Goal: Task Accomplishment & Management: Manage account settings

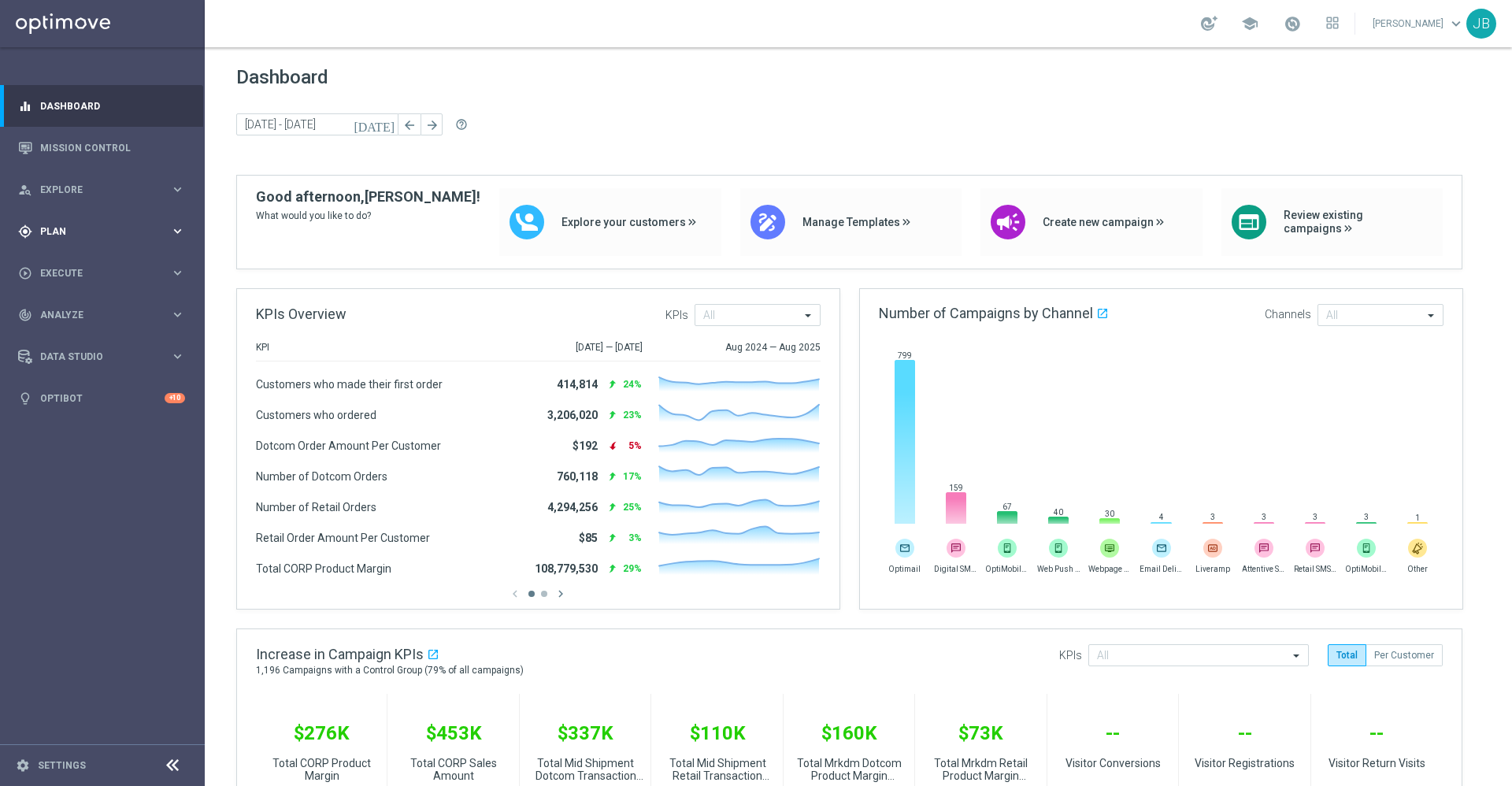
click at [93, 220] on div "gps_fixed Plan keyboard_arrow_right" at bounding box center [102, 231] width 203 height 42
click at [91, 265] on link "Target Groups" at bounding box center [102, 264] width 123 height 13
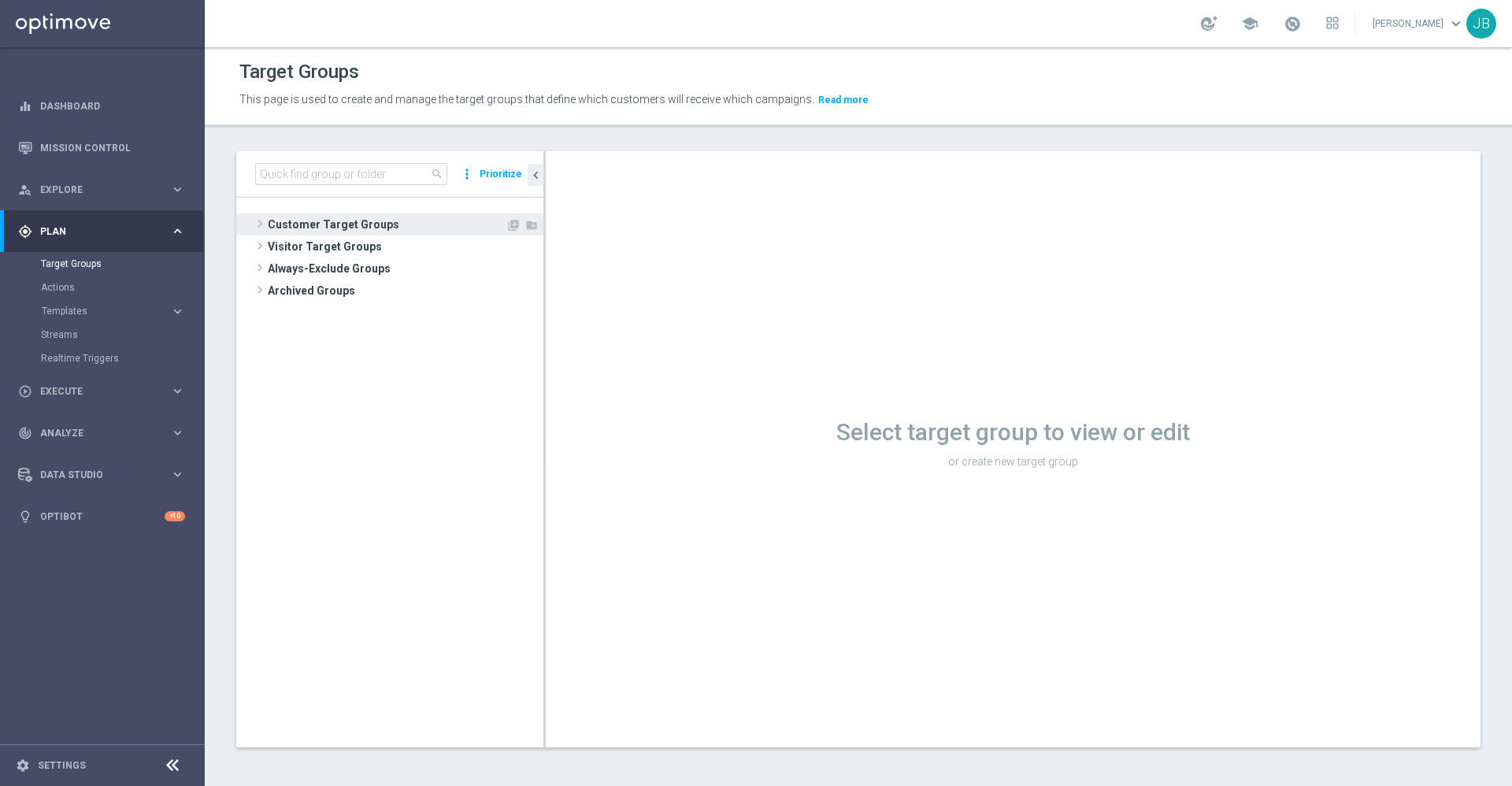
click at [343, 226] on span "Customer Target Groups" at bounding box center [386, 224] width 238 height 22
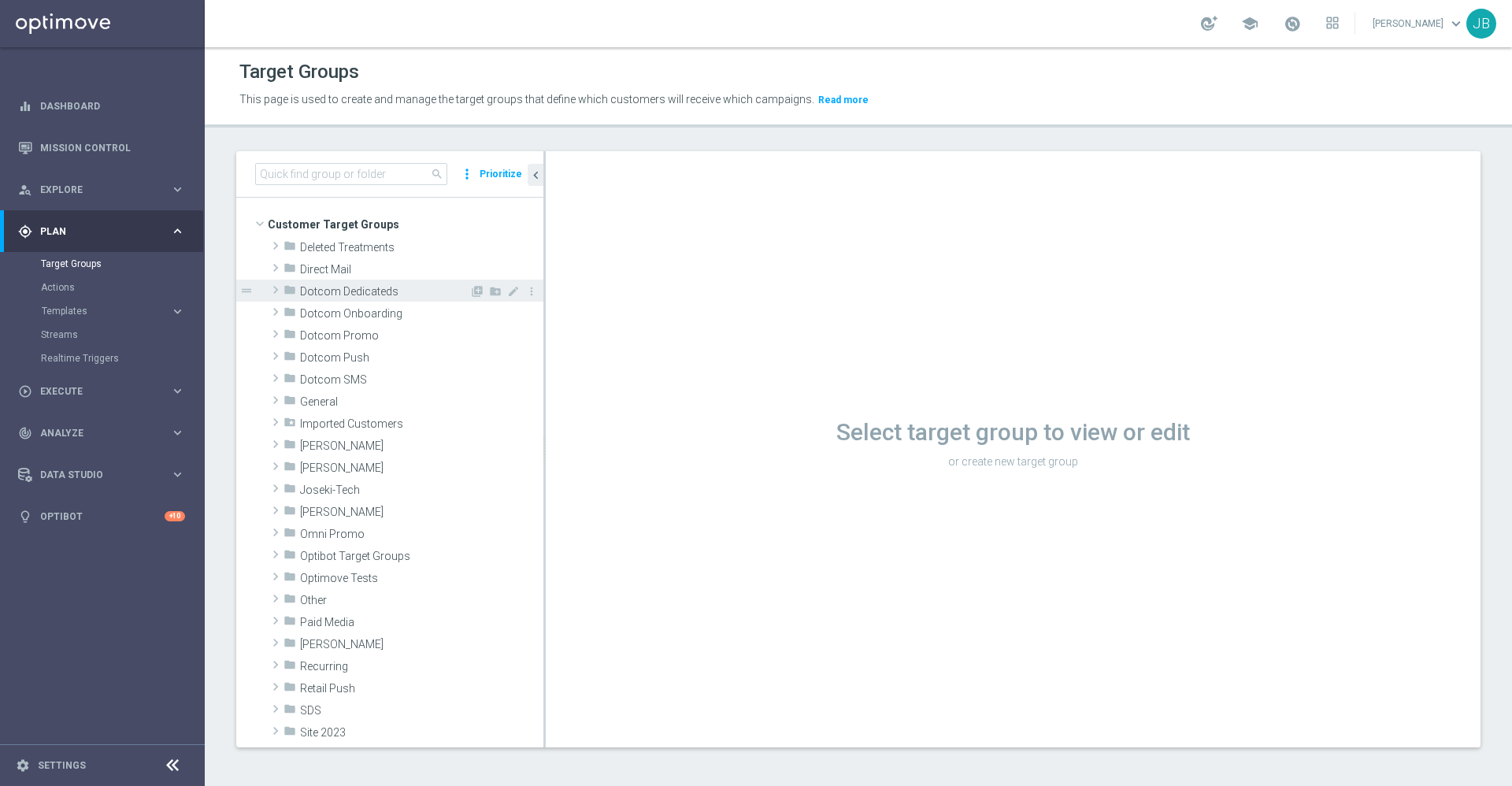
click at [358, 296] on span "Dotcom Dedicateds" at bounding box center [384, 292] width 169 height 13
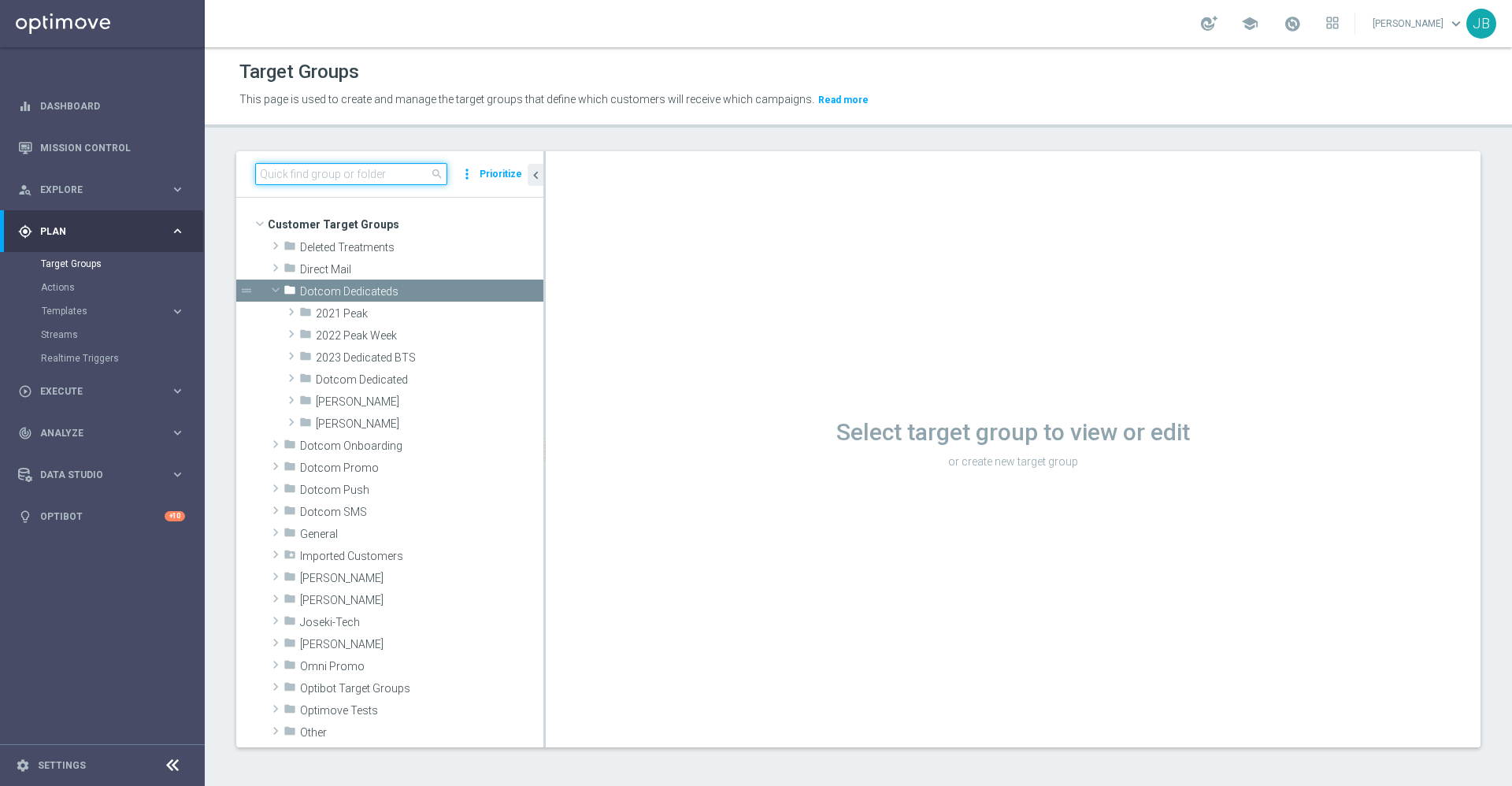
click at [374, 171] on input at bounding box center [351, 174] width 192 height 22
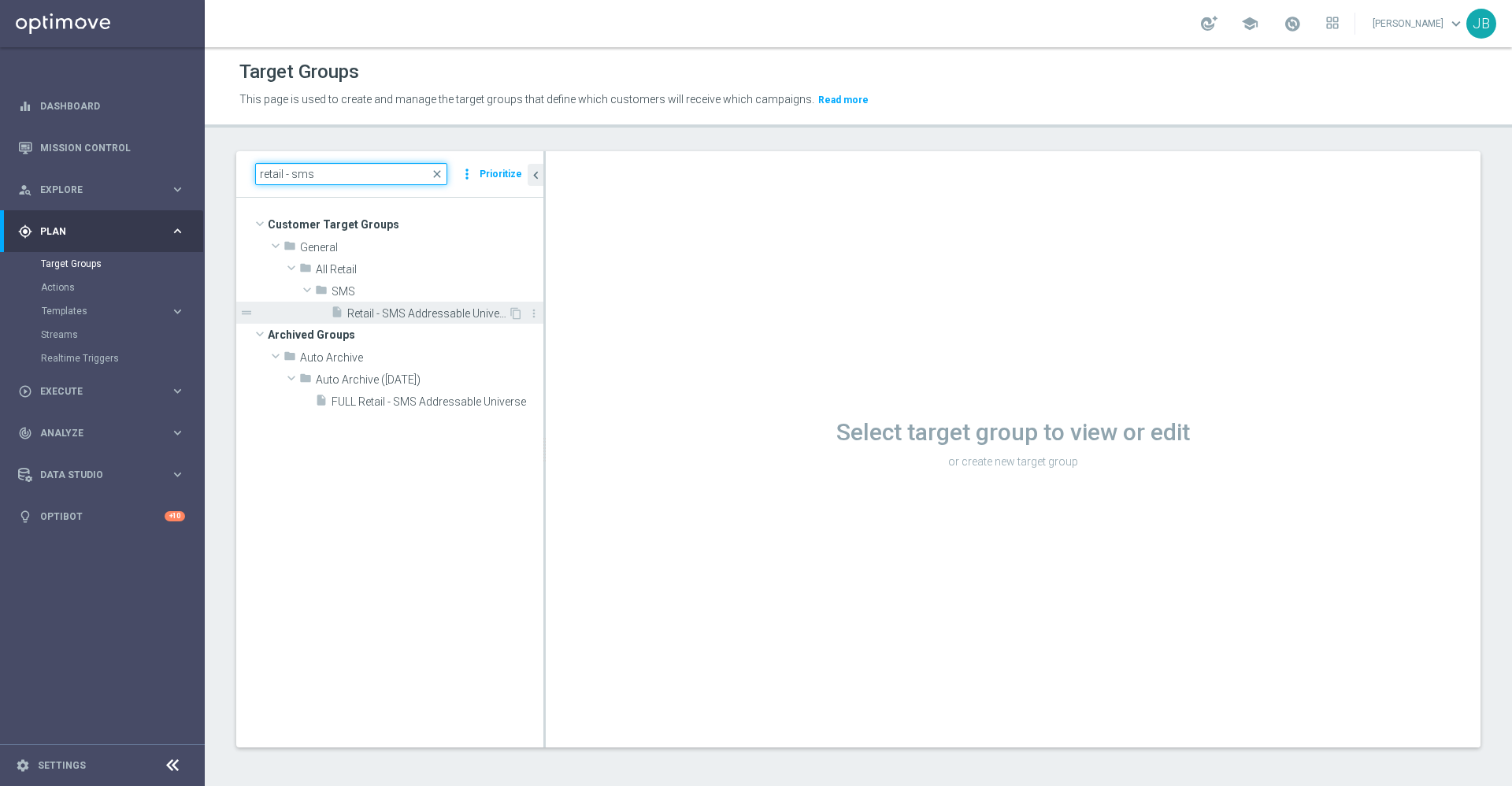
type input "retail - sms"
click at [416, 312] on span "Retail - SMS Addressable Universe" at bounding box center [428, 313] width 161 height 13
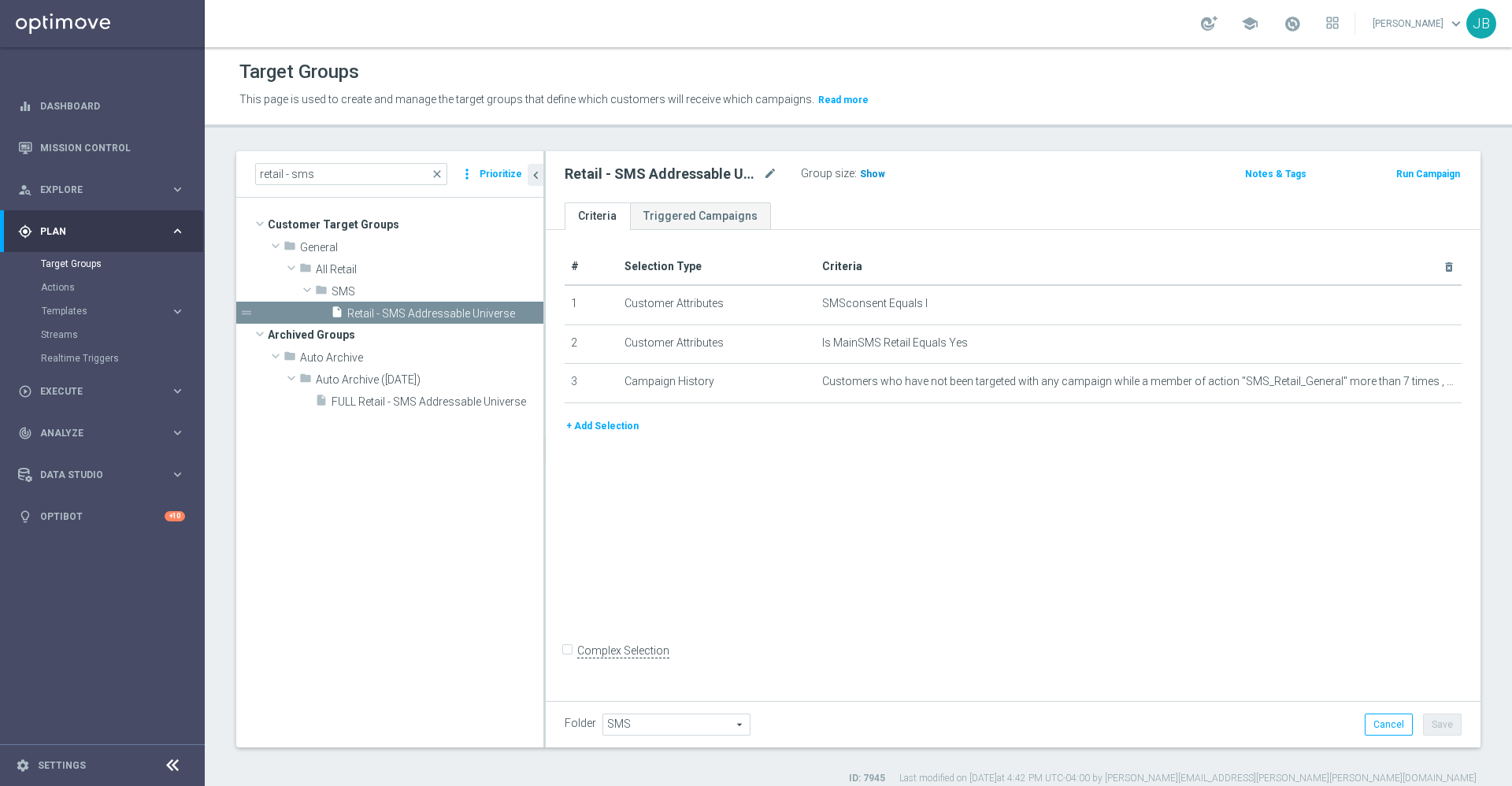
click at [870, 168] on span "Show" at bounding box center [872, 174] width 25 height 11
click at [617, 425] on button "+ Add Selection" at bounding box center [603, 426] width 76 height 18
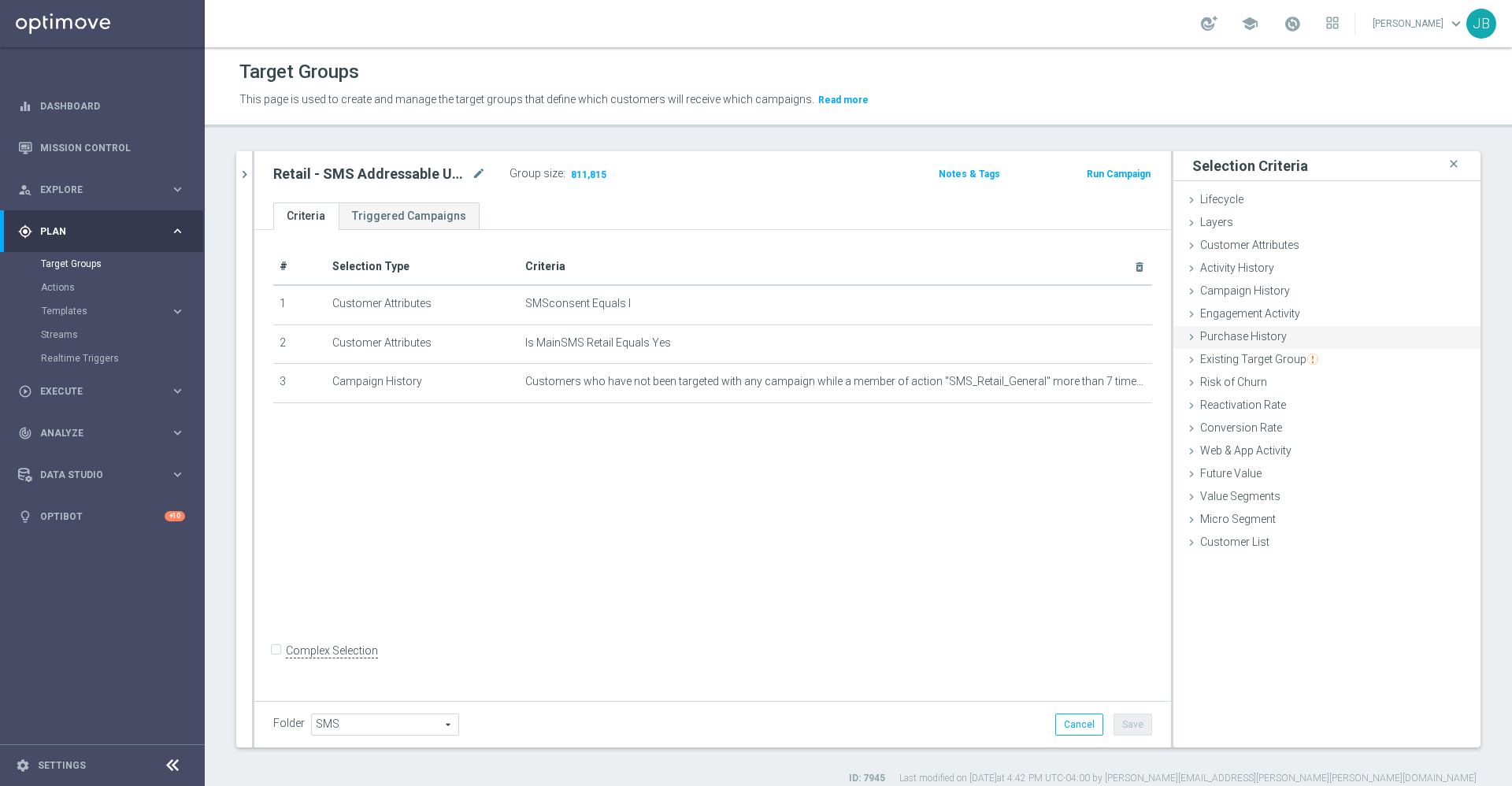
click at [1246, 331] on span "Purchase History" at bounding box center [1244, 336] width 87 height 13
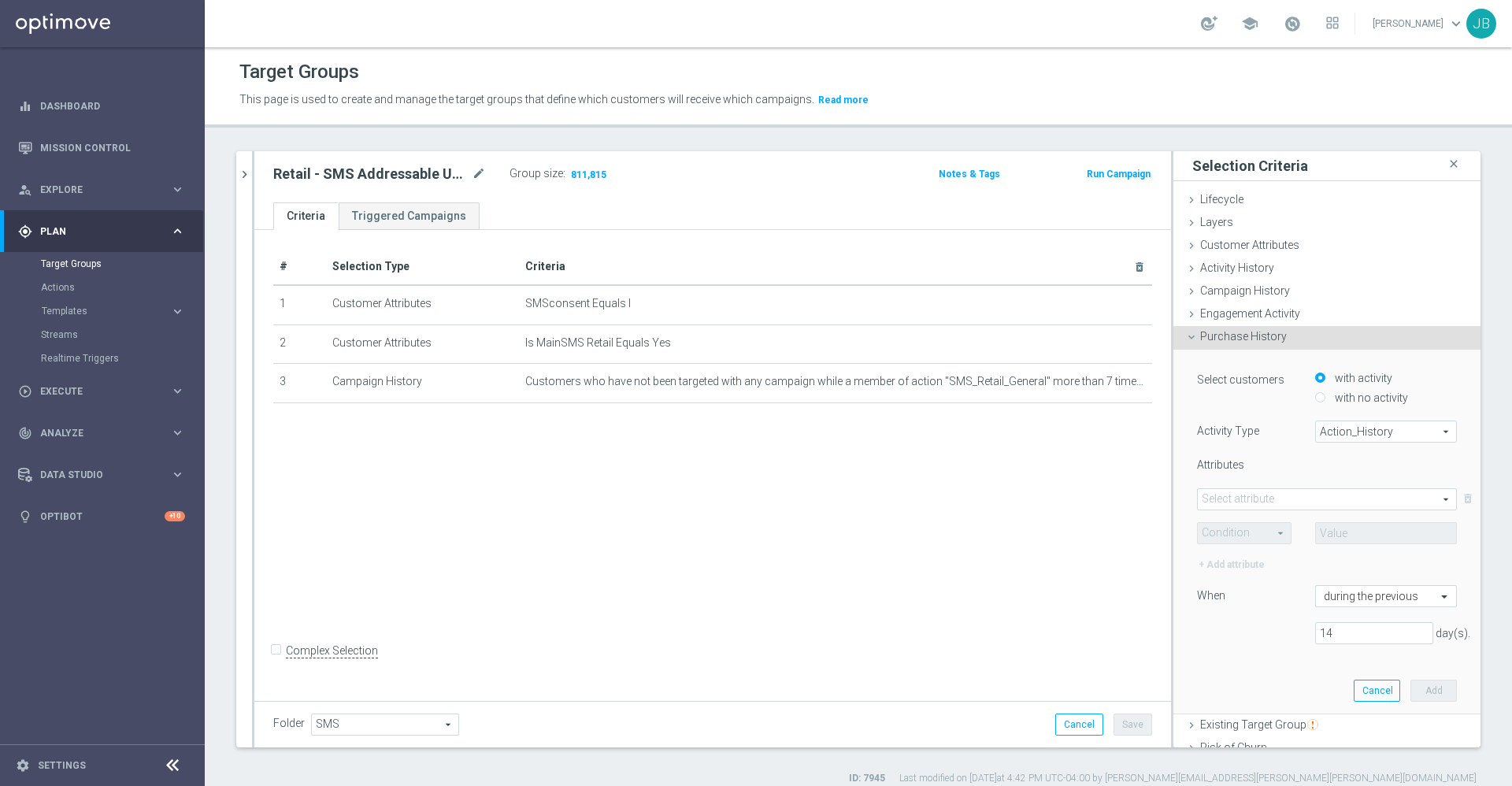
click at [1316, 429] on span "Action_History" at bounding box center [1386, 431] width 140 height 20
click at [1336, 478] on span "Omni" at bounding box center [1386, 475] width 125 height 13
type input "Omni"
click at [1267, 497] on span at bounding box center [1327, 499] width 259 height 20
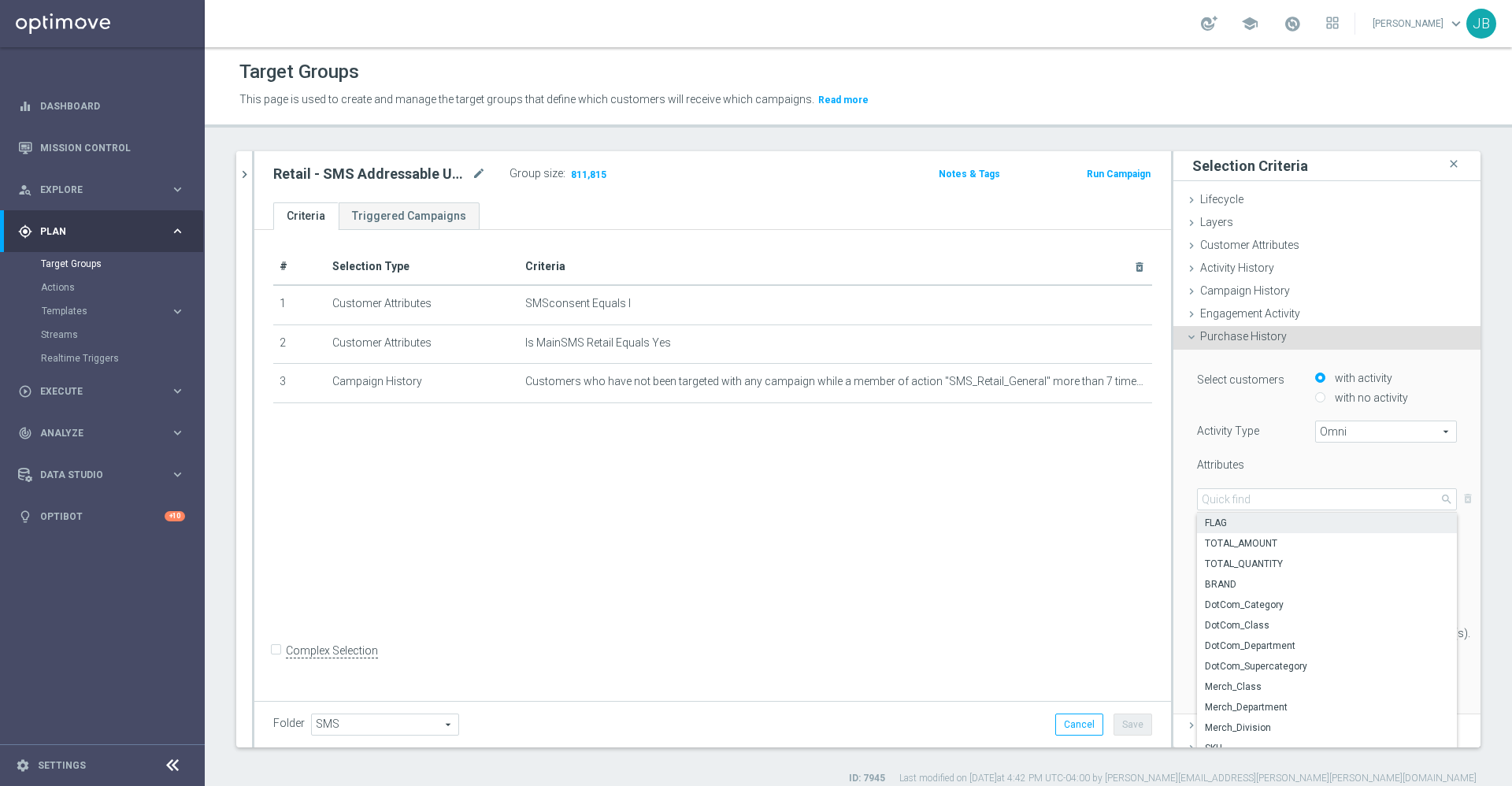
click at [1217, 525] on span "FLAG" at bounding box center [1327, 523] width 244 height 13
type input "FLAG"
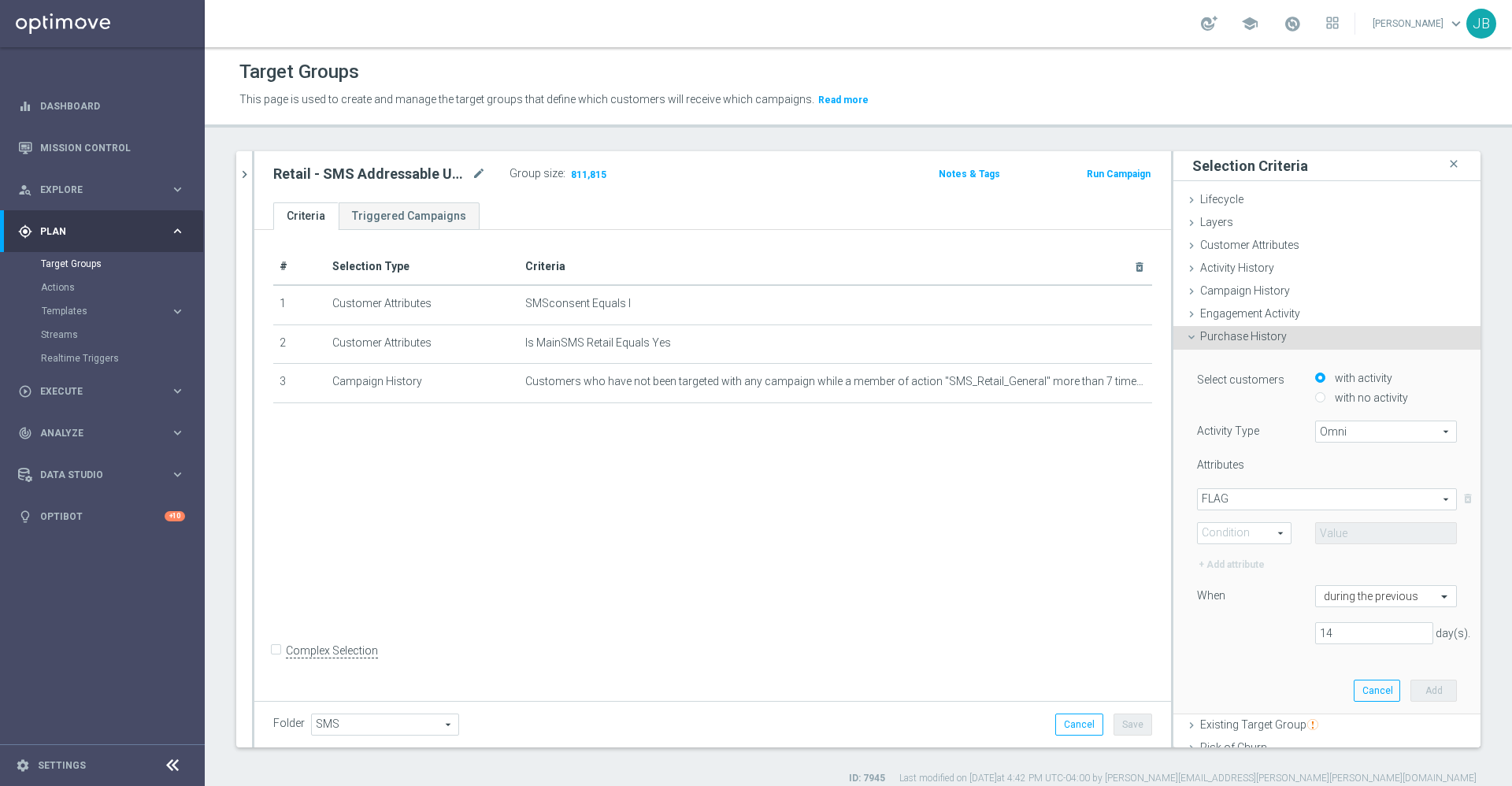
click at [1220, 540] on span at bounding box center [1244, 533] width 93 height 20
click at [1219, 687] on label "One of" at bounding box center [1244, 679] width 93 height 20
type input "One of"
click at [1367, 533] on span at bounding box center [1386, 533] width 140 height 20
click at [1327, 558] on input "(All)" at bounding box center [1332, 556] width 10 height 10
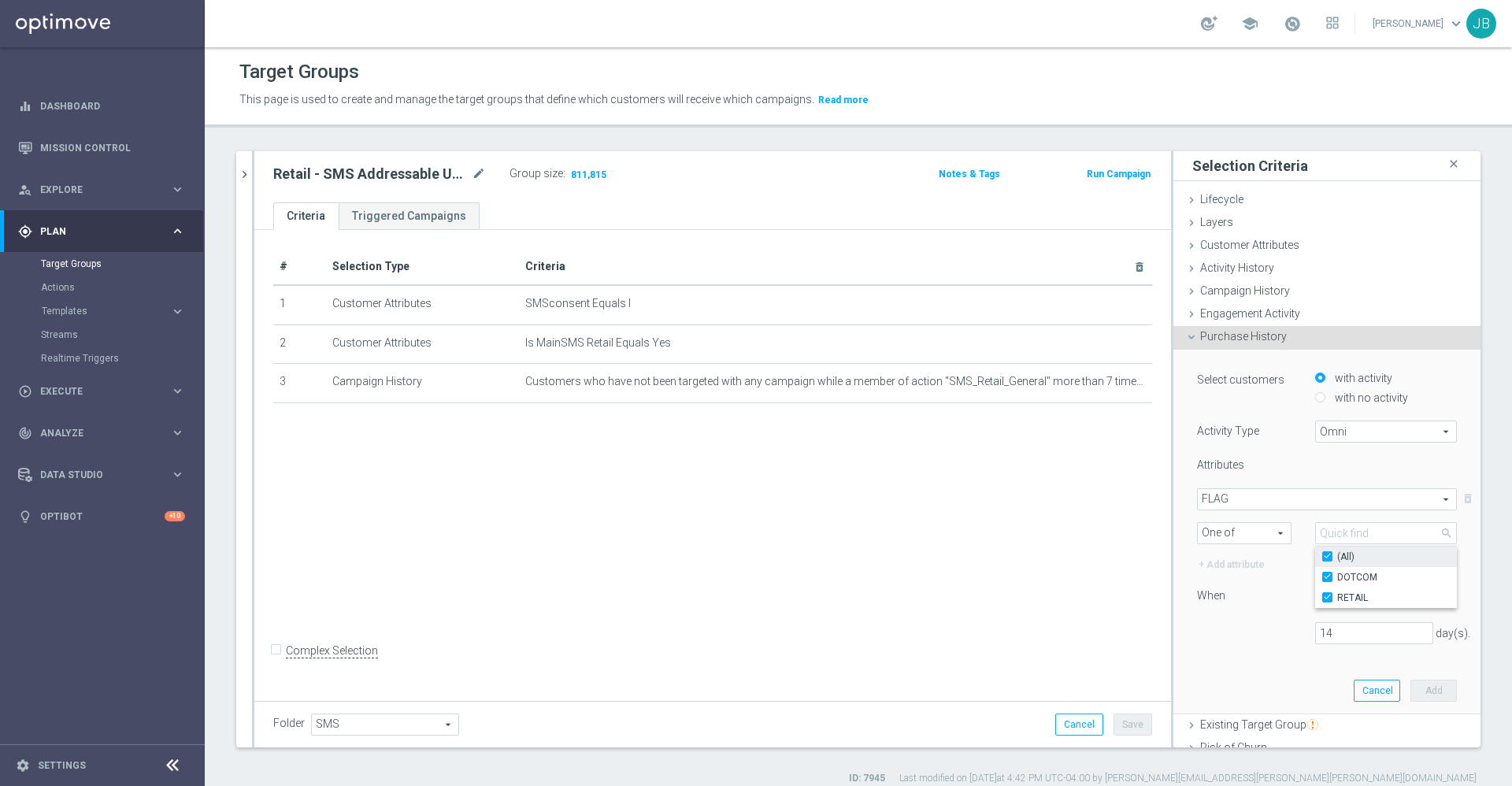
checkbox input "true"
type input "Selected 2 of 2"
checkbox input "true"
click at [1208, 616] on div "Select customers with activity with no activity Activity Type Omni Omni arrow_d…" at bounding box center [1327, 513] width 260 height 286
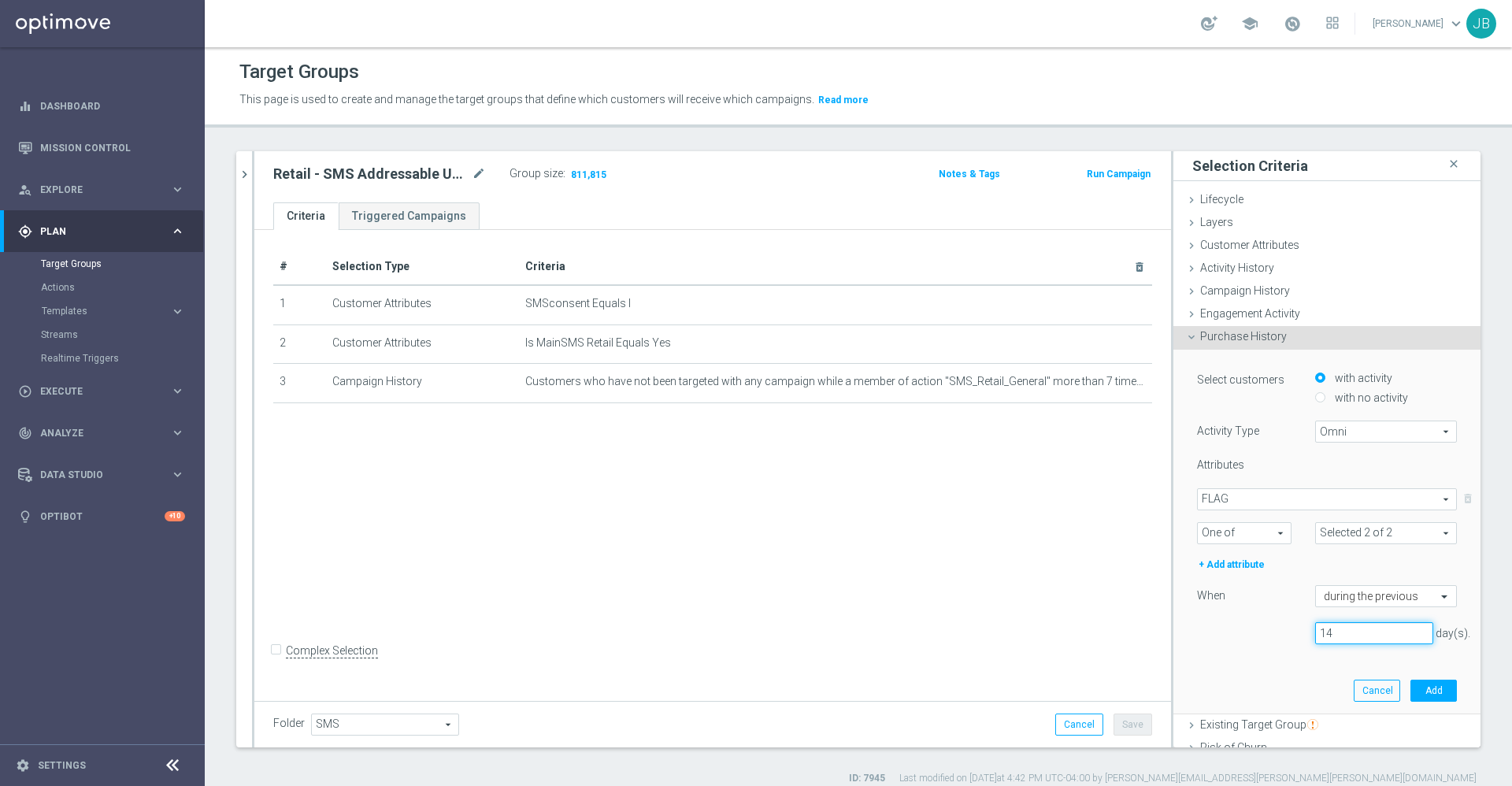
click at [1330, 636] on input "14" at bounding box center [1374, 633] width 118 height 22
type input "1"
type input "180"
click at [1410, 685] on button "Add" at bounding box center [1433, 691] width 46 height 22
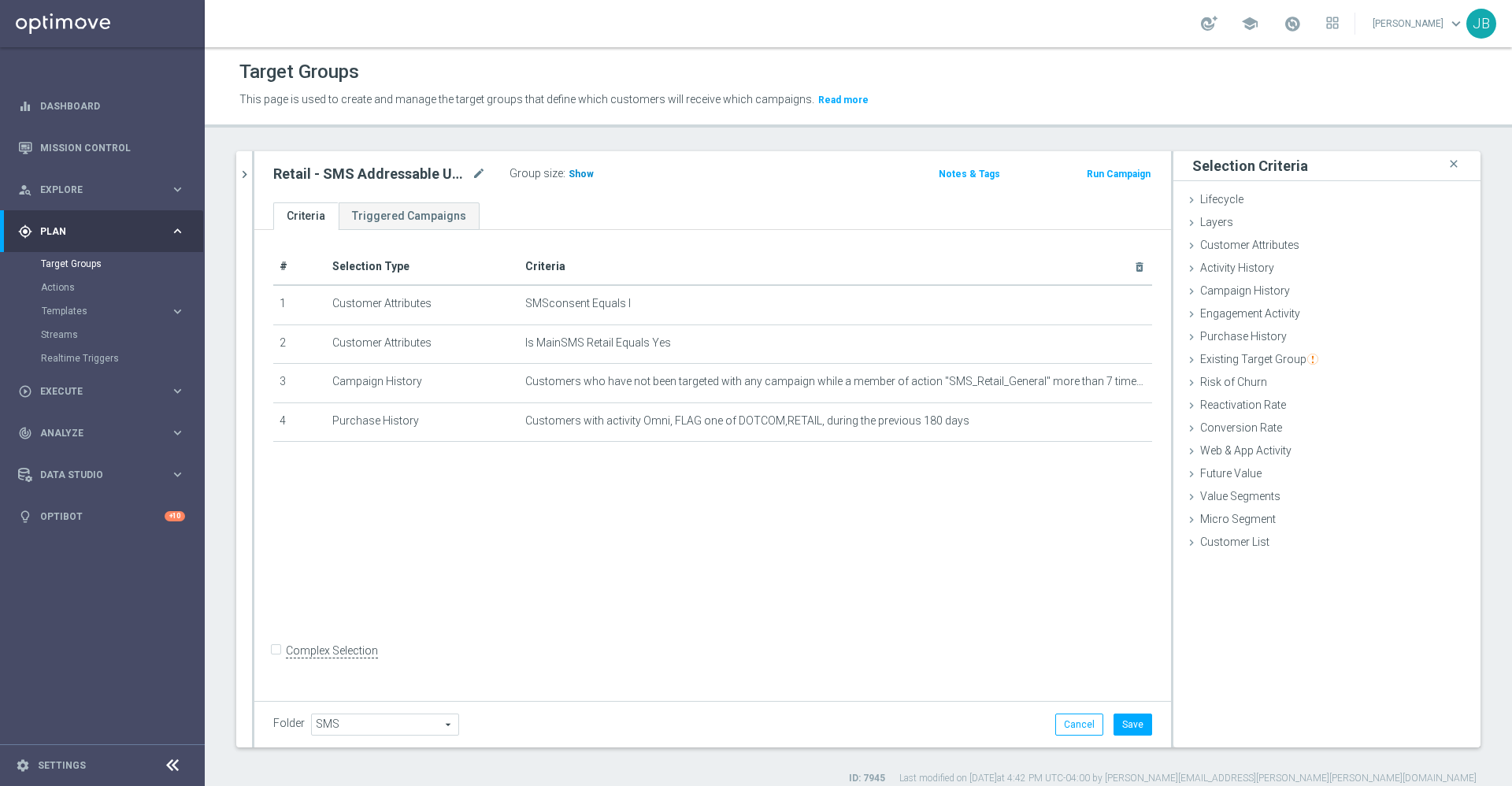
click at [578, 178] on span "Show" at bounding box center [580, 174] width 25 height 11
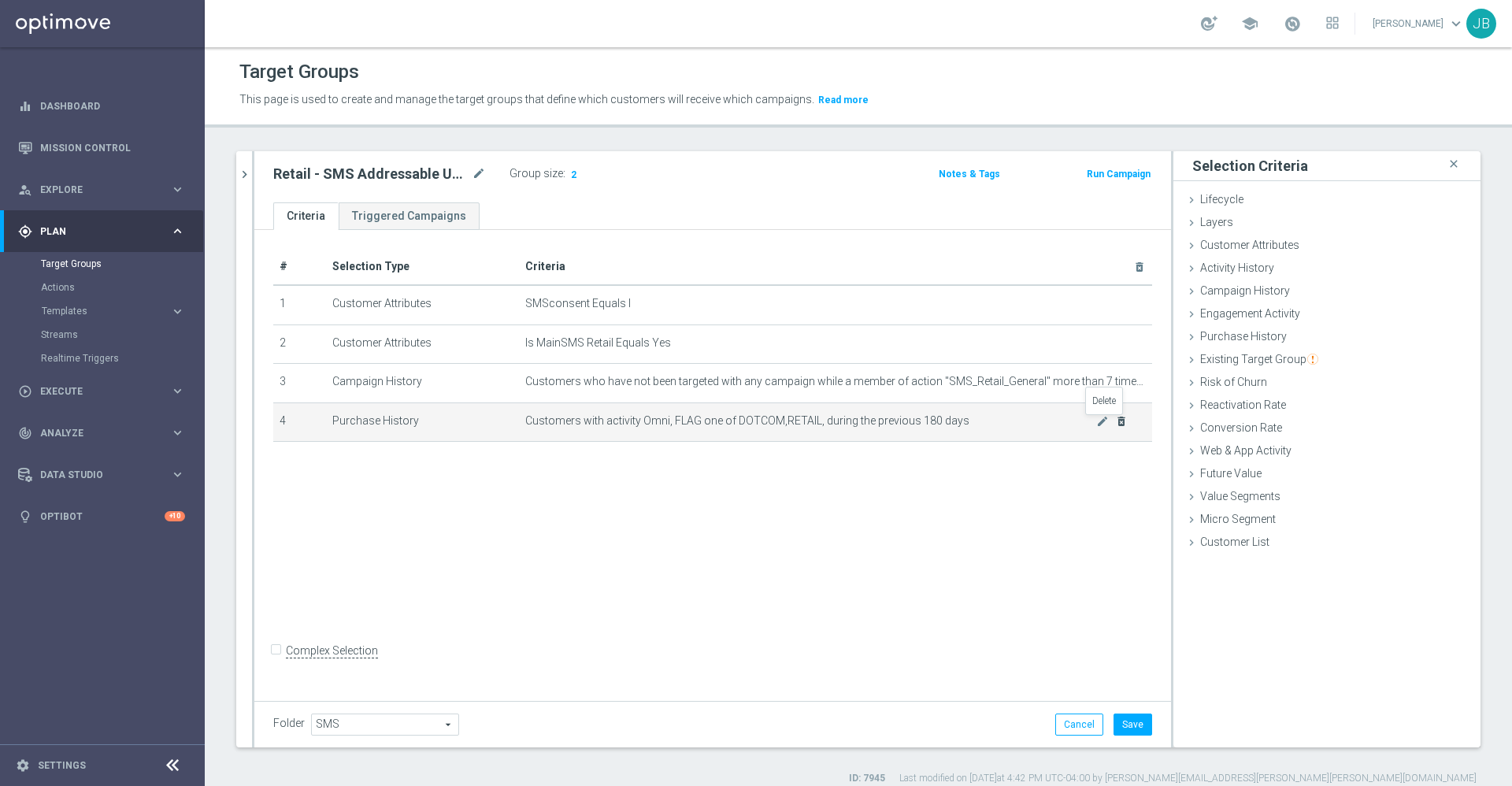
click at [1116, 425] on icon "delete_forever" at bounding box center [1122, 421] width 13 height 13
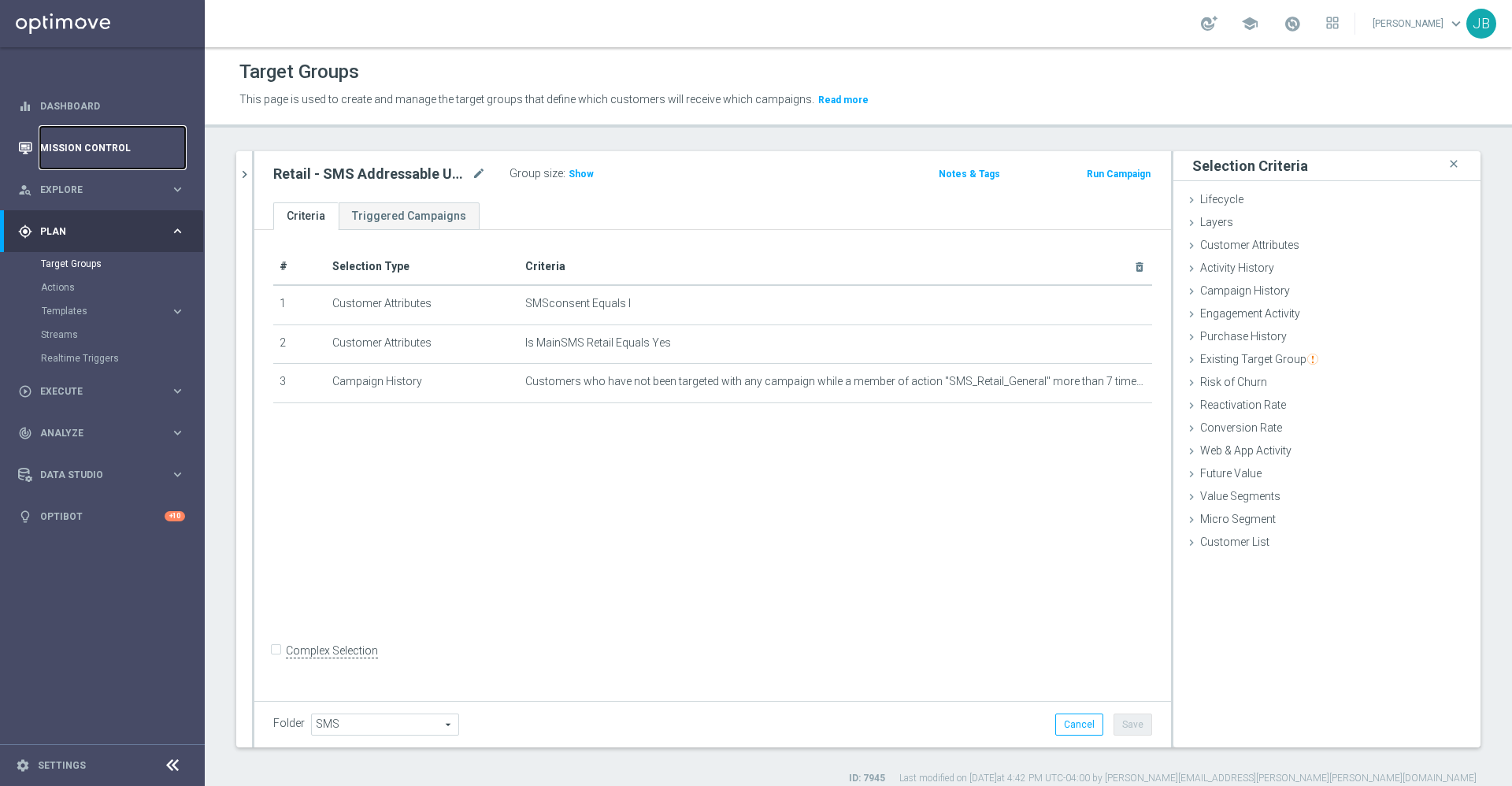
click at [145, 142] on link "Mission Control" at bounding box center [112, 147] width 145 height 42
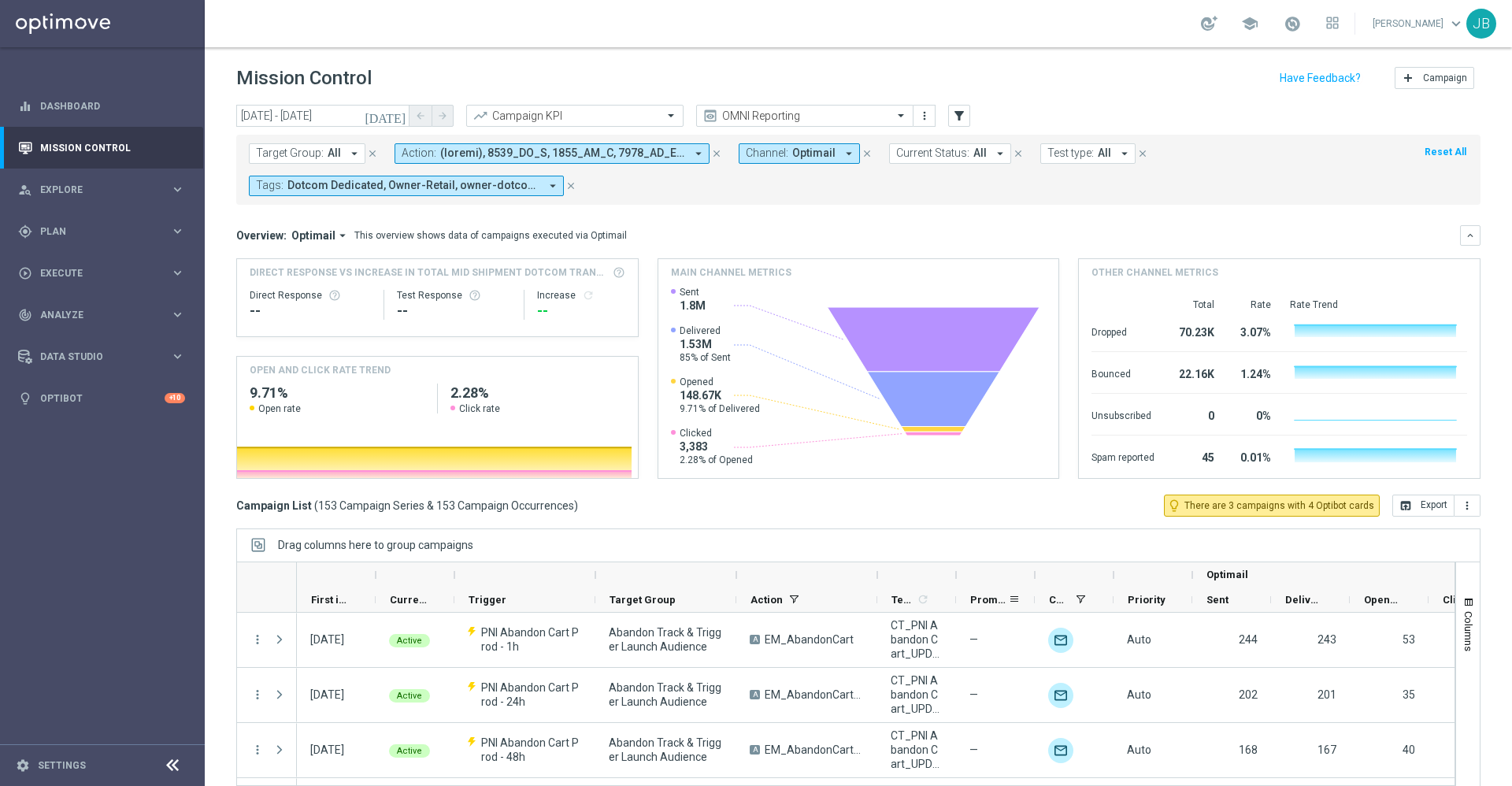
click at [983, 594] on span "Promotions" at bounding box center [989, 599] width 38 height 12
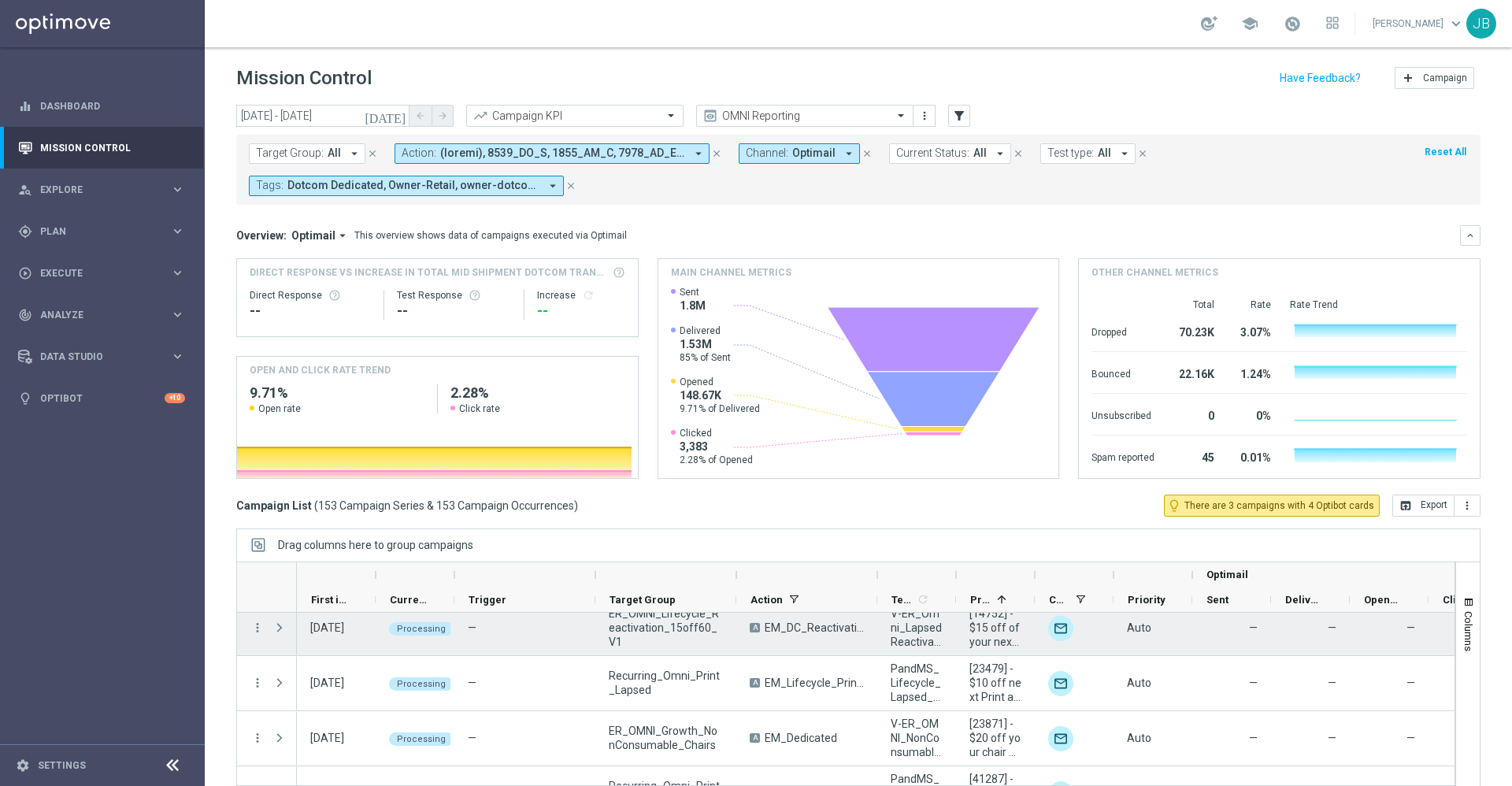
scroll to position [11, 0]
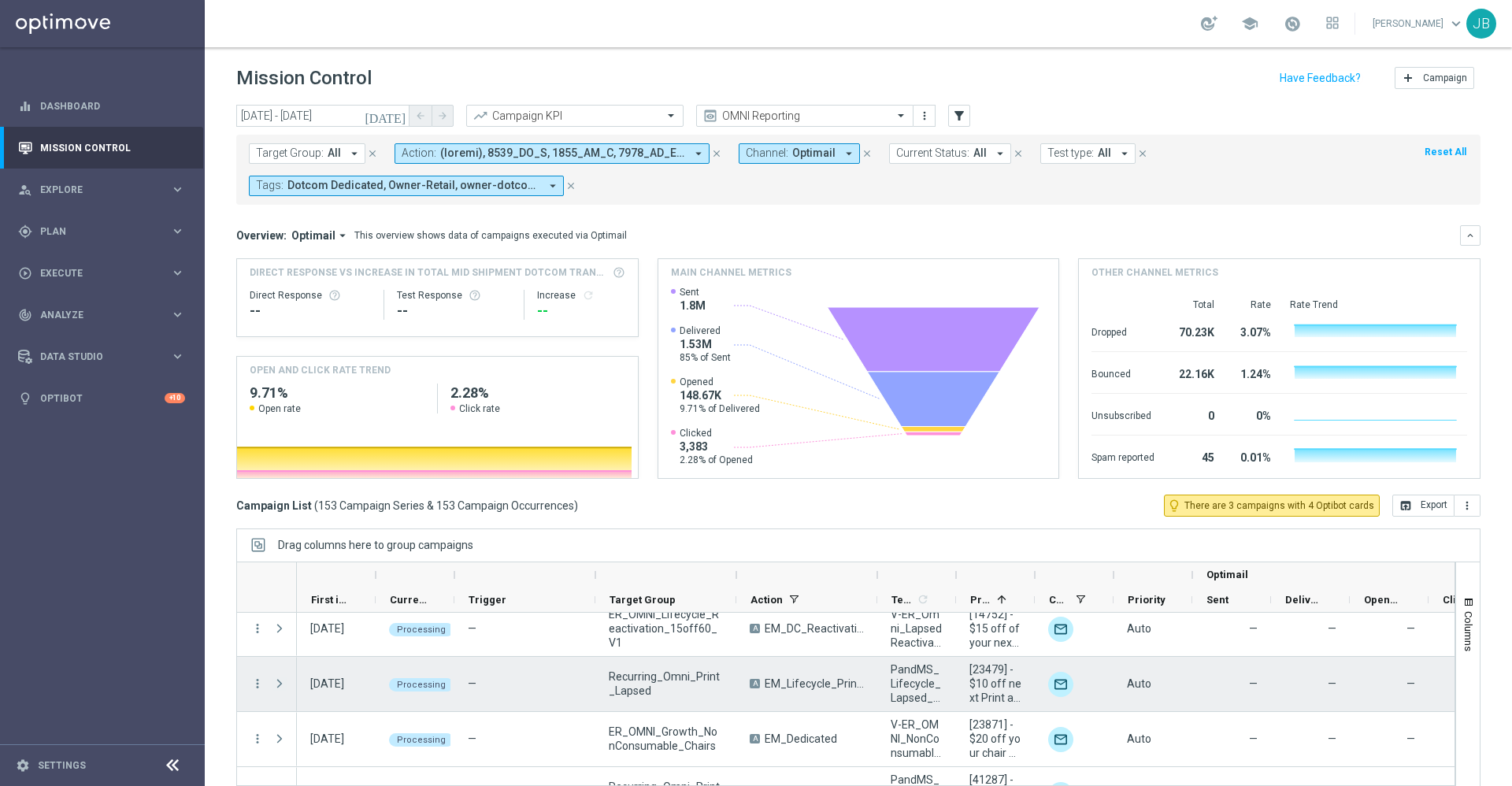
click at [281, 680] on span at bounding box center [279, 683] width 14 height 13
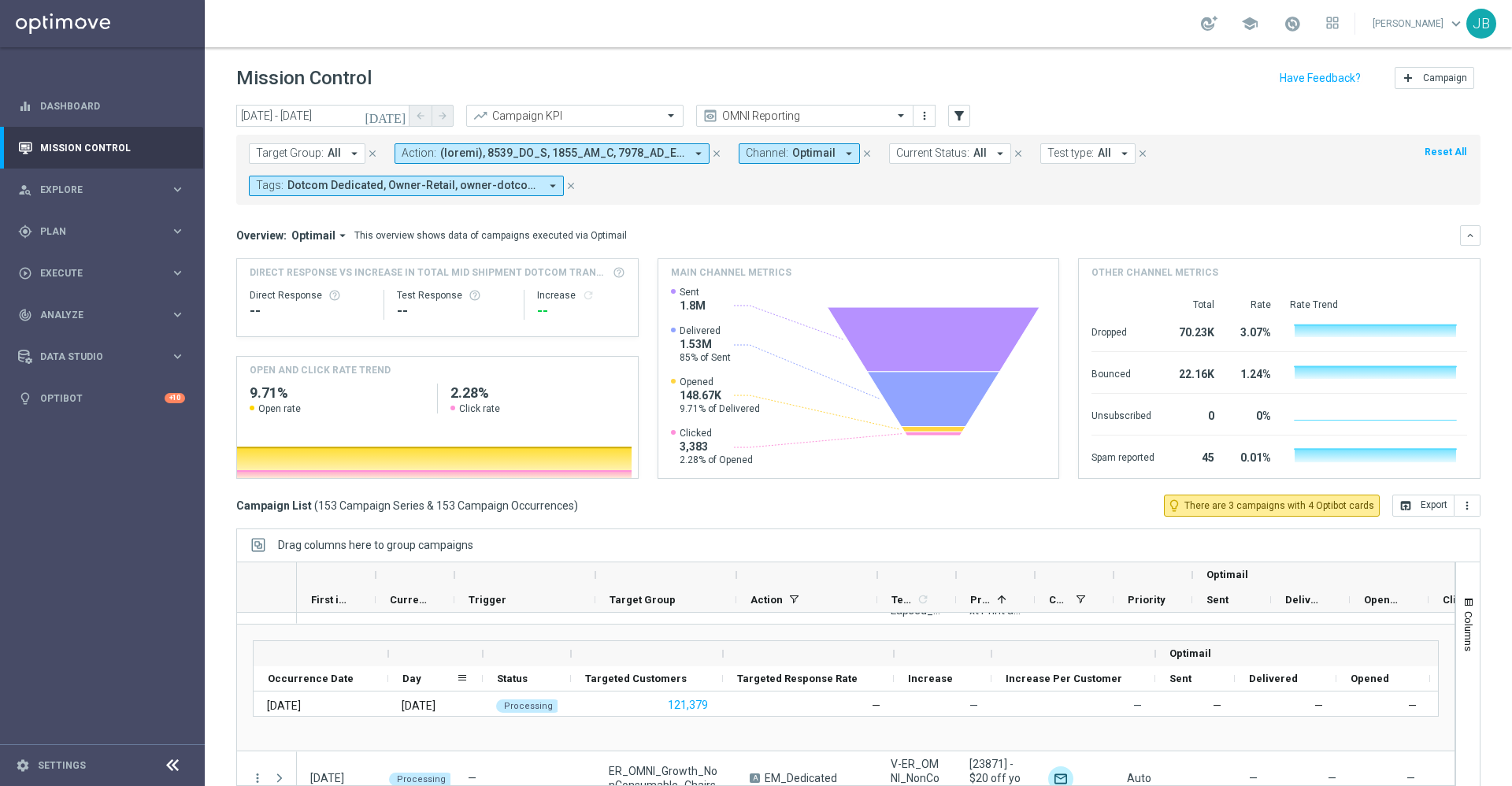
scroll to position [71, 0]
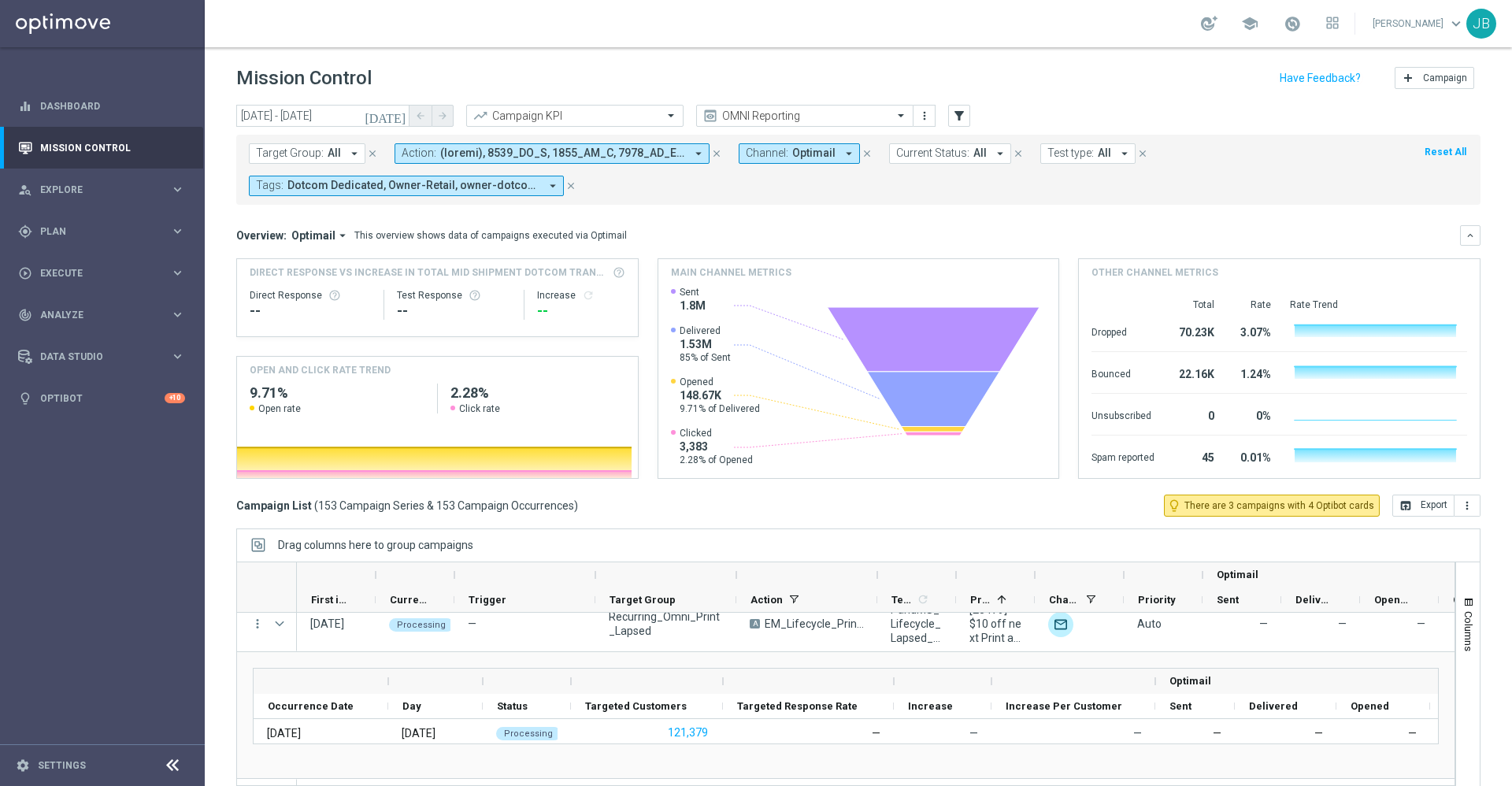
drag, startPoint x: 1116, startPoint y: 573, endPoint x: 1126, endPoint y: 574, distance: 10.0
click at [1126, 574] on div at bounding box center [1124, 574] width 6 height 25
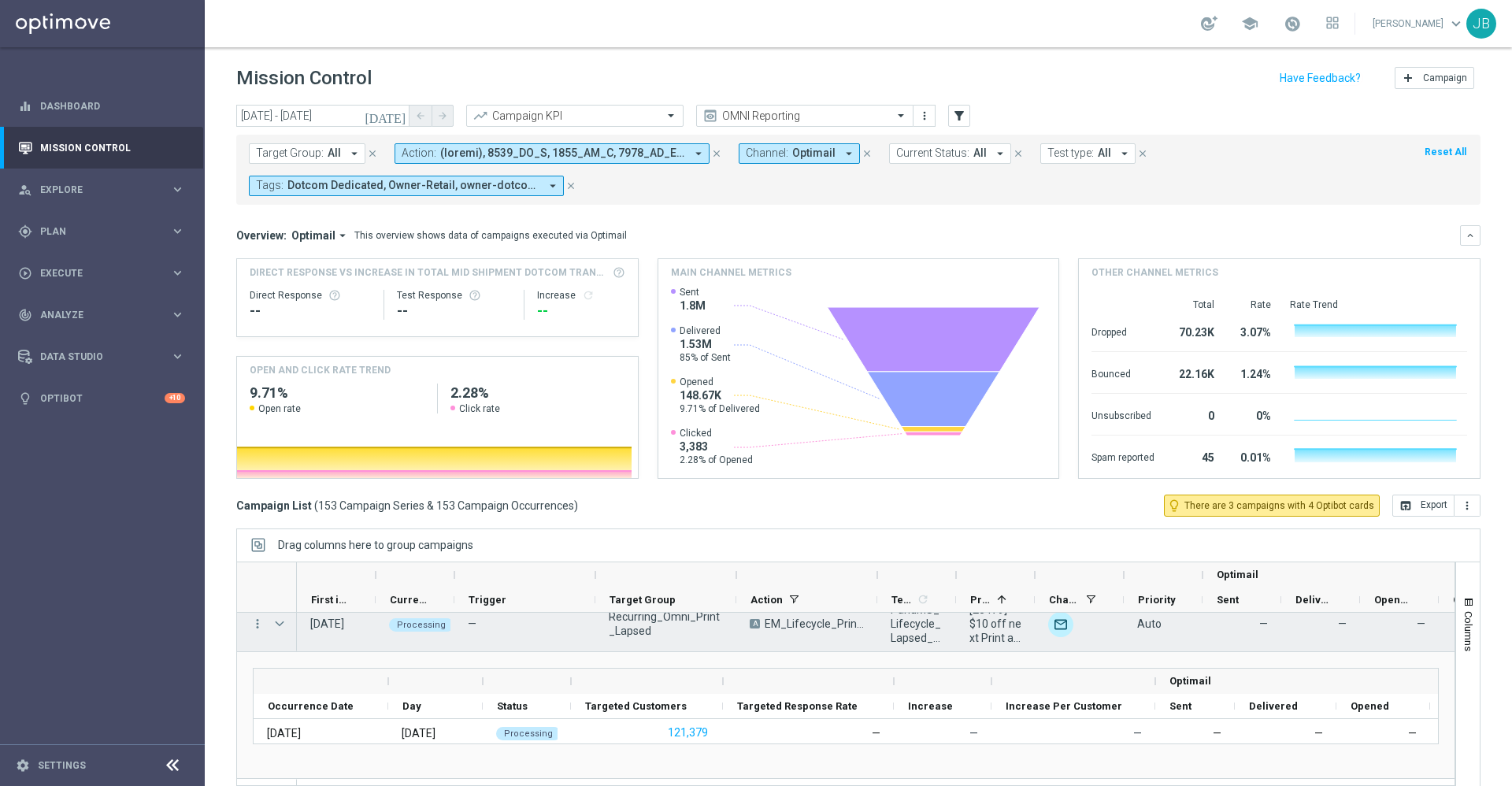
scroll to position [30, 0]
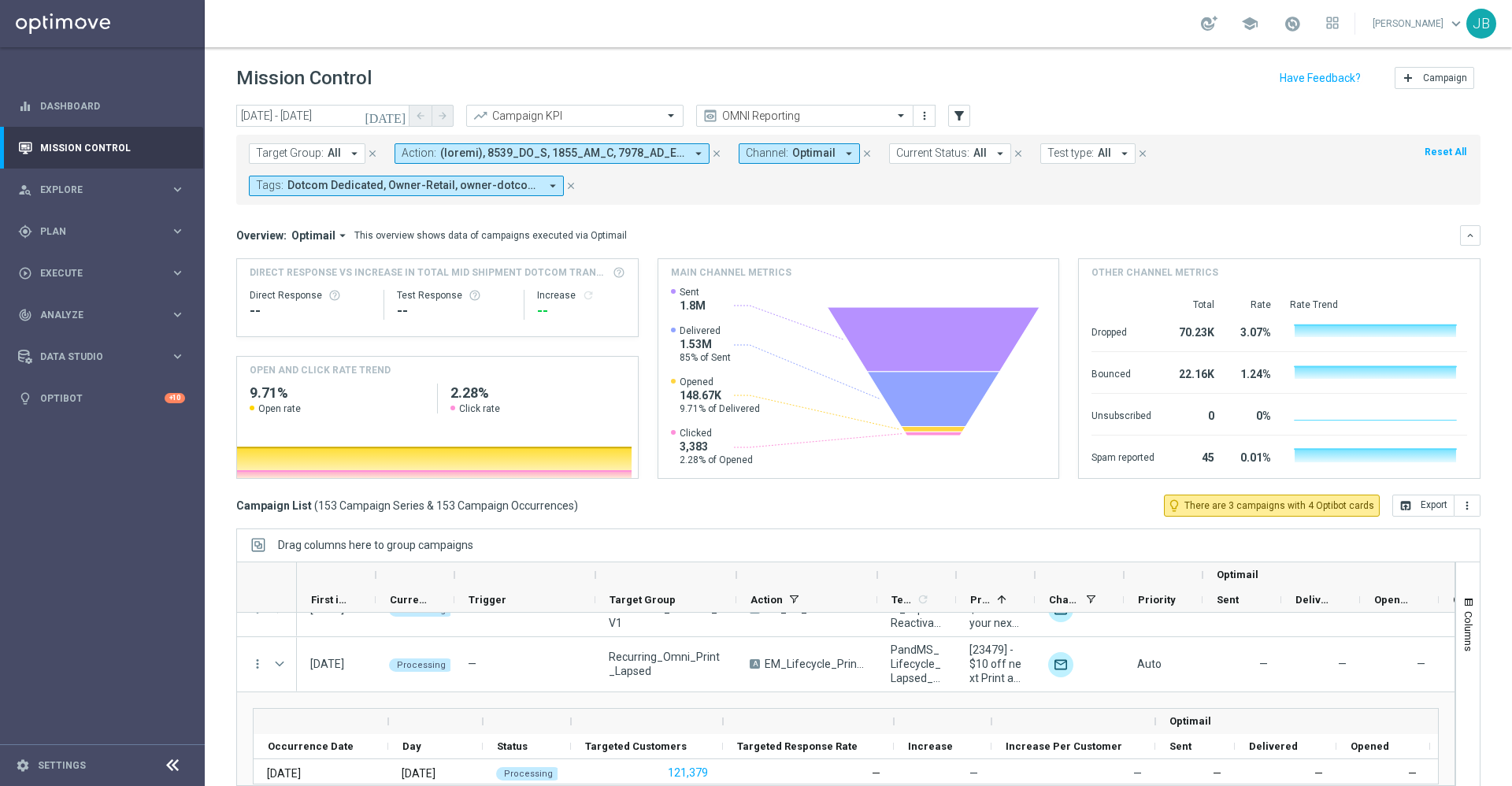
drag, startPoint x: 1040, startPoint y: 659, endPoint x: 894, endPoint y: 535, distance: 191.6
click at [894, 535] on div "Drag columns here to group campaigns" at bounding box center [859, 545] width 1245 height 33
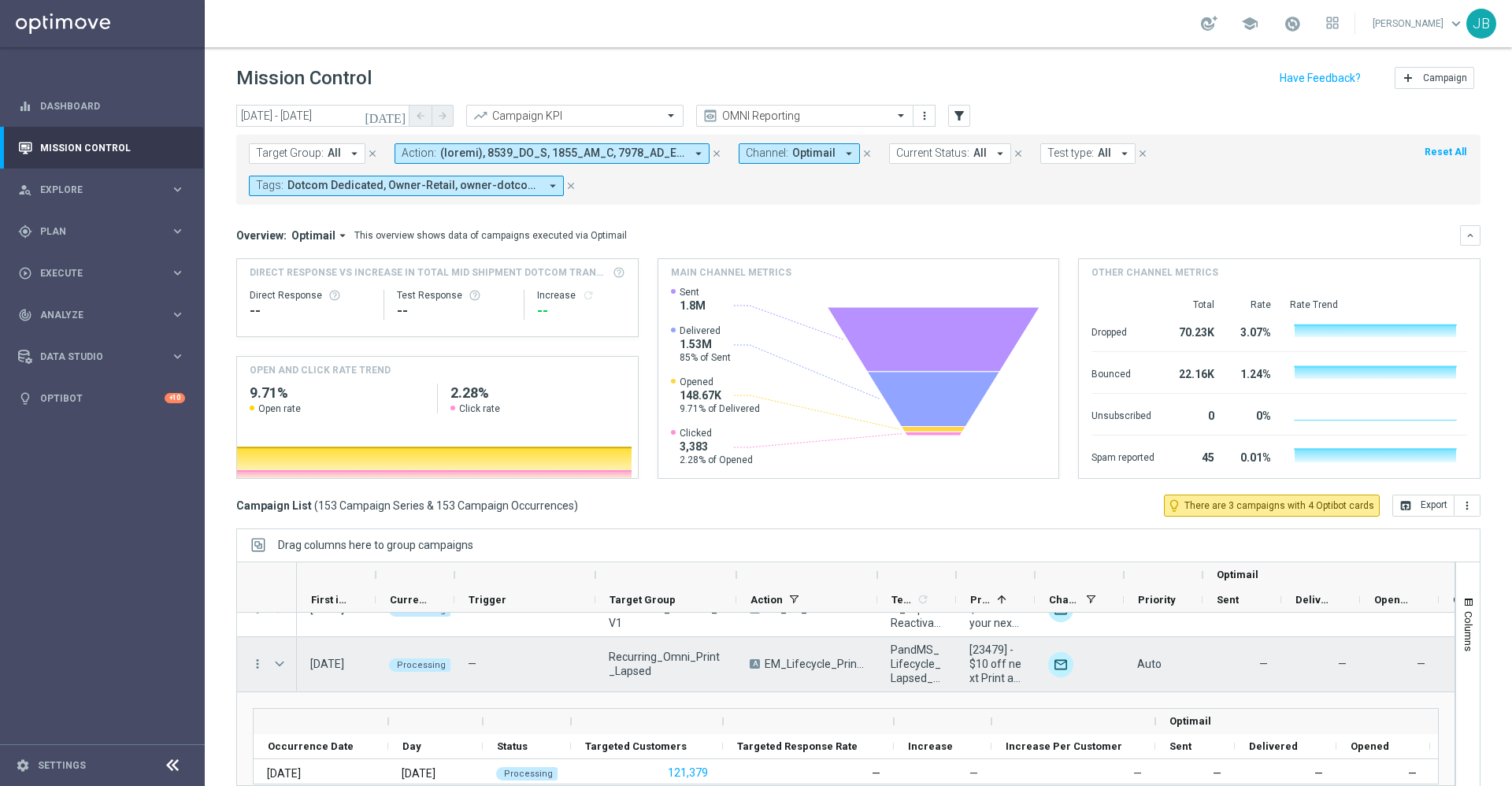
scroll to position [0, 0]
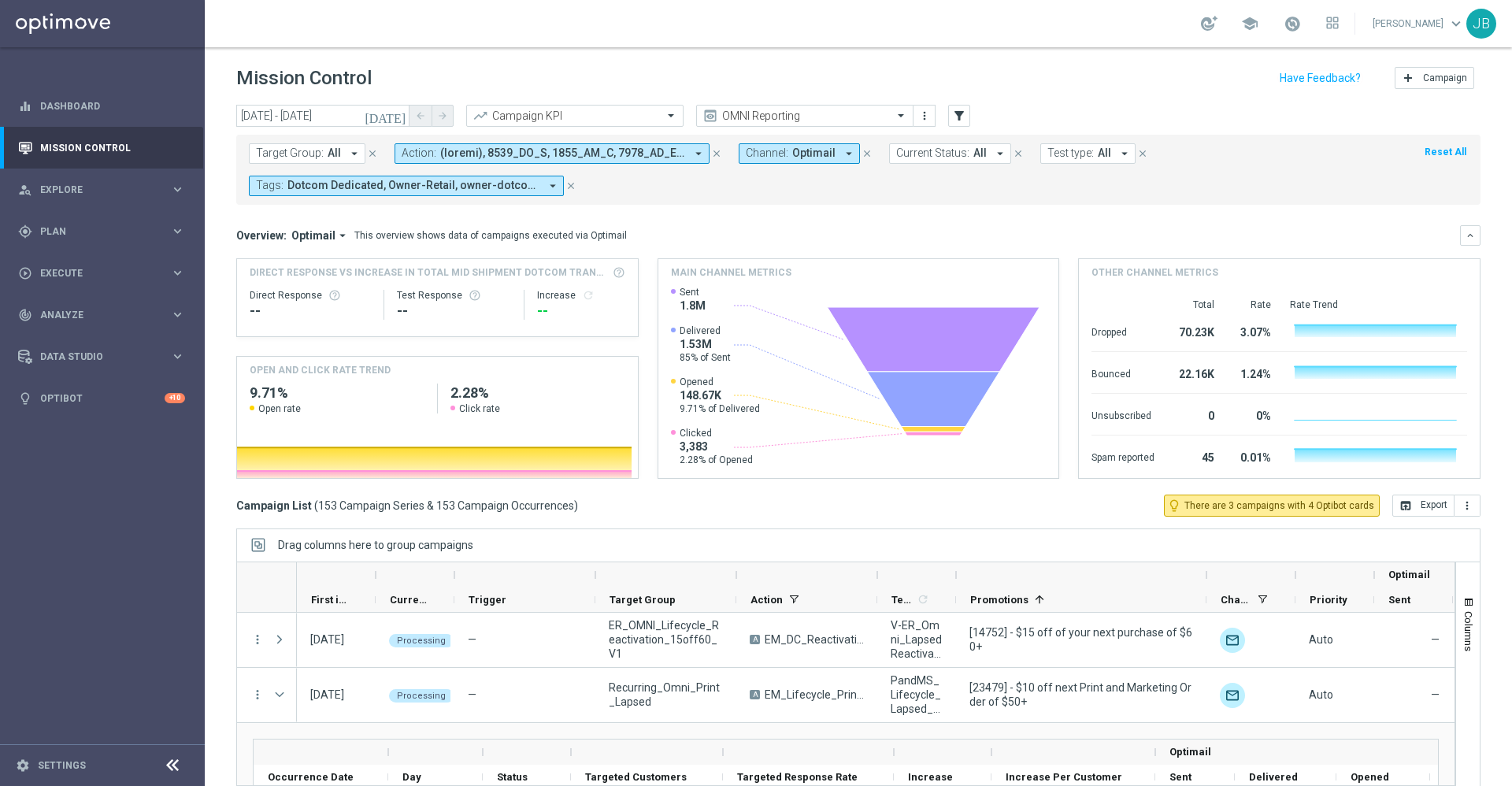
drag, startPoint x: 1037, startPoint y: 574, endPoint x: 1209, endPoint y: 574, distance: 172.0
click at [1209, 574] on div at bounding box center [1206, 574] width 6 height 25
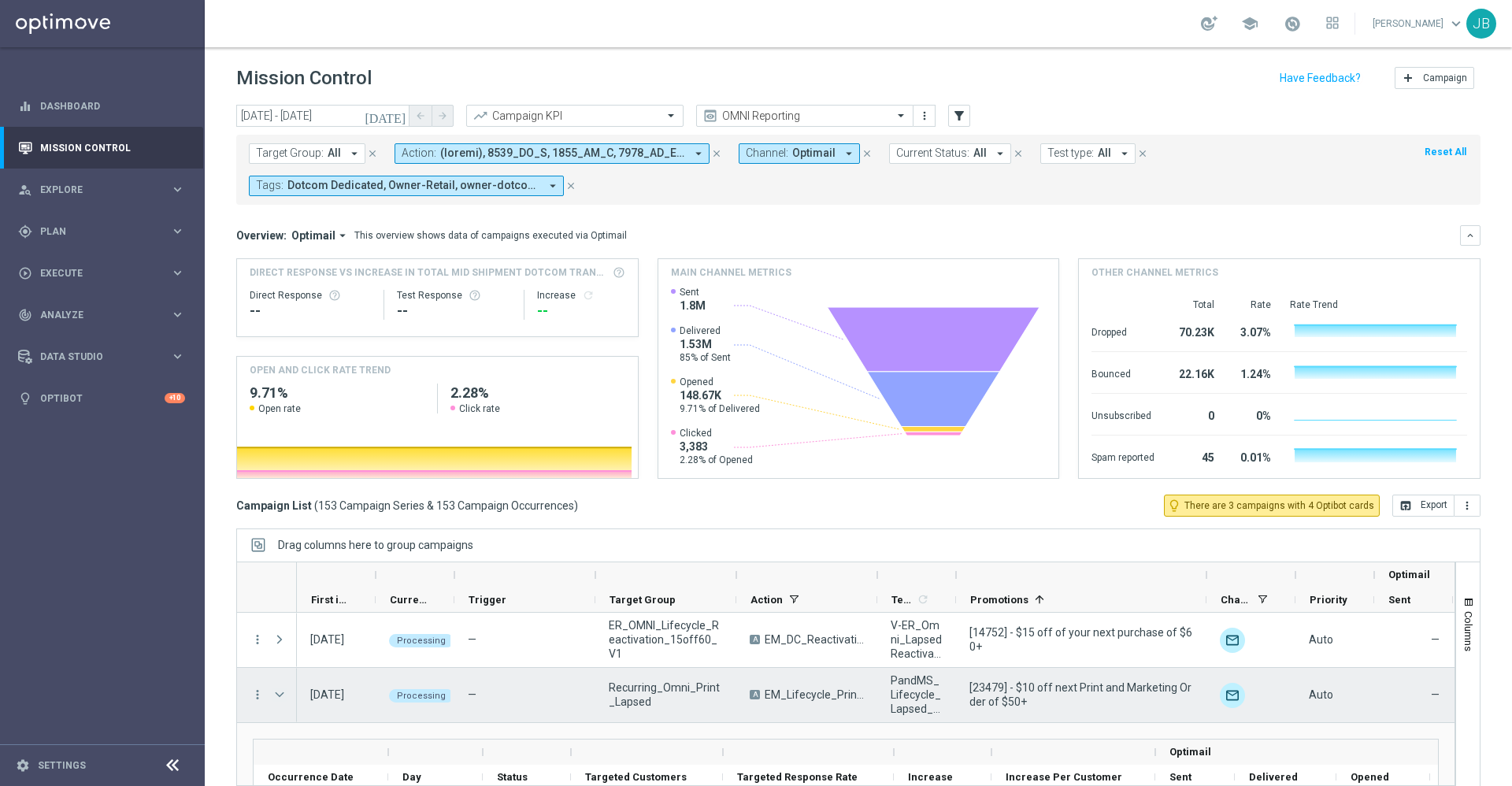
click at [282, 695] on span at bounding box center [279, 695] width 14 height 13
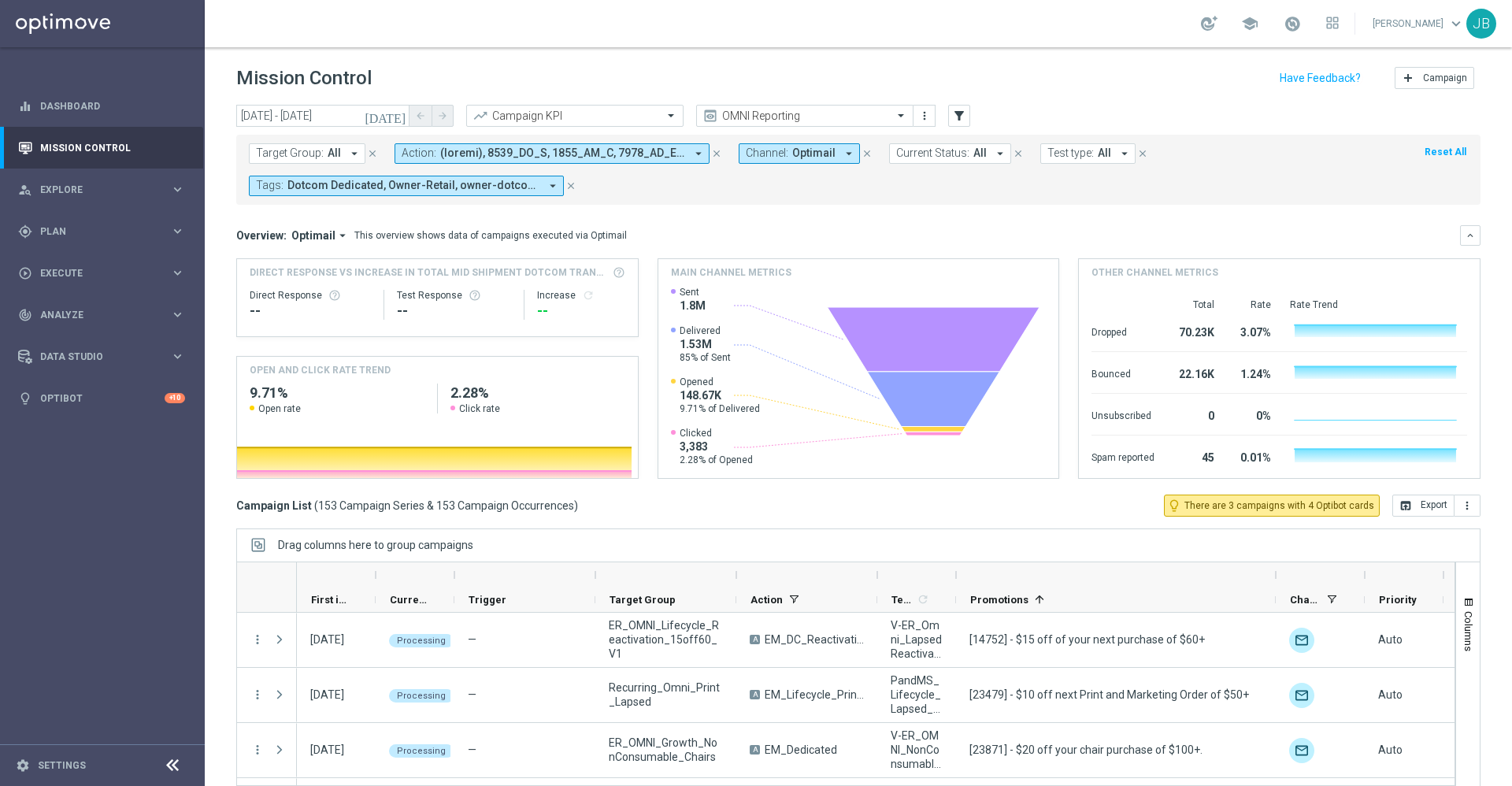
drag, startPoint x: 1205, startPoint y: 575, endPoint x: 1274, endPoint y: 572, distance: 69.1
click at [1274, 572] on div at bounding box center [1275, 574] width 6 height 25
click at [134, 103] on link "Dashboard" at bounding box center [112, 105] width 145 height 42
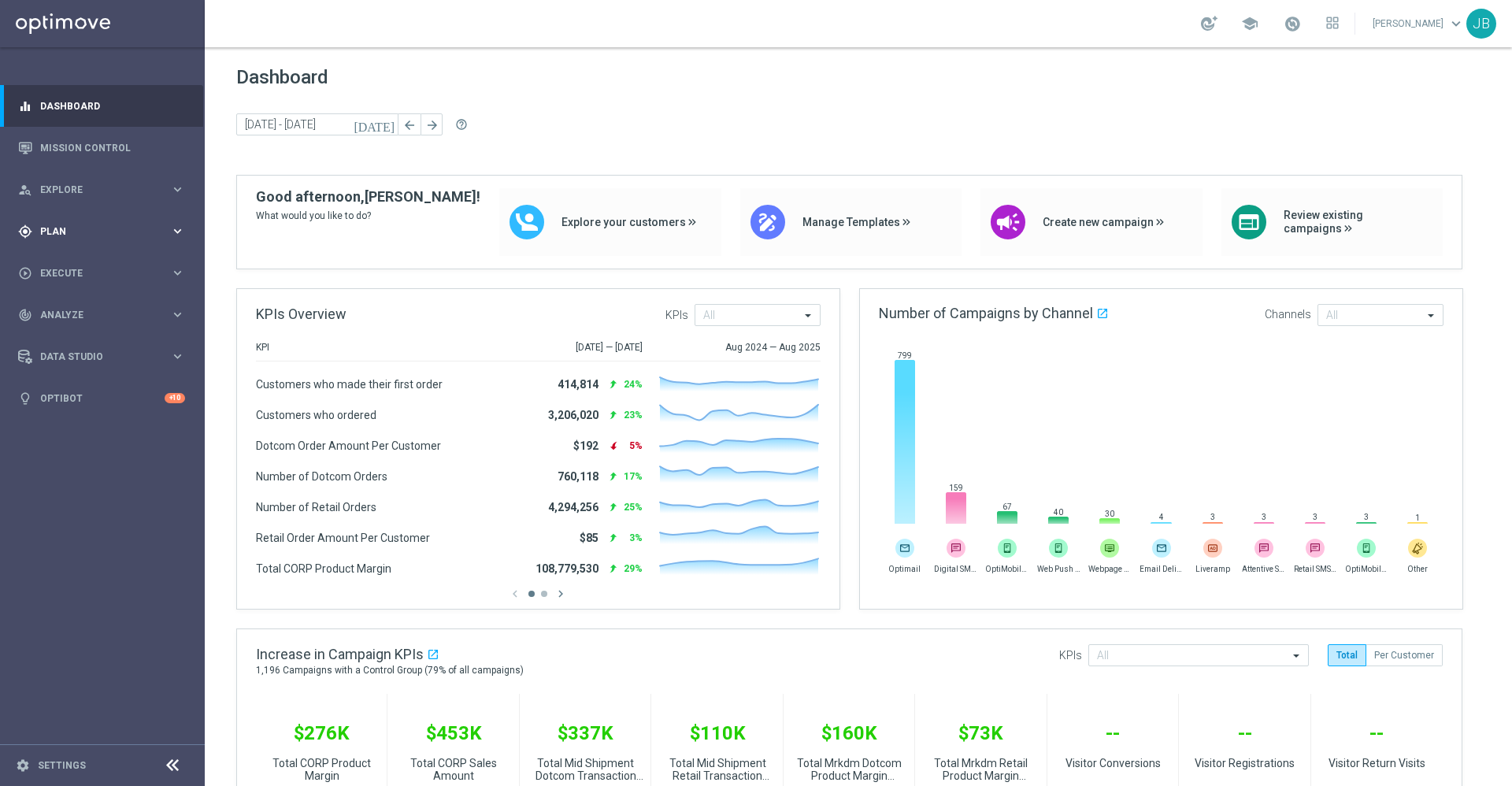
click at [82, 229] on span "Plan" at bounding box center [104, 231] width 130 height 9
click at [80, 260] on link "Target Groups" at bounding box center [102, 264] width 123 height 13
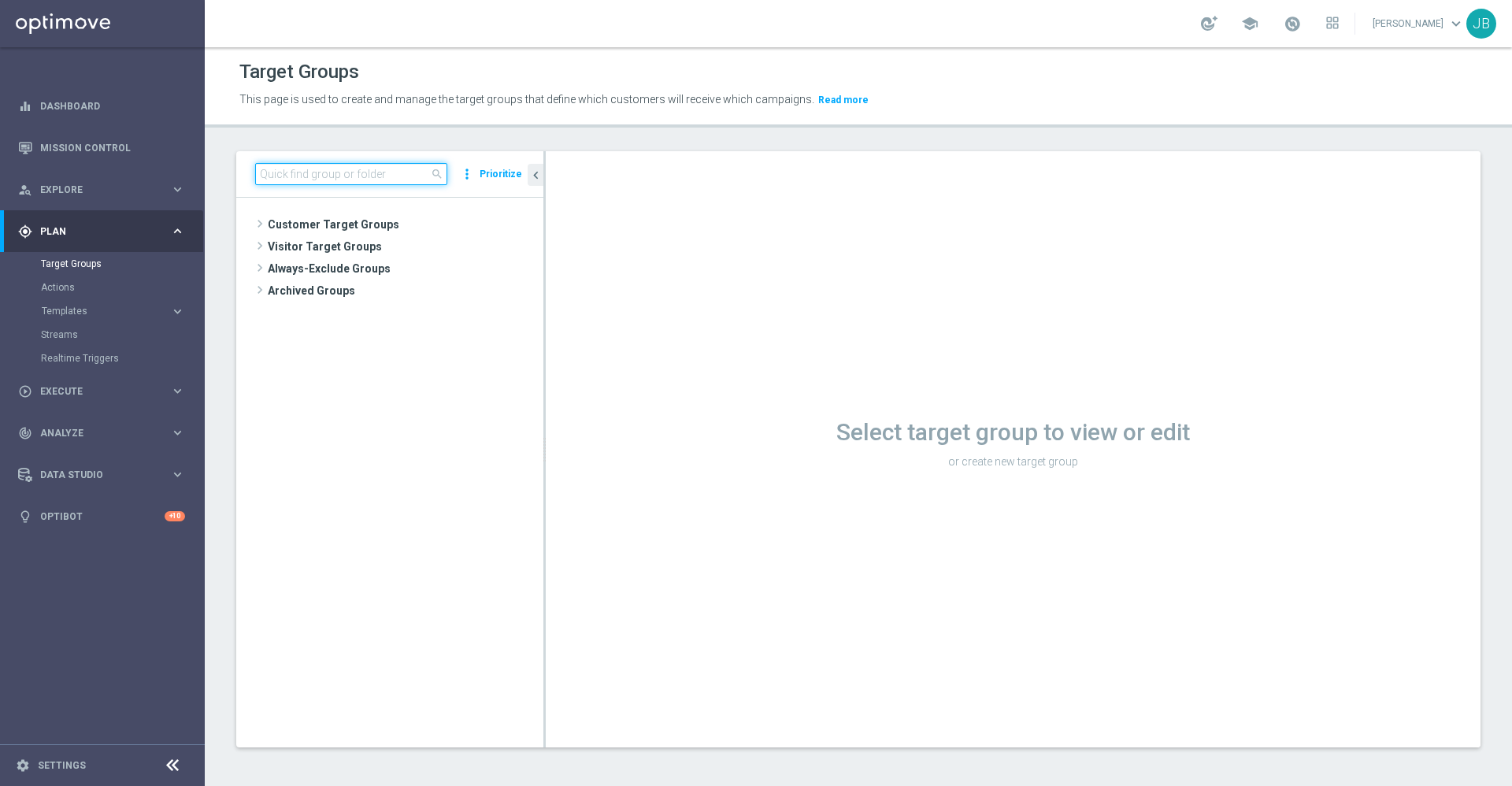
click at [371, 174] on input at bounding box center [351, 174] width 192 height 22
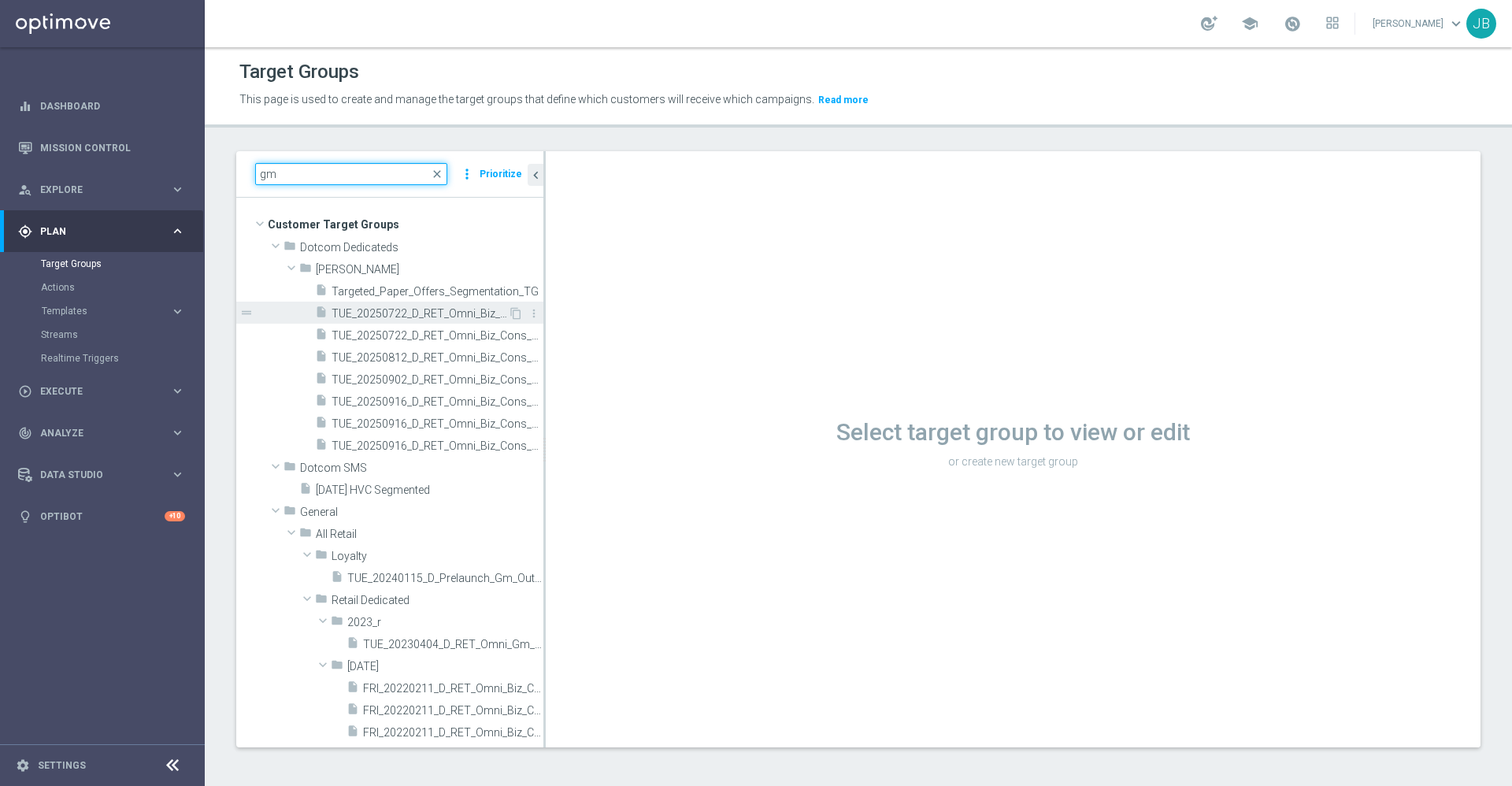
type input "gm"
click at [419, 310] on span "TUE_20250722_D_RET_Omni_Biz_Cons_GMClosure_1804" at bounding box center [420, 313] width 177 height 13
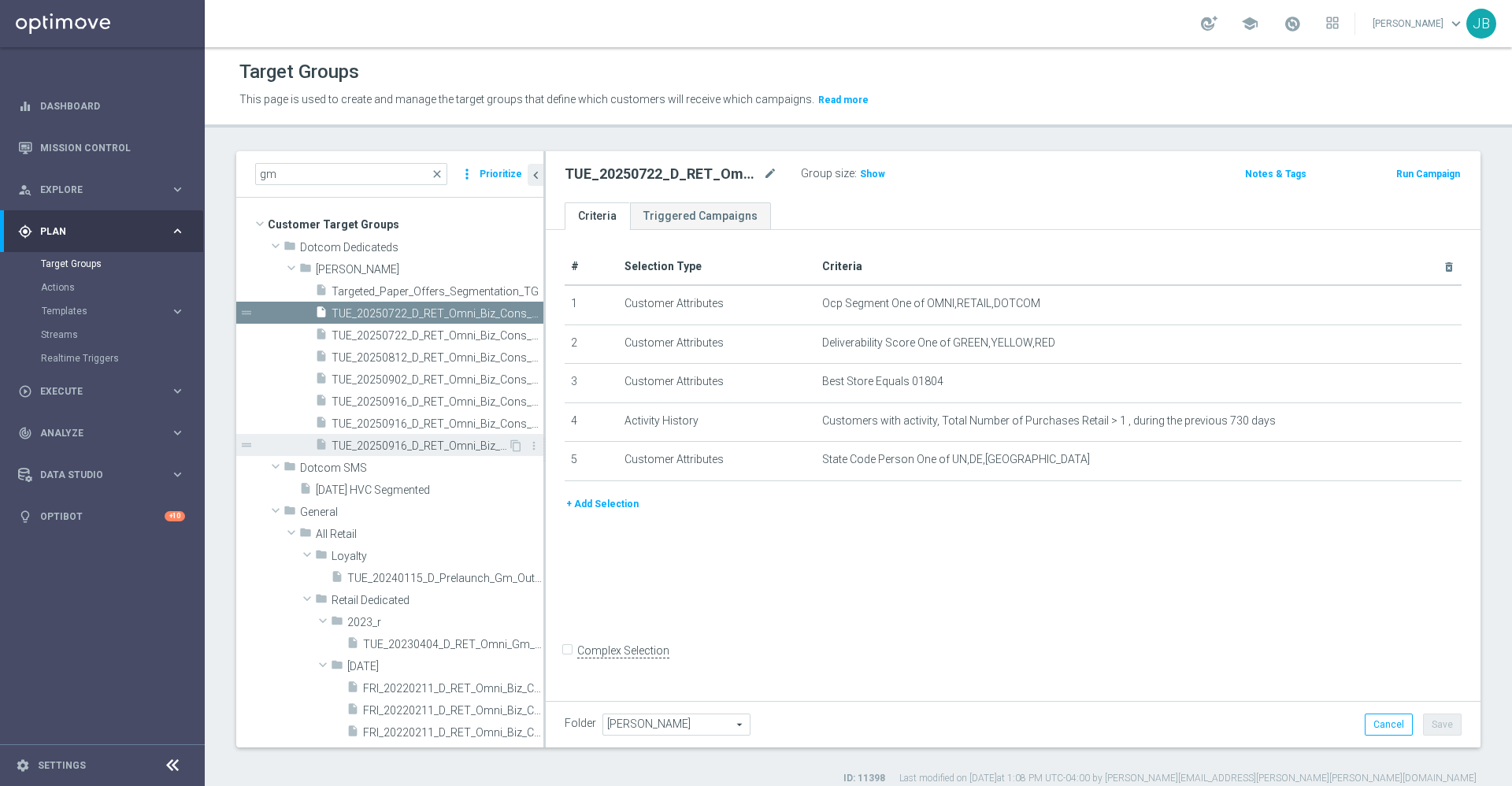
click at [386, 446] on span "TUE_20250916_D_RET_Omni_Biz_Cons_GMClosure_545" at bounding box center [420, 446] width 177 height 13
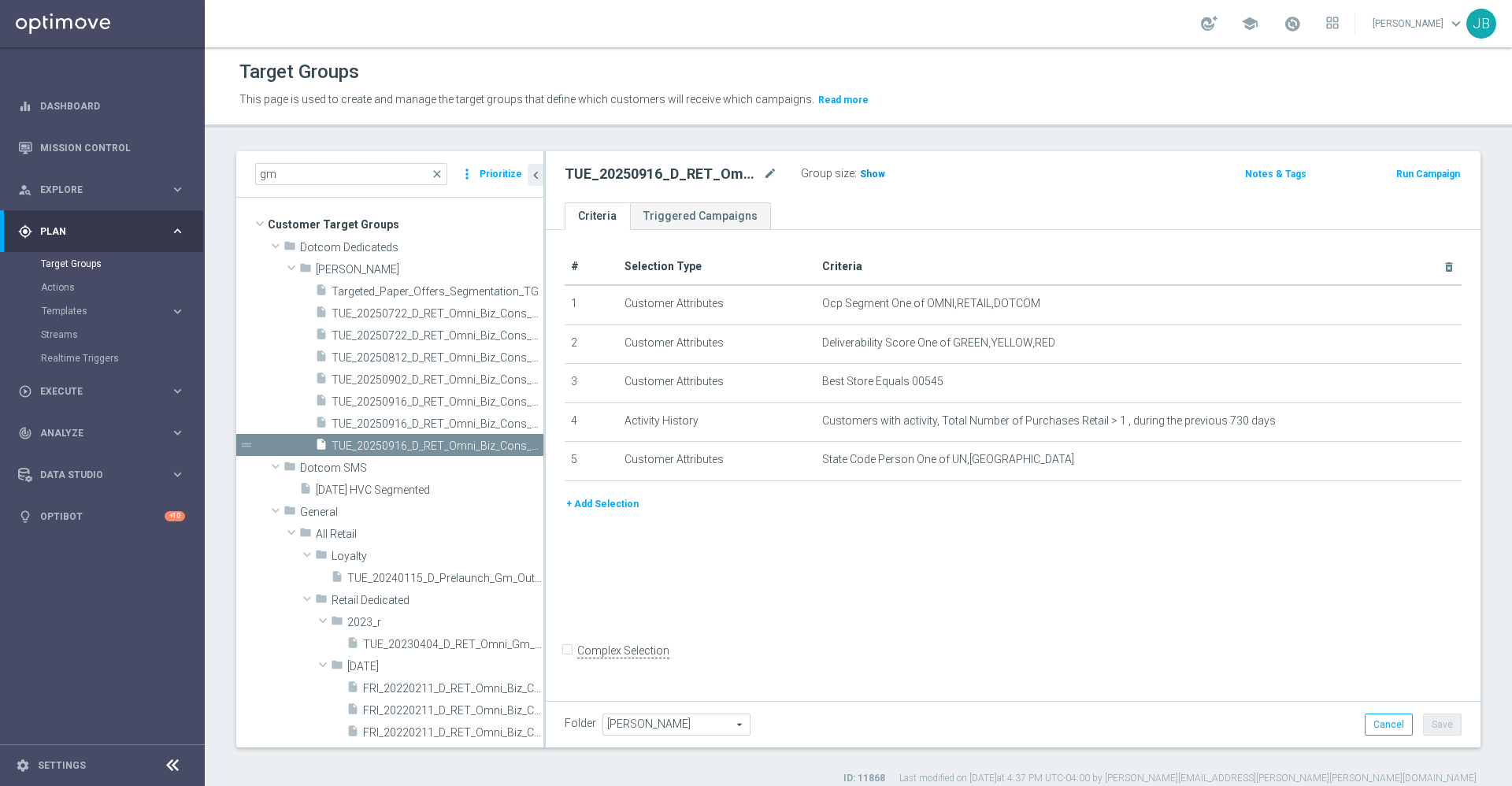
click at [863, 173] on span "Show" at bounding box center [872, 174] width 25 height 11
click at [396, 424] on span "TUE_20250916_D_RET_Omni_Biz_Cons_GMClosure_334" at bounding box center [420, 424] width 177 height 13
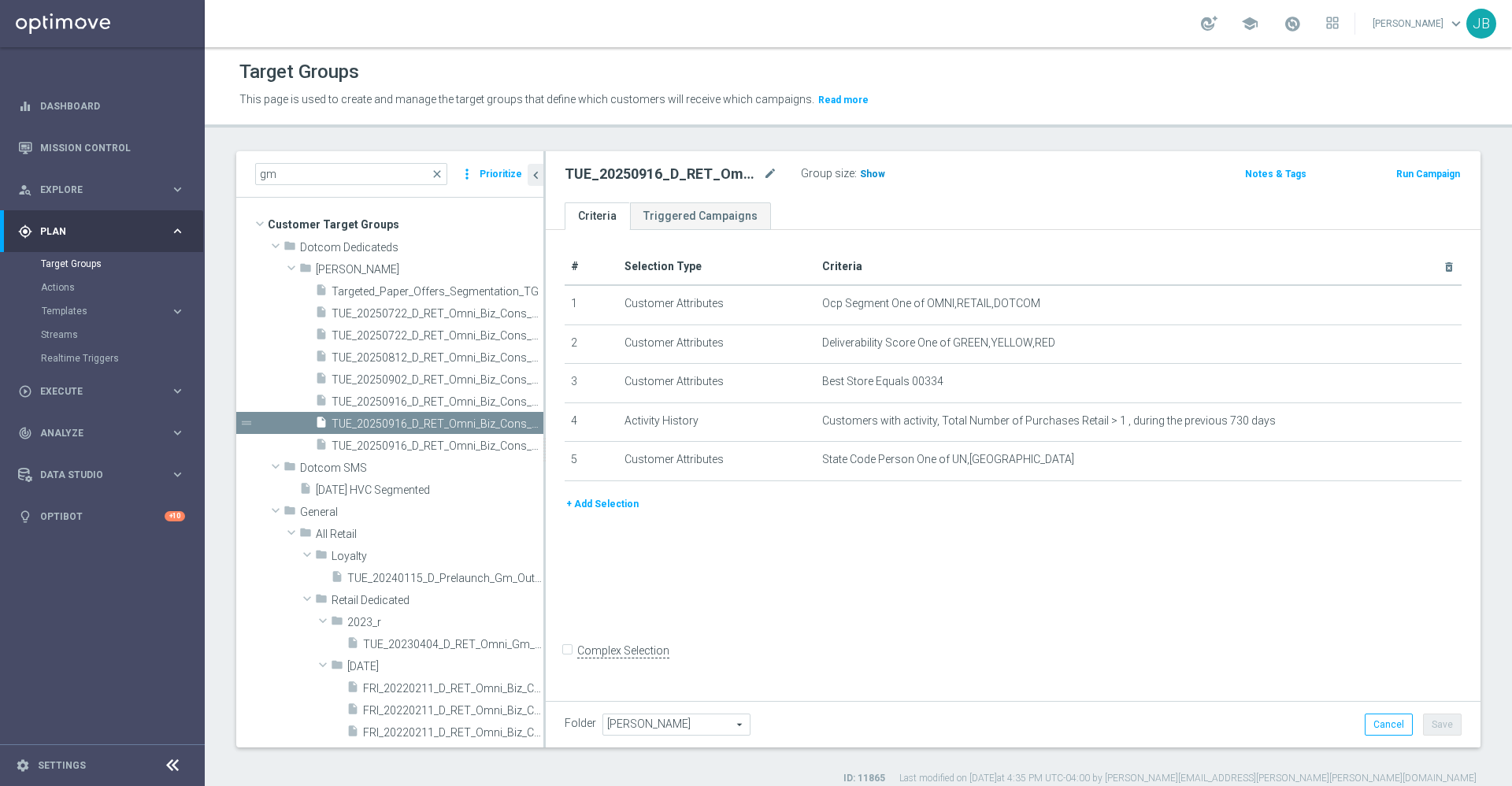
click at [867, 174] on span "Show" at bounding box center [872, 174] width 25 height 11
click at [441, 174] on span "close" at bounding box center [437, 175] width 13 height 13
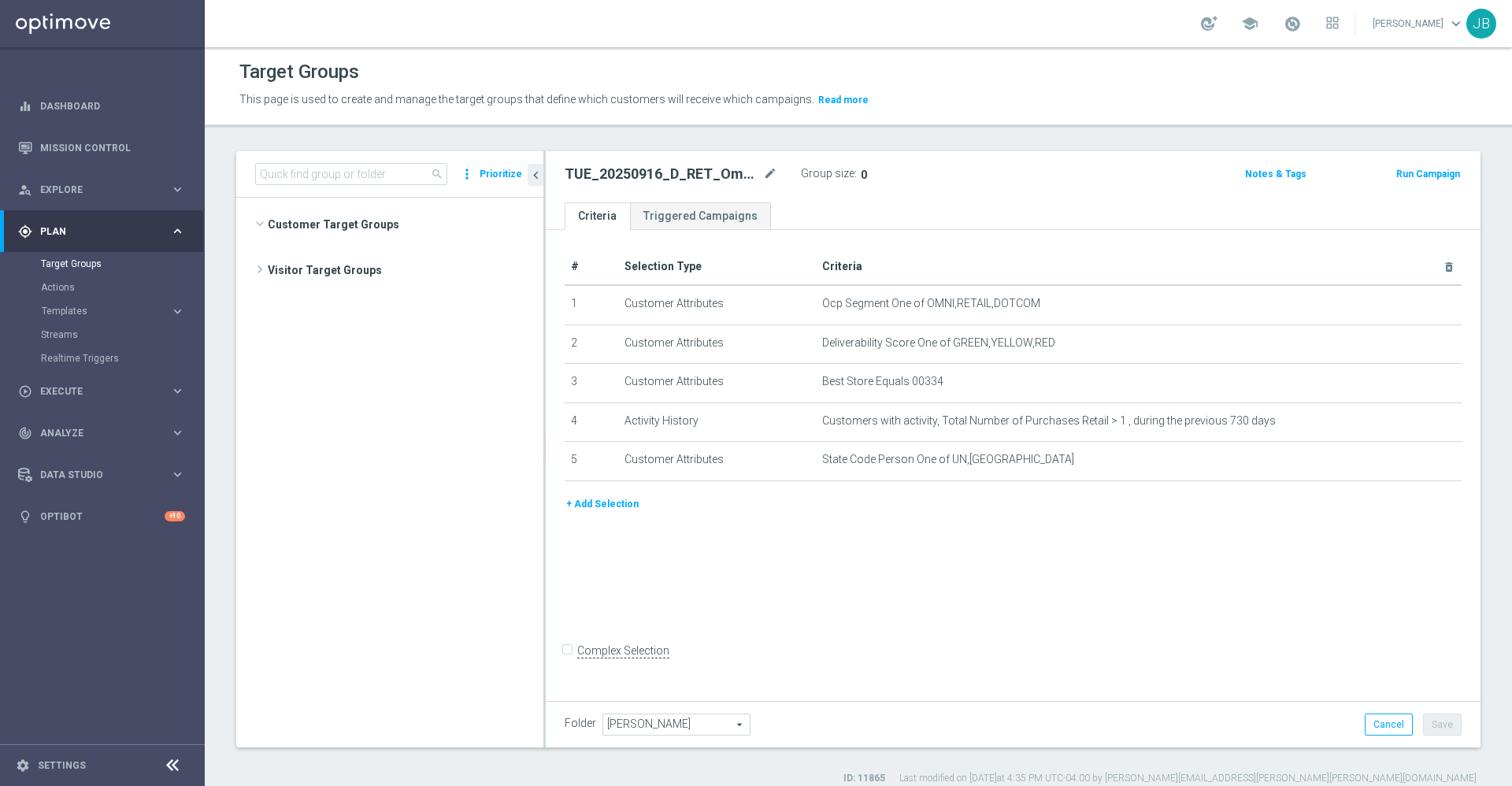
scroll to position [14872, 0]
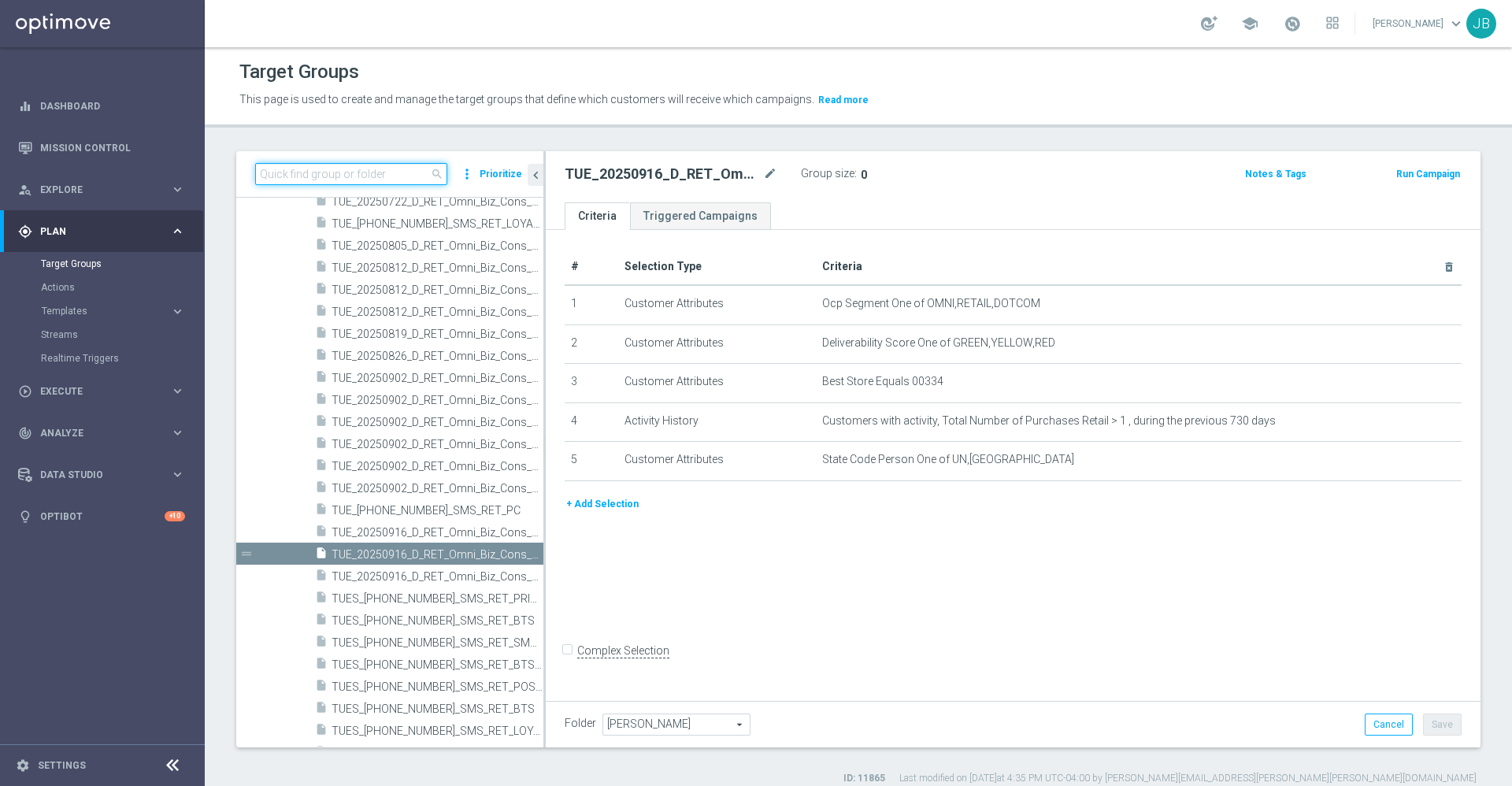
click at [373, 180] on input at bounding box center [351, 174] width 192 height 22
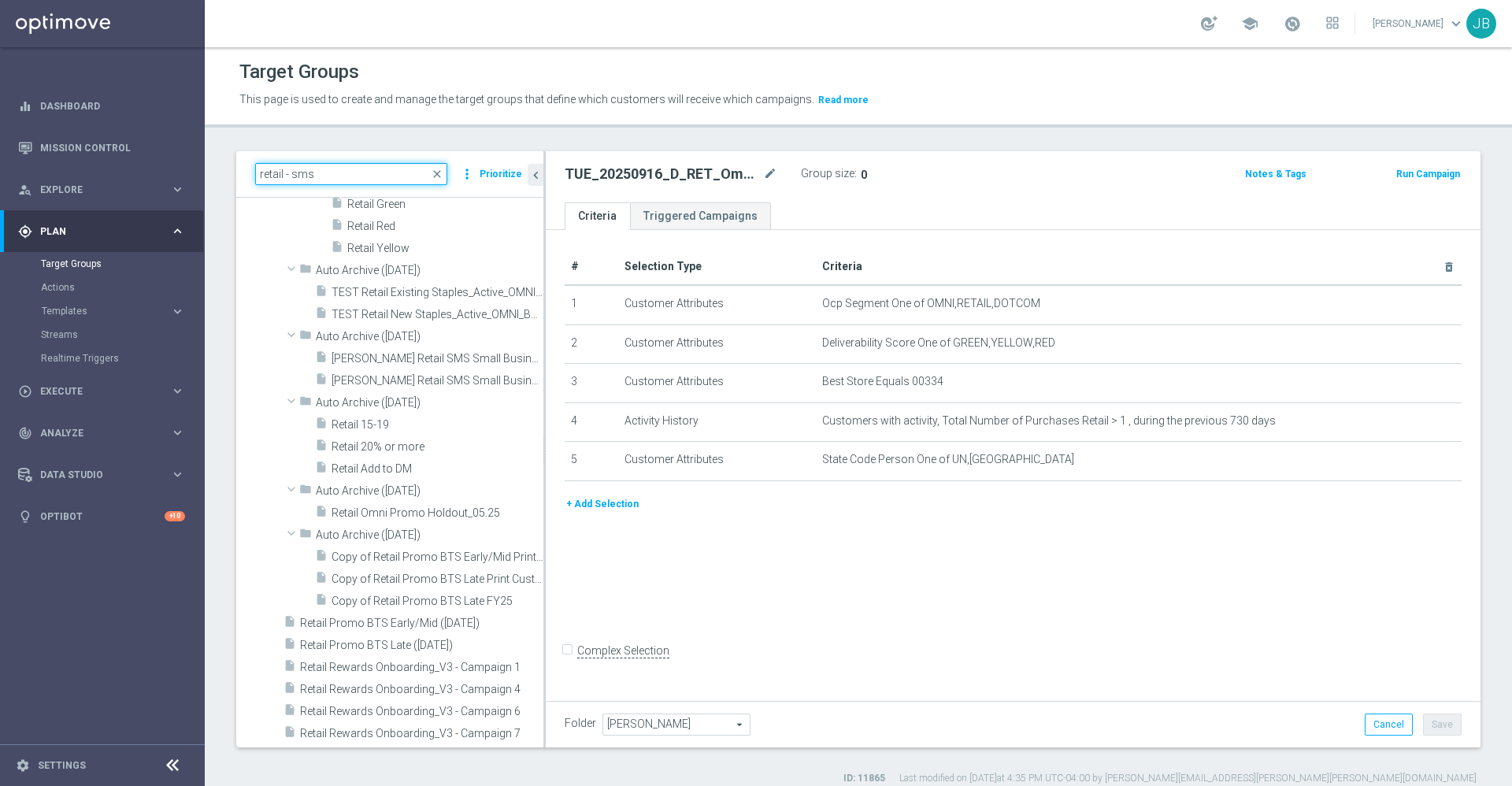
scroll to position [0, 0]
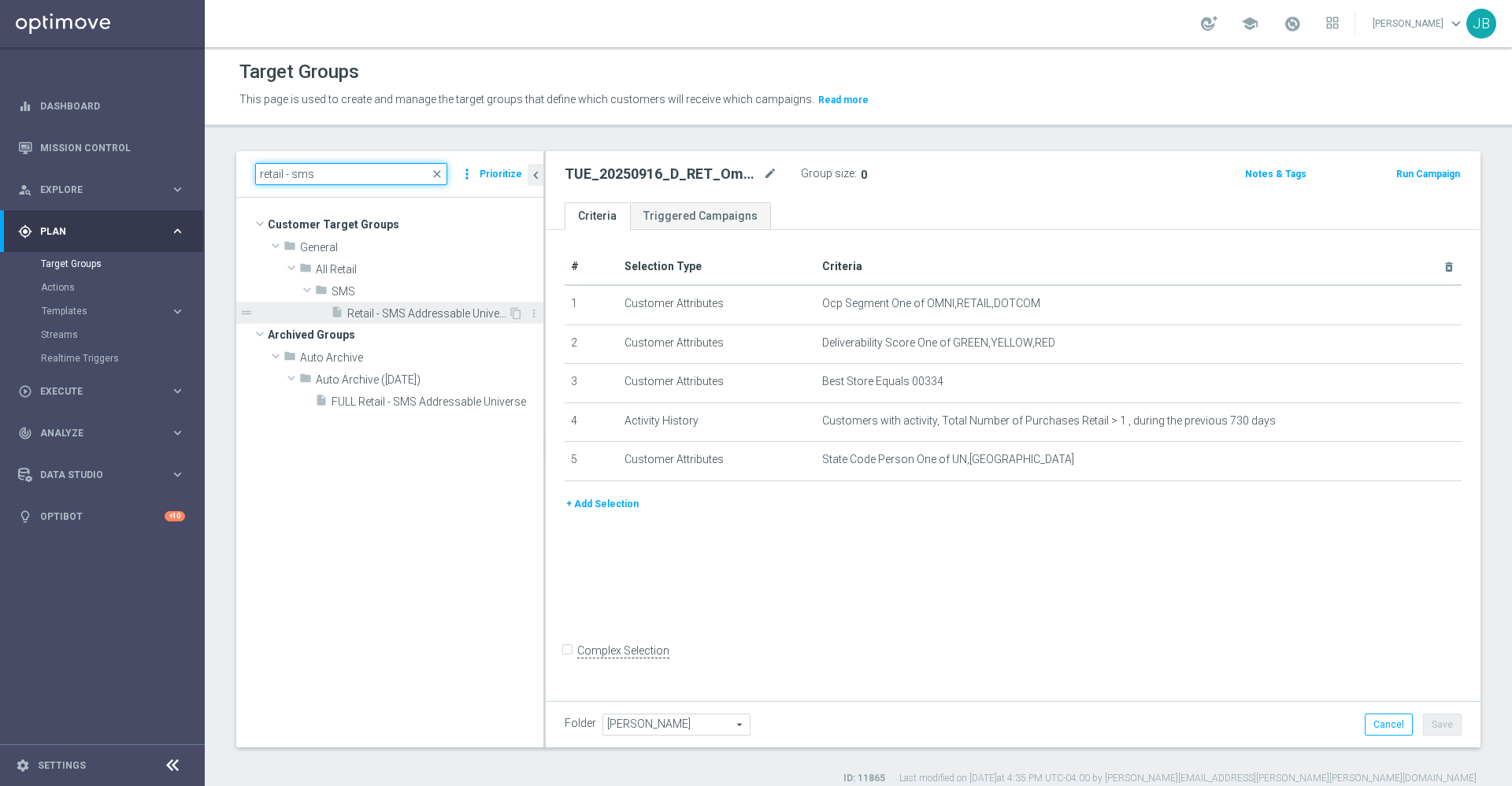
type input "retail - sms"
click at [445, 309] on span "Retail - SMS Addressable Universe" at bounding box center [428, 313] width 161 height 13
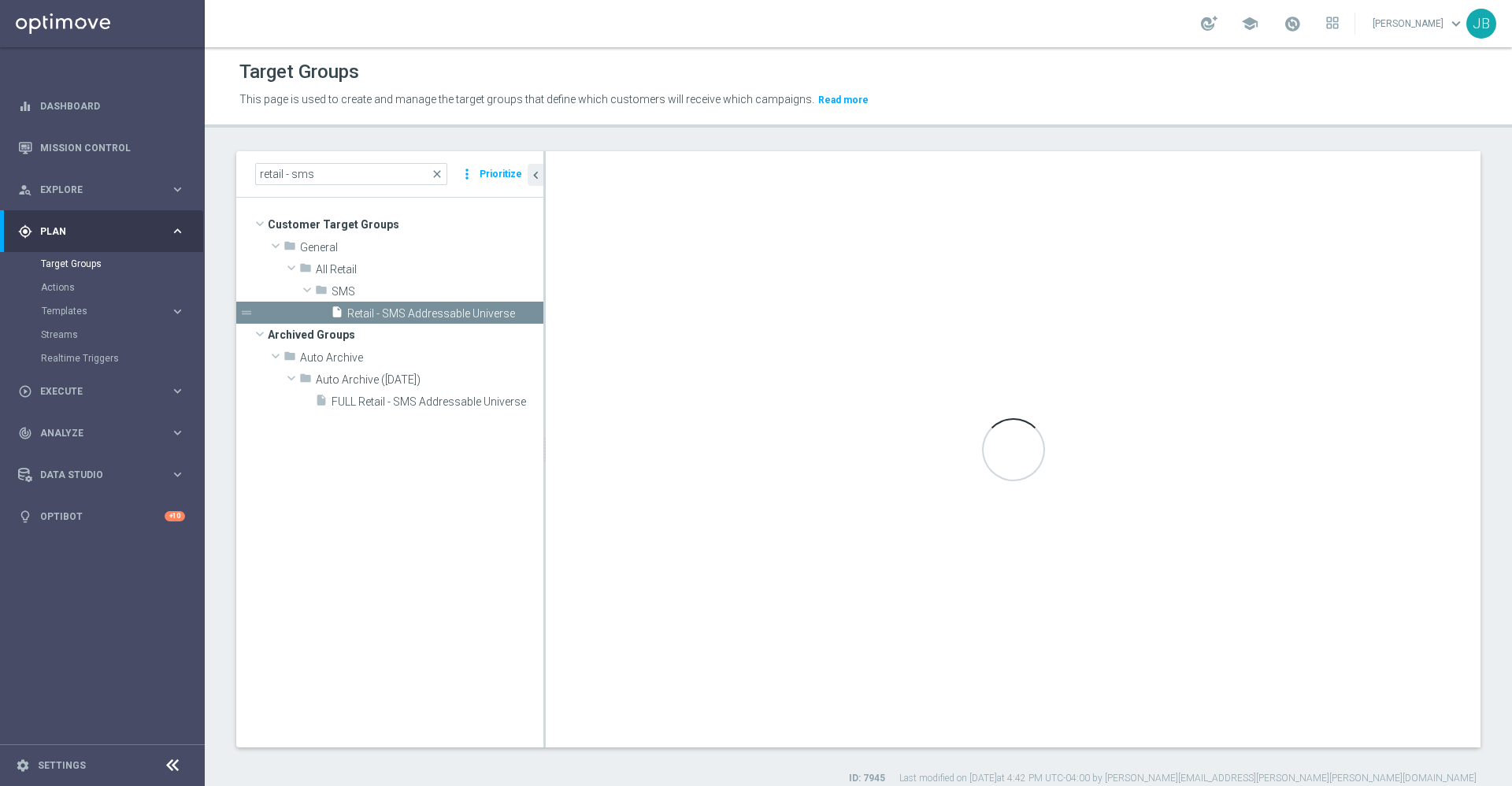
type input "SMS"
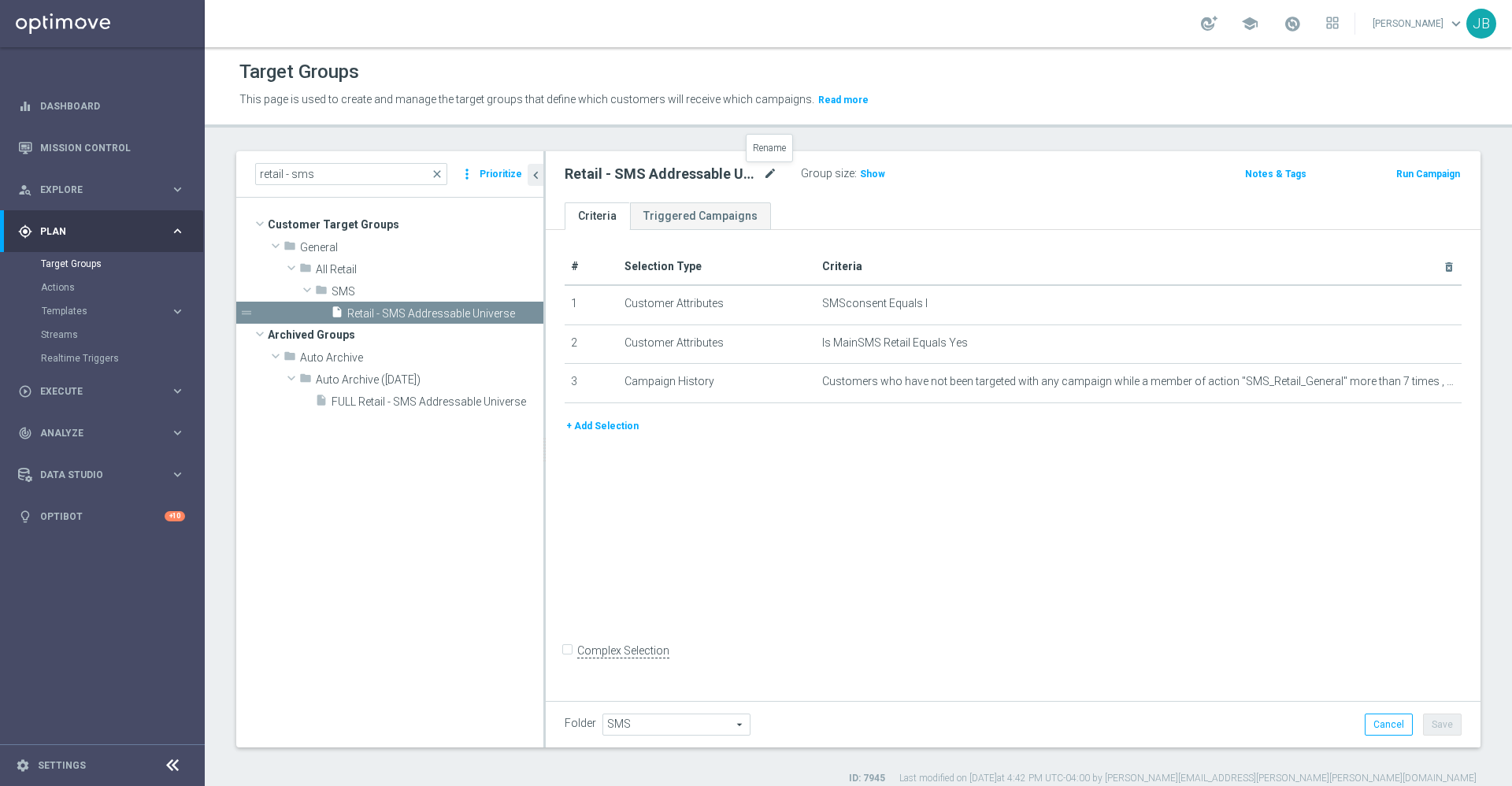
click at [775, 172] on icon "mode_edit" at bounding box center [770, 174] width 14 height 18
click at [873, 174] on span "Show" at bounding box center [872, 174] width 25 height 11
click at [144, 148] on link "Mission Control" at bounding box center [112, 147] width 145 height 42
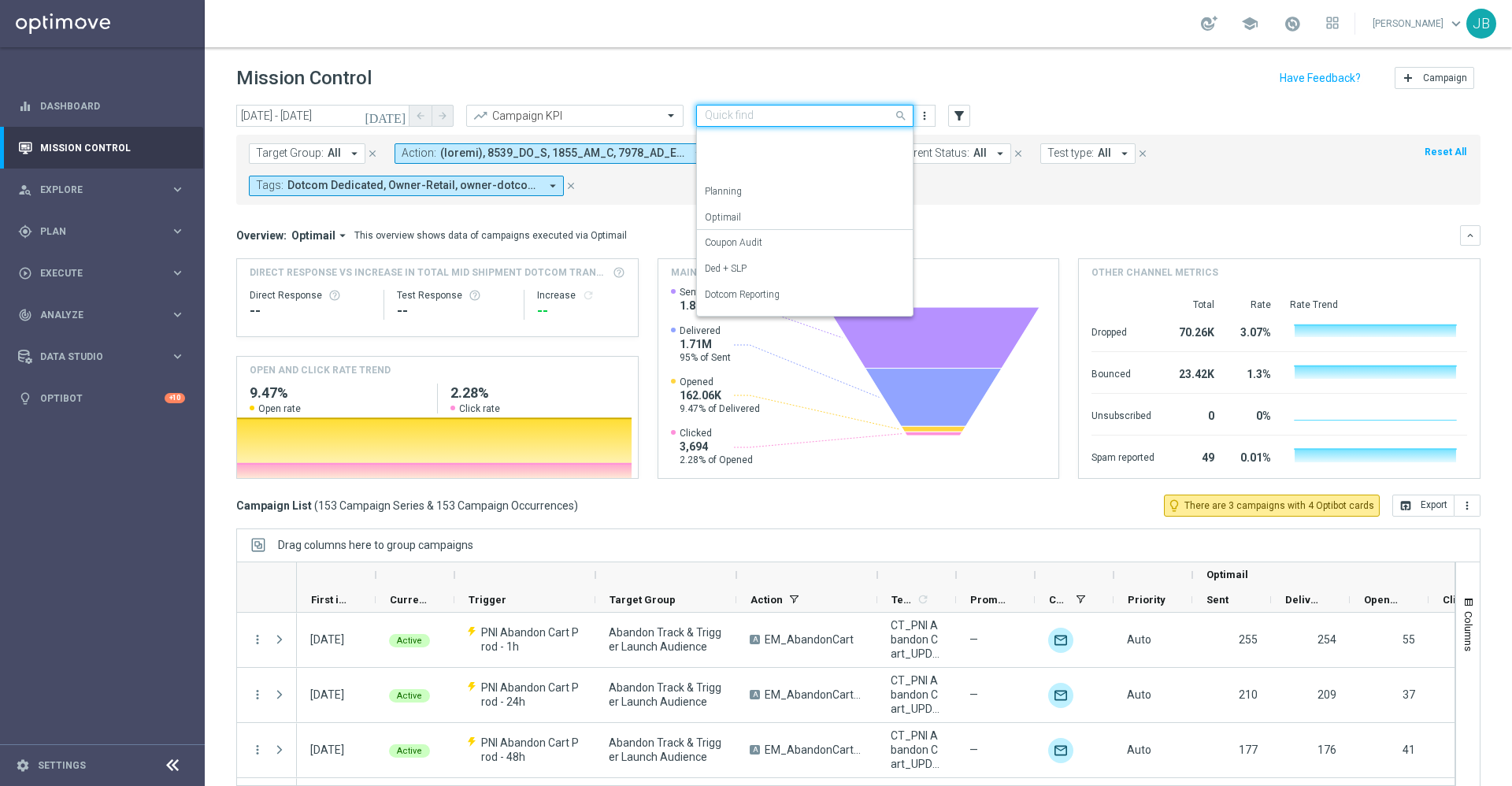
click at [800, 119] on input "text" at bounding box center [789, 115] width 168 height 13
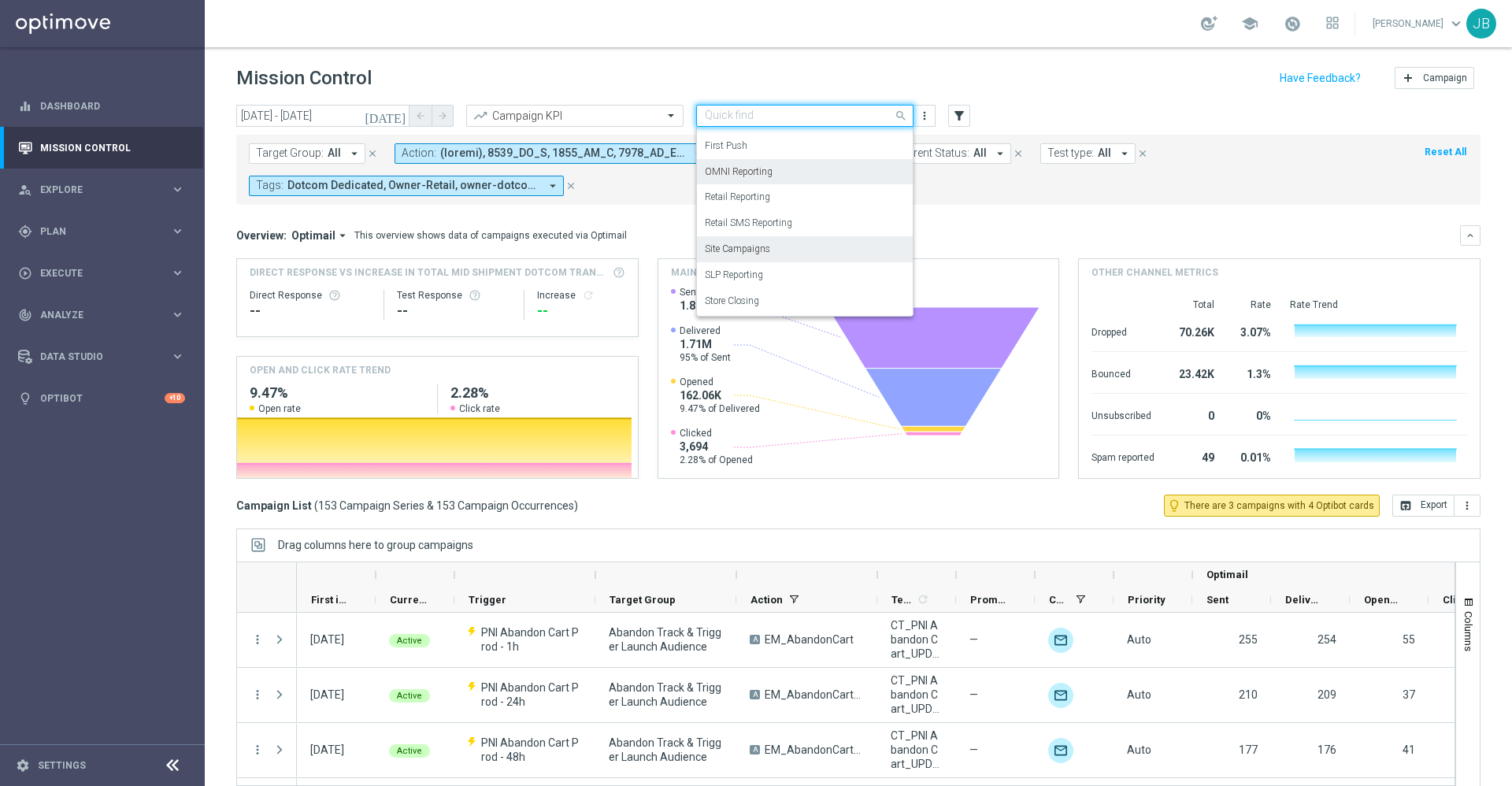
scroll to position [34, 0]
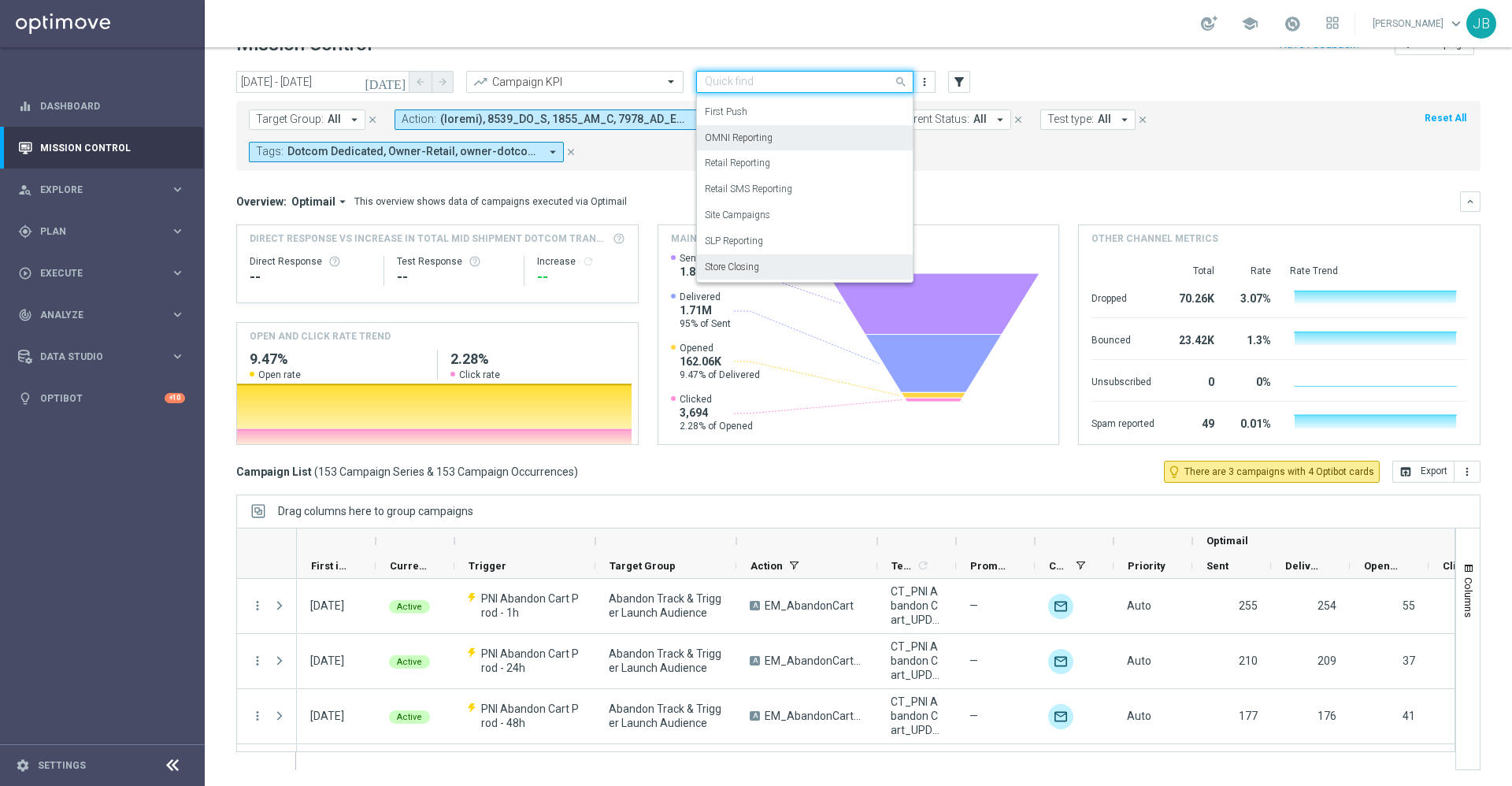
drag, startPoint x: 793, startPoint y: 259, endPoint x: 754, endPoint y: 238, distance: 44.3
click at [754, 238] on label "SLP Reporting" at bounding box center [734, 241] width 58 height 13
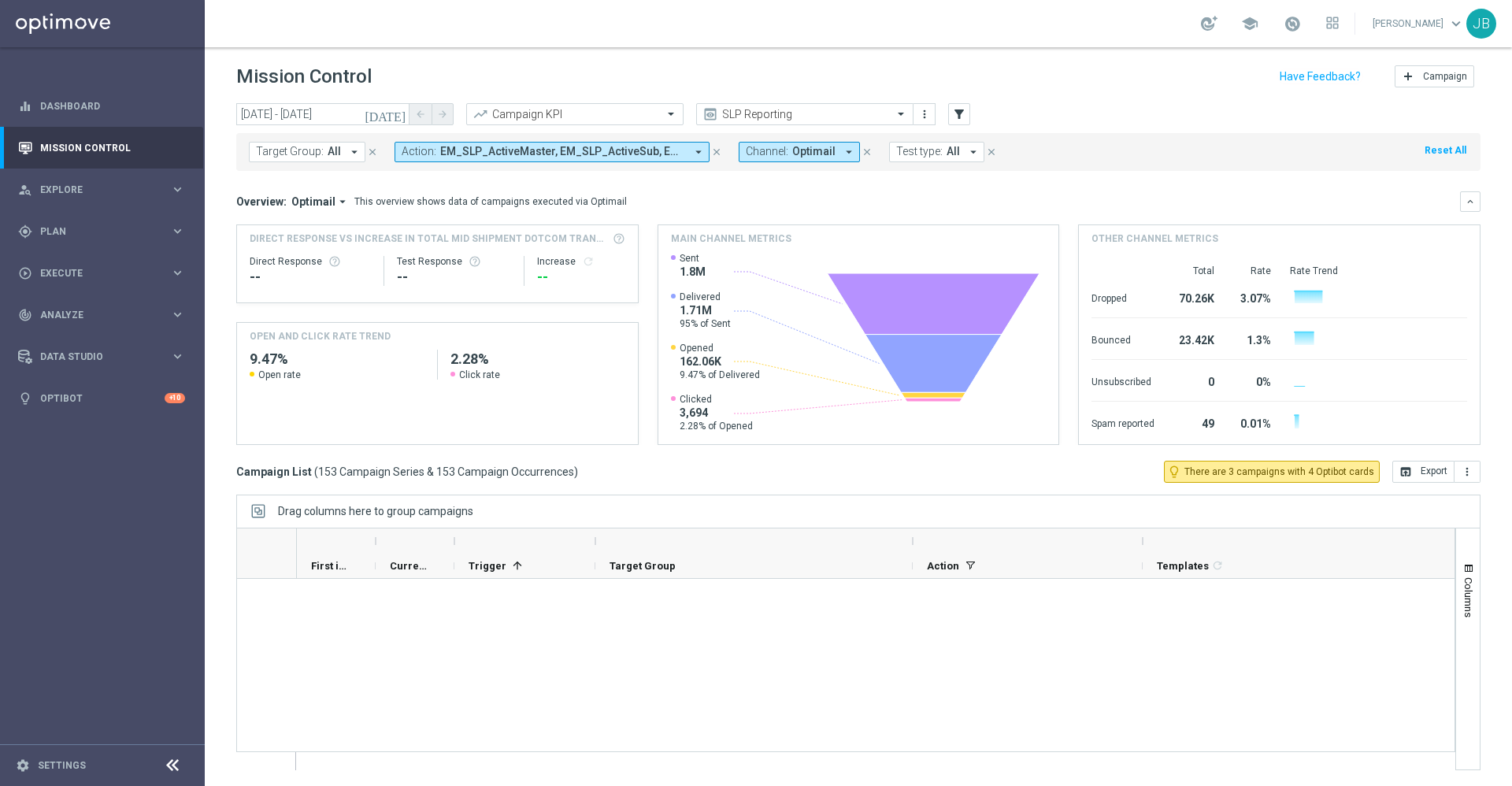
scroll to position [2, 0]
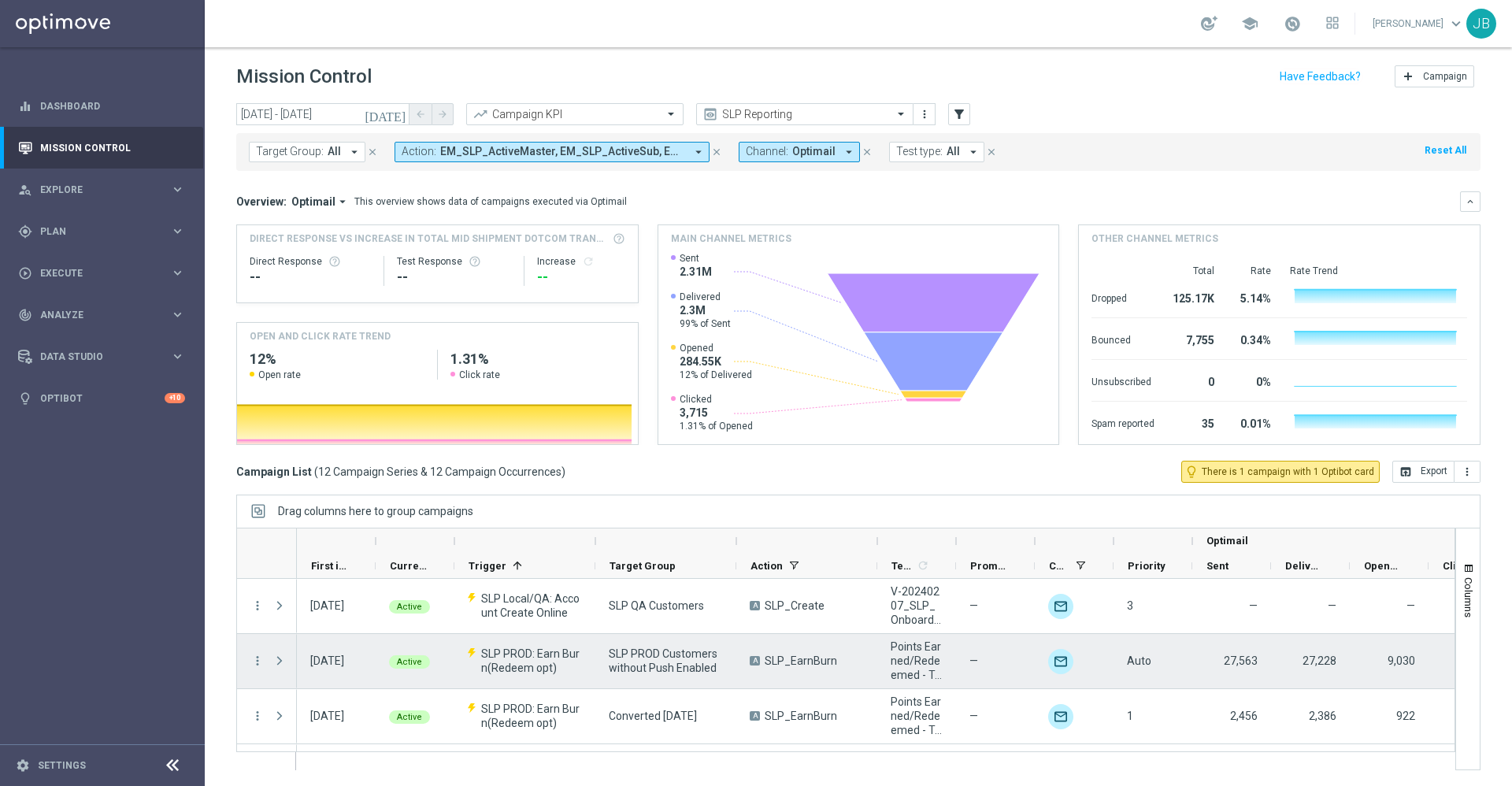
click at [281, 661] on span at bounding box center [279, 660] width 14 height 13
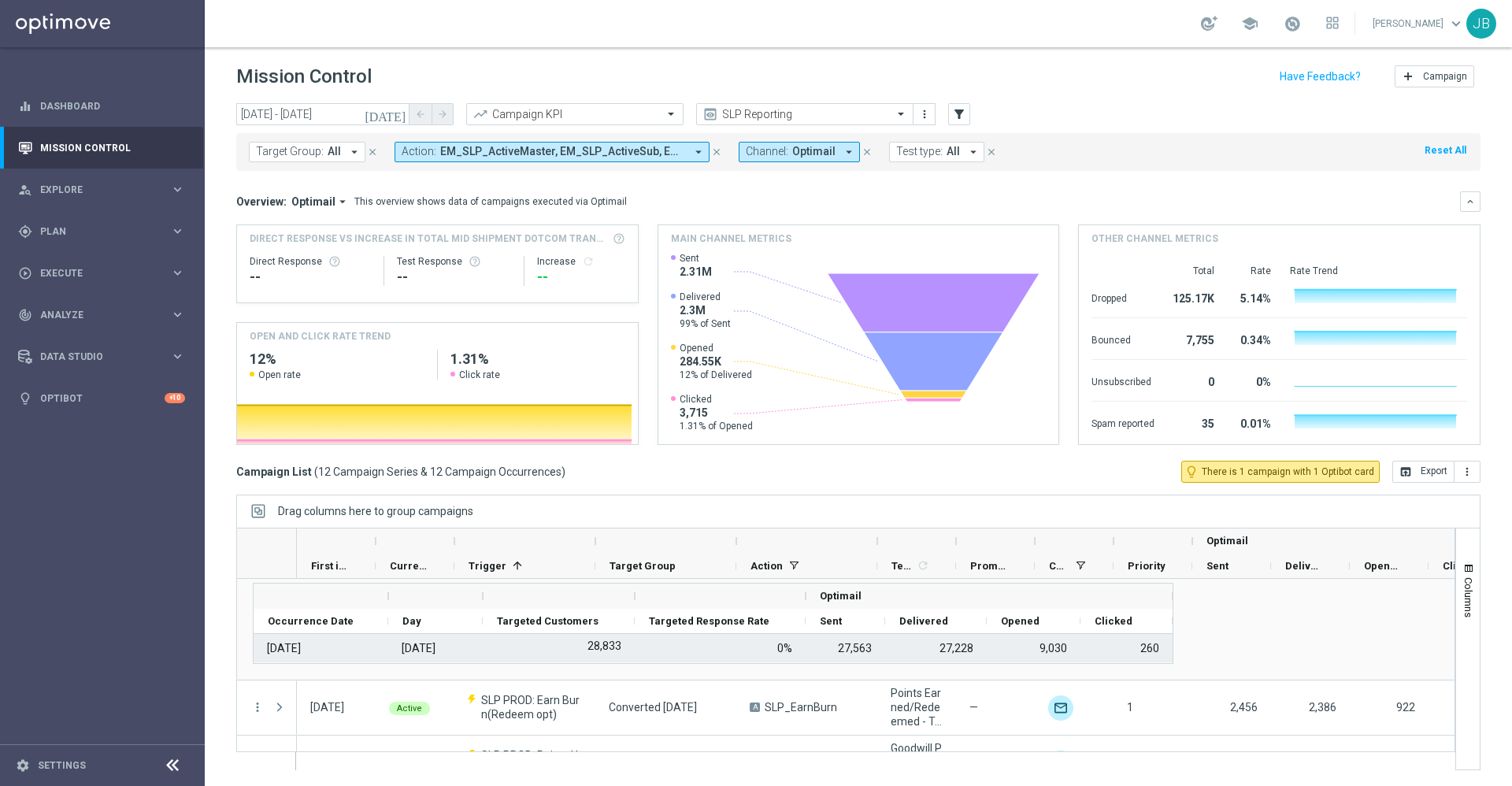
scroll to position [179, 0]
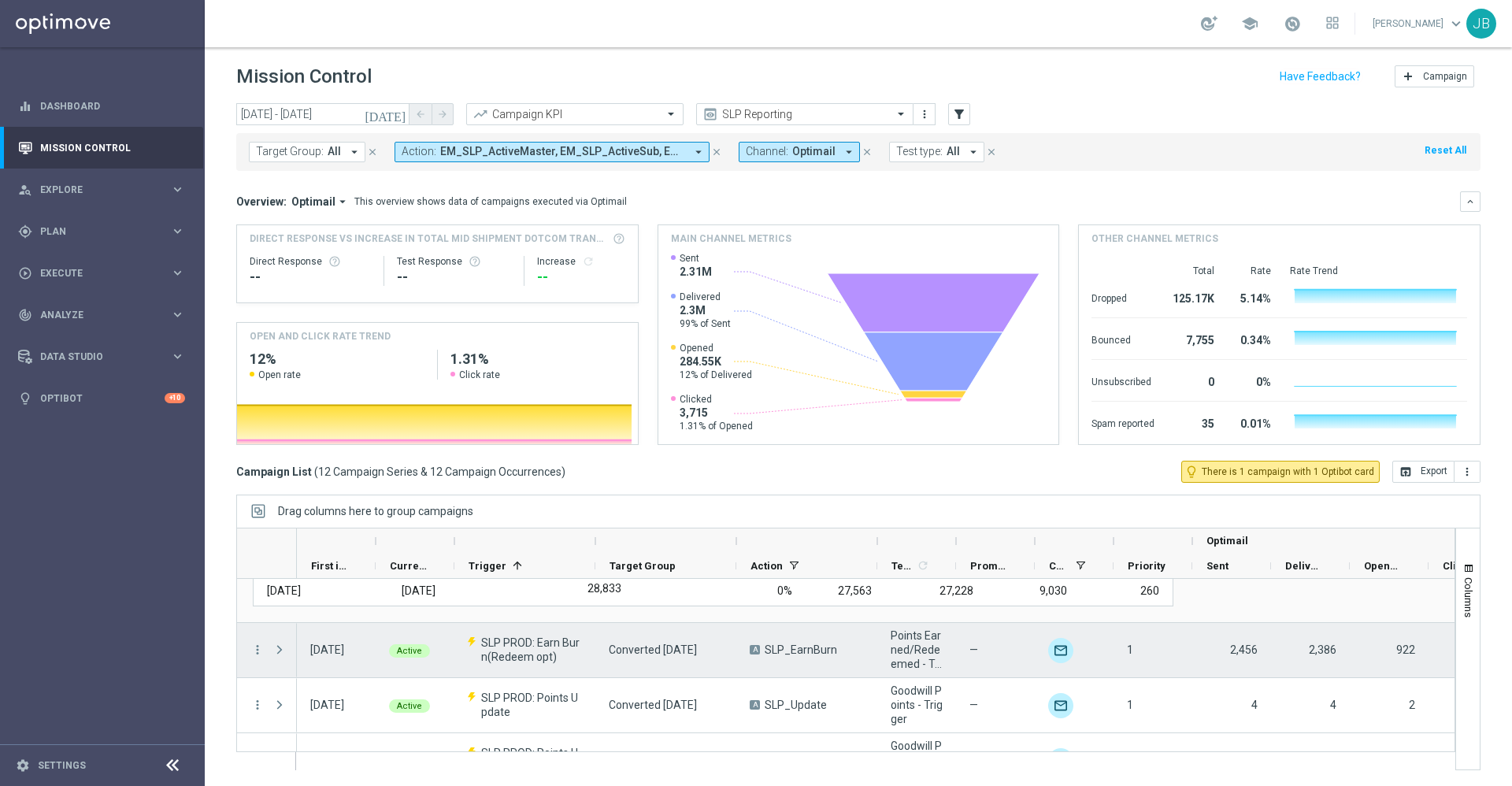
click at [278, 658] on span at bounding box center [281, 649] width 18 height 31
click at [280, 649] on span at bounding box center [279, 649] width 14 height 13
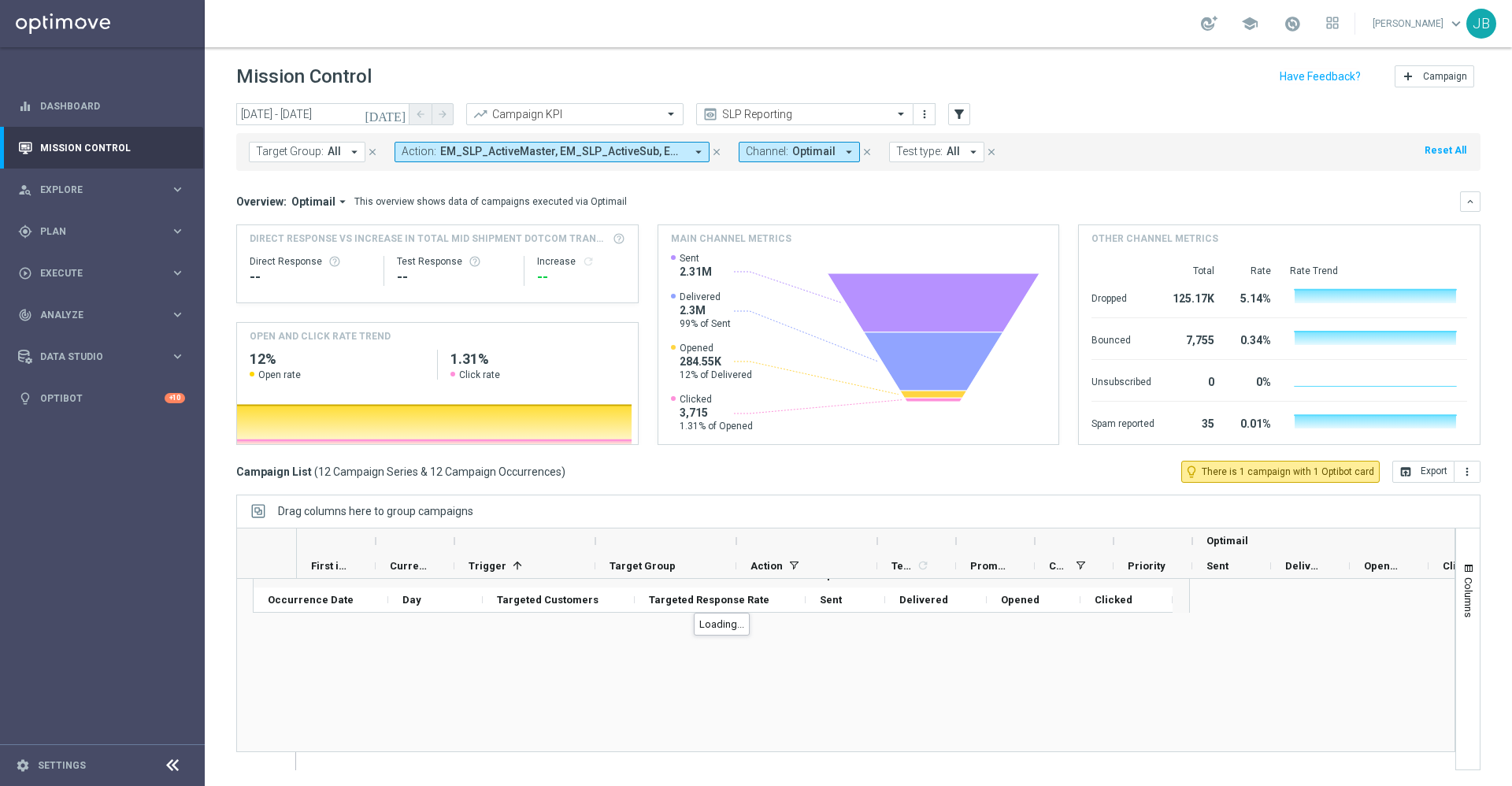
scroll to position [313, 0]
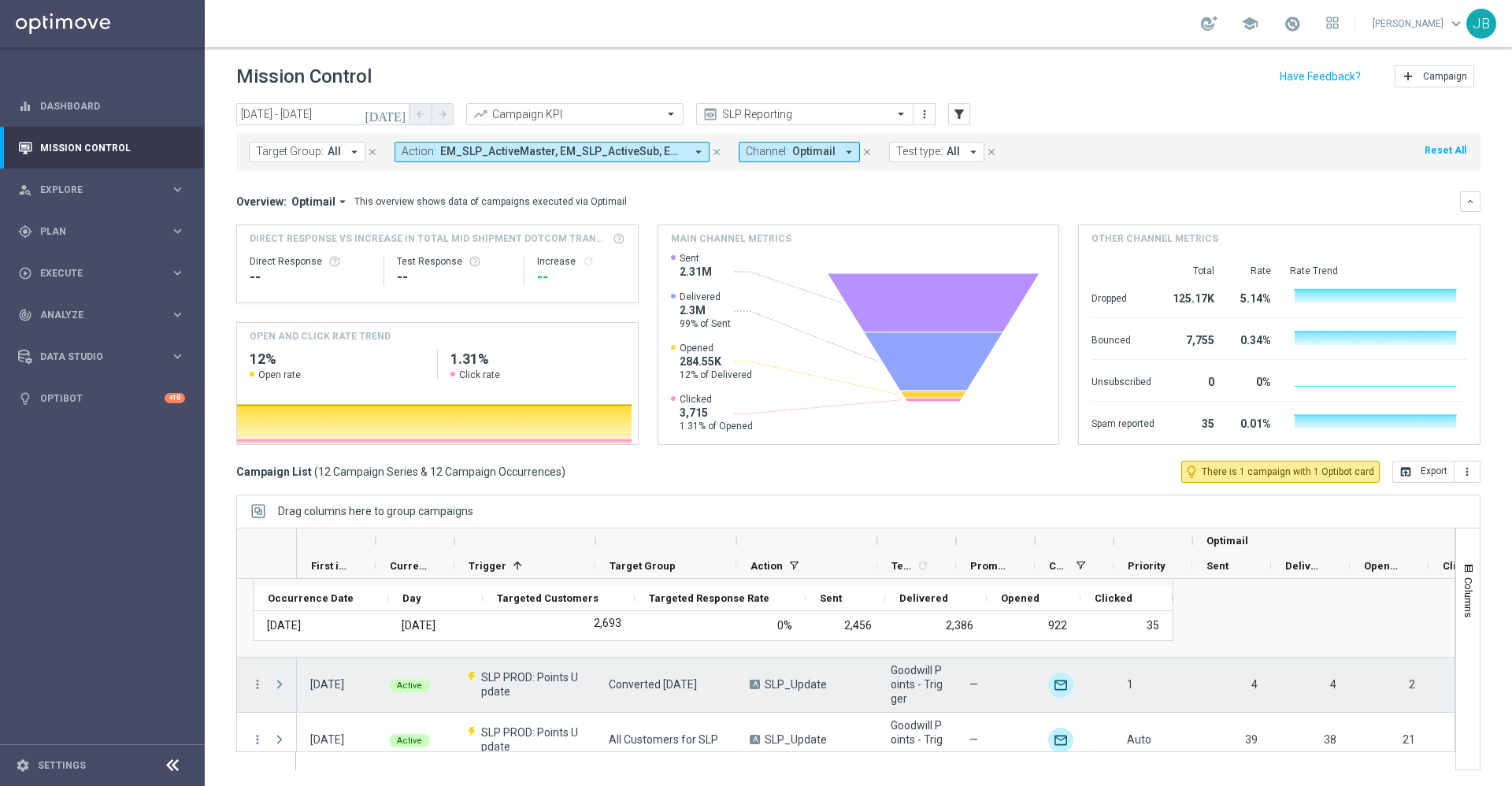
click at [282, 683] on span at bounding box center [279, 684] width 14 height 13
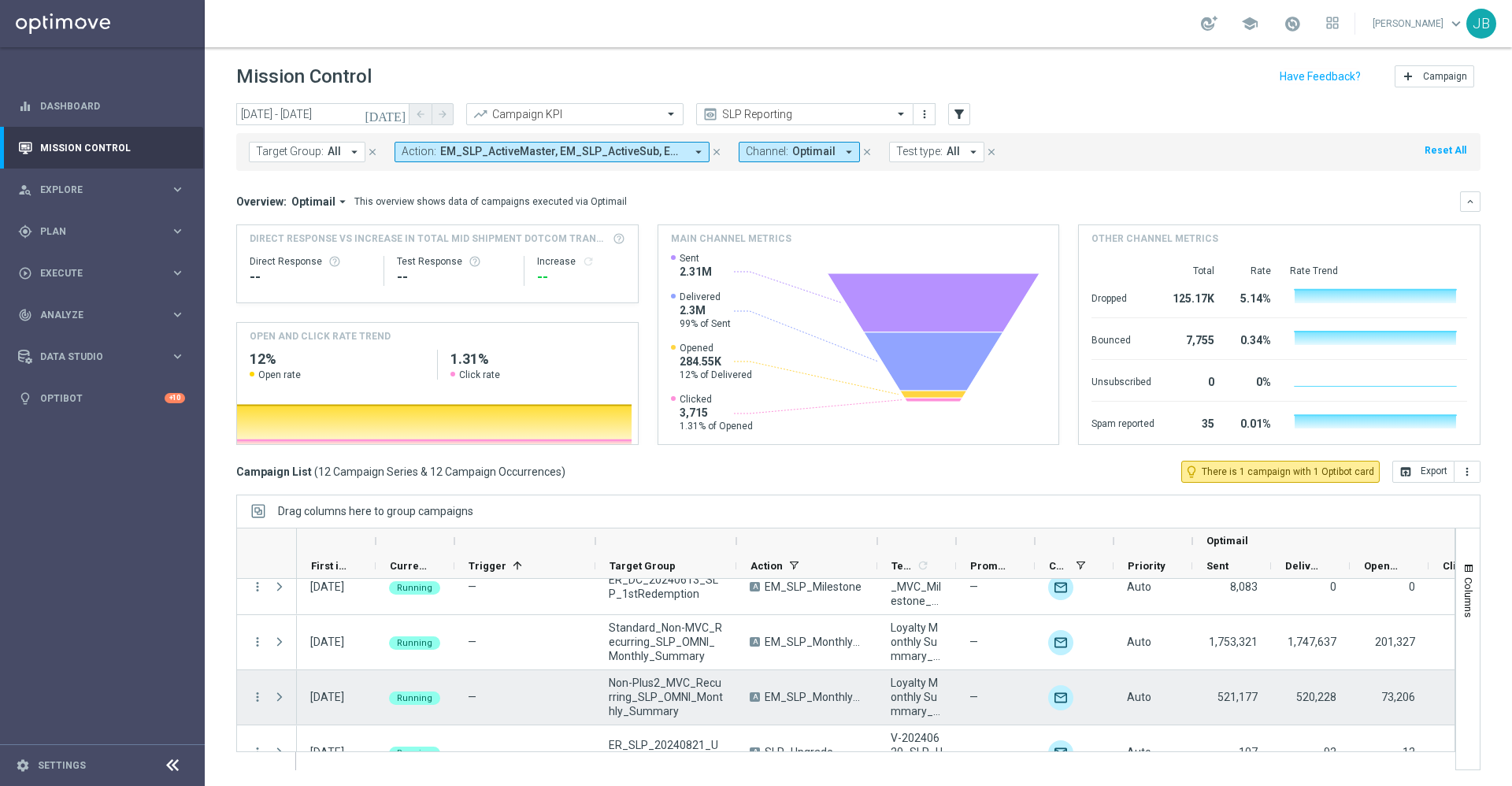
scroll to position [663, 0]
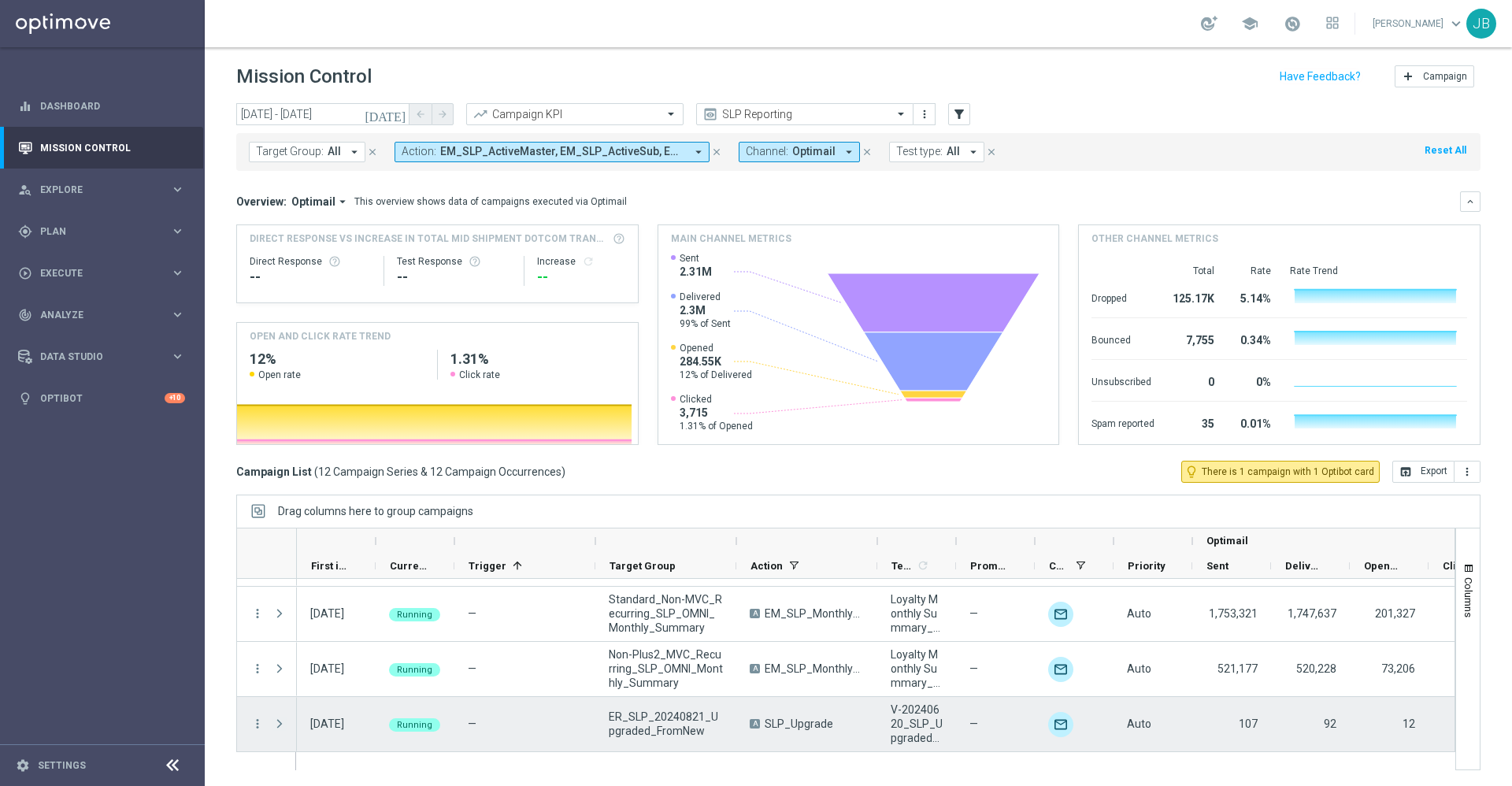
click at [280, 724] on span at bounding box center [279, 723] width 14 height 13
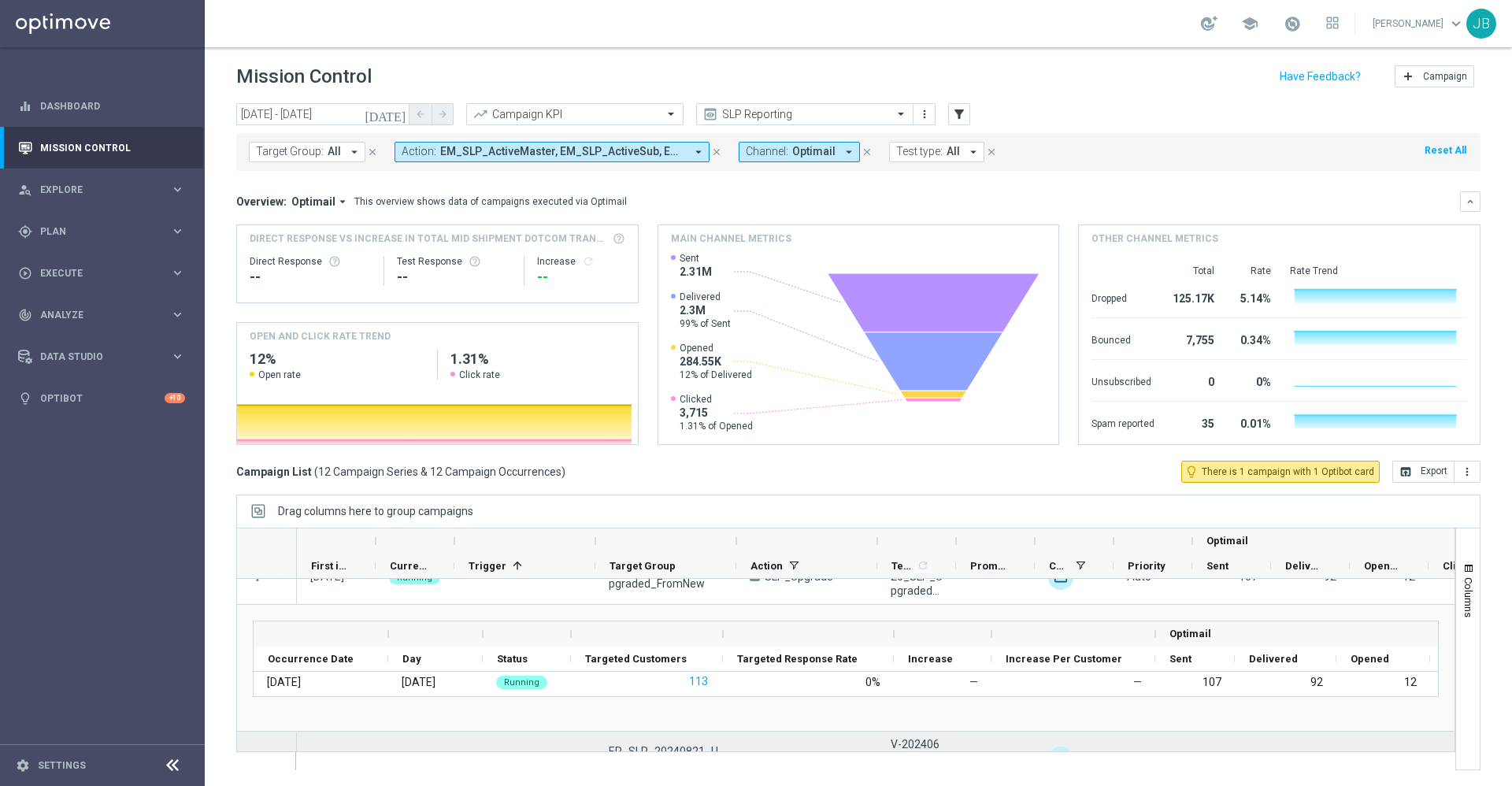
scroll to position [956, 0]
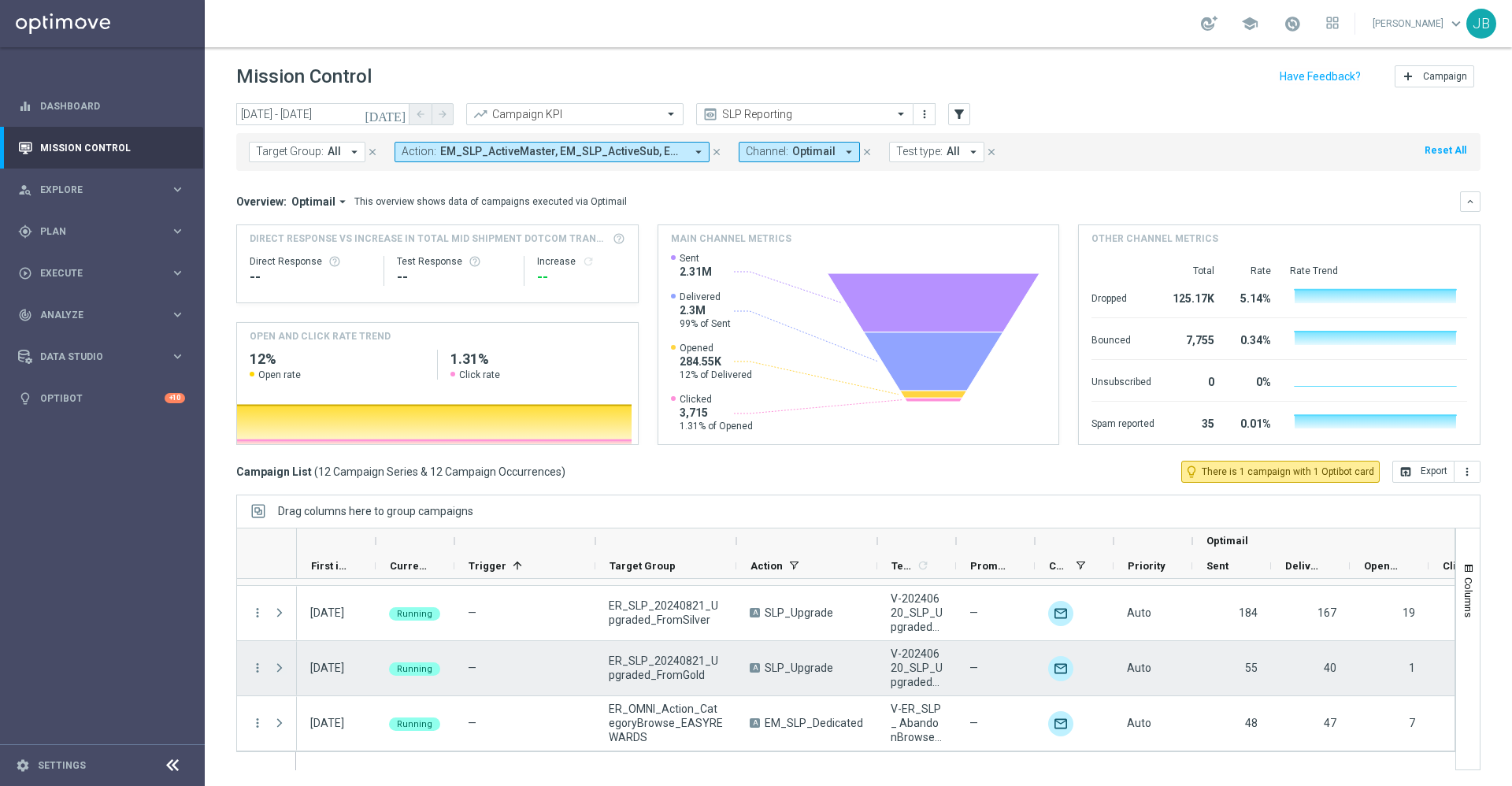
click at [276, 665] on span at bounding box center [279, 668] width 14 height 13
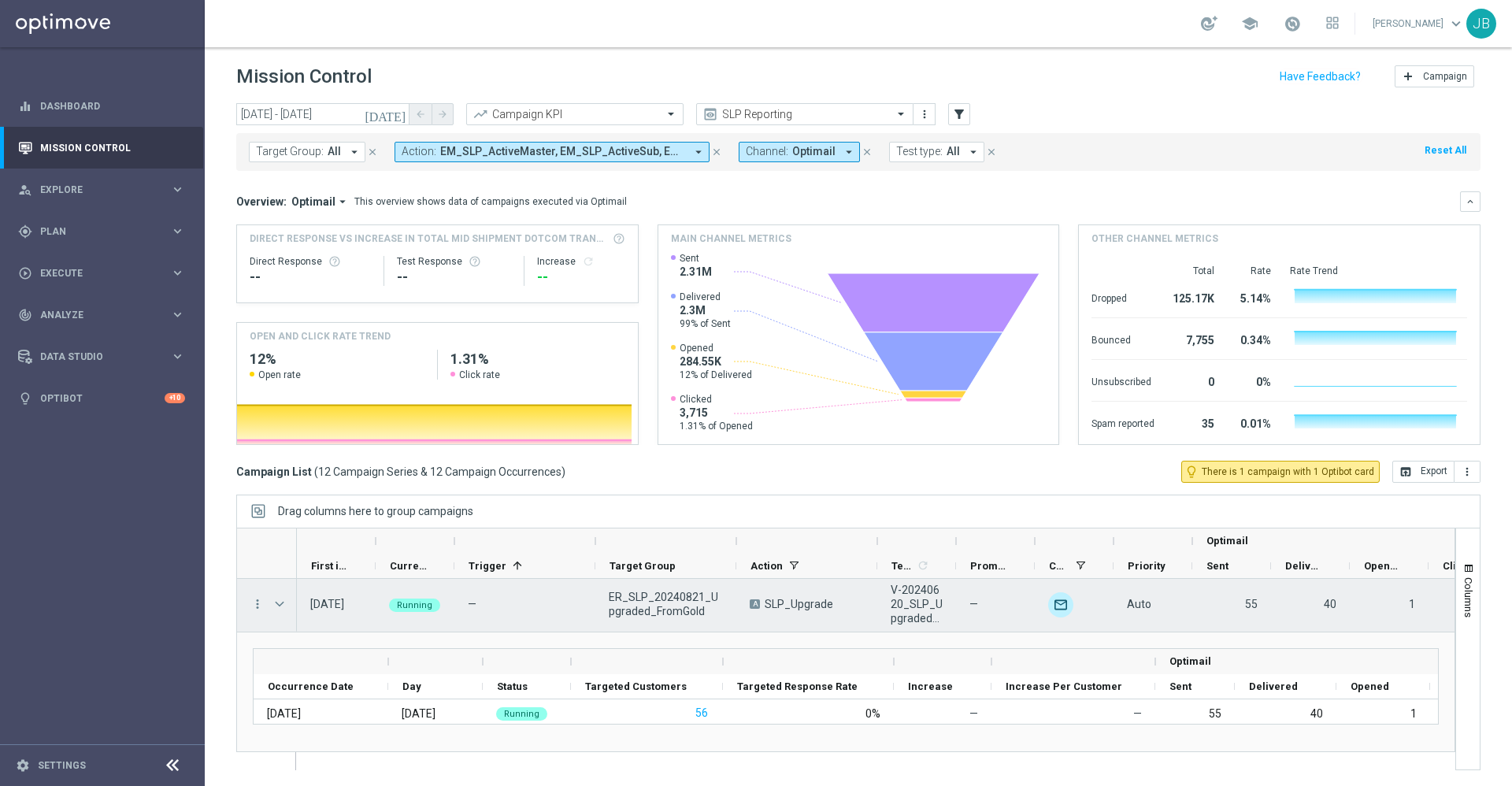
scroll to position [1082, 0]
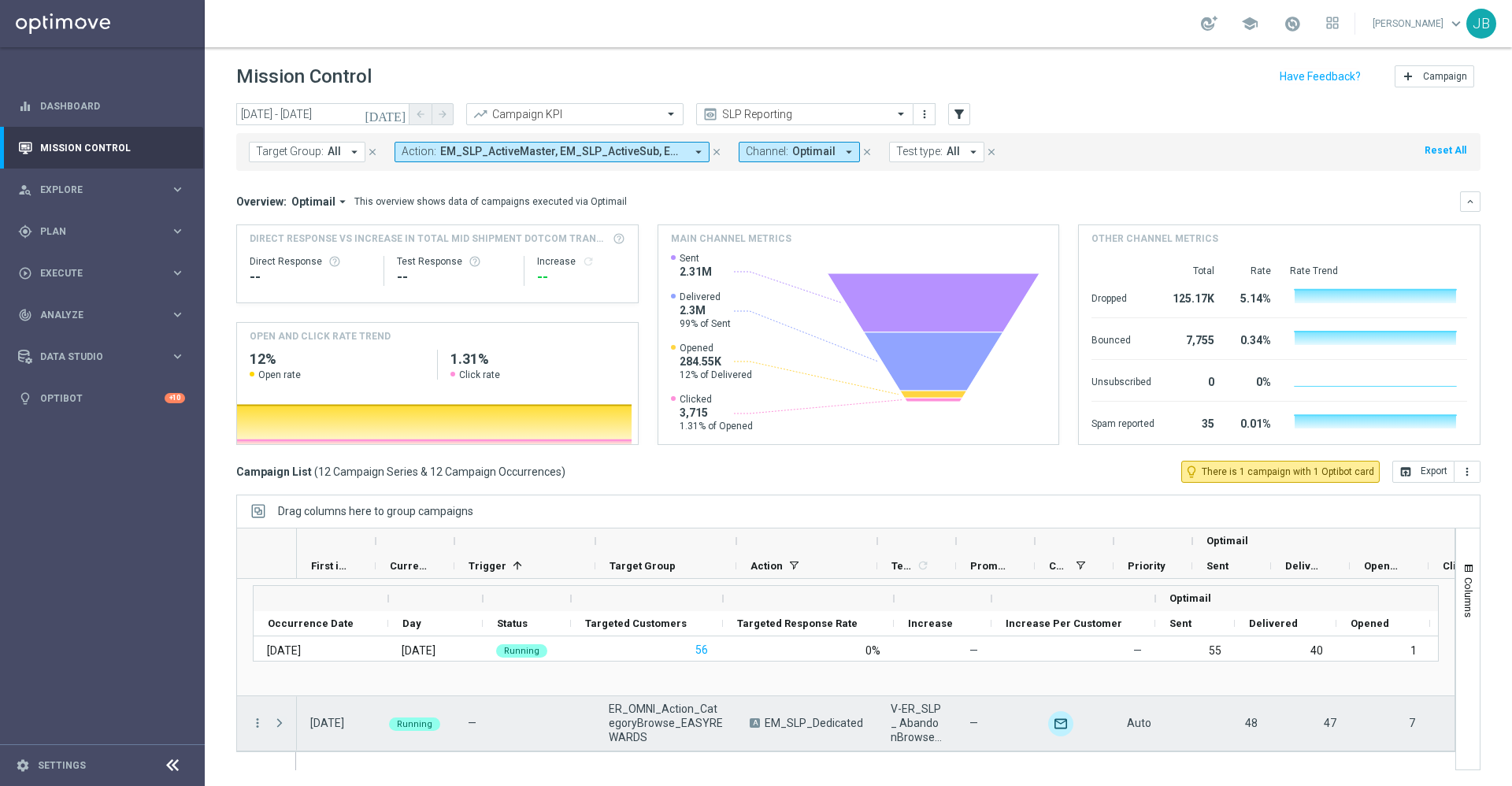
click at [275, 722] on span at bounding box center [279, 723] width 14 height 13
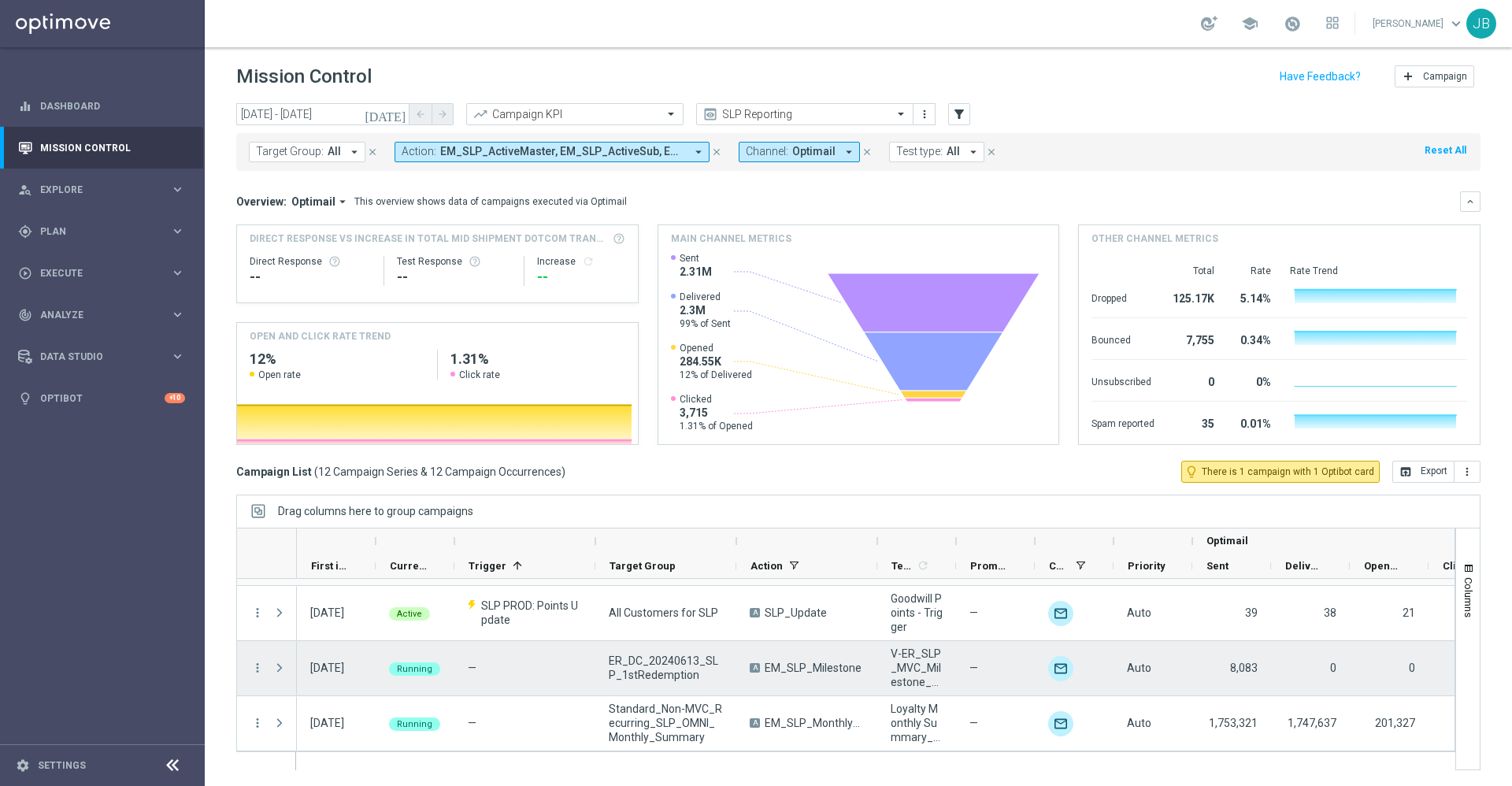
scroll to position [552, 0]
click at [277, 669] on span at bounding box center [279, 669] width 14 height 13
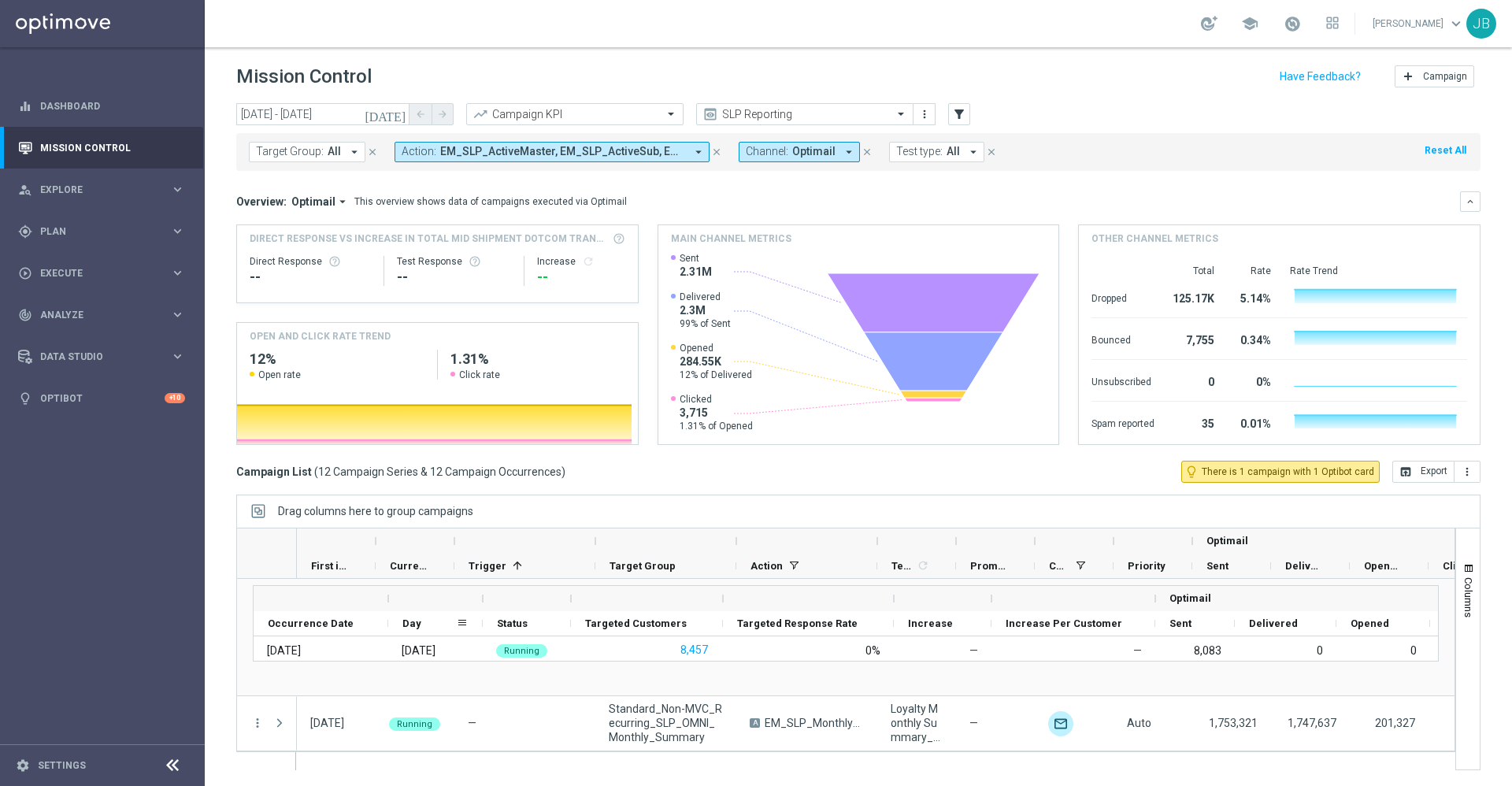
scroll to position [683, 0]
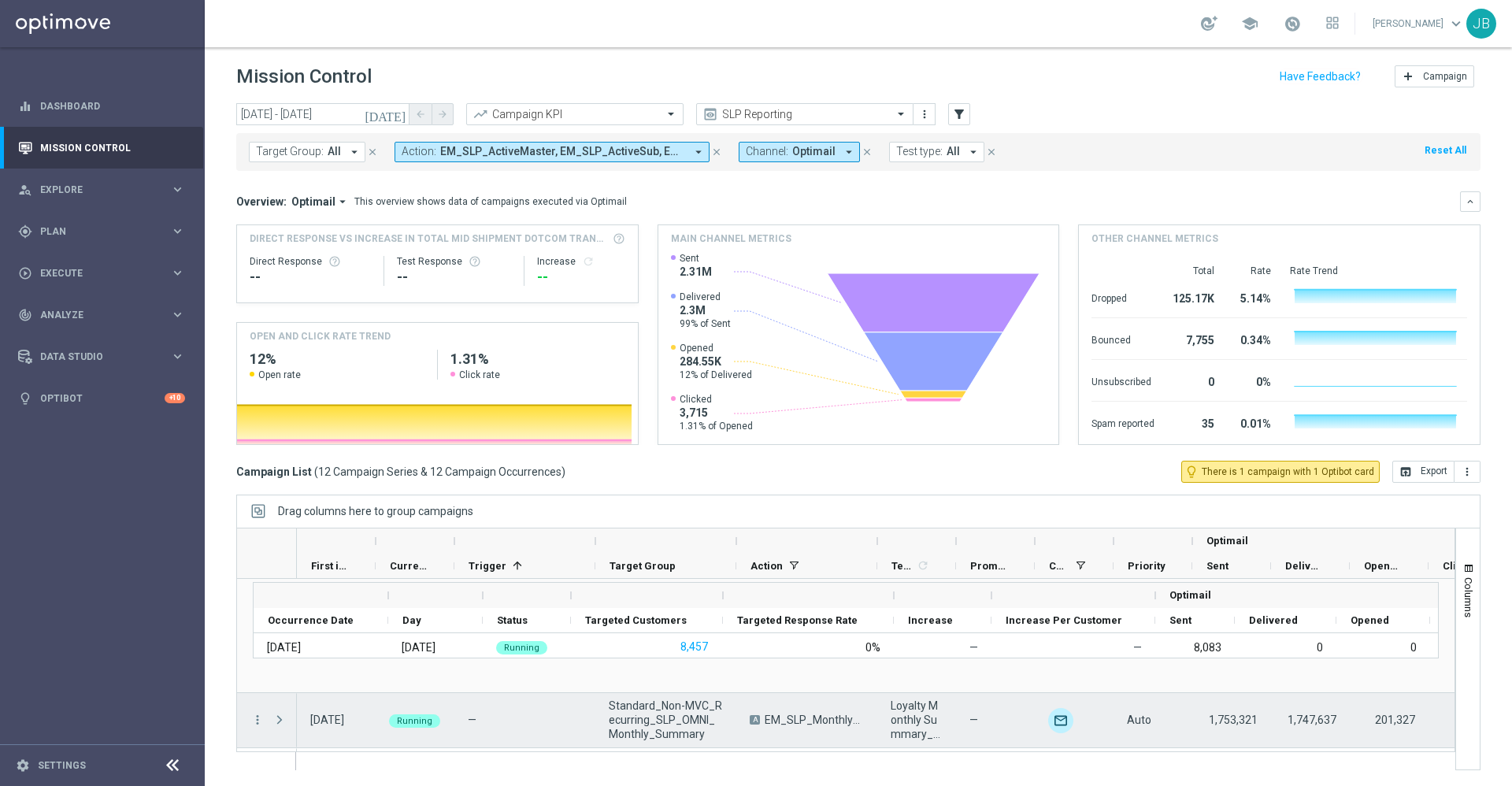
click at [282, 719] on span at bounding box center [279, 719] width 14 height 13
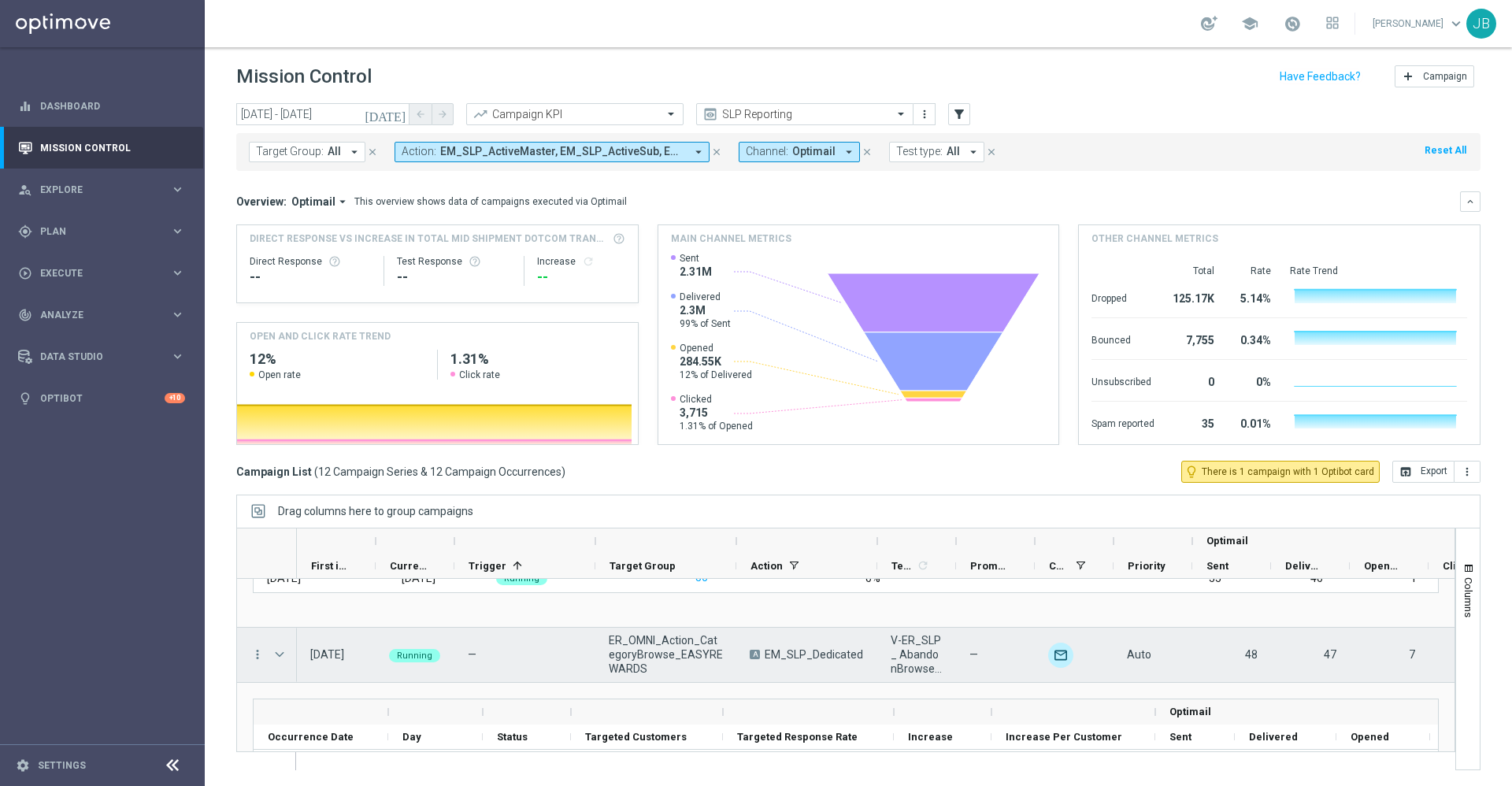
scroll to position [1463, 0]
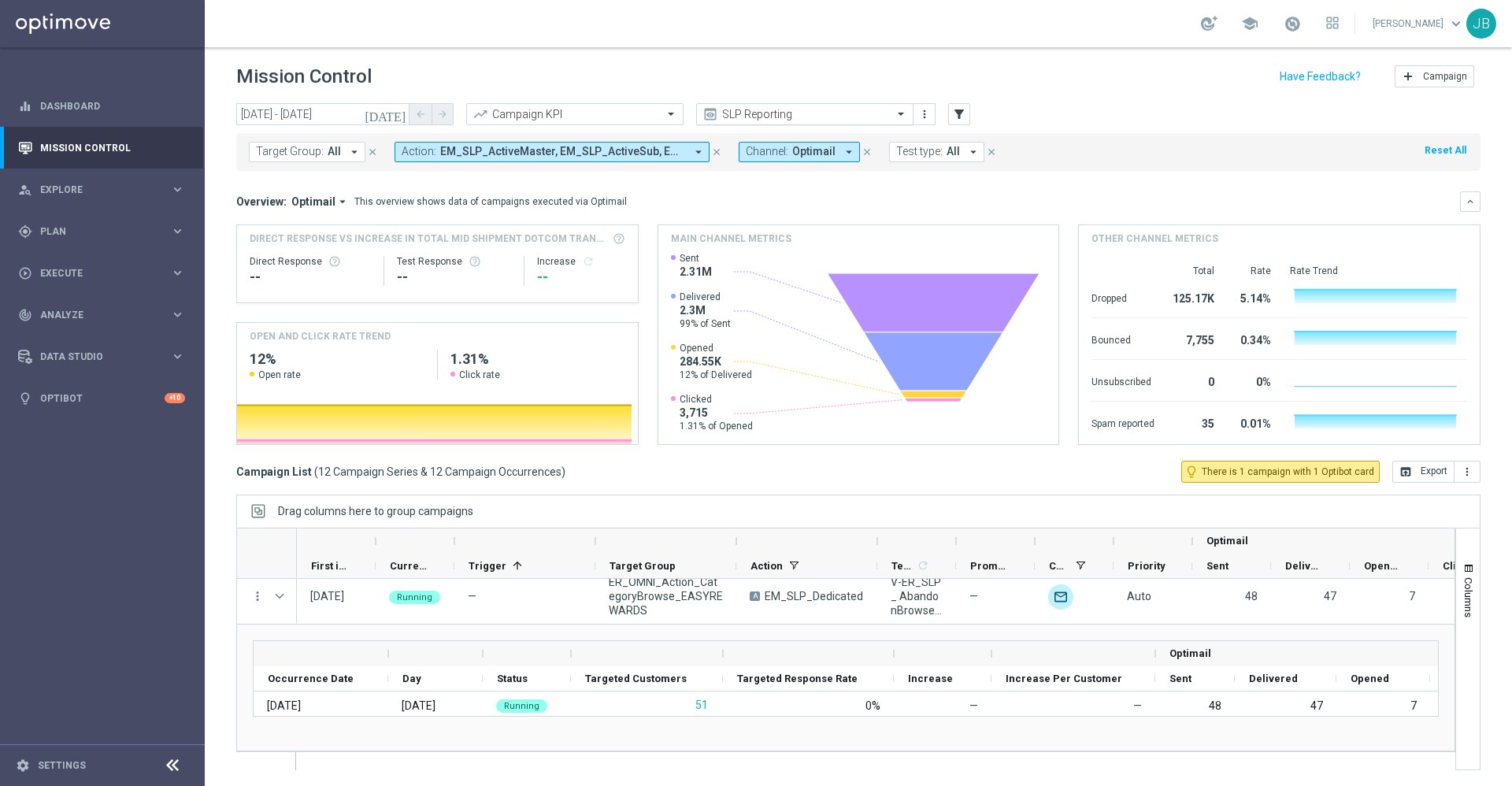
click at [762, 111] on input "text" at bounding box center [789, 115] width 168 height 13
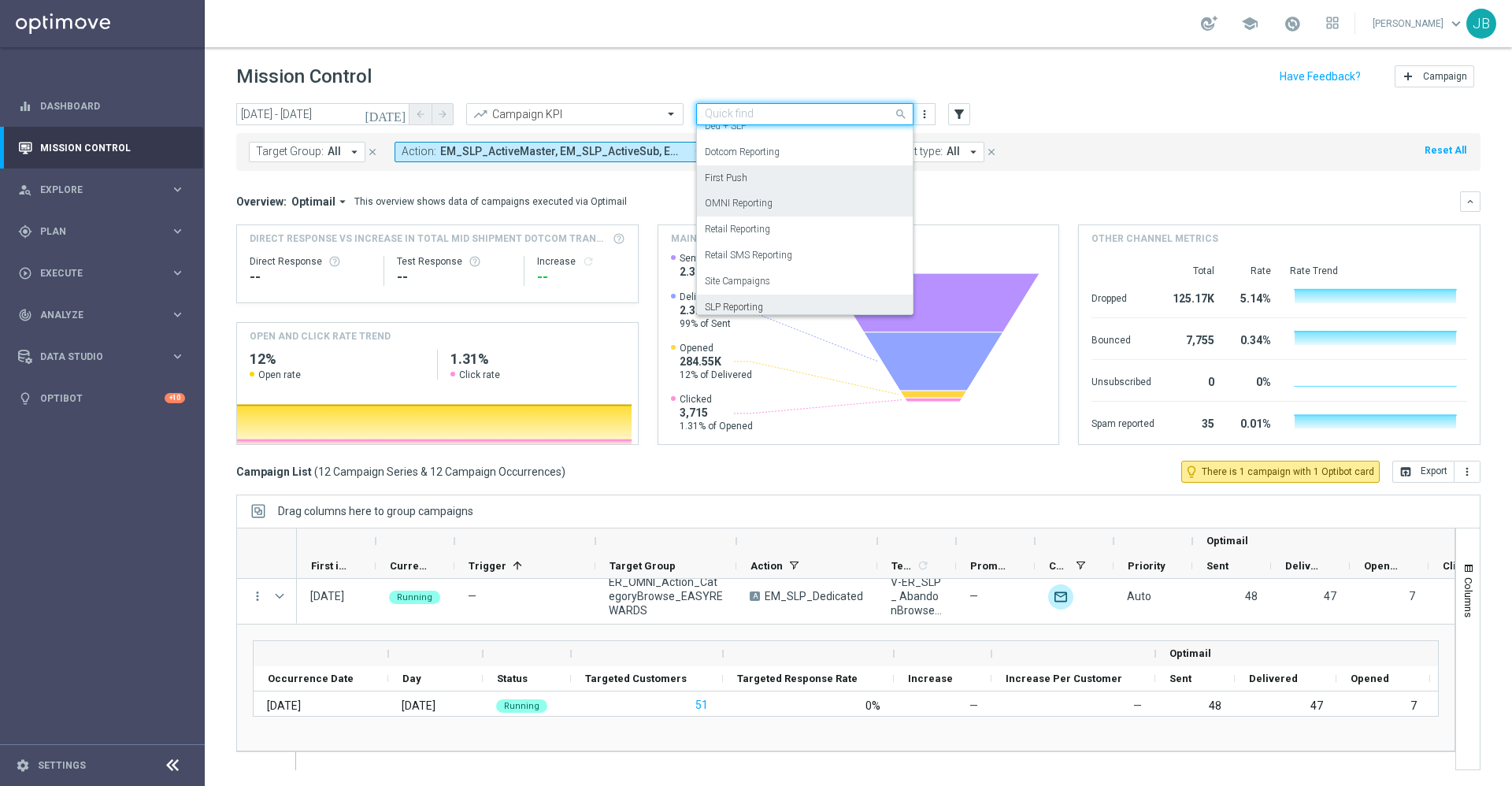
scroll to position [139, 0]
click at [753, 203] on label "OMNI Reporting" at bounding box center [738, 205] width 67 height 13
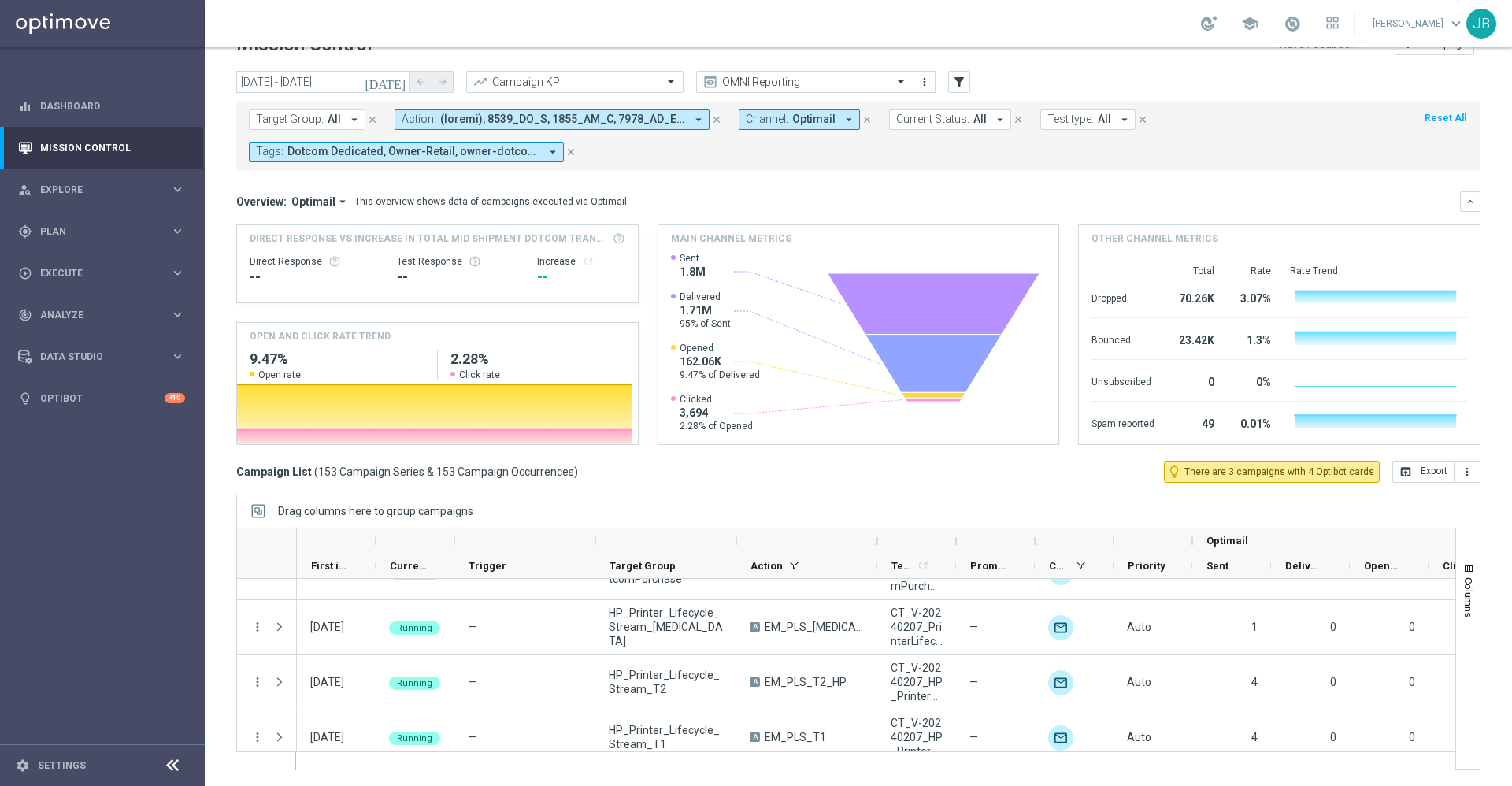
scroll to position [1299, 0]
click at [982, 564] on span "Promotions" at bounding box center [989, 565] width 38 height 12
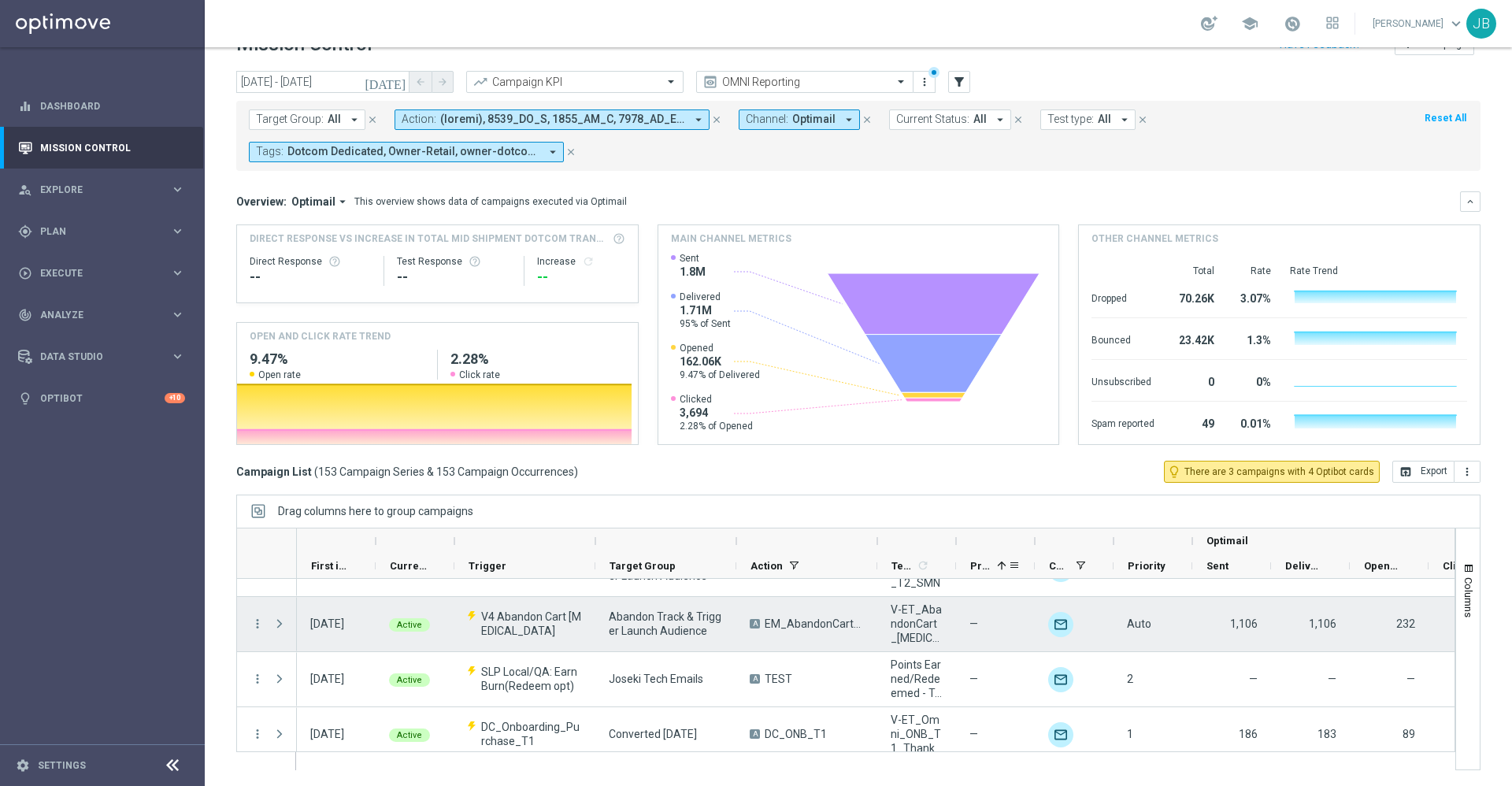
scroll to position [1039, 0]
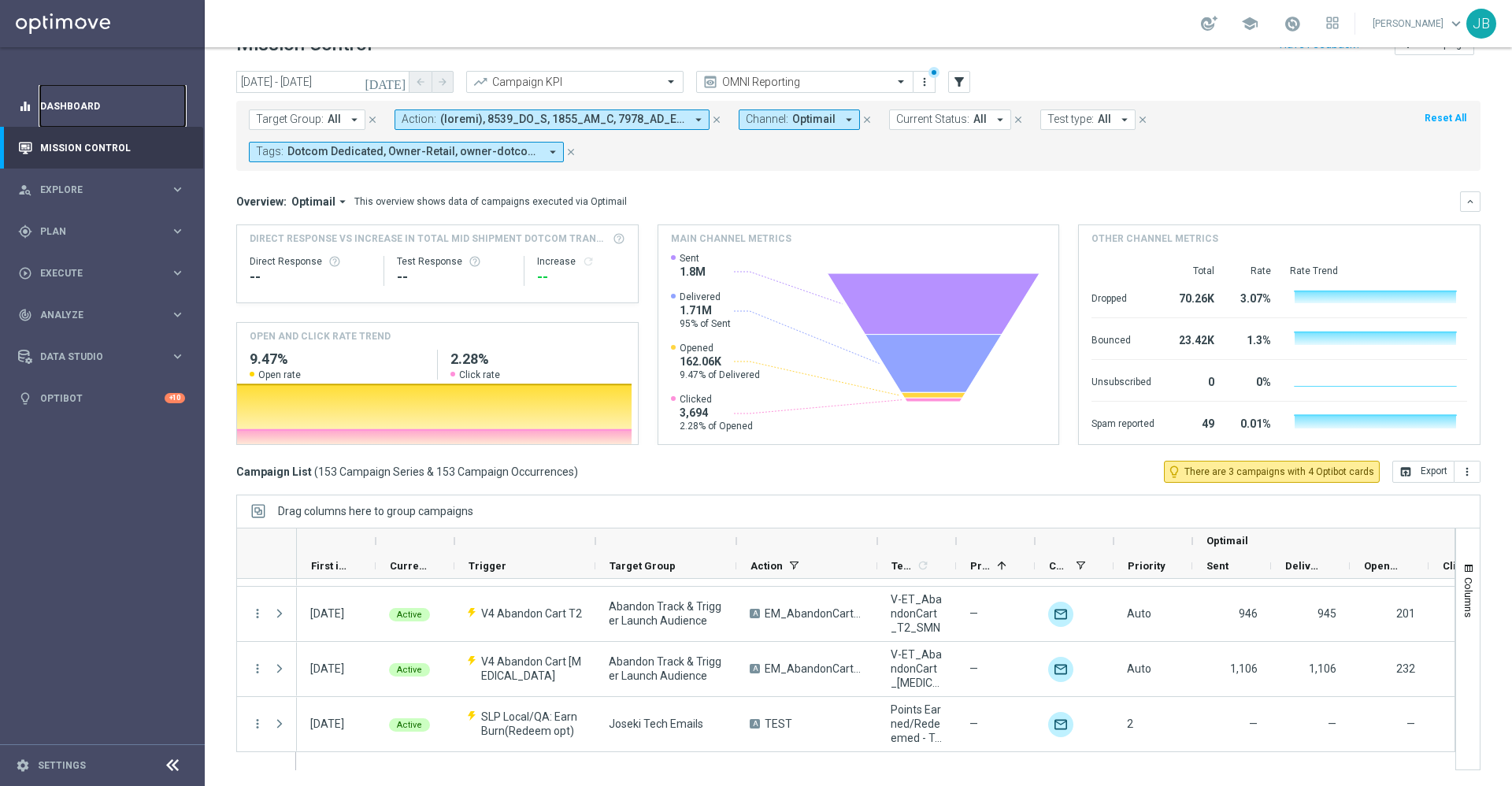
click at [147, 94] on link "Dashboard" at bounding box center [112, 105] width 145 height 42
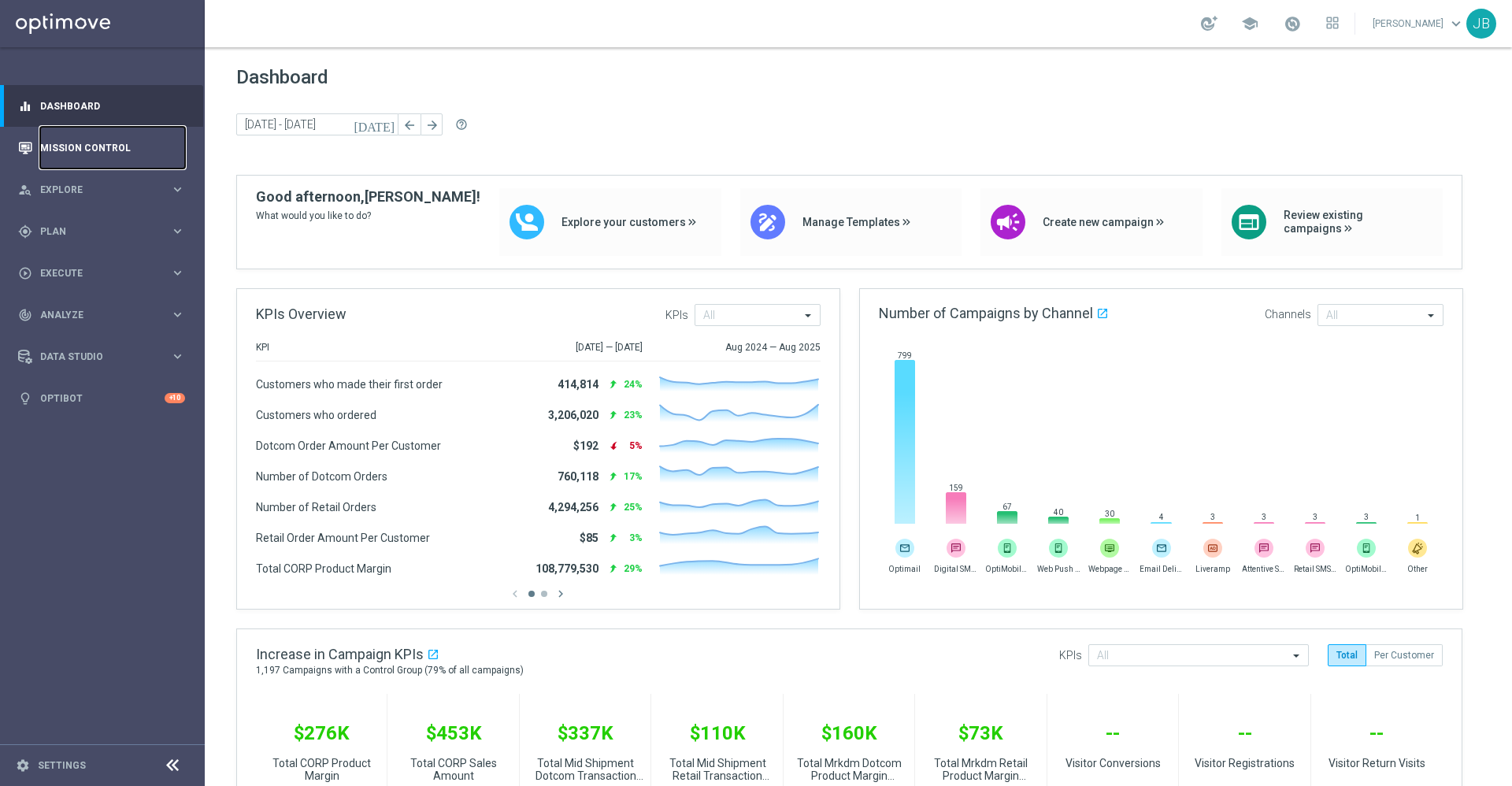
click at [98, 139] on link "Mission Control" at bounding box center [112, 147] width 145 height 42
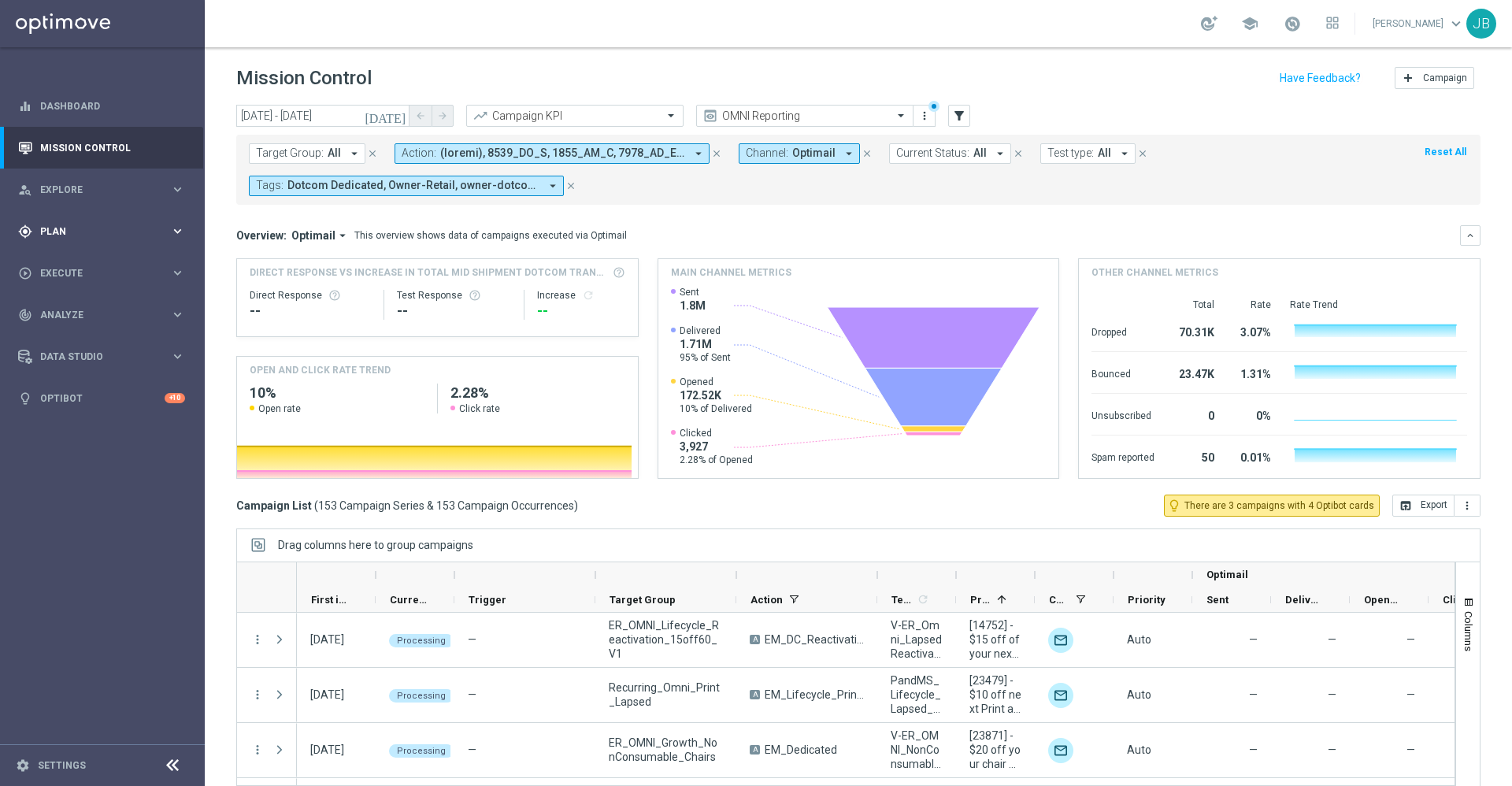
click at [101, 224] on div "gps_fixed Plan" at bounding box center [94, 231] width 152 height 14
click at [68, 192] on span "Explore" at bounding box center [104, 189] width 130 height 9
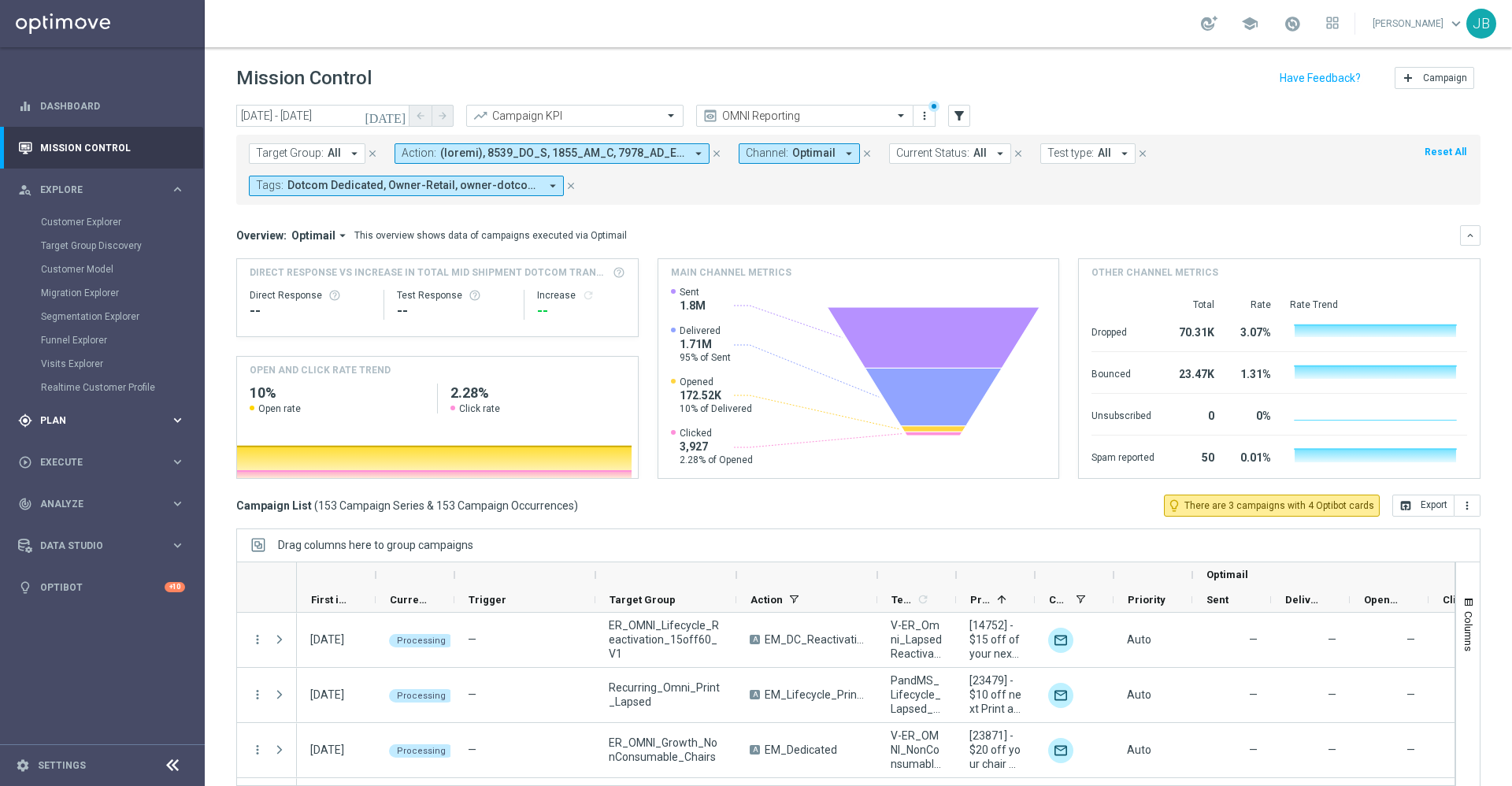
click at [61, 420] on span "Plan" at bounding box center [104, 420] width 130 height 9
click at [84, 150] on link "Mission Control" at bounding box center [112, 147] width 145 height 42
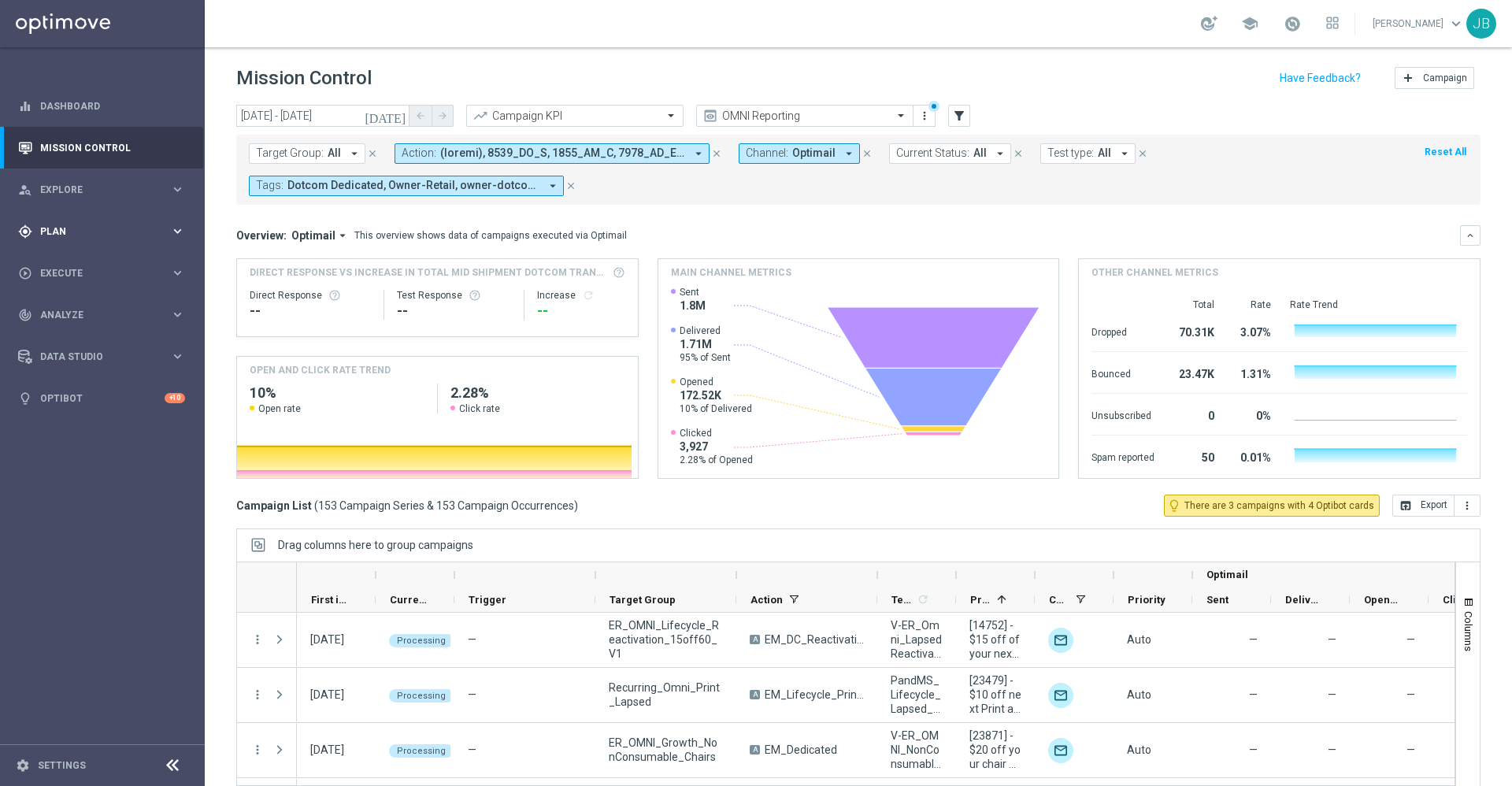
click at [84, 234] on span "Plan" at bounding box center [104, 231] width 130 height 9
click at [87, 266] on link "Target Groups" at bounding box center [102, 264] width 123 height 13
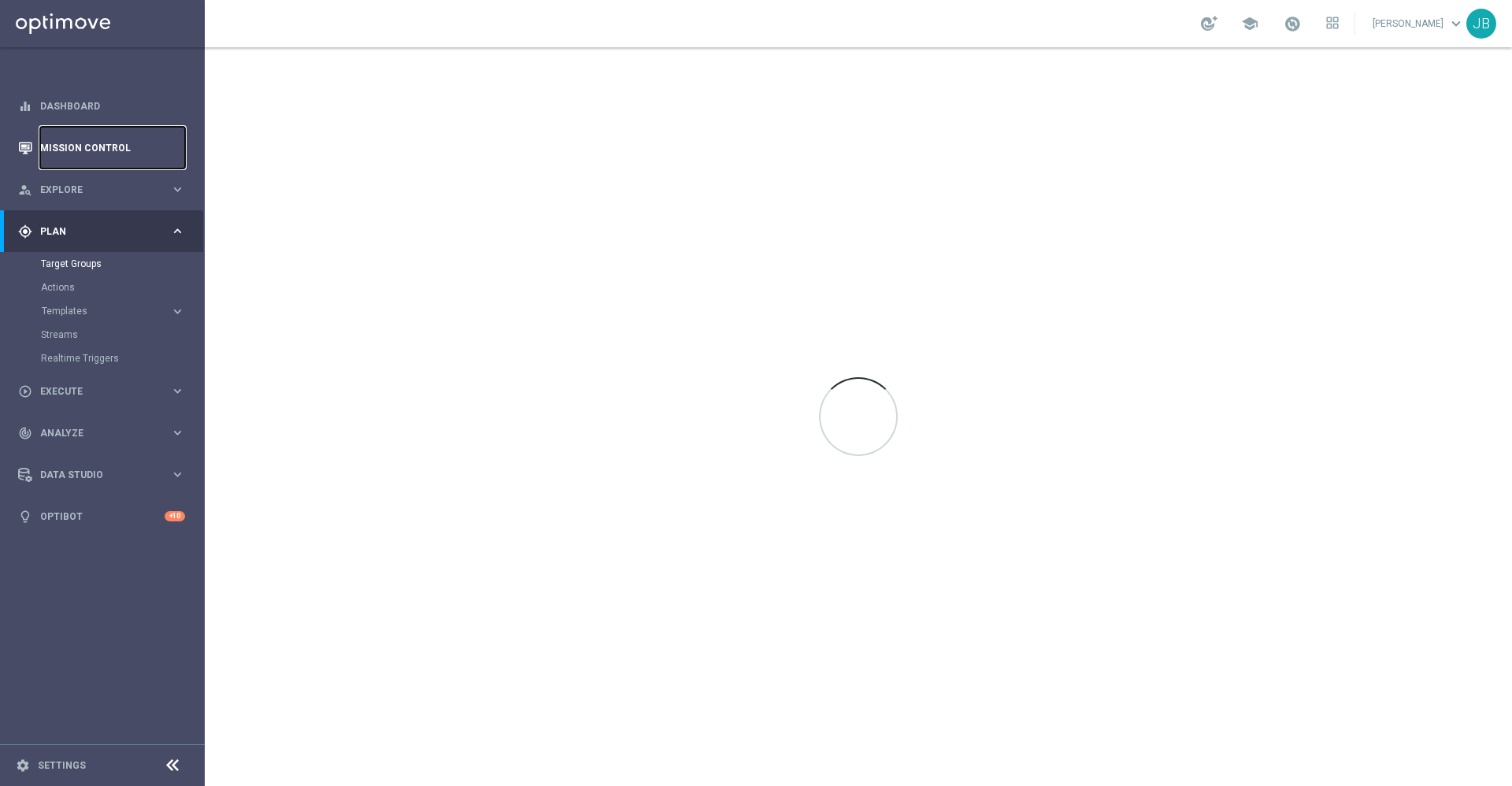
click at [103, 151] on link "Mission Control" at bounding box center [112, 147] width 145 height 42
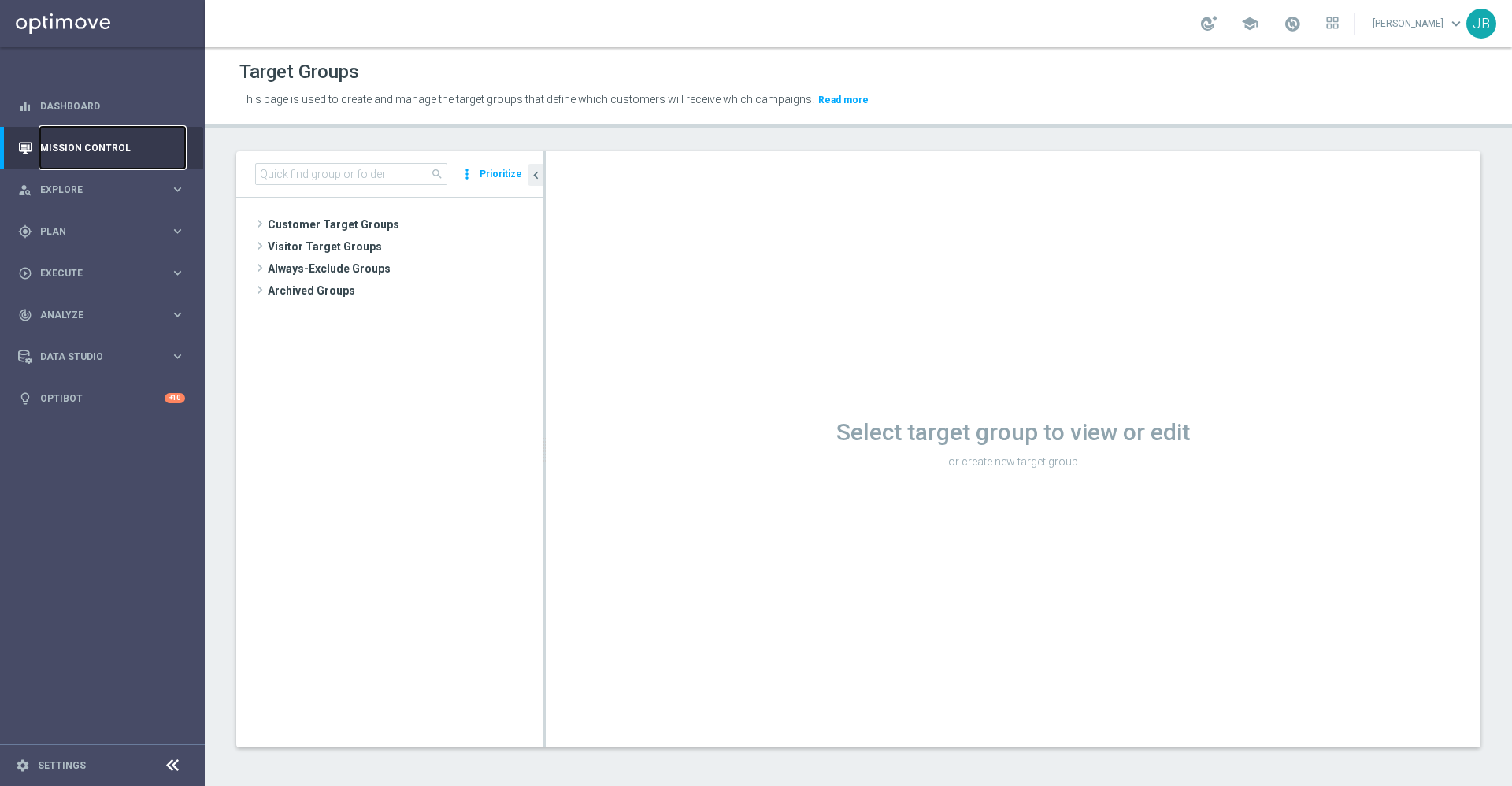
click at [140, 147] on link "Mission Control" at bounding box center [112, 147] width 145 height 42
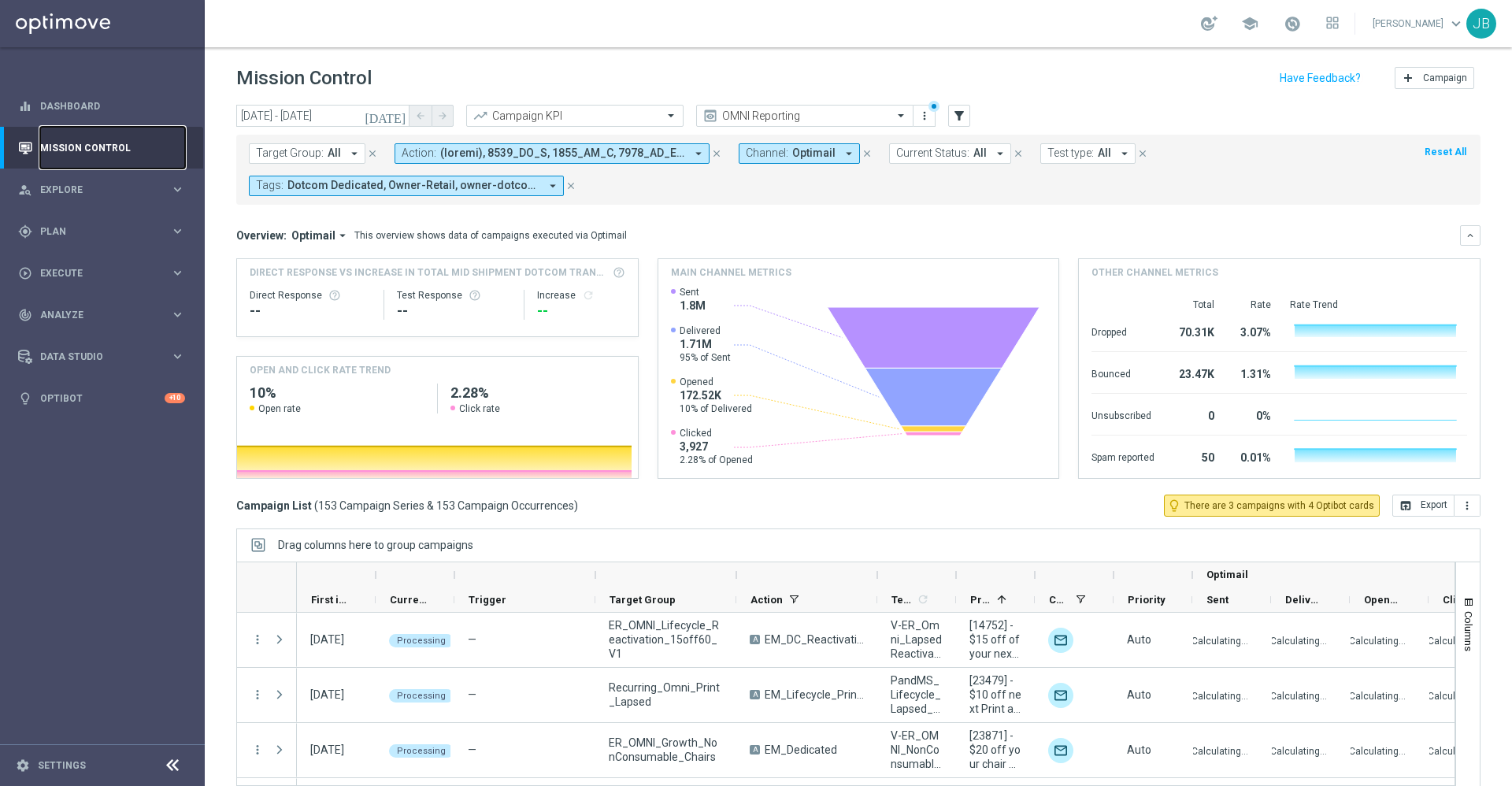
scroll to position [34, 0]
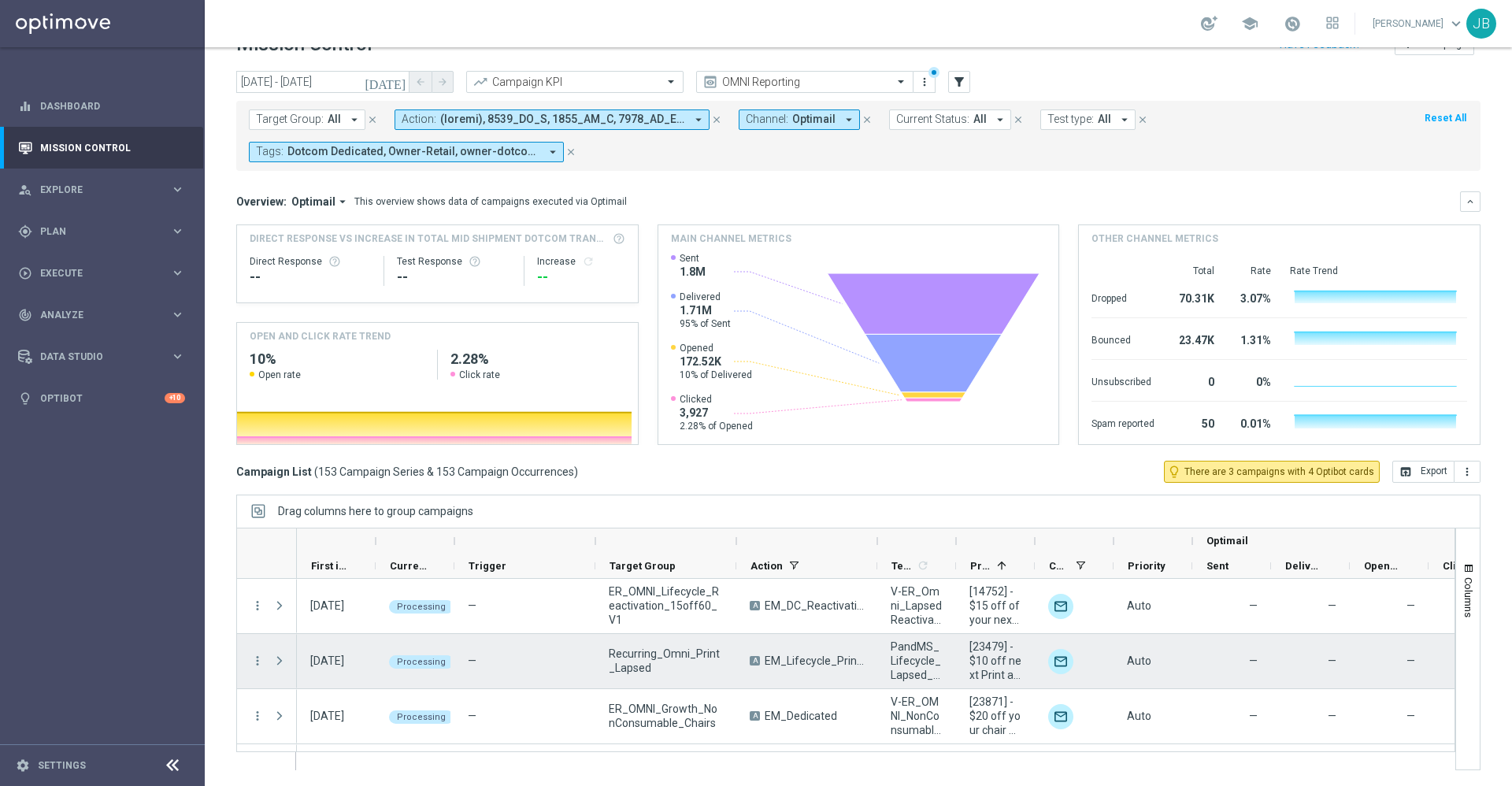
click at [278, 660] on span "Press SPACE to select this row." at bounding box center [279, 660] width 14 height 13
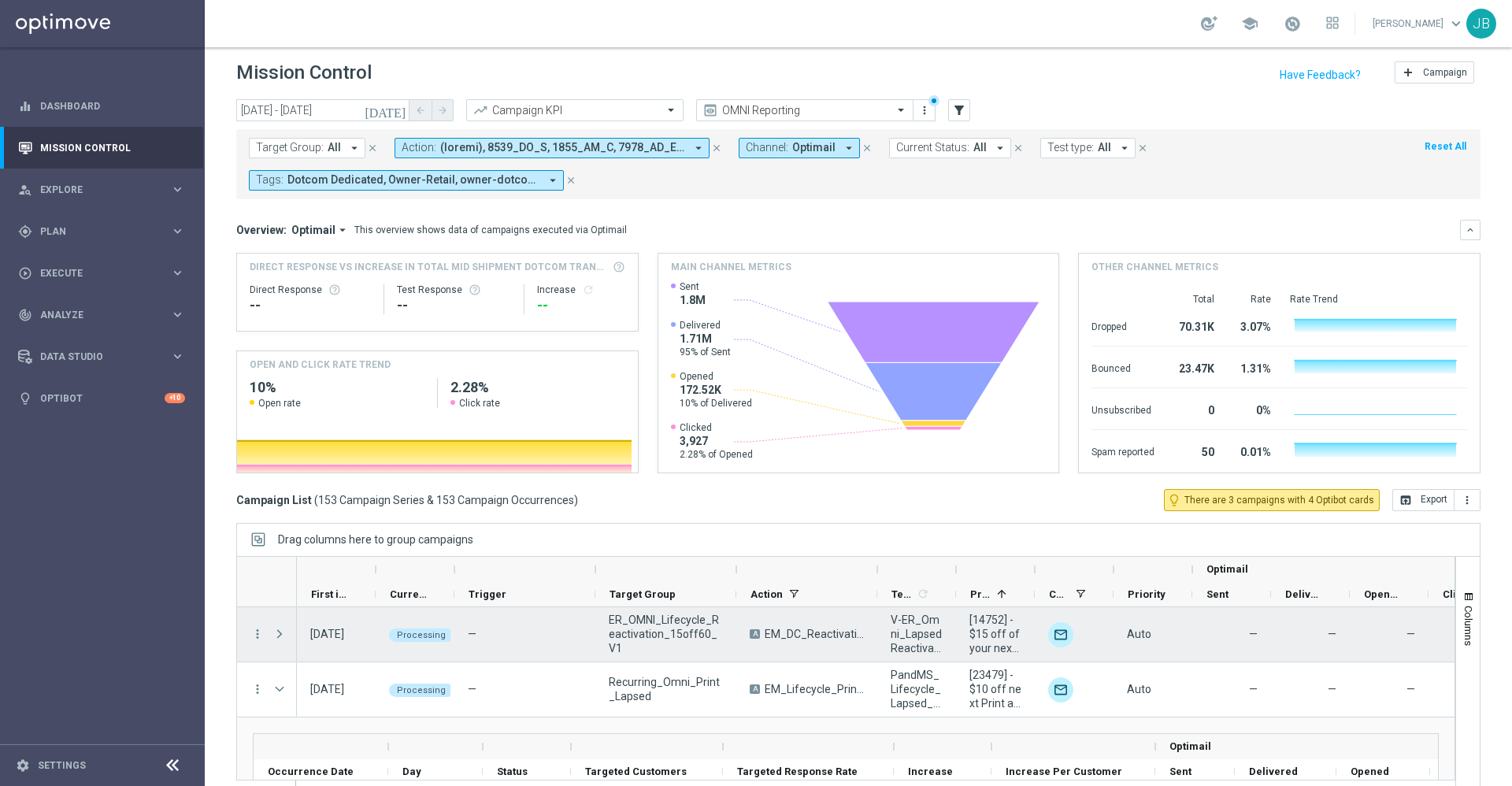
scroll to position [3, 0]
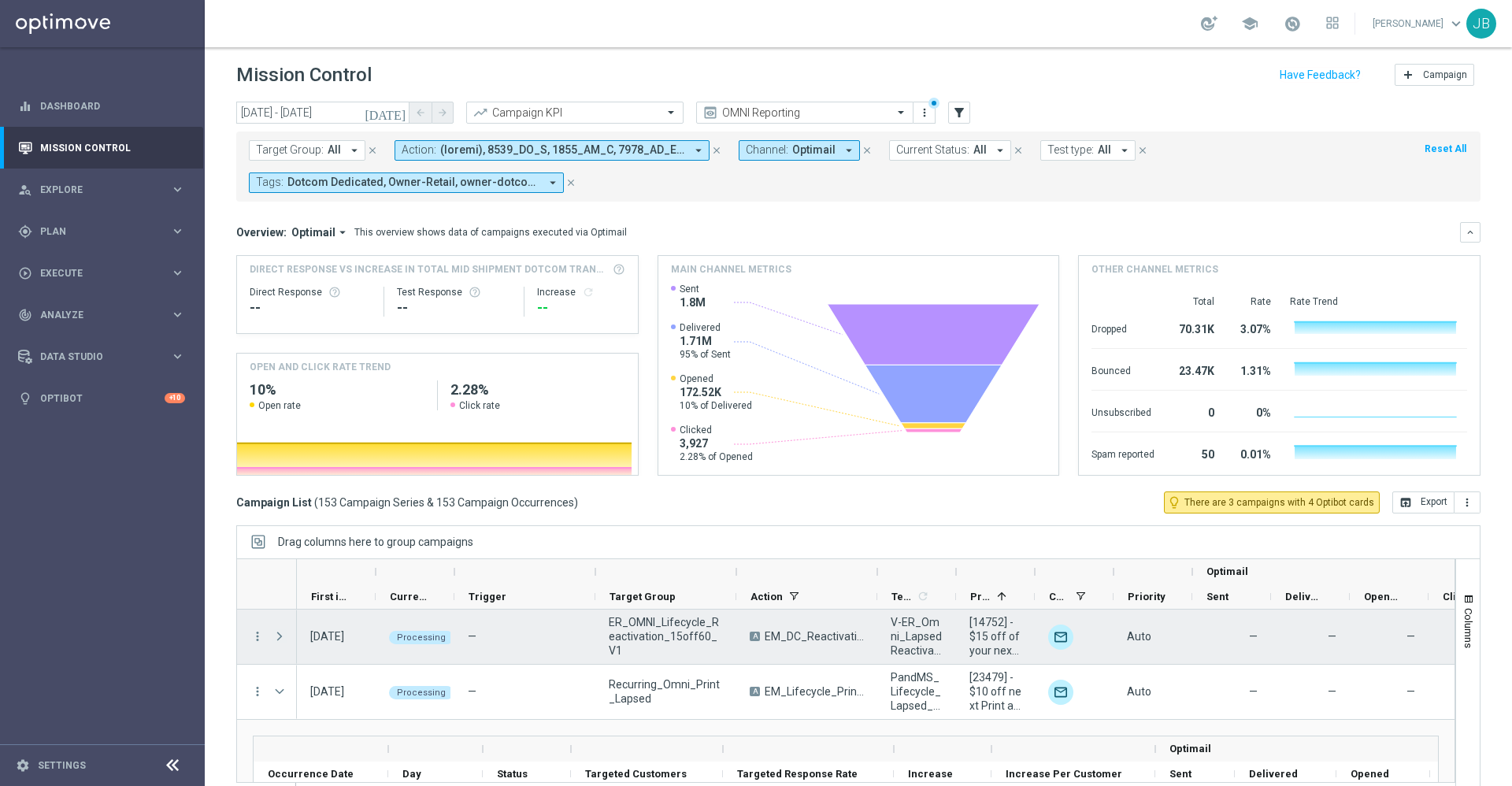
click at [282, 635] on span "Press SPACE to select this row." at bounding box center [279, 636] width 14 height 13
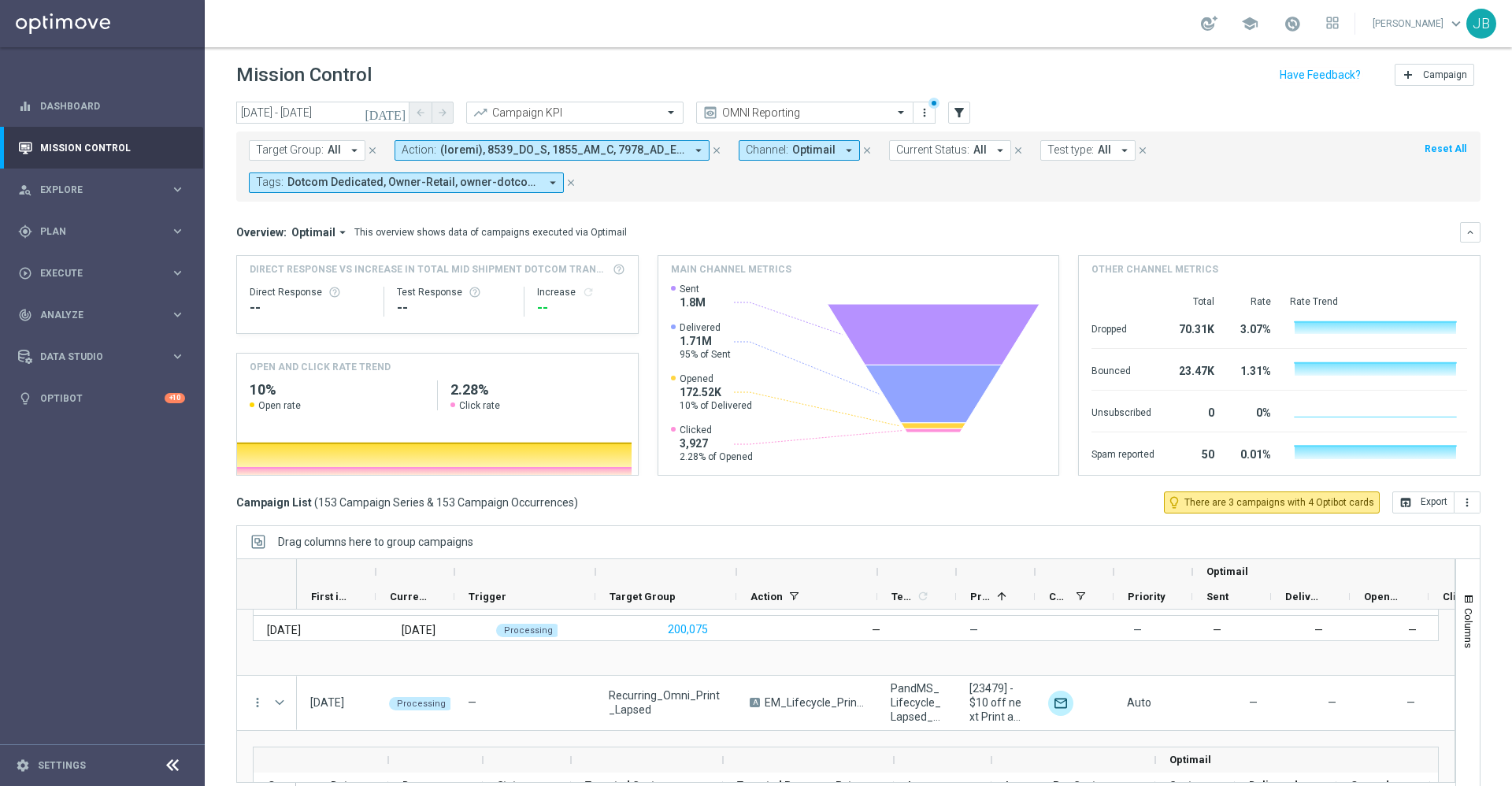
scroll to position [118, 0]
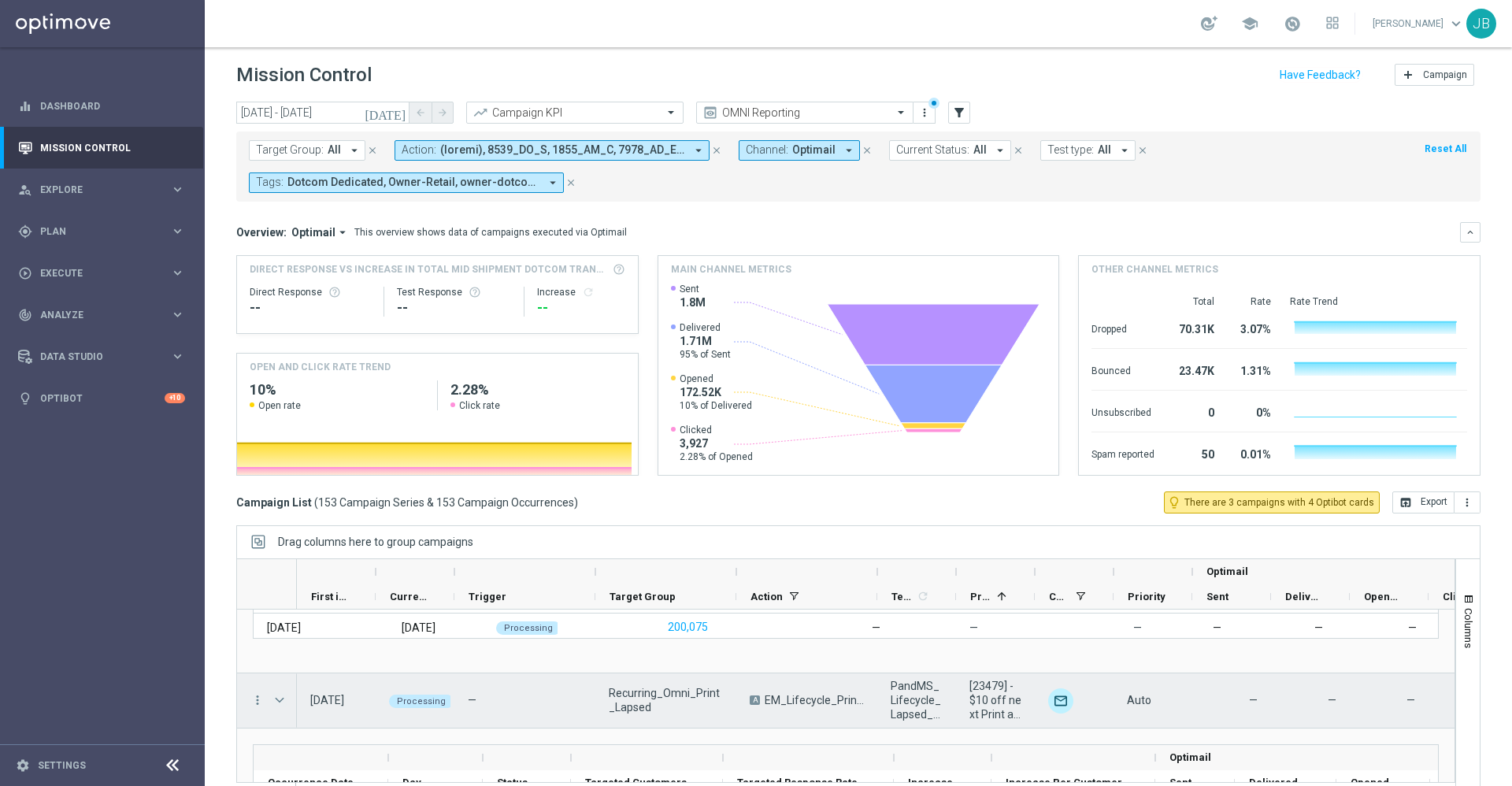
click at [281, 705] on span "Press SPACE to select this row." at bounding box center [279, 700] width 14 height 13
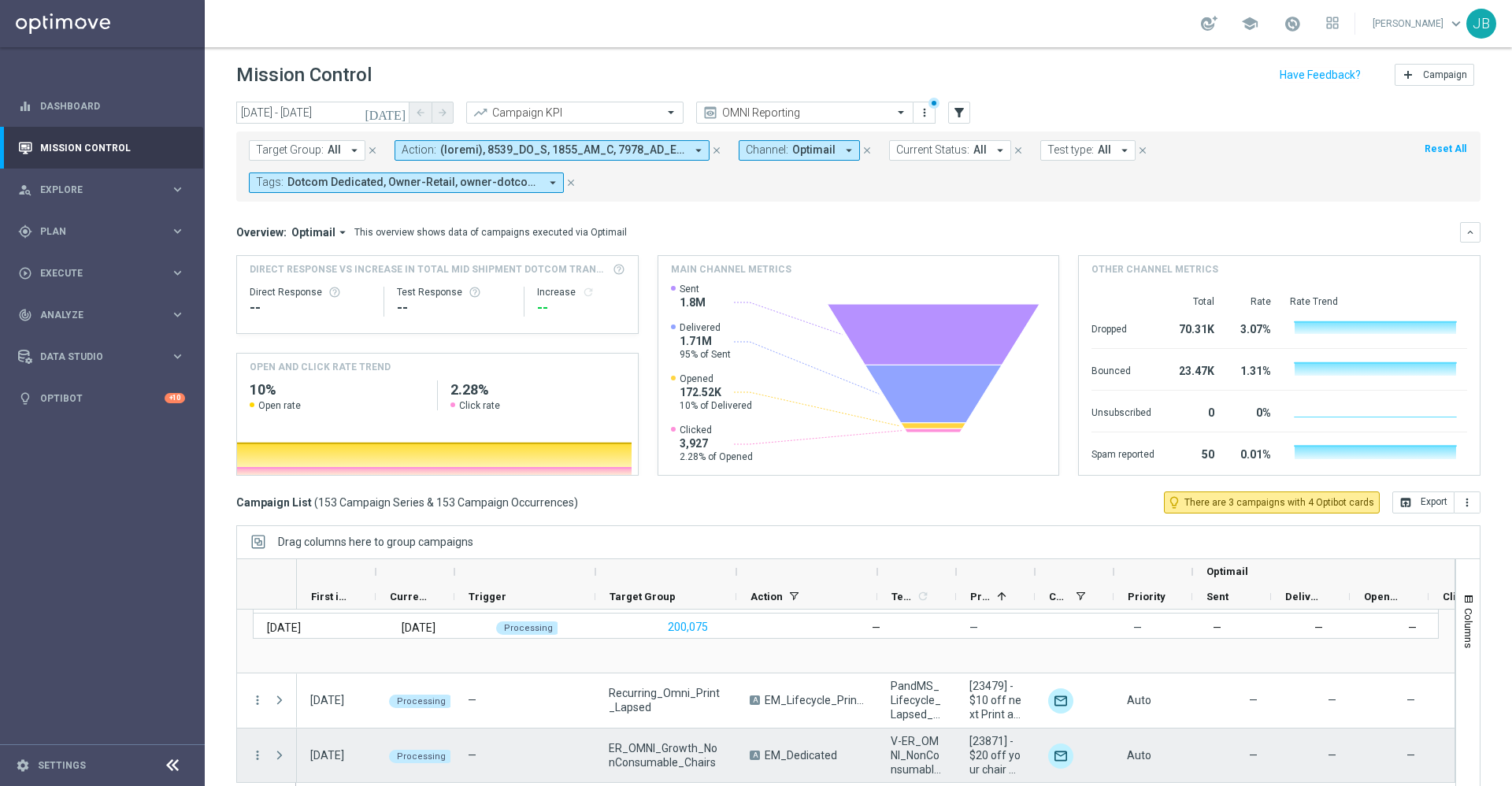
scroll to position [163, 0]
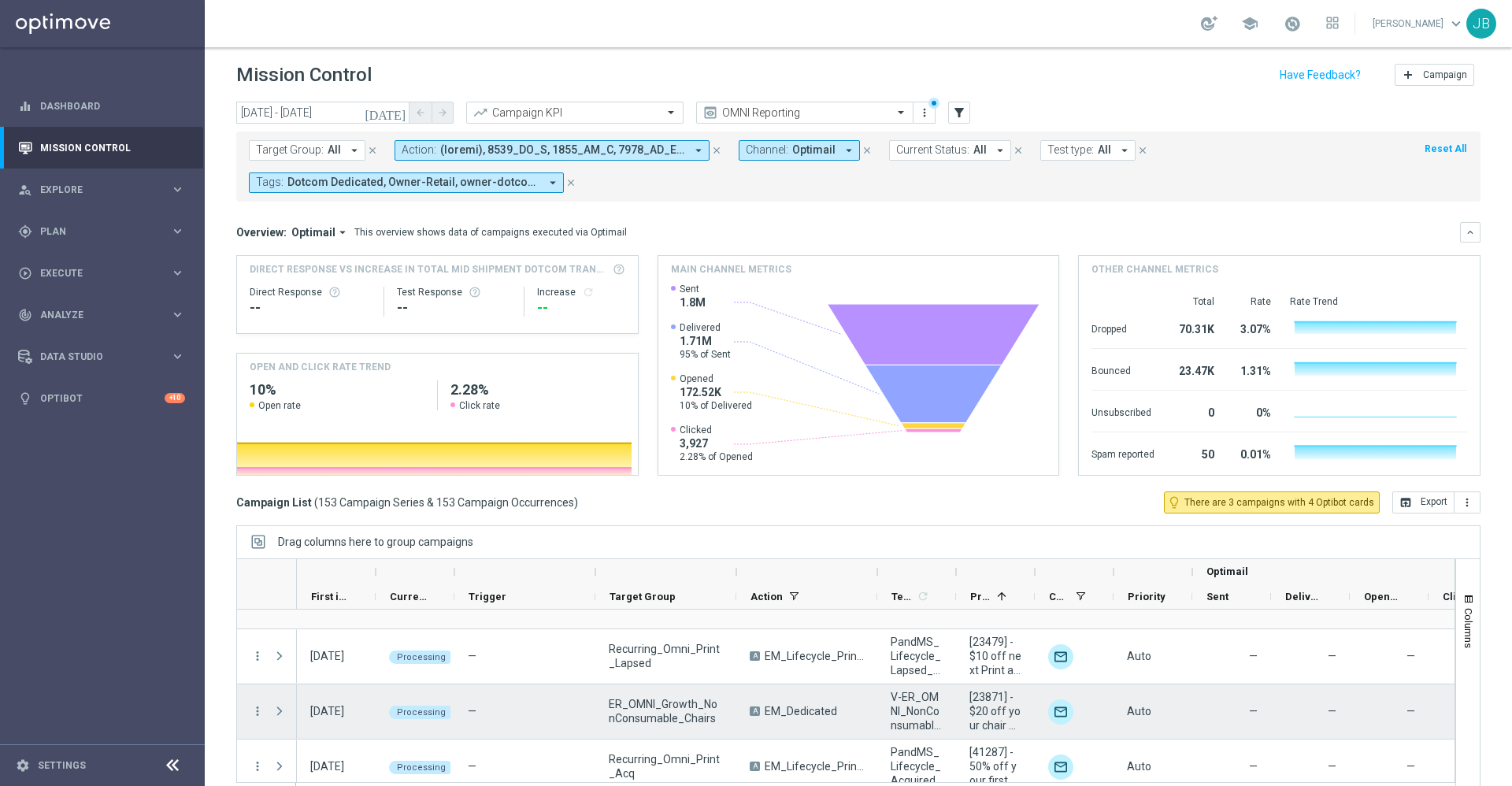
click at [277, 708] on span "Press SPACE to select this row." at bounding box center [279, 711] width 14 height 13
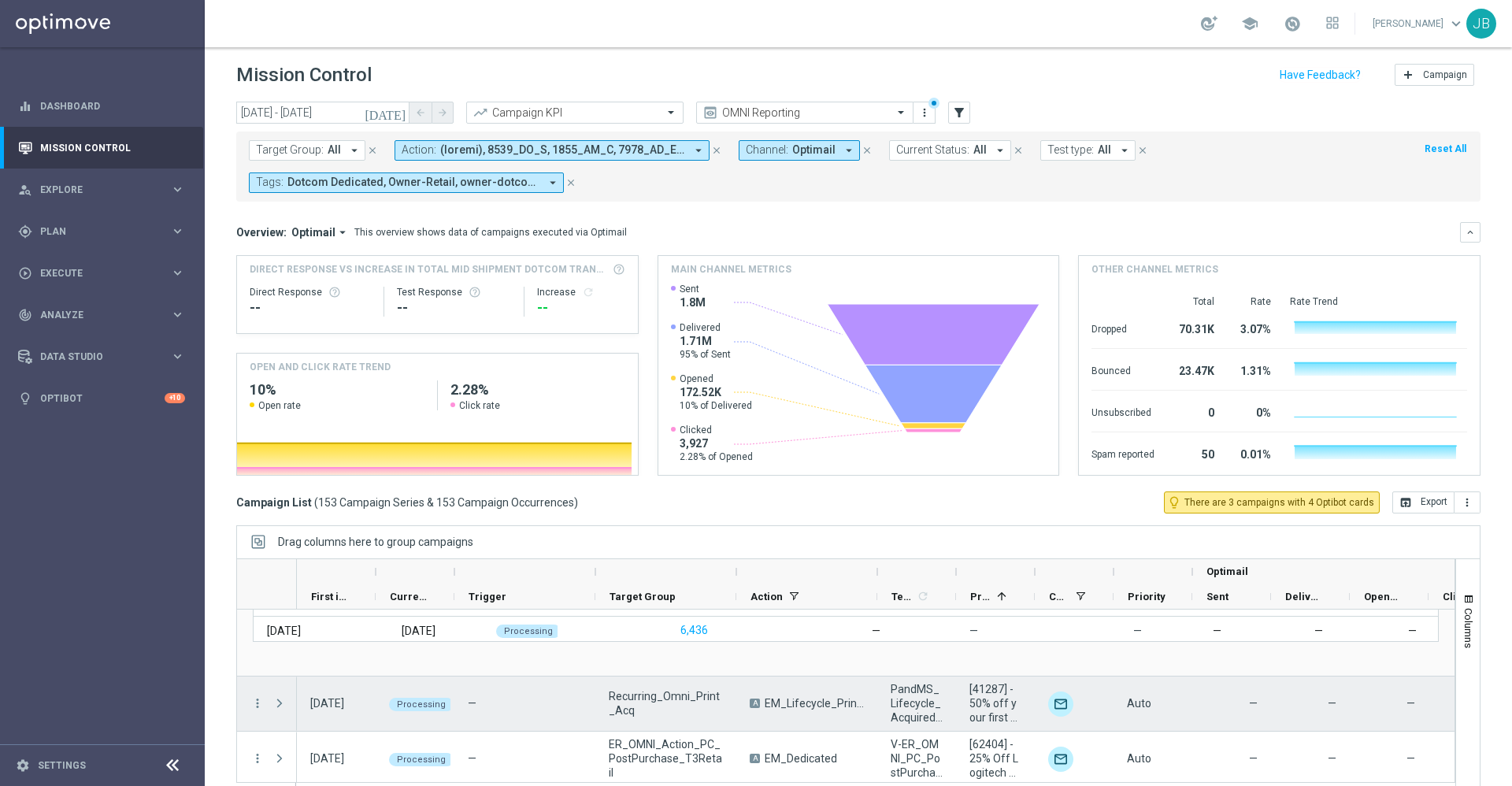
scroll to position [354, 0]
click at [281, 704] on span "Press SPACE to select this row." at bounding box center [279, 702] width 14 height 13
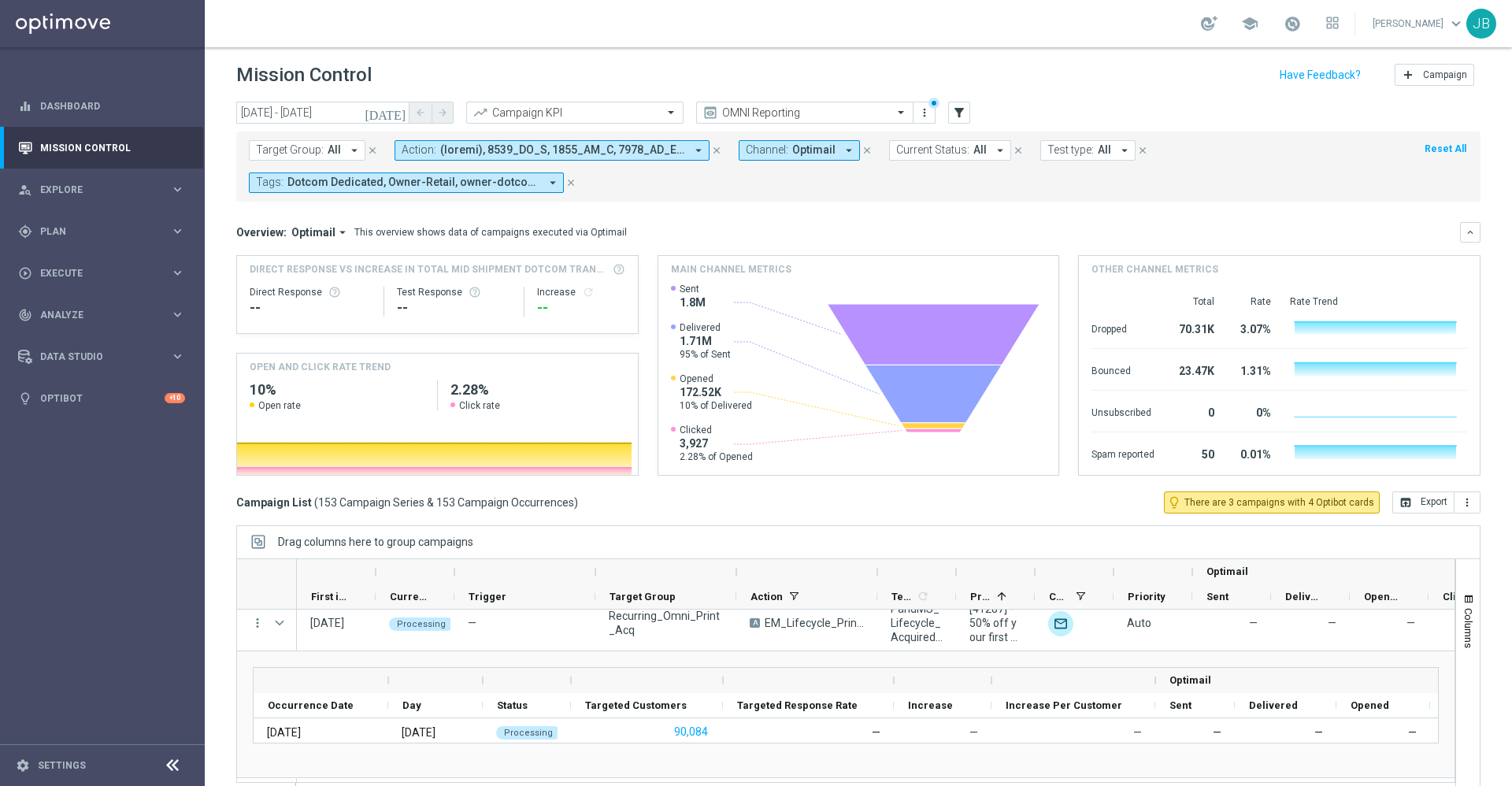
scroll to position [434, 0]
click at [123, 110] on link "Dashboard" at bounding box center [112, 105] width 145 height 42
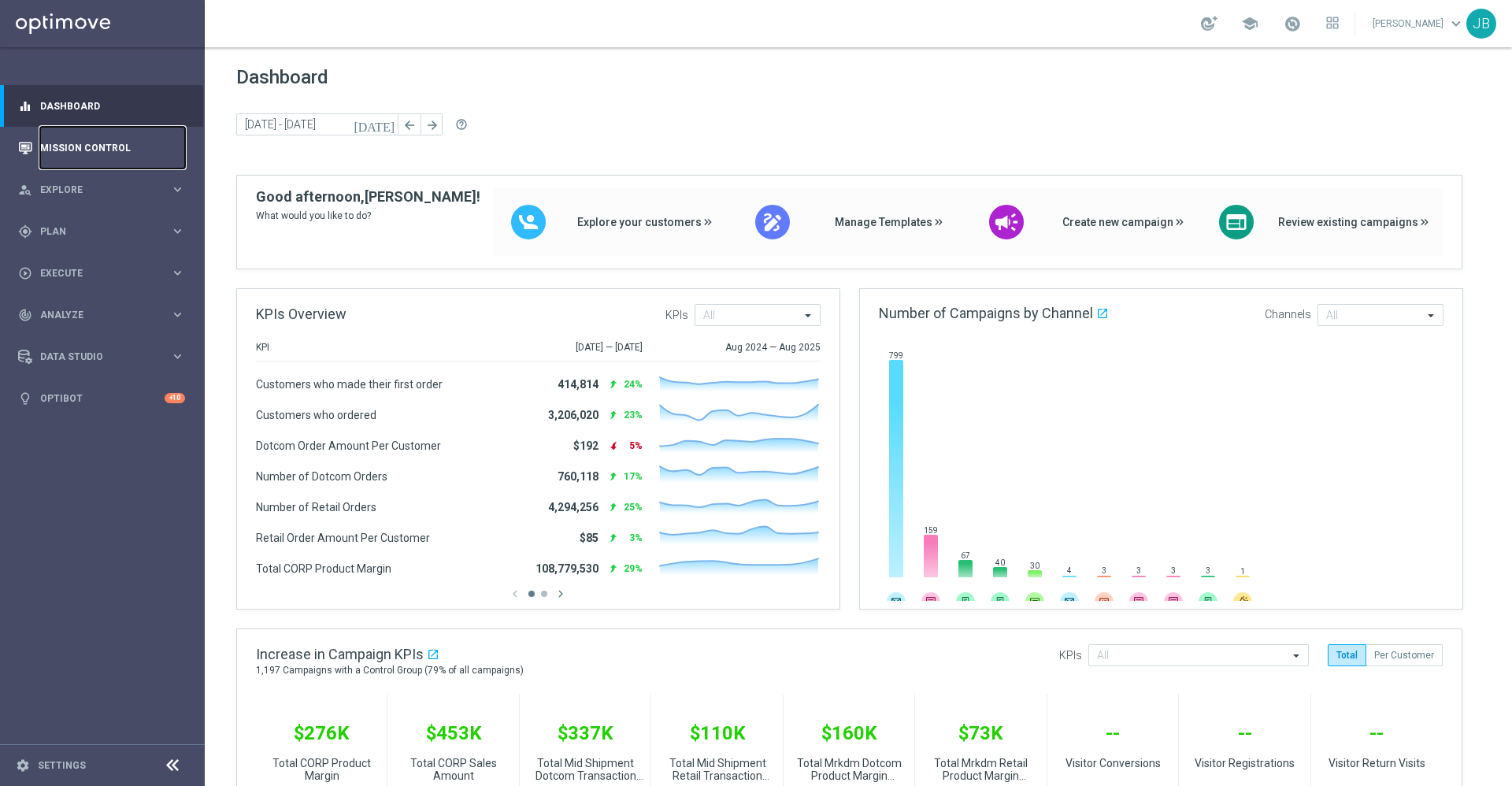
click at [106, 156] on link "Mission Control" at bounding box center [112, 147] width 145 height 42
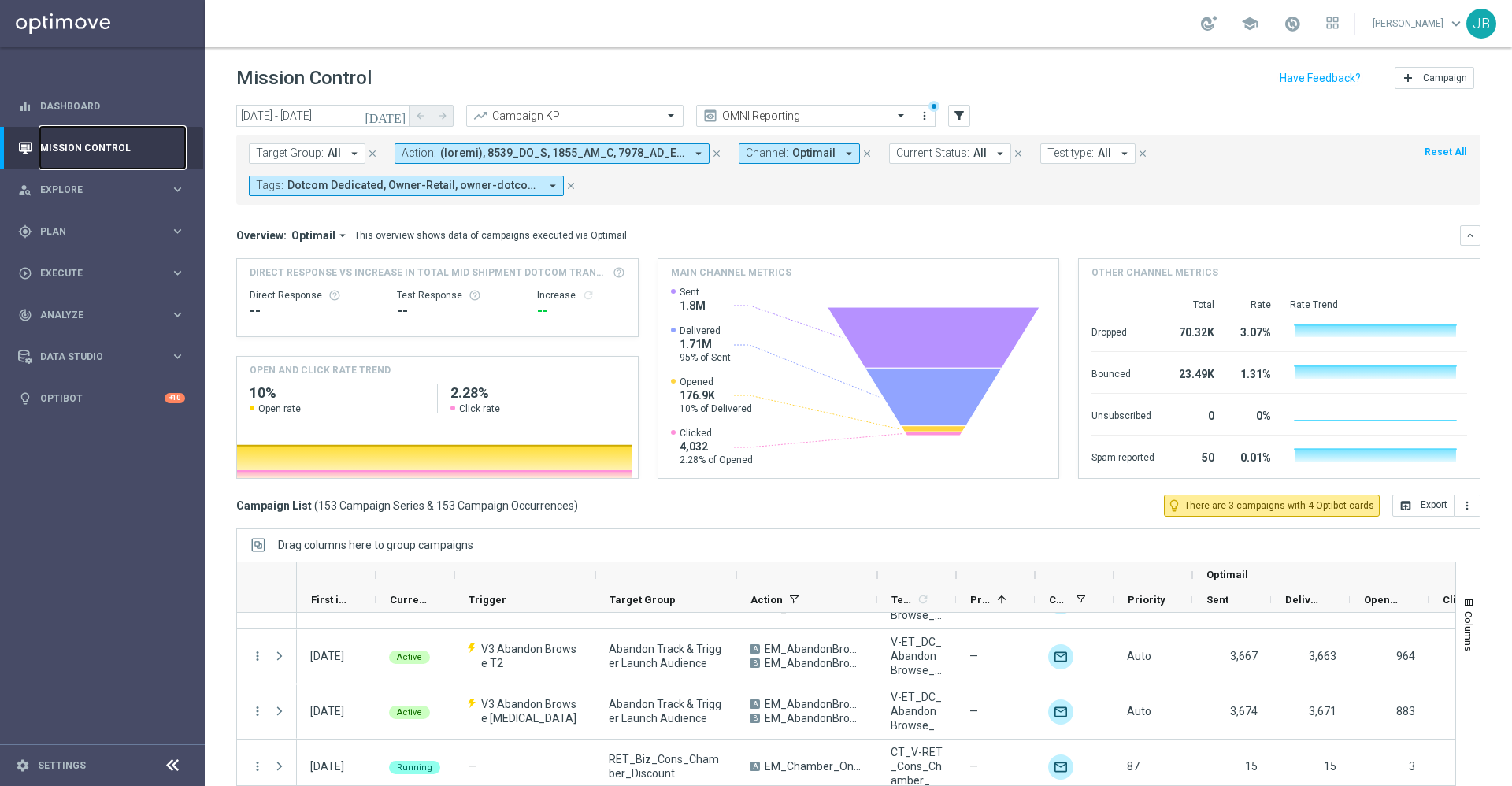
scroll to position [1986, 0]
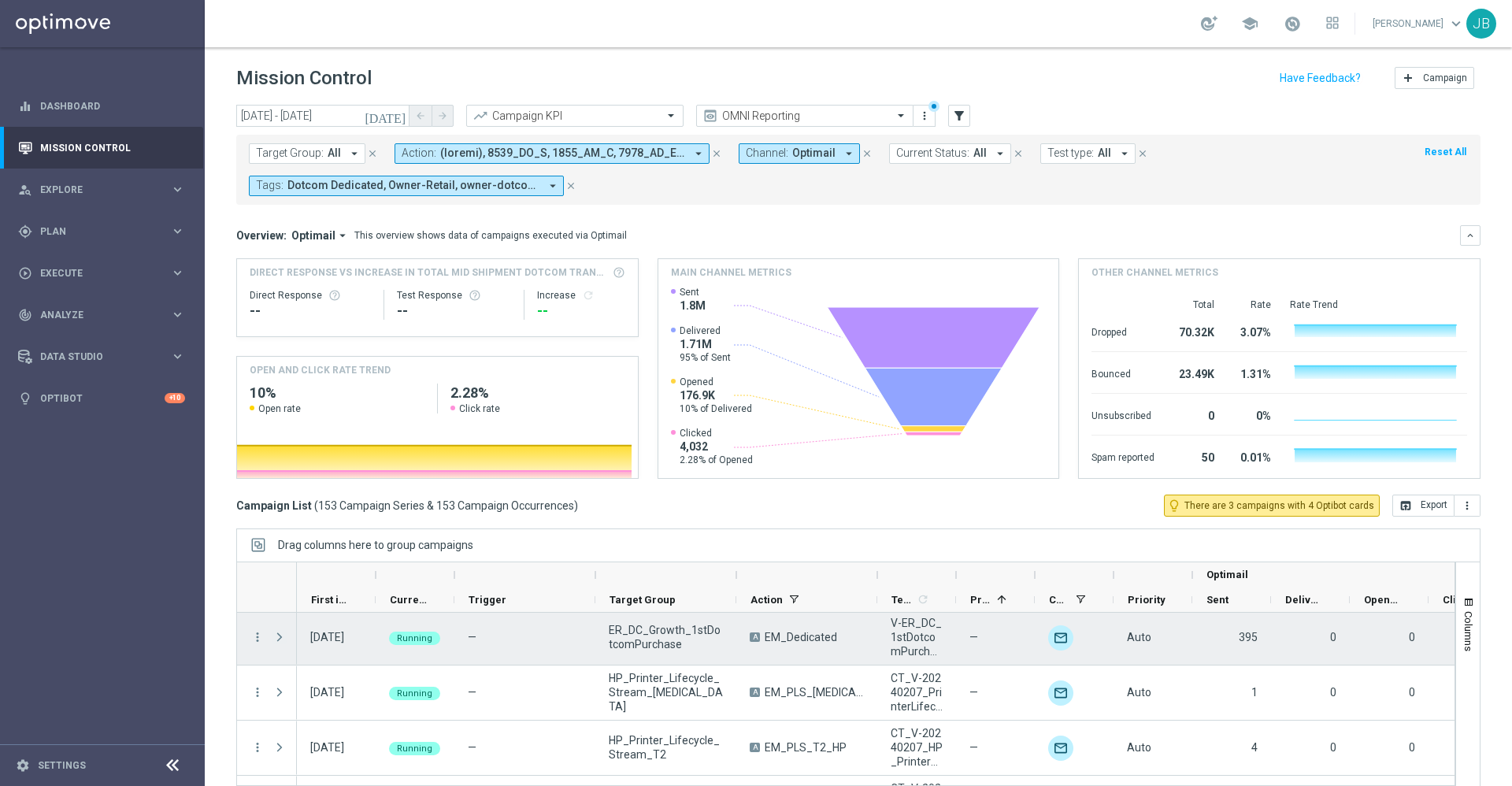
click at [279, 635] on span at bounding box center [279, 637] width 14 height 13
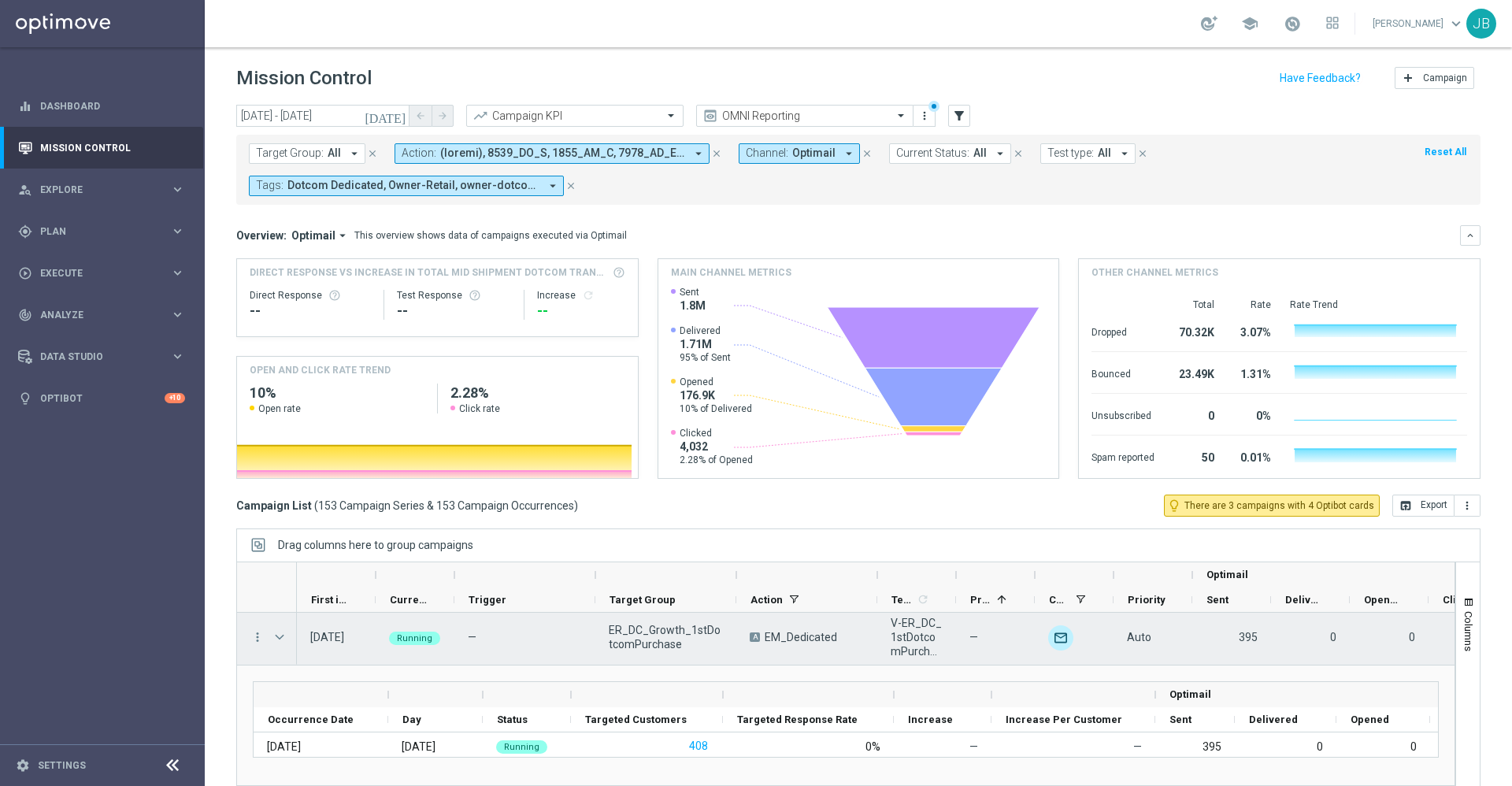
click at [279, 635] on span at bounding box center [279, 637] width 14 height 13
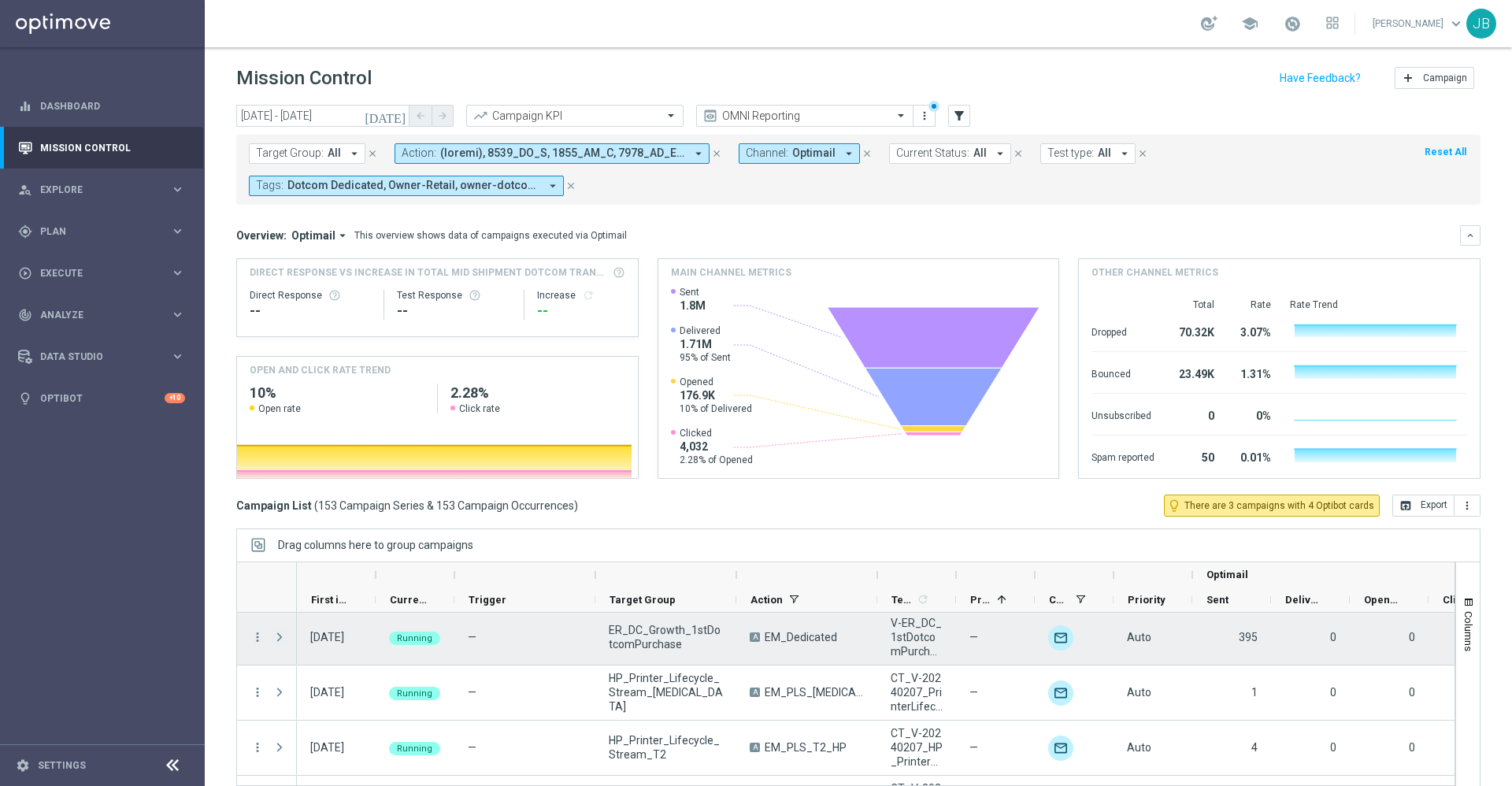
scroll to position [2019, 0]
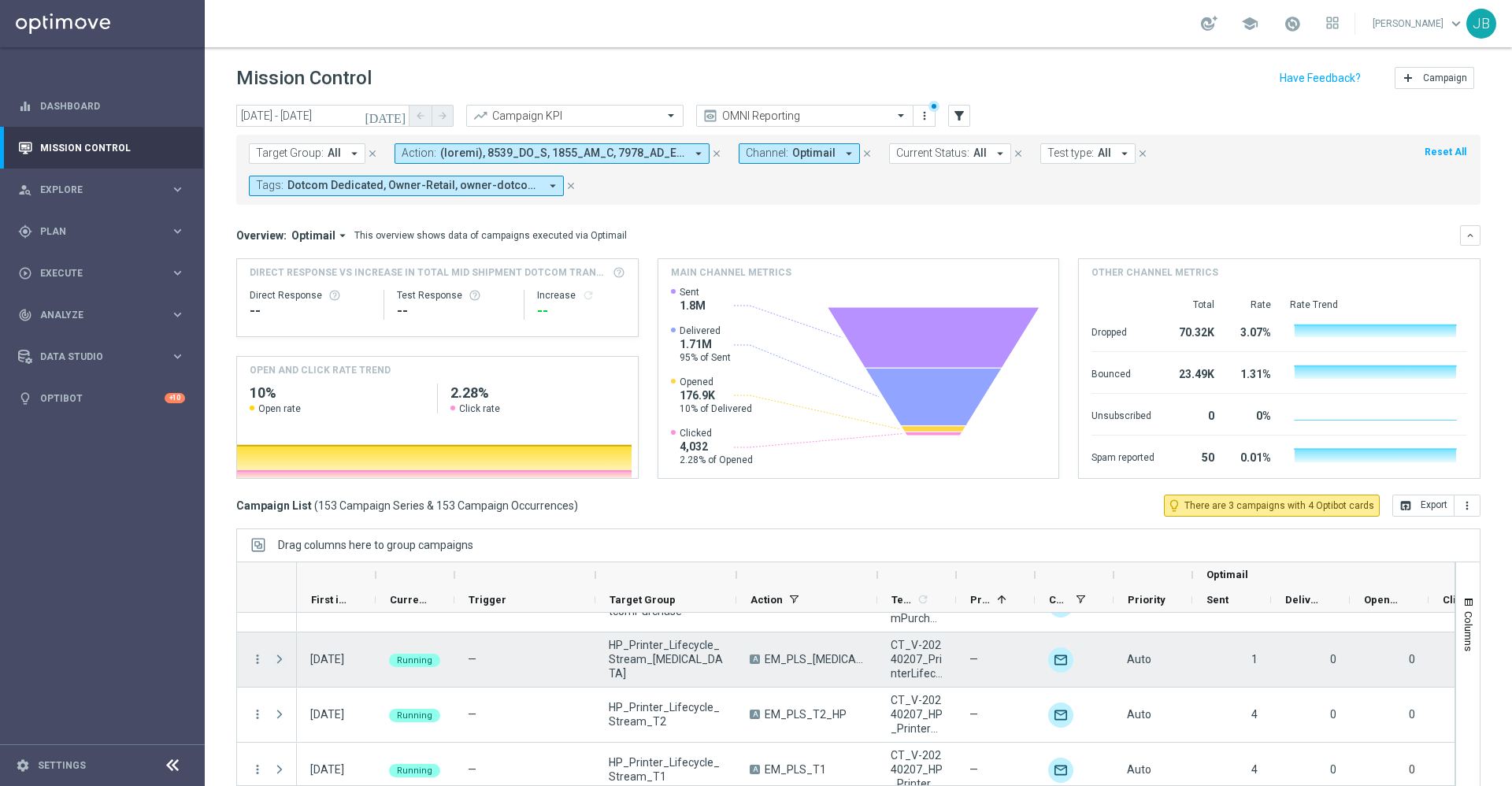
click at [281, 661] on span at bounding box center [279, 659] width 14 height 13
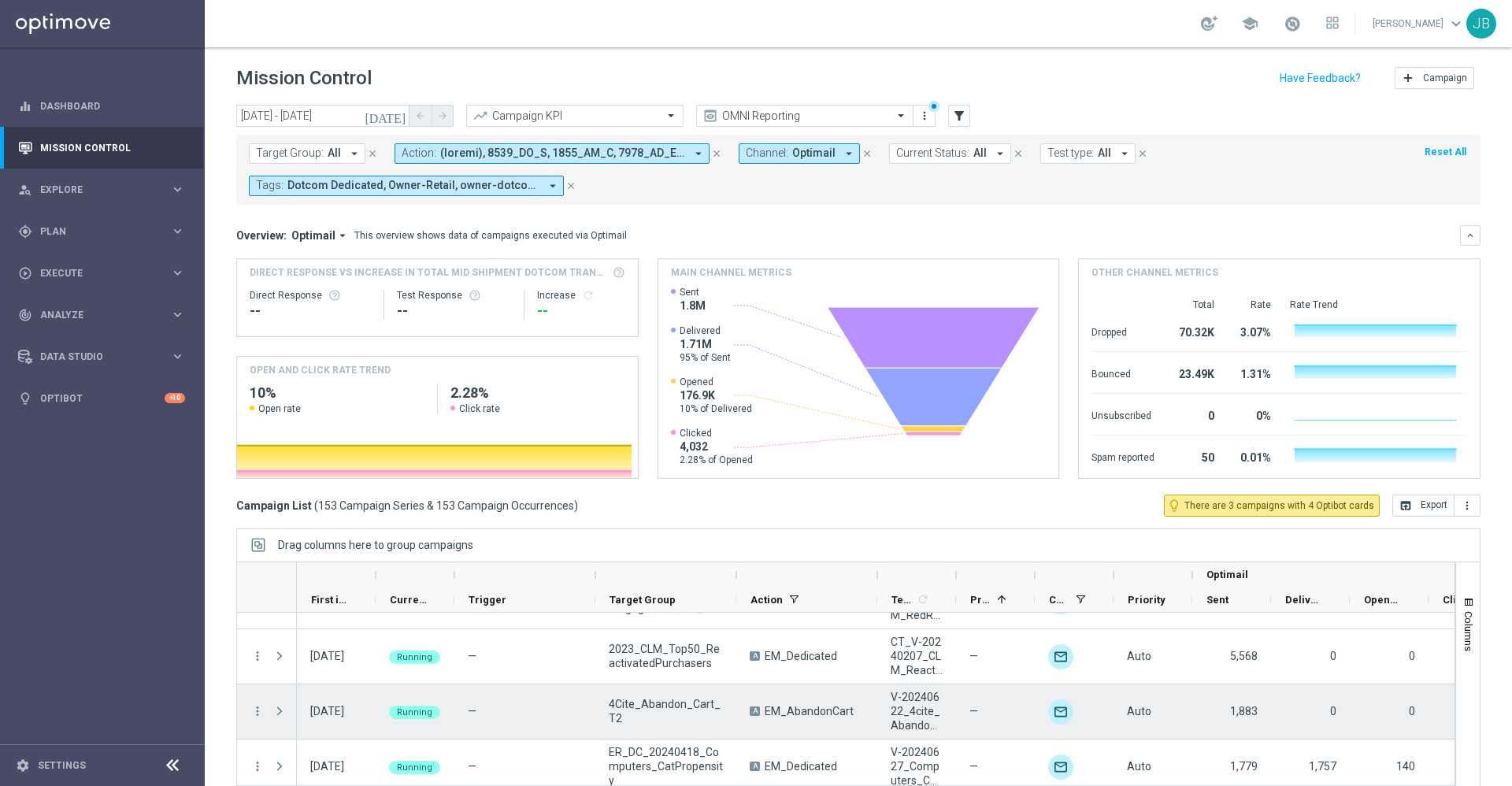
scroll to position [2449, 0]
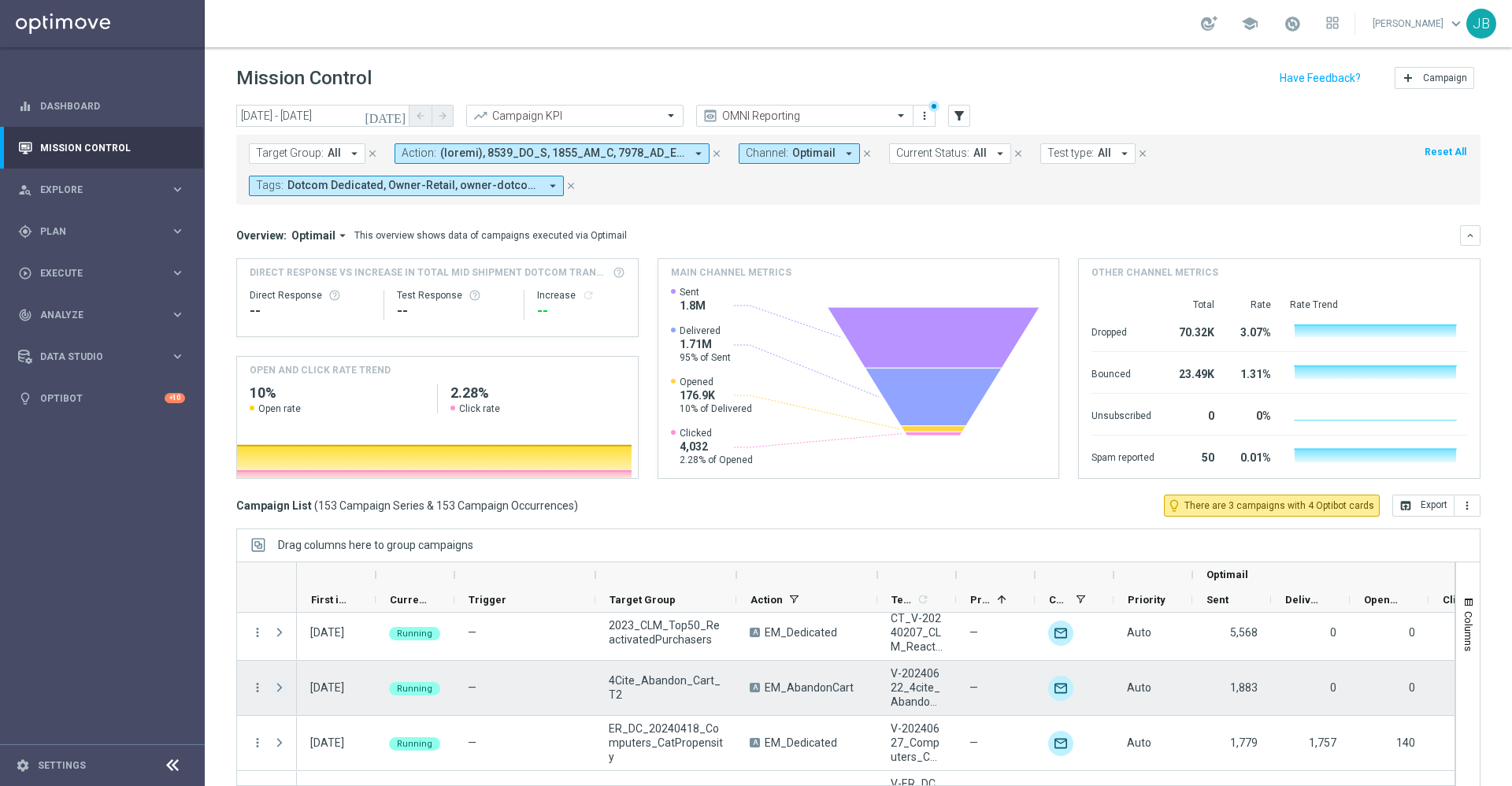
click at [280, 686] on span at bounding box center [279, 687] width 14 height 13
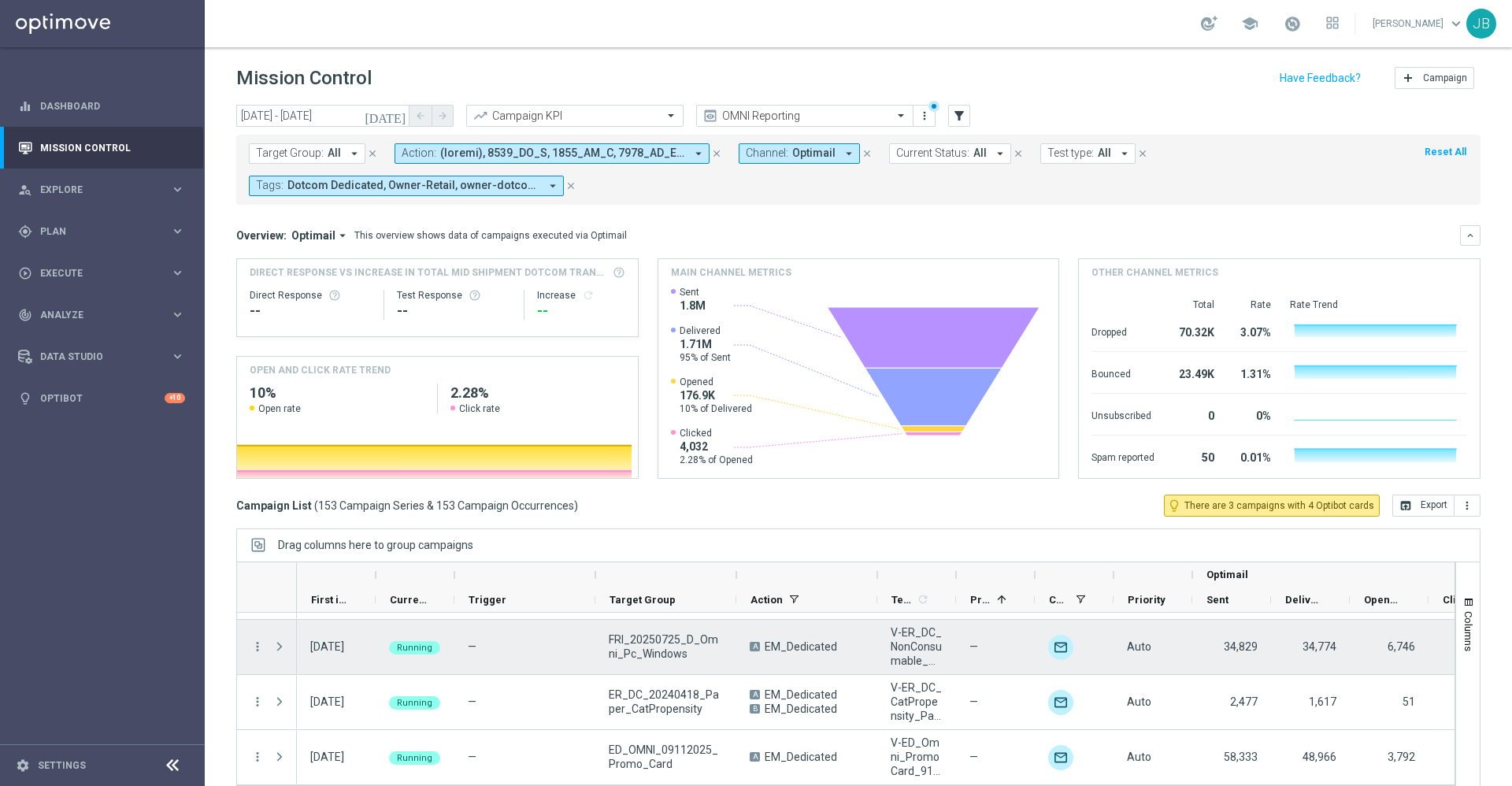
scroll to position [34, 0]
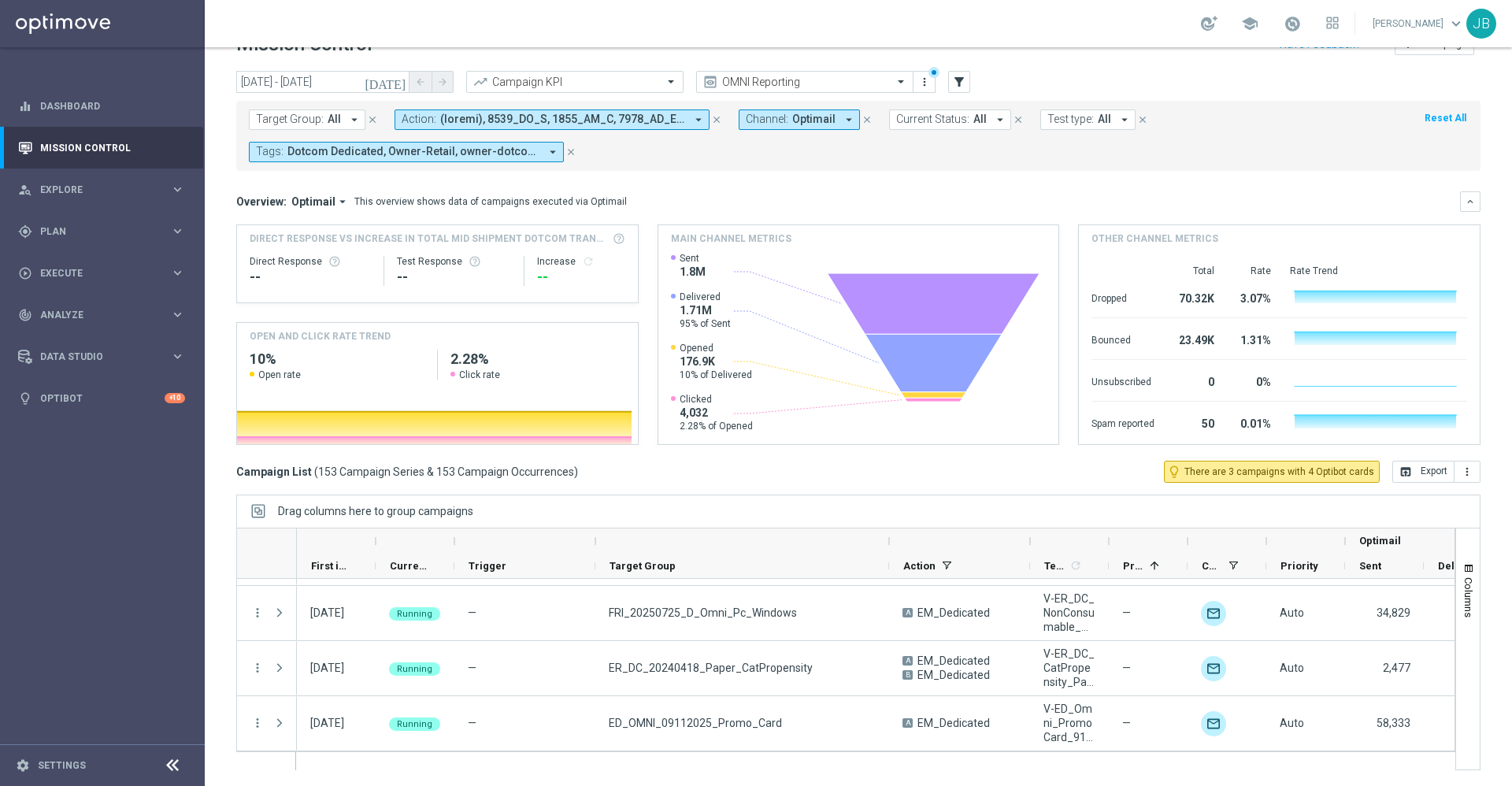
drag, startPoint x: 734, startPoint y: 541, endPoint x: 887, endPoint y: 549, distance: 153.2
click at [887, 549] on div at bounding box center [889, 540] width 6 height 25
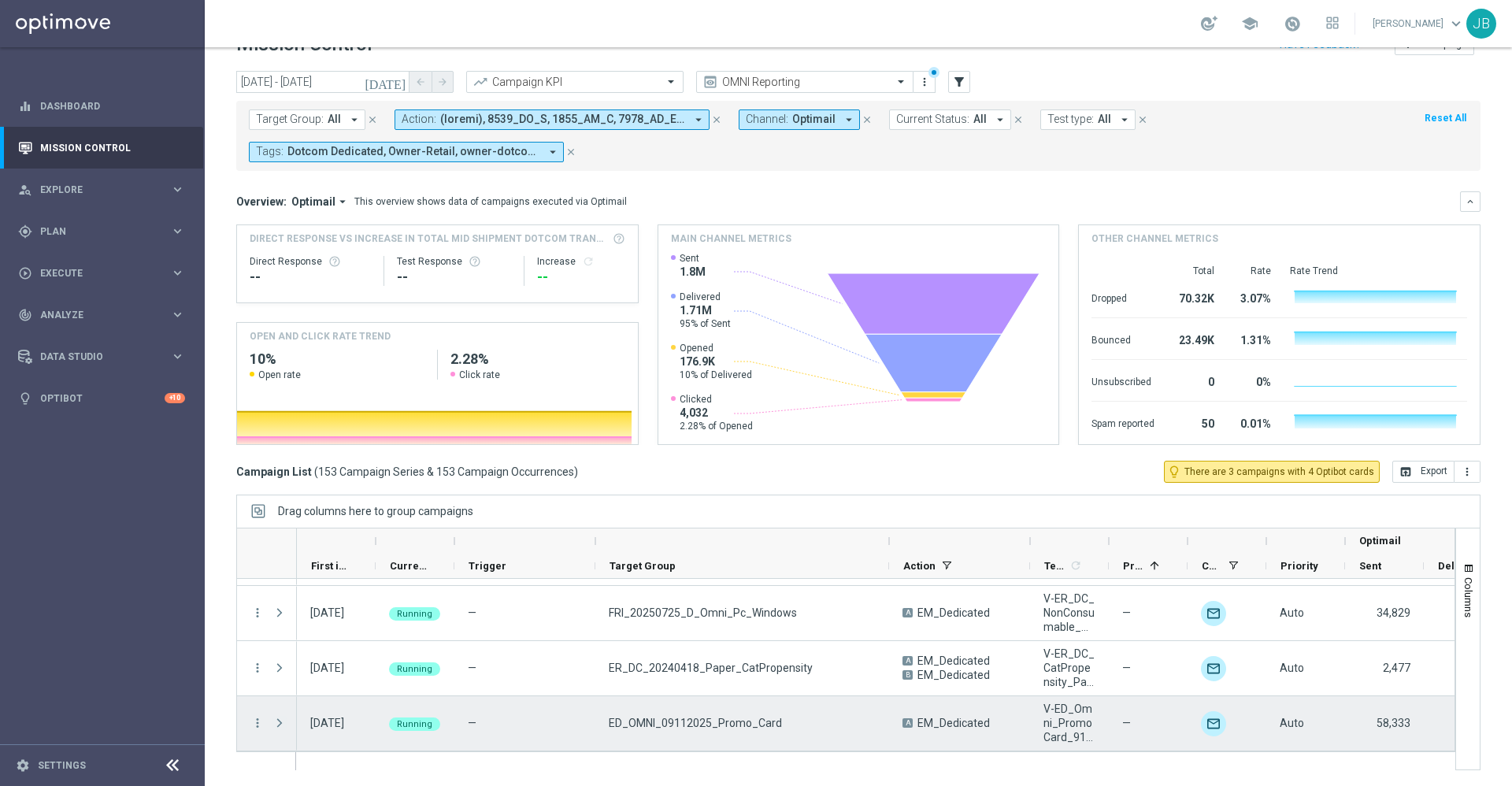
click at [281, 722] on span at bounding box center [279, 723] width 14 height 13
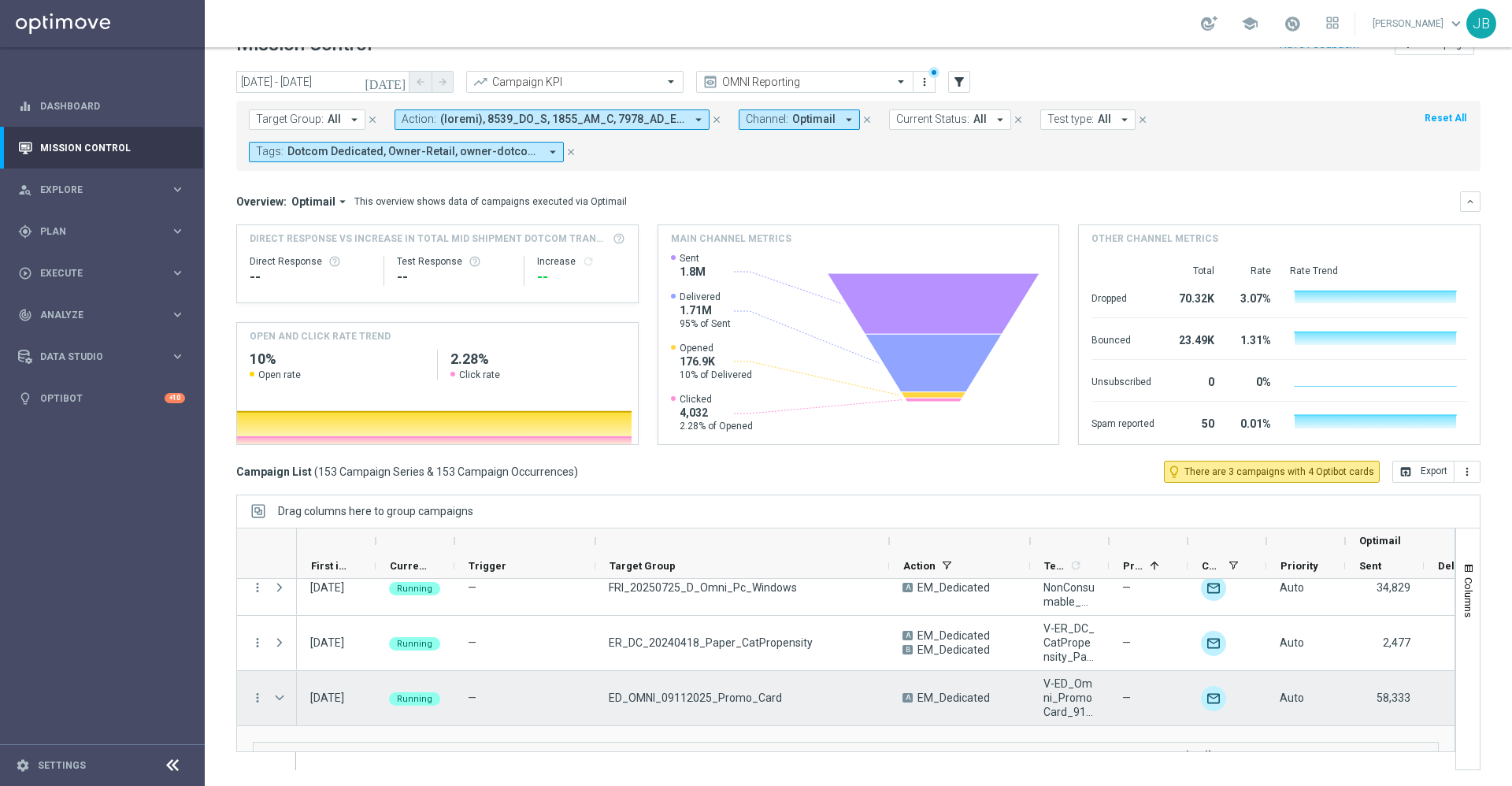
scroll to position [8524, 0]
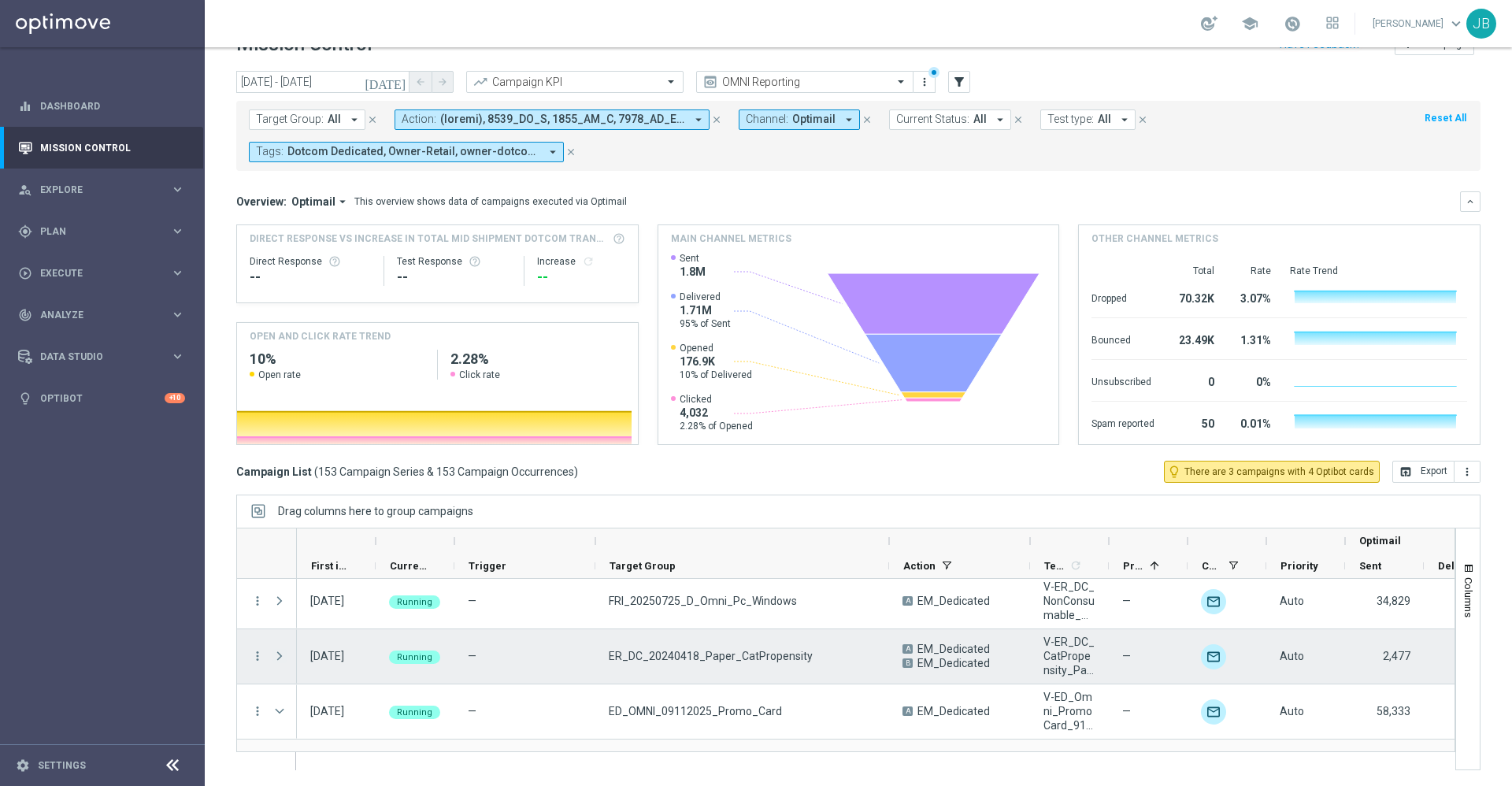
click at [278, 656] on span at bounding box center [279, 656] width 14 height 13
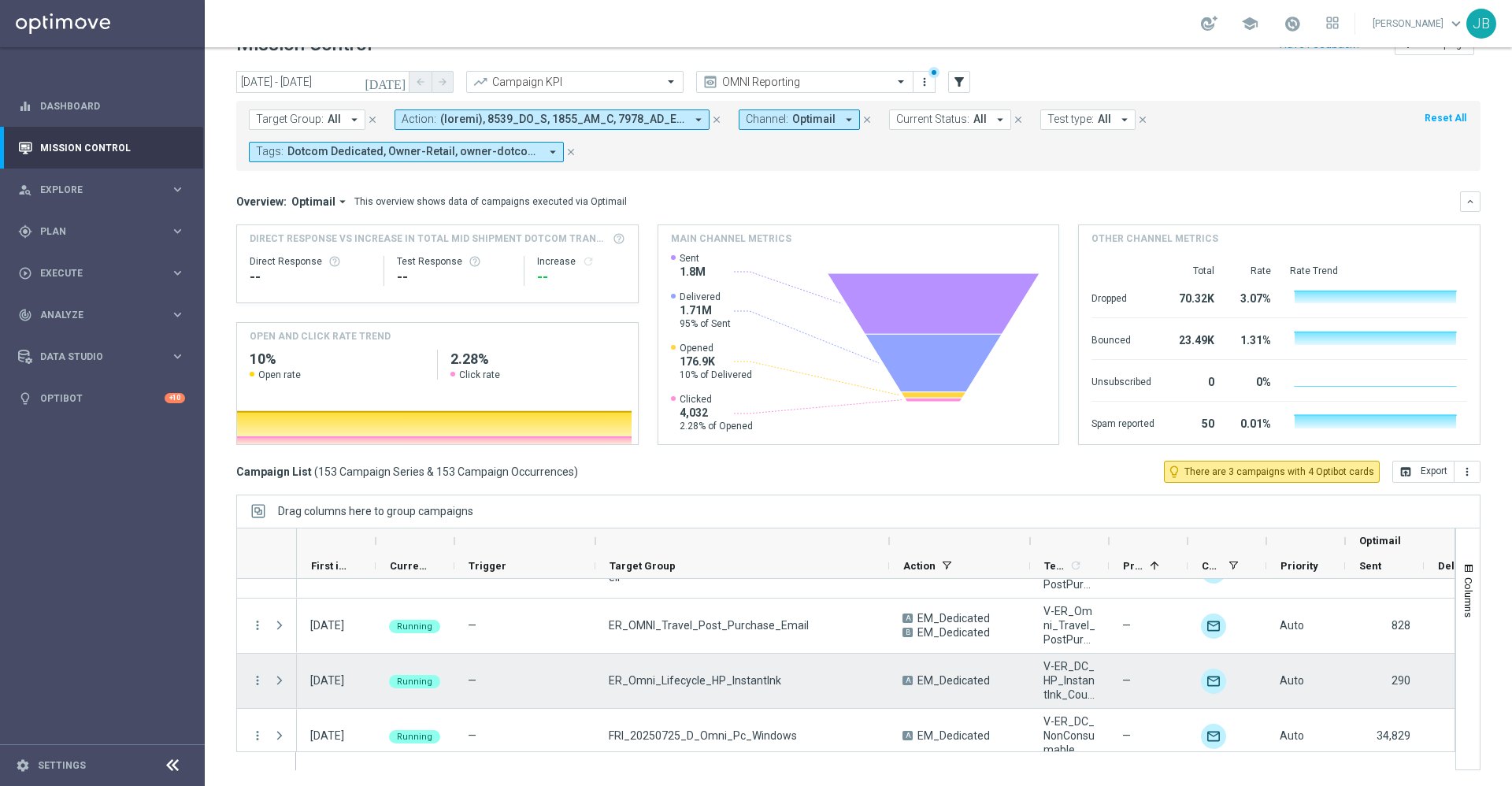
scroll to position [8338, 0]
click at [280, 682] on span at bounding box center [279, 677] width 14 height 13
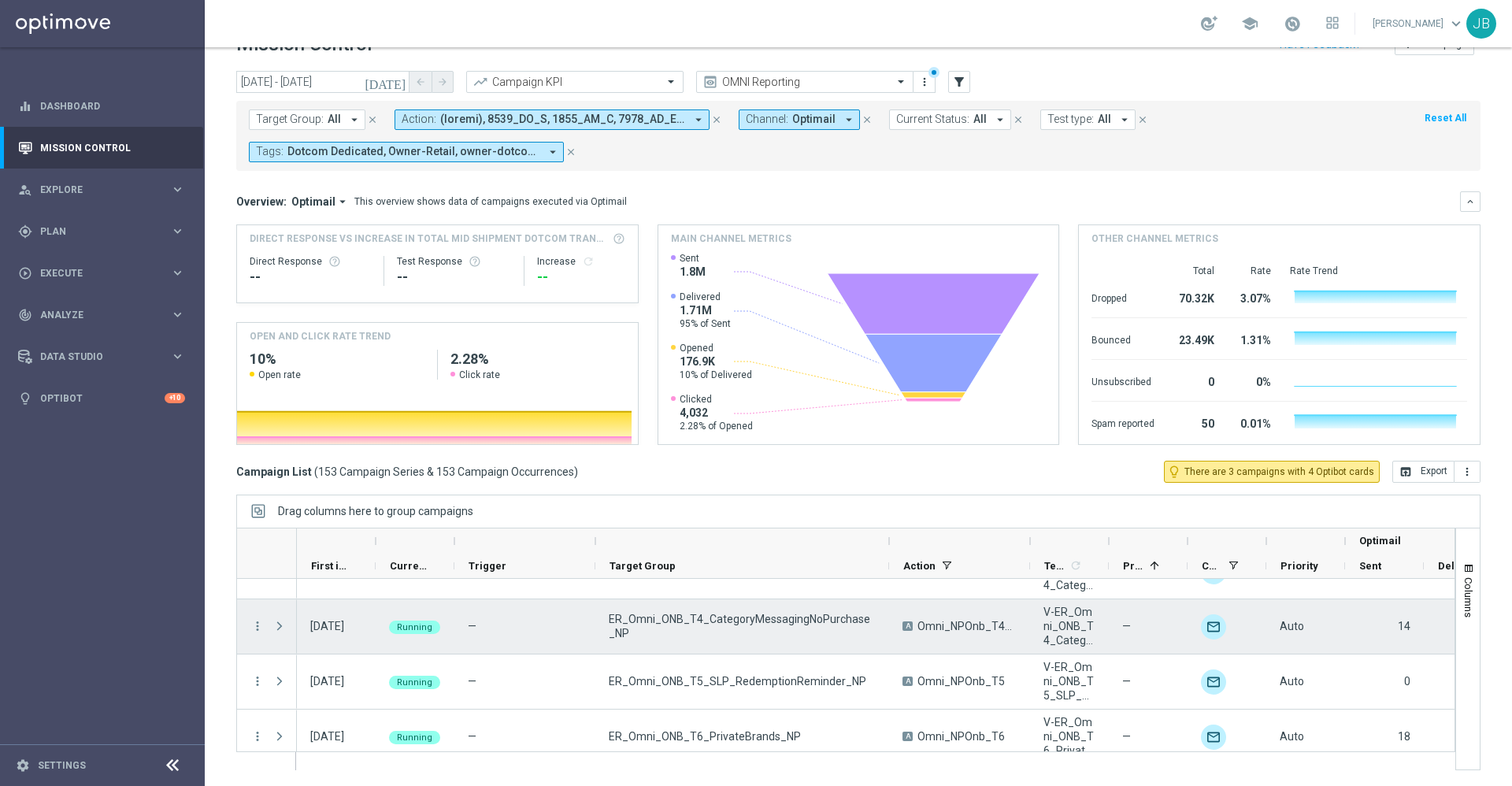
scroll to position [7999, 0]
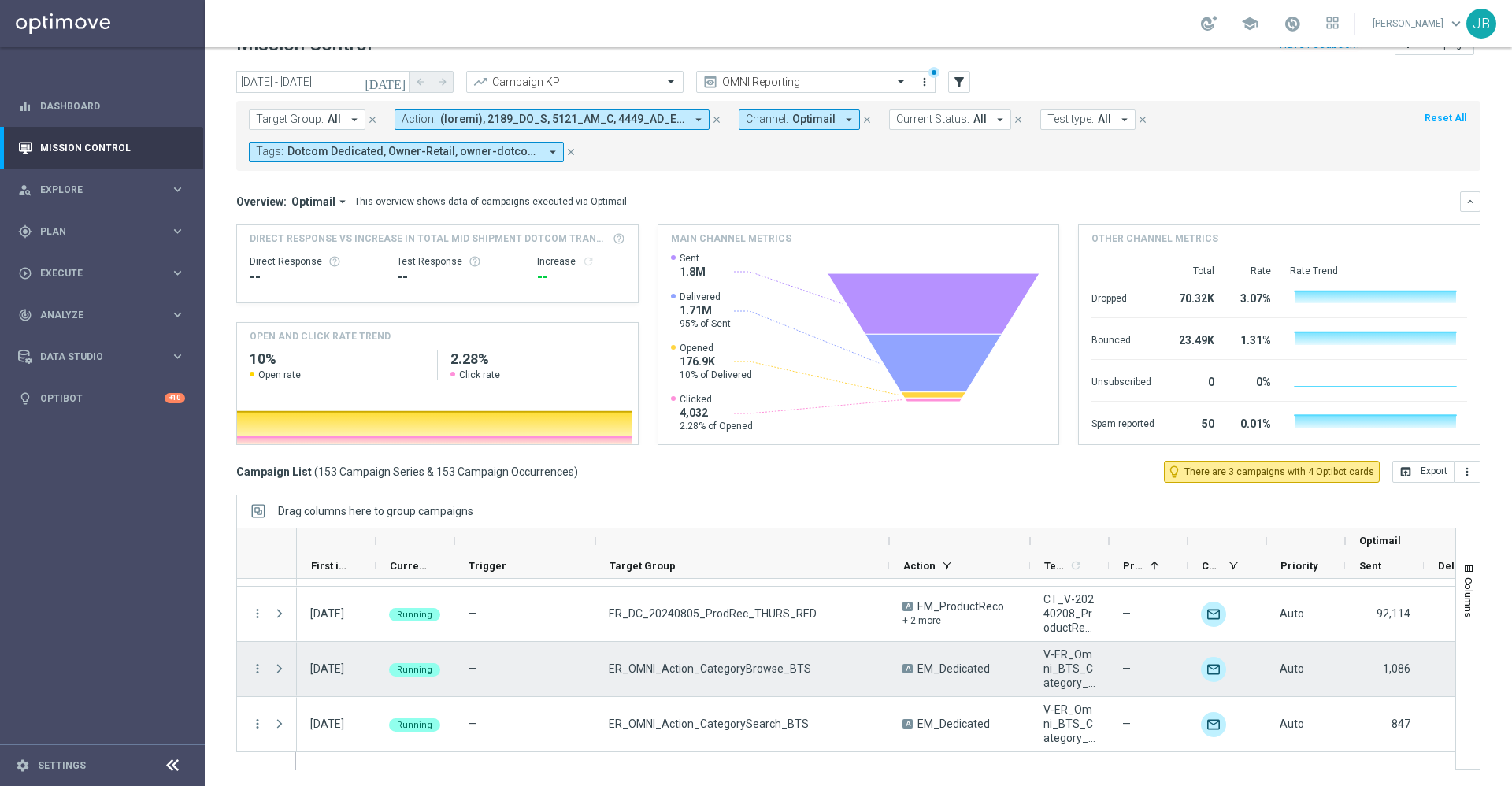
scroll to position [8172, 0]
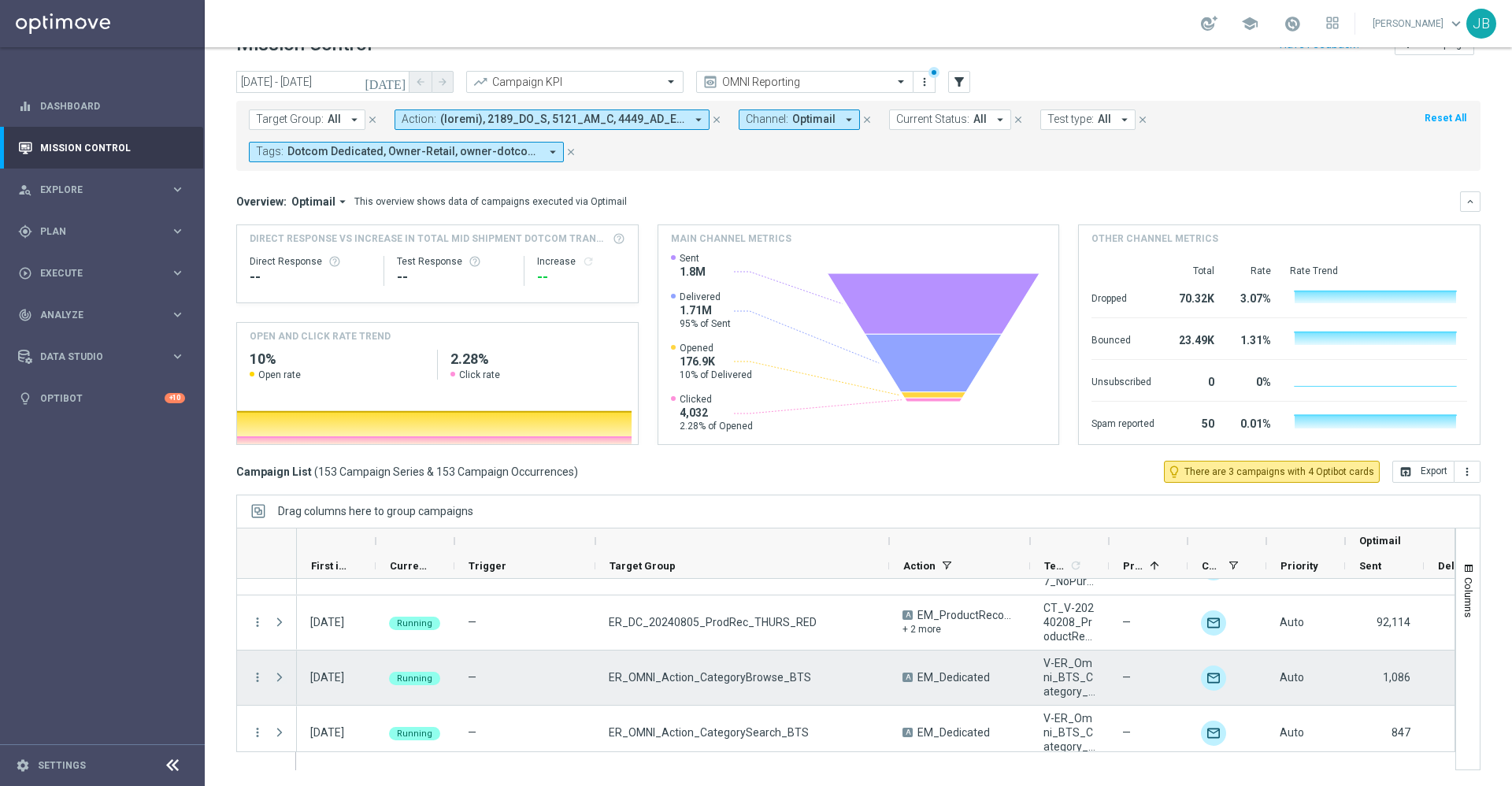
click at [283, 678] on span at bounding box center [279, 677] width 14 height 13
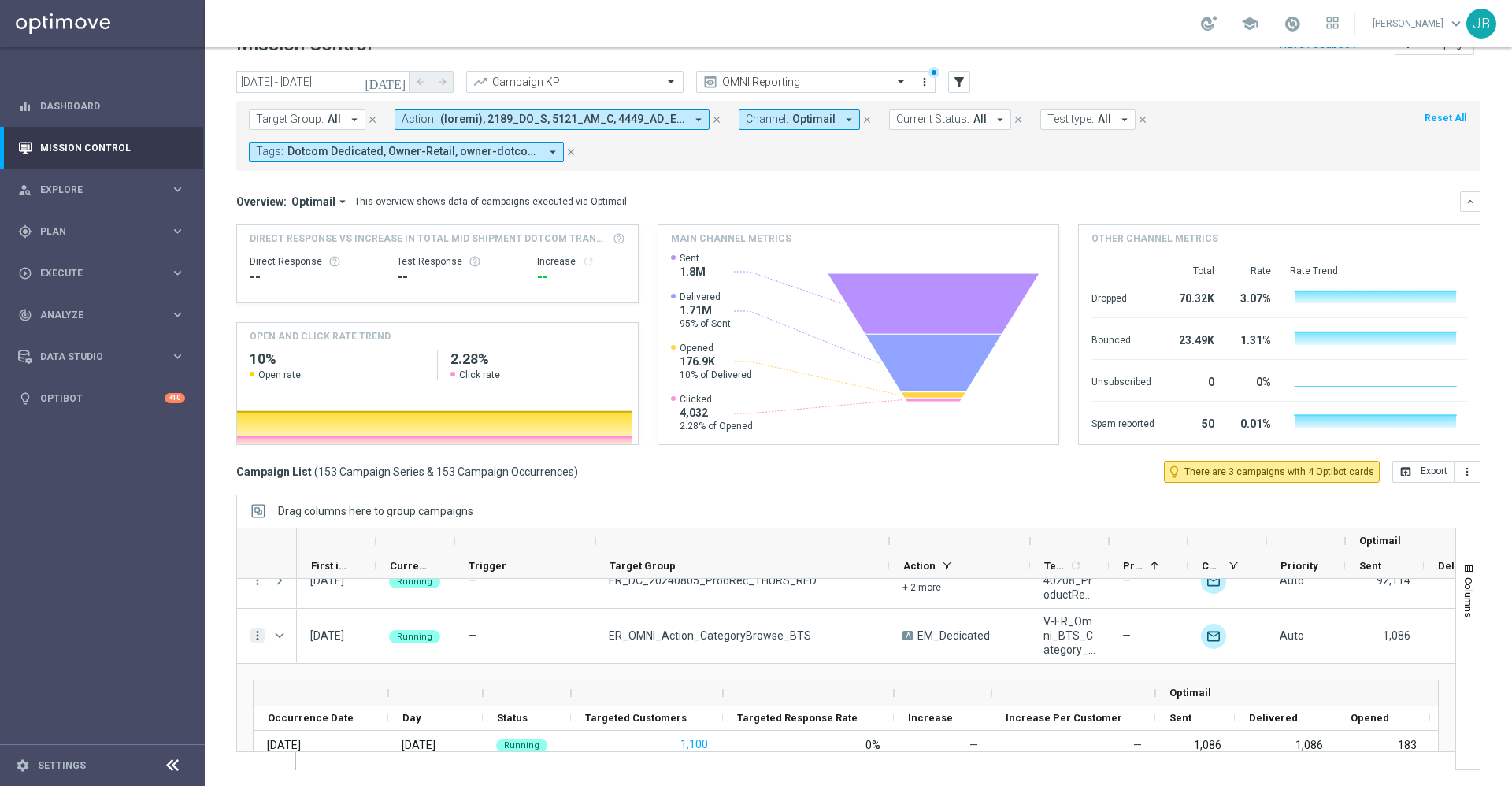
scroll to position [8212, 0]
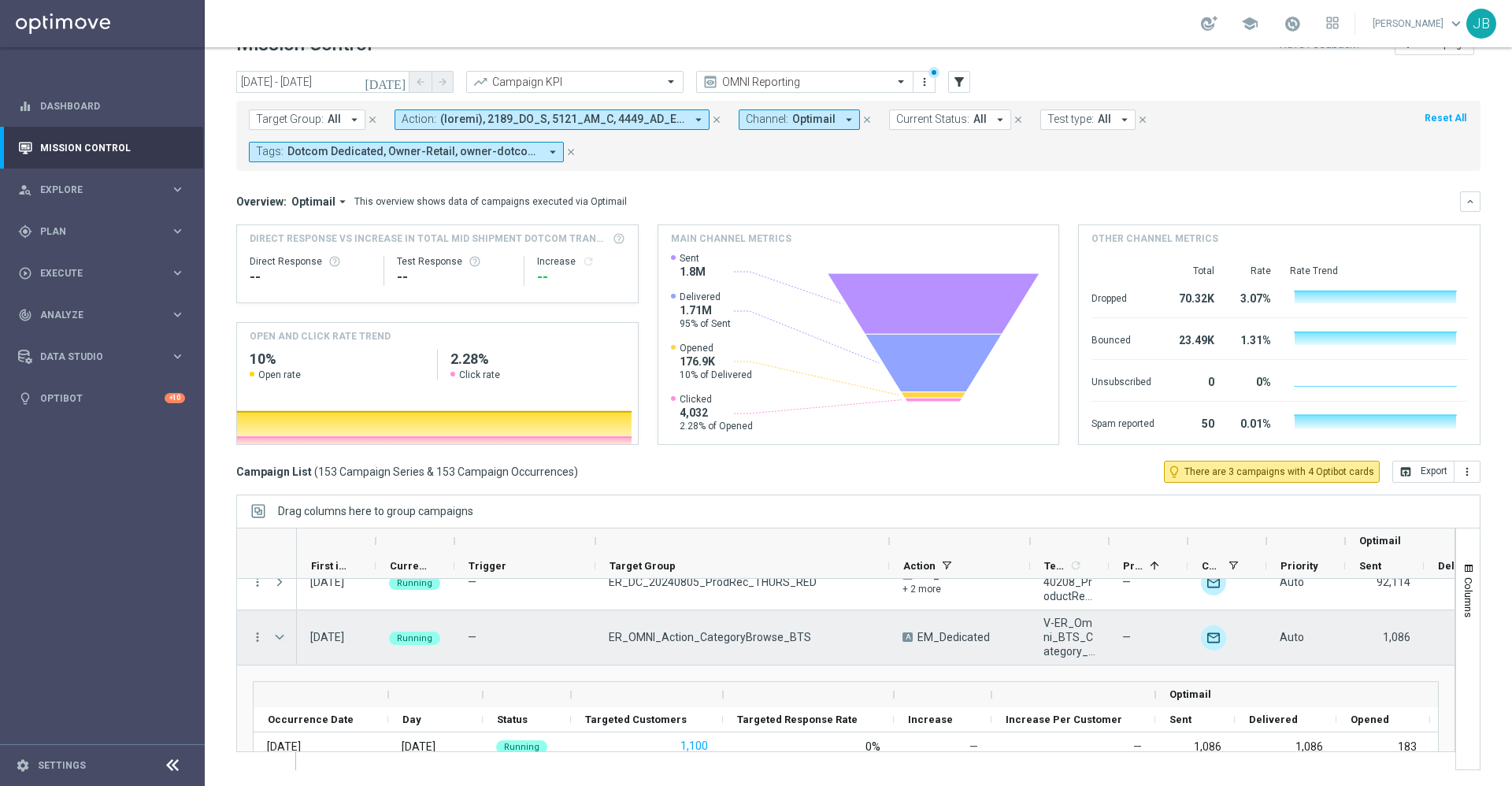
click at [275, 635] on span at bounding box center [279, 637] width 14 height 13
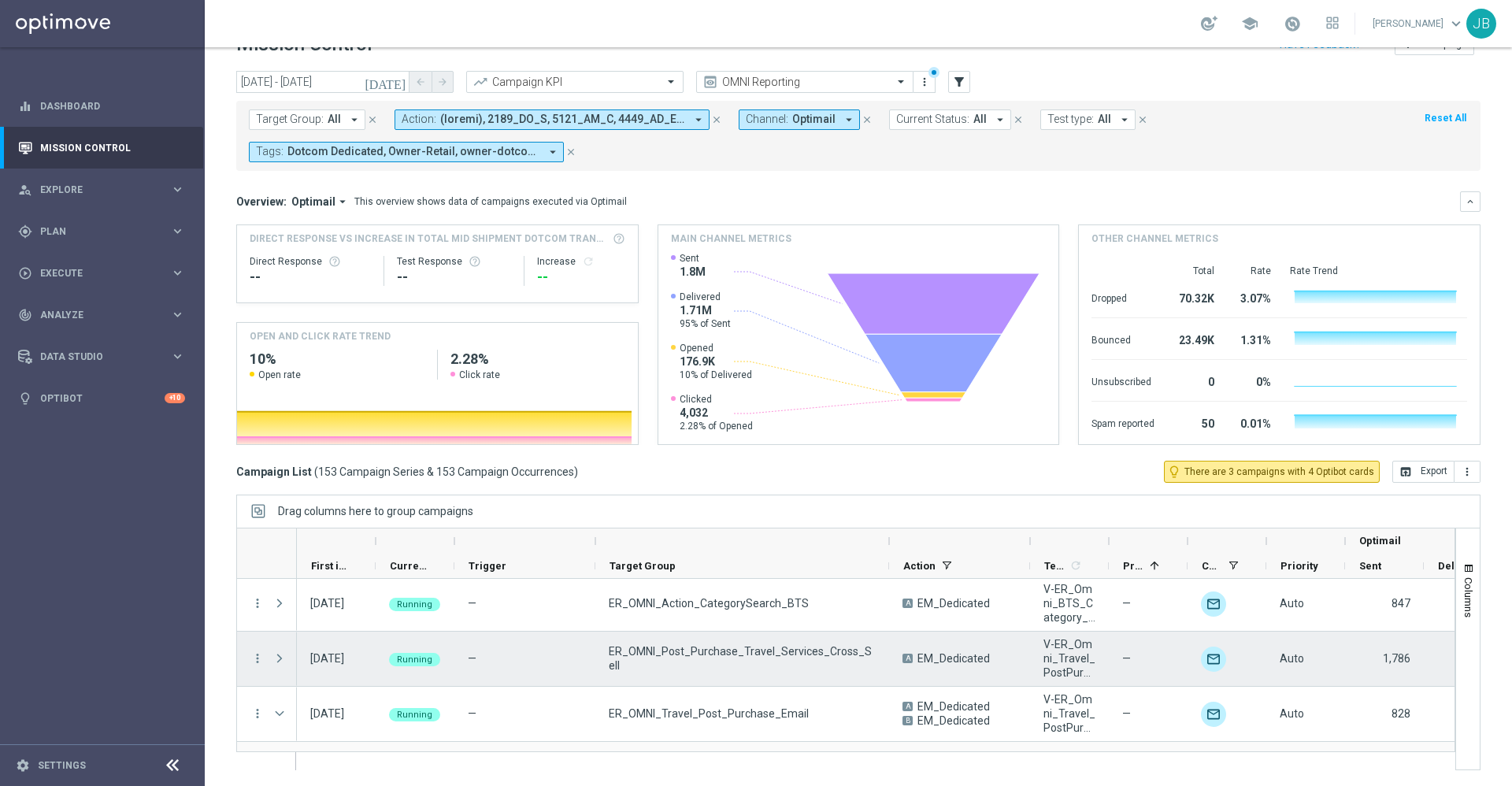
scroll to position [8301, 0]
click at [283, 663] on span at bounding box center [279, 658] width 14 height 13
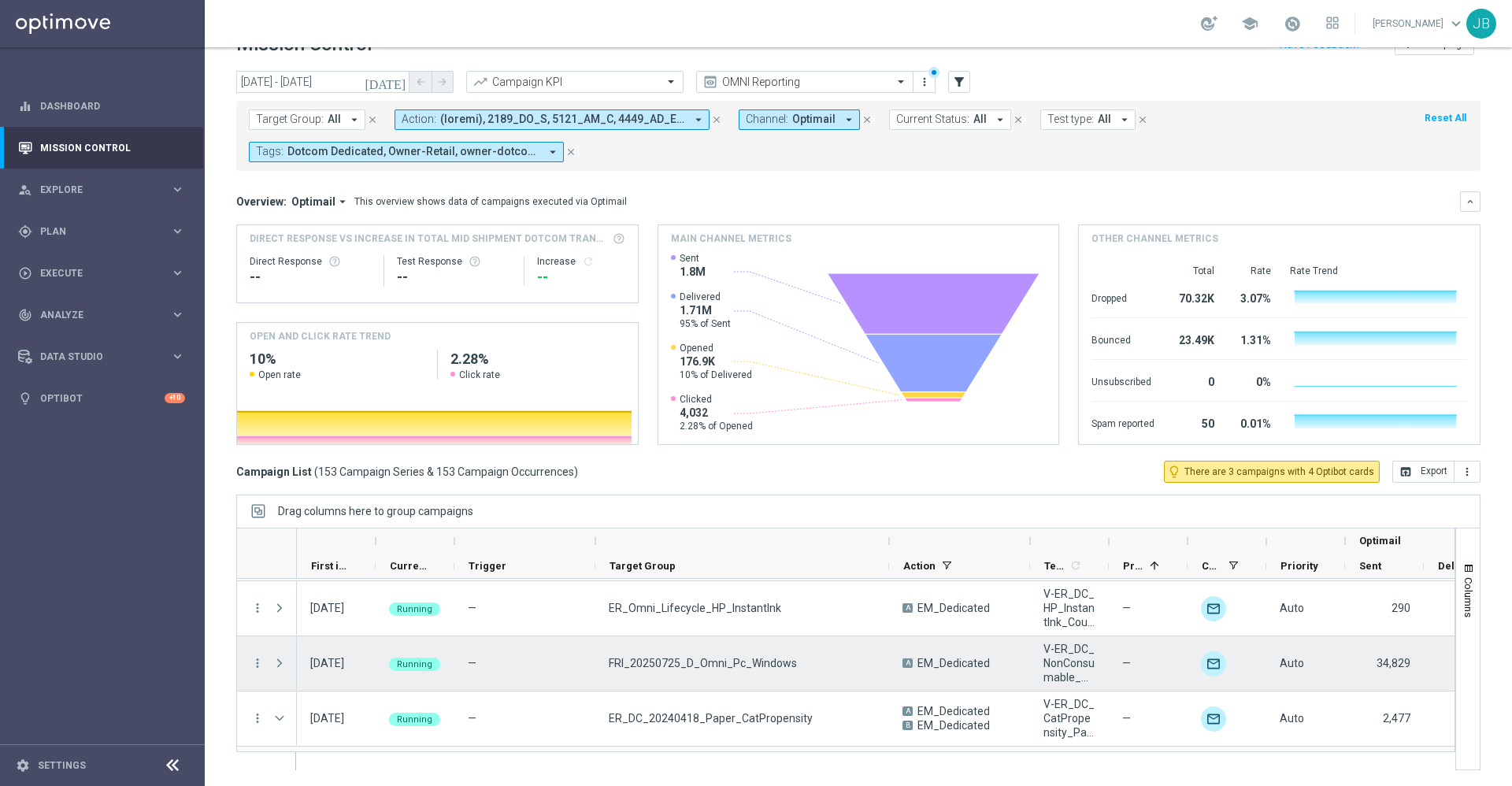
scroll to position [8717, 0]
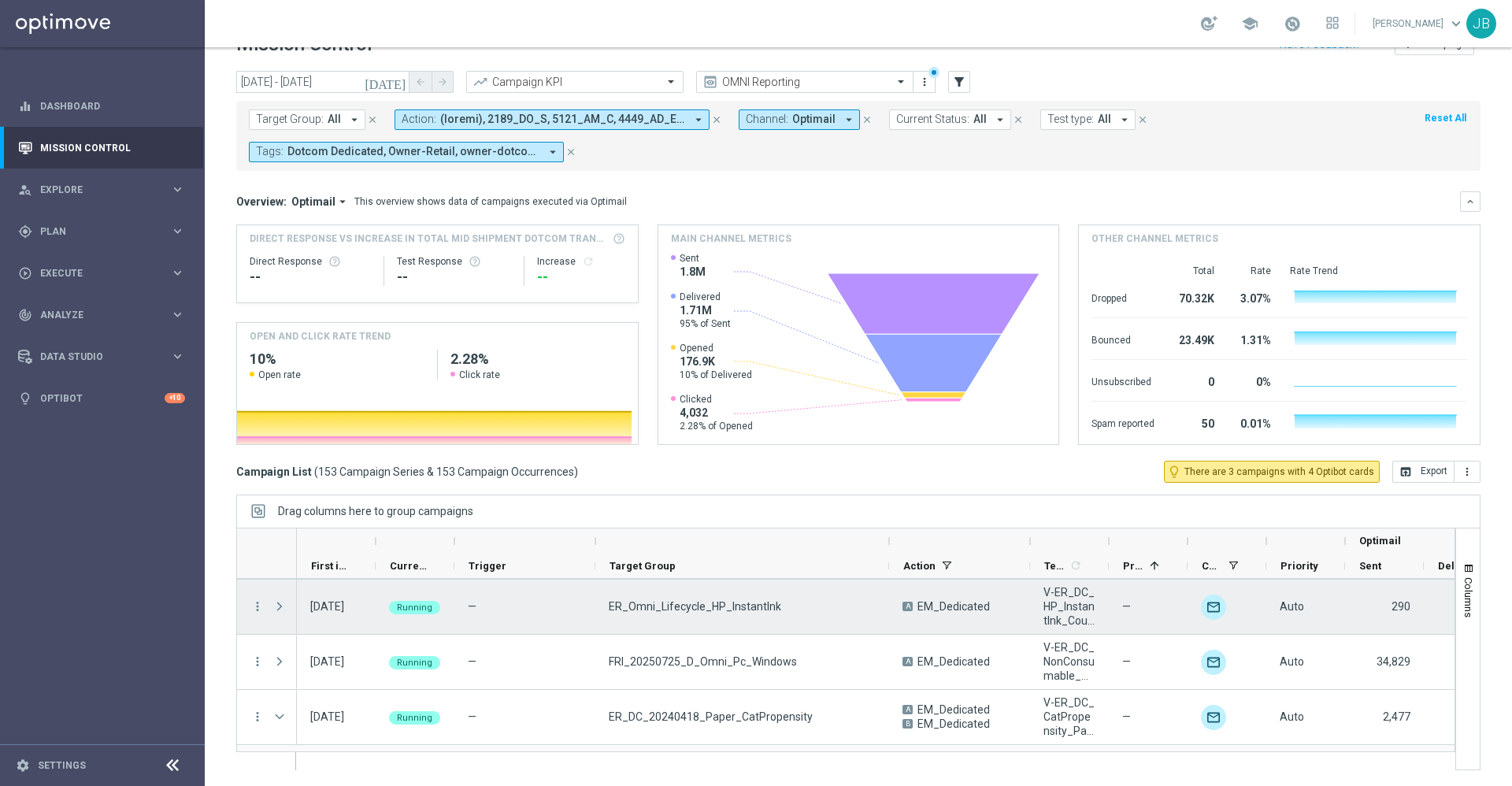
click at [281, 607] on span at bounding box center [279, 606] width 14 height 13
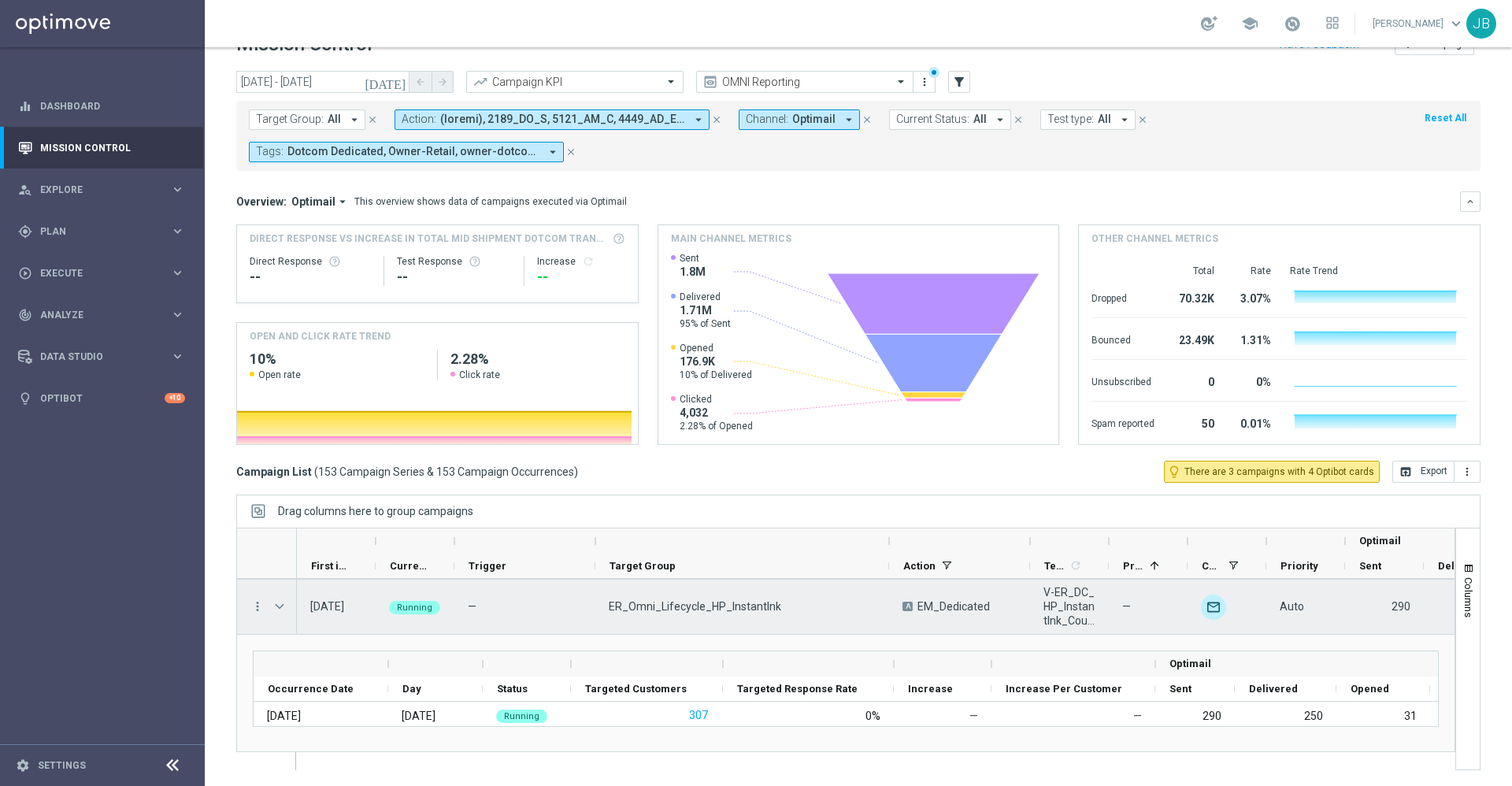
click at [281, 607] on span at bounding box center [279, 606] width 14 height 13
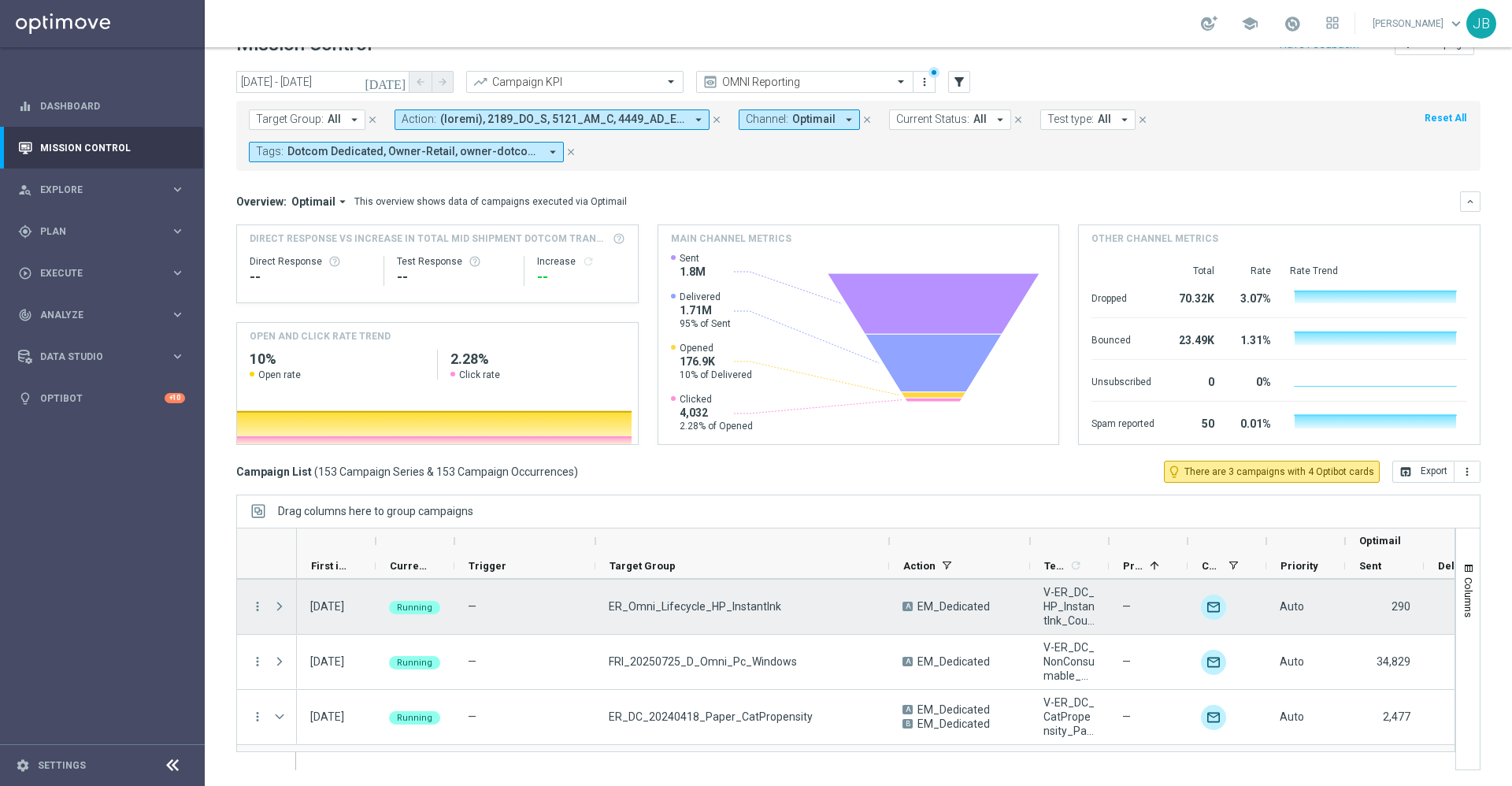
scroll to position [8734, 0]
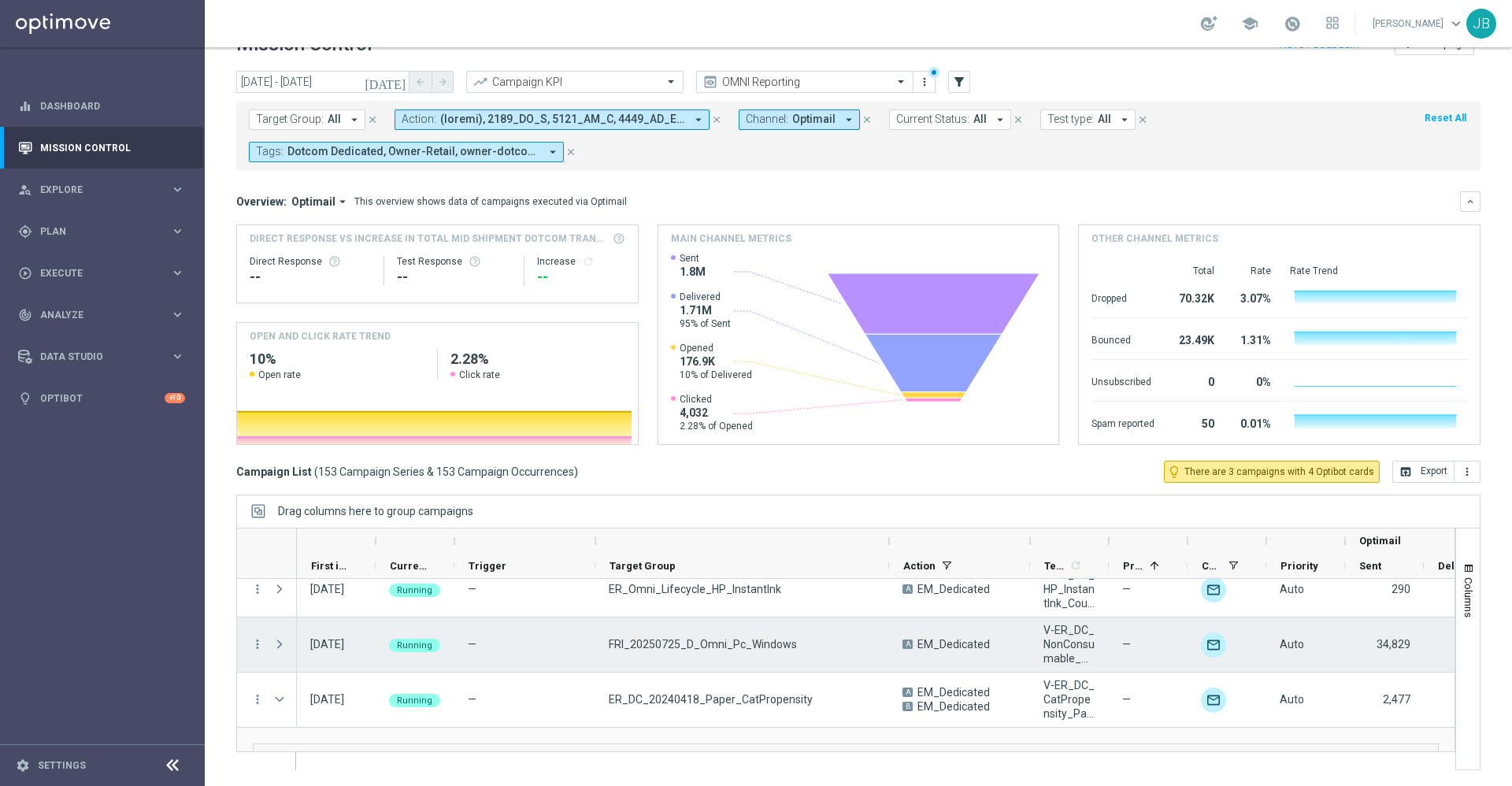
click at [277, 647] on span at bounding box center [279, 644] width 14 height 13
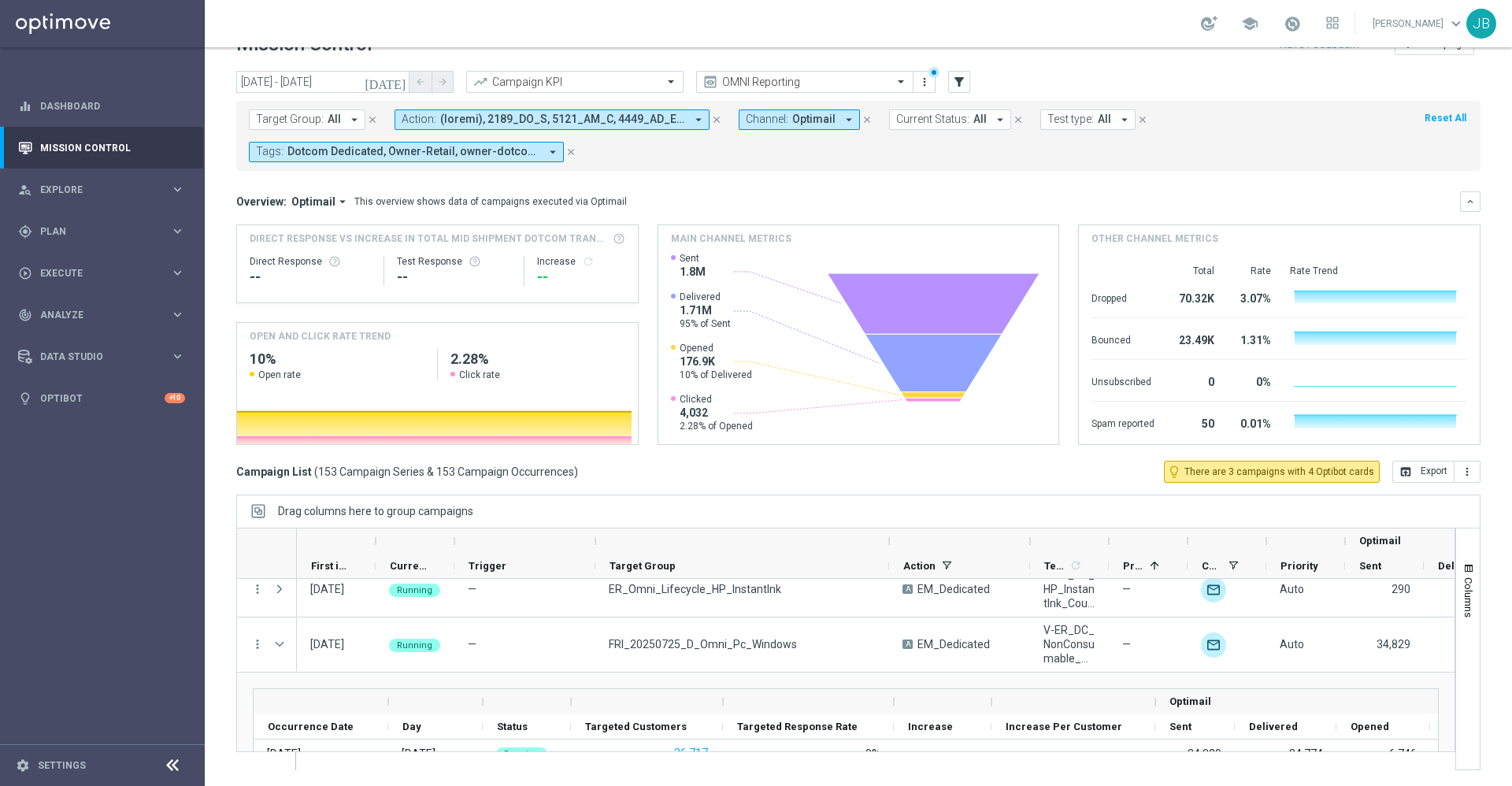
scroll to position [8776, 0]
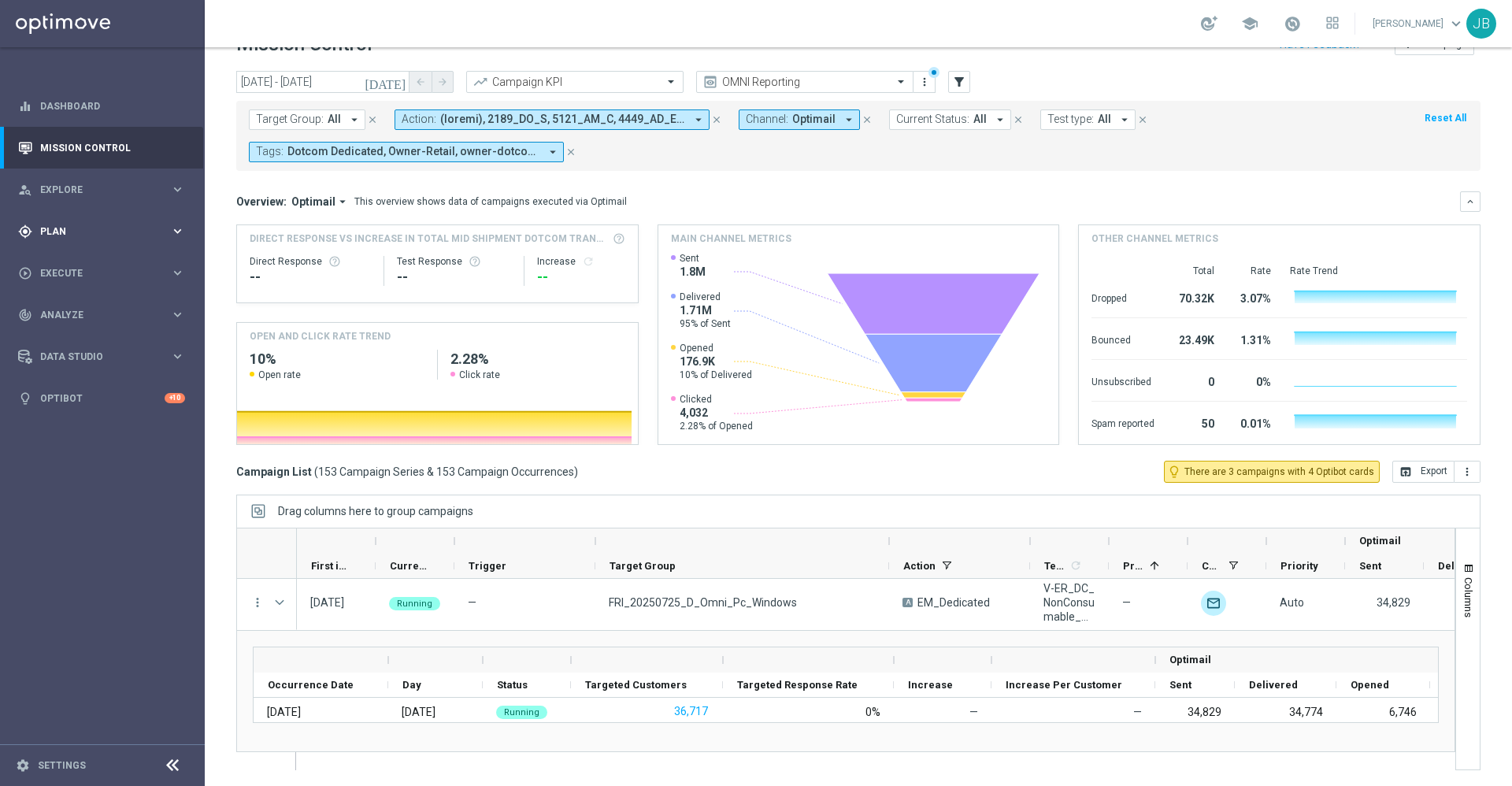
click at [67, 219] on div "gps_fixed Plan keyboard_arrow_right" at bounding box center [102, 231] width 203 height 42
click at [84, 263] on link "Target Groups" at bounding box center [102, 264] width 123 height 13
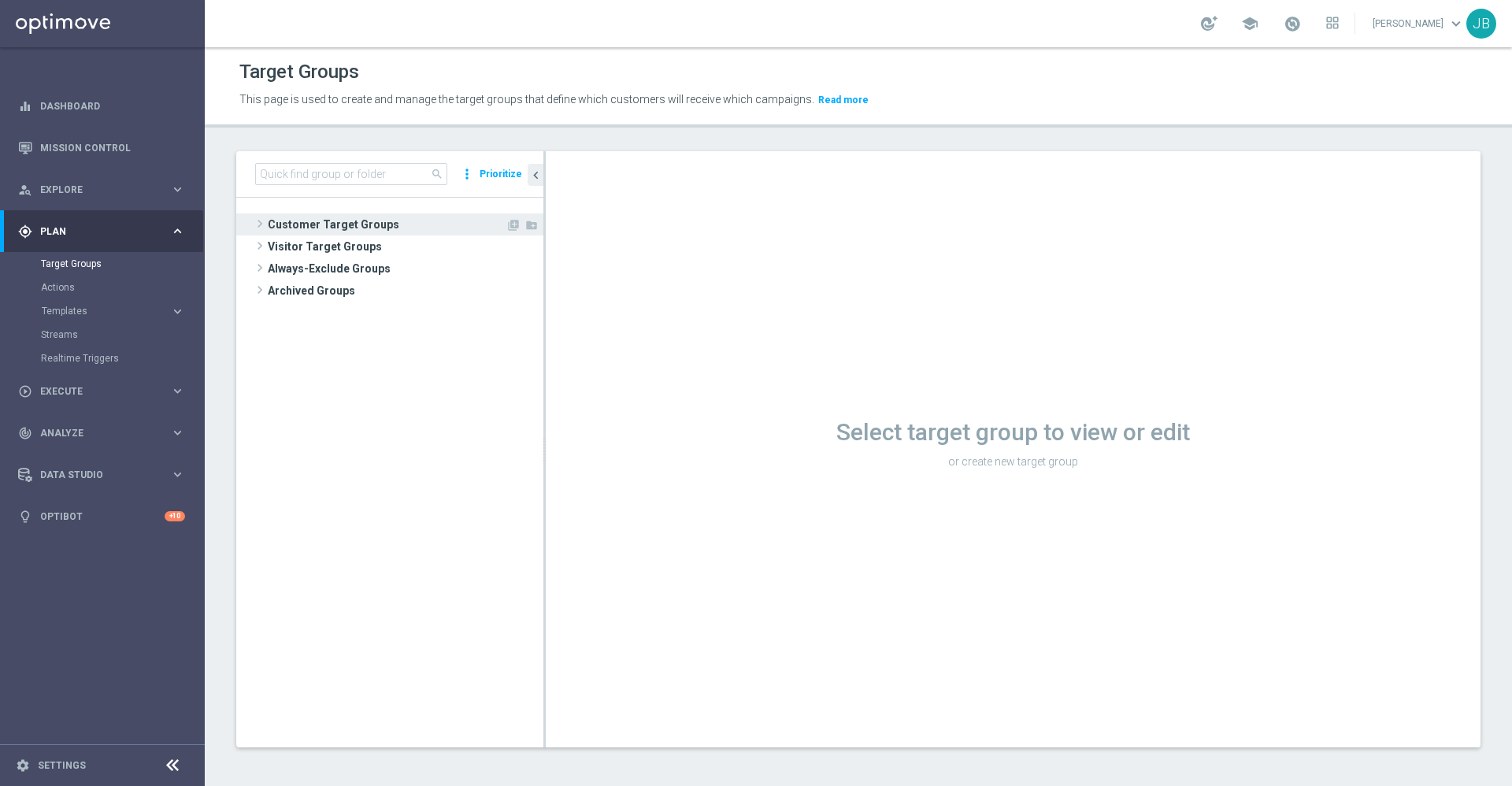
click at [317, 232] on span "Customer Target Groups" at bounding box center [386, 224] width 238 height 22
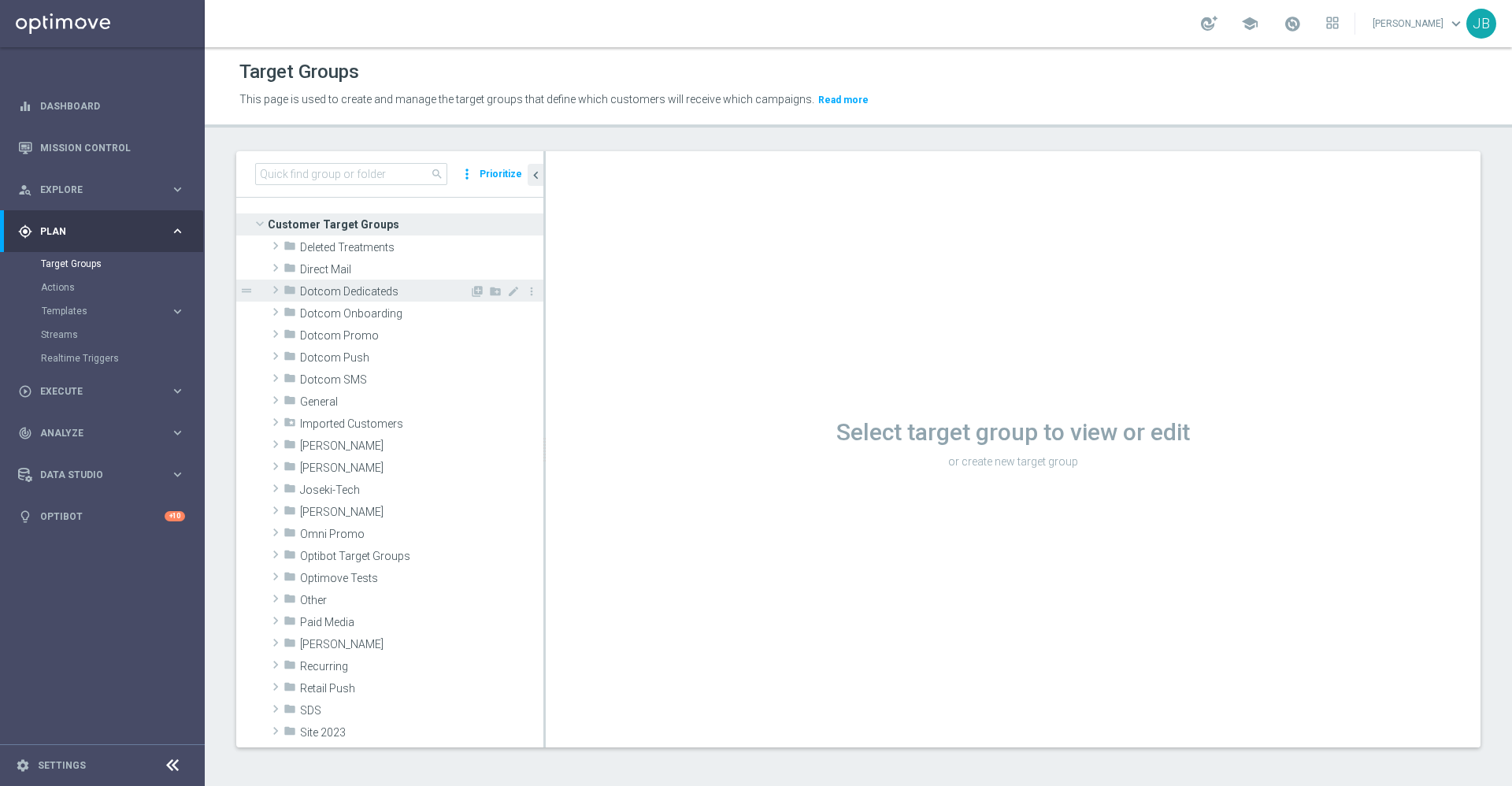
click at [365, 296] on span "Dotcom Dedicateds" at bounding box center [384, 292] width 169 height 13
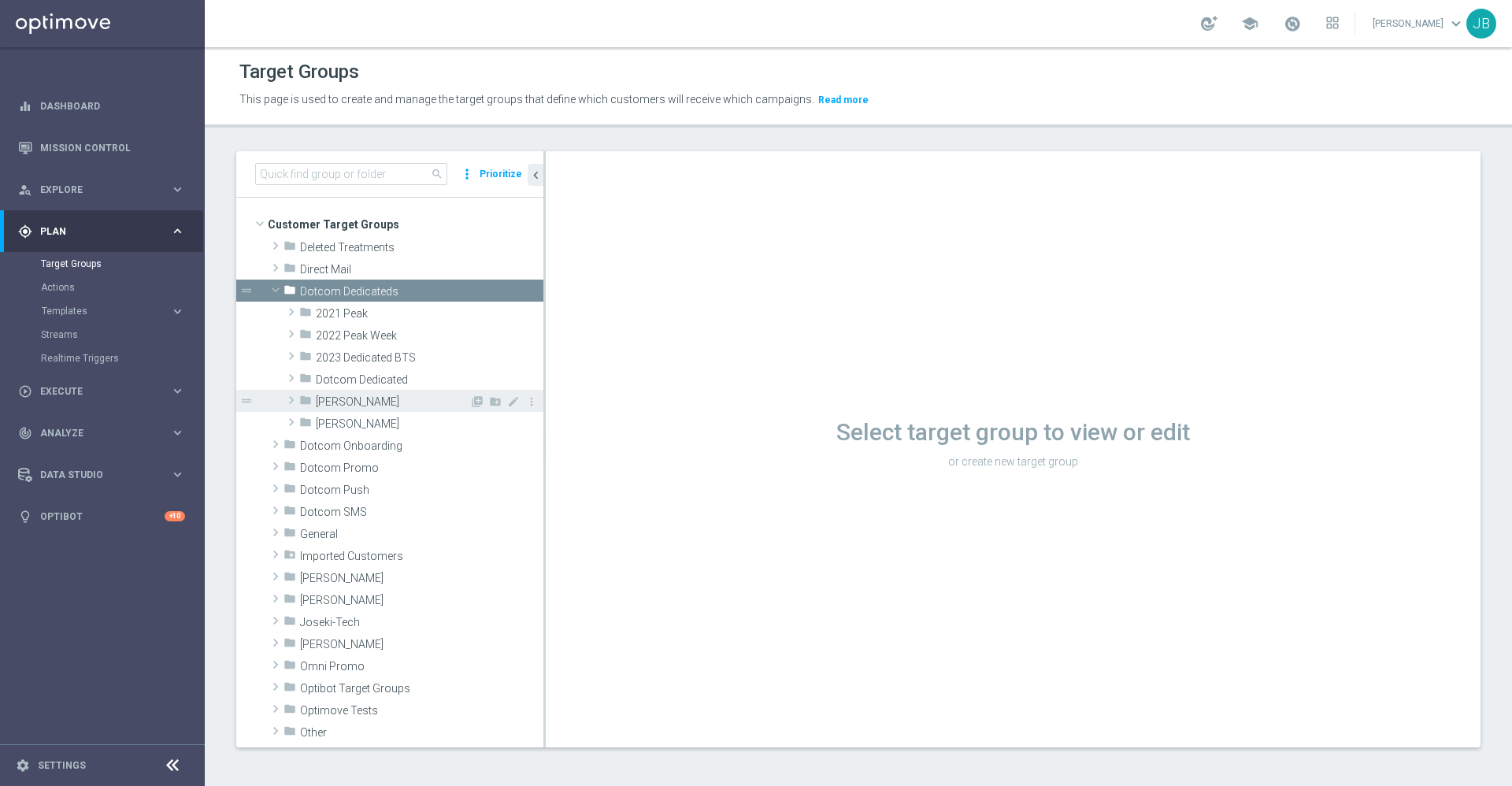
click at [340, 402] on span "Johnny" at bounding box center [393, 402] width 153 height 13
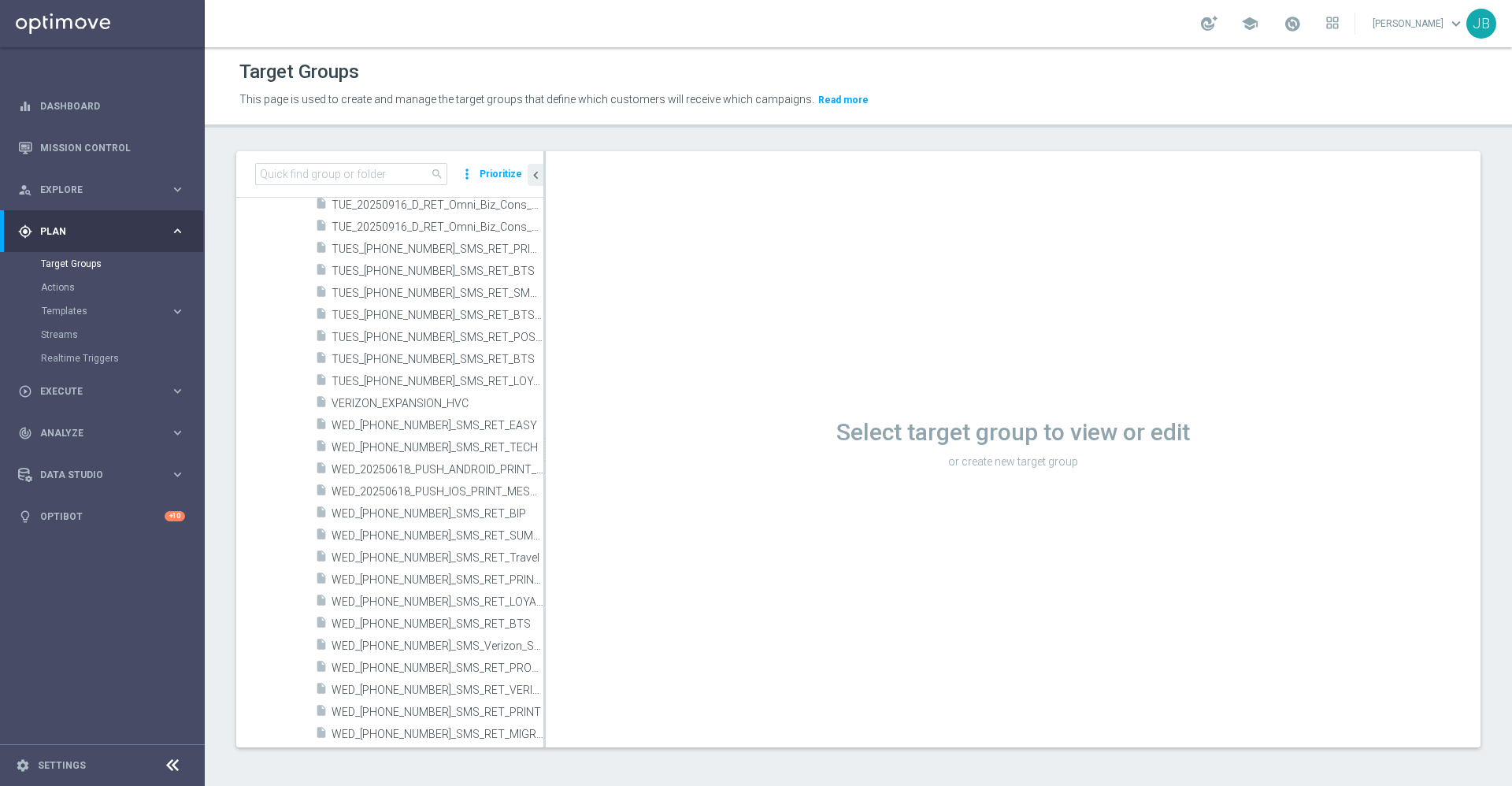
scroll to position [4741, 0]
click at [334, 175] on input at bounding box center [351, 174] width 192 height 22
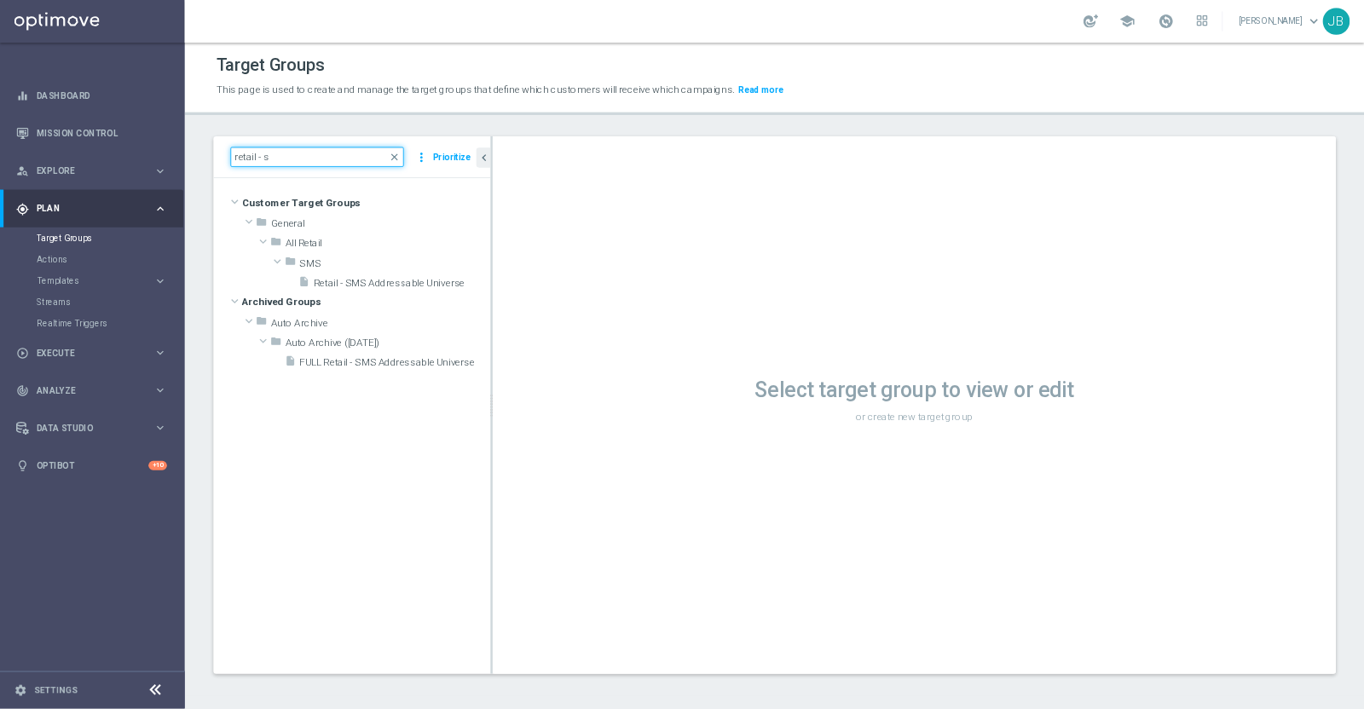
scroll to position [0, 0]
type input "retail - sms"
click at [414, 341] on span "Retail - SMS Addressable Universe" at bounding box center [463, 339] width 174 height 14
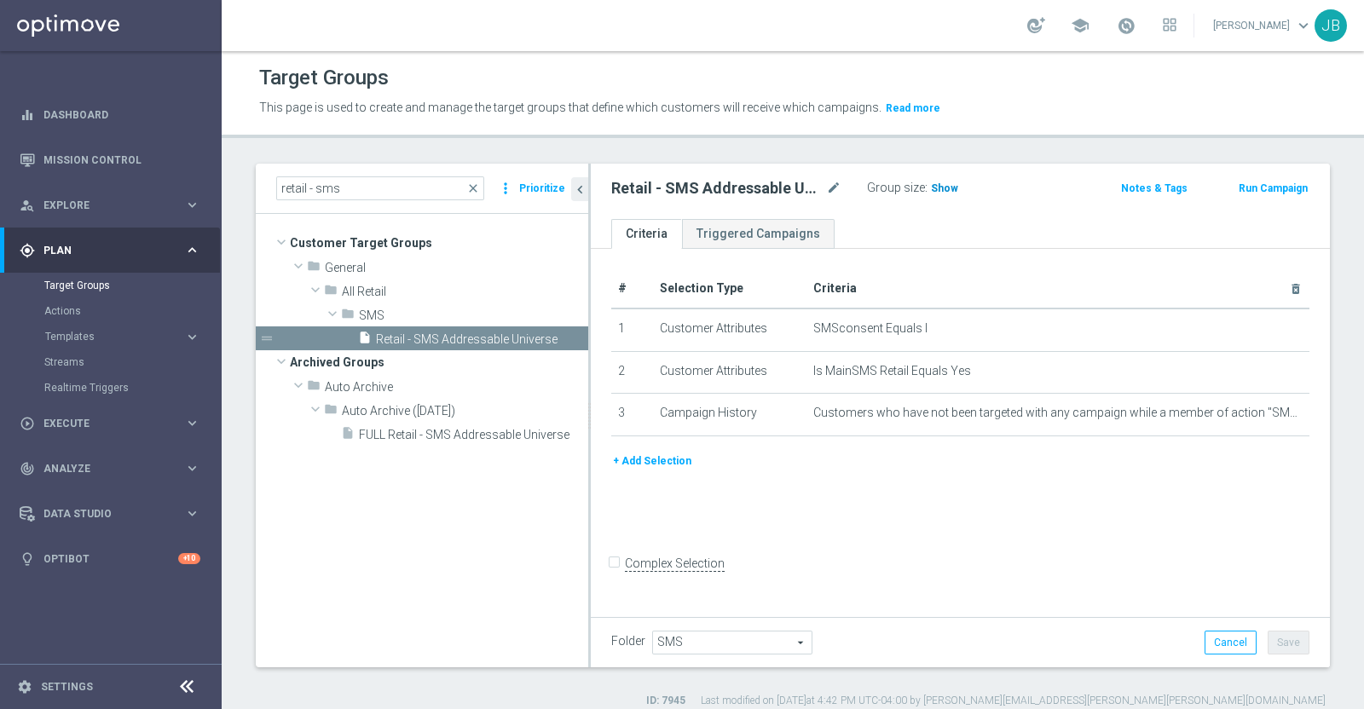
click at [948, 183] on span "Show" at bounding box center [944, 188] width 27 height 12
click at [655, 463] on button "+ Add Selection" at bounding box center [652, 461] width 82 height 19
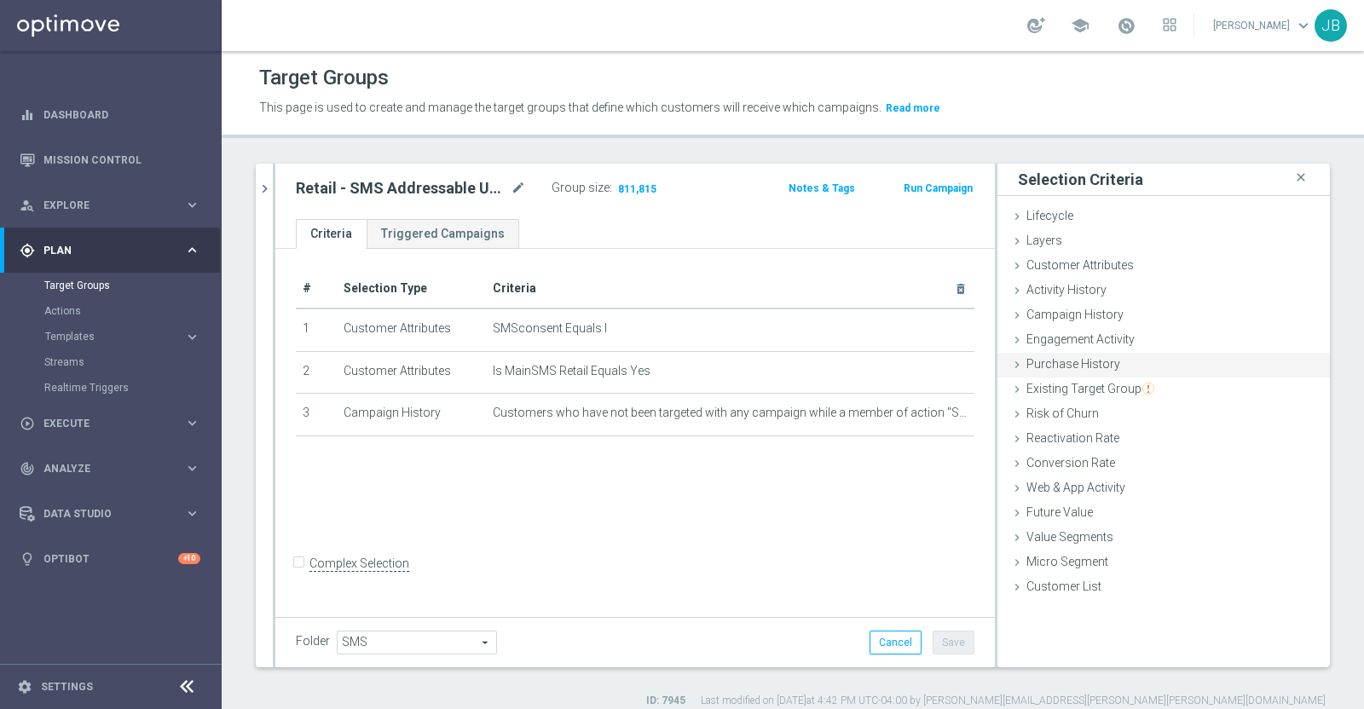
click at [1072, 357] on span "Purchase History" at bounding box center [1073, 364] width 94 height 14
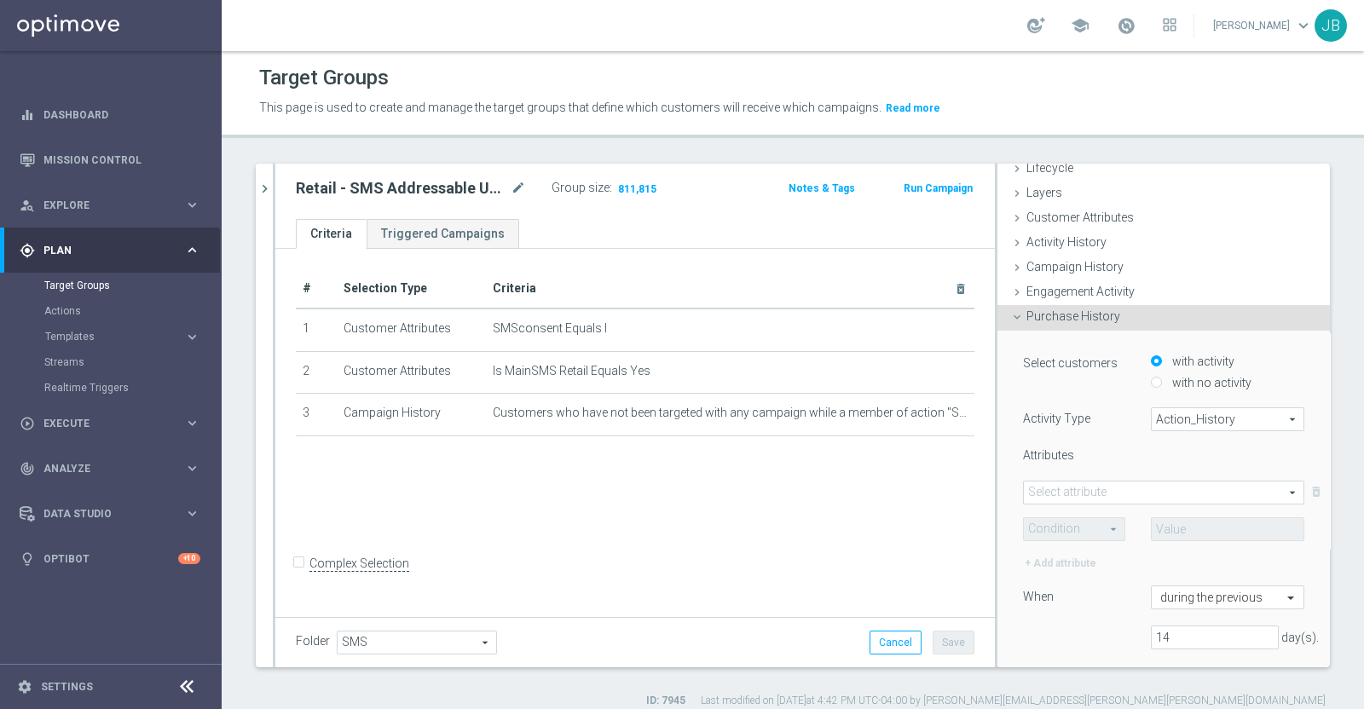
scroll to position [49, 0]
click at [1151, 411] on span "Action_History" at bounding box center [1227, 418] width 152 height 22
click at [1151, 455] on label "Omni" at bounding box center [1227, 465] width 152 height 22
type input "Omni"
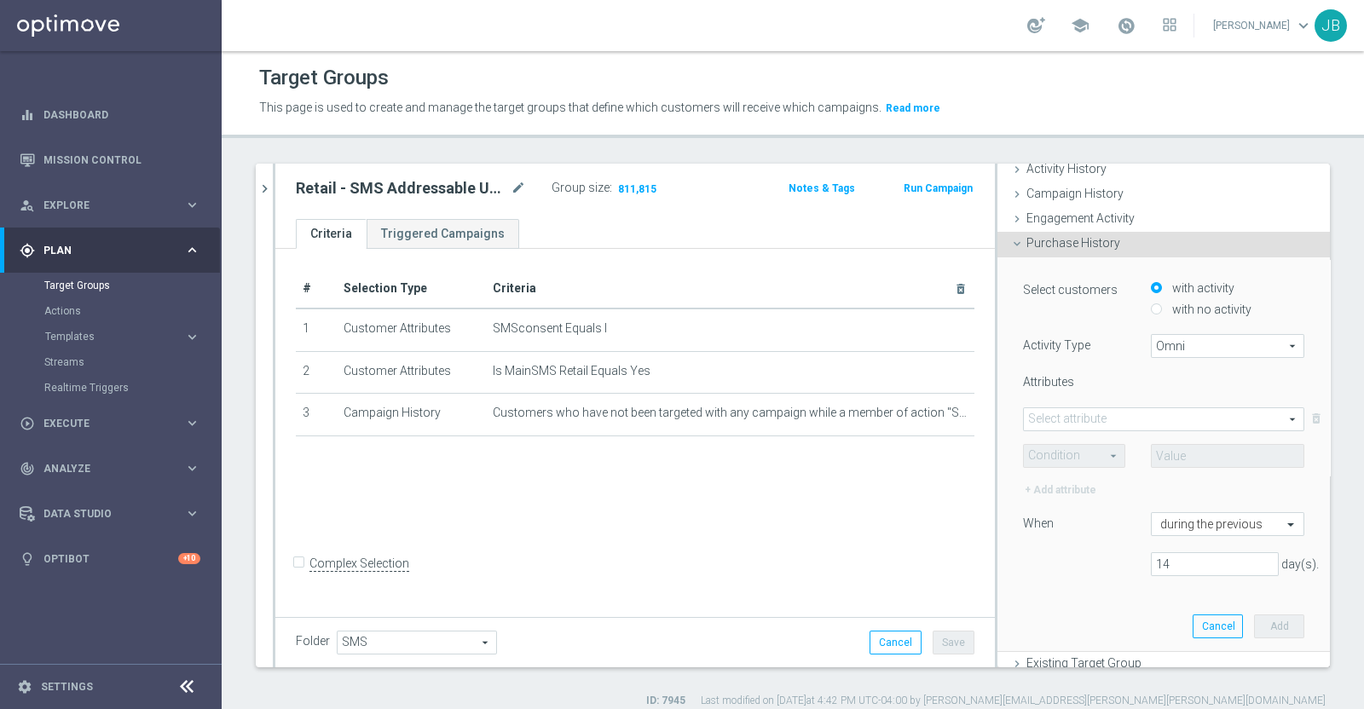
scroll to position [123, 0]
click at [1095, 413] on span at bounding box center [1164, 418] width 280 height 22
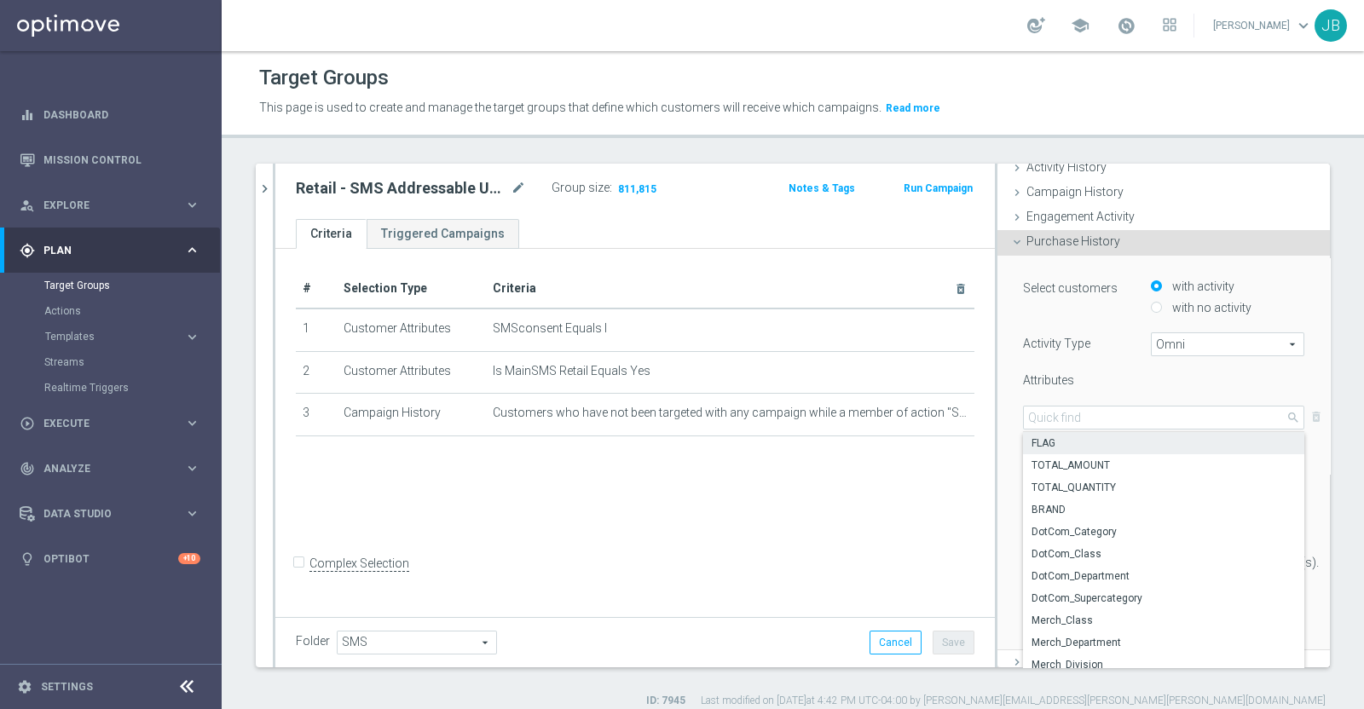
click at [1070, 437] on span "FLAG" at bounding box center [1163, 443] width 264 height 14
type input "FLAG"
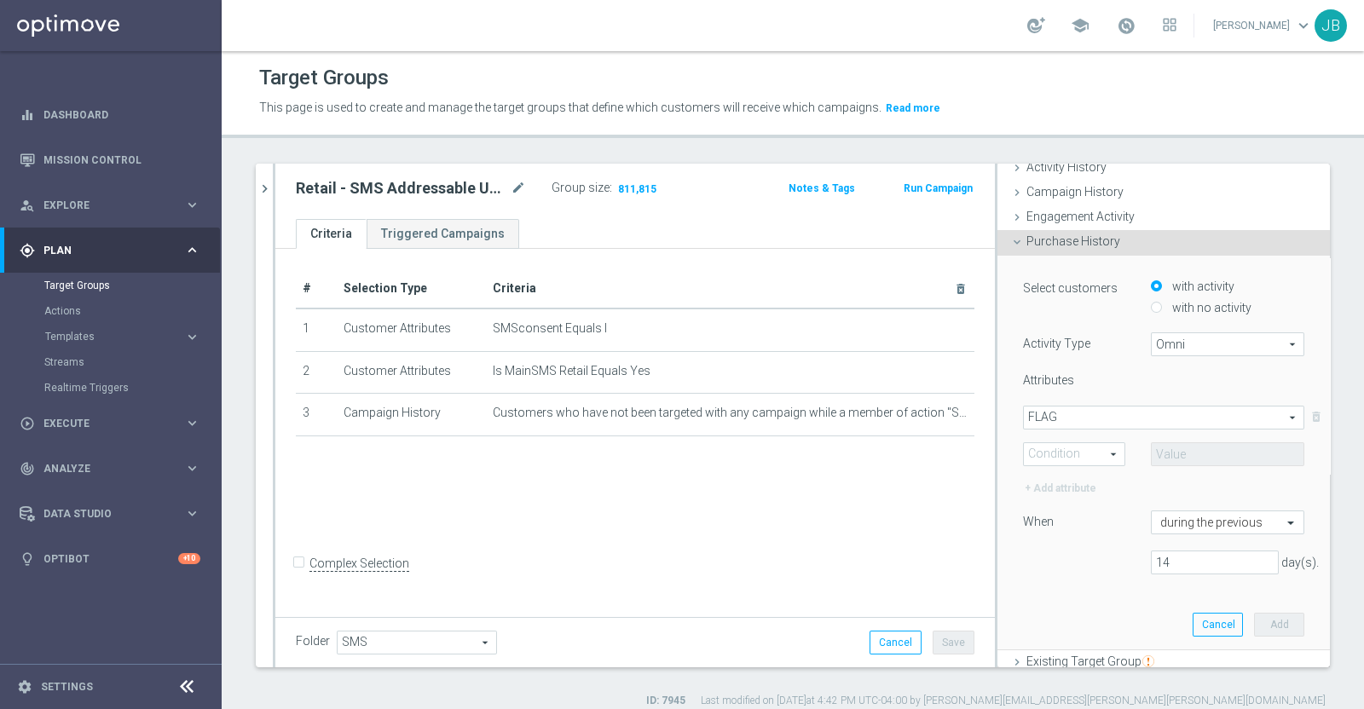
click at [1069, 447] on span at bounding box center [1074, 454] width 101 height 22
click at [1033, 610] on span "One of" at bounding box center [1074, 612] width 84 height 14
type input "One of"
click at [1173, 443] on span at bounding box center [1227, 454] width 152 height 22
click at [1163, 477] on input "(All)" at bounding box center [1168, 479] width 11 height 11
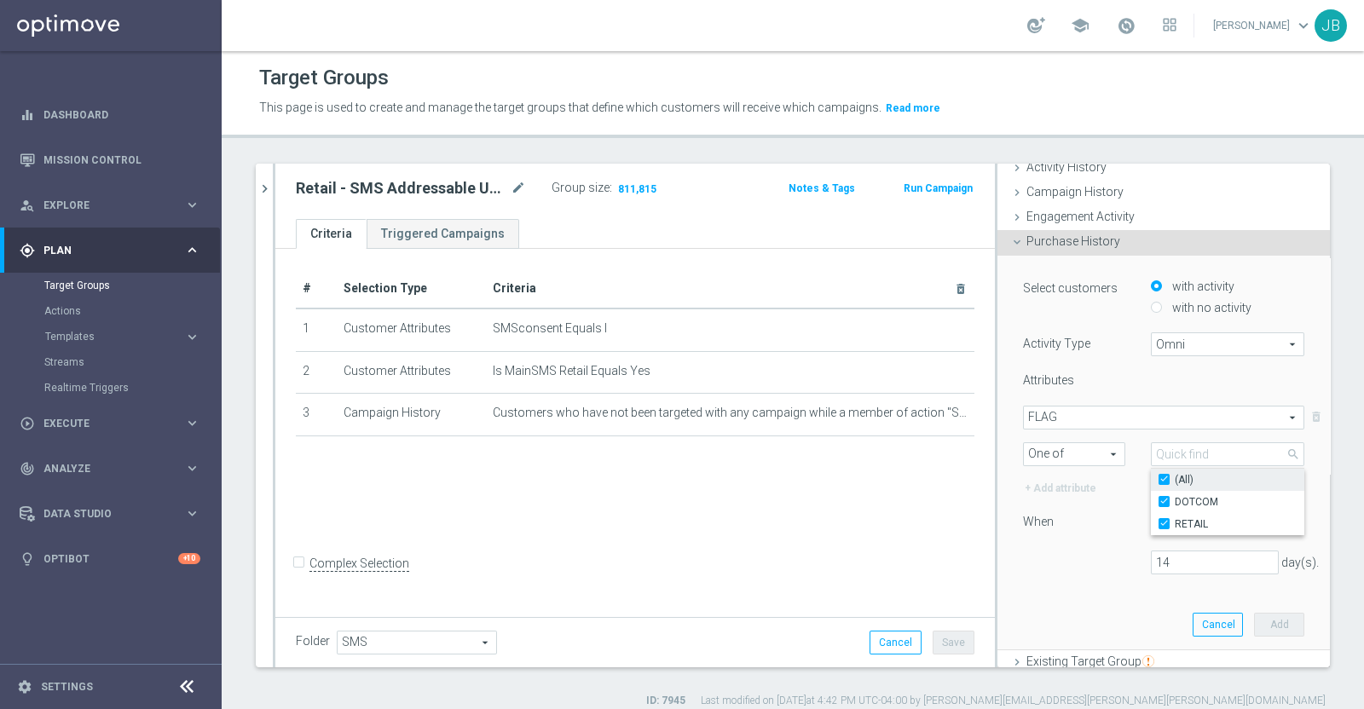
checkbox input "true"
type input "Selected 2 of 2"
checkbox input "true"
click at [1082, 530] on div "When" at bounding box center [1074, 524] width 128 height 27
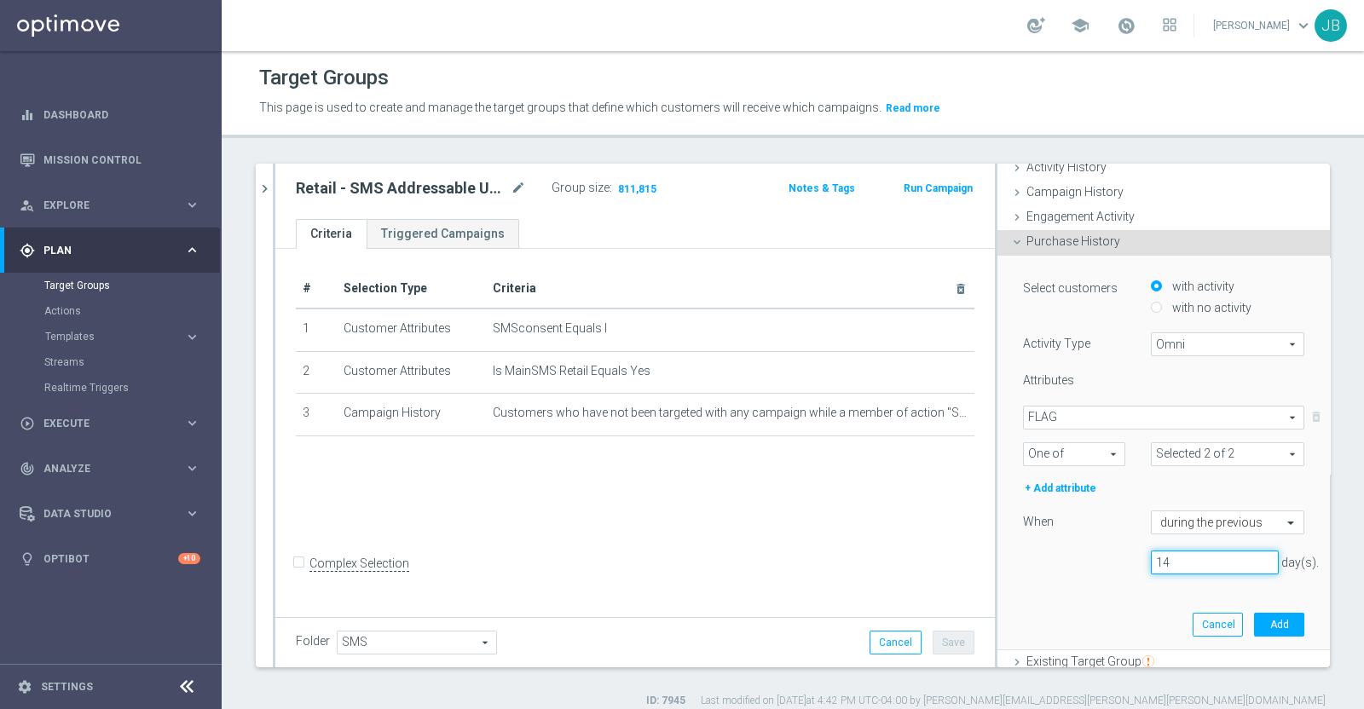
click at [1161, 551] on input "14" at bounding box center [1215, 563] width 128 height 24
type input "1"
type input "365"
click at [1254, 617] on button "Add" at bounding box center [1279, 625] width 50 height 24
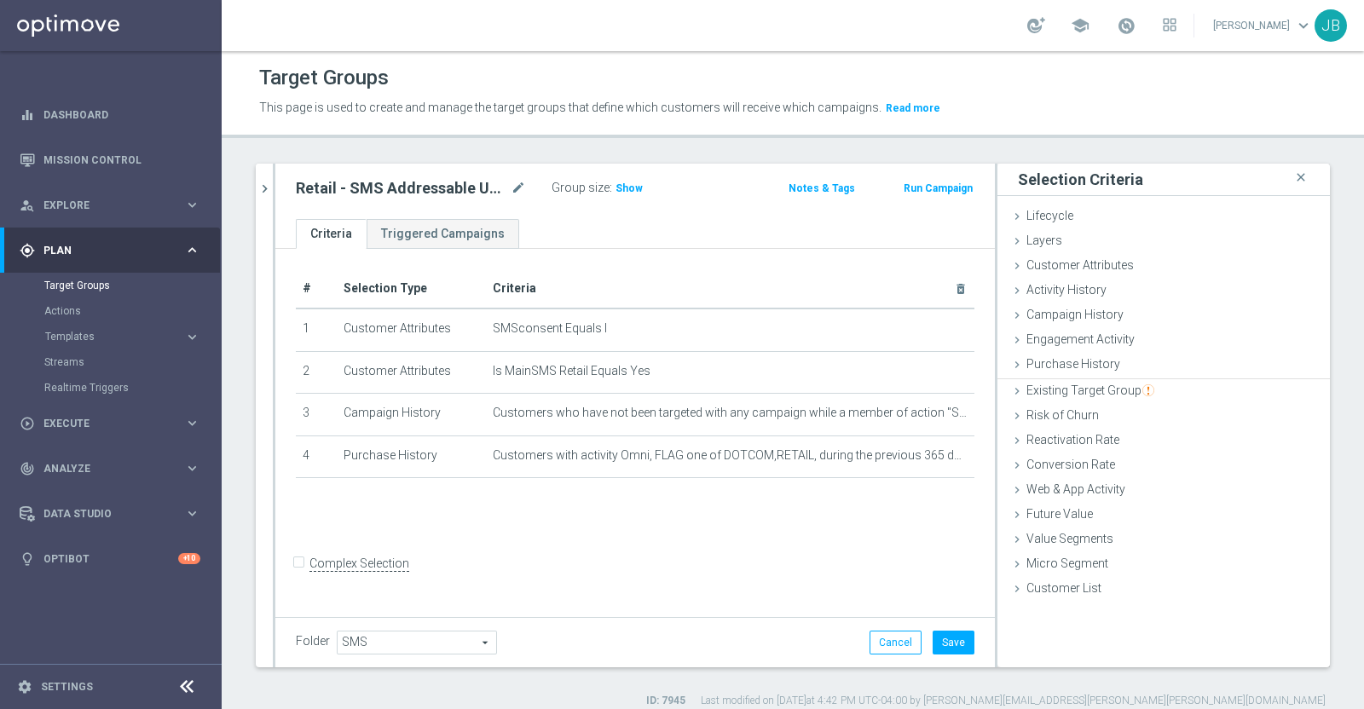
scroll to position [0, 0]
click at [624, 190] on span "Show" at bounding box center [628, 188] width 27 height 12
click at [878, 643] on button "Cancel" at bounding box center [895, 643] width 52 height 24
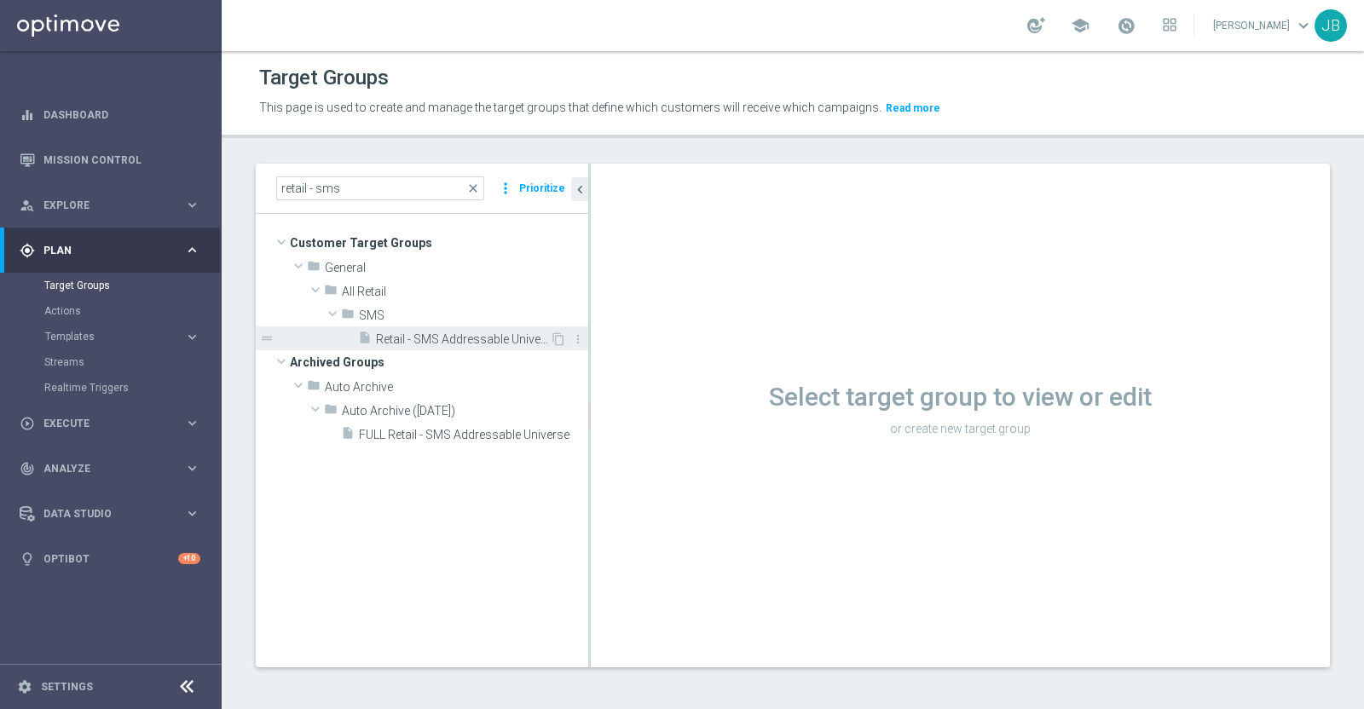
click at [511, 339] on span "Retail - SMS Addressable Universe" at bounding box center [463, 339] width 174 height 14
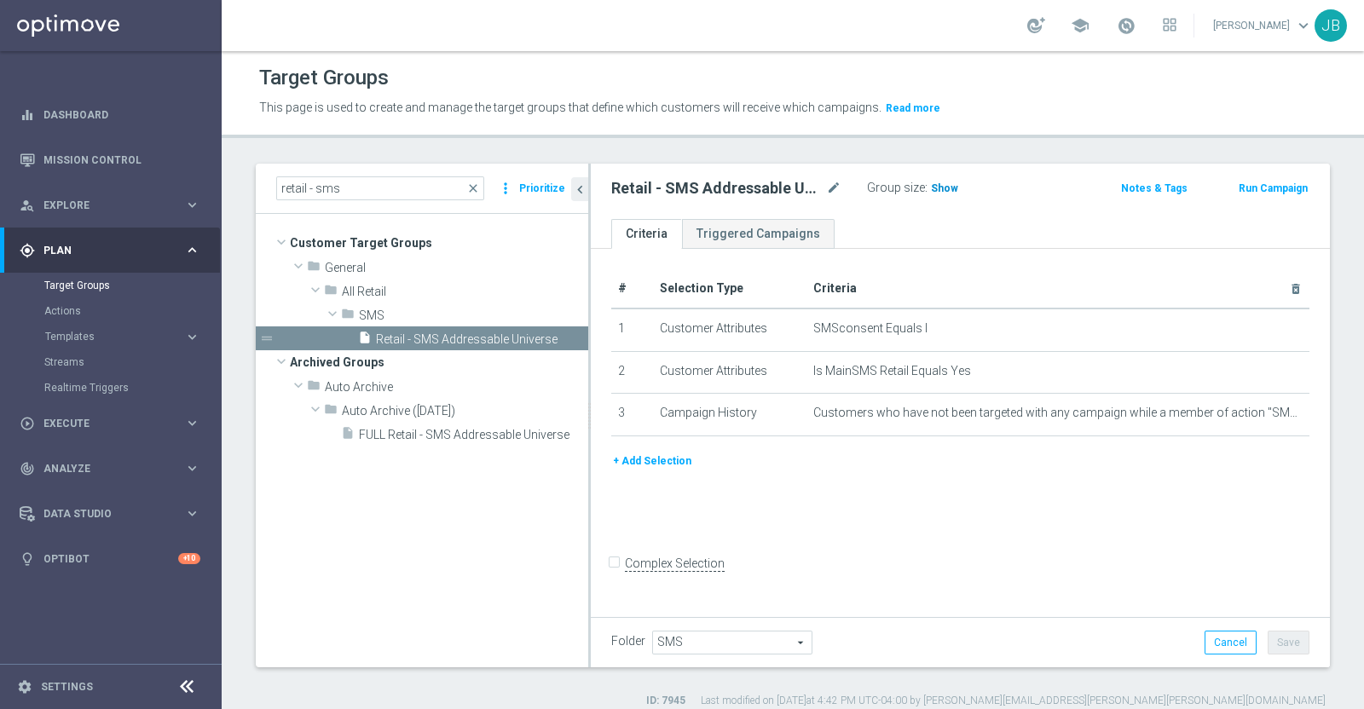
click at [934, 182] on span "Show" at bounding box center [944, 188] width 27 height 12
click at [920, 263] on div "# Selection Type Criteria delete_forever 1 Customer Attributes SMSconsent Equal…" at bounding box center [960, 431] width 739 height 364
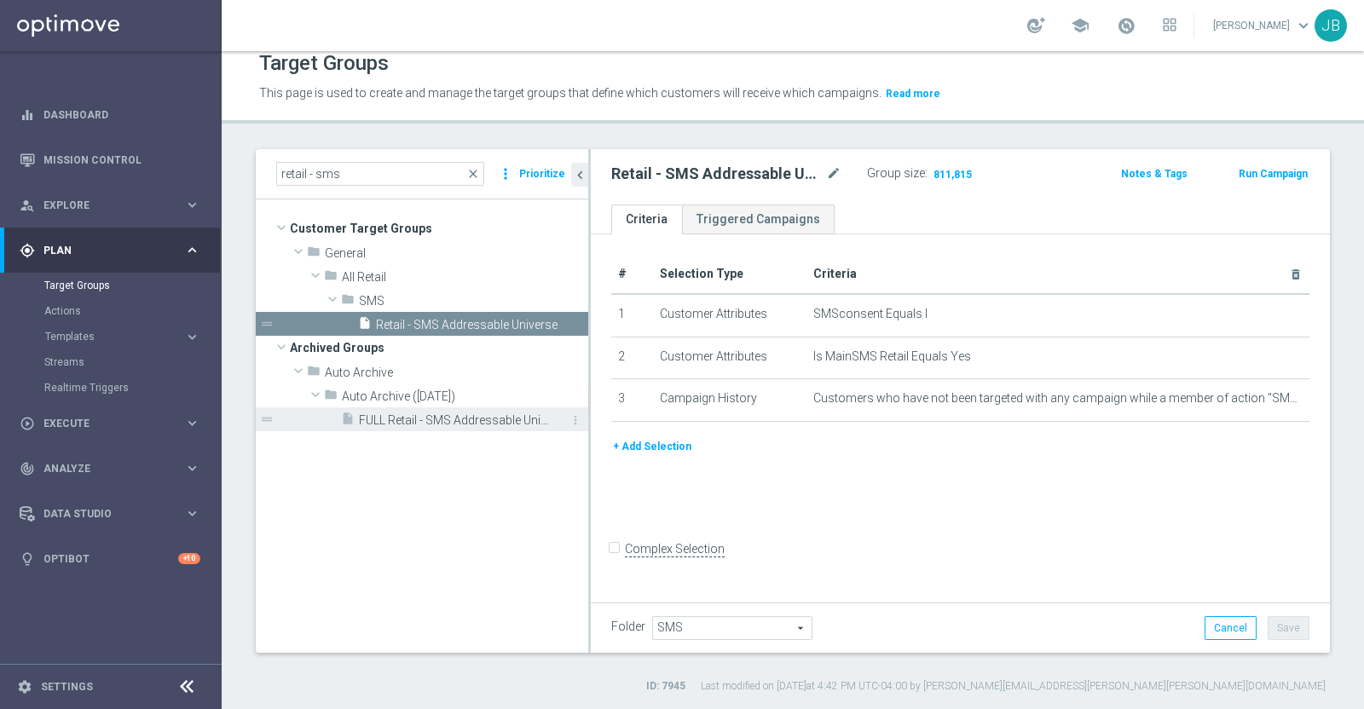
click at [453, 418] on span "FULL Retail - SMS Addressable Universe" at bounding box center [454, 420] width 191 height 14
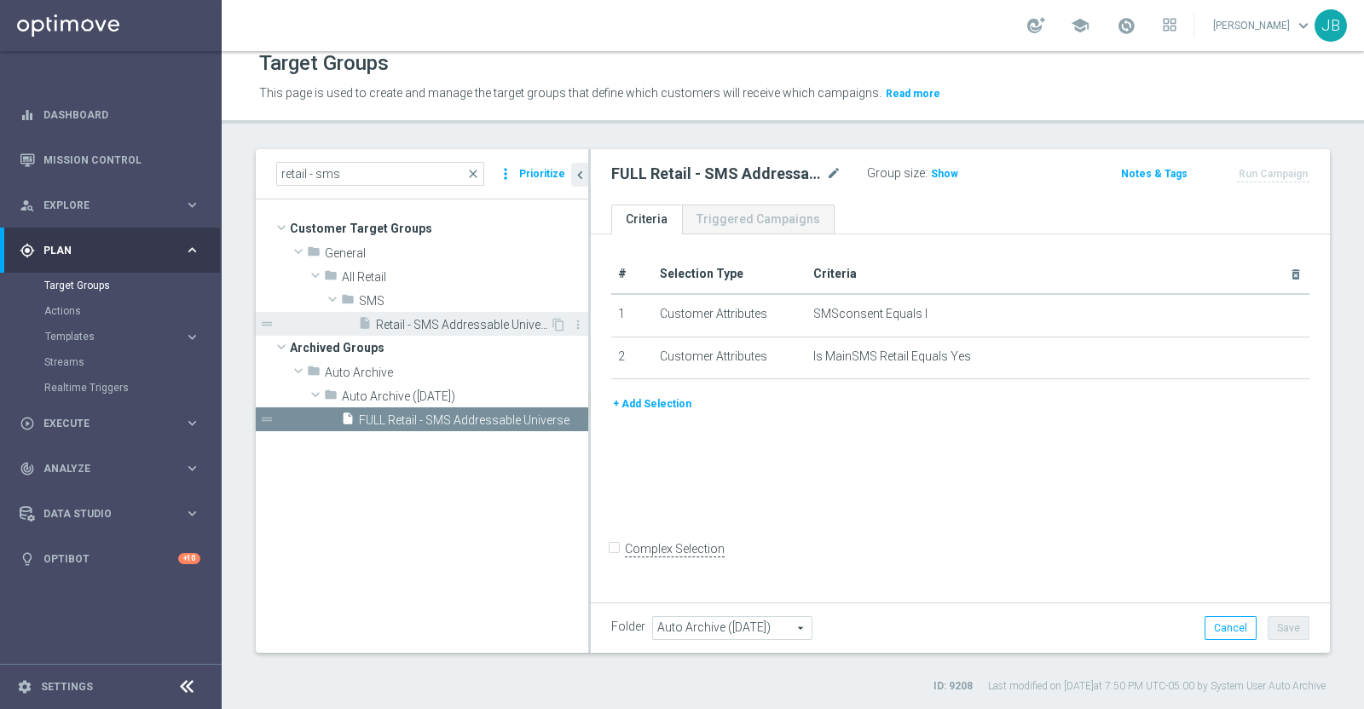
click at [476, 326] on span "Retail - SMS Addressable Universe" at bounding box center [463, 325] width 174 height 14
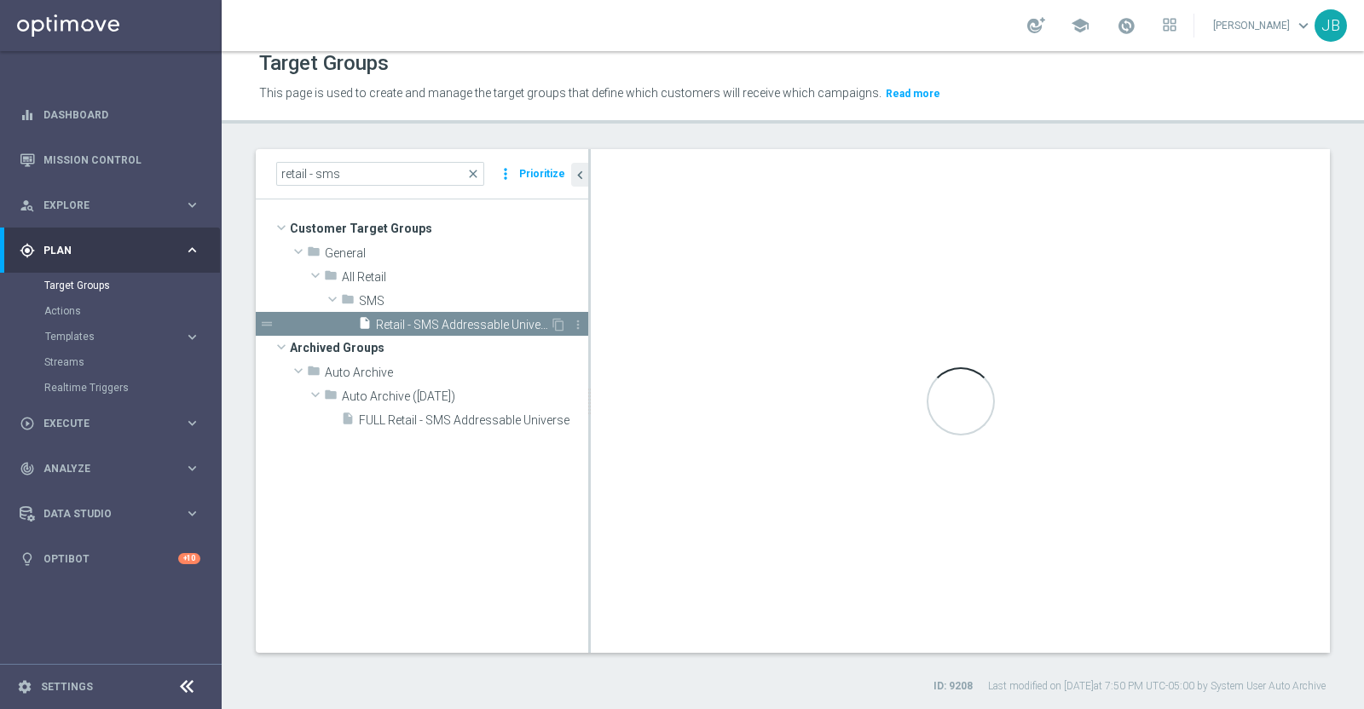
type input "SMS"
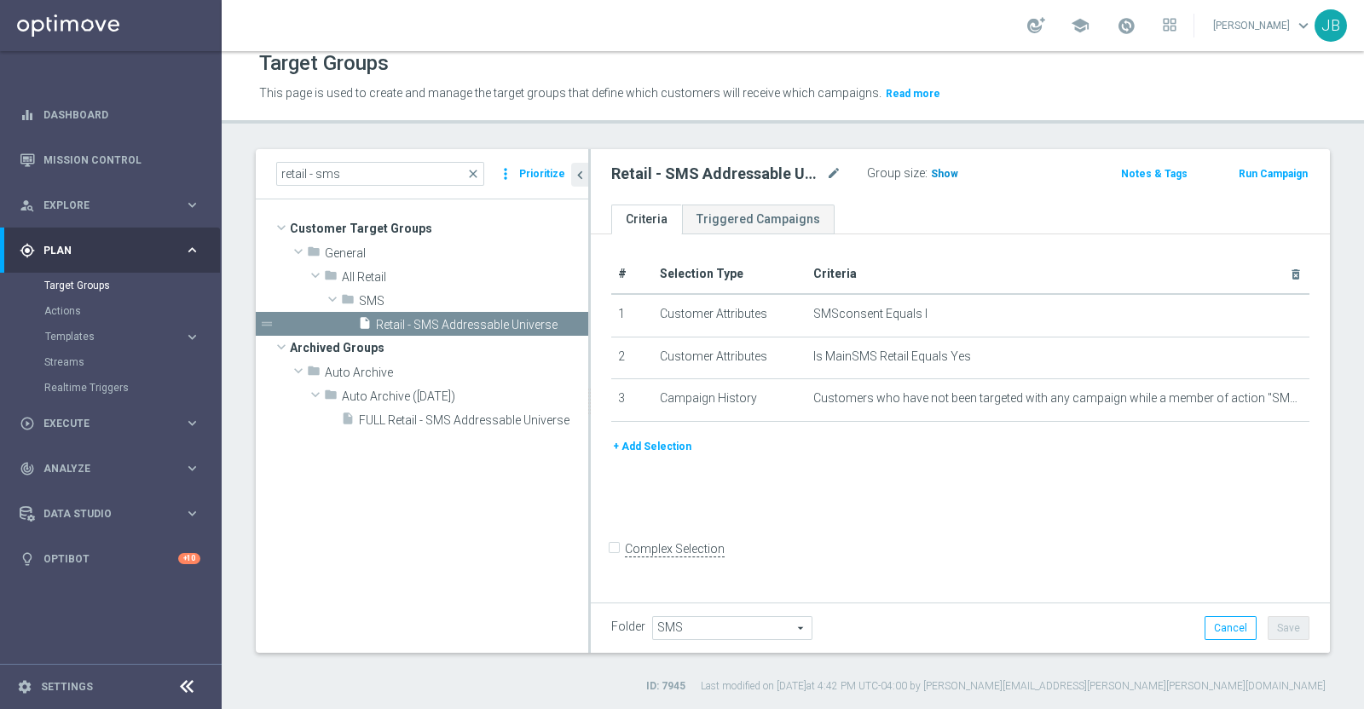
click at [946, 169] on span "Show" at bounding box center [944, 174] width 27 height 12
click at [660, 437] on button "+ Add Selection" at bounding box center [652, 446] width 82 height 19
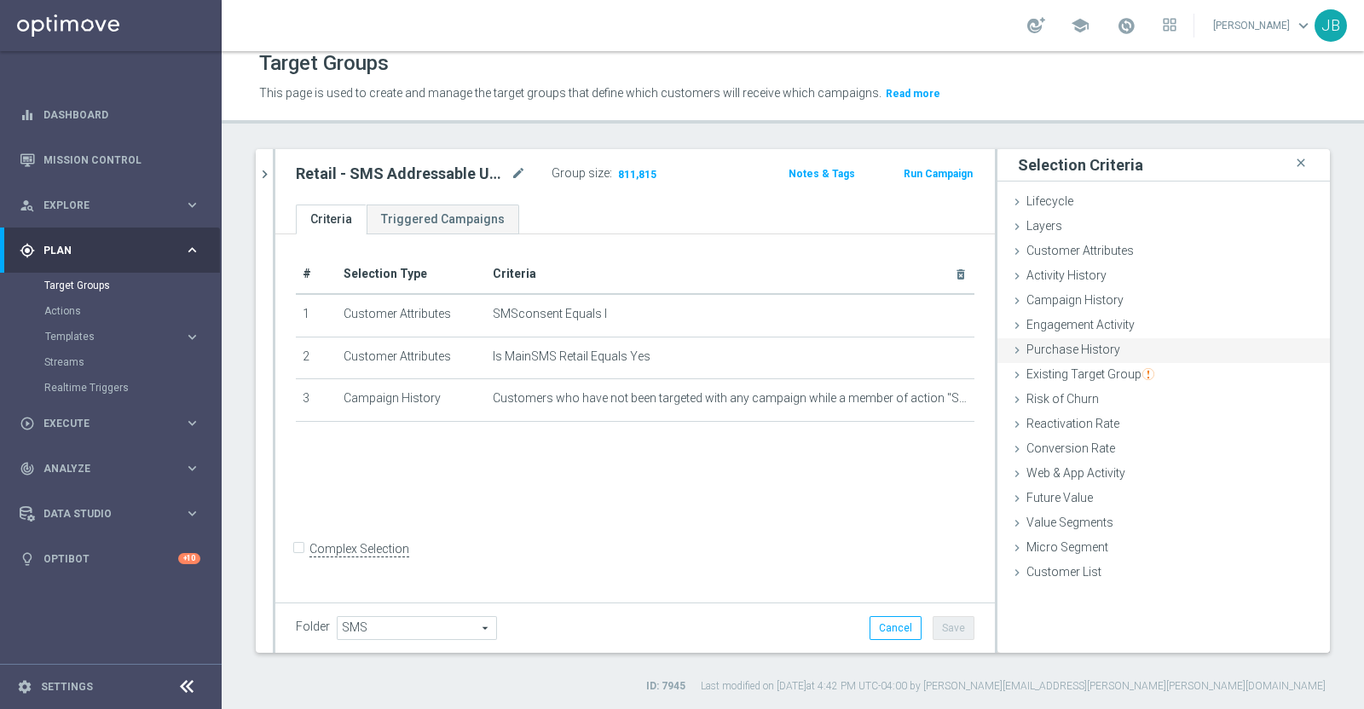
click at [1073, 346] on span "Purchase History" at bounding box center [1073, 350] width 94 height 14
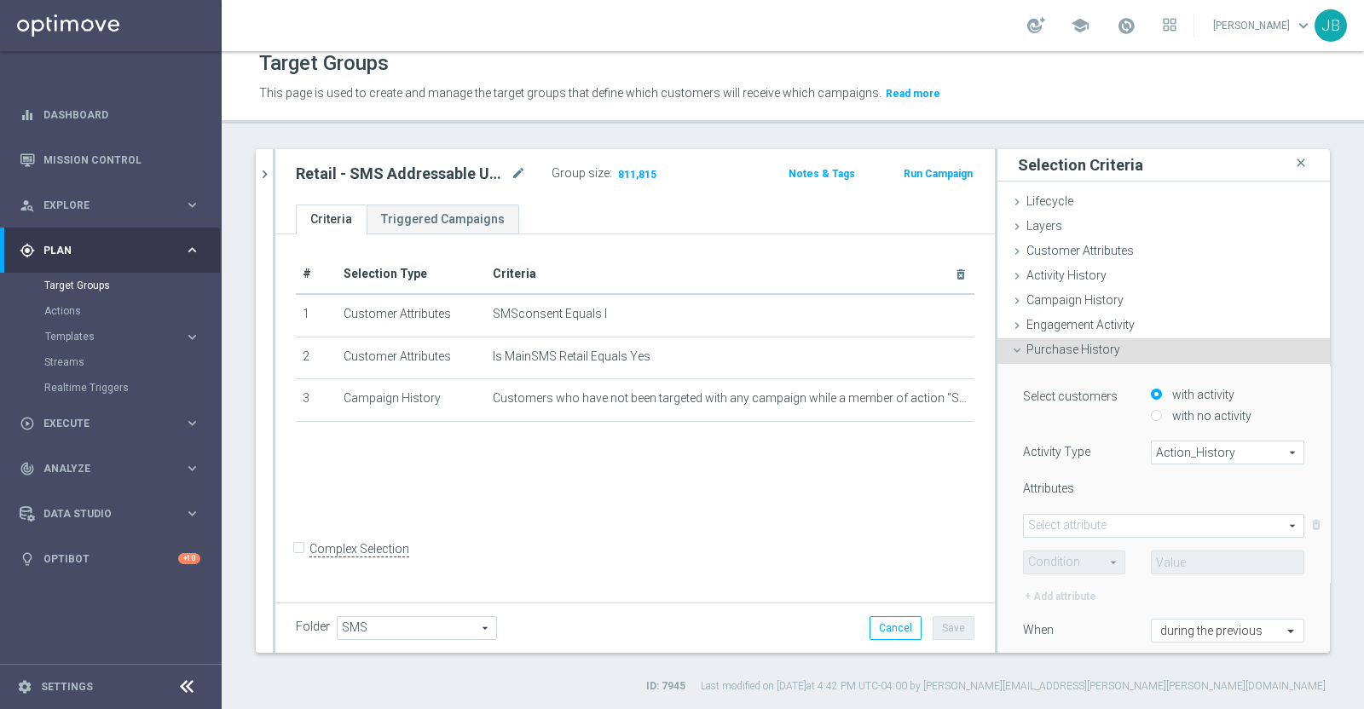
click at [1165, 444] on span "Action_History" at bounding box center [1227, 452] width 152 height 22
click at [1160, 499] on span "Omni" at bounding box center [1227, 500] width 135 height 14
type input "Omni"
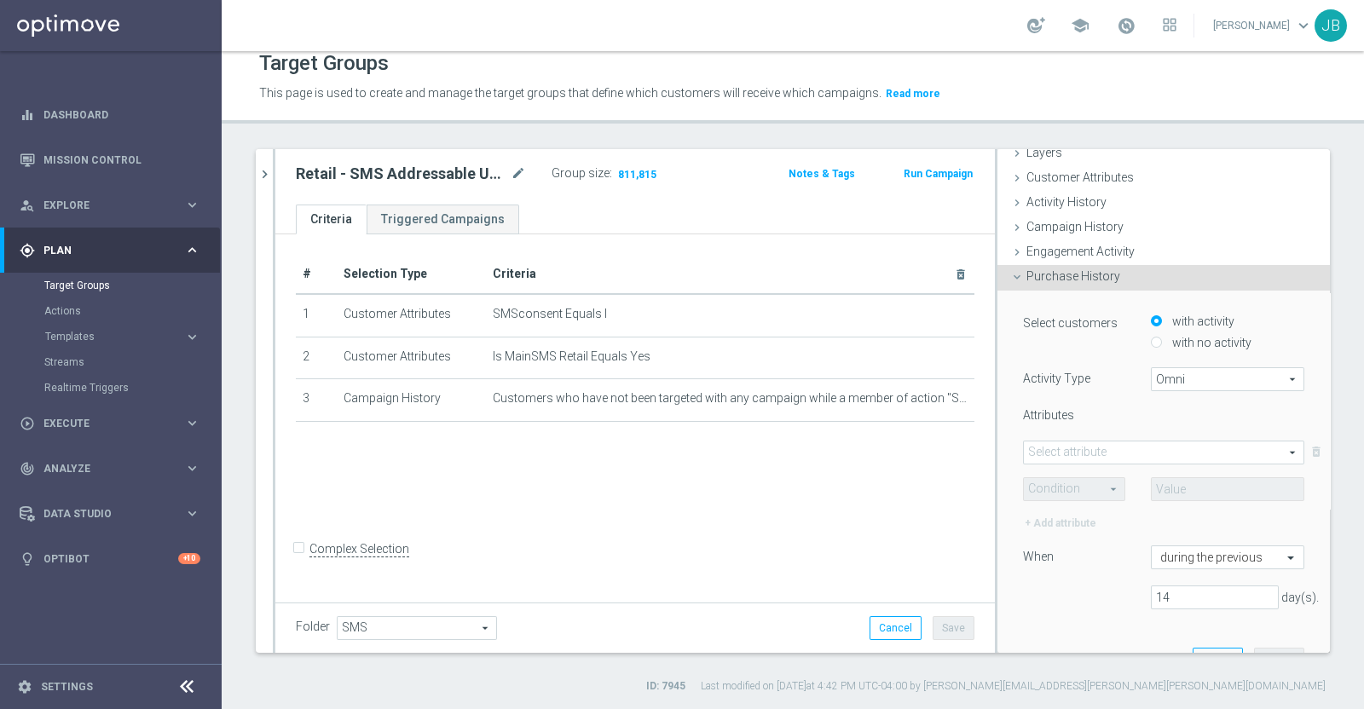
scroll to position [89, 0]
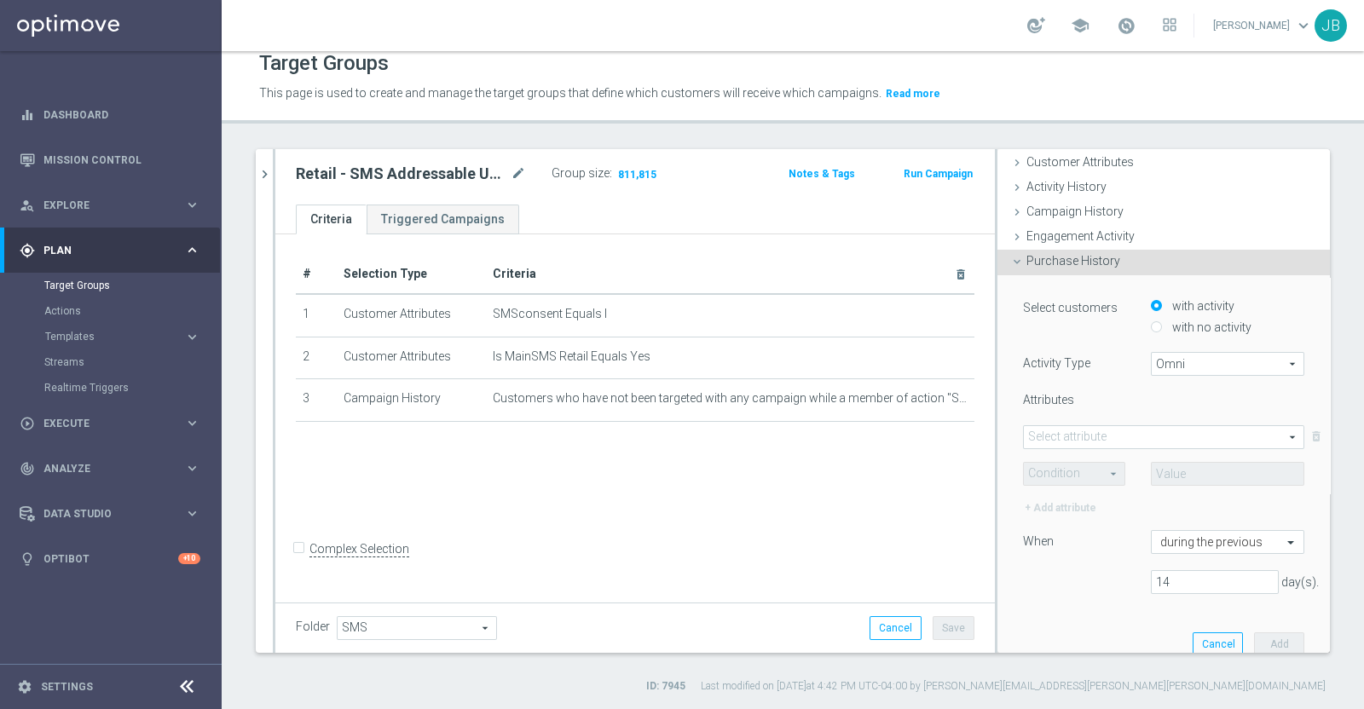
click at [1071, 433] on span at bounding box center [1164, 437] width 280 height 22
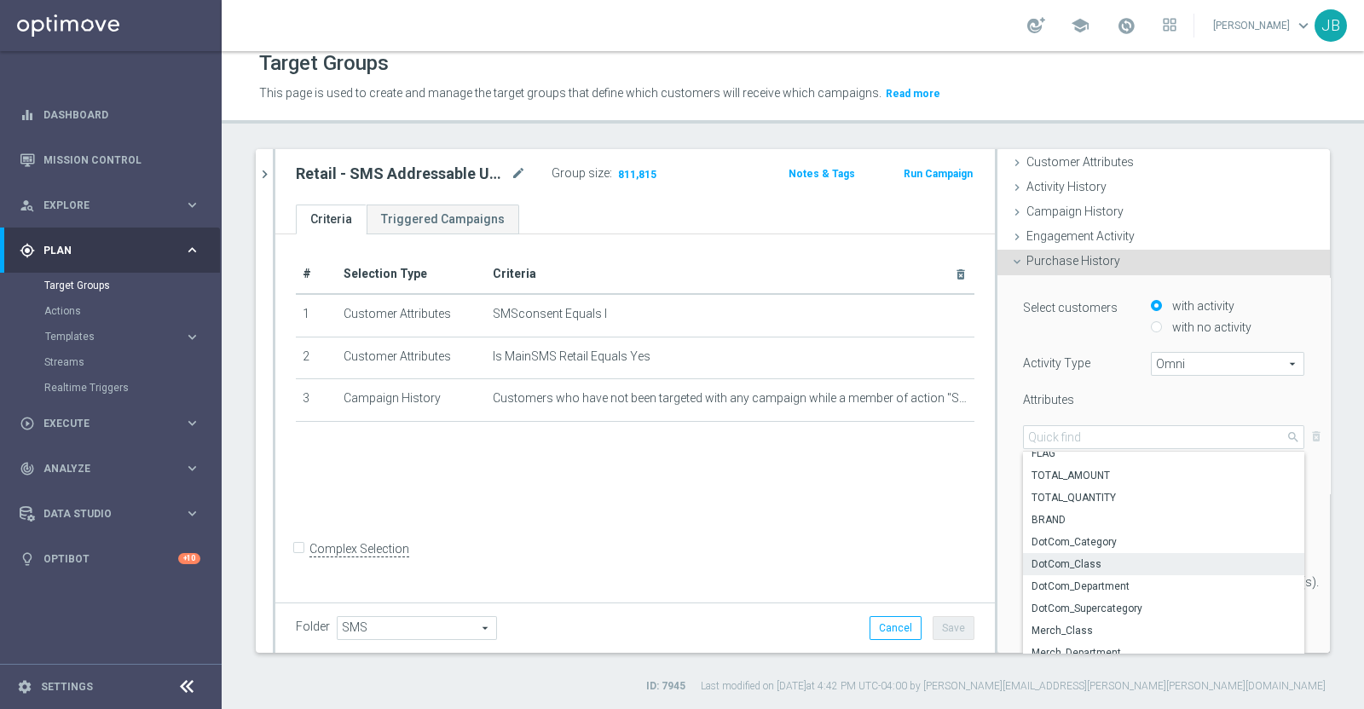
scroll to position [9, 0]
click at [1046, 453] on span "FLAG" at bounding box center [1163, 454] width 264 height 14
type input "FLAG"
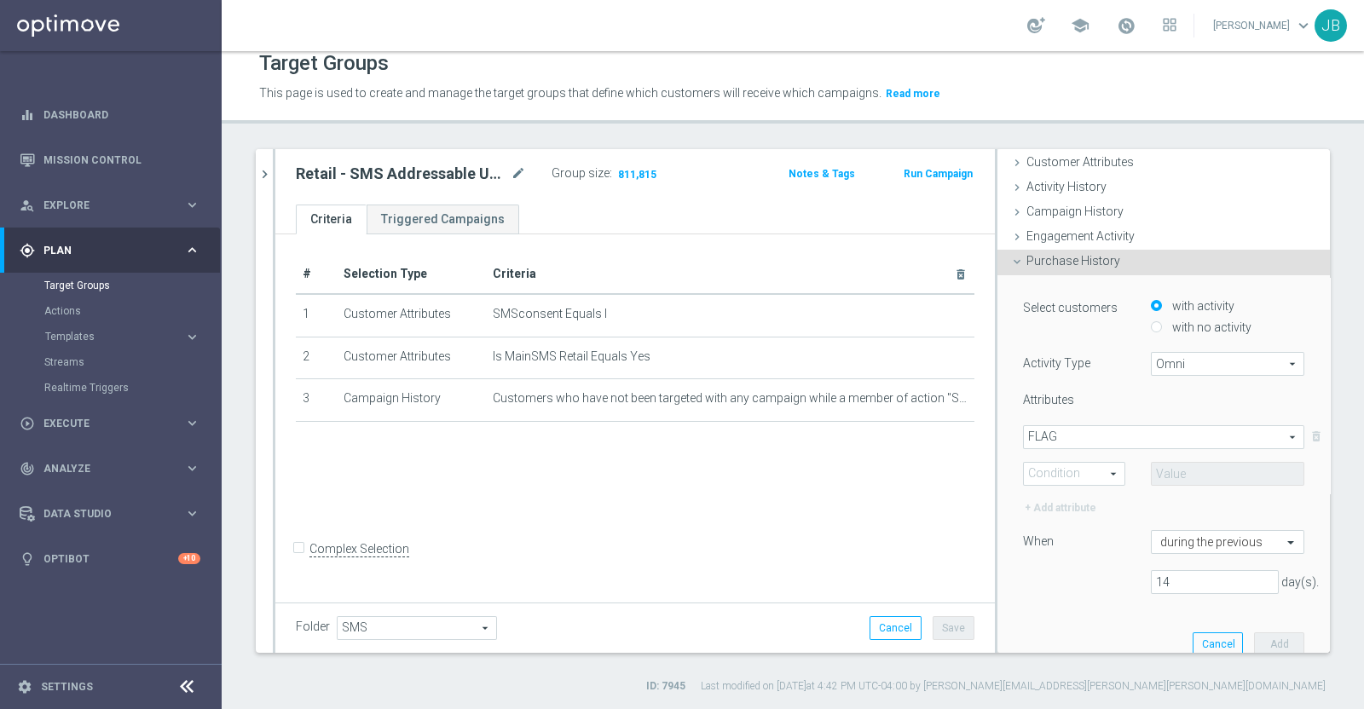
click at [1063, 473] on span at bounding box center [1074, 474] width 101 height 22
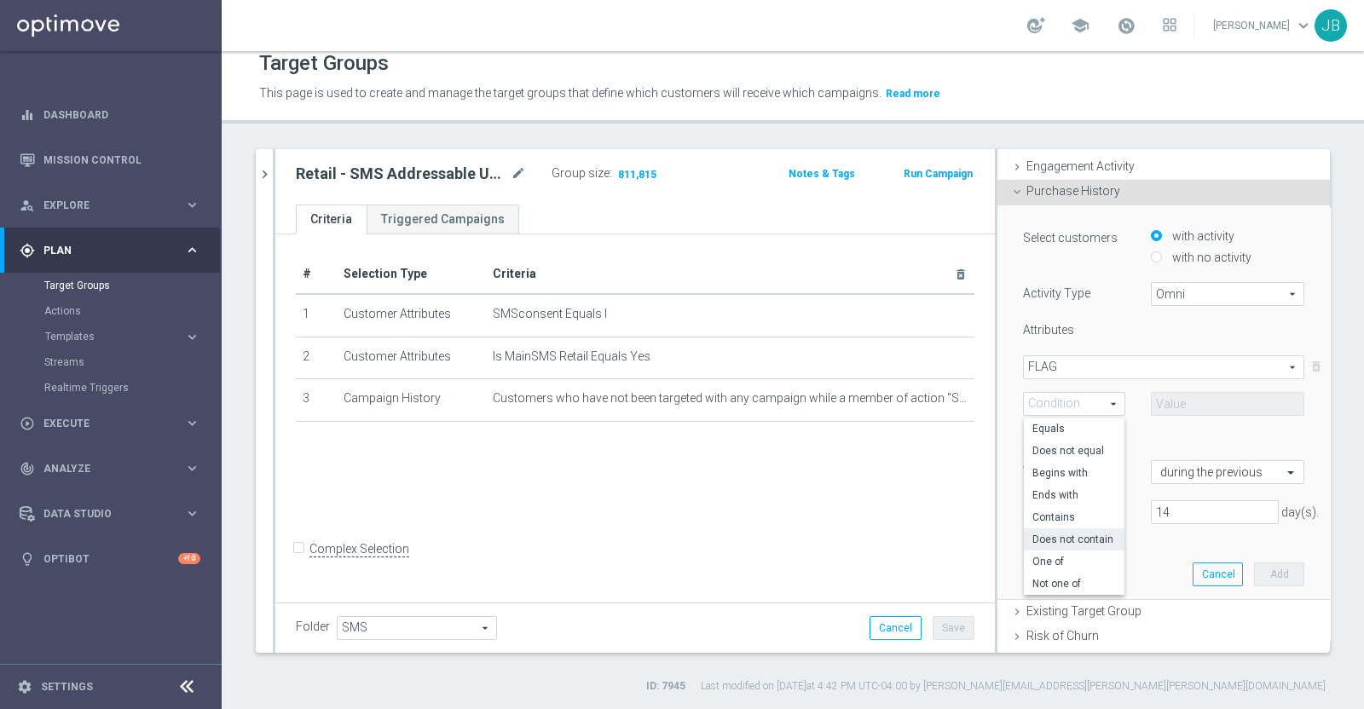
scroll to position [159, 0]
click at [1047, 556] on span "One of" at bounding box center [1074, 561] width 84 height 14
type input "One of"
click at [1162, 403] on span at bounding box center [1227, 403] width 152 height 22
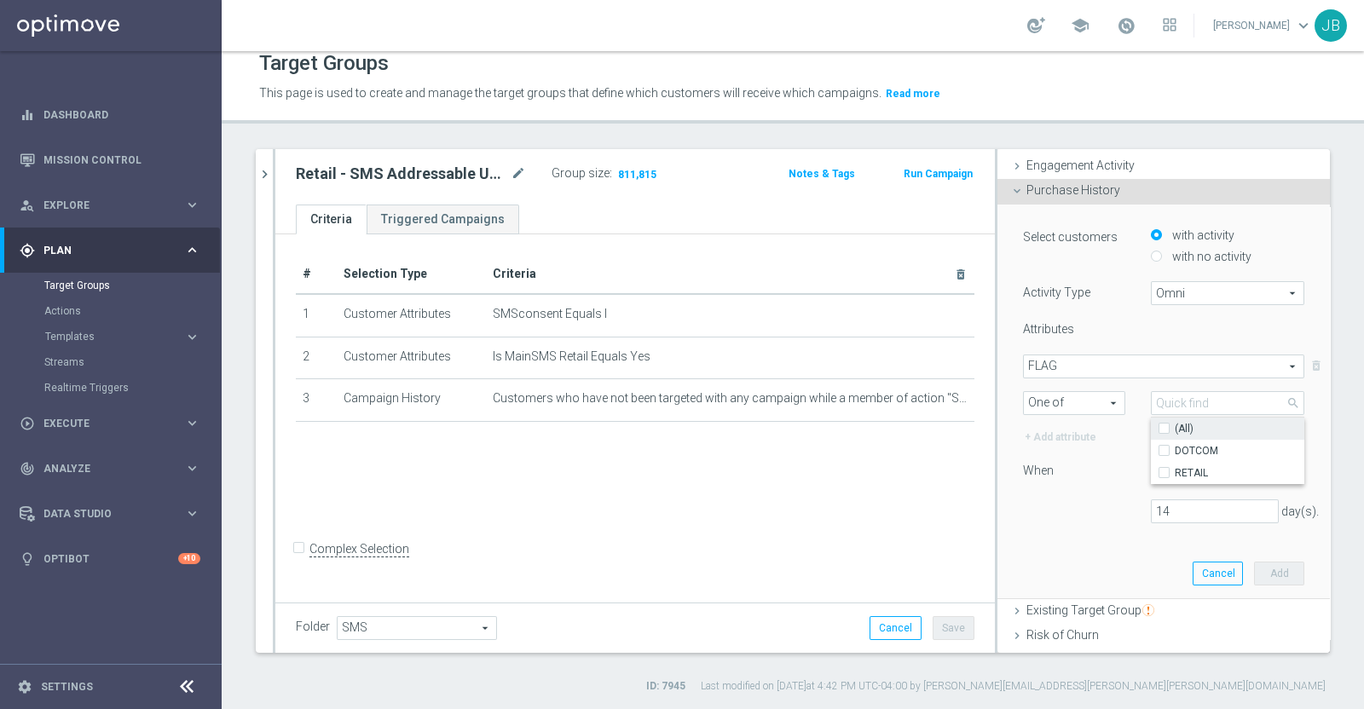
click at [1163, 428] on input "(All)" at bounding box center [1168, 428] width 11 height 11
checkbox input "true"
type input "Selected 2 of 2"
checkbox input "true"
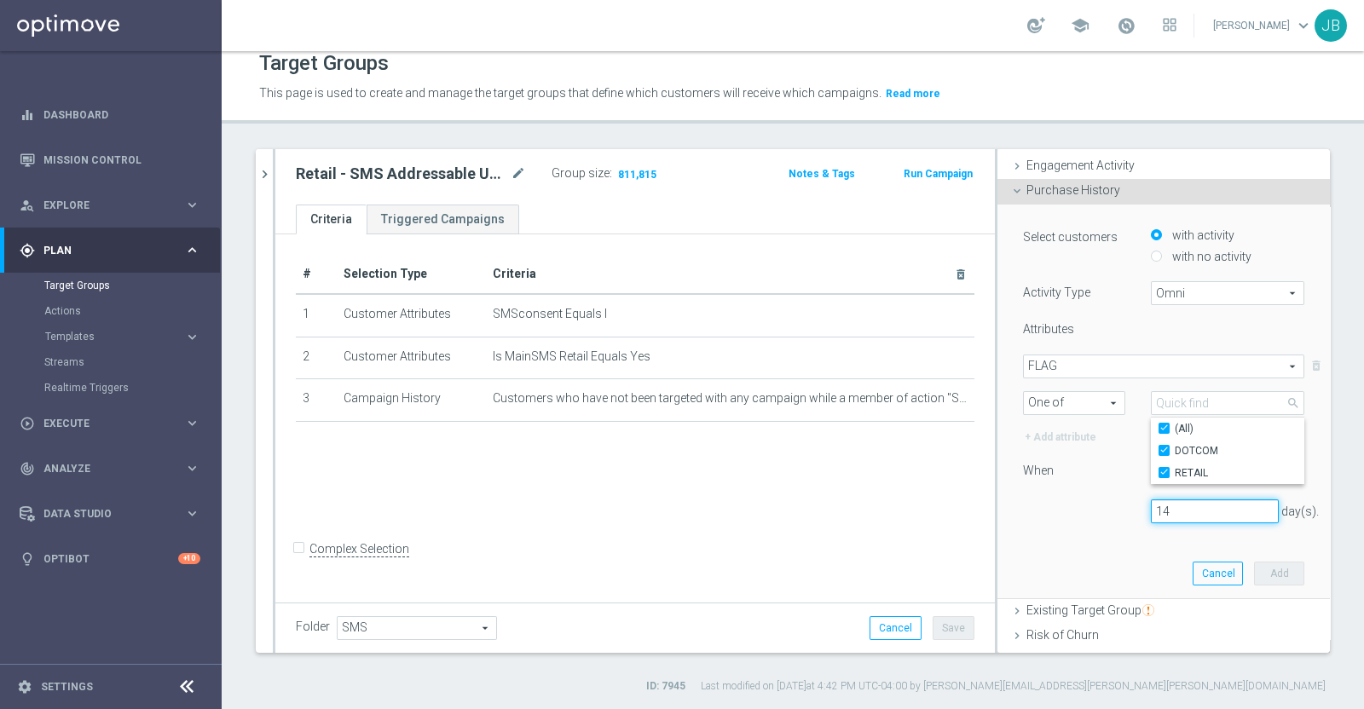
click at [1156, 504] on input "14" at bounding box center [1215, 511] width 128 height 24
type input "1"
type input "365"
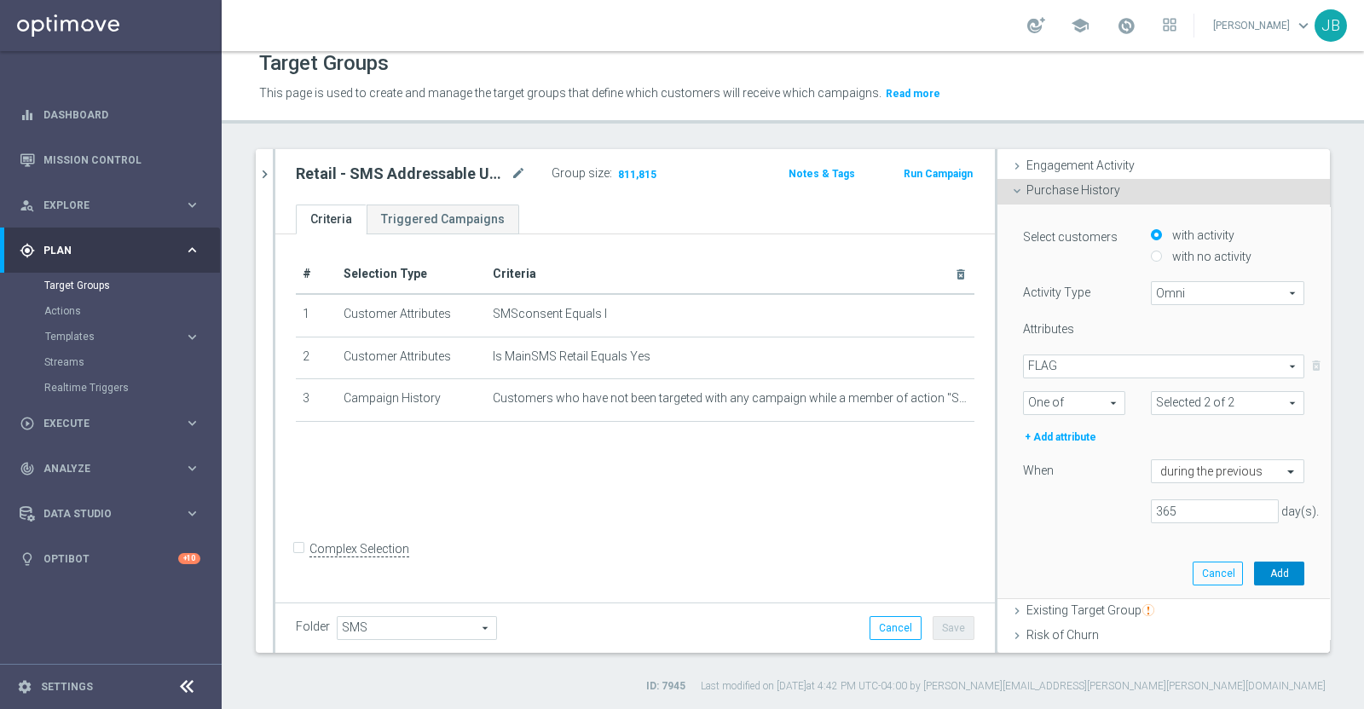
click at [1254, 572] on button "Add" at bounding box center [1279, 574] width 50 height 24
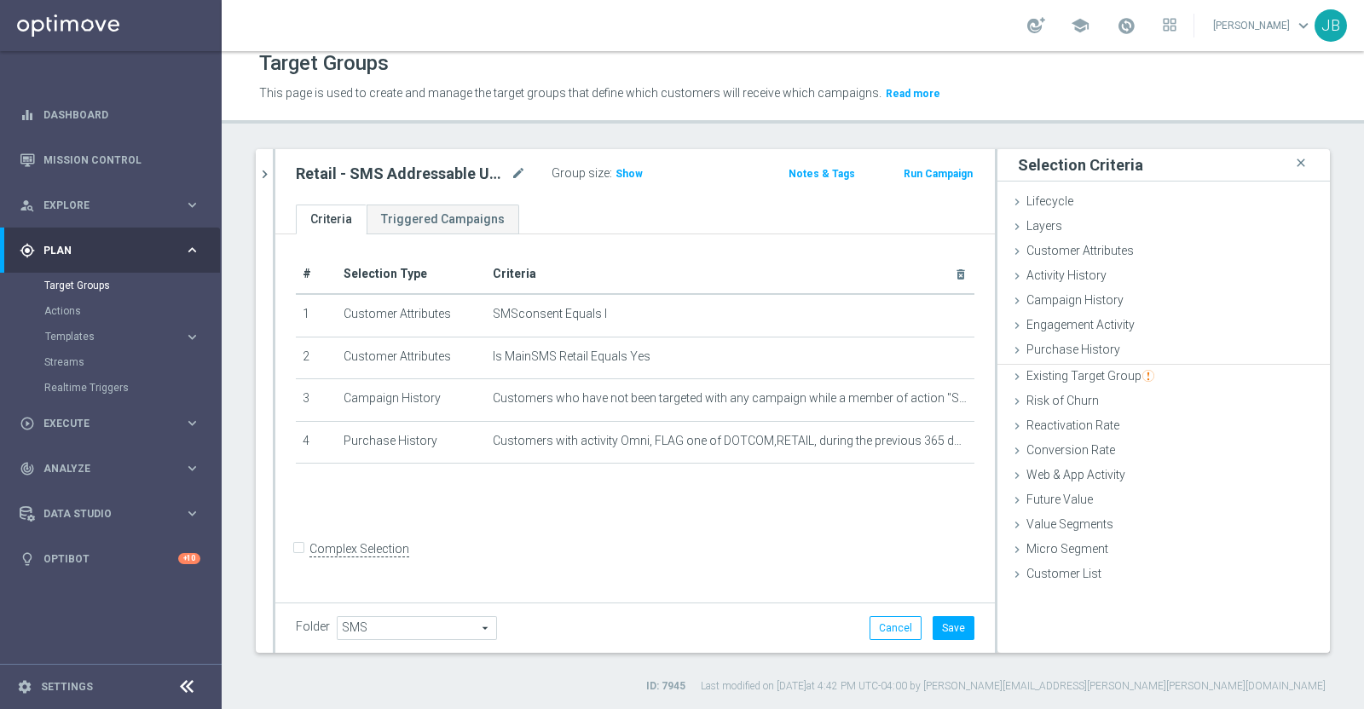
scroll to position [0, 0]
click at [629, 170] on span "Show" at bounding box center [628, 174] width 27 height 12
click at [878, 626] on button "Cancel" at bounding box center [895, 628] width 52 height 24
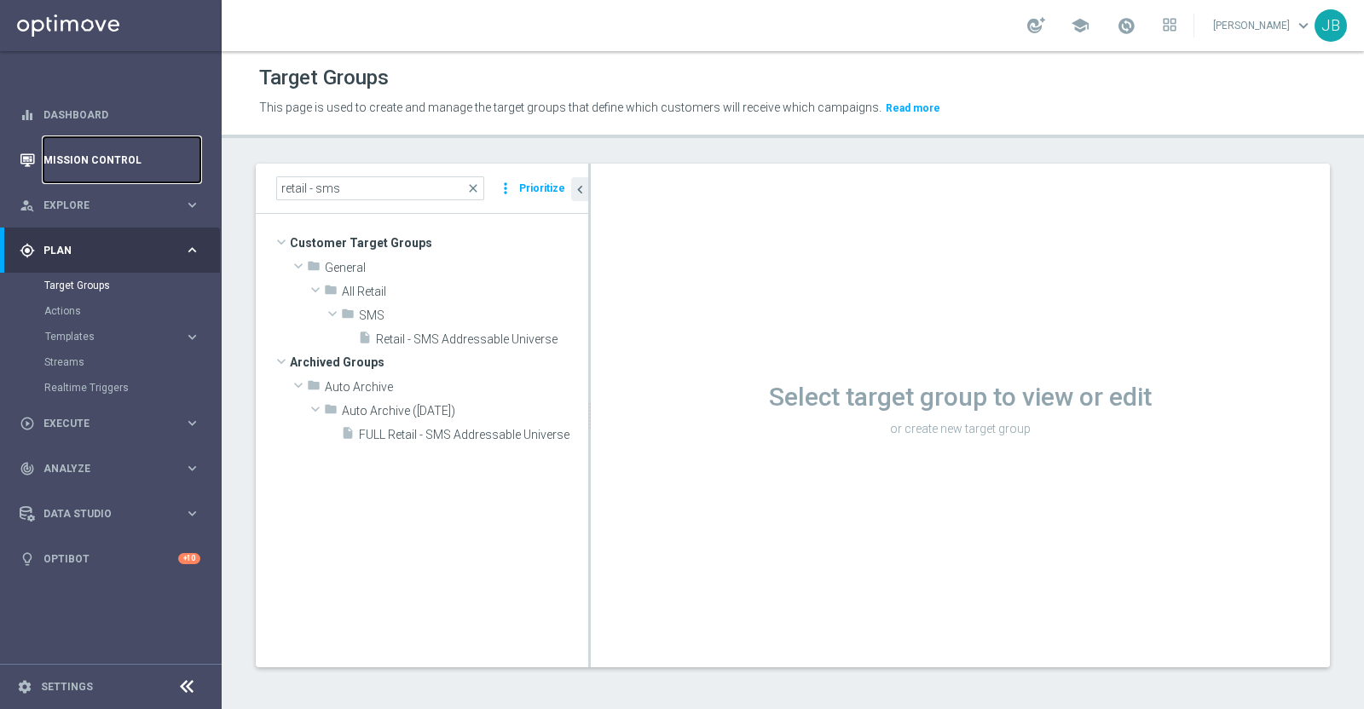
click at [128, 160] on link "Mission Control" at bounding box center [121, 159] width 157 height 45
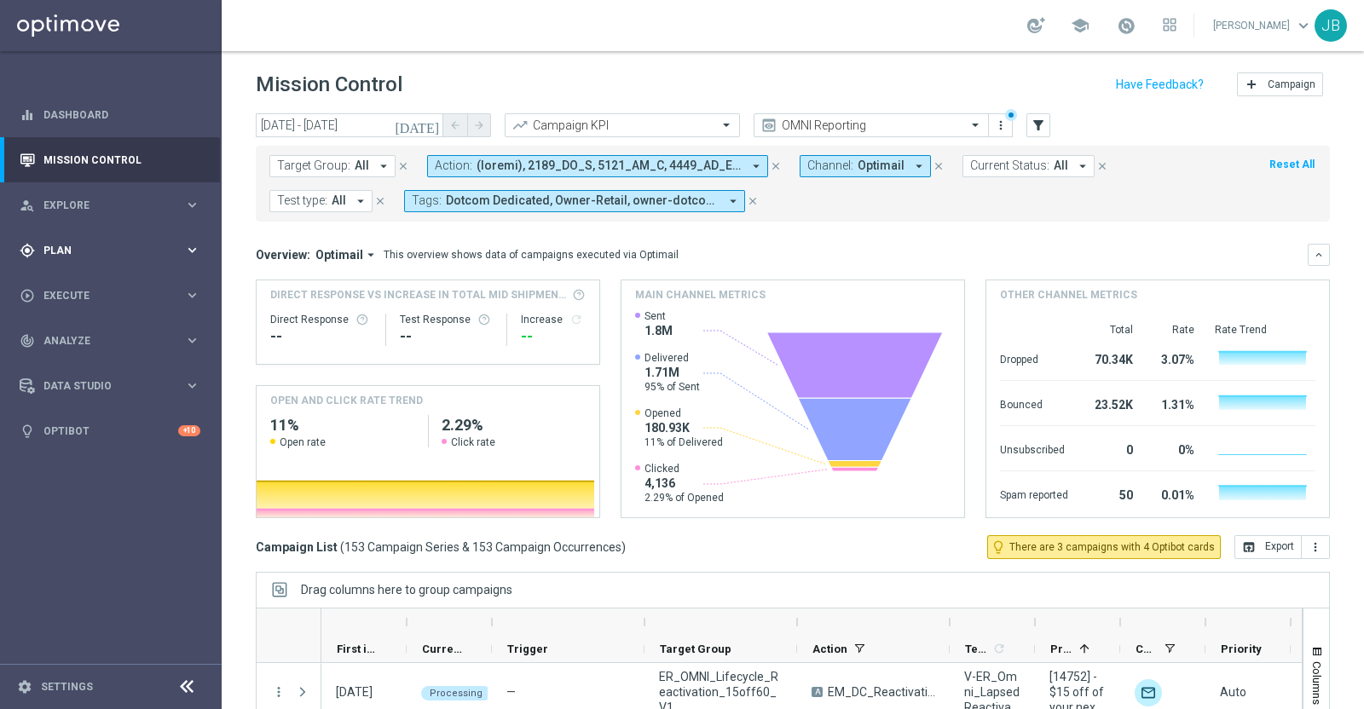
click at [125, 261] on div "gps_fixed Plan keyboard_arrow_right" at bounding box center [110, 250] width 220 height 45
click at [104, 280] on link "Target Groups" at bounding box center [110, 286] width 133 height 14
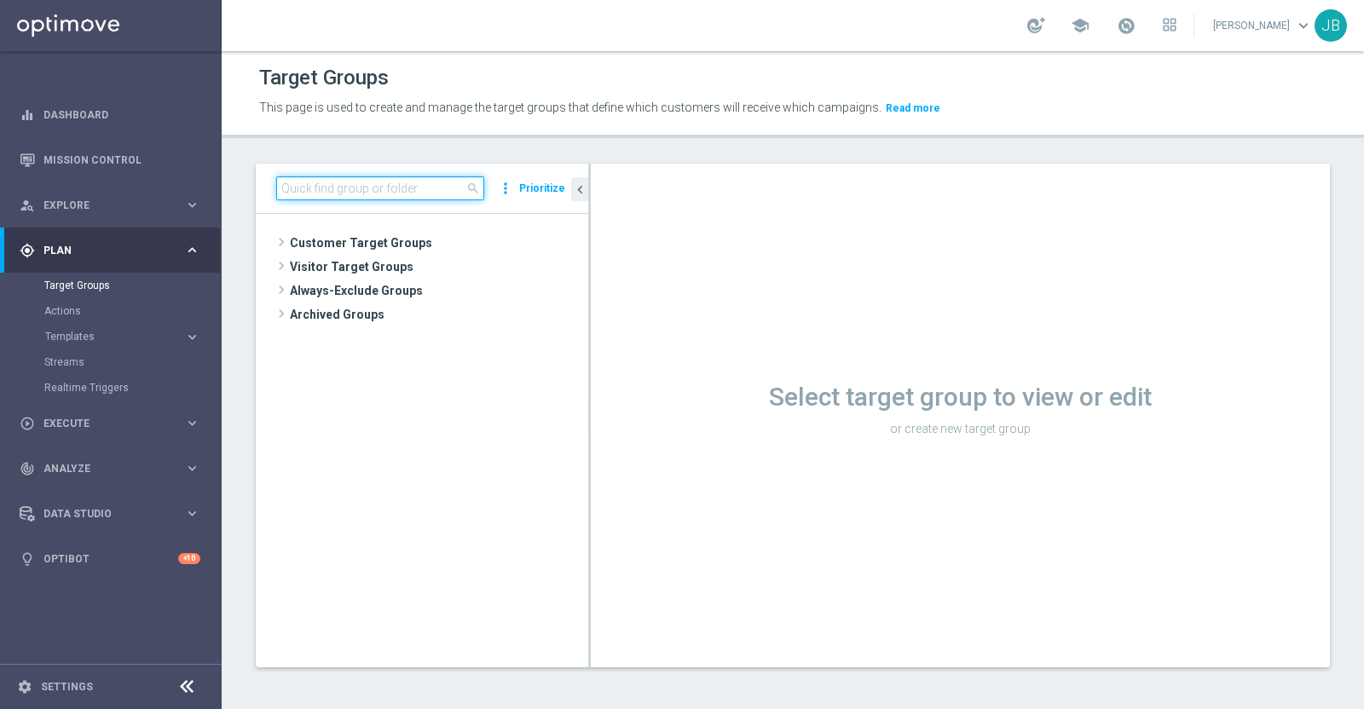
click at [354, 188] on input at bounding box center [380, 188] width 208 height 24
type input "r"
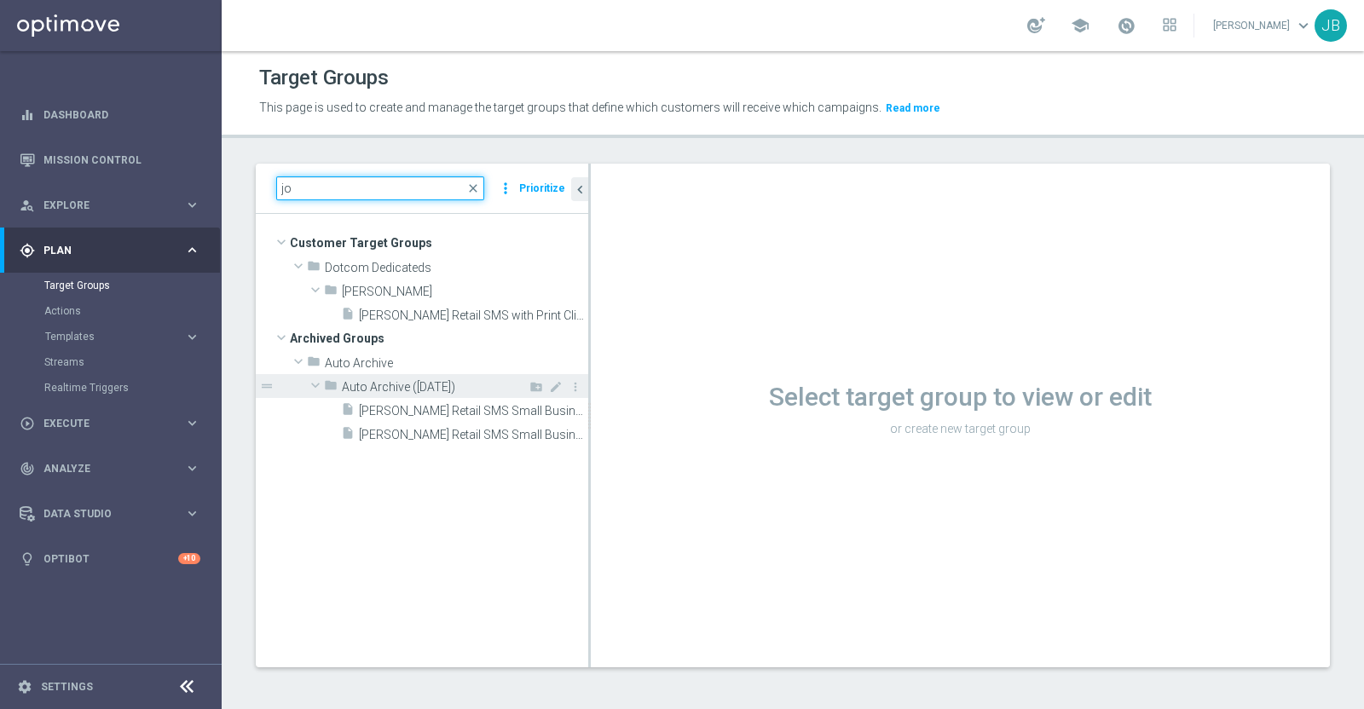
type input "j"
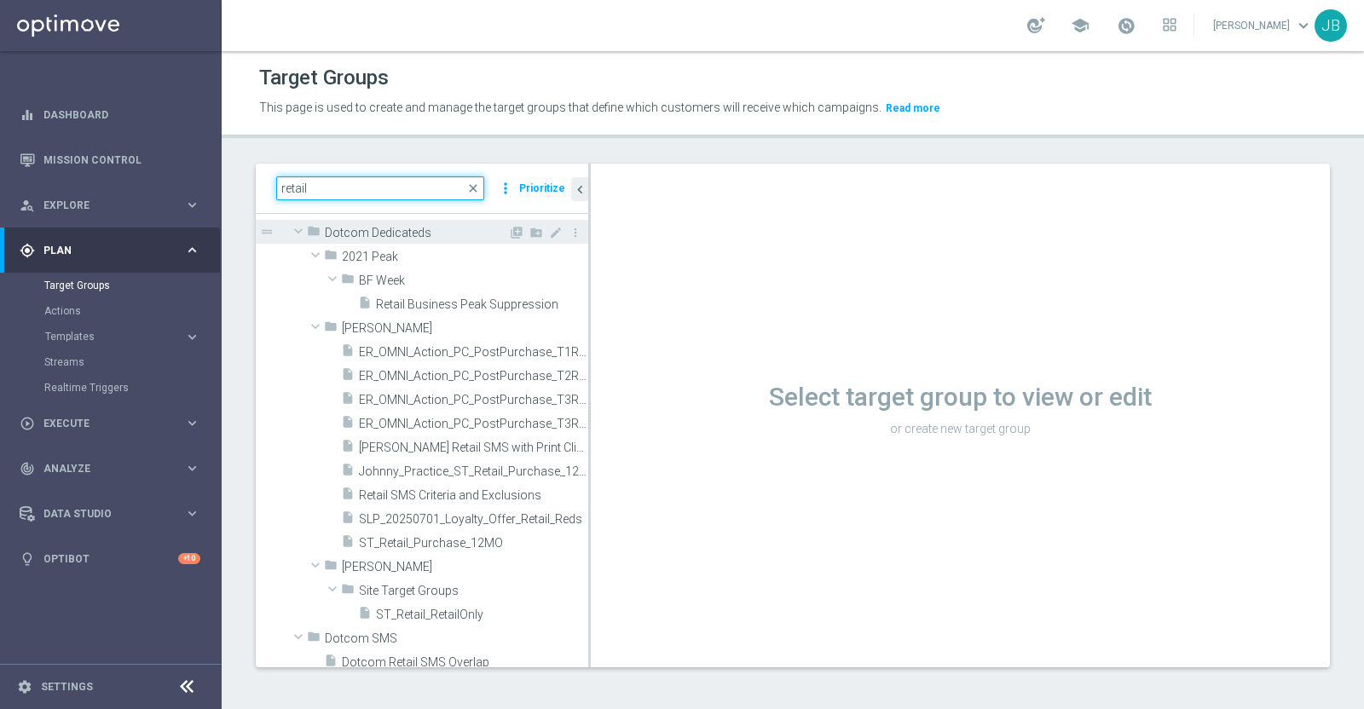
scroll to position [178, 0]
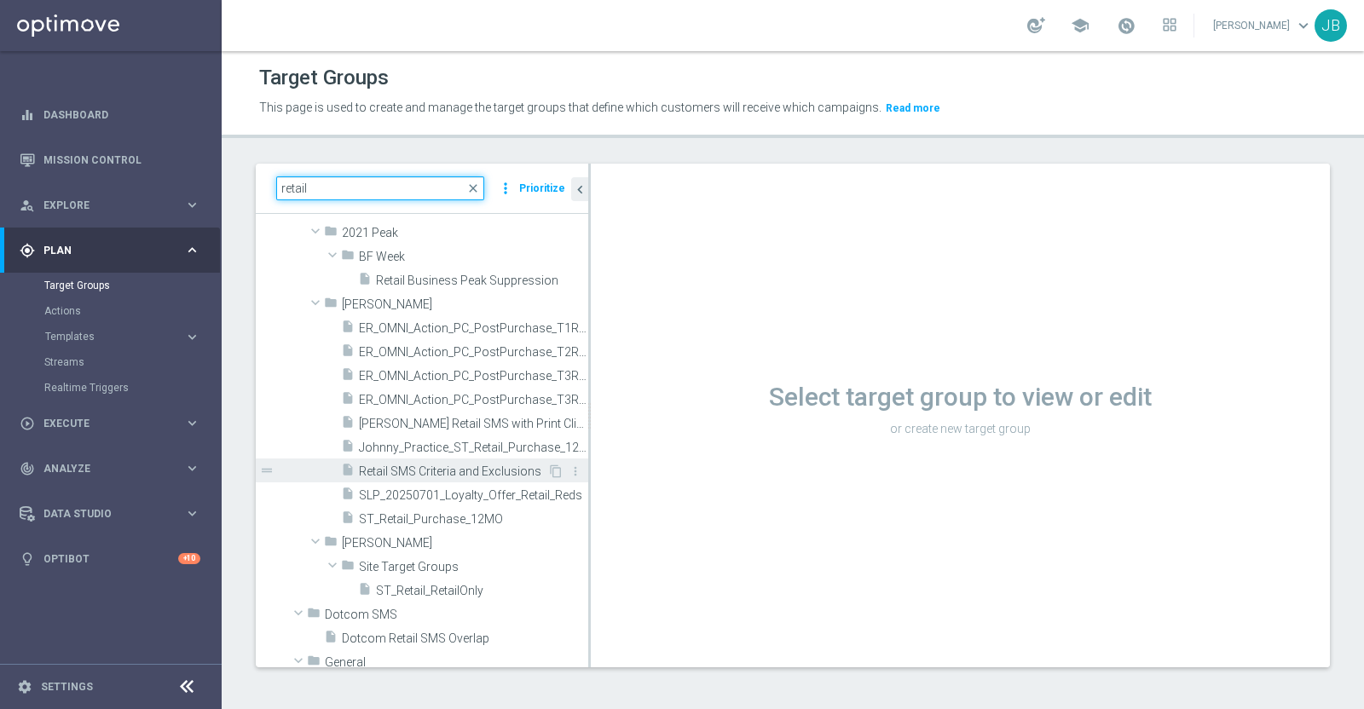
type input "retail"
click at [453, 474] on span "Retail SMS Criteria and Exclusions" at bounding box center [453, 472] width 188 height 14
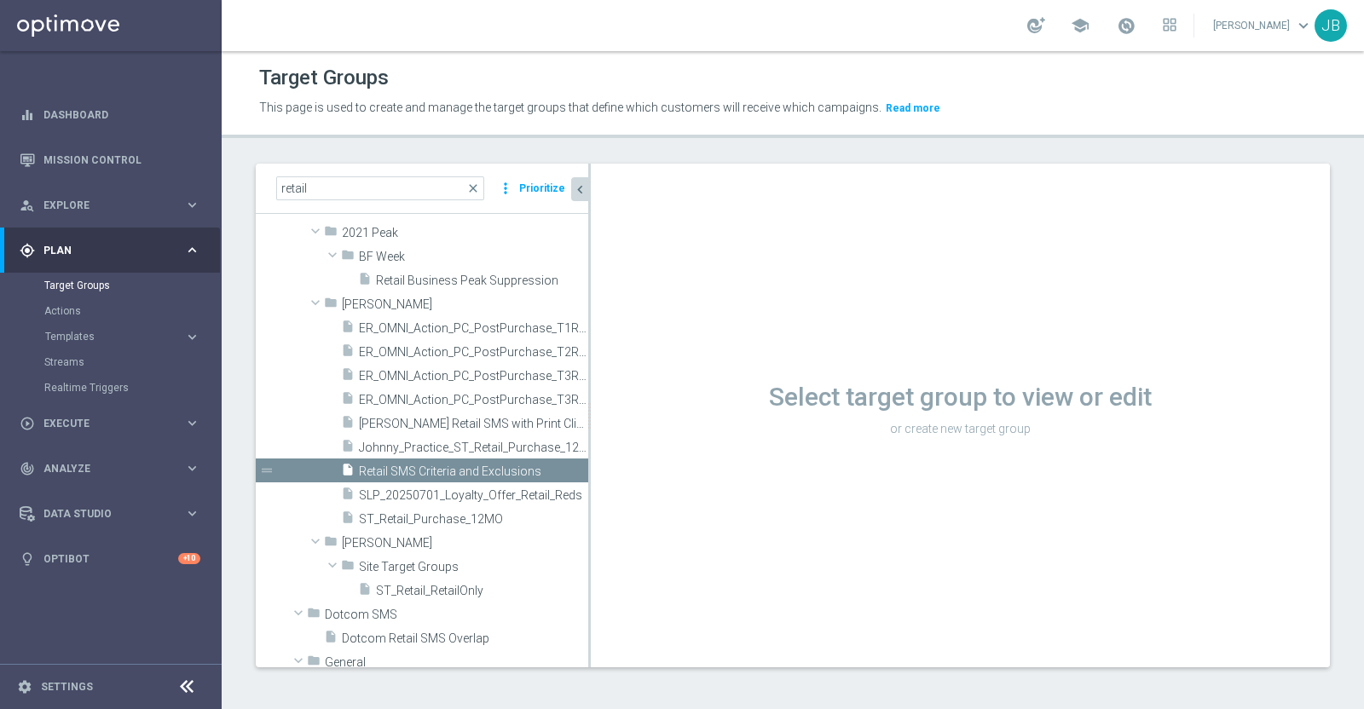
click at [580, 189] on icon "chevron_left" at bounding box center [580, 190] width 16 height 16
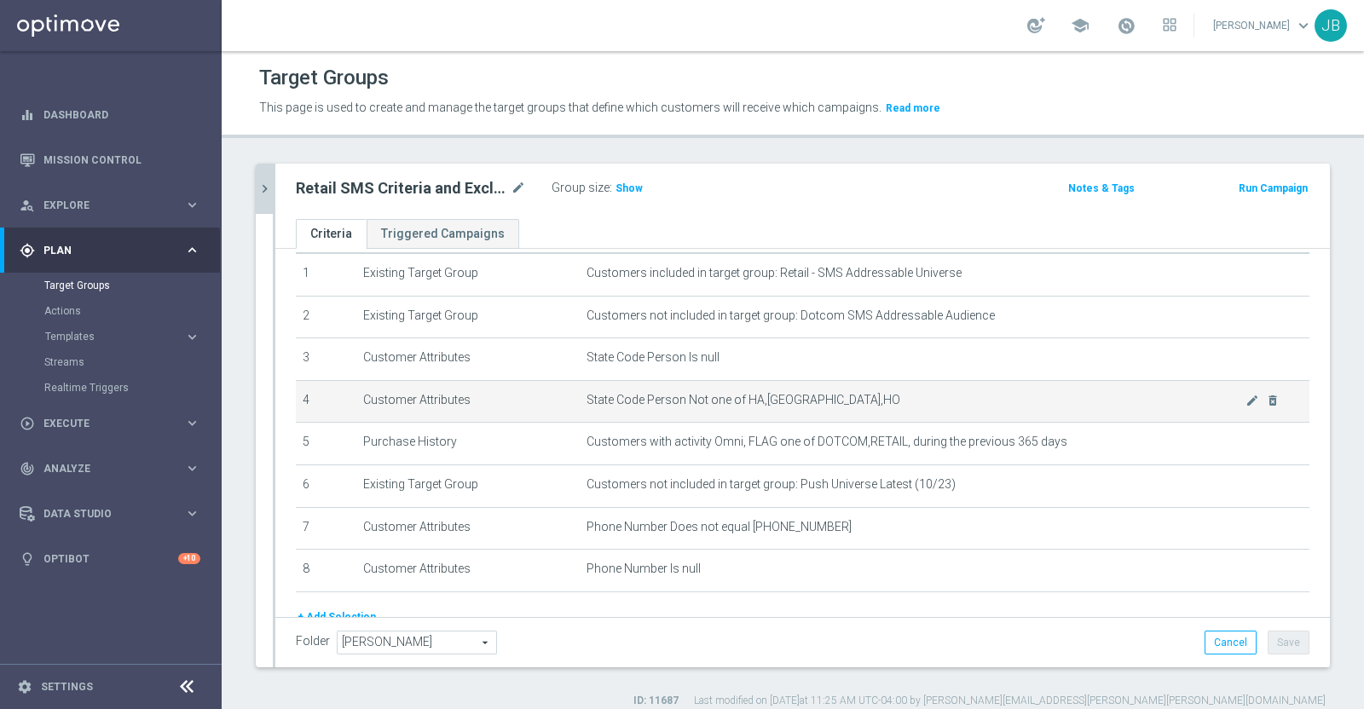
scroll to position [59, 0]
click at [1245, 394] on icon "mode_edit" at bounding box center [1252, 397] width 14 height 14
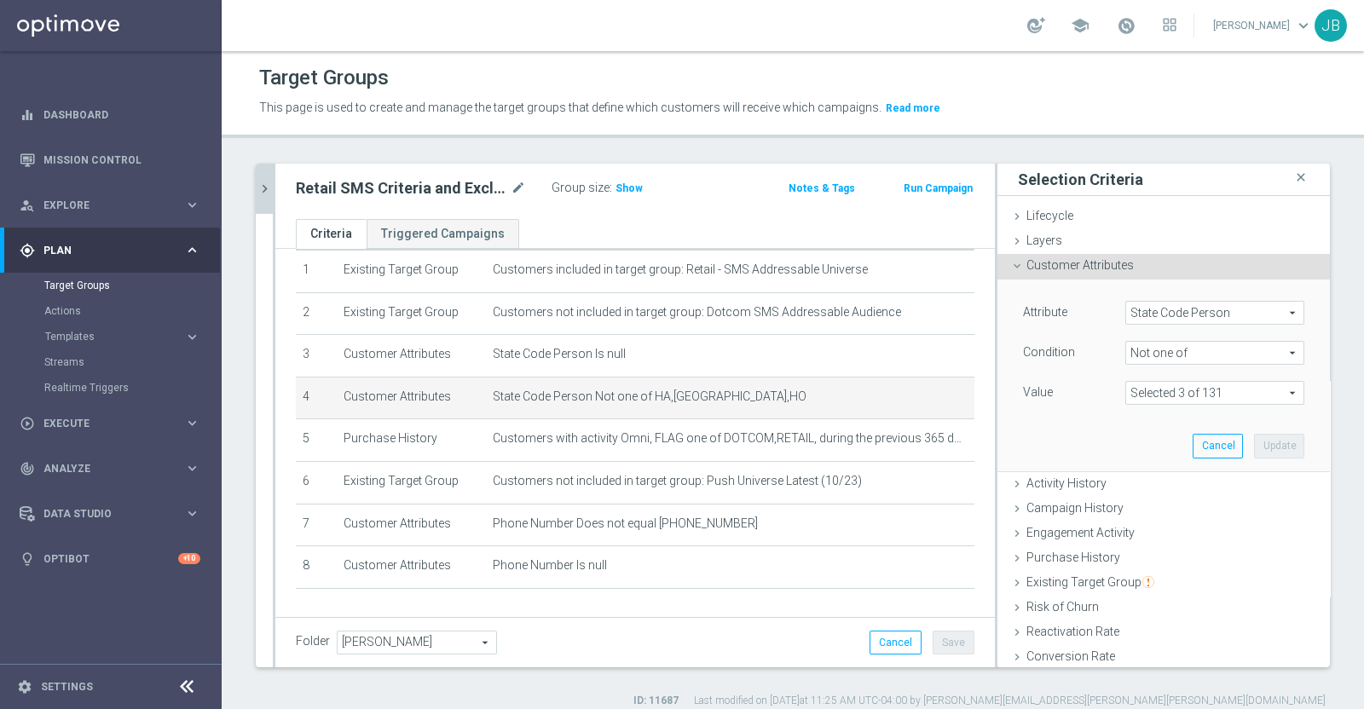
click at [1195, 394] on span at bounding box center [1214, 393] width 177 height 22
click at [1157, 355] on span "Not one of" at bounding box center [1214, 353] width 177 height 22
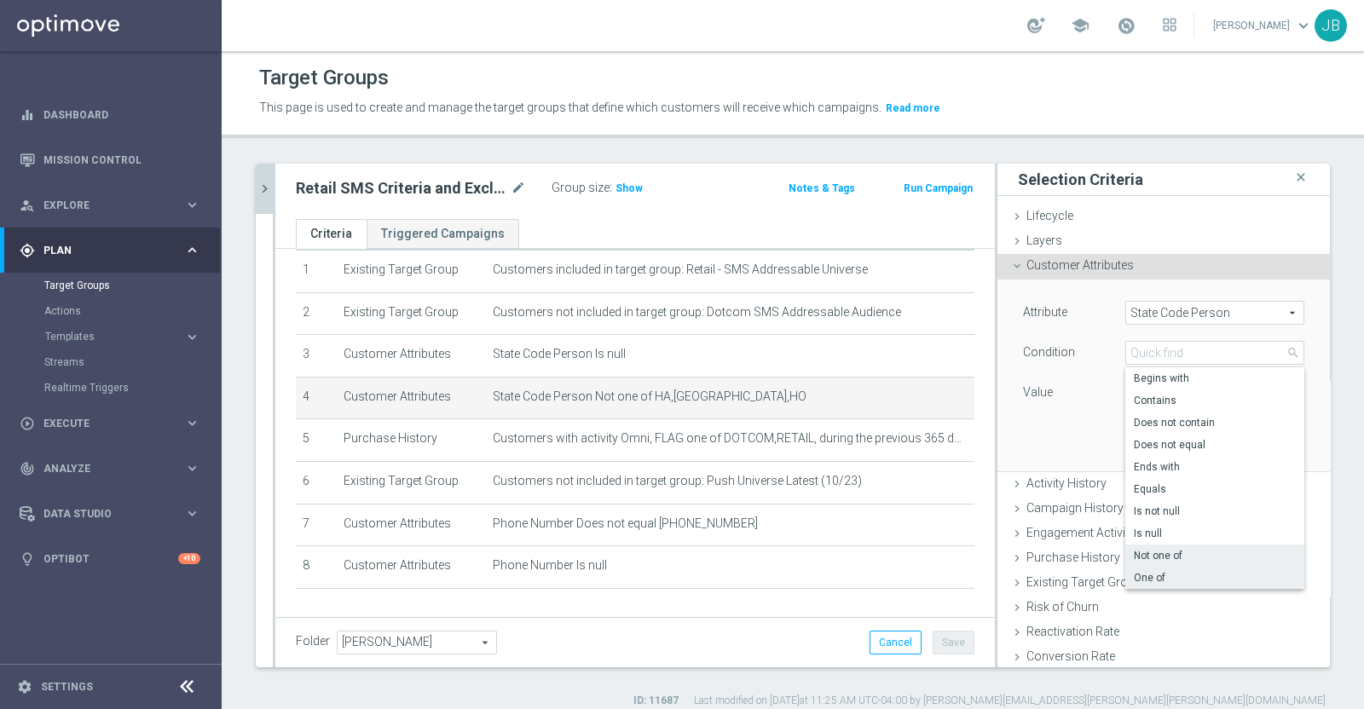
click at [1139, 572] on span "One of" at bounding box center [1215, 578] width 162 height 14
type input "One of"
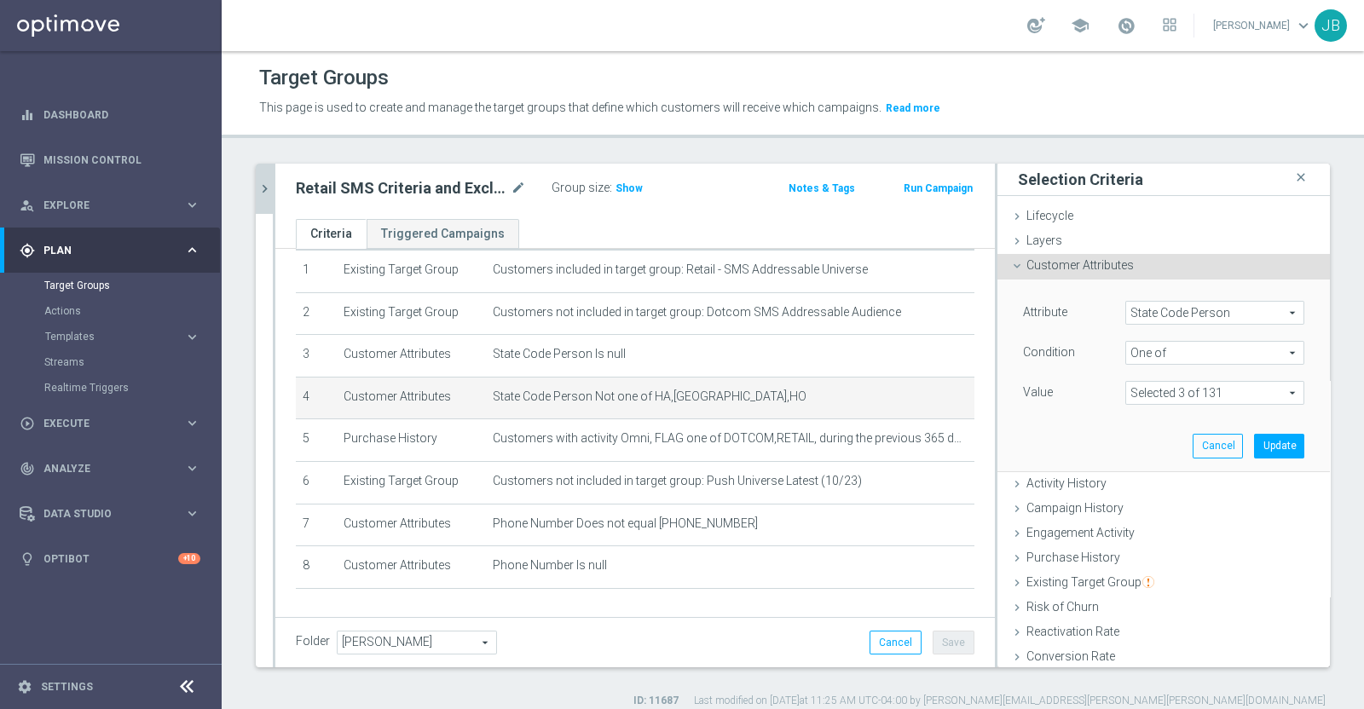
click at [1157, 390] on span at bounding box center [1214, 393] width 177 height 22
click at [1132, 430] on input "Show Selected" at bounding box center [1137, 429] width 11 height 11
checkbox input "true"
click at [1044, 425] on div "Attribute State Code Person State Code Person arrow_drop_down search Condition …" at bounding box center [1163, 375] width 307 height 191
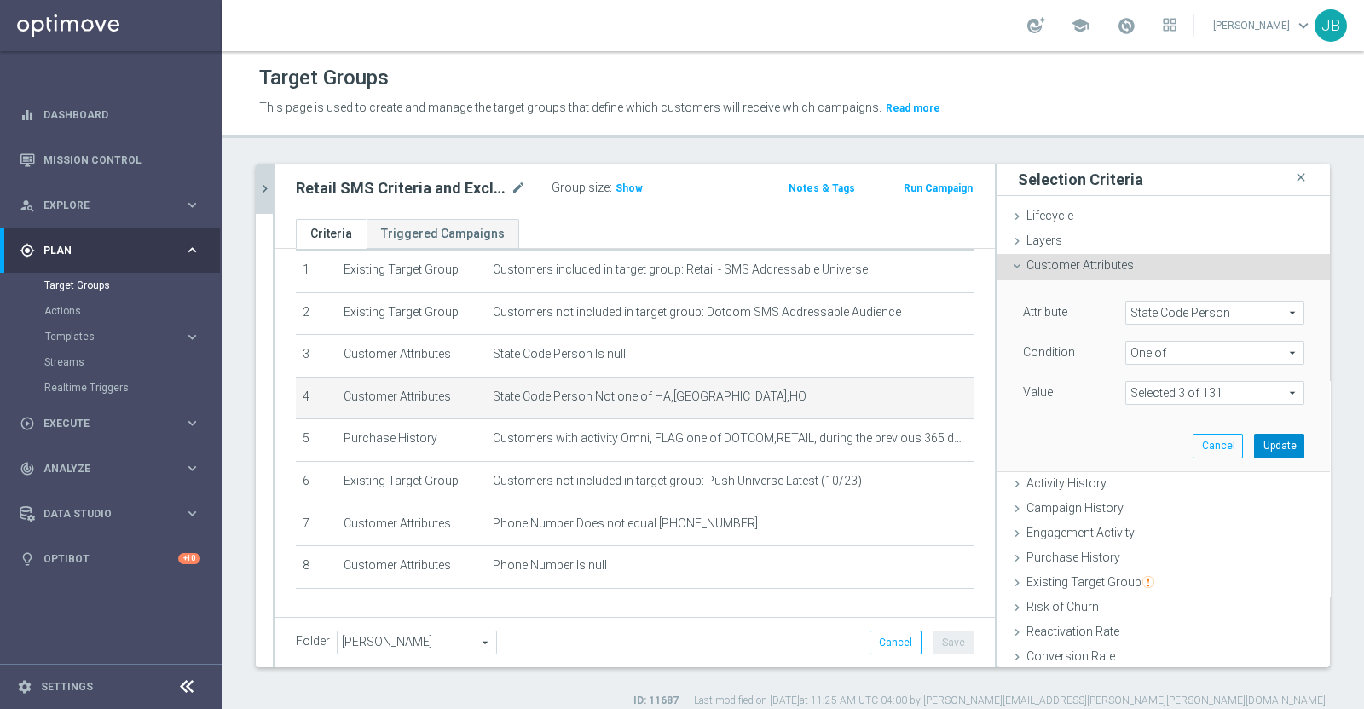
click at [1254, 448] on button "Update" at bounding box center [1279, 446] width 50 height 24
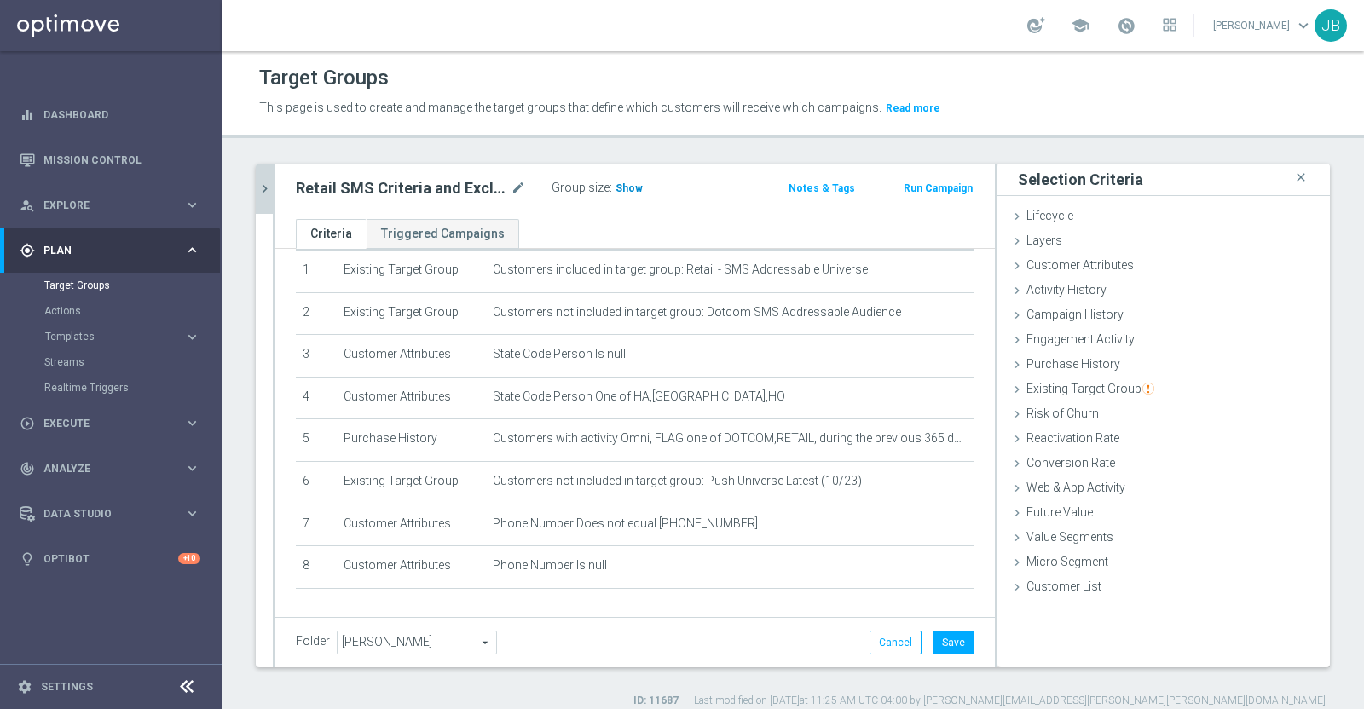
click at [629, 189] on span "Show" at bounding box center [628, 188] width 27 height 12
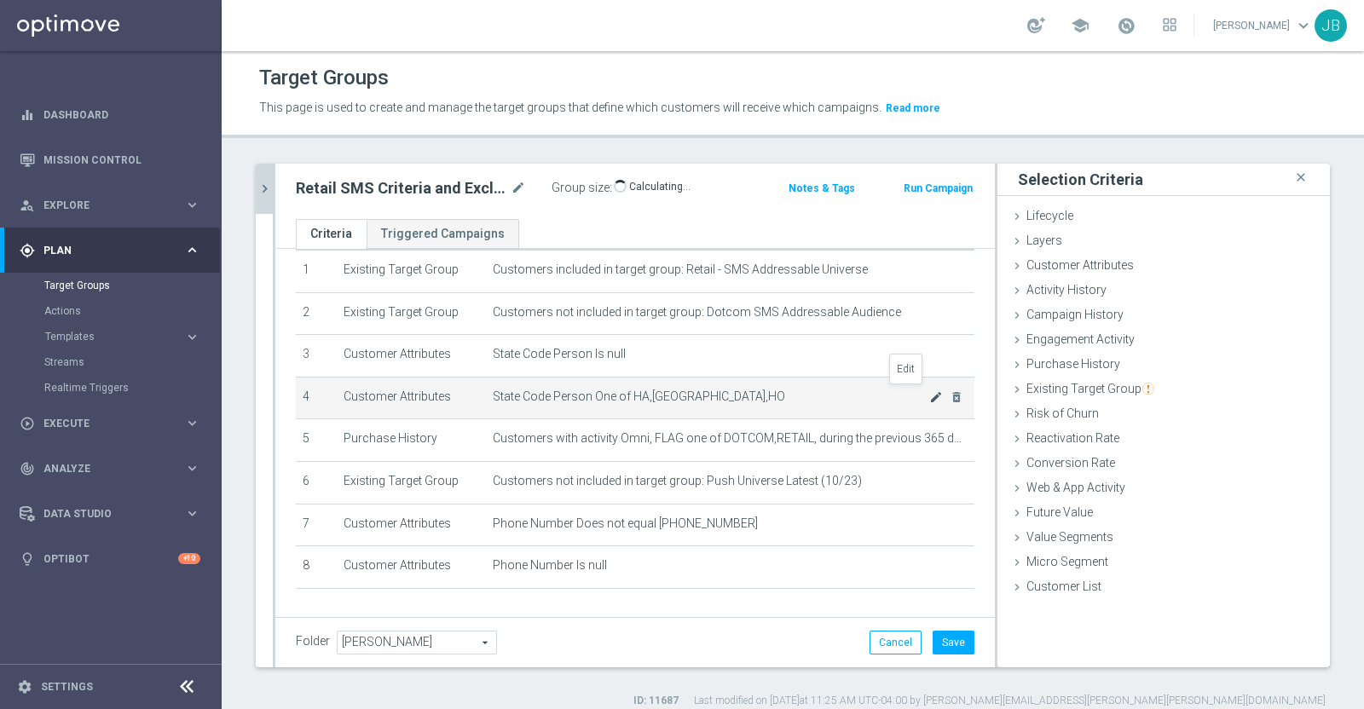
click at [929, 397] on icon "mode_edit" at bounding box center [936, 397] width 14 height 14
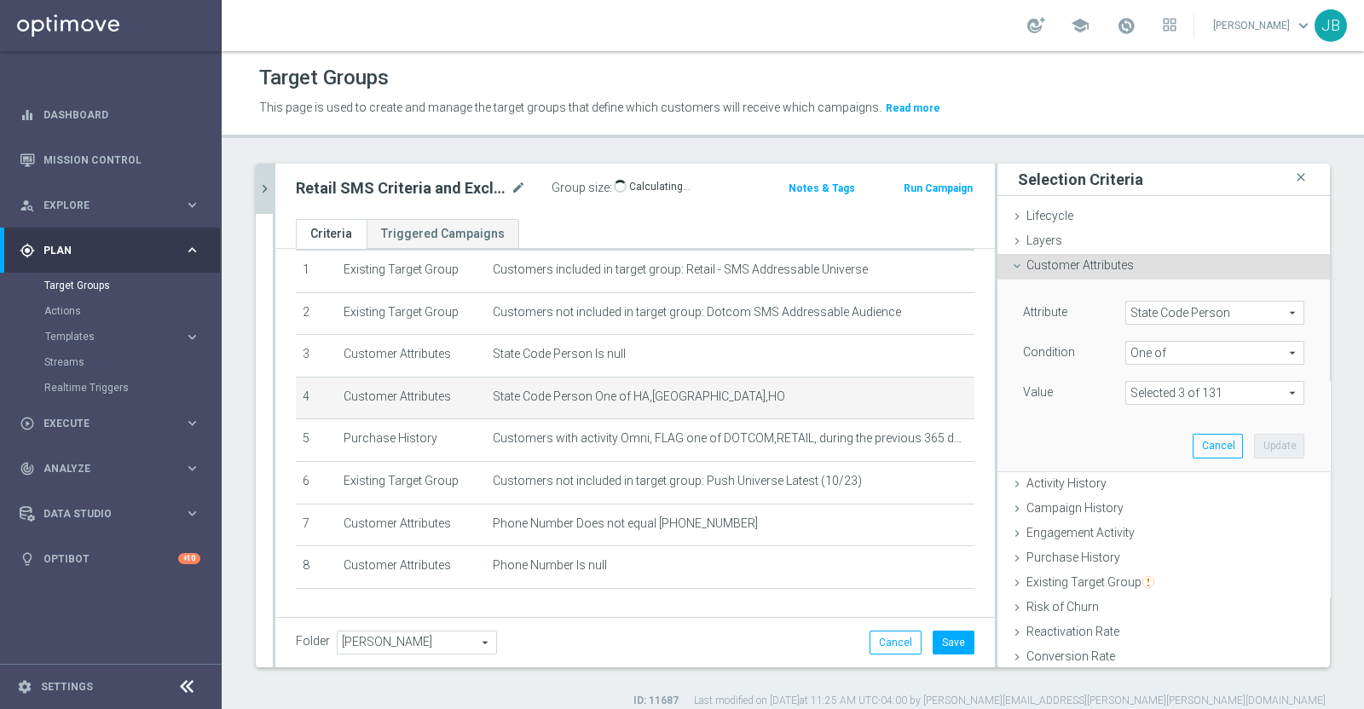
click at [1179, 394] on span at bounding box center [1214, 393] width 177 height 22
click at [1138, 453] on input "(All)" at bounding box center [1143, 457] width 11 height 11
checkbox input "true"
type input "Selected 131 of 131"
checkbox input "true"
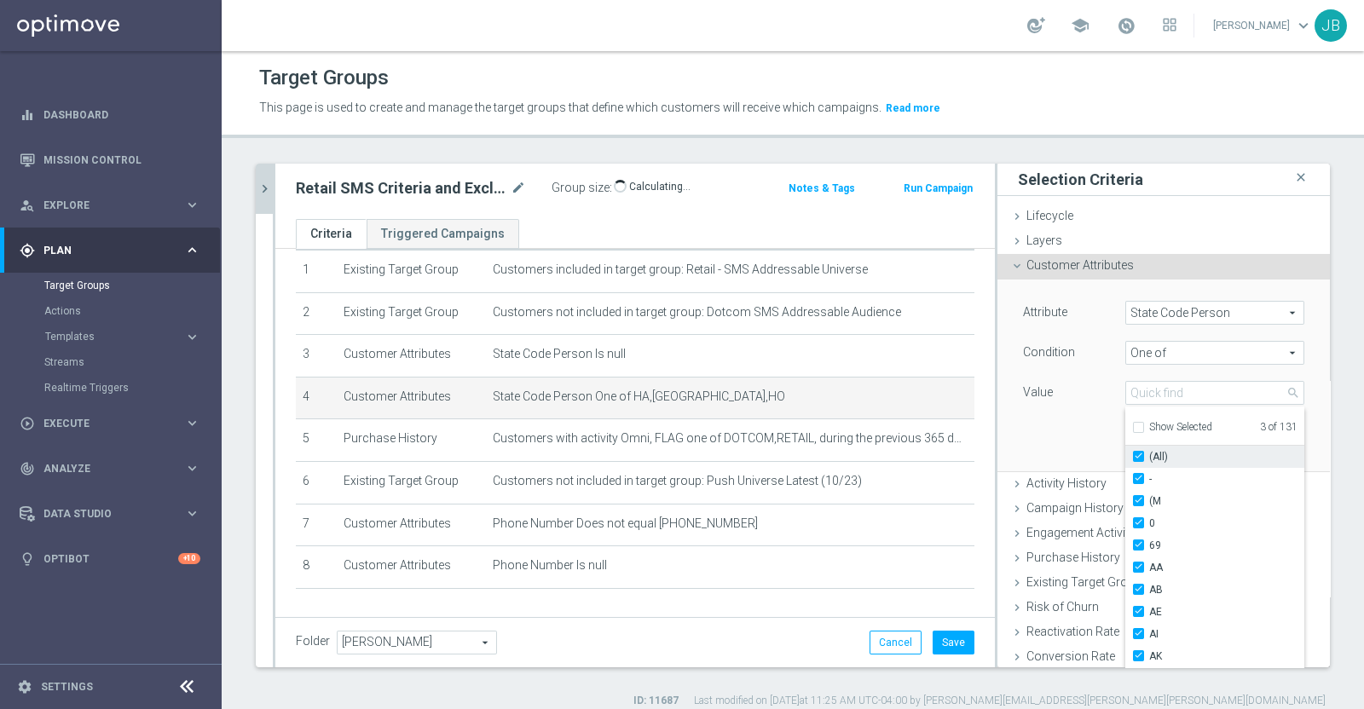
checkbox input "true"
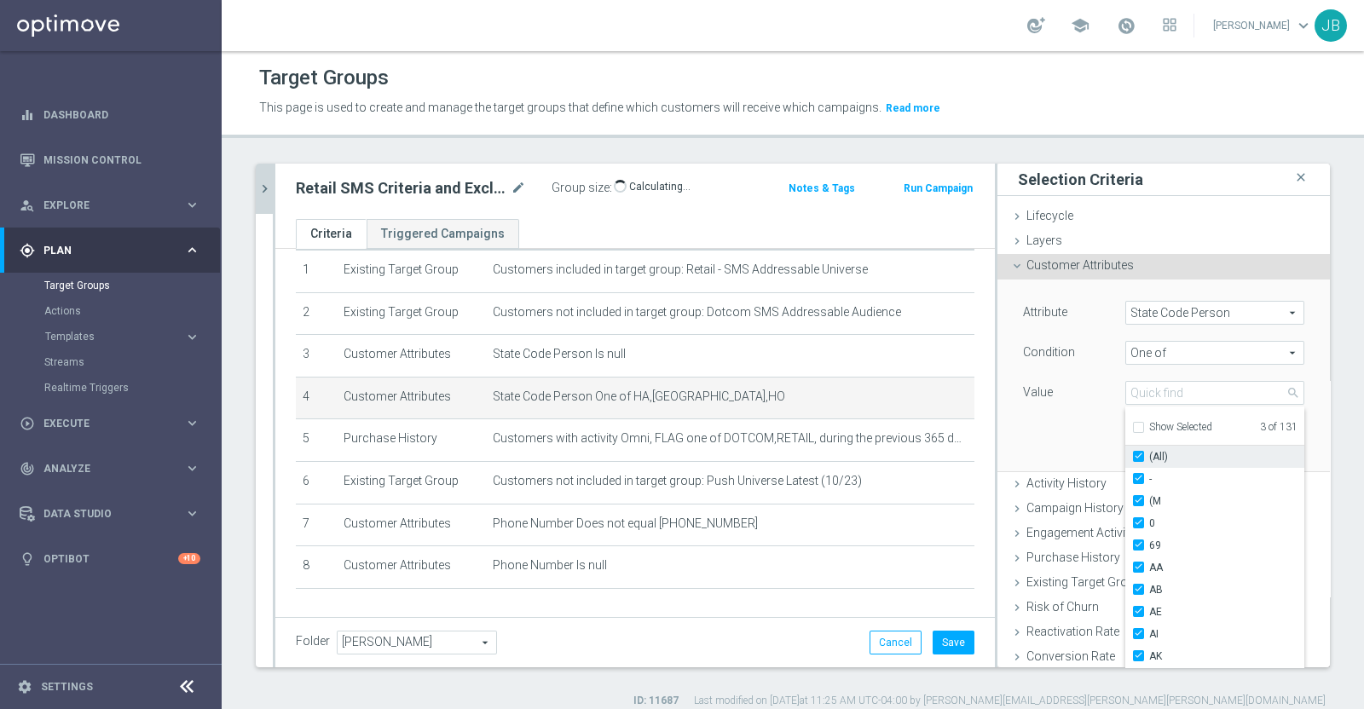
checkbox input "true"
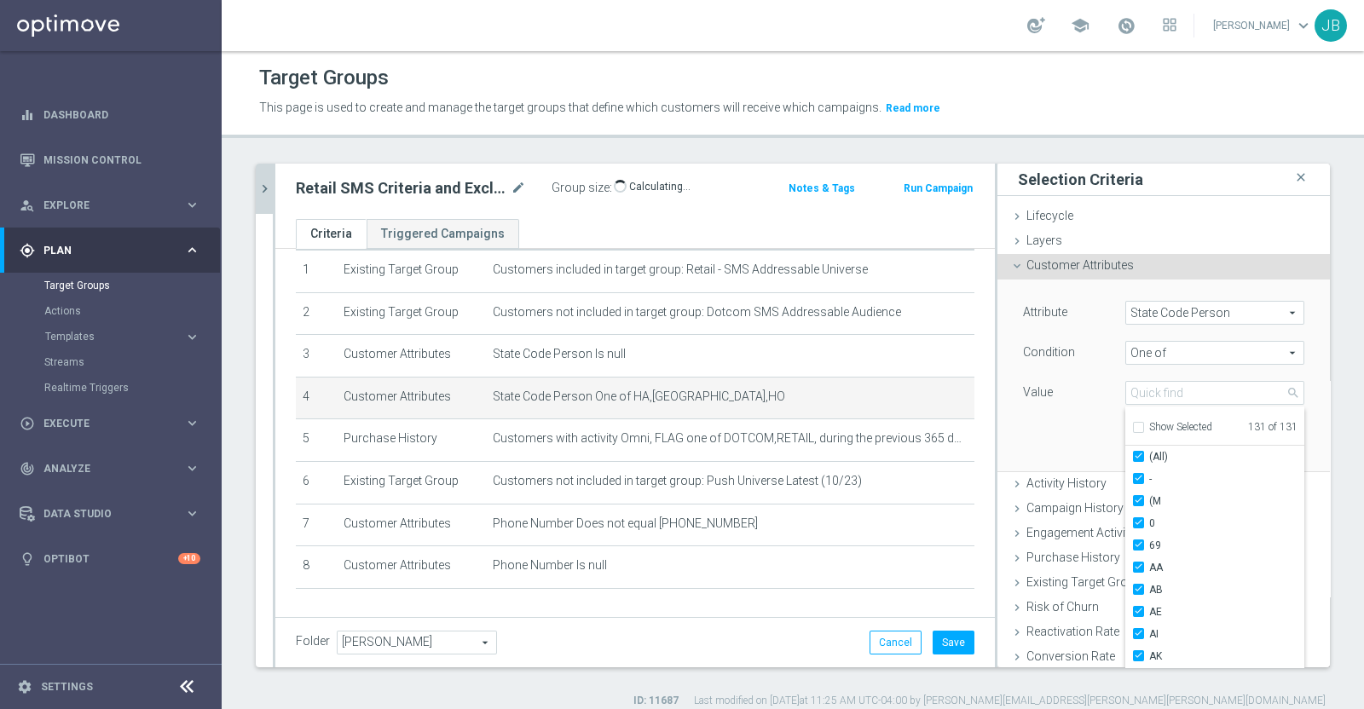
click at [1048, 425] on div "Attribute State Code Person State Code Person arrow_drop_down search Condition …" at bounding box center [1163, 375] width 307 height 191
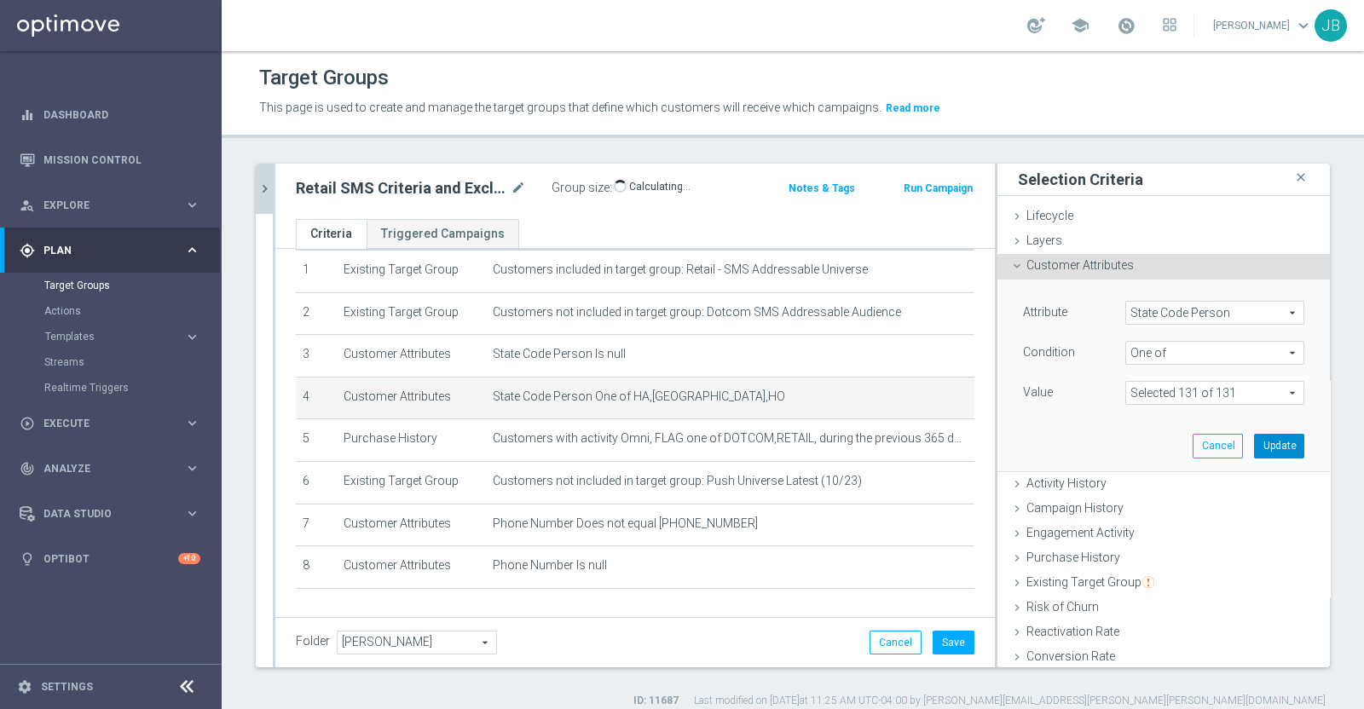
click at [1254, 439] on button "Update" at bounding box center [1279, 446] width 50 height 24
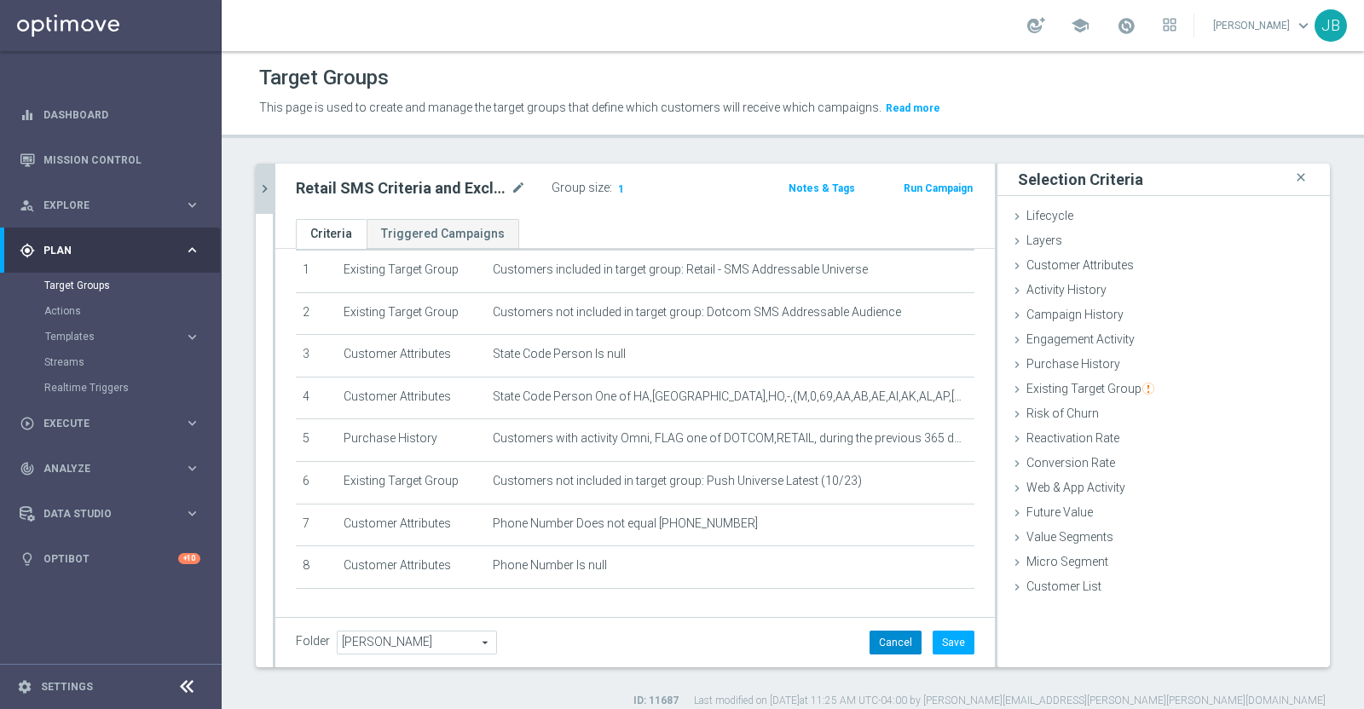
click at [887, 641] on button "Cancel" at bounding box center [895, 643] width 52 height 24
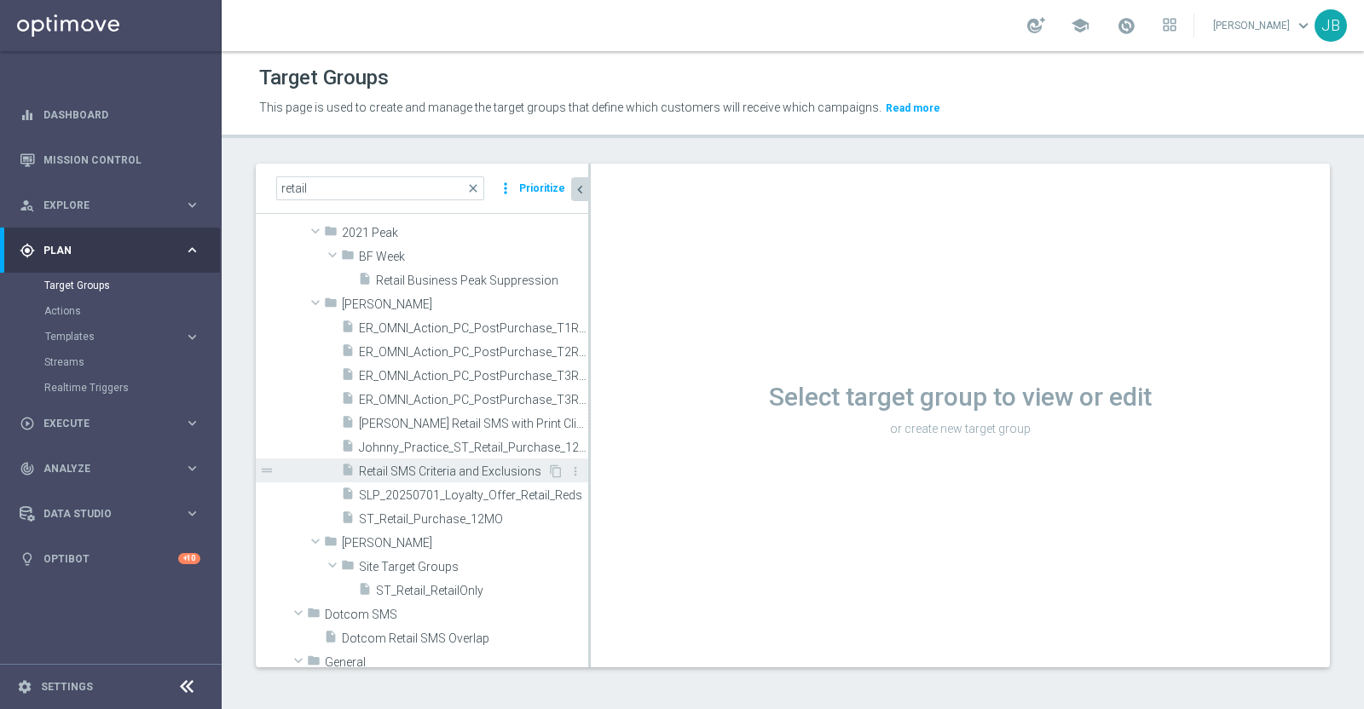
click at [466, 465] on span "Retail SMS Criteria and Exclusions" at bounding box center [453, 472] width 188 height 14
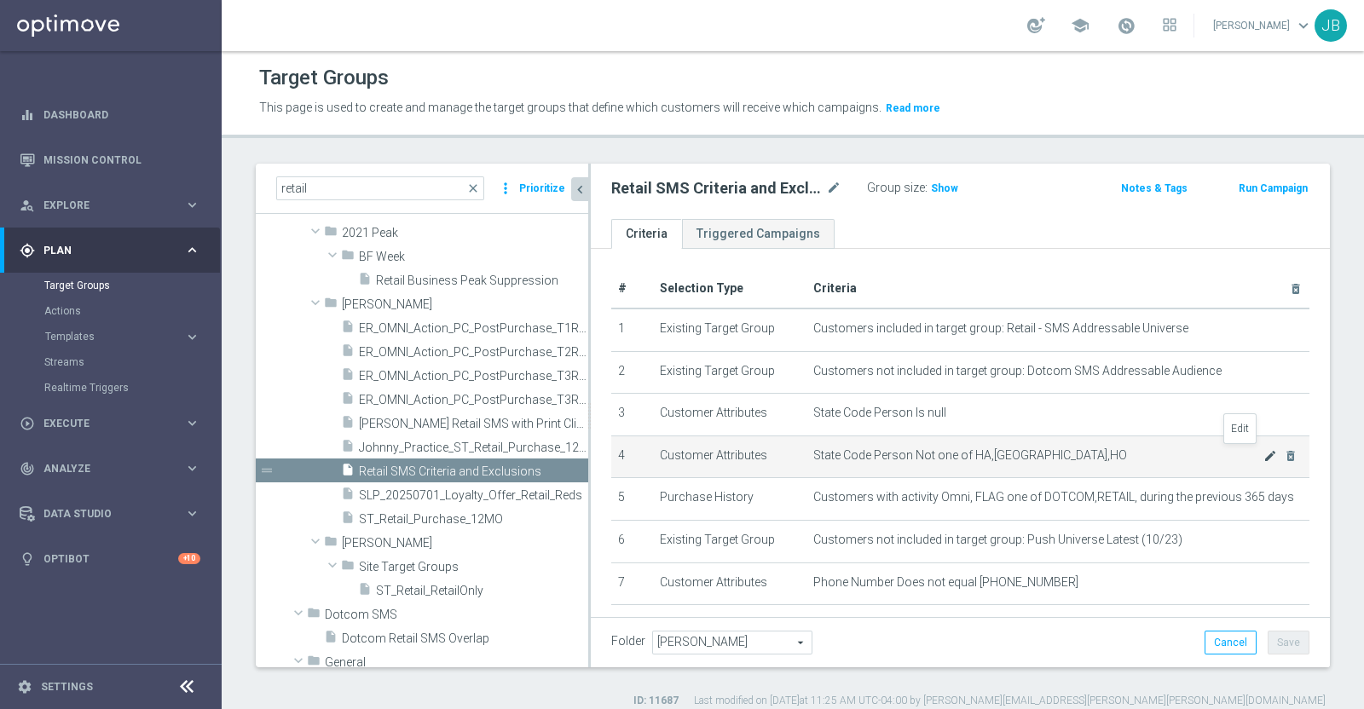
click at [1263, 454] on icon "mode_edit" at bounding box center [1270, 456] width 14 height 14
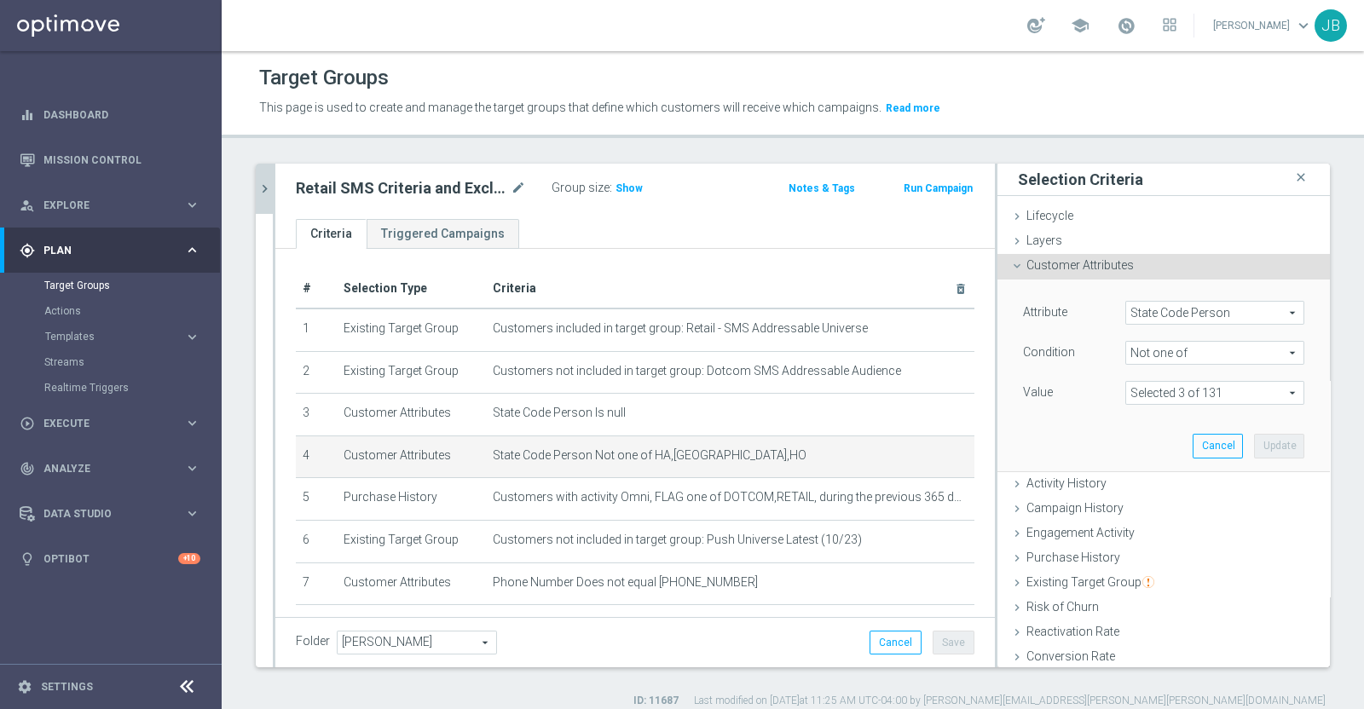
click at [1166, 346] on span "Not one of" at bounding box center [1214, 353] width 177 height 22
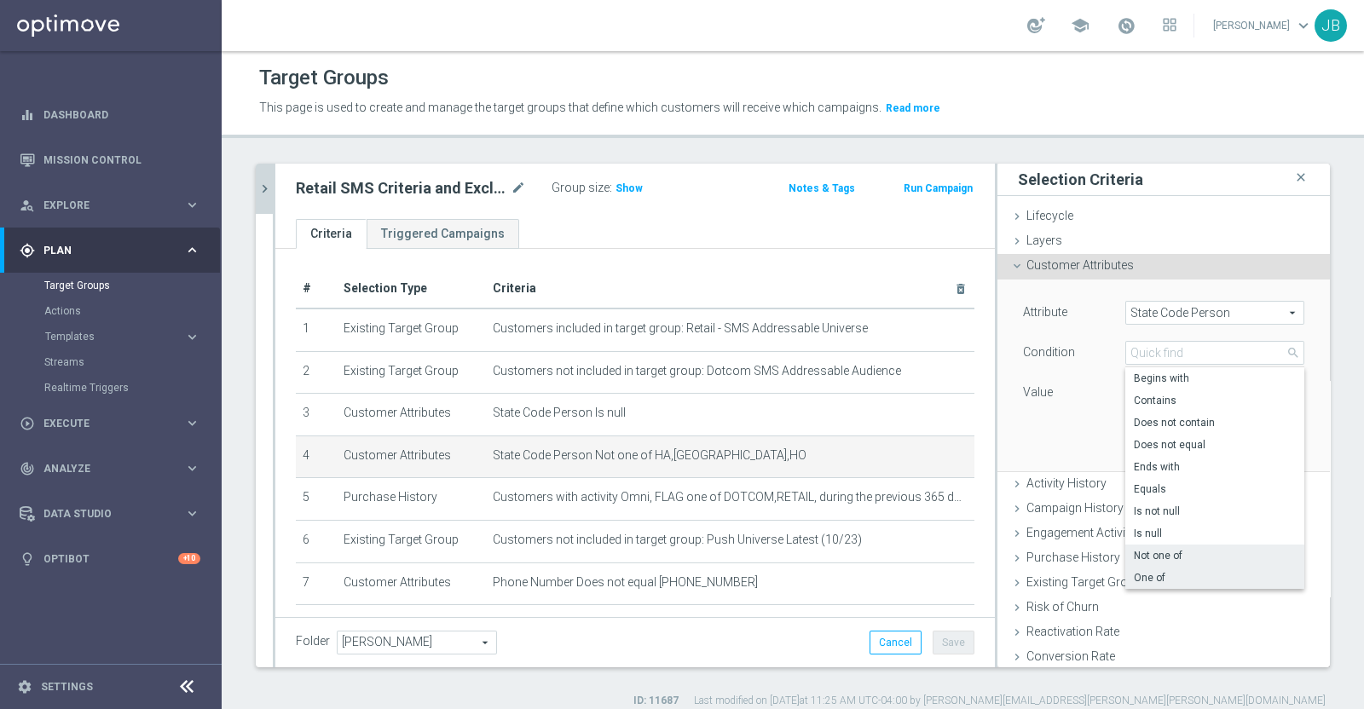
click at [1146, 573] on span "One of" at bounding box center [1215, 578] width 162 height 14
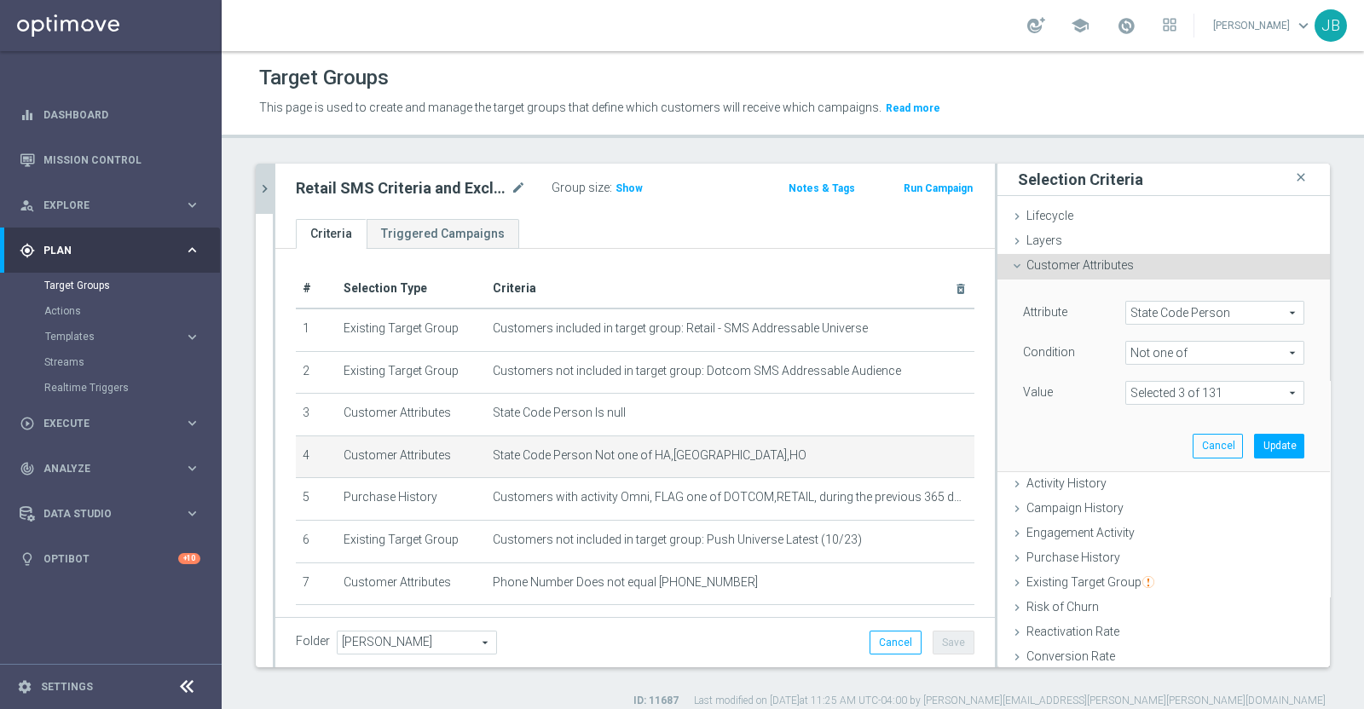
type input "One of"
click at [1155, 401] on span at bounding box center [1214, 393] width 177 height 22
click at [1132, 425] on input "Show Selected" at bounding box center [1137, 429] width 11 height 11
checkbox input "true"
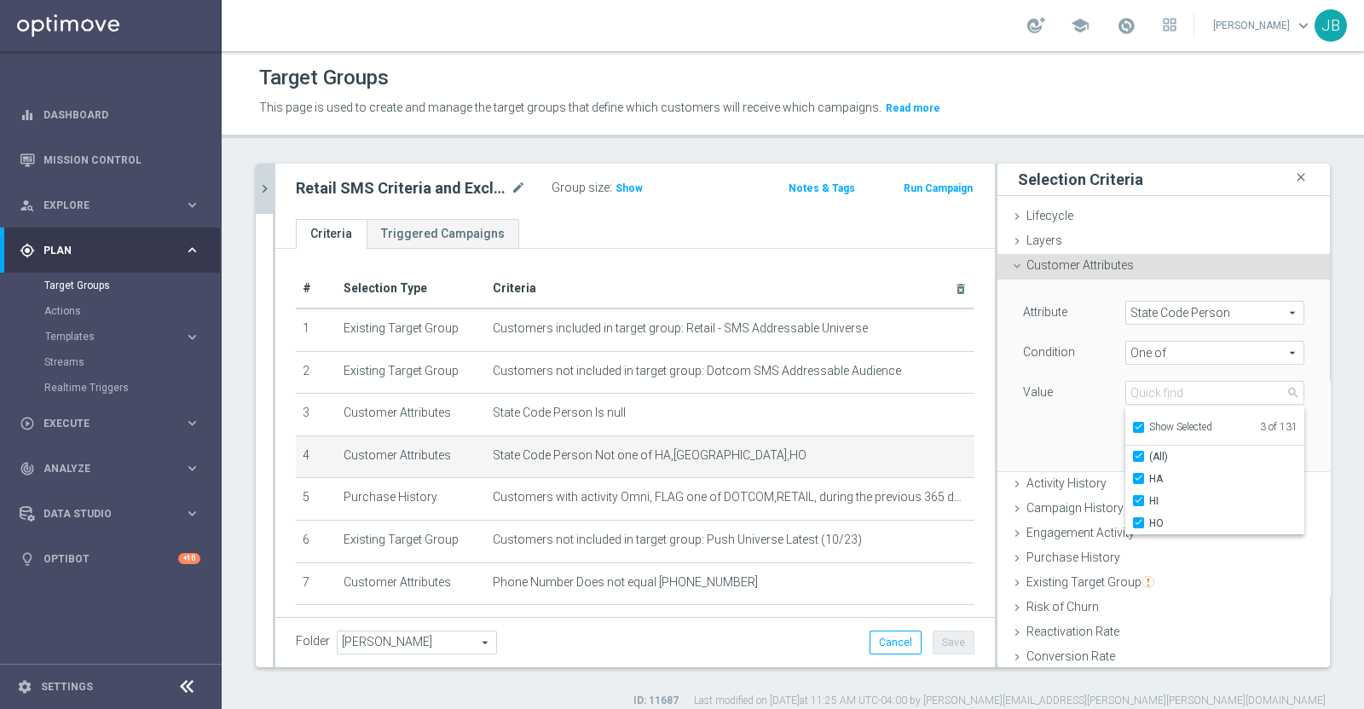
click at [1132, 424] on input "Show Selected" at bounding box center [1137, 429] width 11 height 11
checkbox input "false"
click at [1138, 453] on input "(All)" at bounding box center [1143, 457] width 11 height 11
checkbox input "true"
type input "Selected 131 of 131"
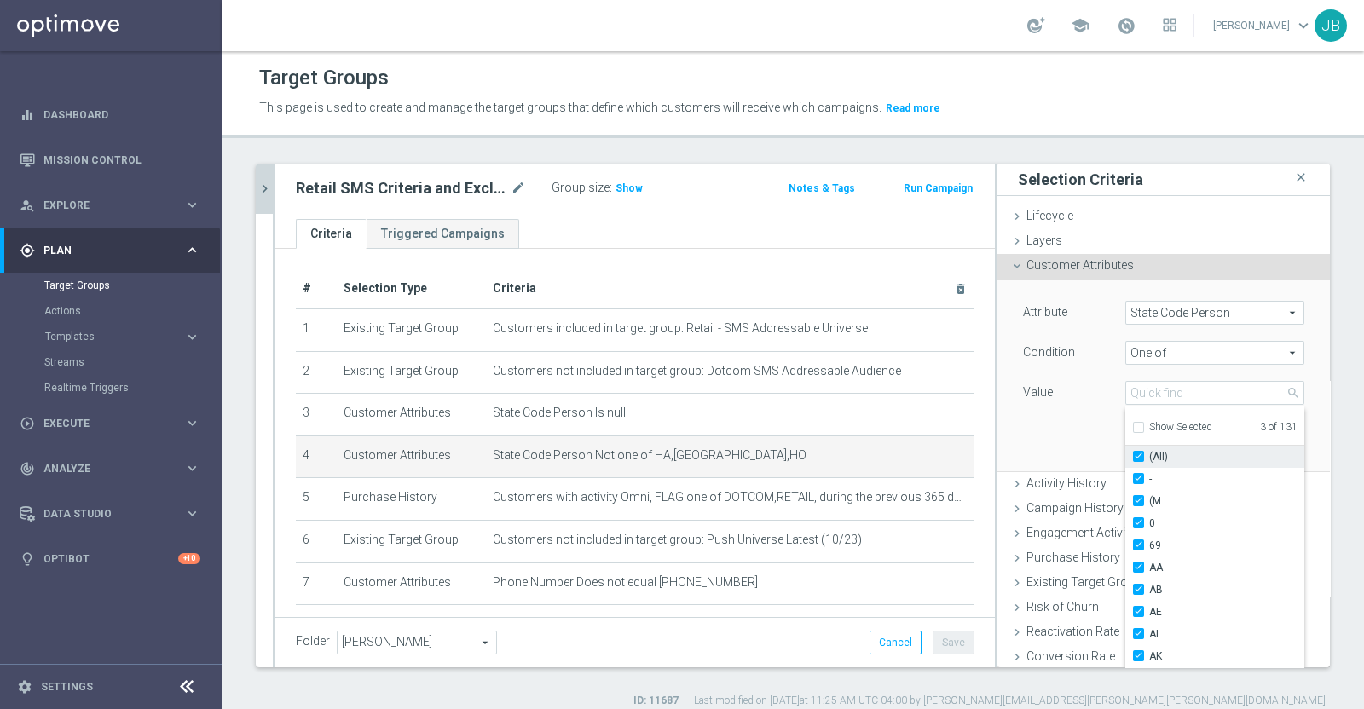
checkbox input "true"
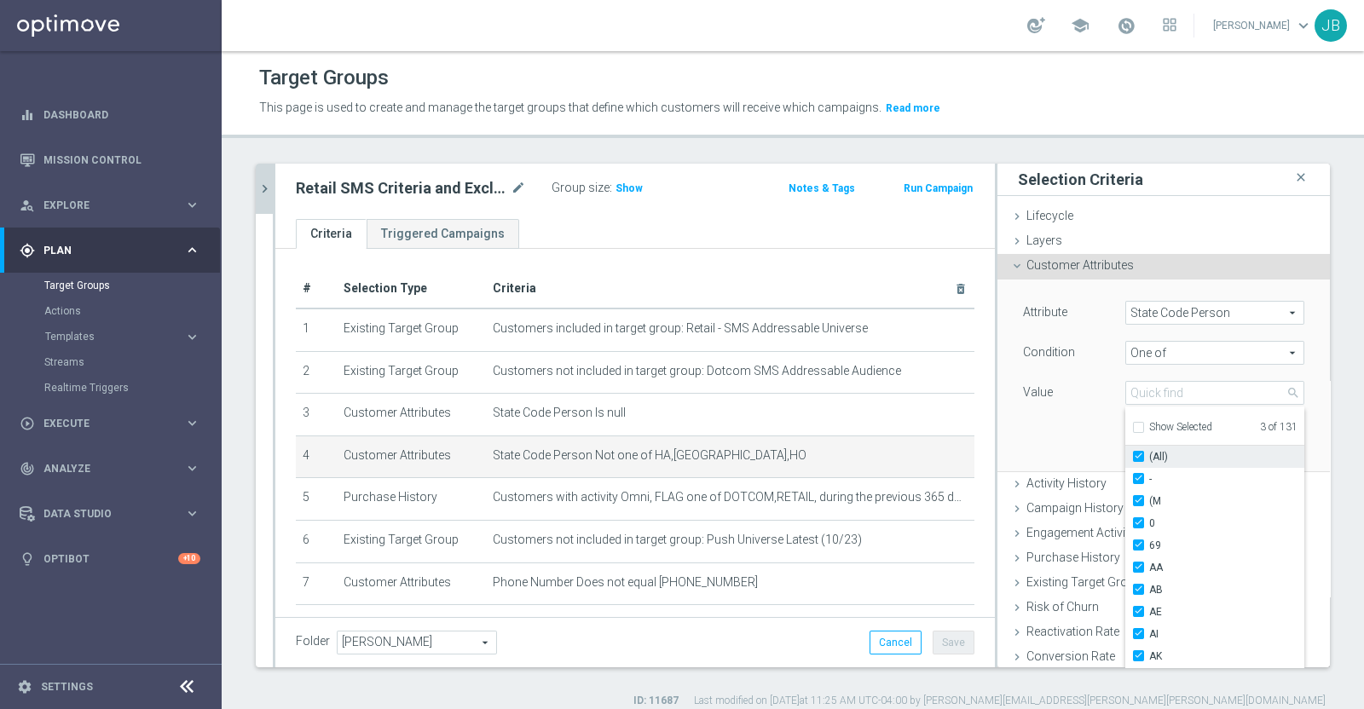
checkbox input "true"
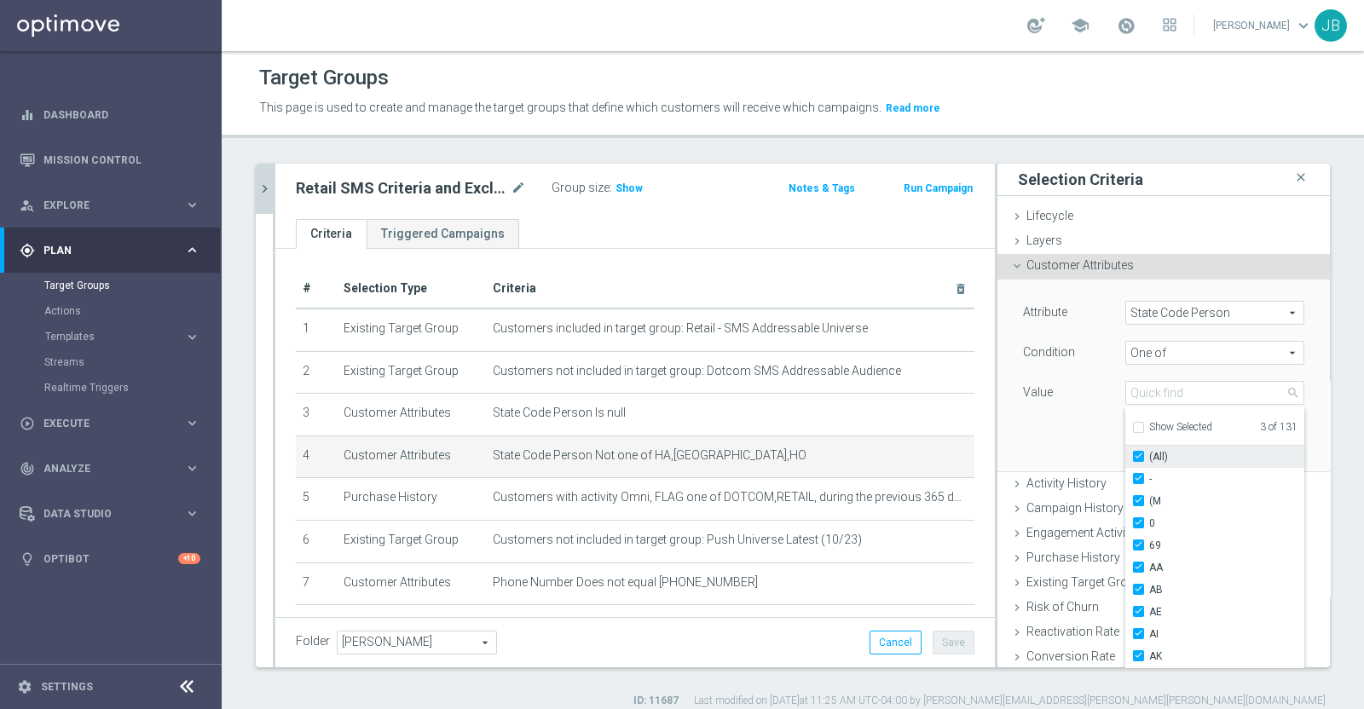
checkbox input "true"
click at [1052, 431] on div "Attribute State Code Person State Code Person arrow_drop_down search Condition …" at bounding box center [1163, 375] width 307 height 191
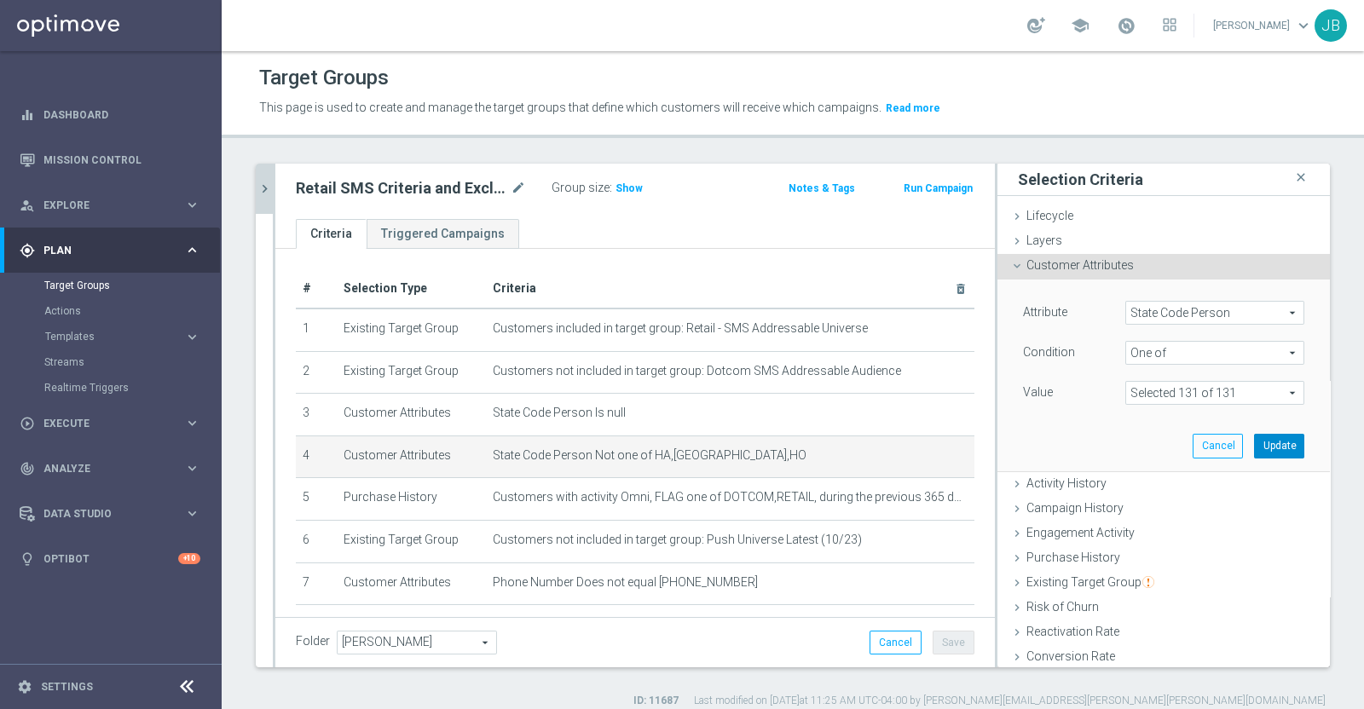
click at [1263, 447] on button "Update" at bounding box center [1279, 446] width 50 height 24
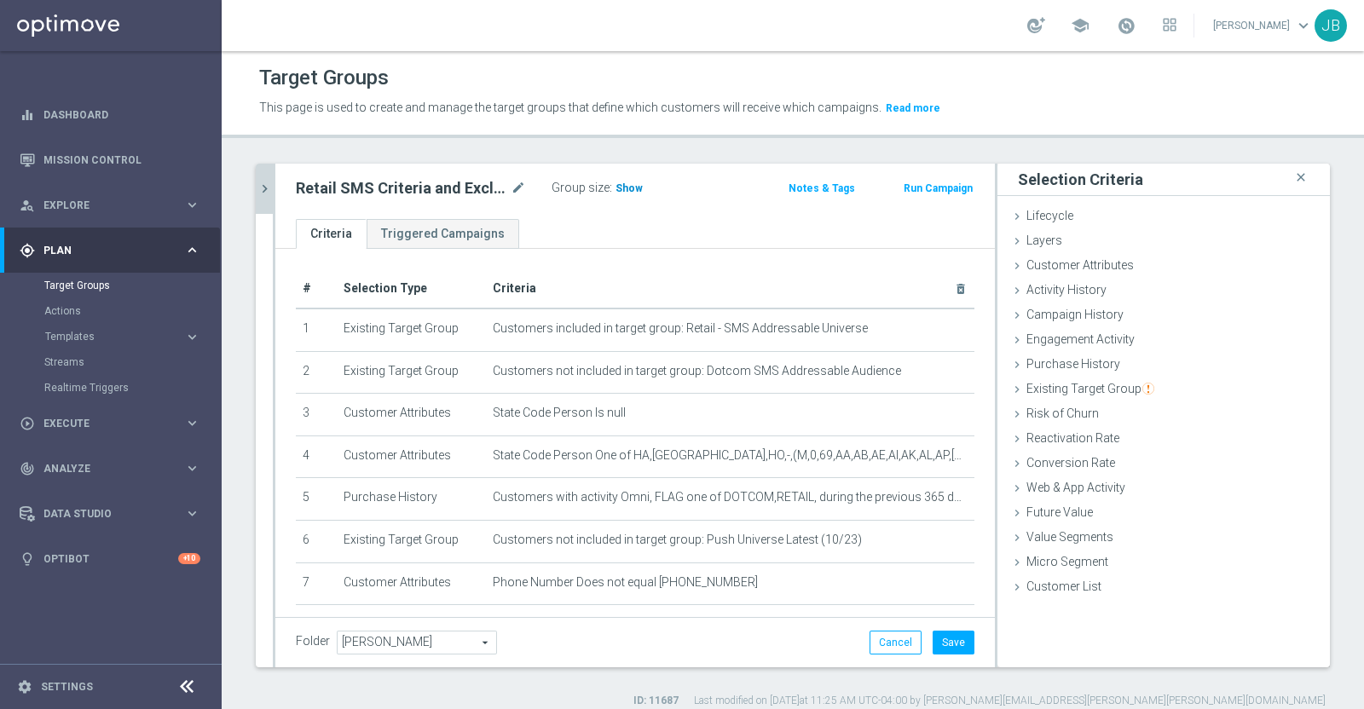
click at [619, 192] on span "Show" at bounding box center [628, 188] width 27 height 12
click at [268, 185] on icon "chevron_right" at bounding box center [265, 189] width 16 height 16
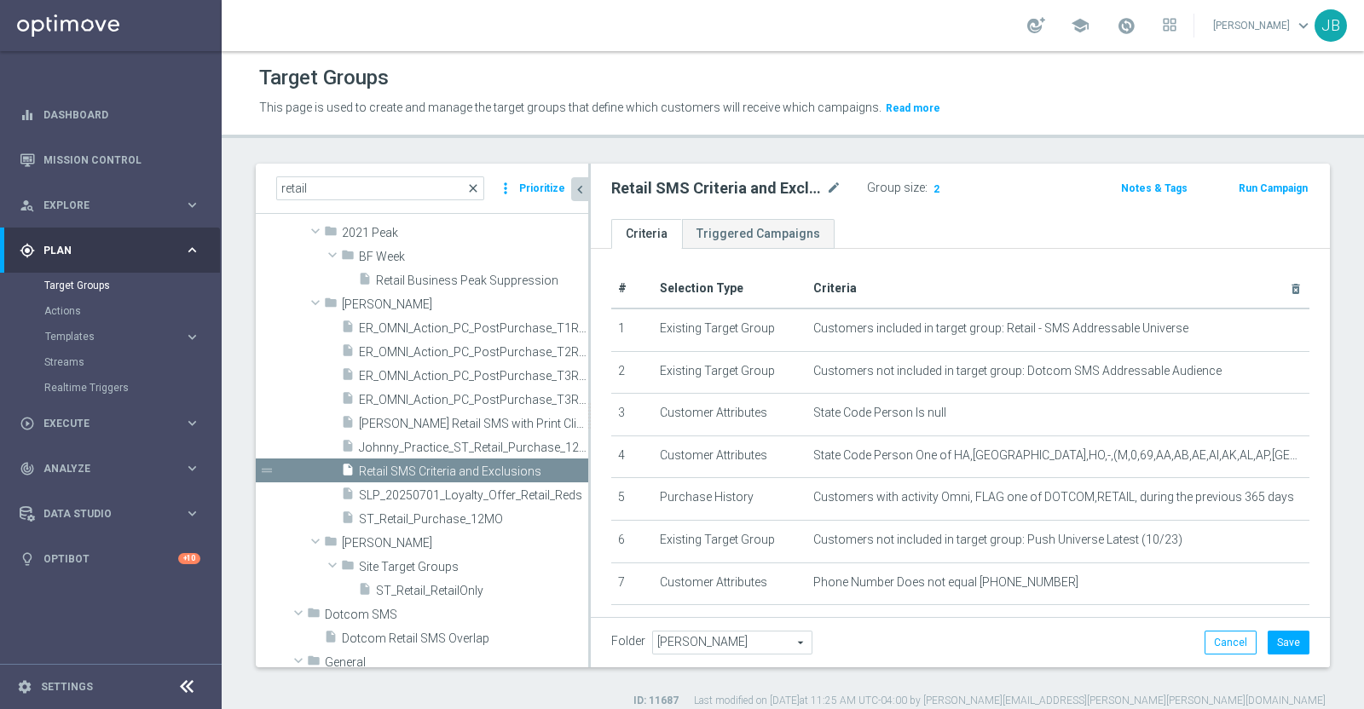
click at [476, 182] on span "close" at bounding box center [473, 189] width 14 height 14
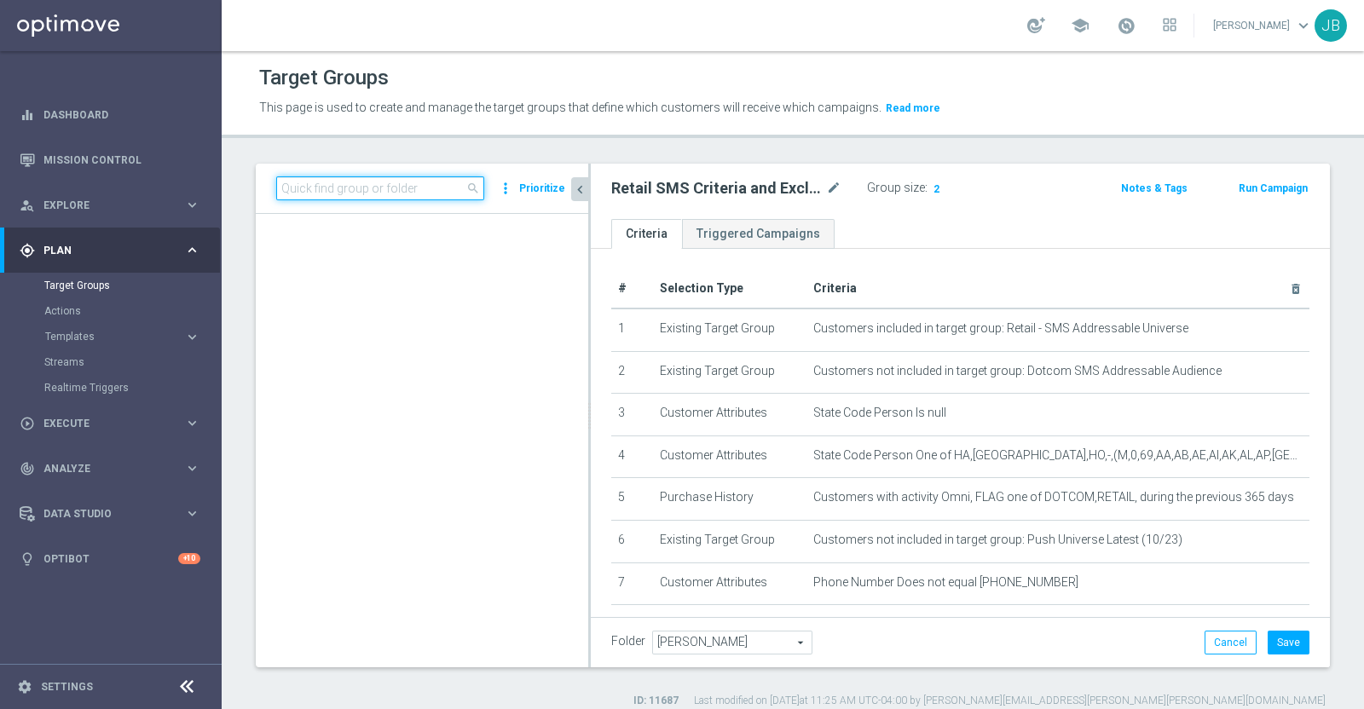
click at [352, 183] on input at bounding box center [380, 188] width 208 height 24
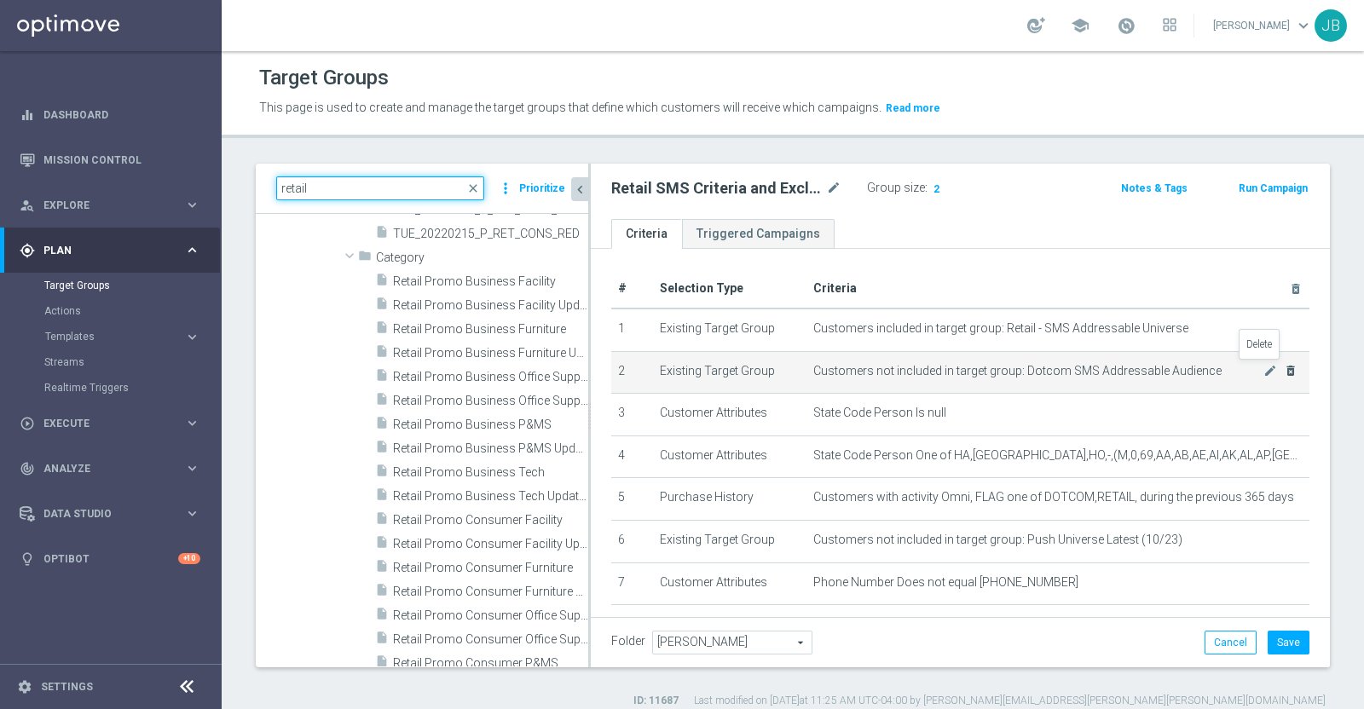
type input "retail"
click at [1284, 370] on icon "delete_forever" at bounding box center [1291, 371] width 14 height 14
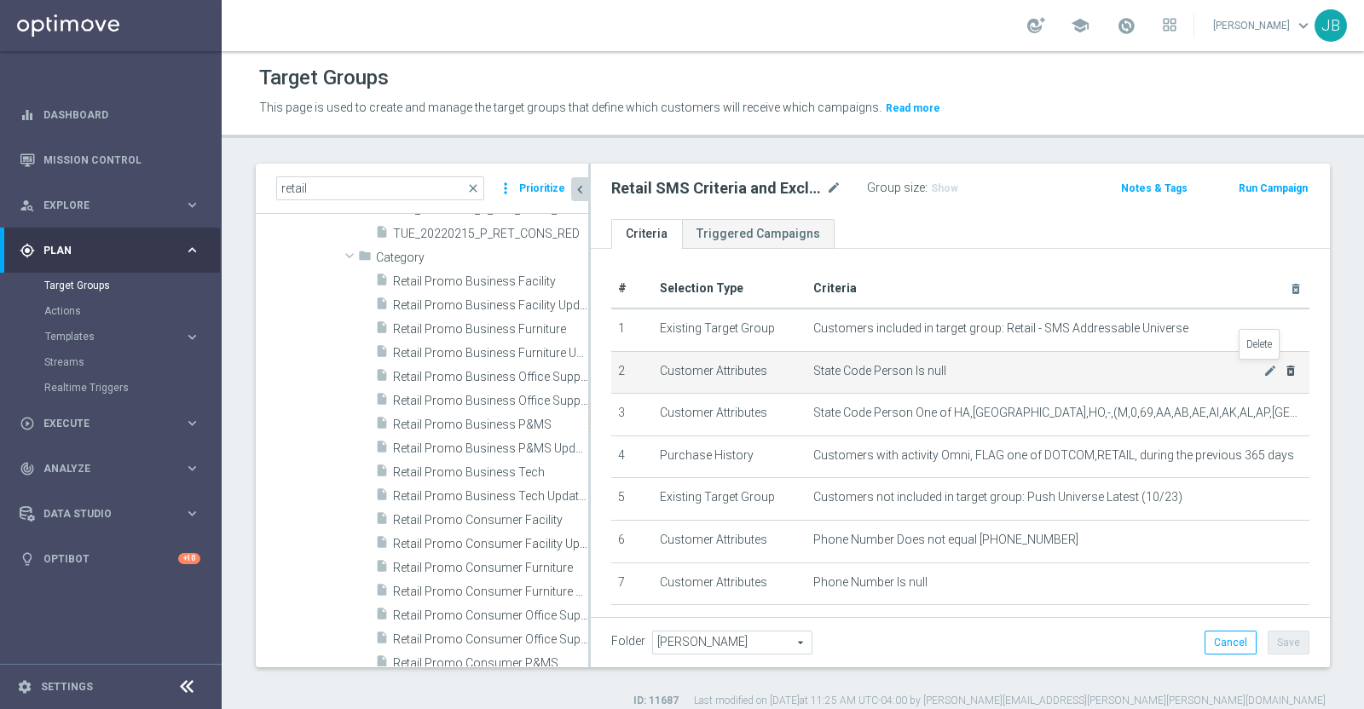
click at [1284, 370] on icon "delete_forever" at bounding box center [1291, 371] width 14 height 14
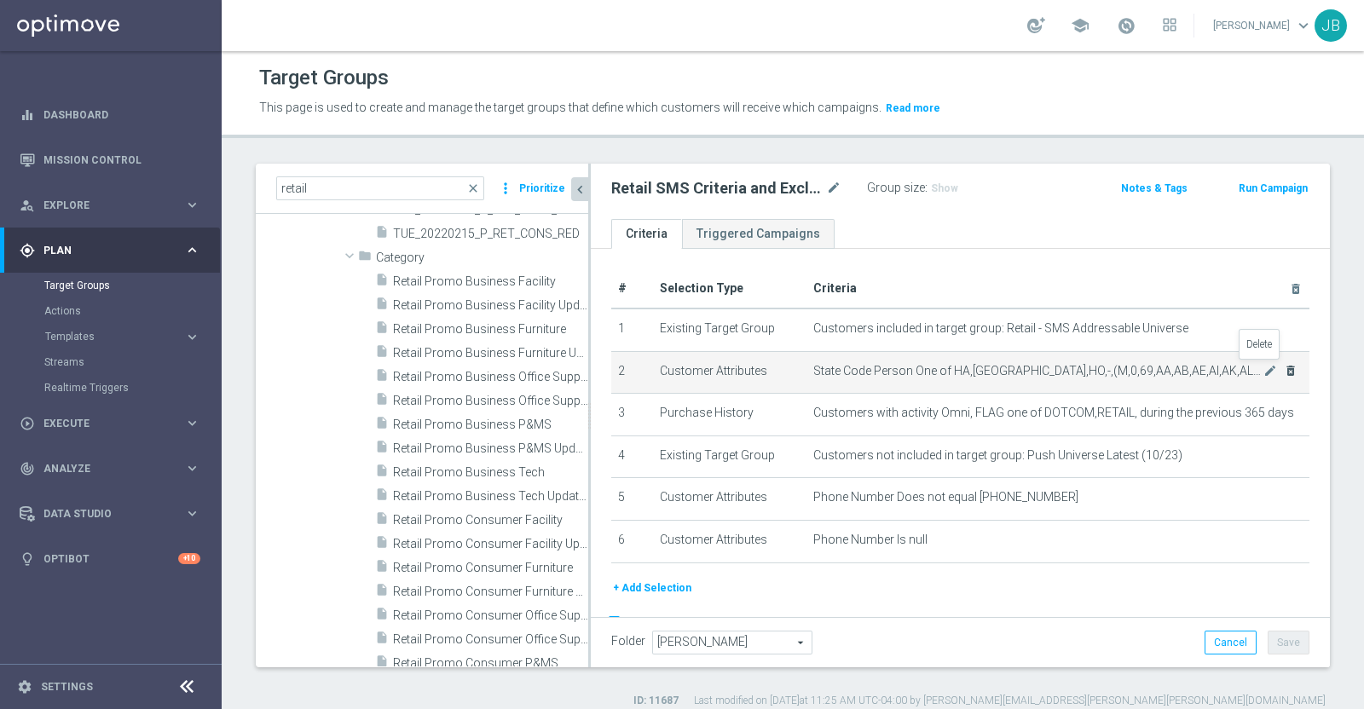
click at [1284, 370] on icon "delete_forever" at bounding box center [1291, 371] width 14 height 14
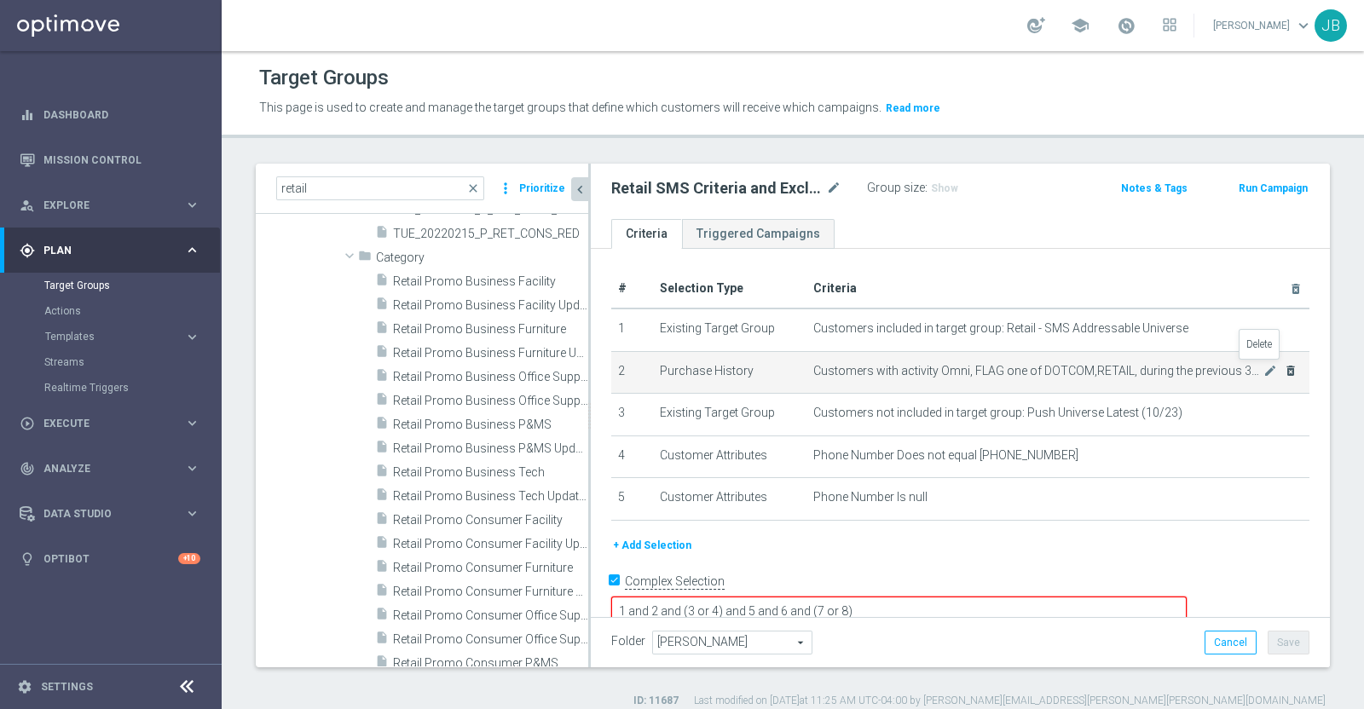
click at [1284, 370] on icon "delete_forever" at bounding box center [1291, 371] width 14 height 14
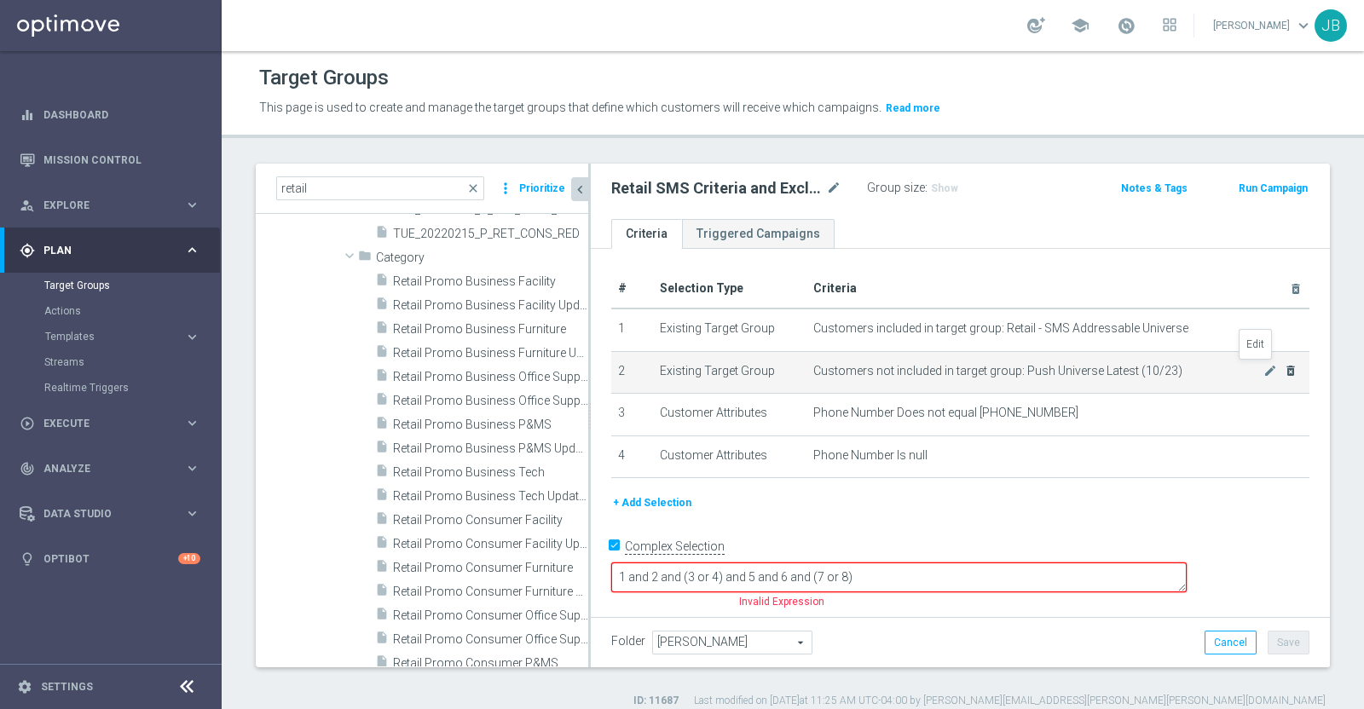
click at [1263, 370] on icon "mode_edit" at bounding box center [1270, 371] width 14 height 14
click at [1261, 370] on as-split "retail close more_vert Prioritize Customer Target Groups library_add create_new…" at bounding box center [793, 416] width 1074 height 504
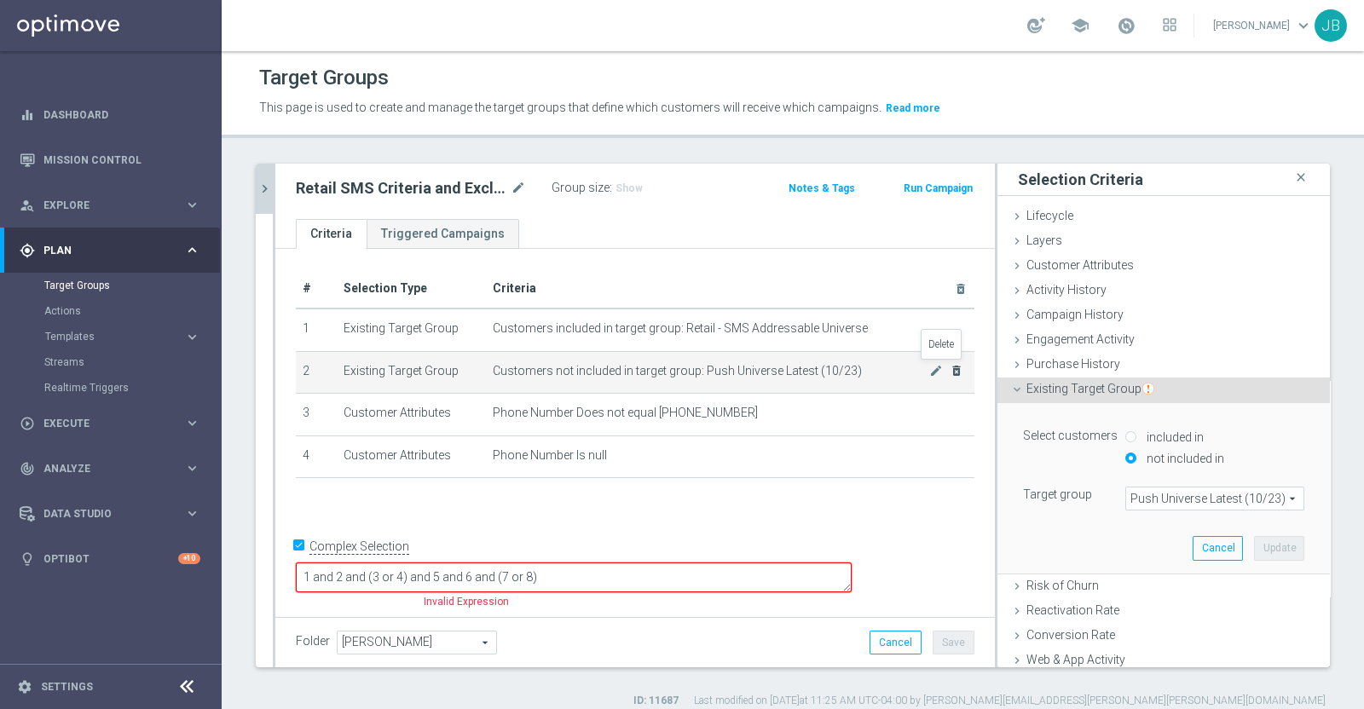
click at [949, 367] on icon "delete_forever" at bounding box center [956, 371] width 14 height 14
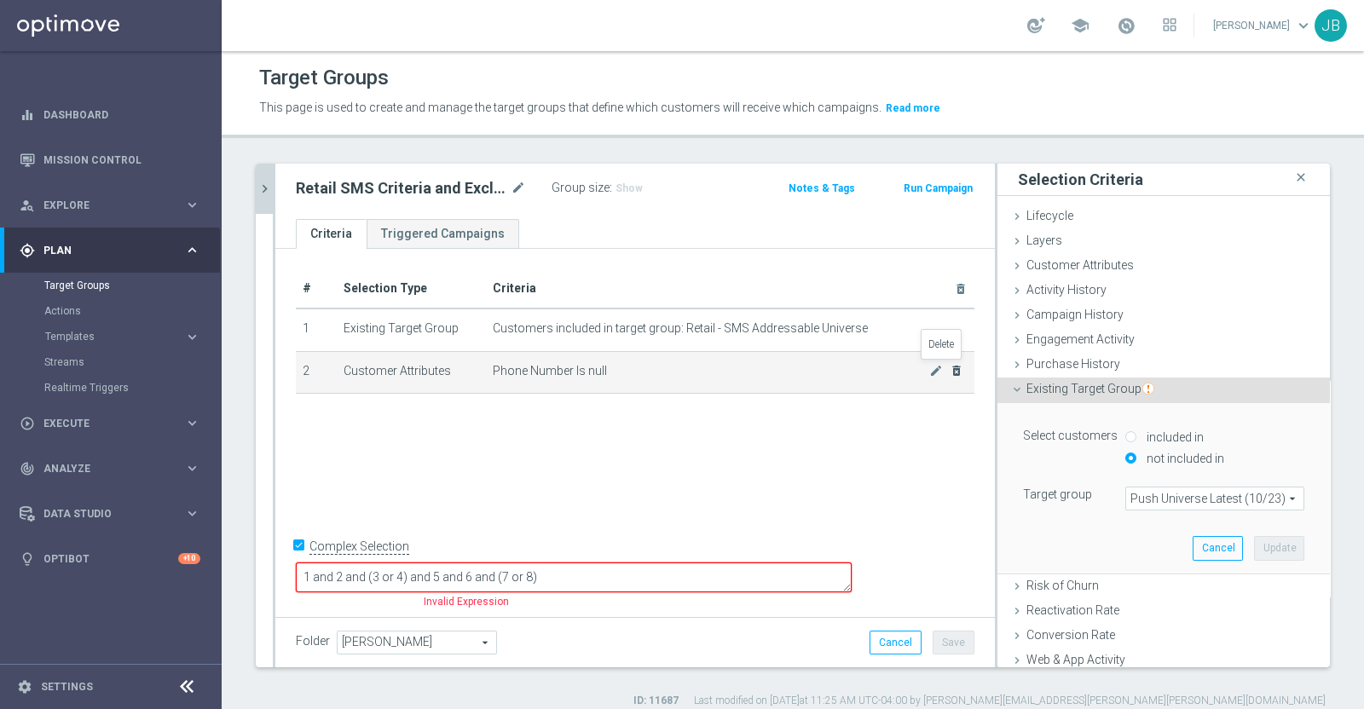
click at [949, 367] on icon "delete_forever" at bounding box center [956, 371] width 14 height 14
checkbox input "false"
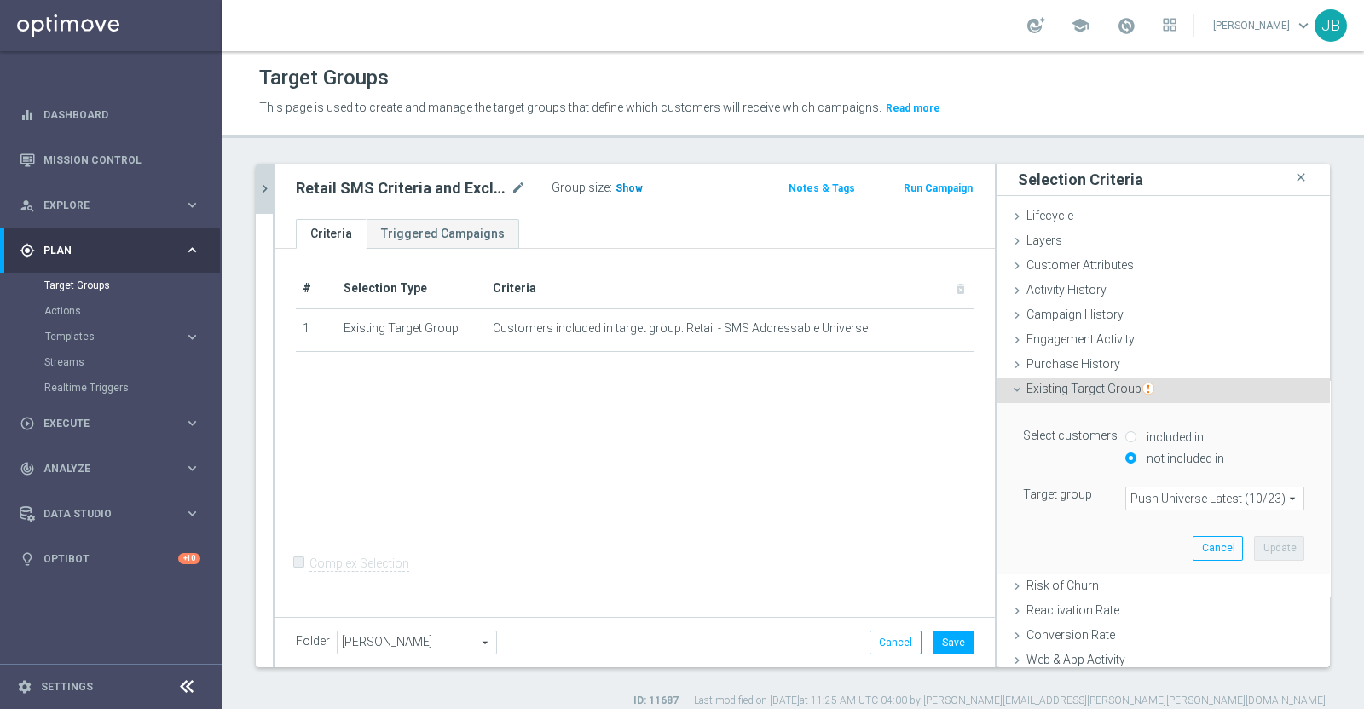
click at [620, 192] on span "Show" at bounding box center [628, 188] width 27 height 12
click at [1065, 263] on span "Customer Attributes" at bounding box center [1079, 265] width 107 height 14
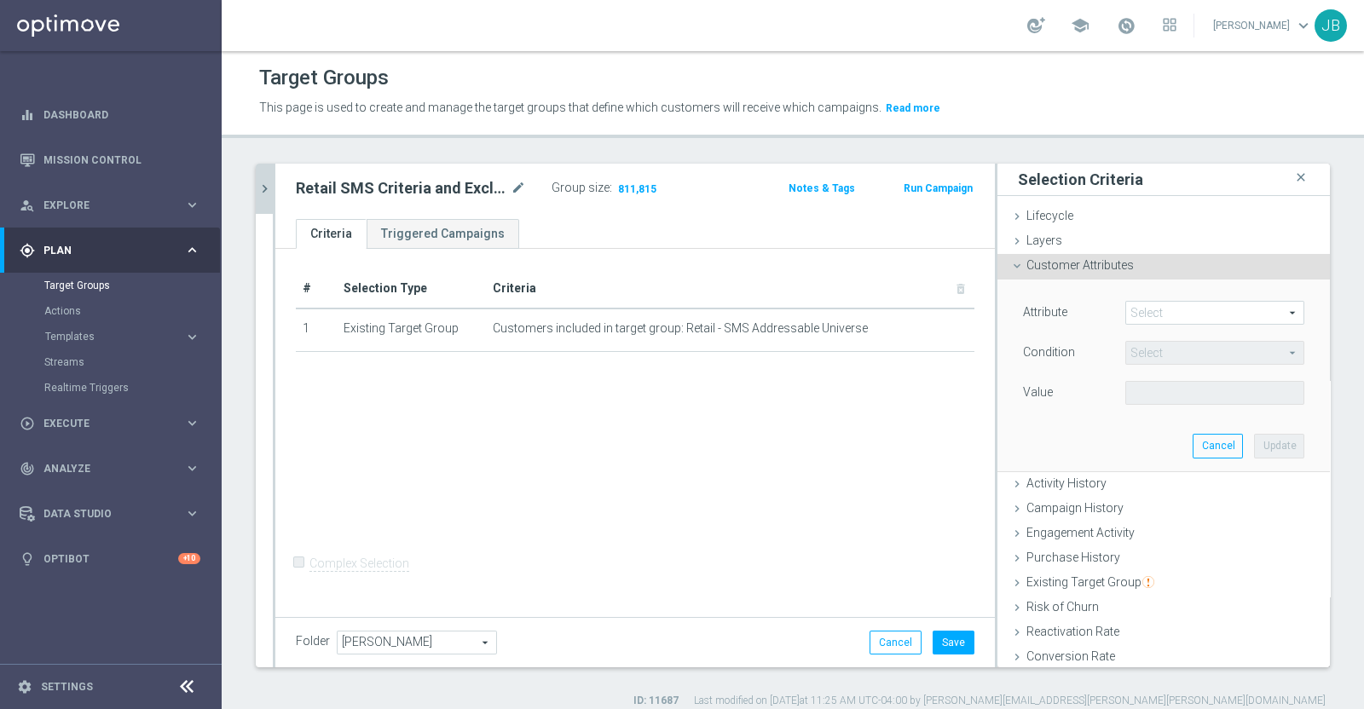
click at [1134, 313] on span at bounding box center [1214, 313] width 177 height 22
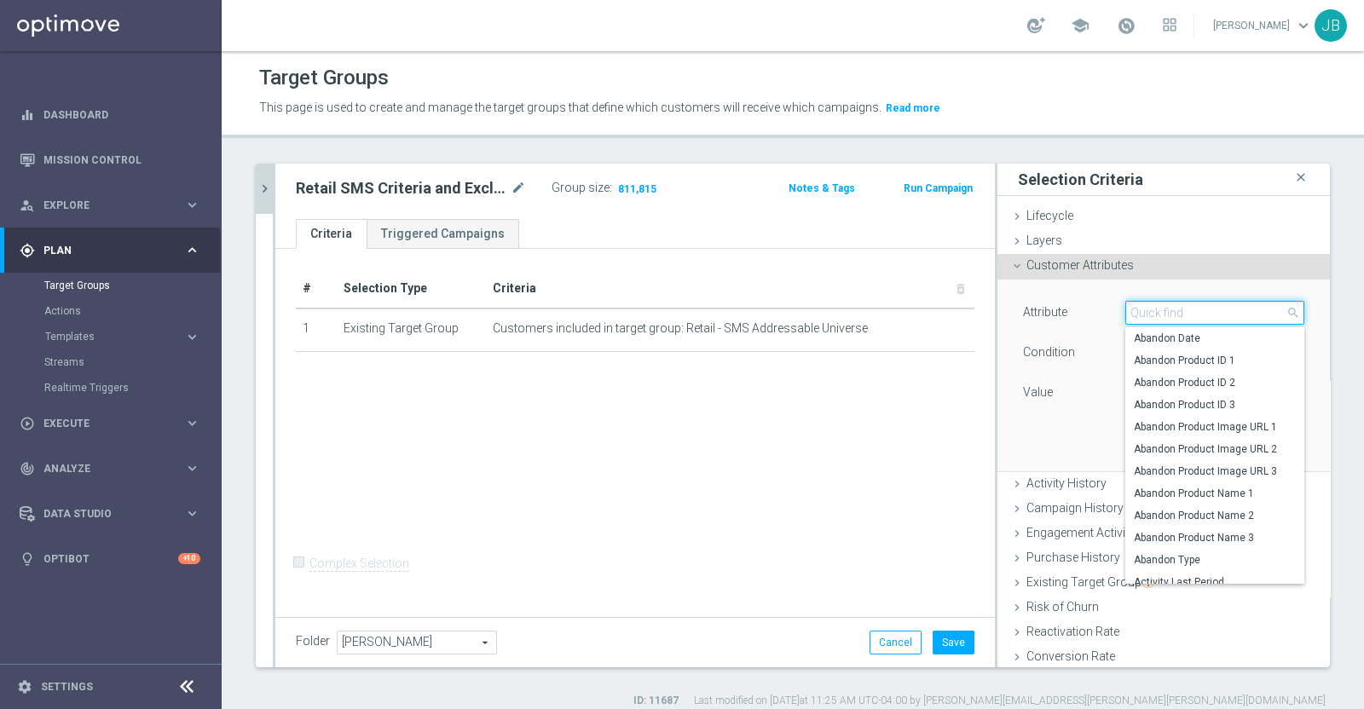
click at [1134, 314] on input "search" at bounding box center [1214, 313] width 179 height 24
type input "state code"
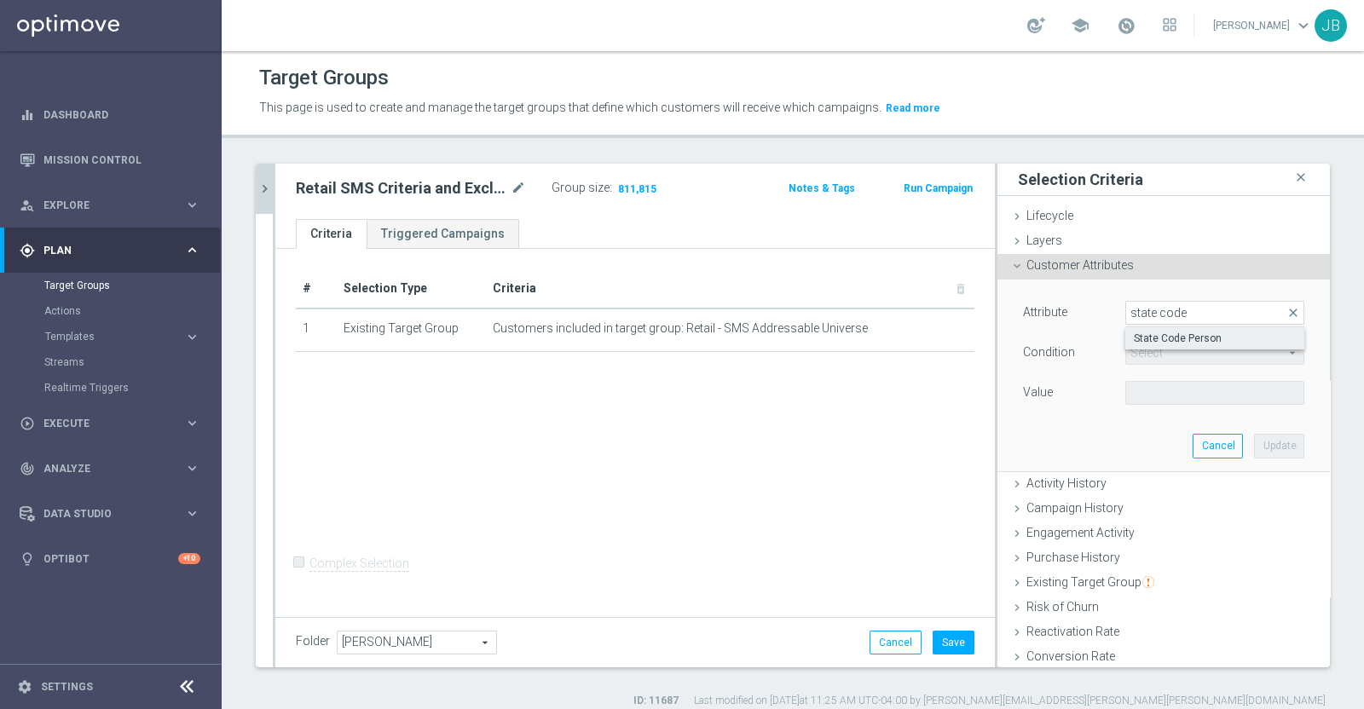
click at [1153, 336] on span "State Code Person" at bounding box center [1215, 339] width 162 height 14
type input "State Code Person"
click at [1155, 350] on span "Equals" at bounding box center [1214, 353] width 177 height 22
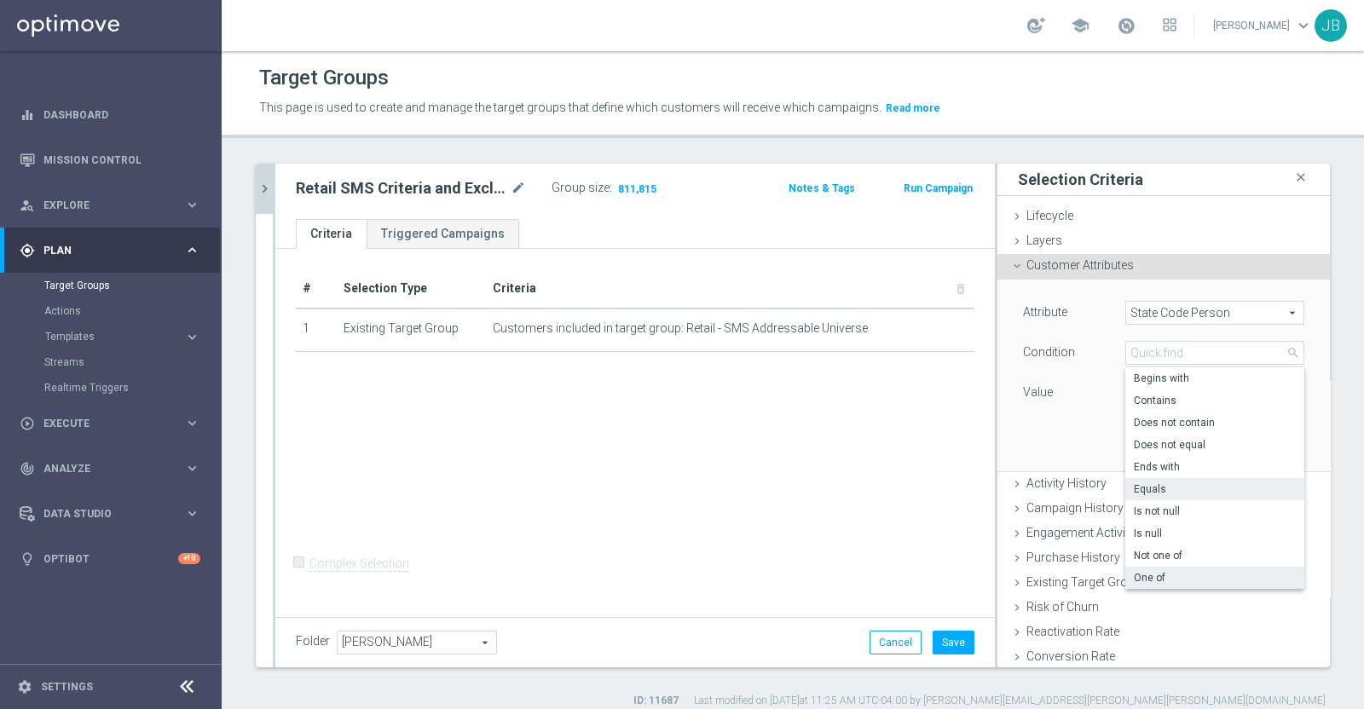
click at [1150, 571] on span "One of" at bounding box center [1215, 578] width 162 height 14
type input "One of"
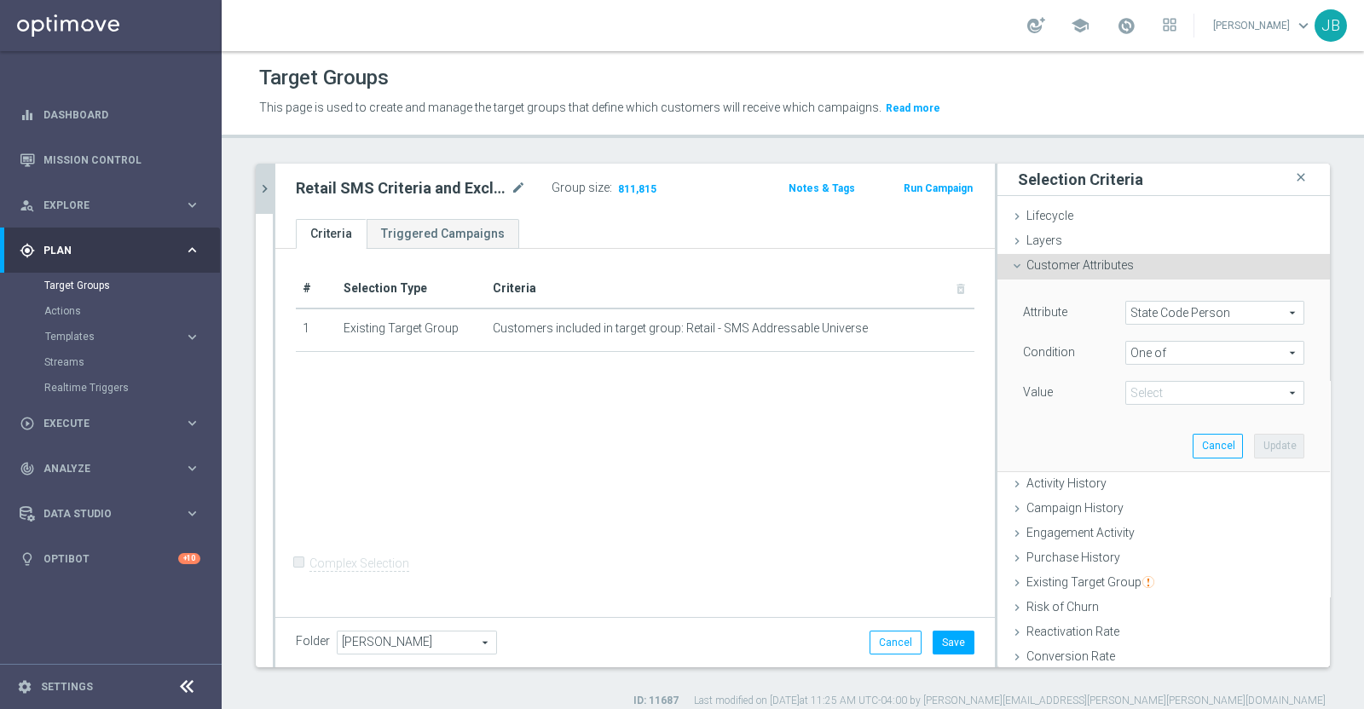
click at [1163, 390] on span at bounding box center [1214, 393] width 177 height 22
click at [1138, 457] on input "(All)" at bounding box center [1143, 457] width 11 height 11
checkbox input "true"
type input "Selected 131 of 131"
checkbox input "true"
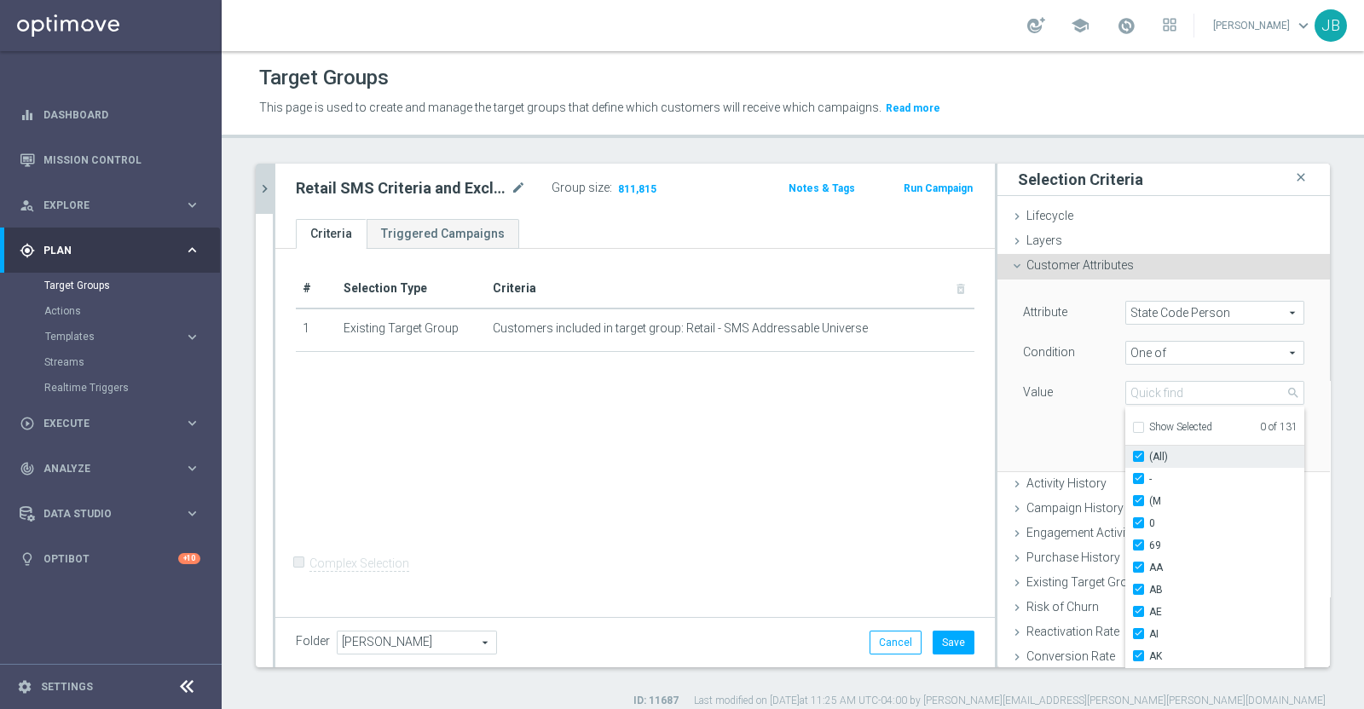
checkbox input "true"
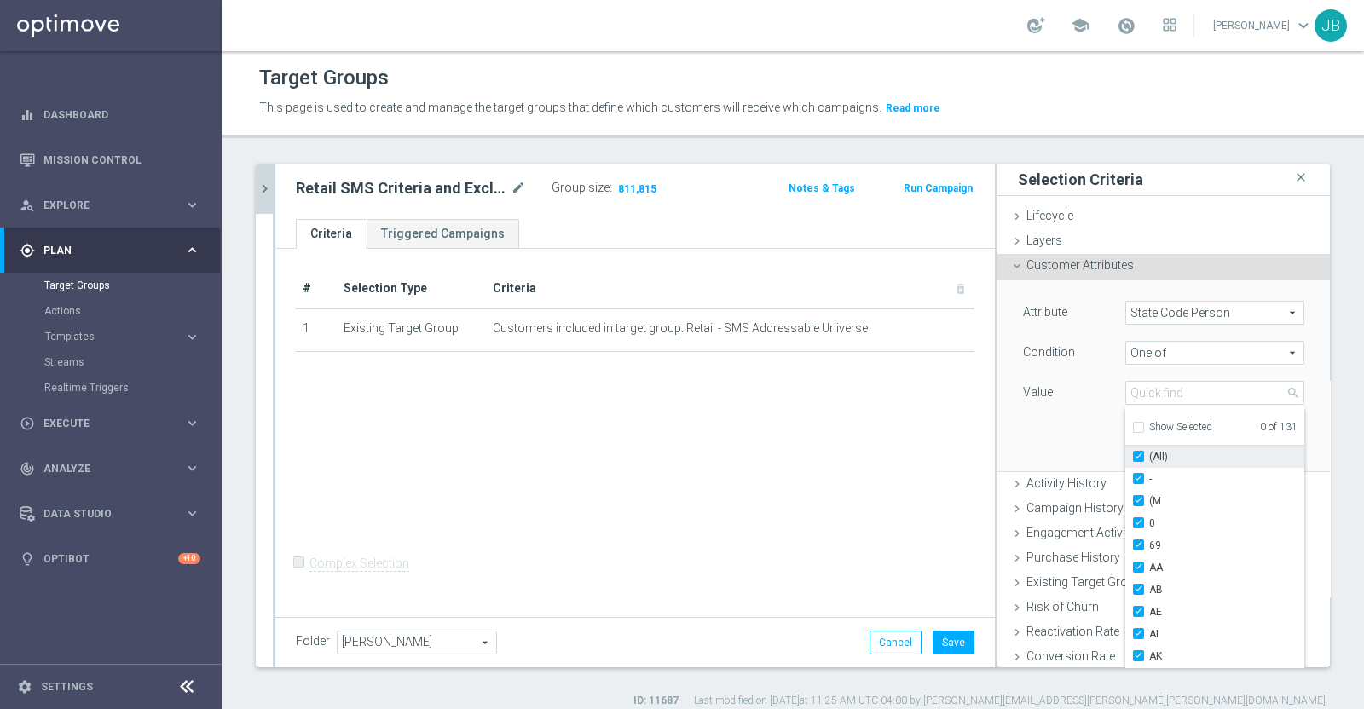
checkbox input "true"
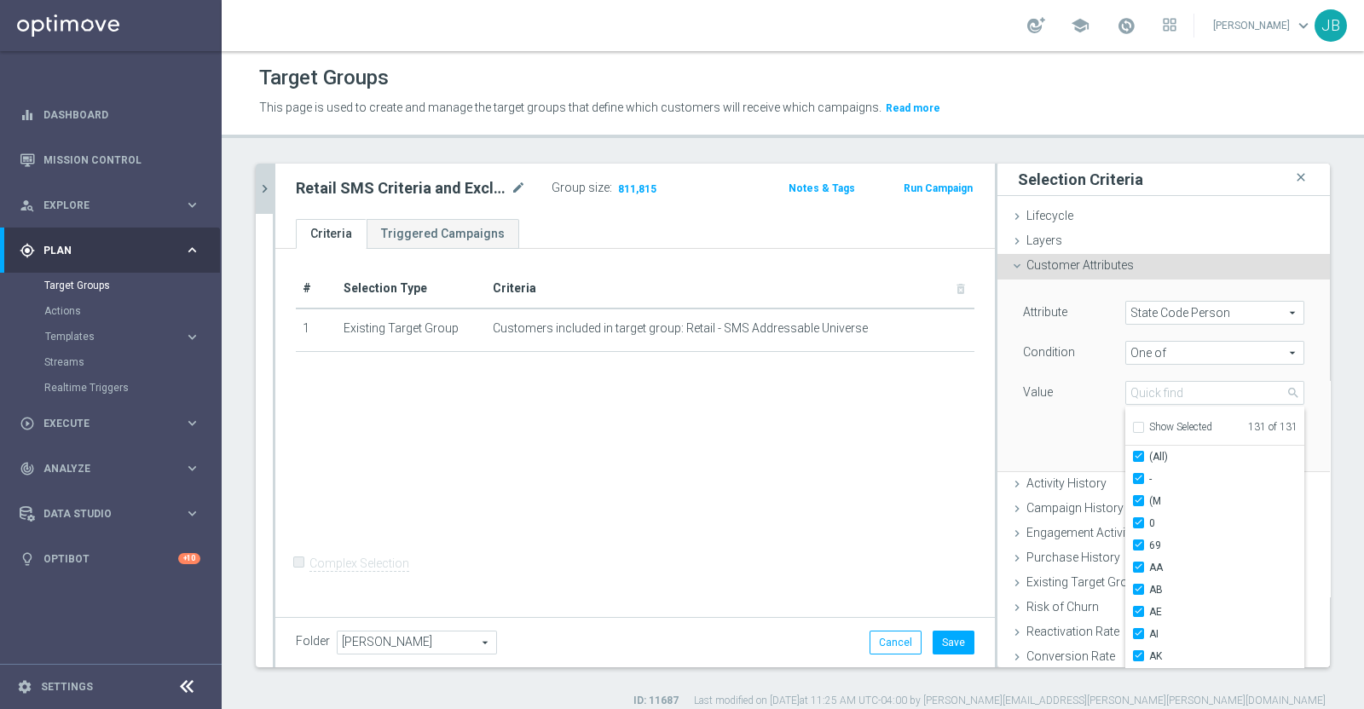
click at [1057, 431] on div "Attribute State Code Person State Code Person arrow_drop_down search Condition …" at bounding box center [1163, 375] width 307 height 191
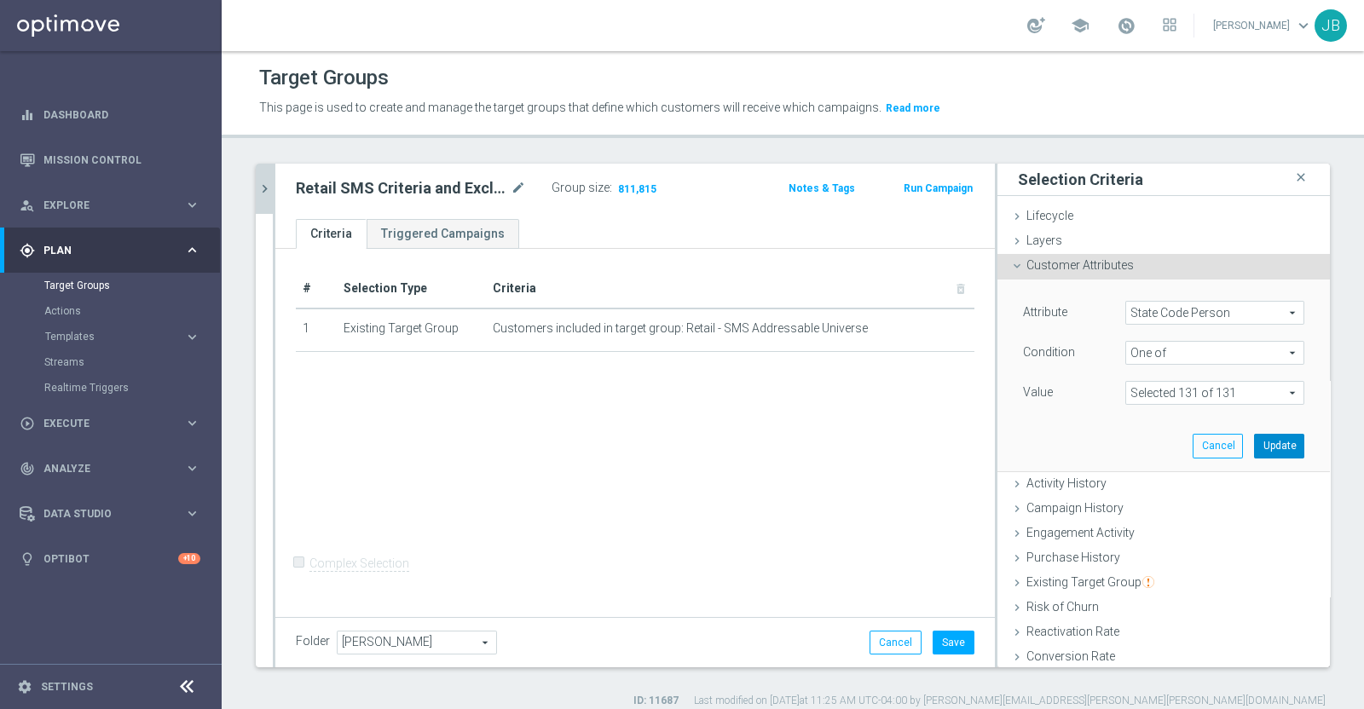
click at [1254, 441] on button "Update" at bounding box center [1279, 446] width 50 height 24
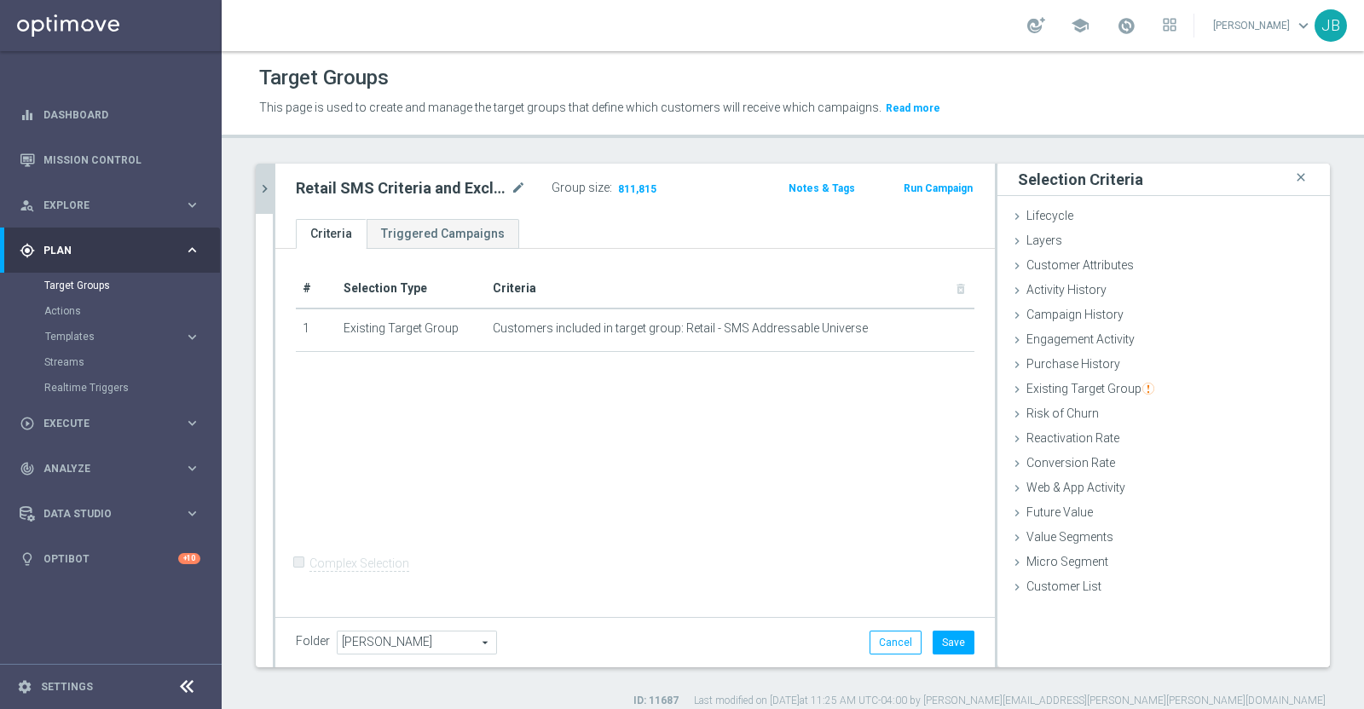
click at [753, 402] on div "# Selection Type Criteria delete_forever 1 Existing Target Group Customers incl…" at bounding box center [634, 431] width 719 height 364
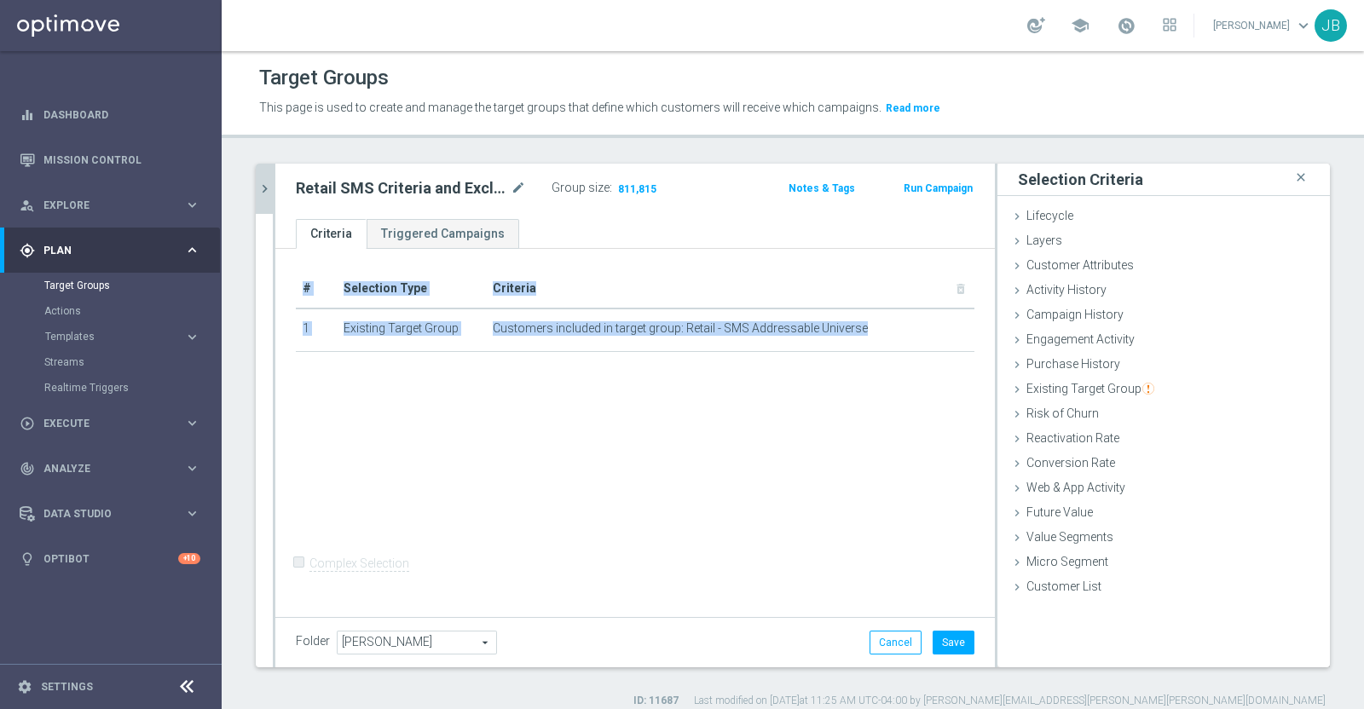
click at [753, 402] on div "# Selection Type Criteria delete_forever 1 Existing Target Group Customers incl…" at bounding box center [634, 431] width 719 height 364
click at [880, 418] on div "# Selection Type Criteria delete_forever 1 Existing Target Group Customers incl…" at bounding box center [634, 431] width 719 height 364
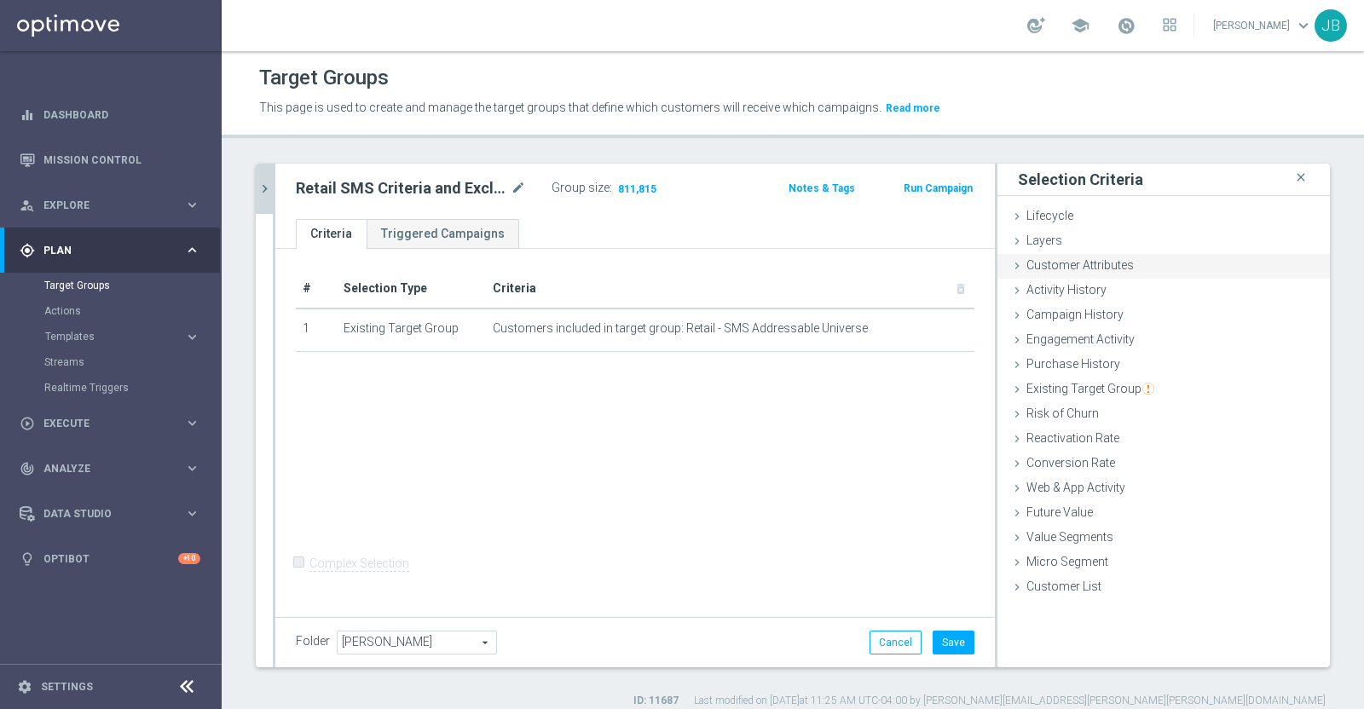
click at [1064, 270] on span "Customer Attributes" at bounding box center [1079, 265] width 107 height 14
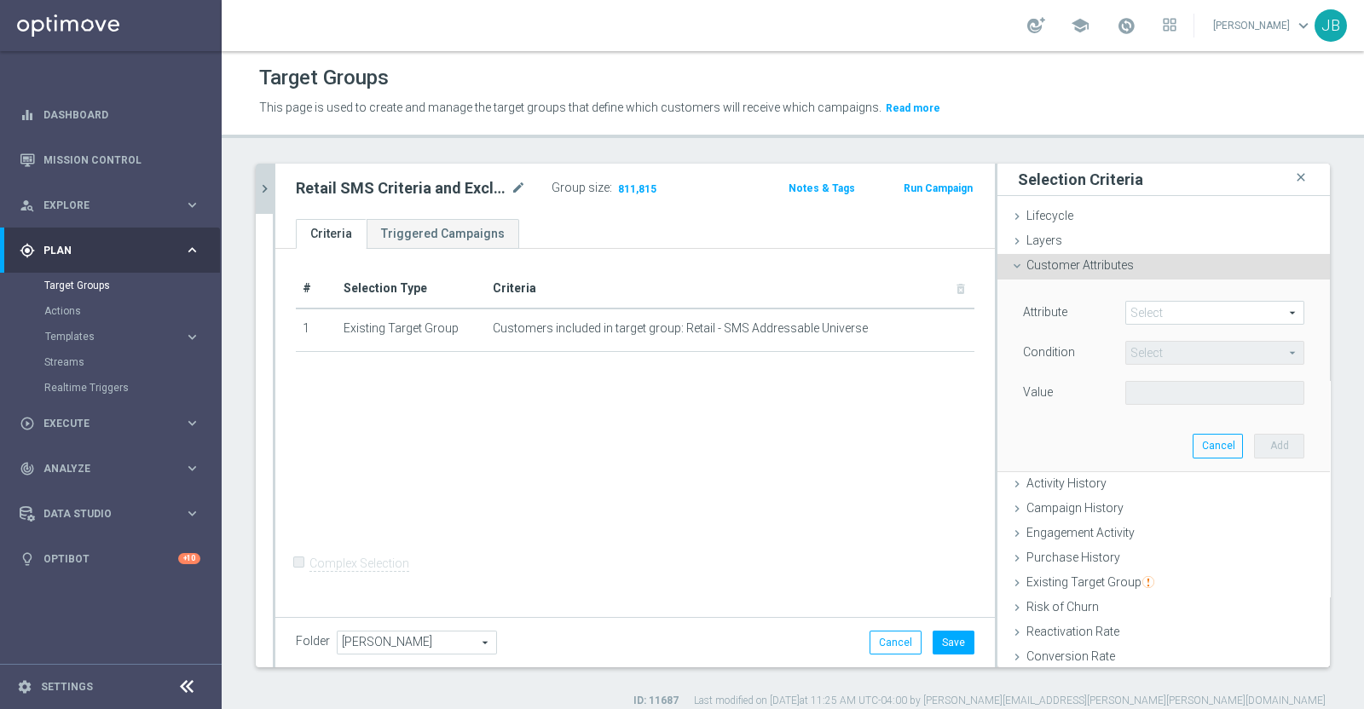
click at [1126, 314] on span at bounding box center [1214, 313] width 177 height 22
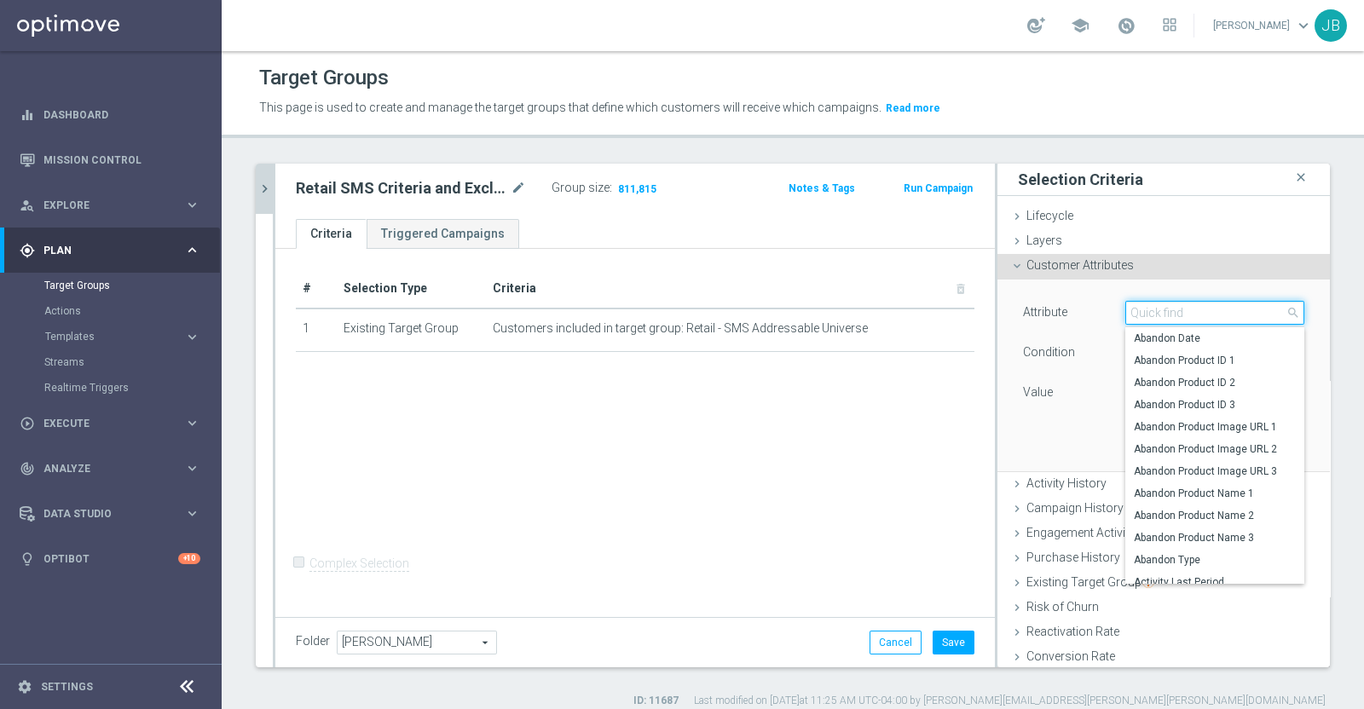
click at [1125, 314] on input "search" at bounding box center [1214, 313] width 179 height 24
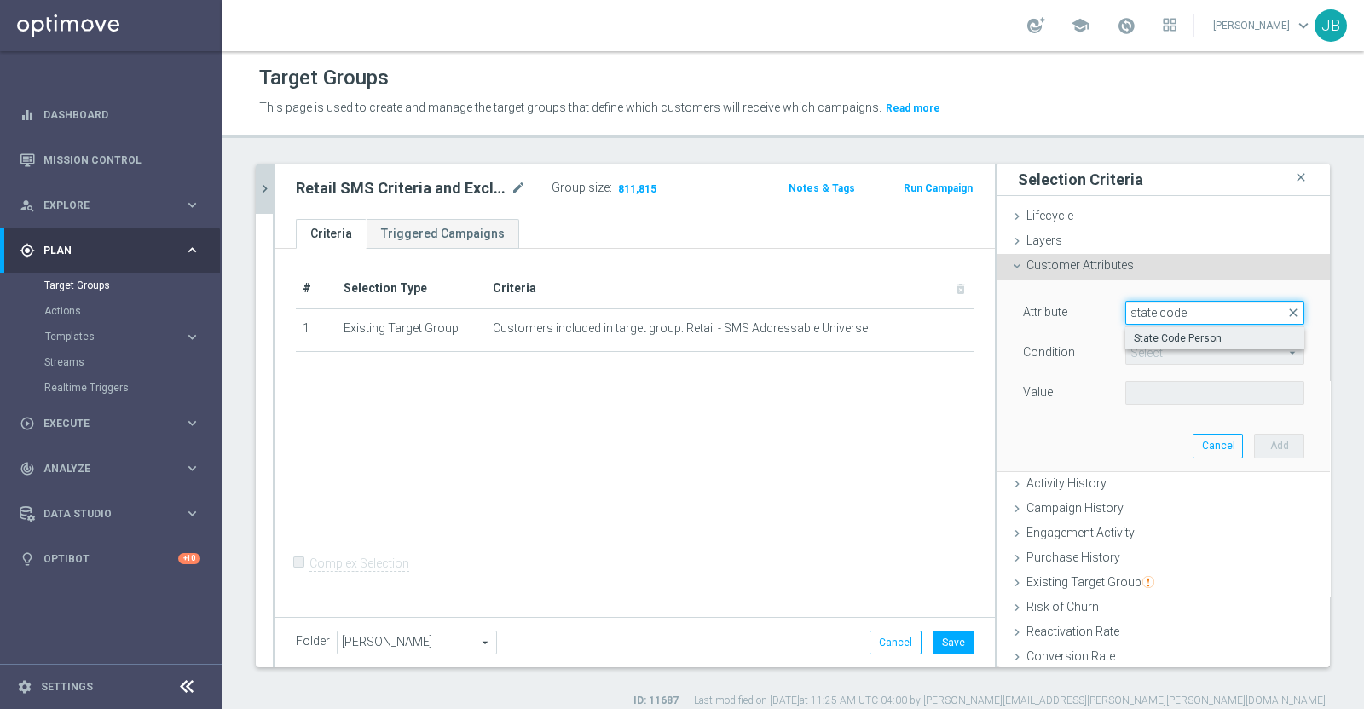
type input "state code"
click at [1172, 327] on label "State Code Person" at bounding box center [1214, 338] width 179 height 22
type input "State Code Person"
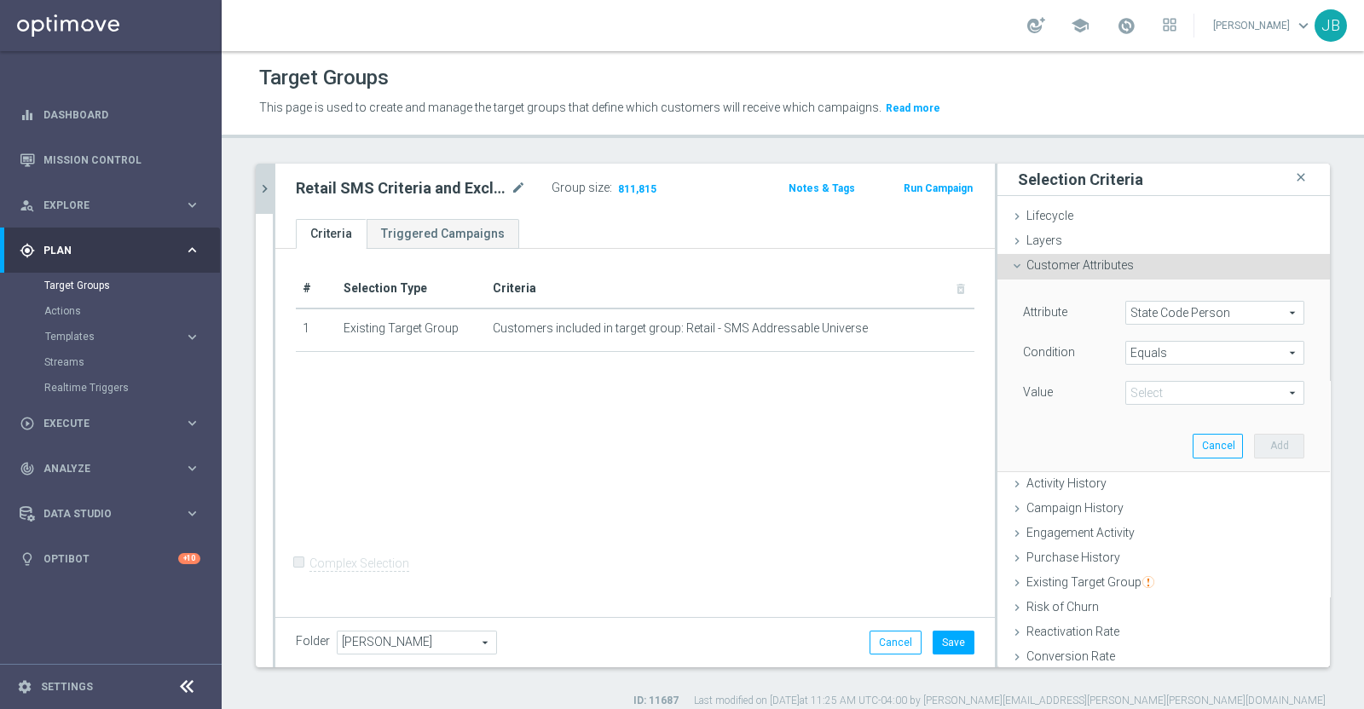
click at [1149, 353] on span "Equals" at bounding box center [1214, 353] width 177 height 22
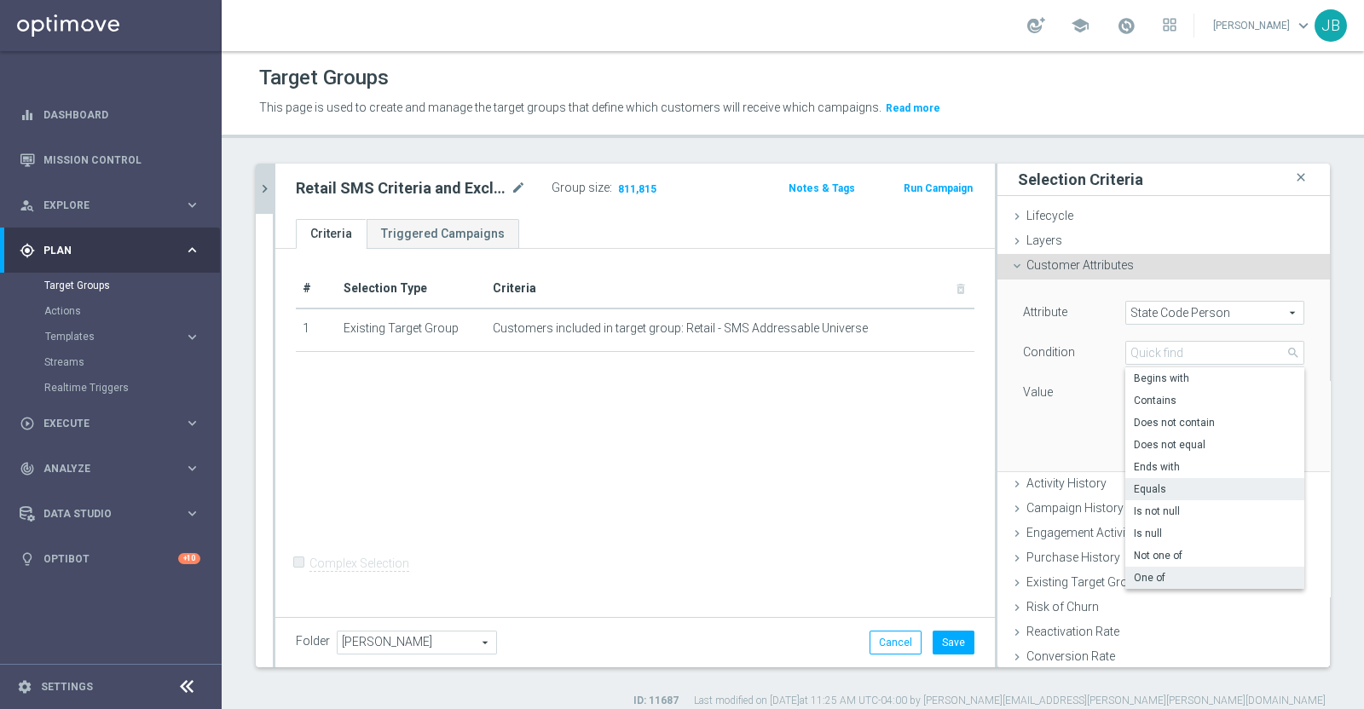
click at [1146, 577] on span "One of" at bounding box center [1215, 578] width 162 height 14
type input "One of"
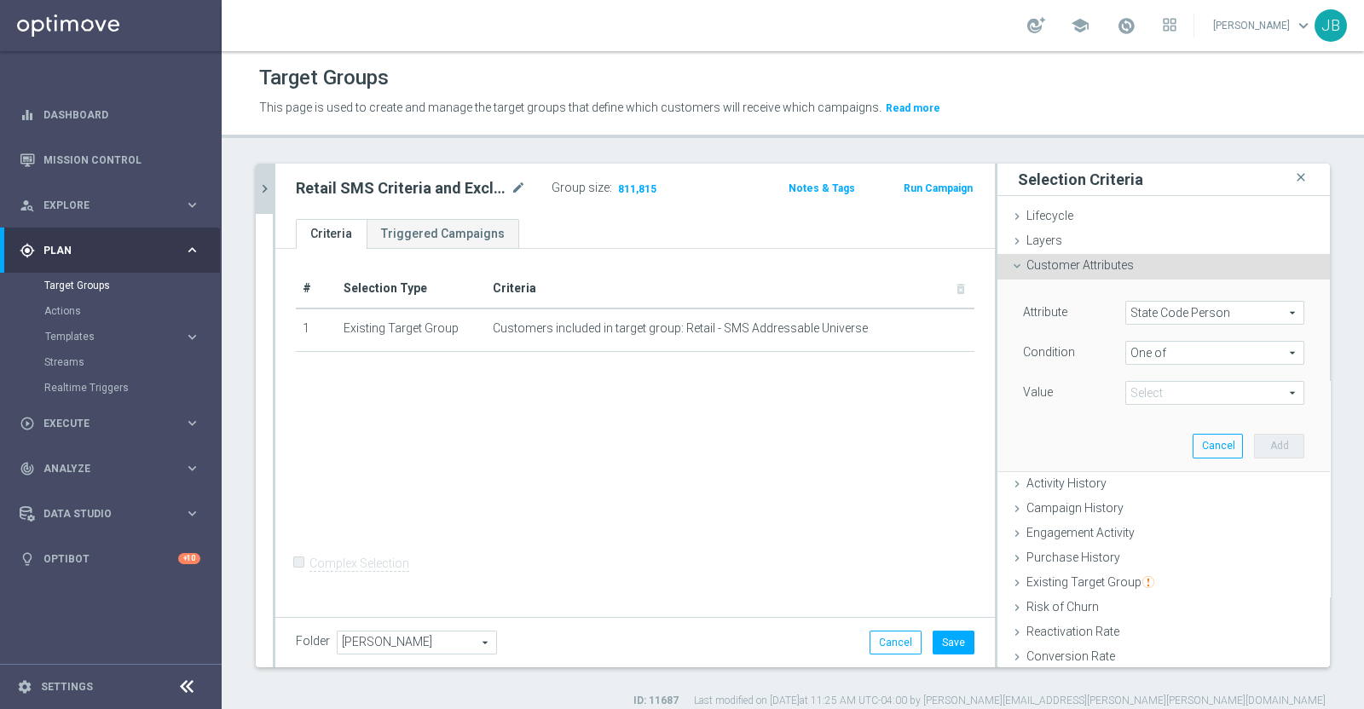
click at [1175, 385] on span at bounding box center [1214, 393] width 177 height 22
click at [1125, 462] on div "(All)" at bounding box center [1214, 457] width 179 height 22
click at [1149, 458] on label "(All)" at bounding box center [1226, 457] width 155 height 22
click at [1138, 458] on input "(All)" at bounding box center [1143, 457] width 11 height 11
checkbox input "true"
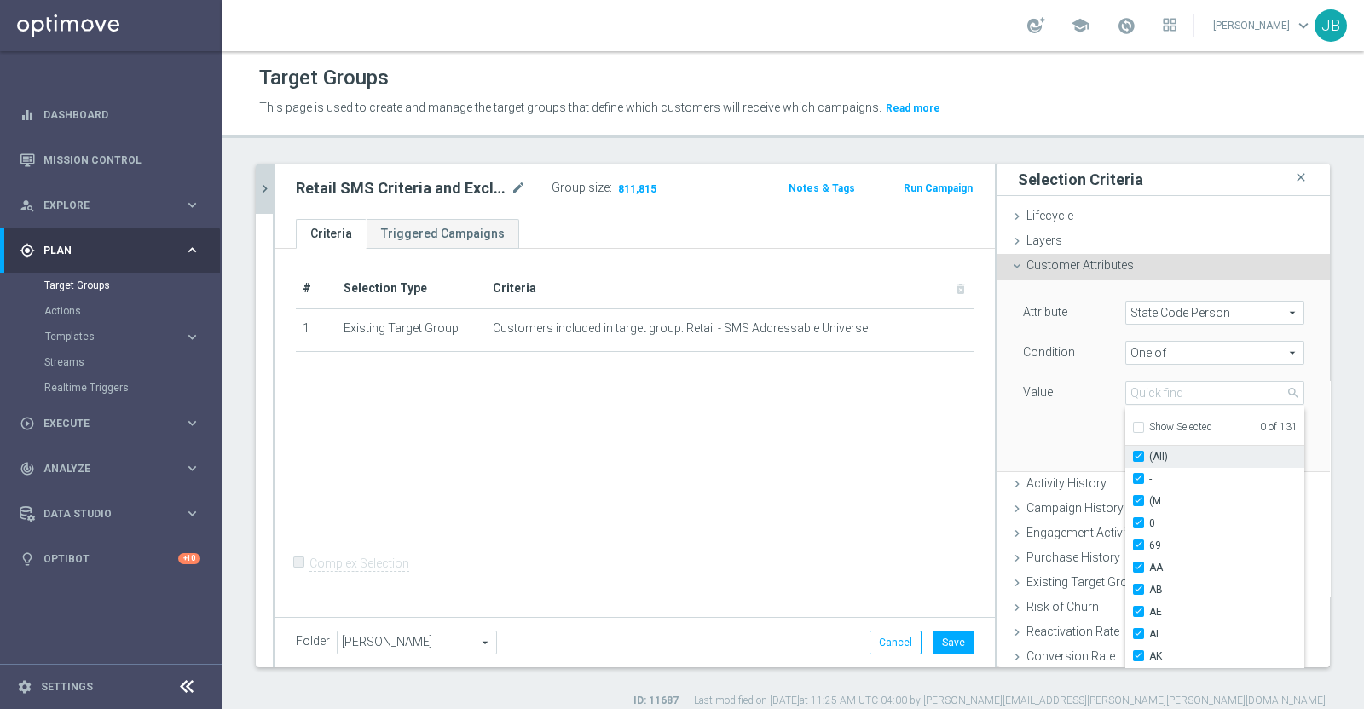
type input "Selected 131 of 131"
checkbox input "true"
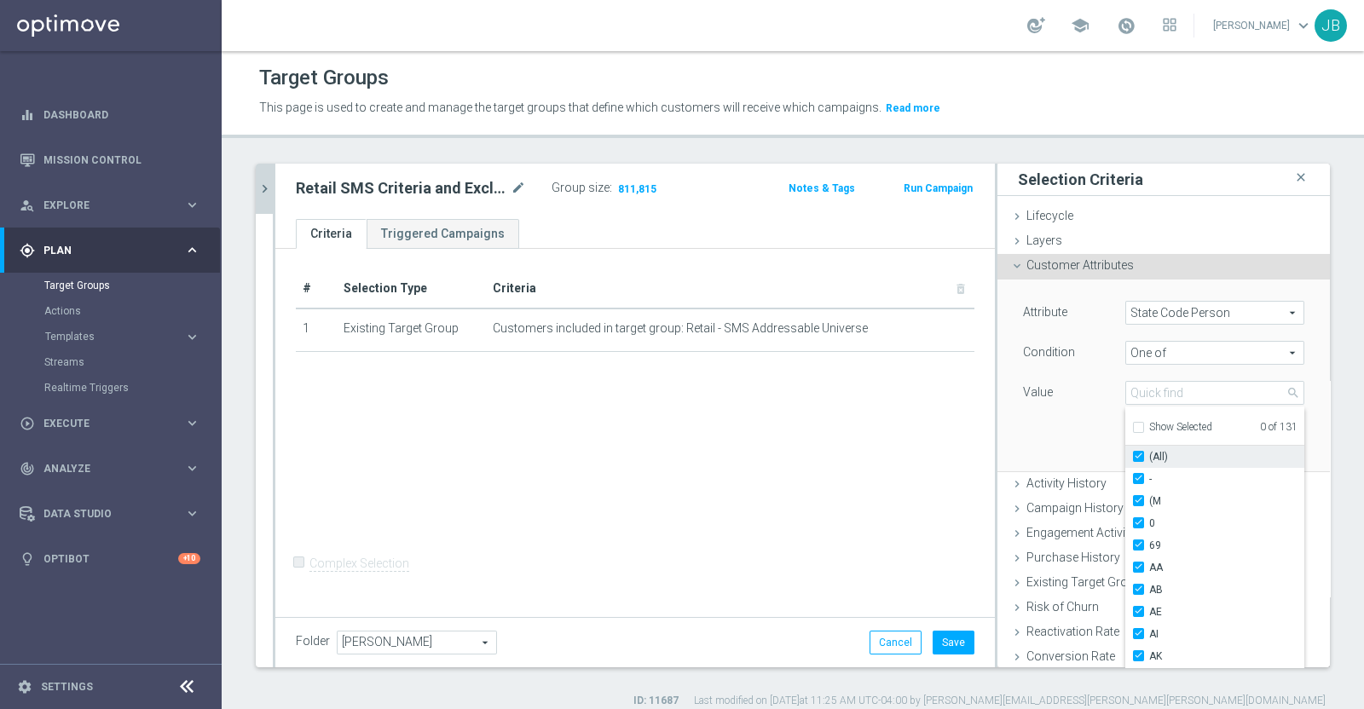
checkbox input "true"
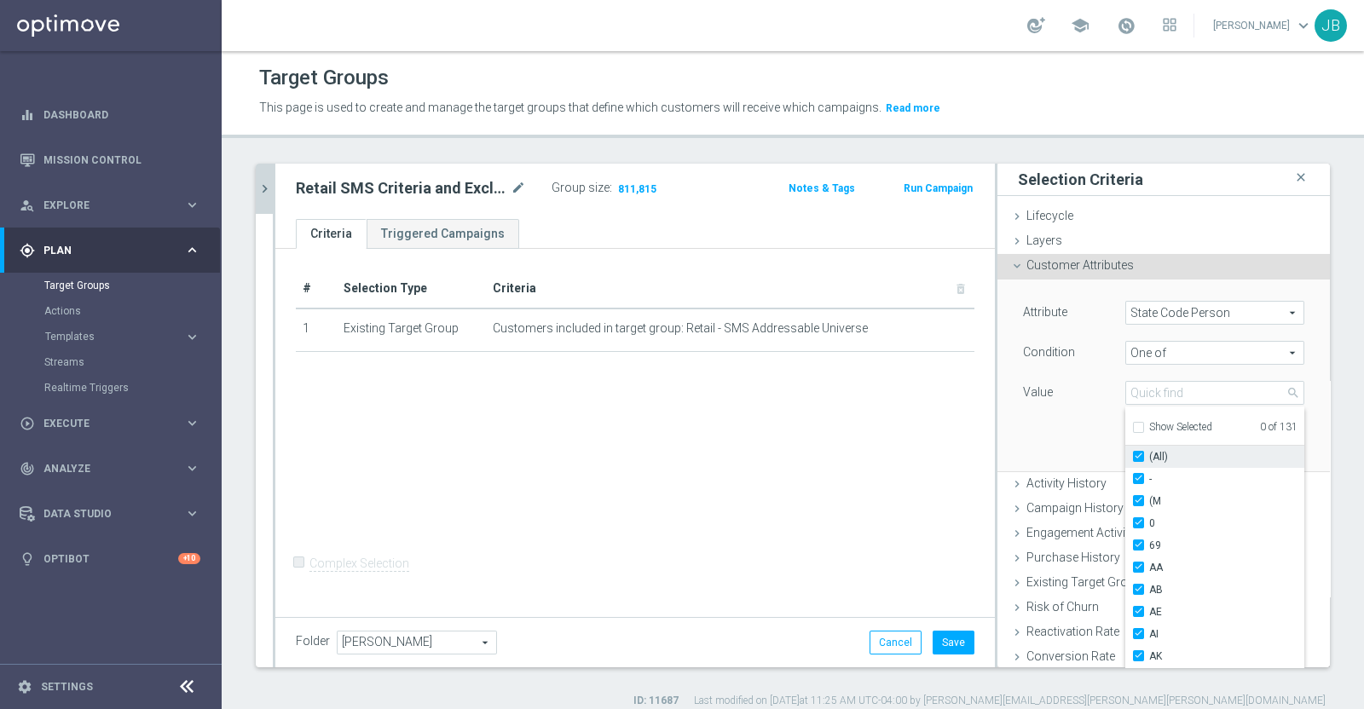
checkbox input "true"
click at [1053, 415] on div "Attribute State Code Person State Code Person arrow_drop_down search Condition …" at bounding box center [1163, 375] width 307 height 191
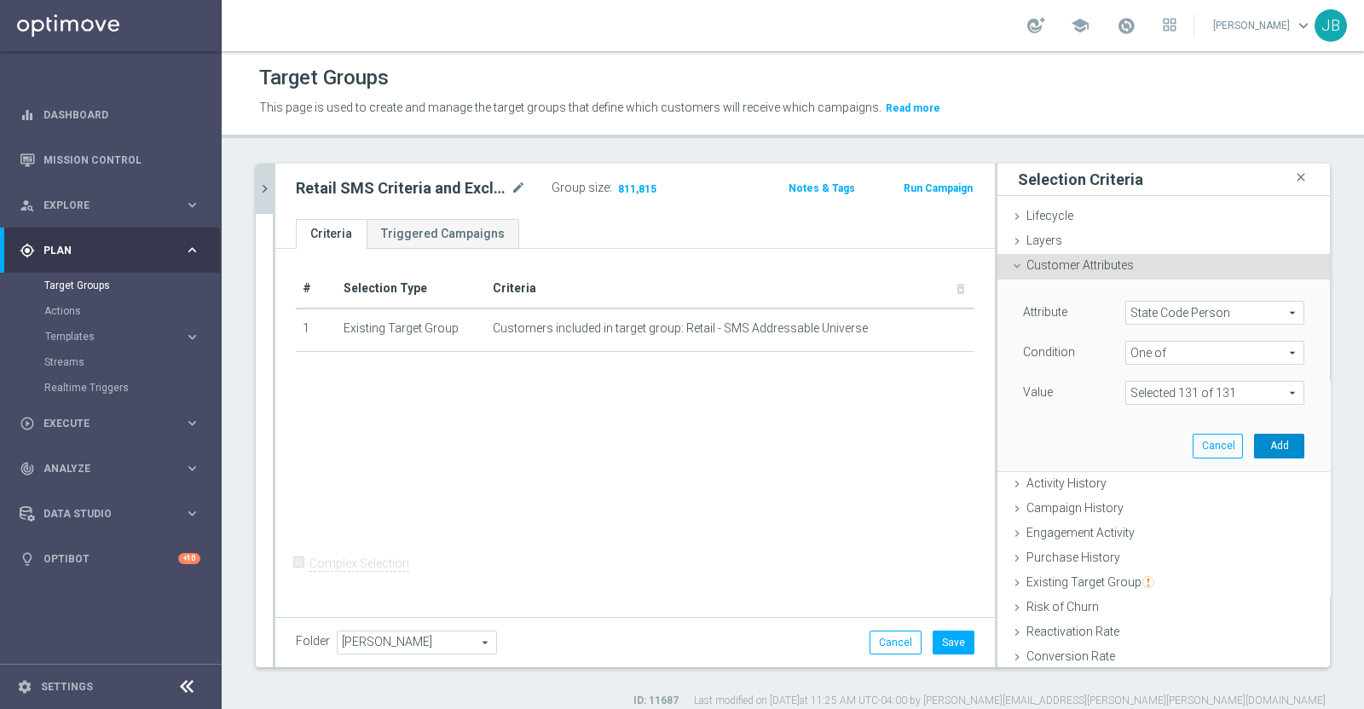
click at [1254, 447] on button "Add" at bounding box center [1279, 446] width 50 height 24
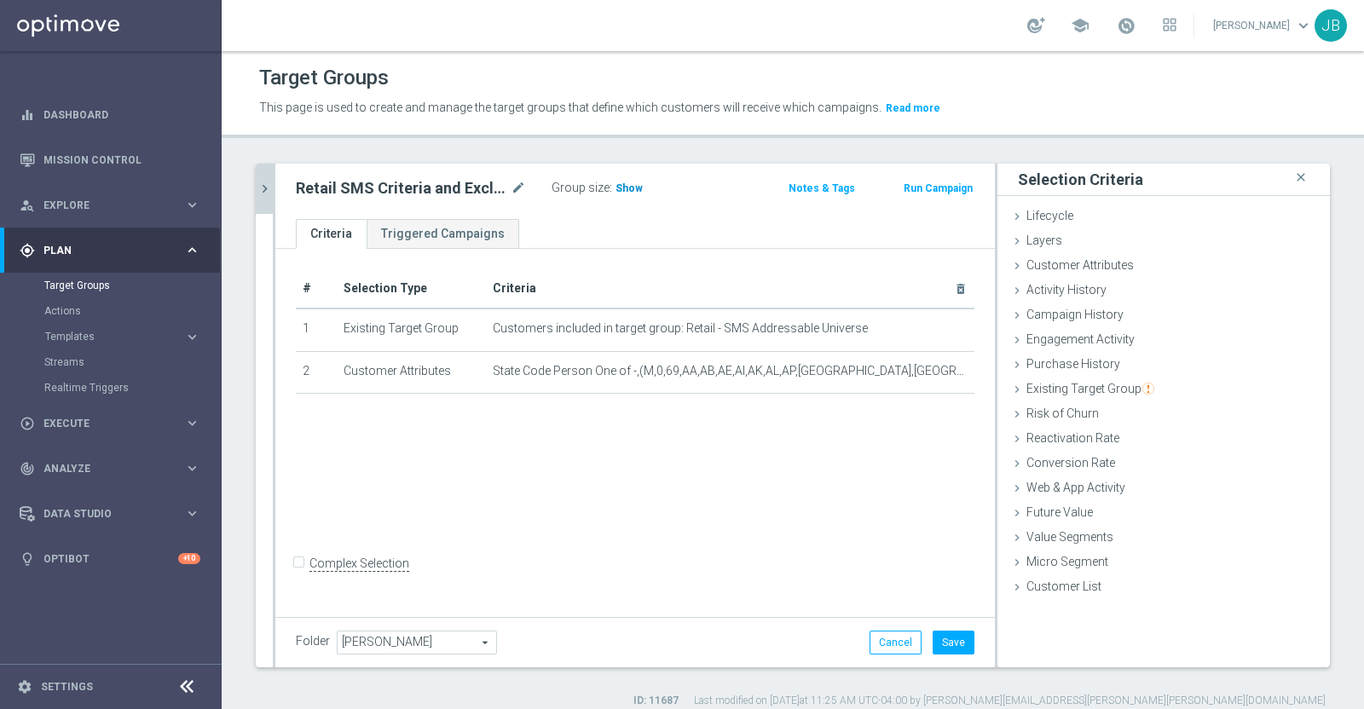
click at [635, 185] on span "Show" at bounding box center [628, 188] width 27 height 12
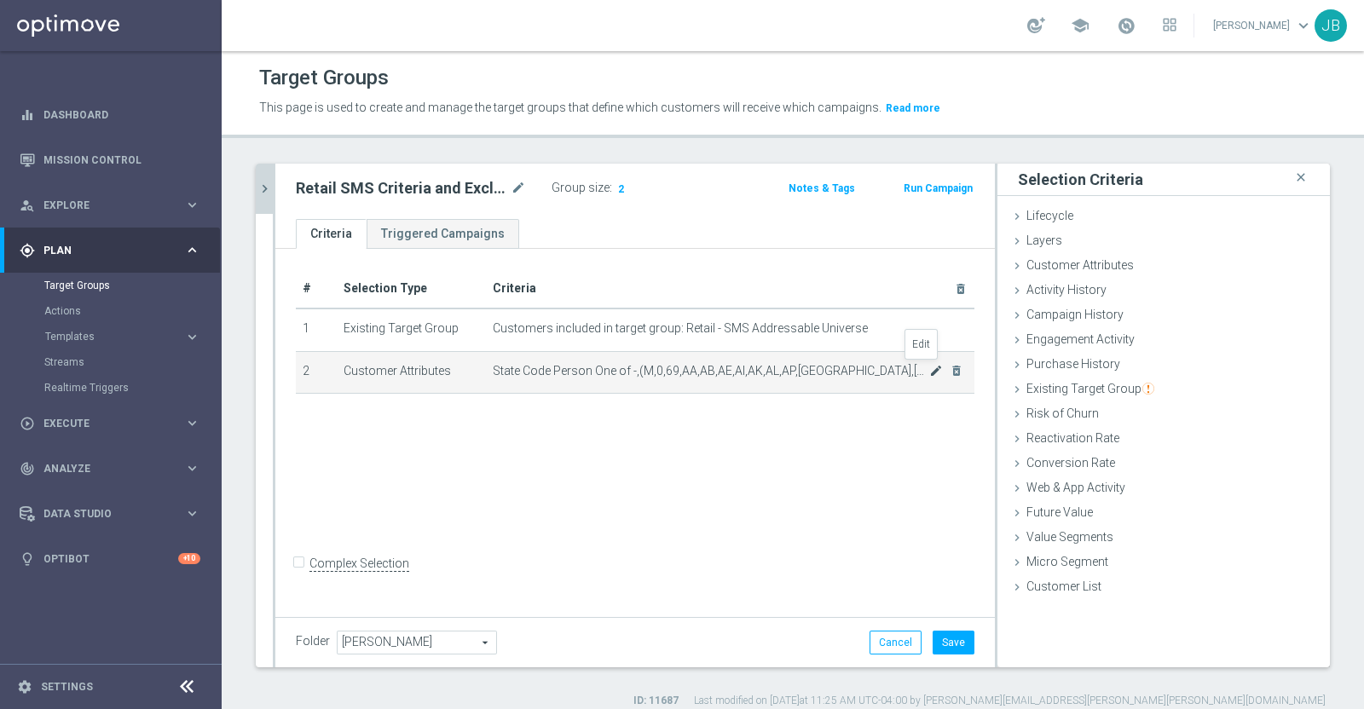
click at [929, 371] on icon "mode_edit" at bounding box center [936, 371] width 14 height 14
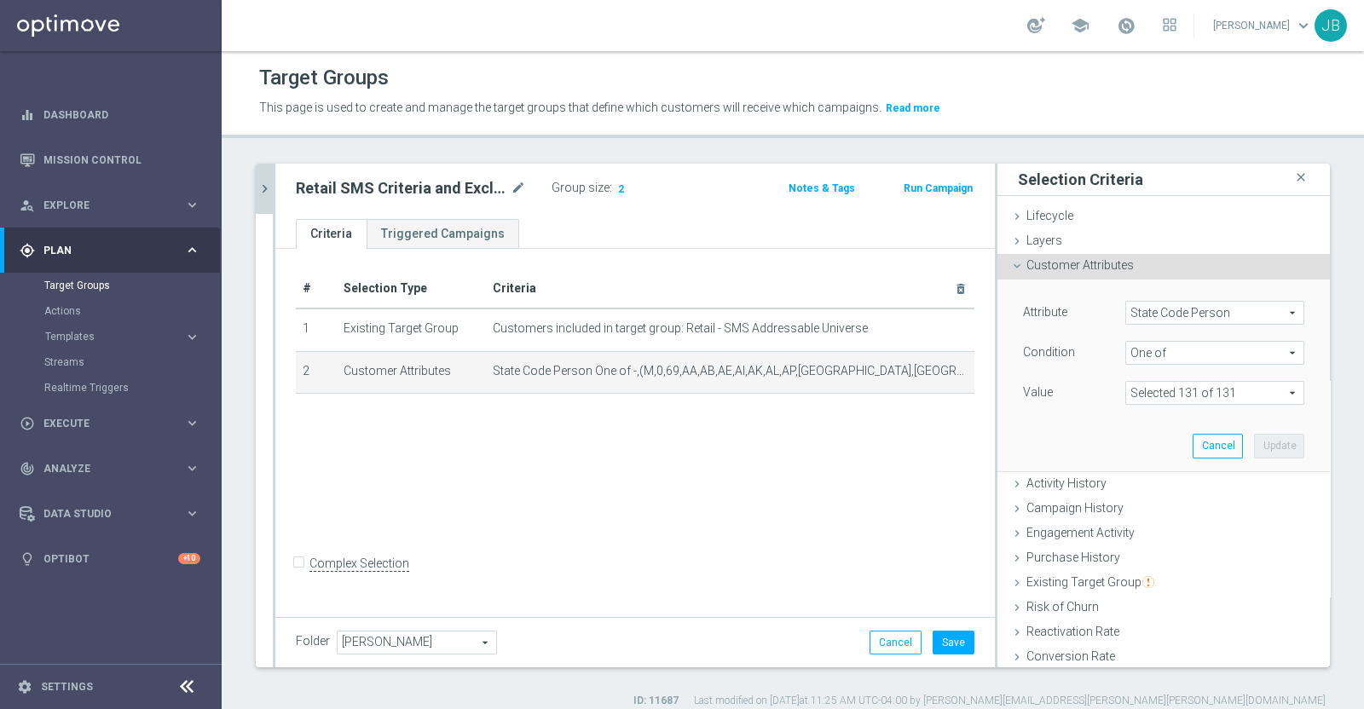
click at [1145, 390] on span at bounding box center [1214, 393] width 177 height 22
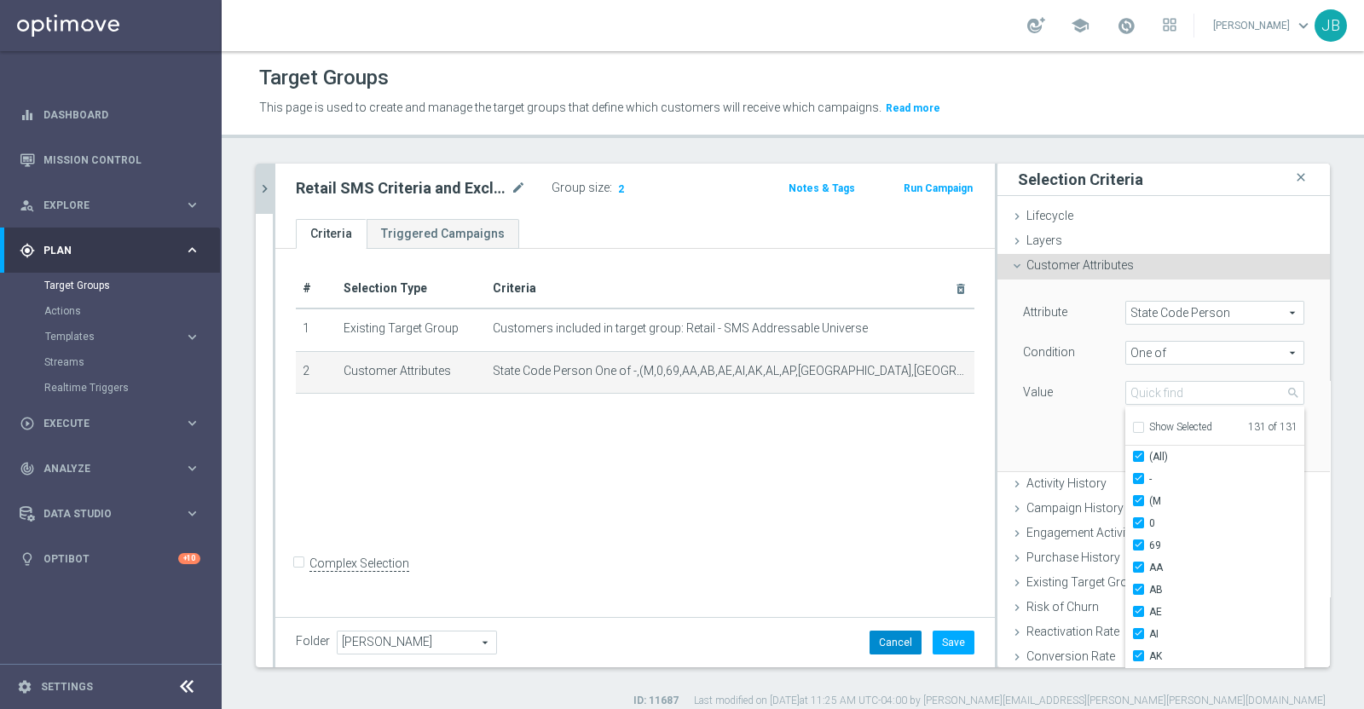
click at [869, 637] on button "Cancel" at bounding box center [895, 643] width 52 height 24
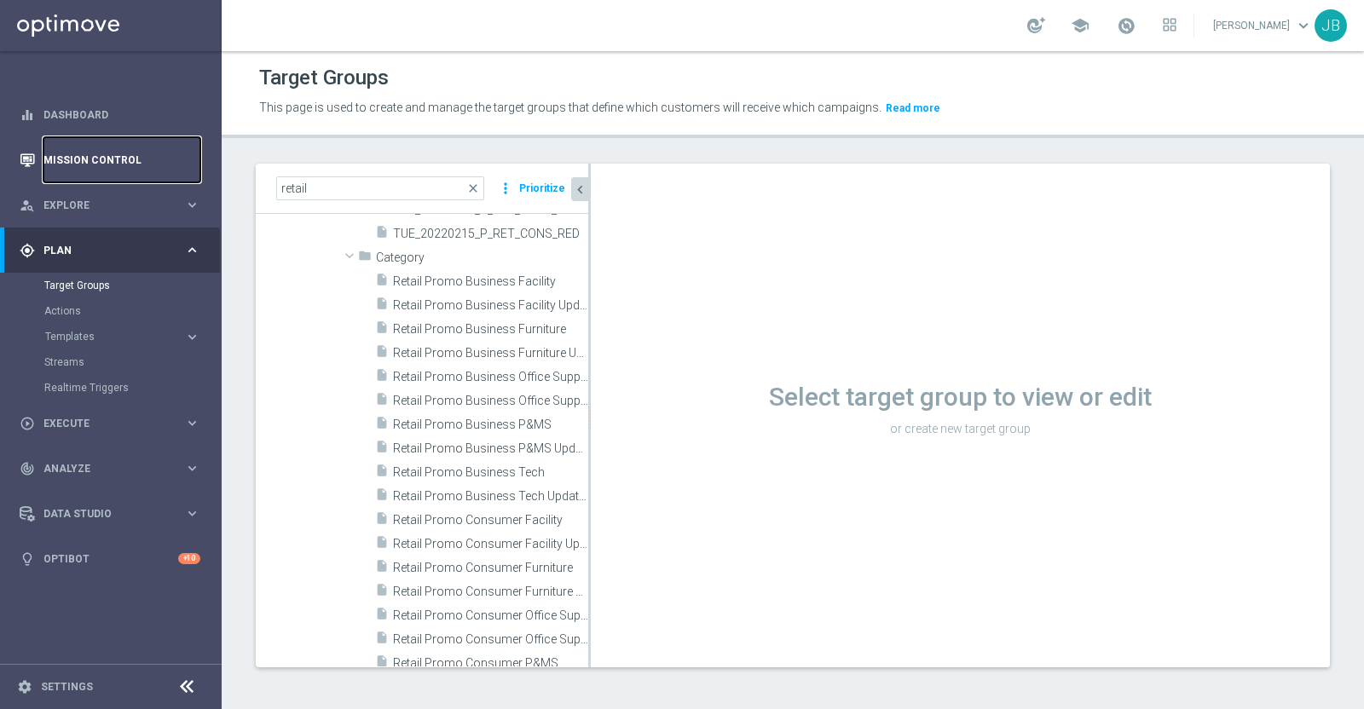
click at [118, 151] on link "Mission Control" at bounding box center [121, 159] width 157 height 45
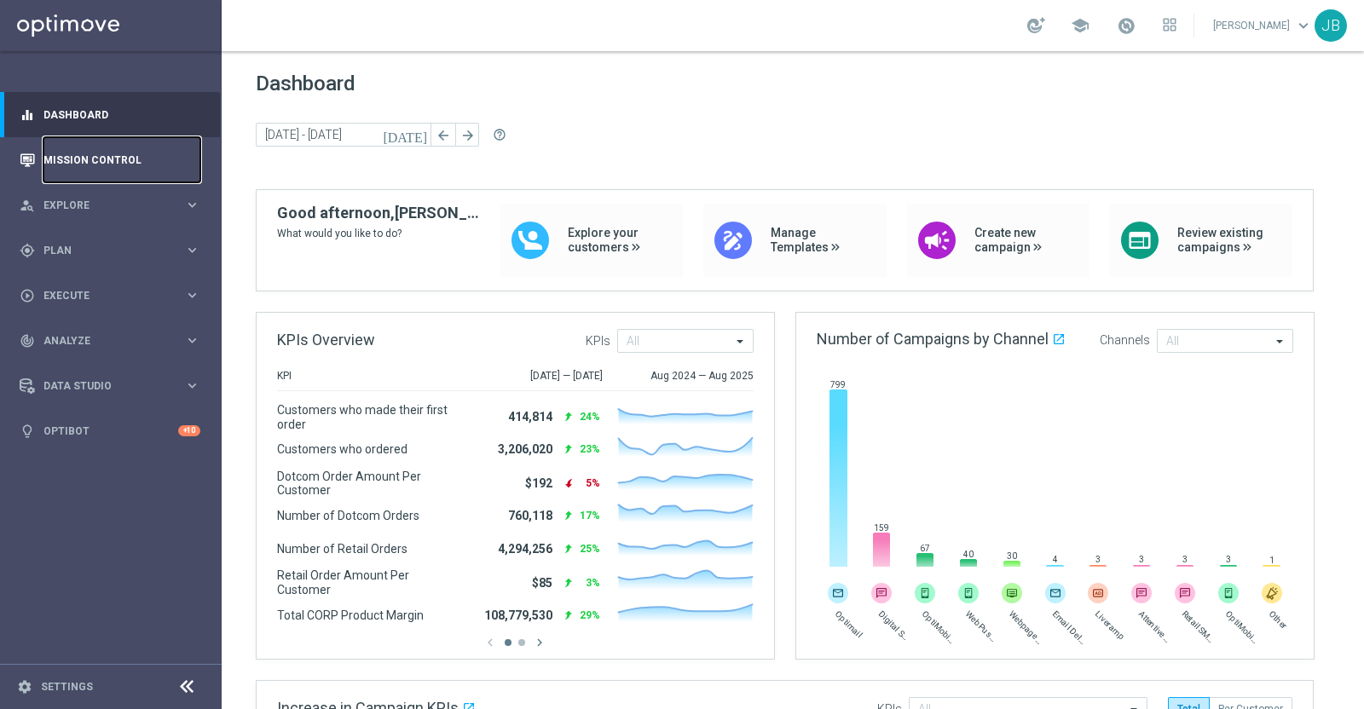
click at [72, 164] on link "Mission Control" at bounding box center [121, 159] width 157 height 45
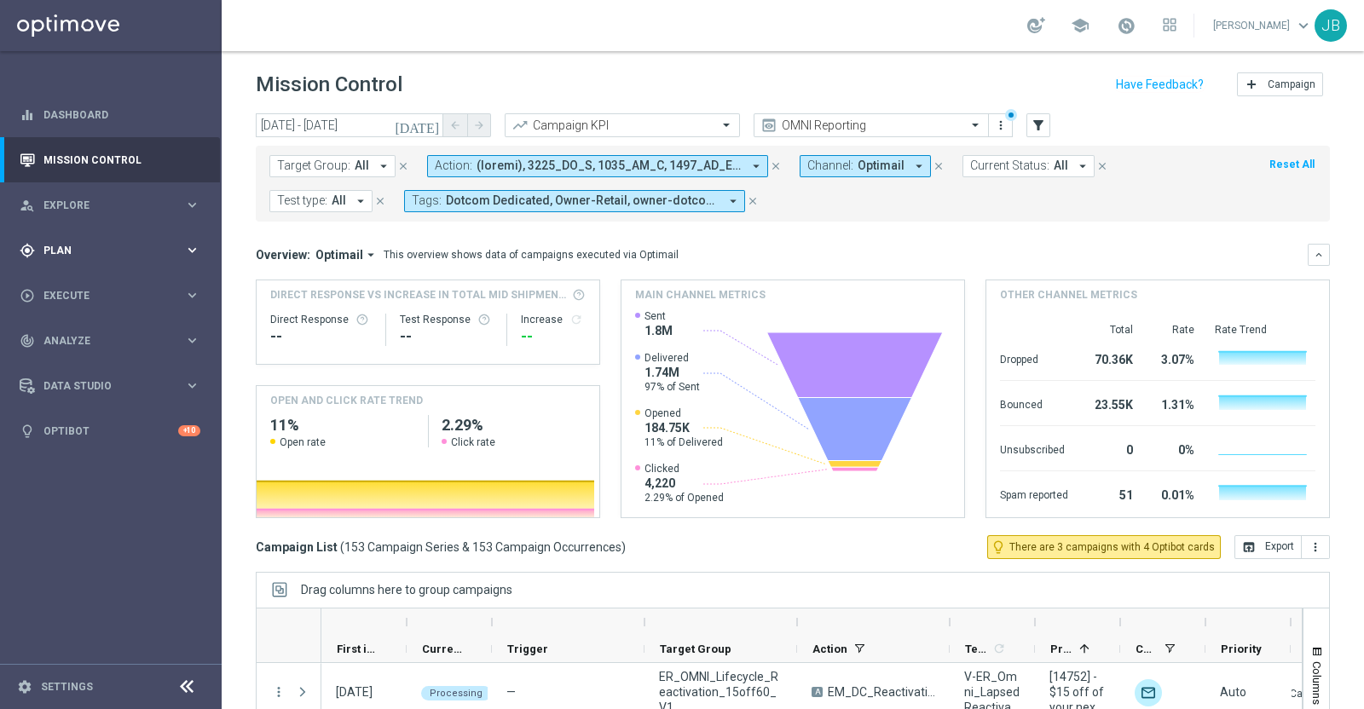
click at [110, 253] on span "Plan" at bounding box center [113, 250] width 141 height 10
click at [354, 174] on button "Target Group: All arrow_drop_down" at bounding box center [332, 166] width 126 height 22
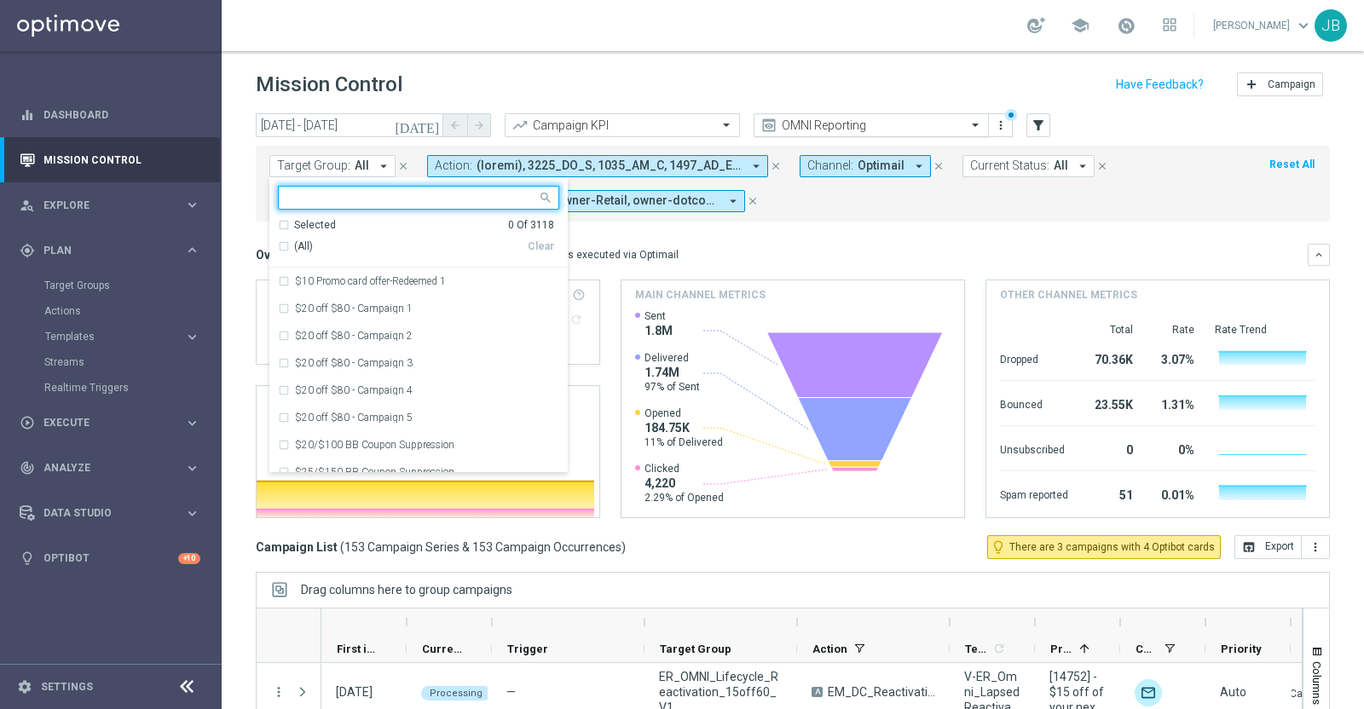
click at [842, 118] on input "text" at bounding box center [854, 125] width 182 height 14
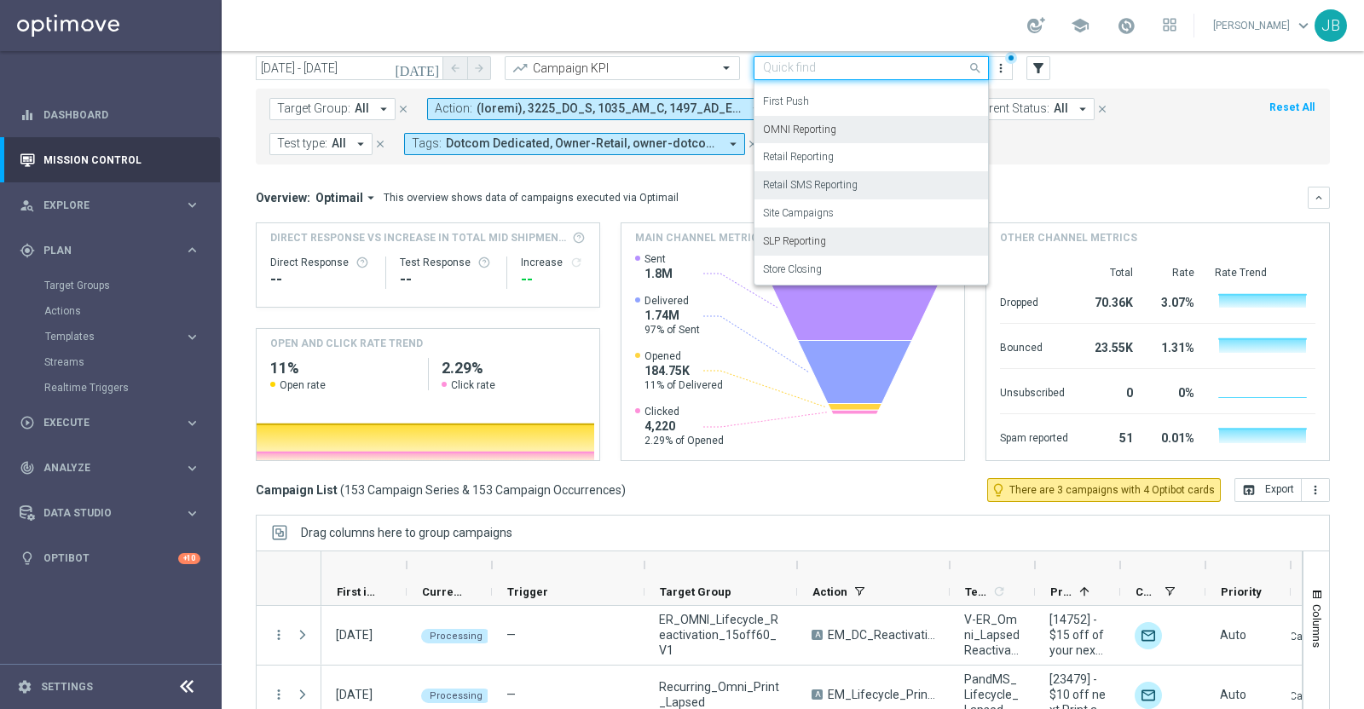
scroll to position [60, 0]
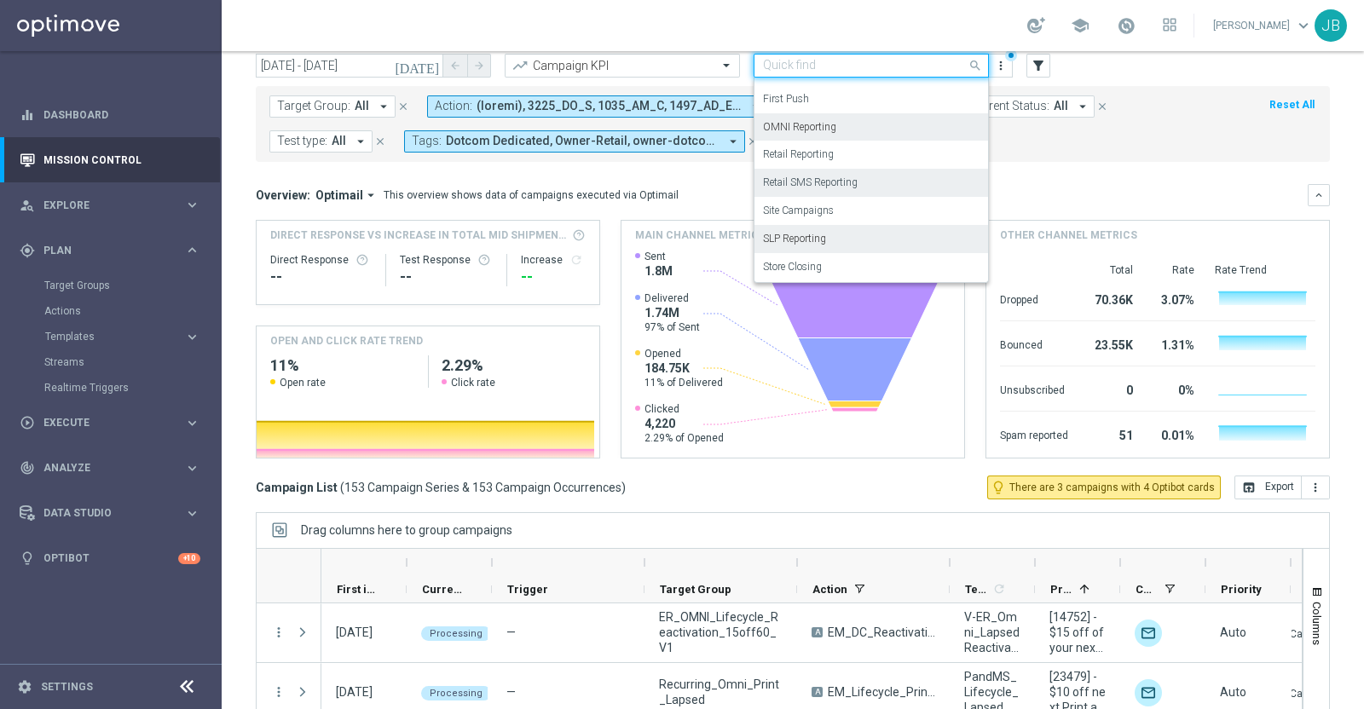
click at [817, 239] on label "SLP Reporting" at bounding box center [794, 239] width 63 height 14
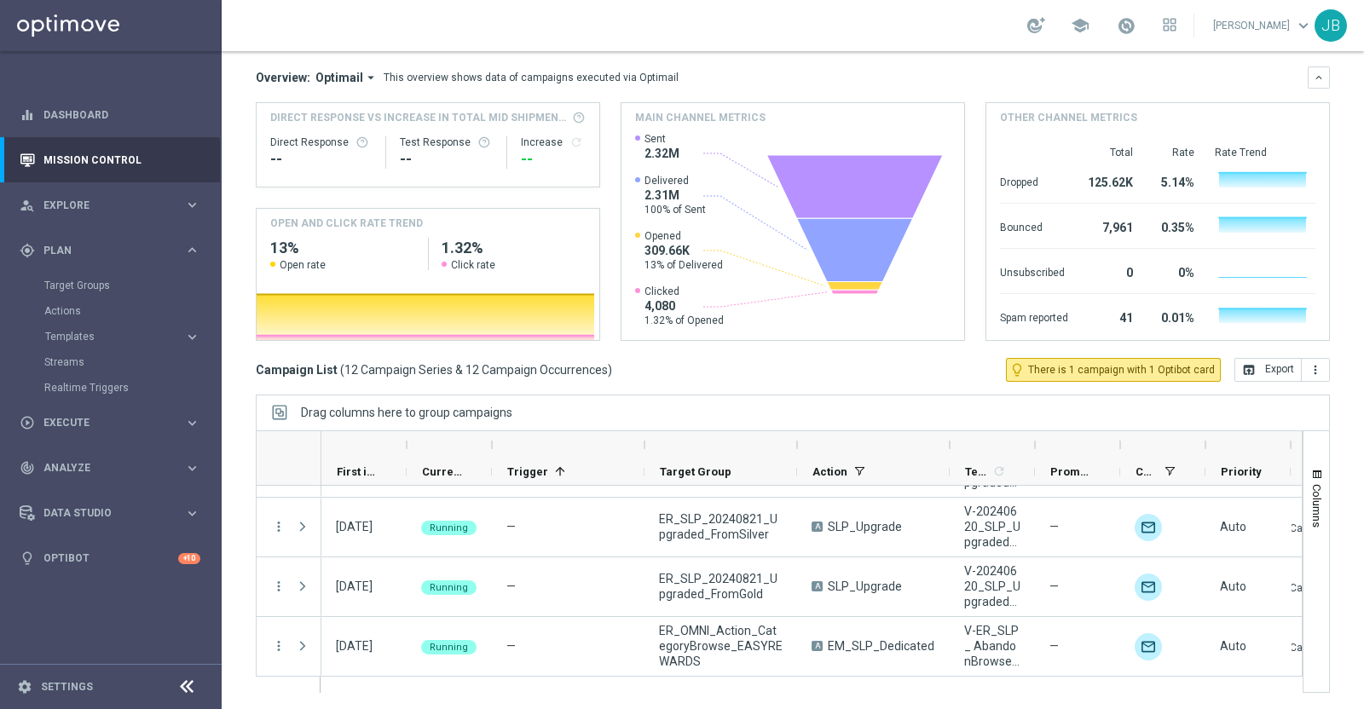
scroll to position [0, 0]
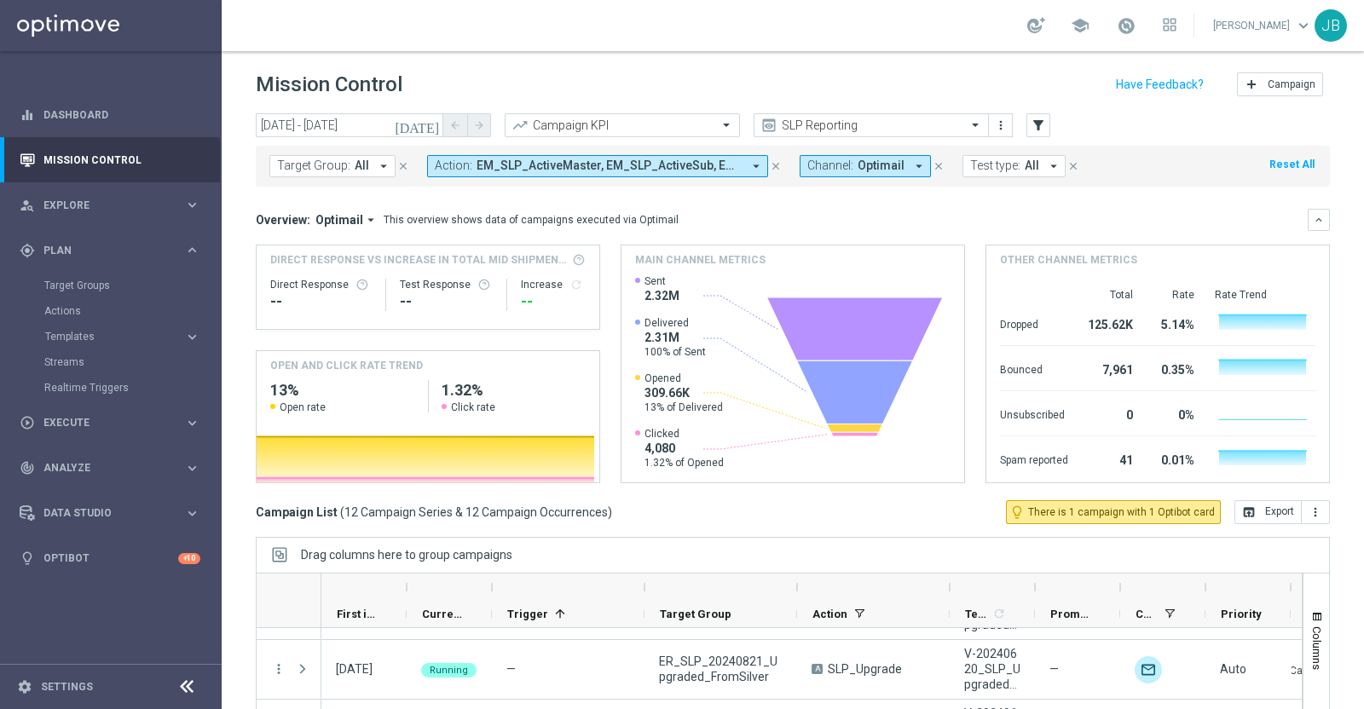
click at [430, 124] on icon "[DATE]" at bounding box center [418, 125] width 46 height 15
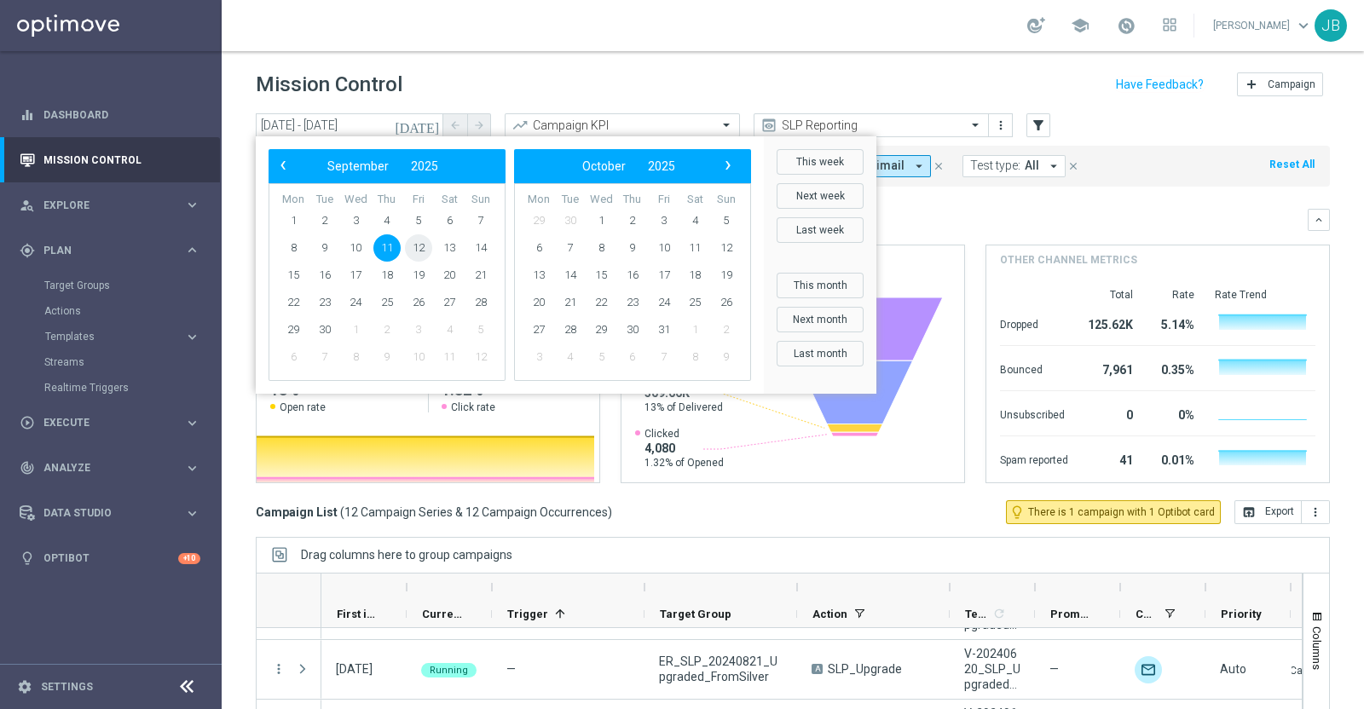
click at [423, 249] on span "12" at bounding box center [418, 247] width 27 height 27
type input "12 Sep 2025 - 12 Sep 2025"
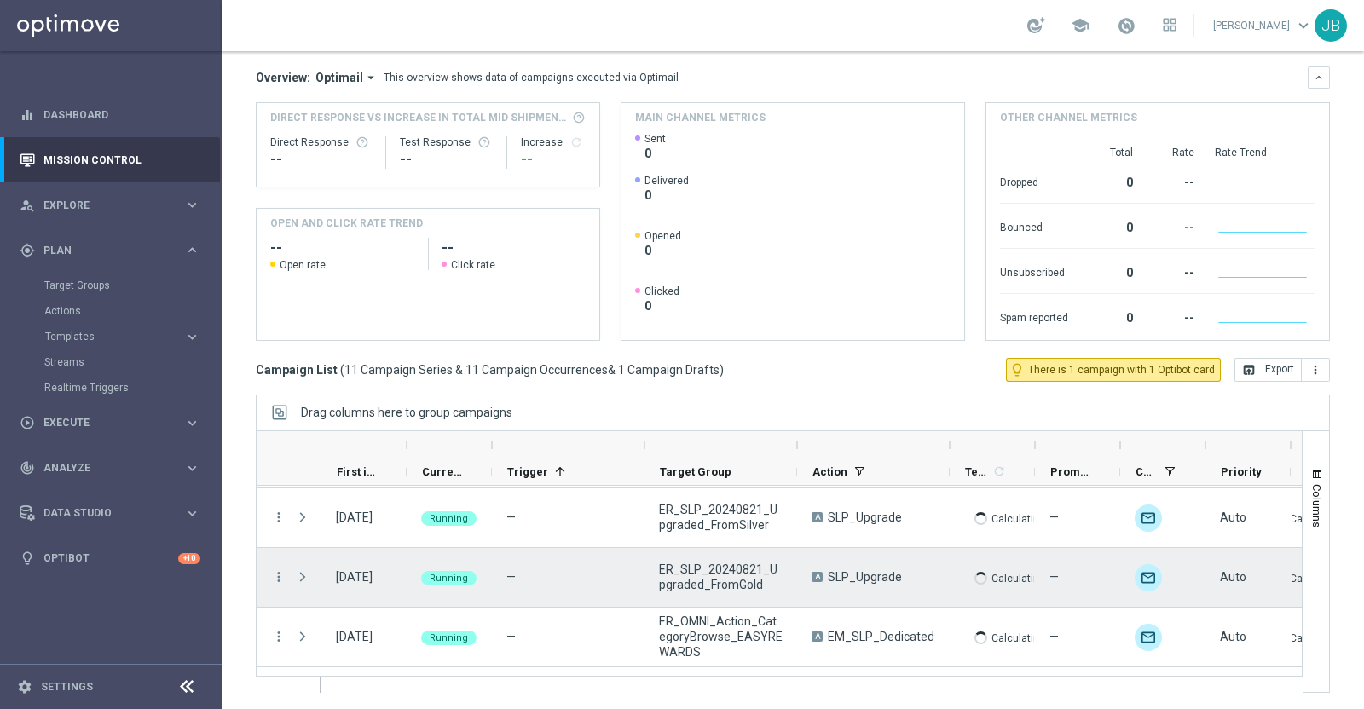
scroll to position [525, 0]
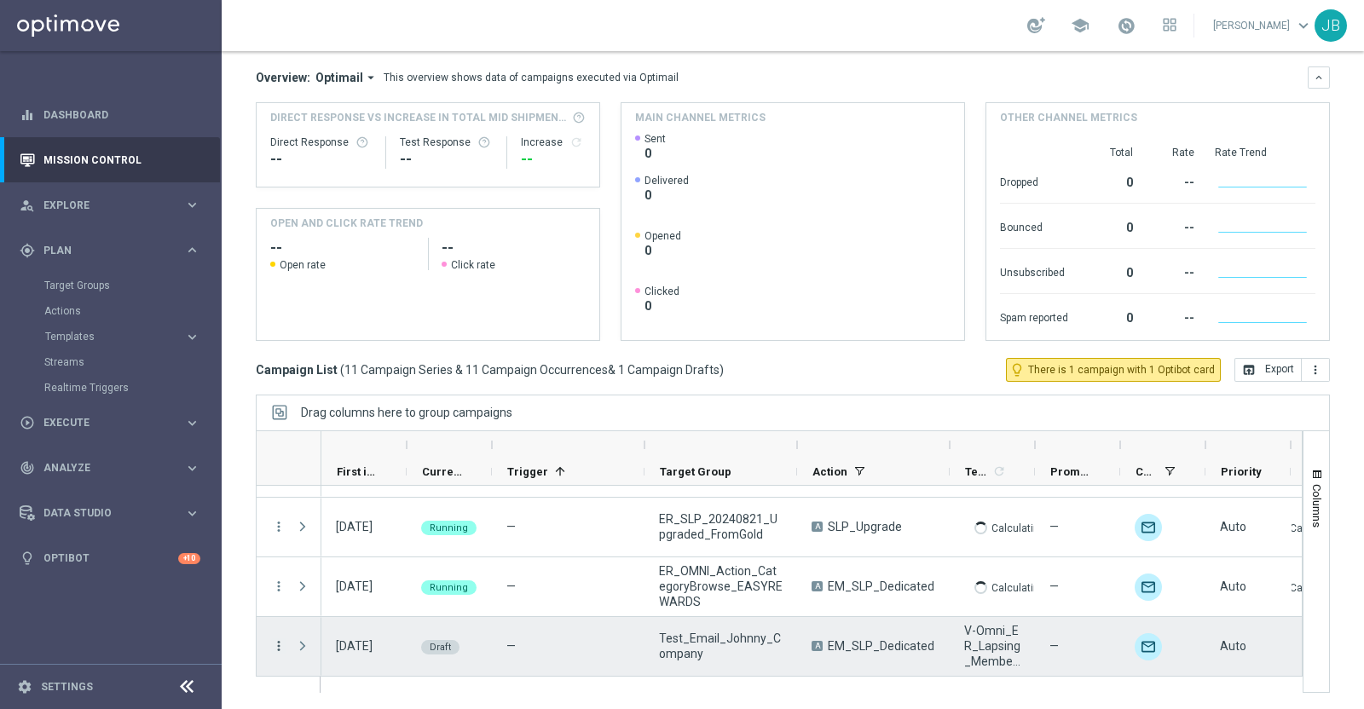
click at [274, 642] on icon "more_vert" at bounding box center [278, 645] width 15 height 15
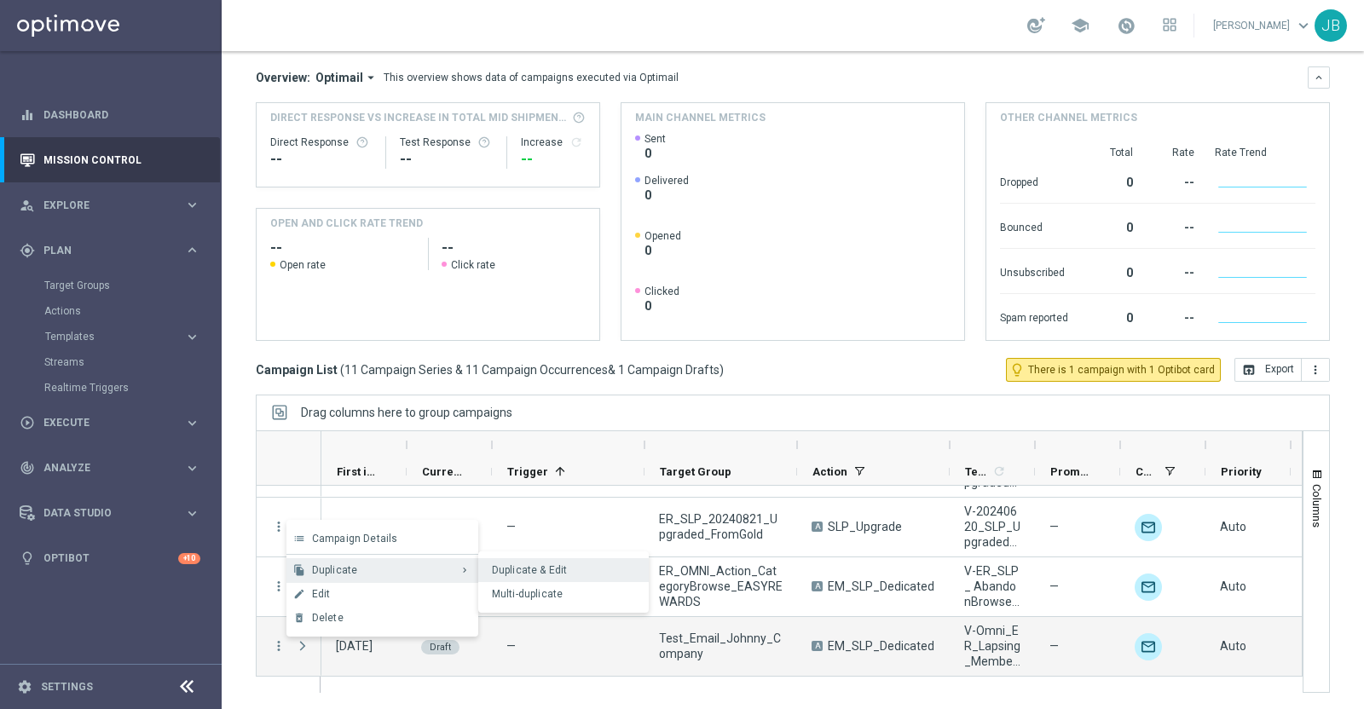
click at [510, 564] on span "Duplicate & Edit" at bounding box center [530, 570] width 76 height 12
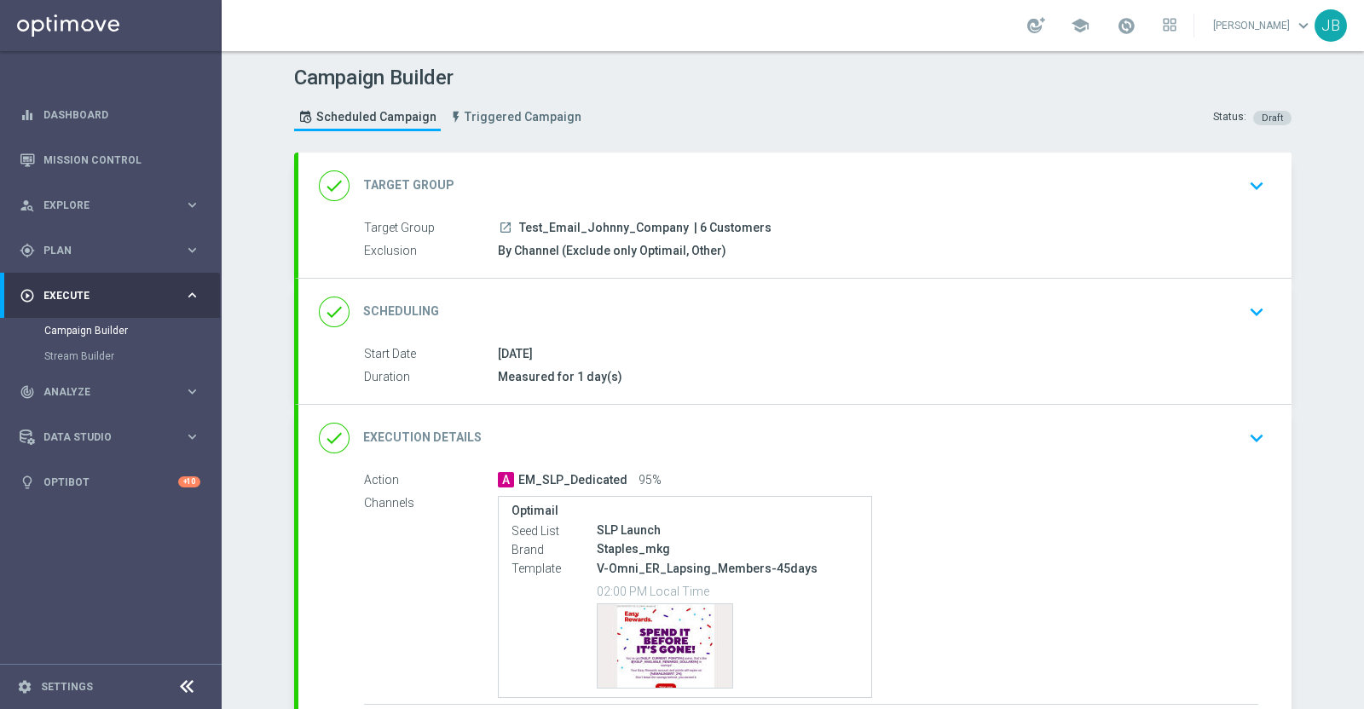
click at [390, 315] on h2 "Scheduling" at bounding box center [401, 311] width 76 height 16
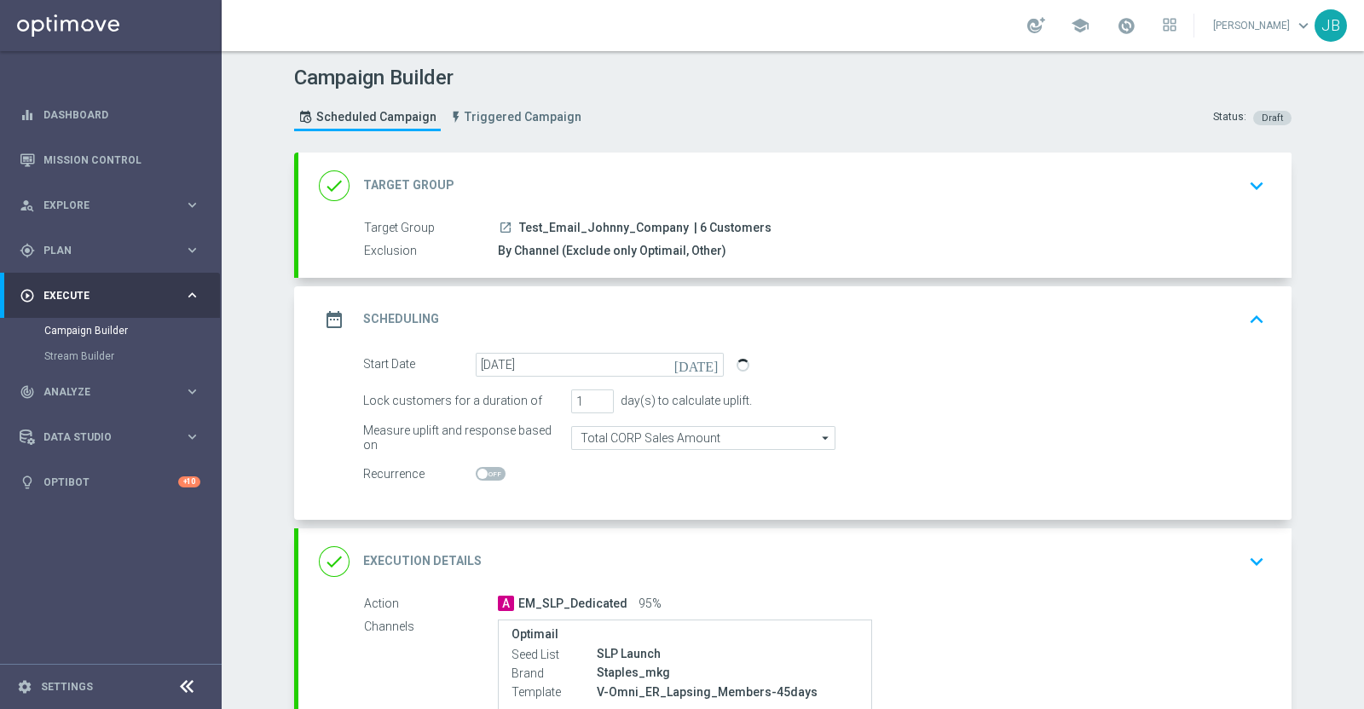
click at [429, 182] on h2 "Target Group" at bounding box center [408, 185] width 91 height 16
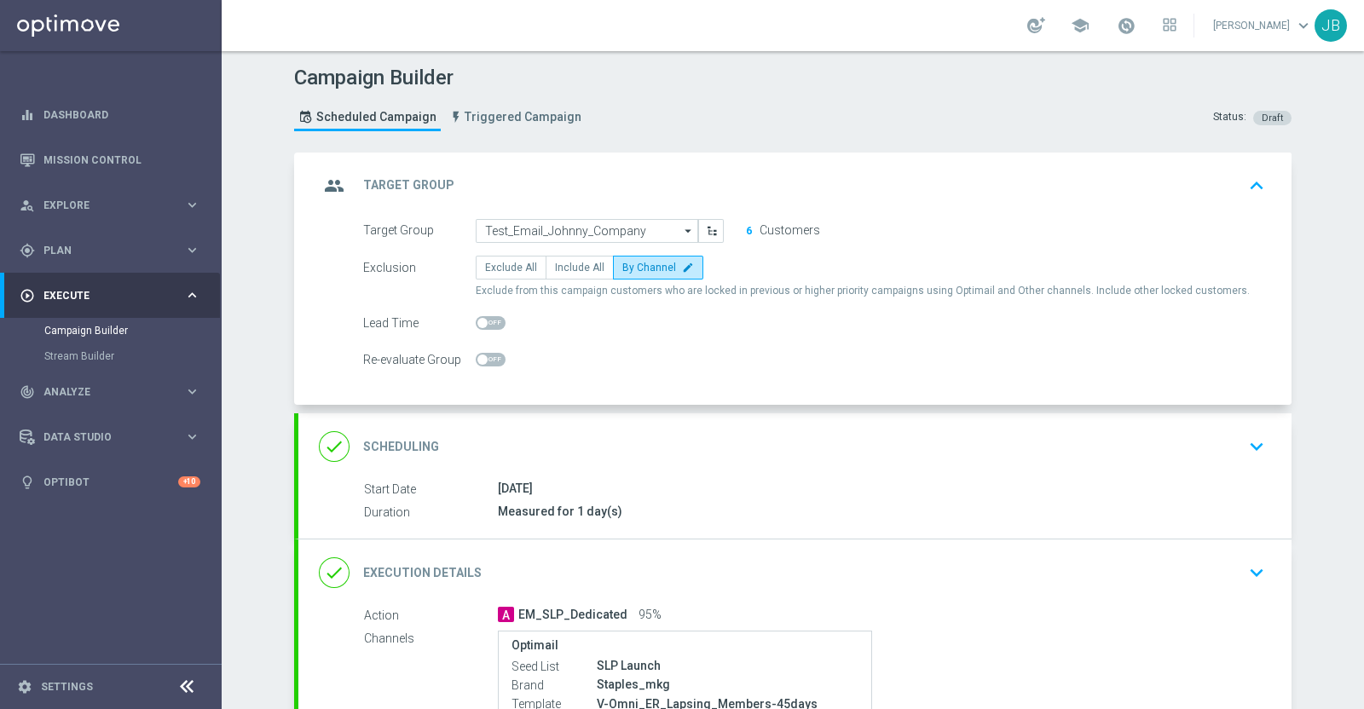
click at [384, 439] on h2 "Scheduling" at bounding box center [401, 447] width 76 height 16
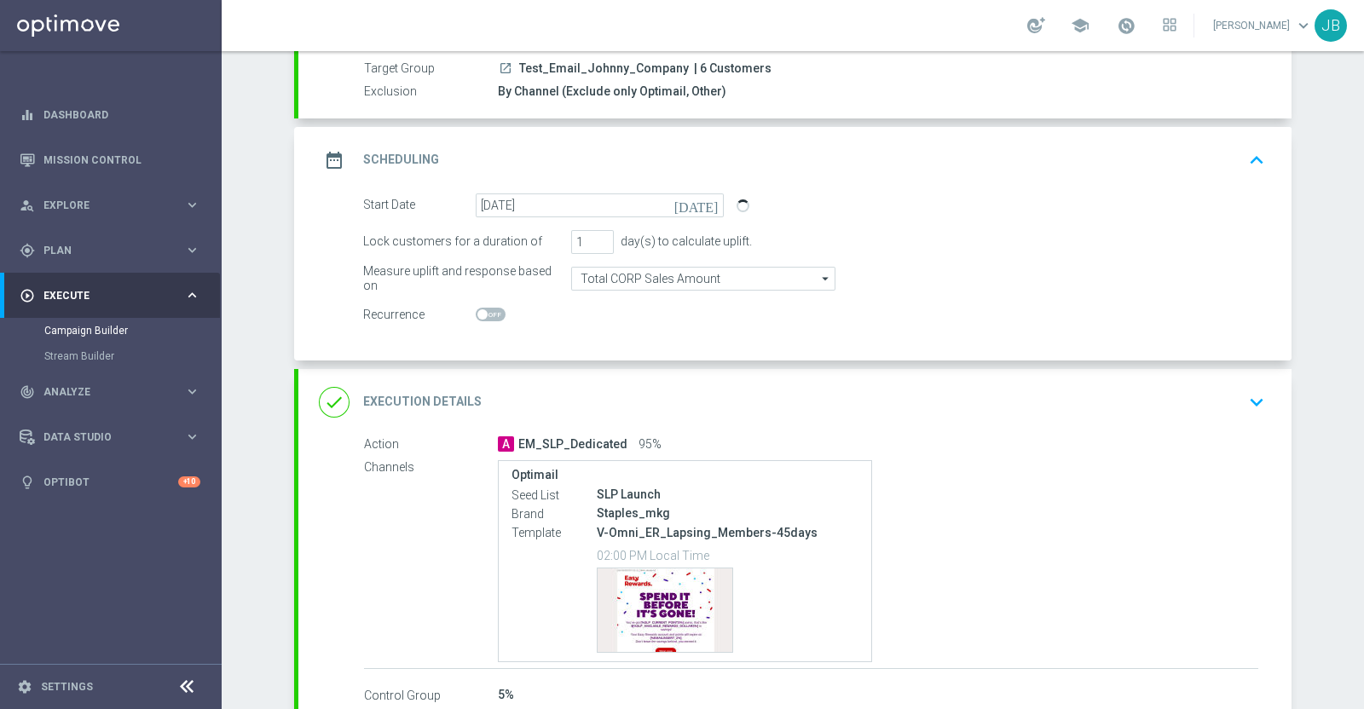
scroll to position [161, 0]
click at [412, 398] on h2 "Execution Details" at bounding box center [422, 400] width 118 height 16
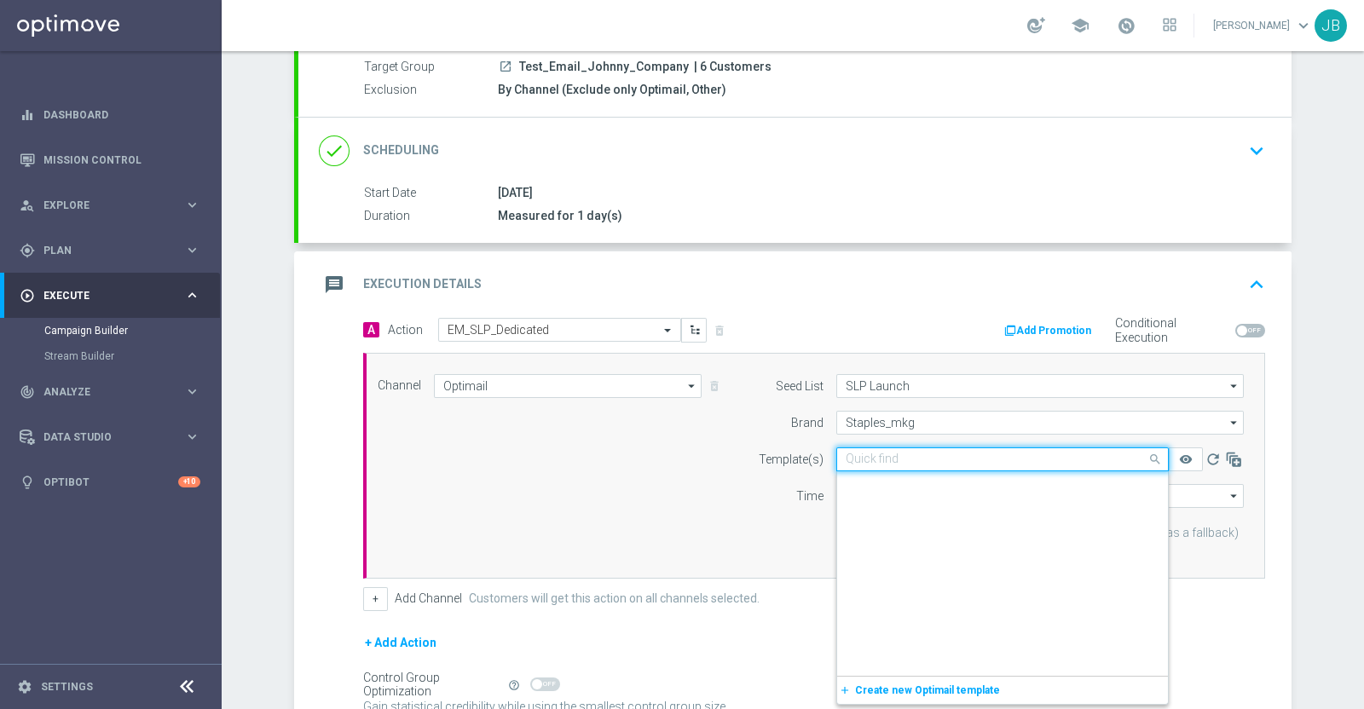
click at [997, 457] on input "text" at bounding box center [985, 460] width 280 height 14
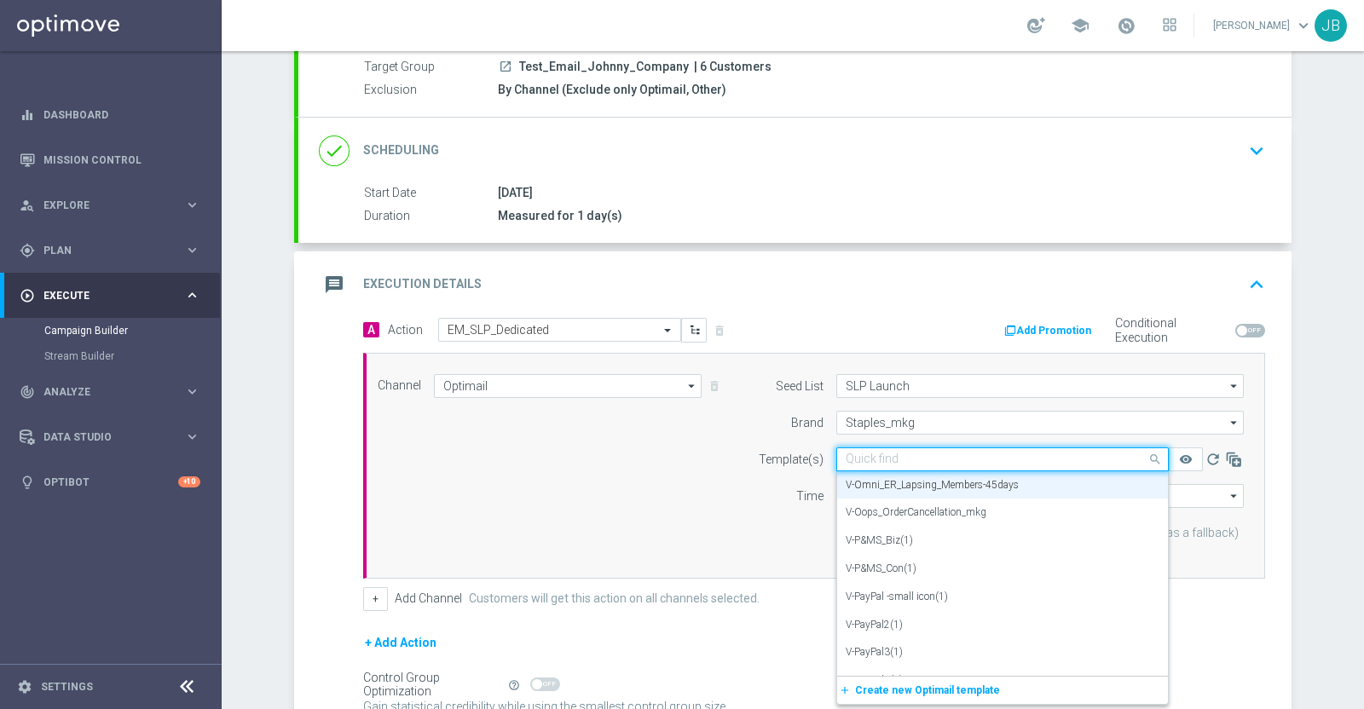
paste input "V-Omni_ER_Lapsing_Members-15days"
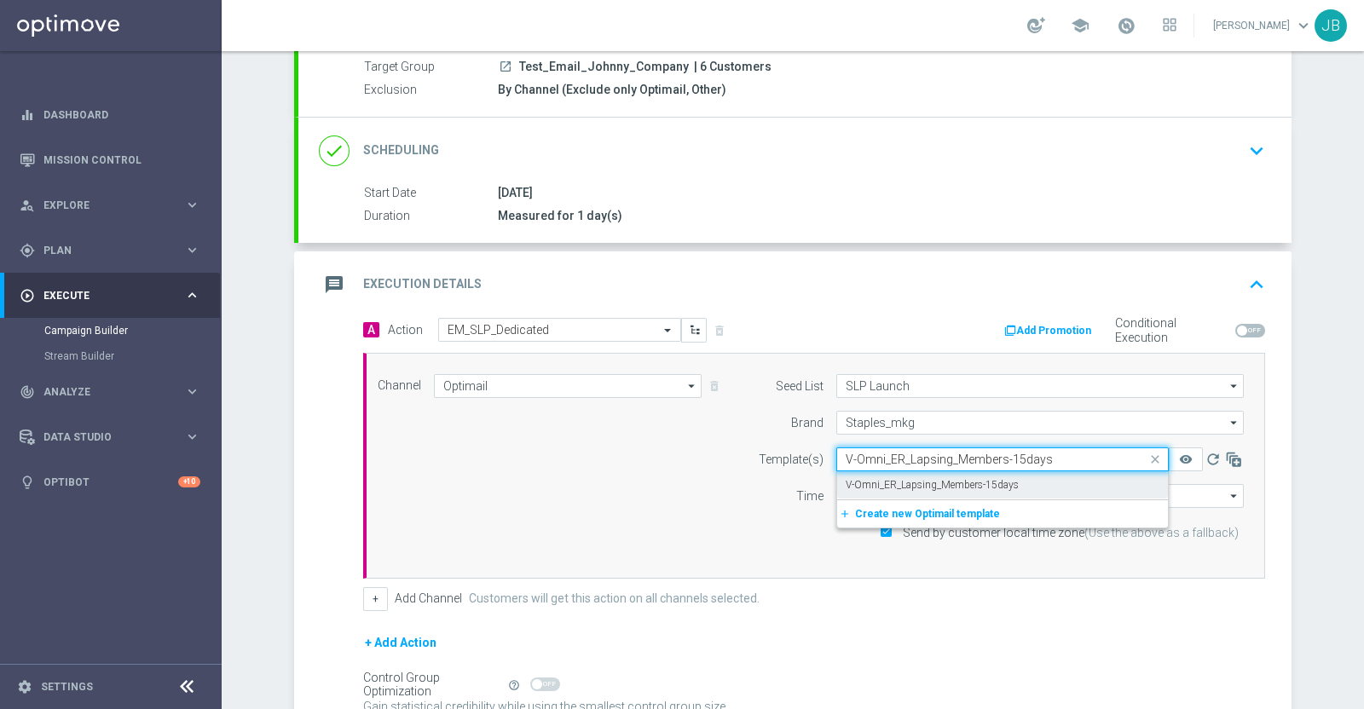
click at [958, 491] on div "V-Omni_ER_Lapsing_Members-15days" at bounding box center [1002, 485] width 314 height 28
type input "V-Omni_ER_Lapsing_Members-15days"
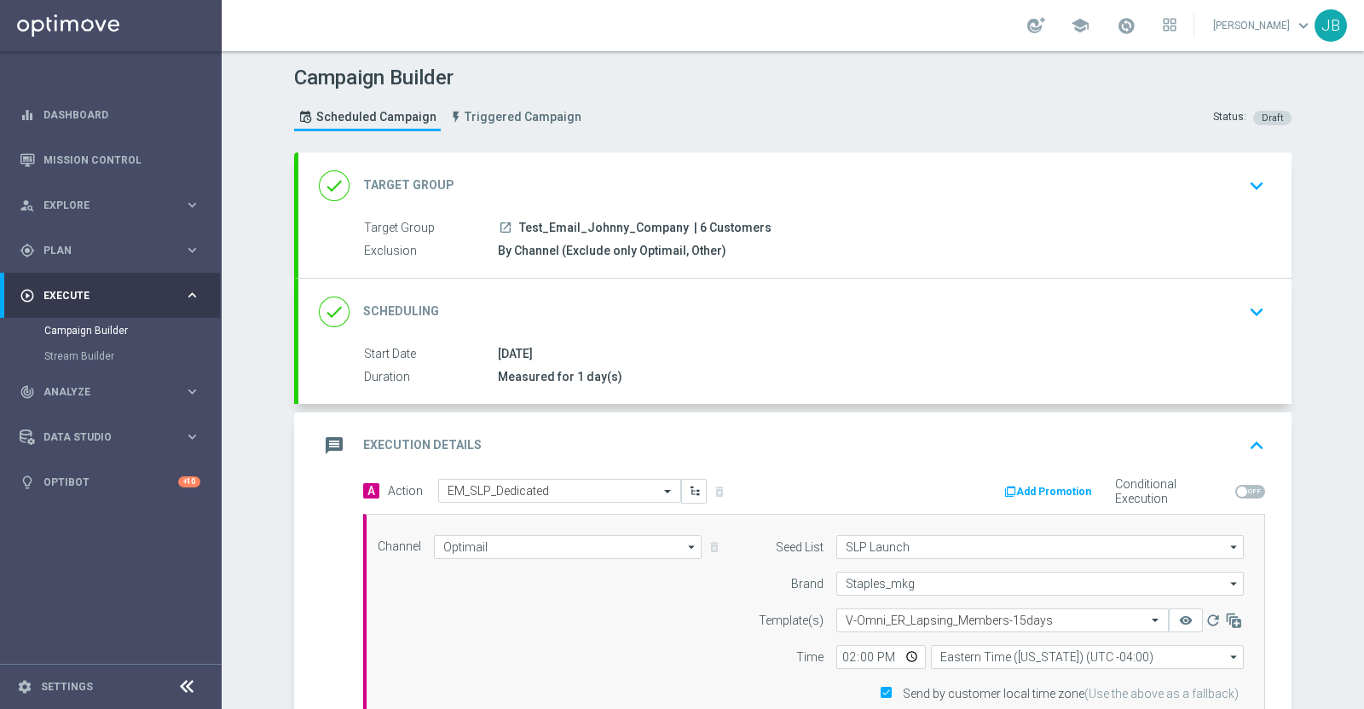
click at [422, 186] on h2 "Target Group" at bounding box center [408, 185] width 91 height 16
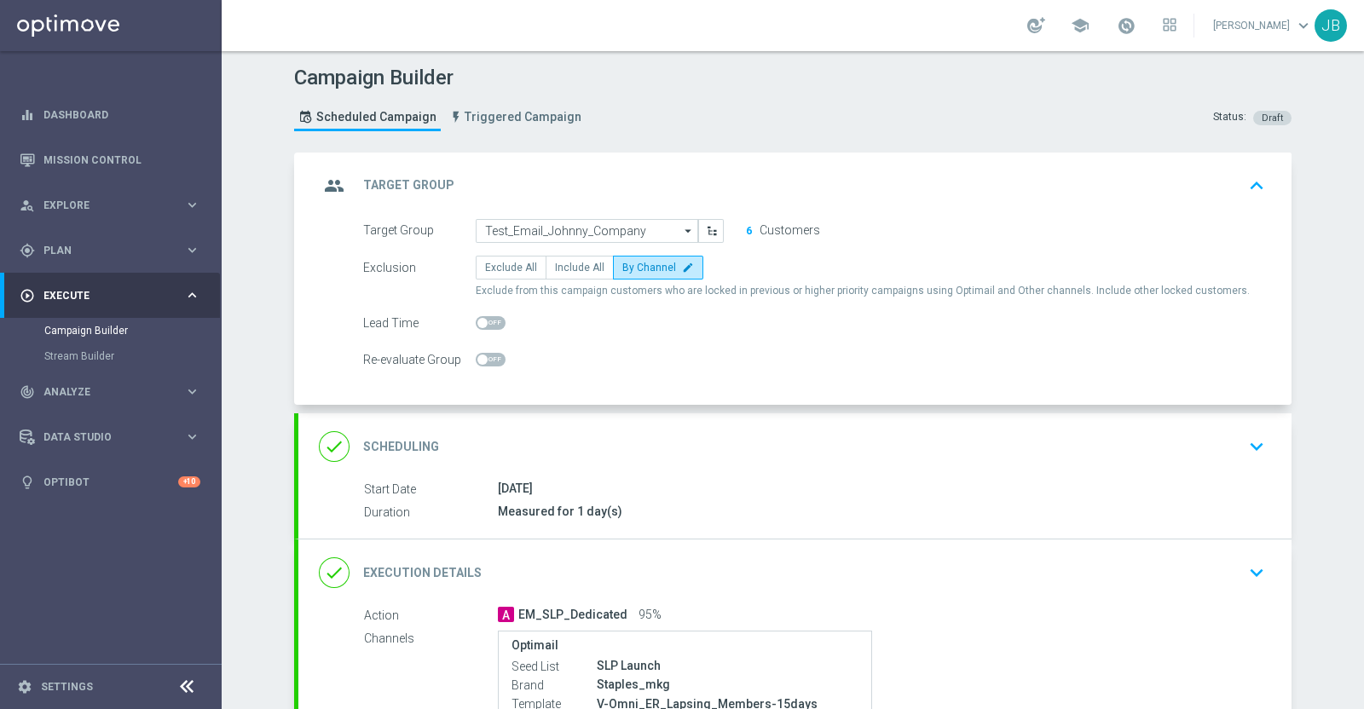
click at [420, 182] on h2 "Target Group" at bounding box center [408, 185] width 91 height 16
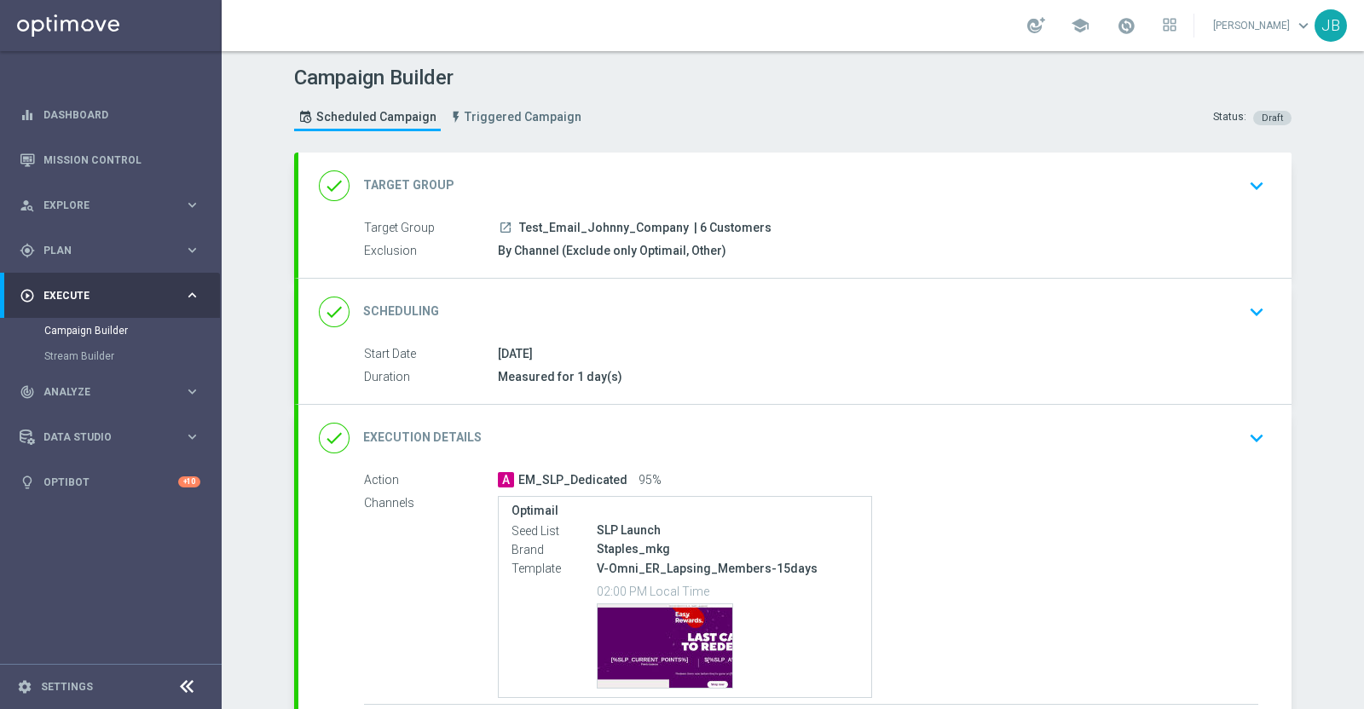
click at [401, 304] on h2 "Scheduling" at bounding box center [401, 311] width 76 height 16
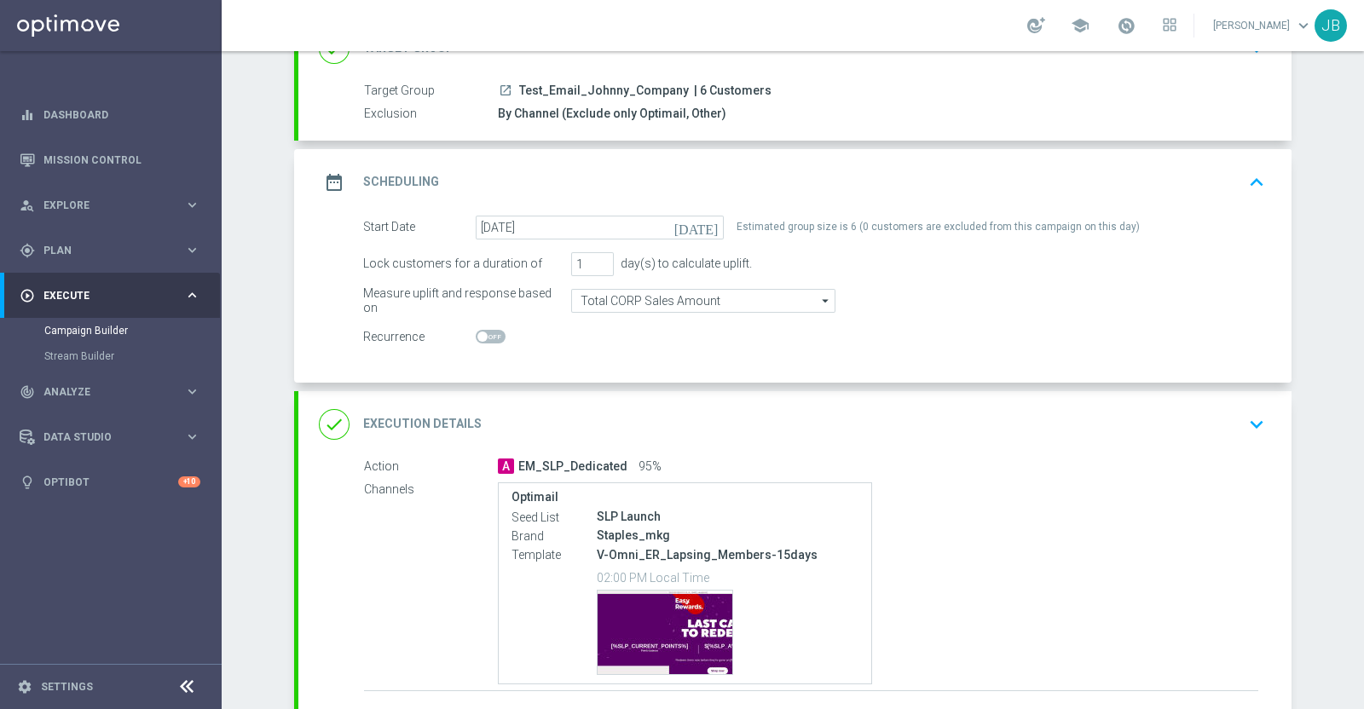
scroll to position [138, 0]
click at [423, 419] on h2 "Execution Details" at bounding box center [422, 423] width 118 height 16
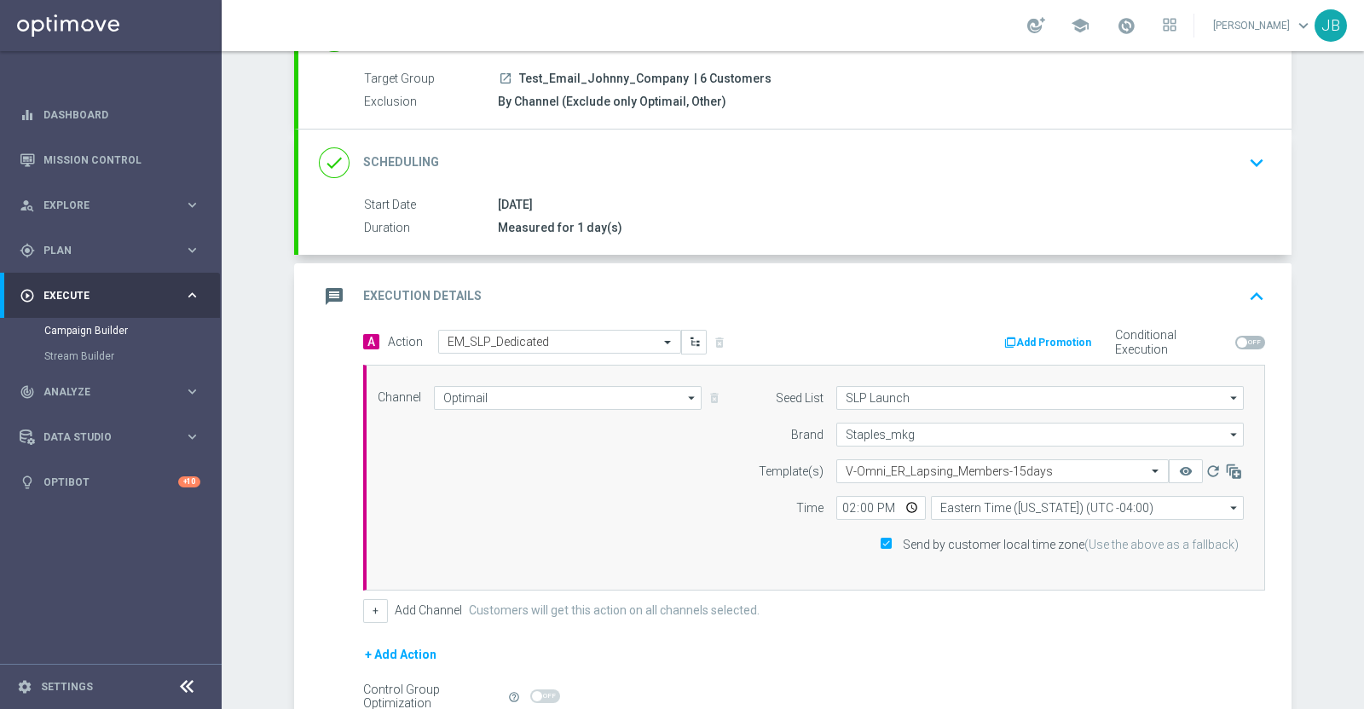
scroll to position [0, 0]
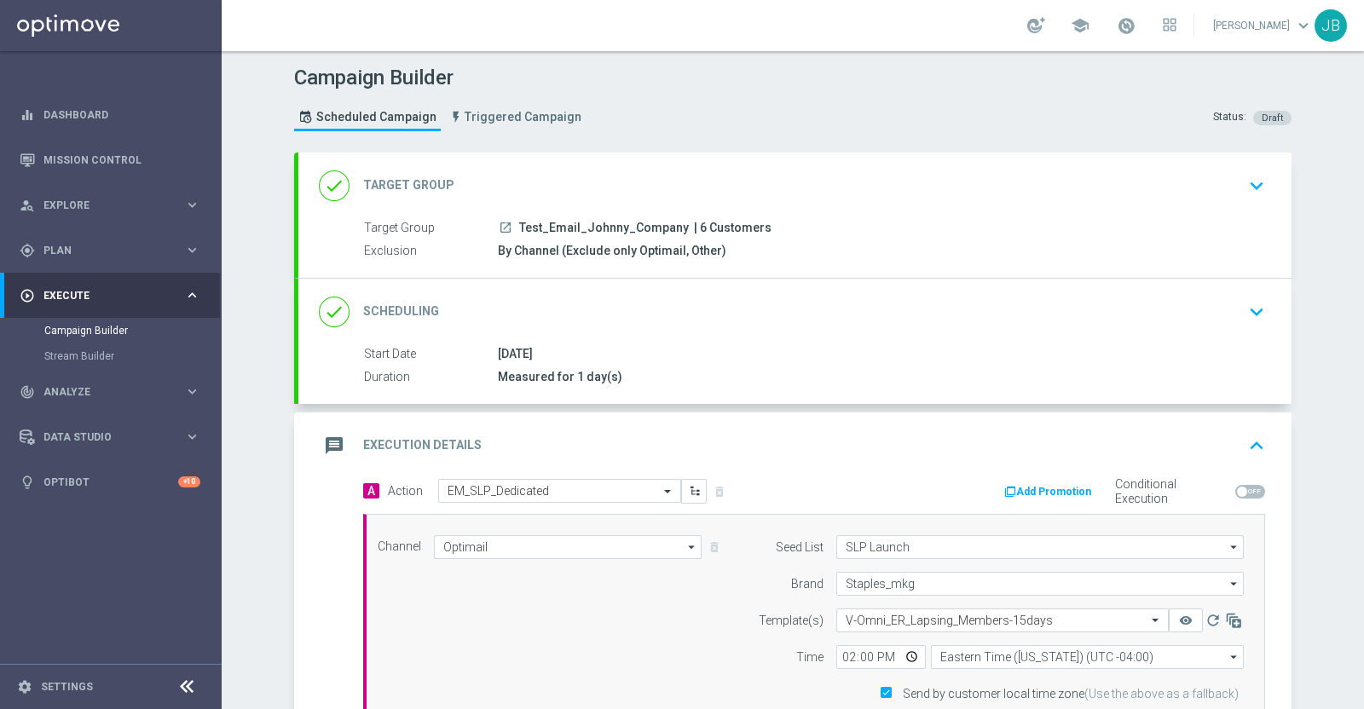
click at [413, 304] on h2 "Scheduling" at bounding box center [401, 311] width 76 height 16
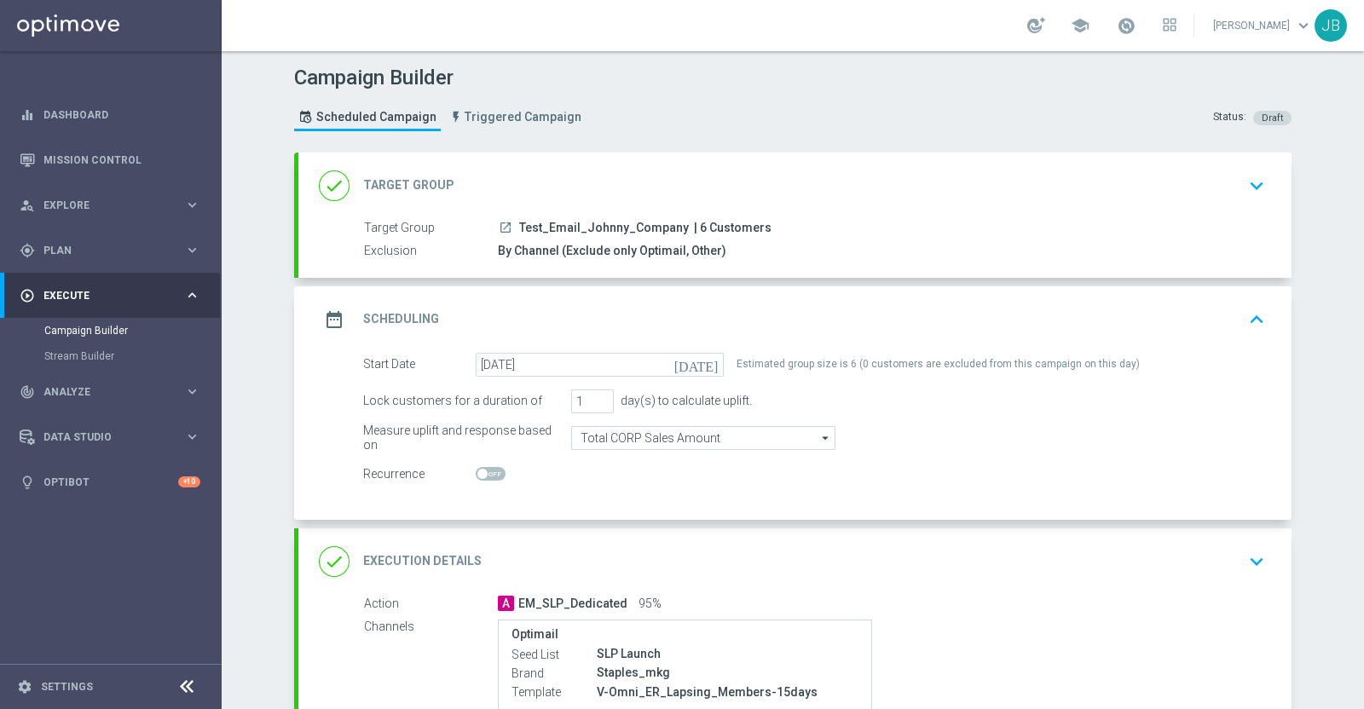
click at [393, 194] on div "done Target Group" at bounding box center [387, 185] width 136 height 31
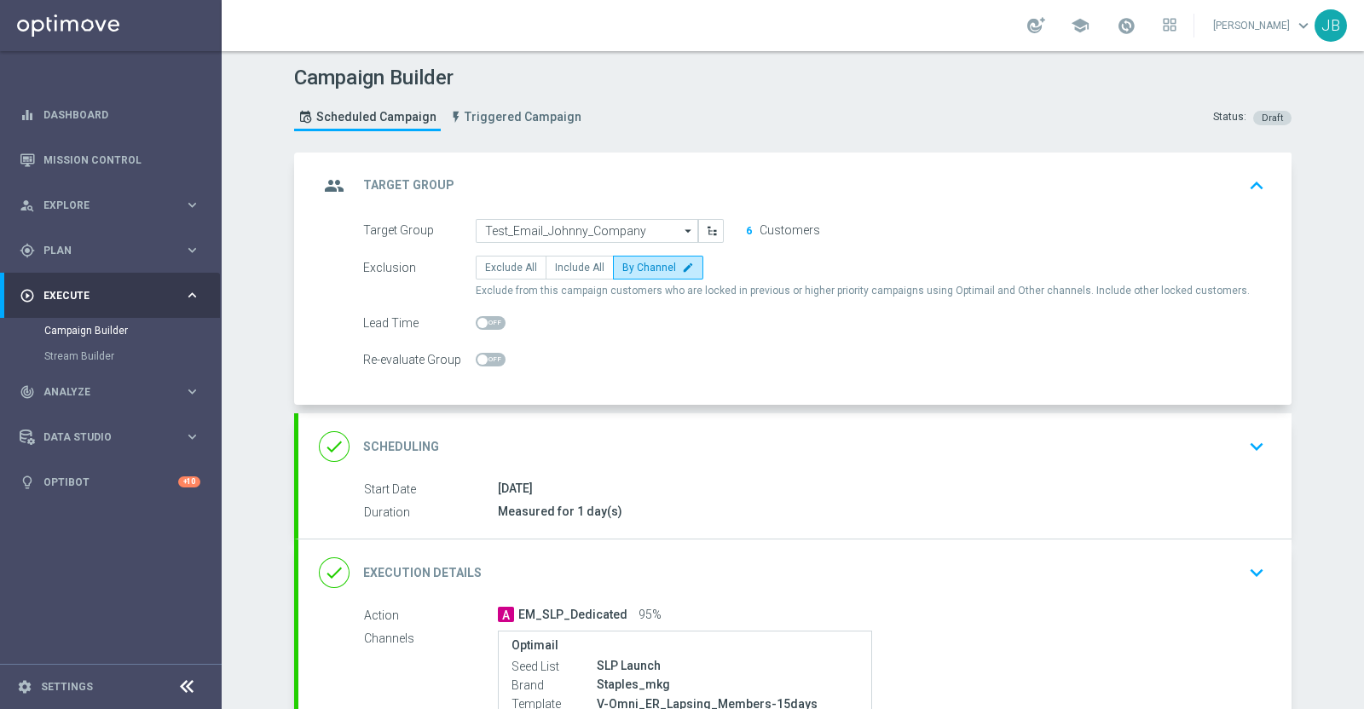
click at [397, 441] on h2 "Scheduling" at bounding box center [401, 447] width 76 height 16
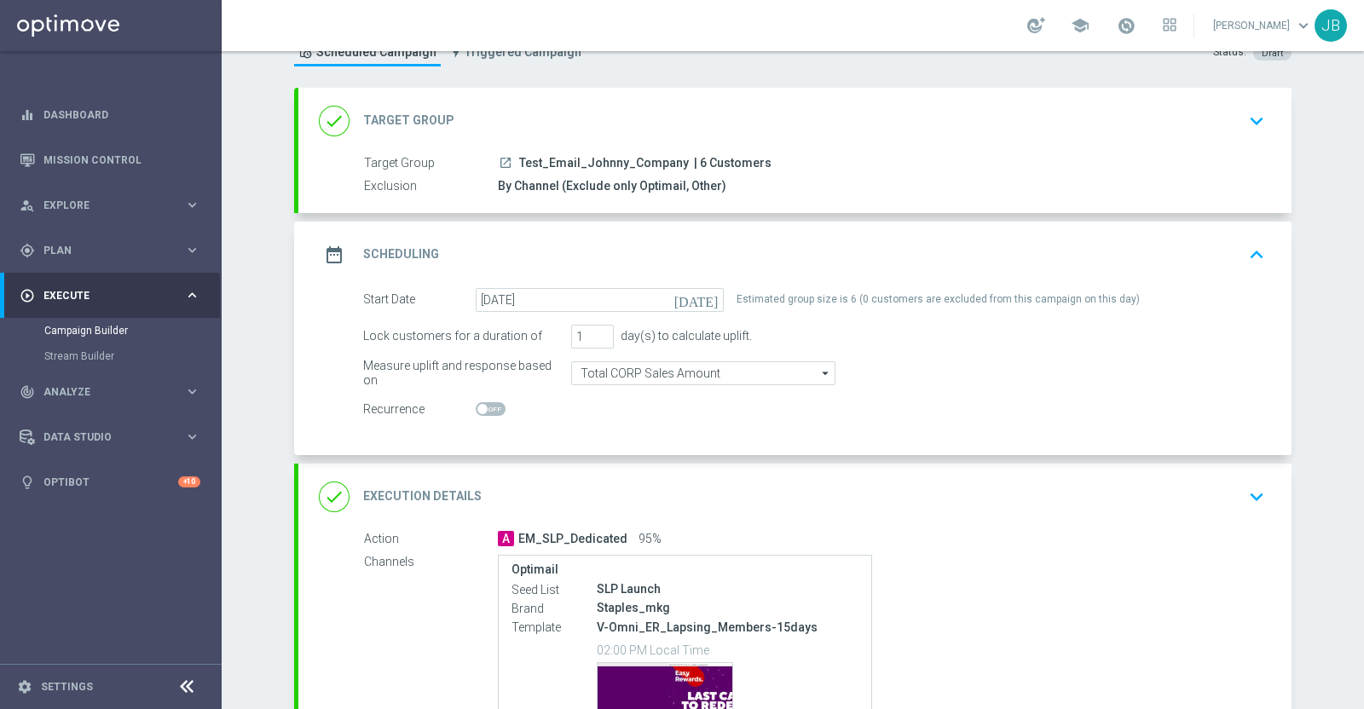
scroll to position [281, 0]
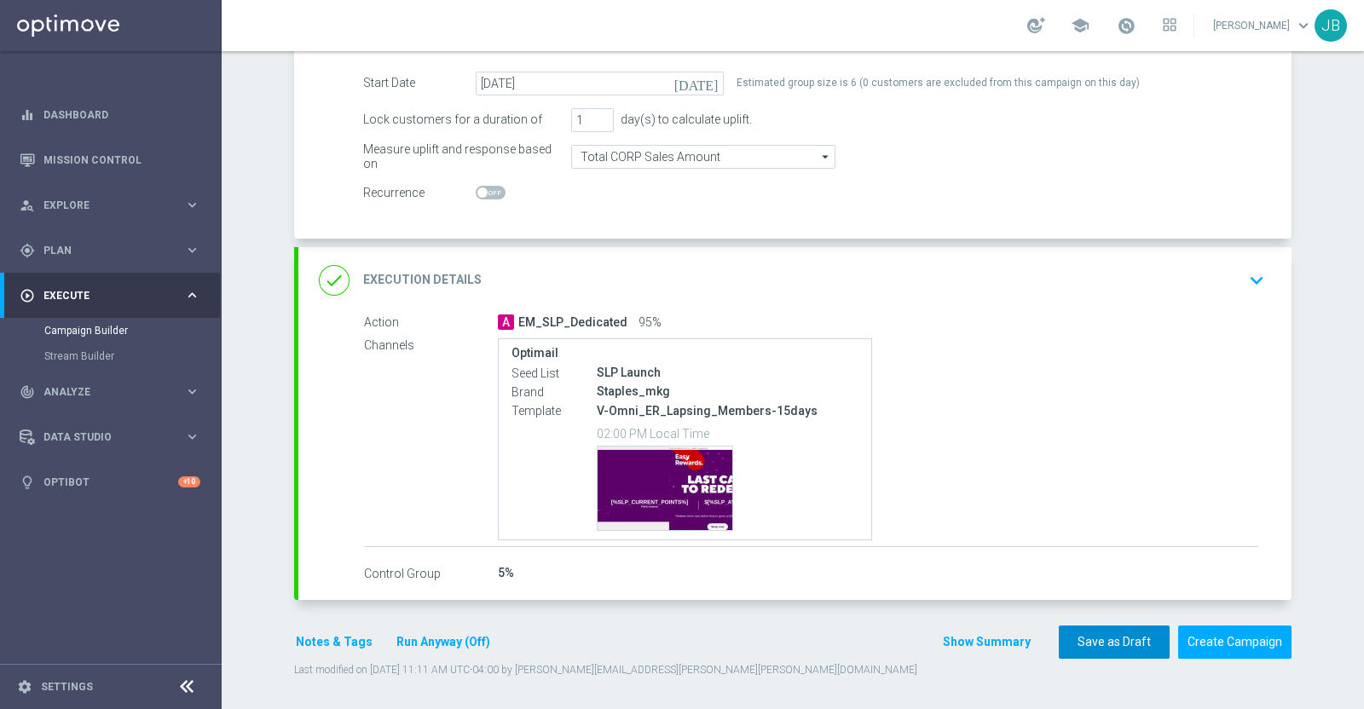
click at [1084, 637] on button "Save as Draft" at bounding box center [1114, 642] width 111 height 33
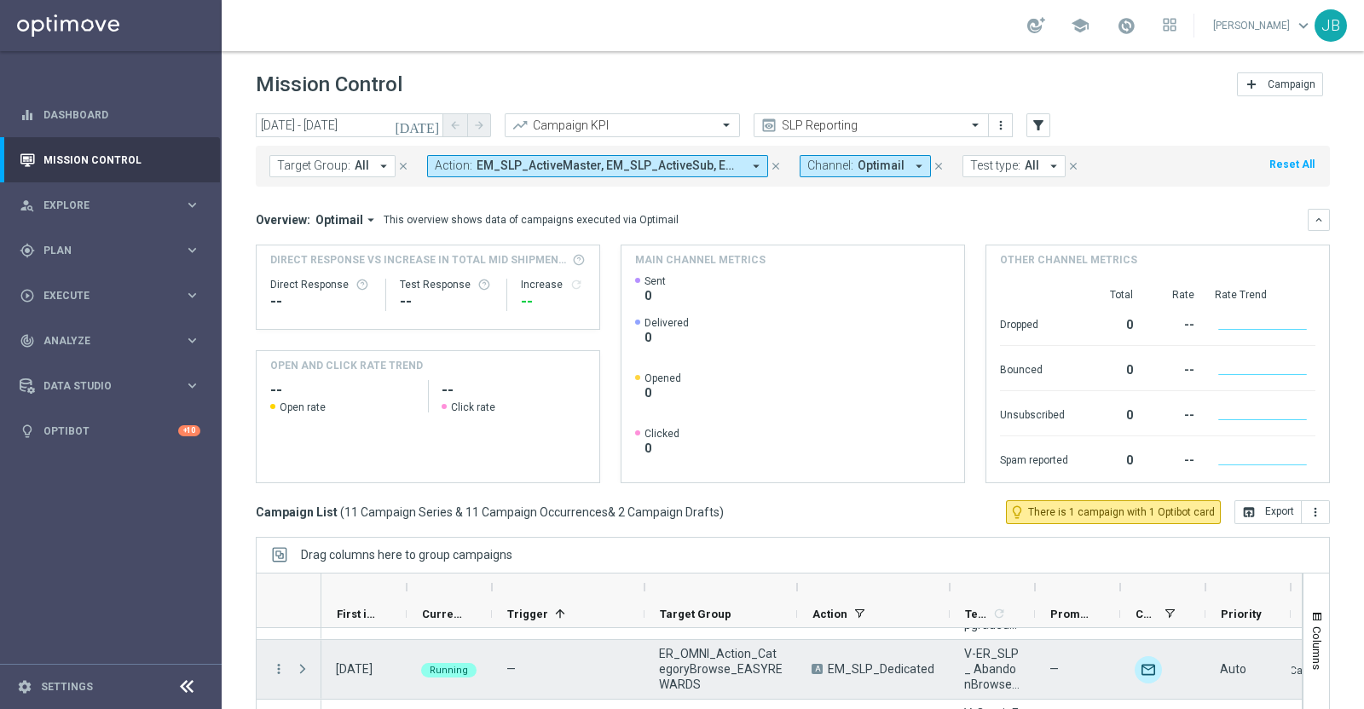
scroll to position [142, 0]
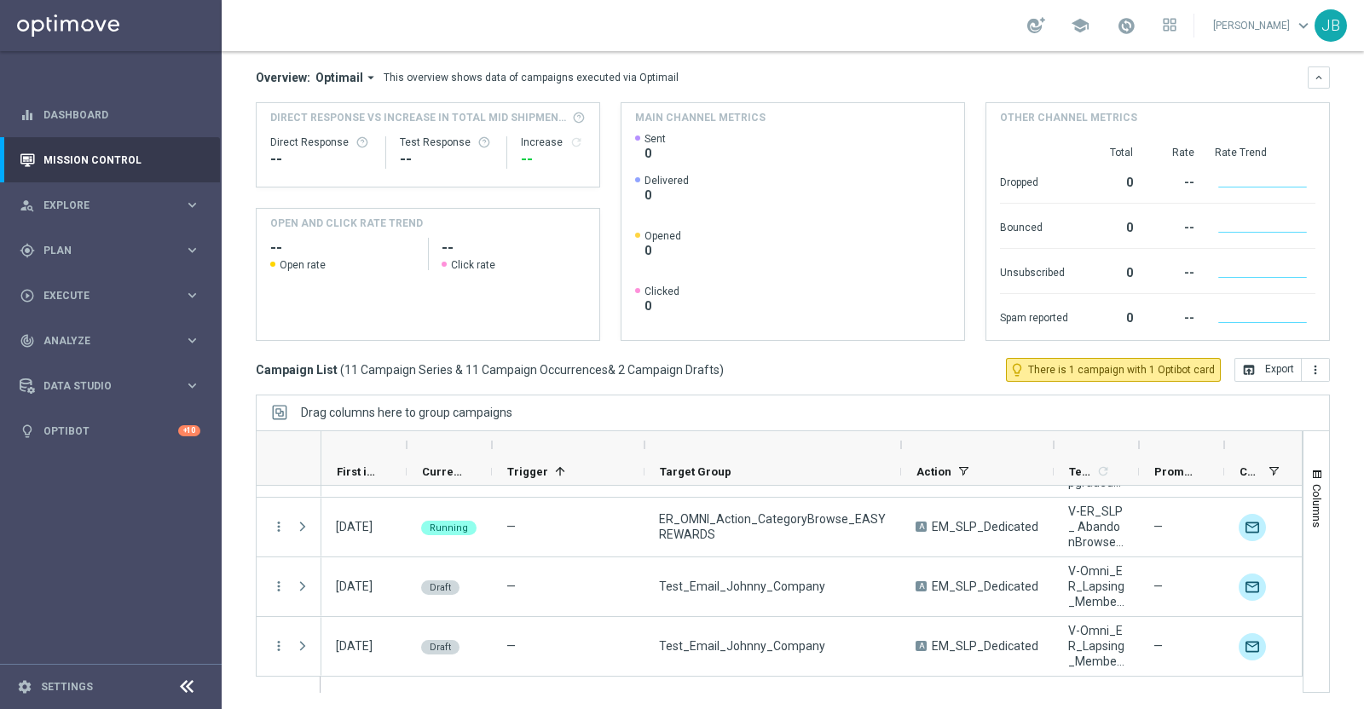
drag, startPoint x: 797, startPoint y: 442, endPoint x: 901, endPoint y: 439, distance: 104.0
click at [901, 439] on div at bounding box center [900, 444] width 7 height 27
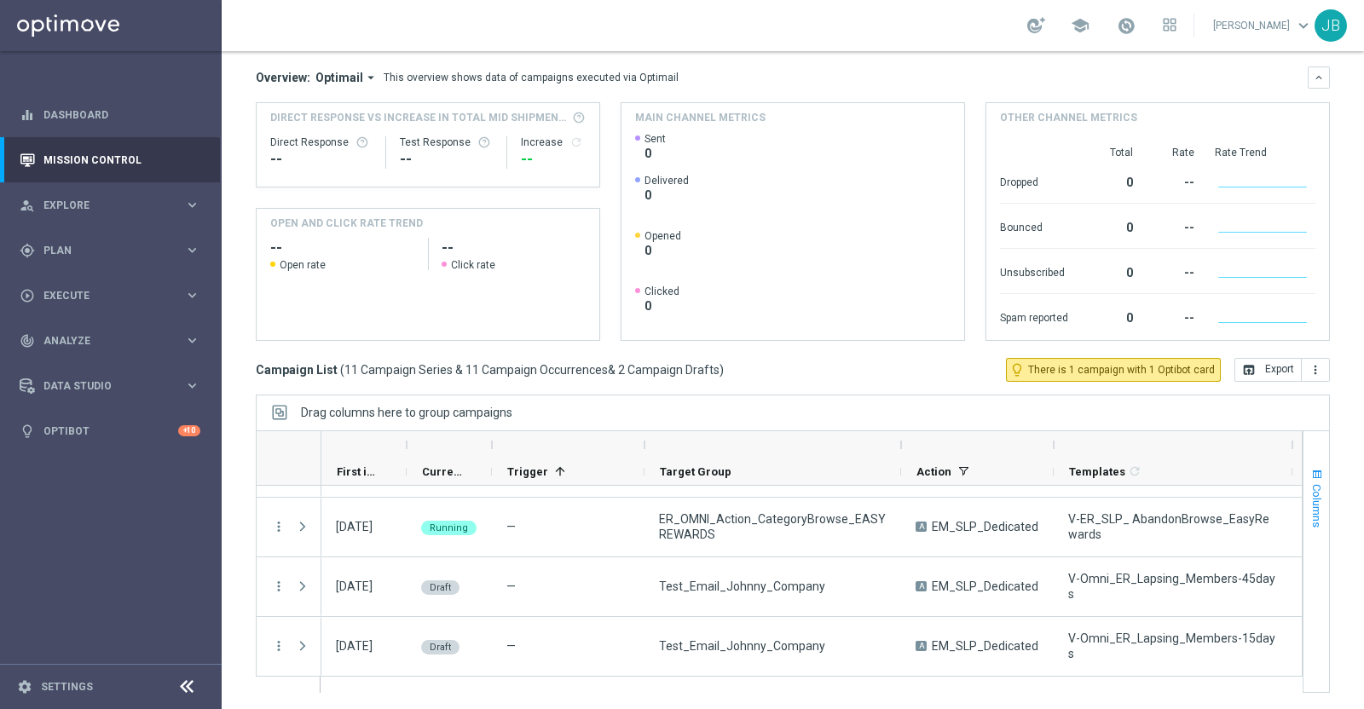
drag, startPoint x: 1140, startPoint y: 444, endPoint x: 1294, endPoint y: 470, distance: 155.7
click at [1294, 470] on div at bounding box center [793, 561] width 1074 height 263
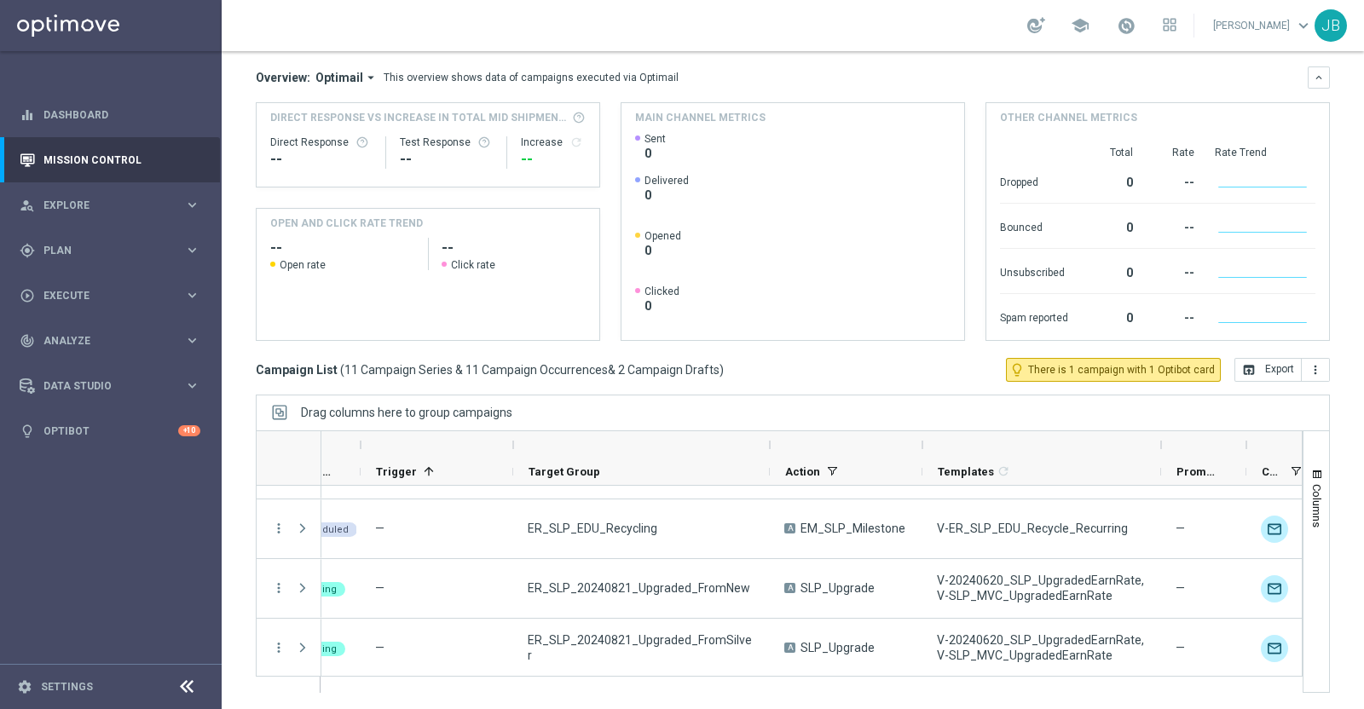
scroll to position [0, 0]
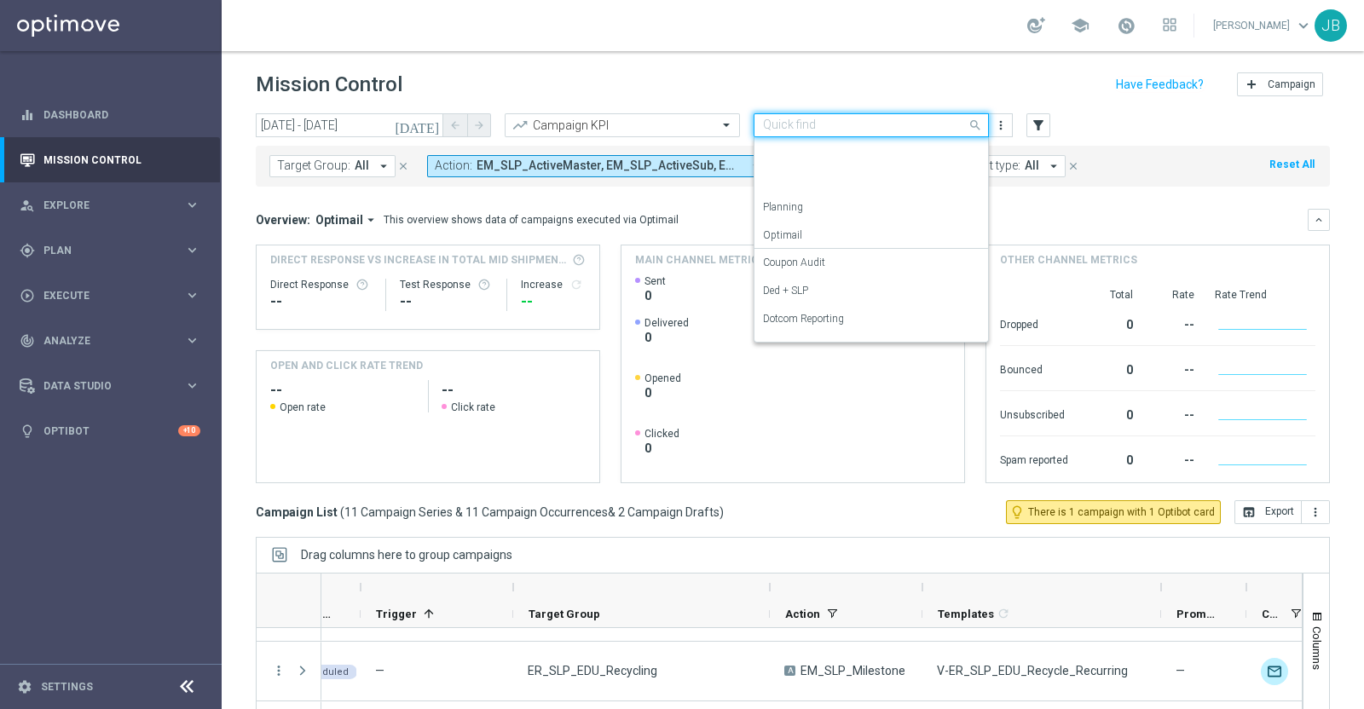
click at [799, 130] on input "text" at bounding box center [854, 125] width 182 height 14
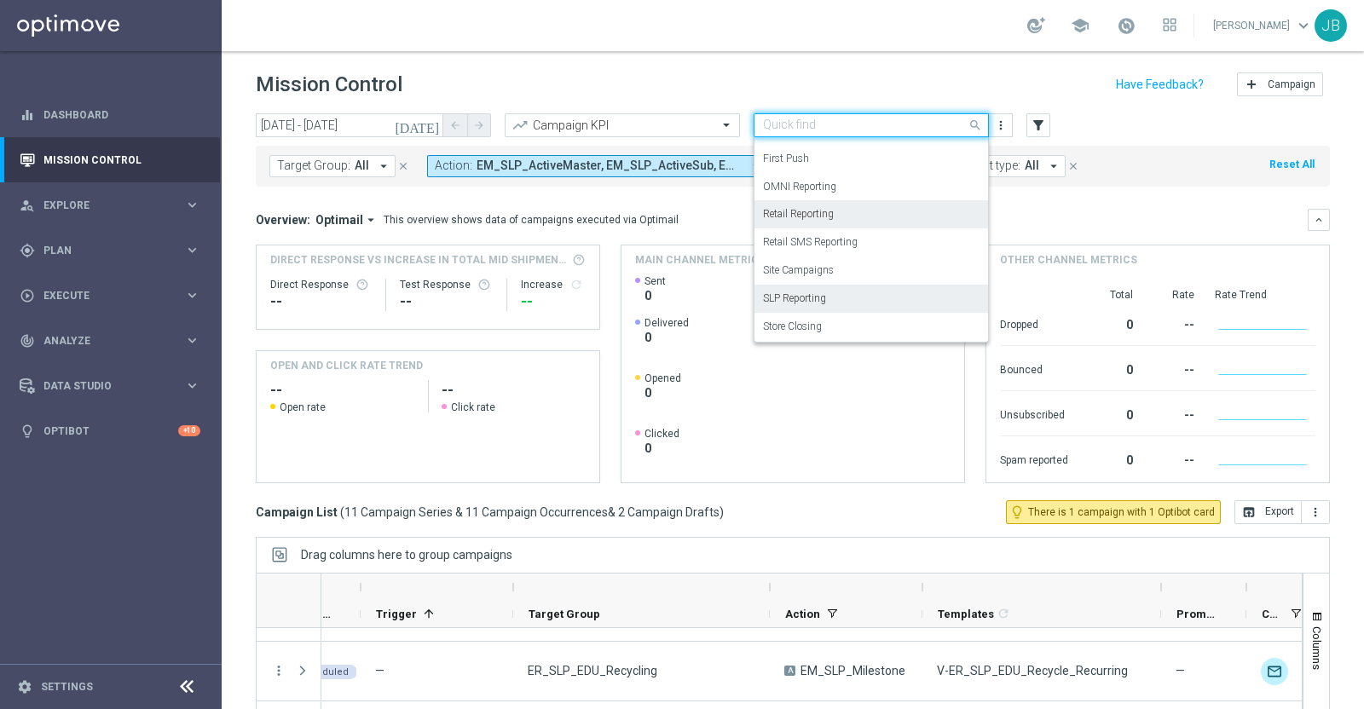
click at [718, 66] on header "Mission Control add Campaign" at bounding box center [793, 82] width 1142 height 62
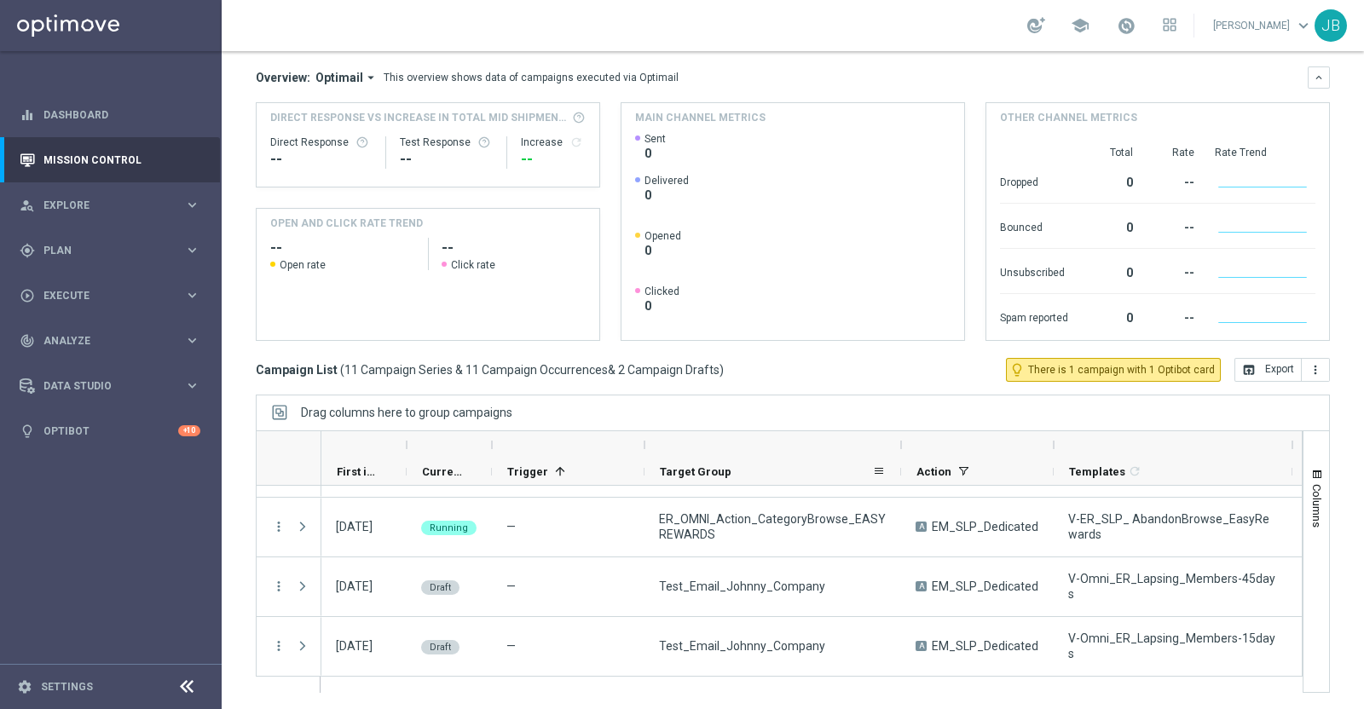
scroll to position [0, 0]
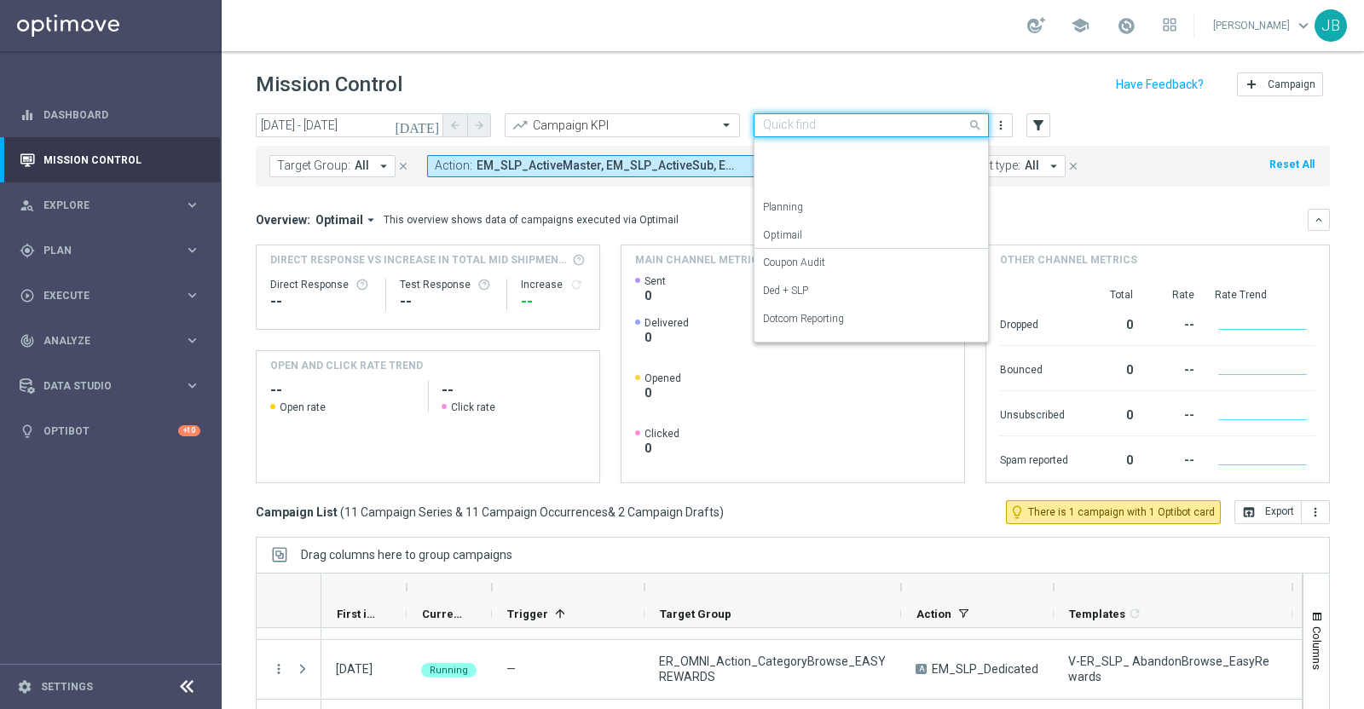
click at [819, 123] on input "text" at bounding box center [854, 125] width 182 height 14
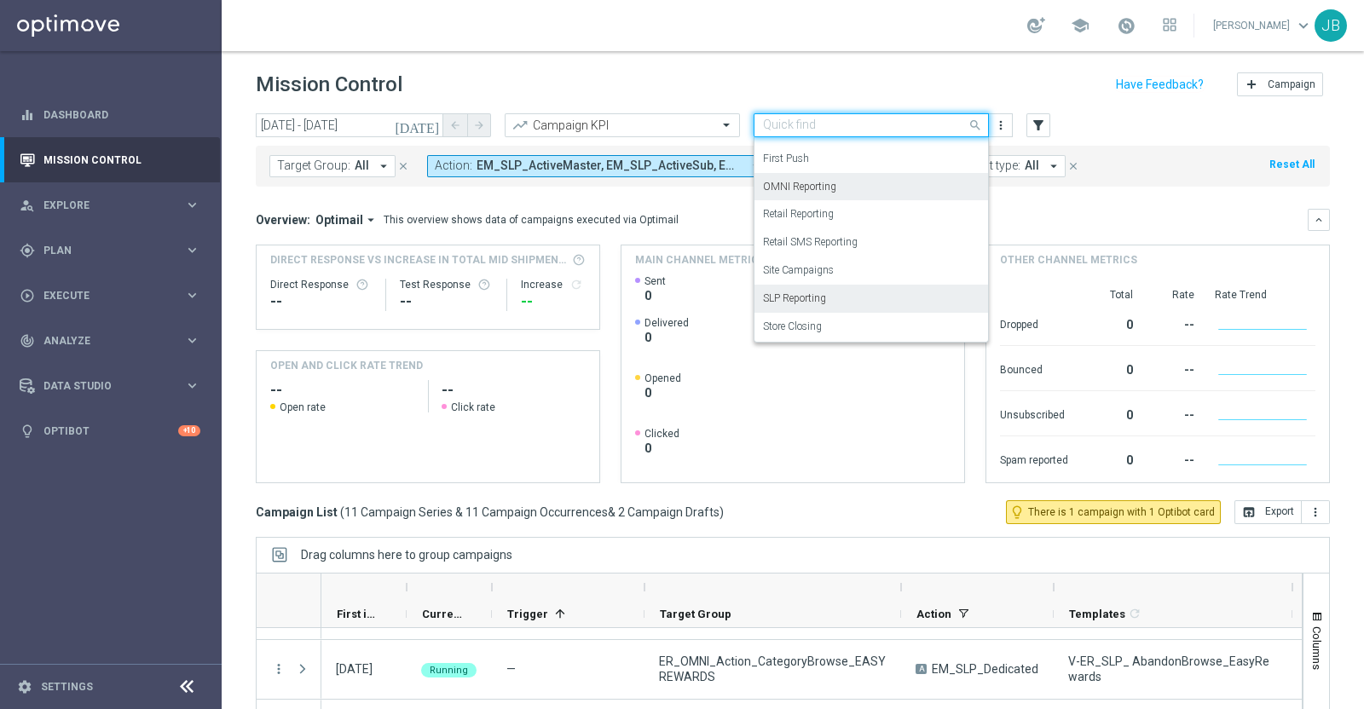
click at [819, 193] on div "OMNI Reporting" at bounding box center [871, 187] width 216 height 28
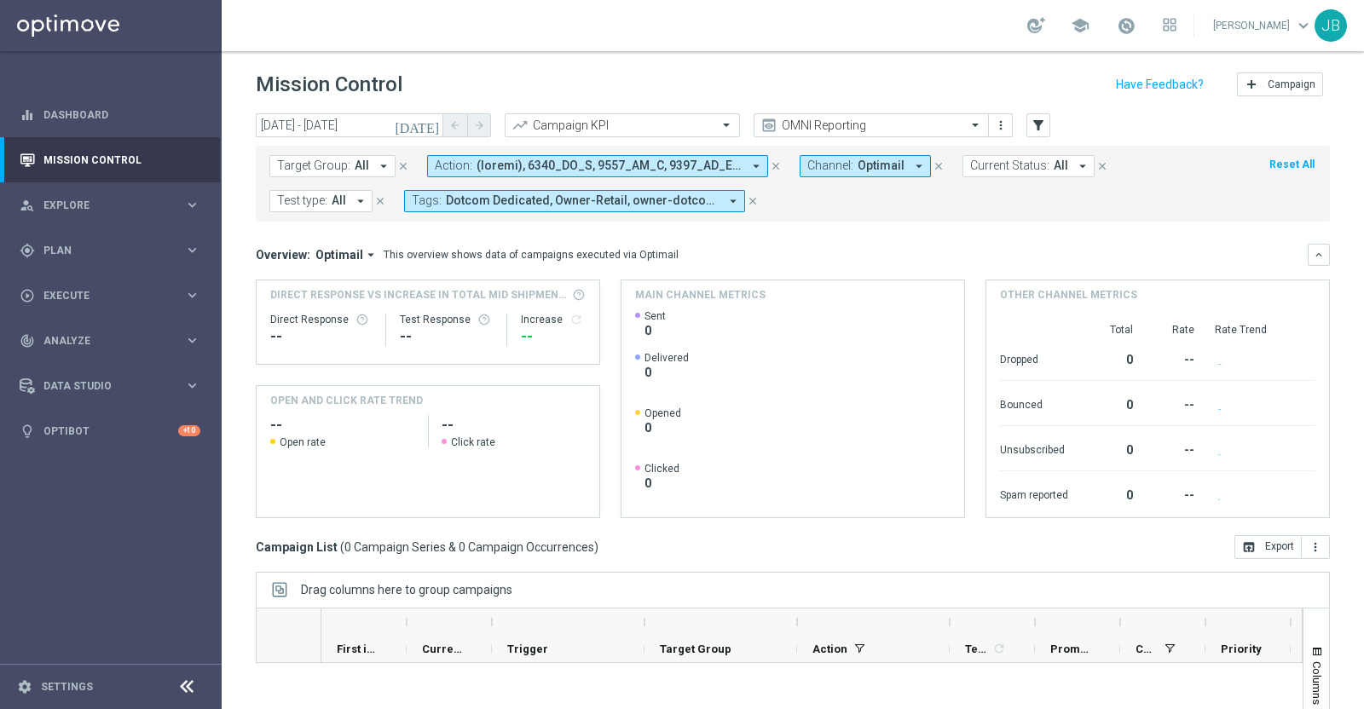
scroll to position [0, 0]
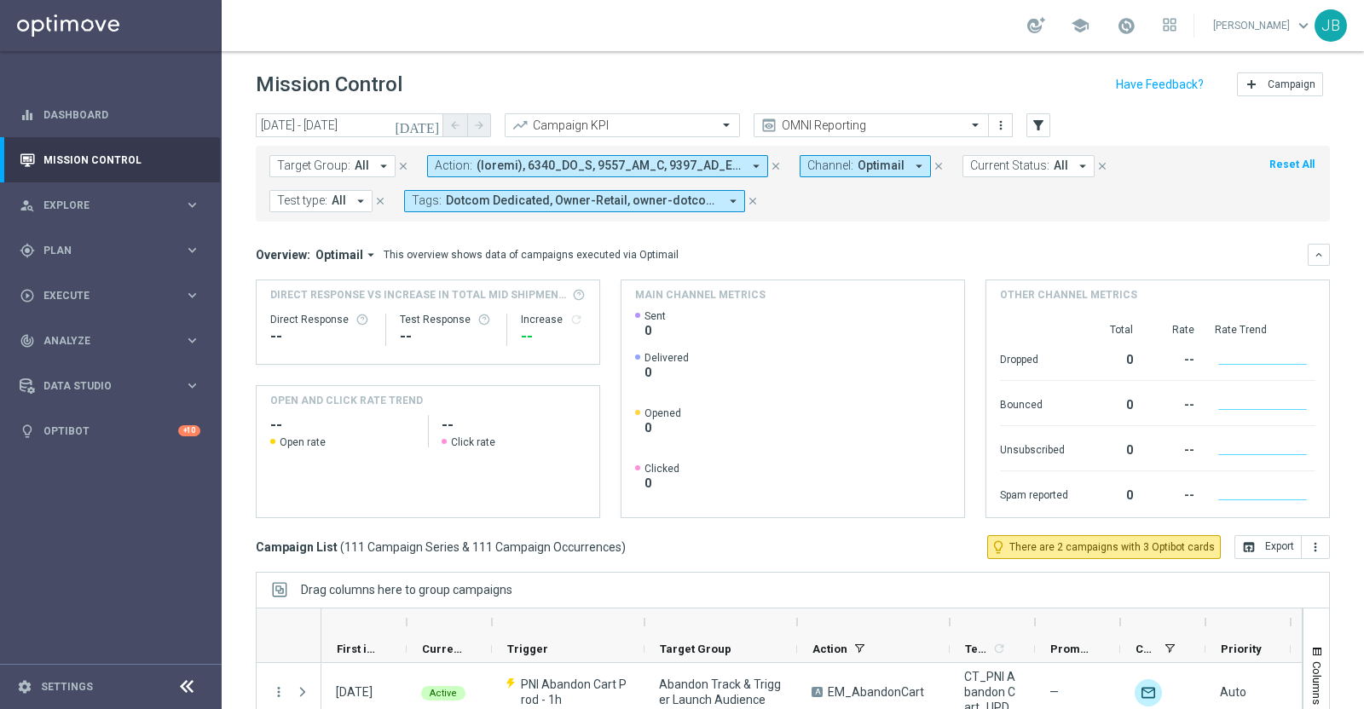
click at [431, 122] on icon "[DATE]" at bounding box center [418, 125] width 46 height 15
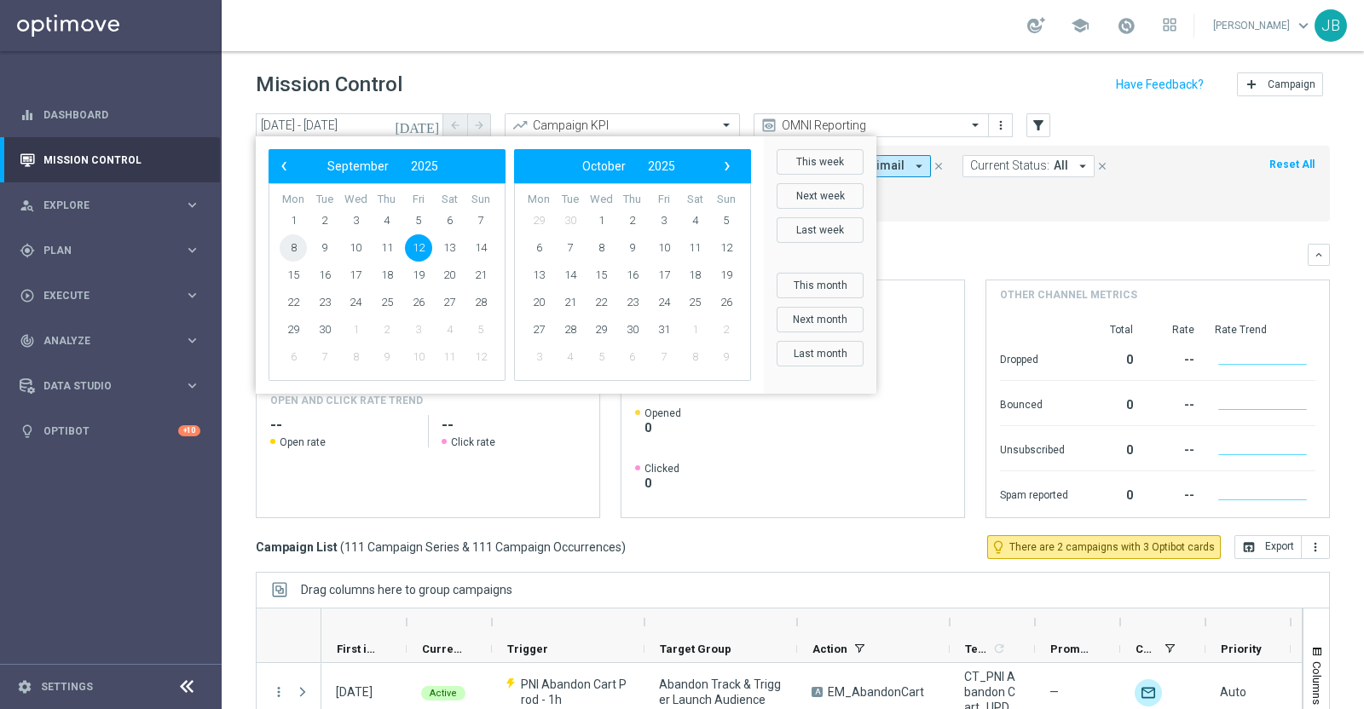
click at [292, 244] on span "8" at bounding box center [293, 247] width 27 height 27
click at [297, 221] on span "1" at bounding box center [293, 220] width 27 height 27
click at [476, 224] on span "7" at bounding box center [480, 220] width 27 height 27
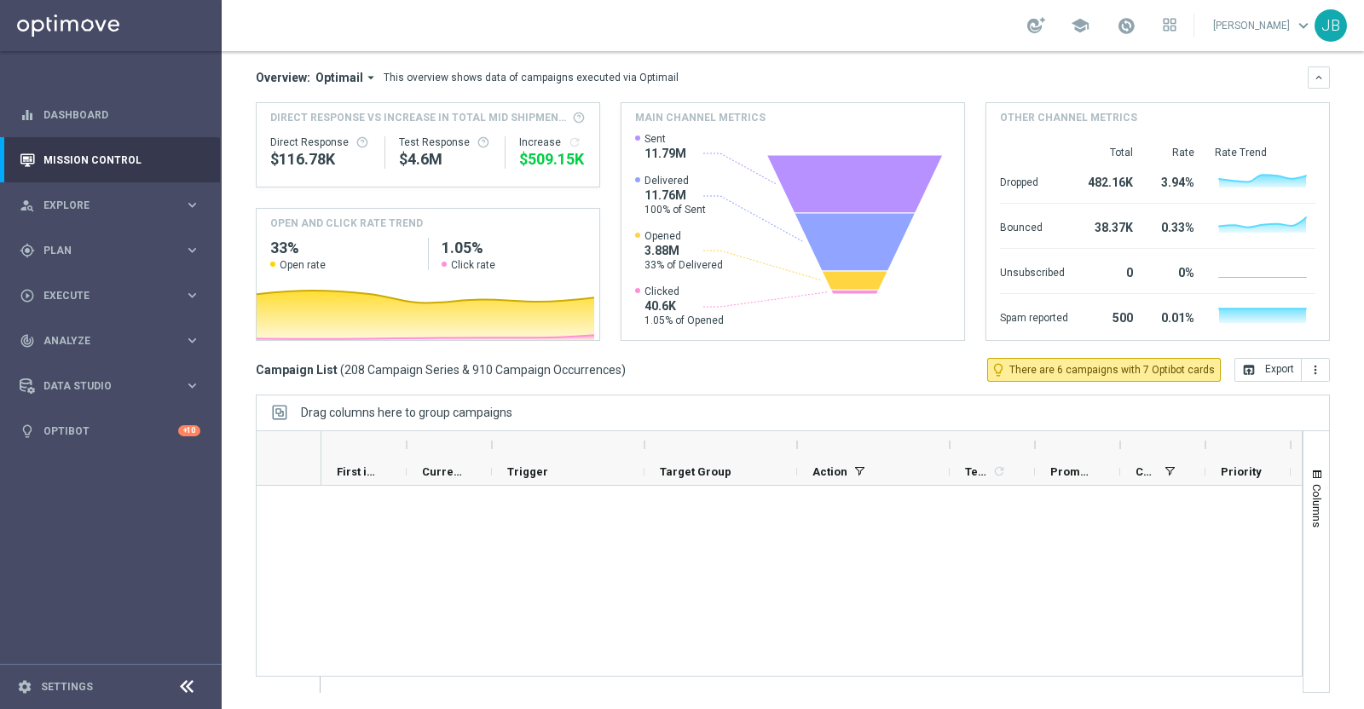
scroll to position [12219, 0]
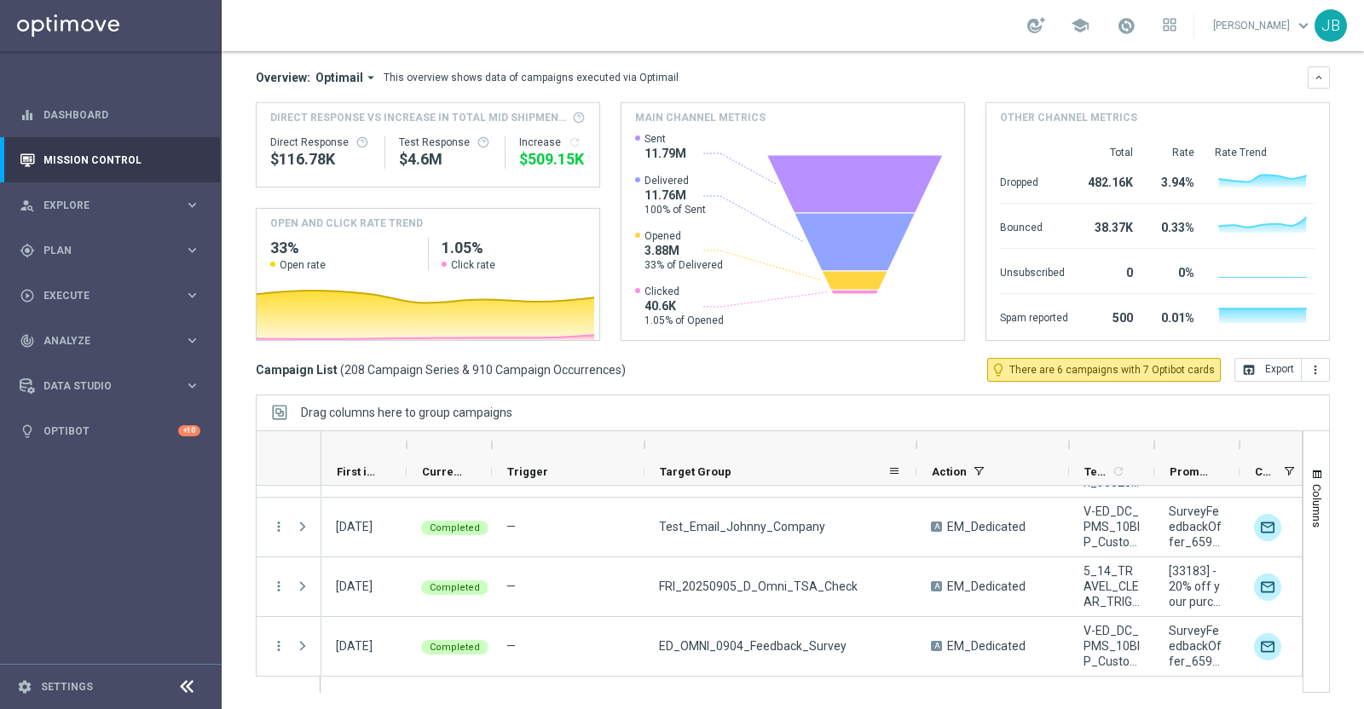
drag, startPoint x: 796, startPoint y: 438, endPoint x: 916, endPoint y: 457, distance: 121.6
click at [916, 457] on div "Optimail First in Range" at bounding box center [1080, 458] width 1519 height 55
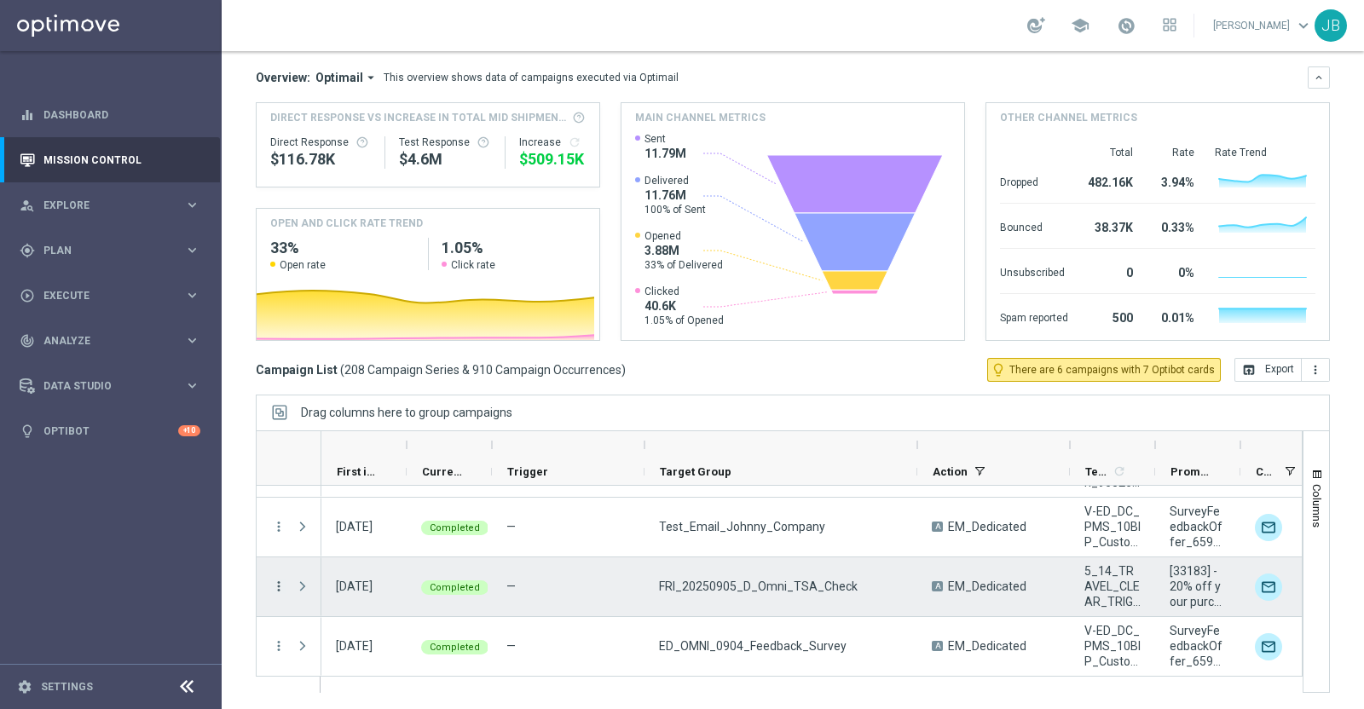
click at [277, 582] on icon "more_vert" at bounding box center [278, 586] width 15 height 15
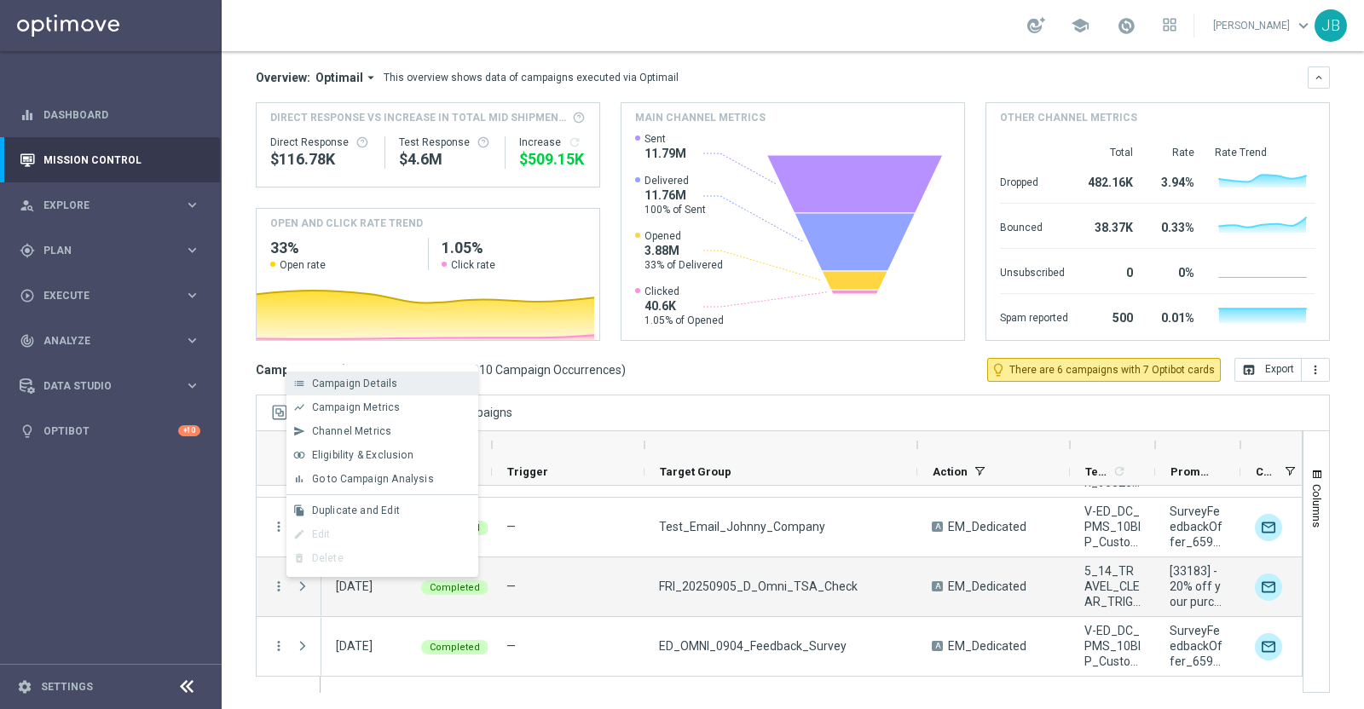
click at [368, 390] on div "list Campaign Details" at bounding box center [382, 384] width 192 height 24
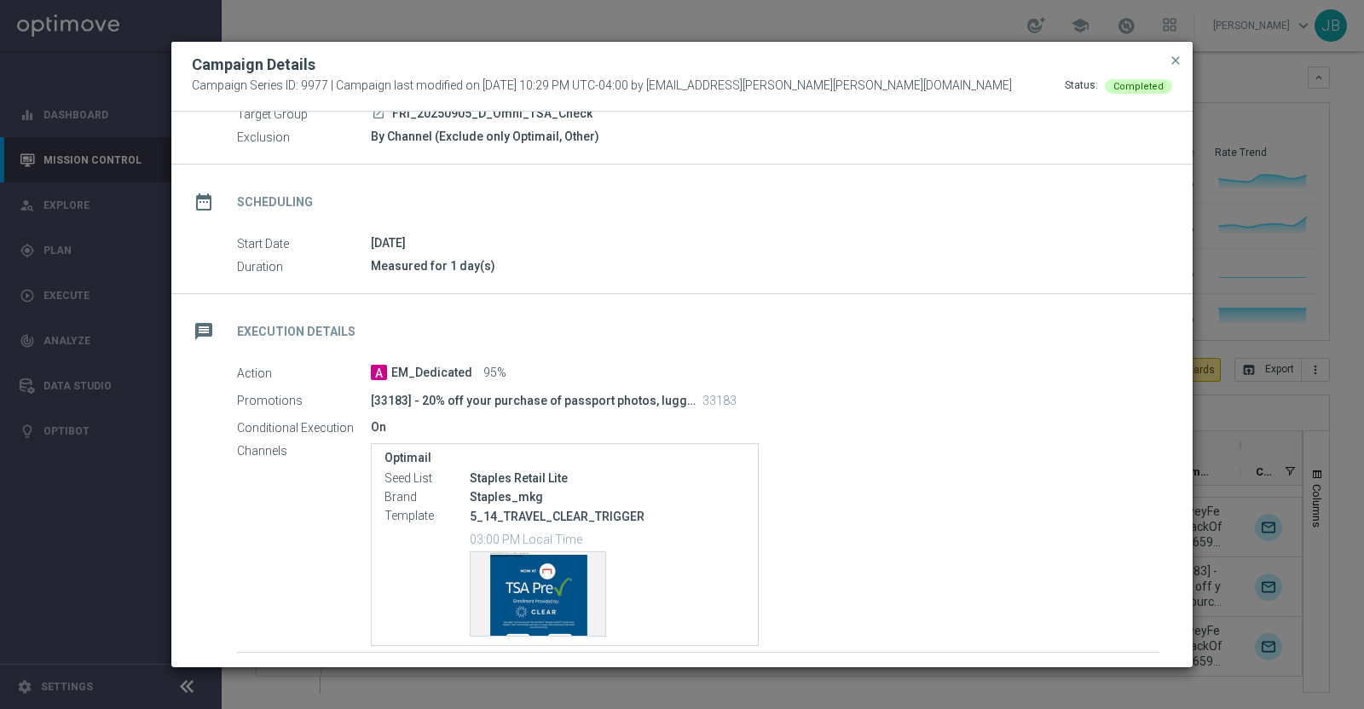
scroll to position [0, 0]
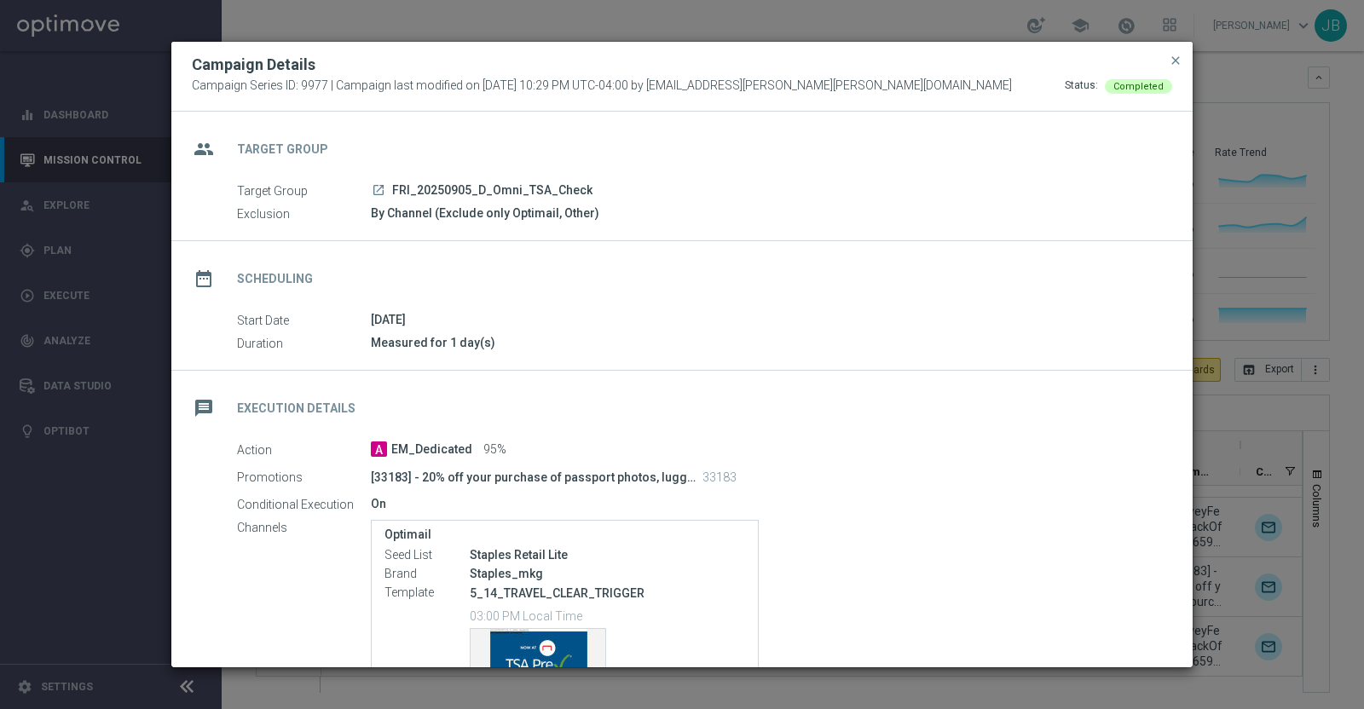
click at [380, 190] on icon "launch" at bounding box center [379, 190] width 14 height 14
click at [379, 188] on icon "launch" at bounding box center [379, 190] width 14 height 14
click at [1172, 61] on span "close" at bounding box center [1176, 61] width 14 height 14
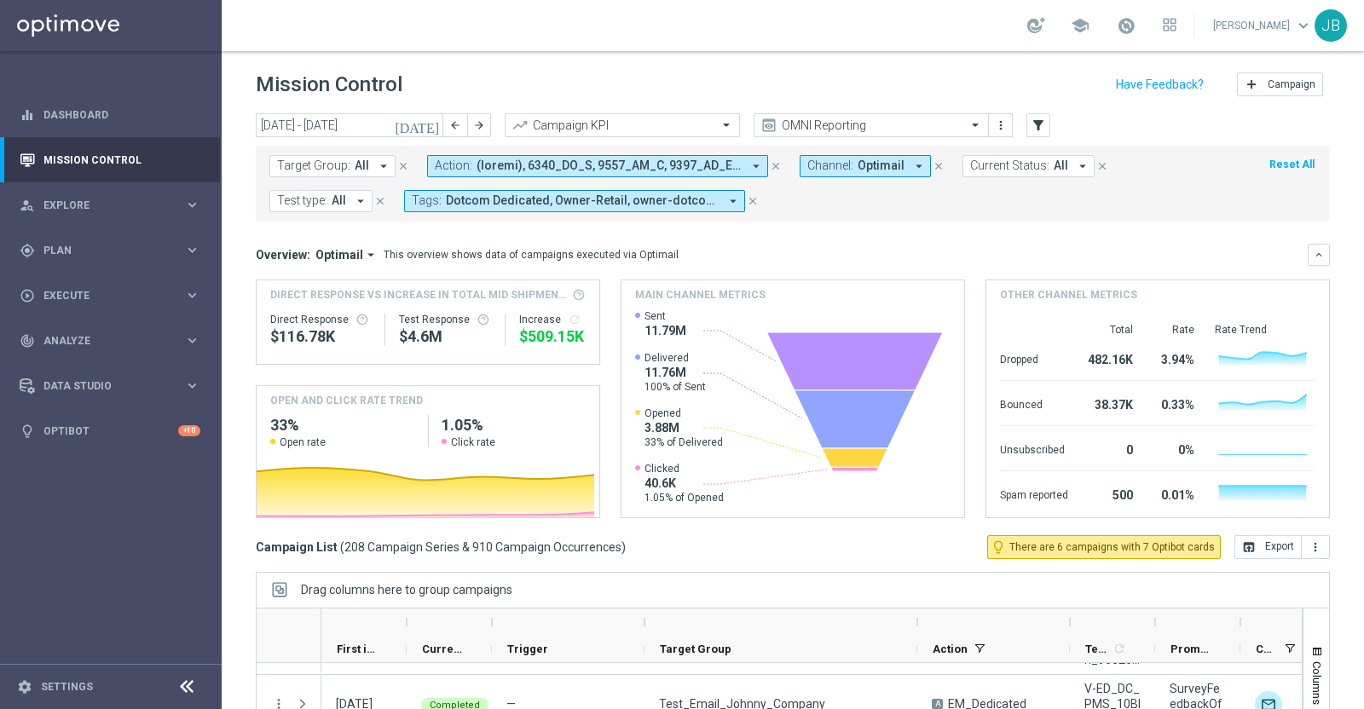
click at [435, 127] on icon "[DATE]" at bounding box center [418, 125] width 46 height 15
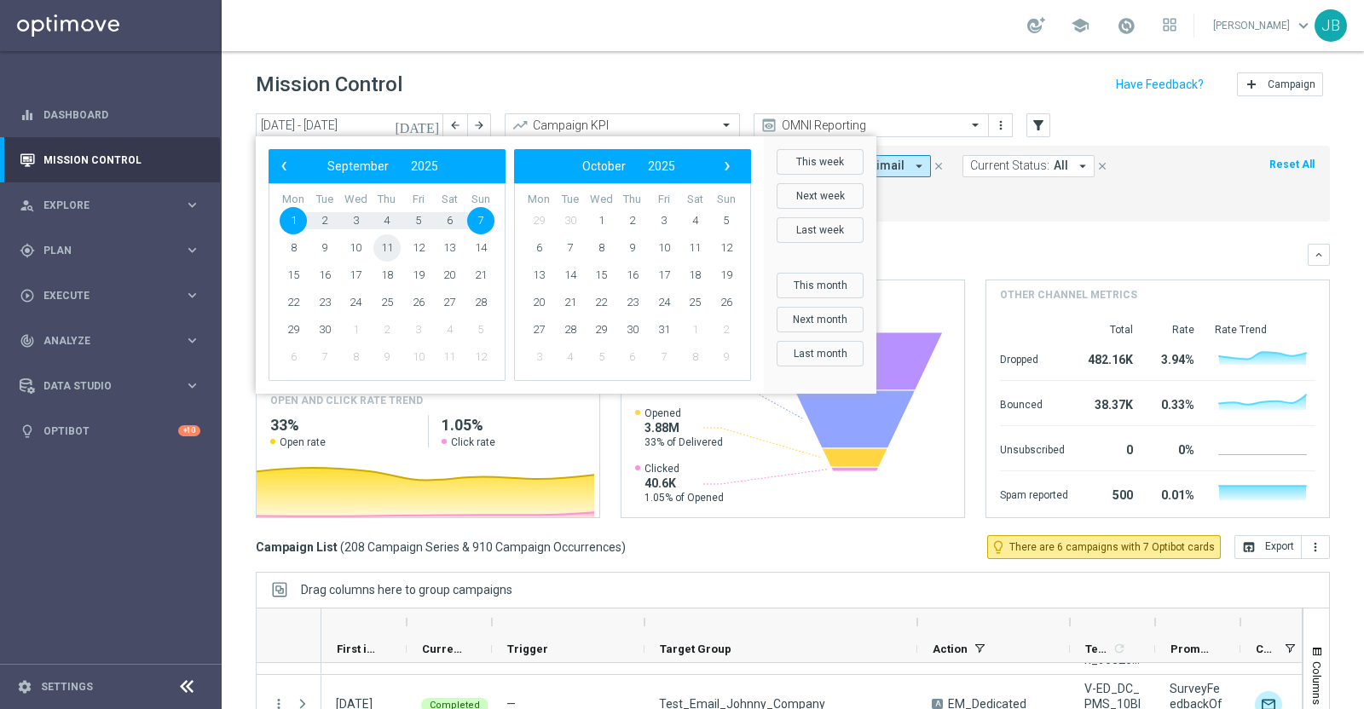
click at [379, 255] on span "11" at bounding box center [386, 247] width 27 height 27
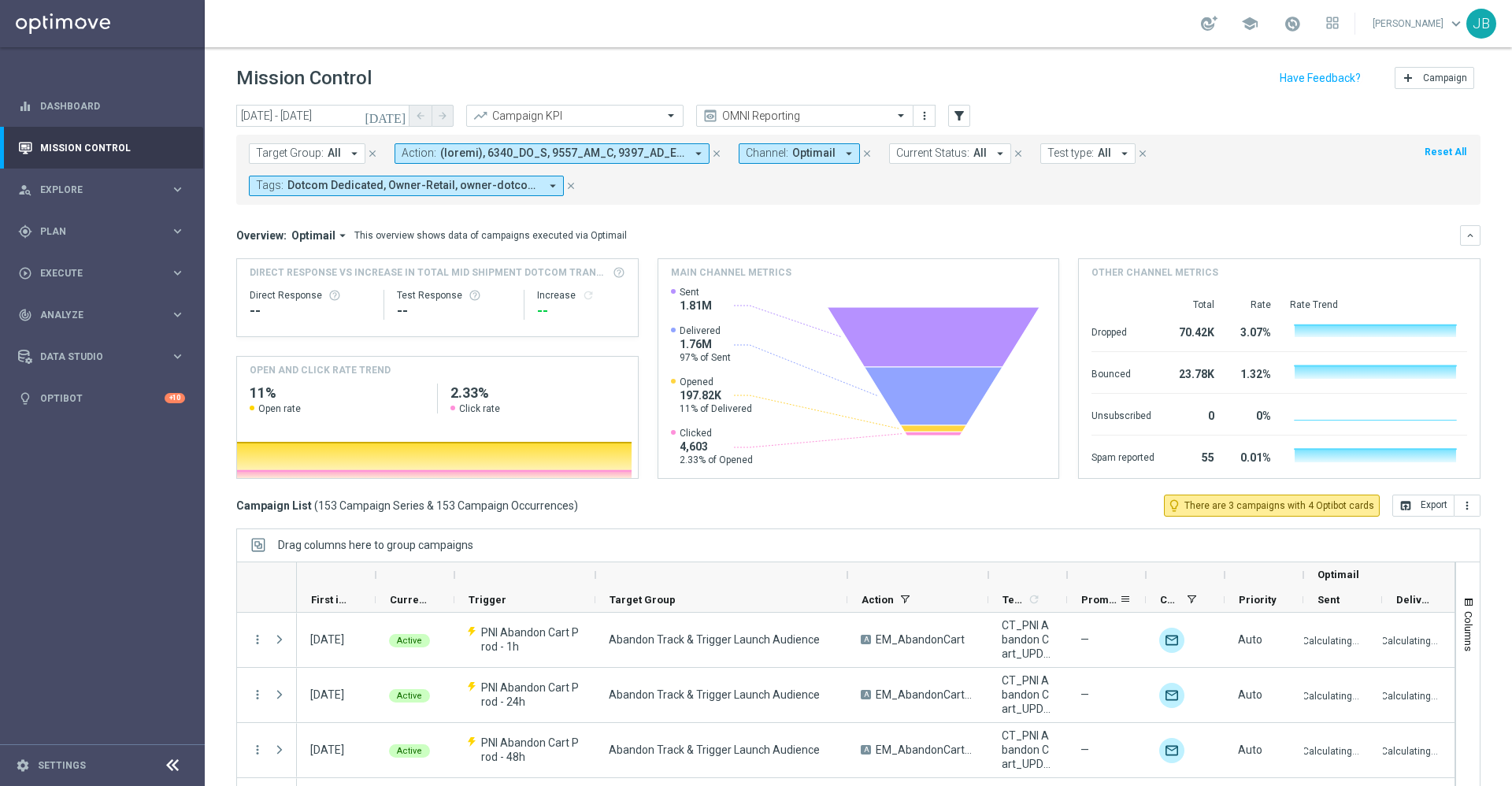
click at [1091, 599] on span "Promotions" at bounding box center [1100, 599] width 38 height 12
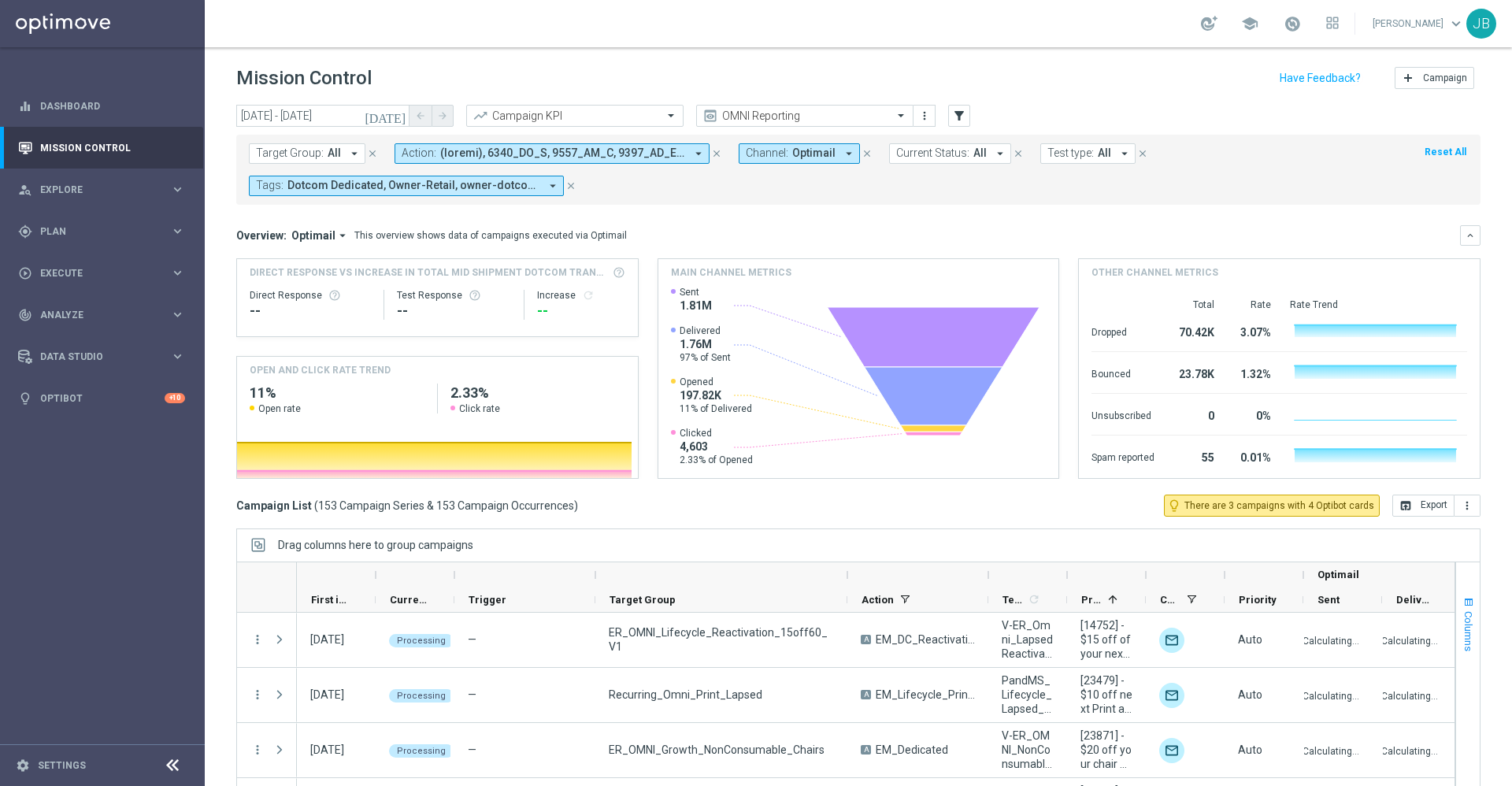
click at [1260, 620] on span "Columns" at bounding box center [1469, 630] width 13 height 40
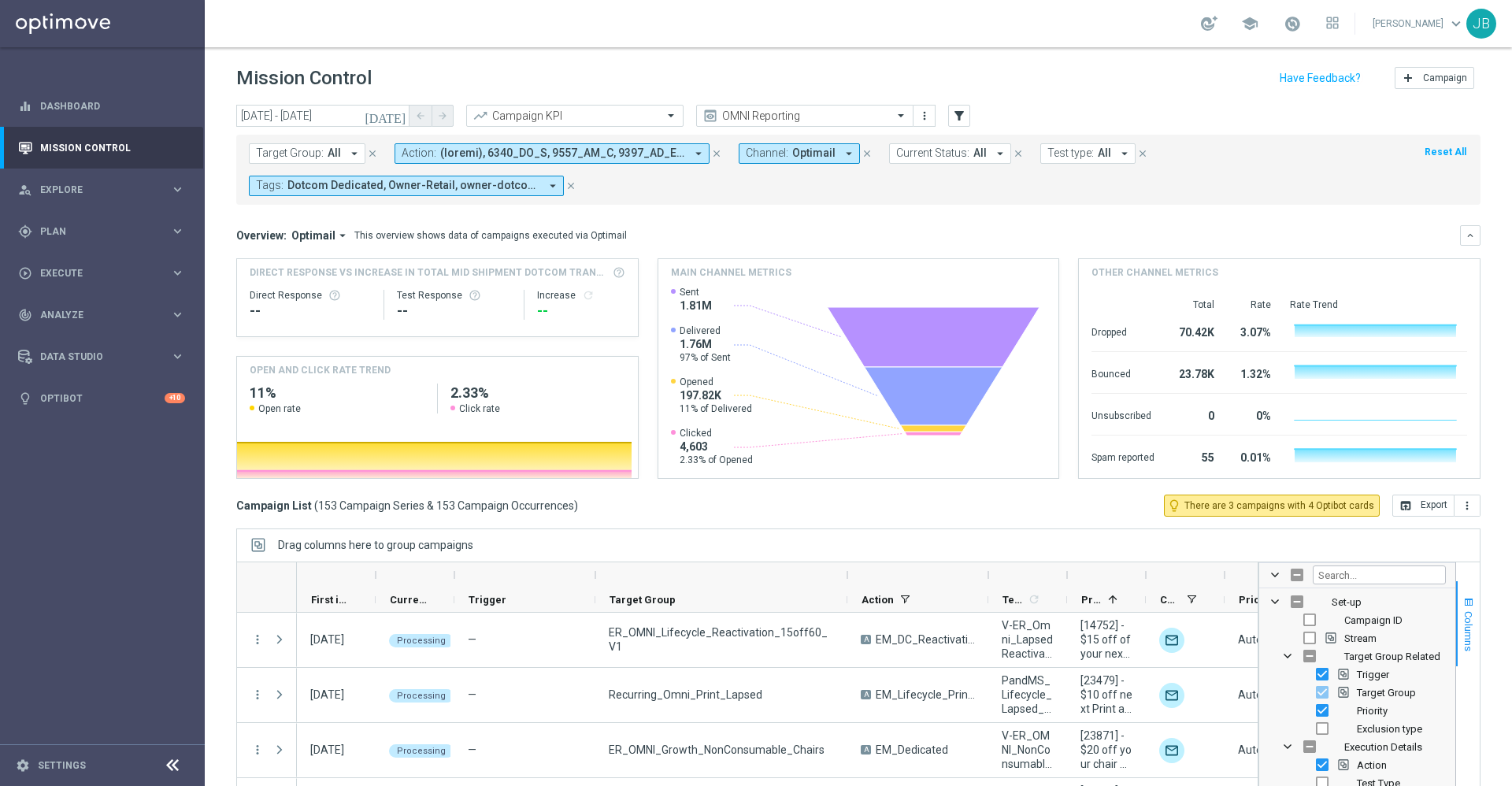
click at [1260, 634] on span "Columns" at bounding box center [1469, 630] width 13 height 40
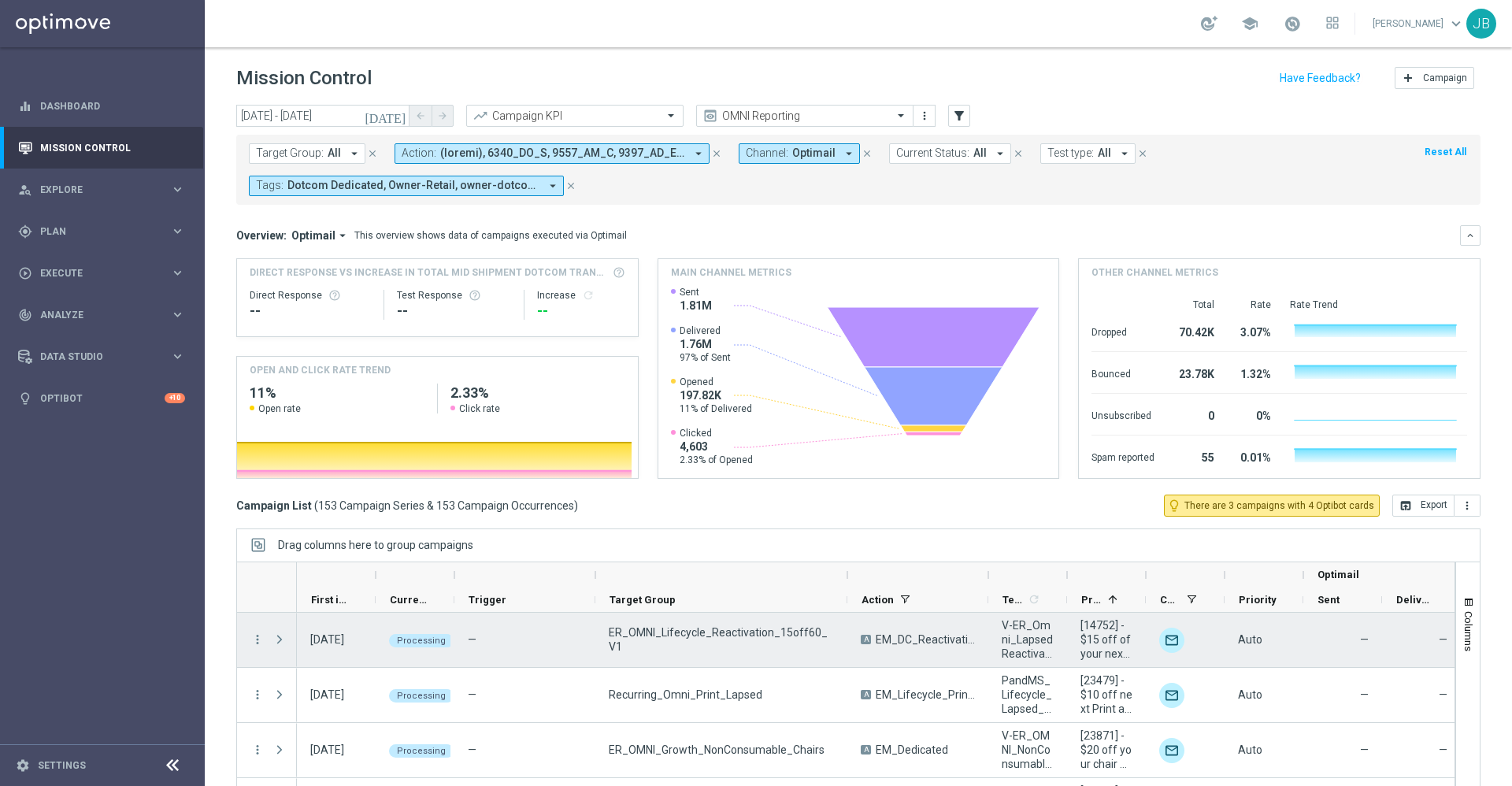
click at [280, 641] on span "Press SPACE to select this row." at bounding box center [279, 639] width 14 height 13
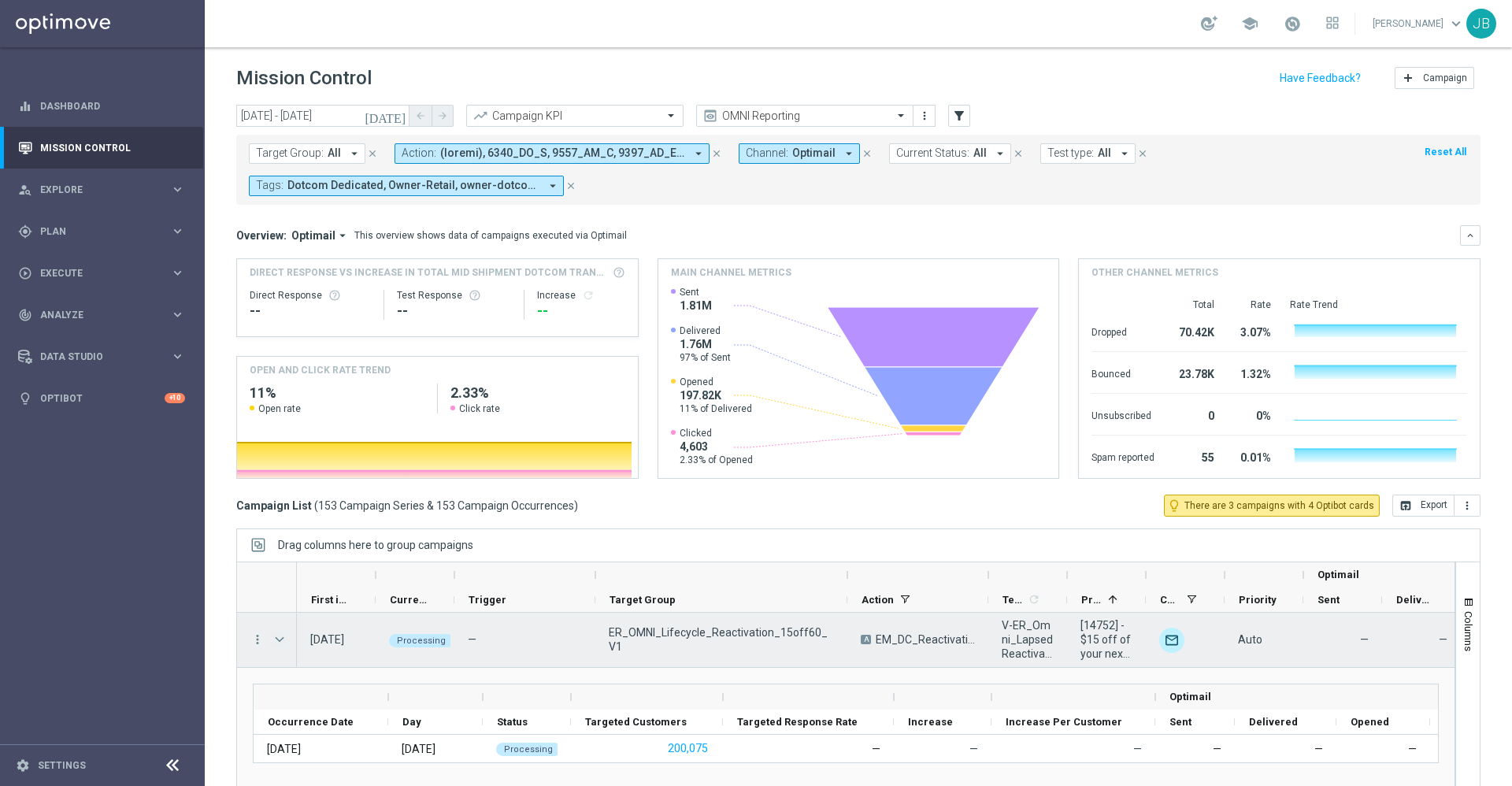
click at [283, 643] on span "Press SPACE to select this row." at bounding box center [279, 639] width 14 height 13
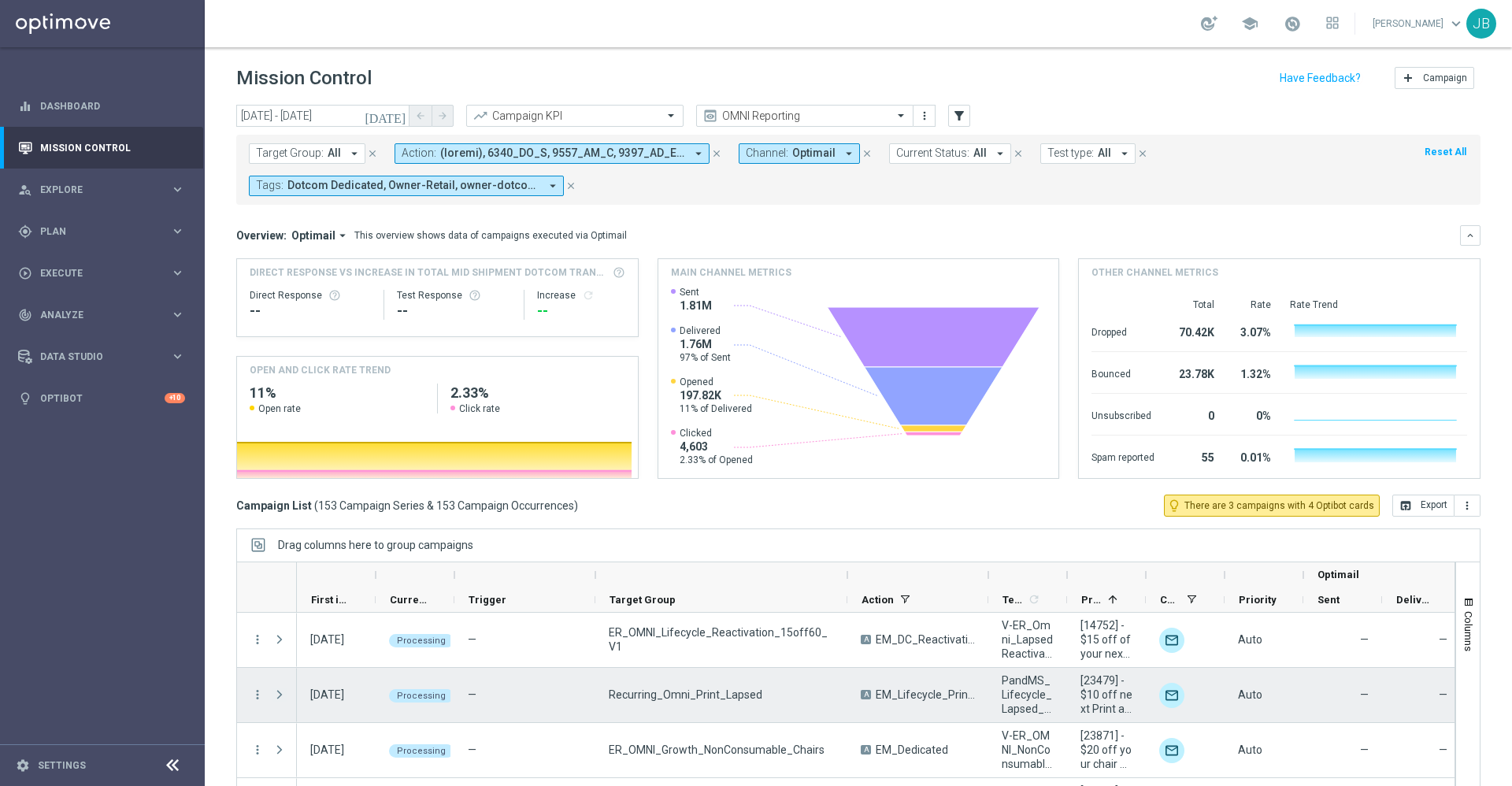
click at [284, 654] on span "Press SPACE to select this row." at bounding box center [279, 695] width 14 height 13
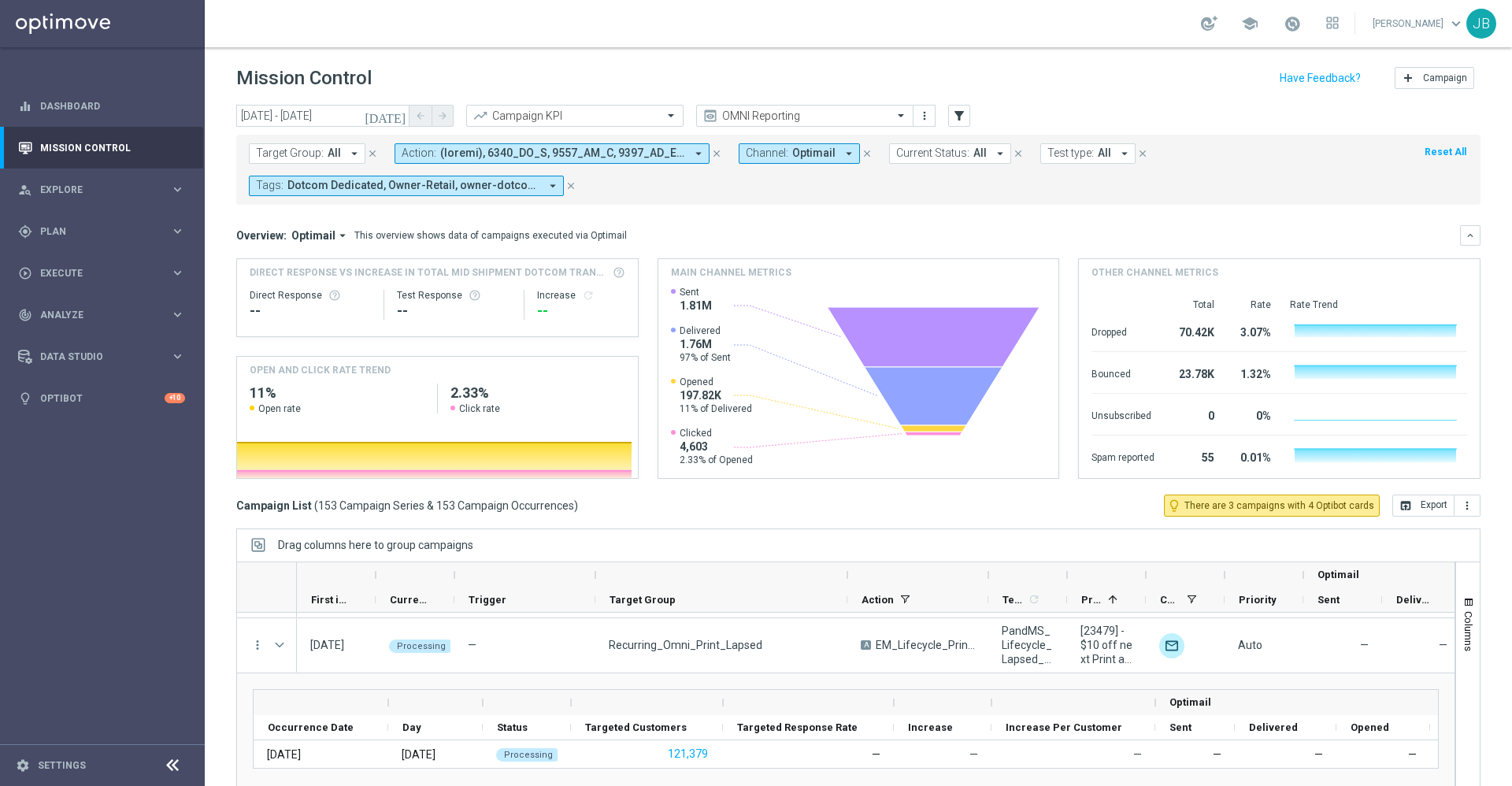
scroll to position [29, 0]
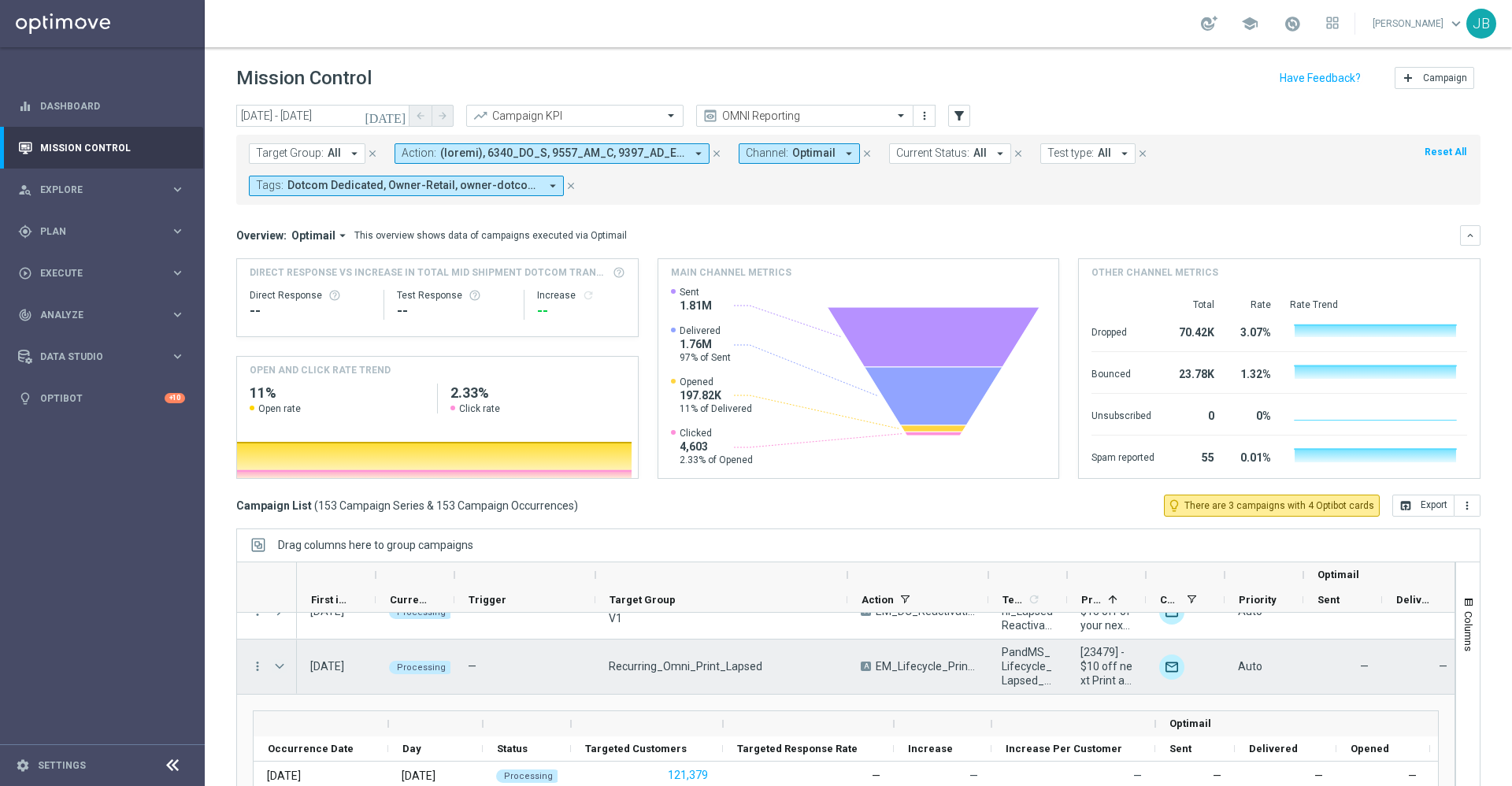
click at [281, 654] on span "Press SPACE to select this row." at bounding box center [279, 666] width 14 height 13
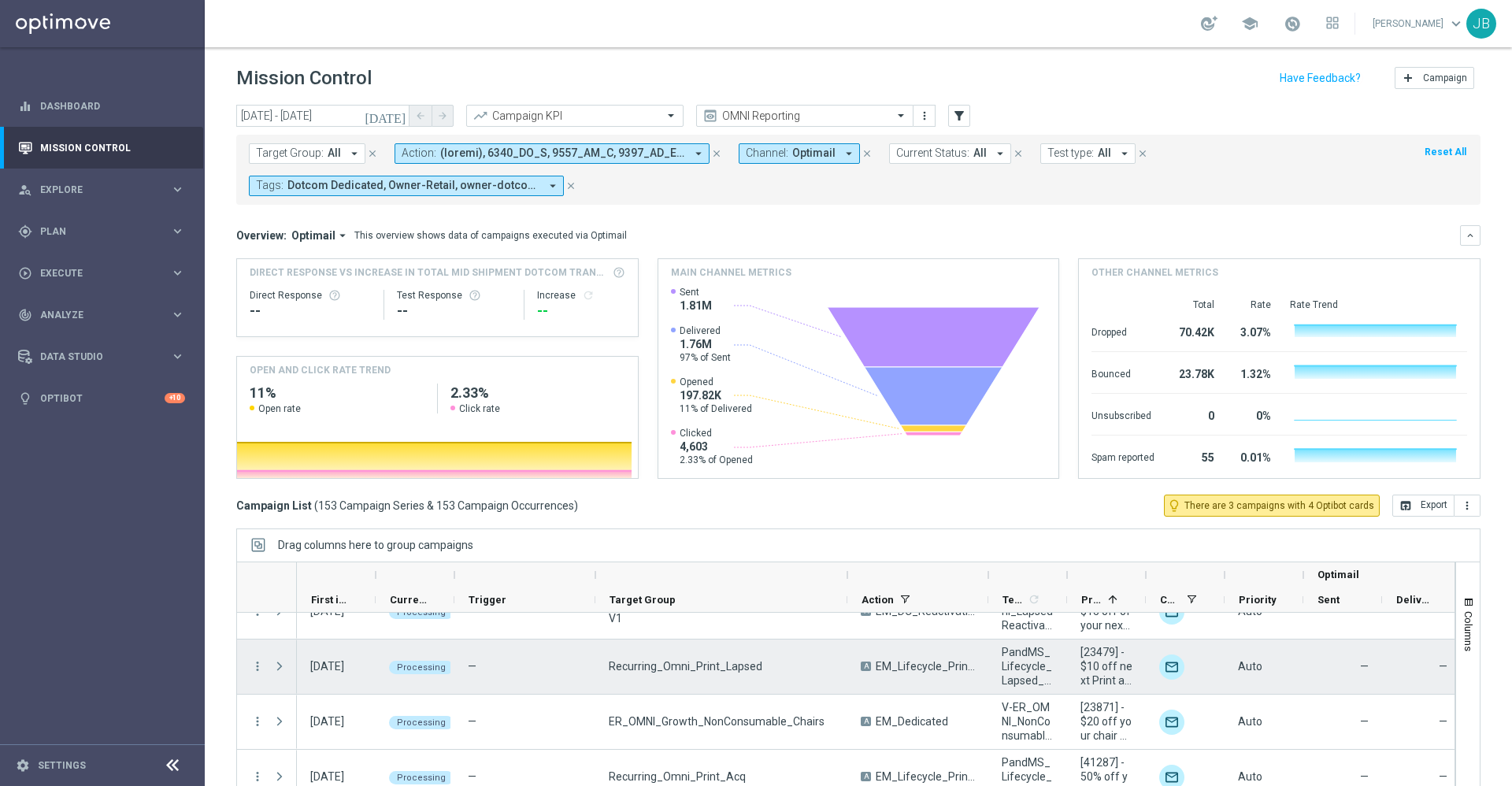
scroll to position [33, 0]
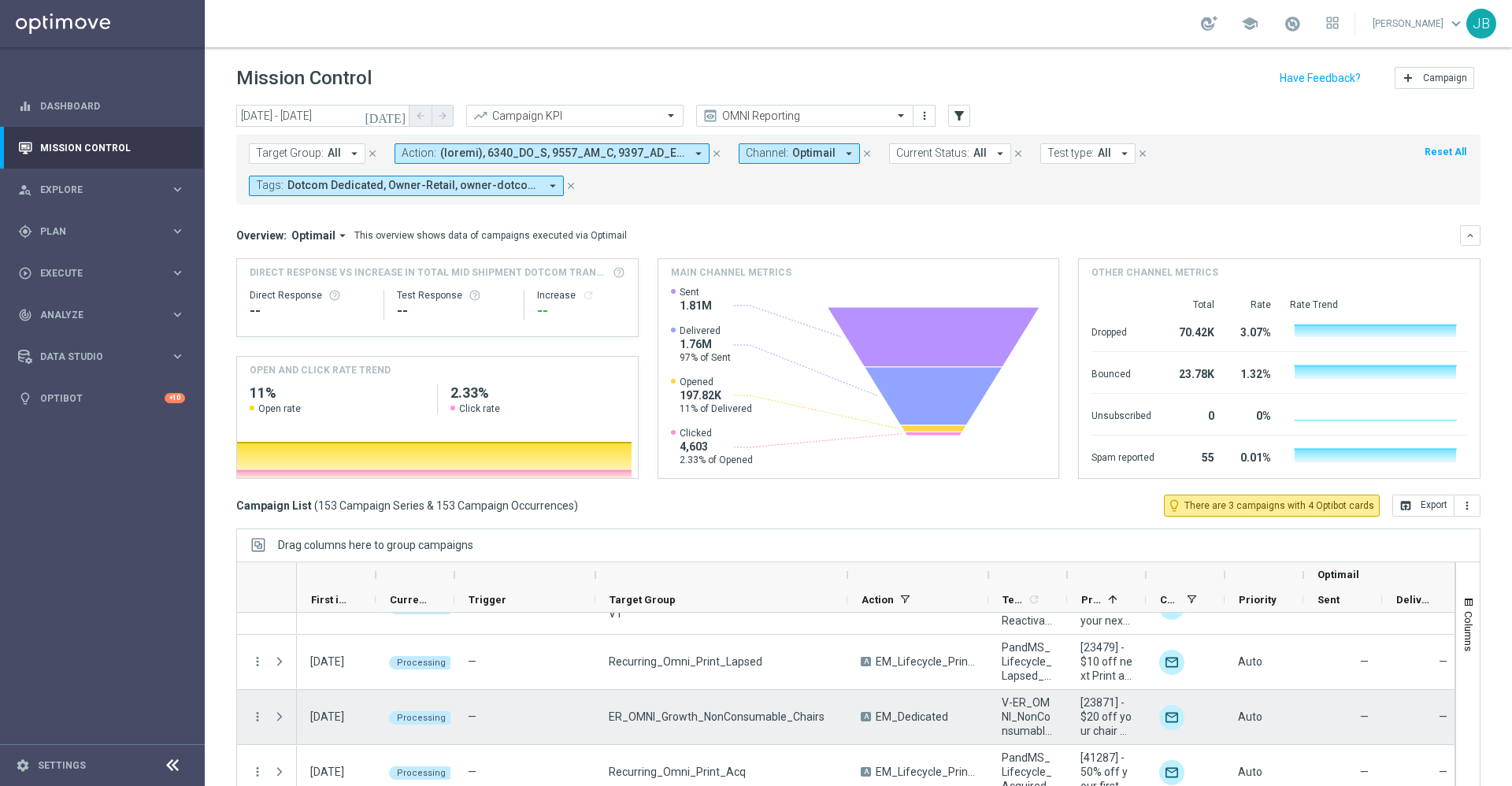
click at [285, 654] on span "Press SPACE to select this row." at bounding box center [281, 717] width 18 height 31
click at [284, 654] on span "Press SPACE to select this row." at bounding box center [279, 717] width 14 height 13
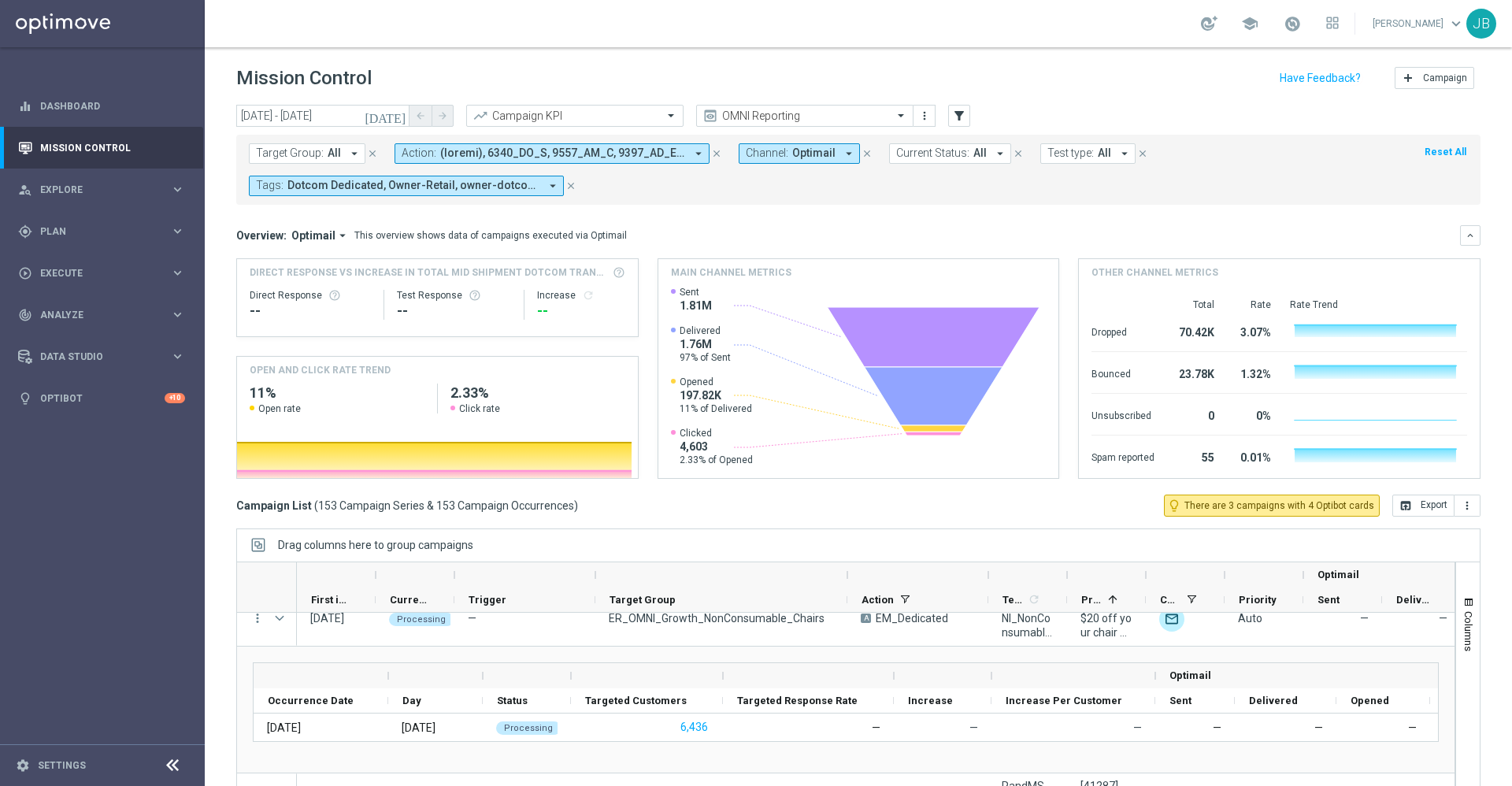
scroll to position [114, 0]
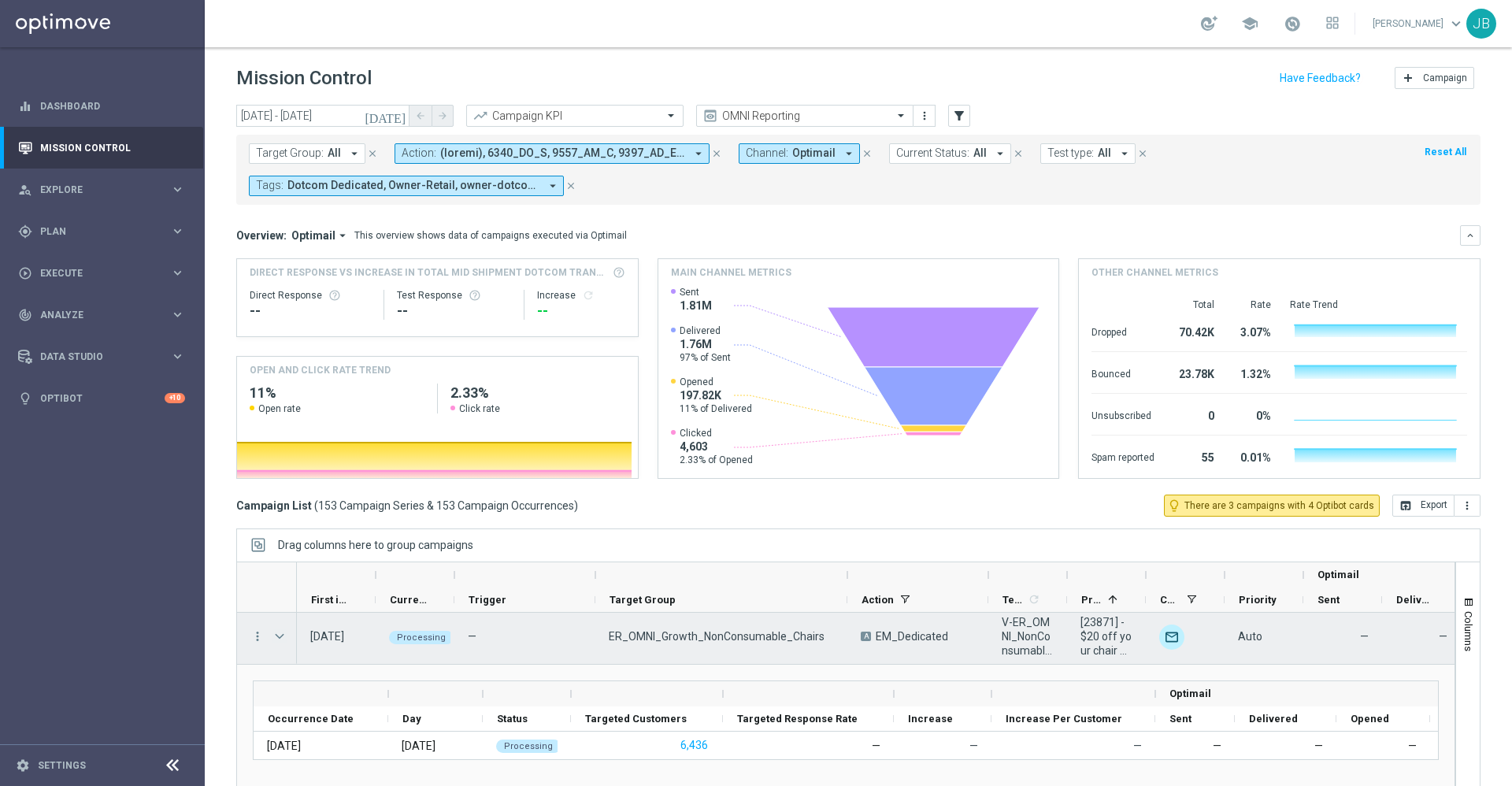
click at [277, 637] on span "Press SPACE to select this row." at bounding box center [279, 636] width 14 height 13
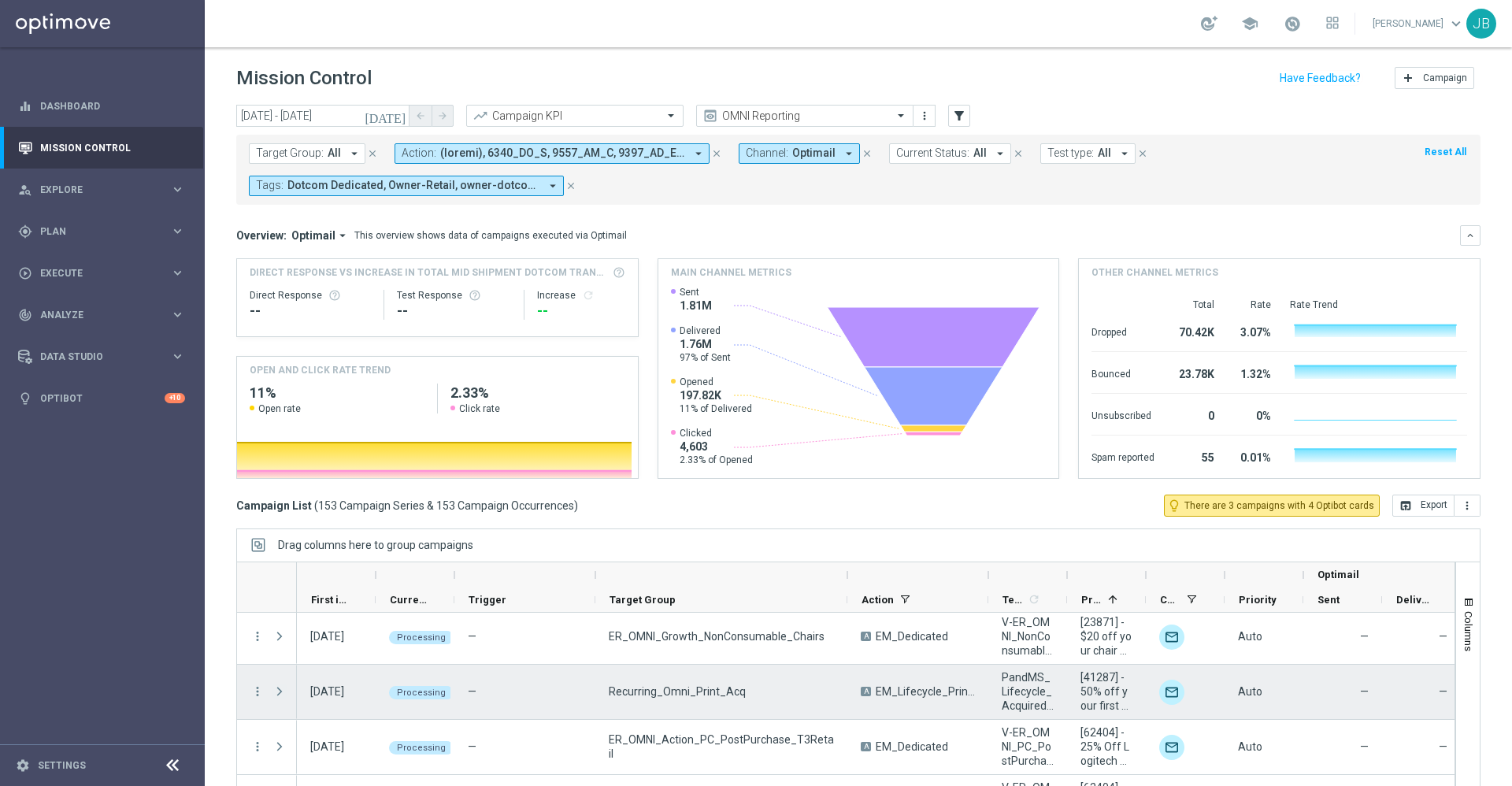
click at [278, 654] on span "Press SPACE to select this row." at bounding box center [279, 692] width 14 height 13
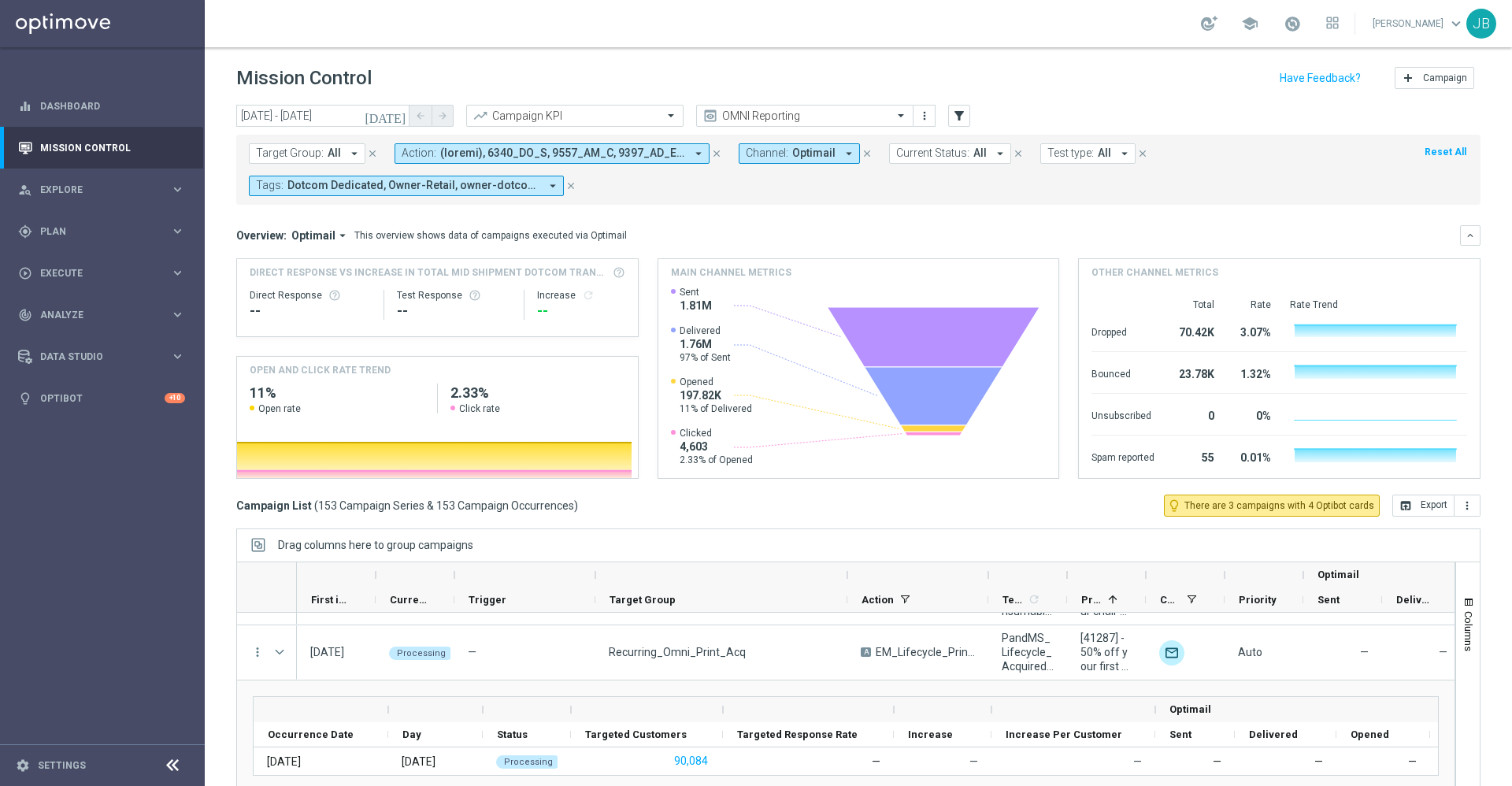
scroll to position [153, 0]
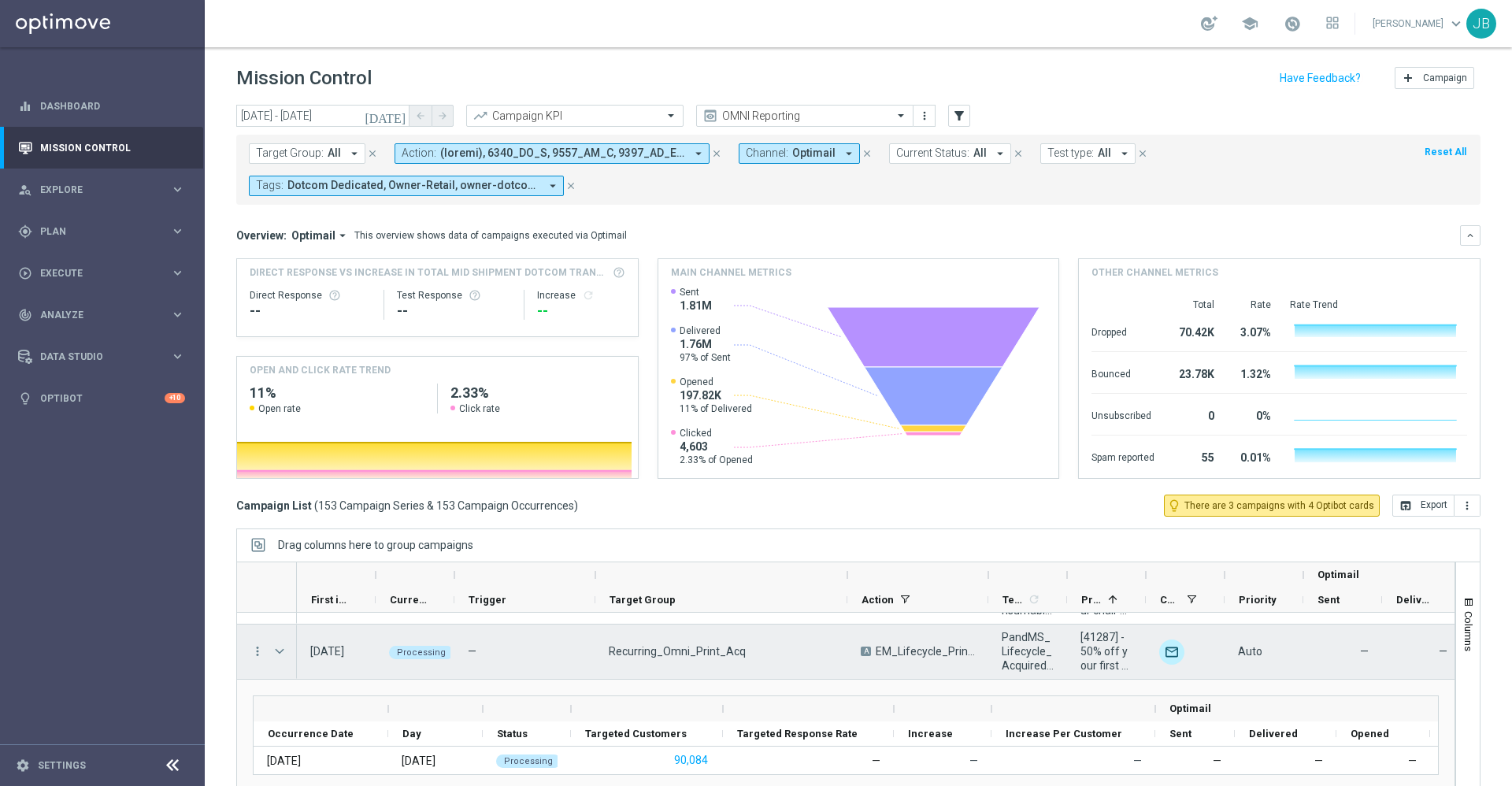
click at [281, 650] on span "Press SPACE to select this row." at bounding box center [279, 651] width 14 height 13
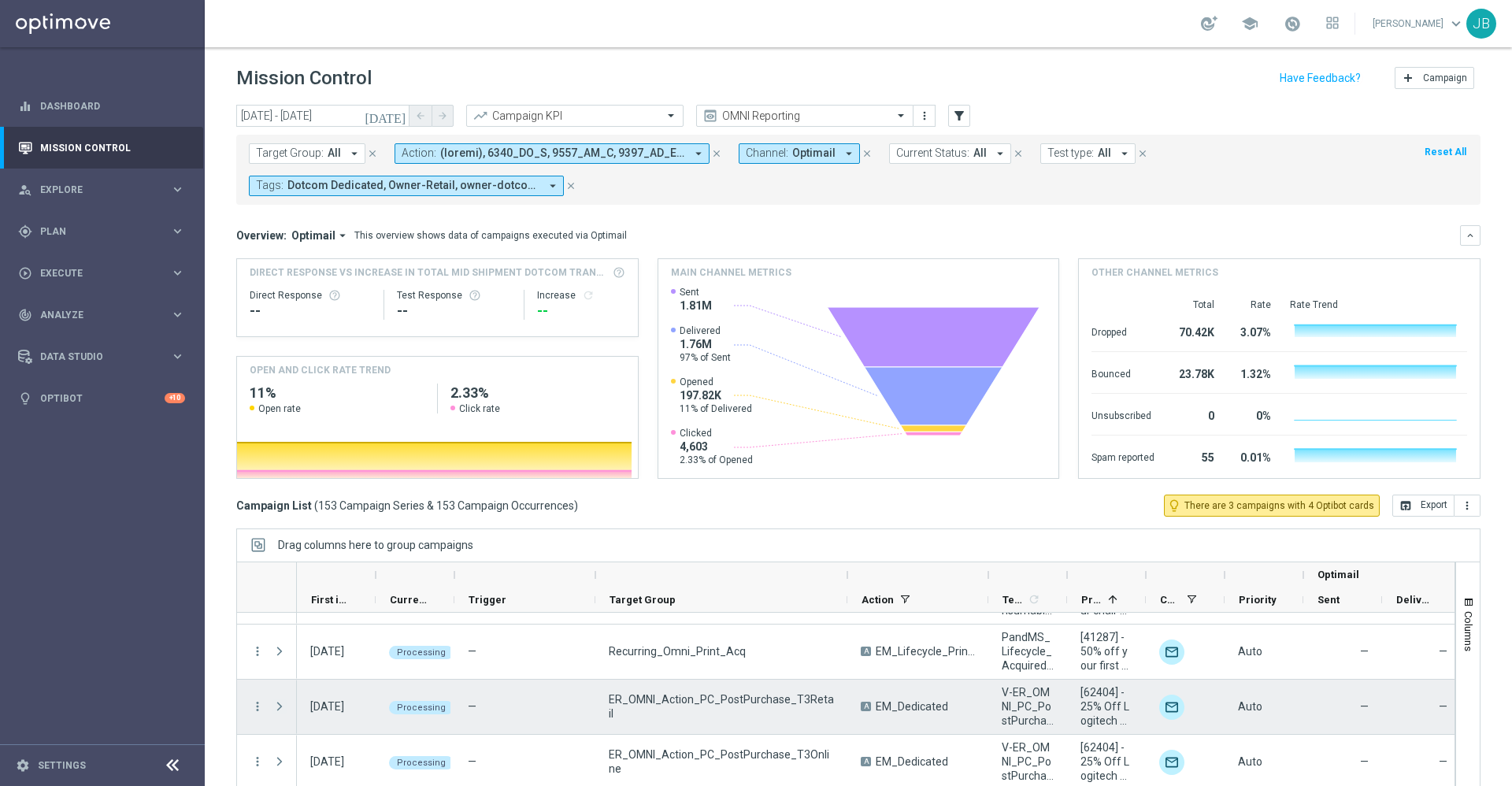
click at [276, 654] on span "Press SPACE to select this row." at bounding box center [279, 707] width 14 height 13
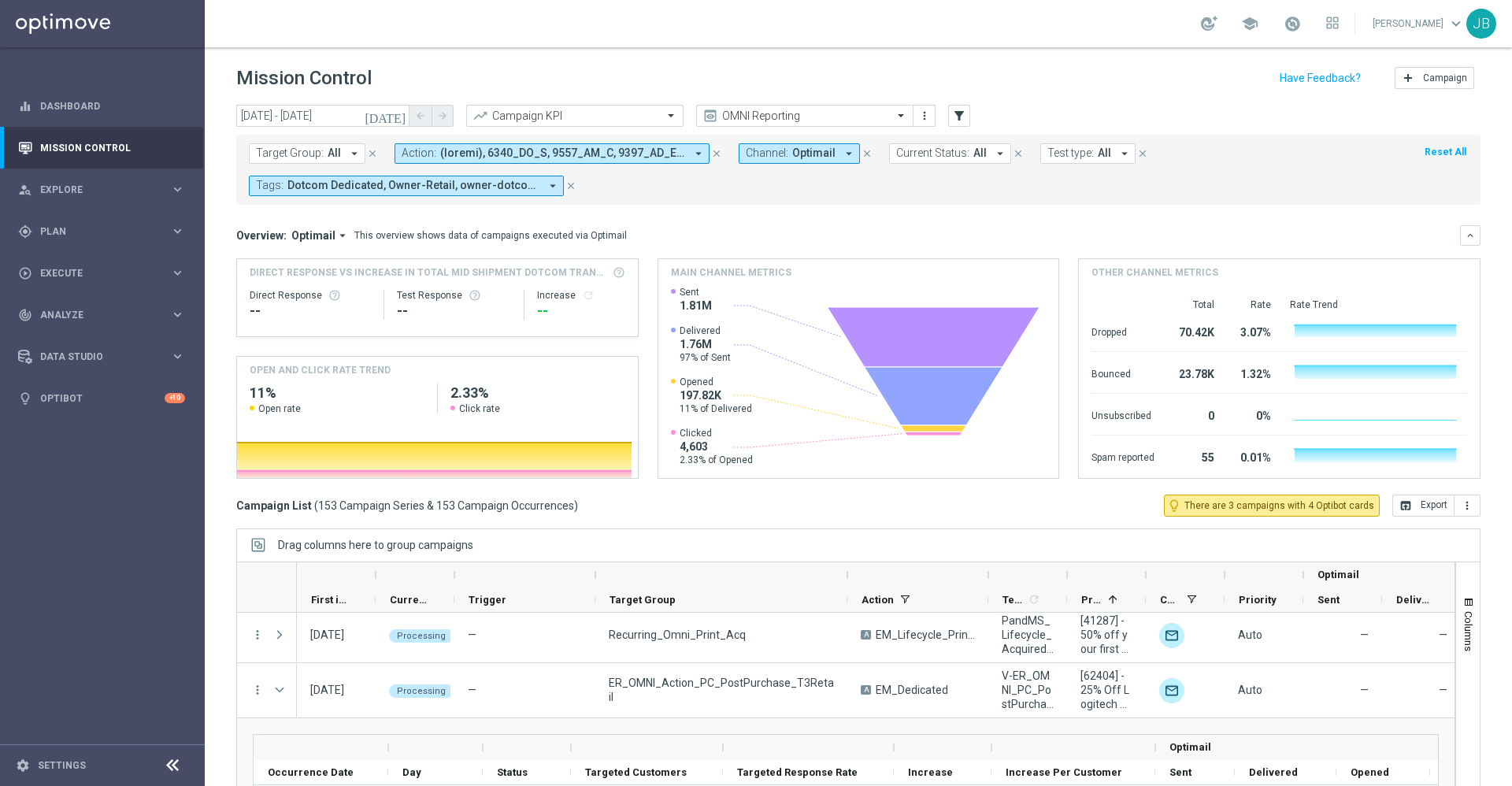
scroll to position [219, 0]
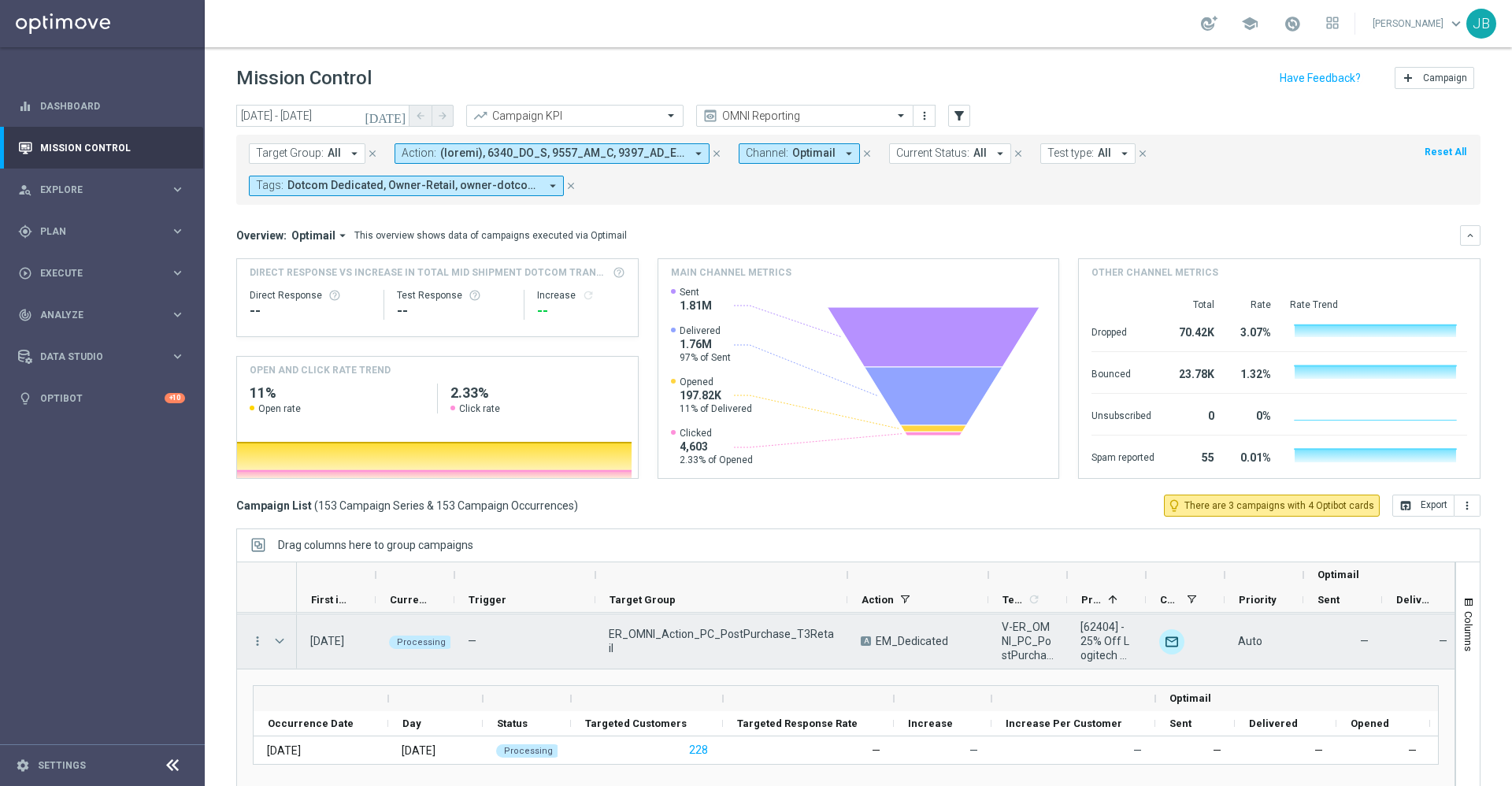
click at [276, 637] on span "Press SPACE to select this row." at bounding box center [279, 641] width 14 height 13
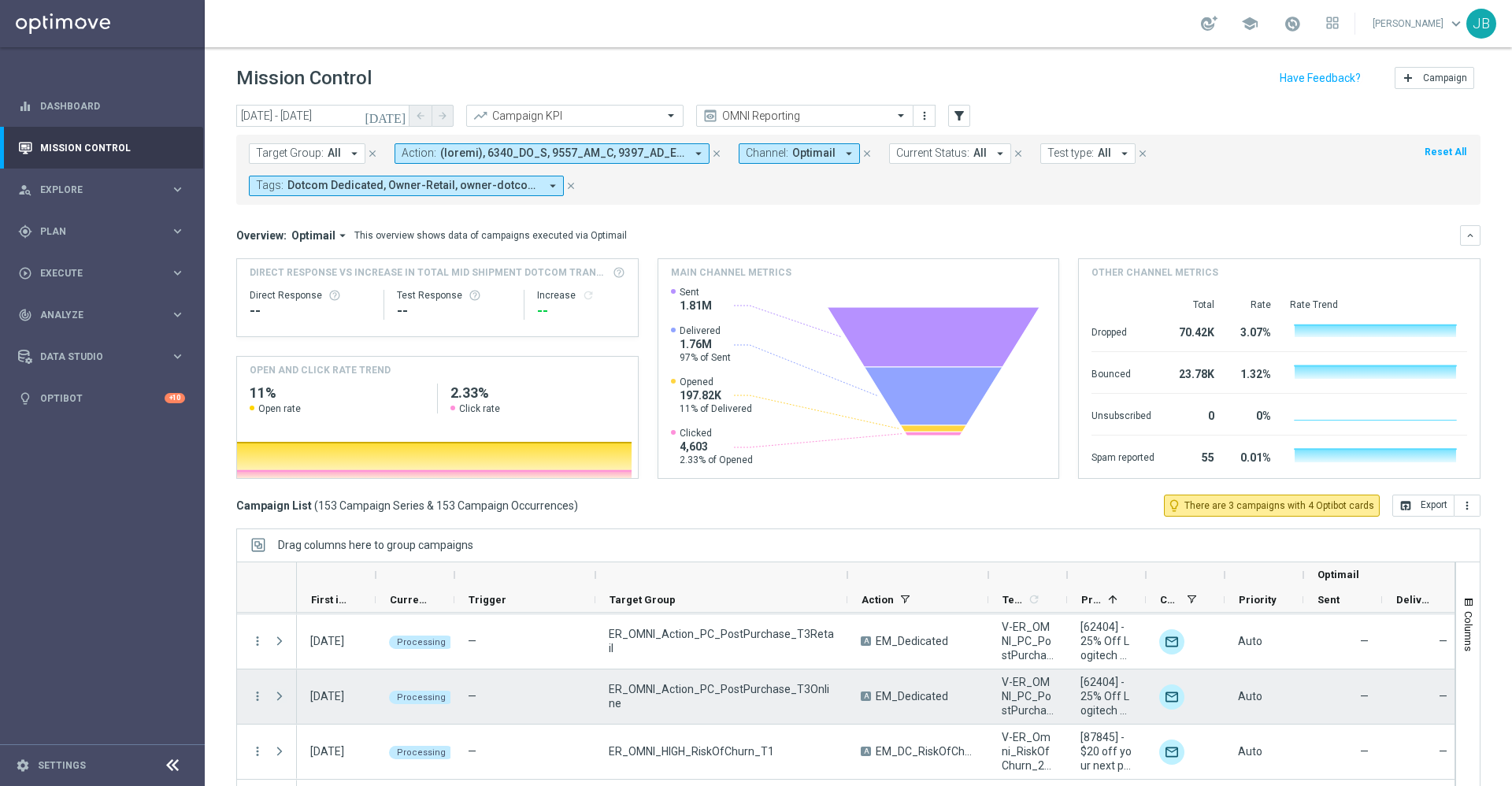
click at [275, 654] on span "Press SPACE to select this row." at bounding box center [279, 696] width 14 height 13
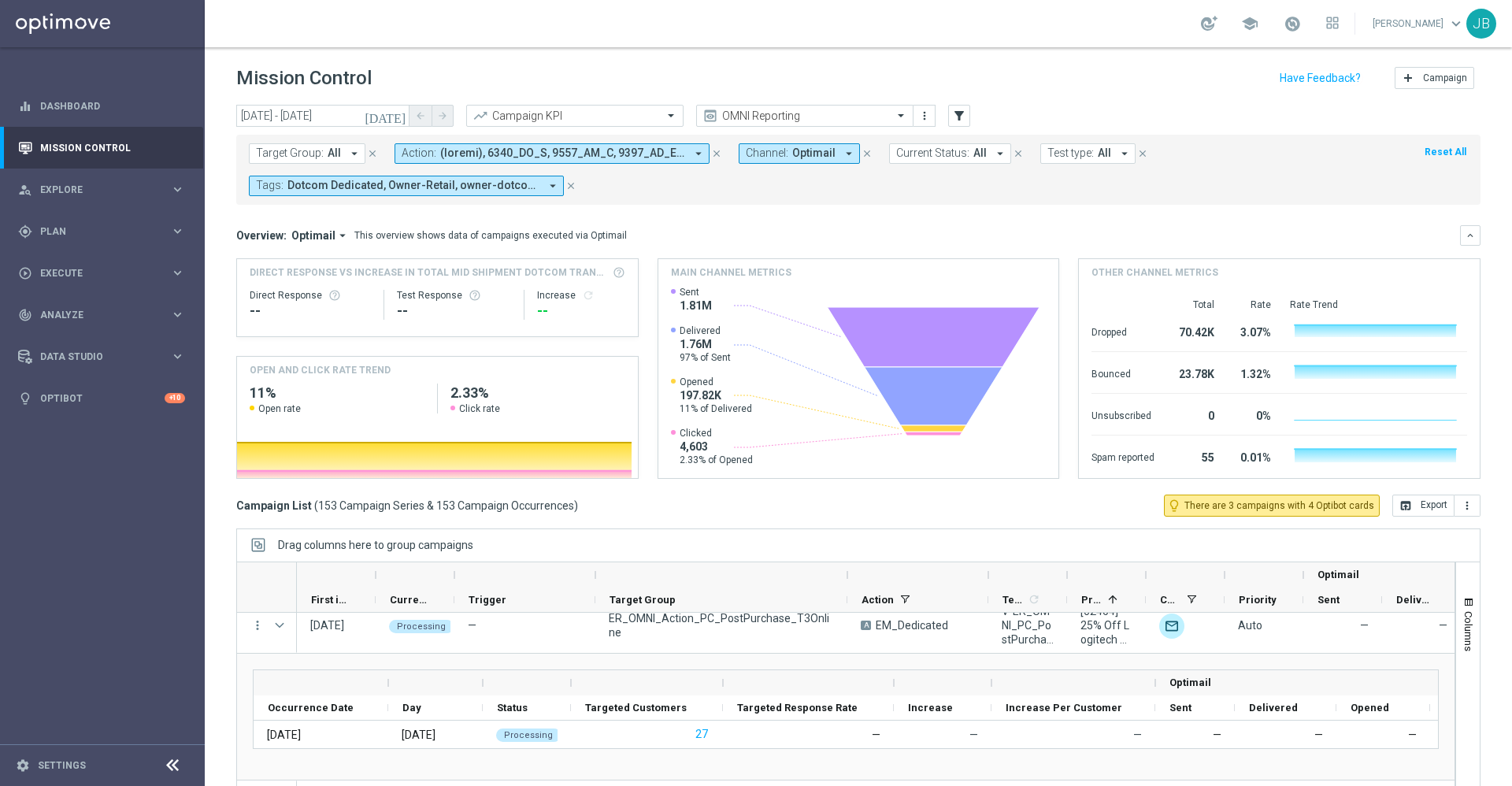
scroll to position [295, 0]
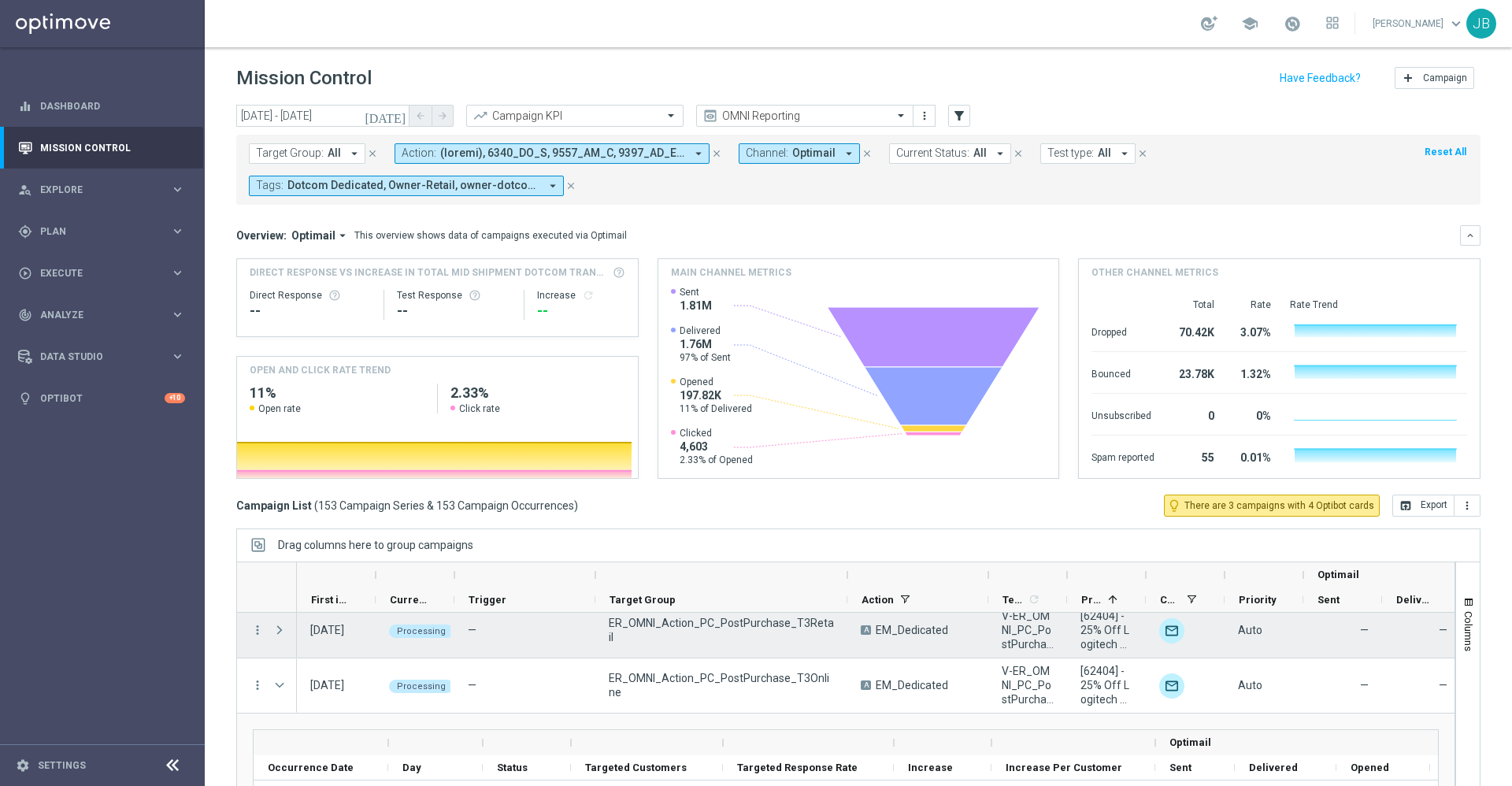
scroll to position [206, 0]
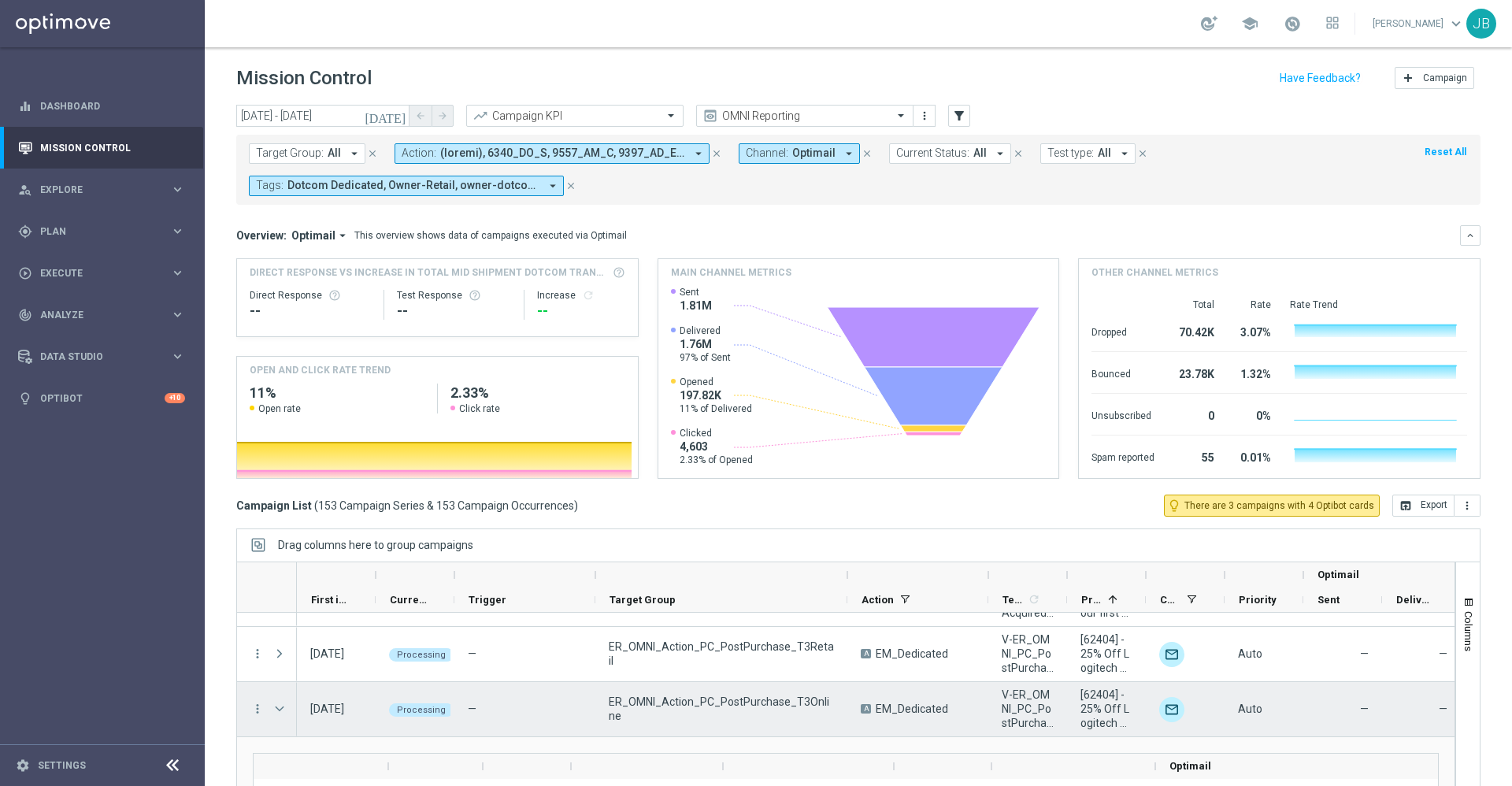
click at [280, 654] on span "Press SPACE to select this row." at bounding box center [279, 708] width 14 height 13
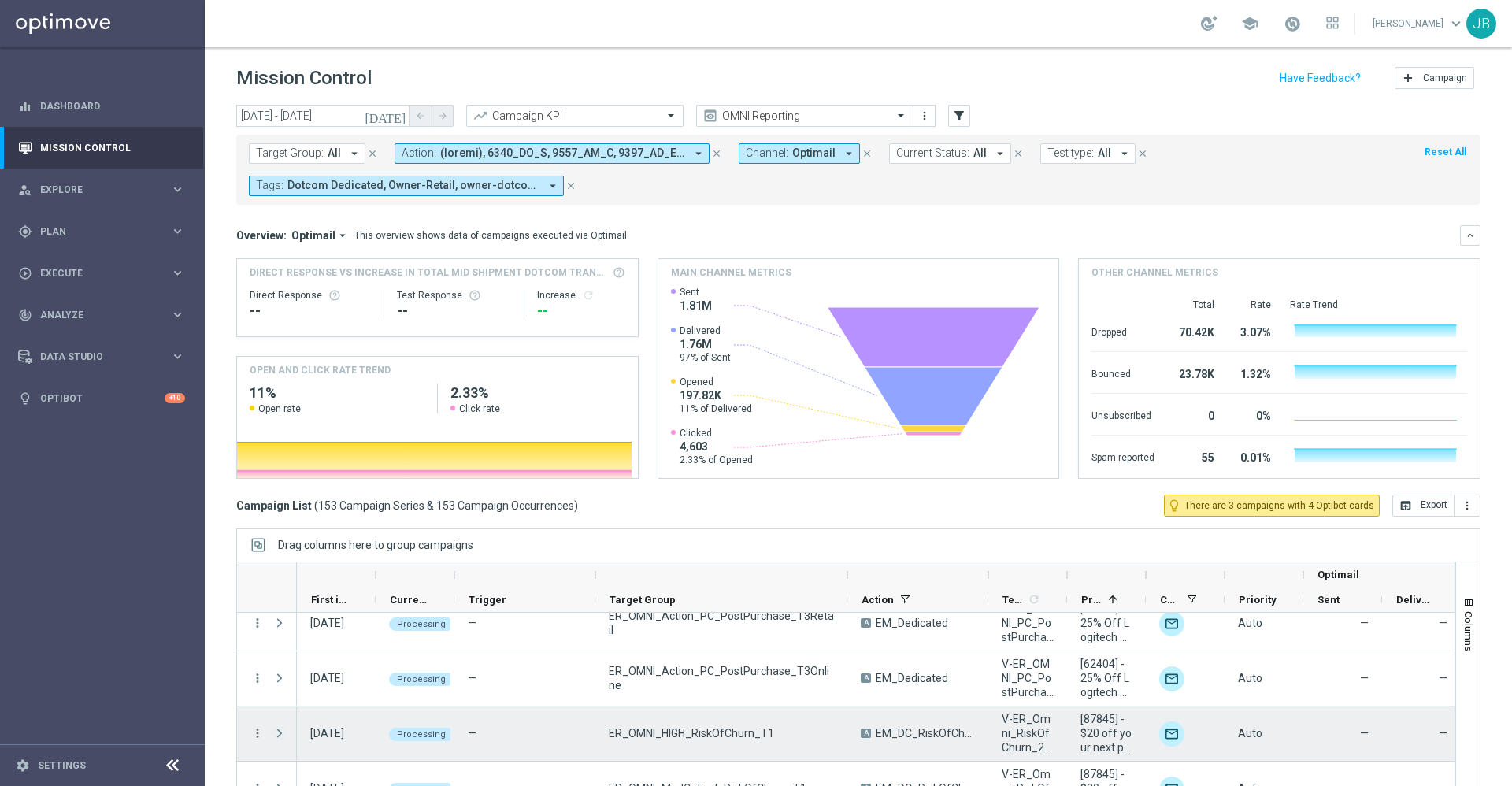
click at [279, 654] on span "Press SPACE to select this row." at bounding box center [279, 733] width 14 height 13
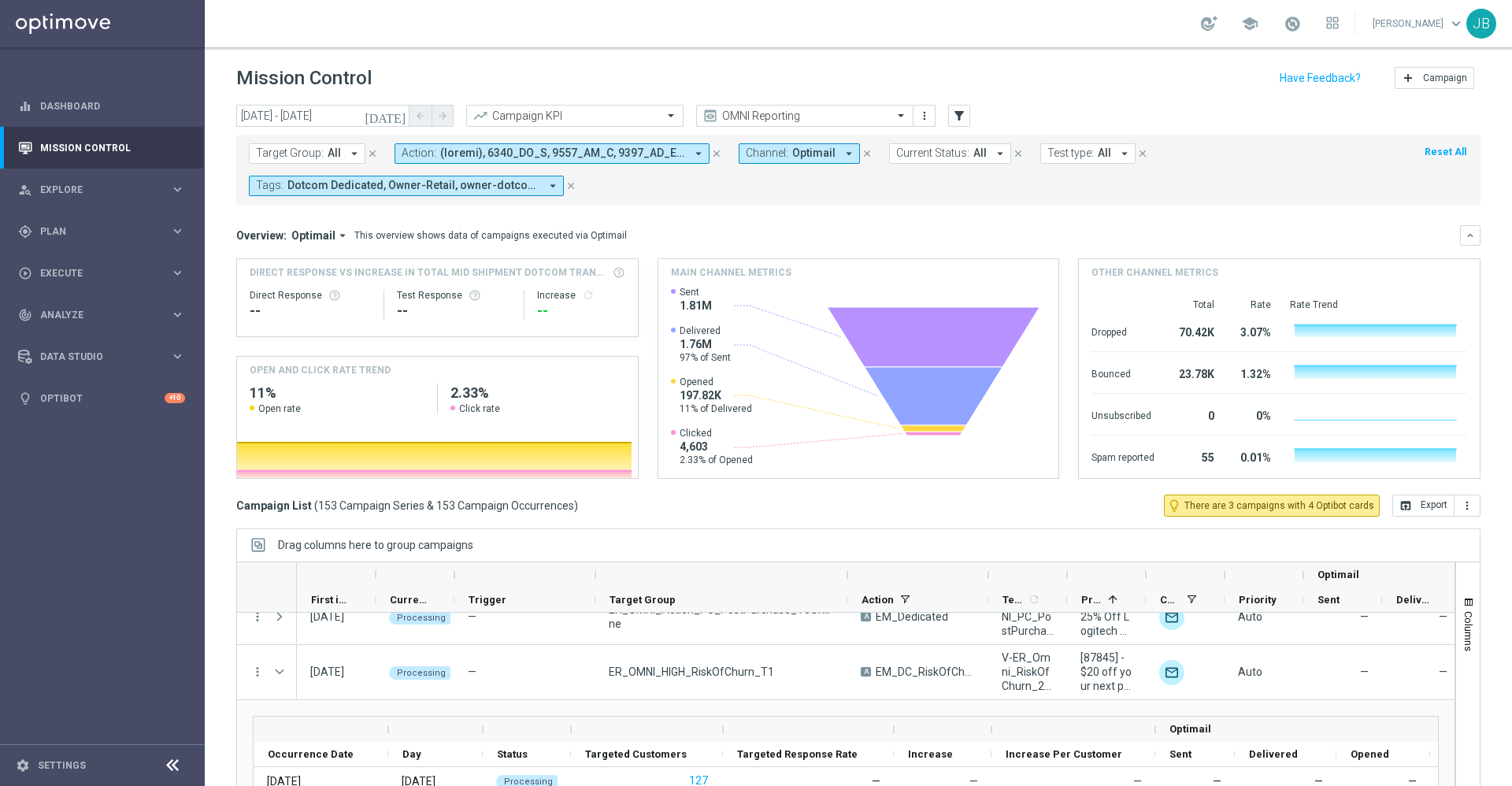
scroll to position [296, 0]
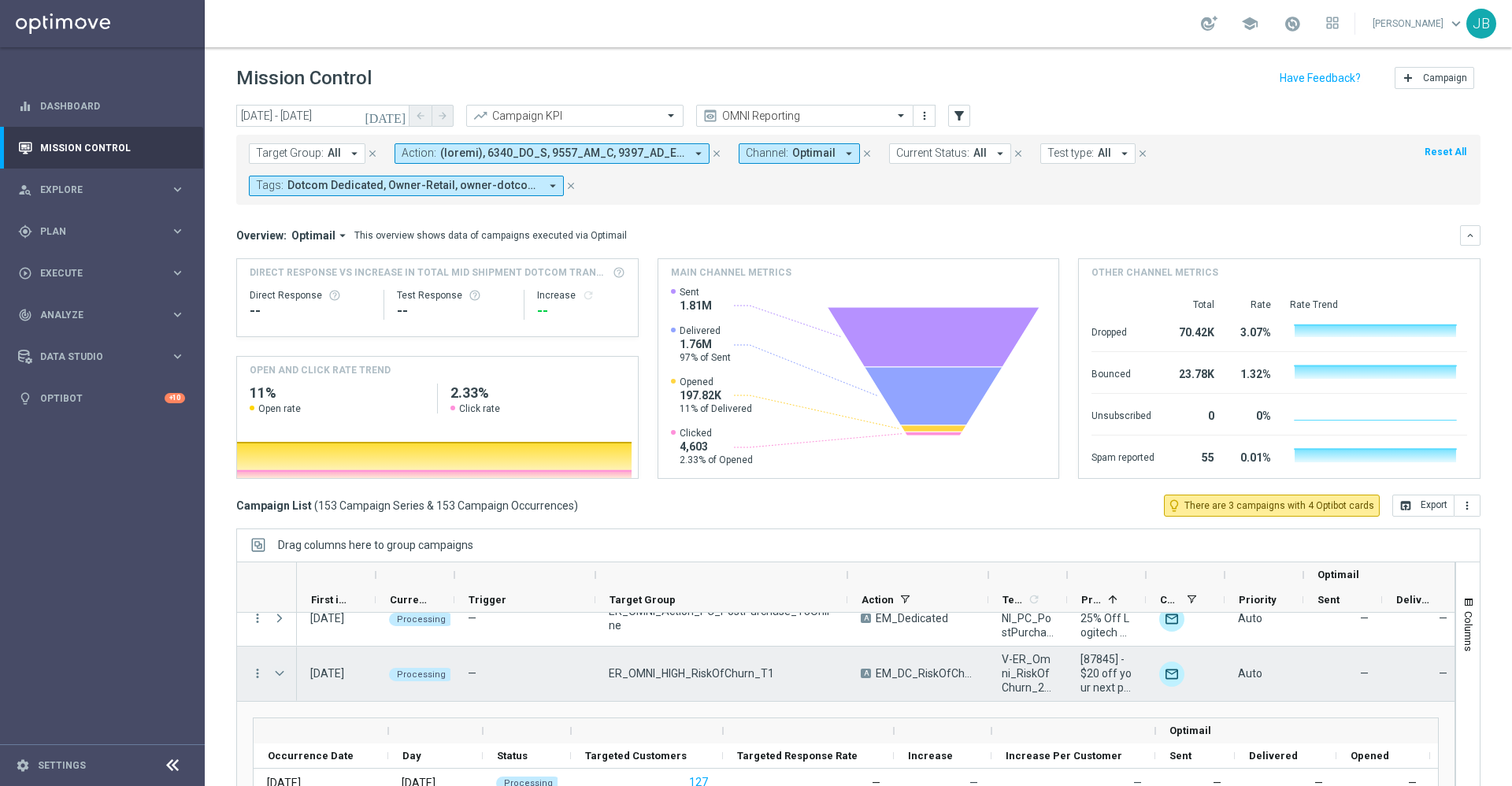
click at [278, 654] on span "Press SPACE to select this row." at bounding box center [279, 673] width 14 height 13
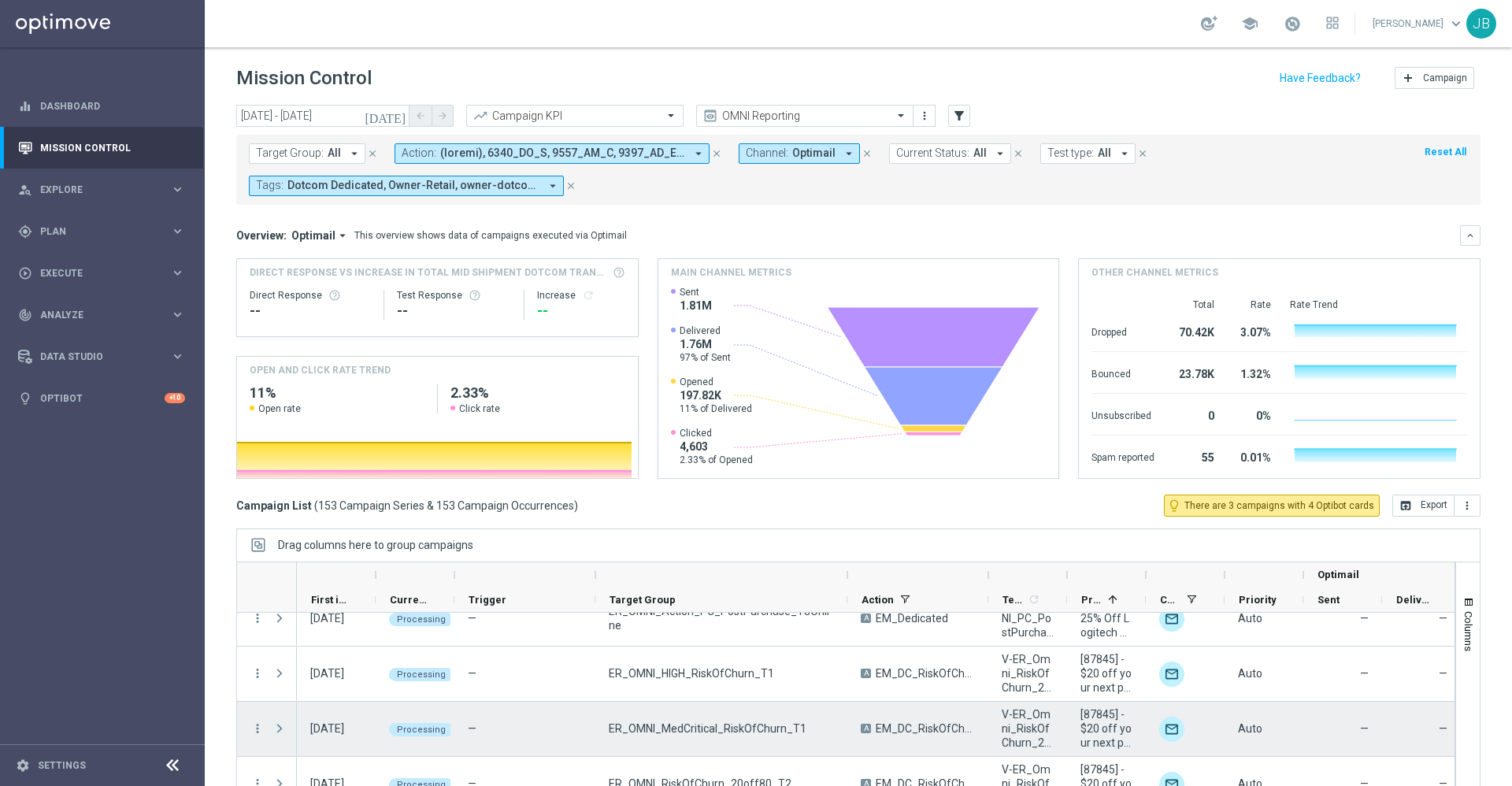
click at [282, 654] on span "Press SPACE to select this row." at bounding box center [279, 729] width 14 height 13
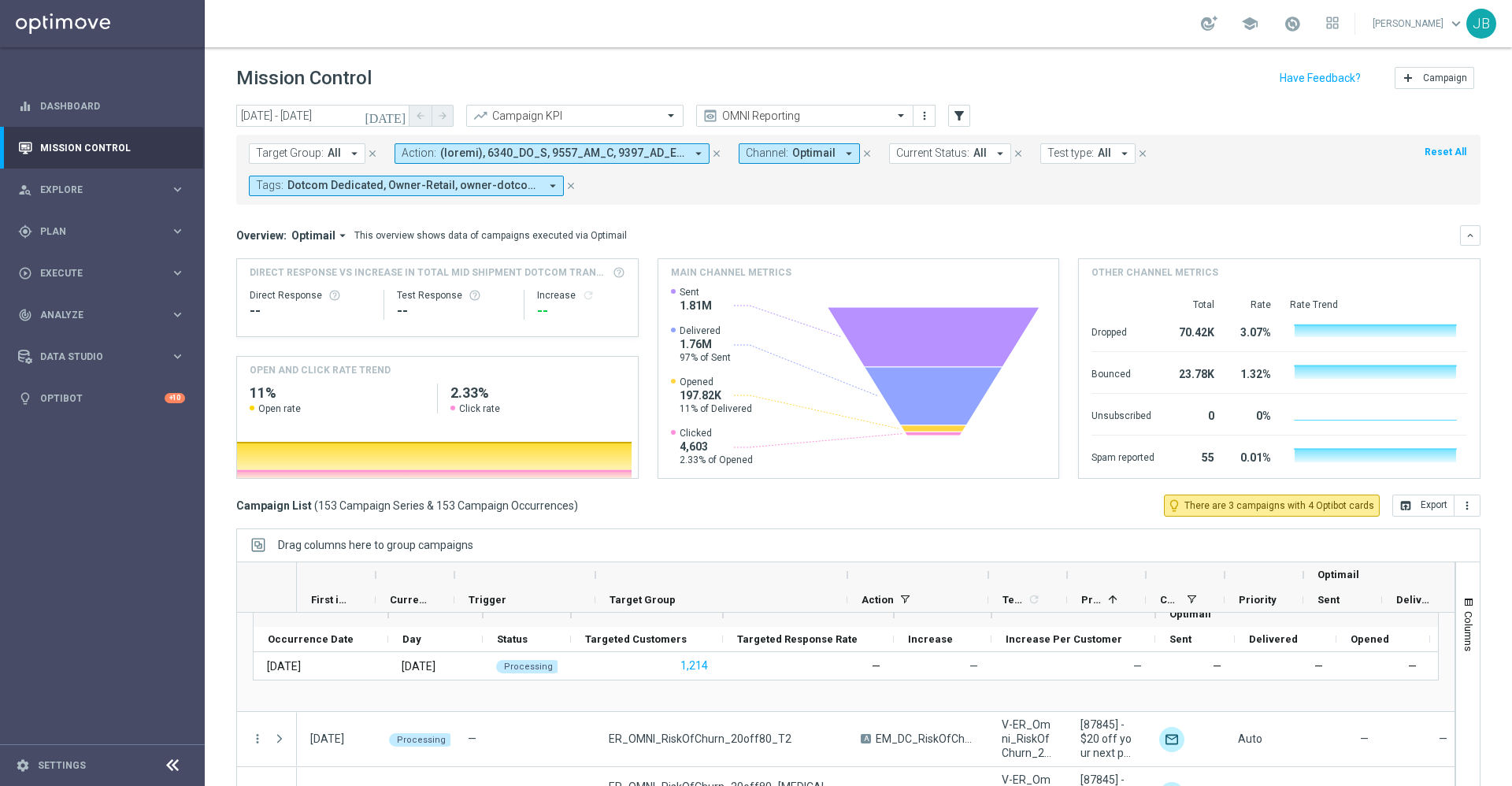
scroll to position [472, 0]
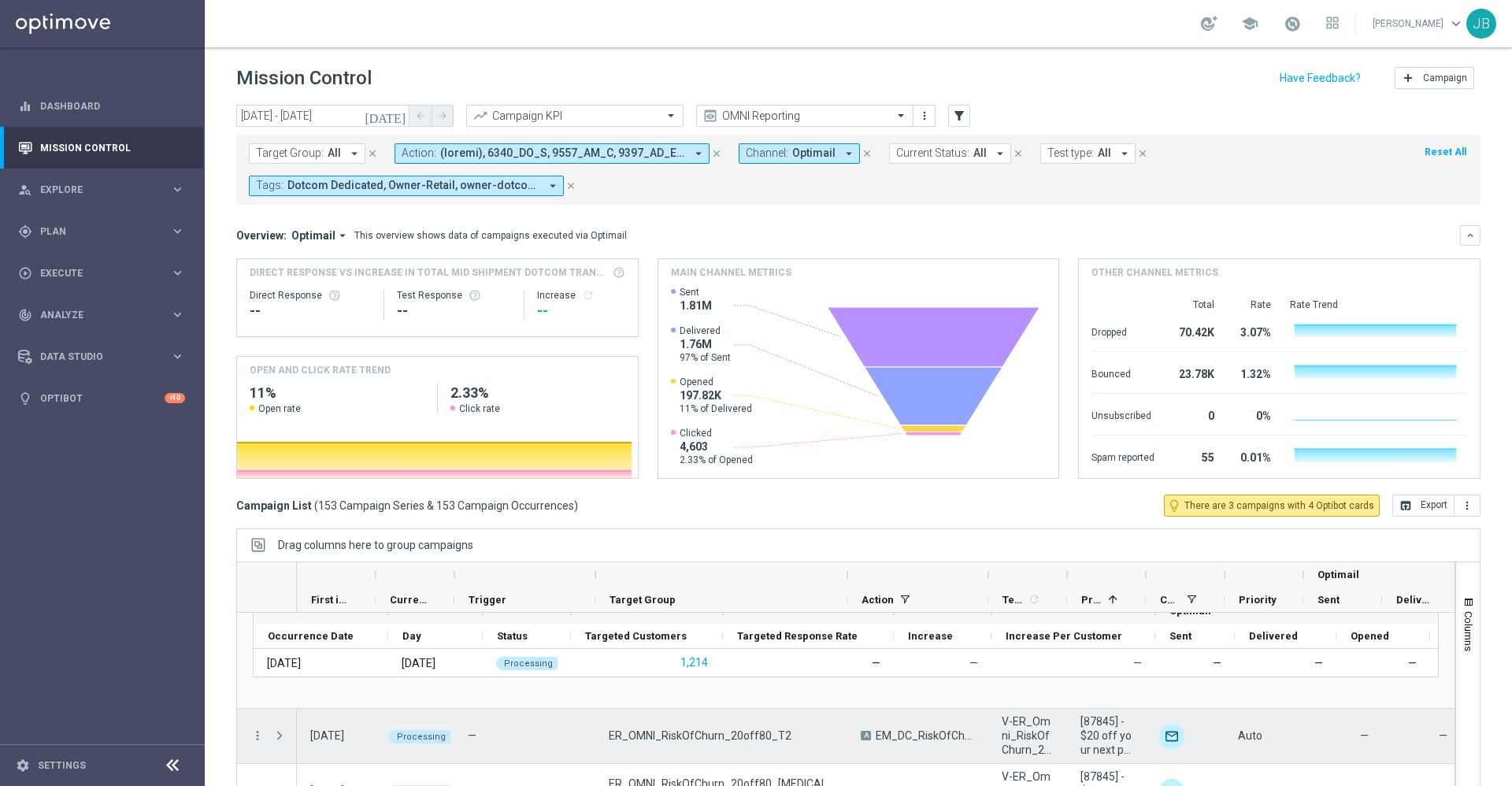
click at [282, 654] on span at bounding box center [279, 735] width 14 height 13
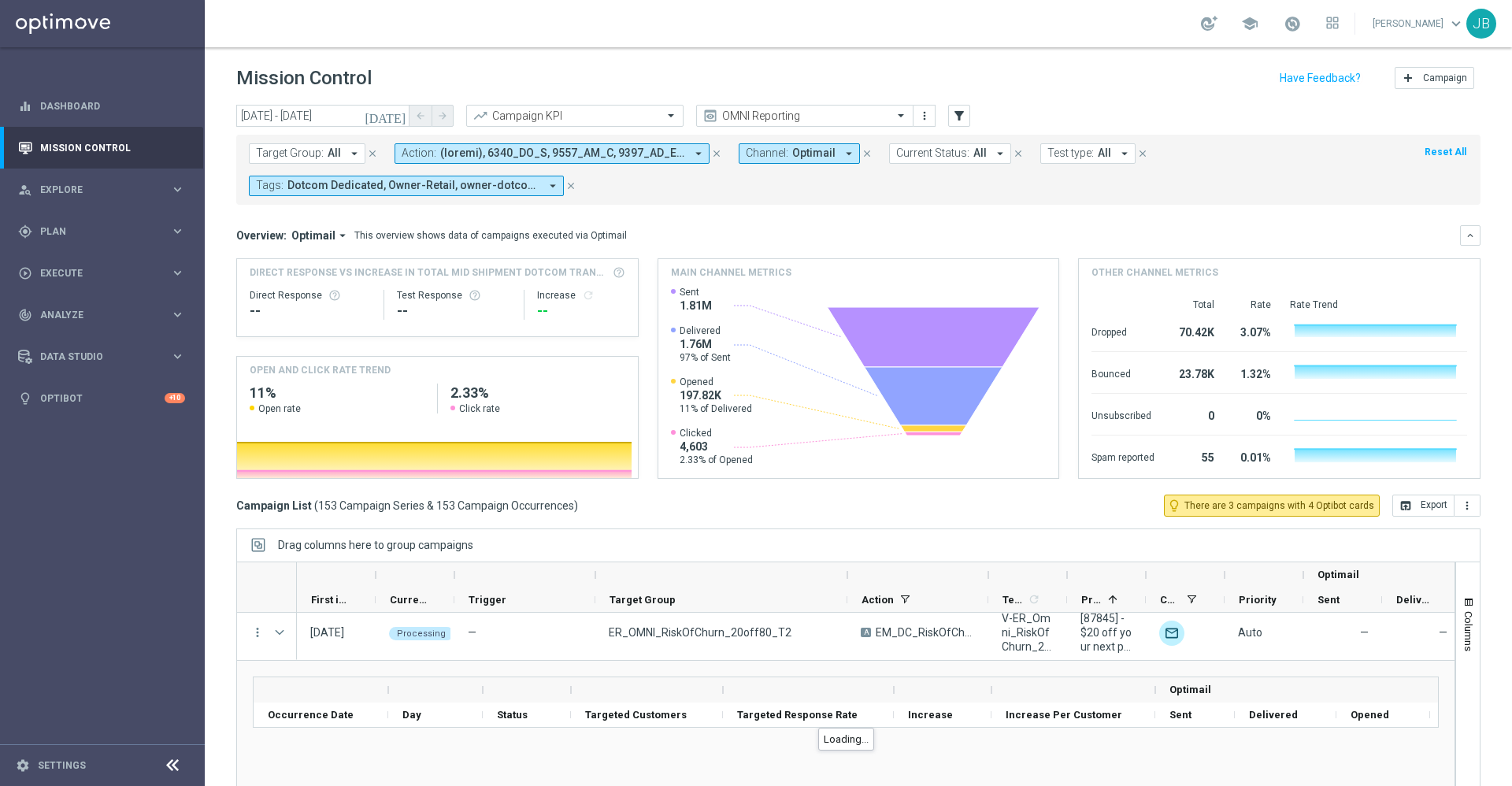
scroll to position [591, 0]
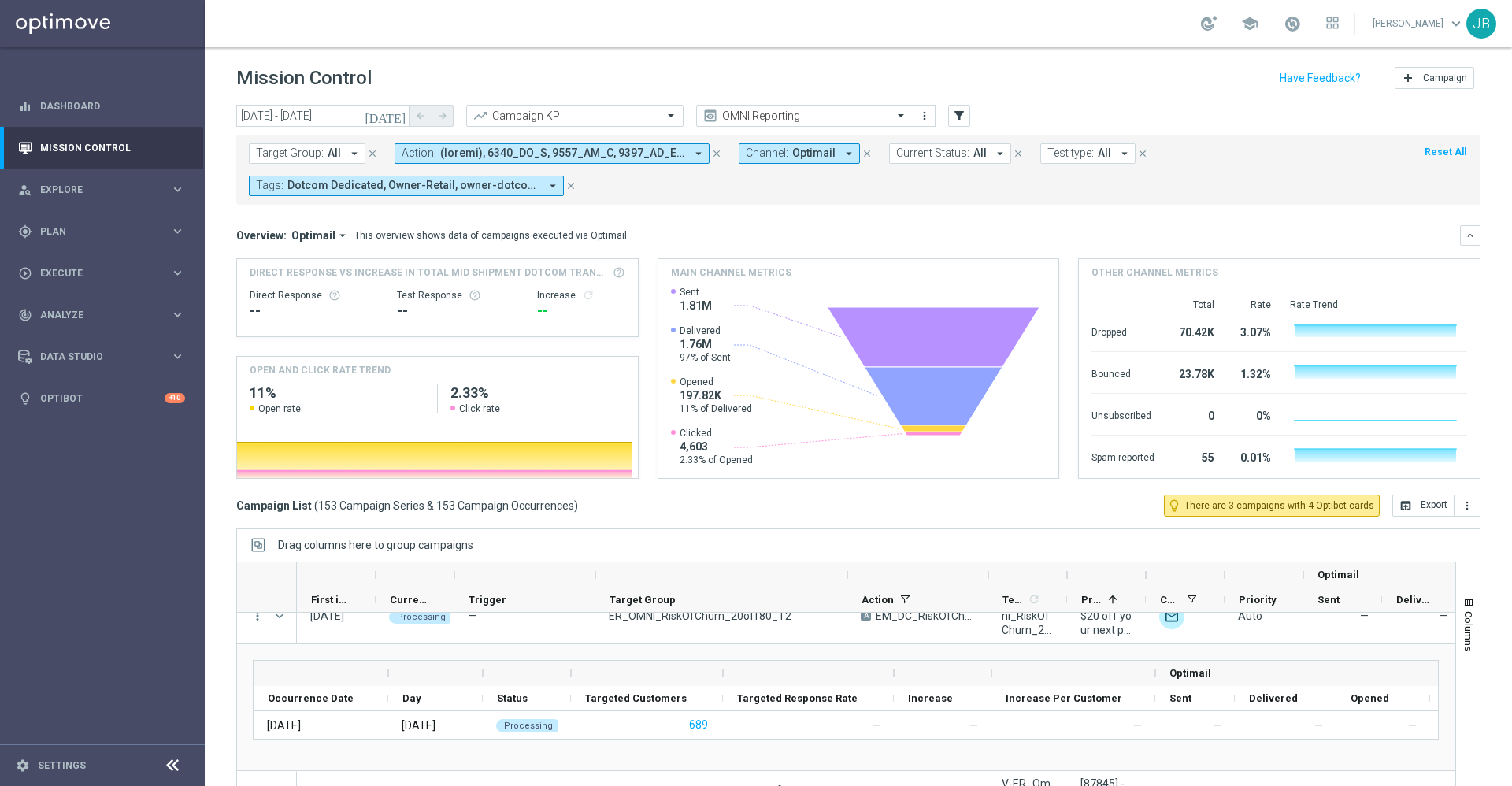
click at [402, 121] on icon "[DATE]" at bounding box center [386, 115] width 43 height 14
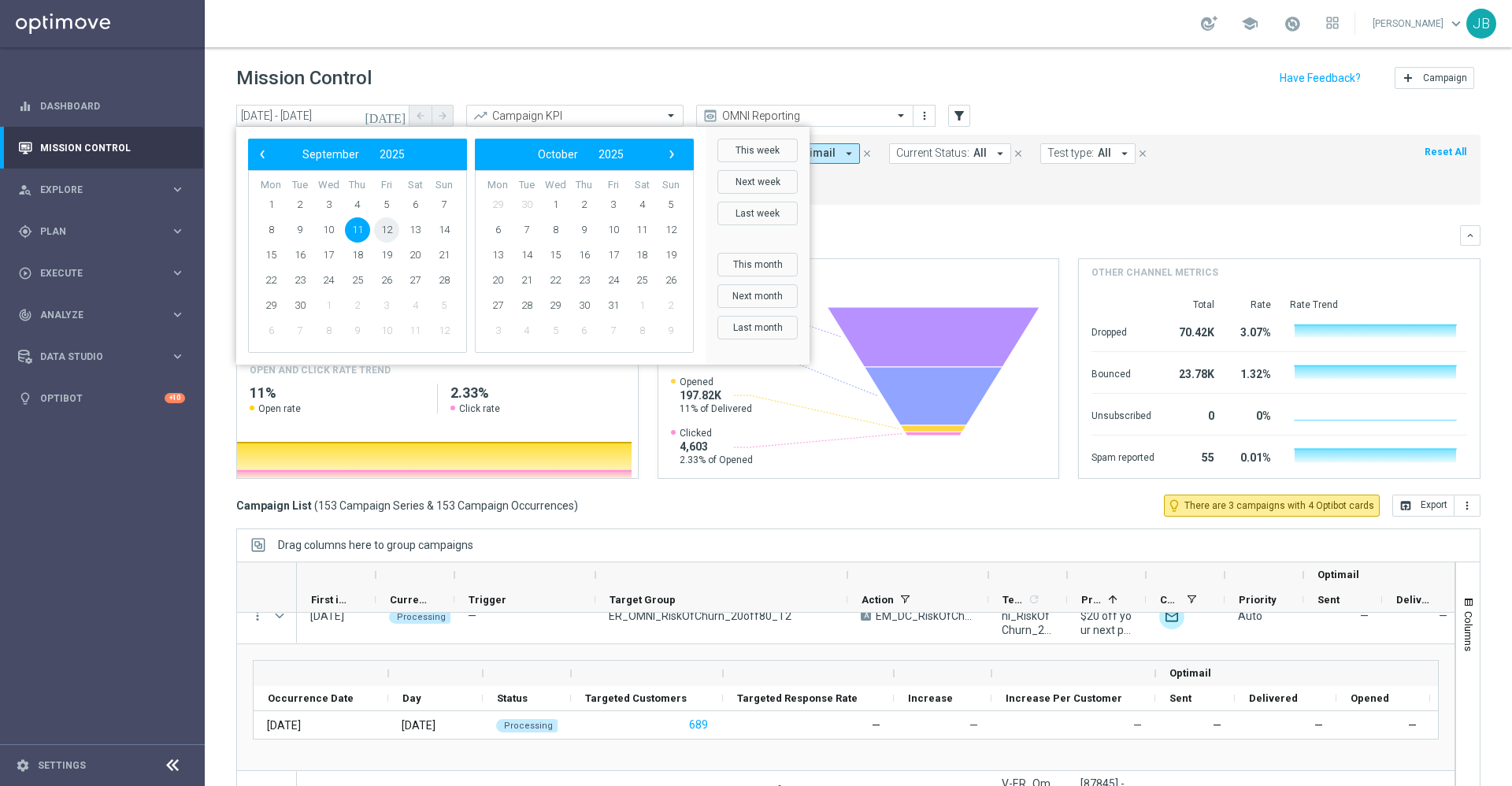
click at [393, 228] on span "12" at bounding box center [386, 229] width 25 height 25
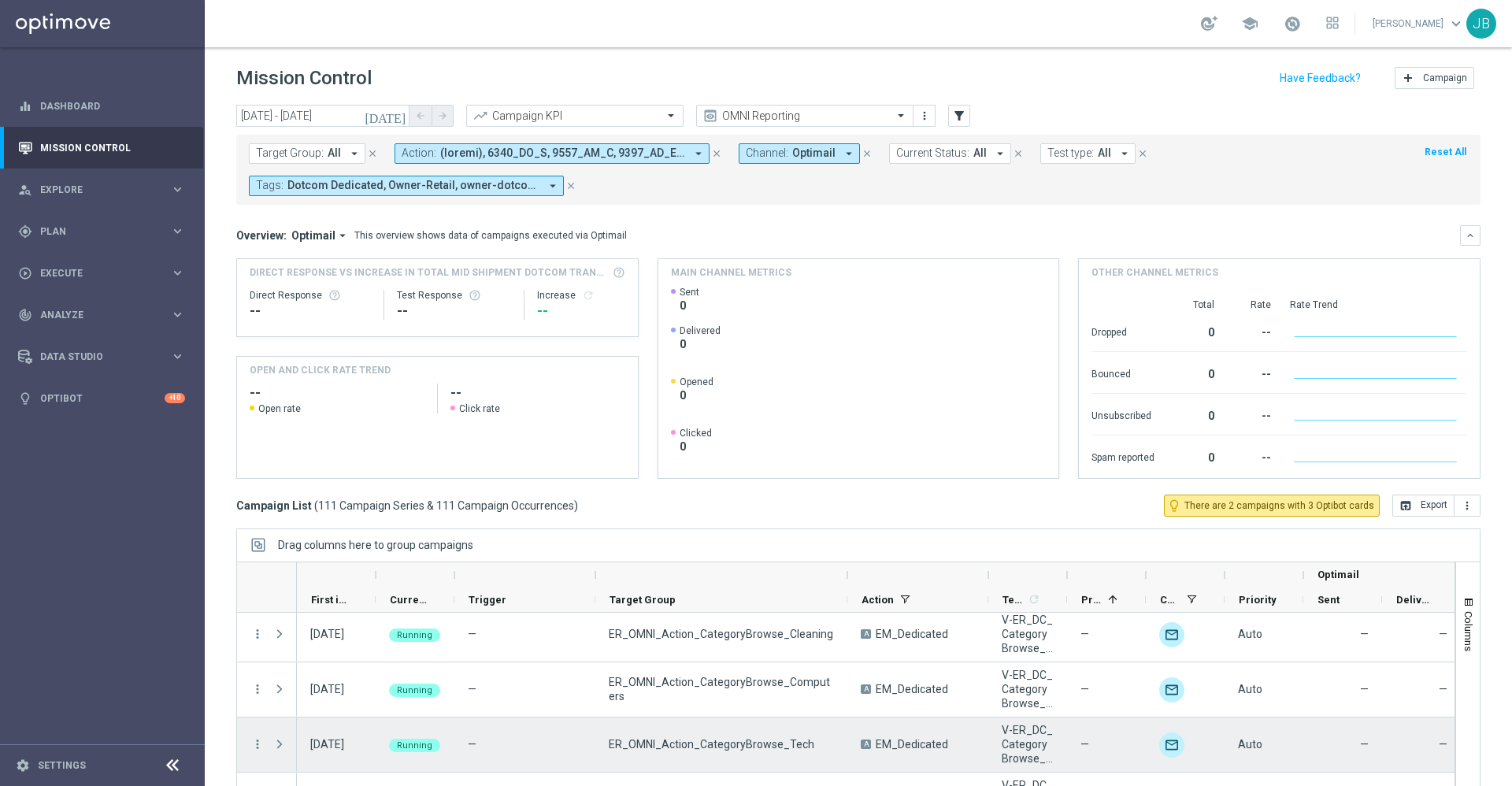
scroll to position [3259, 0]
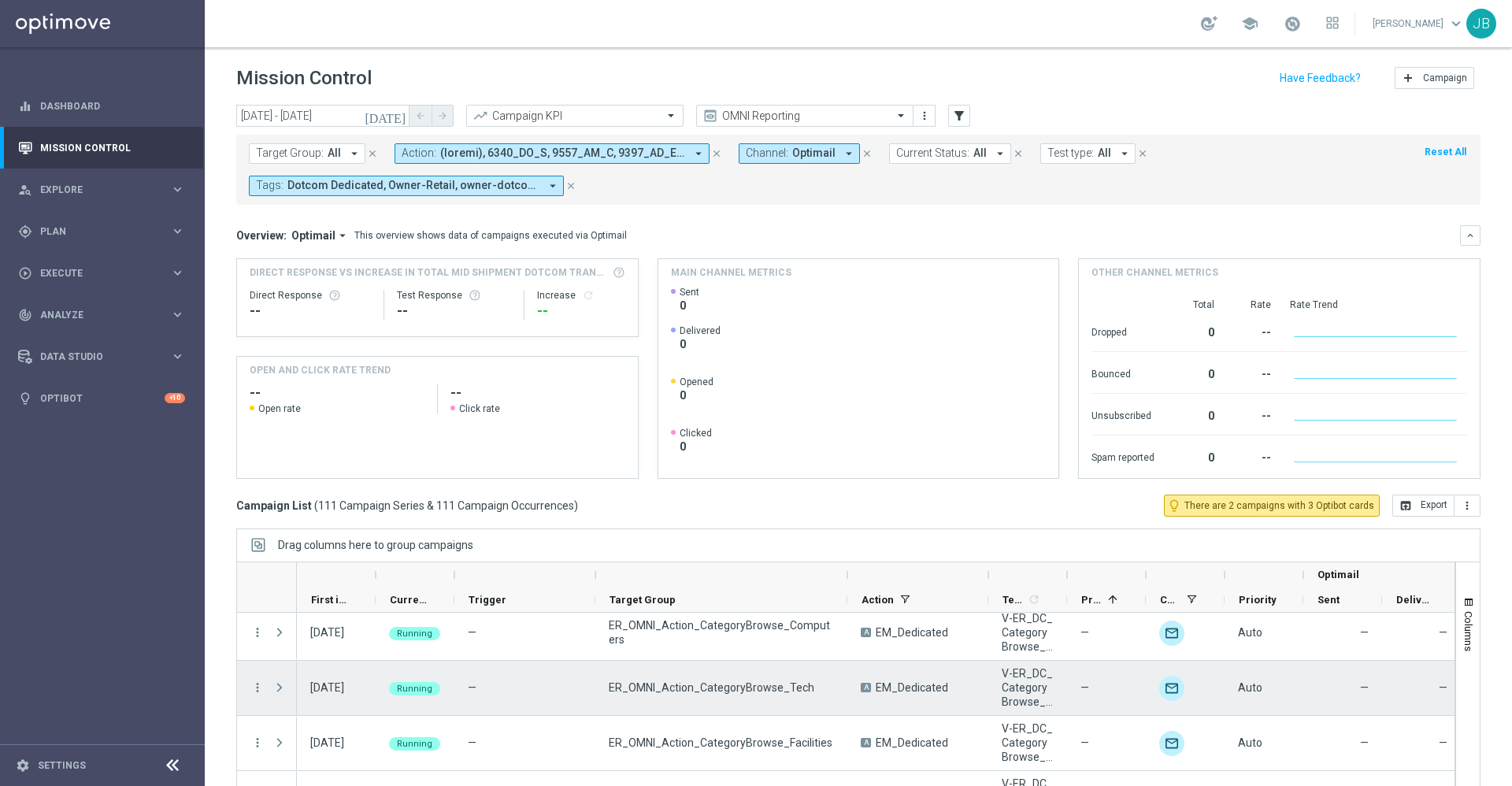
click at [279, 654] on span at bounding box center [279, 687] width 14 height 13
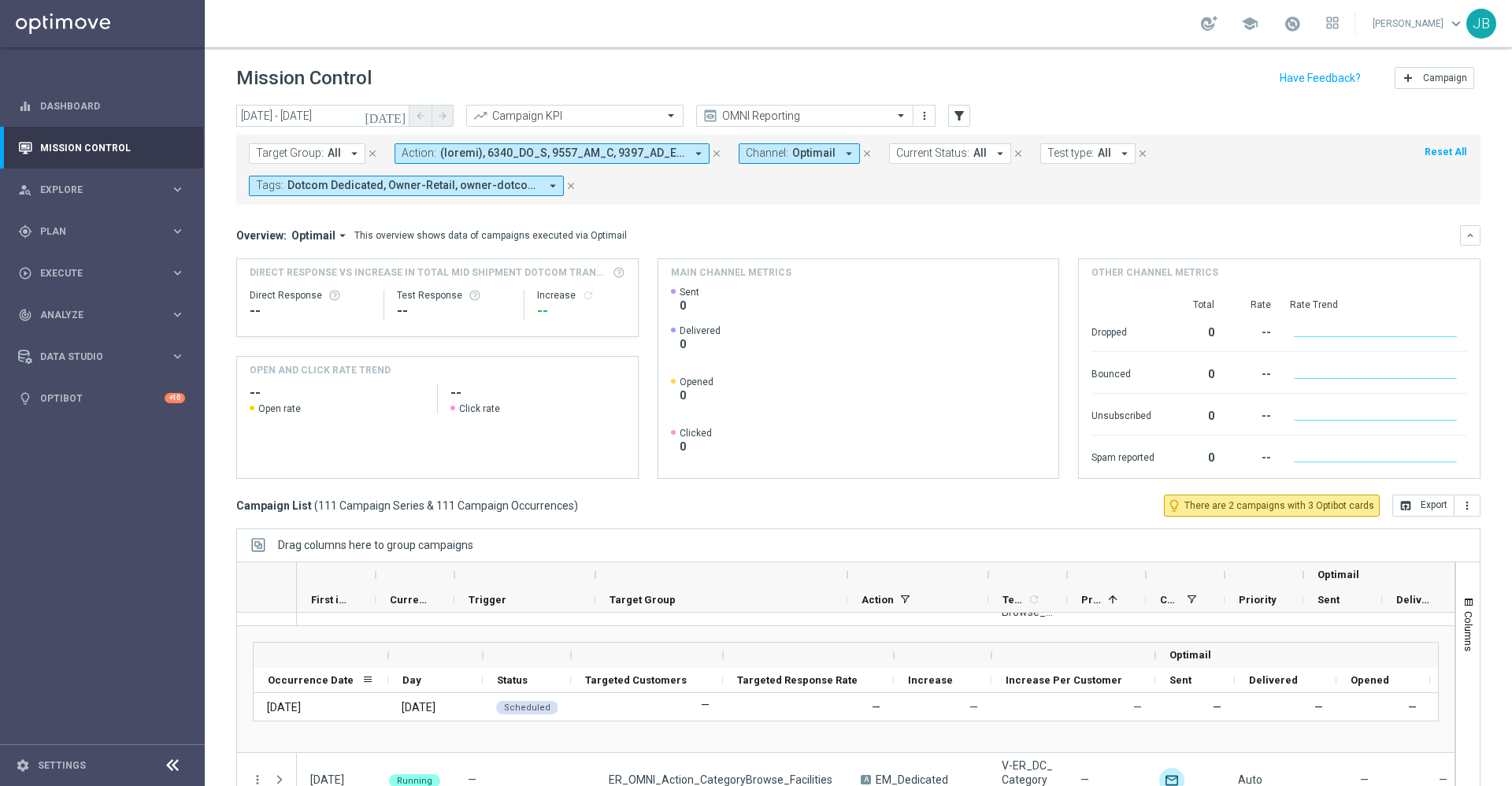
scroll to position [3296, 0]
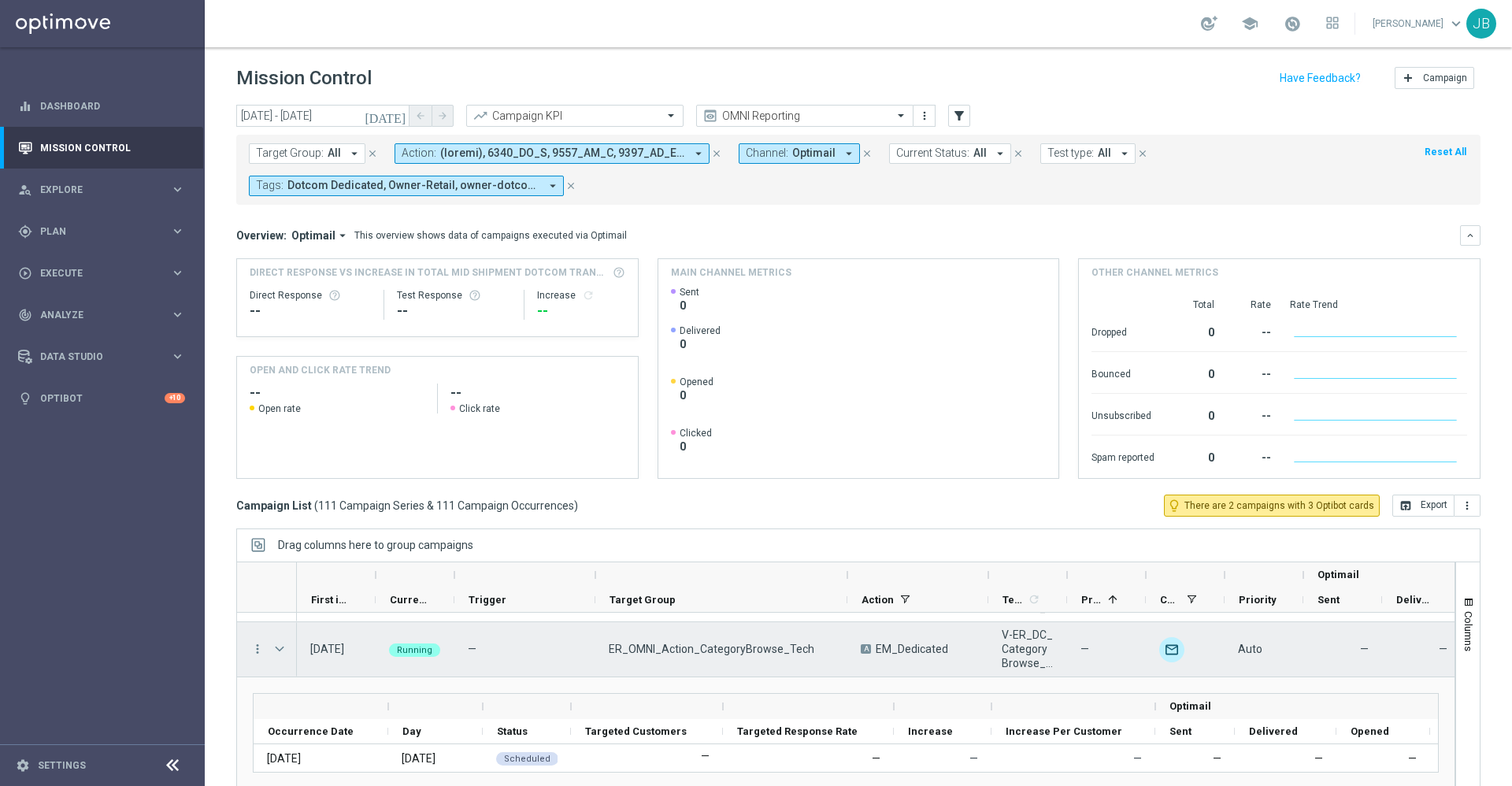
click at [280, 653] on span at bounding box center [279, 648] width 14 height 13
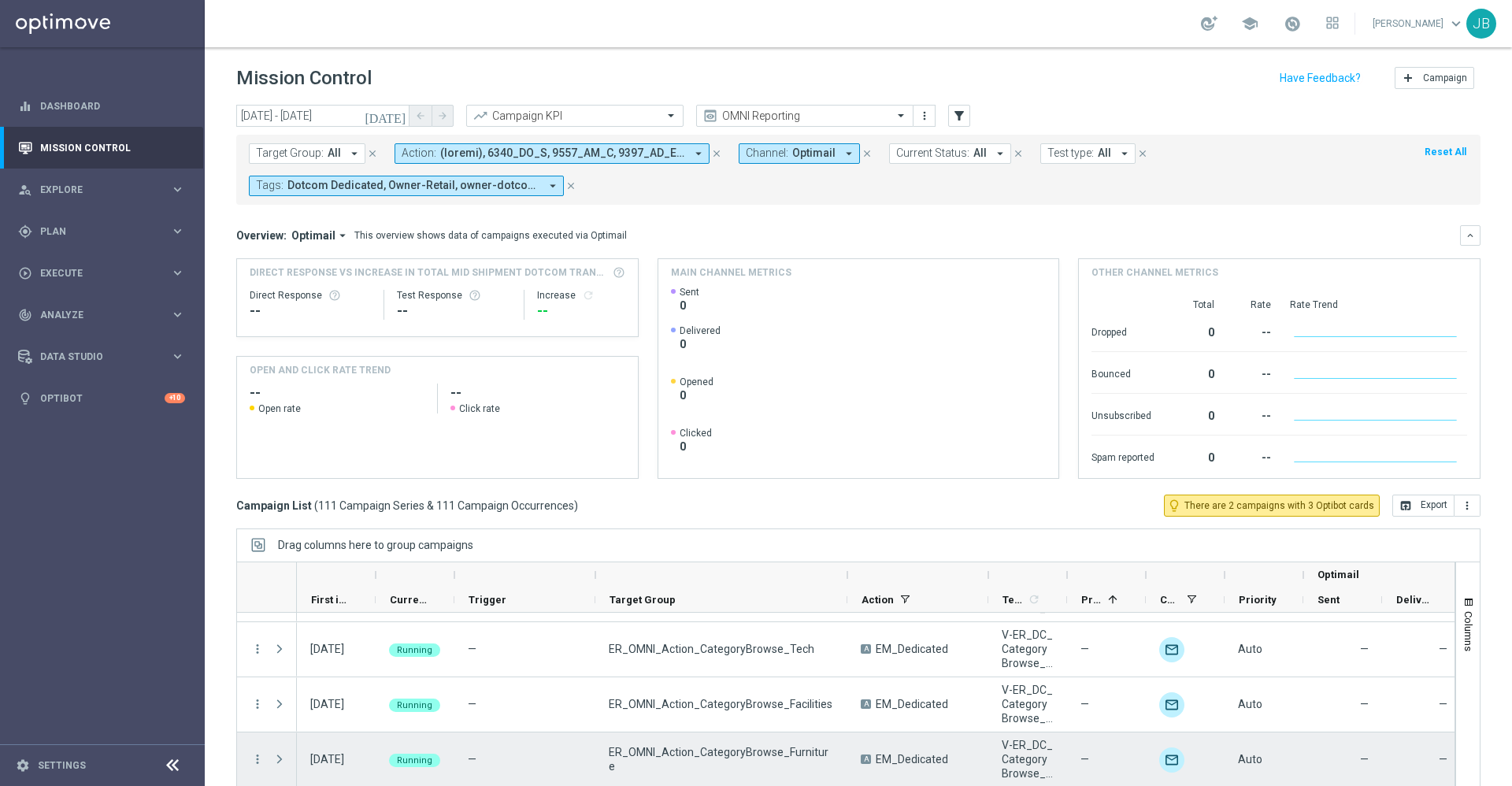
click at [1006, 654] on div "12 Sep 2025, Friday Running — ER_DC_Growth_MissedReplenishment A EM_DC_Replenis…" at bounding box center [999, 374] width 1405 height 6116
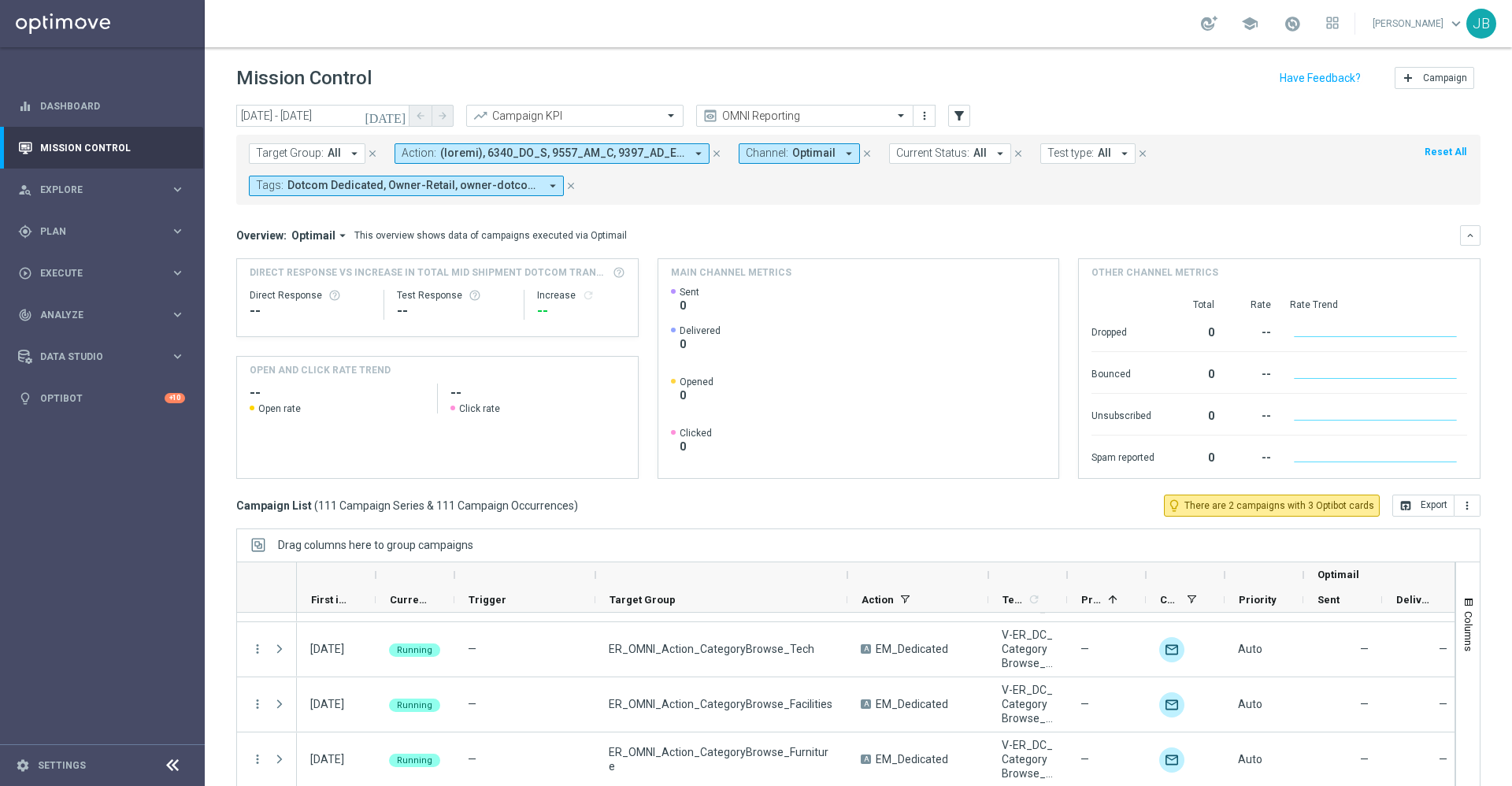
scroll to position [3329, 0]
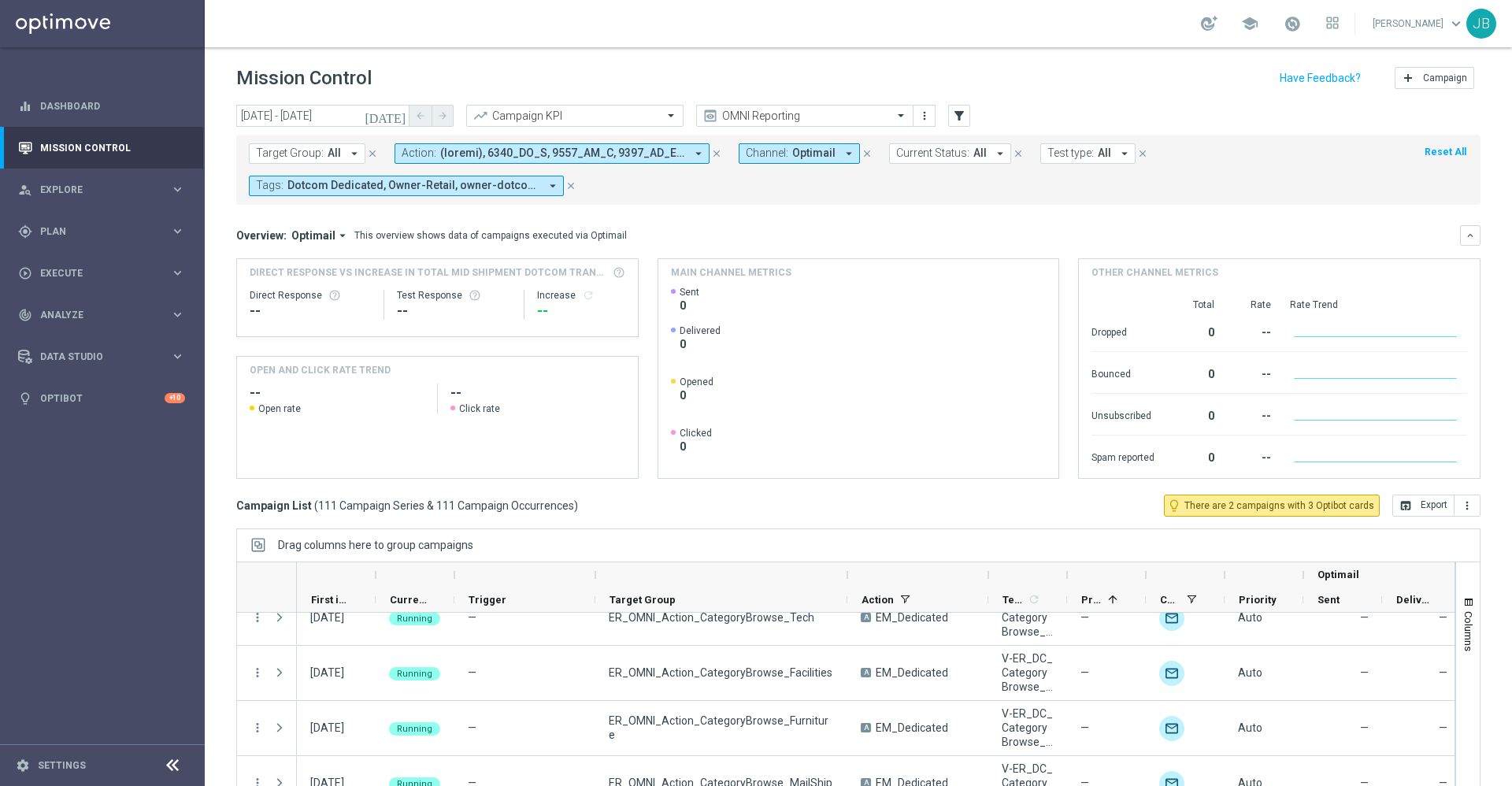
click at [396, 115] on icon "[DATE]" at bounding box center [386, 115] width 43 height 14
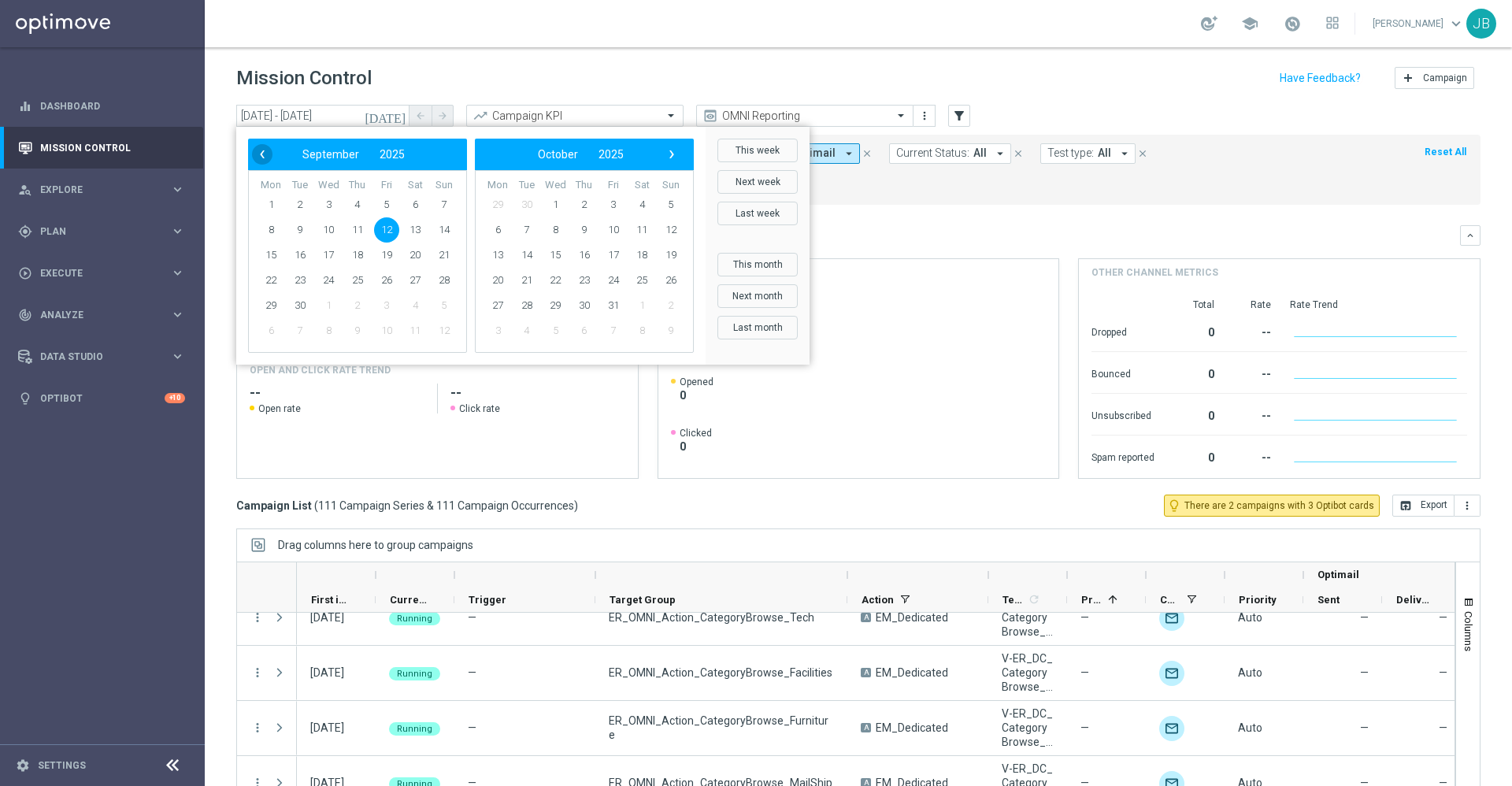
click at [259, 151] on span "‹" at bounding box center [262, 154] width 20 height 20
click at [445, 205] on span "1" at bounding box center [444, 204] width 25 height 25
click at [669, 156] on span "›" at bounding box center [672, 154] width 20 height 20
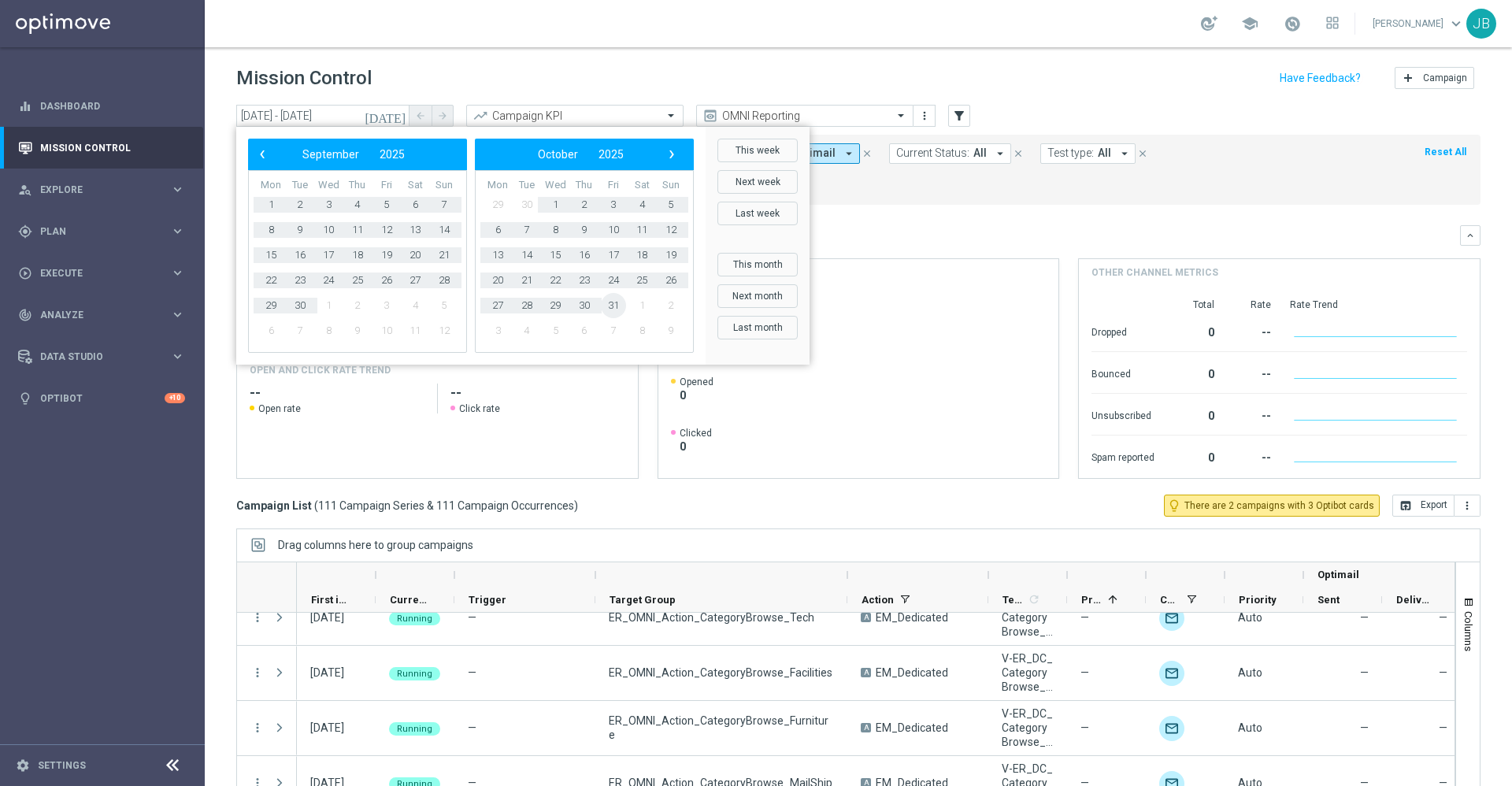
click at [615, 305] on span "31" at bounding box center [613, 305] width 25 height 25
type input "01 Jun 2025 - 31 Oct 2025"
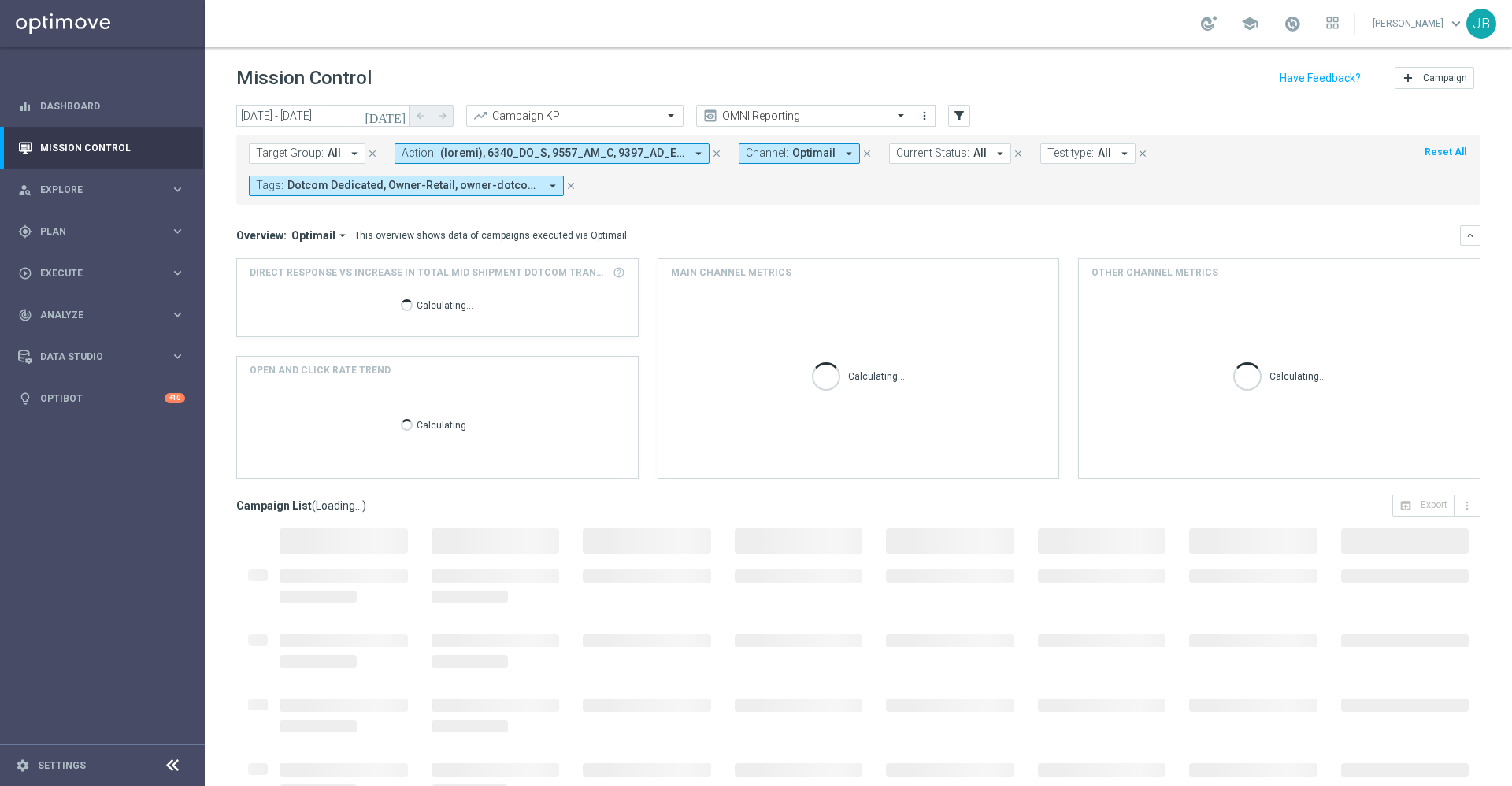
click at [334, 139] on div "Target Group: All arrow_drop_down close Action: arrow_drop_down close Channel: …" at bounding box center [859, 170] width 1245 height 70
click at [333, 149] on span "All" at bounding box center [335, 153] width 13 height 13
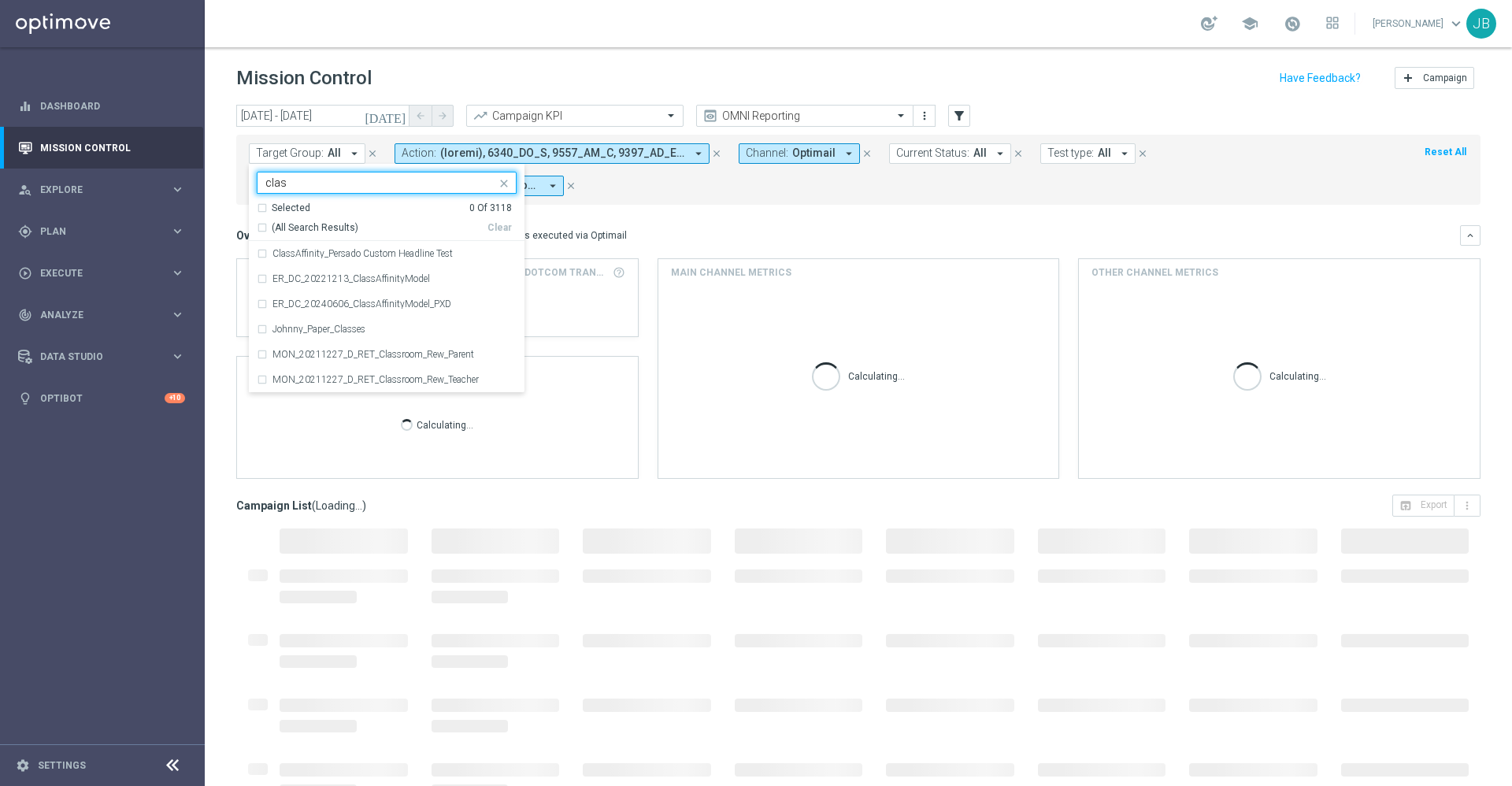
type input "class"
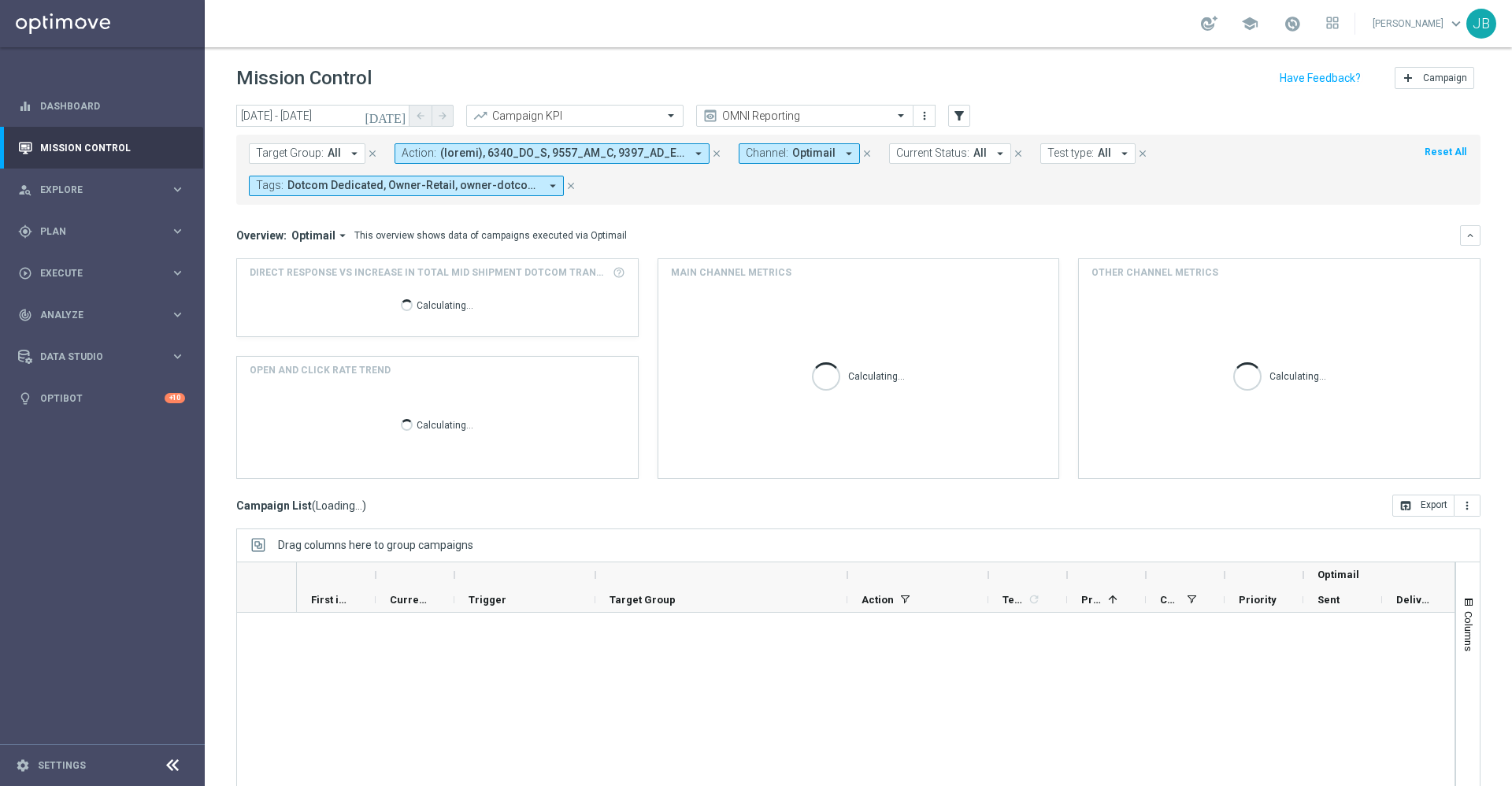
scroll to position [0, 0]
click at [307, 153] on span "Target Group:" at bounding box center [289, 153] width 67 height 13
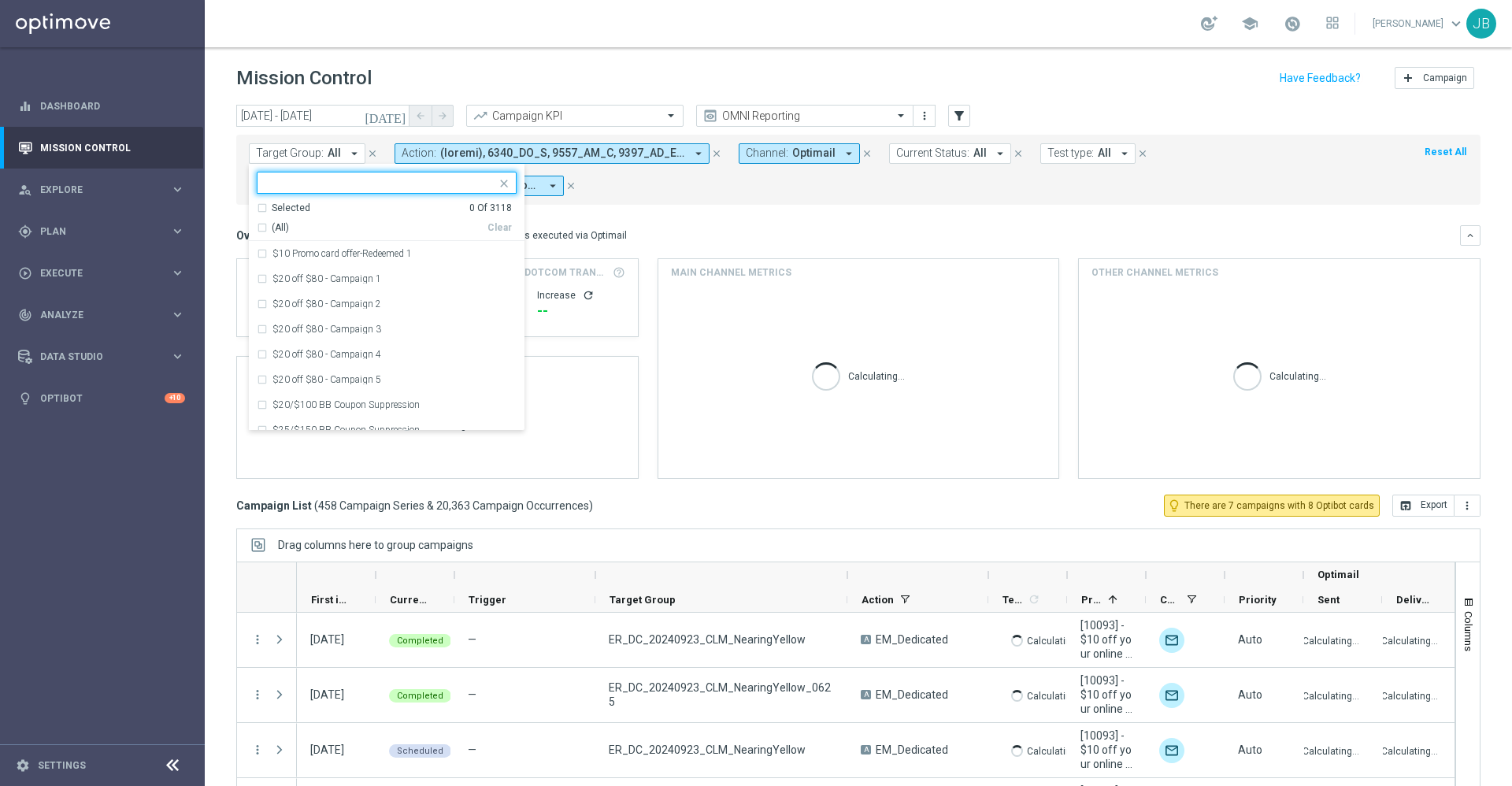
click at [312, 182] on input "text" at bounding box center [381, 183] width 231 height 13
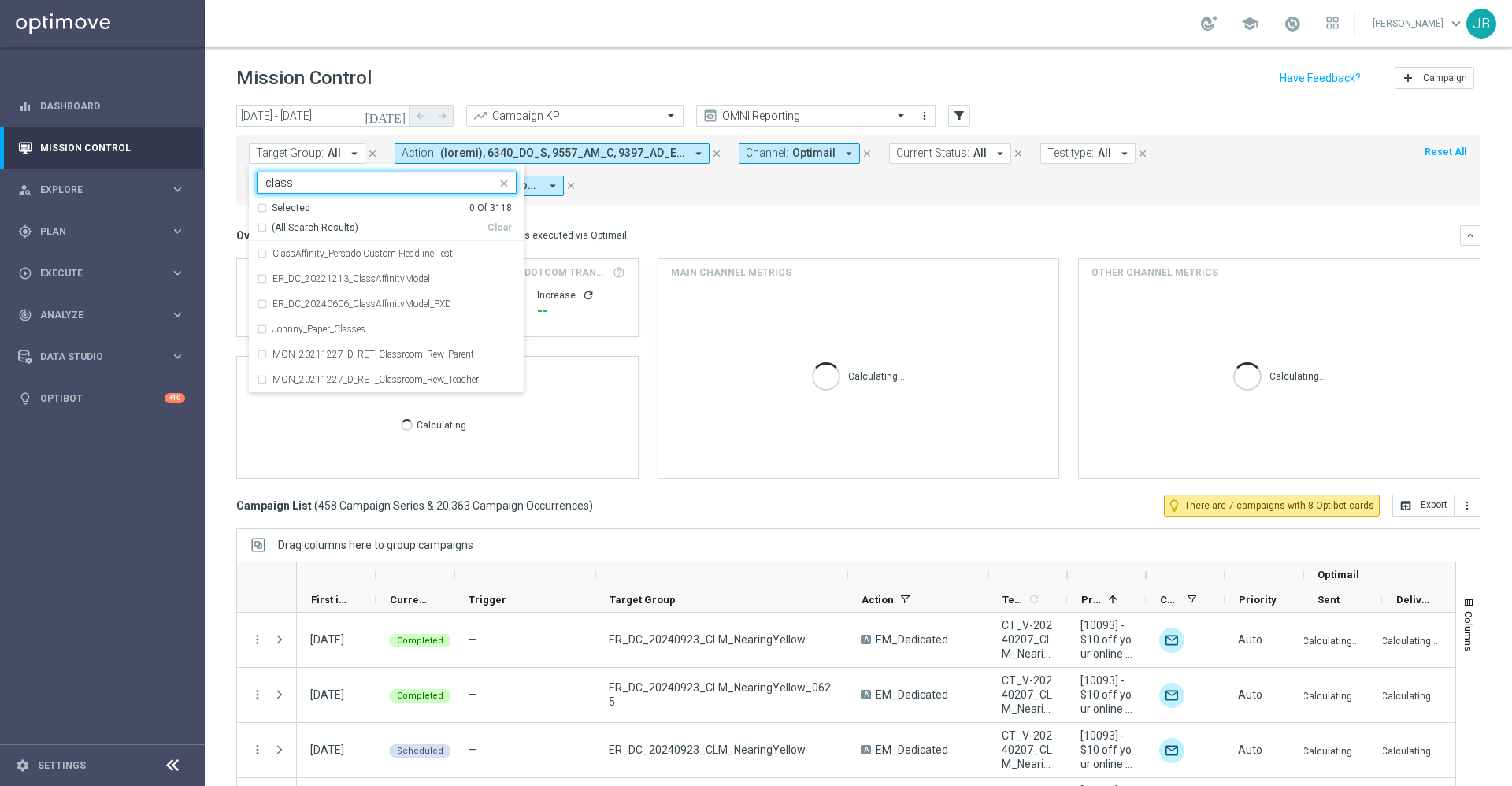
click at [263, 229] on div "(All Search Results)" at bounding box center [372, 227] width 231 height 13
type input "class"
click at [786, 221] on mini-dashboard "Overview: Optimail arrow_drop_down This overview shows data of campaigns execut…" at bounding box center [859, 350] width 1245 height 290
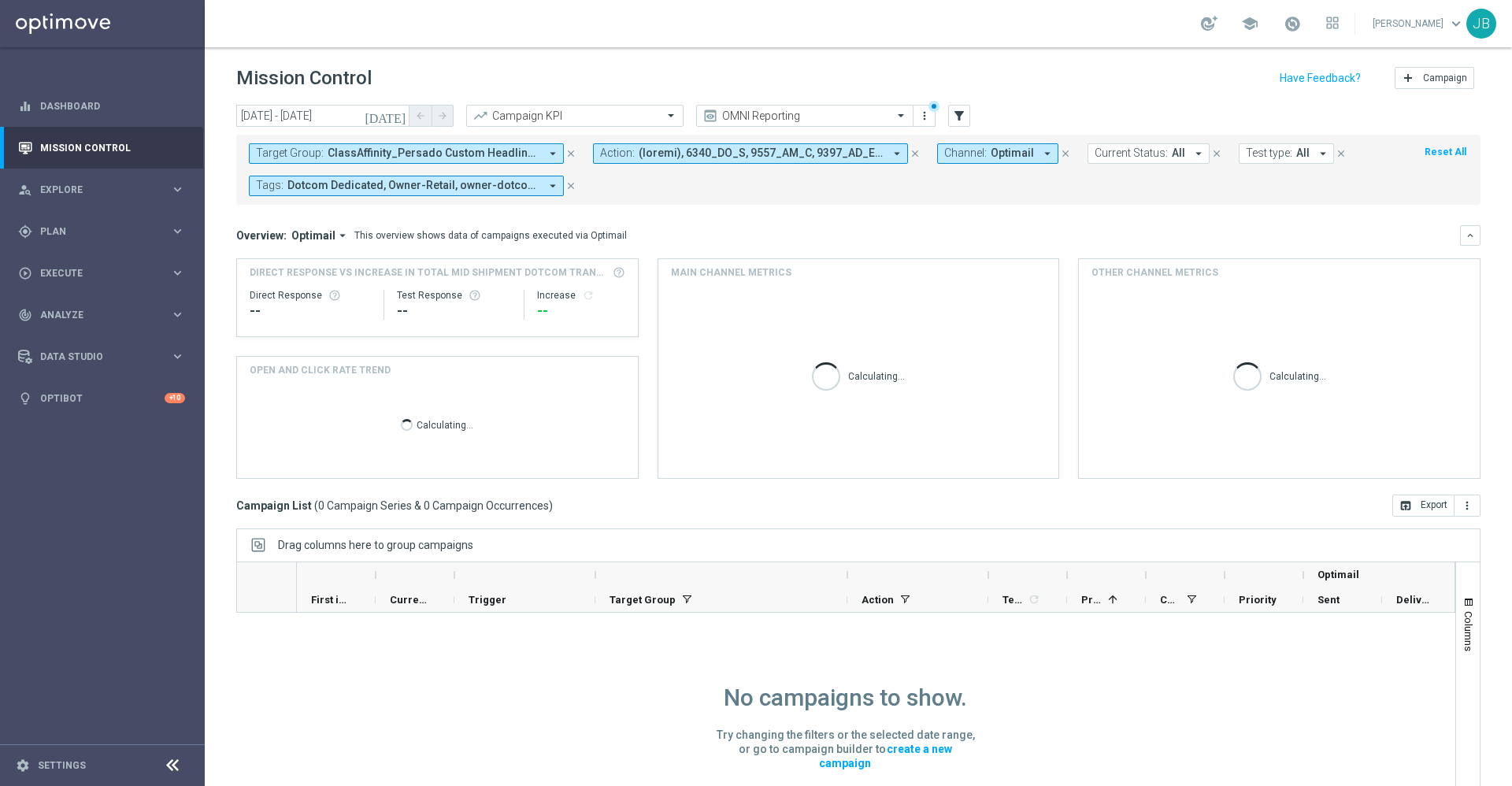
click at [401, 117] on icon "[DATE]" at bounding box center [386, 115] width 43 height 14
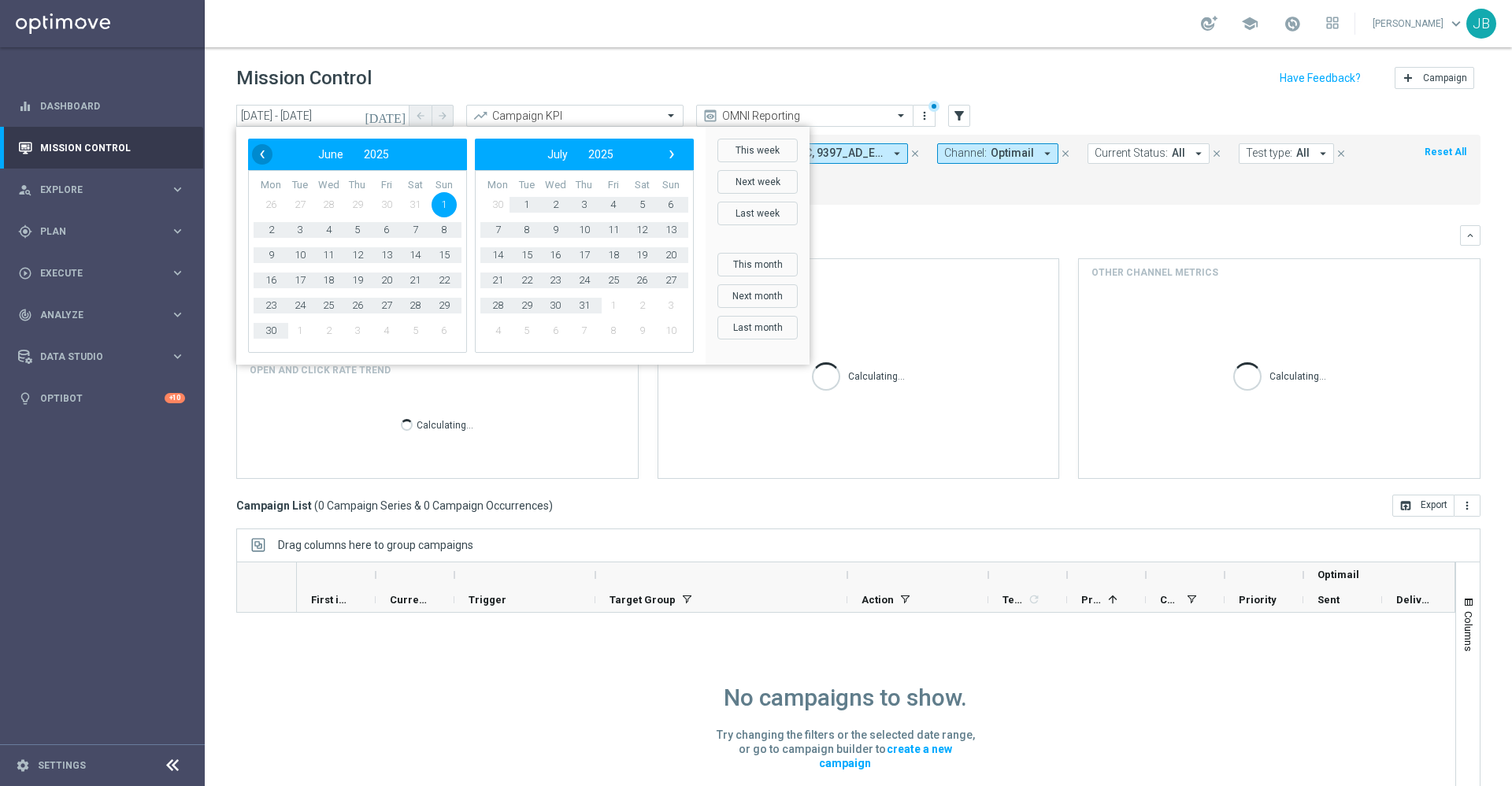
click at [267, 160] on span "‹" at bounding box center [262, 154] width 20 height 20
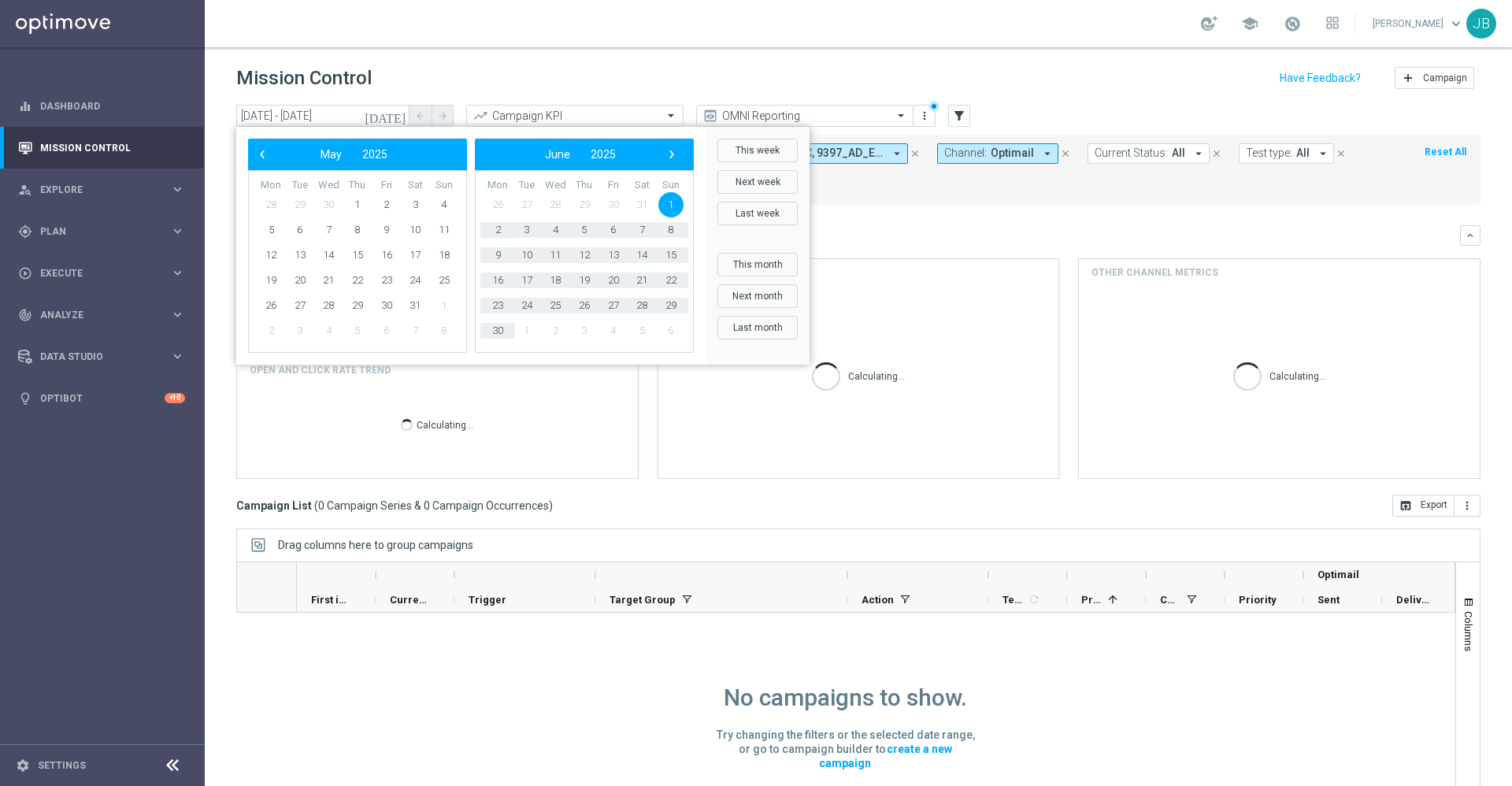
click at [267, 160] on span "‹" at bounding box center [262, 154] width 20 height 20
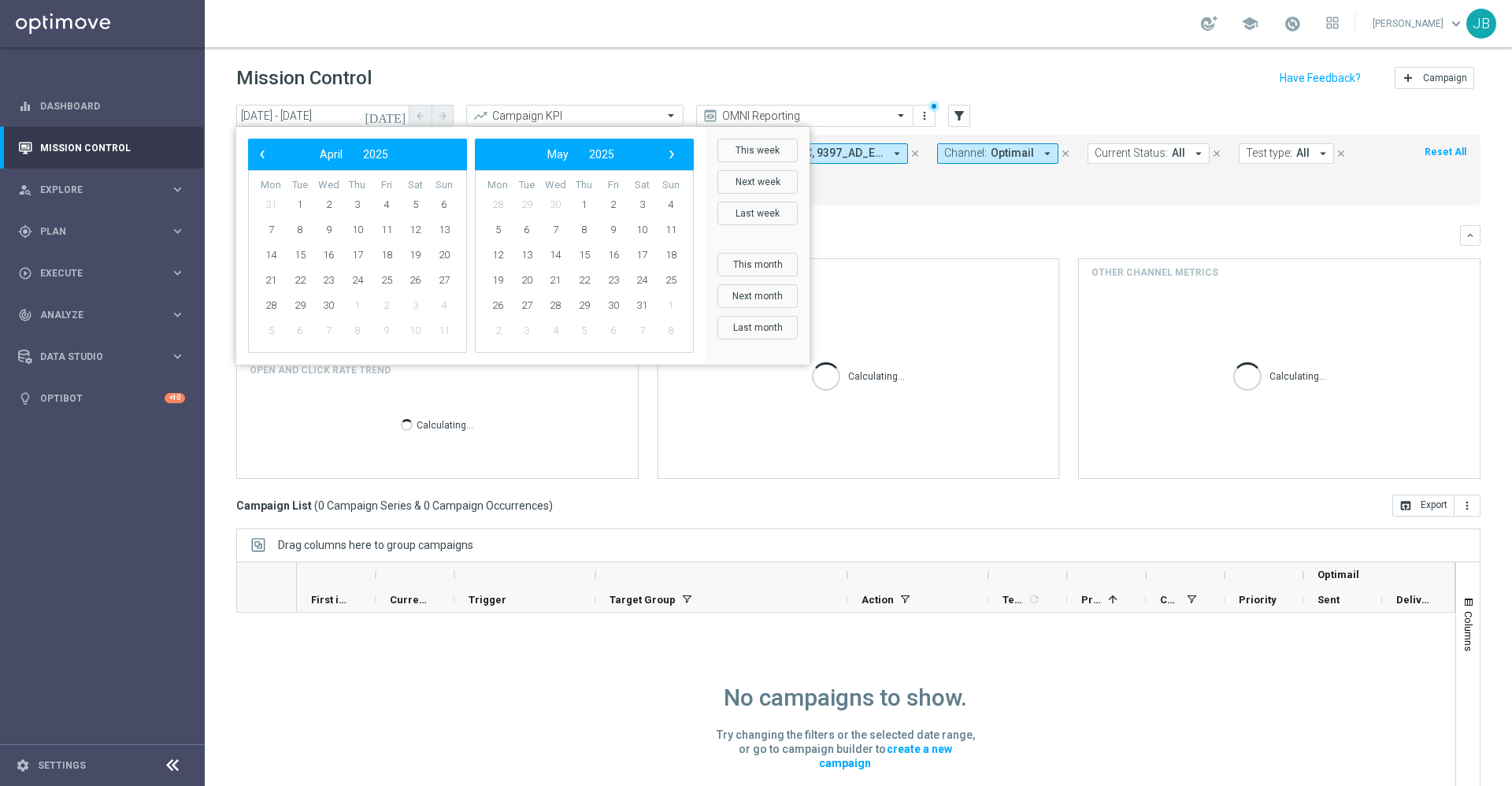
click at [267, 160] on span "‹" at bounding box center [262, 154] width 20 height 20
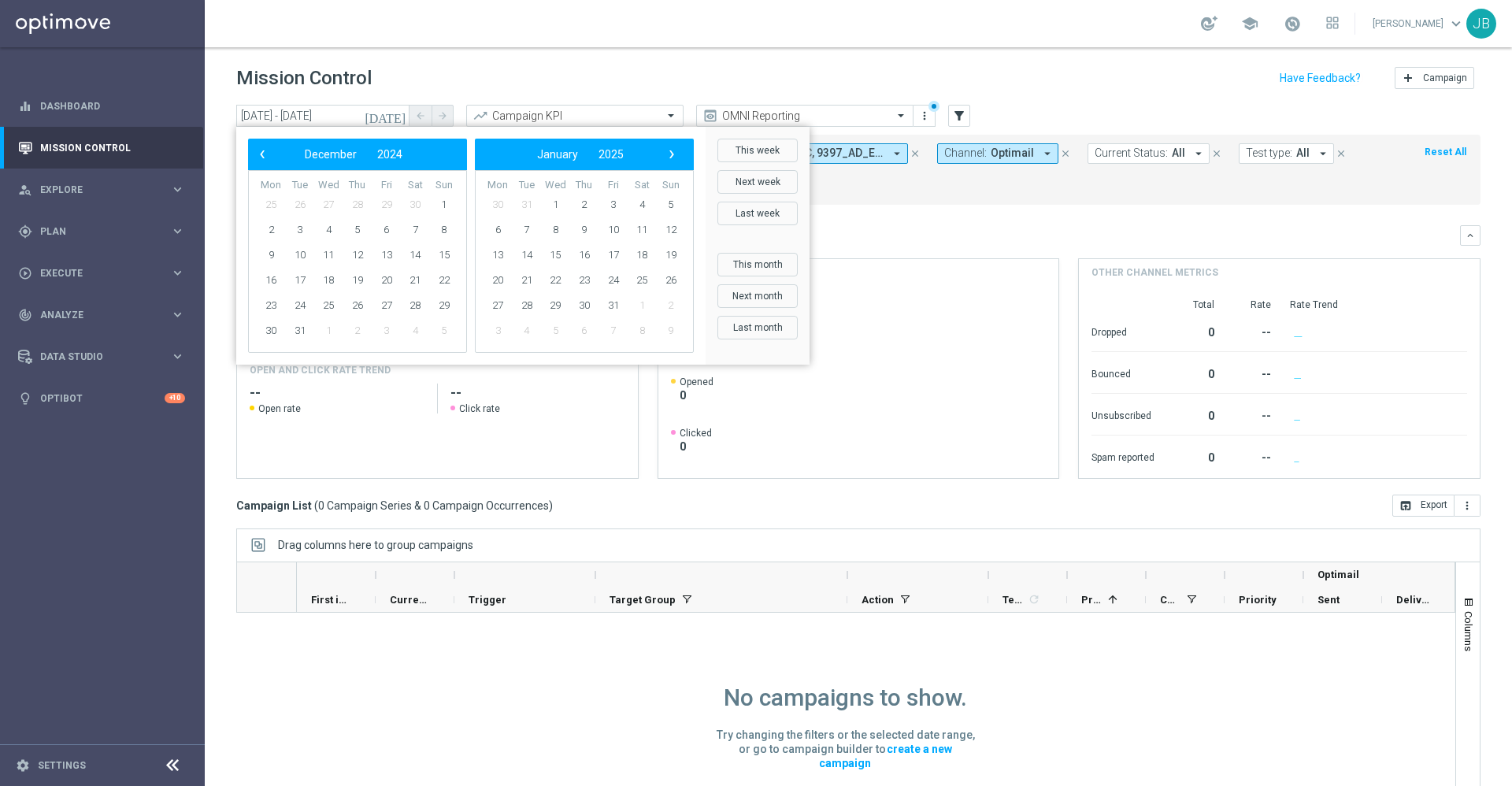
click at [267, 160] on span "‹" at bounding box center [262, 154] width 20 height 20
click at [443, 208] on span "1" at bounding box center [444, 204] width 25 height 25
click at [670, 156] on span "›" at bounding box center [672, 154] width 20 height 20
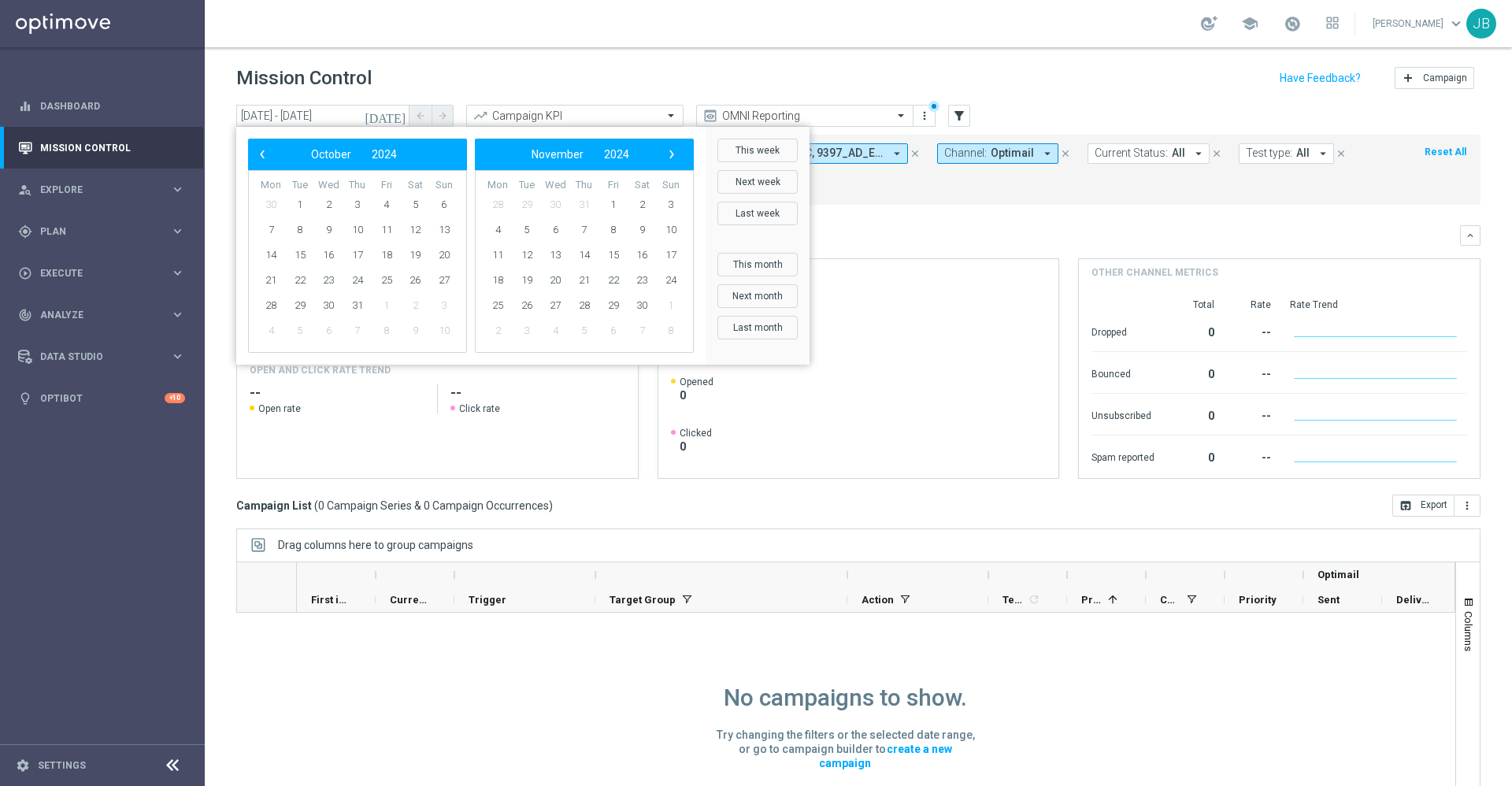
click at [670, 156] on span "›" at bounding box center [672, 154] width 20 height 20
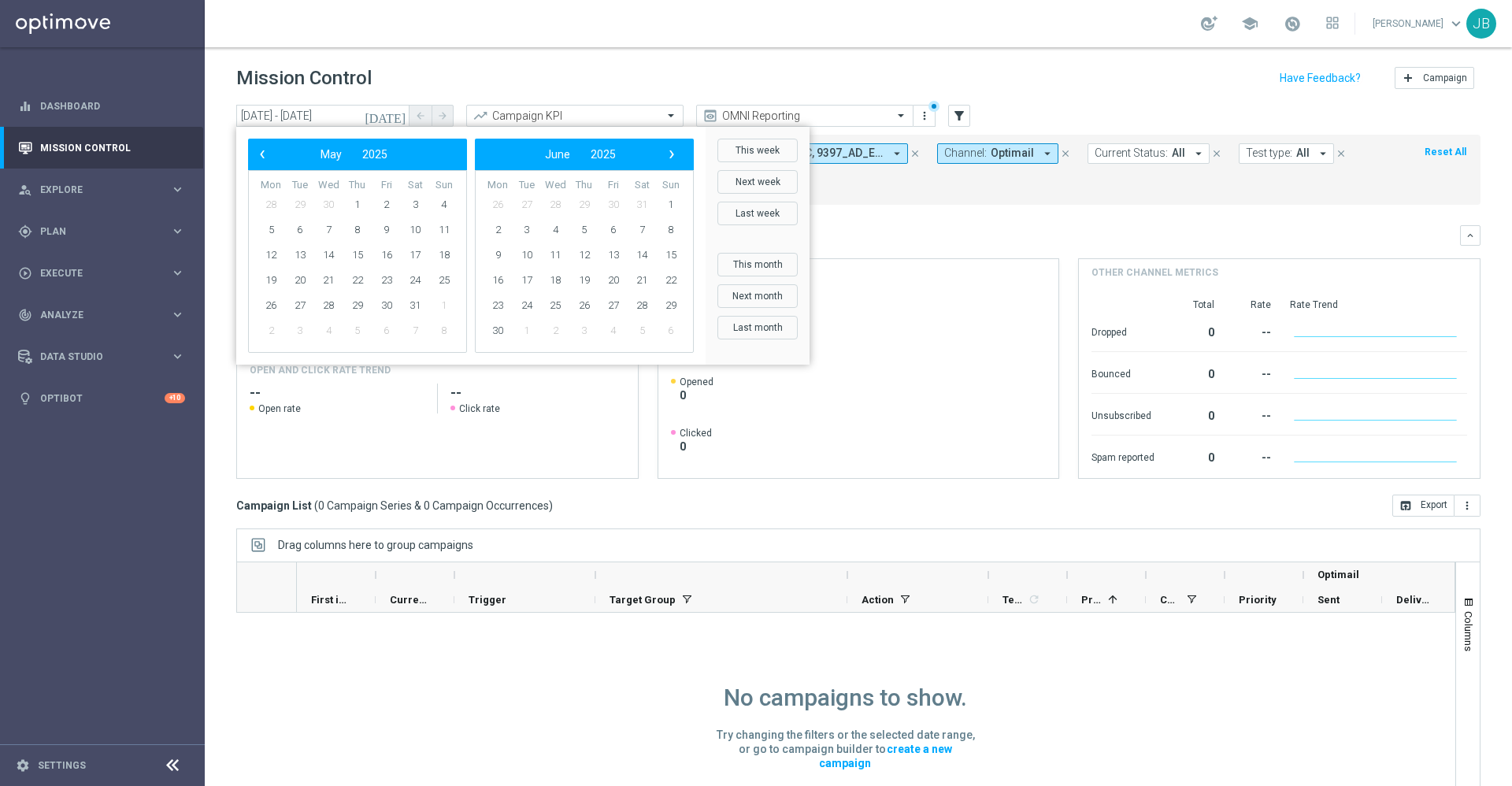
click at [670, 156] on span "›" at bounding box center [672, 154] width 20 height 20
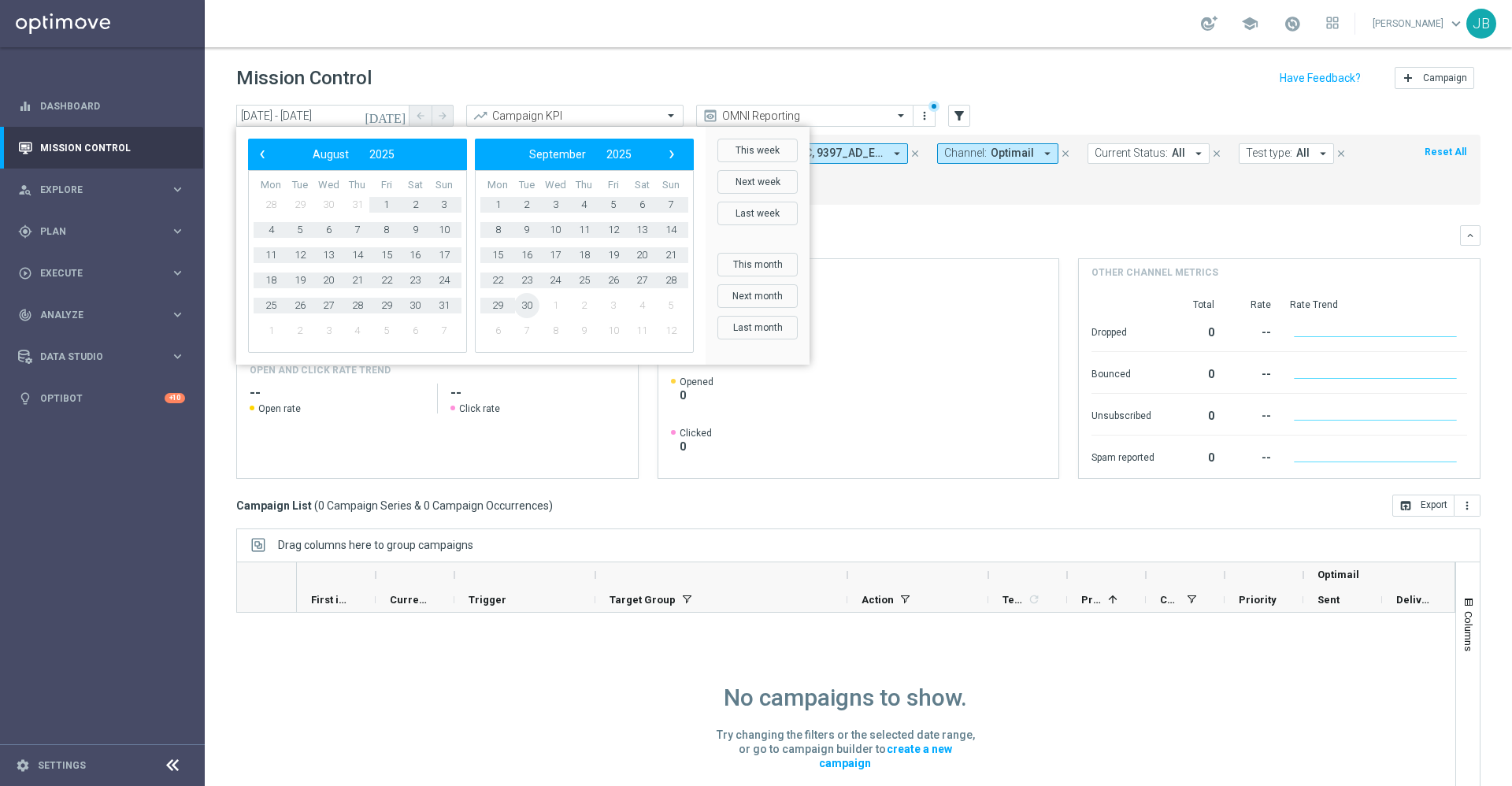
click at [527, 306] on span "30" at bounding box center [527, 305] width 25 height 25
type input "[DATE] - [DATE]"
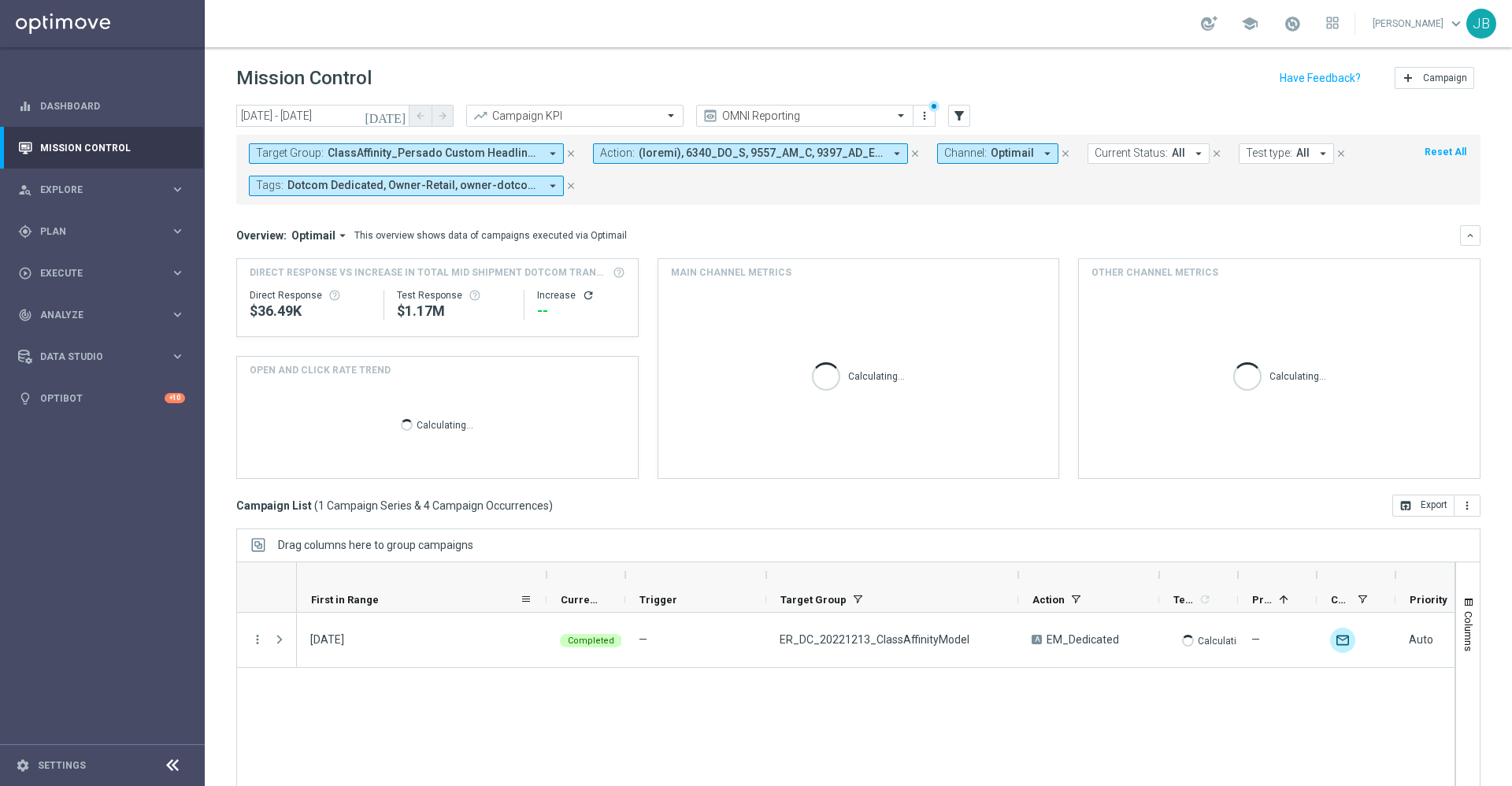
drag, startPoint x: 375, startPoint y: 578, endPoint x: 550, endPoint y: 611, distance: 178.1
click at [550, 611] on div "Optimail First in Range" at bounding box center [1084, 587] width 1576 height 51
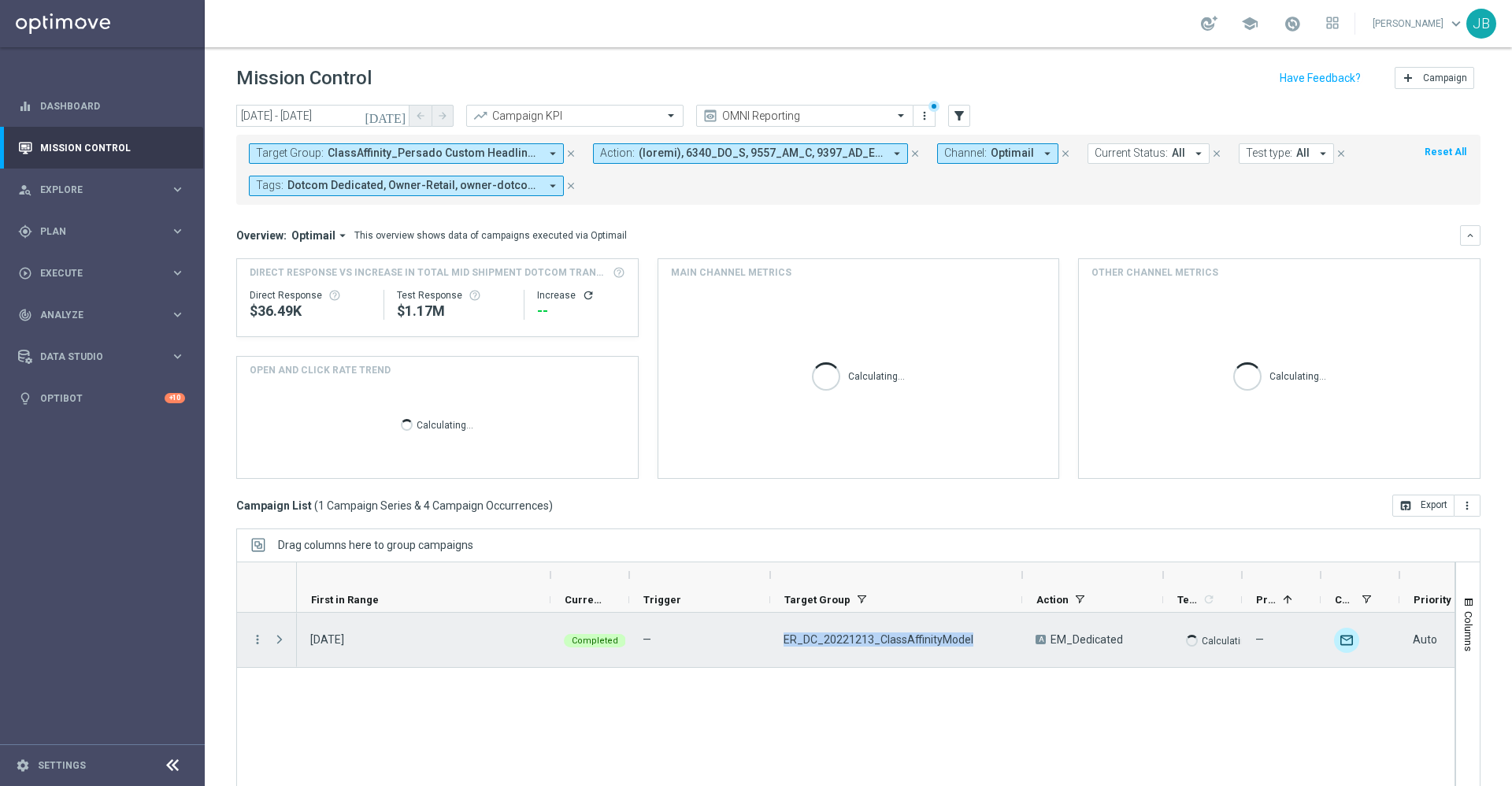
drag, startPoint x: 970, startPoint y: 634, endPoint x: 785, endPoint y: 635, distance: 185.0
click at [785, 635] on div "ER_DC_20221213_ClassAffinityModel" at bounding box center [896, 639] width 252 height 54
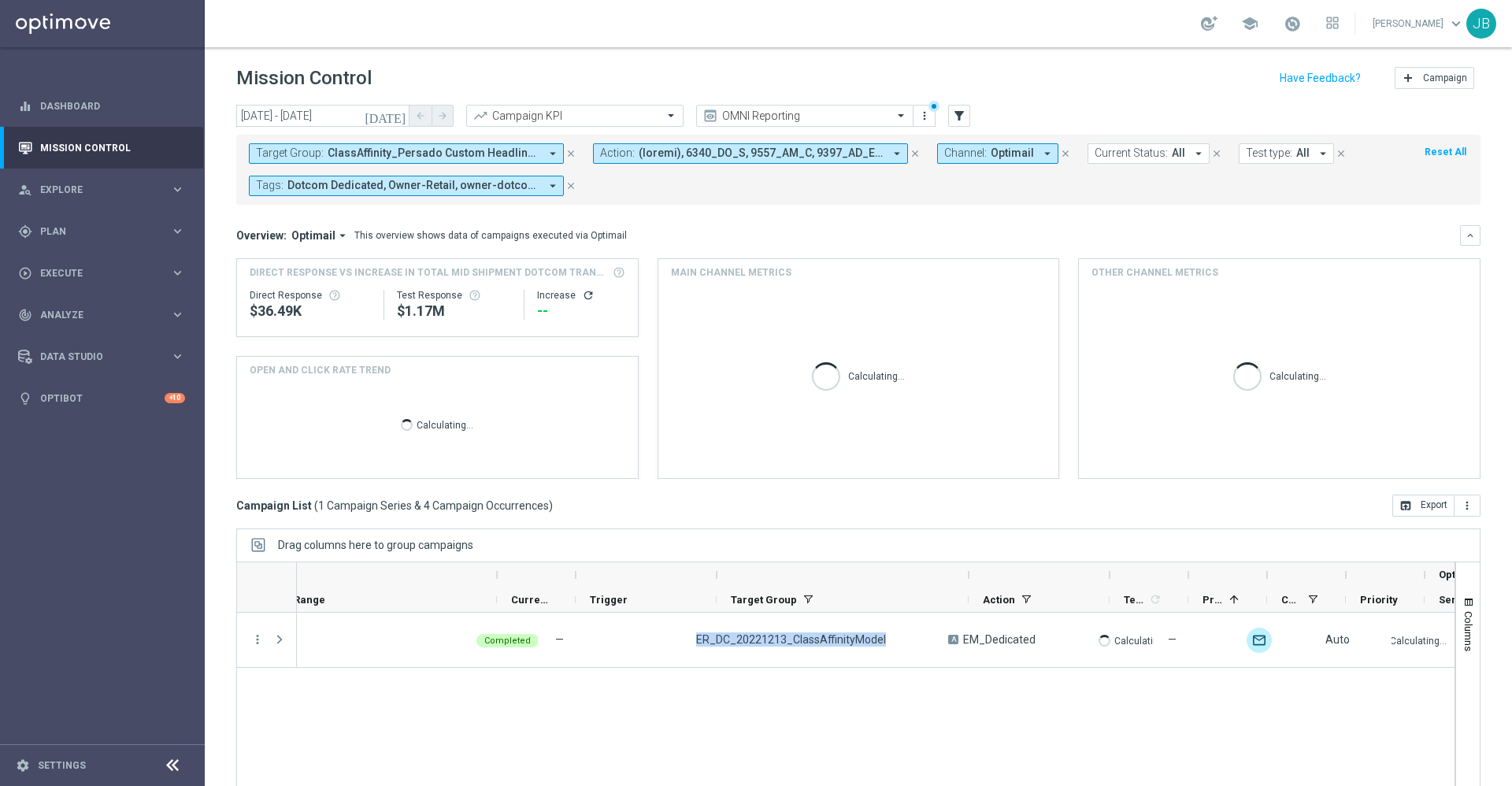
scroll to position [0, 21]
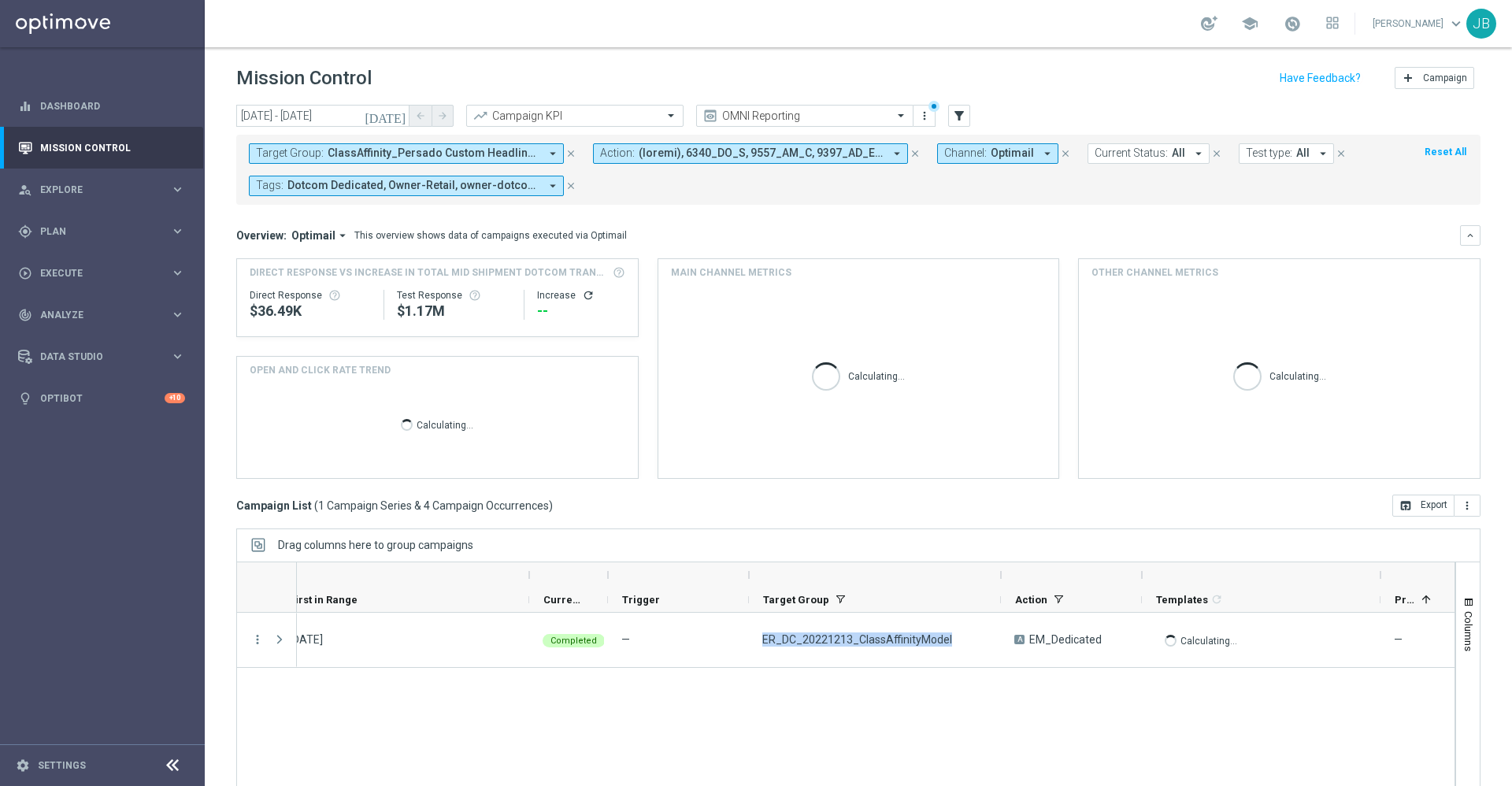
drag, startPoint x: 1219, startPoint y: 574, endPoint x: 1379, endPoint y: 579, distance: 160.1
click at [1260, 579] on div at bounding box center [1381, 574] width 6 height 25
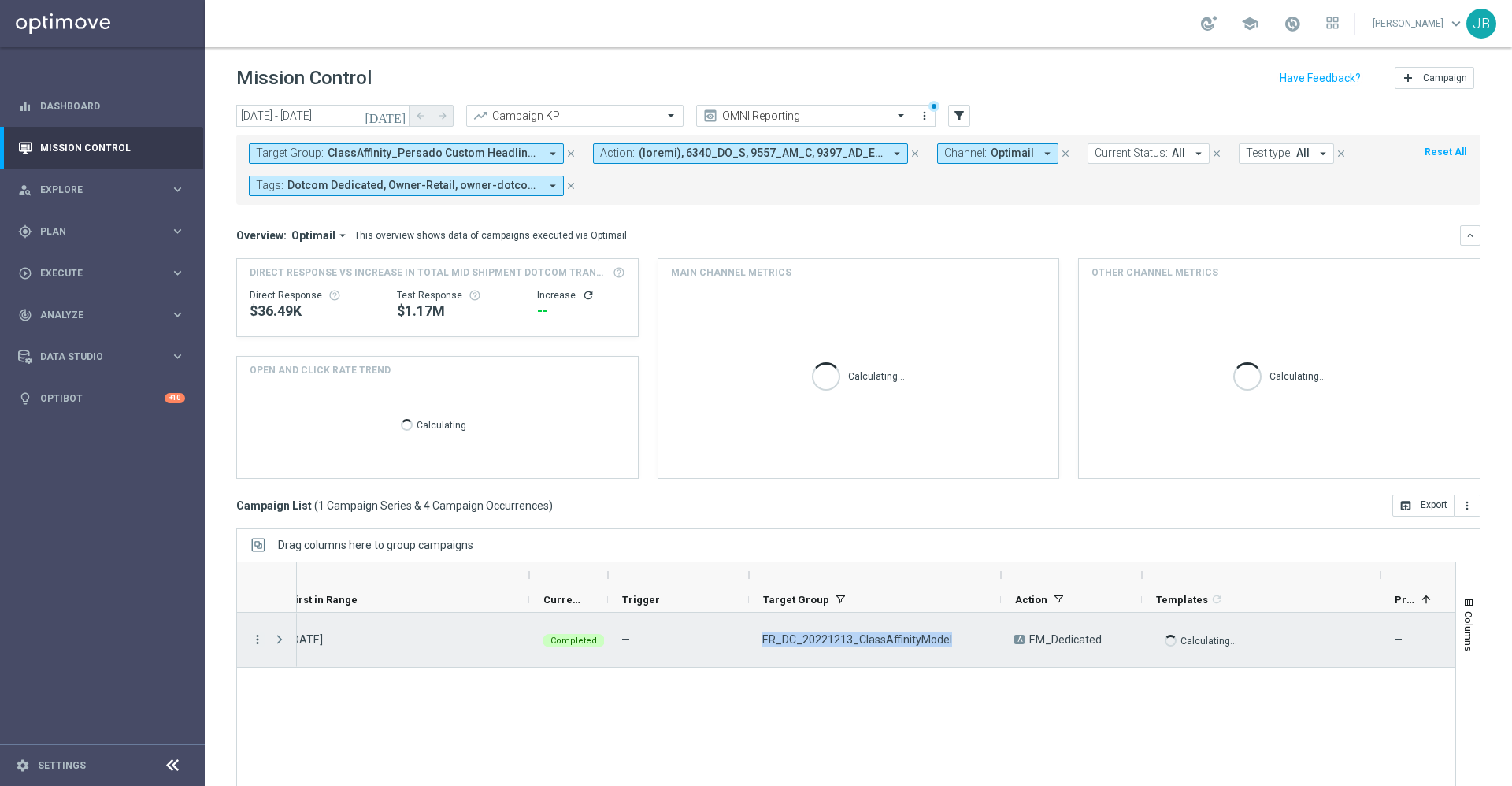
click at [257, 642] on icon "more_vert" at bounding box center [257, 638] width 14 height 14
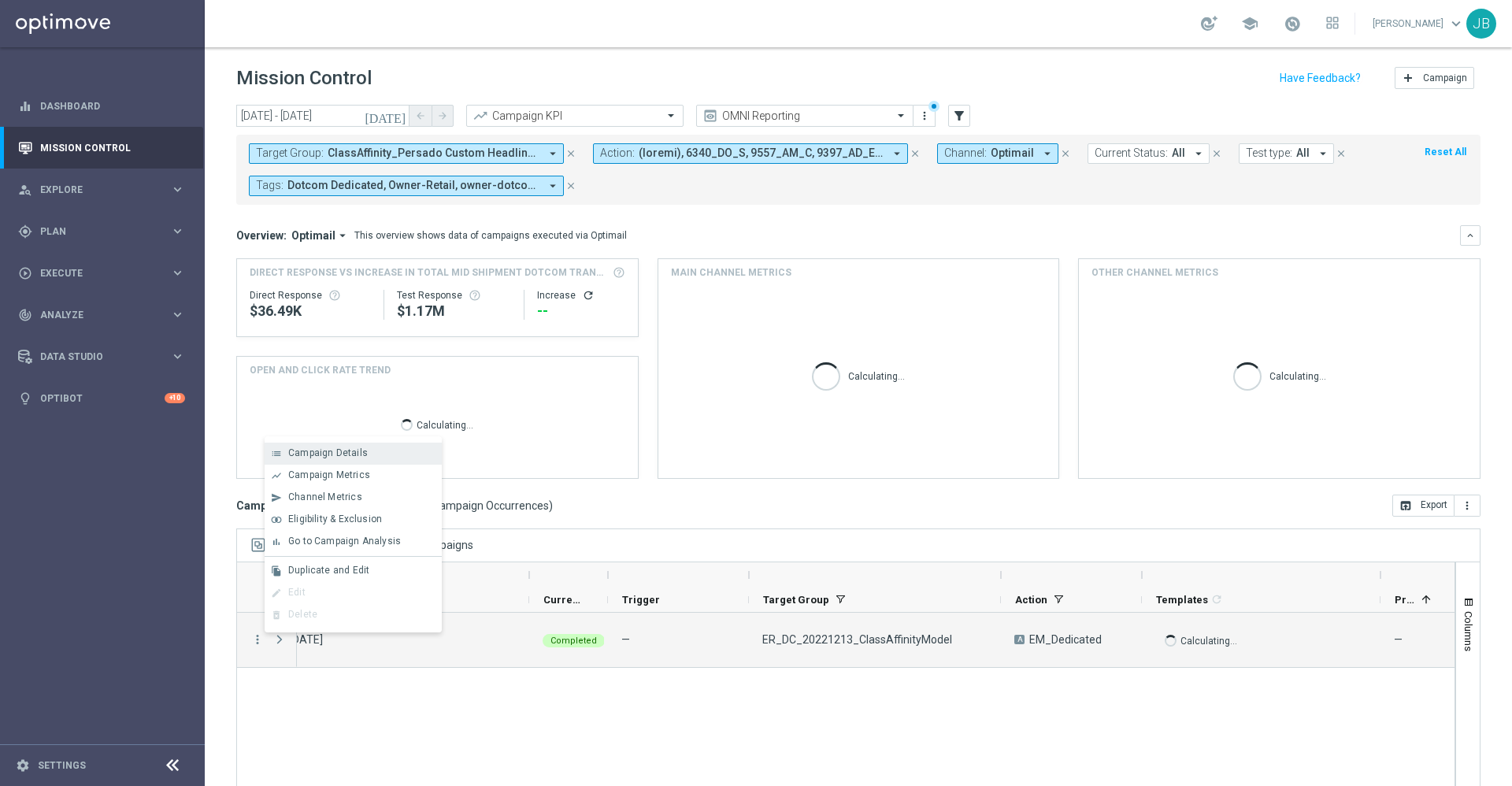
click at [369, 453] on div "Campaign Details" at bounding box center [361, 453] width 147 height 11
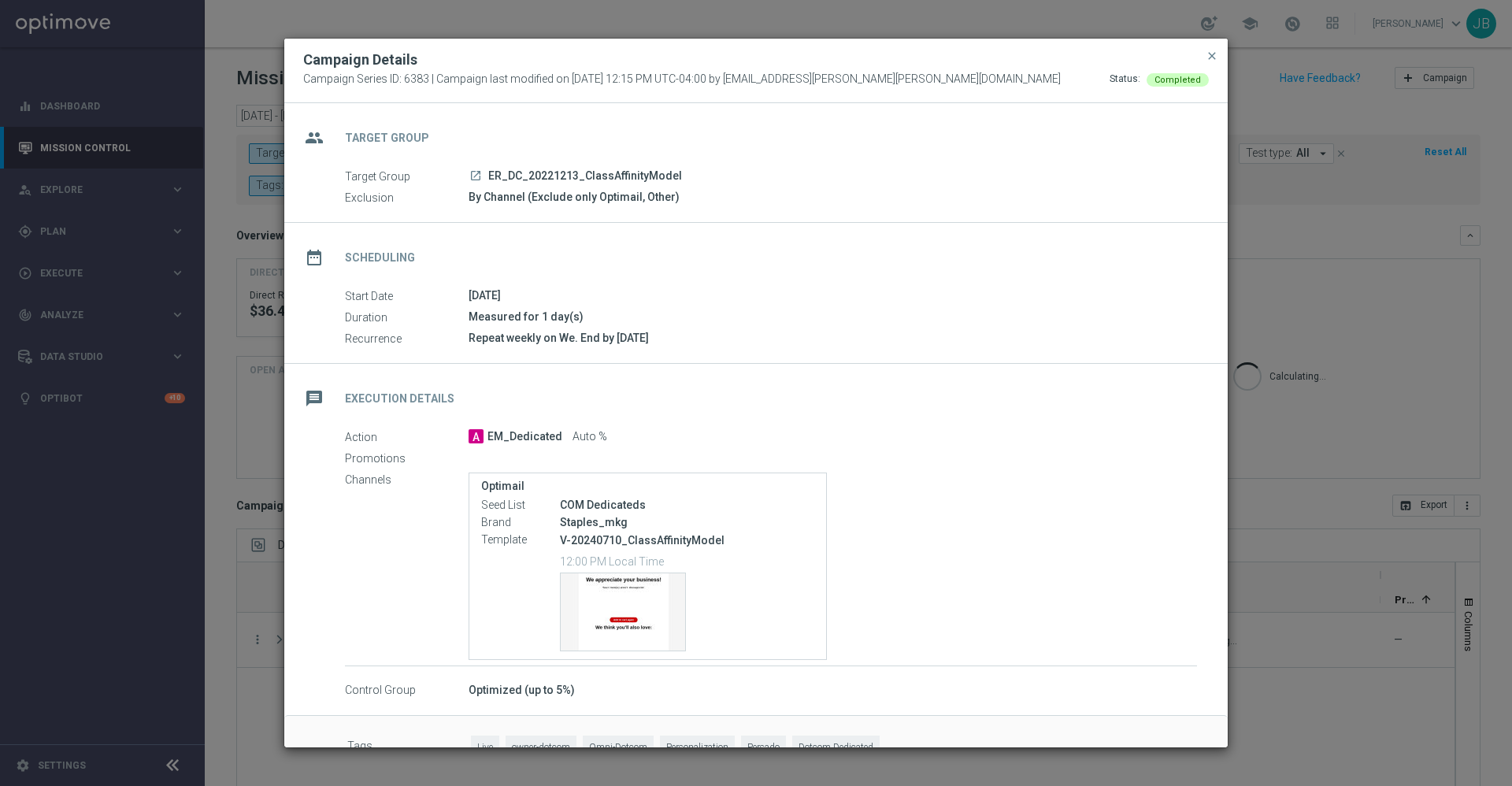
scroll to position [35, 0]
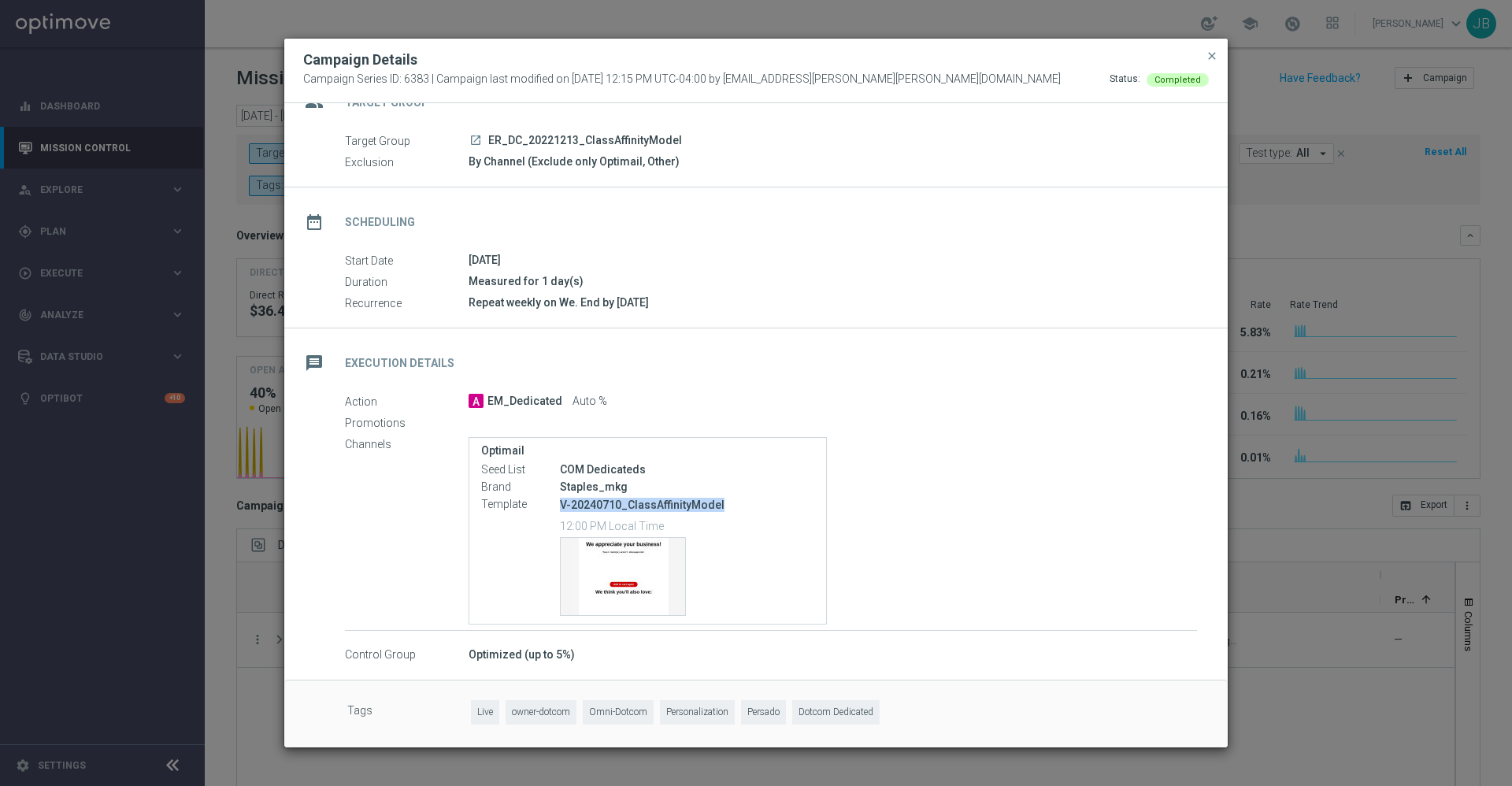
drag, startPoint x: 718, startPoint y: 502, endPoint x: 538, endPoint y: 501, distance: 180.0
click at [538, 501] on div "Template V-20240710_ClassAffinityModel 12:00 PM Local Time Template preview" at bounding box center [648, 556] width 334 height 121
copy div "V-20240710_ClassAffinityModel"
click at [1213, 58] on span "close" at bounding box center [1213, 56] width 13 height 13
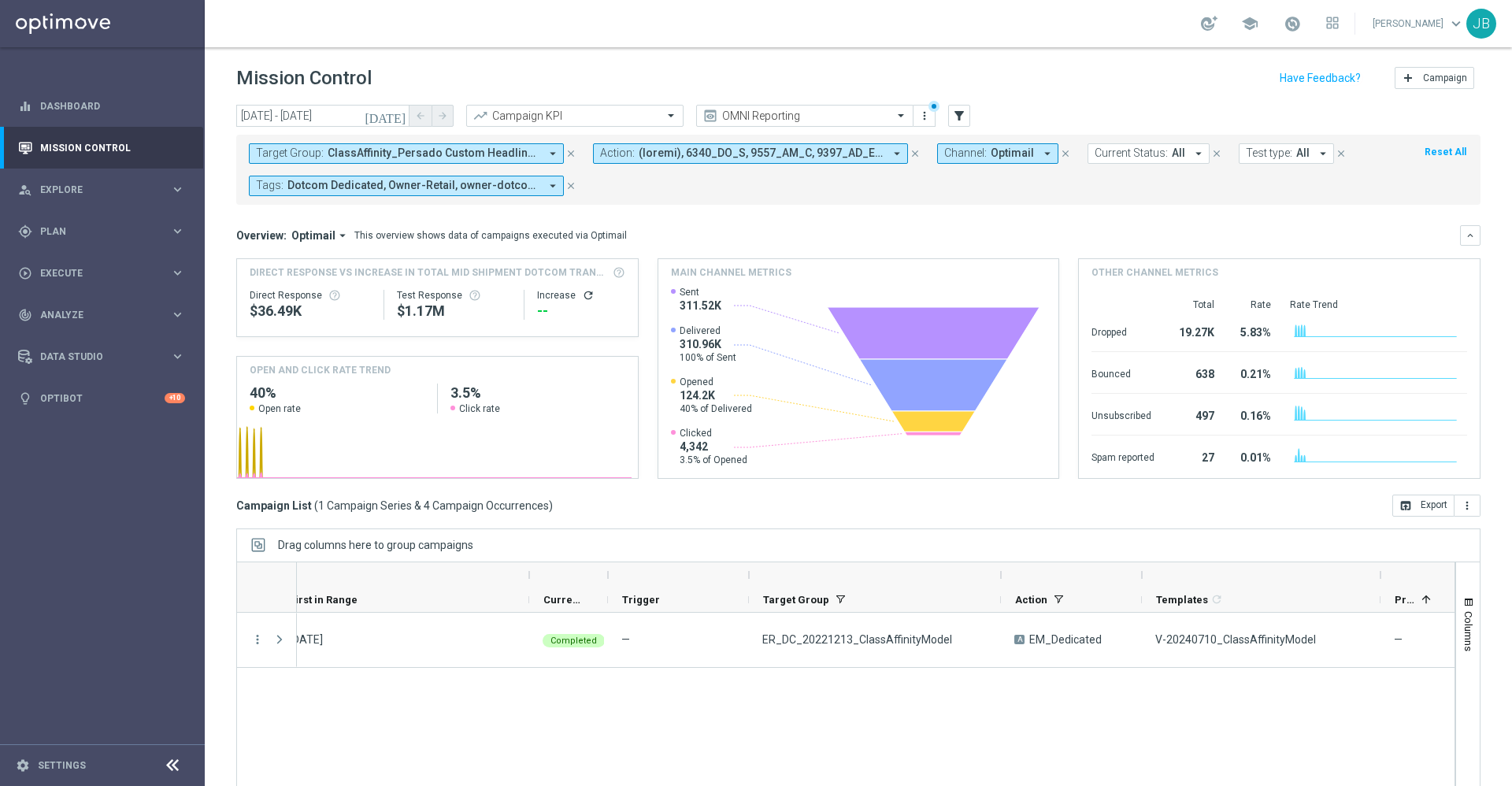
click at [515, 156] on span "ClassAffinity_Persado Custom Headline Test, ER_DC_20221213_ClassAffinityModel, …" at bounding box center [433, 153] width 212 height 13
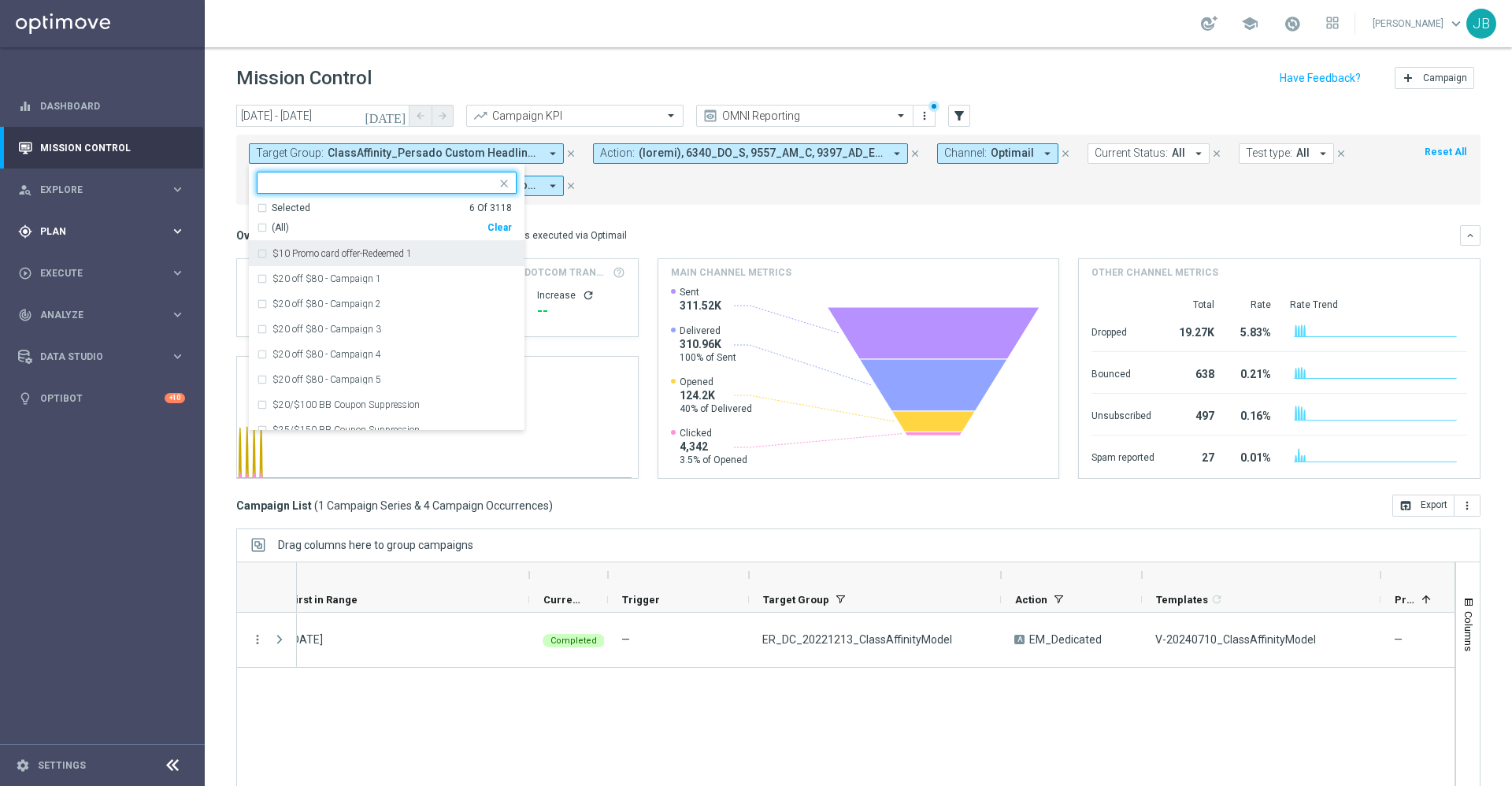
click at [112, 221] on div "gps_fixed Plan keyboard_arrow_right" at bounding box center [102, 231] width 203 height 42
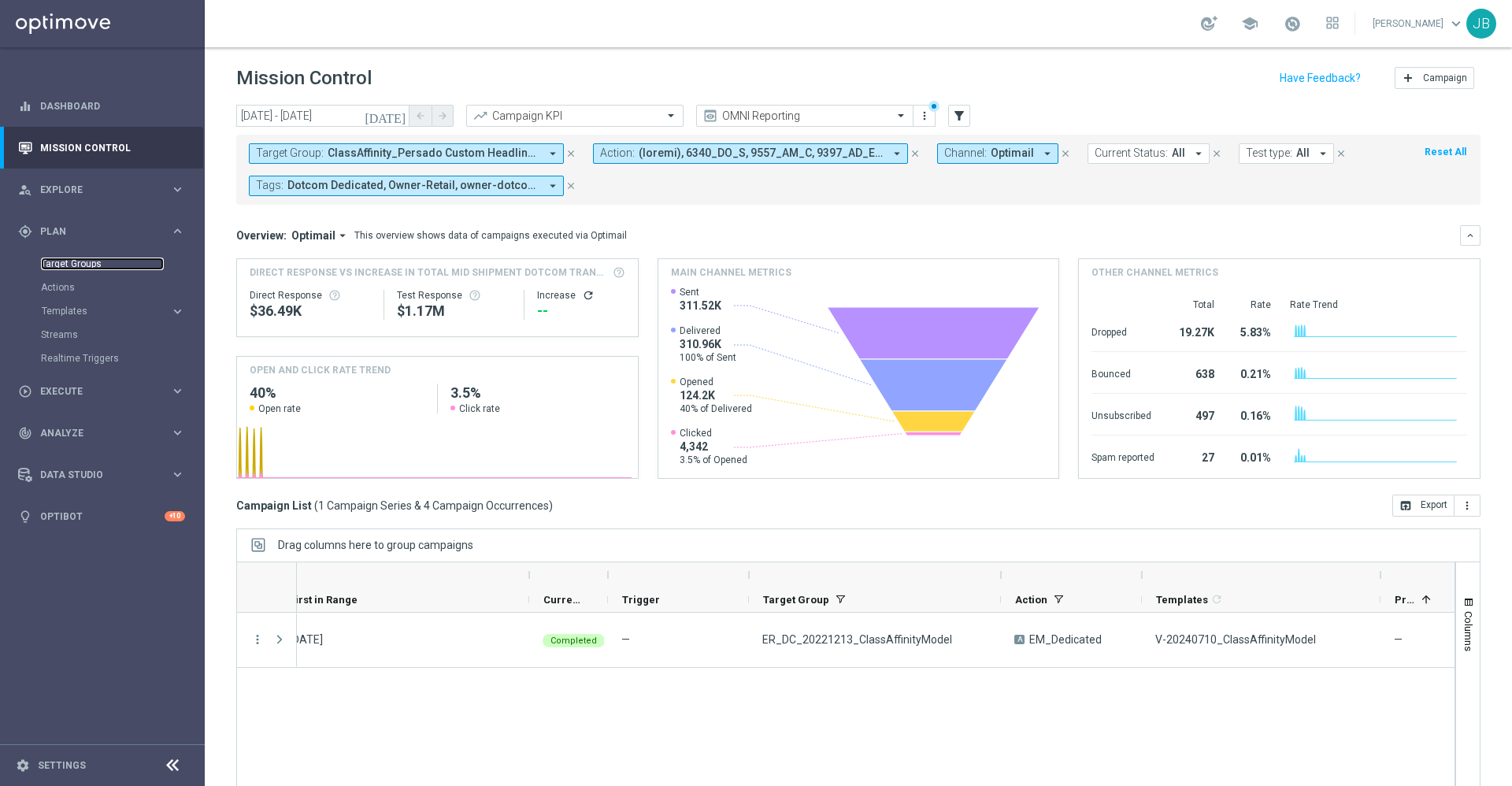
click at [107, 266] on link "Target Groups" at bounding box center [102, 264] width 123 height 13
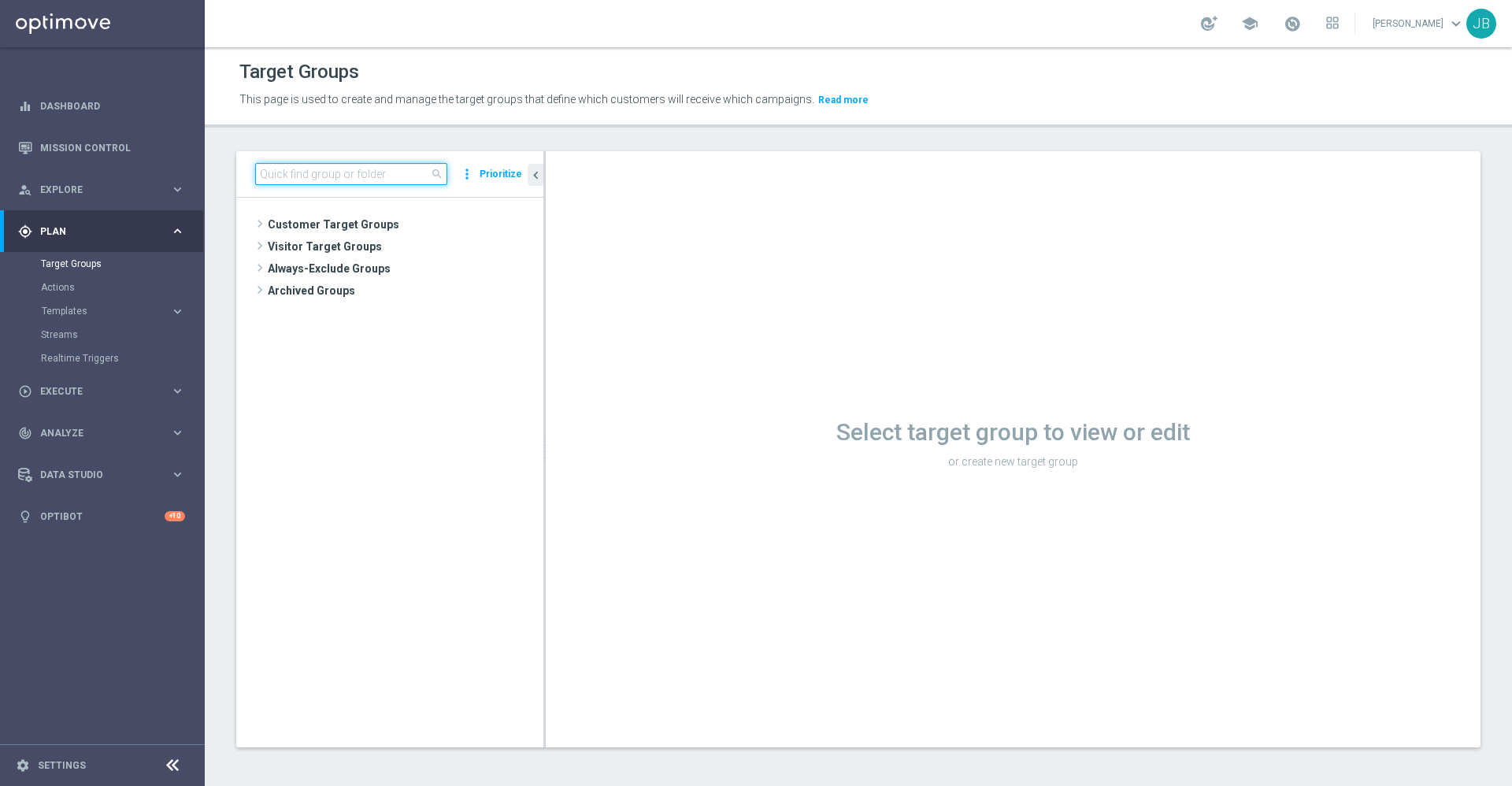
click at [378, 173] on input at bounding box center [351, 174] width 192 height 22
paste input "ER_DC_CLM_ClassAffinity"
click at [265, 174] on input "ER_DC_CLM_ClassAffinity" at bounding box center [351, 174] width 192 height 22
type input "ER_DC_CLM_ClassAffinity"
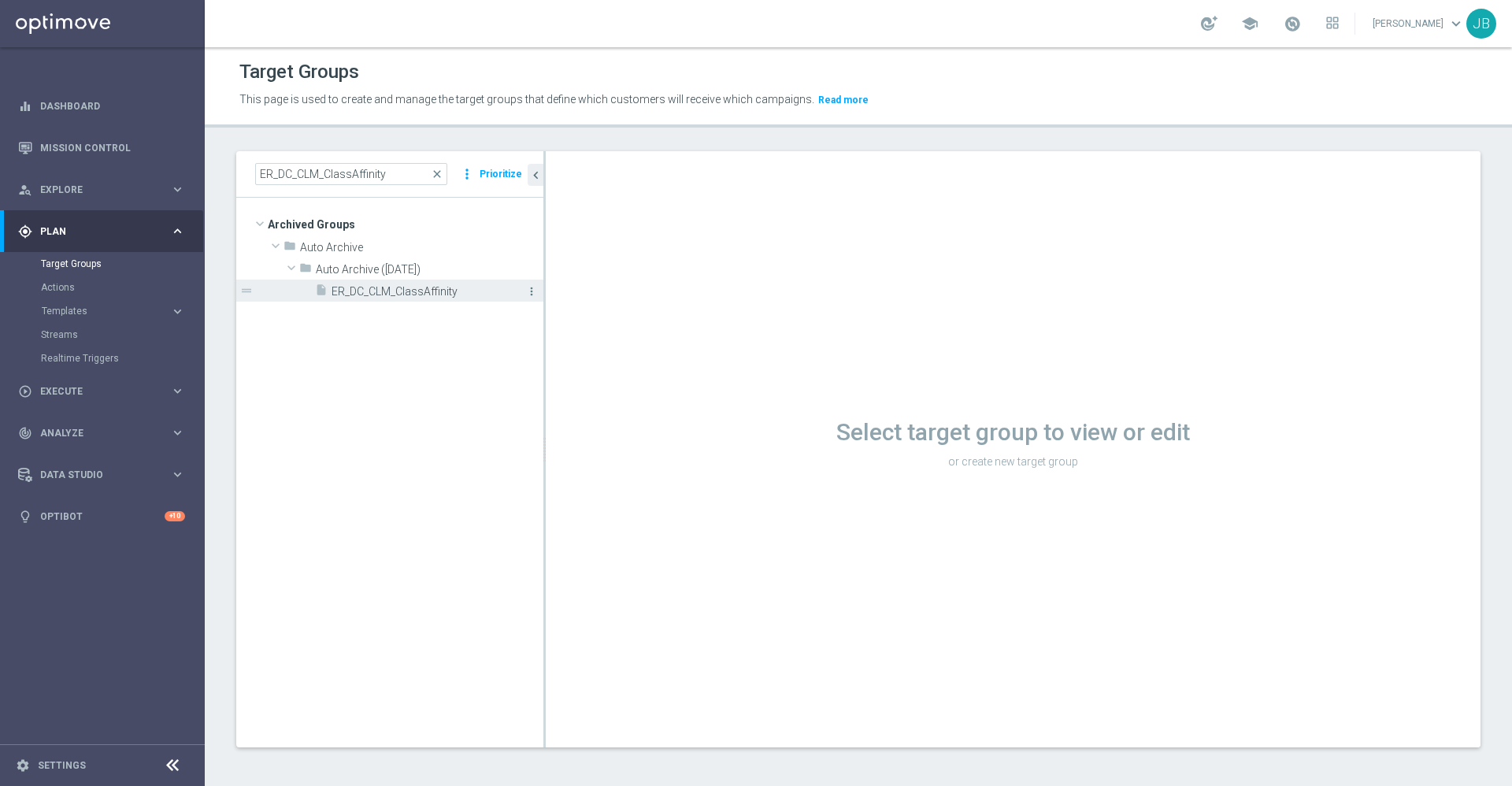
click at [531, 292] on icon "more_vert" at bounding box center [531, 292] width 13 height 13
click at [557, 317] on span "Restore" at bounding box center [575, 312] width 40 height 11
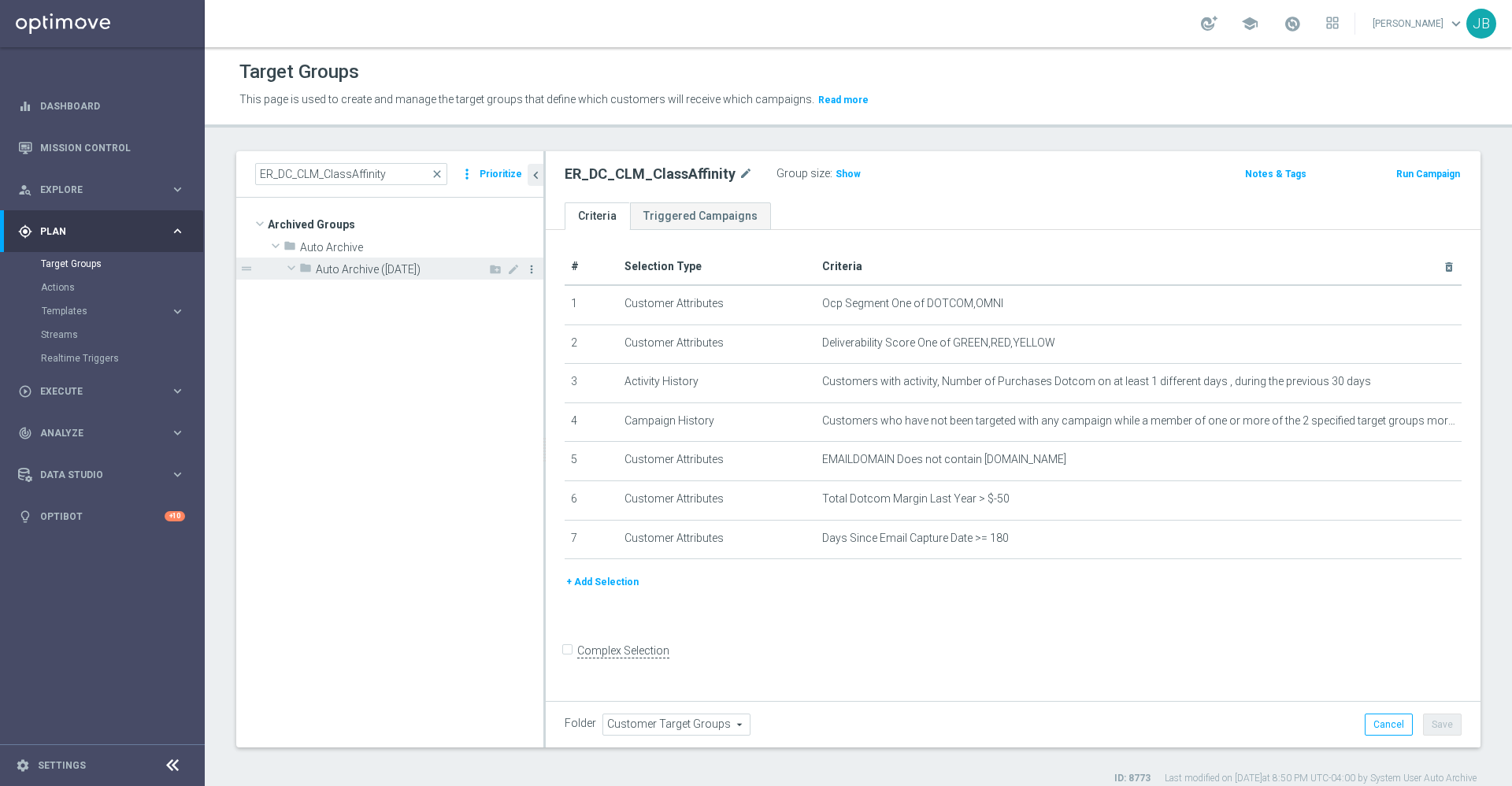
click at [530, 270] on icon "more_vert" at bounding box center [531, 270] width 13 height 13
click at [563, 298] on li "unarchive Restore" at bounding box center [570, 291] width 79 height 24
click at [383, 392] on tree-viewport "Archived Groups create_new_folder folder" at bounding box center [390, 472] width 307 height 549
click at [119, 147] on link "Mission Control" at bounding box center [112, 147] width 145 height 42
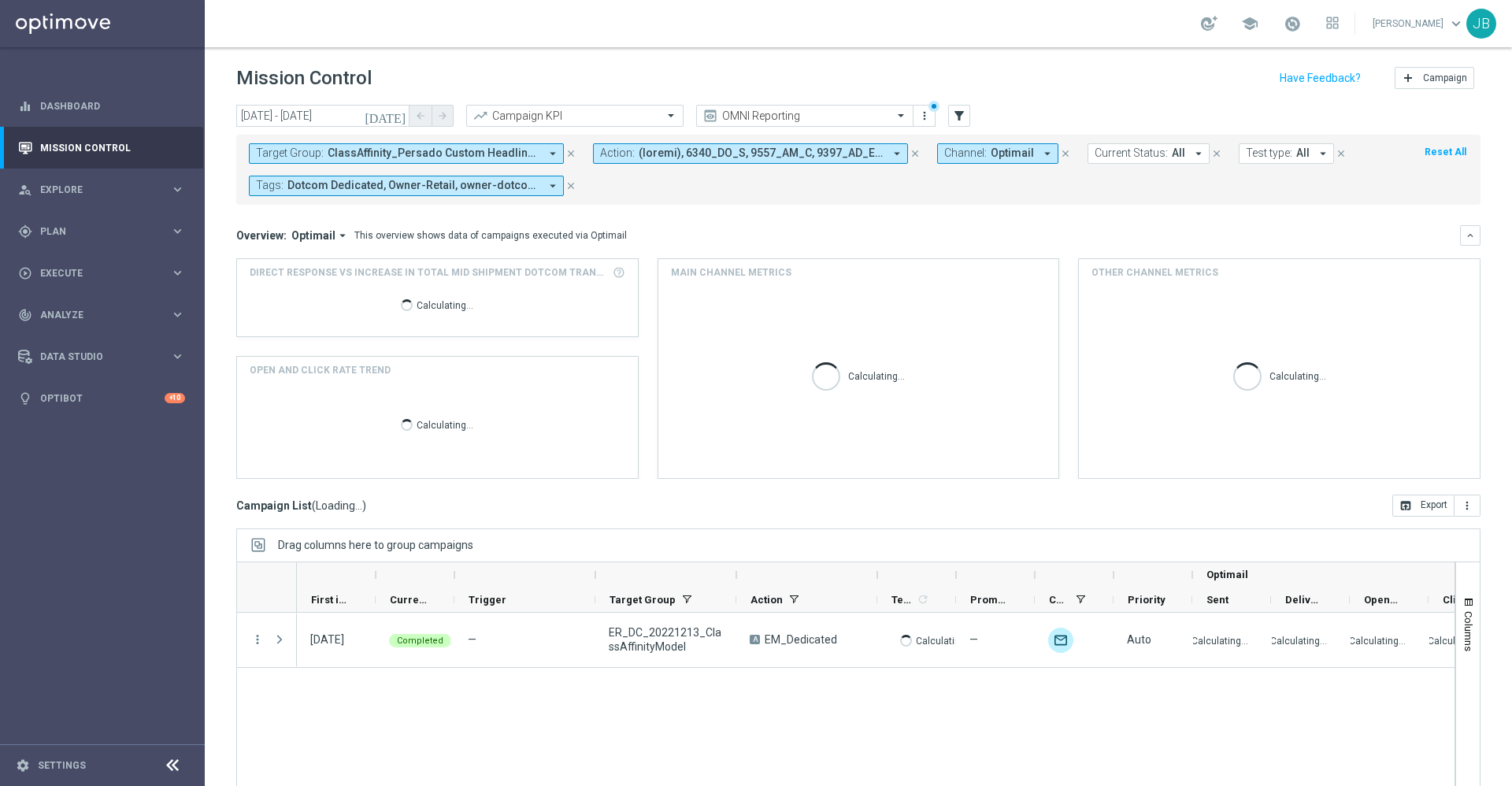
click at [376, 154] on span "ClassAffinity_Persado Custom Headline Test, ER_DC_20221213_ClassAffinityModel, …" at bounding box center [433, 153] width 212 height 13
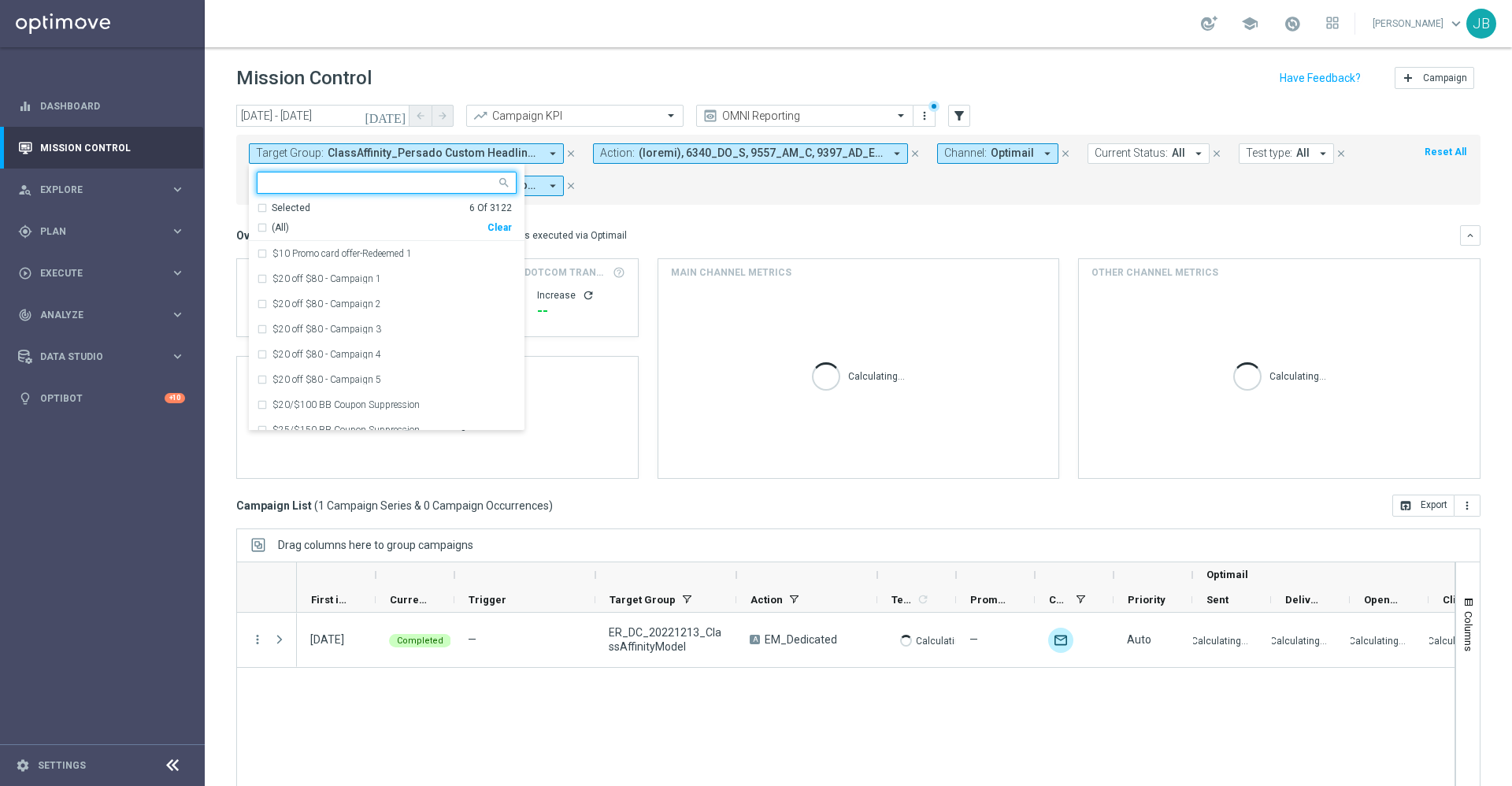
click at [0, 0] on div "Clear" at bounding box center [0, 0] width 0 height 0
click at [384, 182] on input "text" at bounding box center [381, 183] width 231 height 13
paste input "ER_DC_CLM_ClassAffinity"
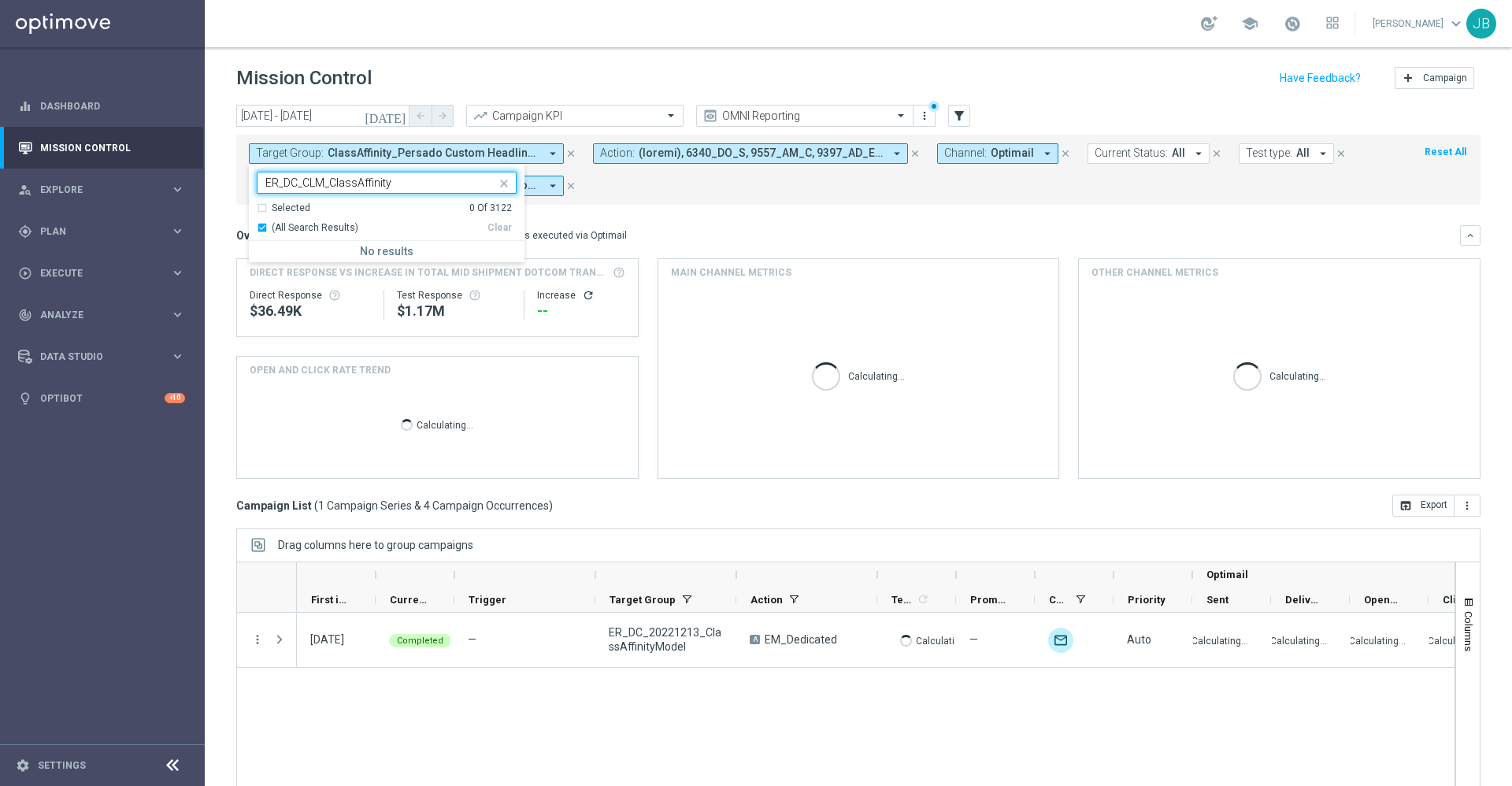
click at [275, 181] on input "ER_DC_CLM_ClassAffinity" at bounding box center [381, 183] width 231 height 13
click at [269, 178] on input "ER_DC_CLM_ClassAffinity" at bounding box center [381, 183] width 231 height 13
click at [335, 256] on label "ER_DC_CLM_ClassAffinity" at bounding box center [326, 253] width 108 height 9
type input "ER_DC_CLM_ClassAffinity"
click at [654, 221] on mini-dashboard "Overview: Optimail arrow_drop_down This overview shows data of campaigns execut…" at bounding box center [859, 350] width 1245 height 290
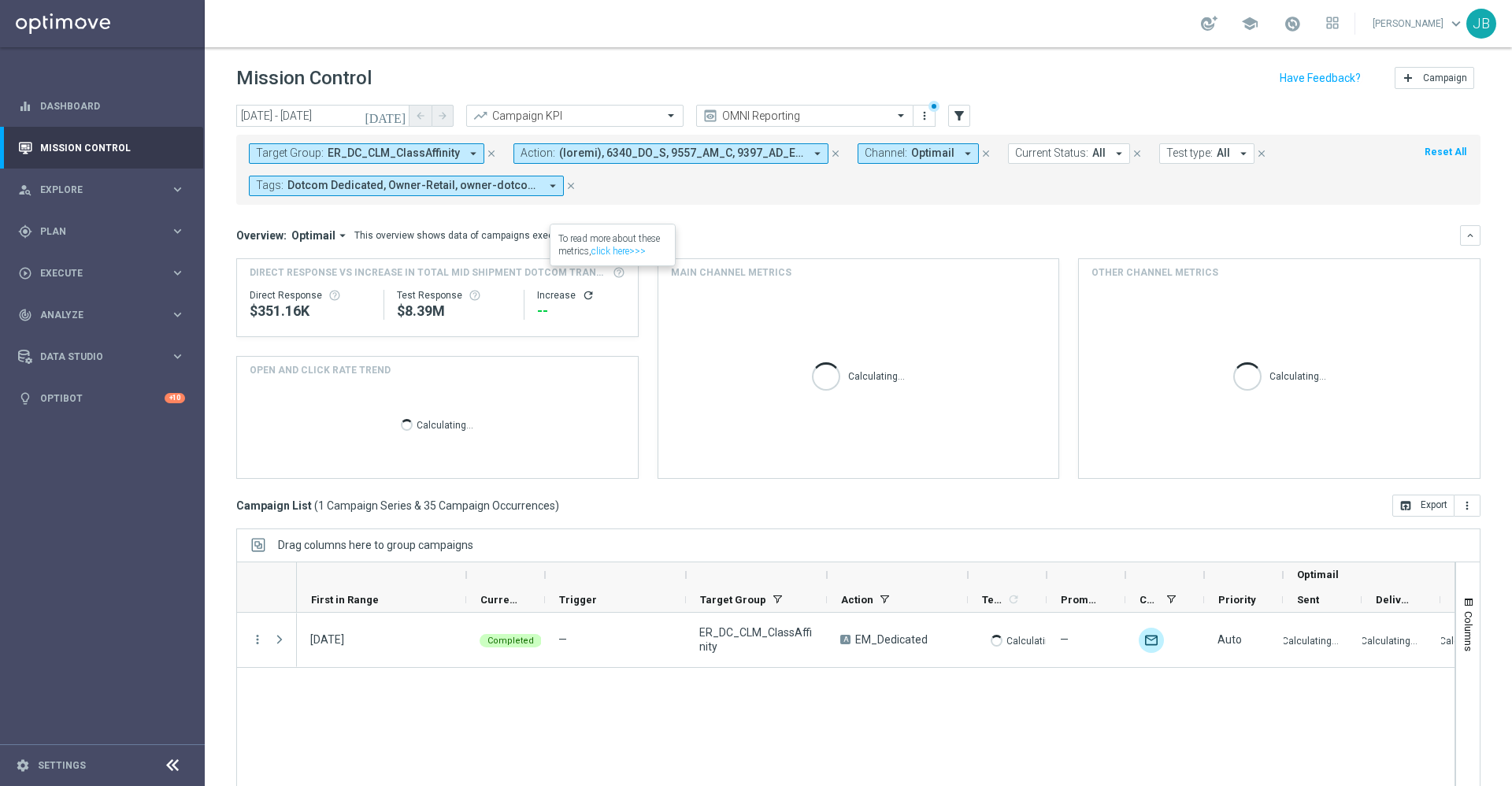
drag, startPoint x: 375, startPoint y: 571, endPoint x: 481, endPoint y: 574, distance: 106.0
click at [469, 574] on div at bounding box center [466, 574] width 6 height 25
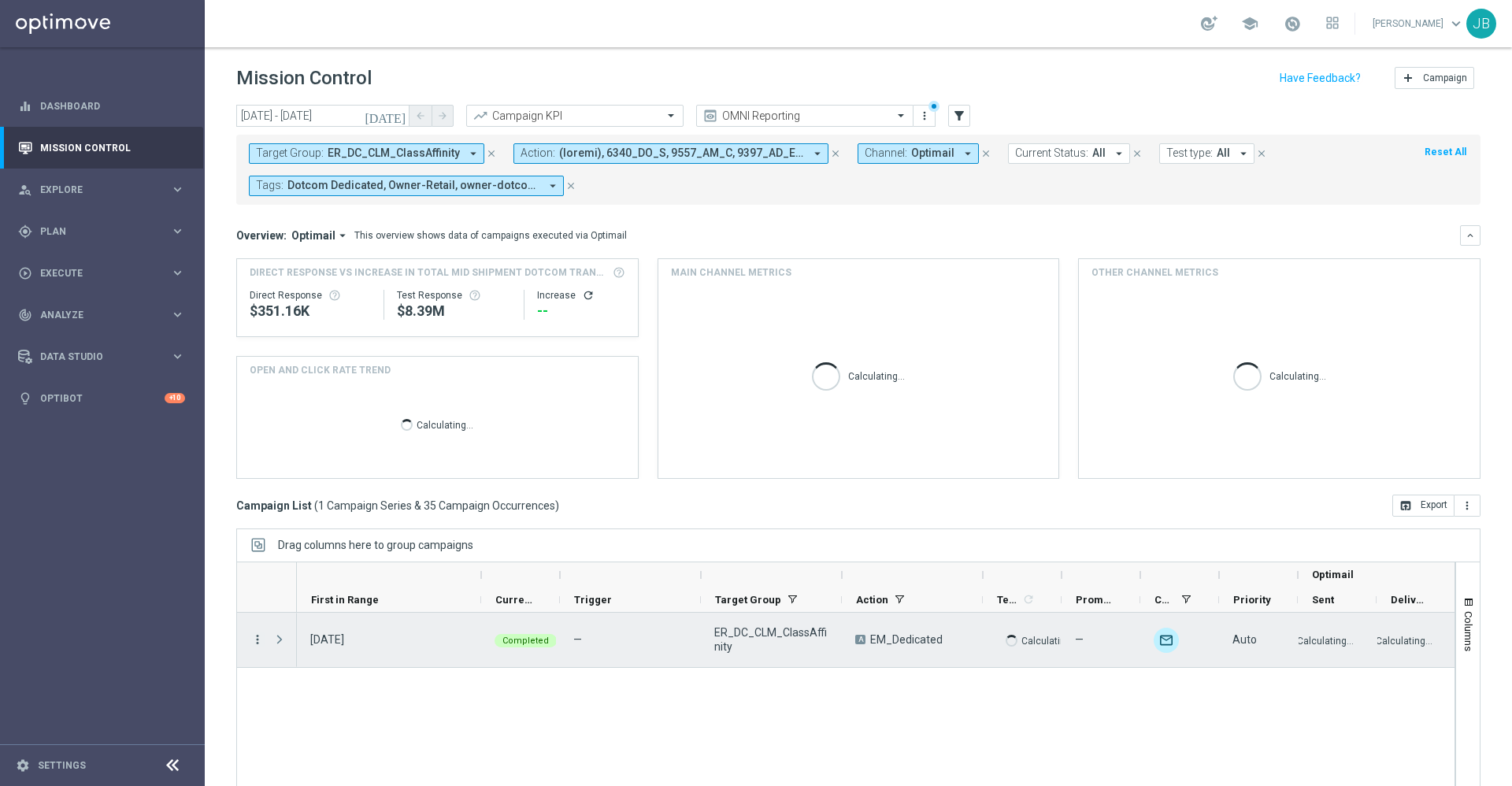
click at [253, 634] on icon "more_vert" at bounding box center [257, 638] width 14 height 14
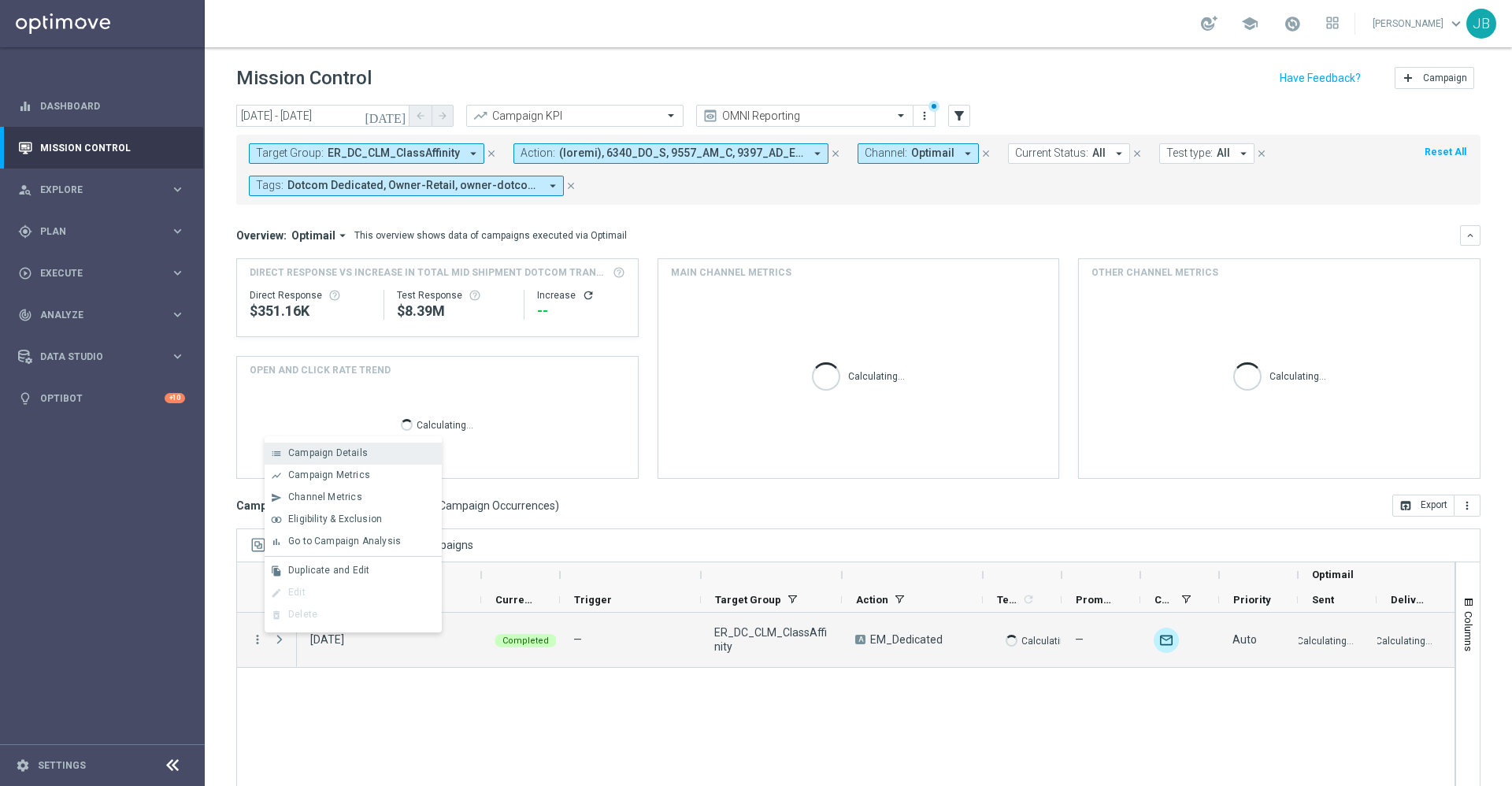
click at [314, 447] on span "Campaign Details" at bounding box center [328, 453] width 79 height 11
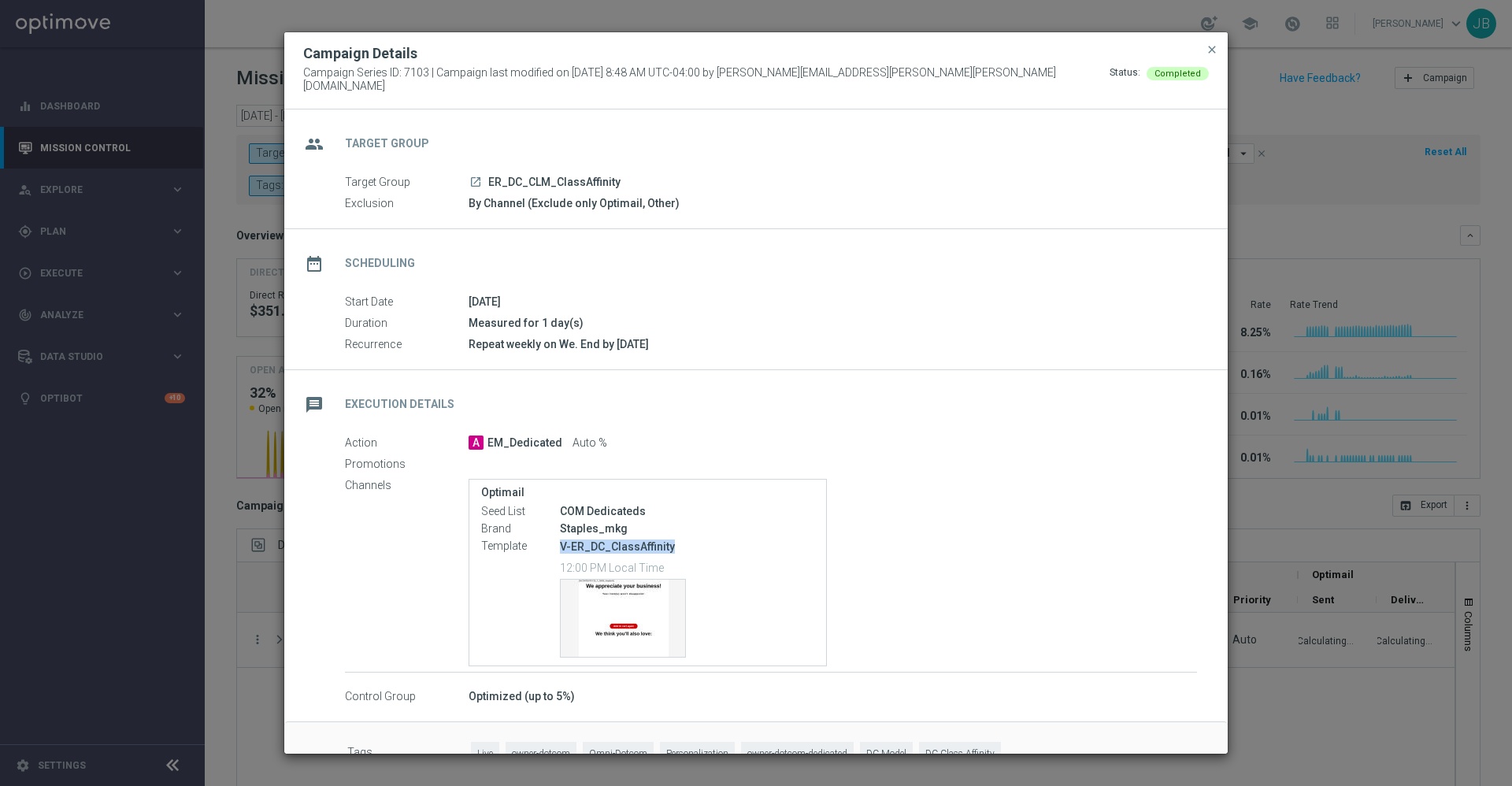
drag, startPoint x: 676, startPoint y: 538, endPoint x: 563, endPoint y: 546, distance: 113.3
click at [563, 546] on p "V-ER_DC_ClassAffinity" at bounding box center [687, 546] width 254 height 14
copy p "V-ER_DC_ClassAffinity"
click at [1212, 56] on span "close" at bounding box center [1213, 50] width 13 height 13
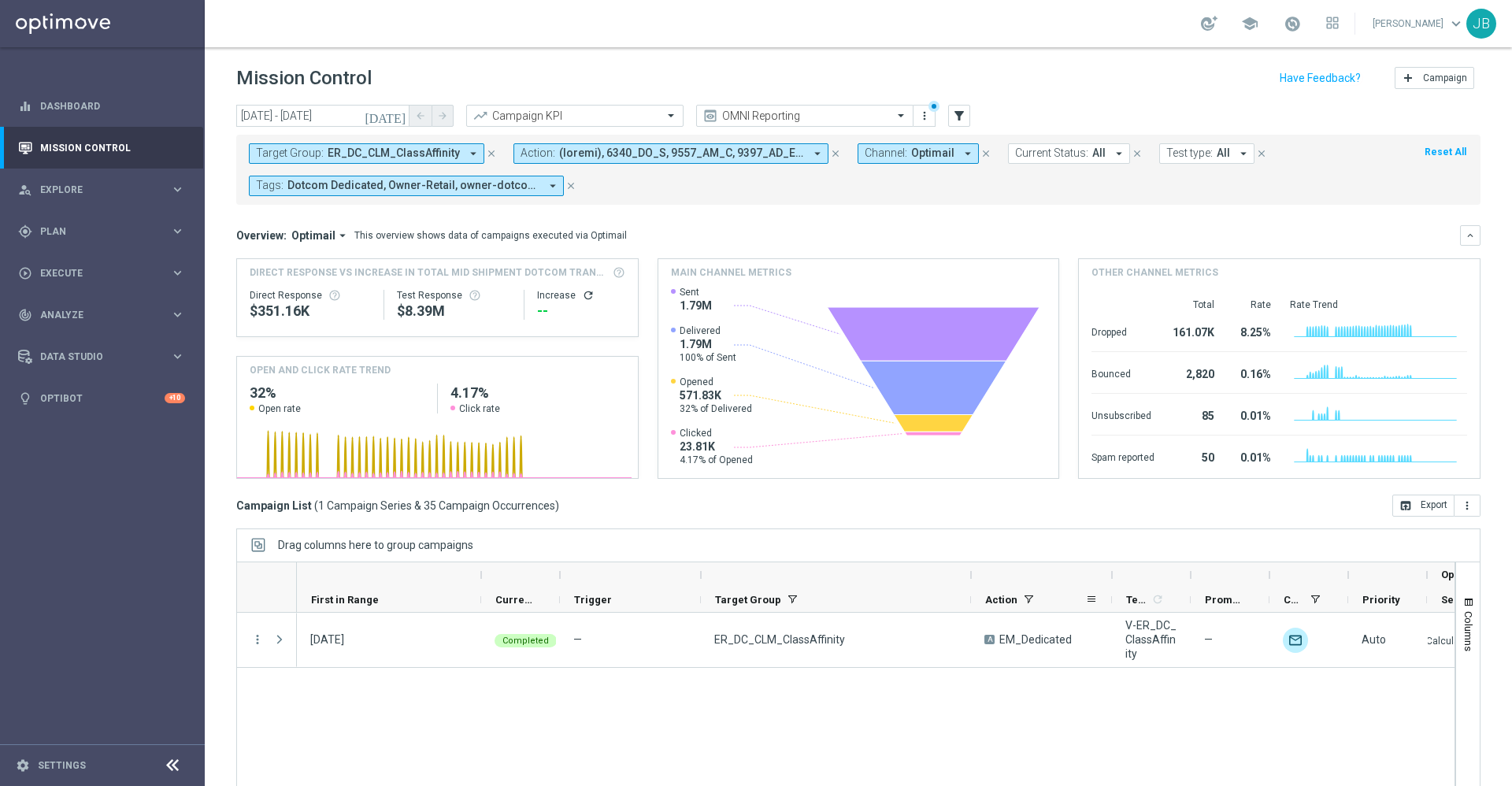
drag, startPoint x: 843, startPoint y: 574, endPoint x: 973, endPoint y: 594, distance: 131.5
click at [973, 594] on div "Optimail First in Range" at bounding box center [1060, 587] width 1528 height 51
click at [773, 120] on input "text" at bounding box center [789, 115] width 168 height 13
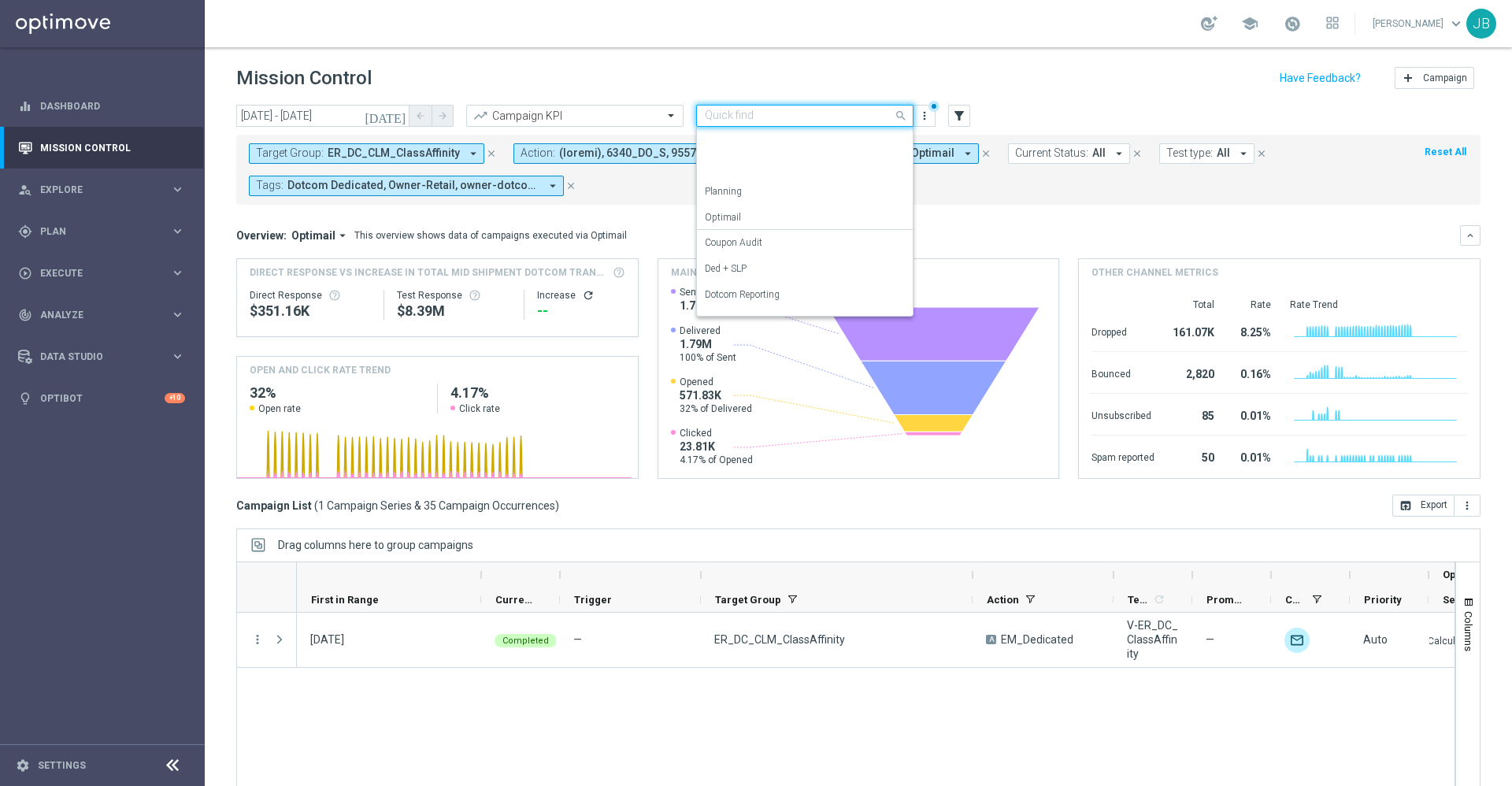
scroll to position [175, 0]
click at [736, 283] on div "SLP Reporting" at bounding box center [805, 275] width 200 height 26
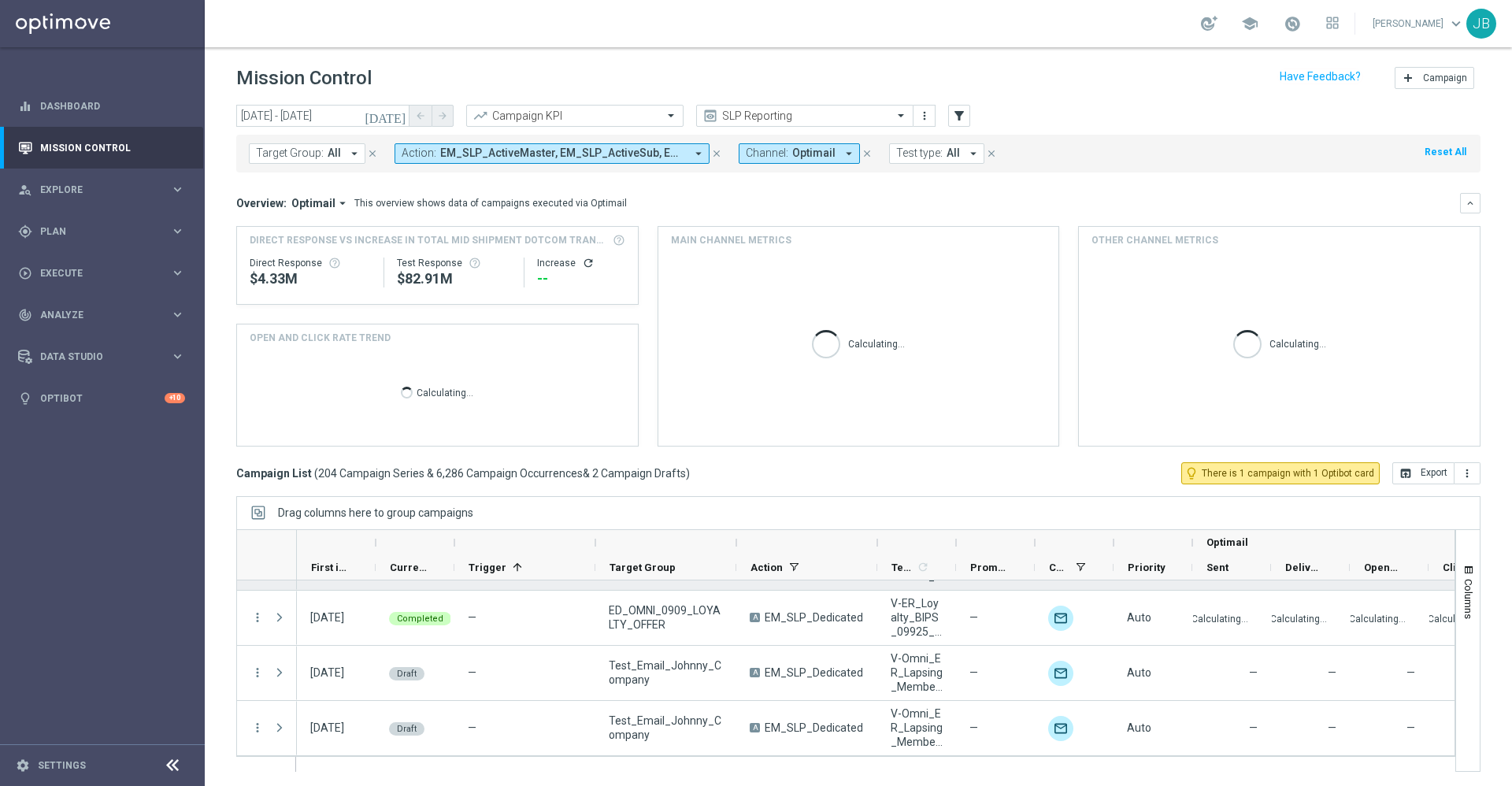
scroll to position [2, 0]
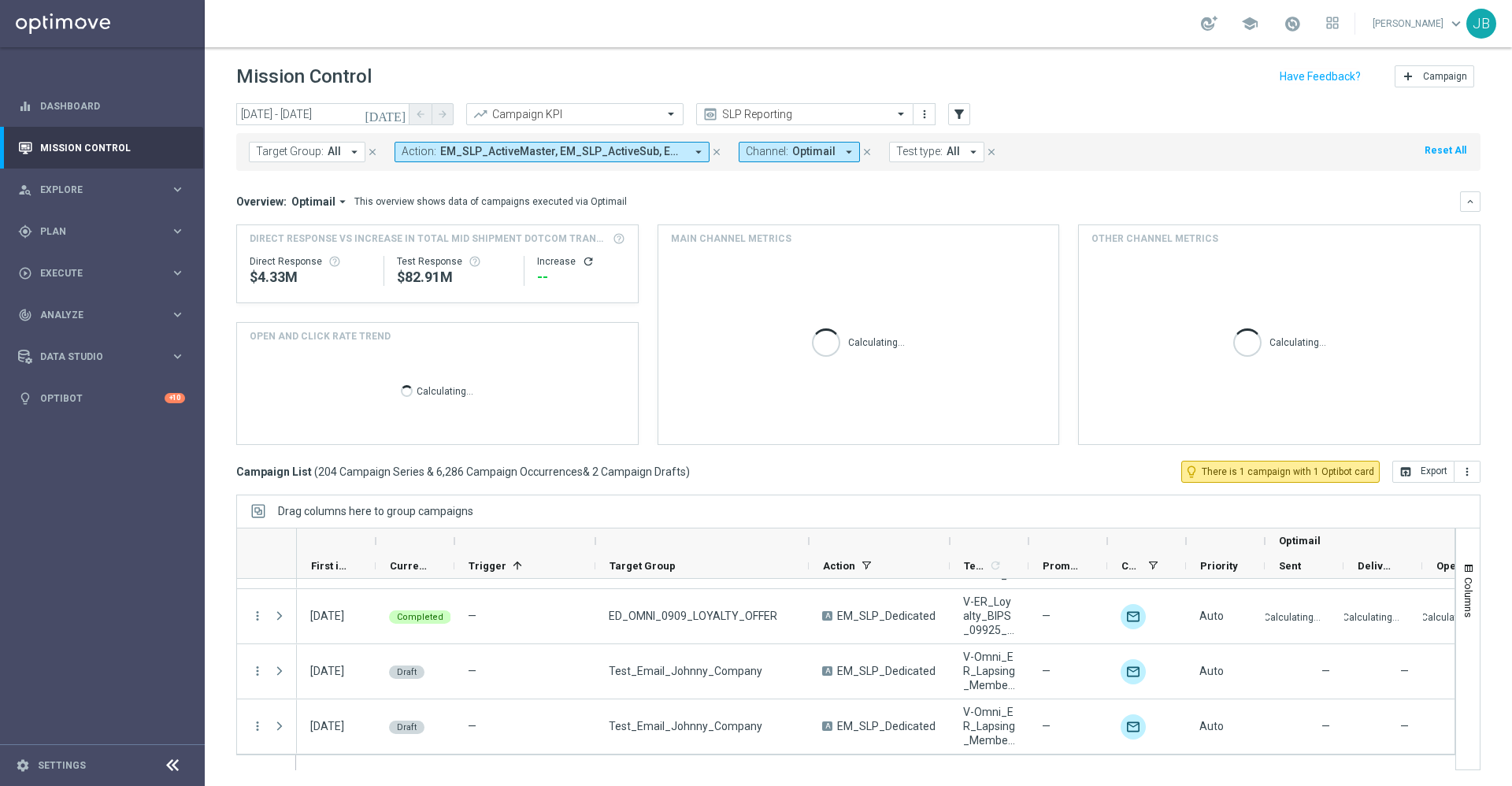
drag, startPoint x: 737, startPoint y: 541, endPoint x: 809, endPoint y: 540, distance: 72.0
click at [809, 540] on div at bounding box center [809, 540] width 6 height 25
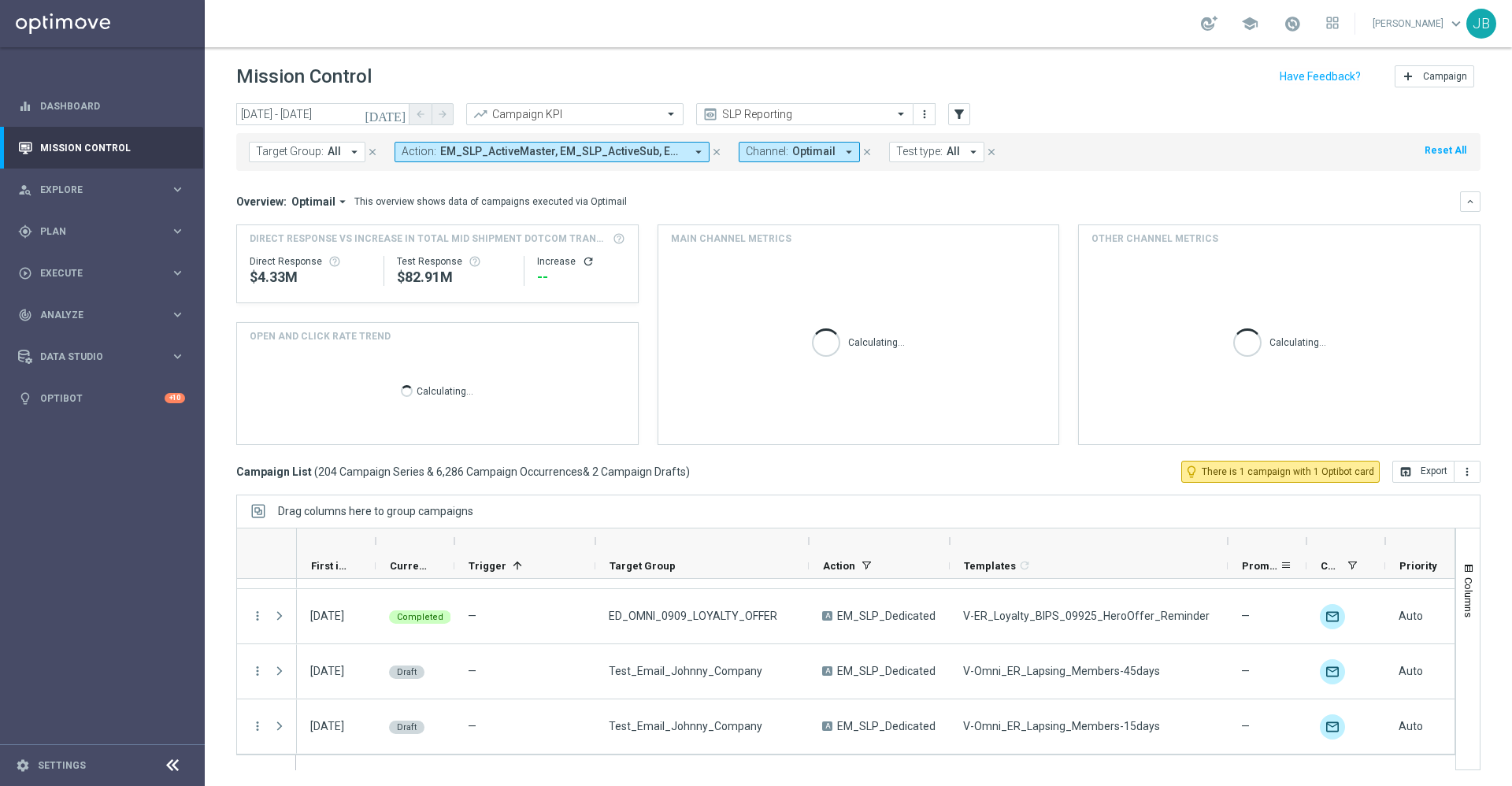
drag, startPoint x: 1030, startPoint y: 538, endPoint x: 1230, endPoint y: 565, distance: 201.8
click at [1230, 565] on div "Optimail First in Range" at bounding box center [1079, 553] width 1566 height 51
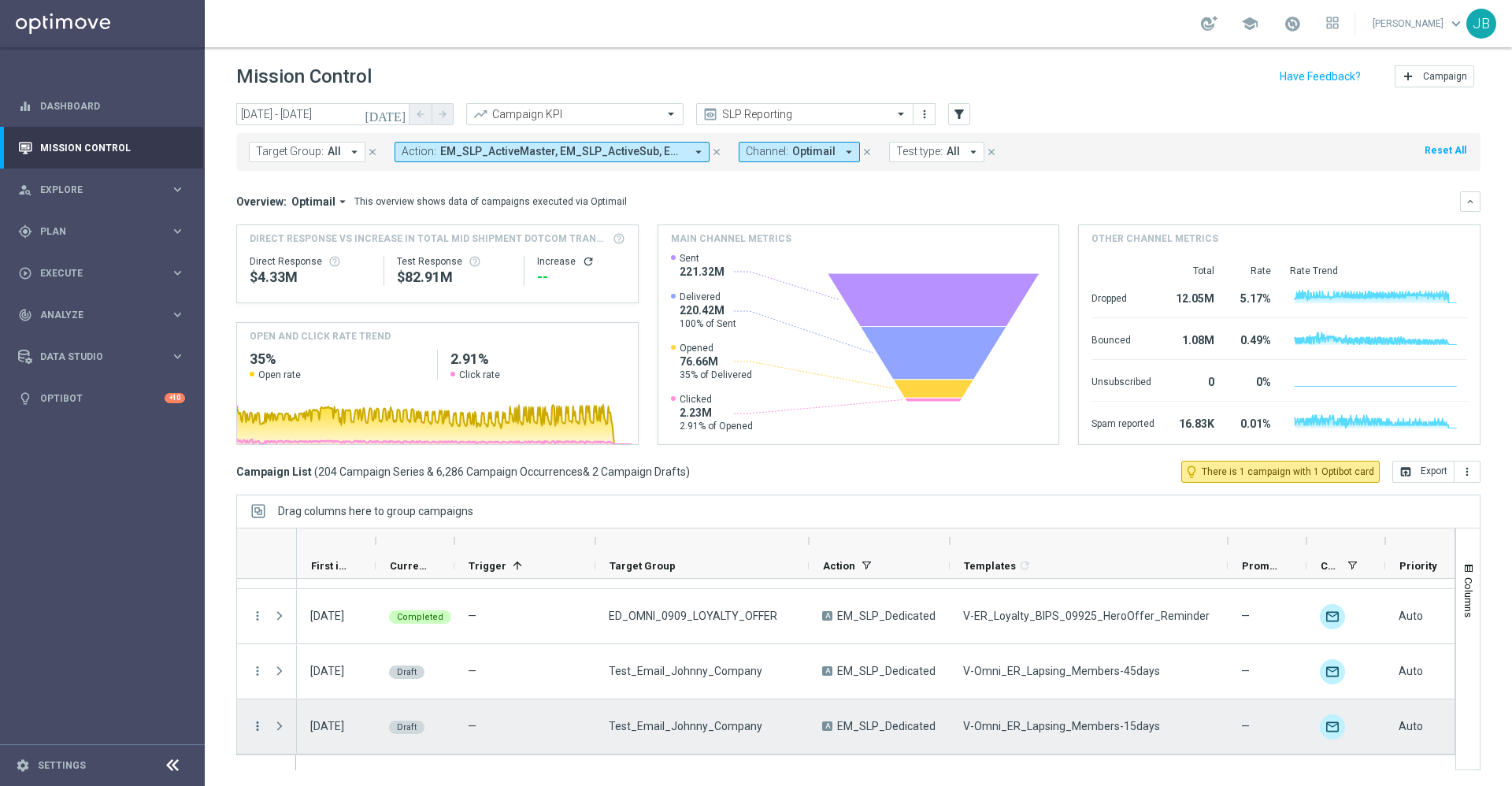
click at [261, 654] on icon "more_vert" at bounding box center [257, 725] width 14 height 14
click at [305, 632] on span "Campaign Details" at bounding box center [328, 627] width 79 height 11
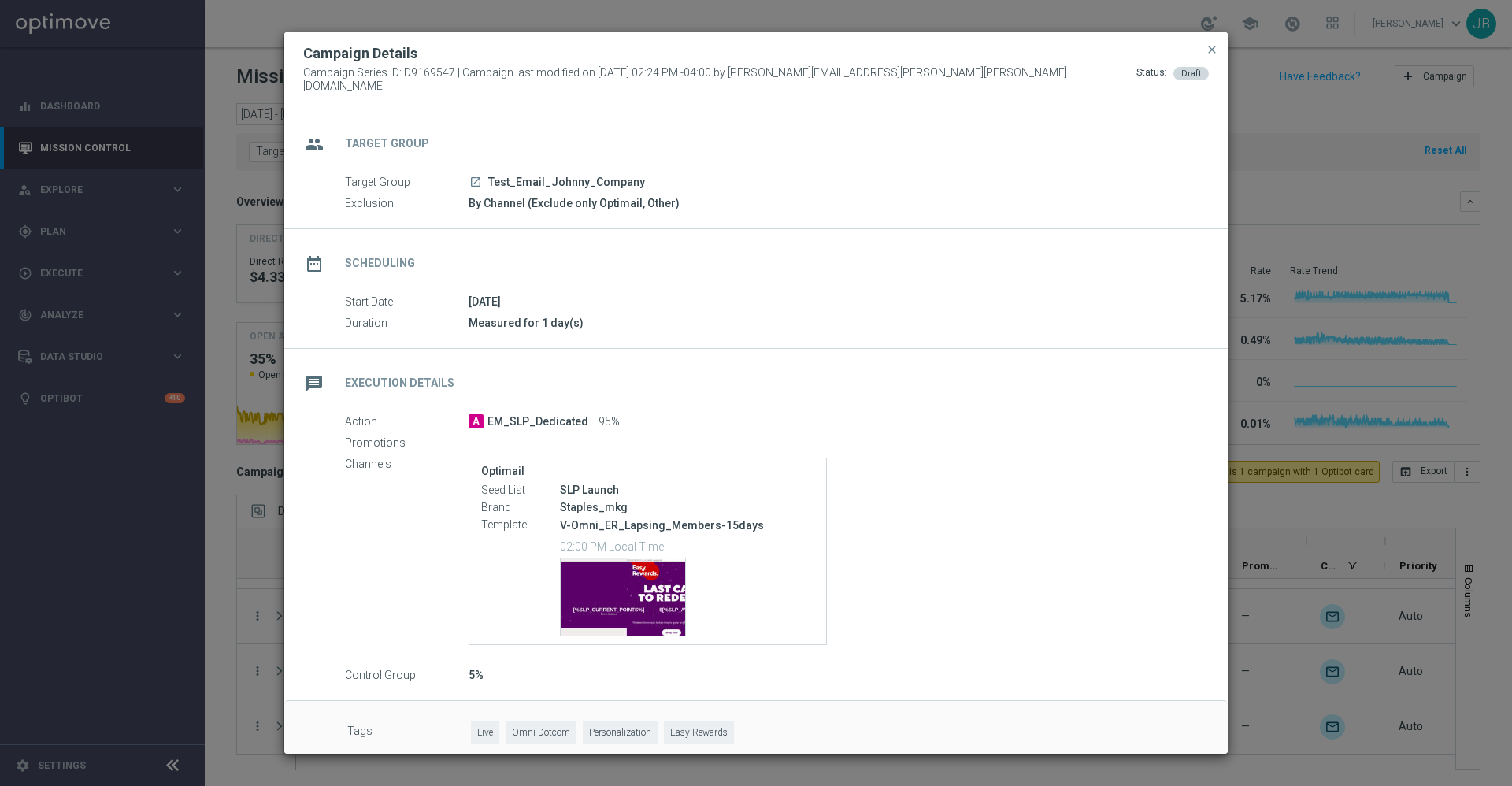
scroll to position [14, 0]
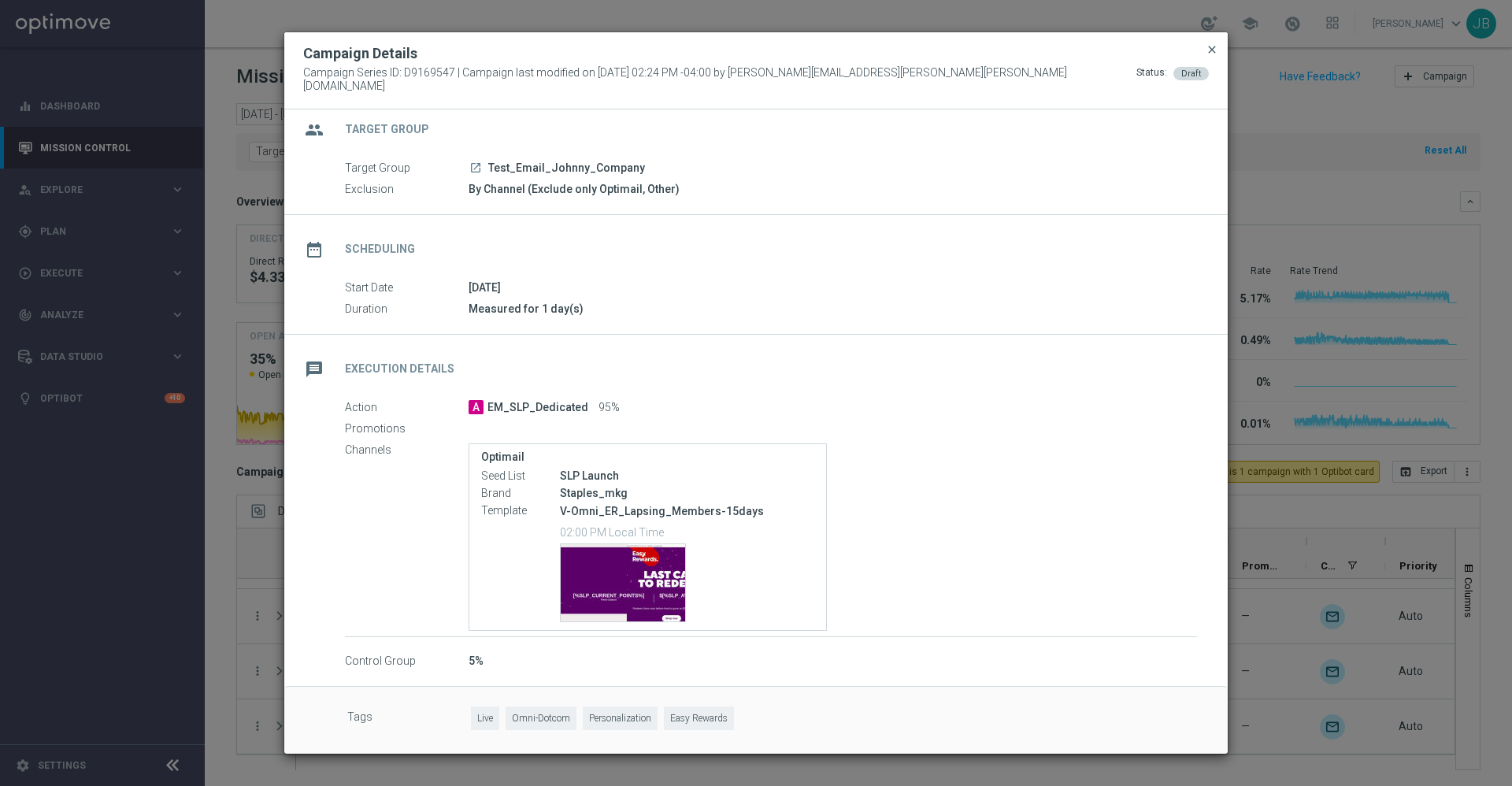
click at [1213, 56] on span "close" at bounding box center [1213, 50] width 13 height 13
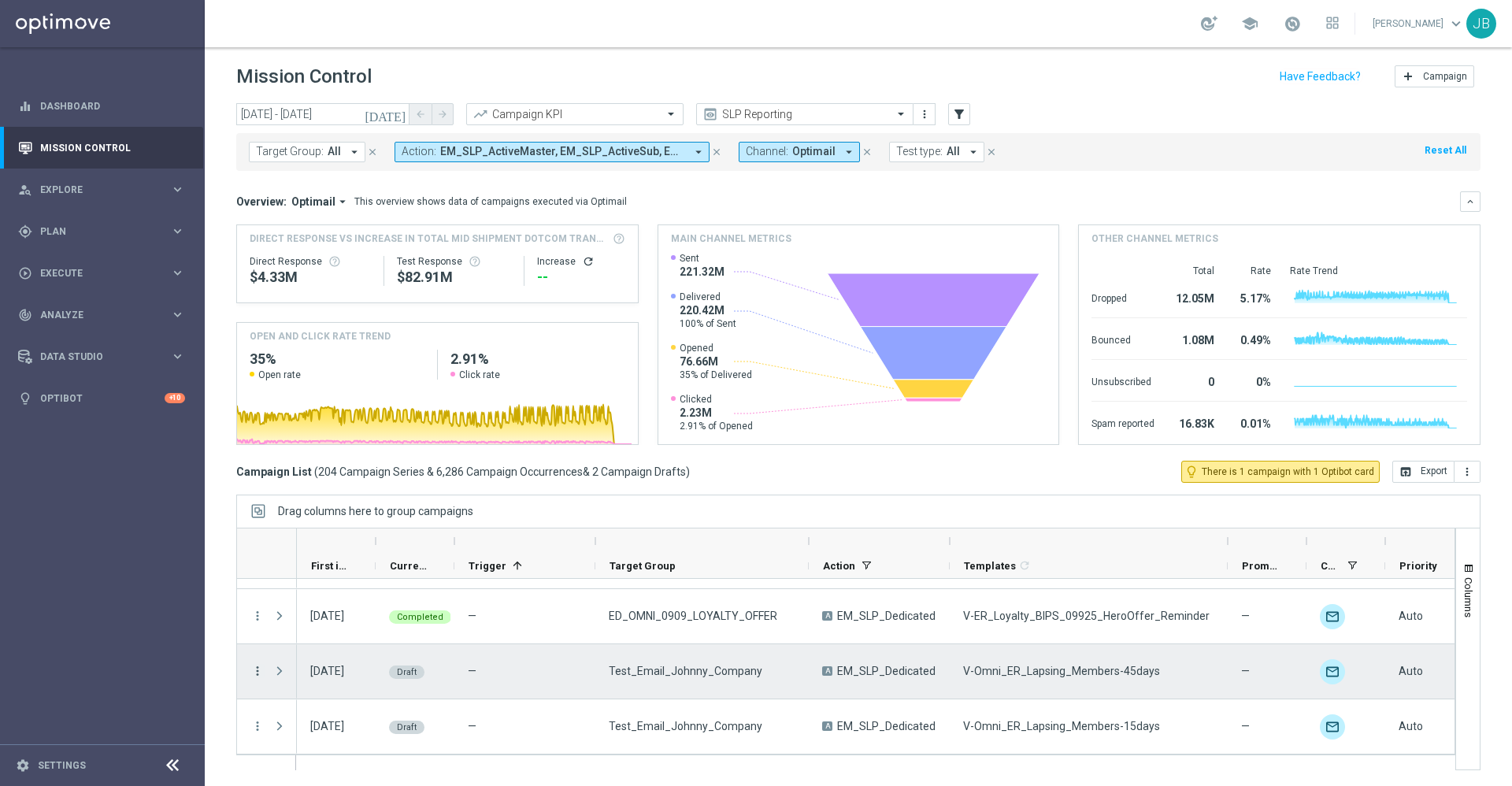
click at [264, 654] on icon "more_vert" at bounding box center [257, 670] width 14 height 14
click at [301, 654] on span "Campaign Details" at bounding box center [328, 680] width 79 height 11
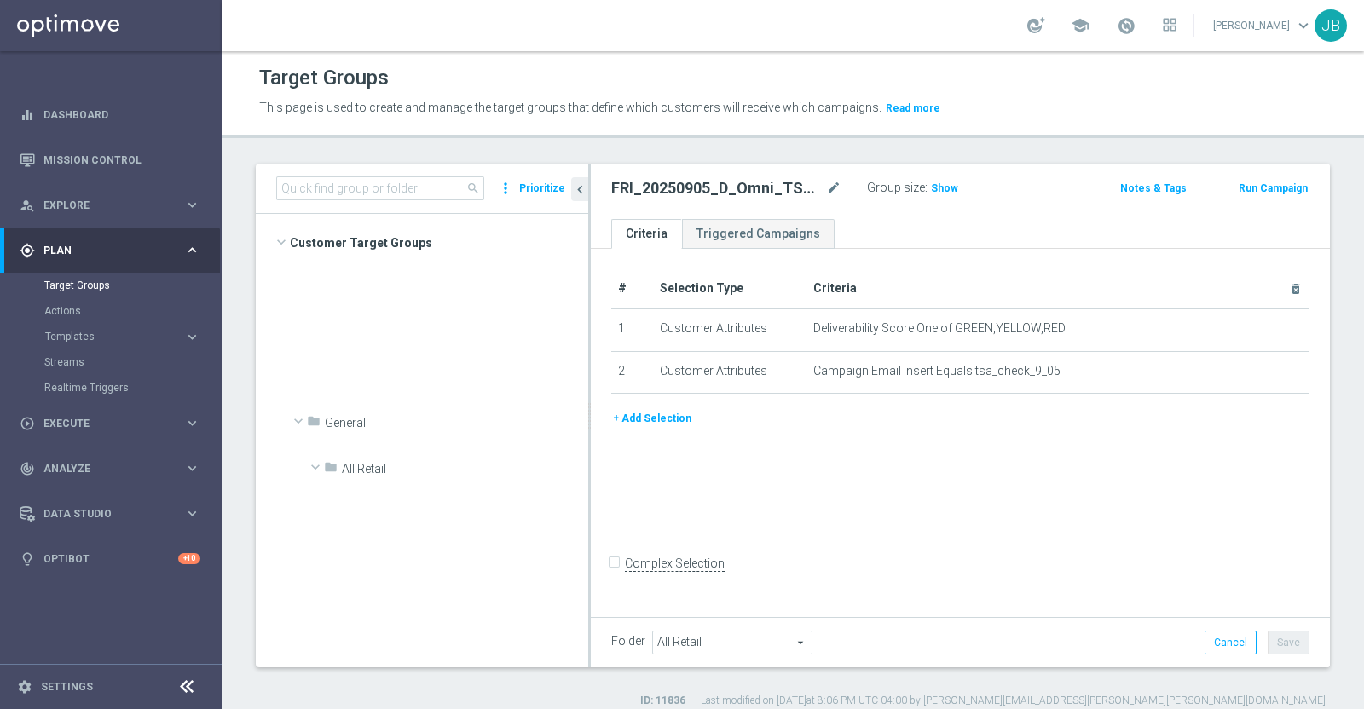
scroll to position [970, 0]
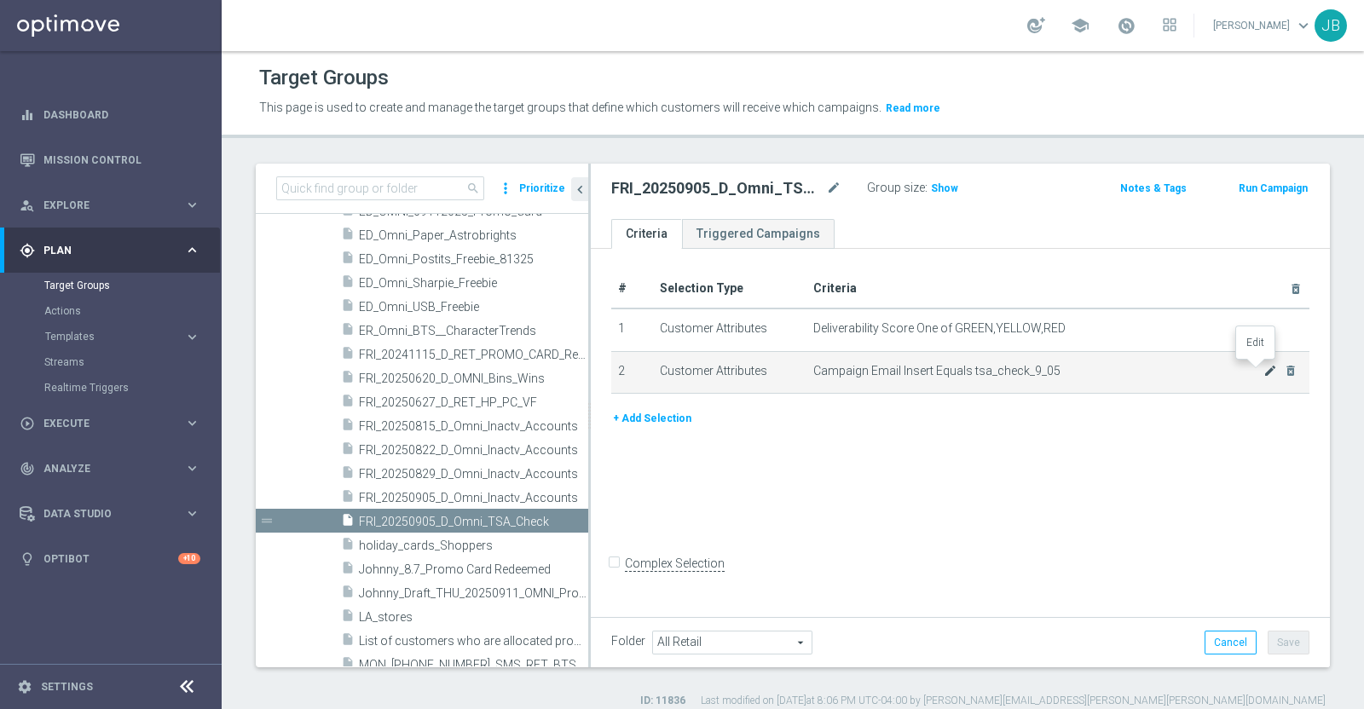
click at [1263, 372] on icon "mode_edit" at bounding box center [1270, 371] width 14 height 14
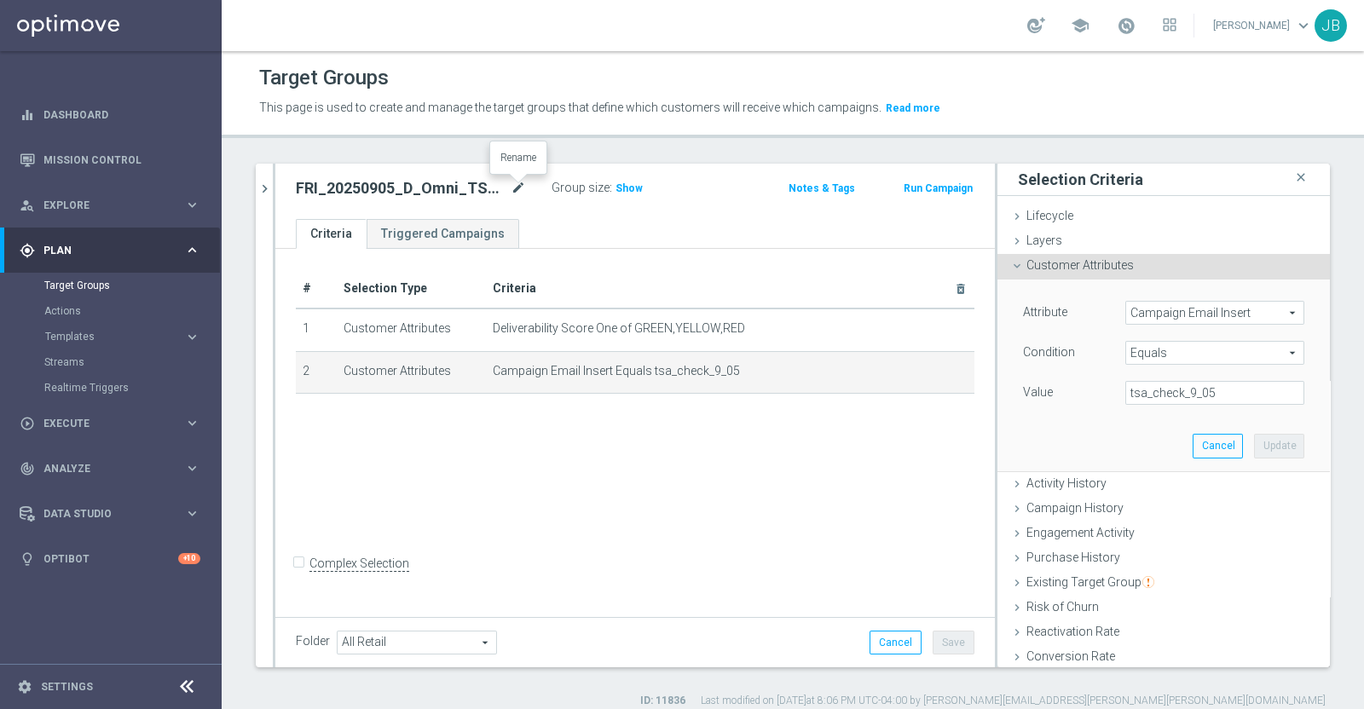
click at [516, 187] on icon "mode_edit" at bounding box center [518, 188] width 15 height 20
click at [506, 187] on input "FRI_20250905_D_Omni_TSA_Check" at bounding box center [411, 190] width 230 height 24
drag, startPoint x: 500, startPoint y: 194, endPoint x: 427, endPoint y: 194, distance: 73.3
click at [427, 194] on input "FRI_20250905_D_Omni_TSA_Check" at bounding box center [411, 190] width 230 height 24
click at [275, 183] on div "FRI_20250905_D_Omni_TSA_Check Group size : Show Notes & Tags Run Campaign" at bounding box center [634, 191] width 719 height 55
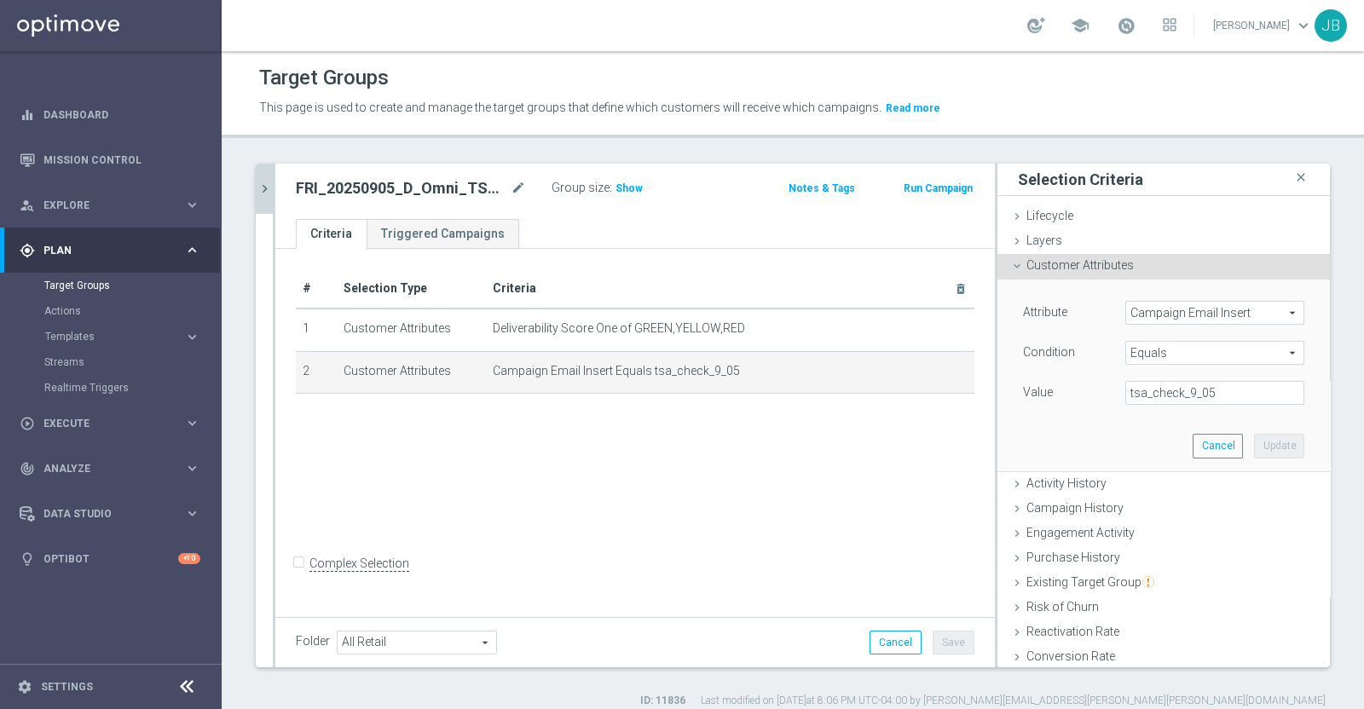
click at [267, 185] on icon "chevron_right" at bounding box center [265, 189] width 16 height 16
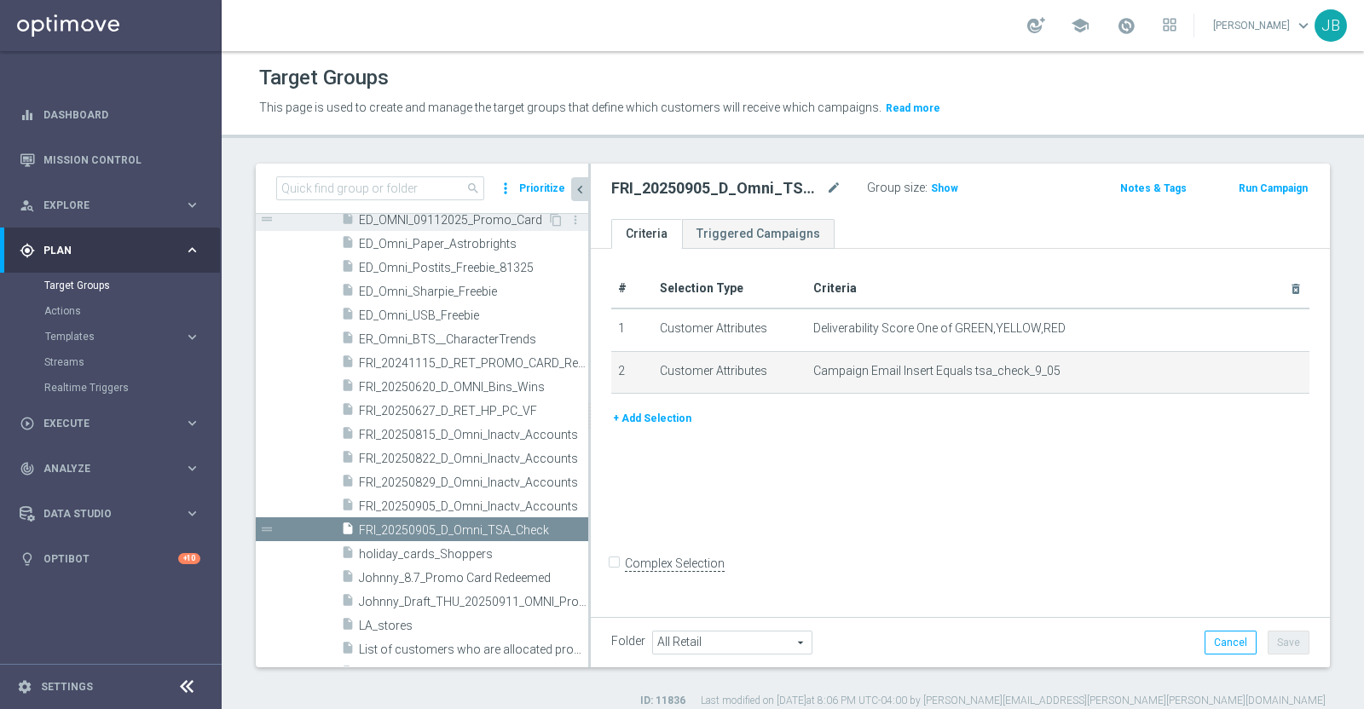
scroll to position [955, 0]
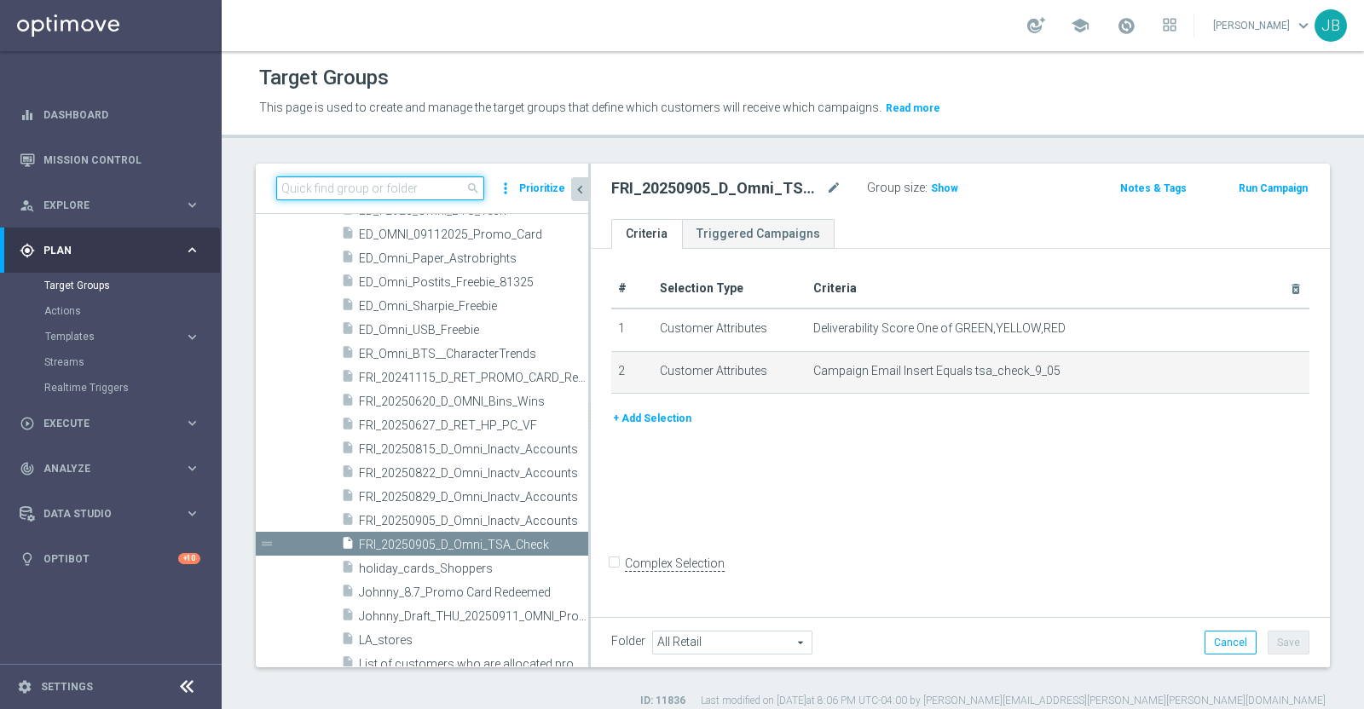
click at [430, 187] on input at bounding box center [380, 188] width 208 height 24
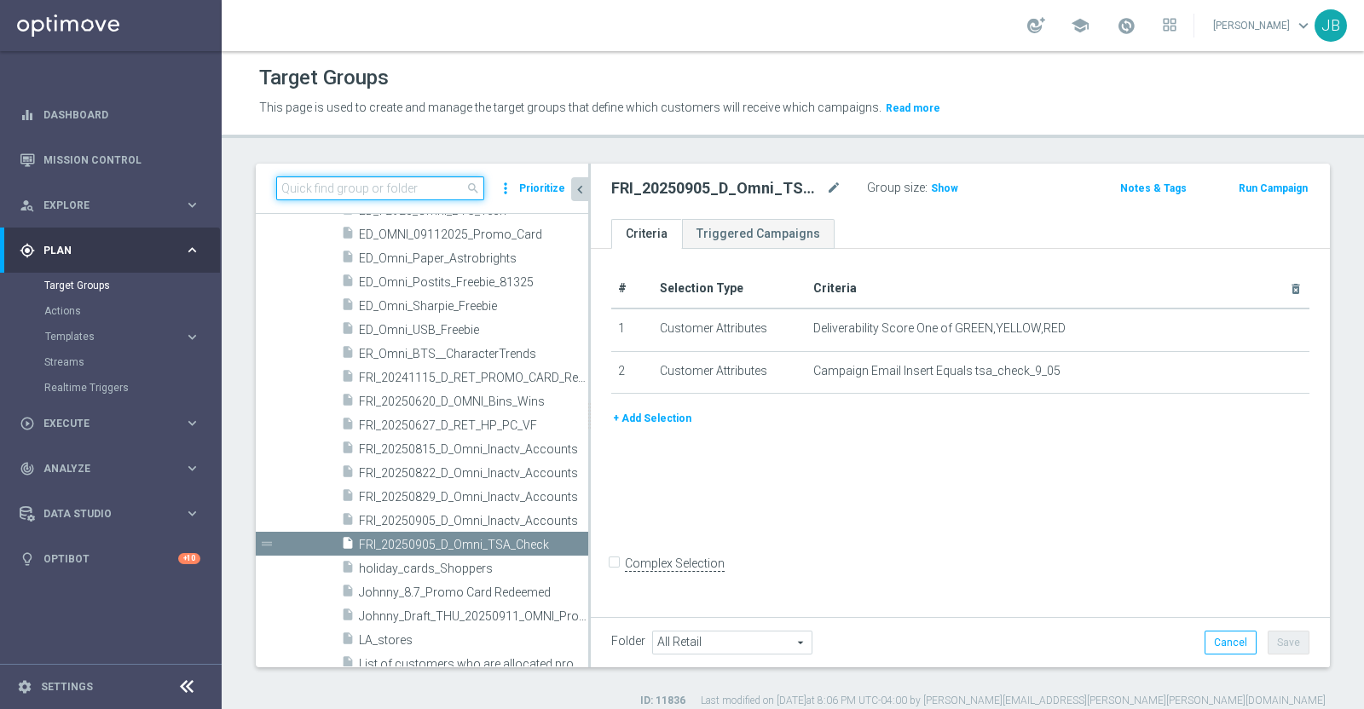
paste input "TSA_Check"
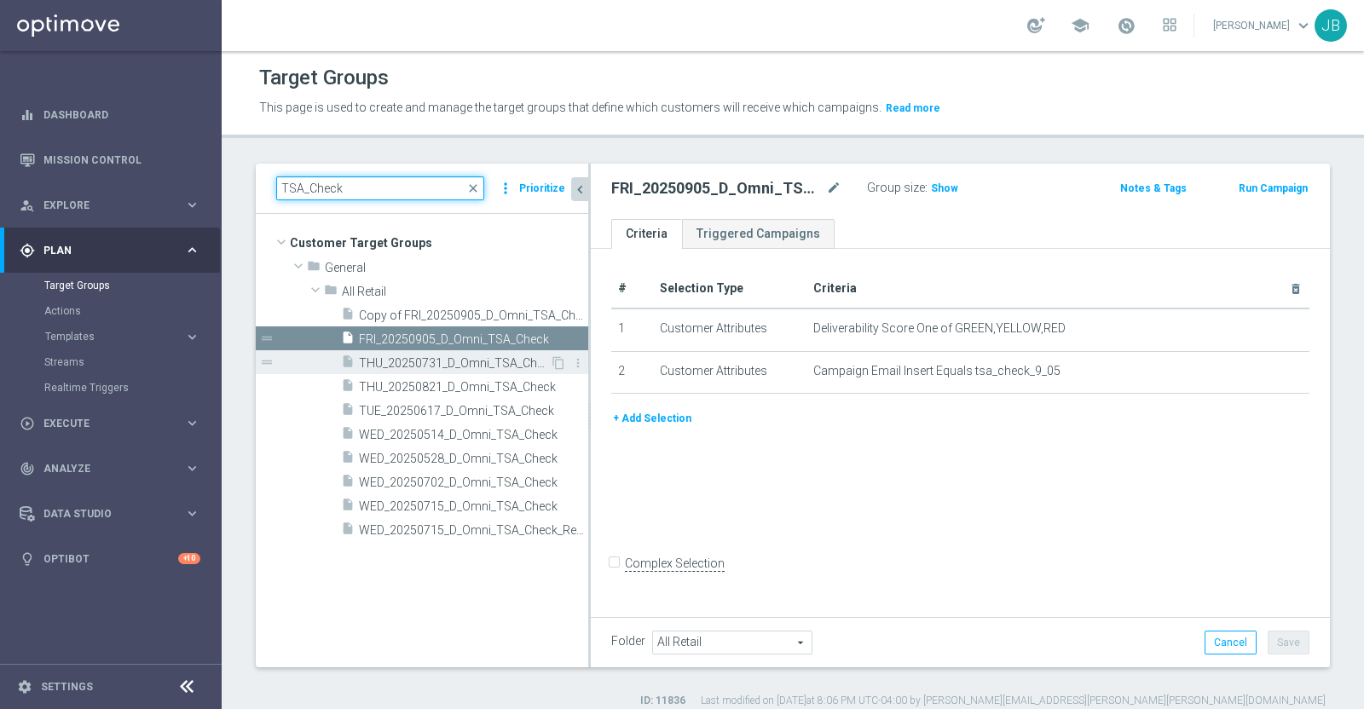
type input "TSA_Check"
click at [422, 359] on span "THU_20250731_D_Omni_TSA_Check" at bounding box center [454, 363] width 191 height 14
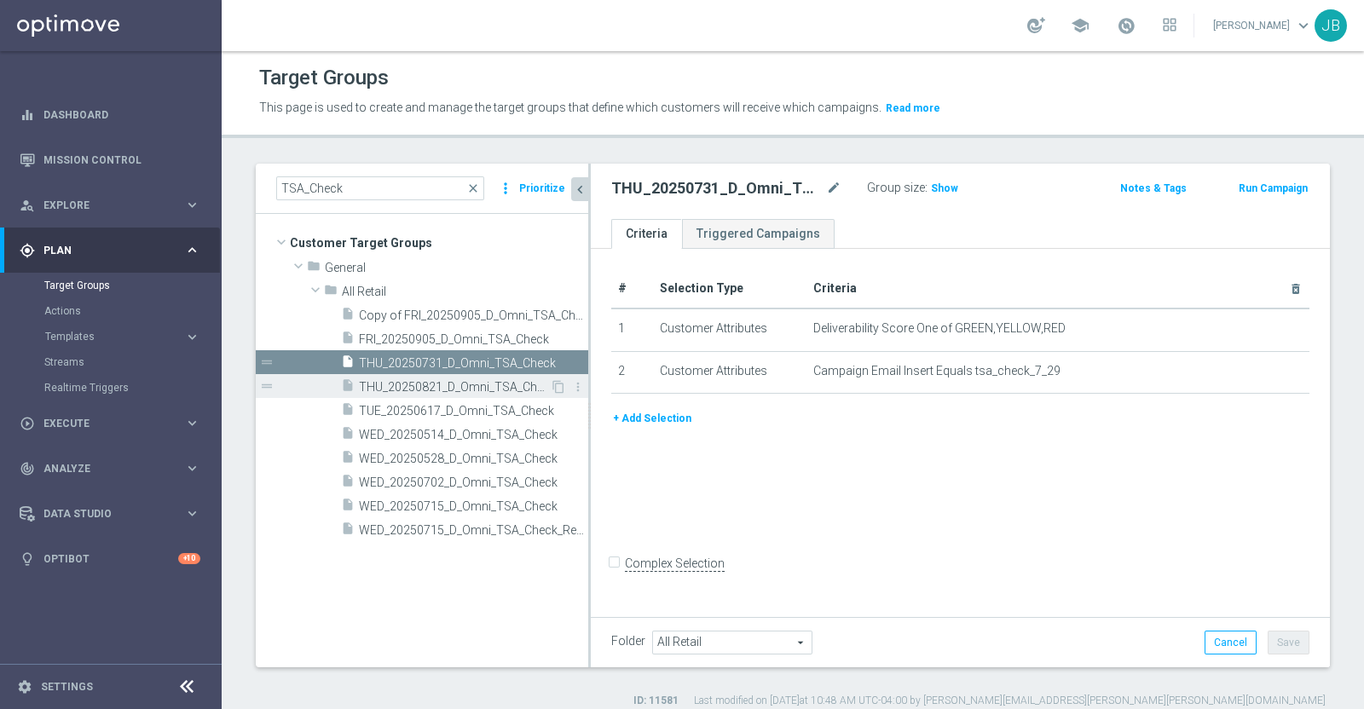
click at [424, 380] on span "THU_20250821_D_Omni_TSA_Check" at bounding box center [454, 387] width 191 height 14
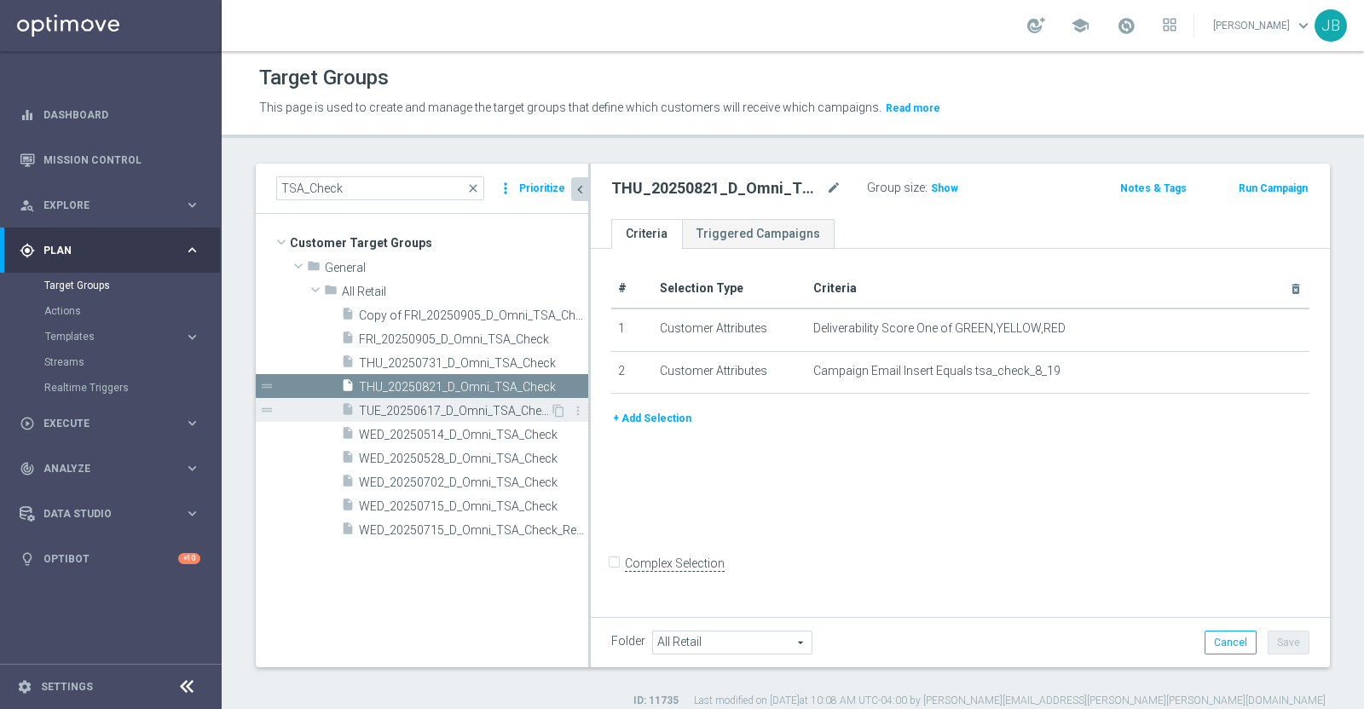
click at [427, 404] on span "TUE_20250617_D_Omni_TSA_Check" at bounding box center [454, 411] width 191 height 14
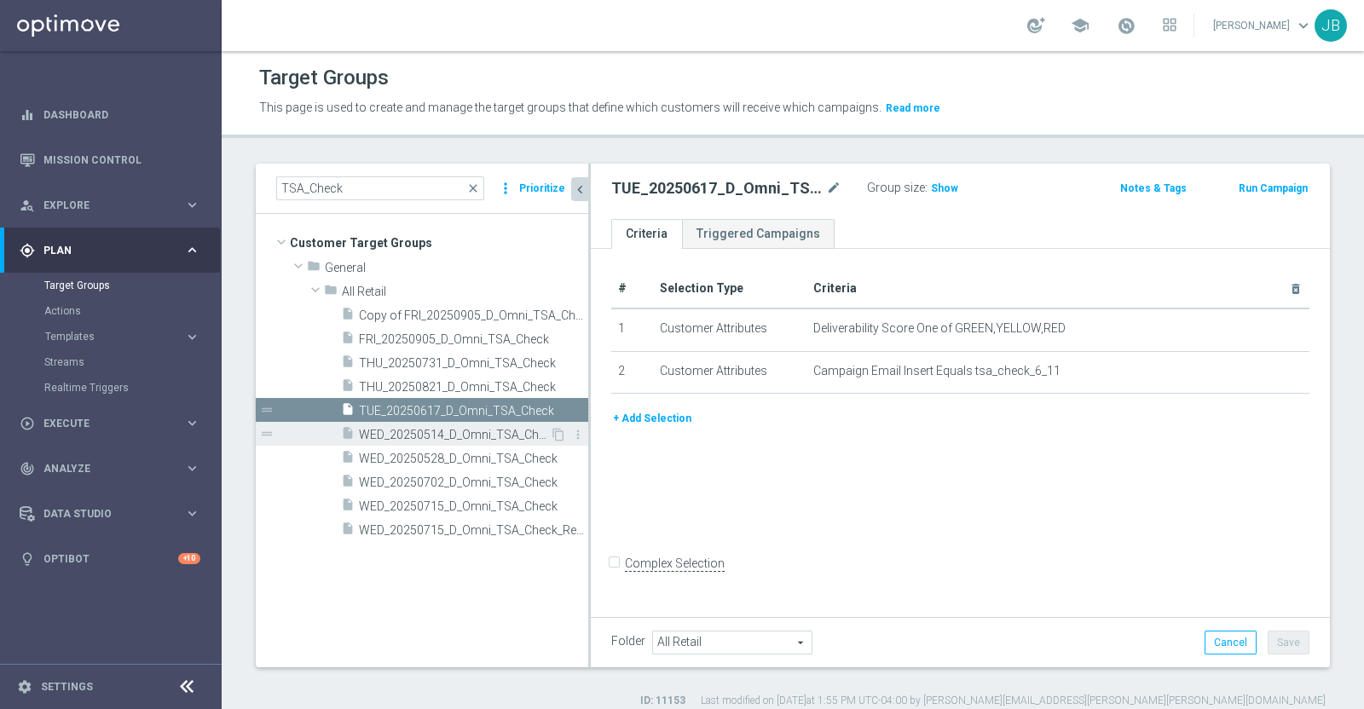
click at [426, 432] on span "WED_20250514_D_Omni_TSA_Check" at bounding box center [454, 435] width 191 height 14
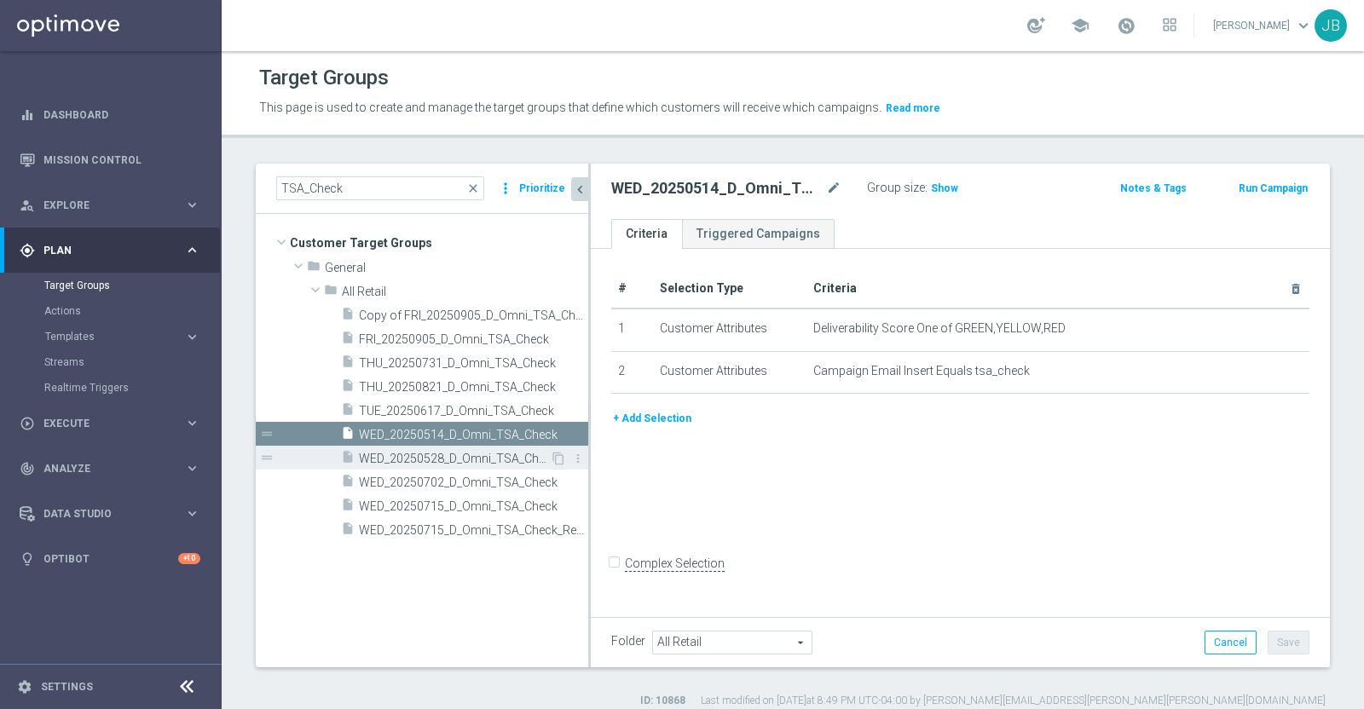
click at [426, 460] on span "WED_20250528_D_Omni_TSA_Check" at bounding box center [454, 459] width 191 height 14
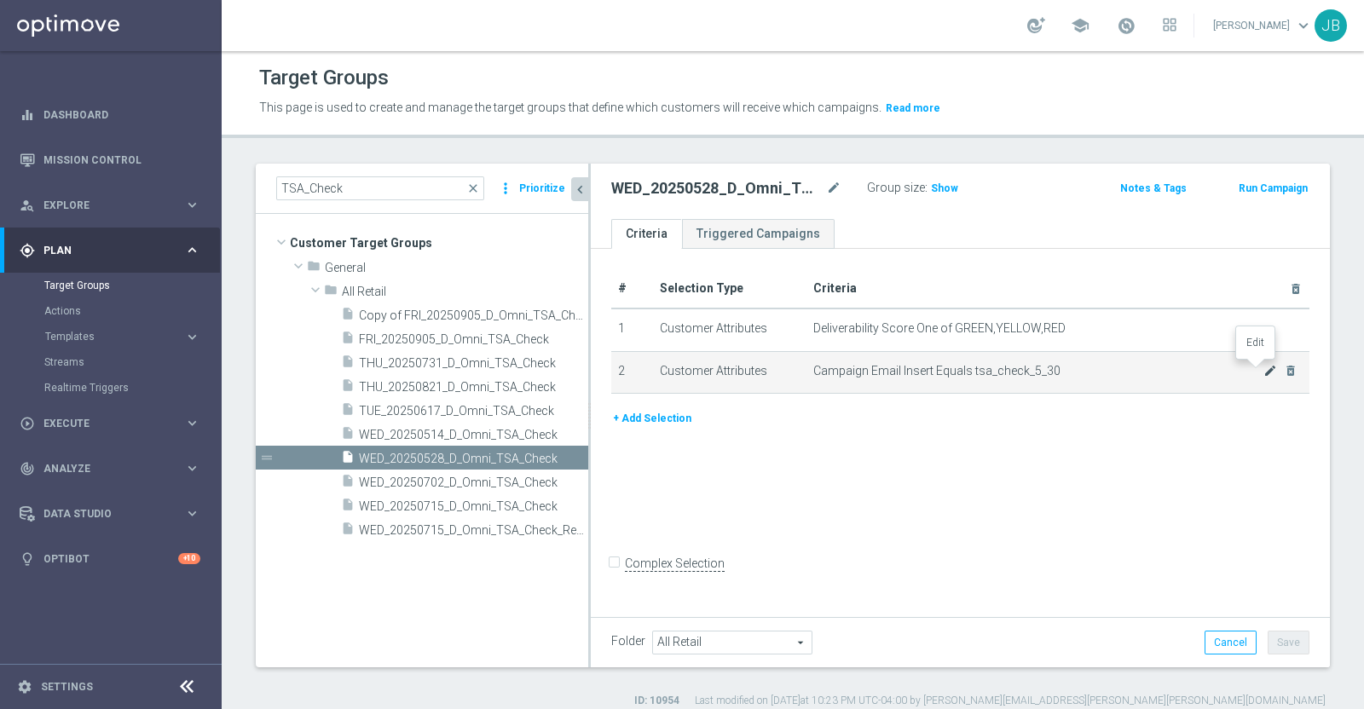
click at [1263, 374] on icon "mode_edit" at bounding box center [1270, 371] width 14 height 14
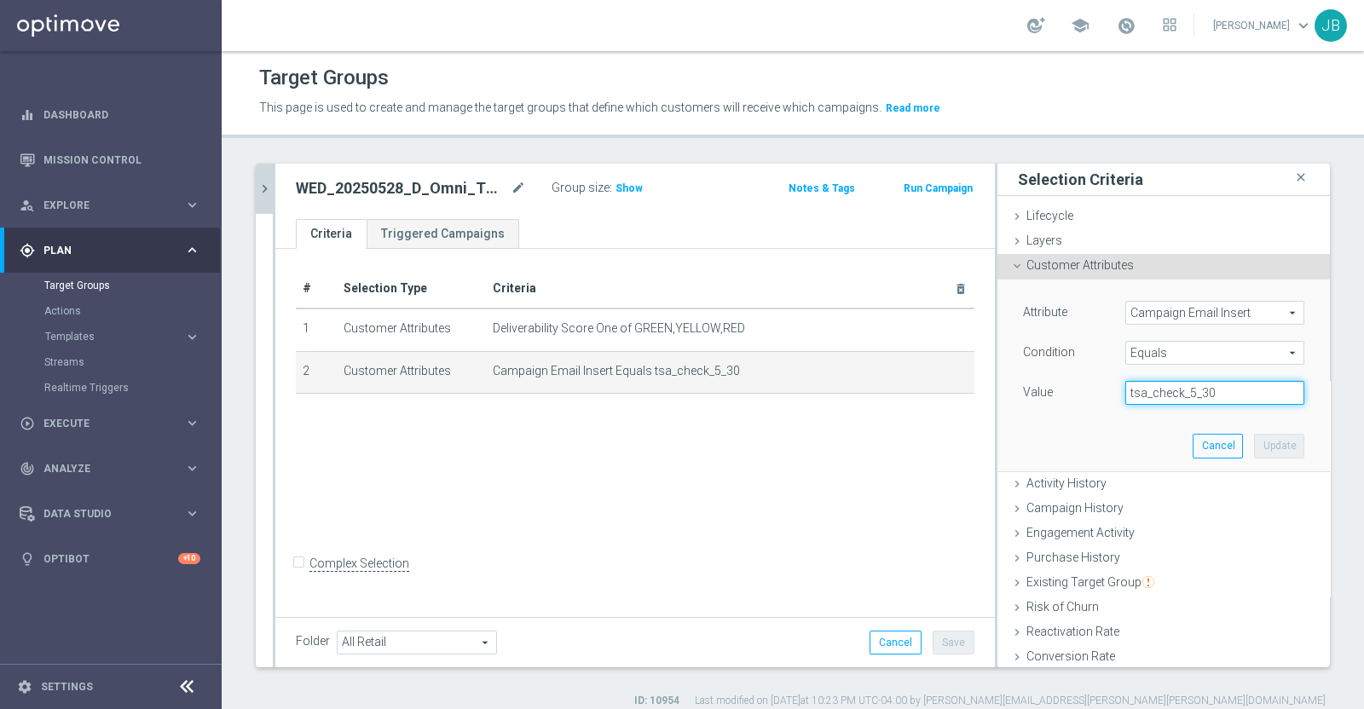
click at [1215, 386] on input "tsa_check_5_30" at bounding box center [1214, 393] width 179 height 24
drag, startPoint x: 1215, startPoint y: 386, endPoint x: 1087, endPoint y: 380, distance: 128.0
click at [1087, 381] on div "Value tsa_check_5_30" at bounding box center [1163, 394] width 307 height 27
click at [265, 186] on icon "chevron_right" at bounding box center [265, 189] width 16 height 16
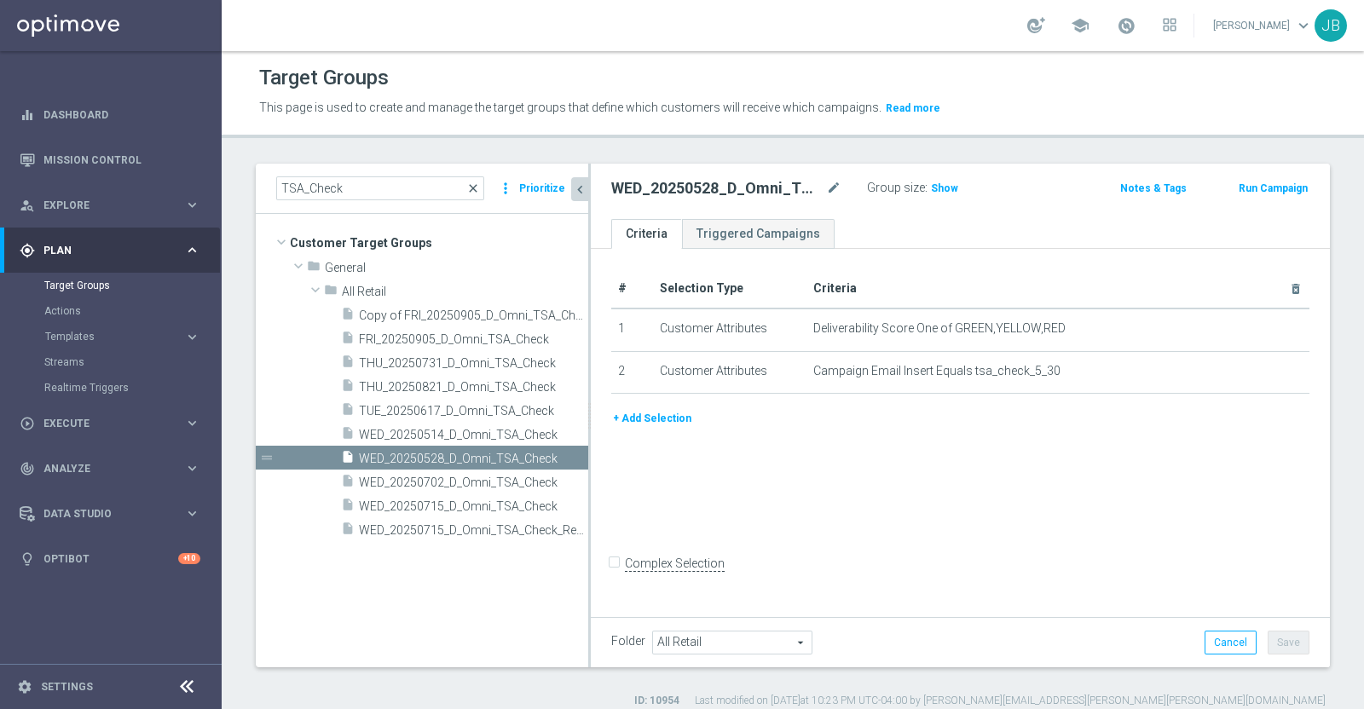
click at [480, 189] on span "close" at bounding box center [473, 189] width 14 height 14
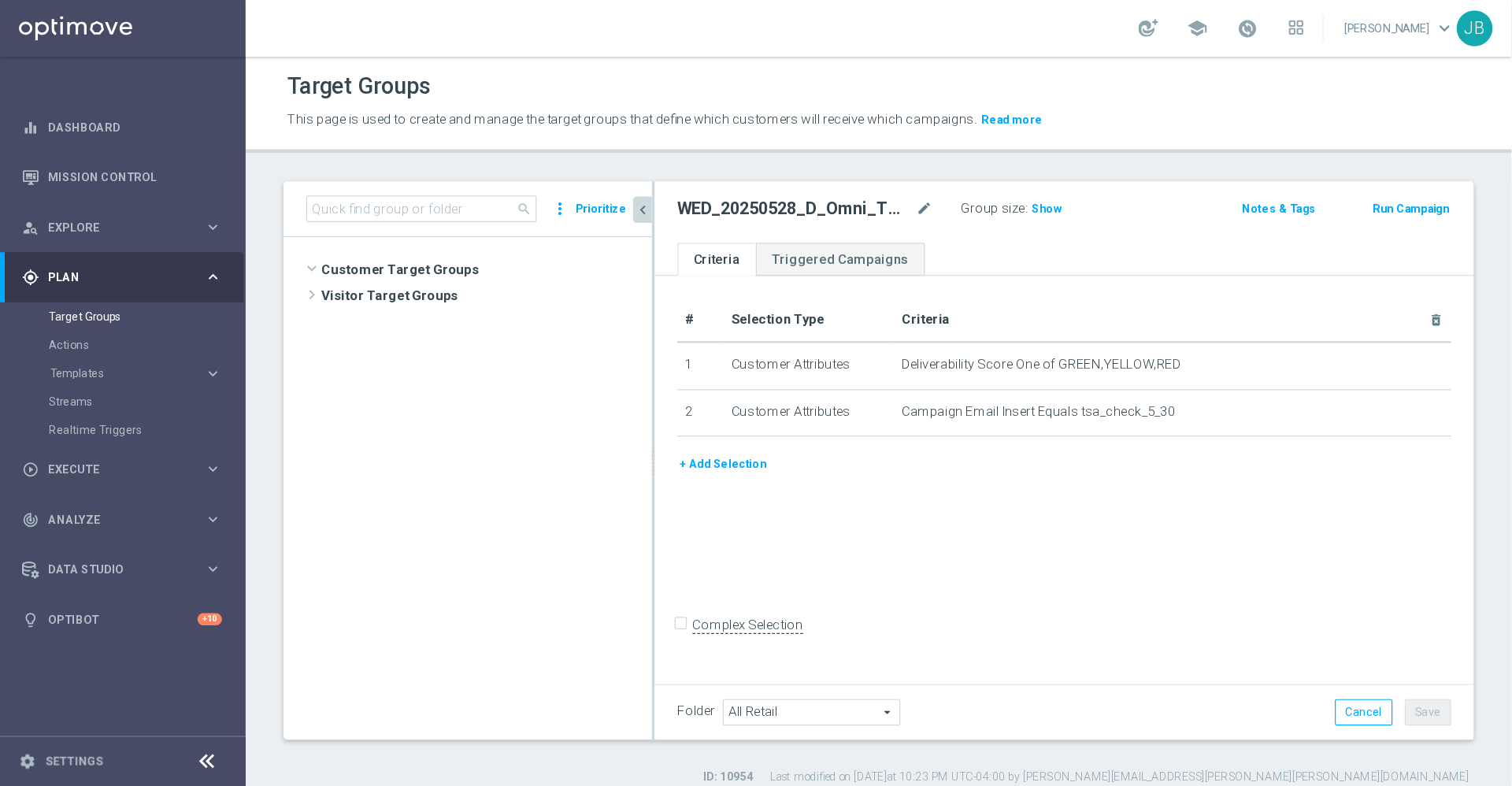
scroll to position [1674, 0]
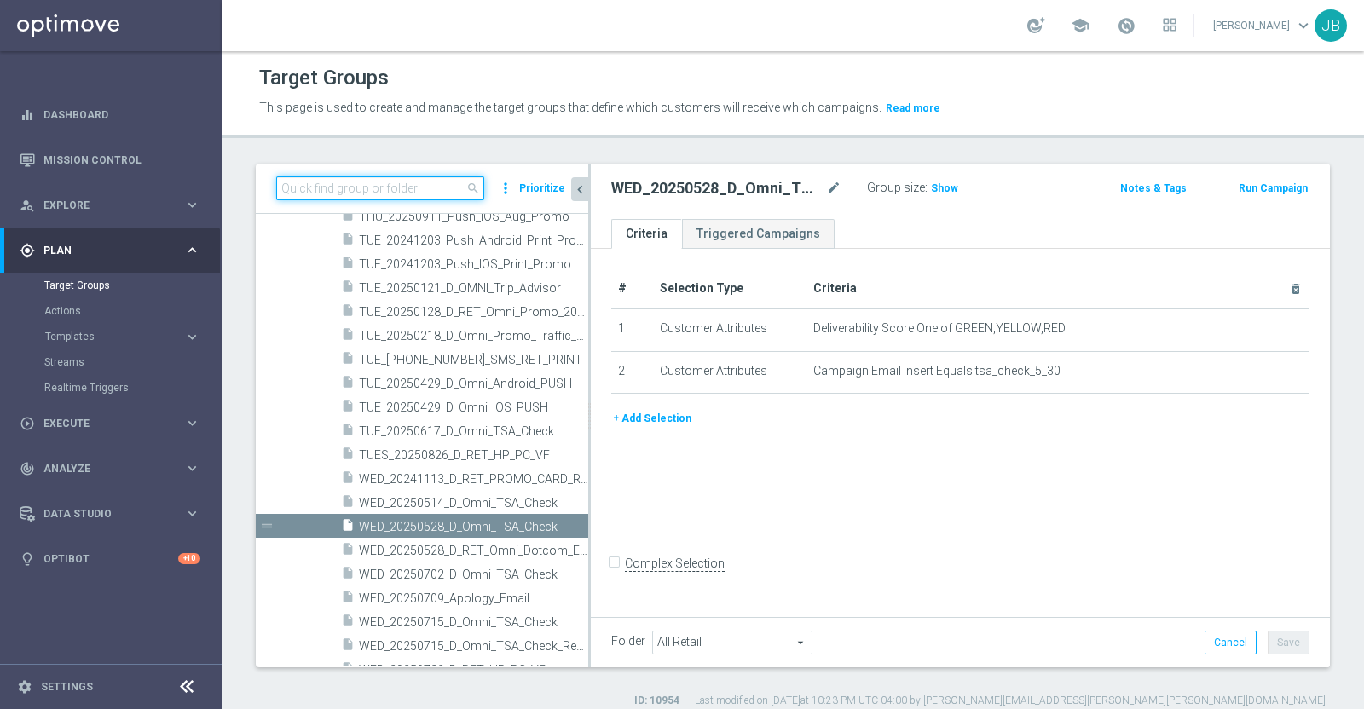
click at [395, 182] on input at bounding box center [380, 188] width 208 height 24
paste input "tsa_check_5_30"
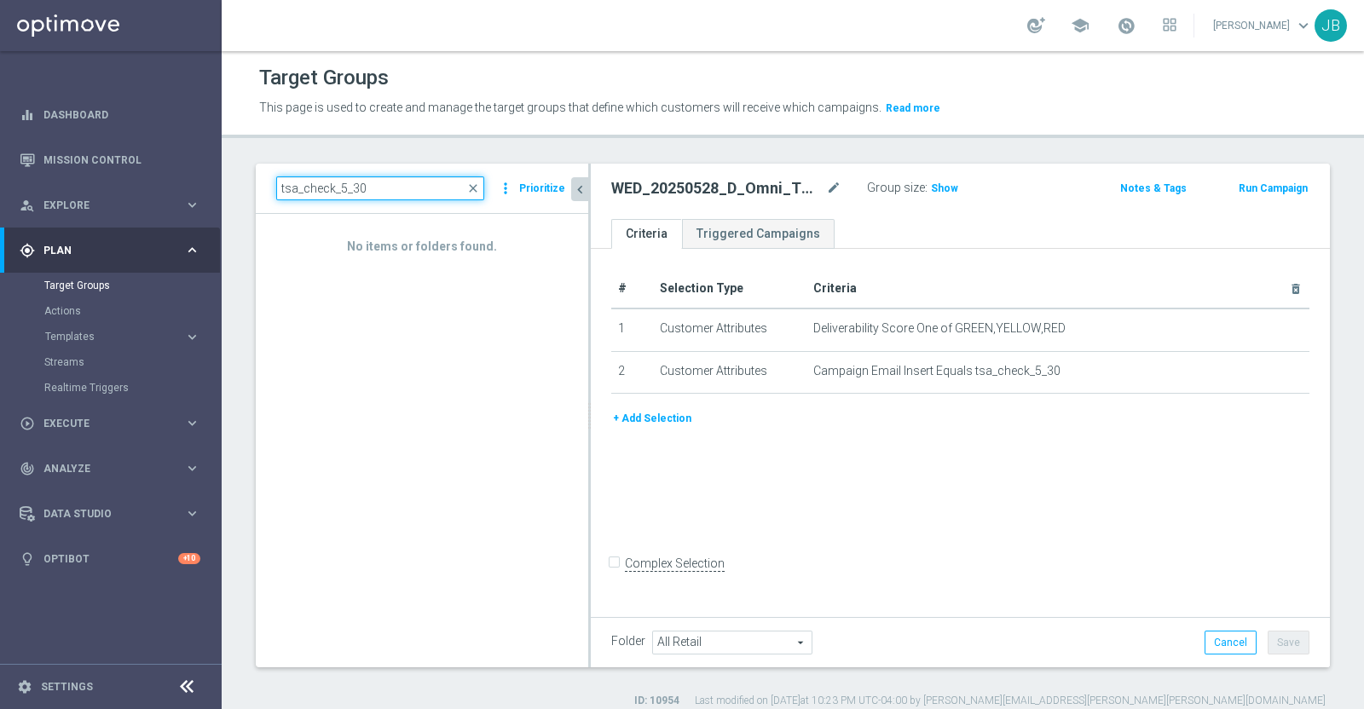
type input "tsa_check_5_30"
click at [402, 253] on div "No items or folders found." at bounding box center [422, 236] width 332 height 44
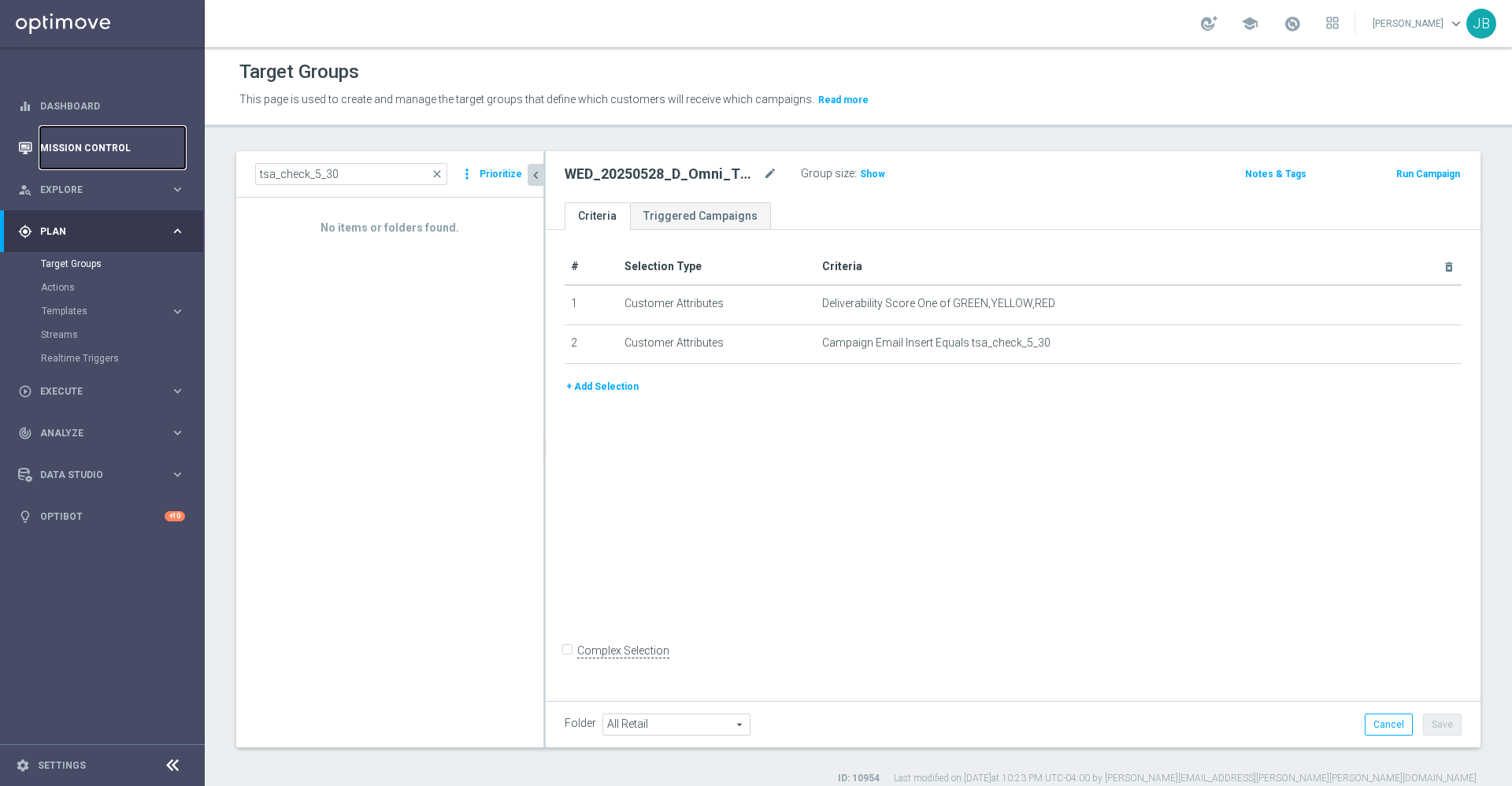
click at [109, 145] on link "Mission Control" at bounding box center [112, 147] width 145 height 42
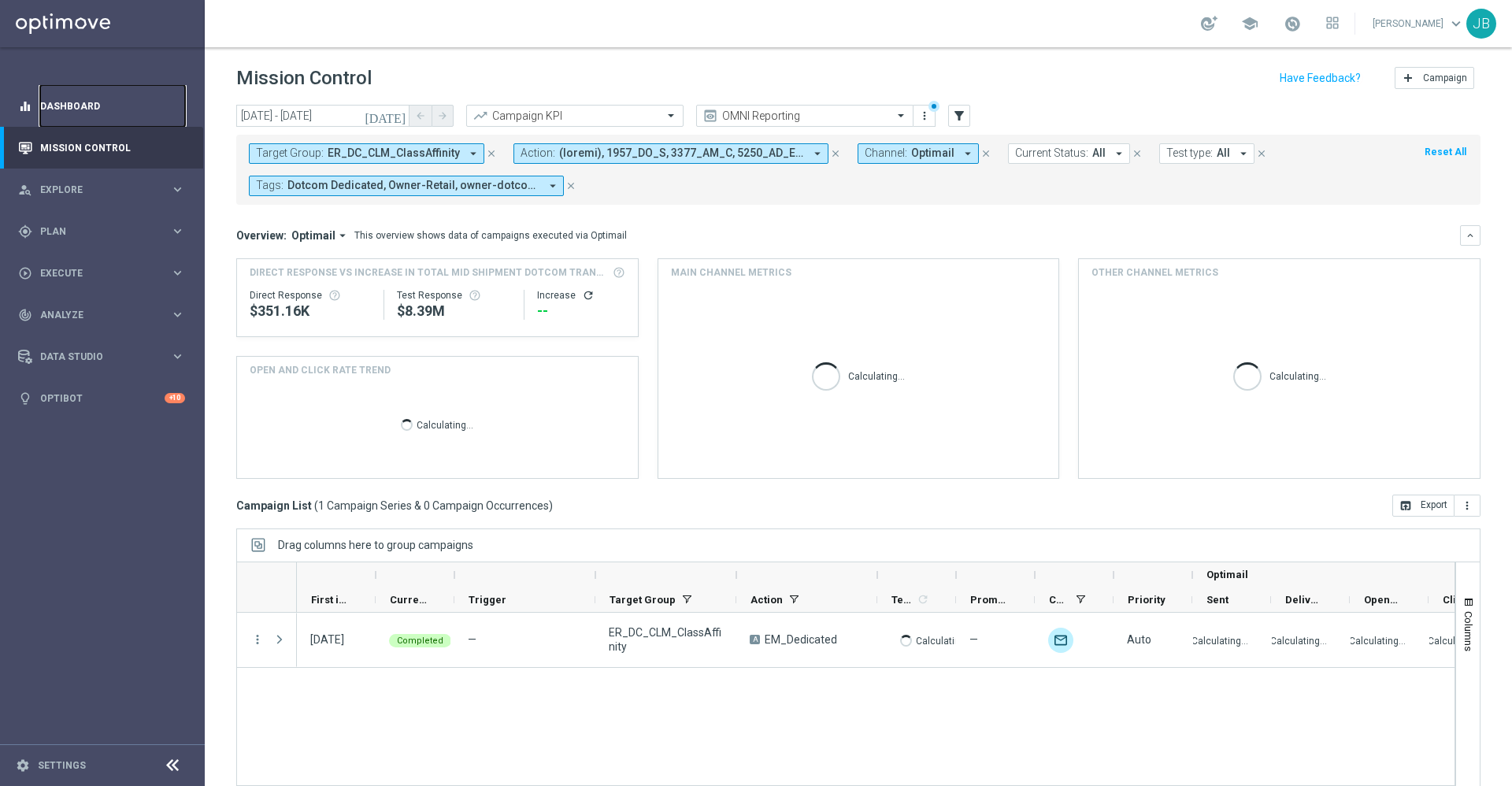
click at [96, 108] on link "Dashboard" at bounding box center [112, 105] width 145 height 42
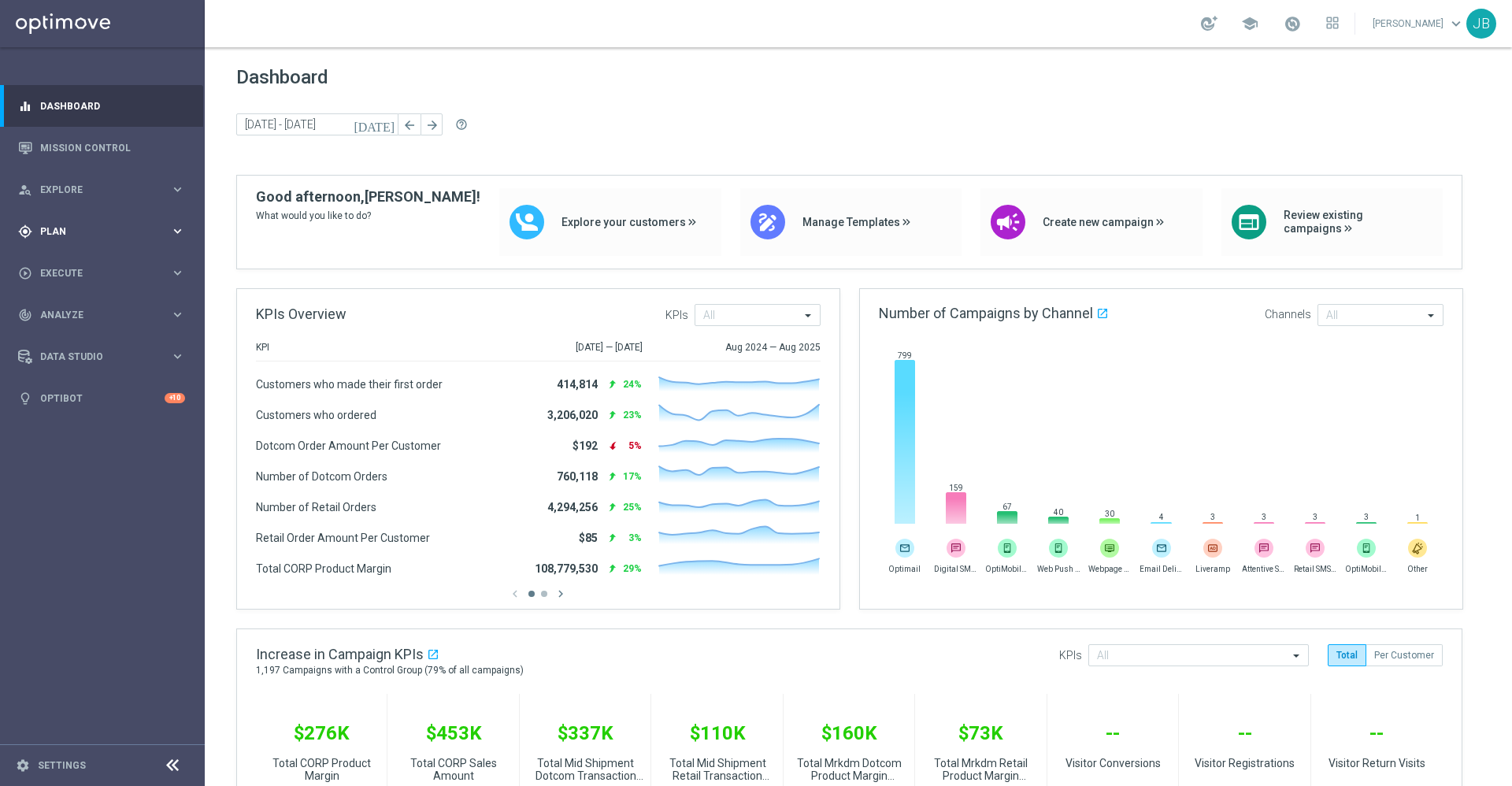
click at [99, 224] on div "gps_fixed Plan" at bounding box center [94, 231] width 152 height 14
click at [99, 267] on link "Target Groups" at bounding box center [102, 264] width 123 height 13
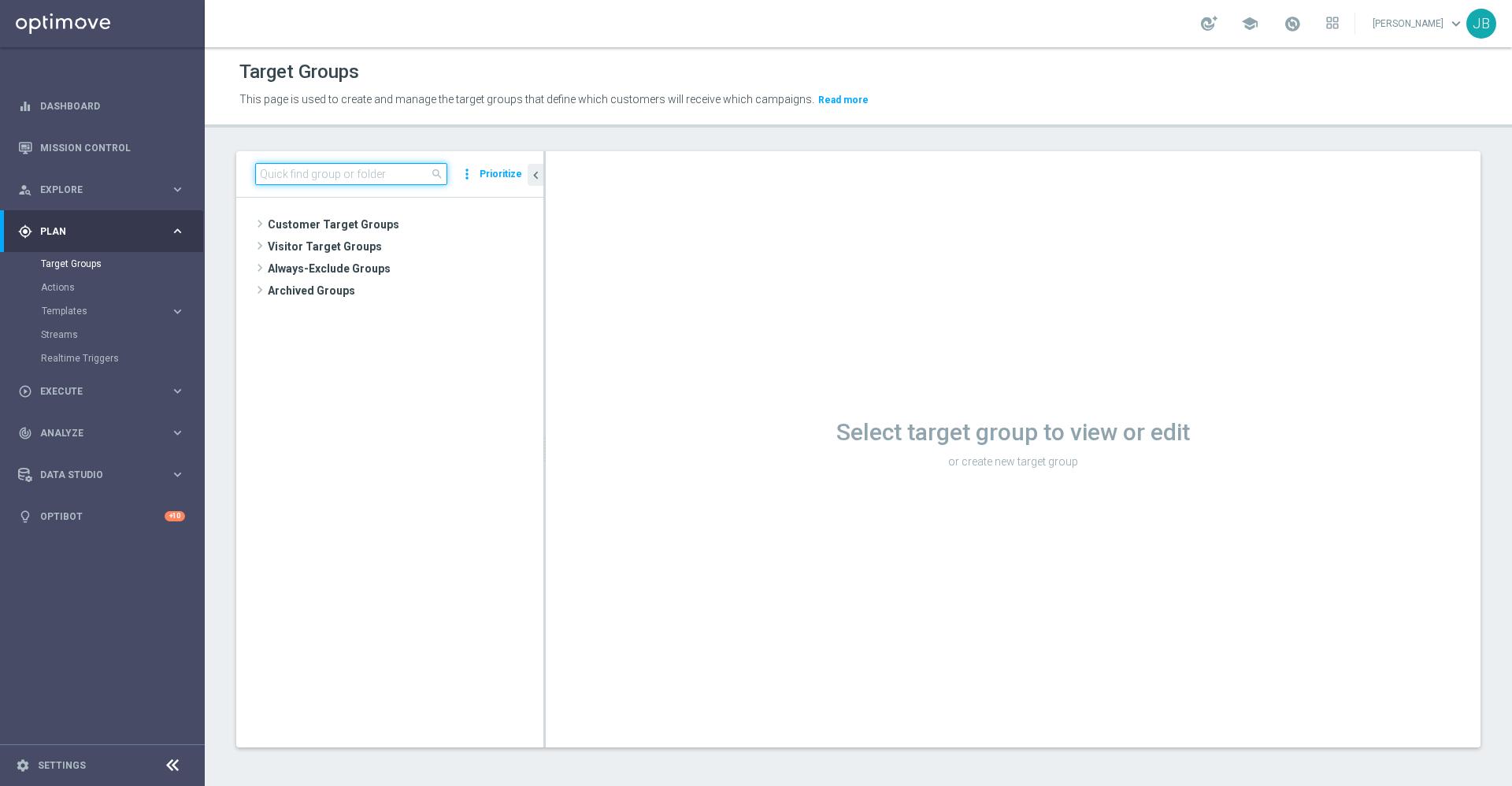
click at [394, 171] on input at bounding box center [351, 174] width 192 height 22
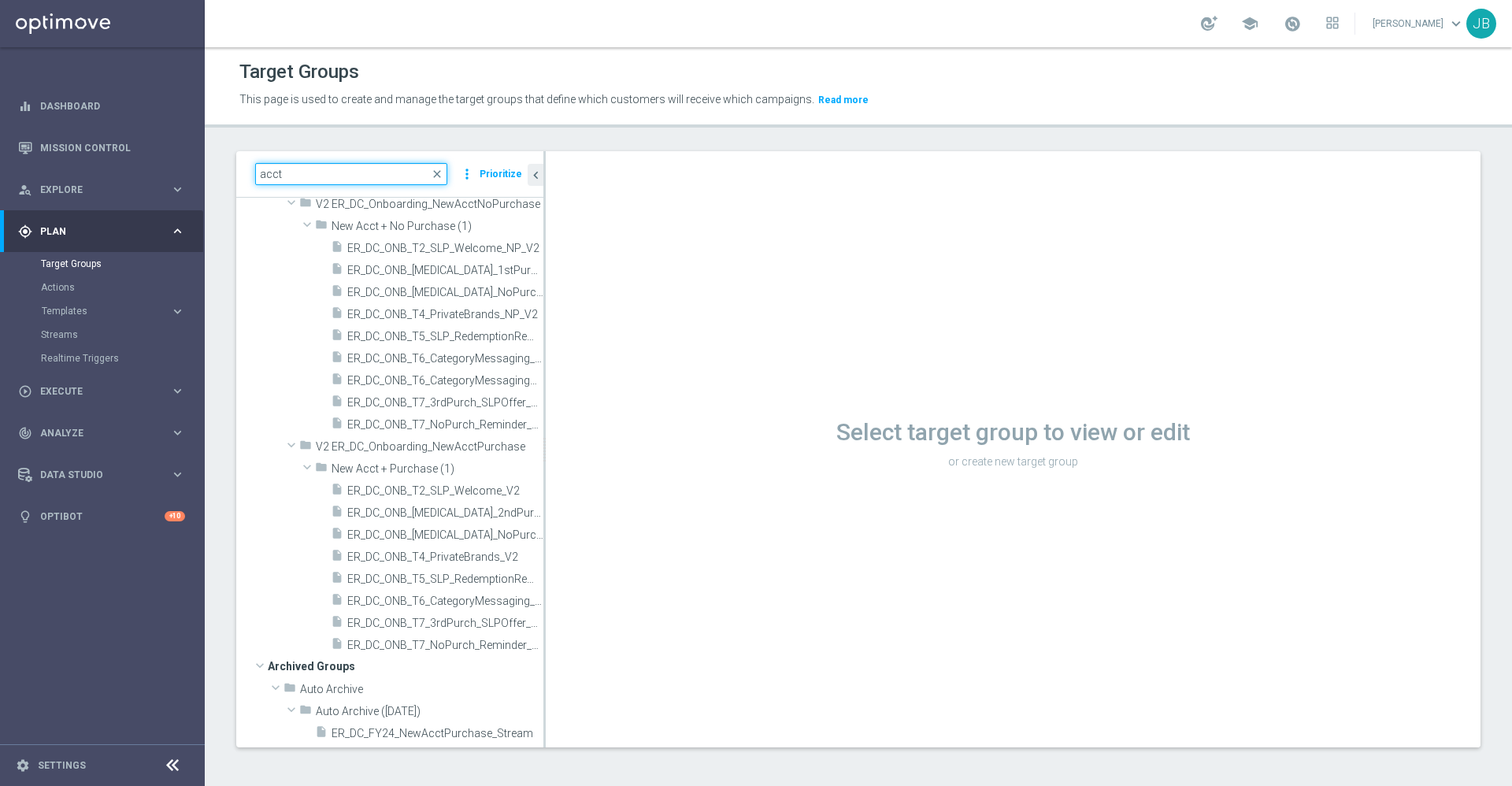
scroll to position [2, 0]
click at [336, 171] on input "acct" at bounding box center [351, 173] width 192 height 22
type input "a"
paste input "FRI_20250905_D_Omni_Inactv_Accounts"
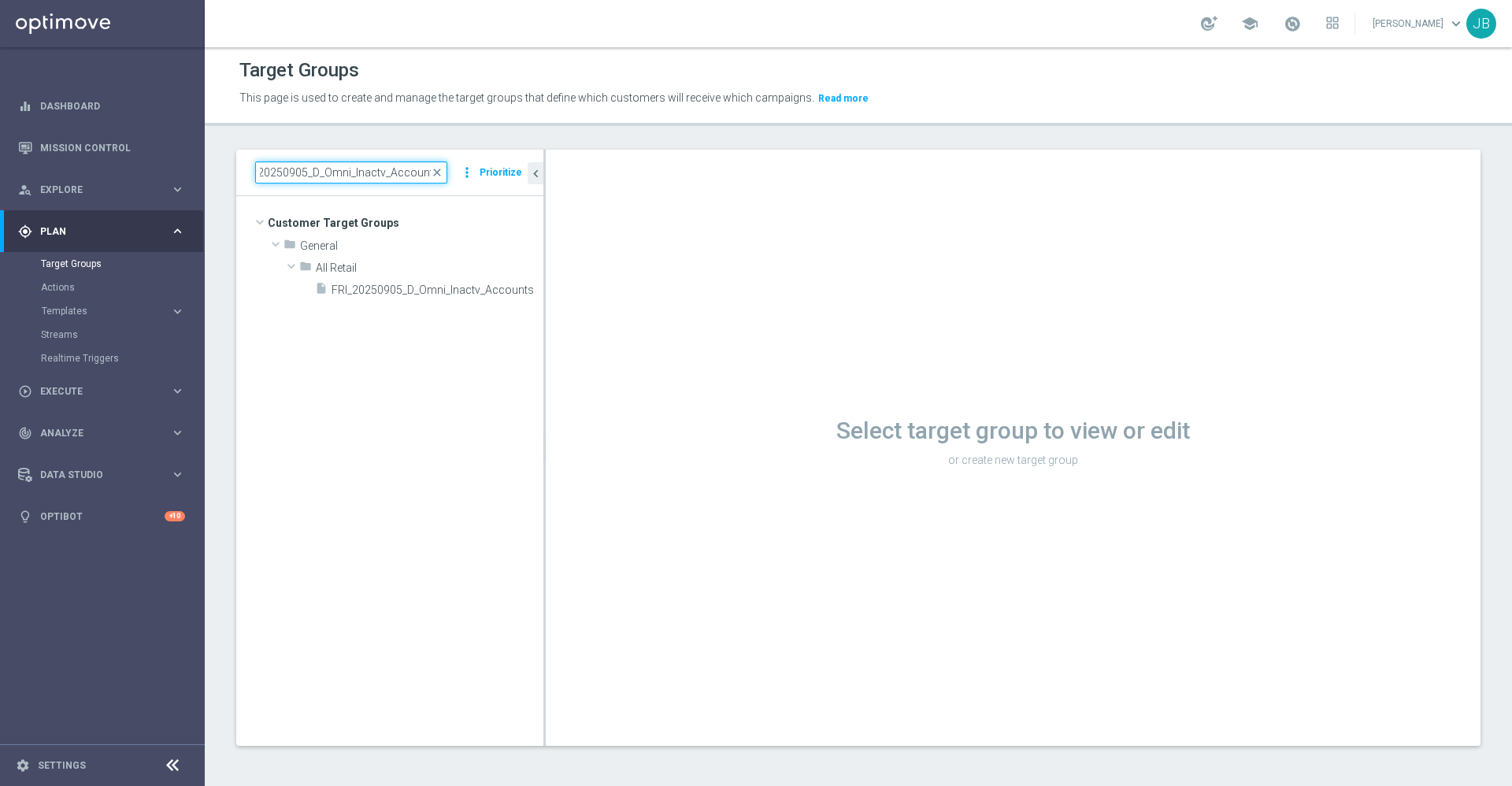
scroll to position [0, 0]
drag, startPoint x: 326, startPoint y: 172, endPoint x: 204, endPoint y: 165, distance: 122.2
click at [204, 165] on main "equalizer Dashboard Mission Control" at bounding box center [756, 393] width 1512 height 786
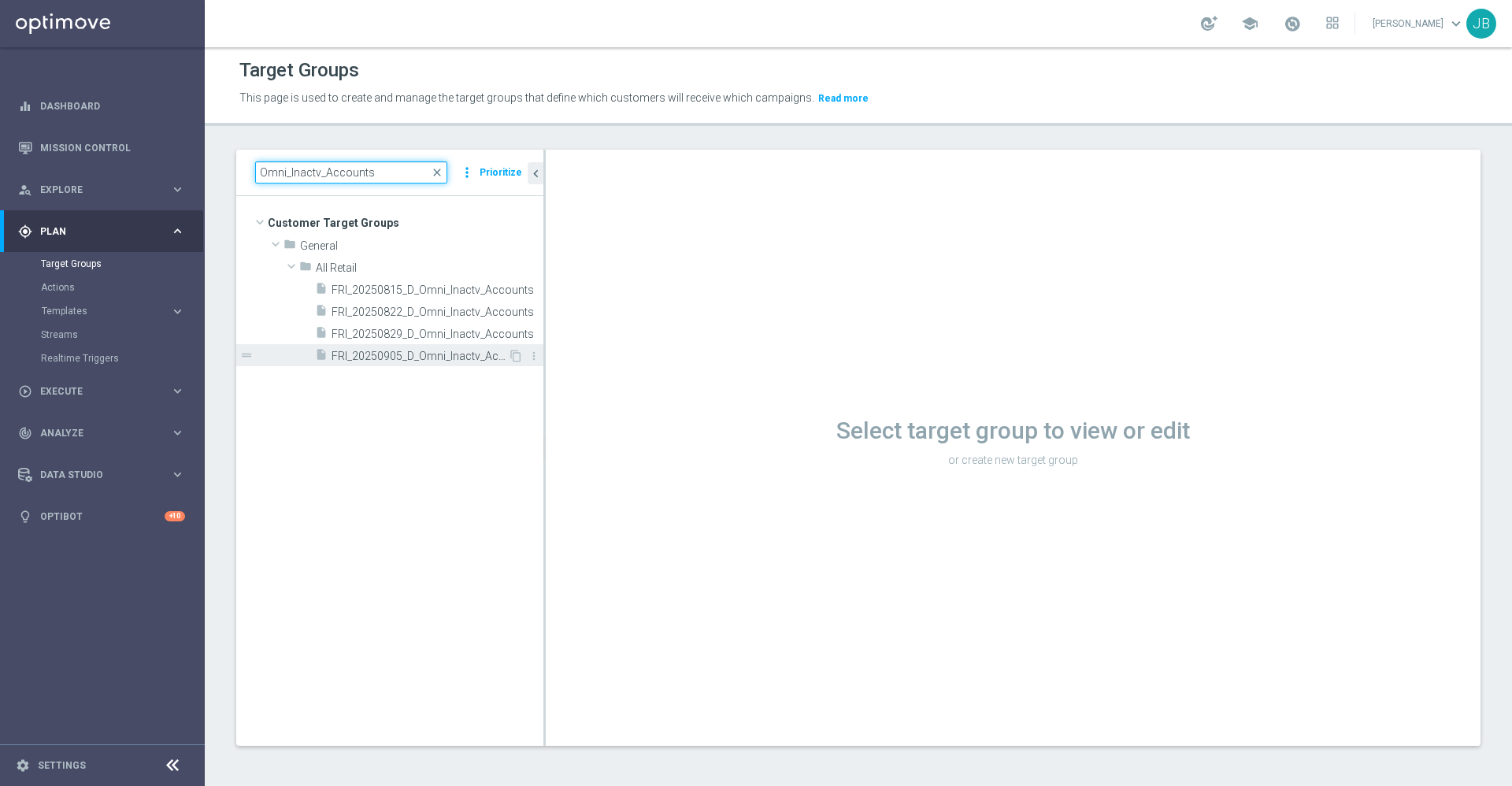
type input "Omni_Inactv_Accounts"
click at [403, 357] on span "FRI_20250905_D_Omni_Inactv_Accounts" at bounding box center [420, 356] width 177 height 13
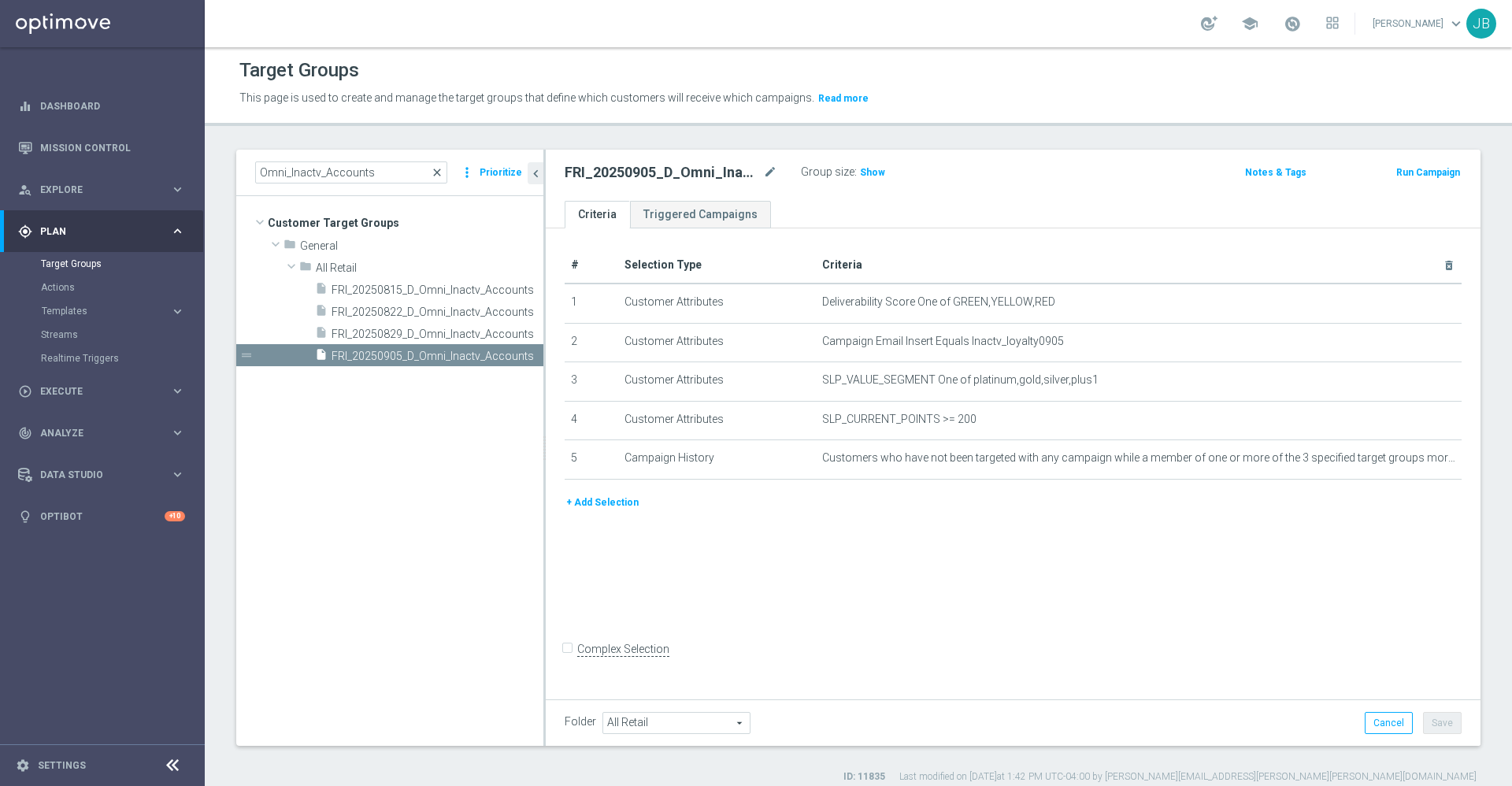
click at [439, 174] on span "close" at bounding box center [437, 173] width 13 height 13
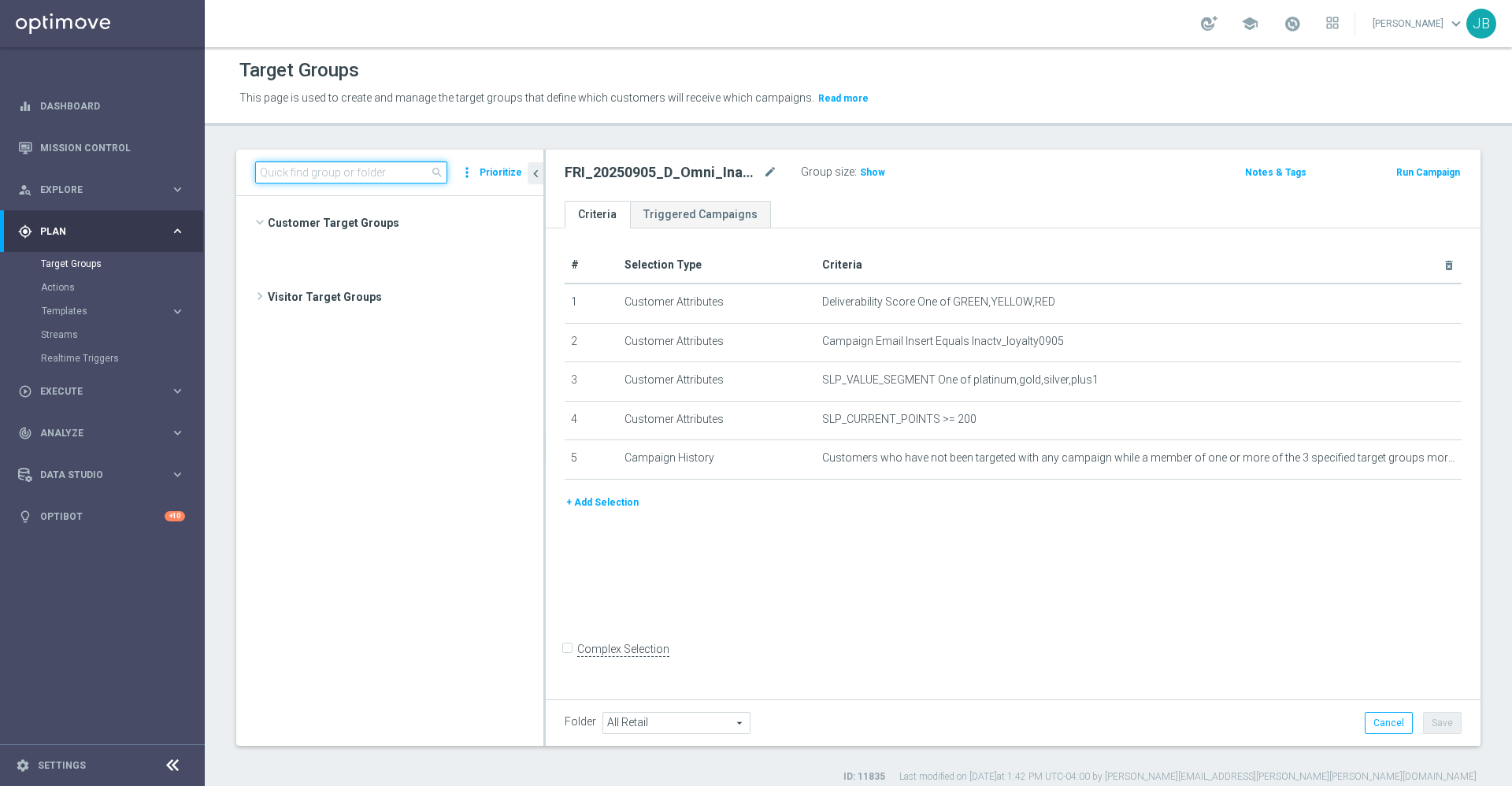
scroll to position [29281, 0]
click at [375, 175] on input at bounding box center [351, 173] width 192 height 22
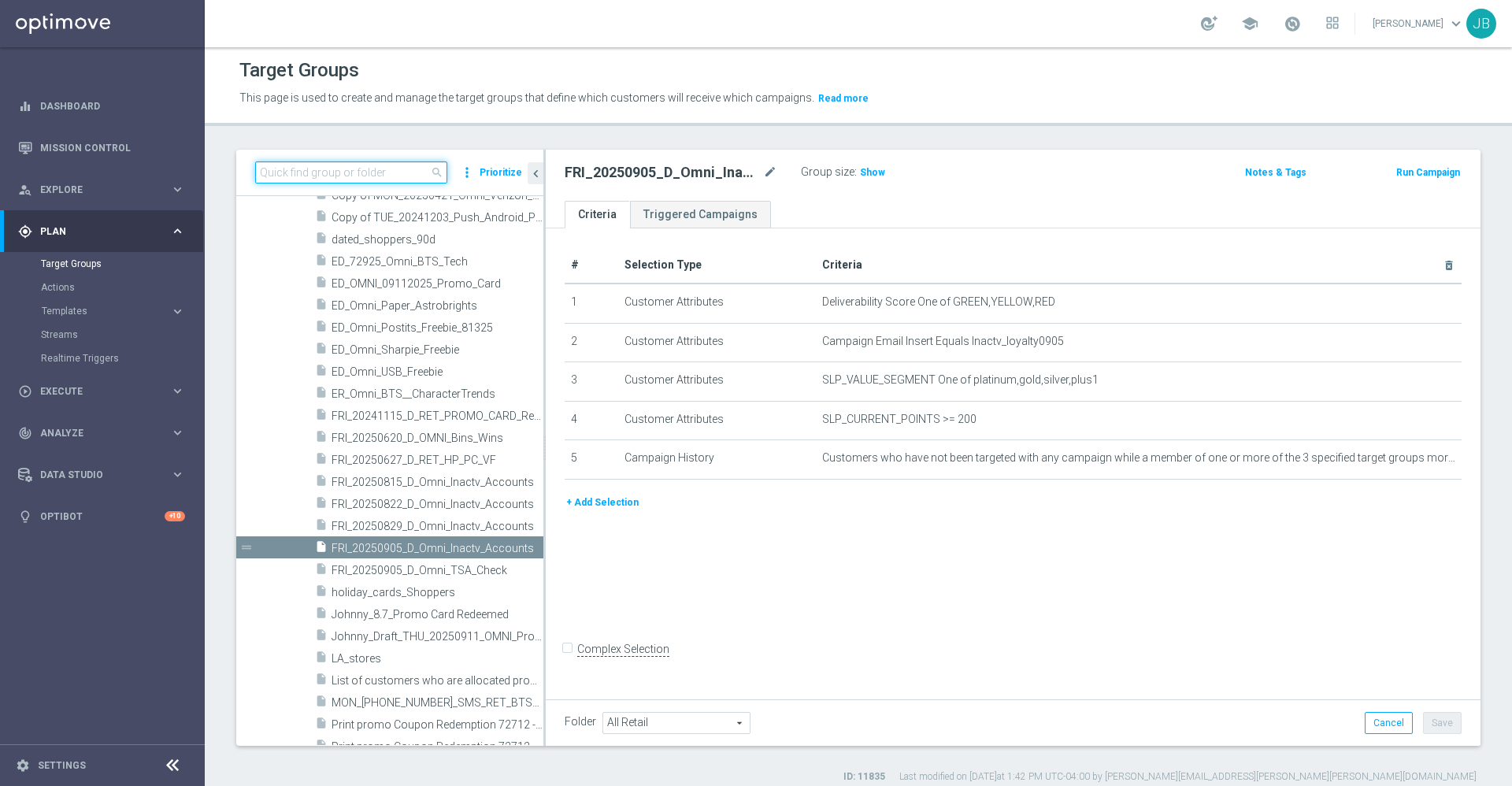
click at [384, 176] on input at bounding box center [351, 173] width 192 height 22
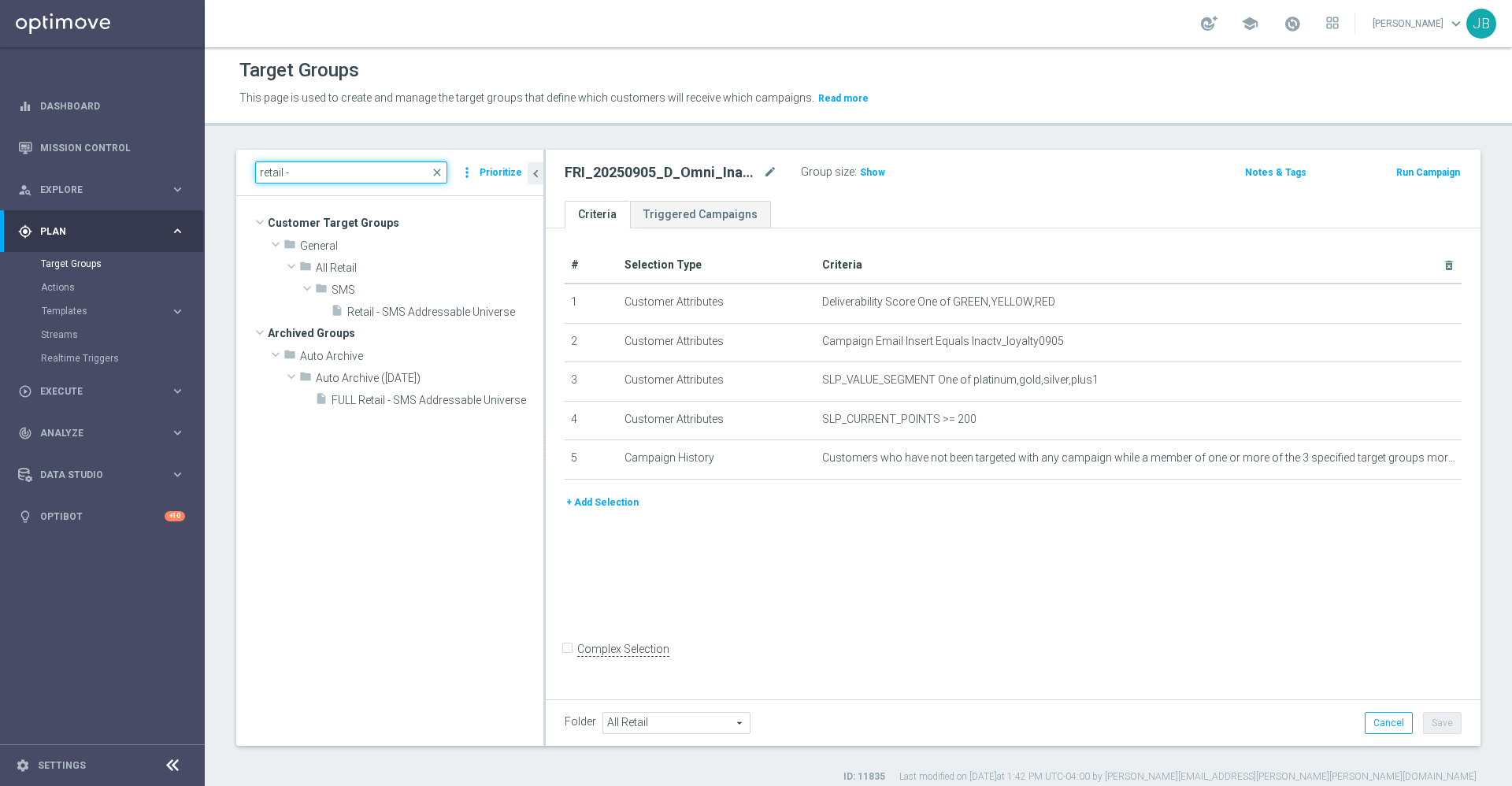
scroll to position [0, 0]
type input "retail -"
click at [459, 316] on span "Retail - SMS Addressable Universe" at bounding box center [428, 312] width 161 height 13
type input "SMS"
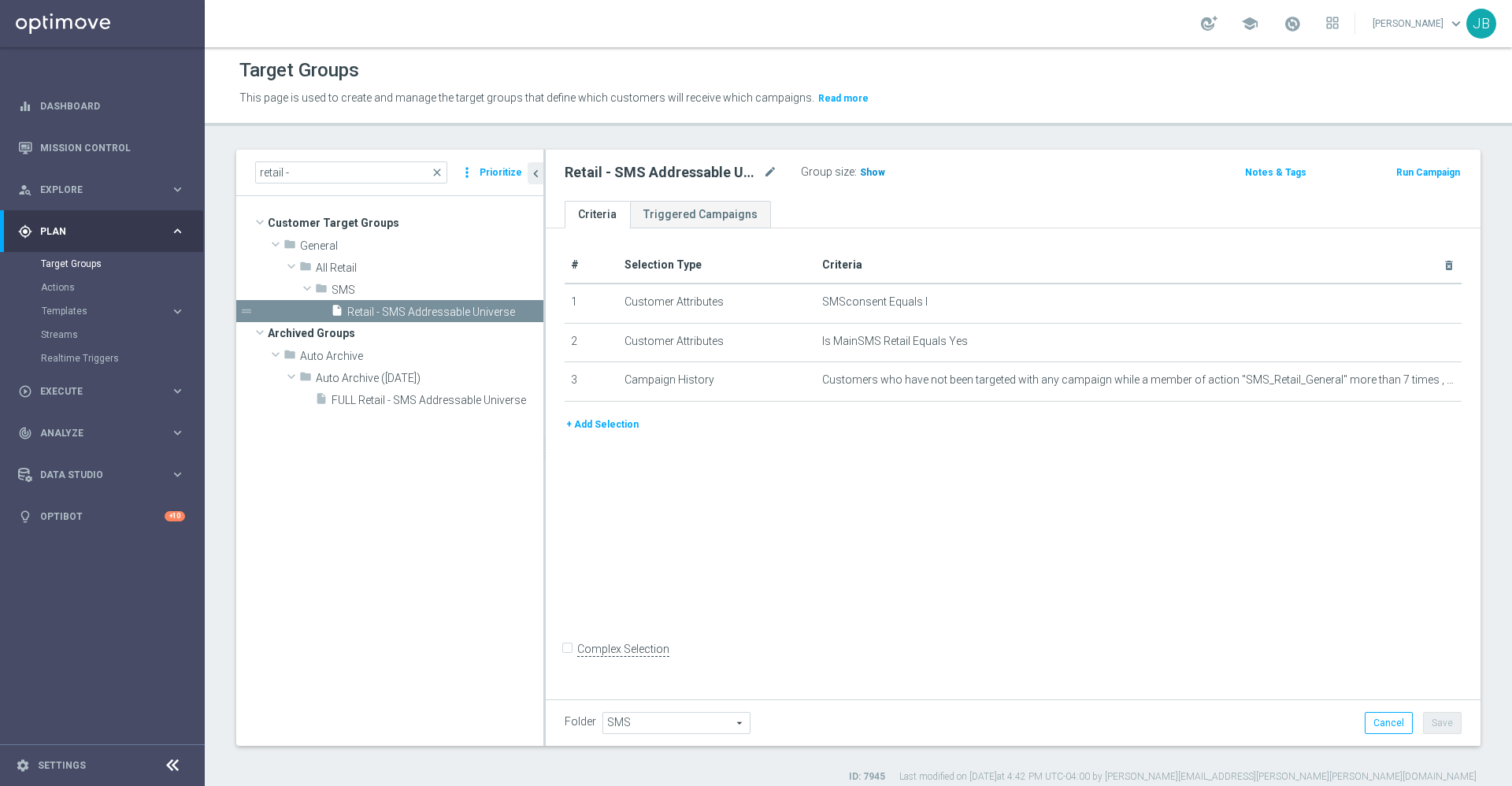
click at [876, 178] on h3 "Show" at bounding box center [872, 172] width 29 height 18
click at [610, 433] on button "+ Add Selection" at bounding box center [603, 424] width 76 height 18
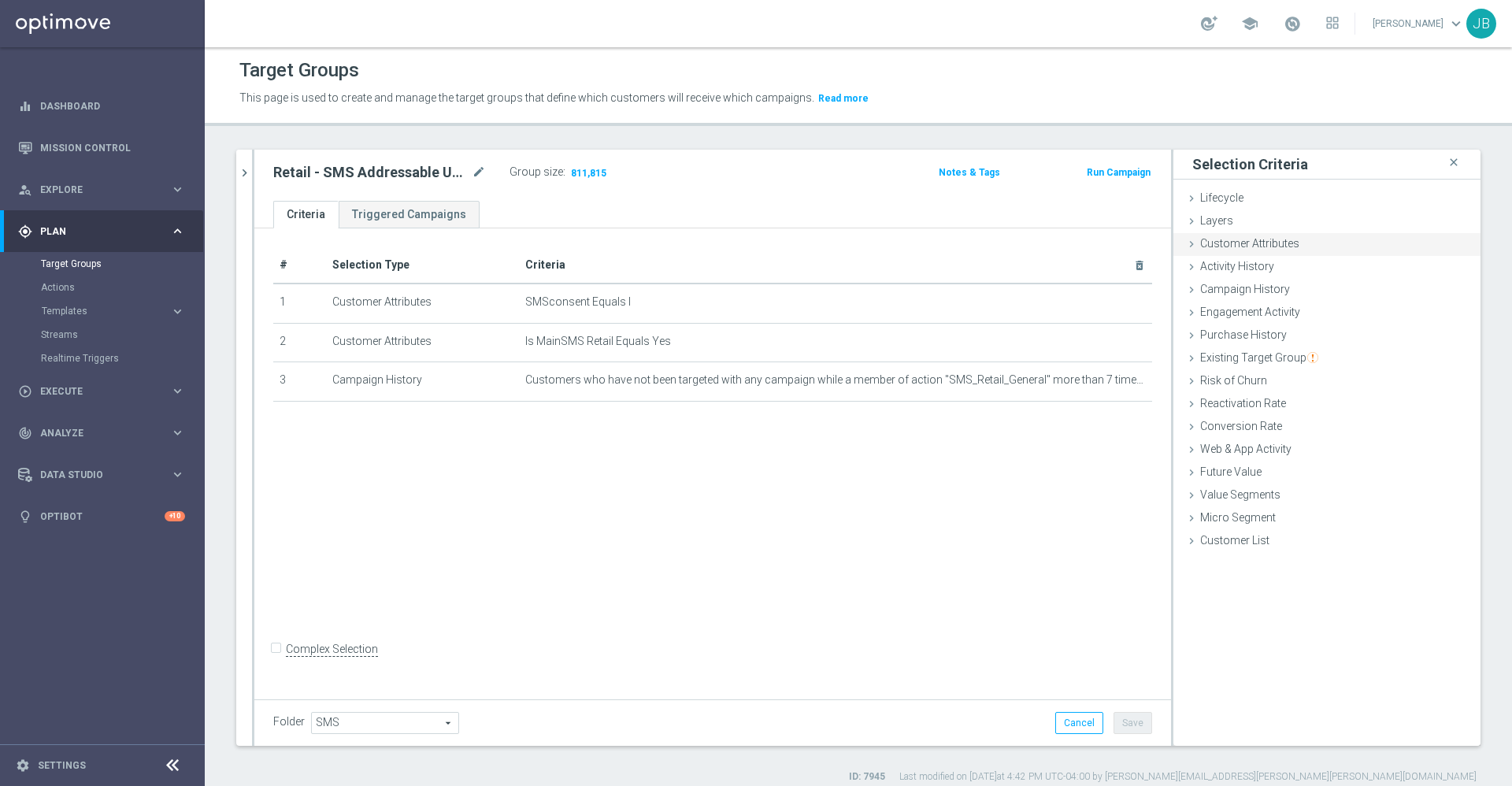
click at [1250, 243] on span "Customer Attributes" at bounding box center [1250, 244] width 99 height 13
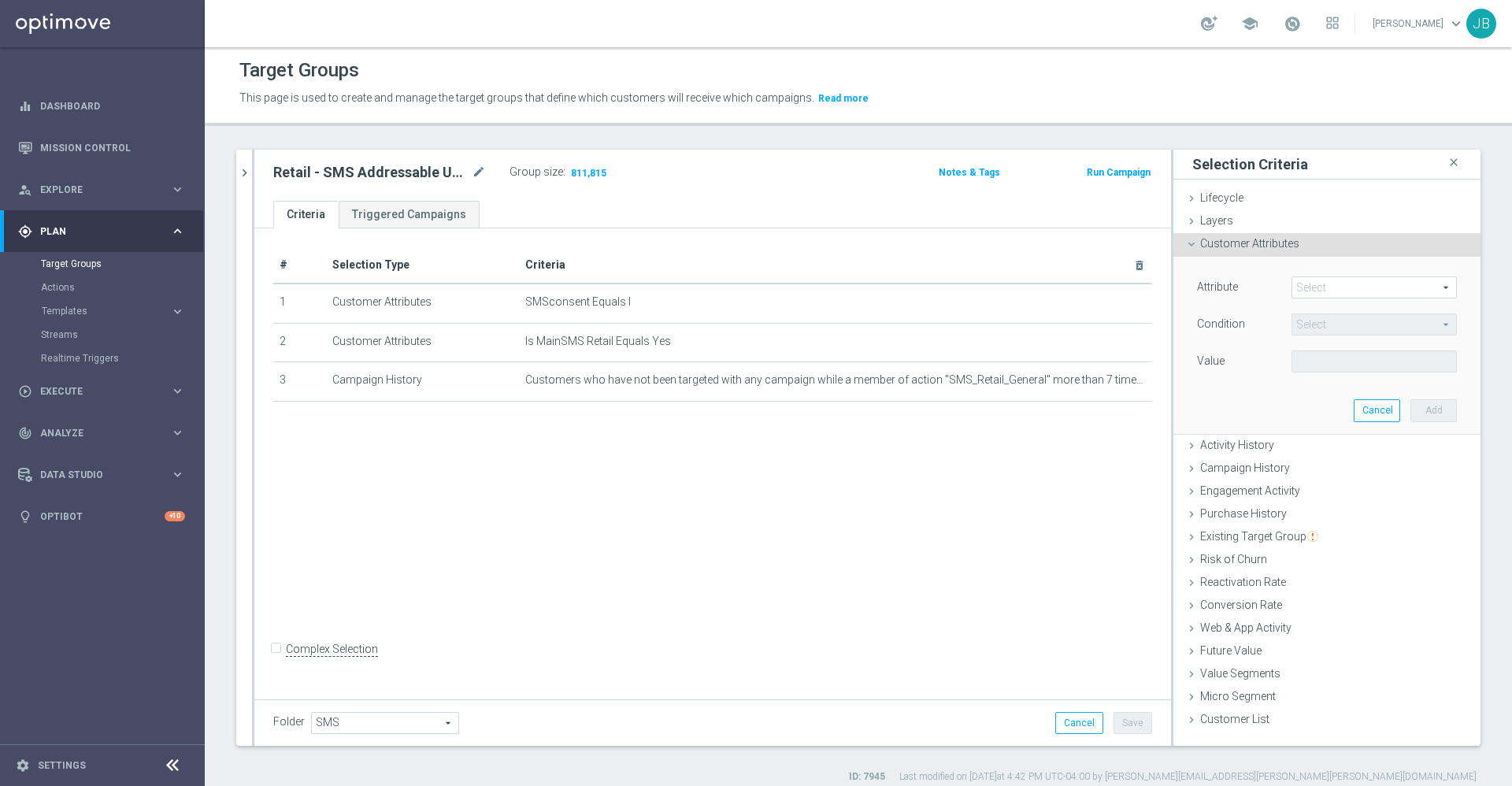
click at [1260, 284] on span at bounding box center [1374, 287] width 164 height 20
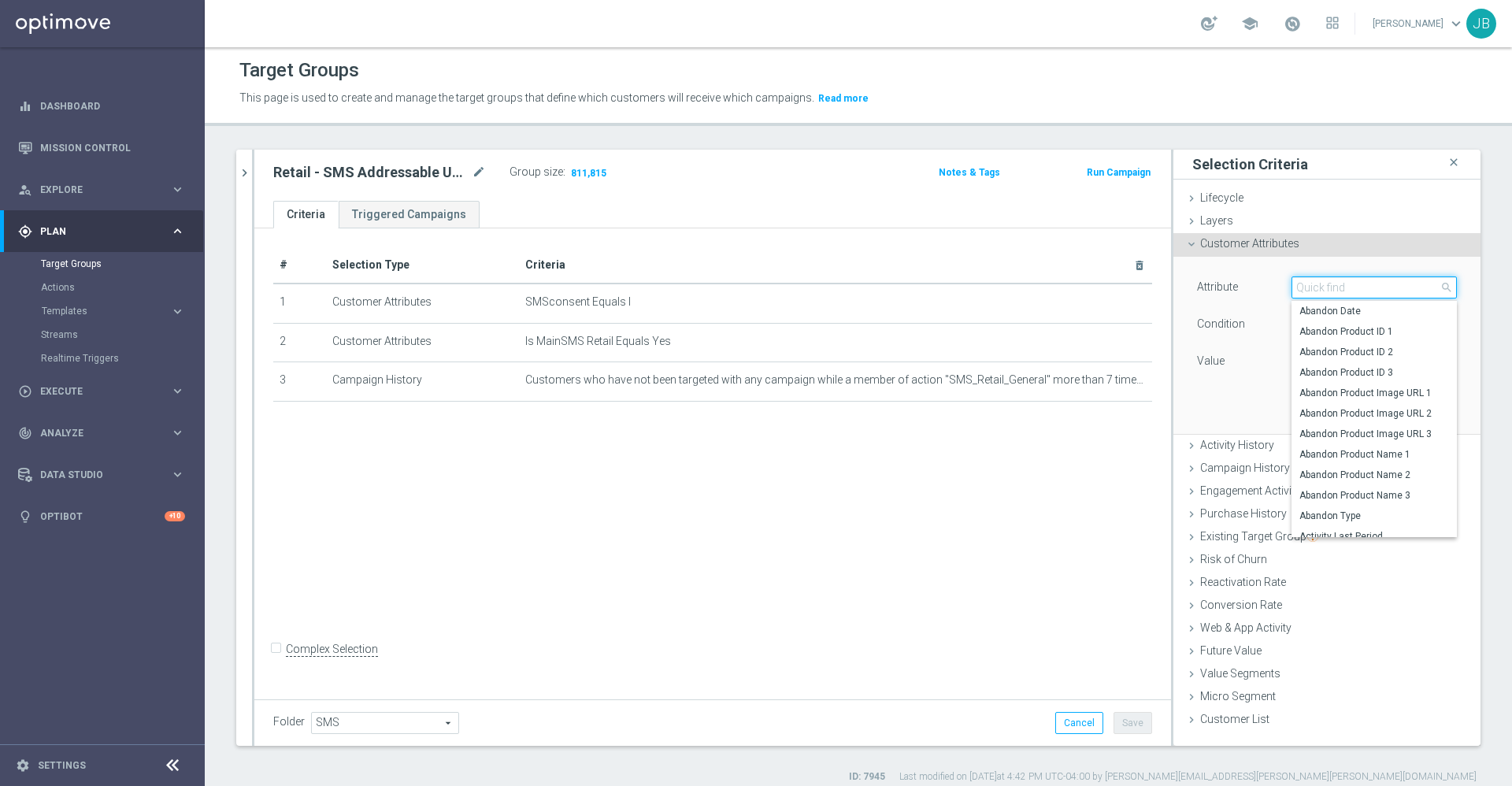
click at [1260, 284] on input "search" at bounding box center [1374, 287] width 165 height 22
click at [1260, 284] on input "s" at bounding box center [1374, 287] width 165 height 22
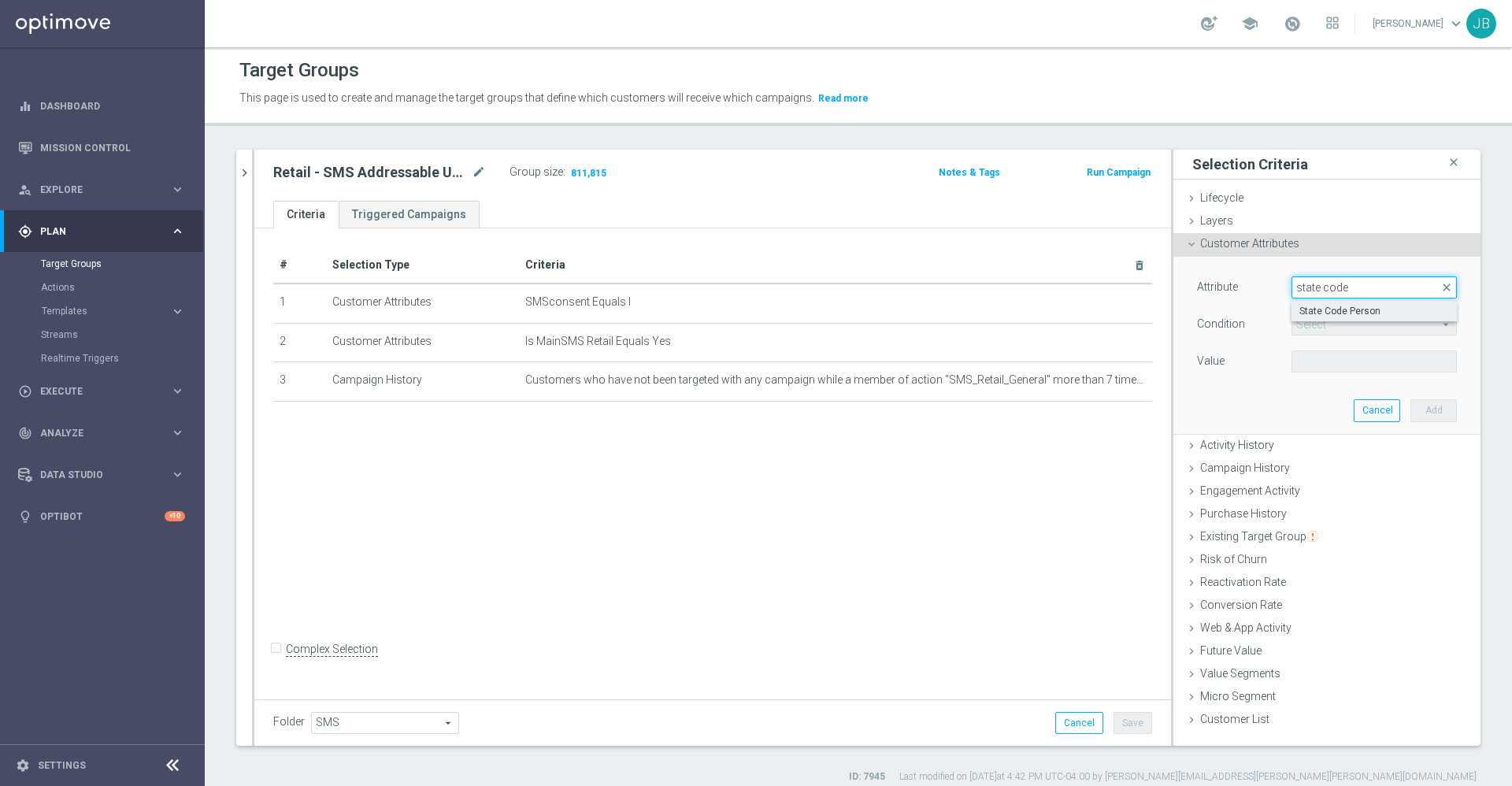
type input "state code"
click at [1260, 314] on span "State Code Person" at bounding box center [1374, 311] width 150 height 13
type input "State Code Person"
click at [1260, 362] on span at bounding box center [1374, 361] width 164 height 20
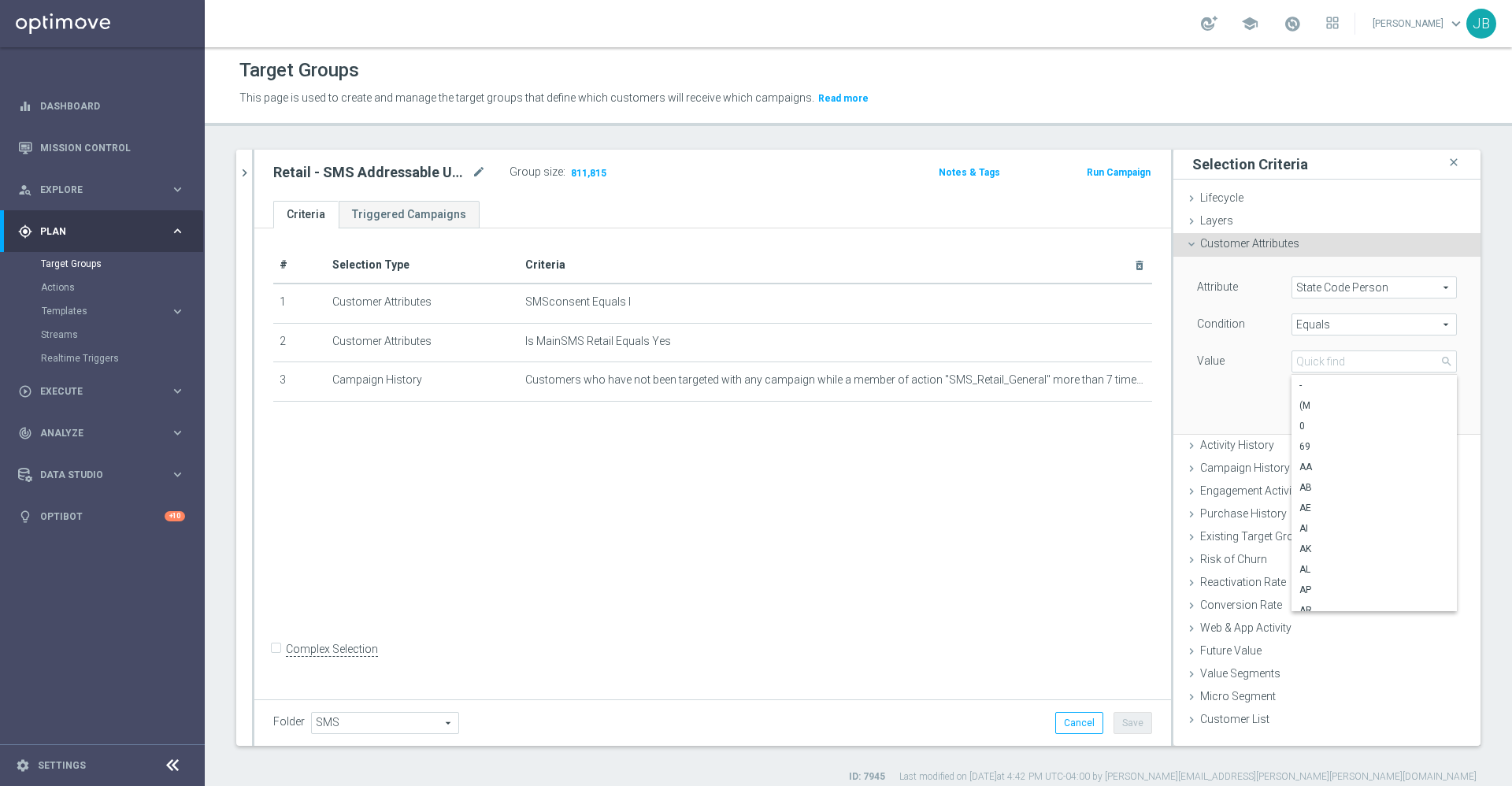
click at [1260, 320] on span "Equals" at bounding box center [1374, 324] width 164 height 20
click at [1260, 527] on span "One of" at bounding box center [1374, 532] width 150 height 13
type input "One of"
click at [1260, 362] on span at bounding box center [1374, 361] width 164 height 20
click at [1260, 393] on input "Show Selected" at bounding box center [1303, 395] width 10 height 10
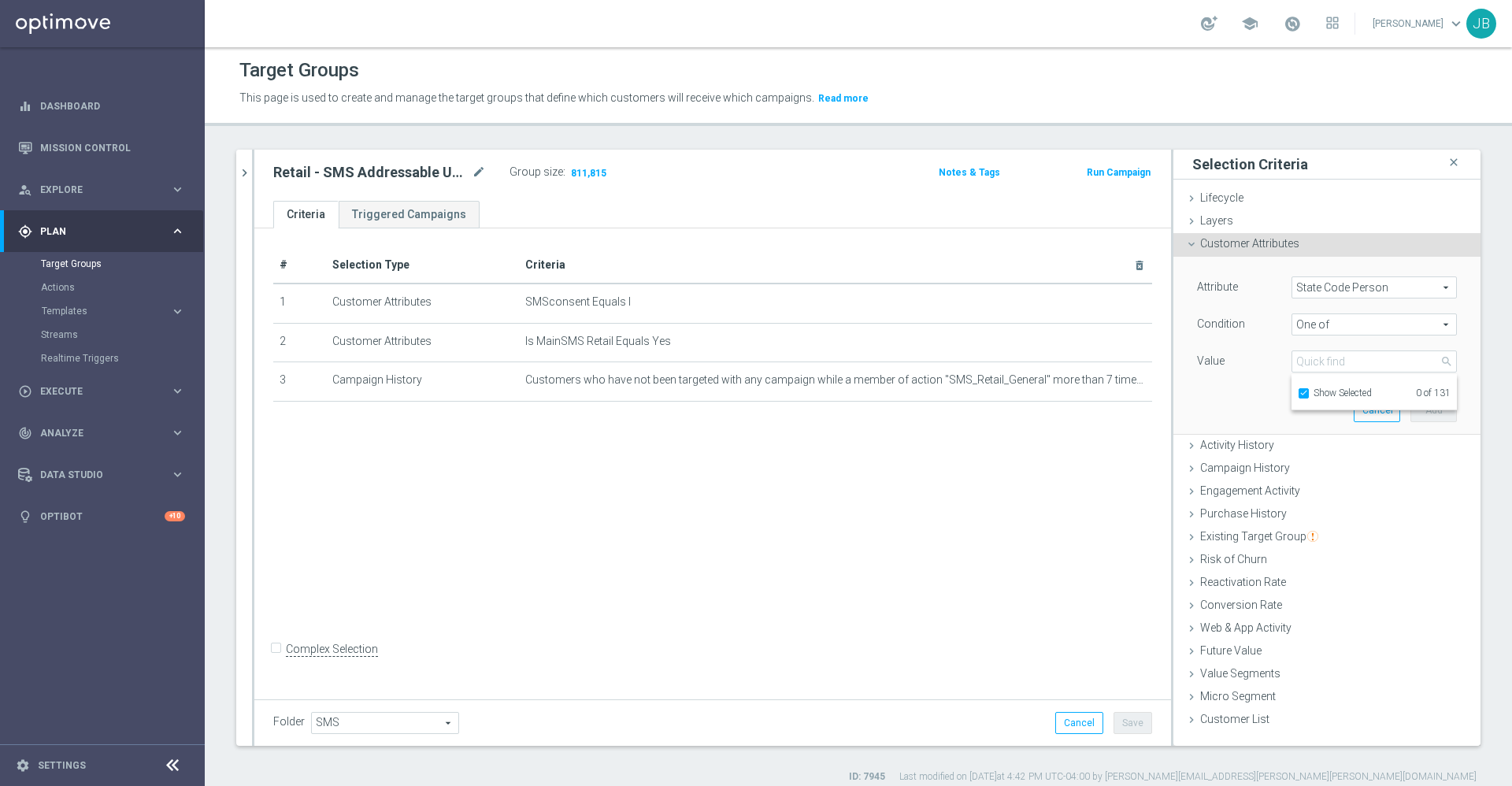
click at [1260, 393] on input "Show Selected" at bounding box center [1303, 395] width 10 height 10
checkbox input "false"
click at [1260, 421] on input "(All)" at bounding box center [1309, 420] width 10 height 10
checkbox input "true"
type input "Selected 131 of 131"
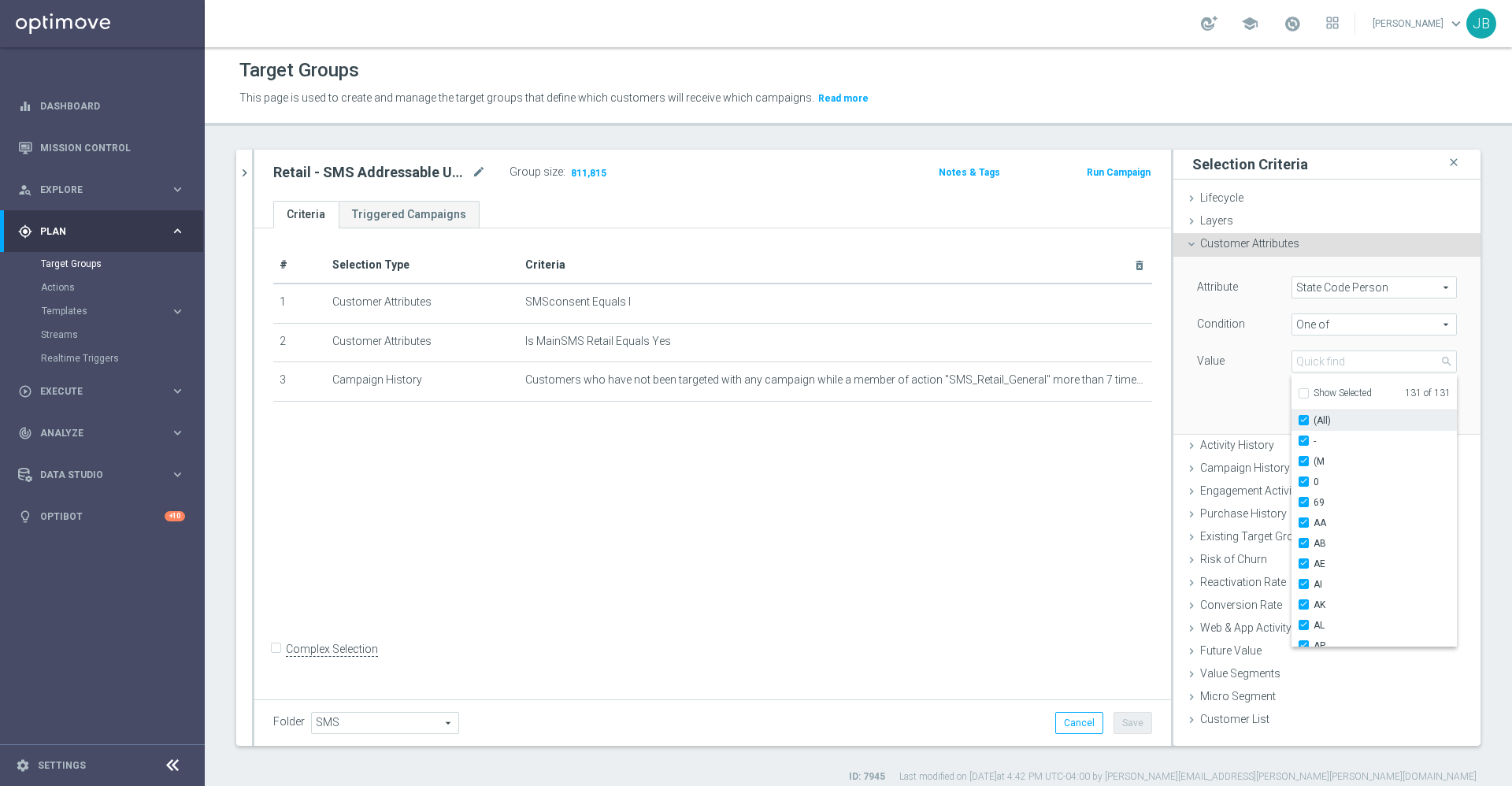
checkbox input "true"
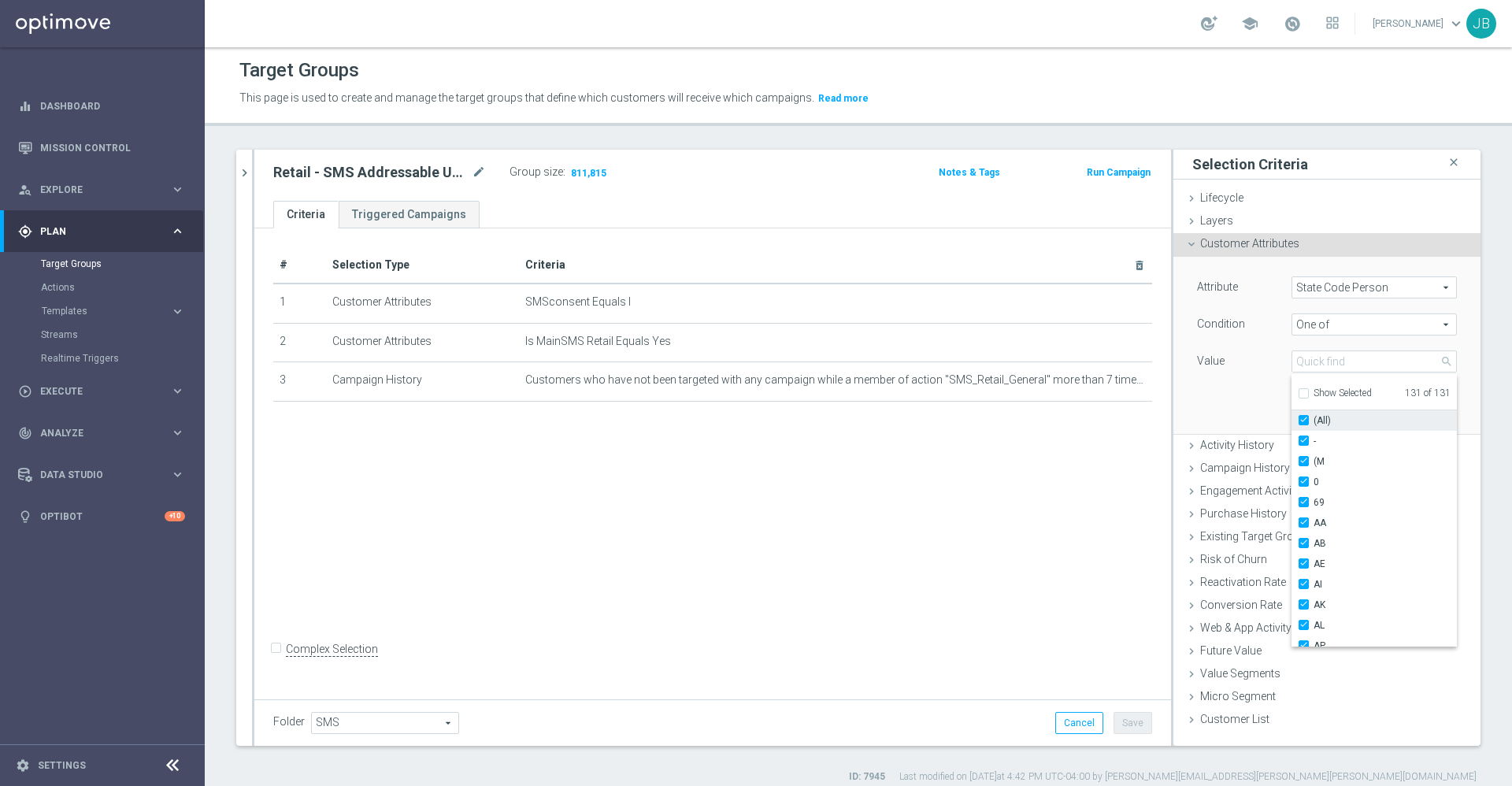
checkbox input "true"
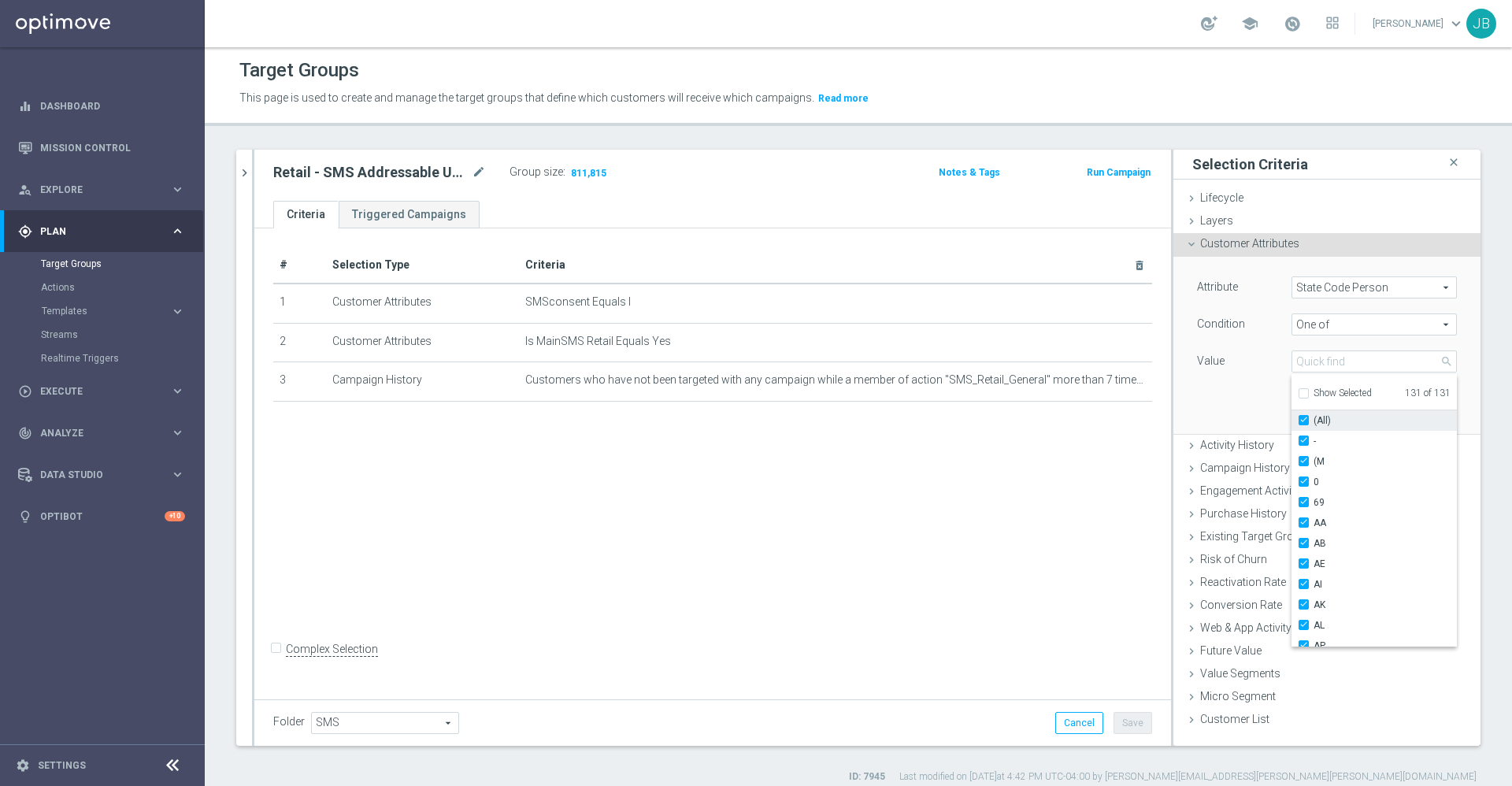
checkbox input "true"
click at [1224, 407] on div "Attribute State Code Person State Code Person arrow_drop_down search Condition …" at bounding box center [1327, 345] width 284 height 176
click at [1260, 409] on button "Add" at bounding box center [1433, 410] width 46 height 22
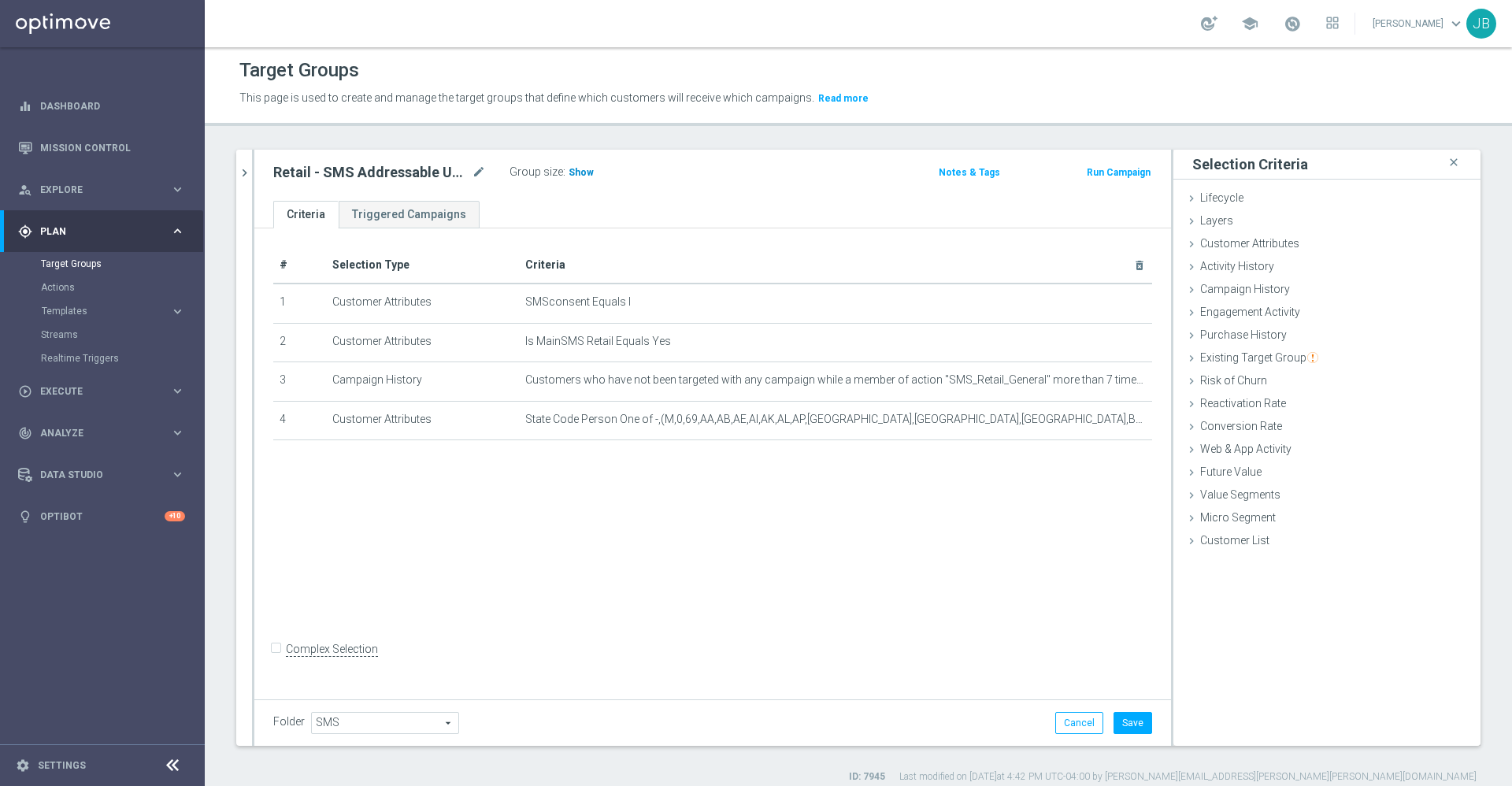
click at [573, 174] on span "Show" at bounding box center [580, 173] width 25 height 11
click at [1060, 654] on button "Cancel" at bounding box center [1079, 722] width 48 height 22
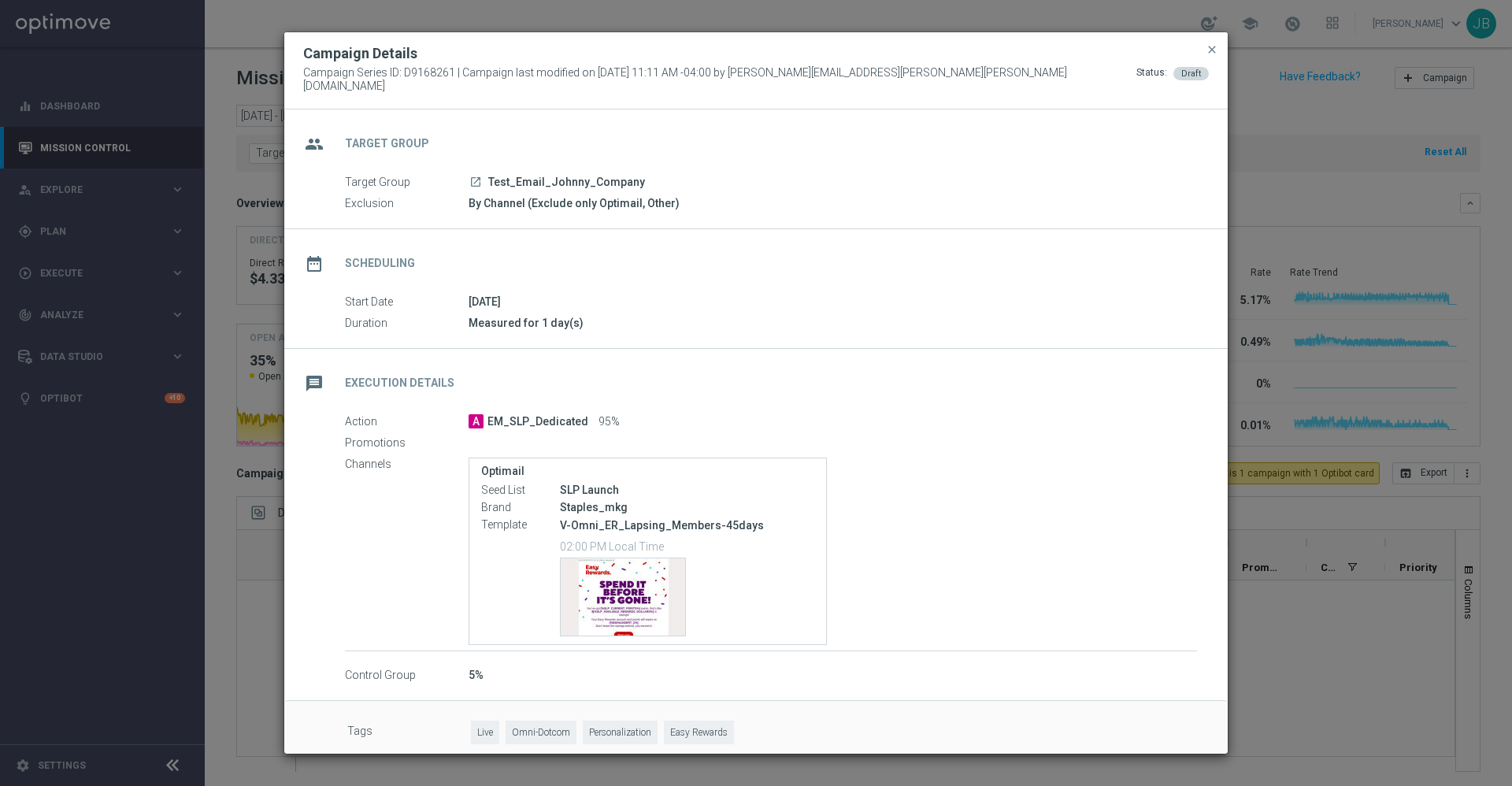
scroll to position [11176, 0]
click at [1216, 55] on span "close" at bounding box center [1213, 50] width 13 height 13
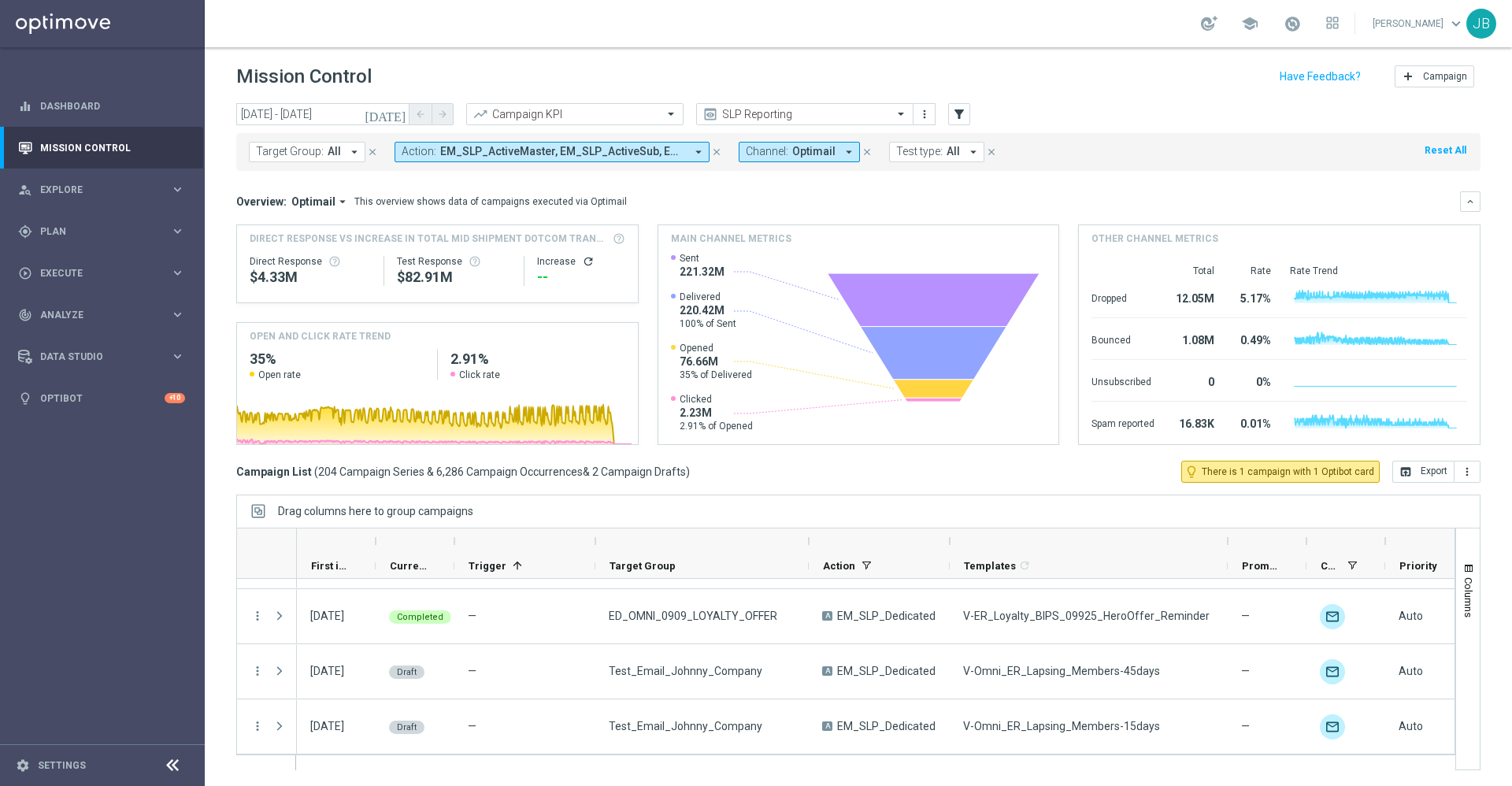
click at [401, 113] on icon "[DATE]" at bounding box center [386, 114] width 43 height 14
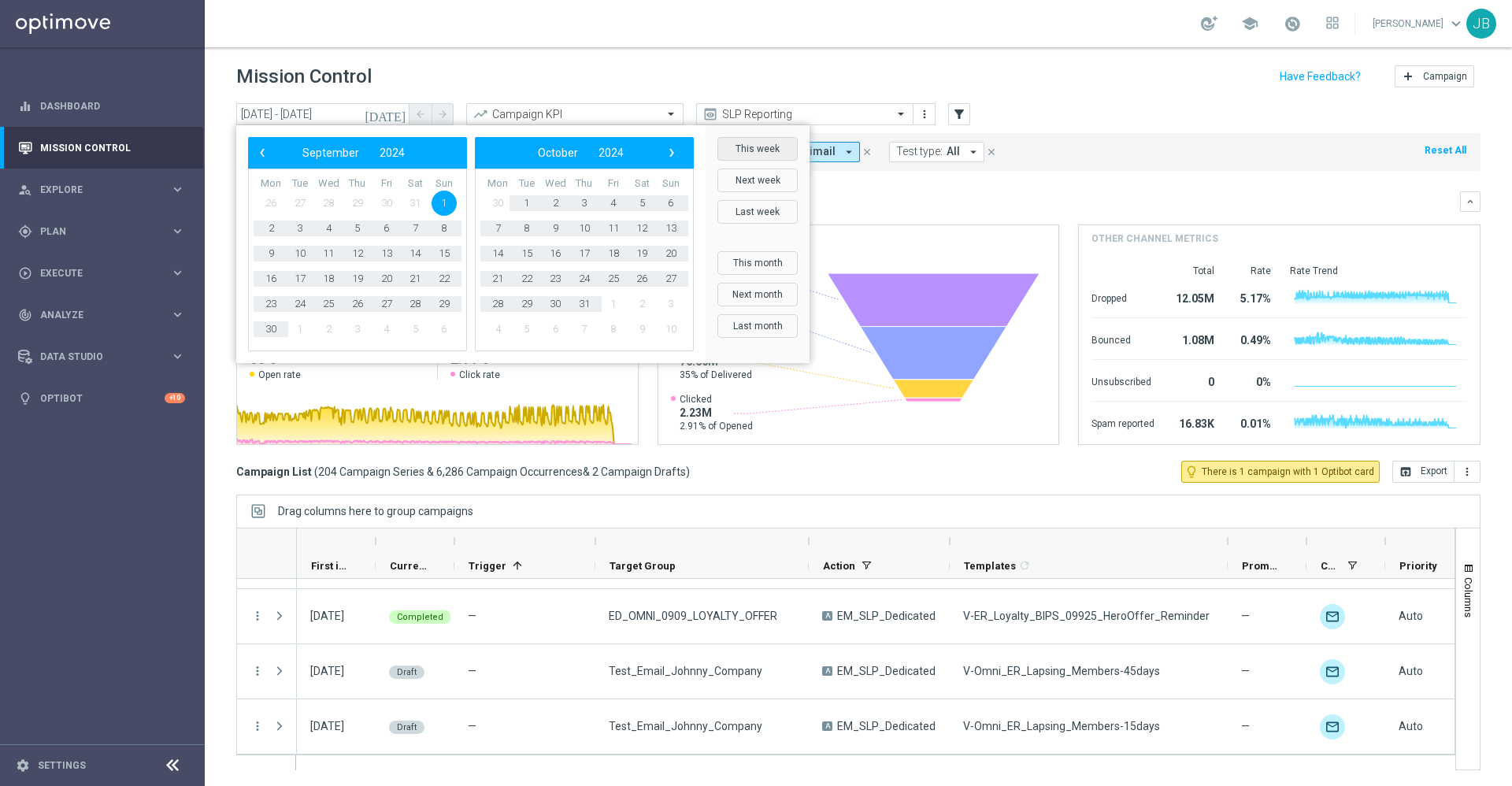
click at [760, 149] on button "This week" at bounding box center [757, 149] width 80 height 24
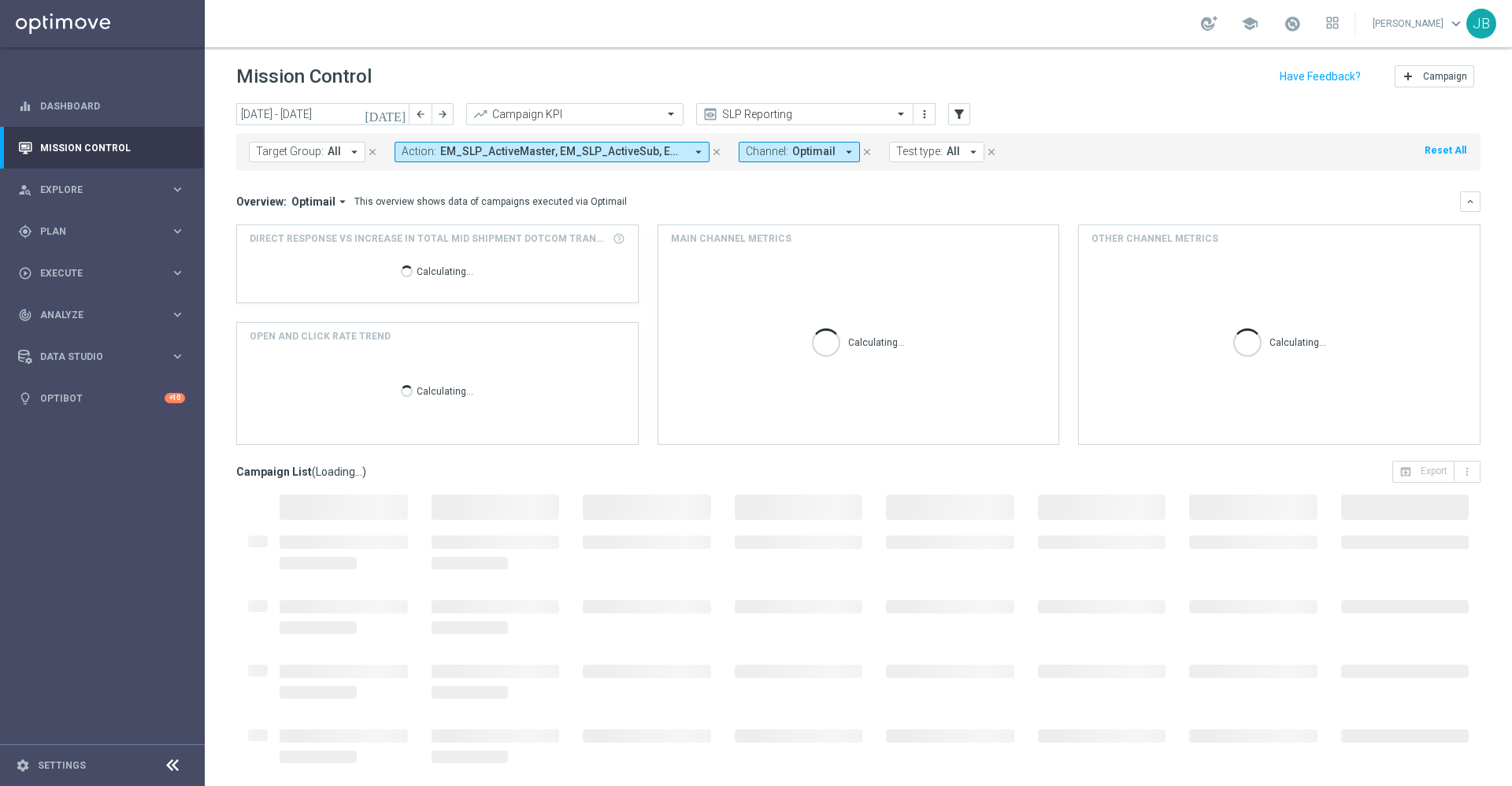
click at [401, 115] on icon "[DATE]" at bounding box center [386, 114] width 43 height 14
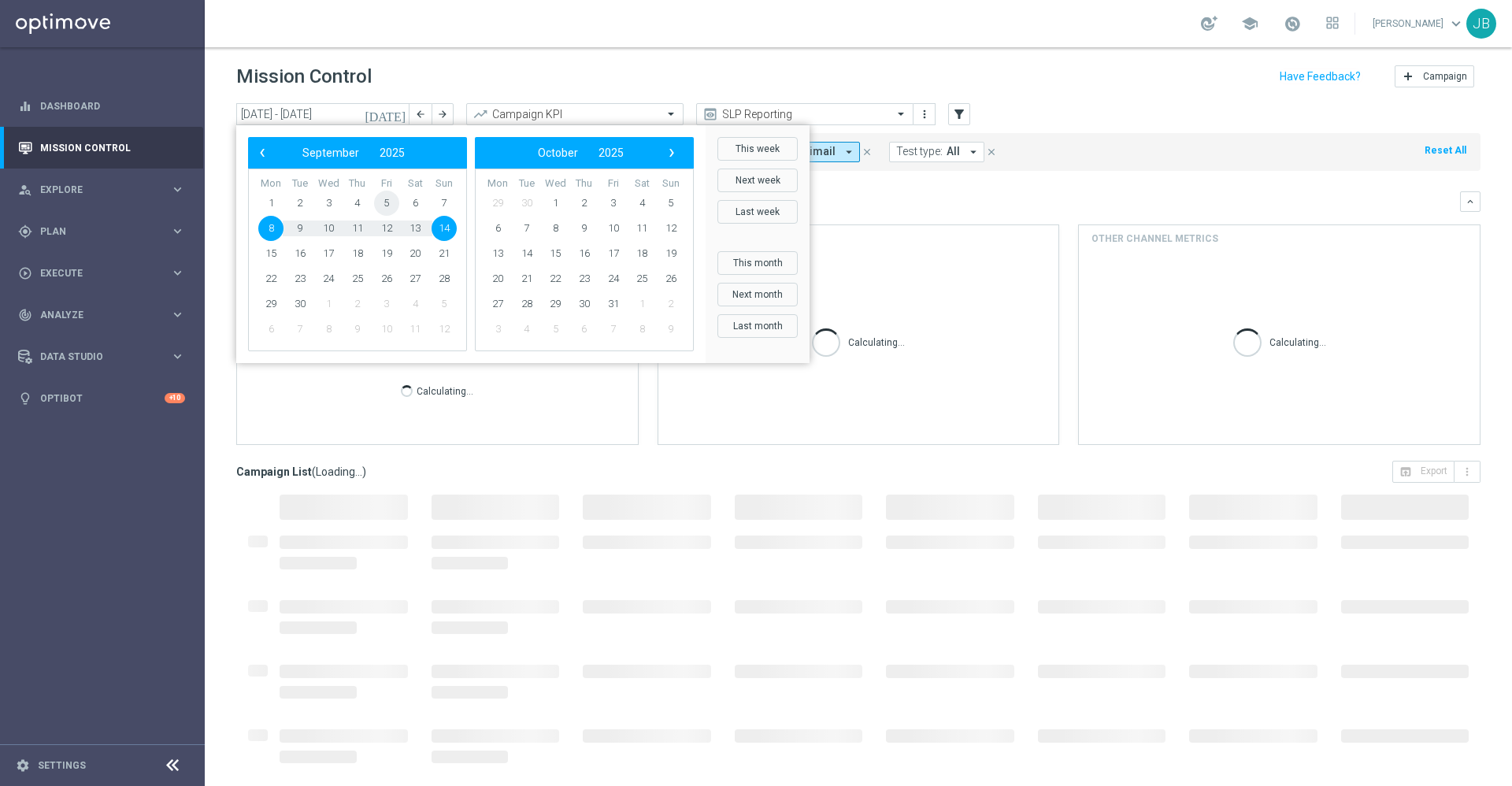
click at [389, 197] on span "5" at bounding box center [386, 202] width 25 height 25
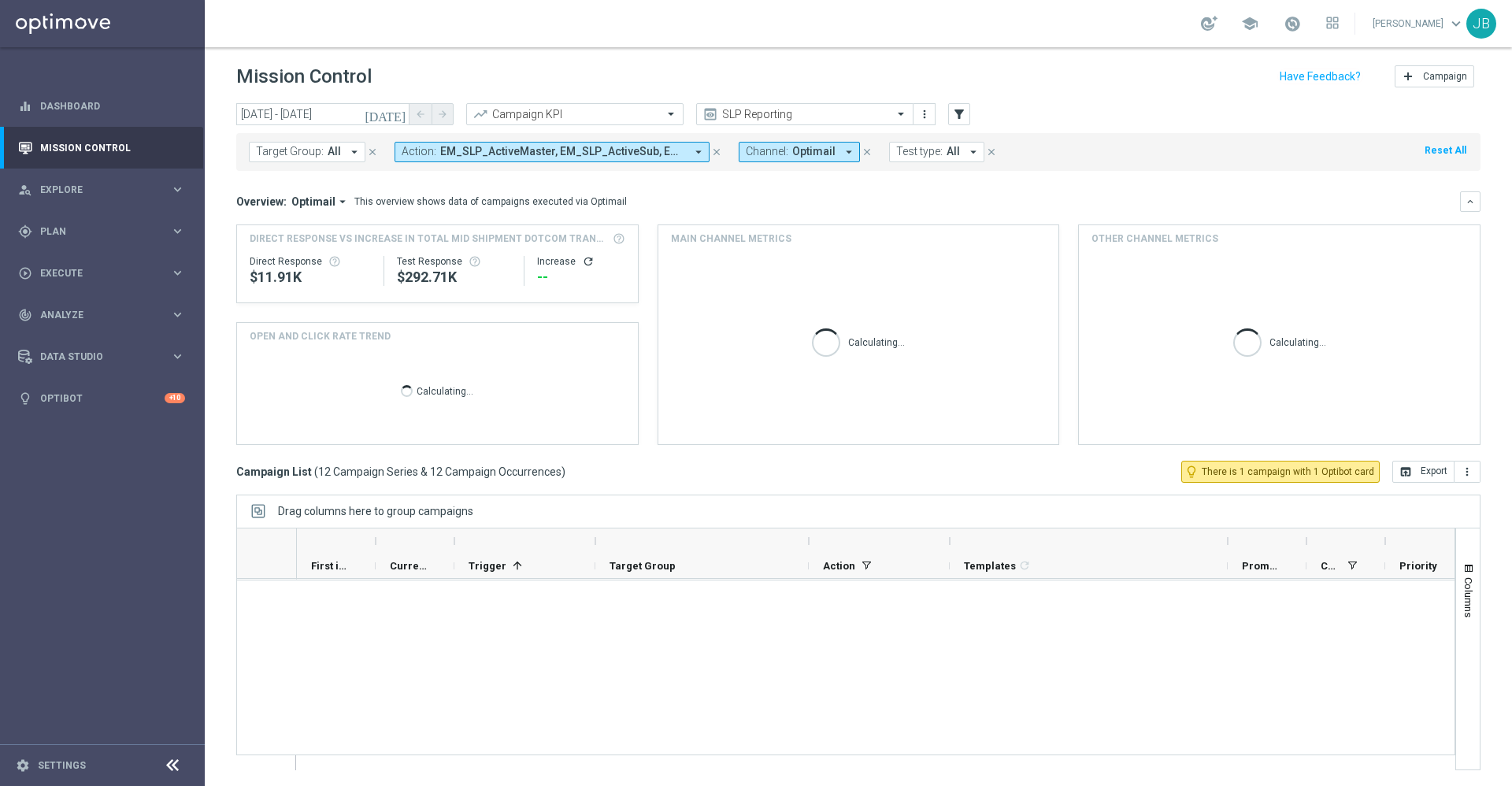
scroll to position [486, 0]
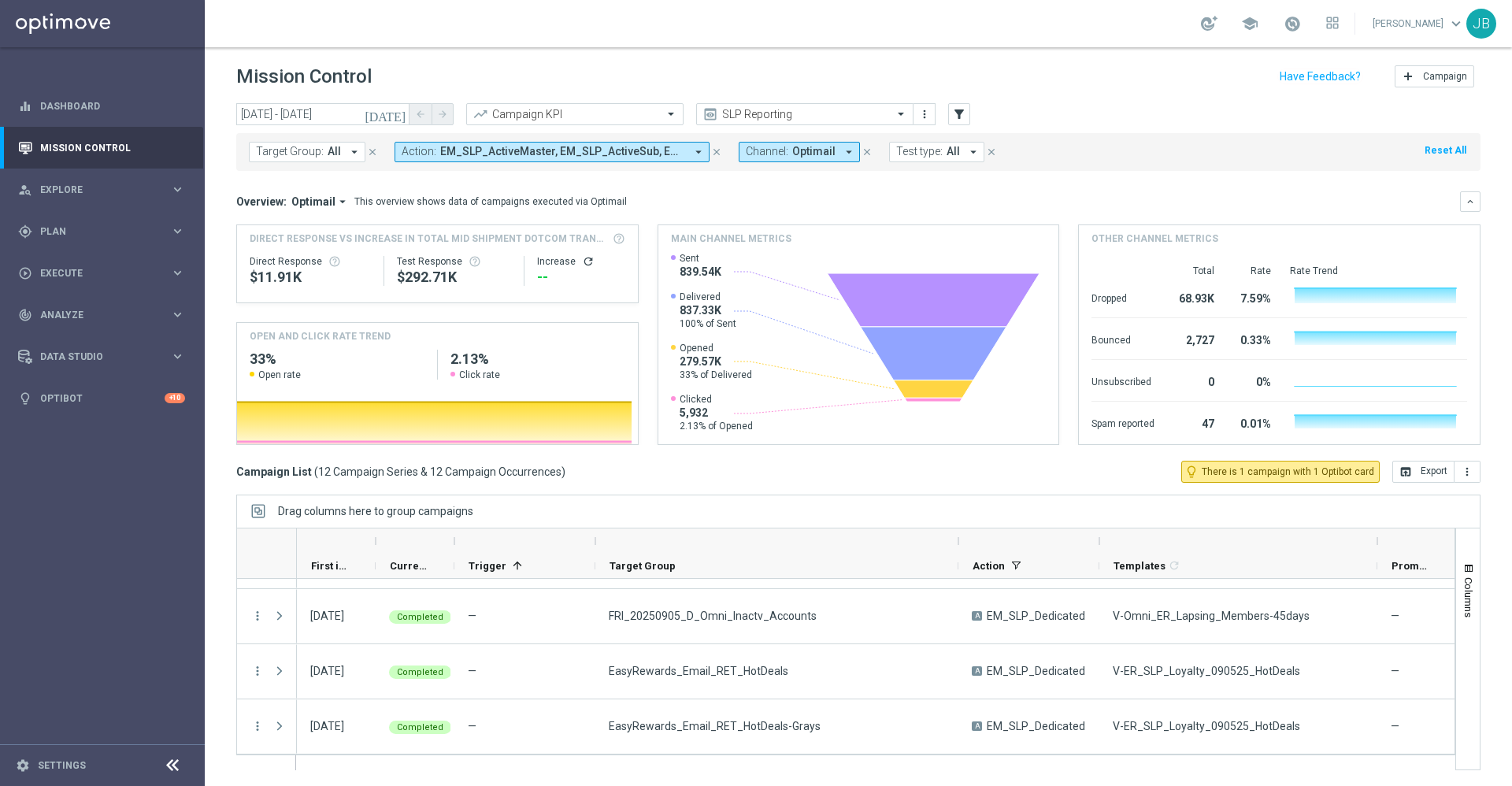
drag, startPoint x: 810, startPoint y: 541, endPoint x: 962, endPoint y: 551, distance: 152.3
click at [962, 551] on div at bounding box center [958, 540] width 6 height 25
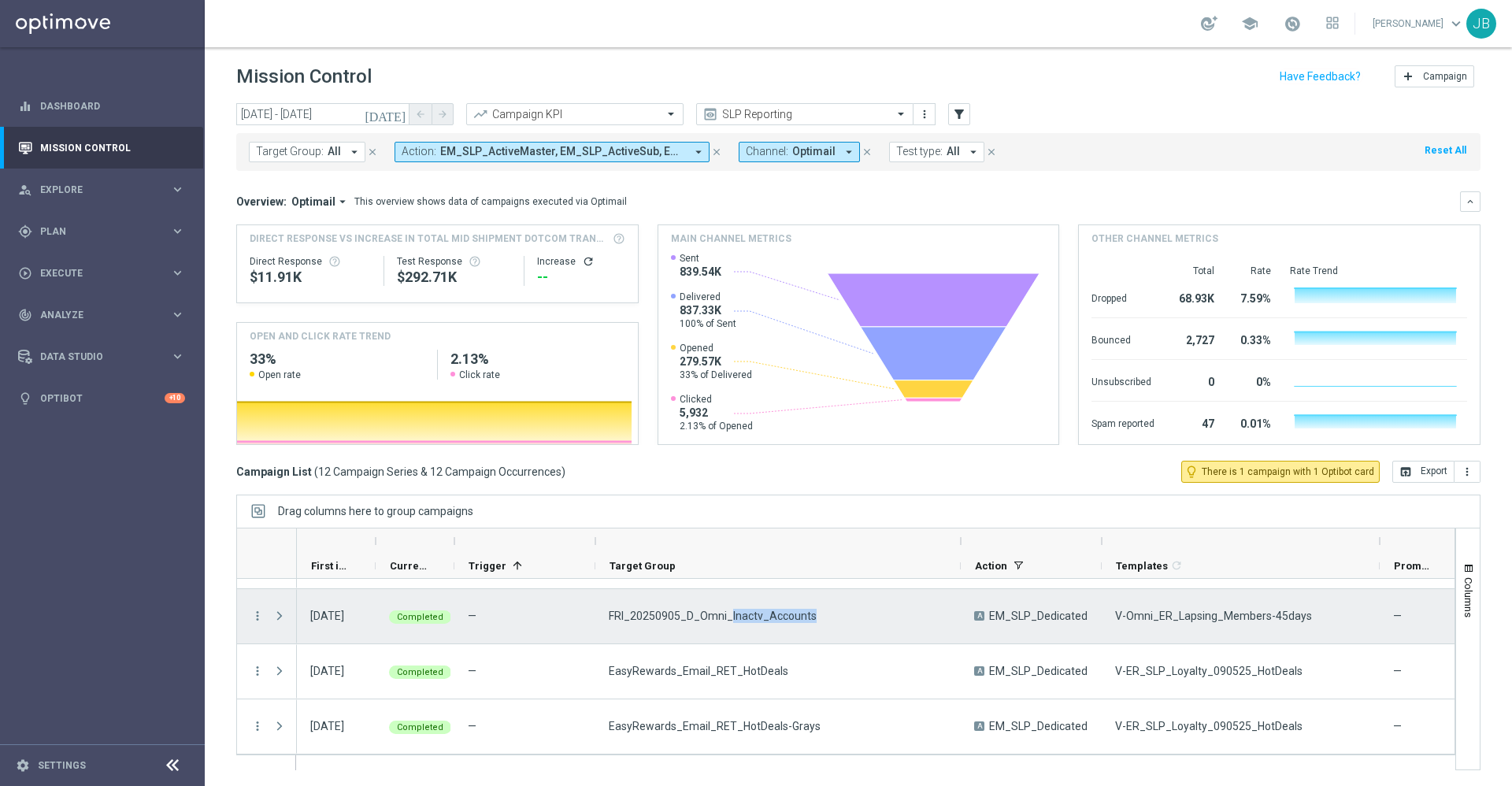
drag, startPoint x: 823, startPoint y: 616, endPoint x: 728, endPoint y: 617, distance: 95.0
click at [728, 617] on div "FRI_20250905_D_Omni_Inactv_Accounts" at bounding box center [777, 616] width 365 height 54
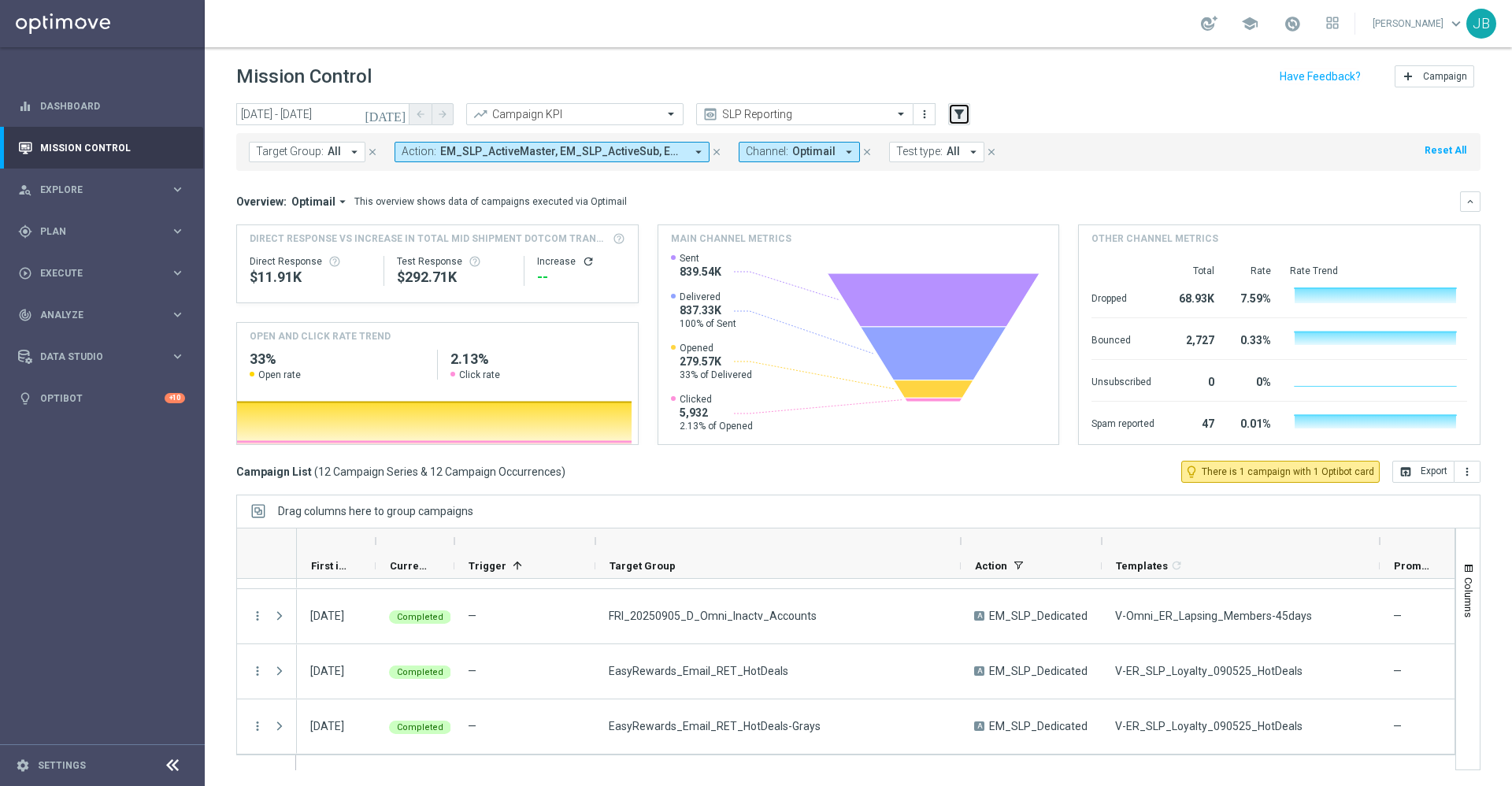
click at [954, 115] on icon "filter_alt" at bounding box center [958, 114] width 14 height 14
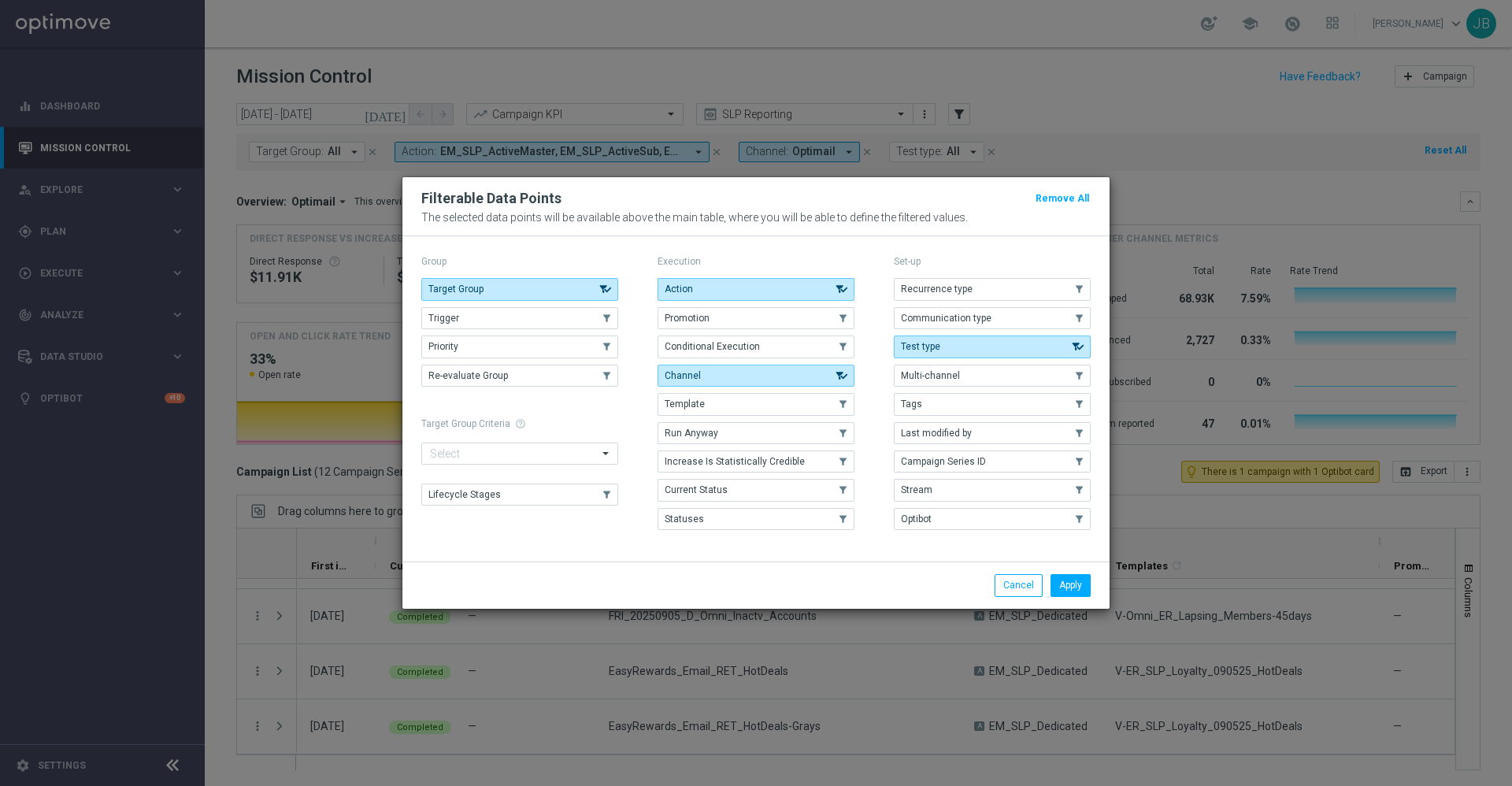
click at [335, 187] on modal-container "Filterable Data Points Remove All The selected data points will be available ab…" at bounding box center [756, 393] width 1512 height 786
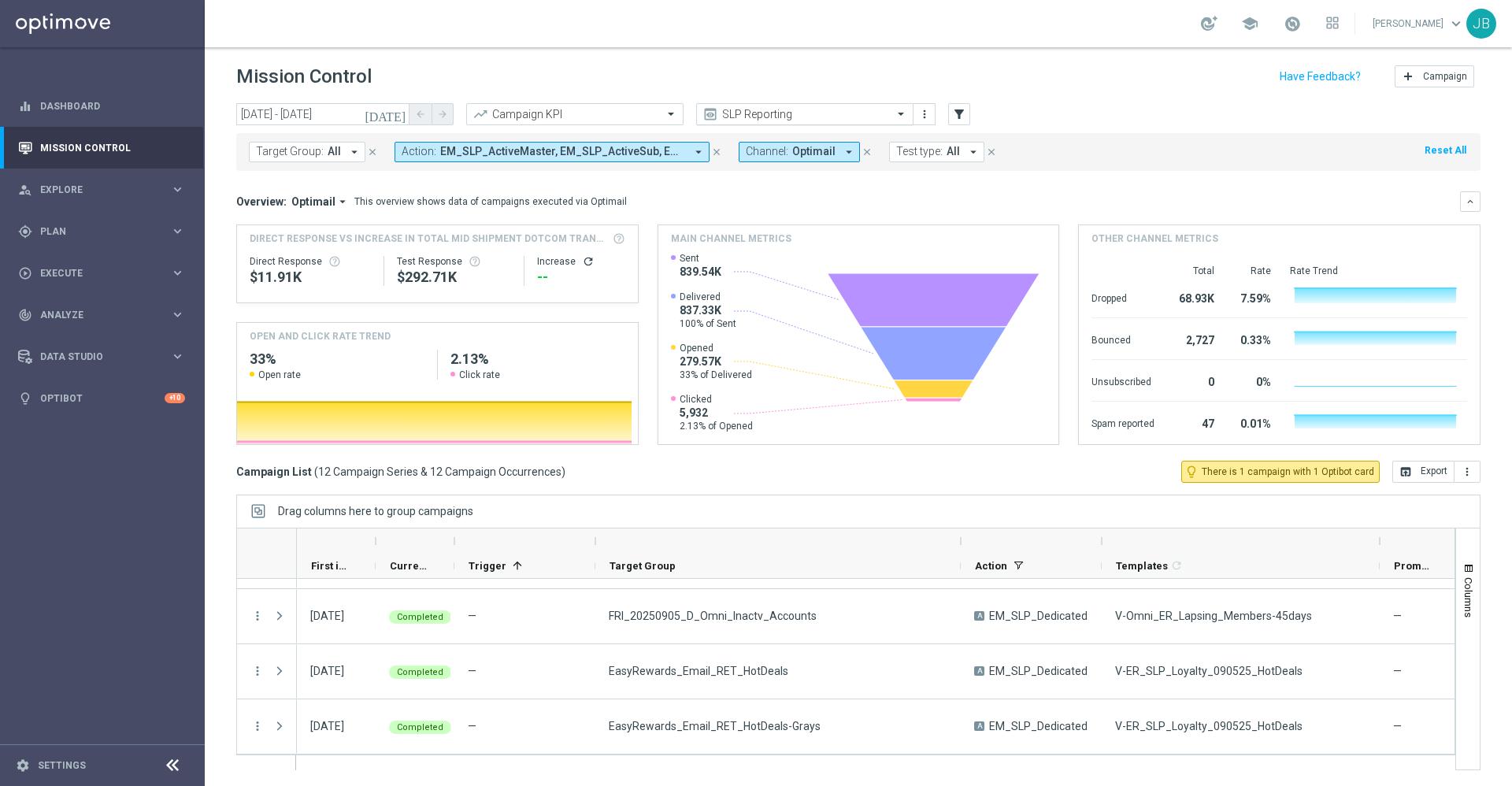
click at [747, 122] on div "SLP Reporting" at bounding box center [804, 115] width 217 height 22
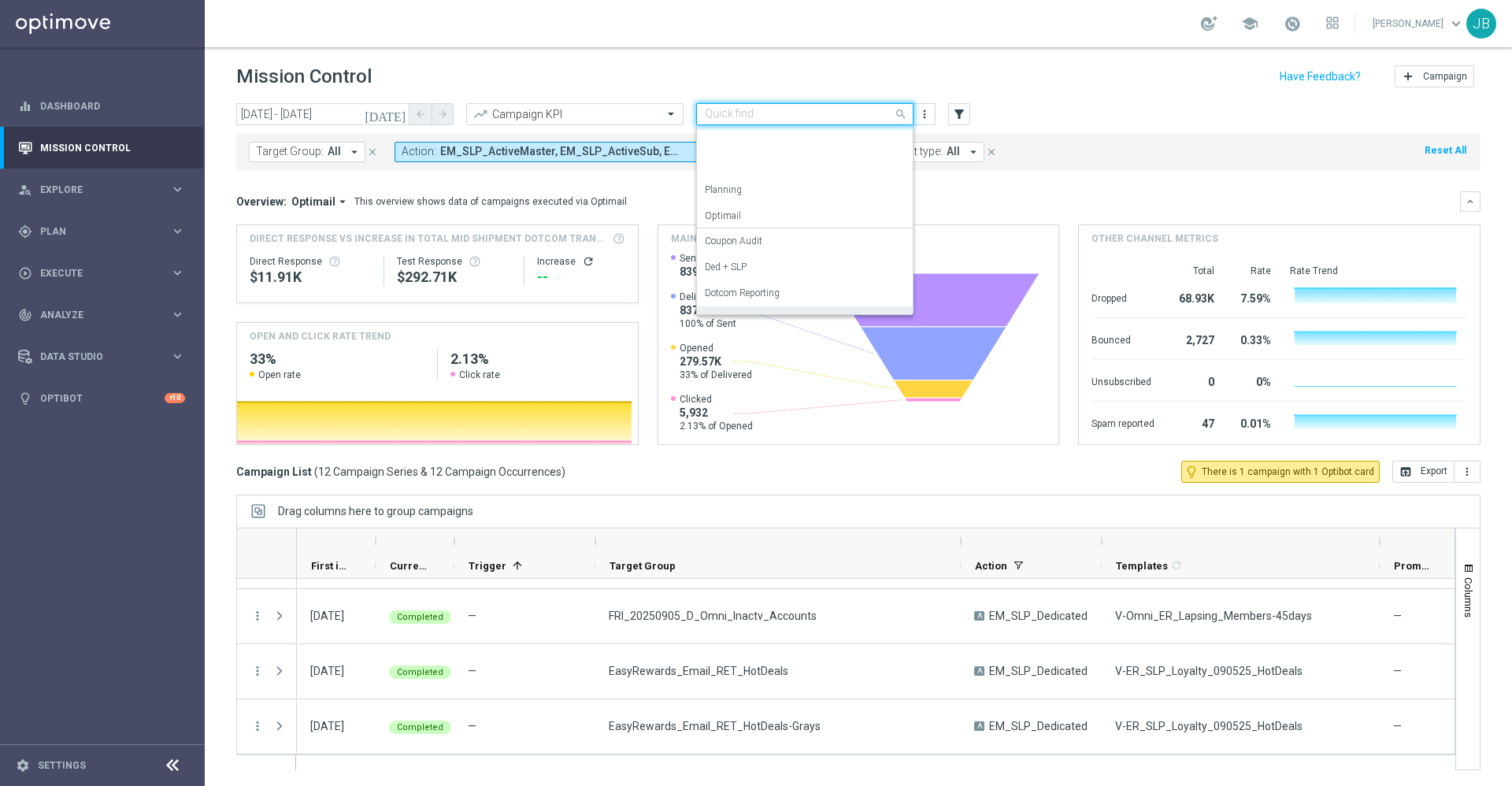
scroll to position [175, 0]
click at [750, 176] on div "OMNI Reporting" at bounding box center [805, 170] width 200 height 26
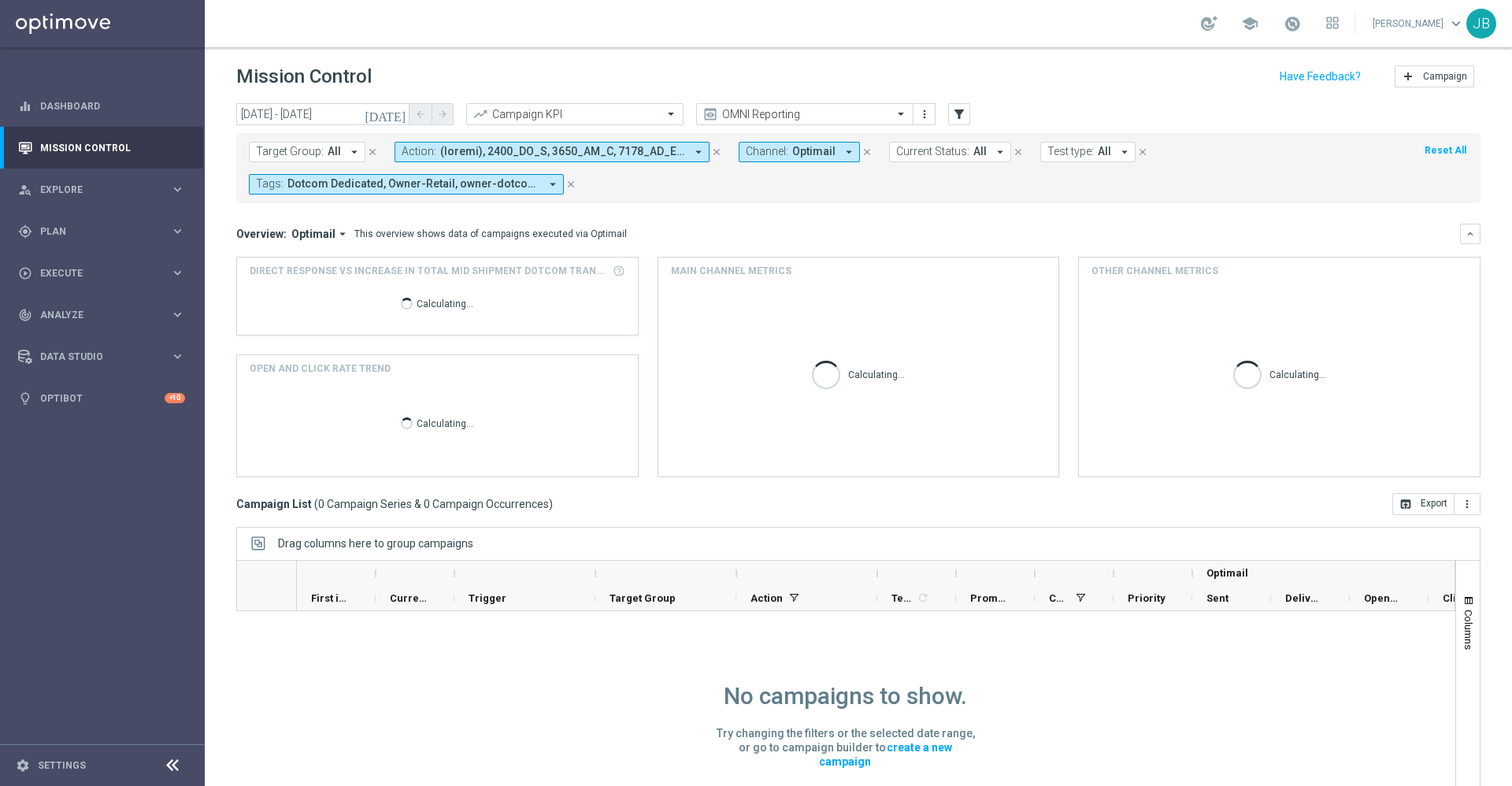
scroll to position [0, 0]
click at [396, 113] on icon "[DATE]" at bounding box center [386, 114] width 43 height 14
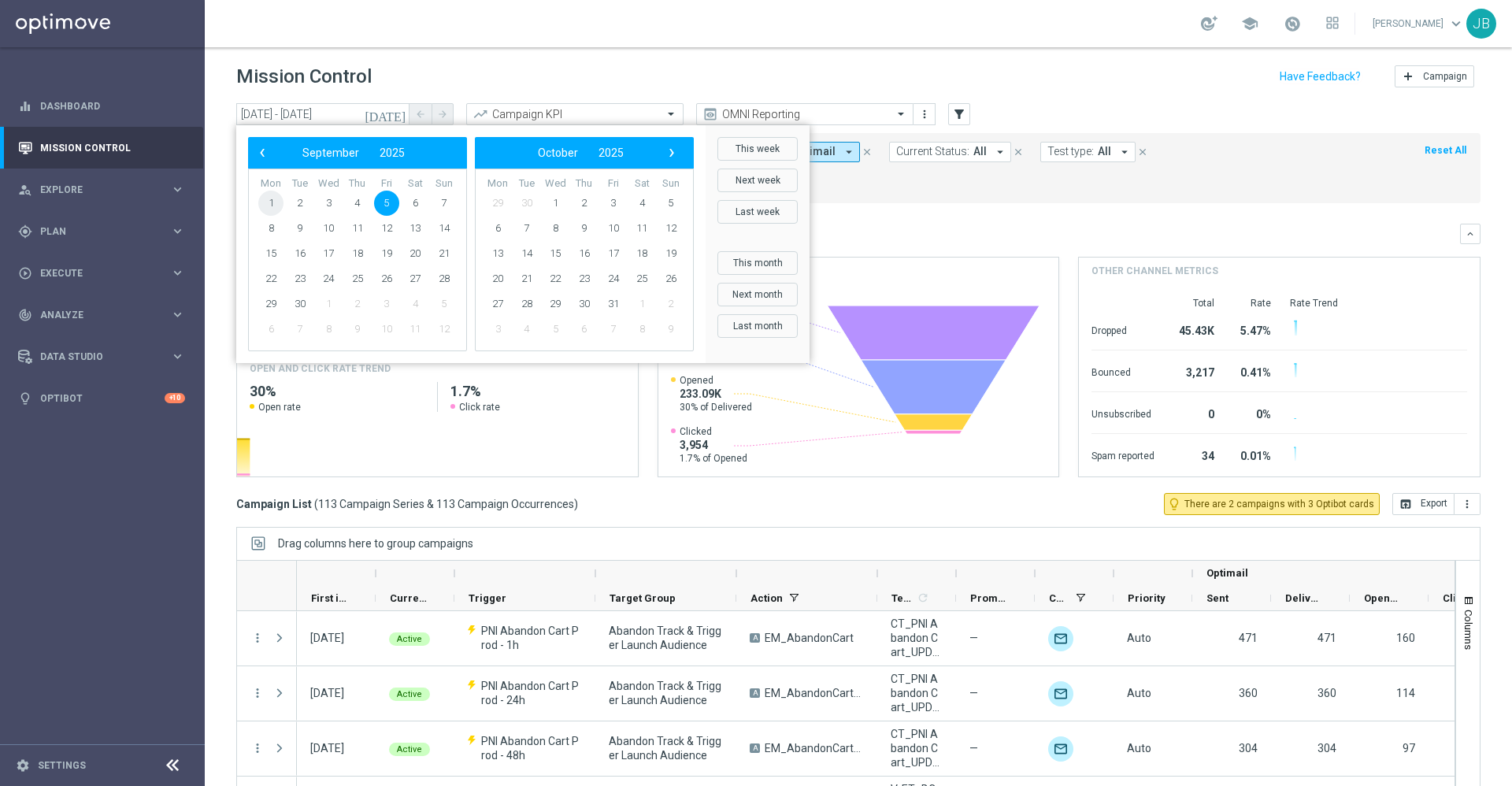
click at [268, 207] on span "1" at bounding box center [271, 202] width 25 height 25
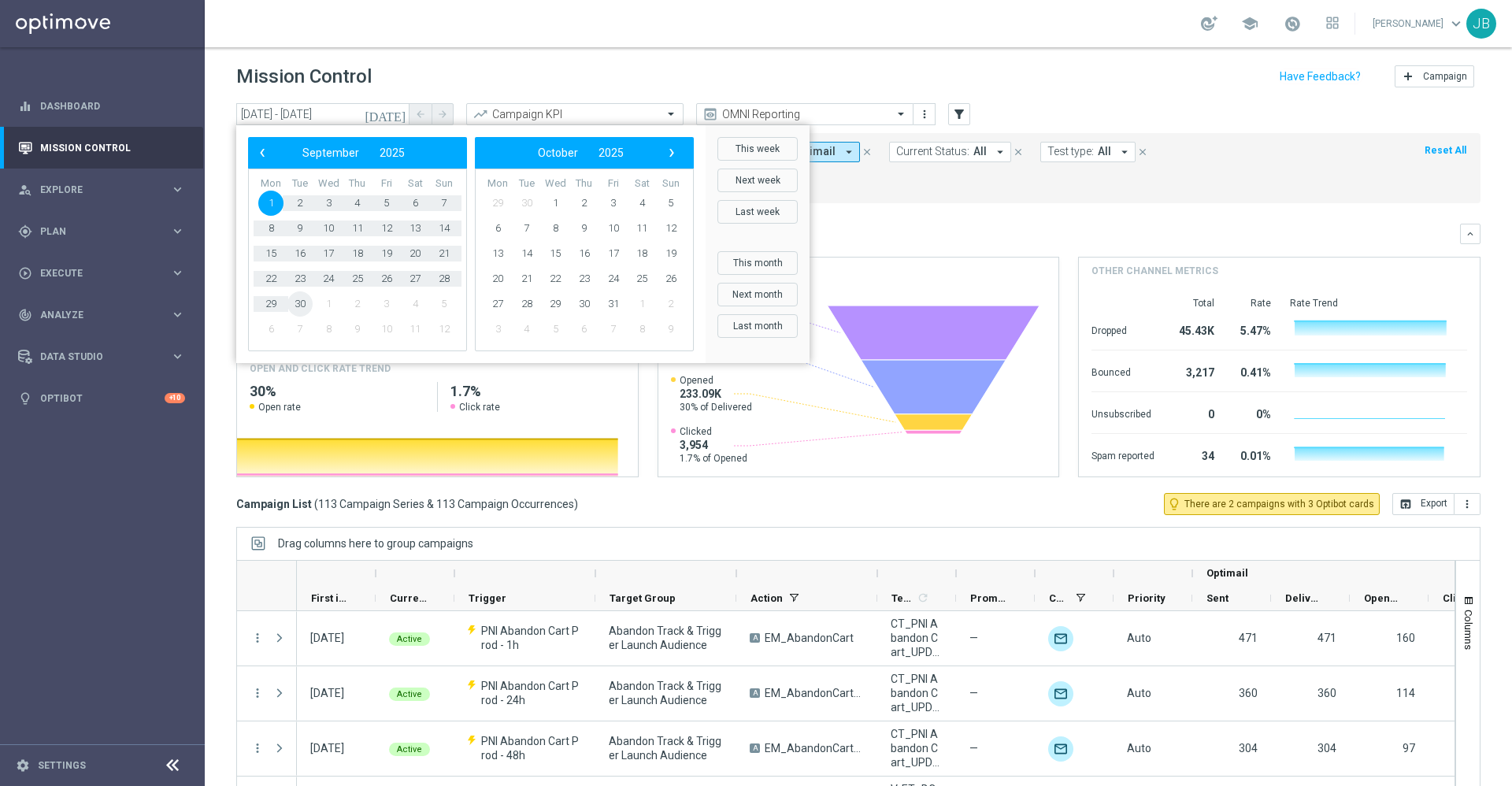
click at [301, 300] on span "30" at bounding box center [299, 303] width 25 height 25
type input "01 Sep 2025 - 30 Sep 2025"
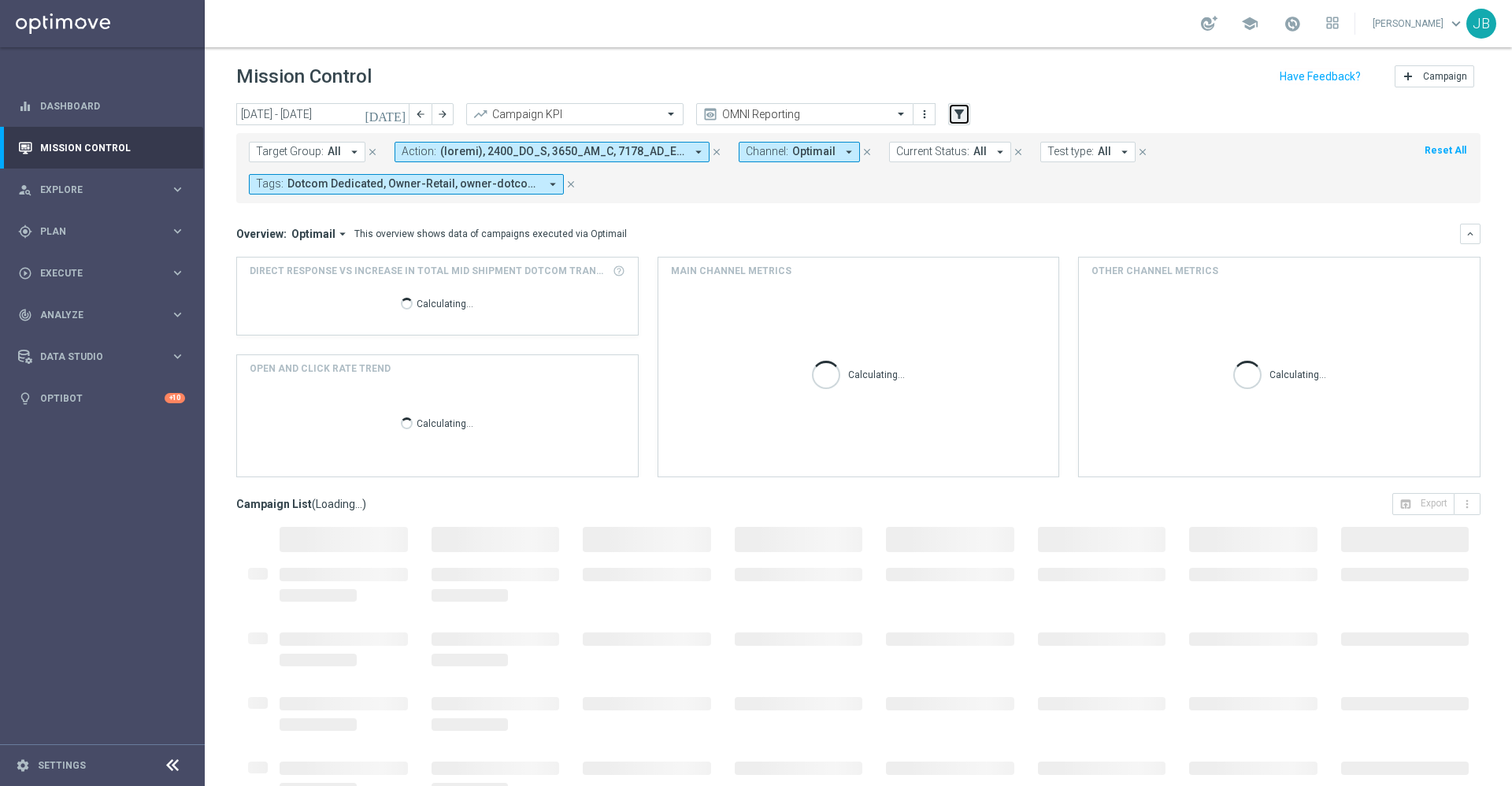
click at [957, 118] on icon "filter_alt" at bounding box center [958, 114] width 14 height 14
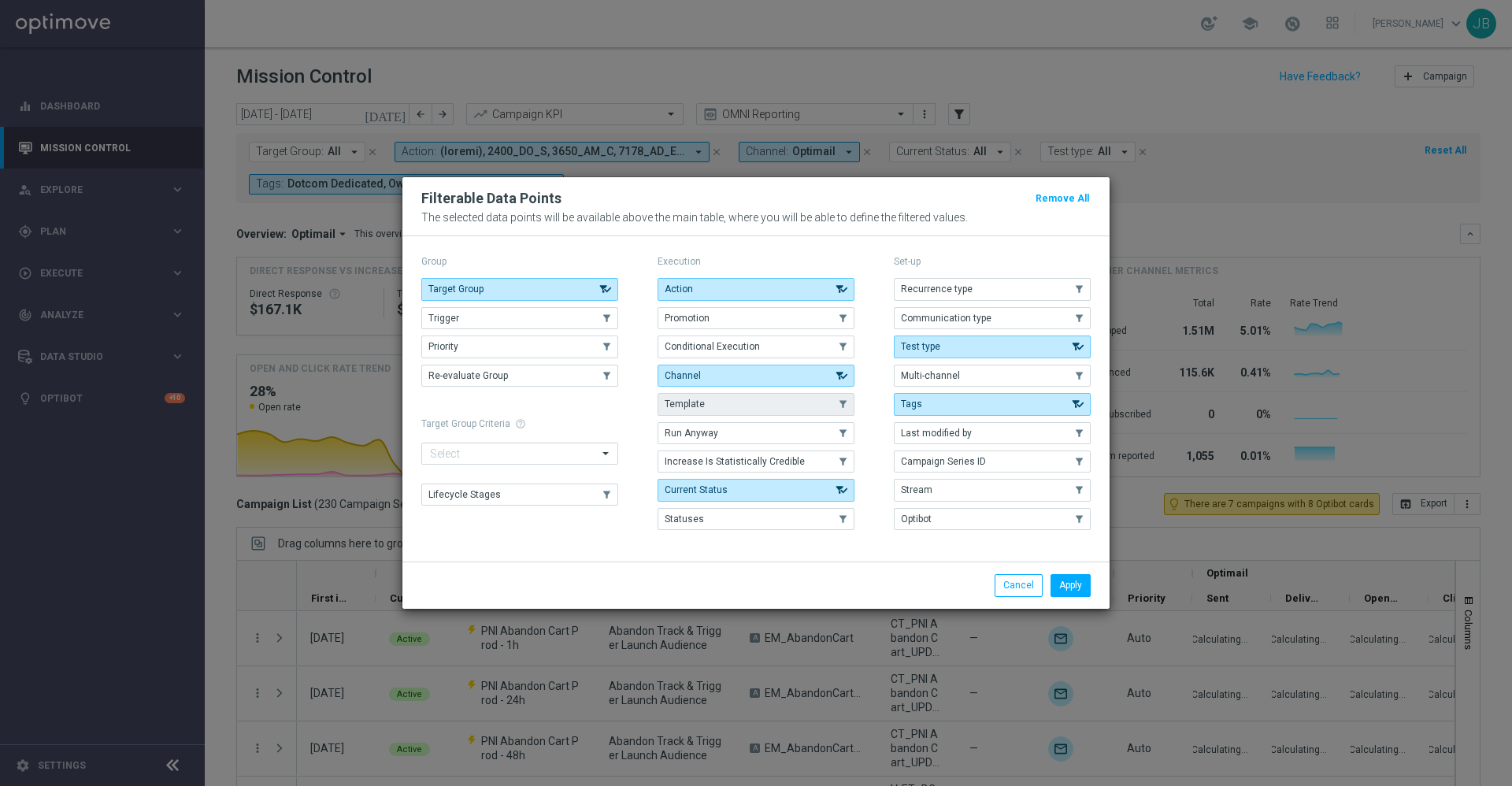
click at [742, 401] on button "Template" at bounding box center [756, 404] width 197 height 22
click at [1075, 580] on button "Apply" at bounding box center [1070, 585] width 40 height 22
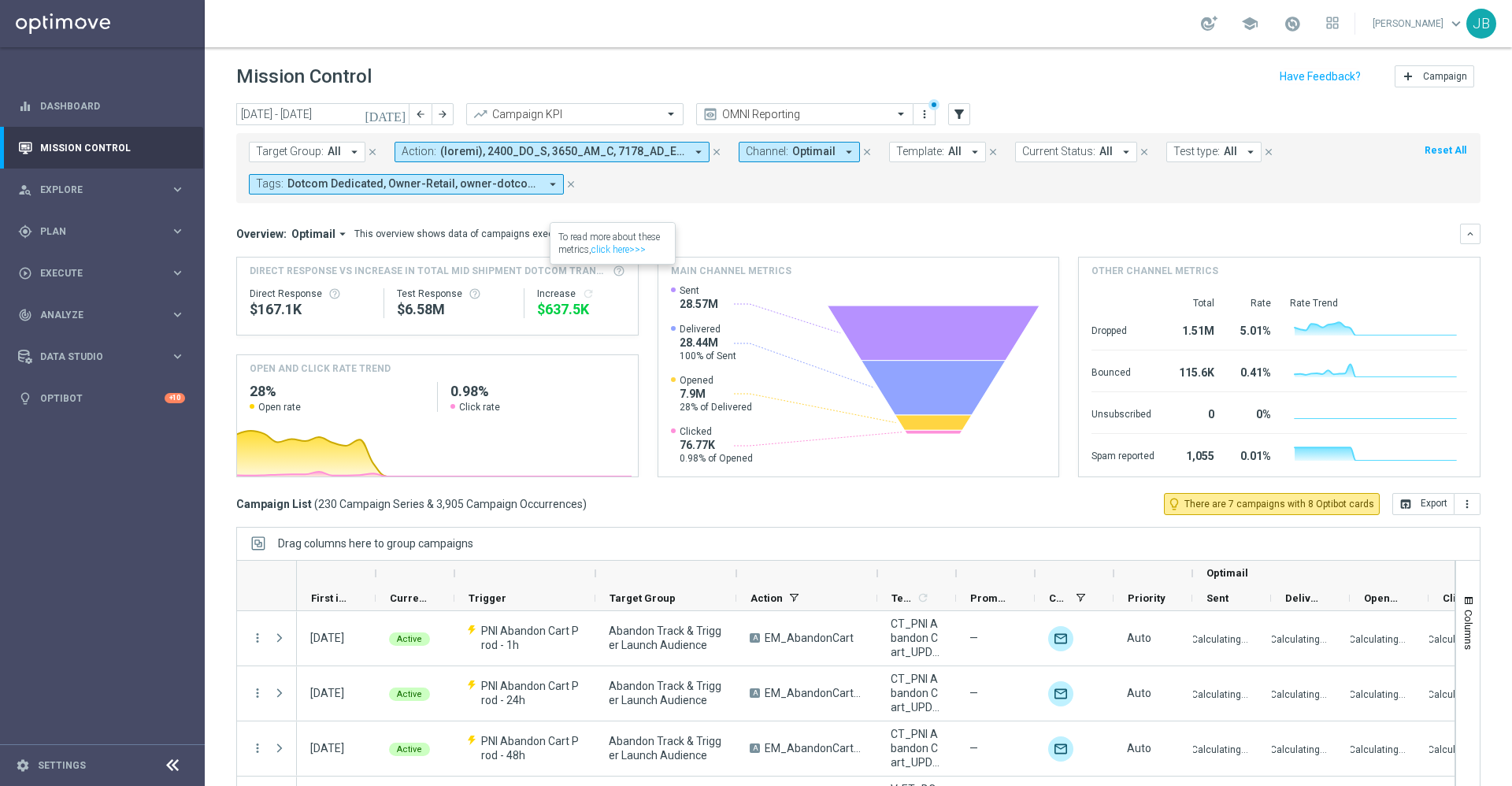
click at [948, 150] on span "All" at bounding box center [955, 151] width 13 height 13
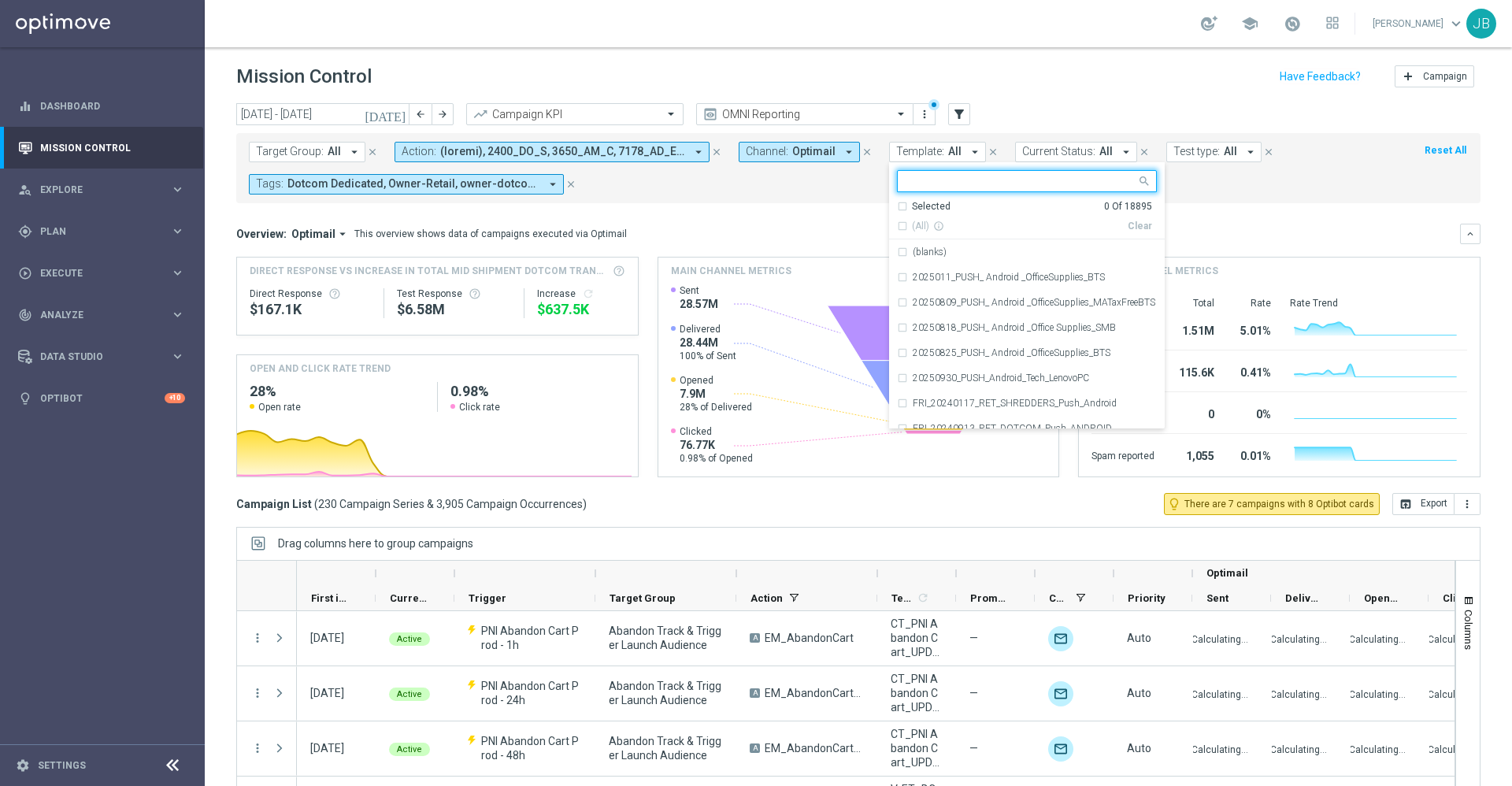
click at [920, 183] on input "text" at bounding box center [1021, 181] width 231 height 13
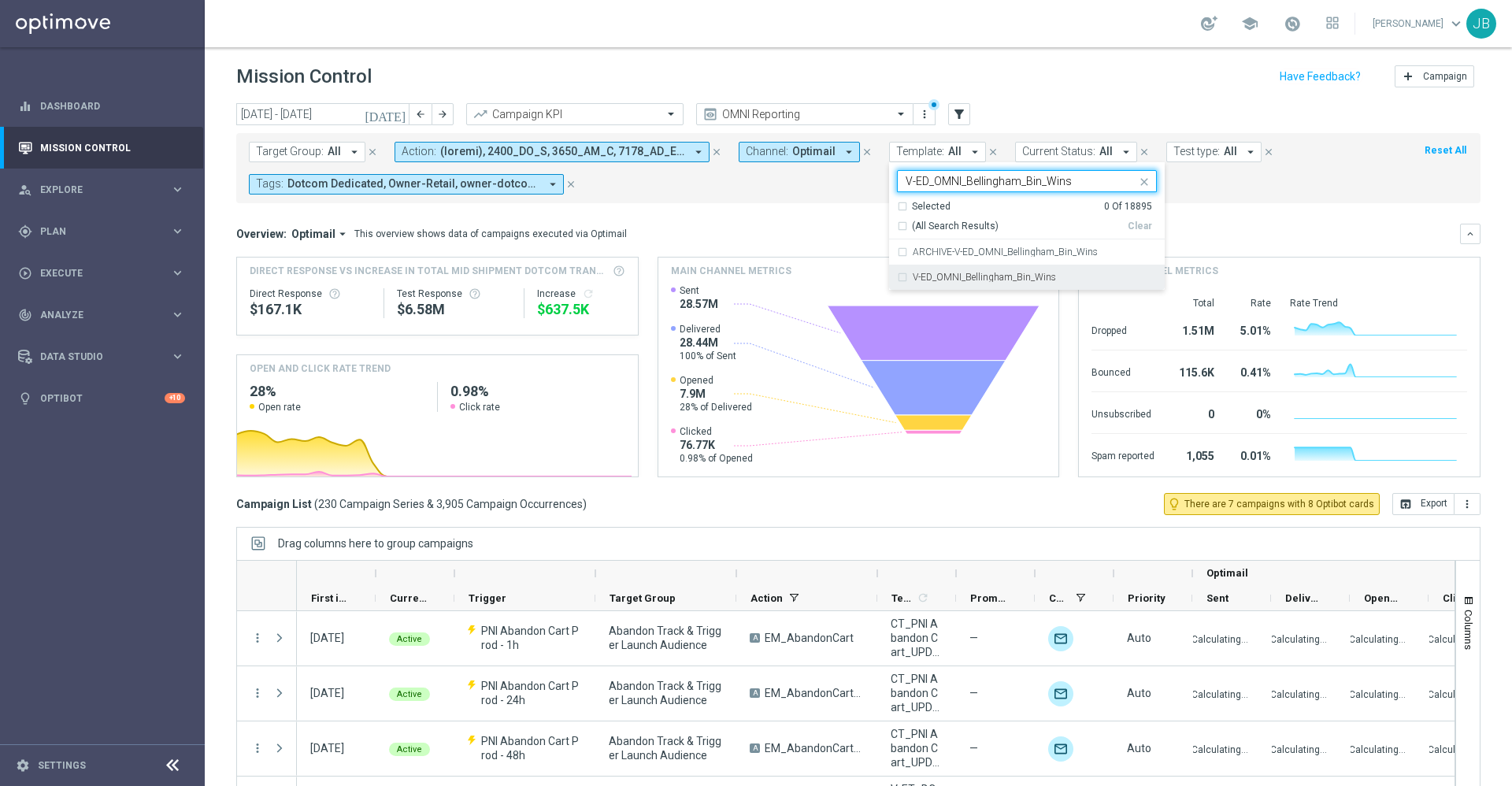
click at [913, 276] on label "V-ED_OMNI_Bellingham_Bin_Wins" at bounding box center [984, 277] width 143 height 9
type input "V-ED_OMNI_Bellingham_Bin_Wins"
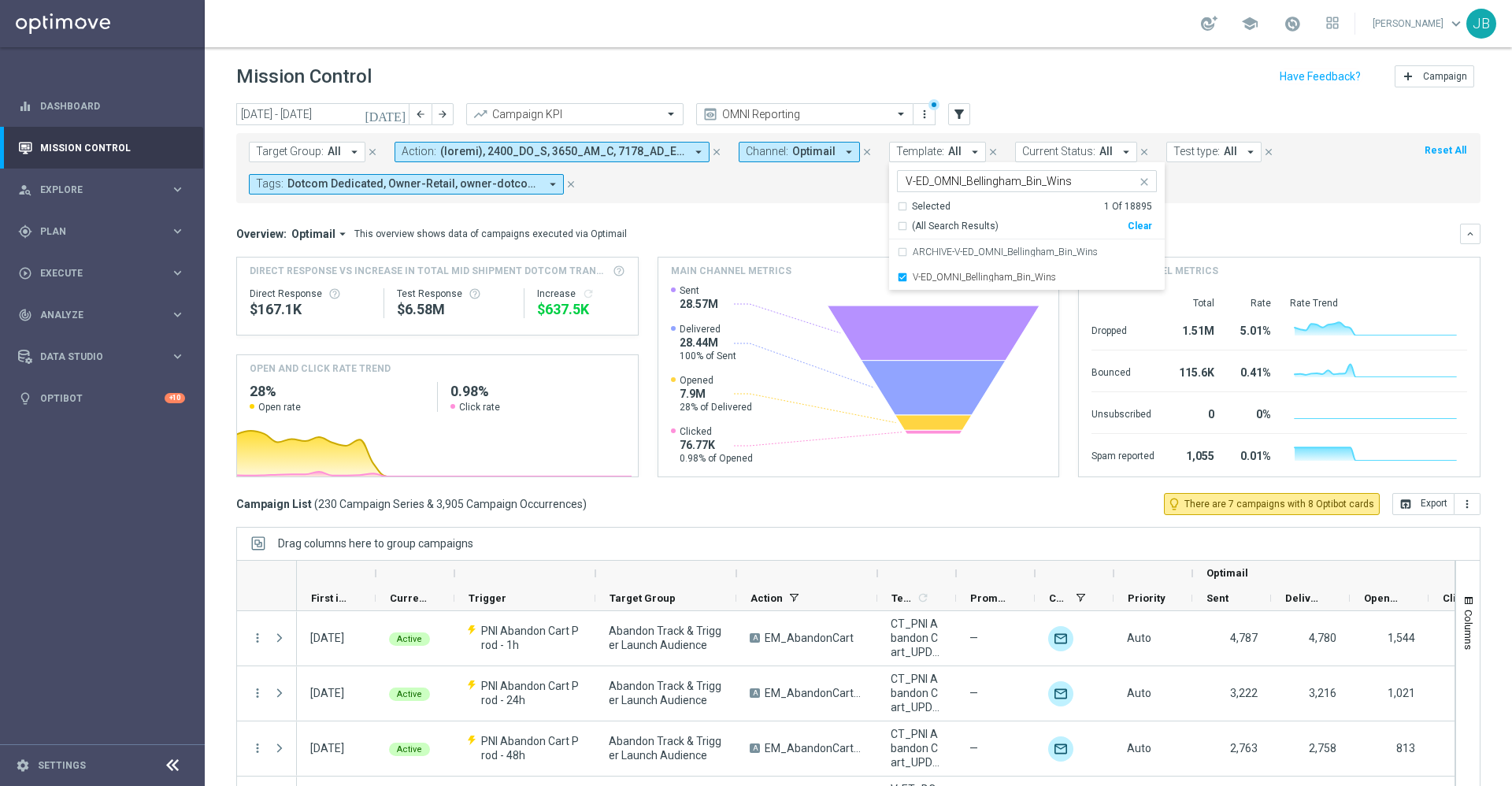
click at [1263, 210] on mini-dashboard "Overview: Optimail arrow_drop_down This overview shows data of campaigns execut…" at bounding box center [859, 348] width 1245 height 290
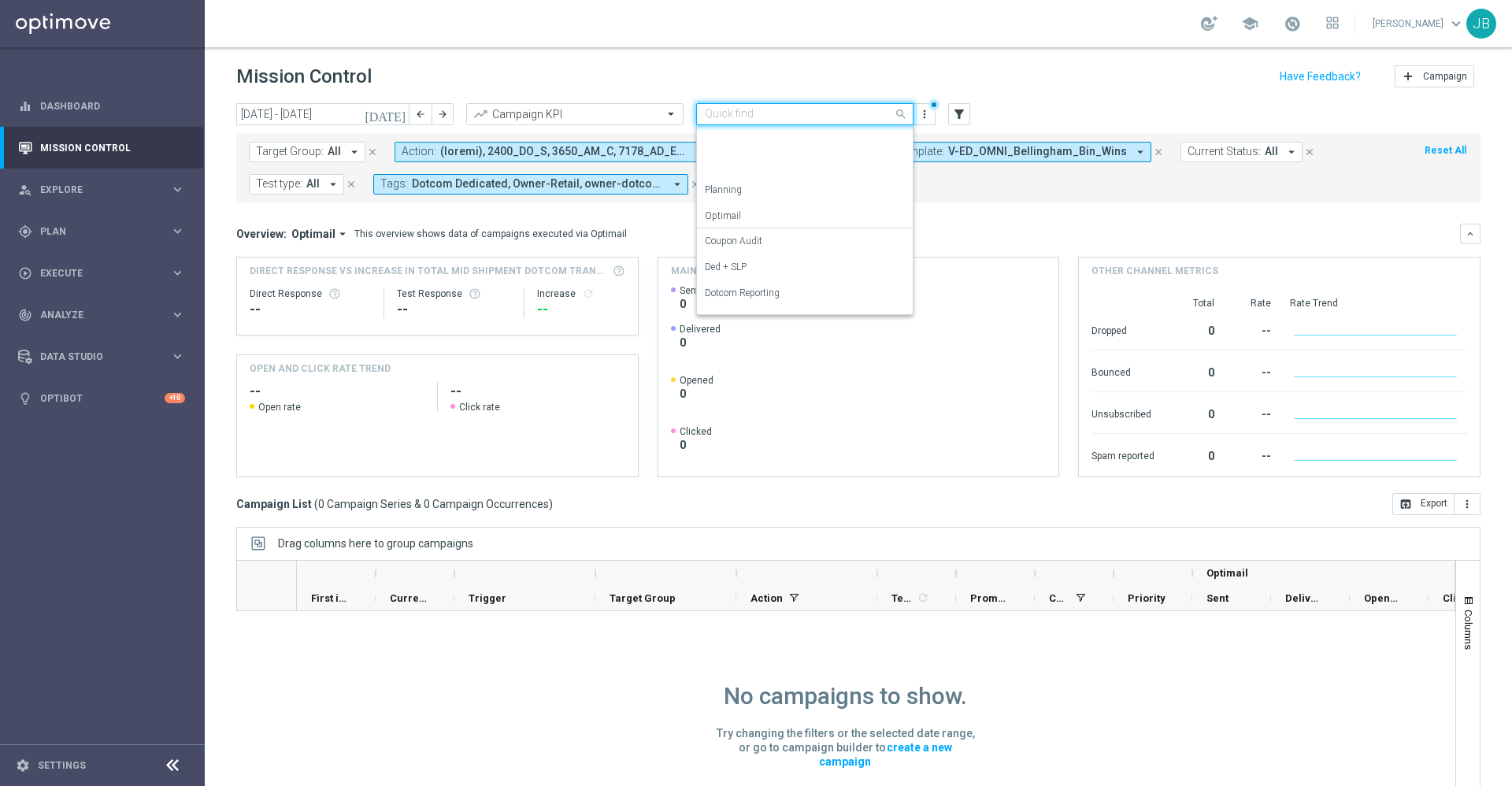
click at [850, 115] on input "text" at bounding box center [789, 115] width 168 height 13
click at [741, 140] on div "Analysis" at bounding box center [805, 139] width 200 height 26
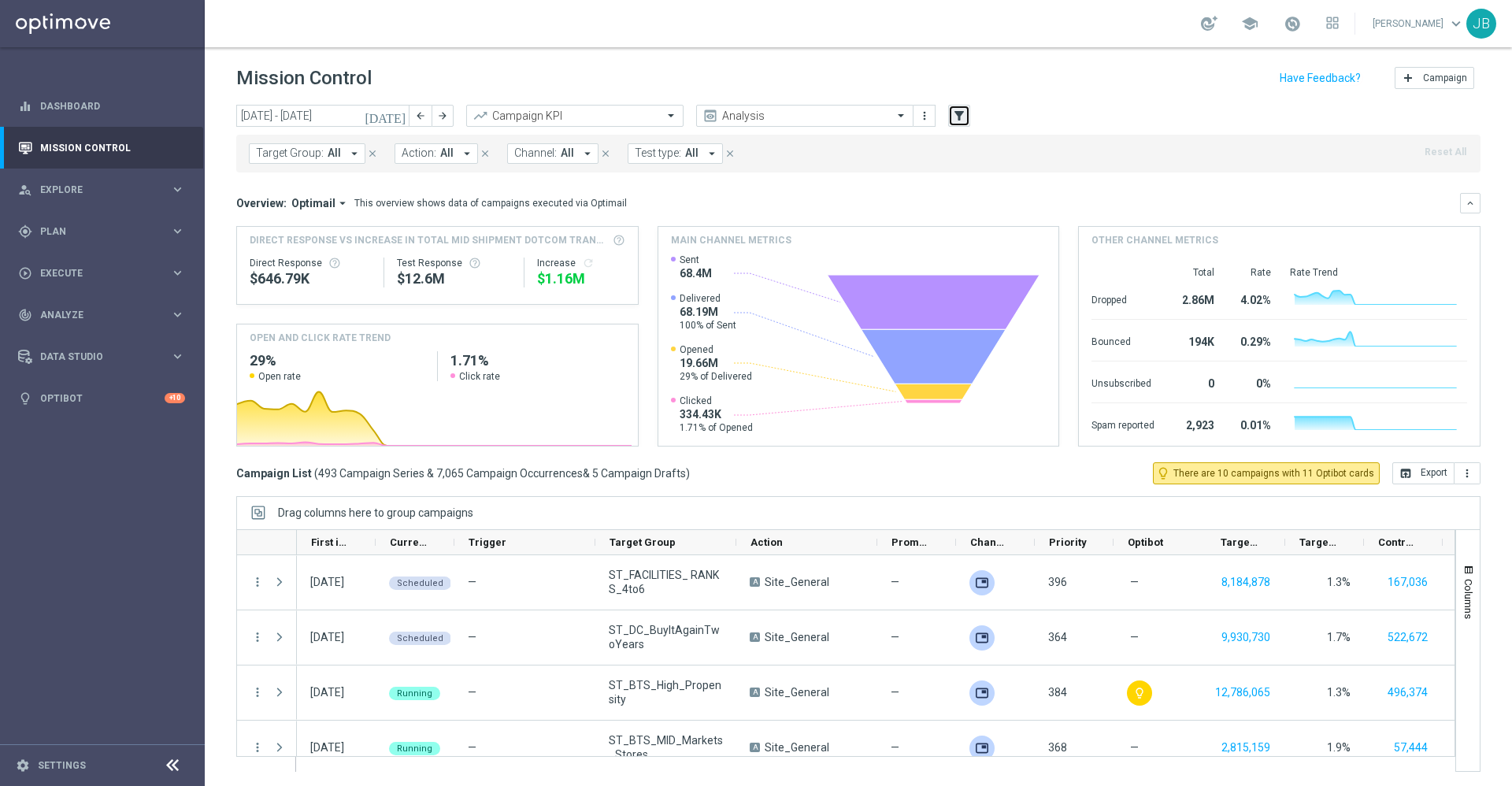
click at [957, 117] on icon "filter_alt" at bounding box center [958, 115] width 14 height 14
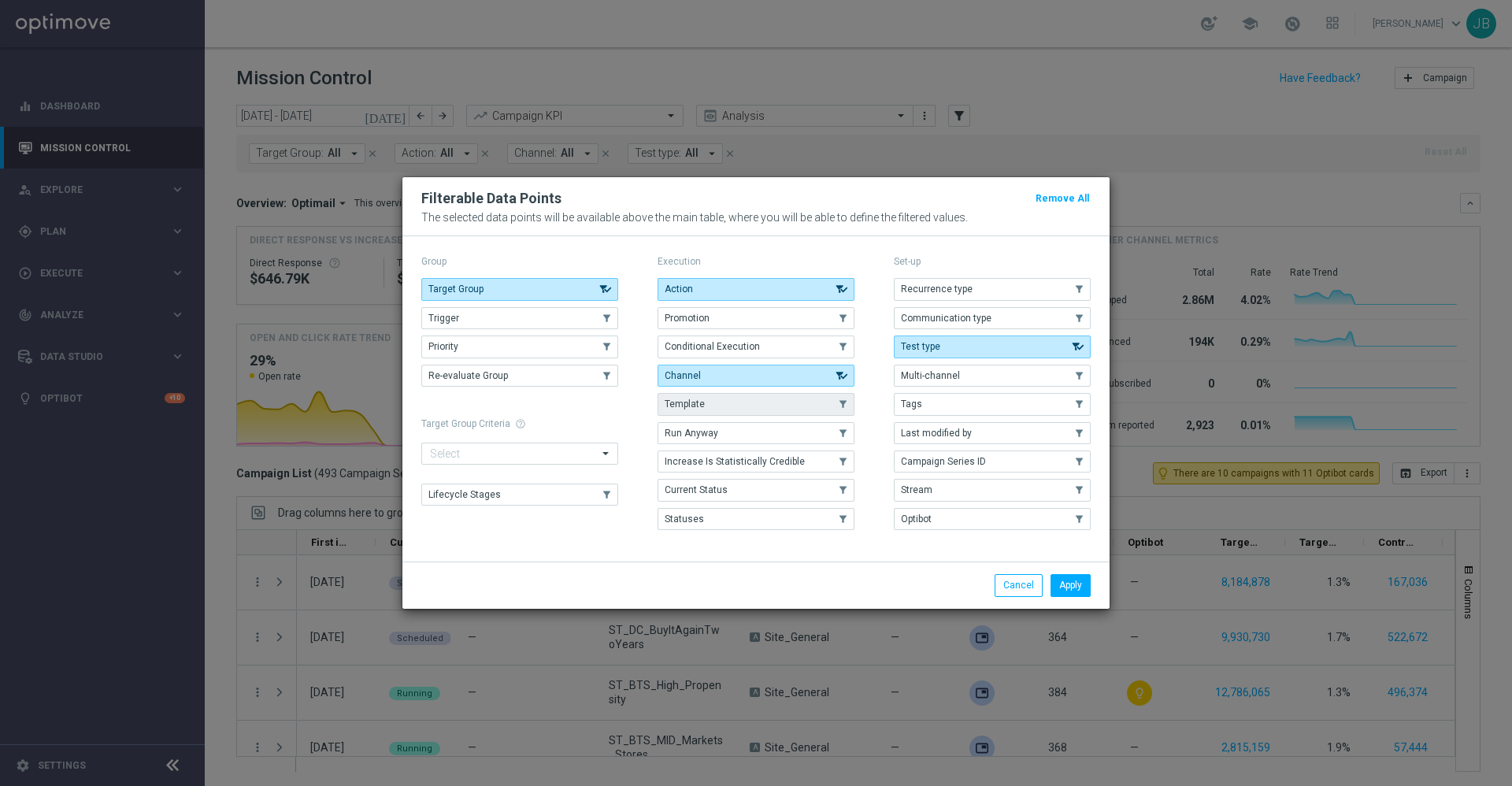
click at [726, 412] on button "Template" at bounding box center [756, 404] width 197 height 22
click at [1072, 581] on button "Apply" at bounding box center [1070, 585] width 40 height 22
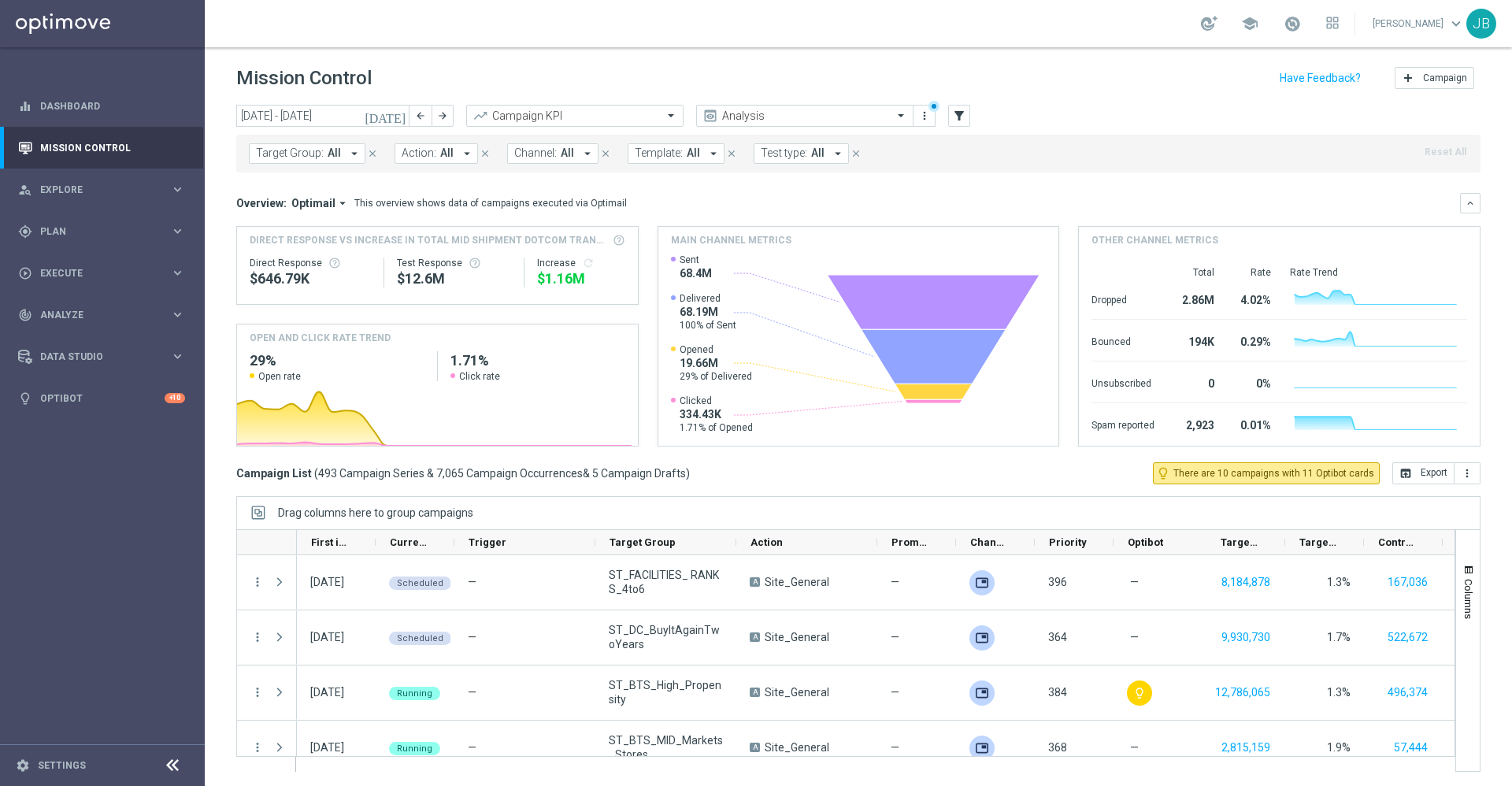
click at [654, 154] on span "Template:" at bounding box center [659, 153] width 48 height 13
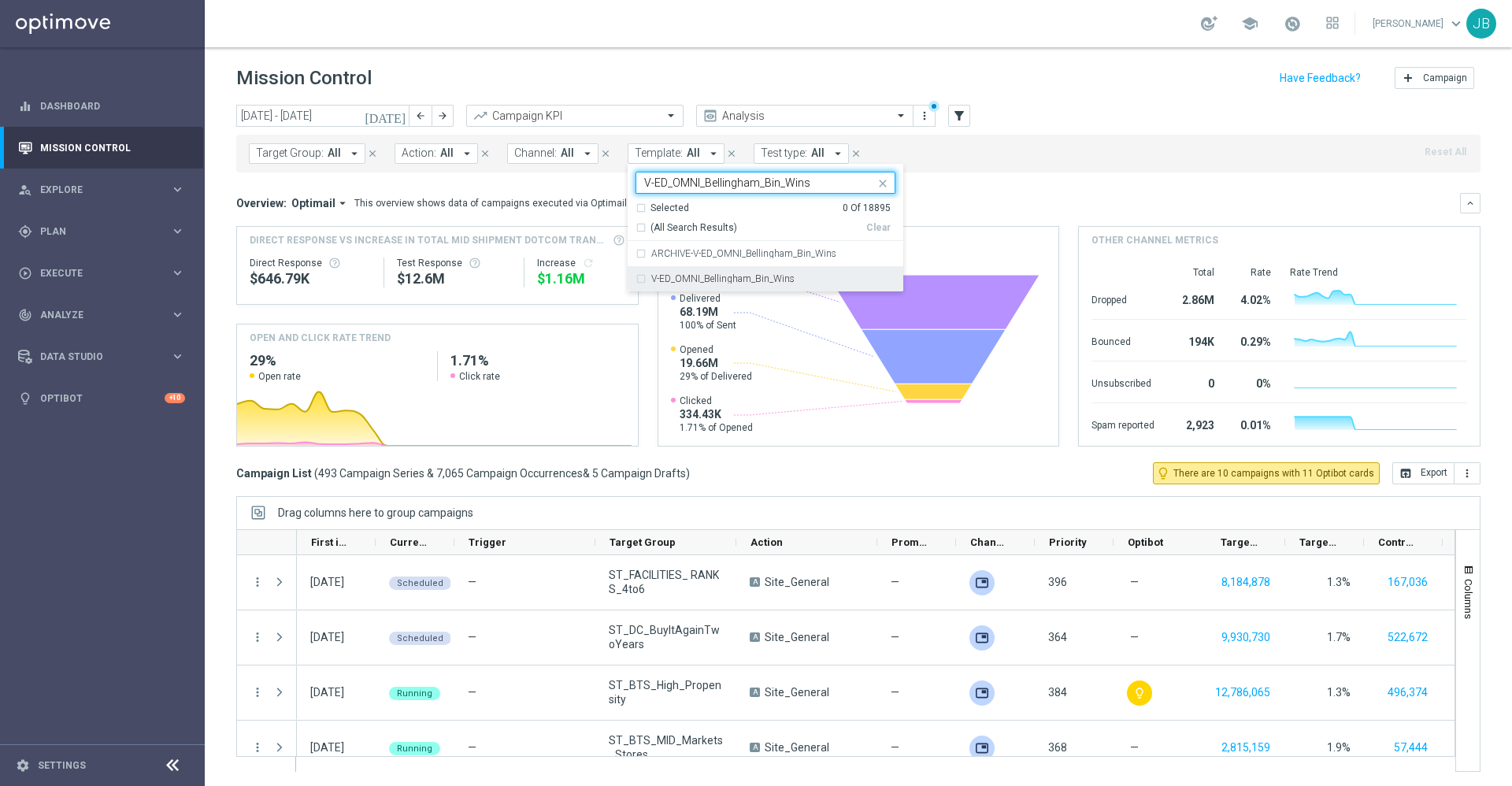
click at [760, 282] on label "V-ED_OMNI_Bellingham_Bin_Wins" at bounding box center [723, 279] width 143 height 9
type input "V-ED_OMNI_Bellingham_Bin_Wins"
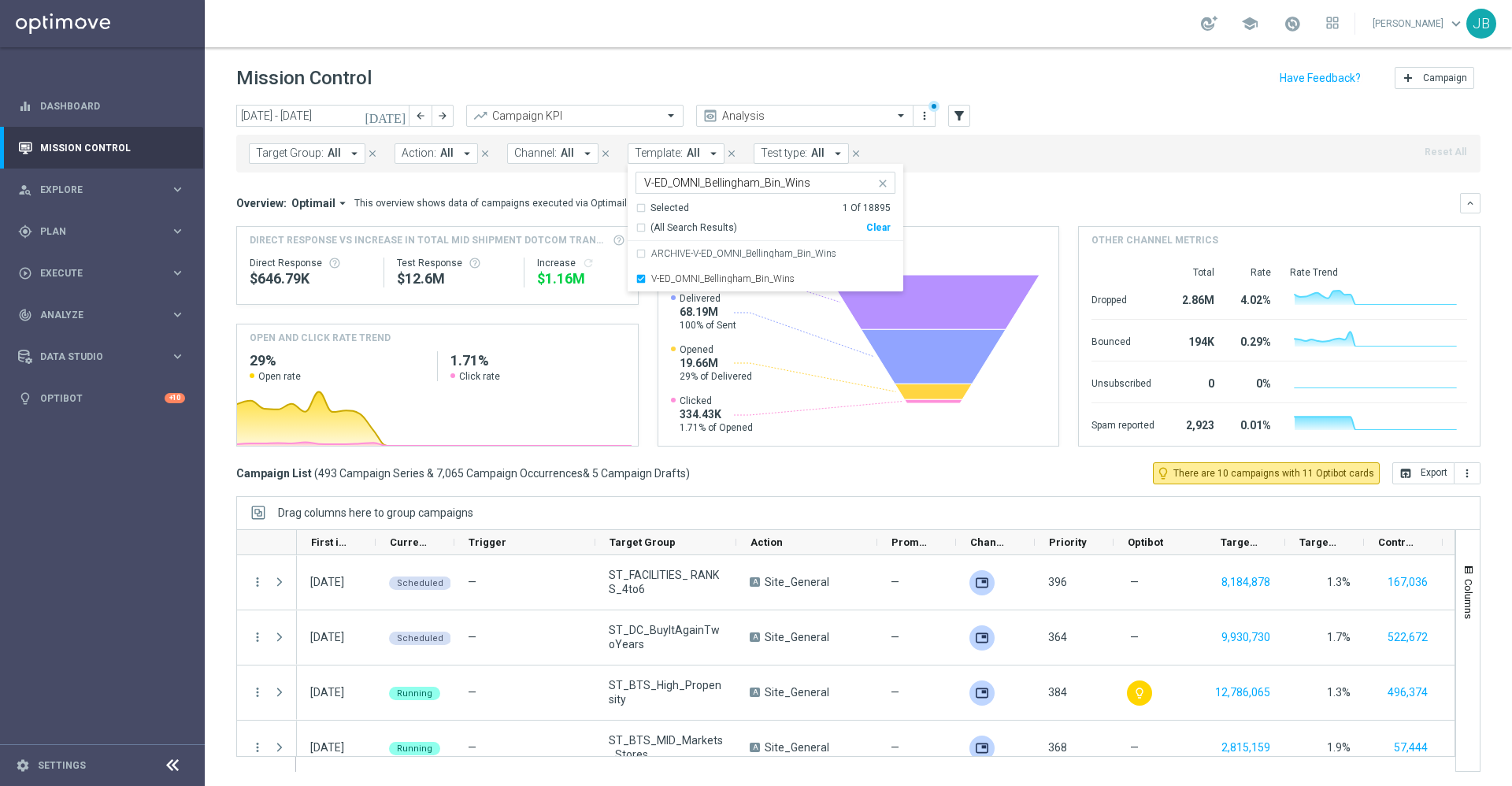
click at [984, 180] on mini-dashboard "Overview: Optimail arrow_drop_down This overview shows data of campaigns execut…" at bounding box center [859, 318] width 1245 height 290
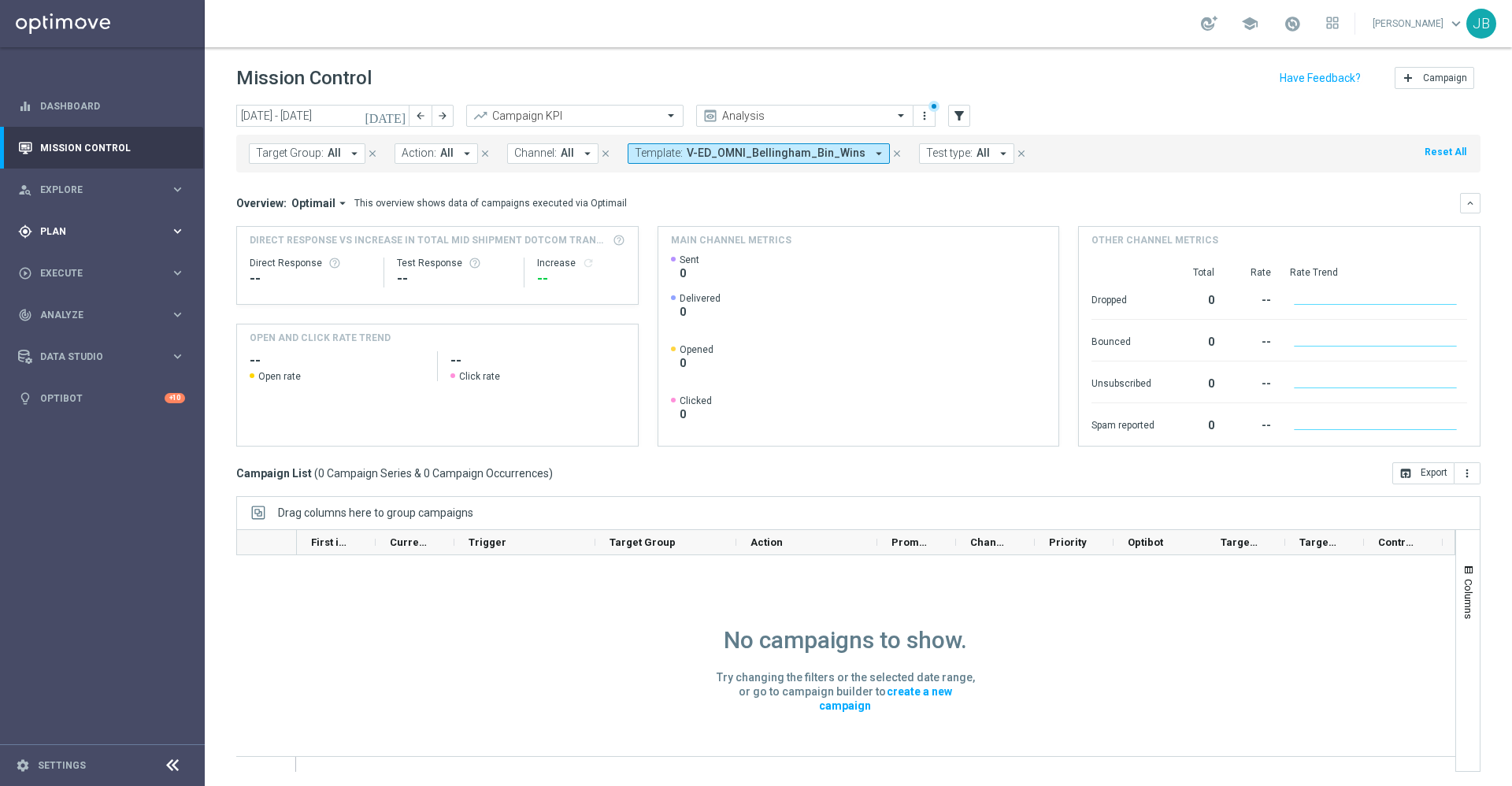
click at [71, 237] on div "gps_fixed Plan keyboard_arrow_right" at bounding box center [102, 231] width 203 height 42
click at [99, 267] on link "Target Groups" at bounding box center [102, 264] width 123 height 13
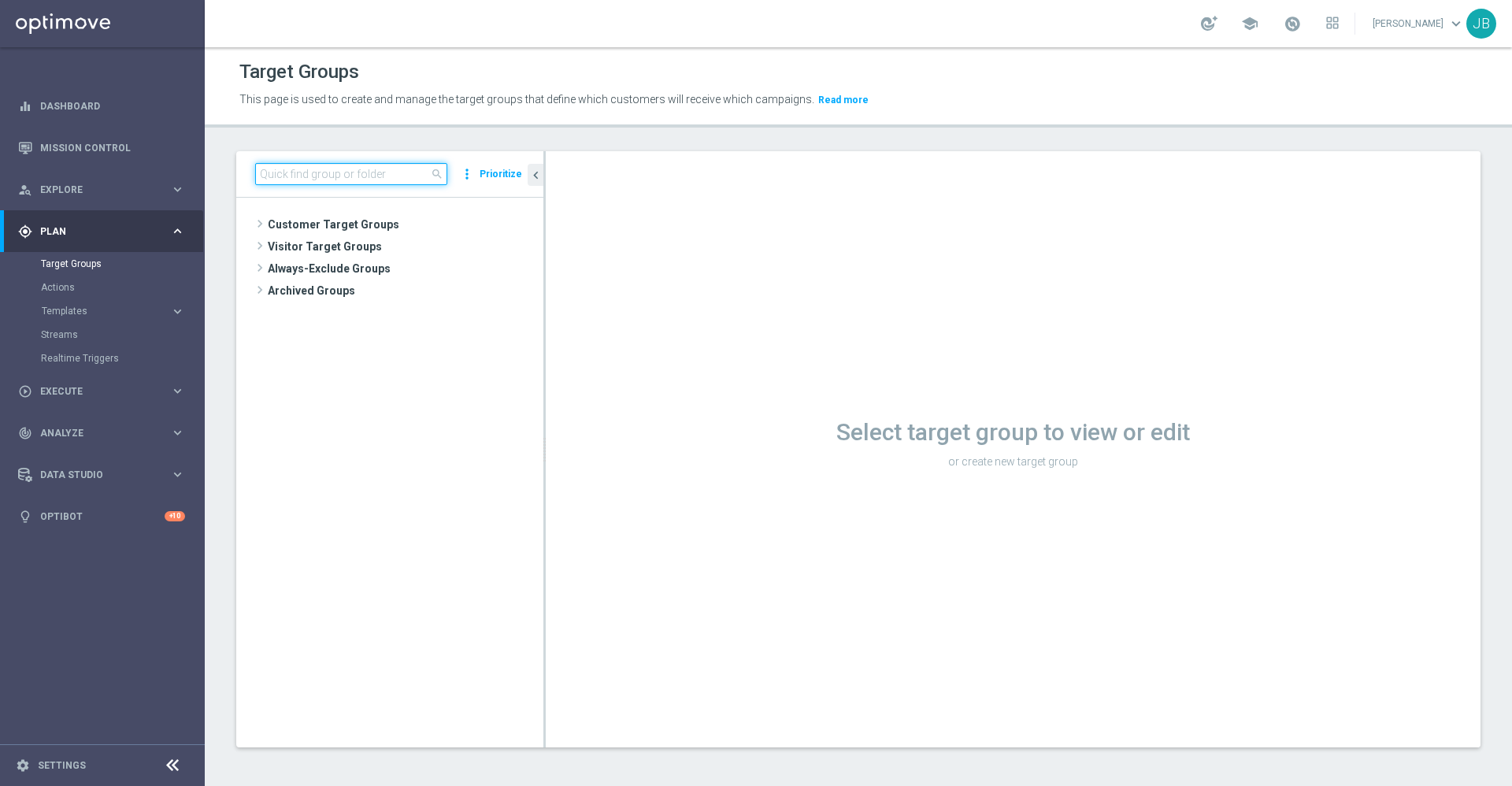
click at [286, 175] on input at bounding box center [351, 174] width 192 height 22
paste input "FRI_20250912_D_Omni_Inactv_Accounts"
type input "FRI_20250912_D_Omni_Inactv_Accounts"
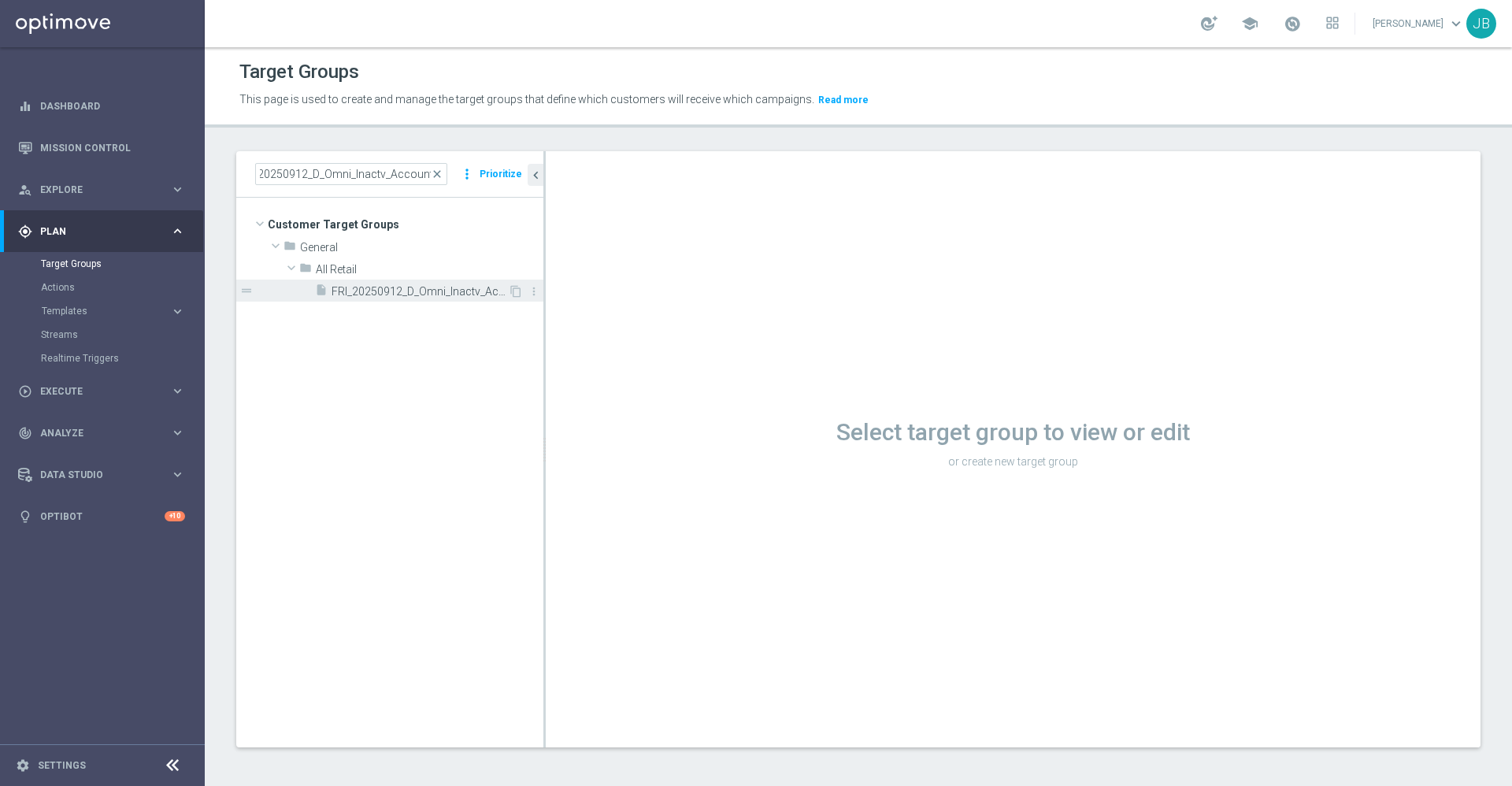
click at [424, 296] on span "FRI_20250912_D_Omni_Inactv_Accounts" at bounding box center [420, 292] width 177 height 13
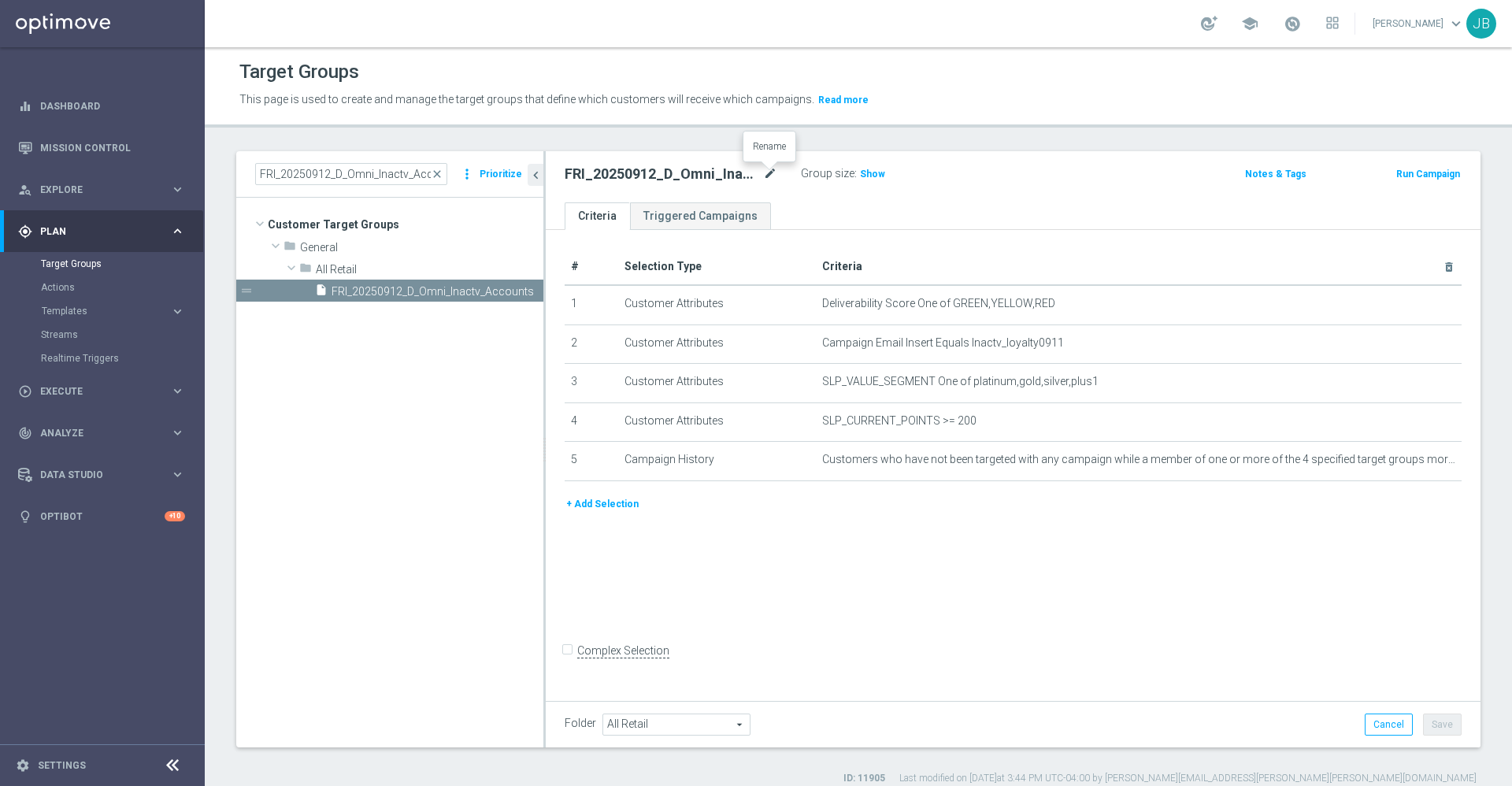
click at [771, 174] on icon "mode_edit" at bounding box center [770, 174] width 14 height 18
click at [769, 178] on input "FRI_20250912_D_Omni_Inactv_Accounts" at bounding box center [671, 175] width 213 height 22
type input "FRI_20250912_D_Omni_Inactv_Accounts_45D"
click at [983, 557] on div "# Selection Type Criteria delete_forever 1 Customer Attributes Deliverability S…" at bounding box center [1014, 463] width 935 height 466
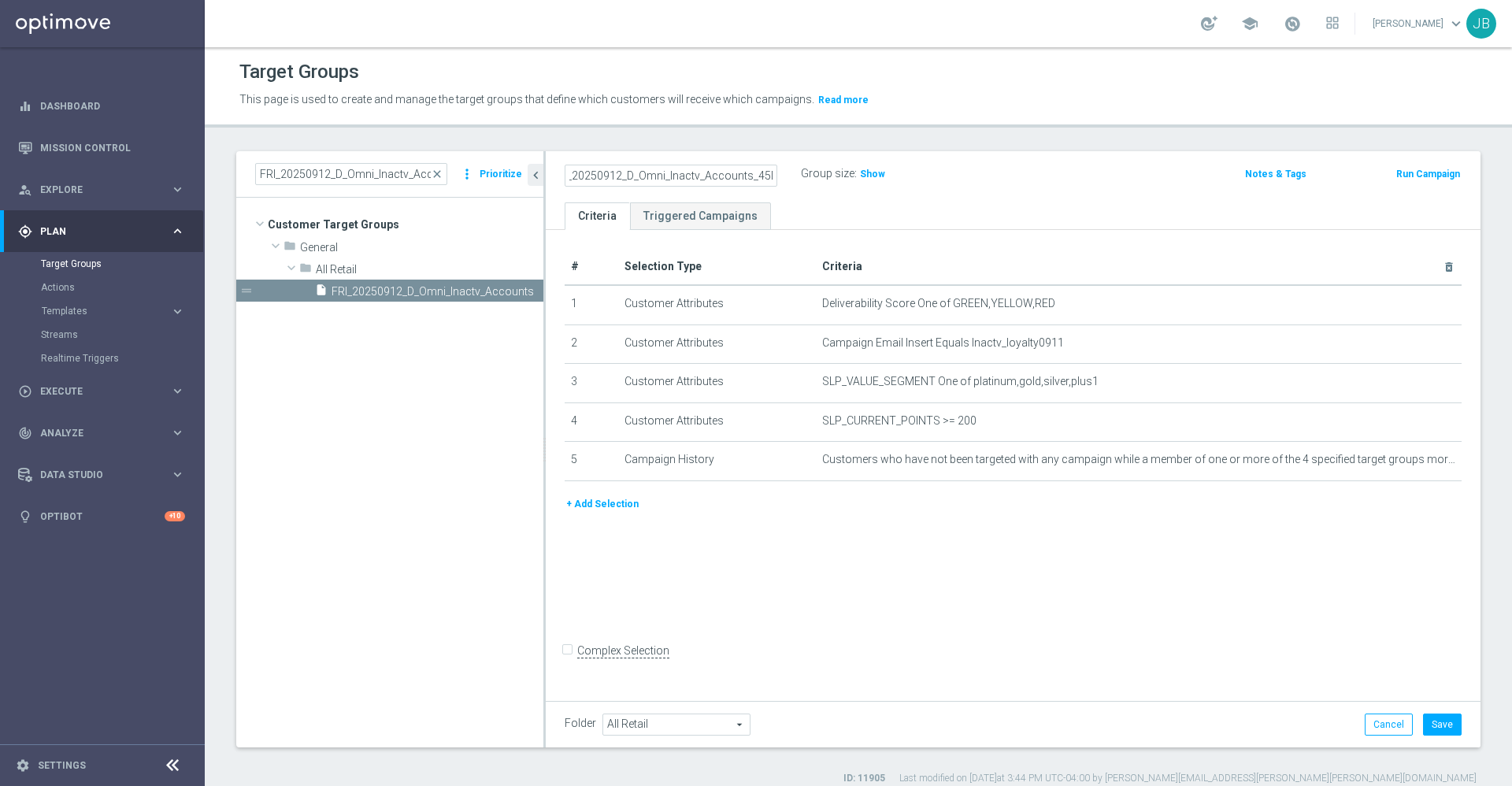
scroll to position [0, 0]
click at [1423, 721] on button "Save" at bounding box center [1443, 724] width 39 height 22
click at [127, 141] on link "Mission Control" at bounding box center [112, 147] width 145 height 42
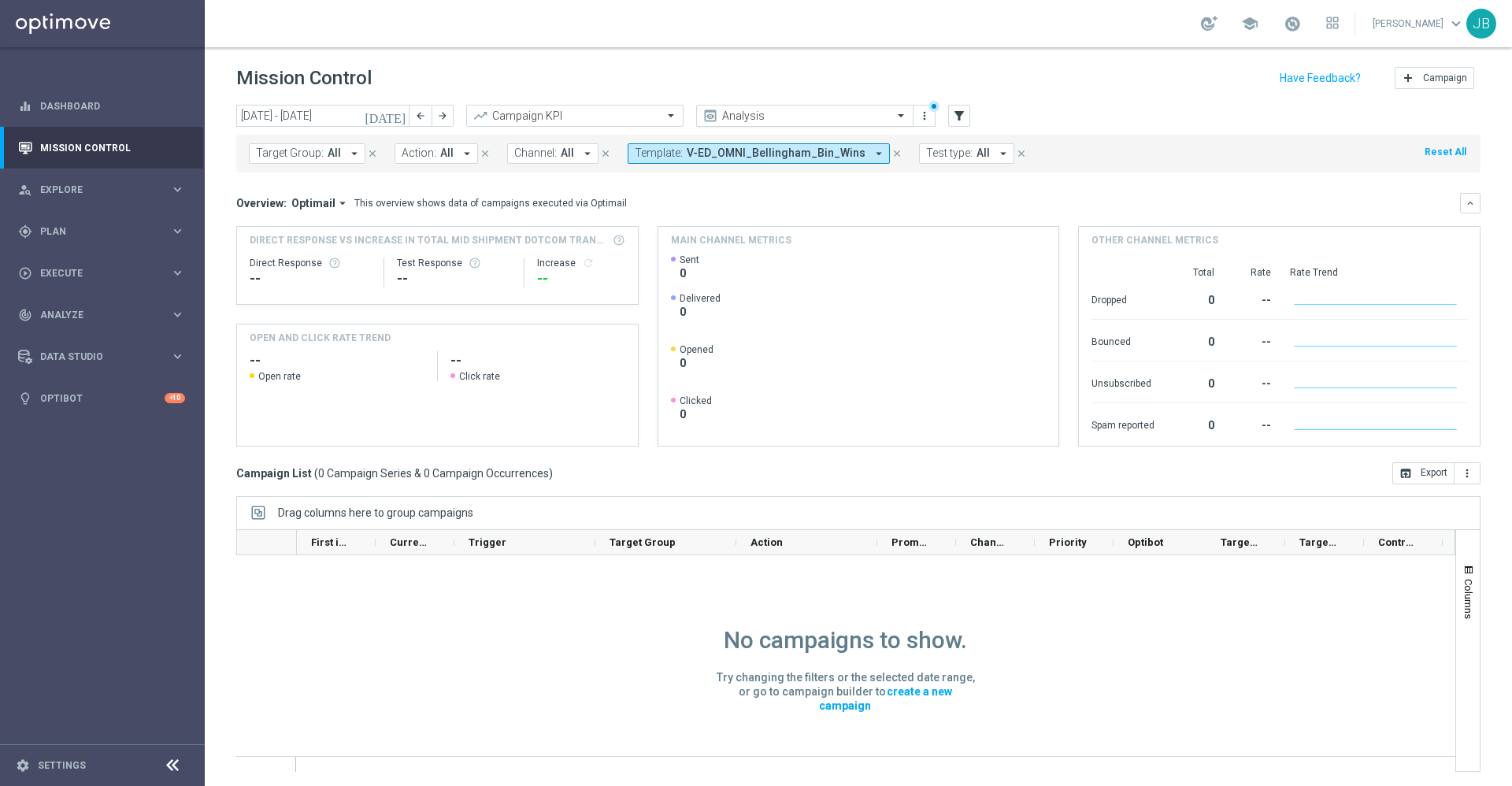
click at [733, 115] on input "text" at bounding box center [789, 115] width 168 height 13
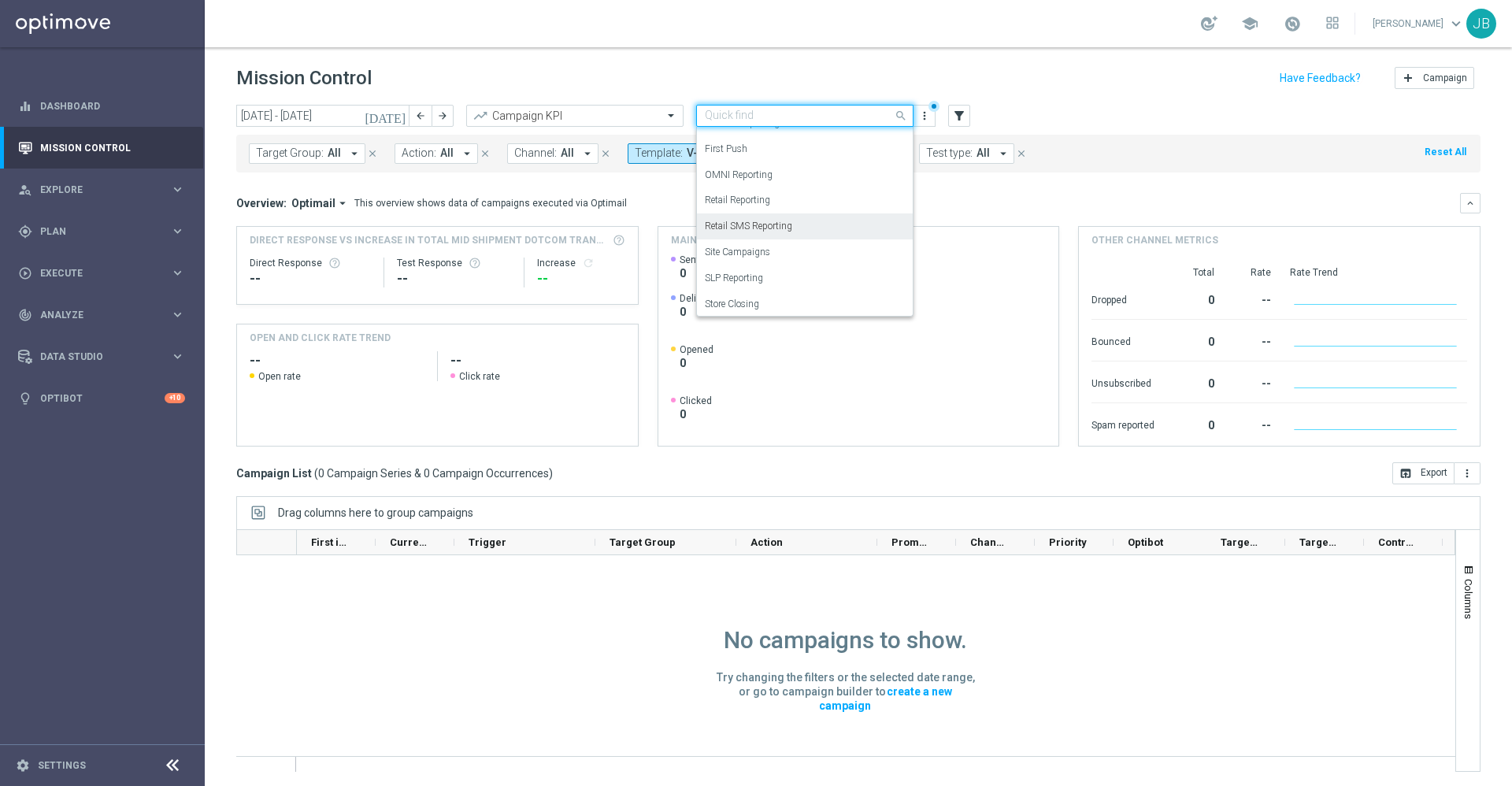
scroll to position [174, 0]
click at [755, 275] on label "SLP Reporting" at bounding box center [734, 275] width 58 height 13
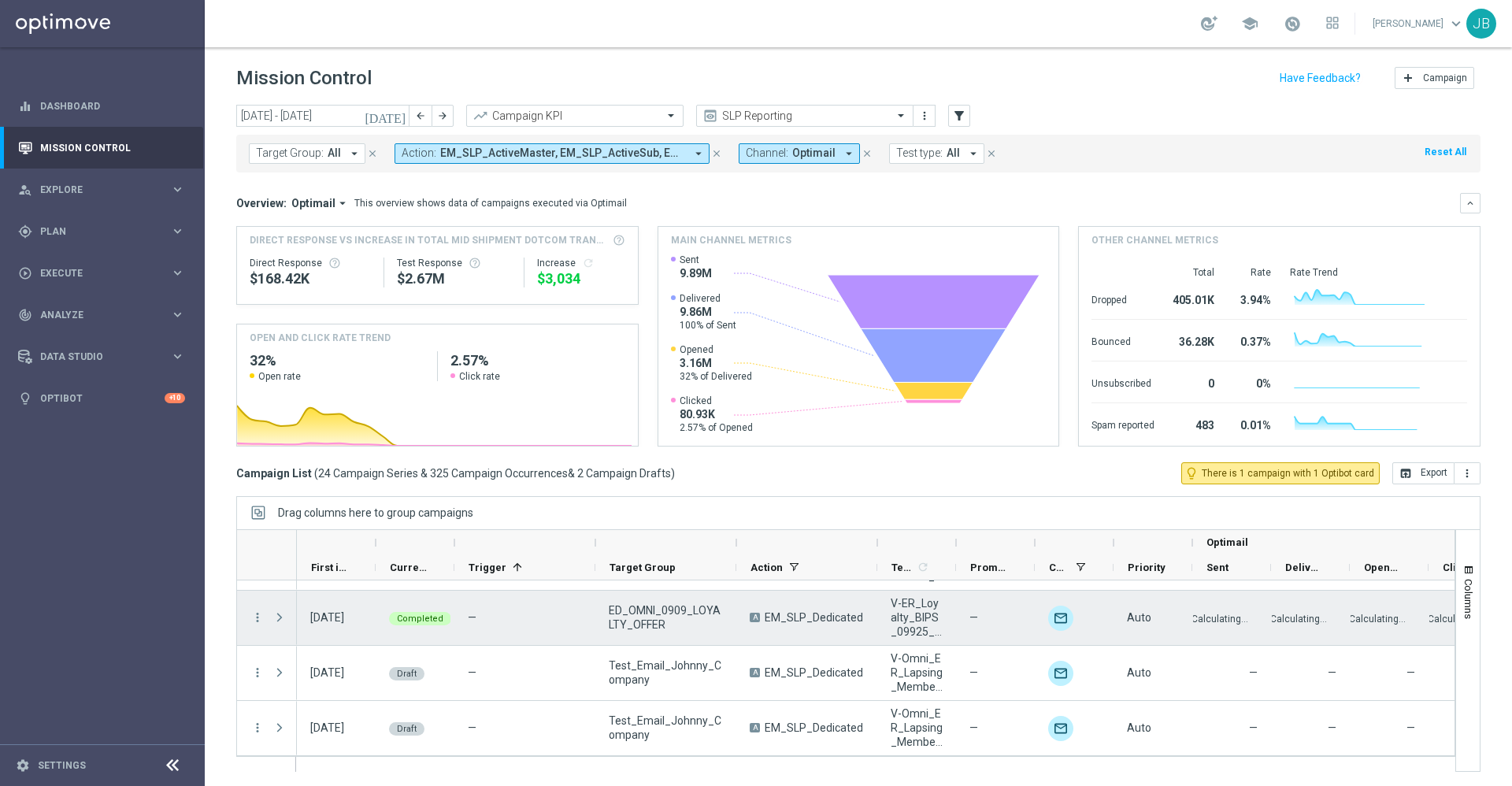
scroll to position [2, 0]
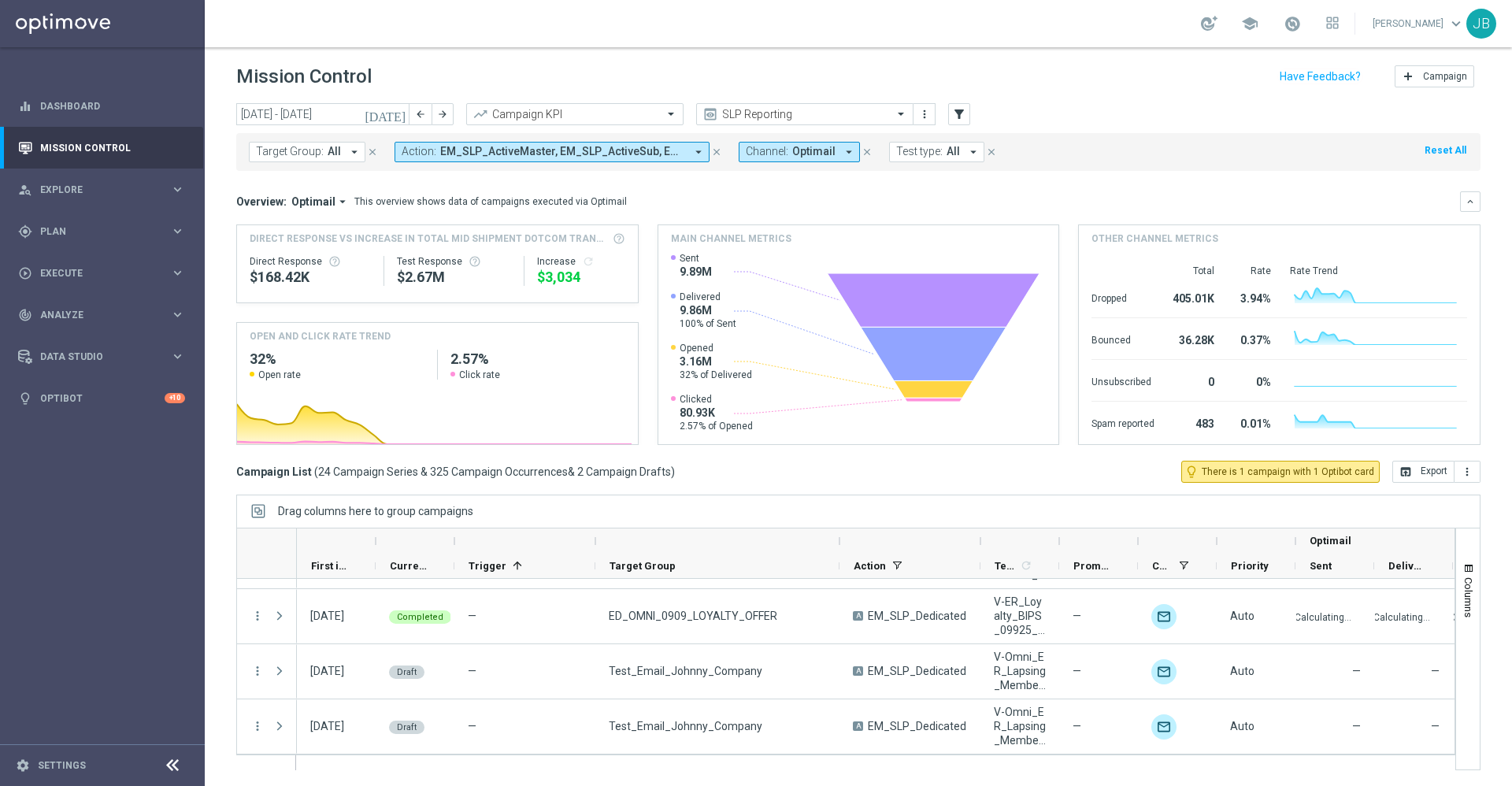
drag, startPoint x: 736, startPoint y: 541, endPoint x: 839, endPoint y: 538, distance: 103.0
click at [839, 538] on div at bounding box center [839, 540] width 6 height 25
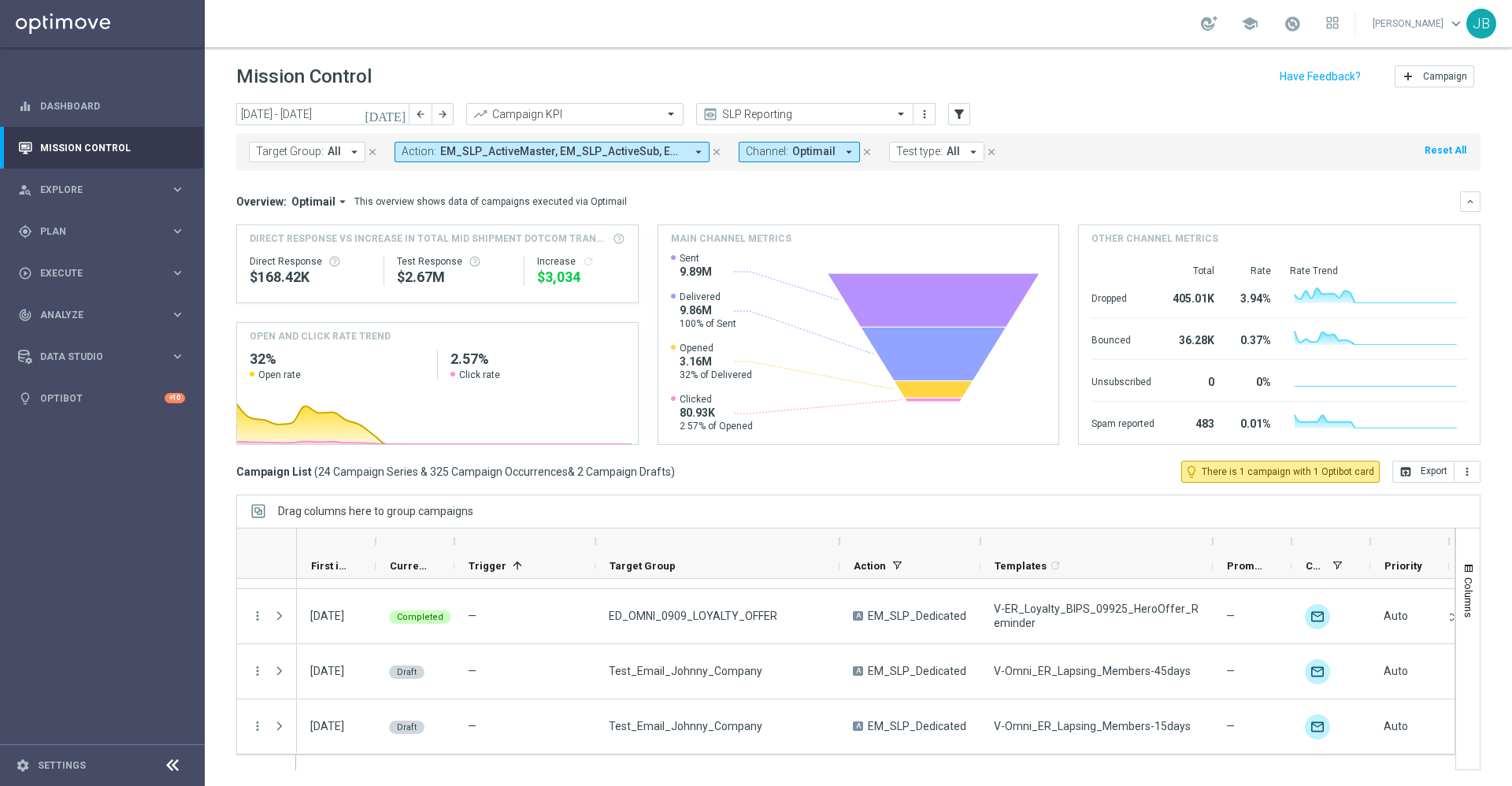
drag, startPoint x: 1061, startPoint y: 539, endPoint x: 1214, endPoint y: 543, distance: 153.1
click at [1214, 543] on div at bounding box center [1213, 540] width 6 height 25
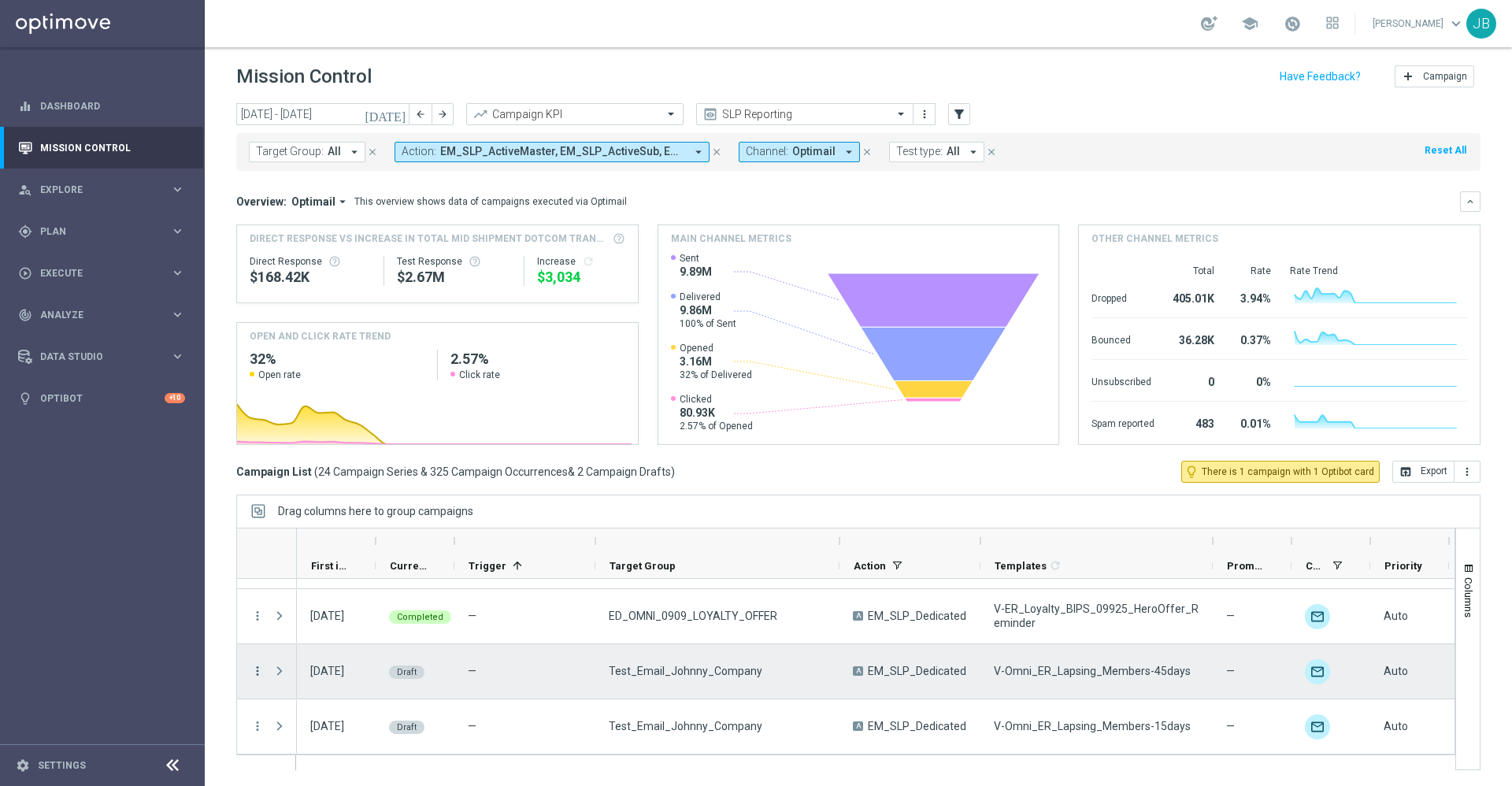
click at [253, 668] on icon "more_vert" at bounding box center [257, 670] width 14 height 14
click at [319, 732] on div "Edit" at bounding box center [361, 732] width 147 height 11
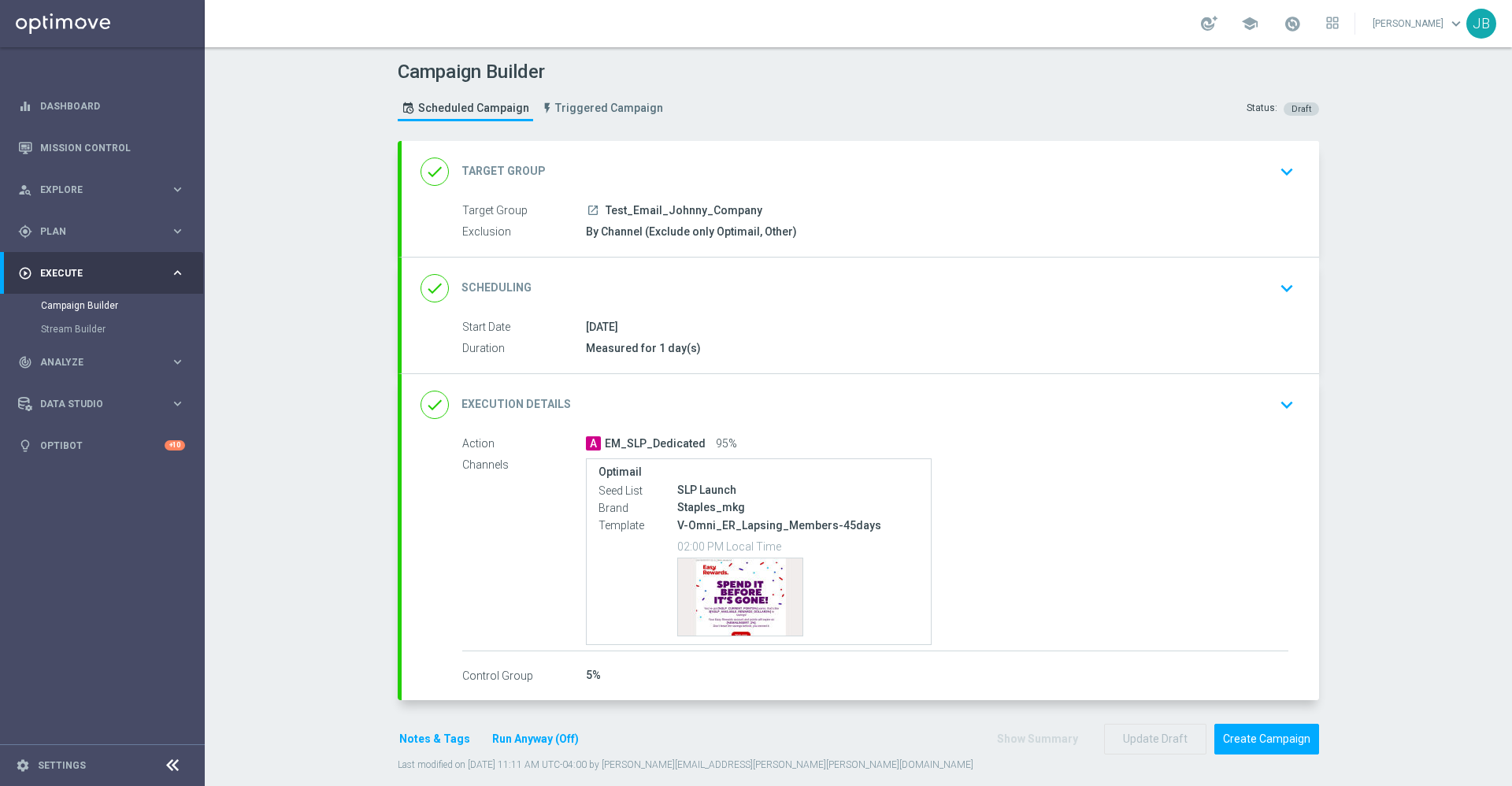
click at [518, 170] on h2 "Target Group" at bounding box center [503, 171] width 84 height 15
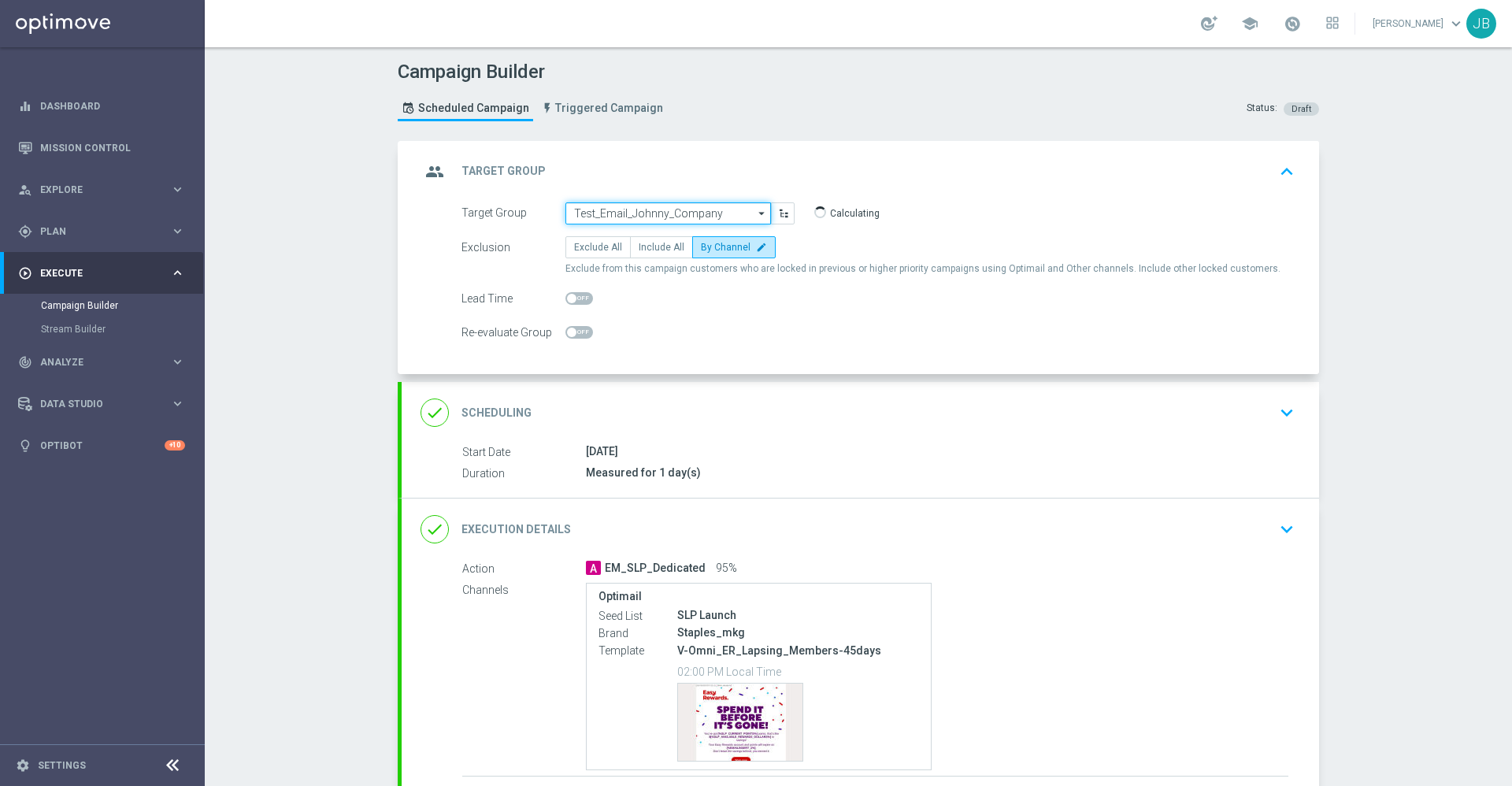
click at [635, 212] on input "Test_Email_Johnny_Company" at bounding box center [668, 213] width 205 height 22
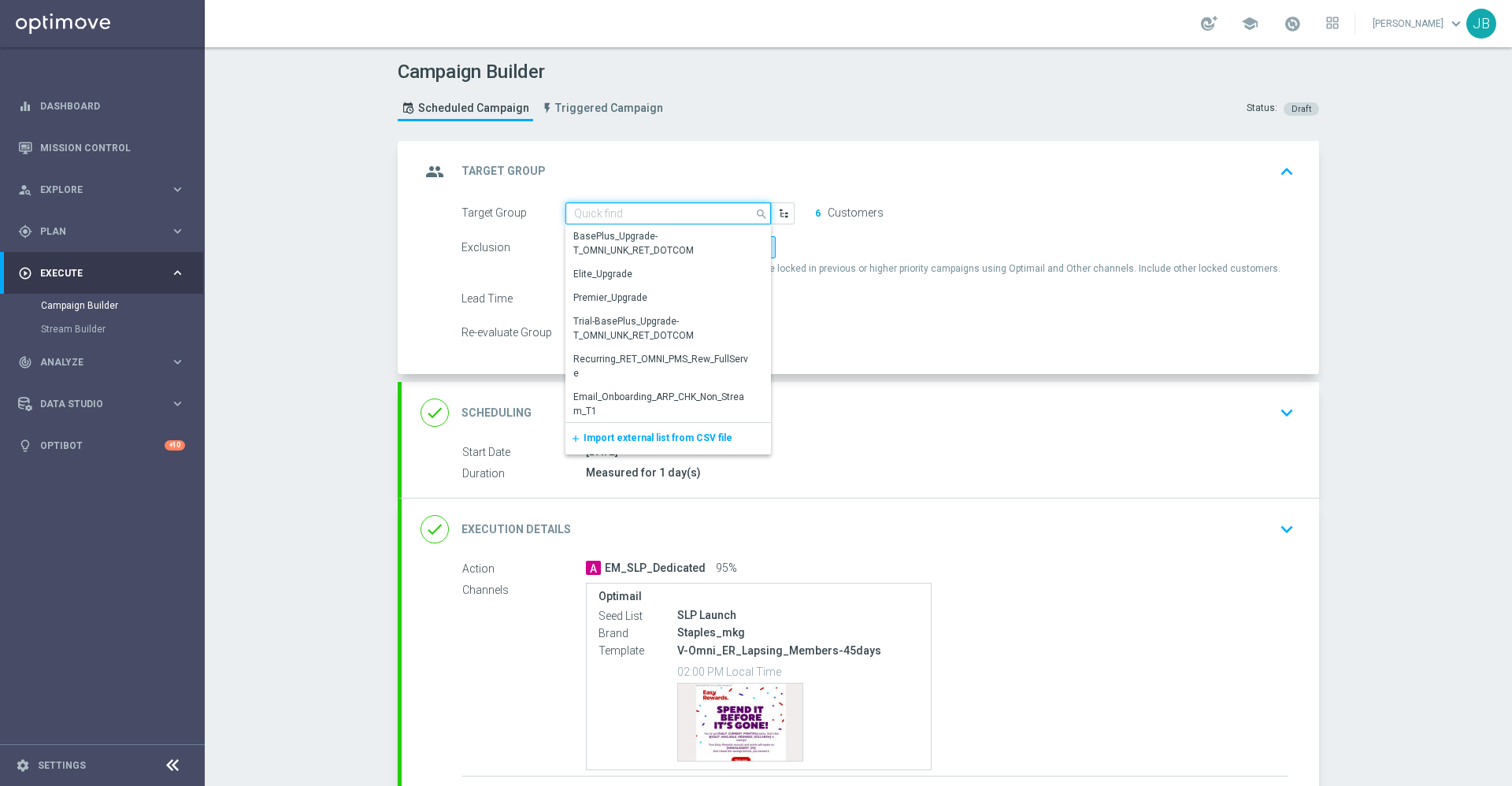
paste input "FRI_20250912_D_Omni_Inactv_Accounts"
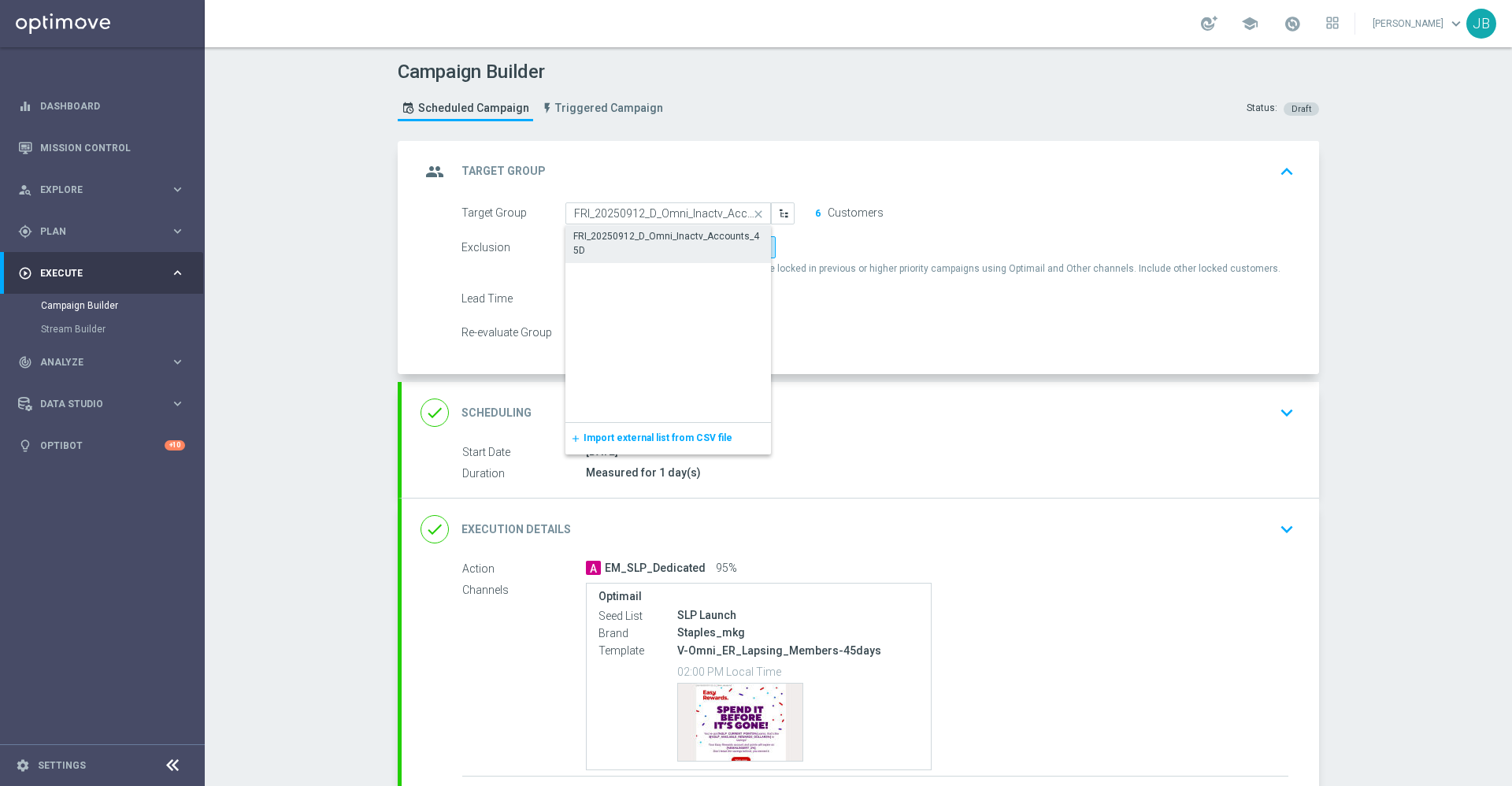
click at [647, 237] on div "FRI_20250912_D_Omni_Inactv_Accounts_45D" at bounding box center [667, 243] width 189 height 29
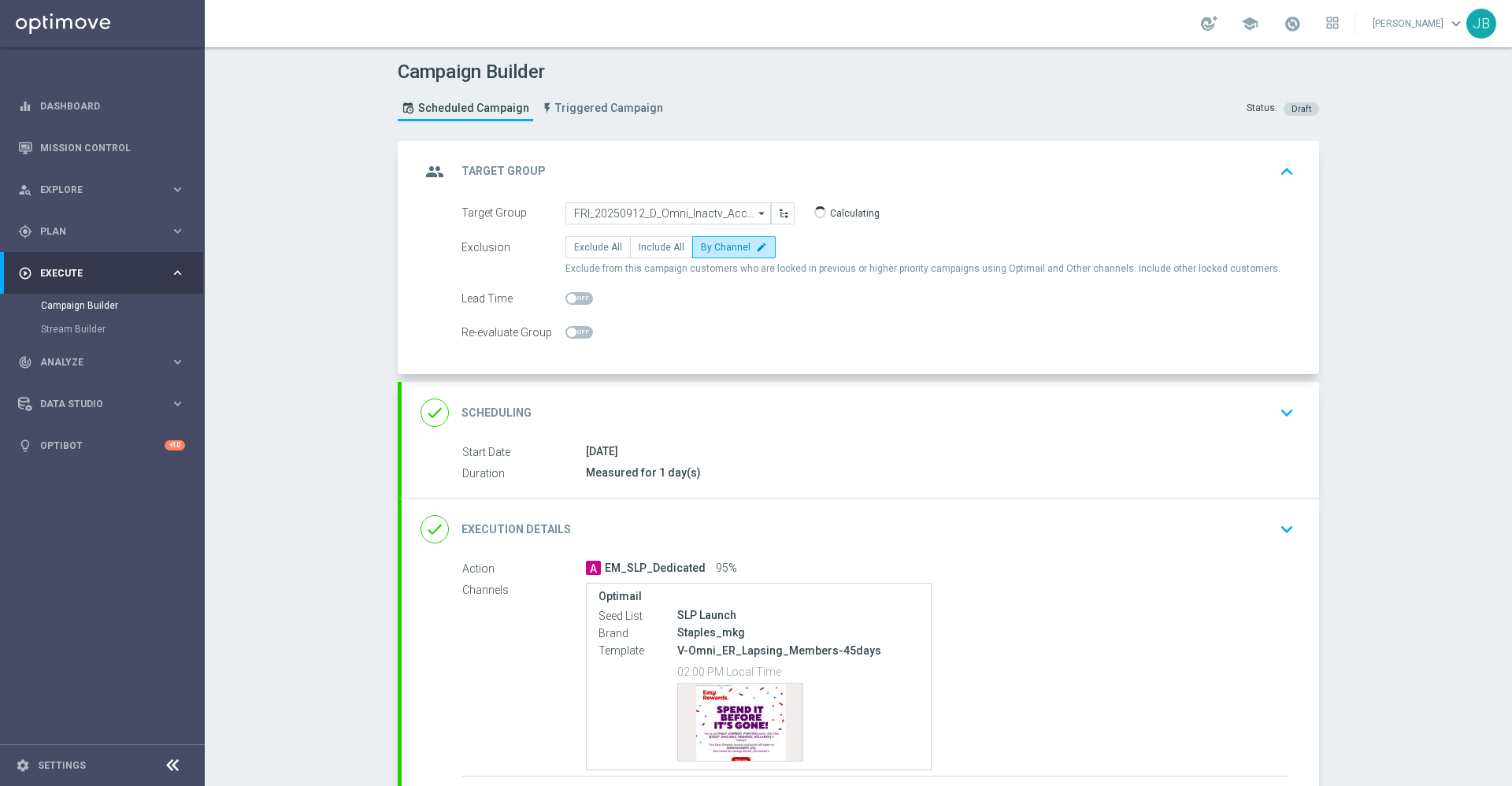
type input "FRI_20250912_D_Omni_Inactv_Accounts_45D"
click at [495, 171] on h2 "Target Group" at bounding box center [503, 171] width 84 height 15
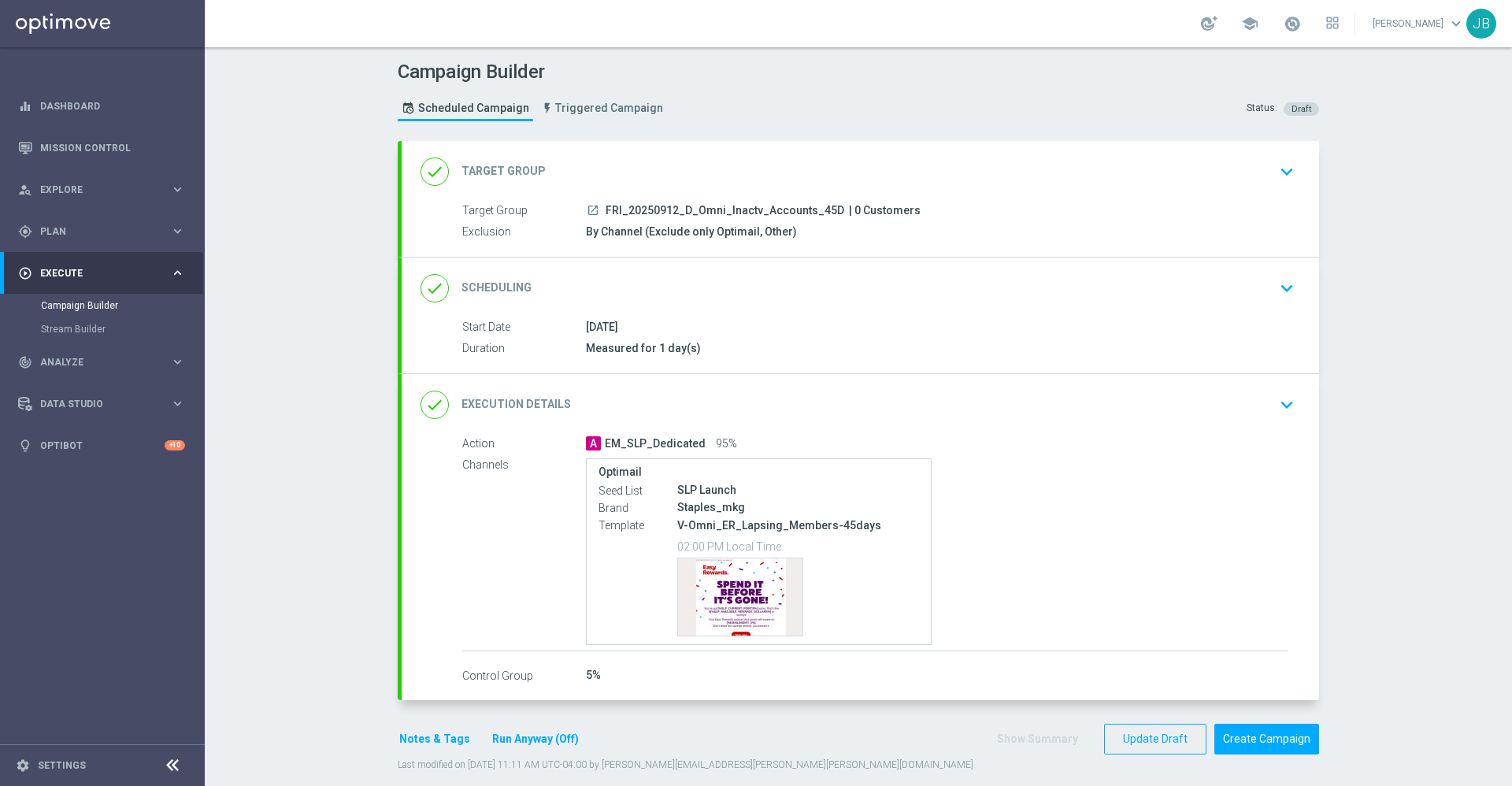
click at [515, 170] on h2 "Target Group" at bounding box center [503, 171] width 84 height 15
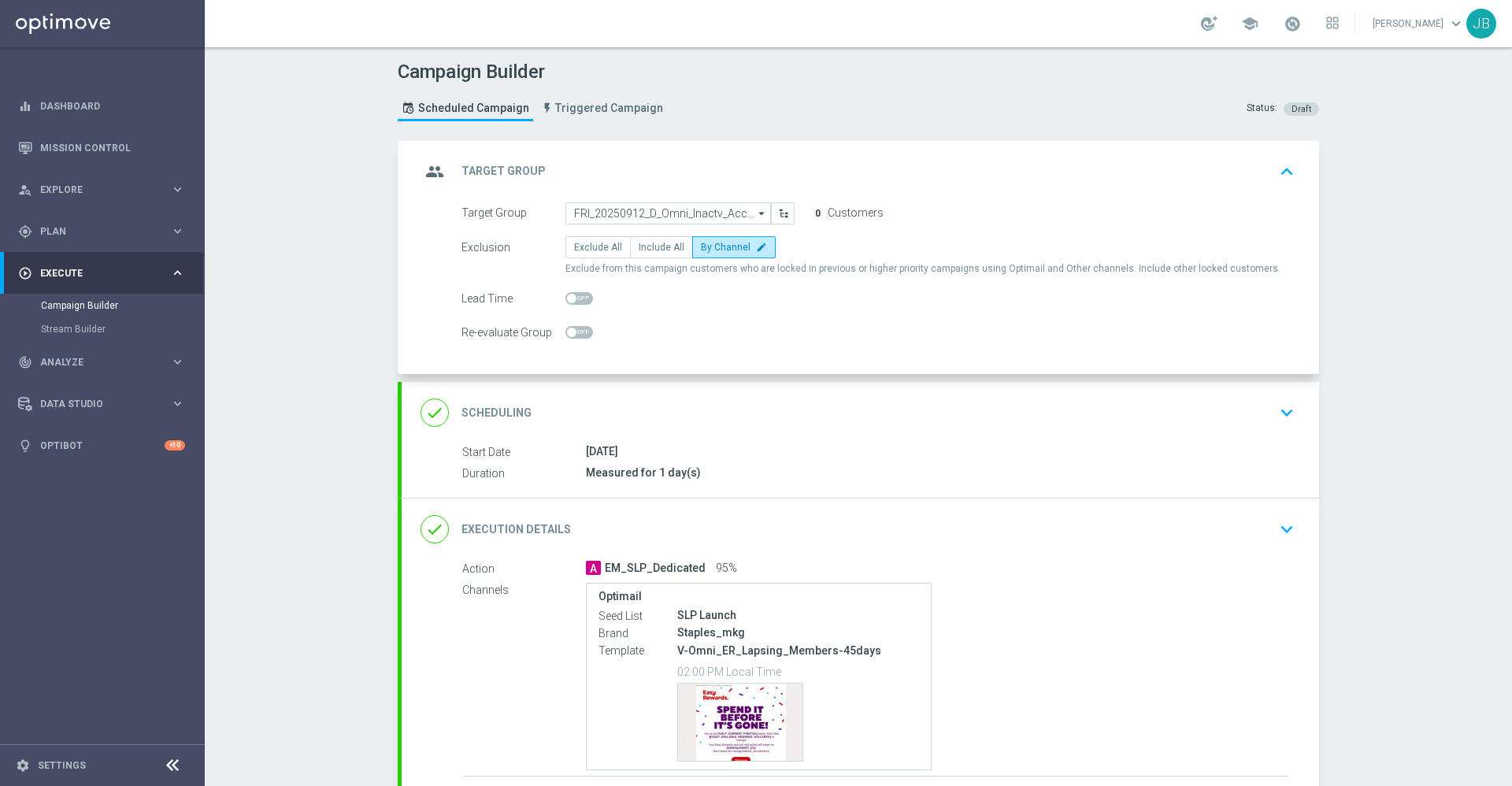
click at [509, 407] on h2 "Scheduling" at bounding box center [496, 413] width 70 height 15
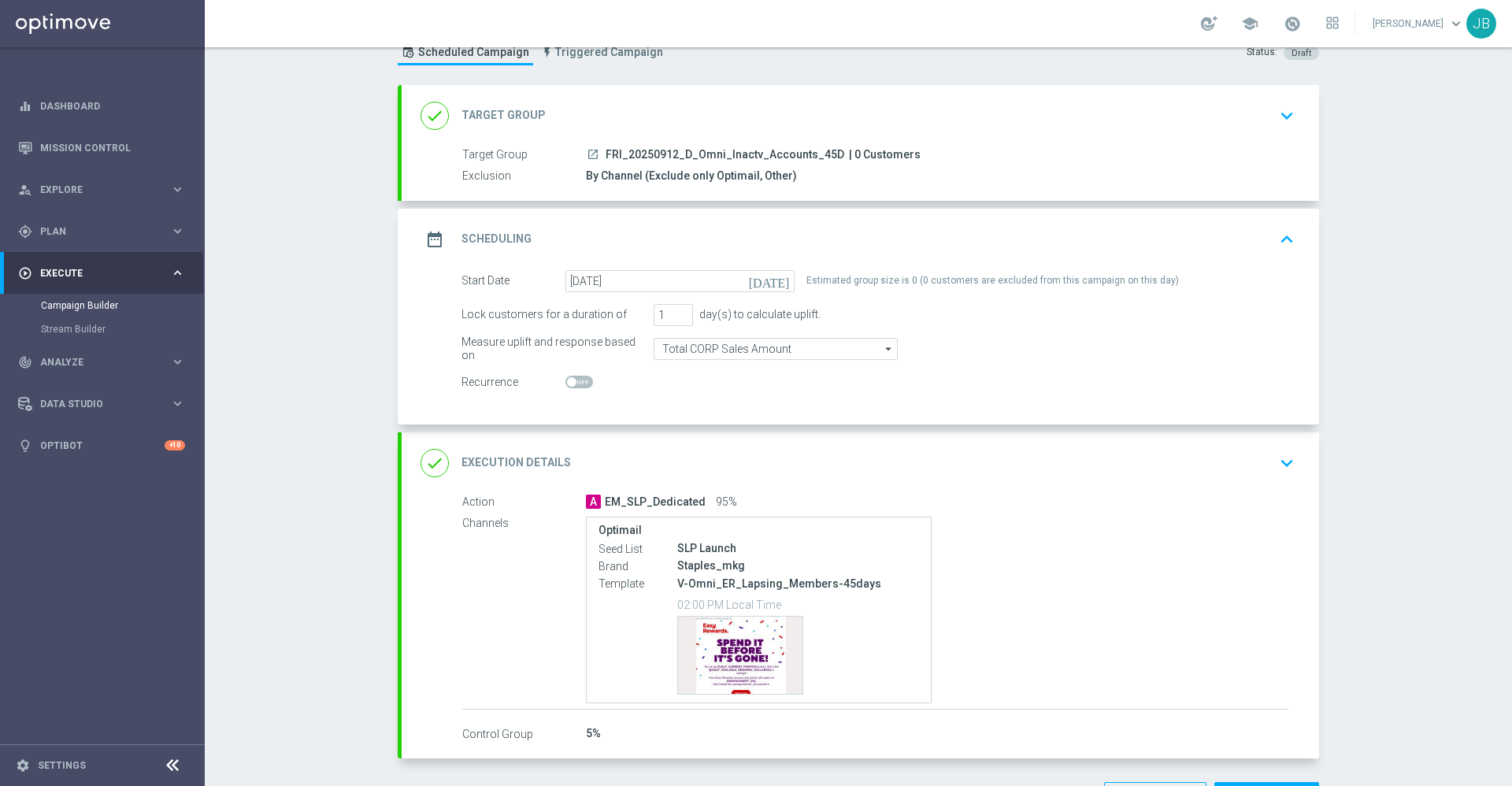
scroll to position [131, 0]
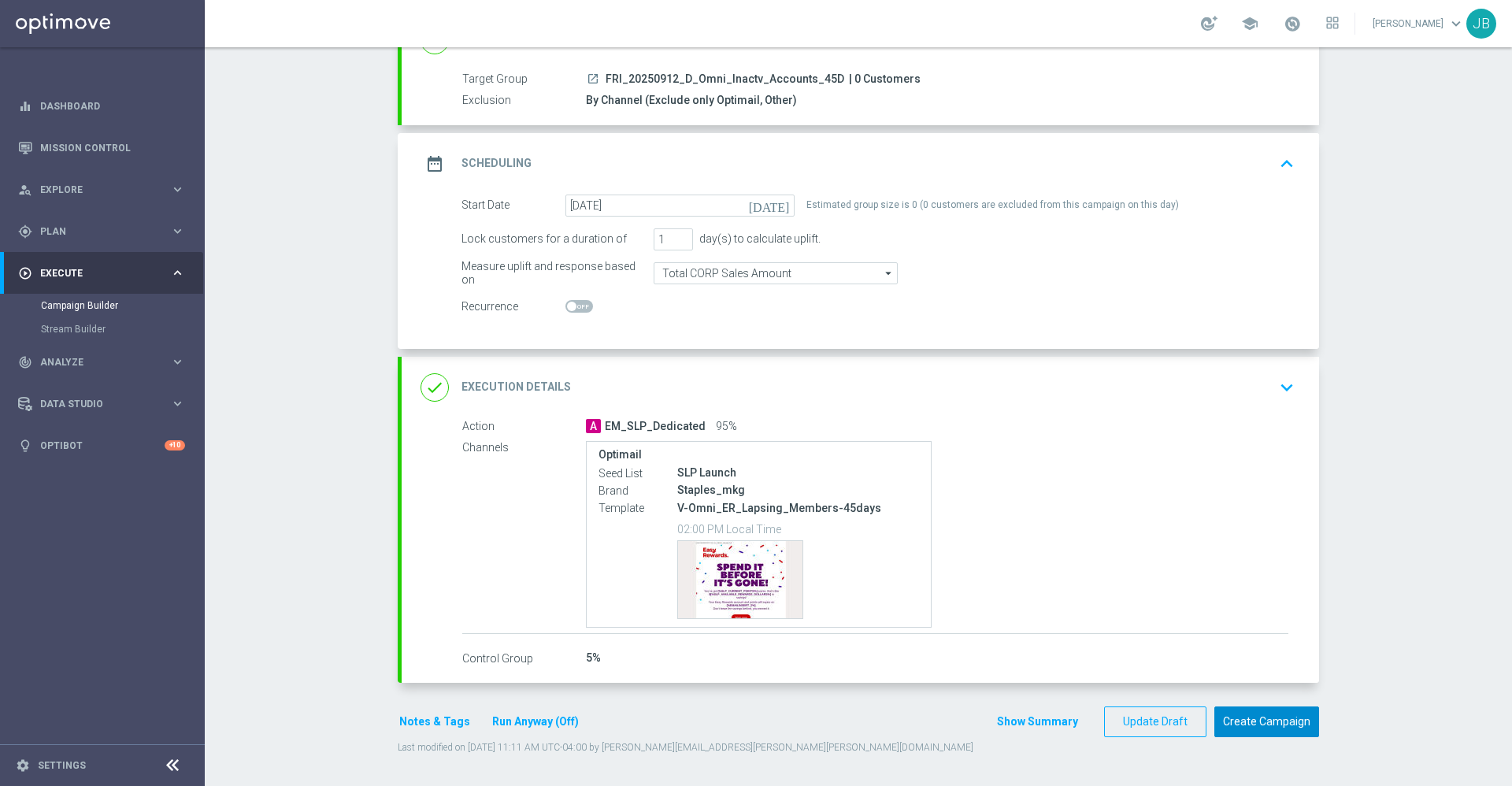
click at [1234, 722] on button "Create Campaign" at bounding box center [1266, 721] width 104 height 30
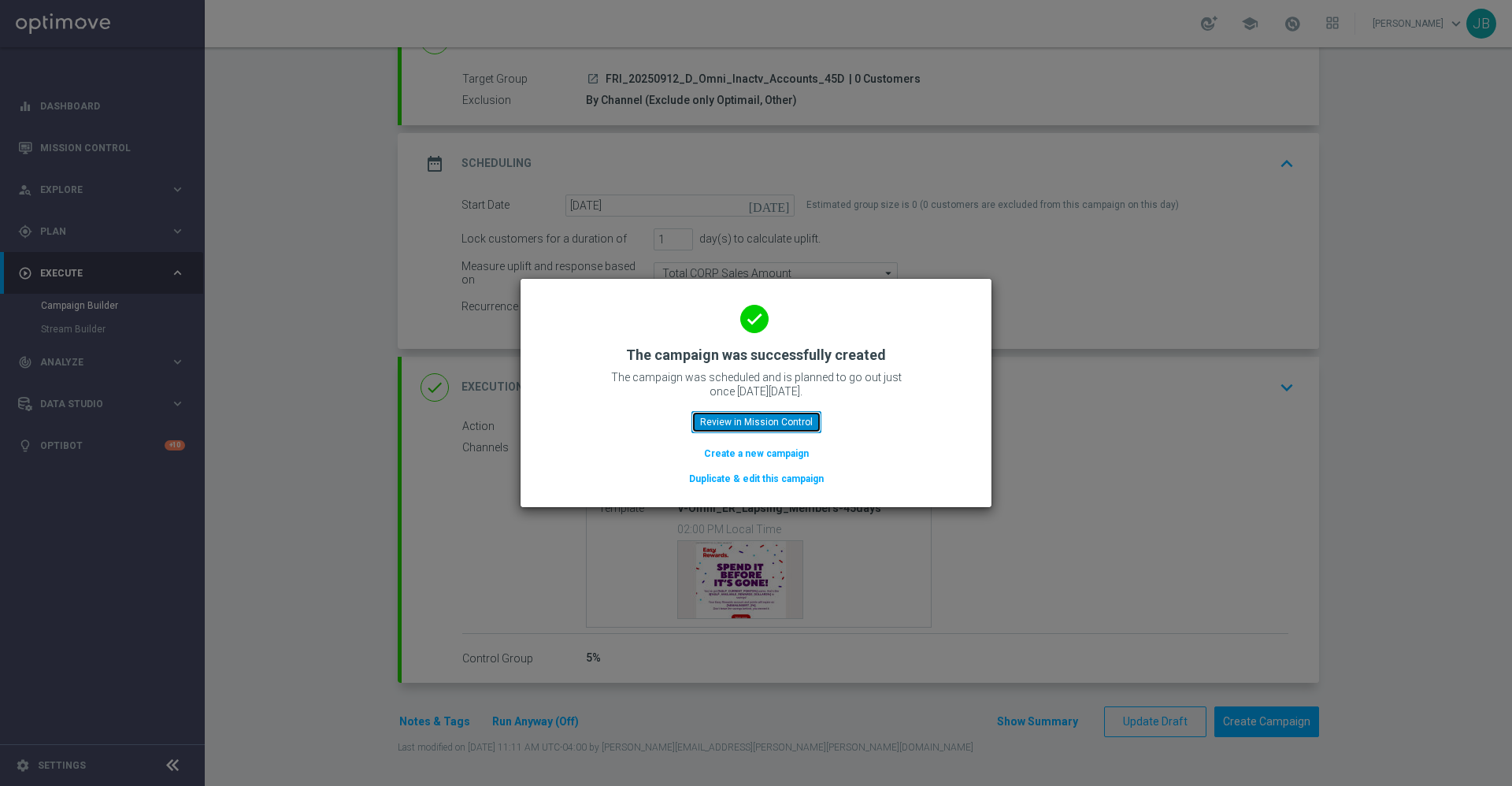
click at [752, 421] on button "Review in Mission Control" at bounding box center [756, 422] width 130 height 22
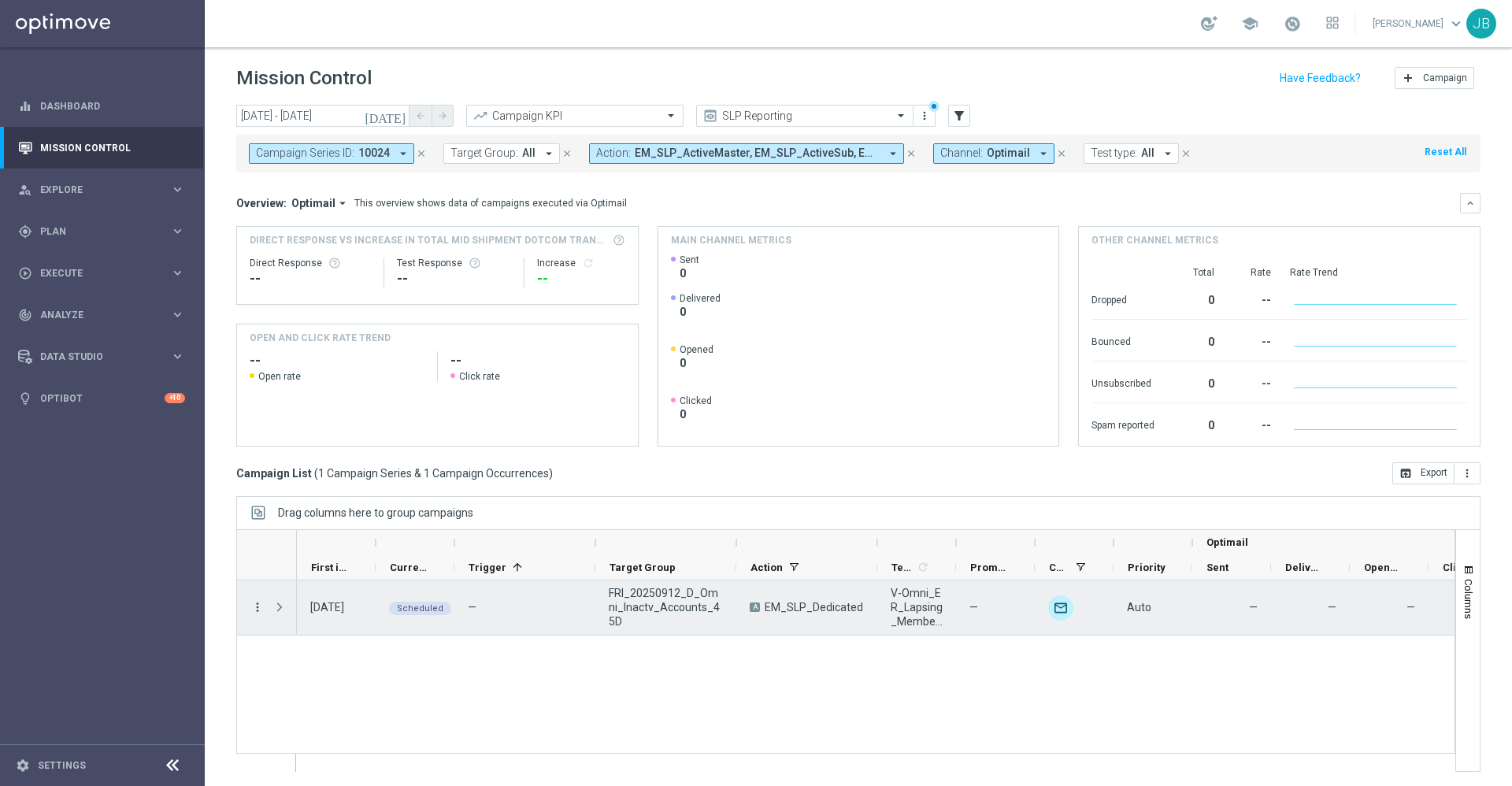
click at [256, 609] on icon "more_vert" at bounding box center [257, 606] width 14 height 14
click at [319, 611] on span "Campaign Details" at bounding box center [328, 616] width 79 height 11
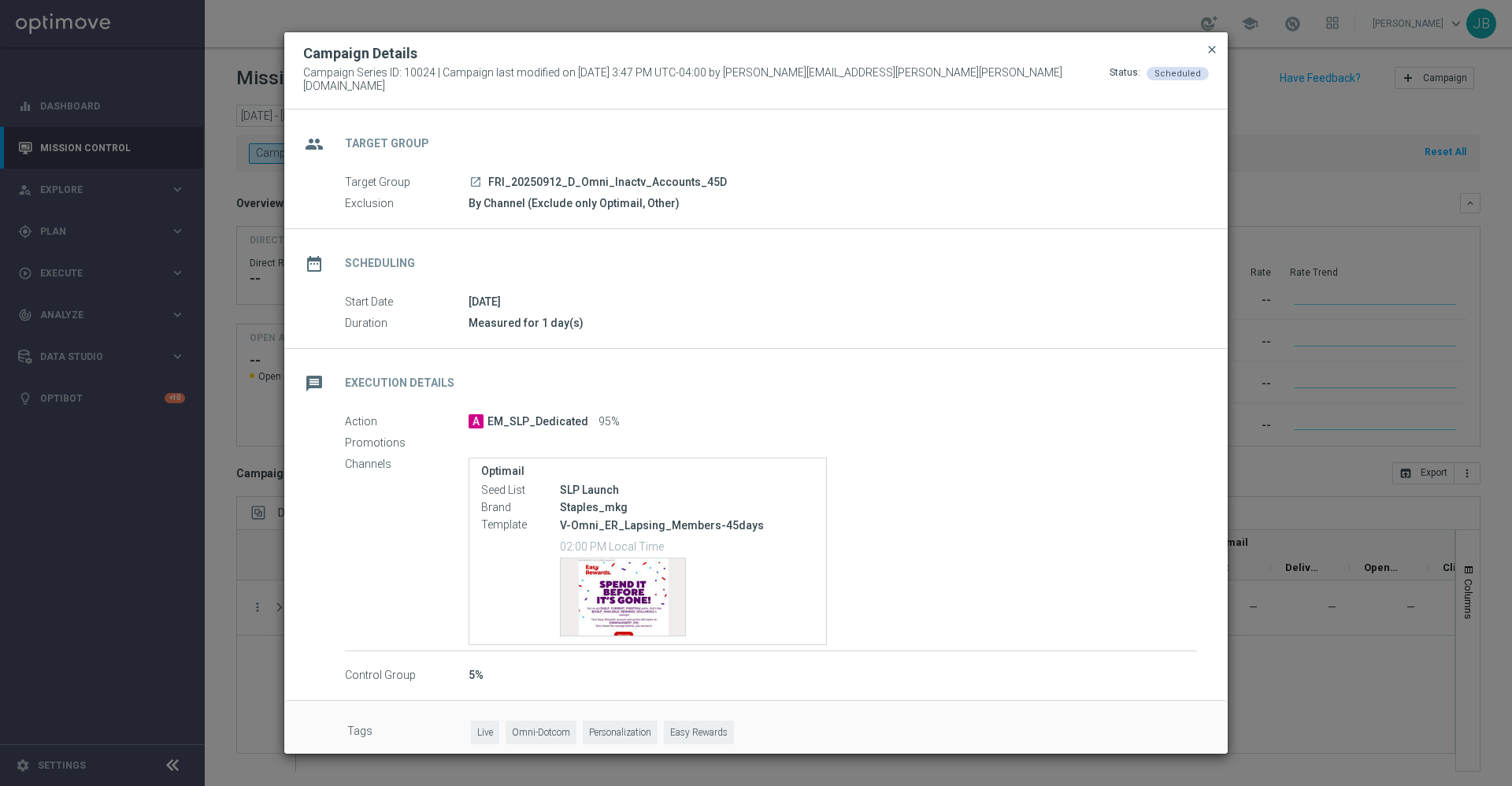
click at [1209, 54] on span "close" at bounding box center [1213, 50] width 13 height 13
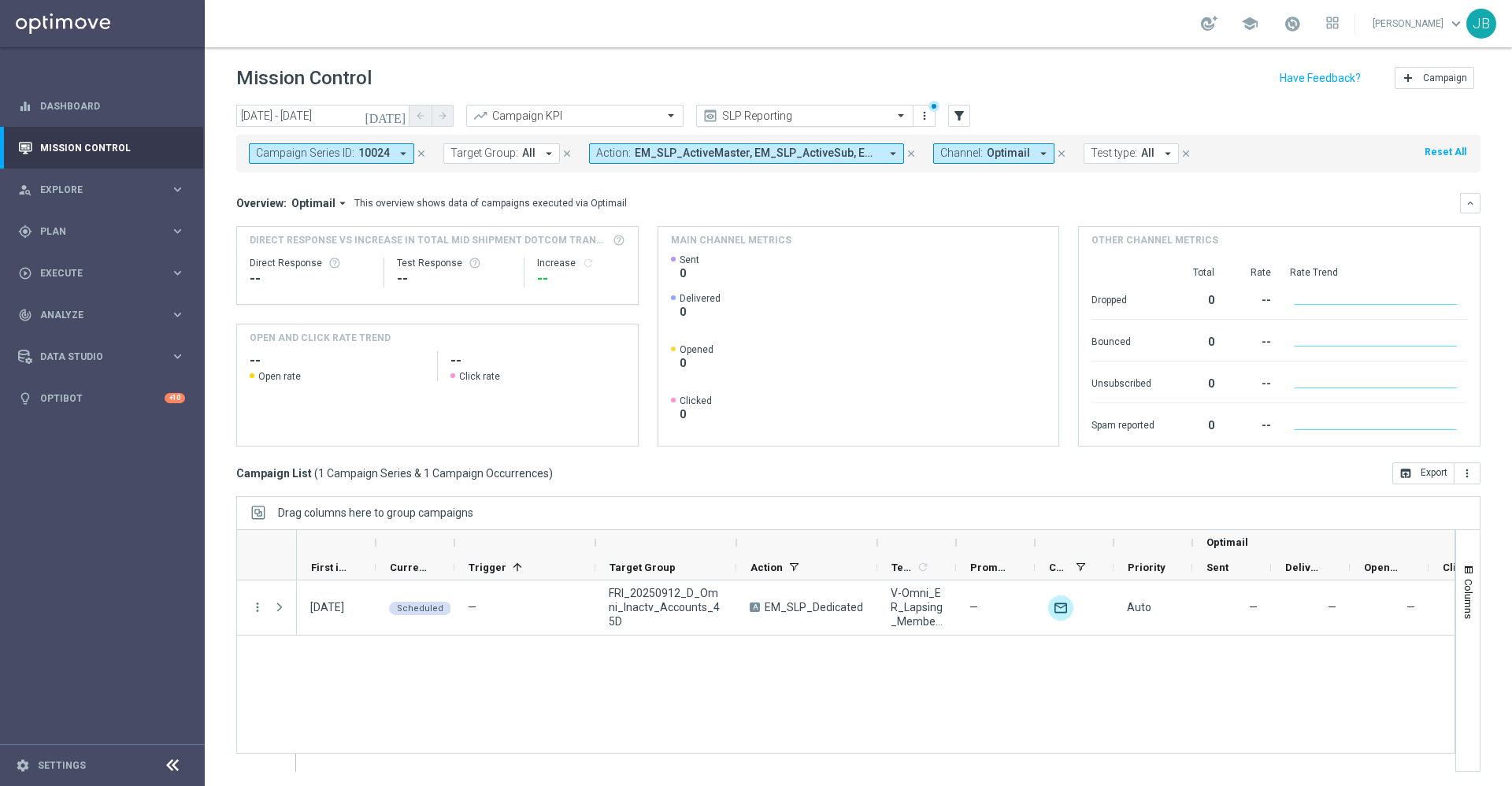
click at [775, 120] on input "text" at bounding box center [789, 115] width 168 height 13
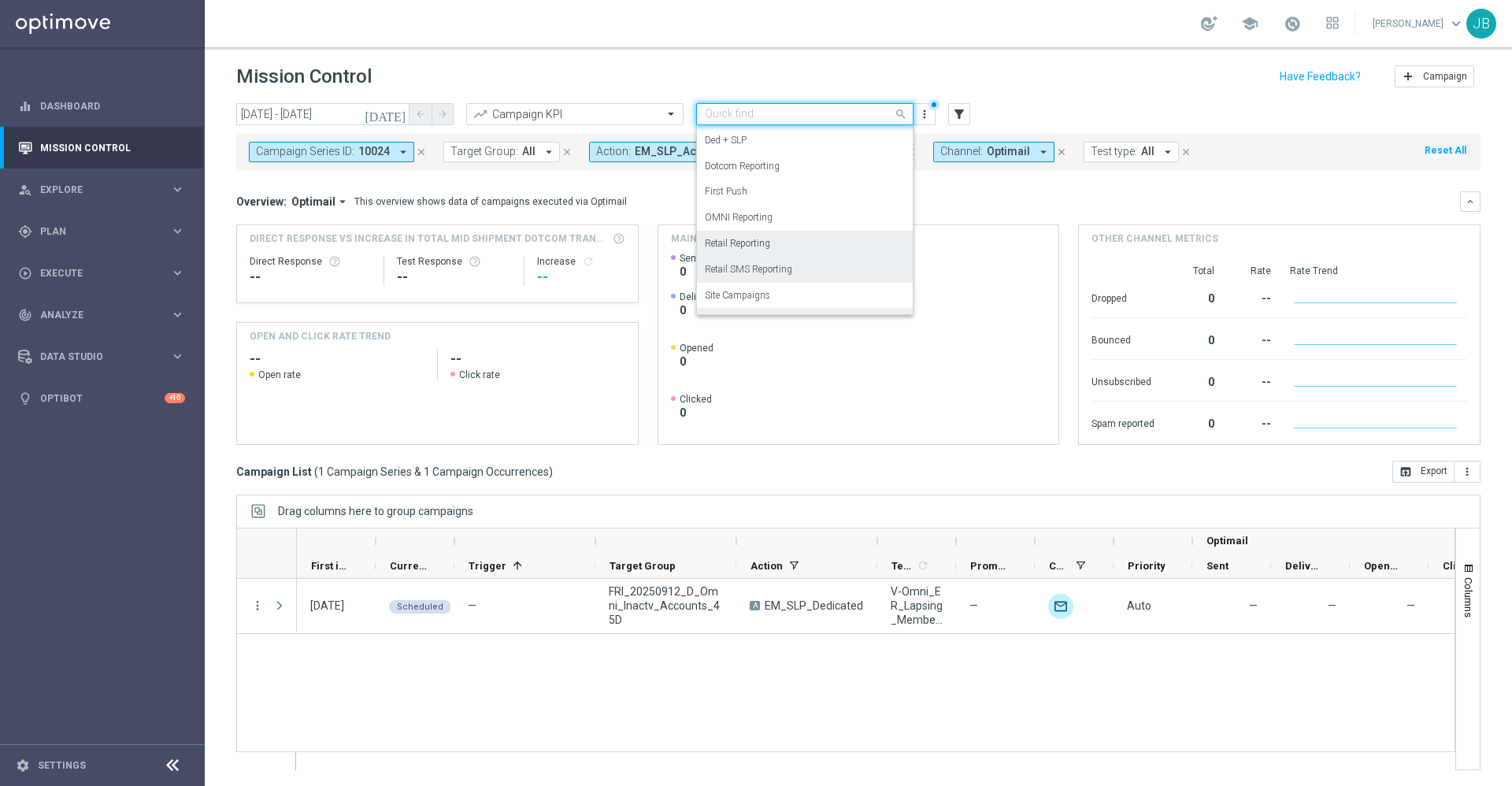
scroll to position [126, 0]
click at [742, 193] on label "First Push" at bounding box center [726, 193] width 43 height 13
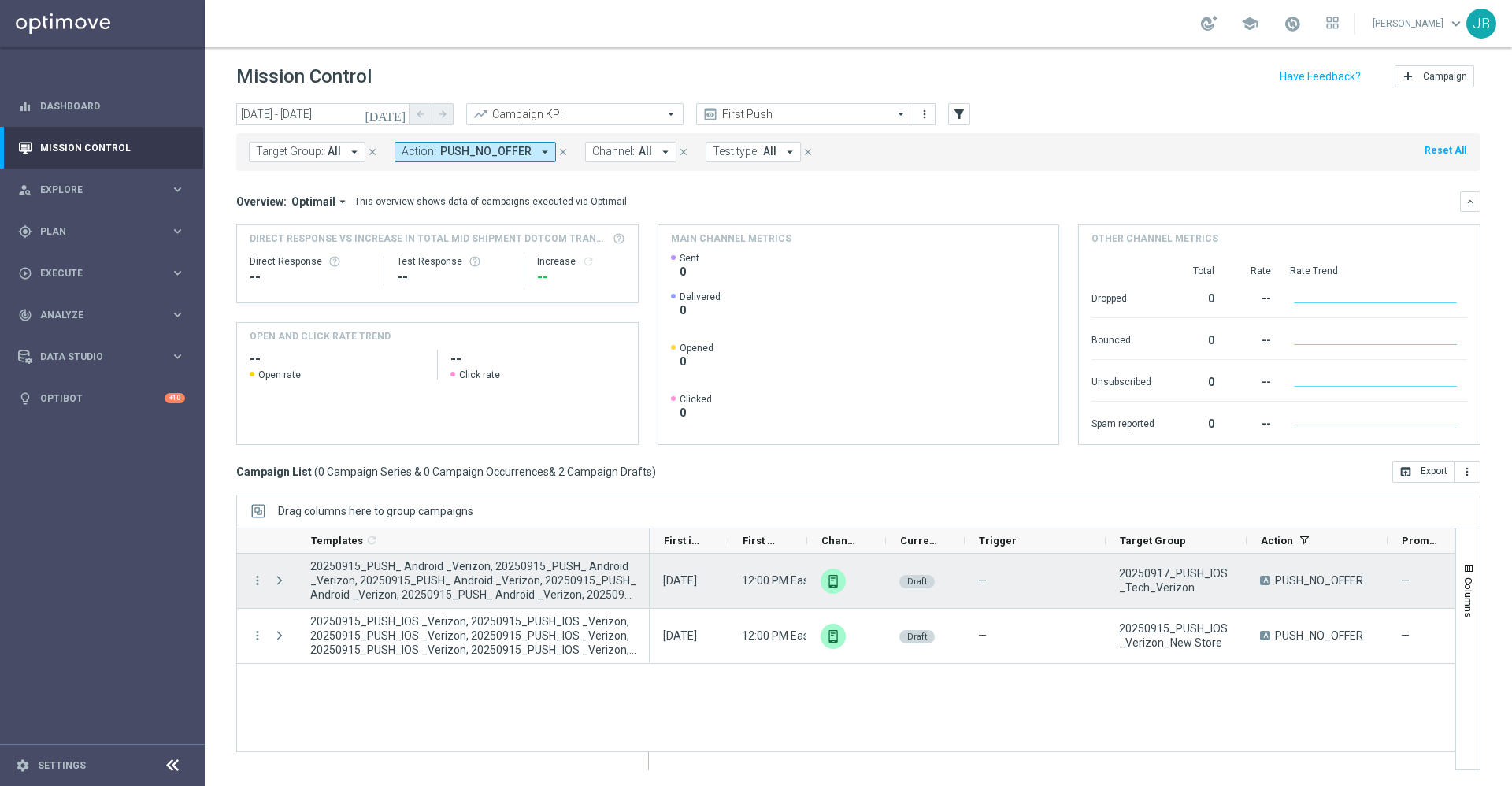
drag, startPoint x: 373, startPoint y: 536, endPoint x: 648, endPoint y: 562, distance: 276.2
click at [648, 562] on div "Templates 1 refresh" at bounding box center [846, 648] width 1219 height 243
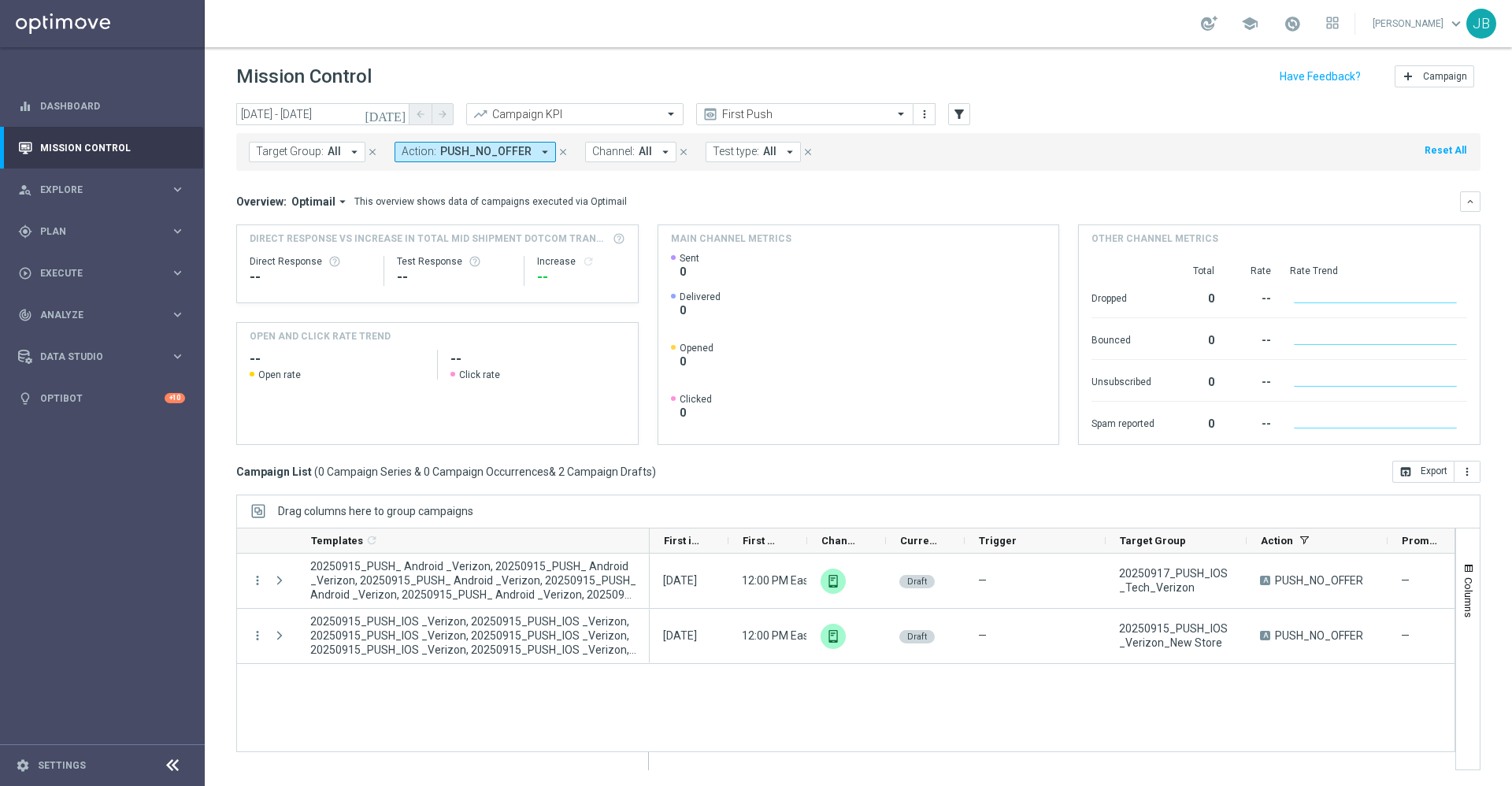
click at [290, 147] on span "Target Group:" at bounding box center [289, 151] width 67 height 13
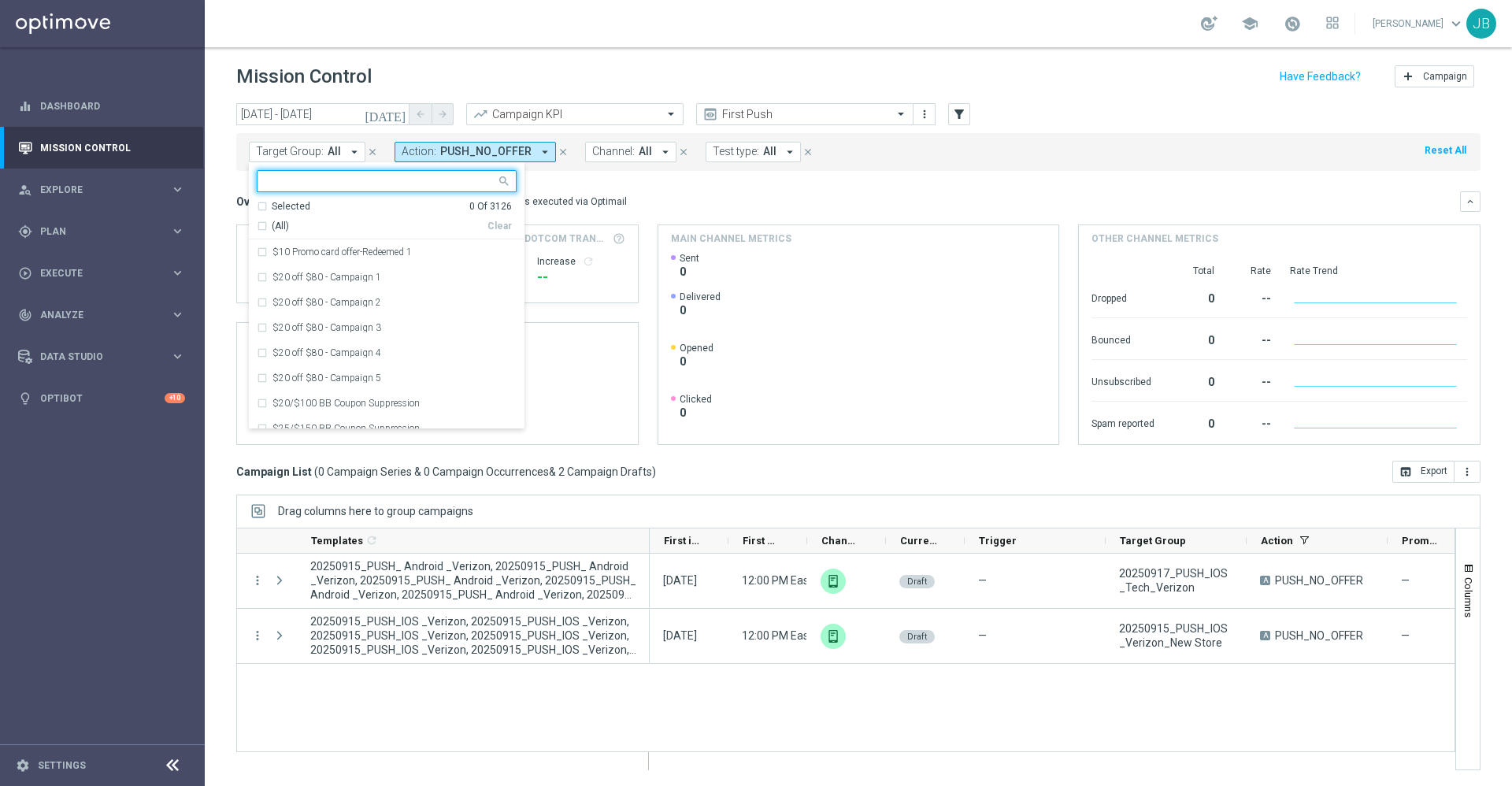
click at [316, 179] on input "text" at bounding box center [381, 181] width 231 height 13
click at [260, 229] on div "(All Search Results)" at bounding box center [372, 226] width 231 height 13
type input "bts"
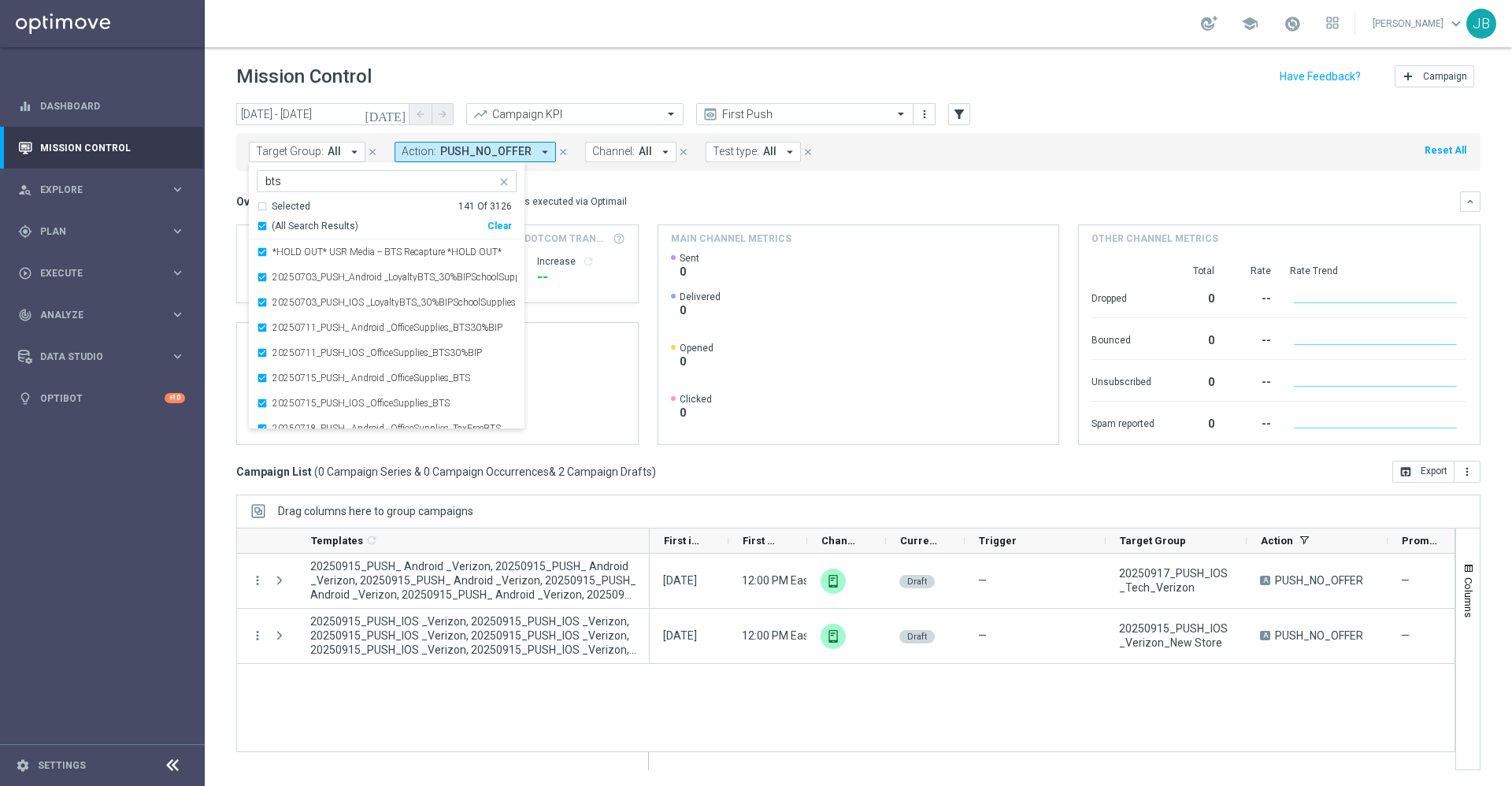
click at [662, 203] on div "Overview: Optimail arrow_drop_down This overview shows data of campaigns execut…" at bounding box center [848, 201] width 1224 height 14
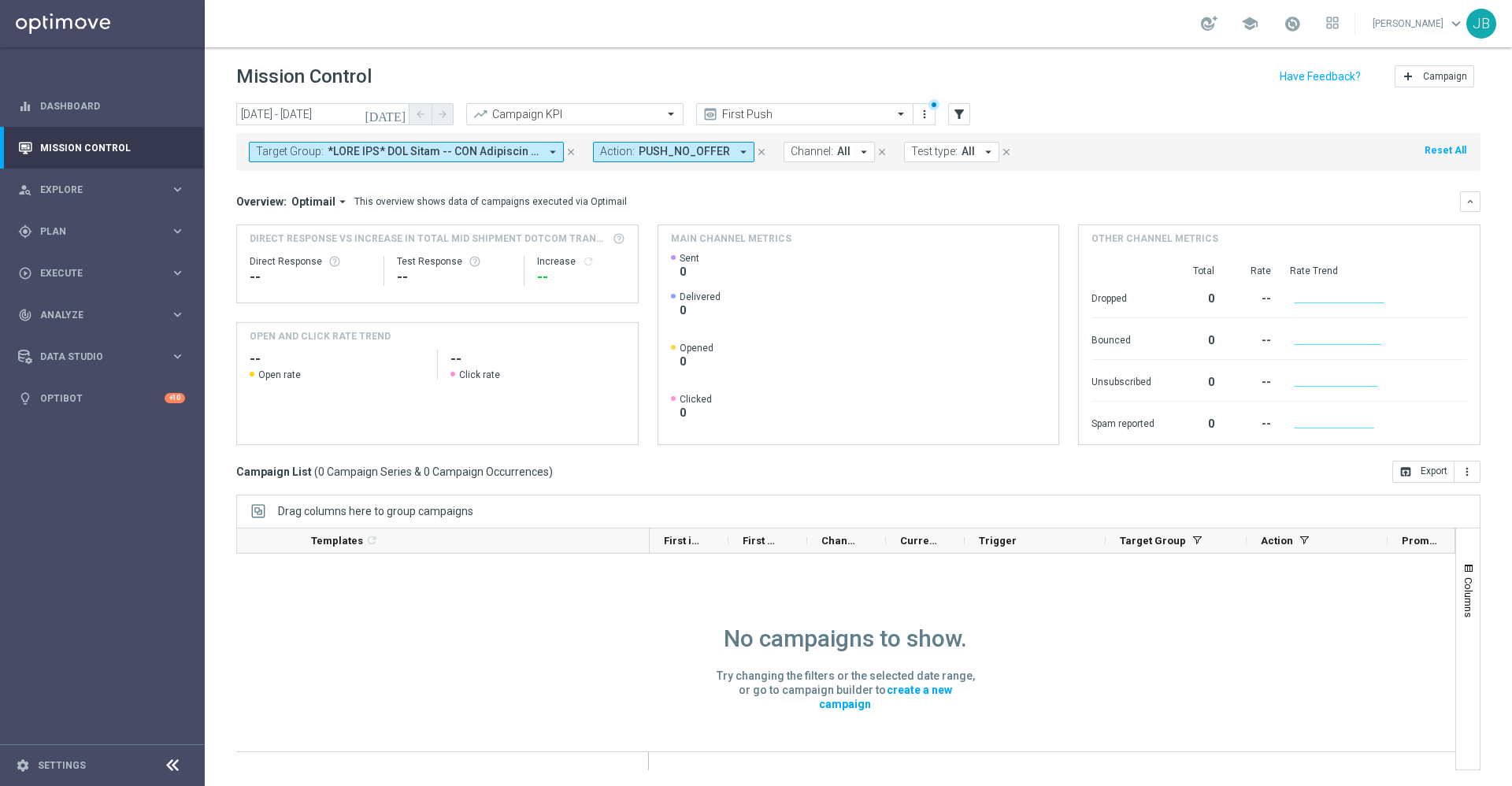
click at [402, 117] on icon "[DATE]" at bounding box center [386, 114] width 43 height 14
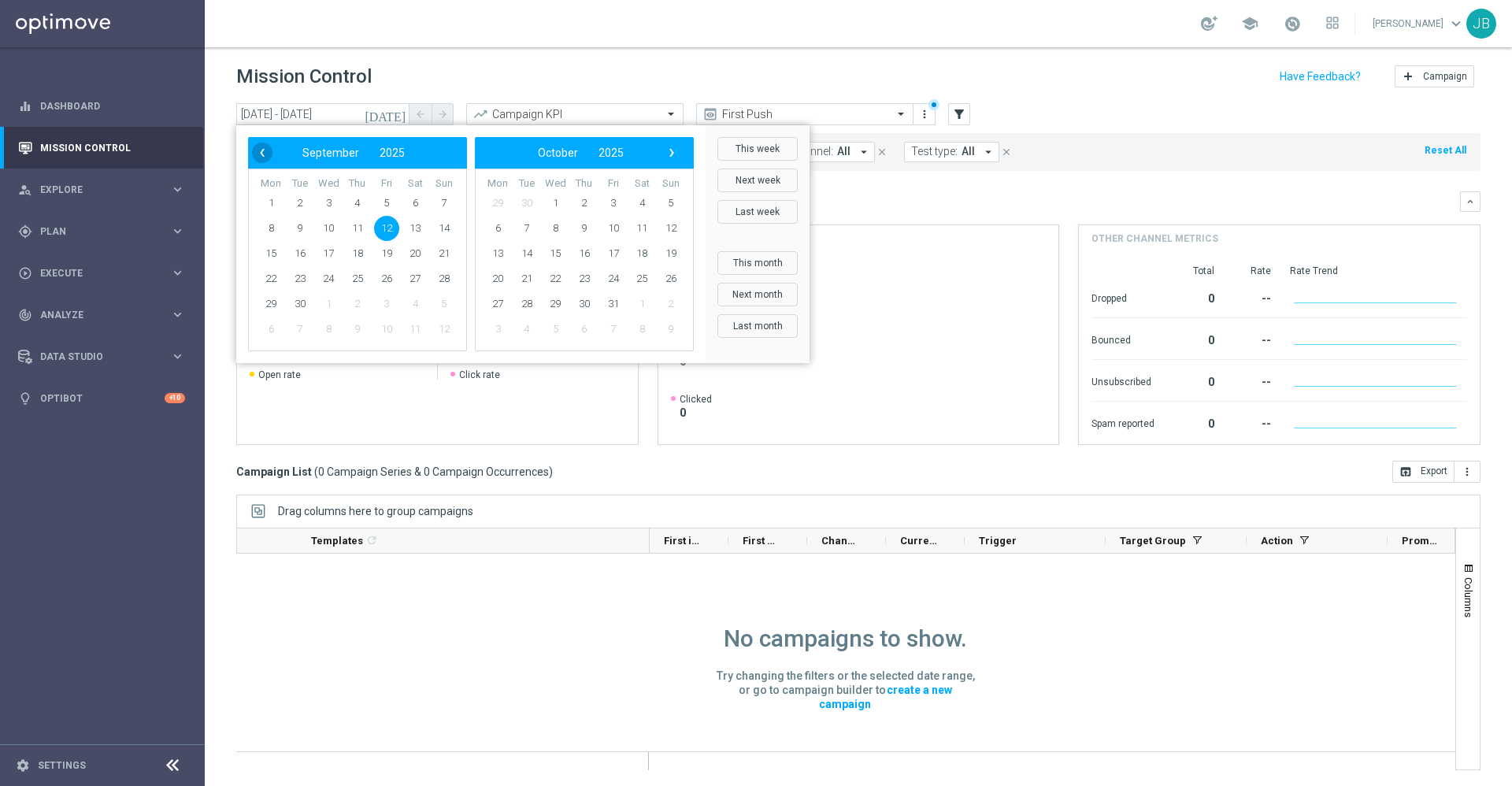
click at [261, 156] on span "‹" at bounding box center [262, 152] width 20 height 20
click at [307, 196] on span "1" at bounding box center [299, 202] width 25 height 25
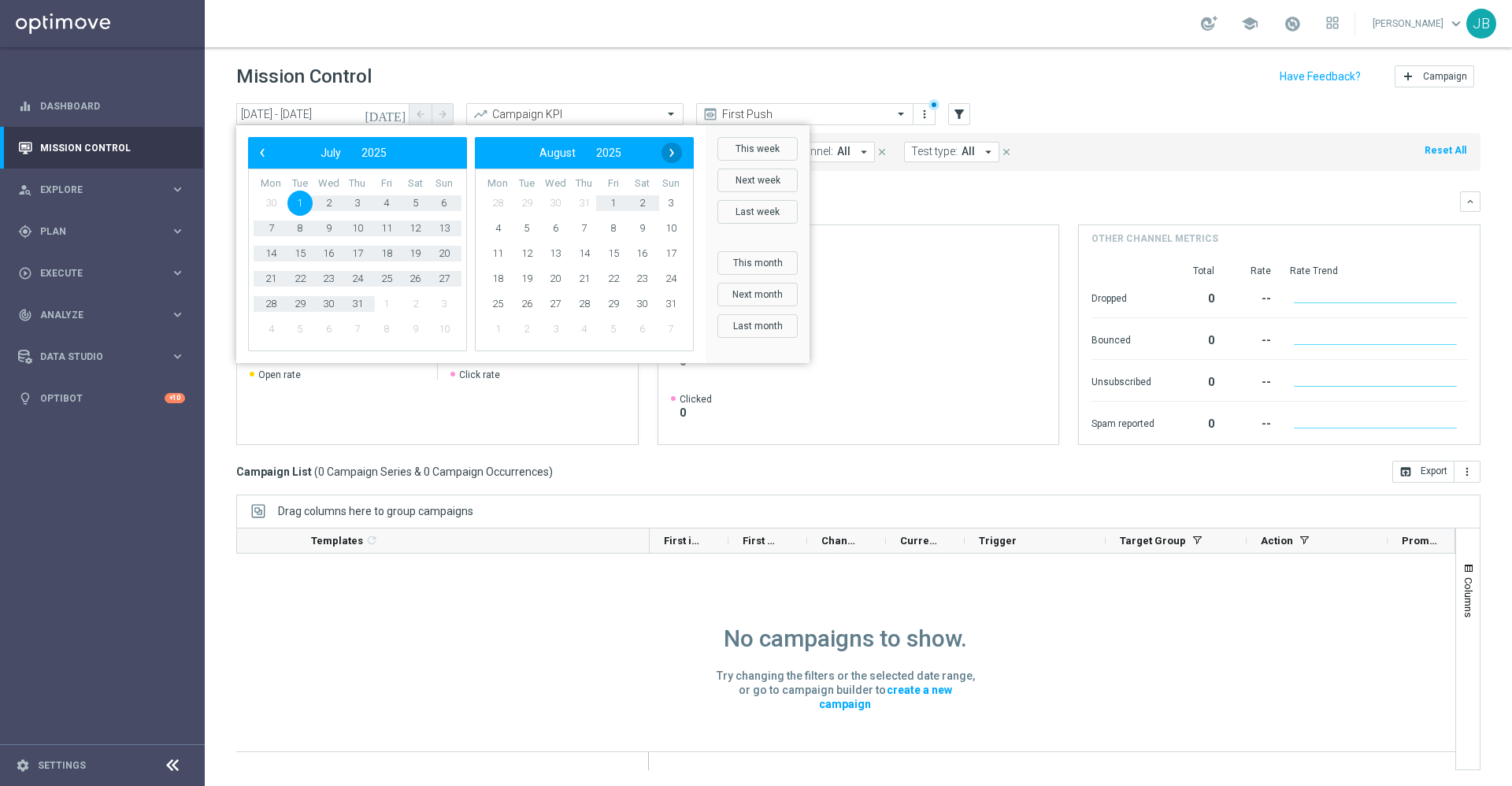
click at [669, 151] on span "›" at bounding box center [672, 152] width 20 height 20
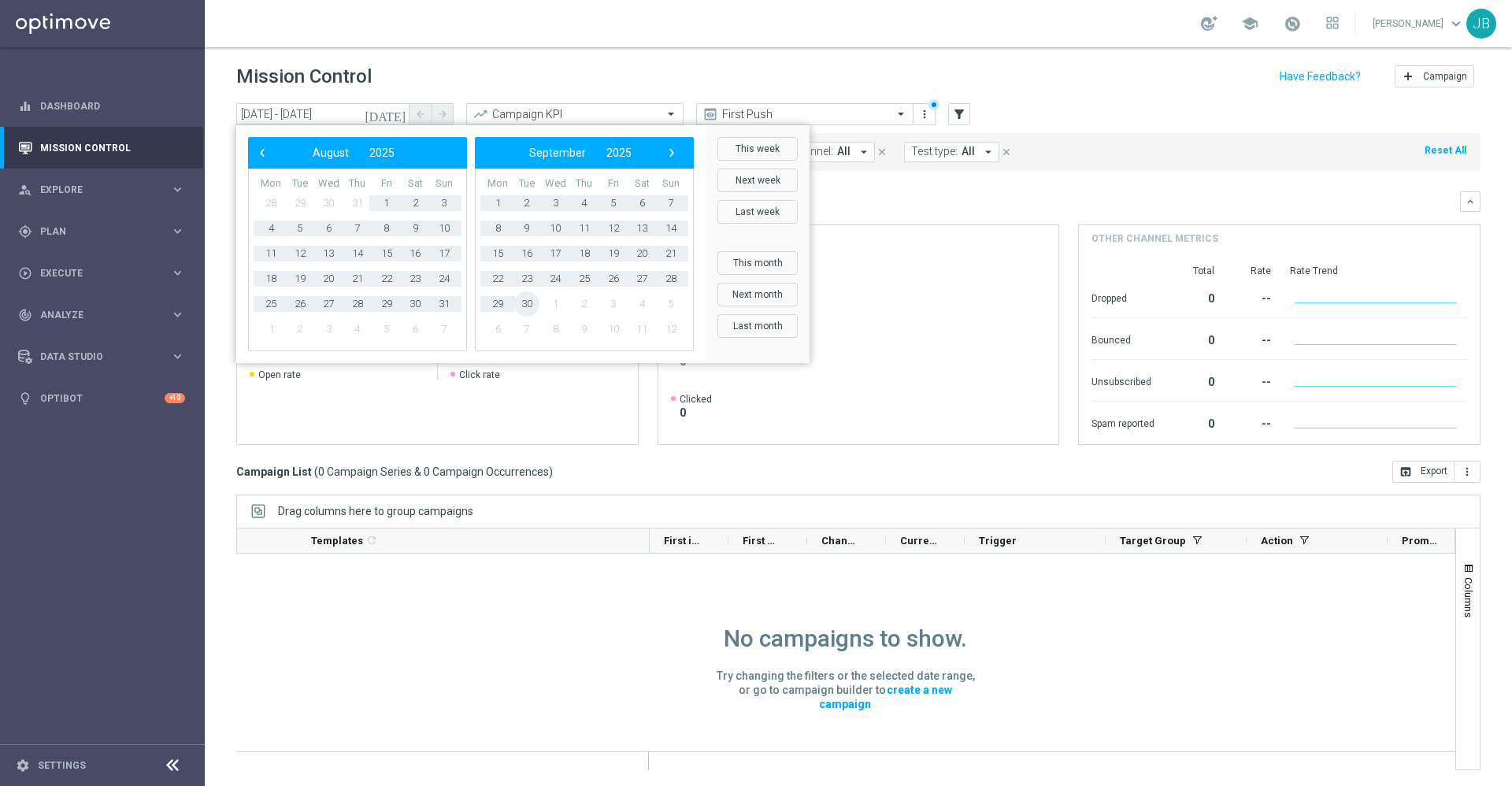
click at [529, 308] on span "30" at bounding box center [527, 303] width 25 height 25
type input "[DATE] - [DATE]"
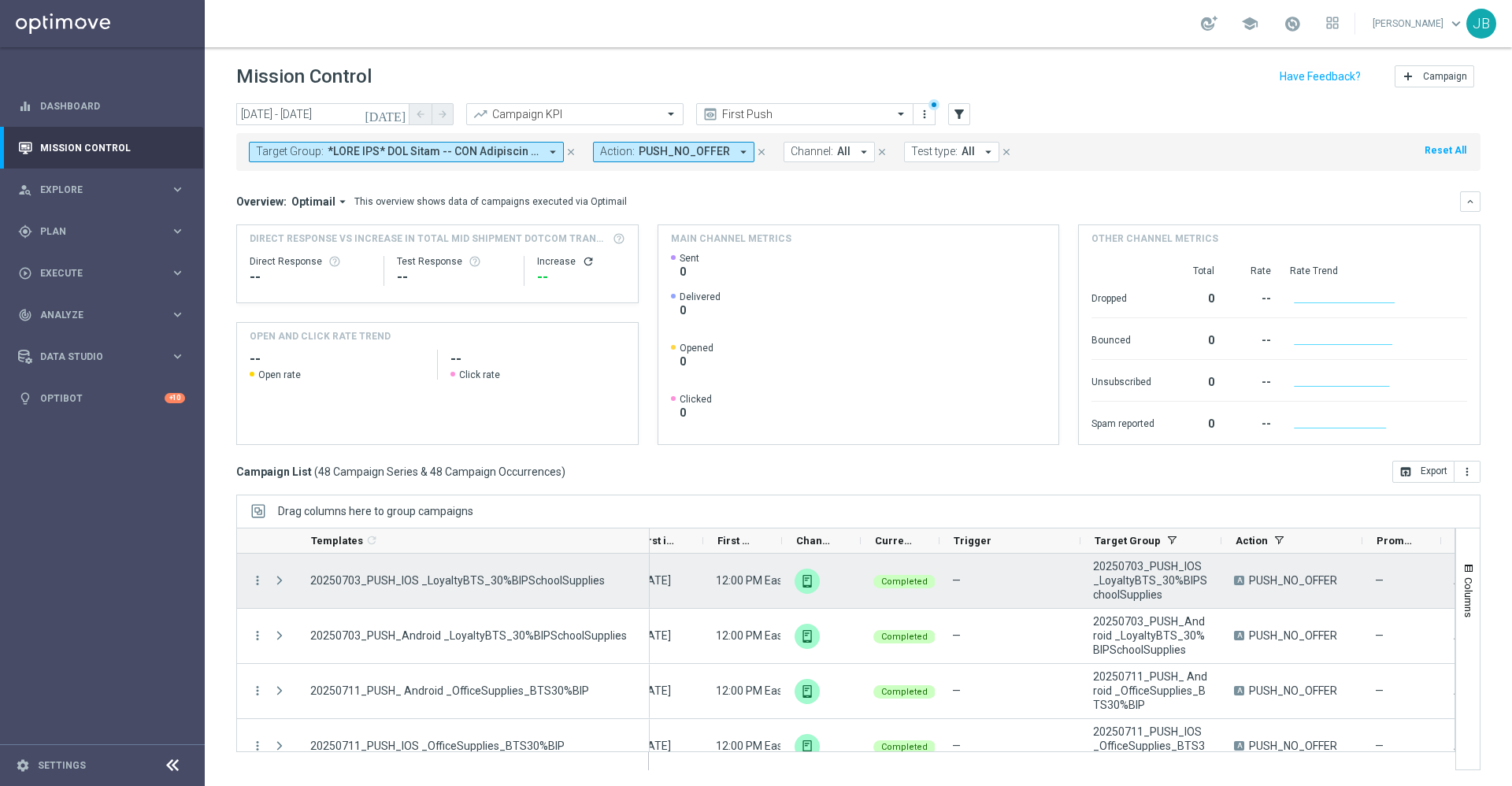
scroll to position [0, 26]
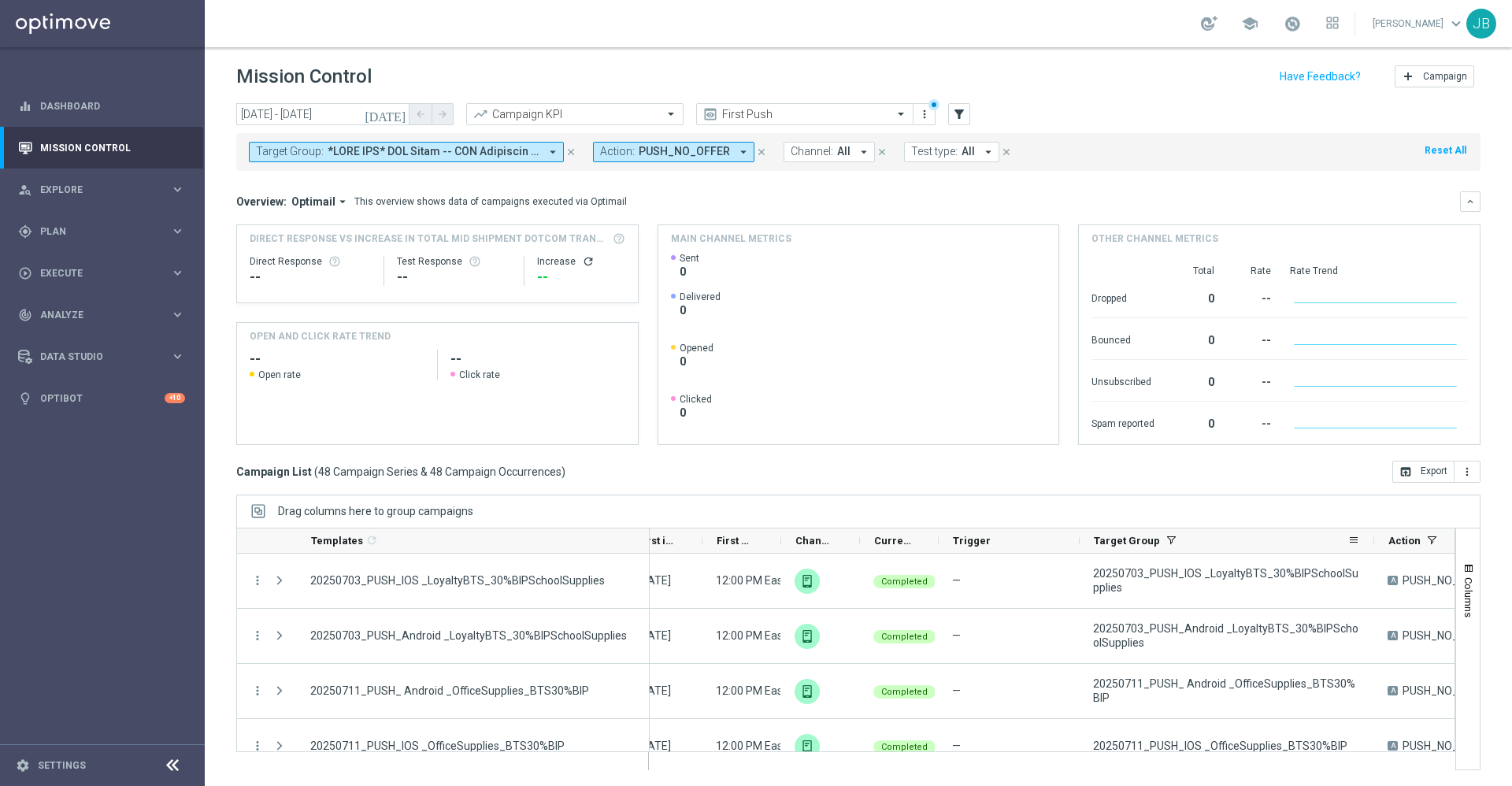
drag, startPoint x: 1220, startPoint y: 541, endPoint x: 1377, endPoint y: 550, distance: 157.3
click at [1377, 550] on div at bounding box center [1374, 540] width 6 height 24
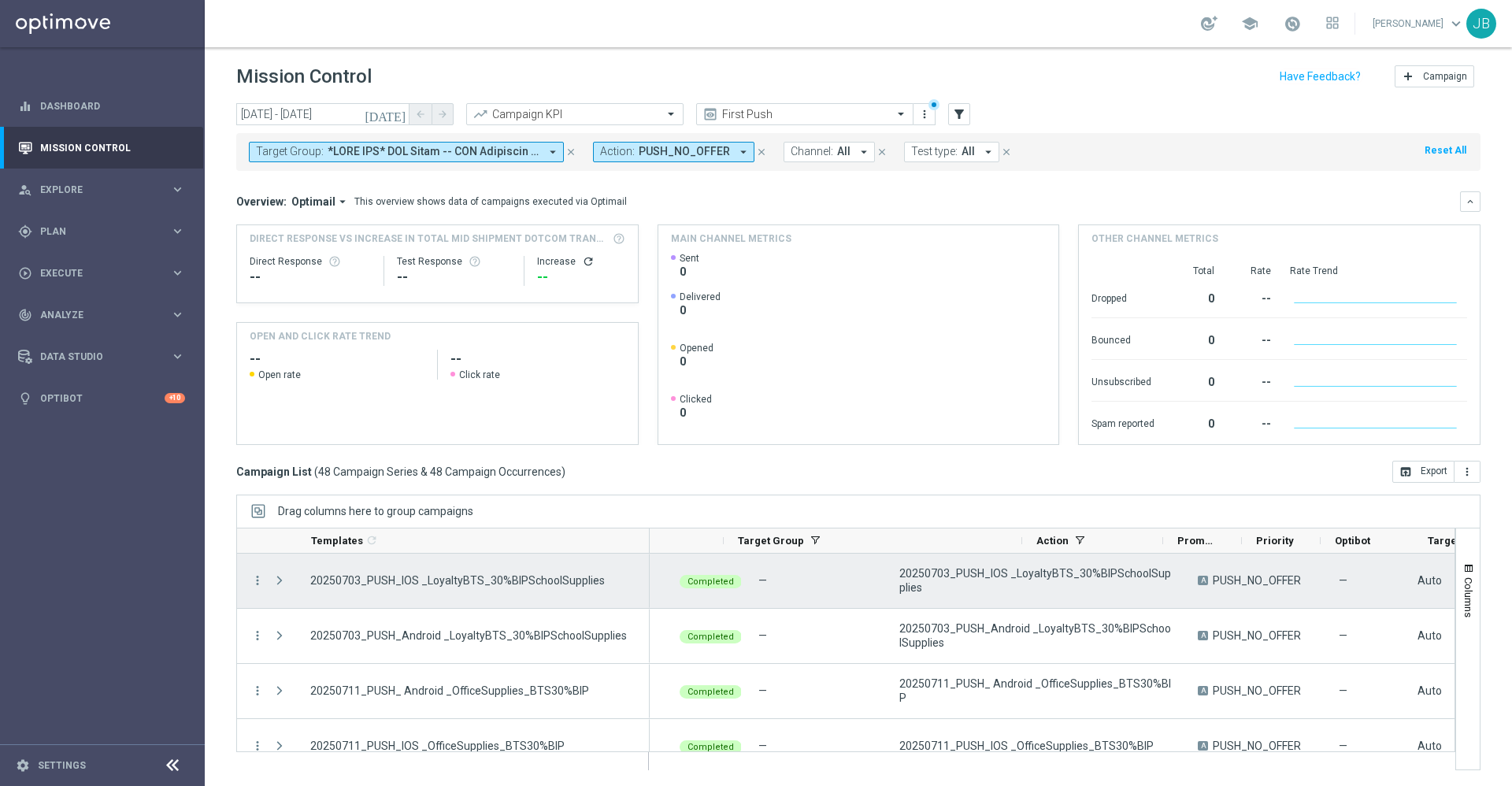
scroll to position [0, 403]
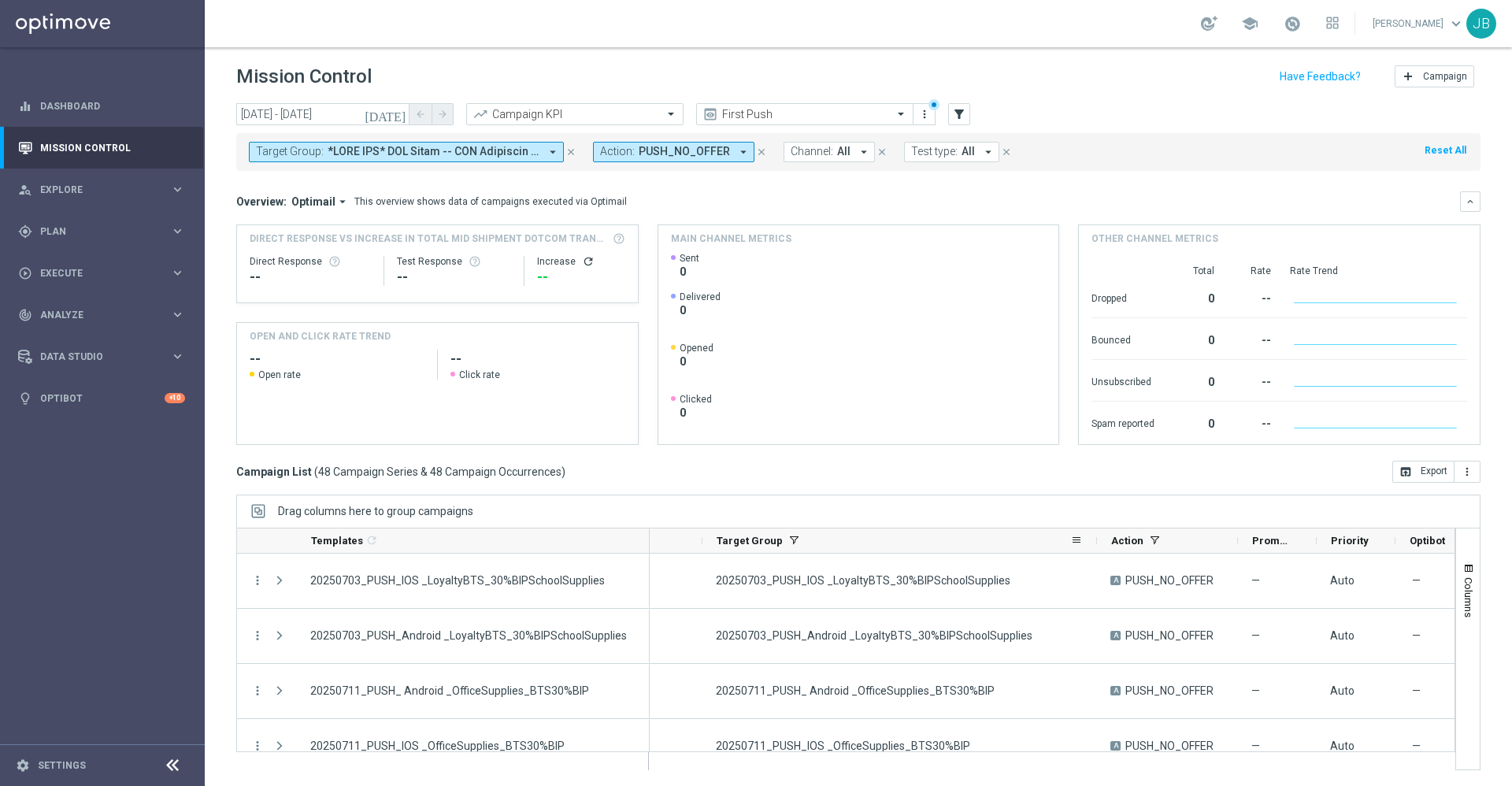
drag, startPoint x: 1000, startPoint y: 540, endPoint x: 1096, endPoint y: 541, distance: 96.0
click at [1096, 541] on div at bounding box center [1097, 540] width 6 height 24
click at [964, 466] on div "Campaign List ( 48 Campaign Series & 48 Campaign Occurrences ) open_in_browser …" at bounding box center [859, 472] width 1245 height 22
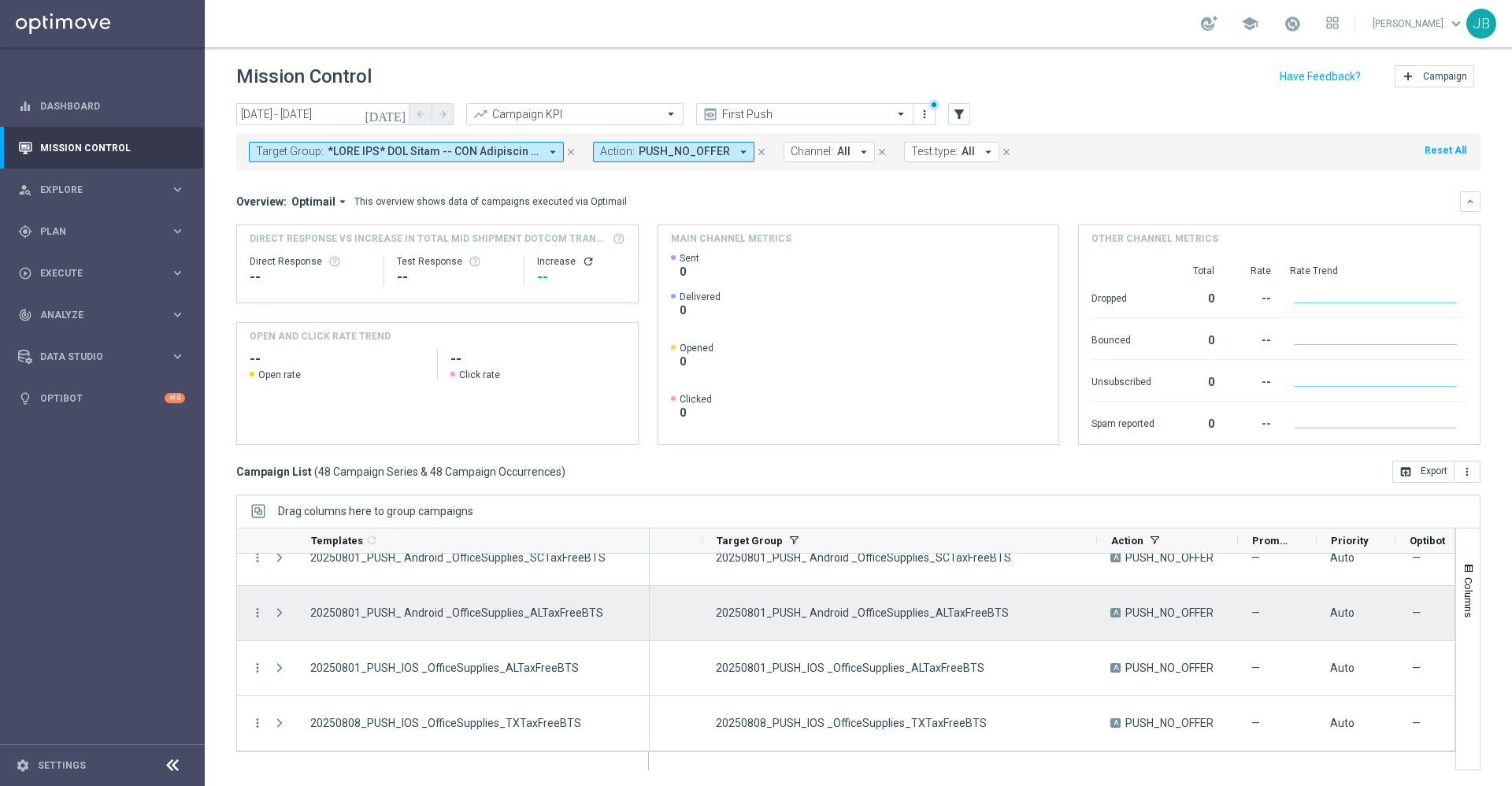
scroll to position [1548, 0]
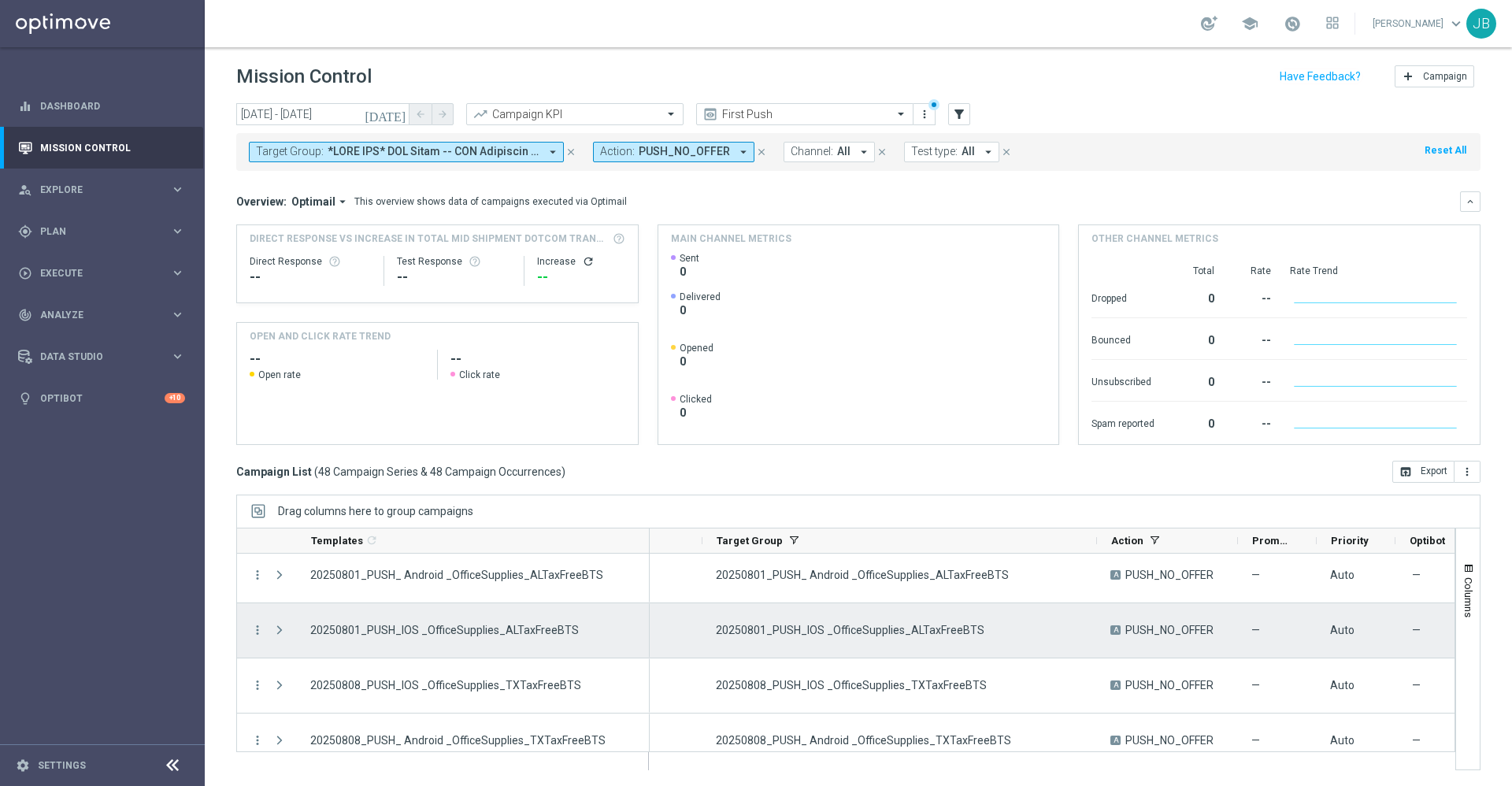
click at [915, 637] on div "20250801_PUSH_IOS _OfficeSupplies_ALTaxFreeBTS" at bounding box center [899, 630] width 395 height 54
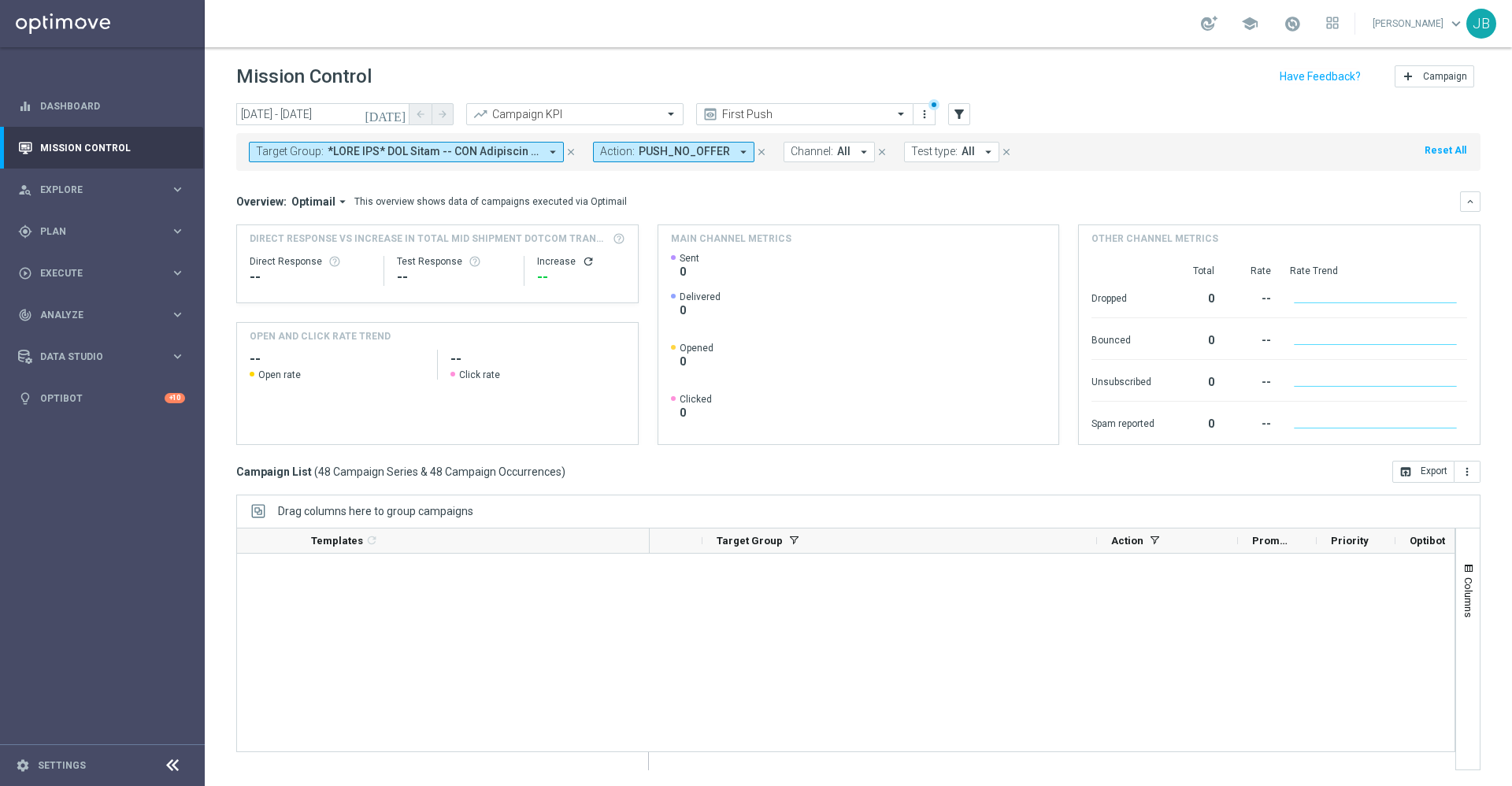
scroll to position [0, 0]
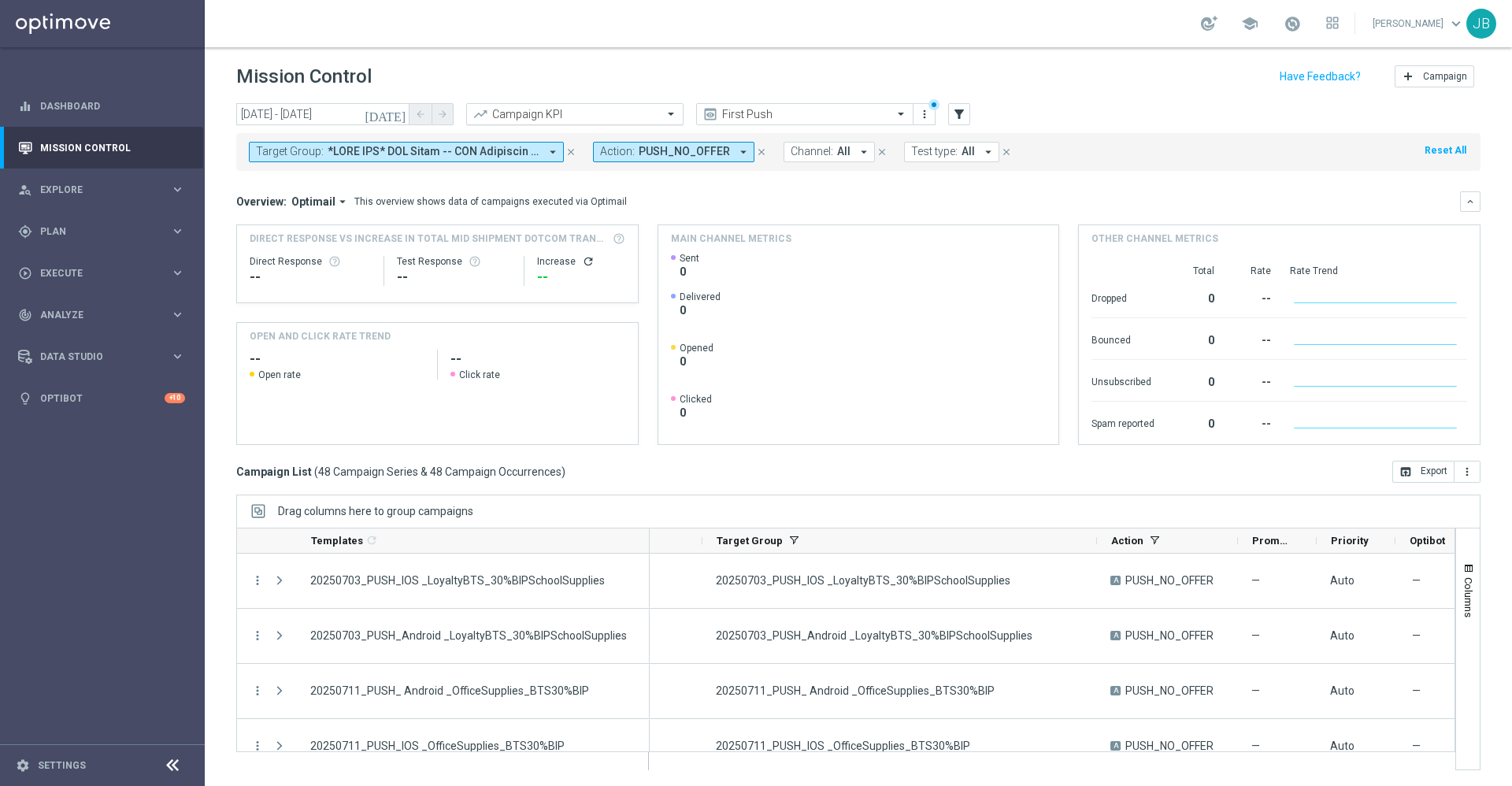
click at [536, 115] on input "text" at bounding box center [559, 115] width 168 height 13
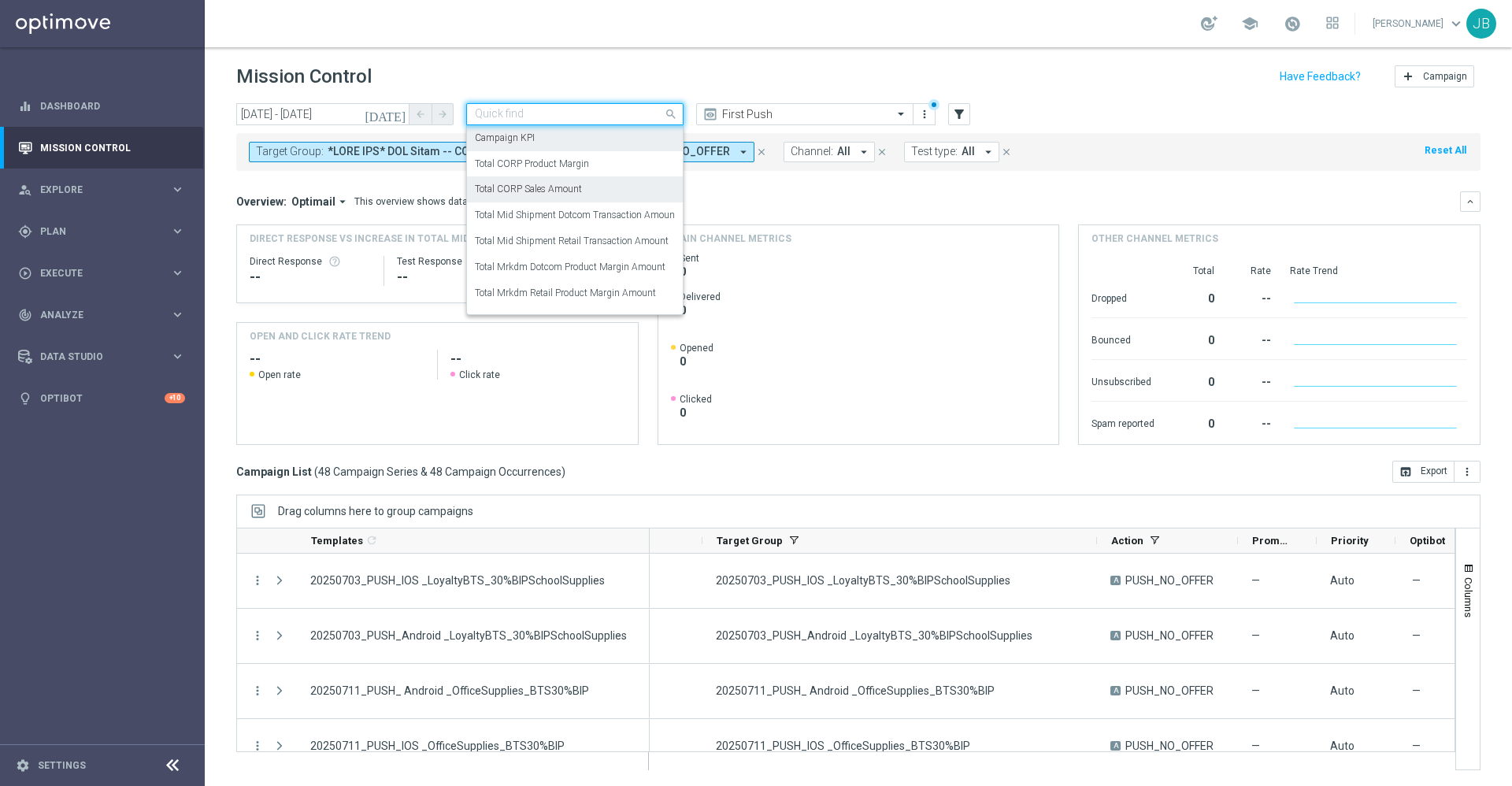
click at [542, 191] on label "Total CORP Sales Amount" at bounding box center [529, 189] width 107 height 13
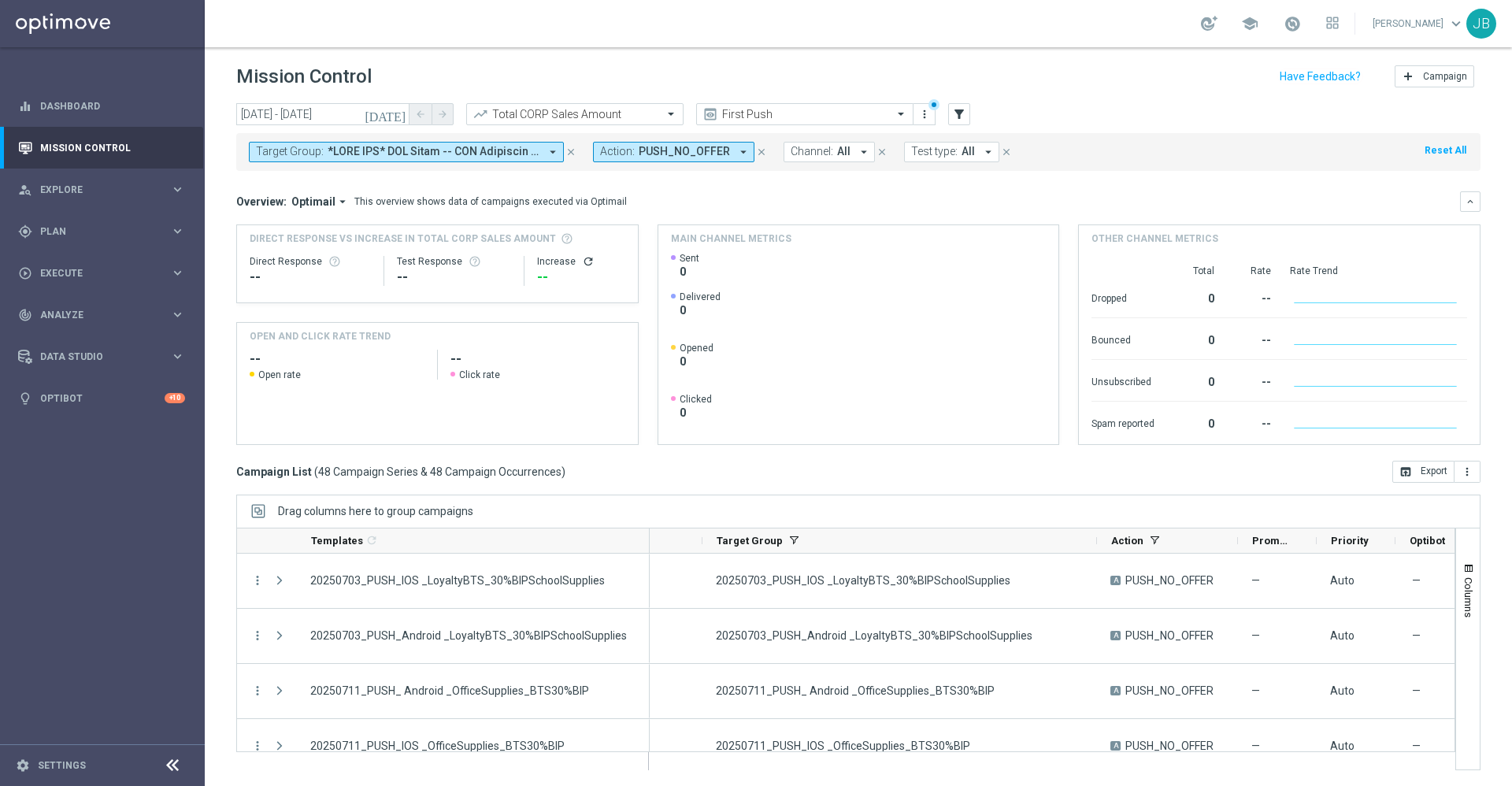
click at [582, 263] on icon "refresh" at bounding box center [589, 261] width 13 height 13
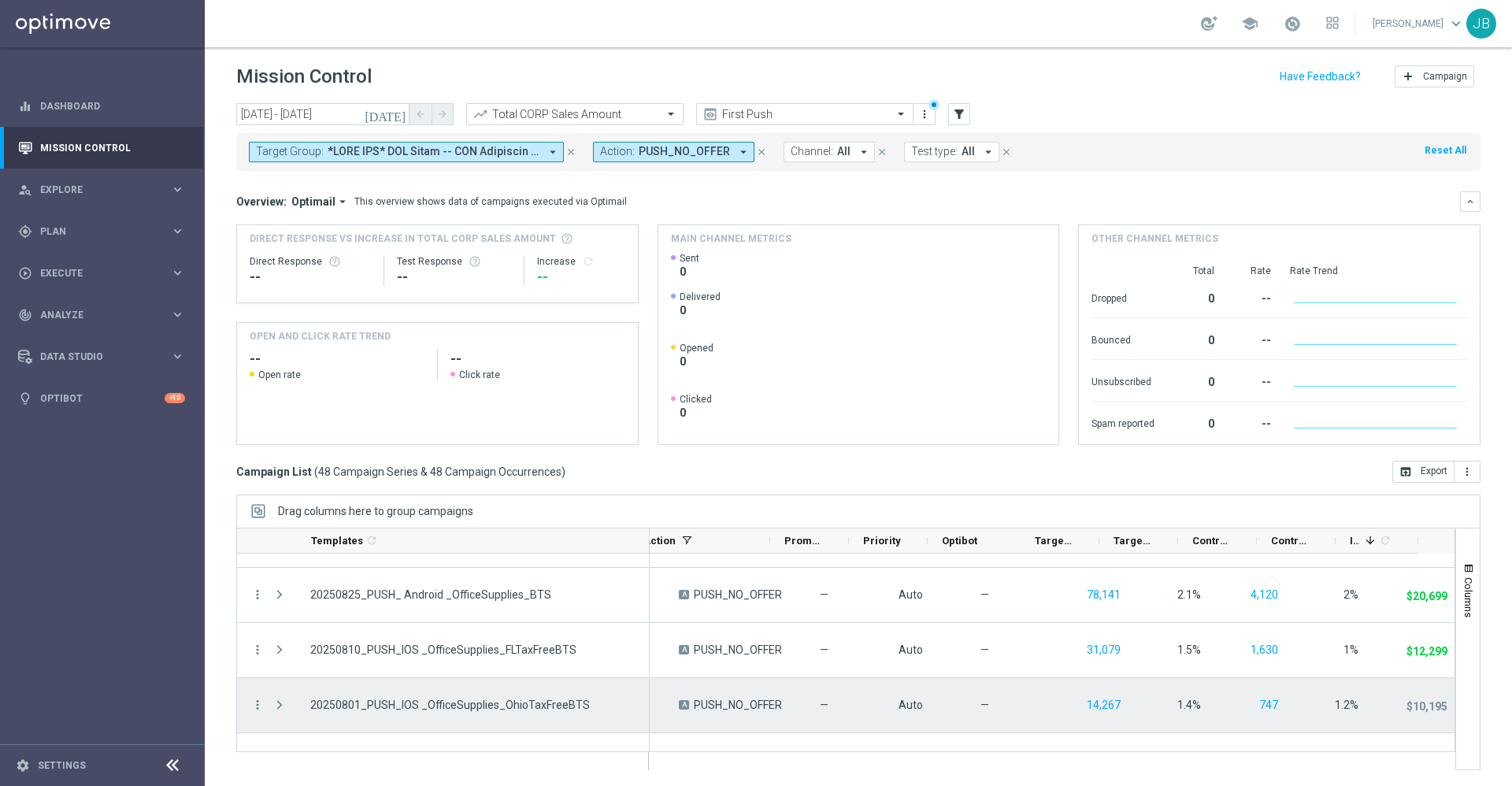
scroll to position [546, 0]
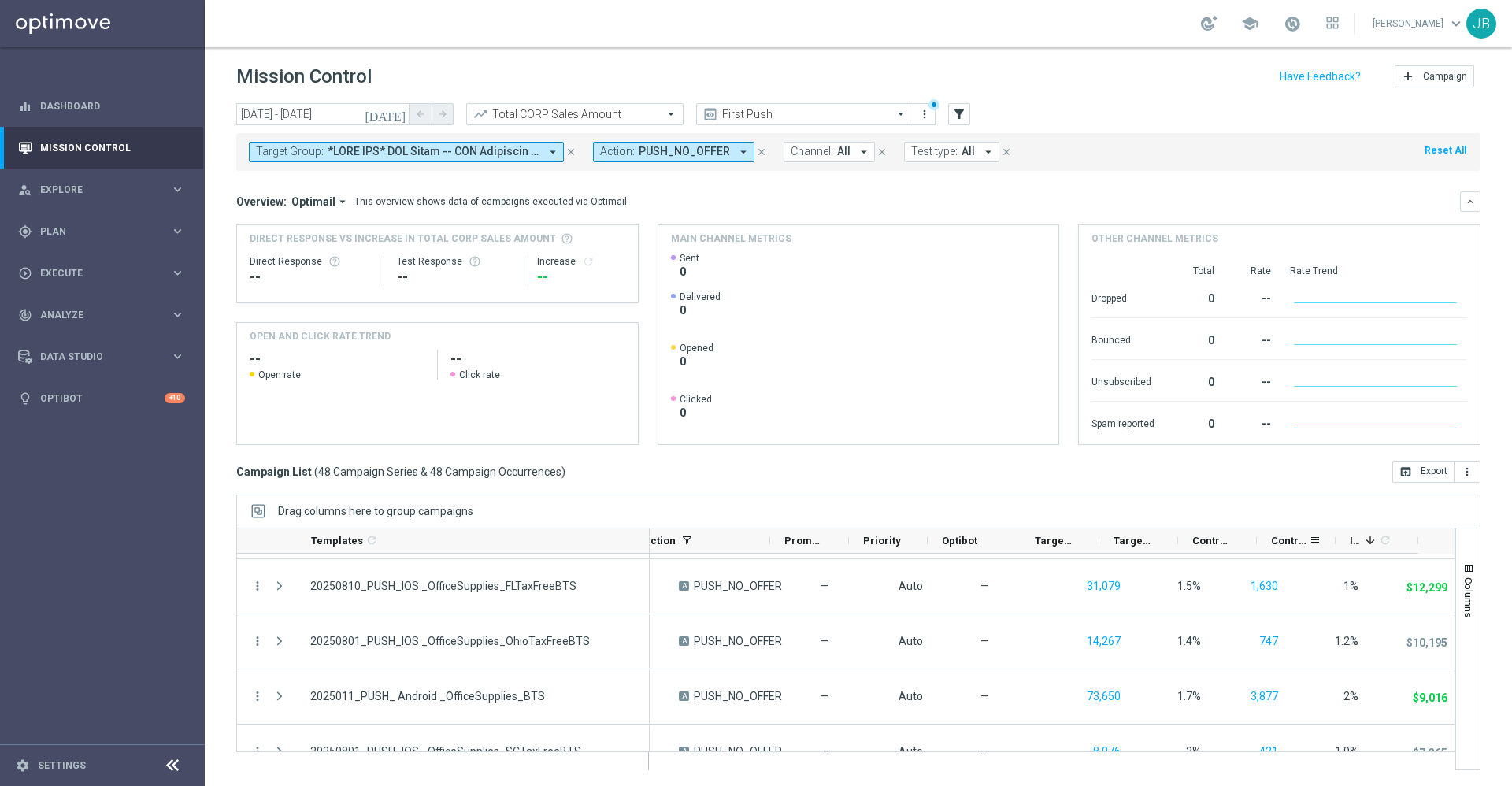
drag, startPoint x: 1335, startPoint y: 542, endPoint x: 1299, endPoint y: 546, distance: 36.2
click at [1299, 546] on div "Control Response Rate" at bounding box center [1296, 540] width 79 height 25
drag, startPoint x: 1287, startPoint y: 538, endPoint x: 1358, endPoint y: 541, distance: 71.1
drag, startPoint x: 1335, startPoint y: 540, endPoint x: 1293, endPoint y: 546, distance: 42.4
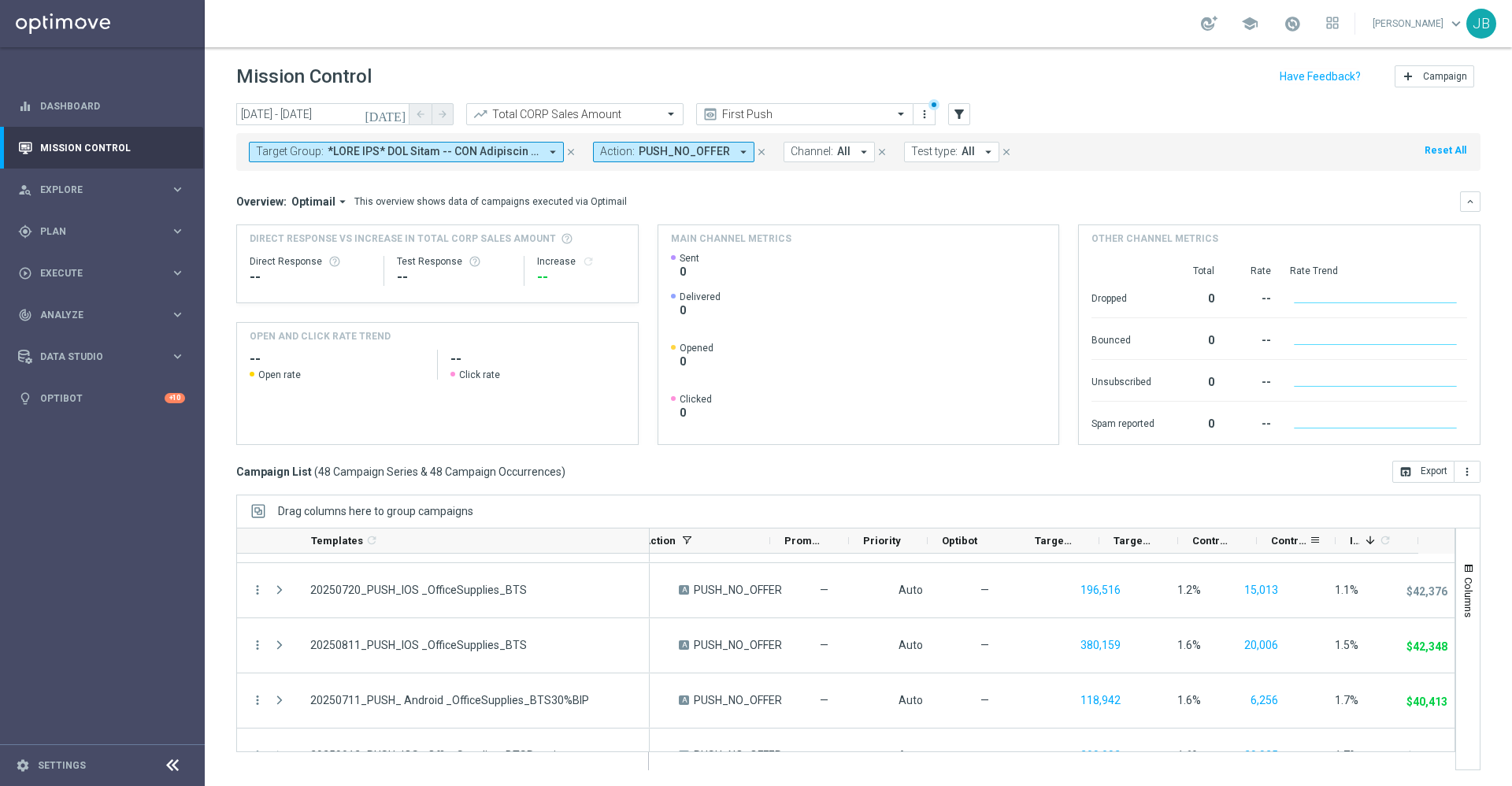
click at [1293, 546] on div "Control Response Rate" at bounding box center [1296, 540] width 79 height 25
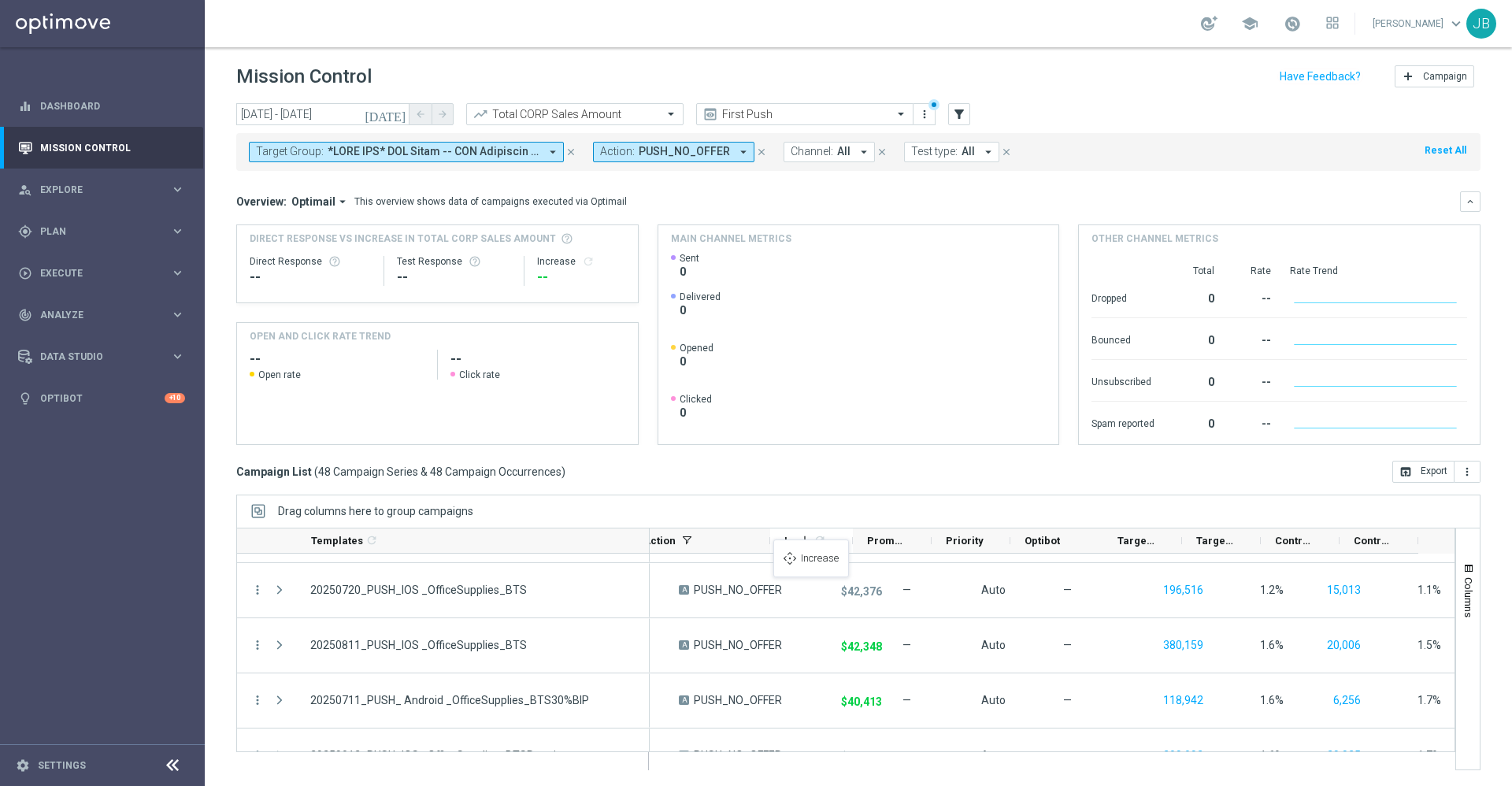
drag, startPoint x: 1352, startPoint y: 538, endPoint x: 785, endPoint y: 549, distance: 567.1
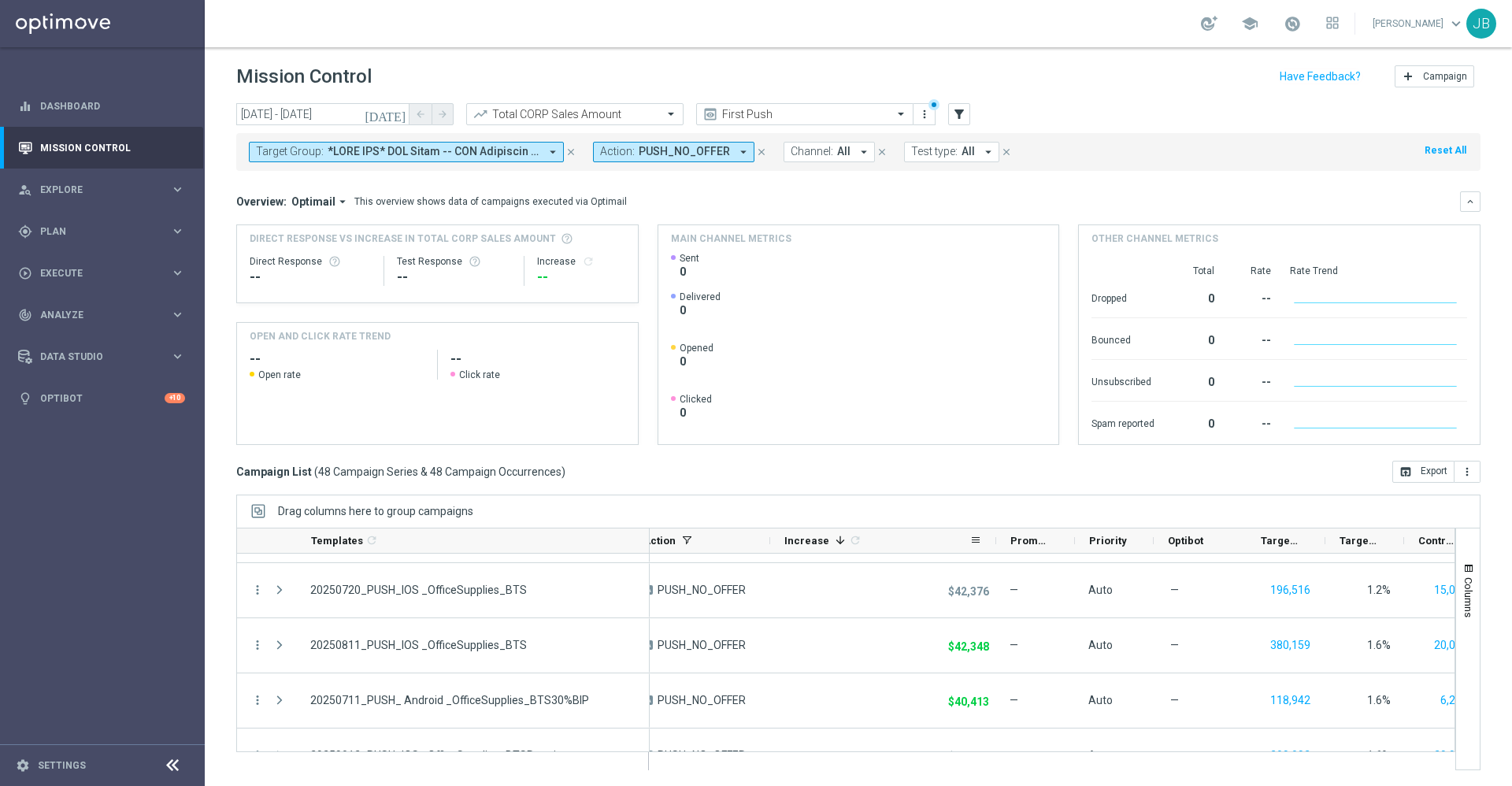
drag, startPoint x: 851, startPoint y: 538, endPoint x: 994, endPoint y: 537, distance: 143.0
click at [994, 537] on div at bounding box center [996, 540] width 6 height 24
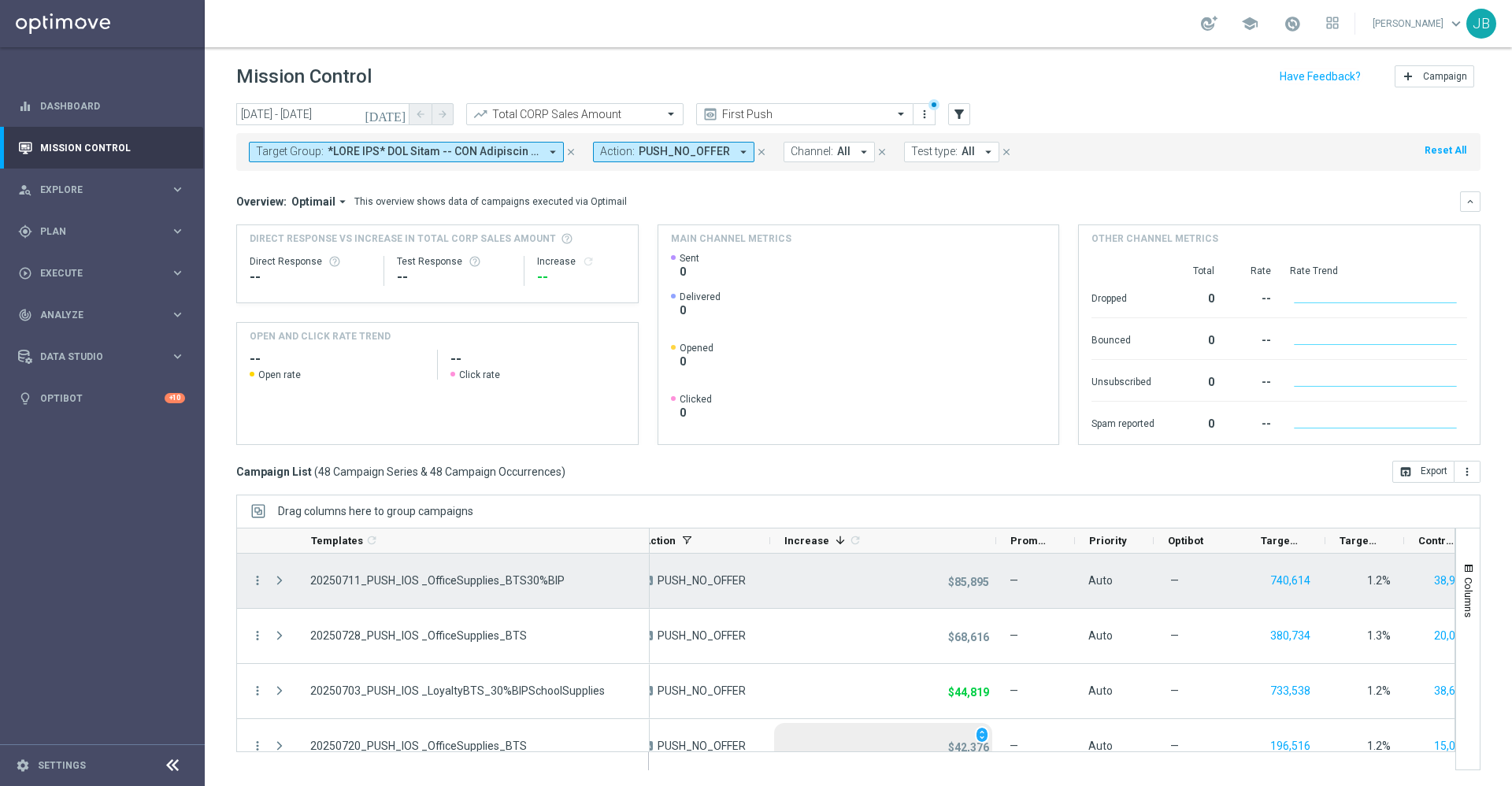
scroll to position [0, 0]
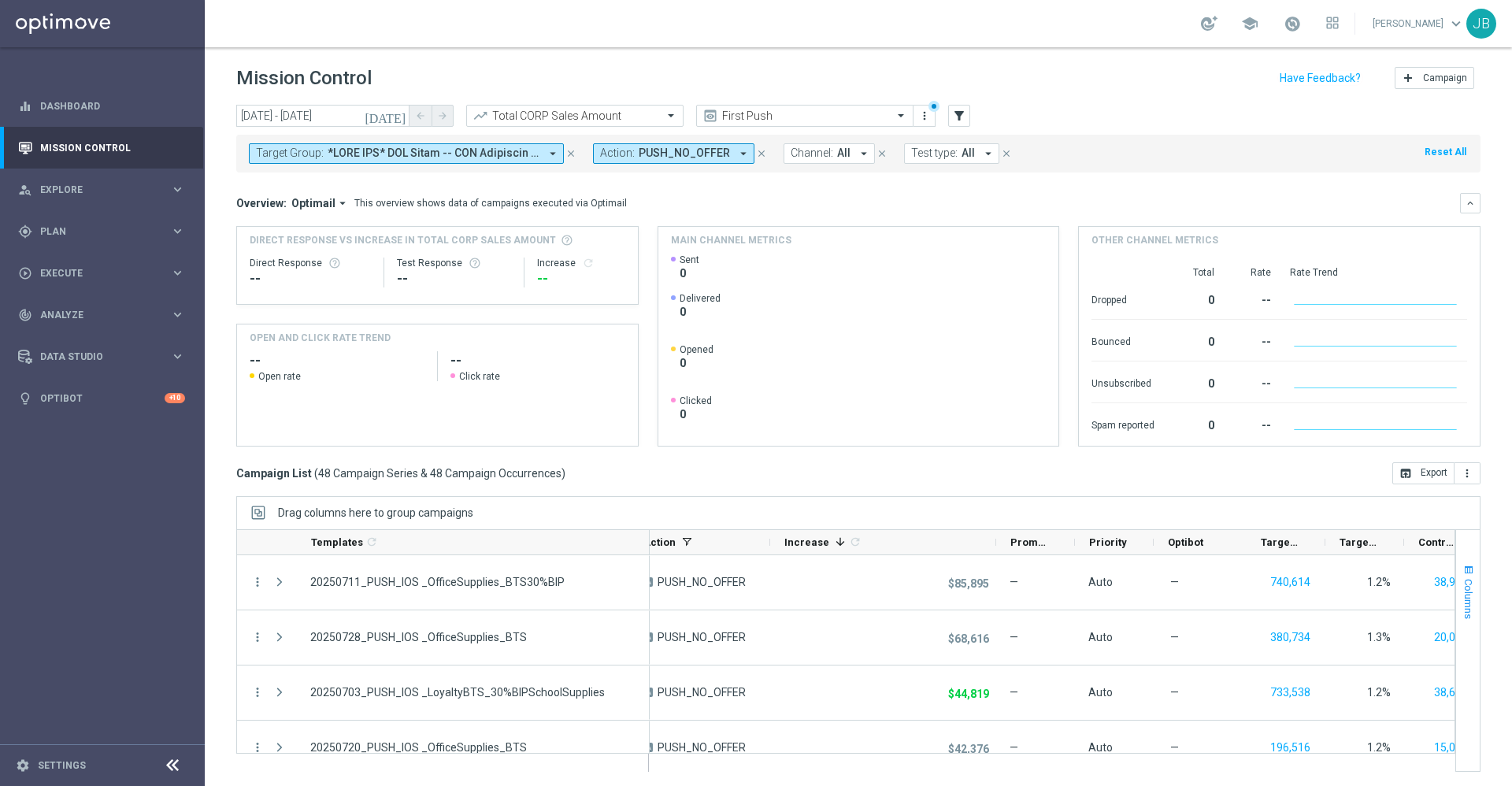
click at [1463, 604] on span "Columns" at bounding box center [1469, 598] width 13 height 40
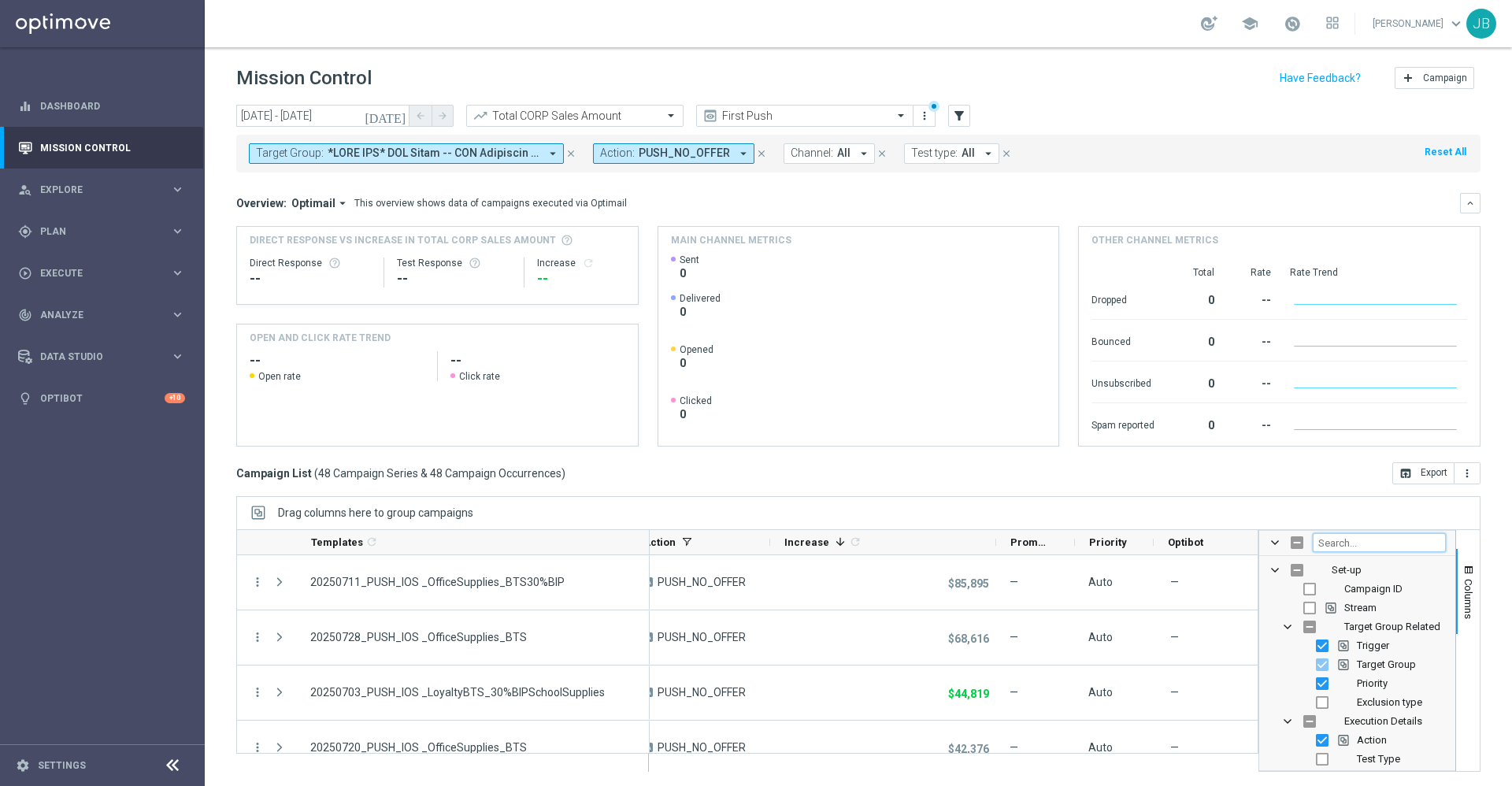
click at [1341, 542] on input "Filter Columns Input" at bounding box center [1380, 542] width 133 height 18
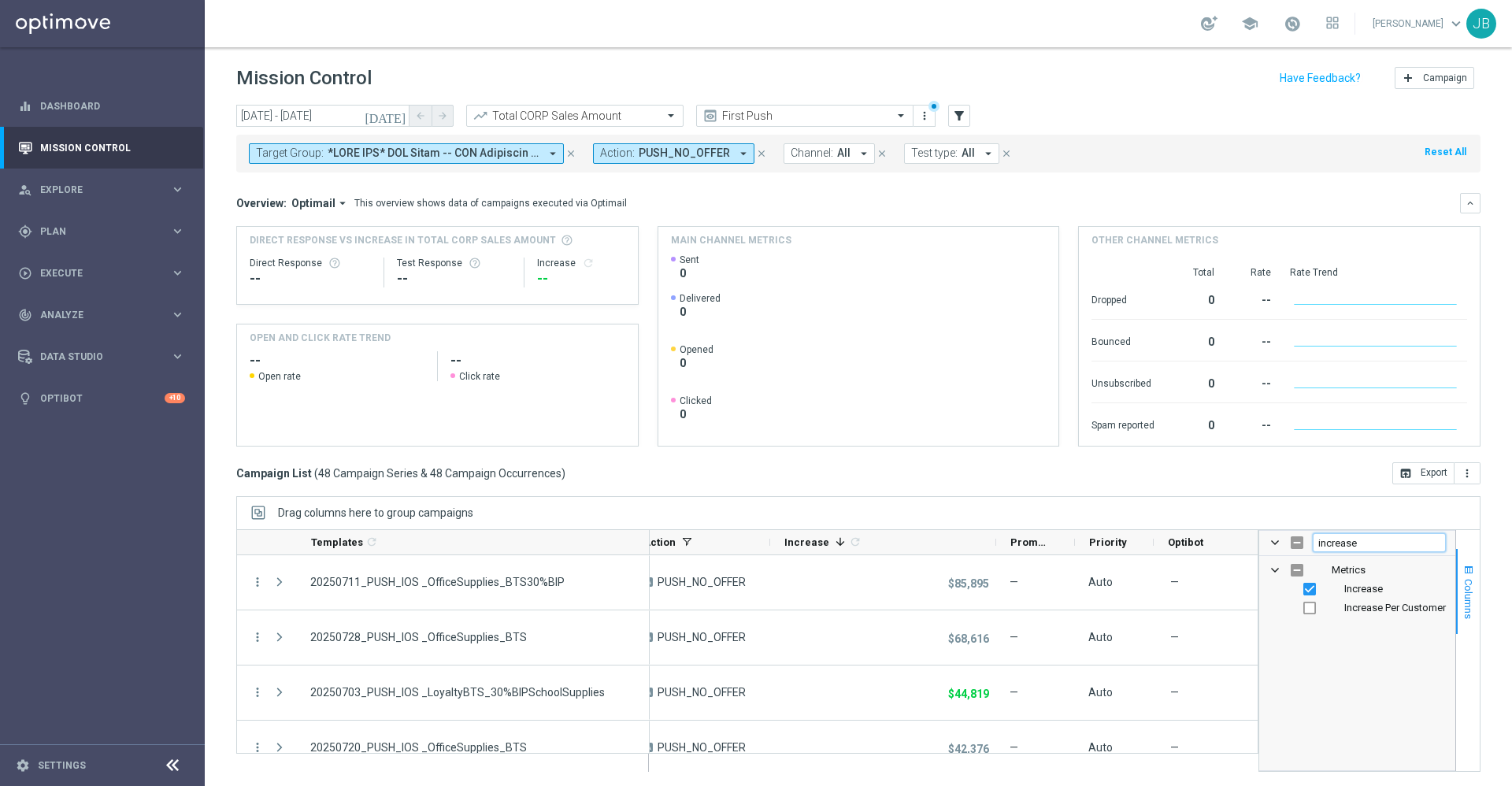
type input "increase"
click at [1463, 581] on span "Columns" at bounding box center [1469, 598] width 13 height 40
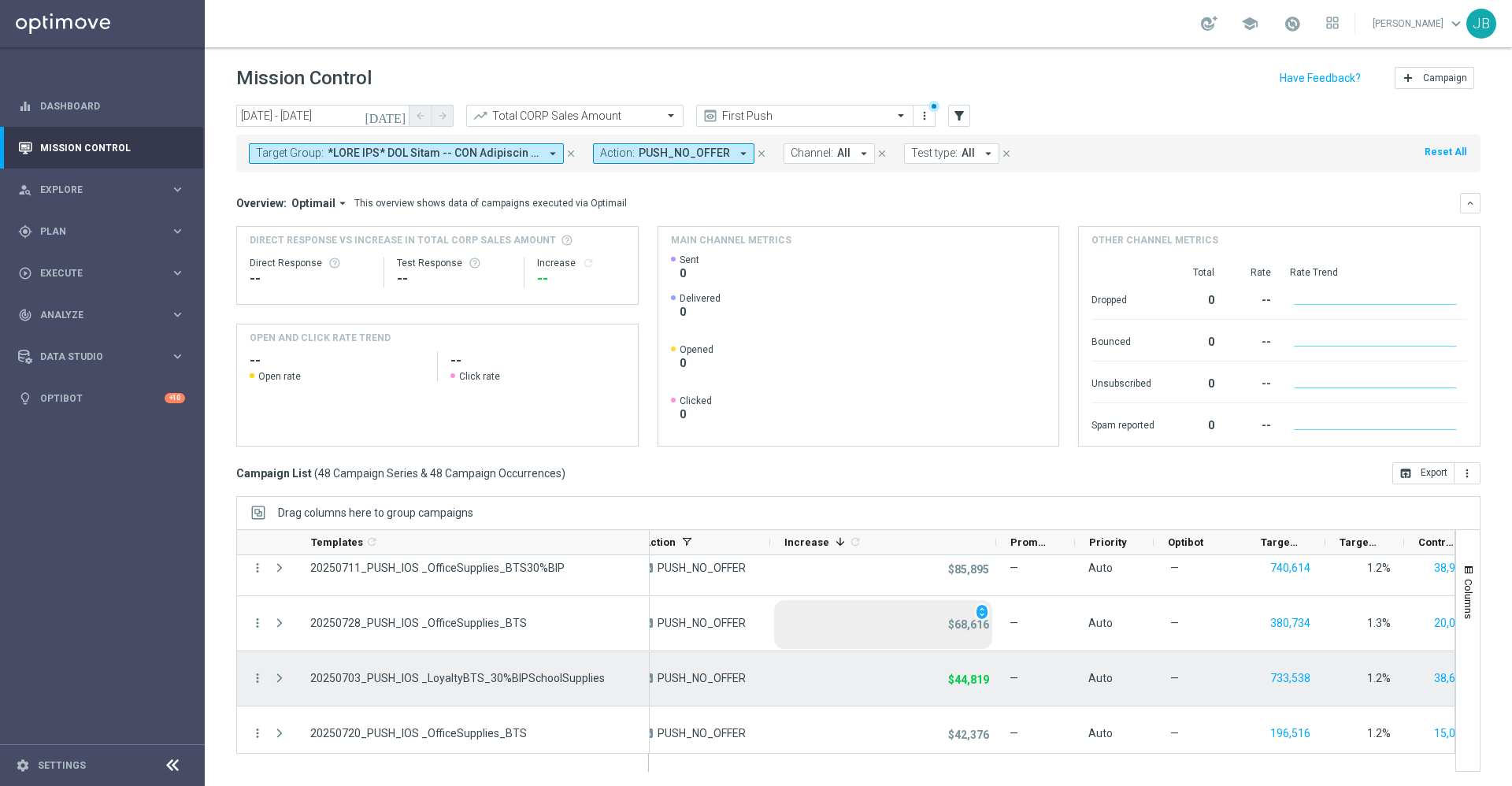
scroll to position [17, 0]
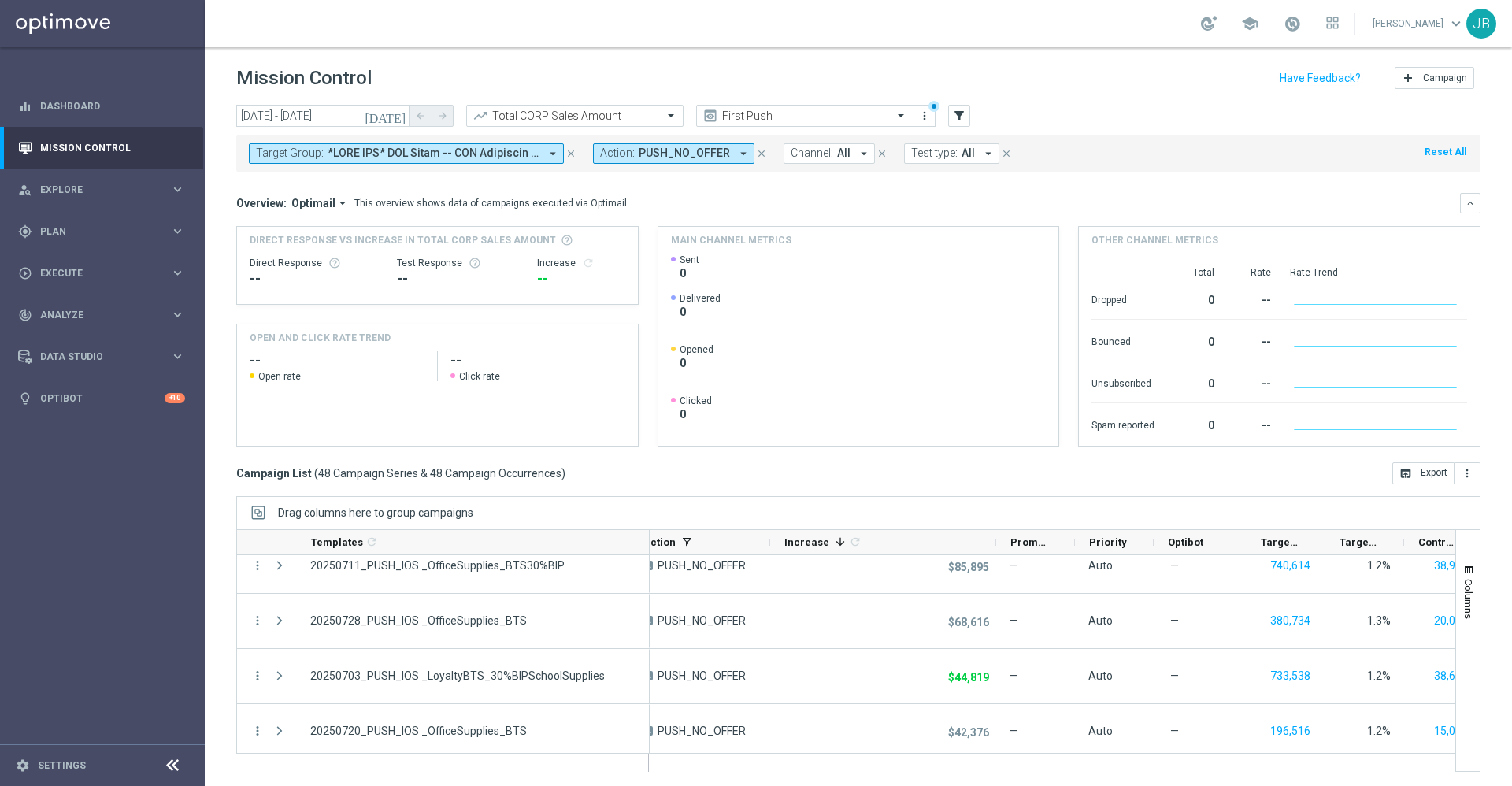
click at [397, 120] on icon "[DATE]" at bounding box center [386, 115] width 43 height 14
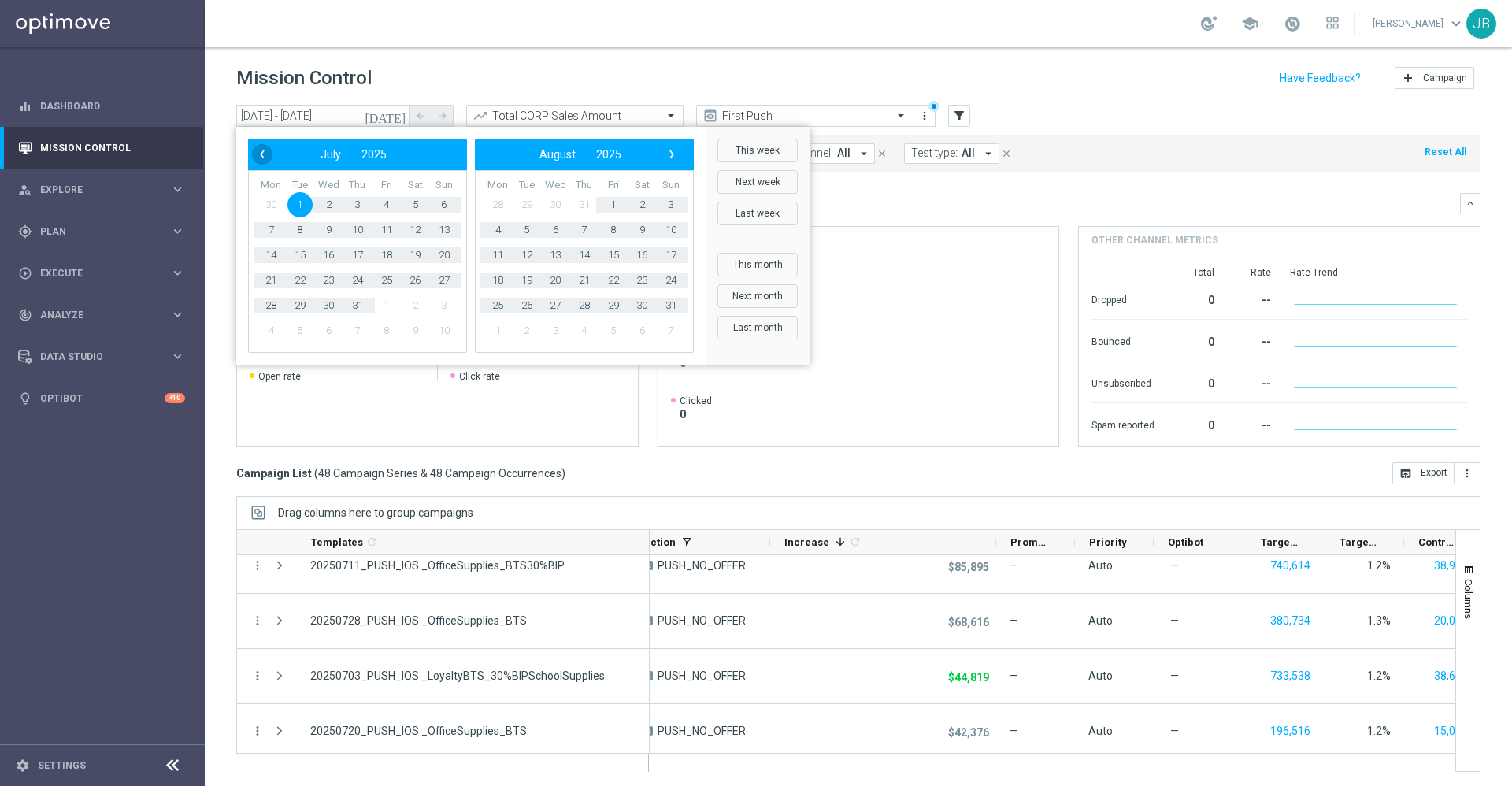
click at [267, 152] on span "‹" at bounding box center [262, 154] width 20 height 20
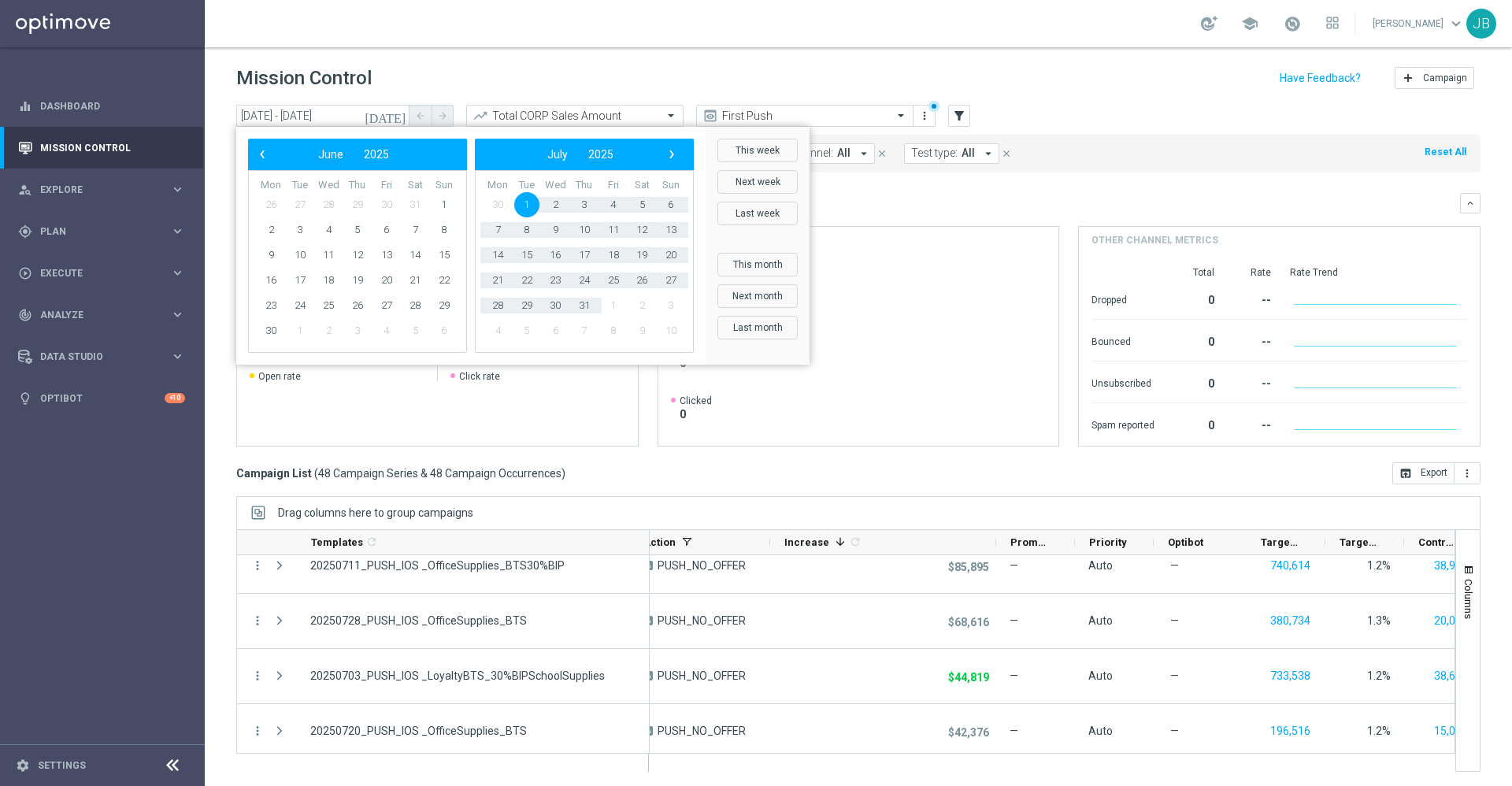
click at [267, 152] on span "‹" at bounding box center [262, 154] width 20 height 20
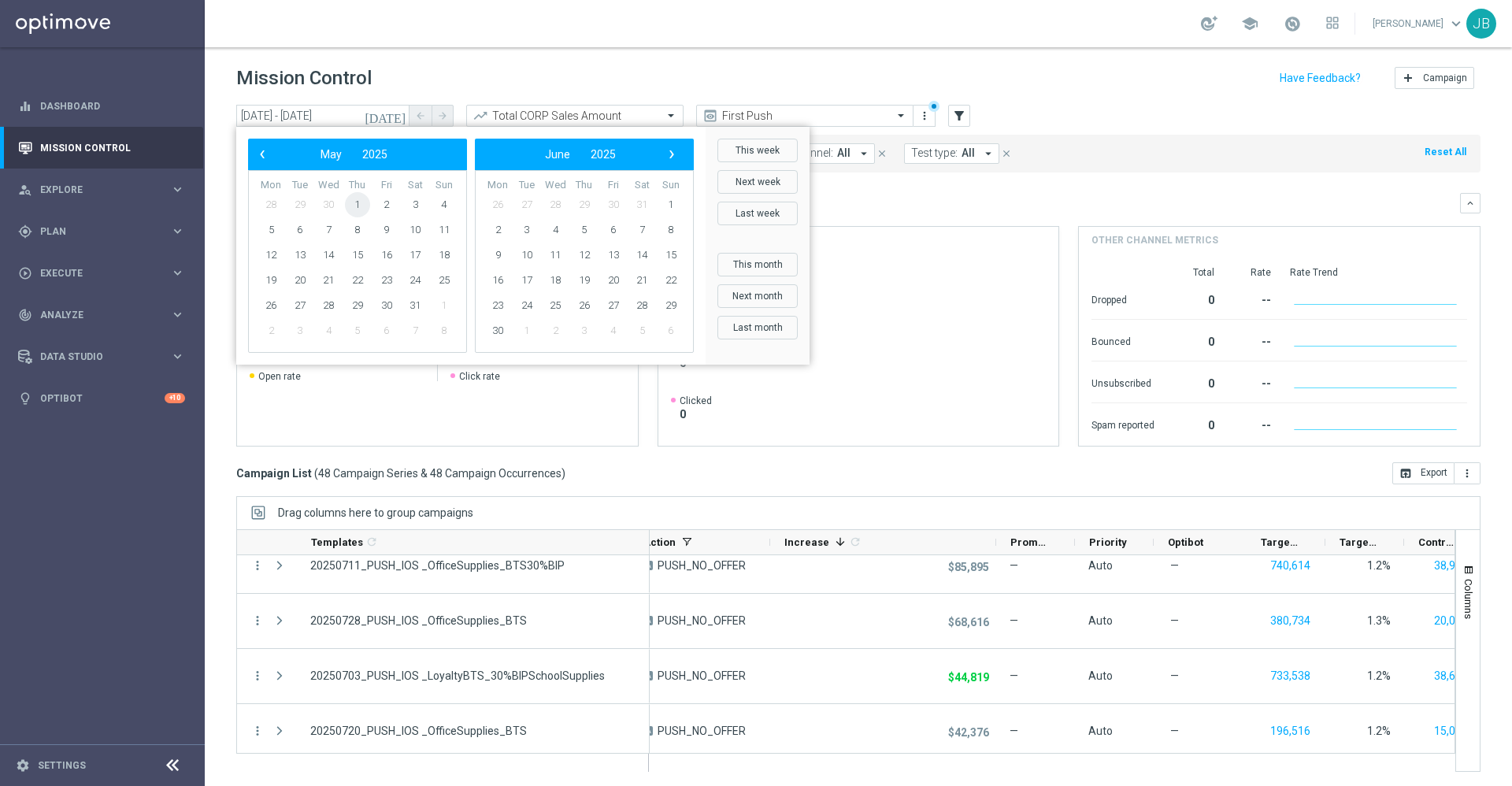
click at [358, 207] on span "1" at bounding box center [357, 204] width 25 height 25
click at [669, 156] on span "›" at bounding box center [672, 154] width 20 height 20
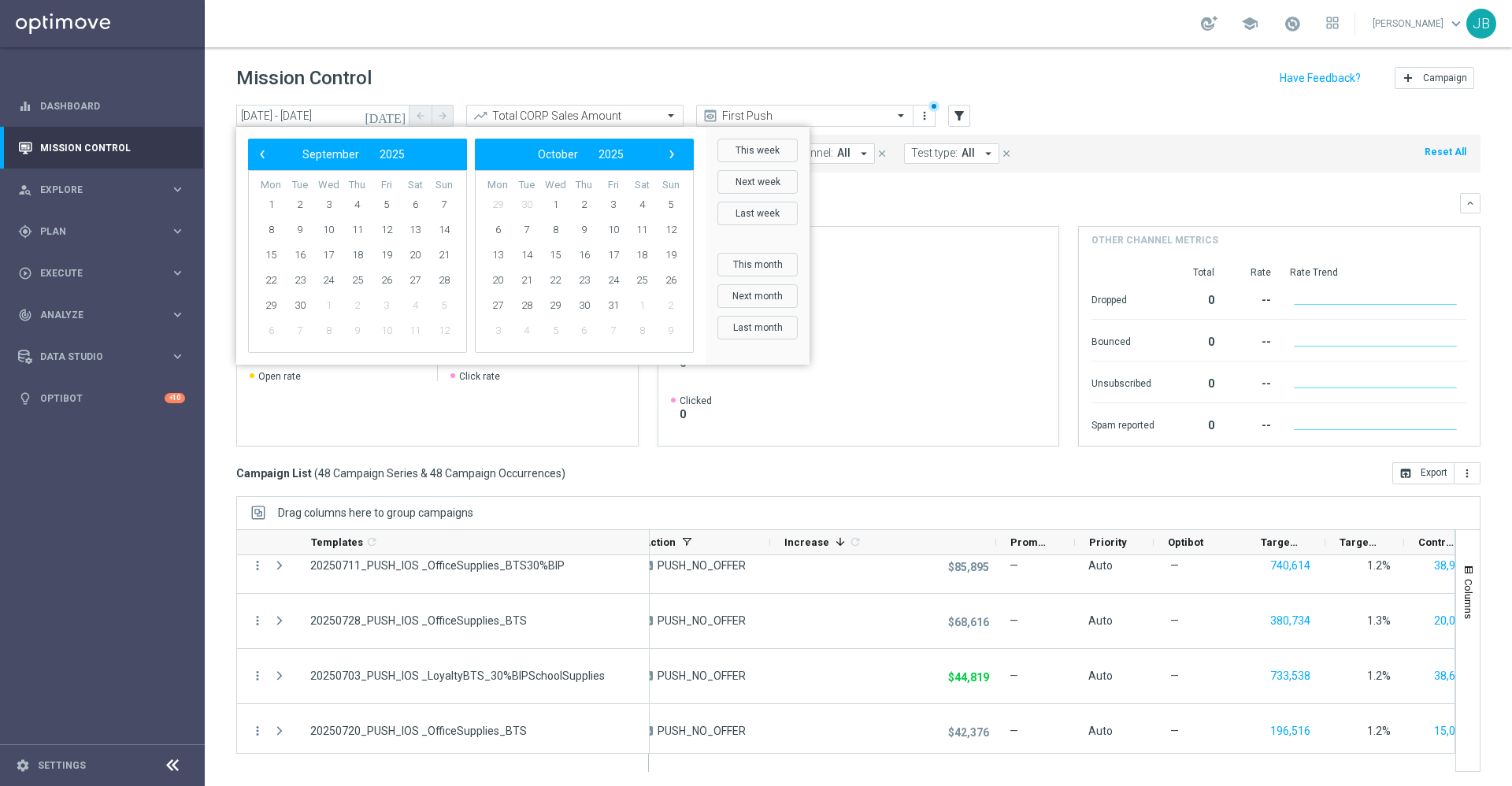
click at [669, 156] on span "›" at bounding box center [672, 154] width 20 height 20
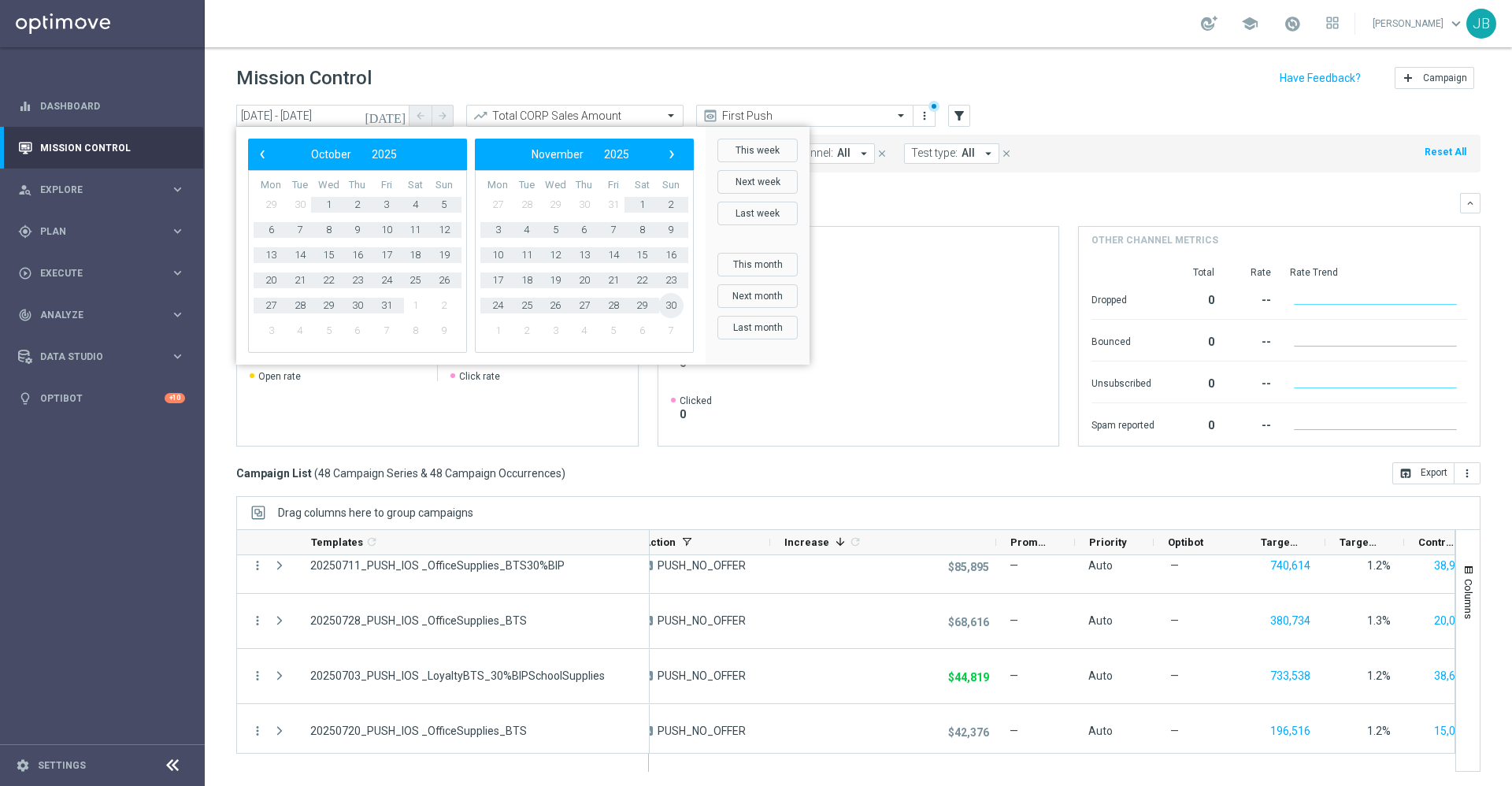
click at [668, 308] on span "30" at bounding box center [671, 305] width 25 height 25
type input "[DATE] - [DATE]"
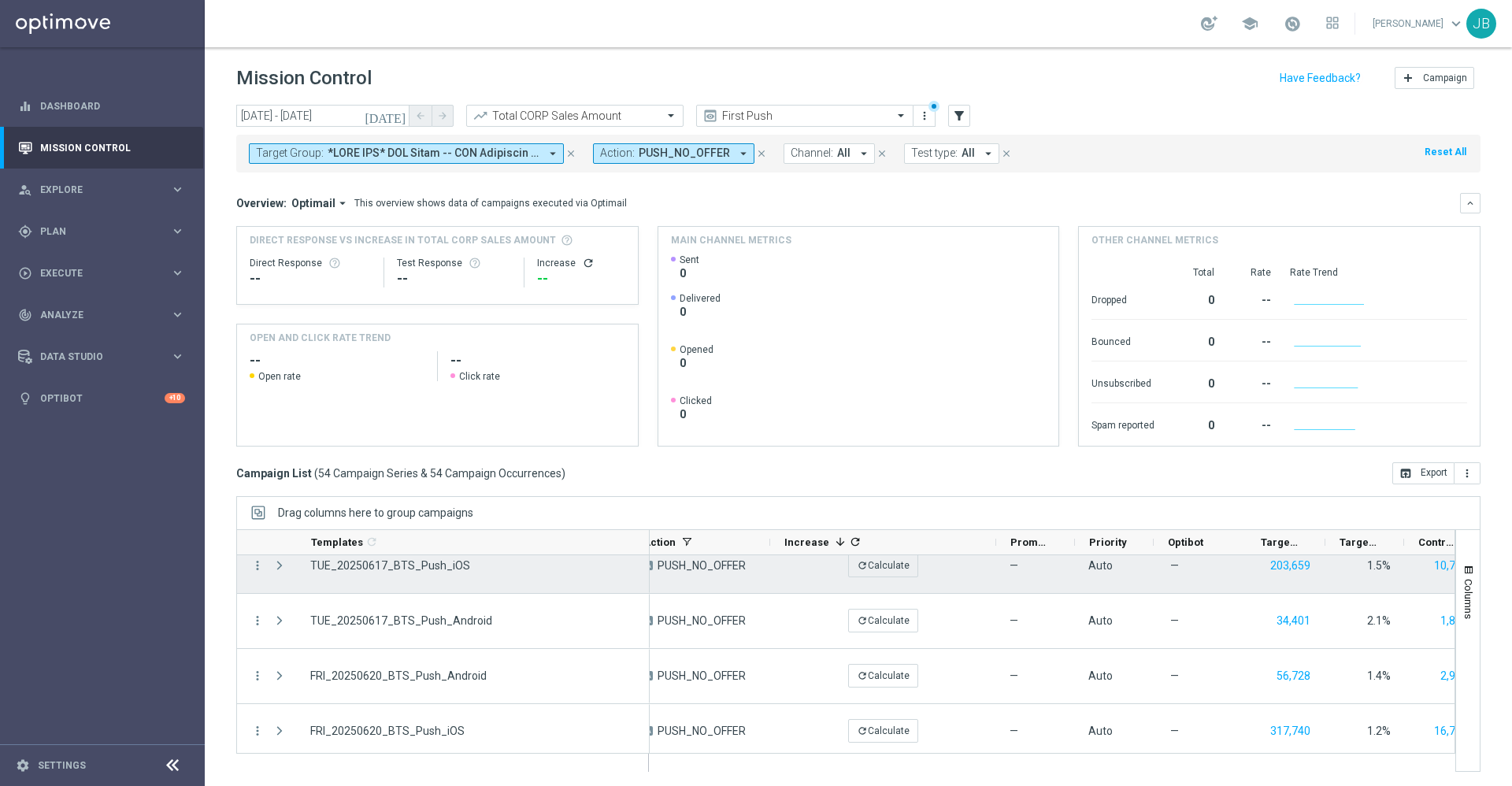
scroll to position [0, 0]
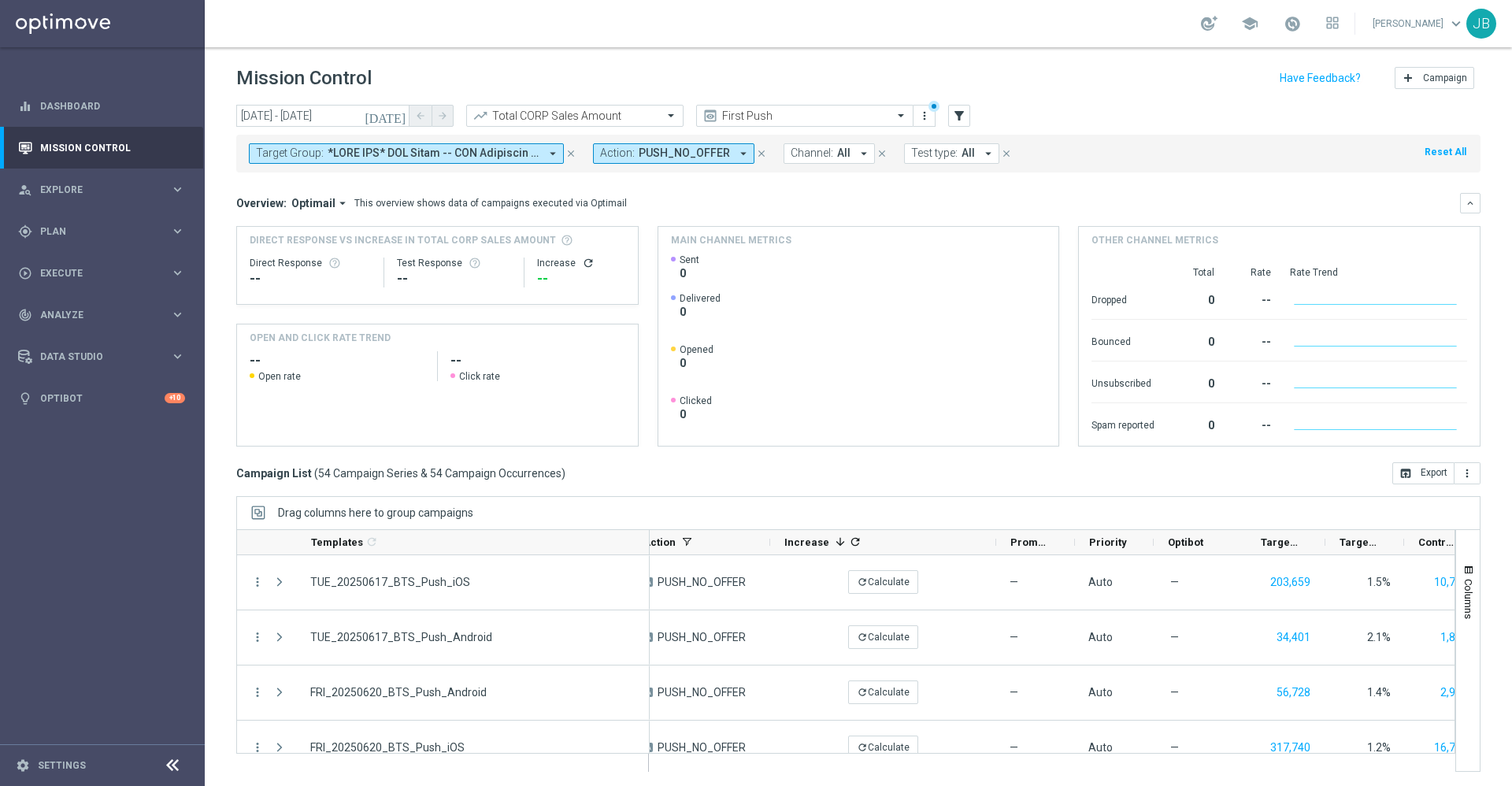
click at [582, 261] on icon "refresh" at bounding box center [589, 263] width 13 height 13
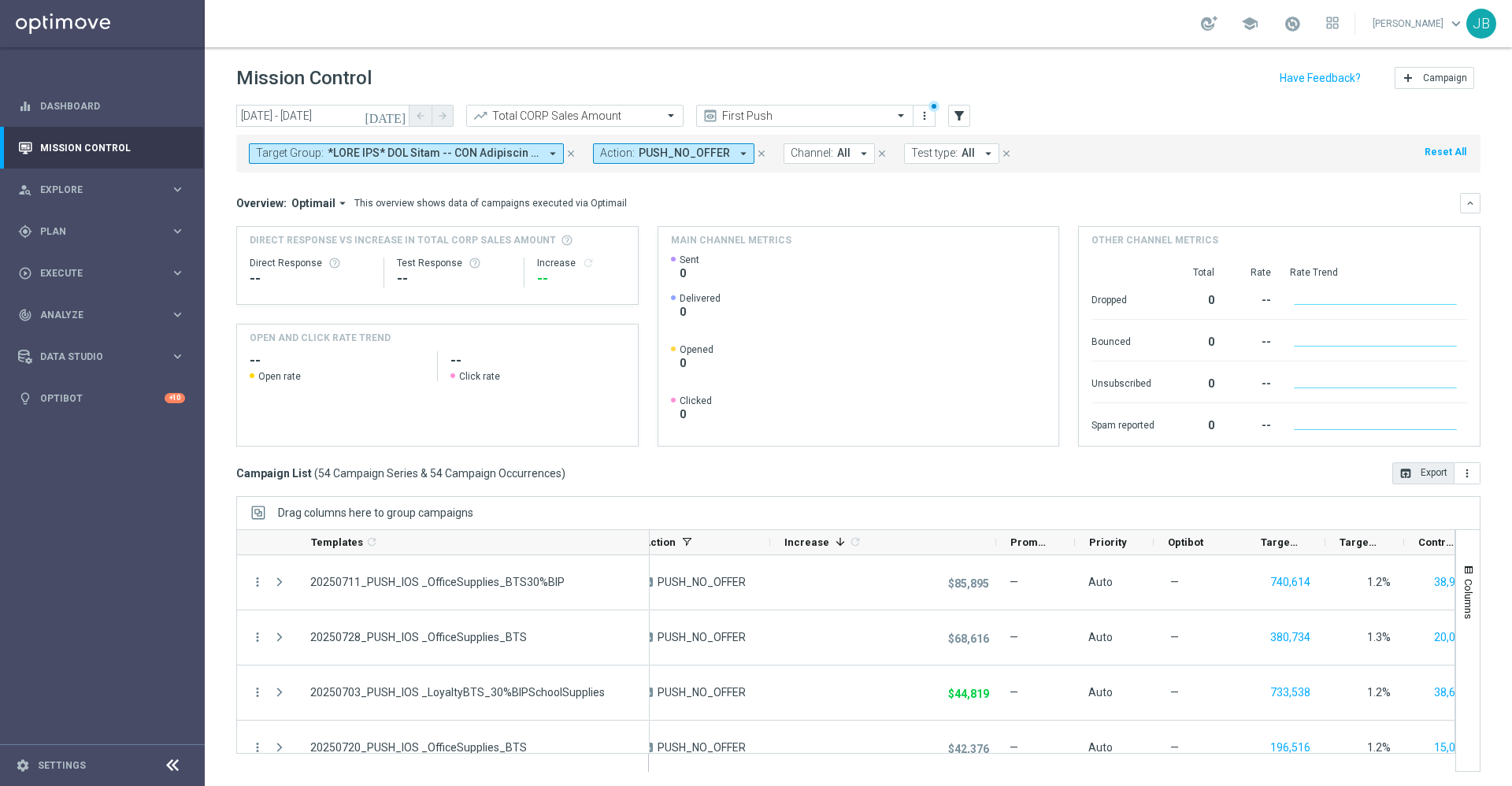
click at [1395, 470] on button "open_in_browser Export" at bounding box center [1423, 473] width 62 height 22
click at [847, 469] on div "Campaign List ( 54 Campaign Series & 54 Campaign Occurrences ) open_in_browser …" at bounding box center [859, 473] width 1245 height 22
click at [765, 115] on input "text" at bounding box center [789, 115] width 168 height 13
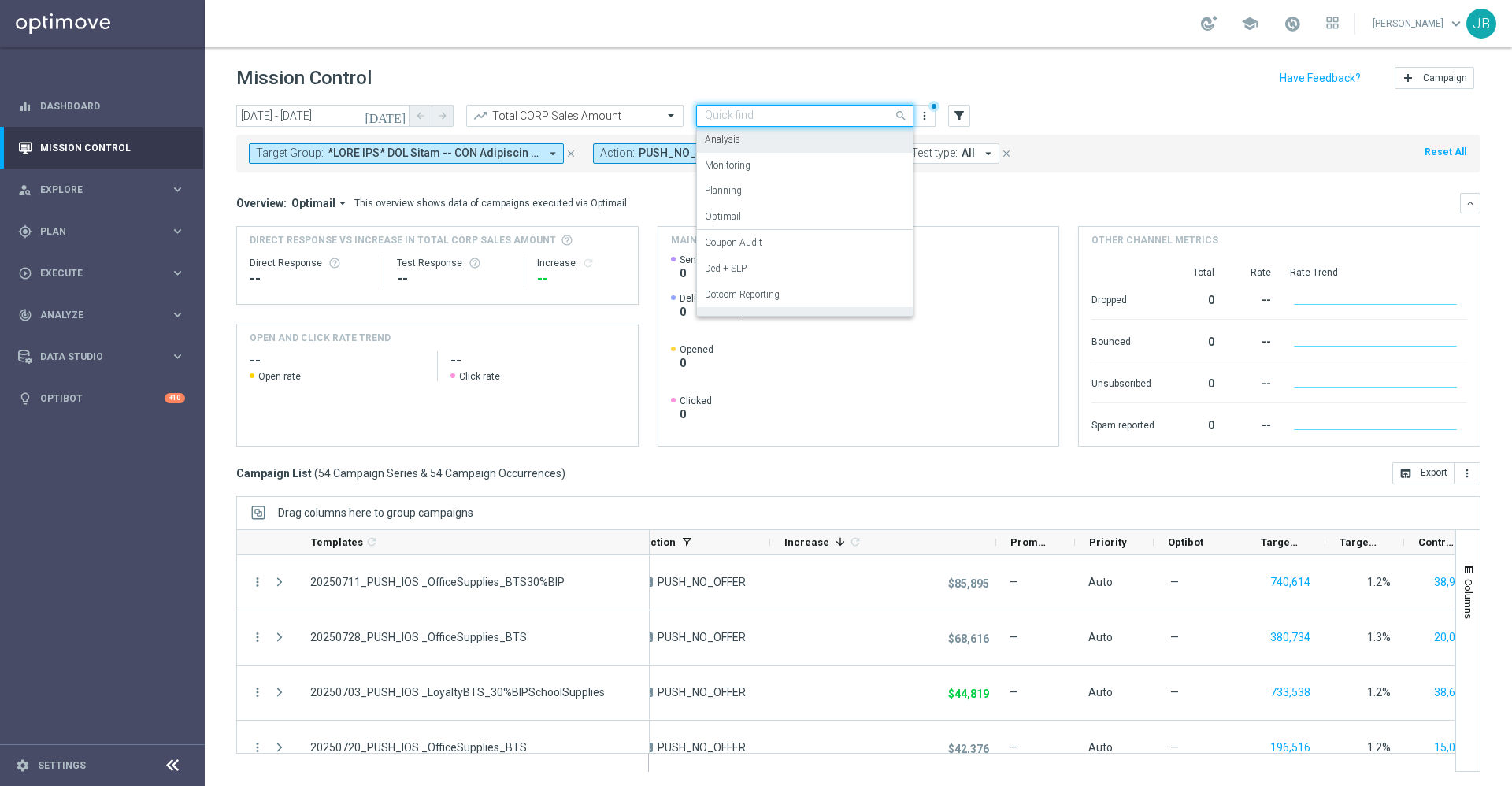
click at [734, 140] on label "Analysis" at bounding box center [723, 139] width 35 height 13
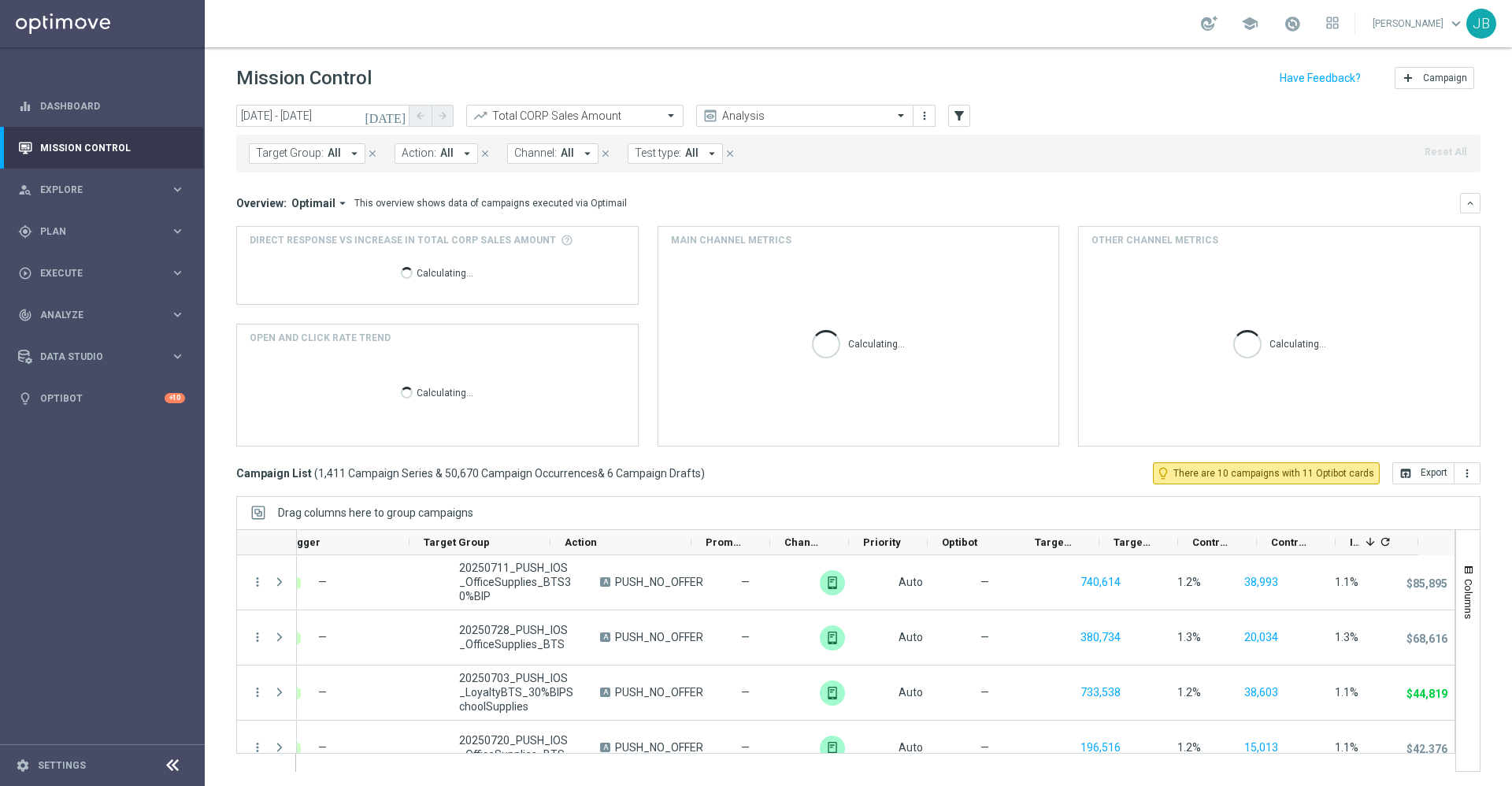
scroll to position [0, 186]
click at [338, 153] on span "All" at bounding box center [335, 153] width 13 height 13
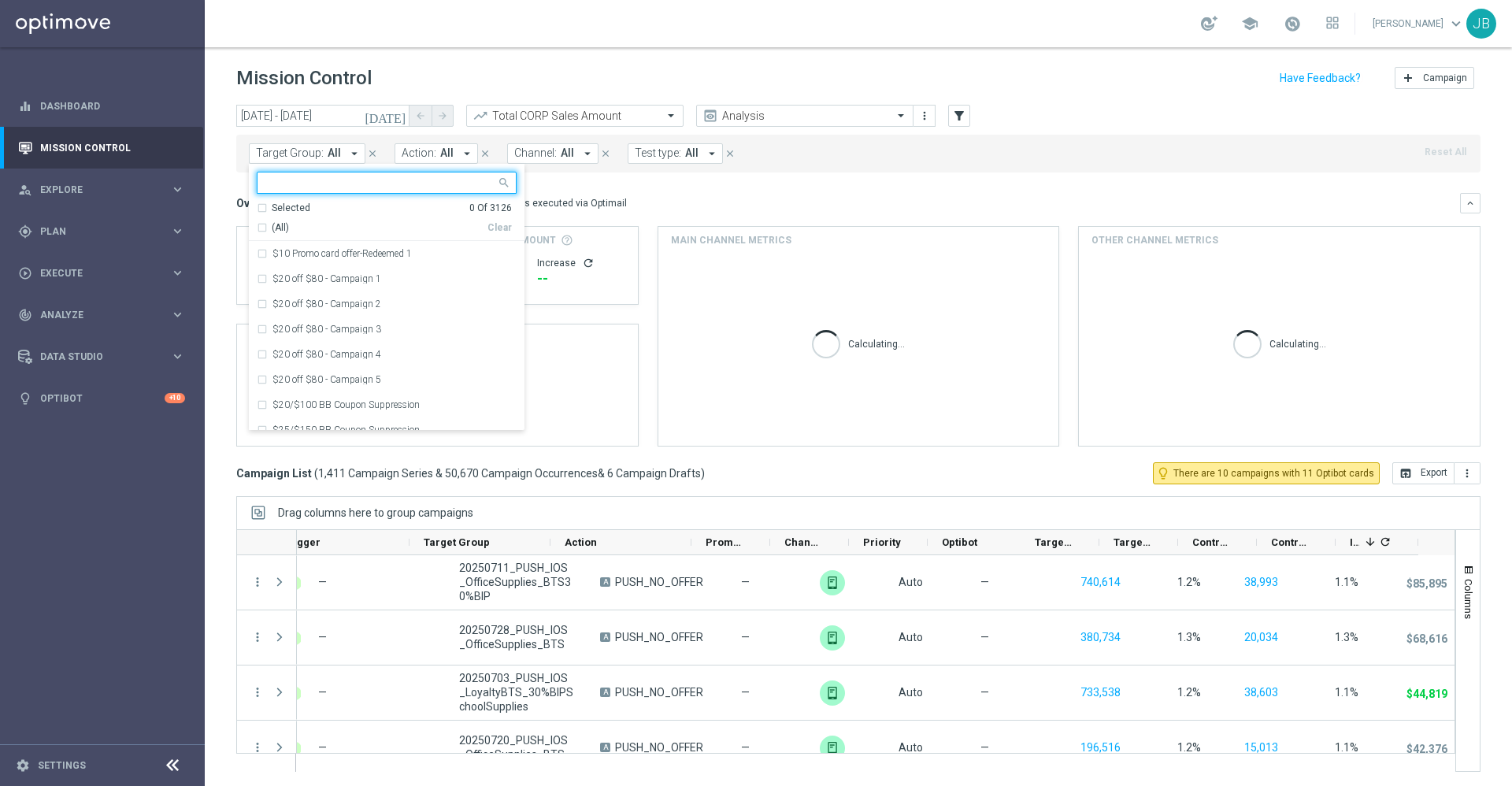
click at [317, 187] on input "text" at bounding box center [381, 183] width 231 height 13
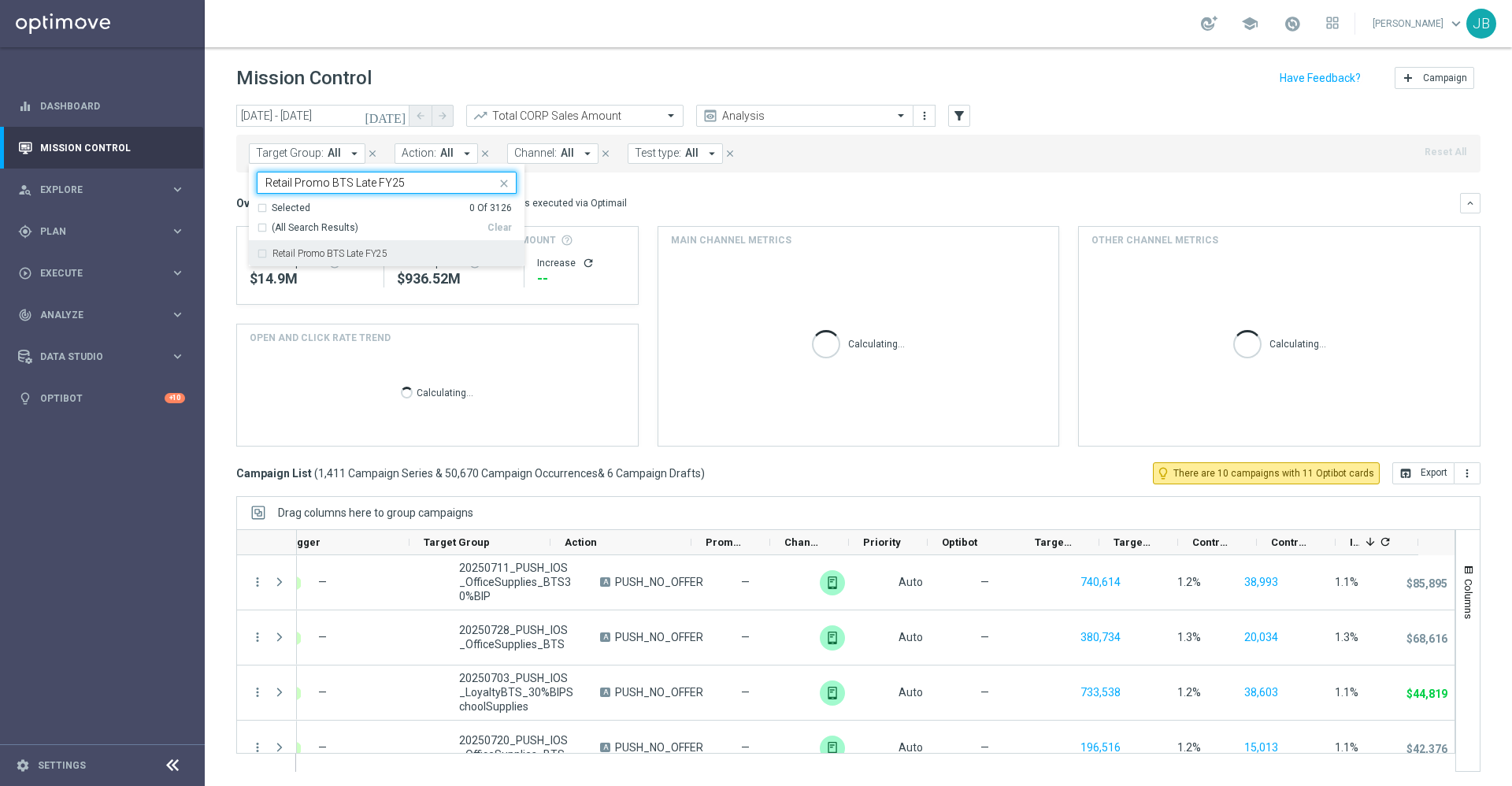
click at [387, 258] on label "Retail Promo BTS Late FY25" at bounding box center [330, 253] width 115 height 9
type input "Retail Promo BTS Late FY25"
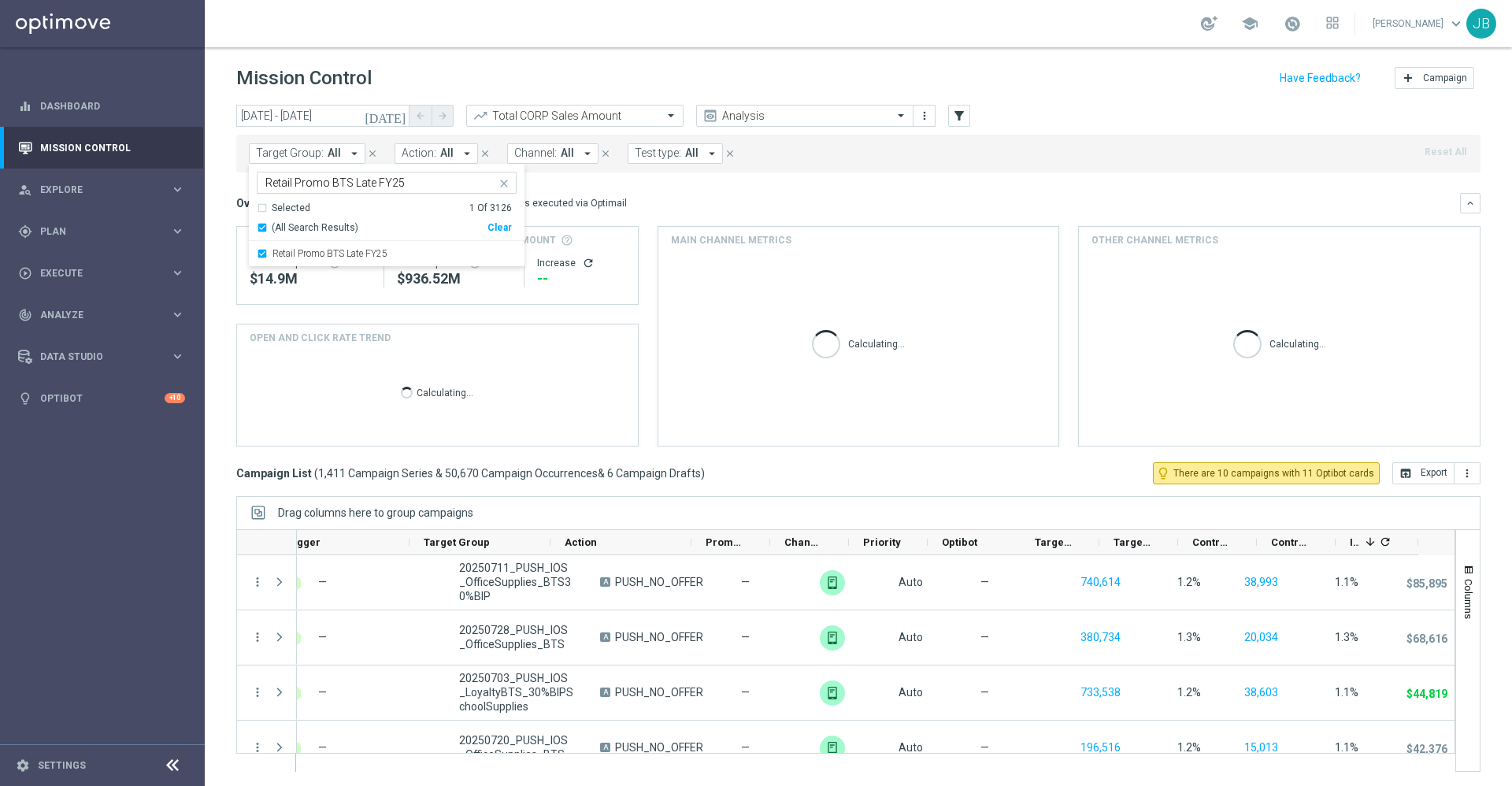
click at [668, 210] on div "Overview: Optimail arrow_drop_down This overview shows data of campaigns execut…" at bounding box center [848, 202] width 1224 height 14
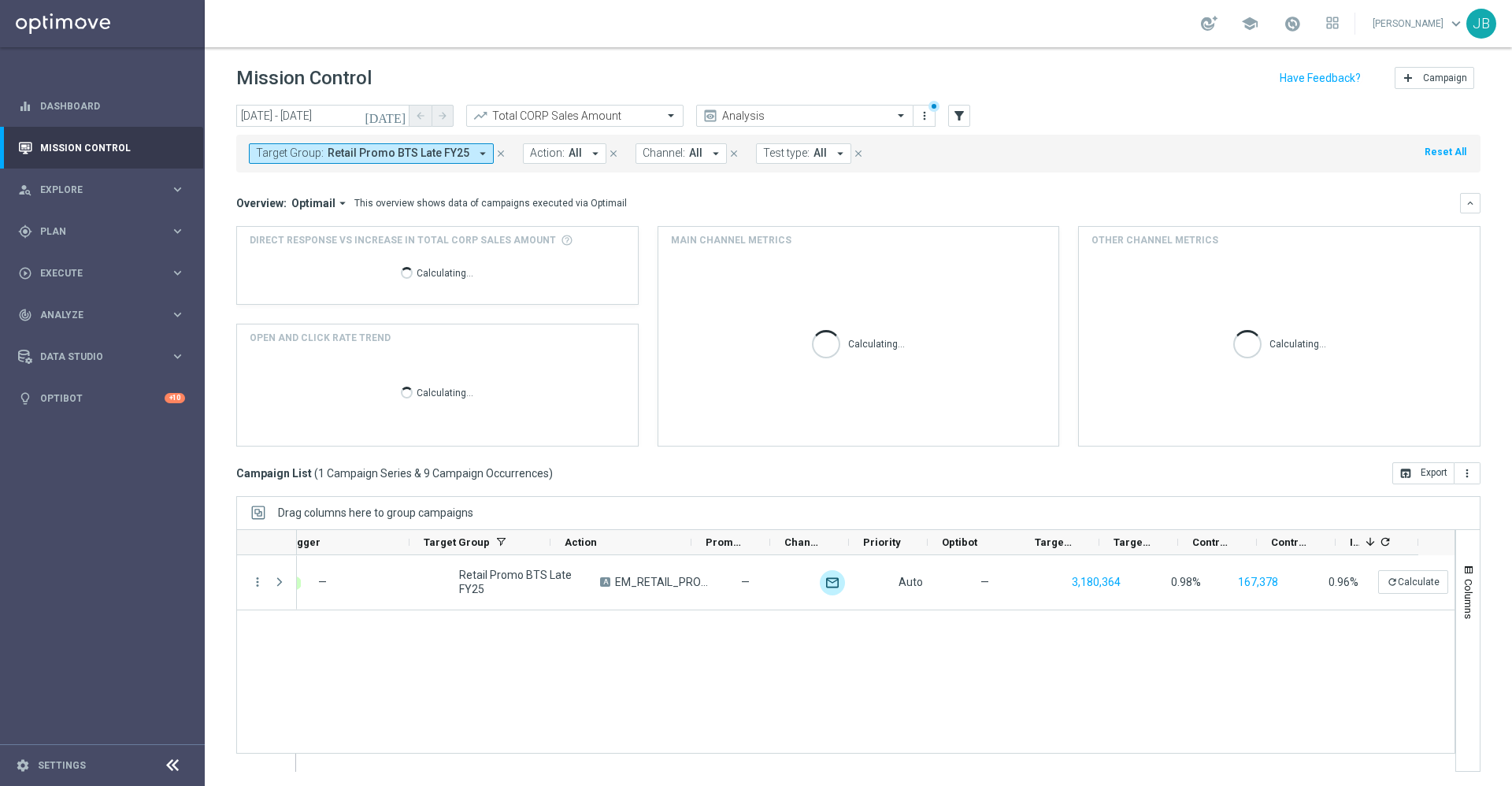
scroll to position [0, 166]
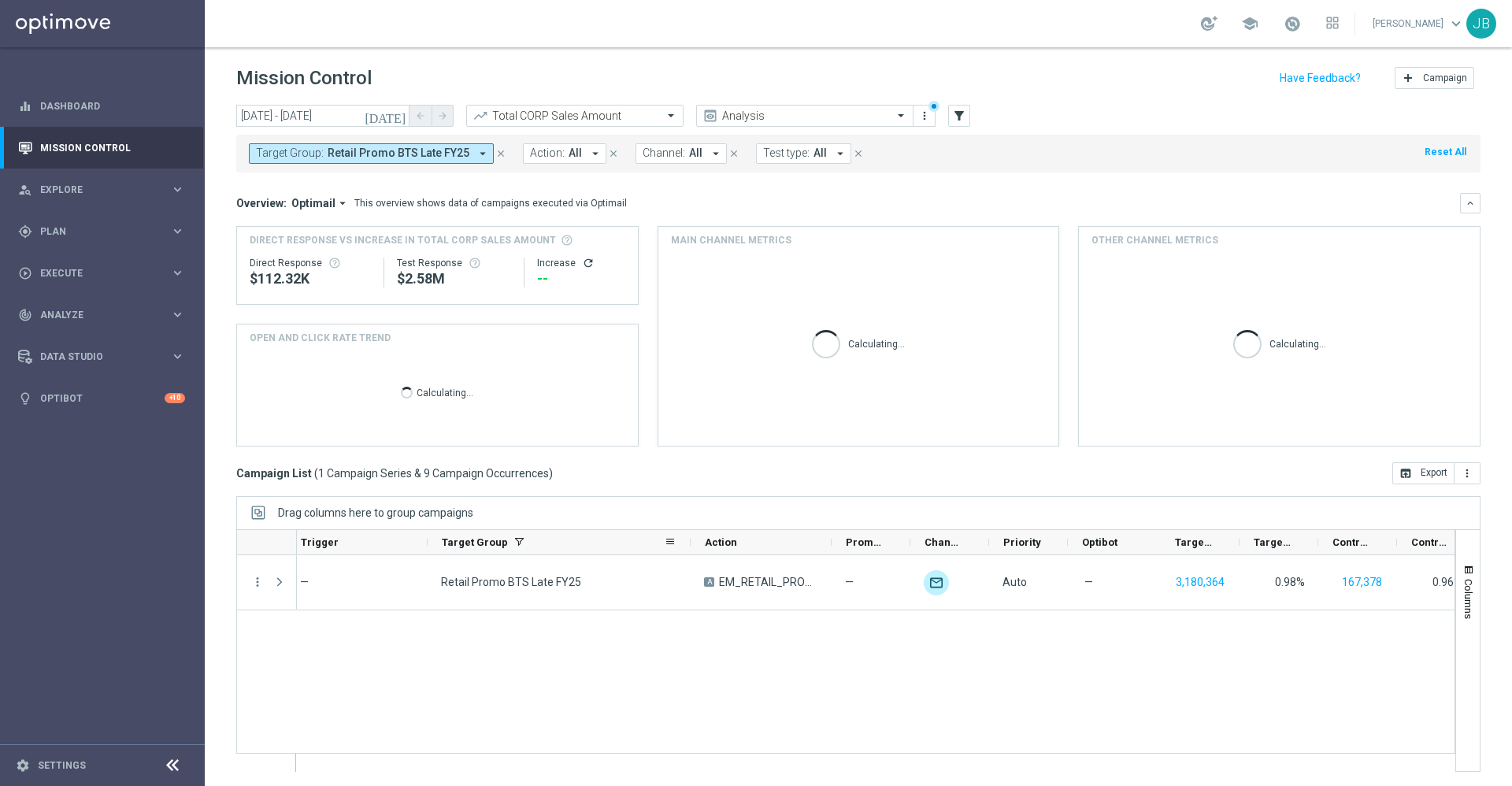
drag, startPoint x: 567, startPoint y: 541, endPoint x: 689, endPoint y: 544, distance: 122.0
click at [689, 544] on div at bounding box center [690, 542] width 6 height 24
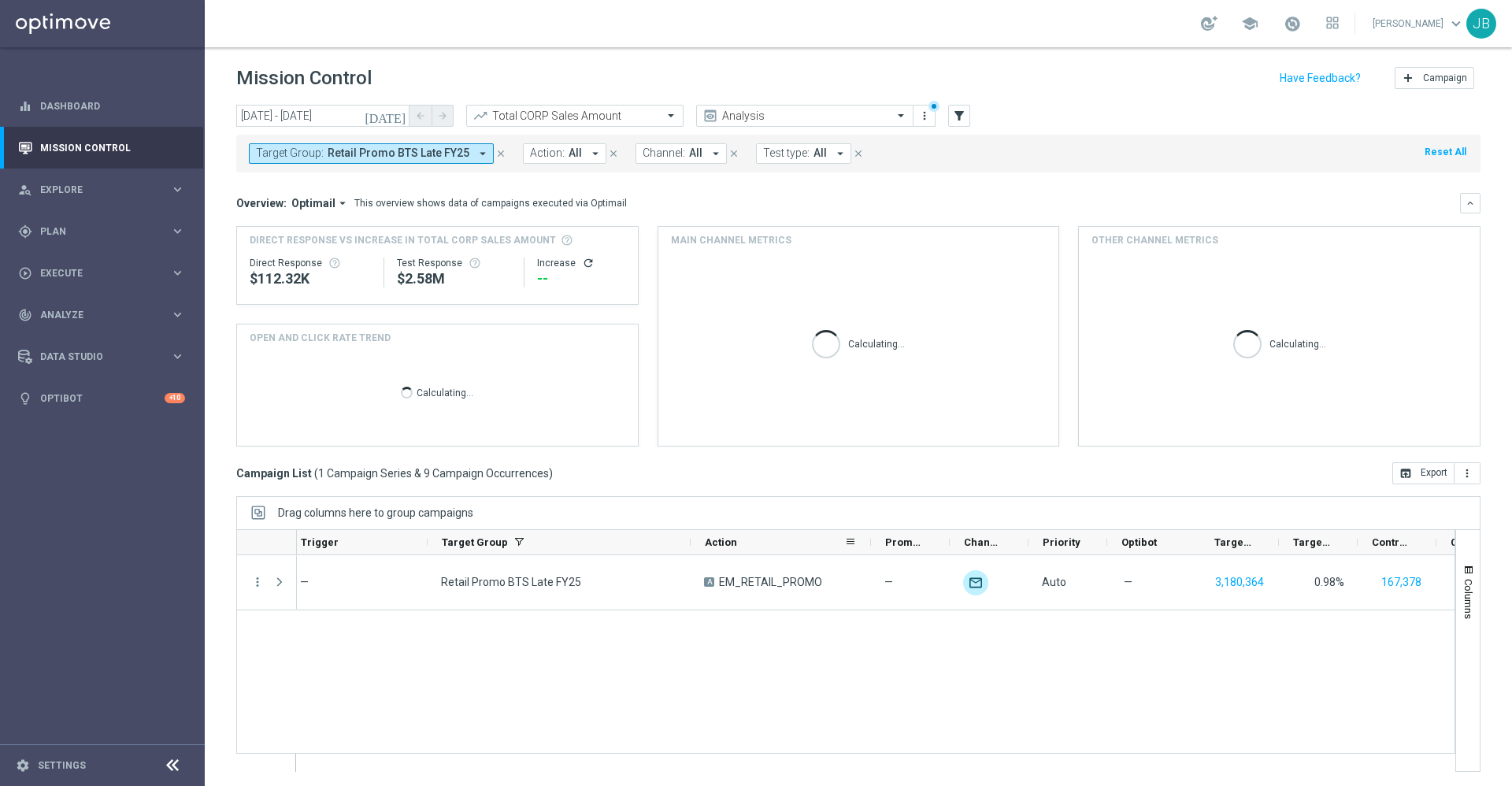
drag, startPoint x: 831, startPoint y: 541, endPoint x: 871, endPoint y: 541, distance: 40.0
click at [871, 541] on div at bounding box center [871, 542] width 6 height 24
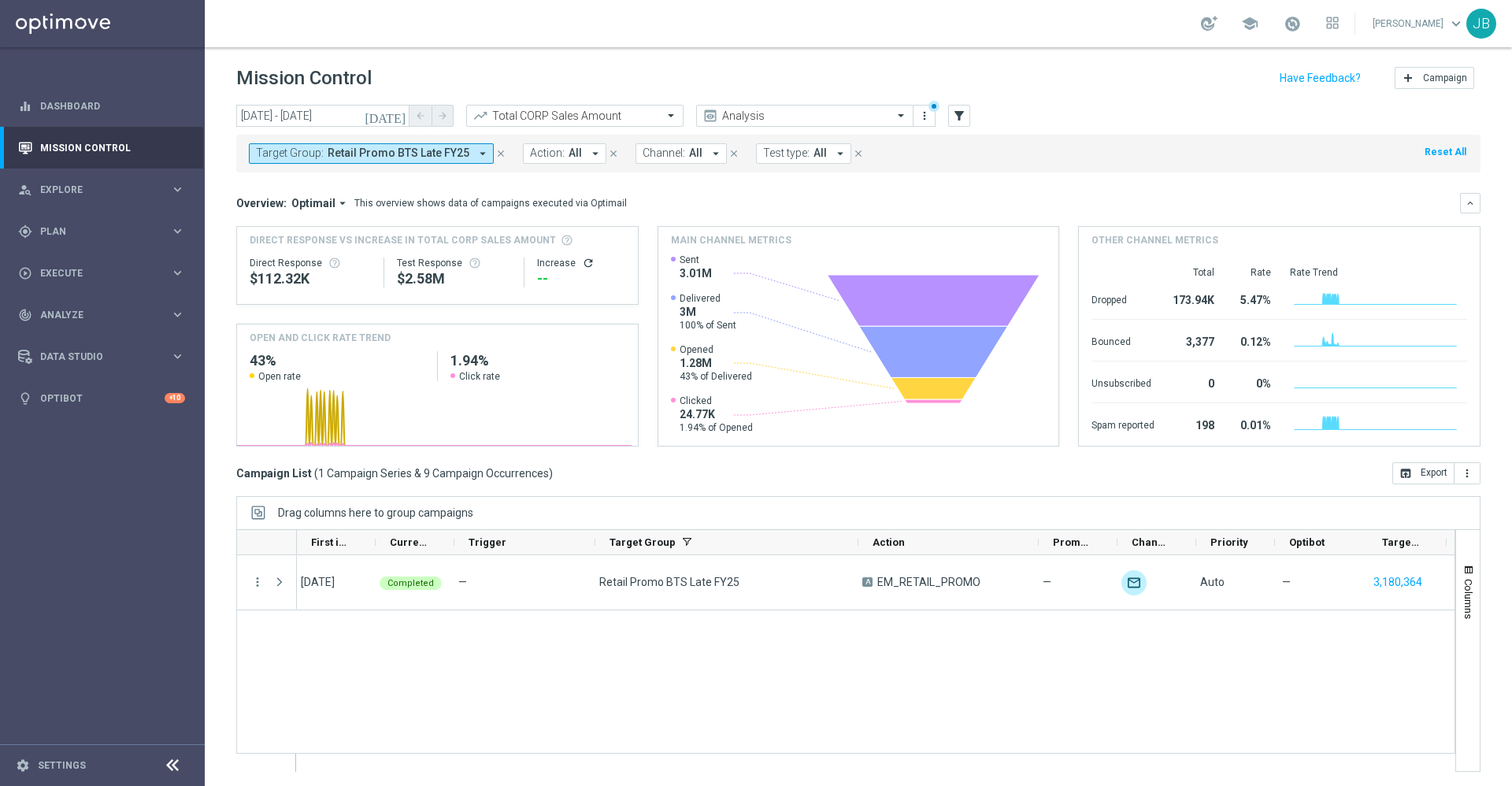
scroll to position [0, 0]
click at [960, 115] on icon "filter_alt" at bounding box center [958, 115] width 14 height 14
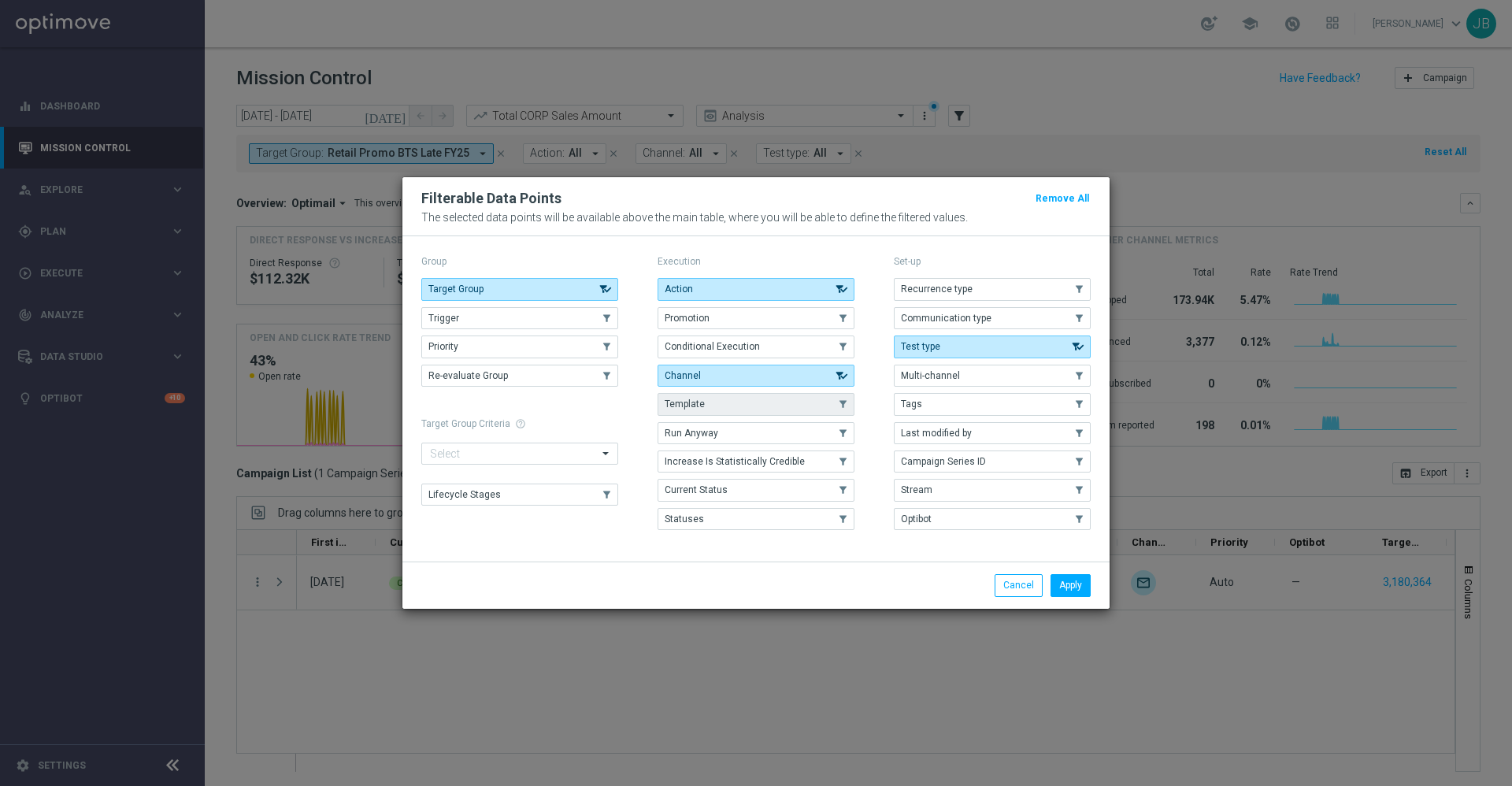
click at [728, 405] on button "Template" at bounding box center [756, 404] width 197 height 22
click at [1085, 587] on button "Apply" at bounding box center [1070, 585] width 40 height 22
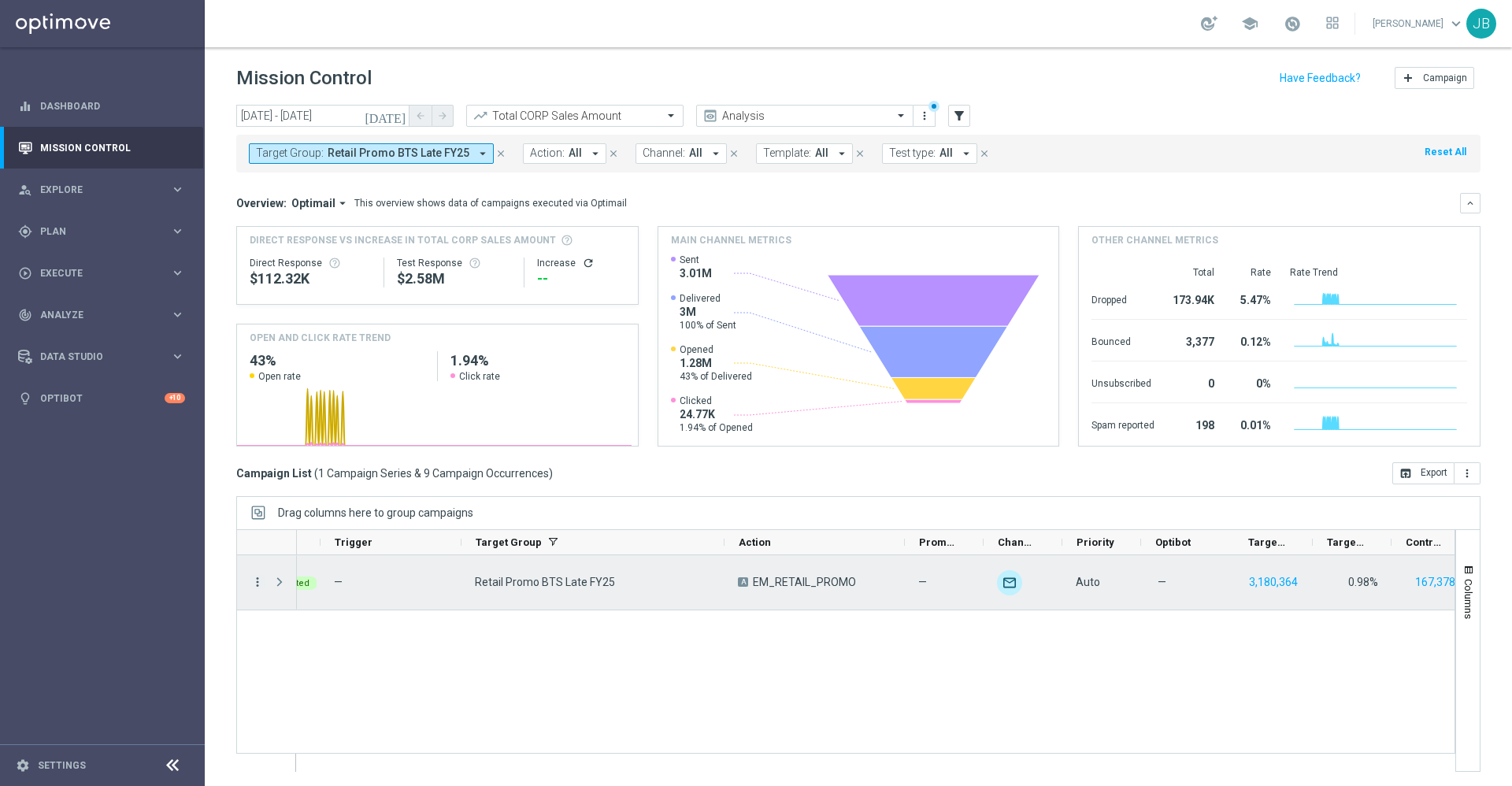
click at [257, 586] on icon "more_vert" at bounding box center [257, 581] width 14 height 14
click at [346, 592] on span "Campaign Details" at bounding box center [328, 591] width 79 height 11
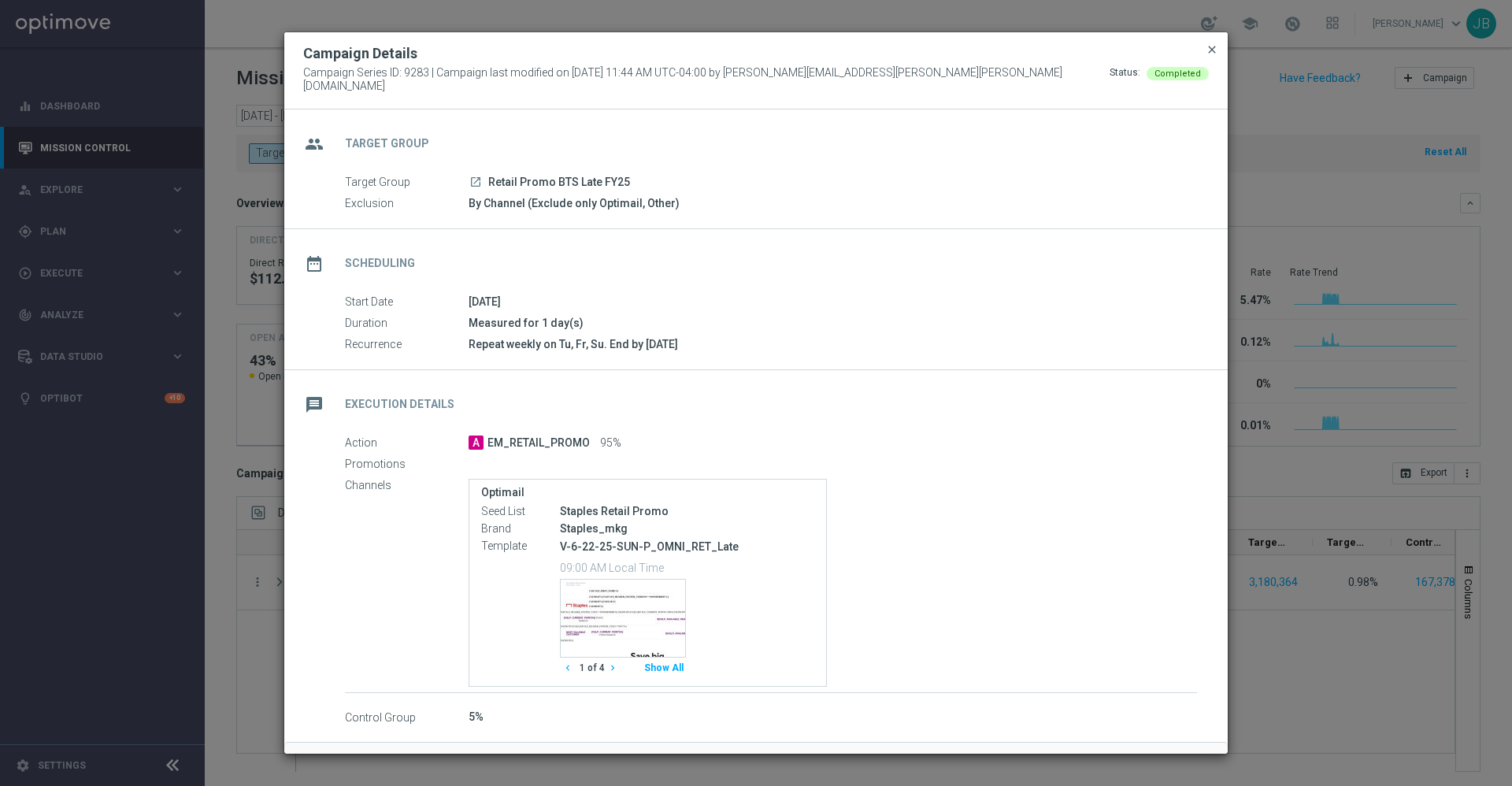
click at [1213, 55] on span "close" at bounding box center [1213, 50] width 13 height 13
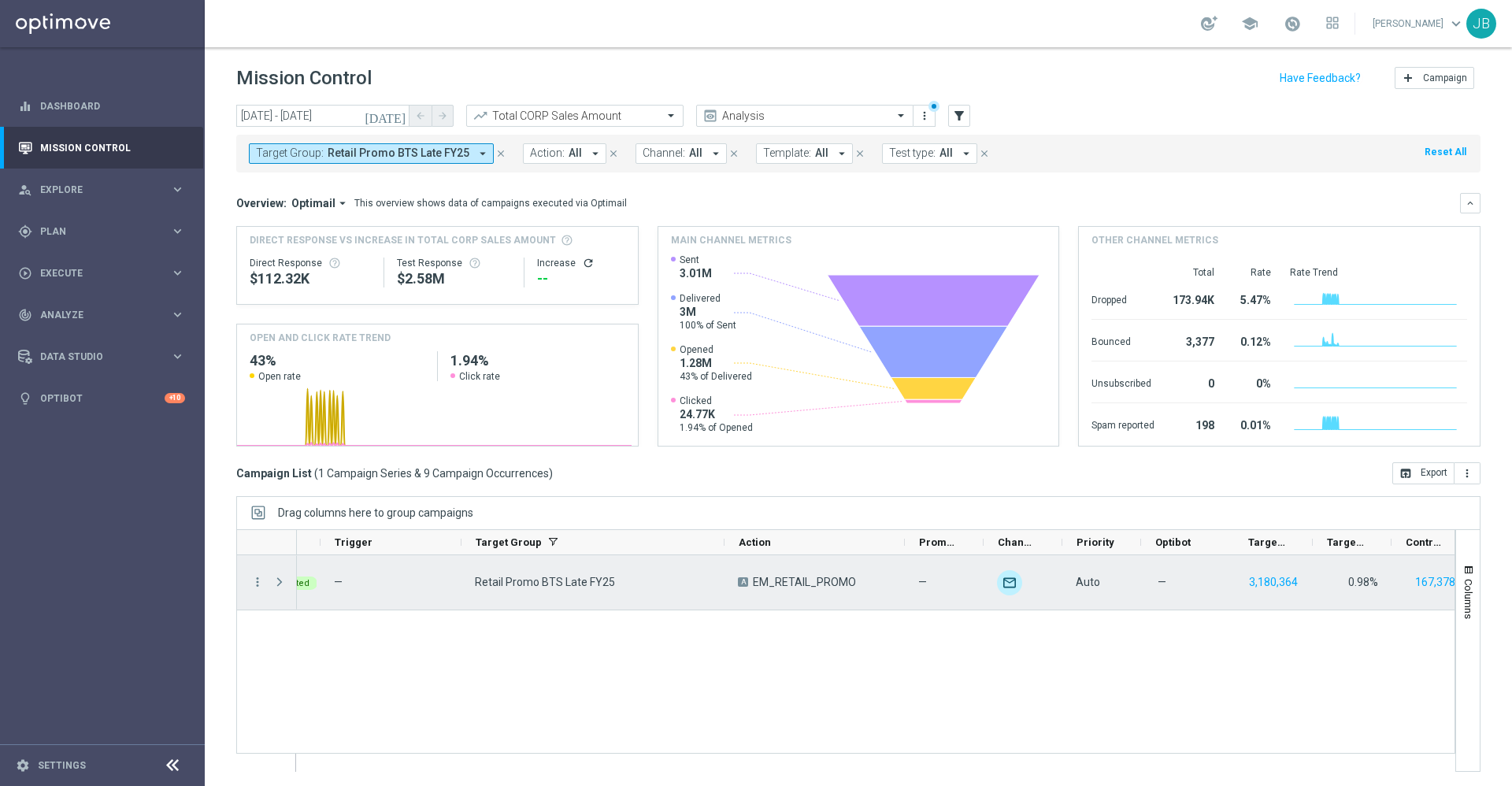
click at [259, 588] on overflow-menu "more_vert" at bounding box center [257, 583] width 14 height 13
click at [257, 584] on icon "more_vert" at bounding box center [257, 581] width 14 height 14
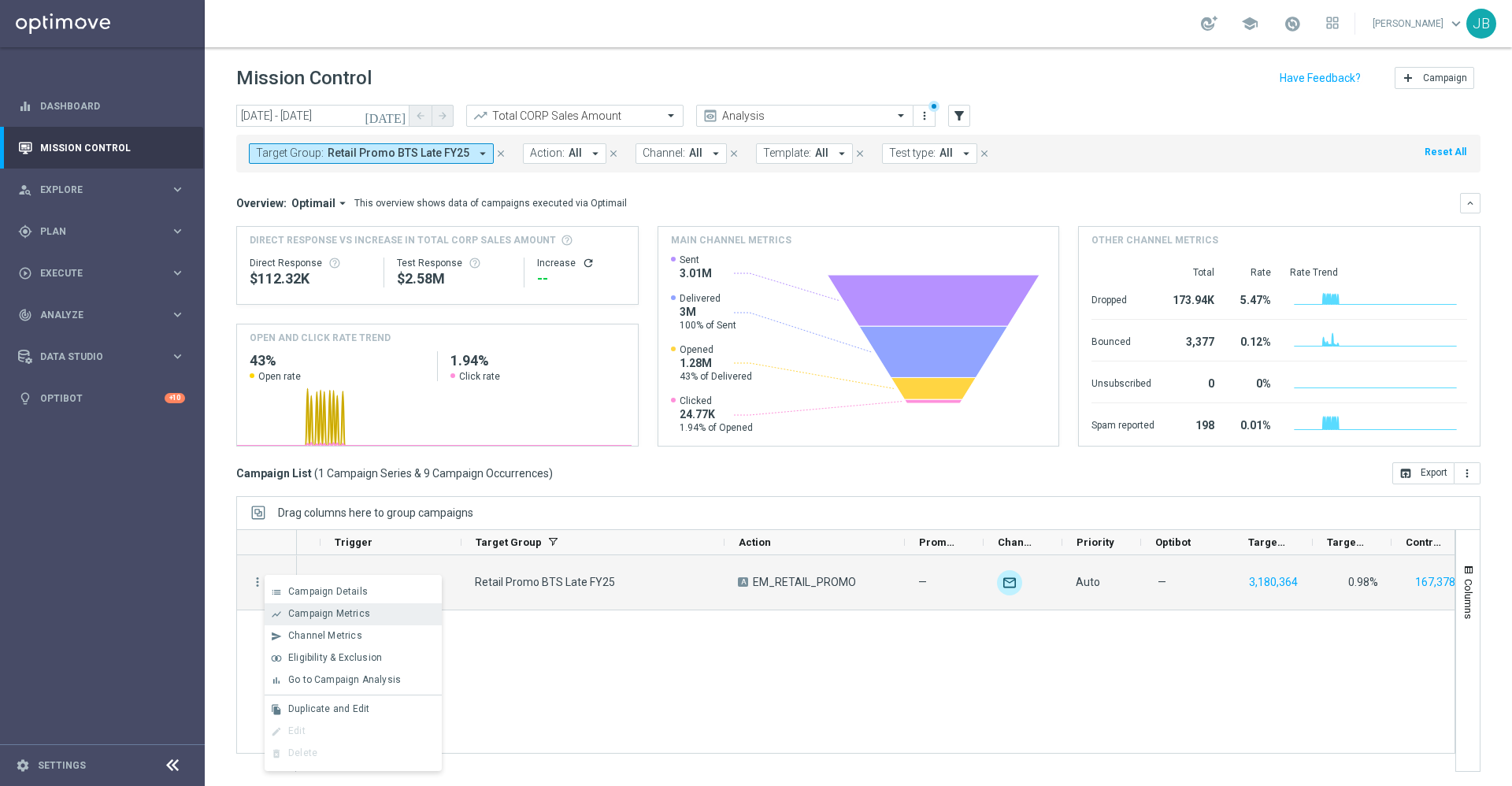
click at [337, 612] on span "Campaign Metrics" at bounding box center [329, 613] width 82 height 11
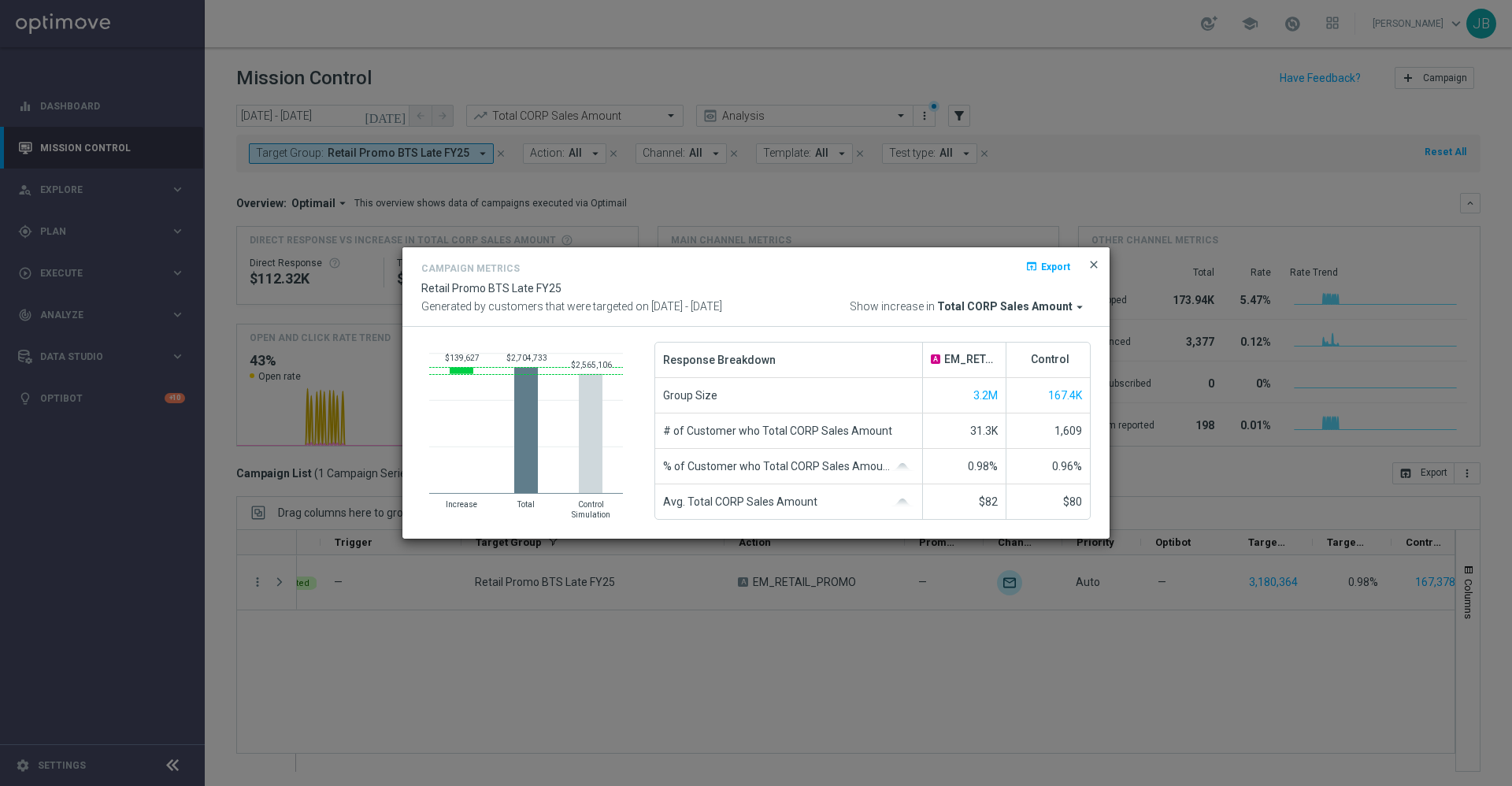
click at [1092, 267] on span "close" at bounding box center [1094, 265] width 13 height 13
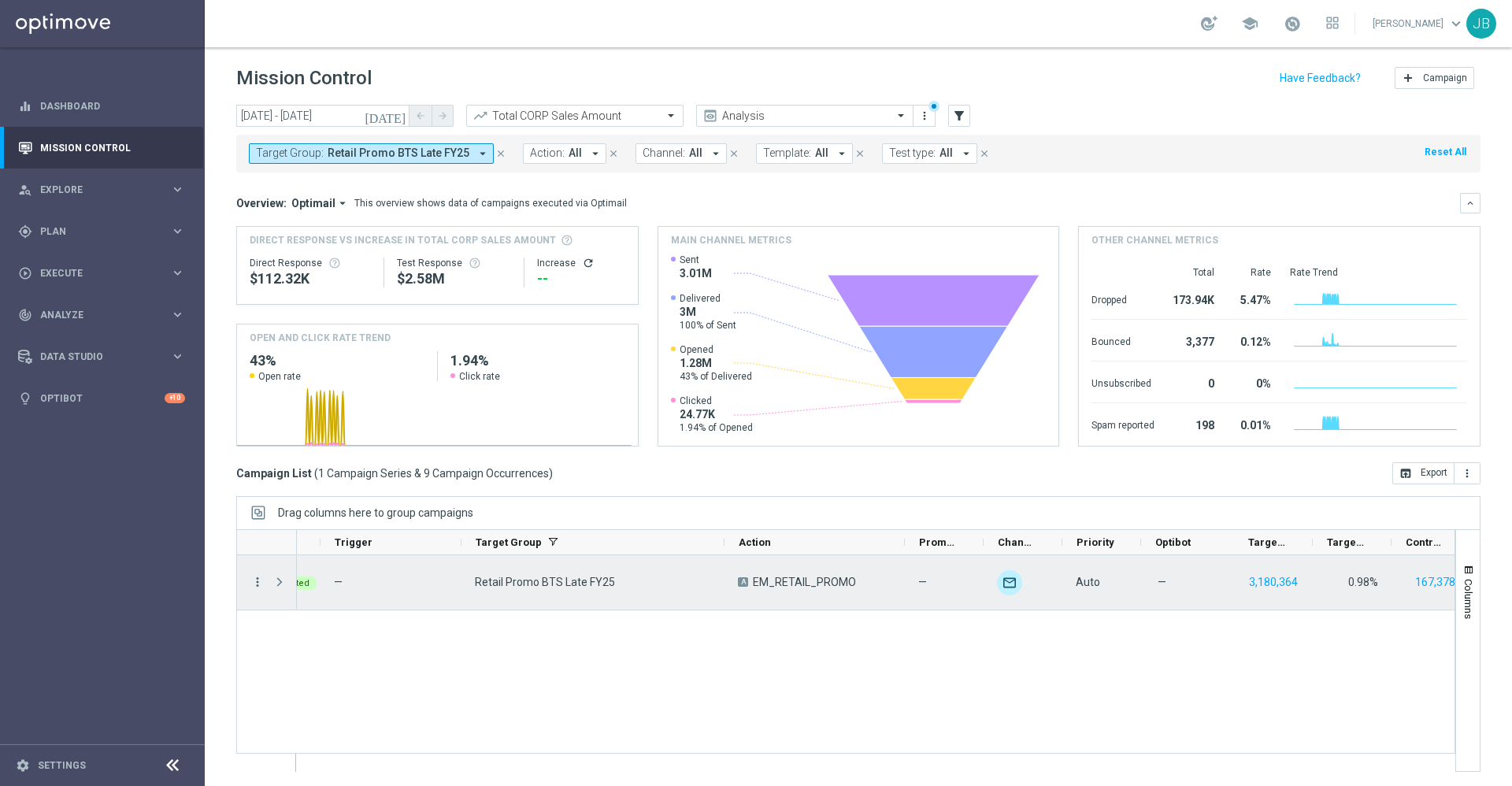
click at [258, 580] on icon "more_vert" at bounding box center [257, 581] width 14 height 14
click at [329, 599] on div "list Campaign Details" at bounding box center [353, 592] width 177 height 22
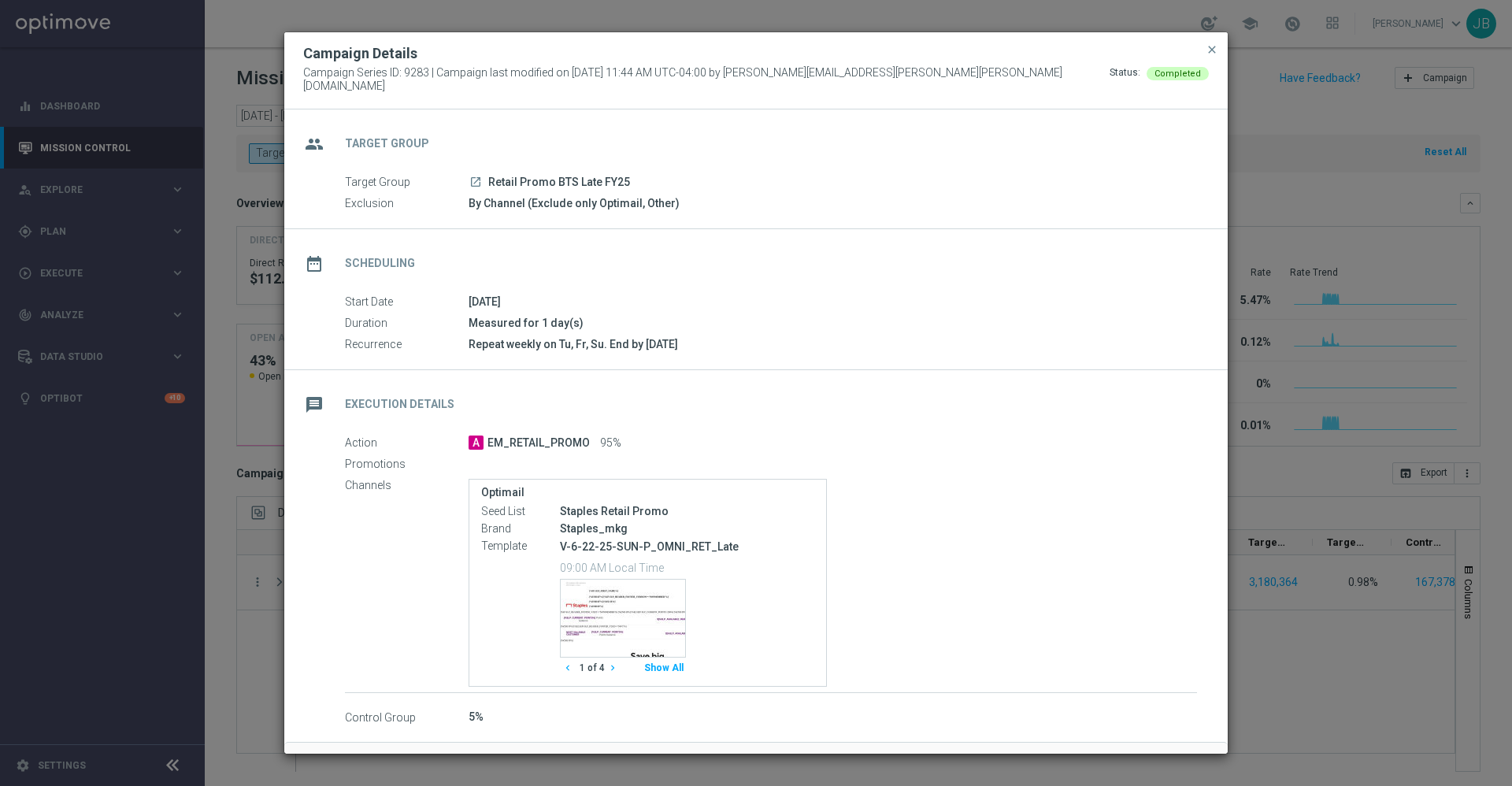
click at [611, 662] on icon "chevron_right" at bounding box center [613, 668] width 11 height 11
click at [607, 663] on icon "chevron_right" at bounding box center [613, 668] width 11 height 11
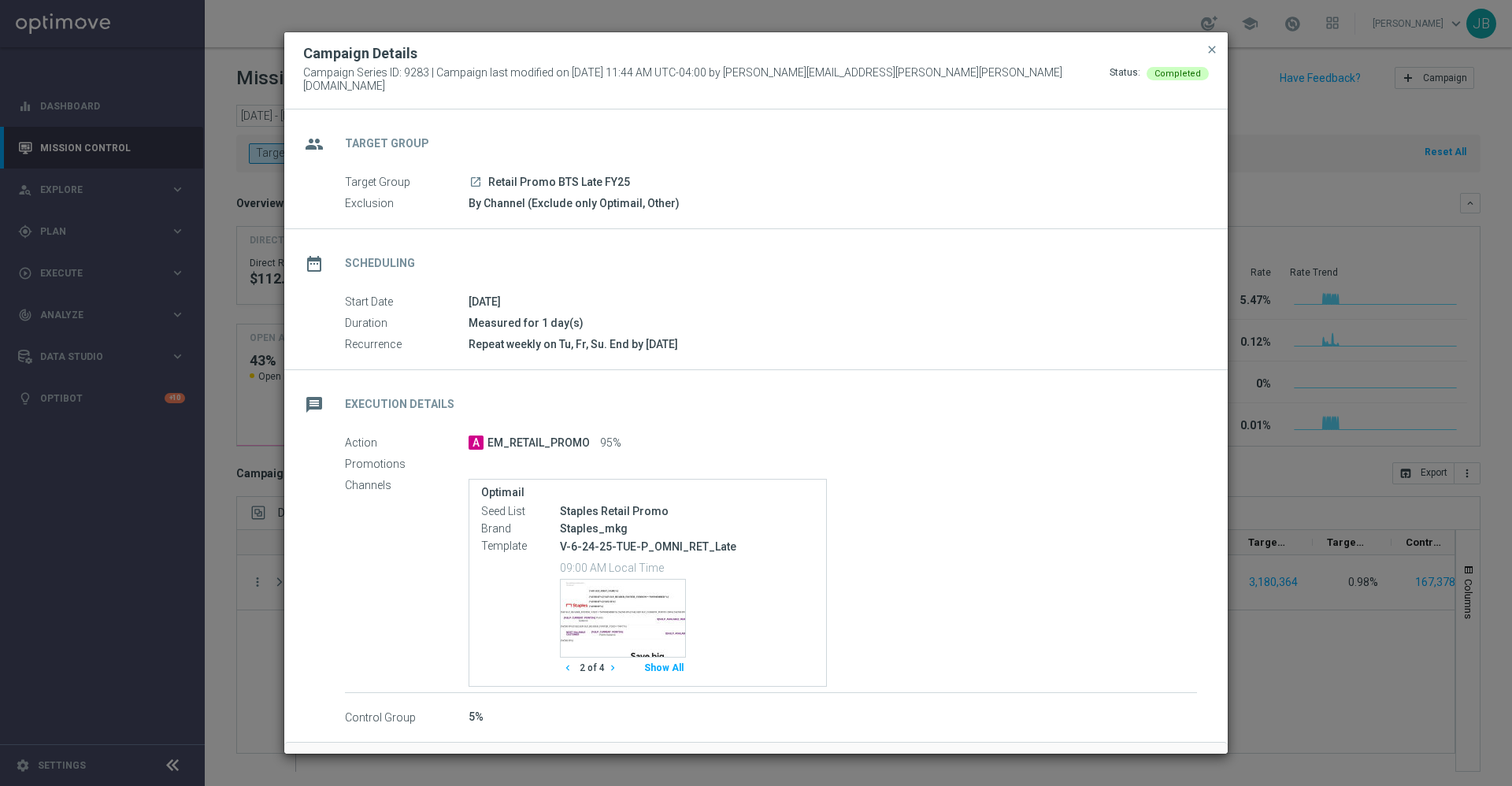
click at [607, 663] on icon "chevron_right" at bounding box center [613, 668] width 11 height 11
click at [664, 662] on button "Show All" at bounding box center [665, 668] width 44 height 21
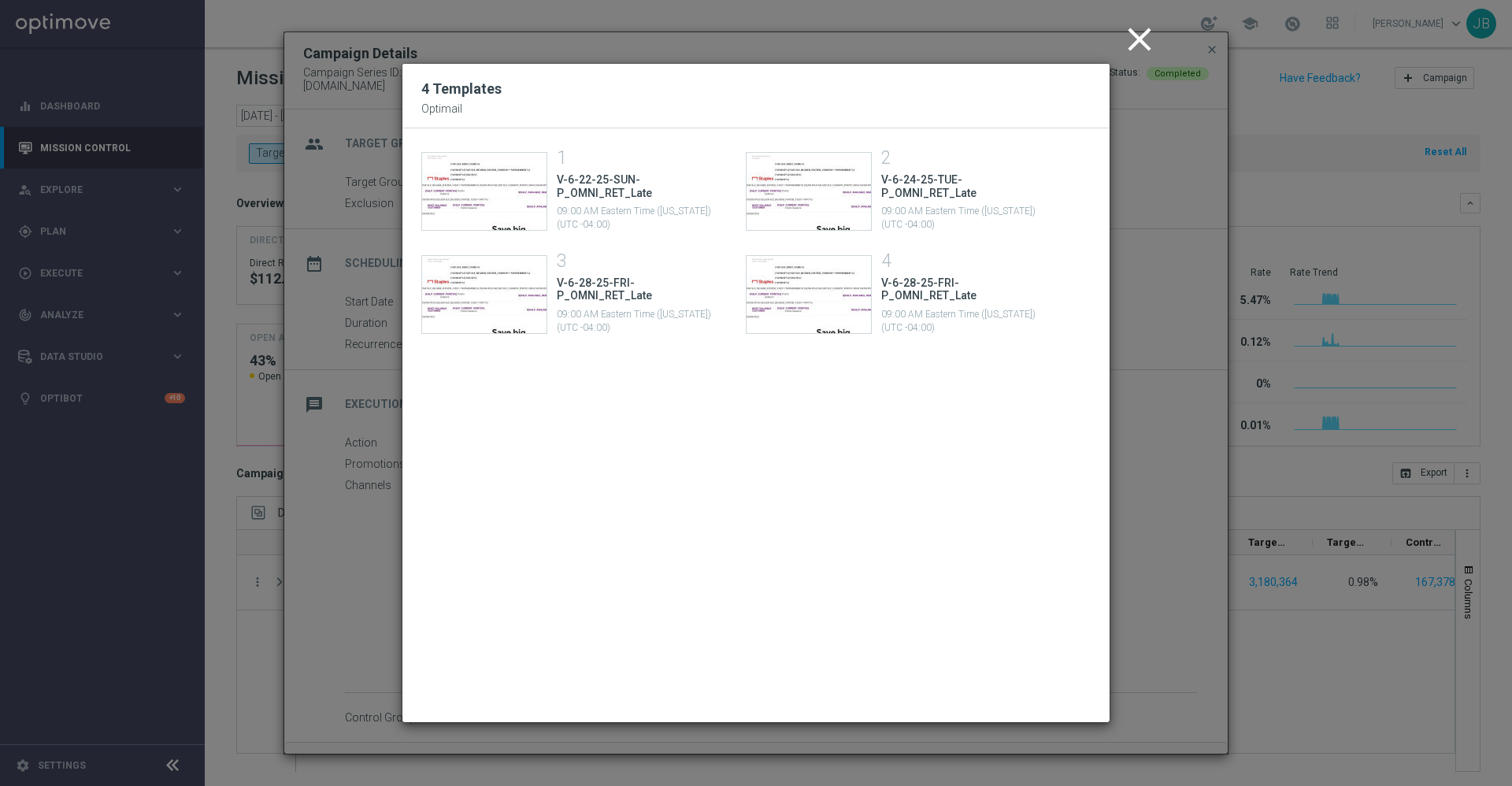
click at [1120, 44] on icon "close" at bounding box center [1140, 39] width 40 height 40
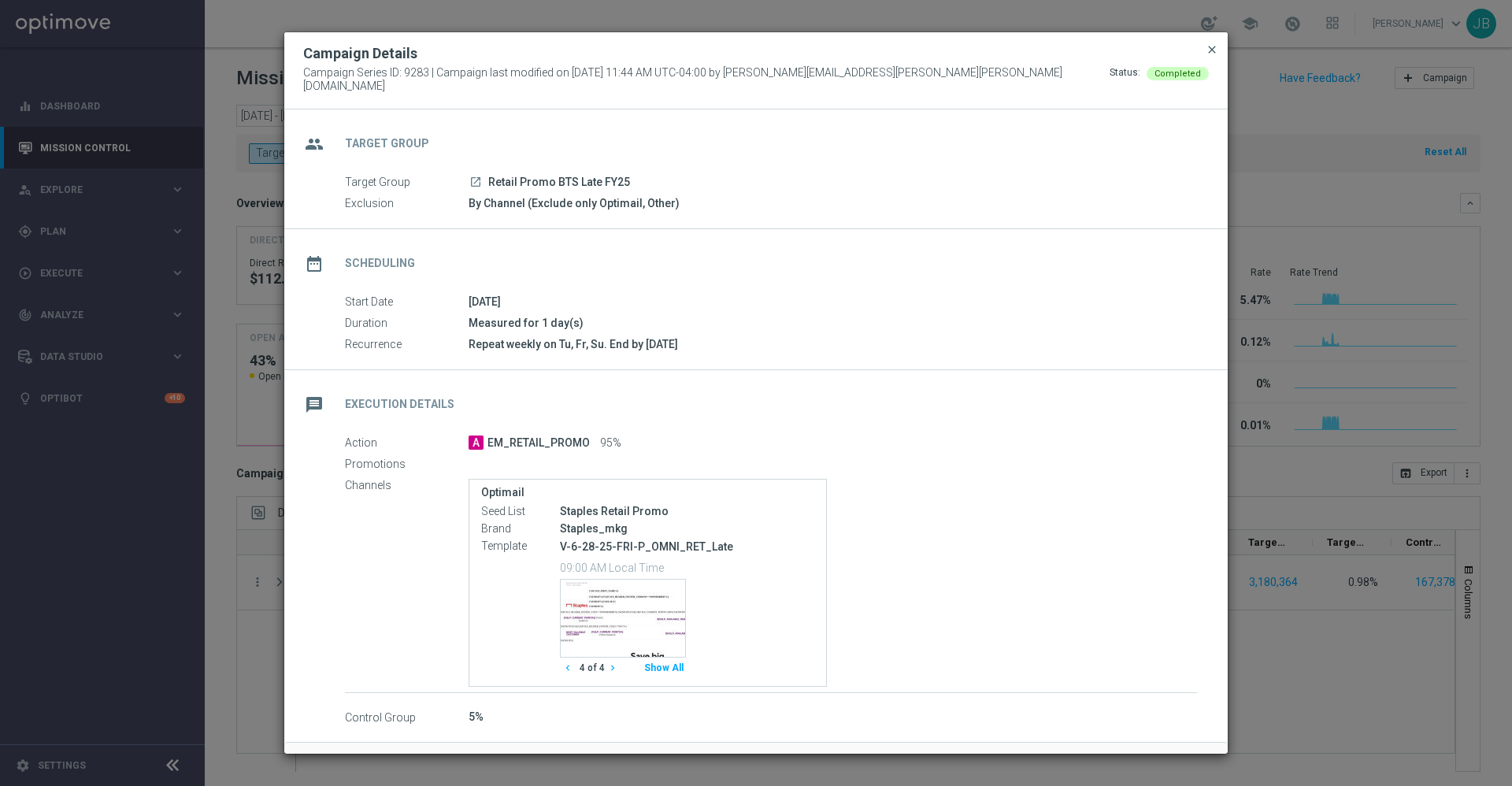
click at [1209, 54] on span "close" at bounding box center [1213, 50] width 13 height 13
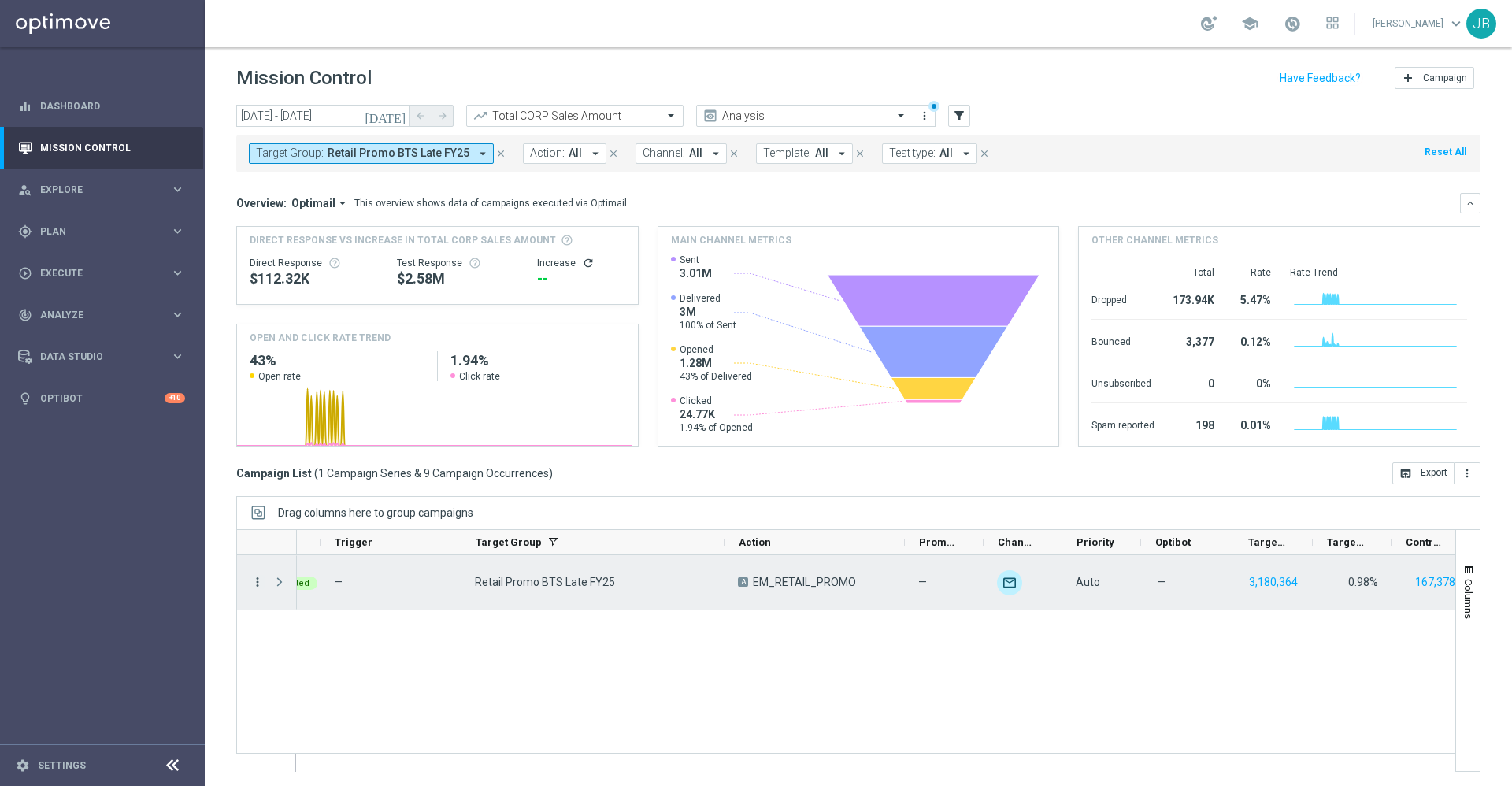
click at [260, 584] on icon "more_vert" at bounding box center [257, 581] width 14 height 14
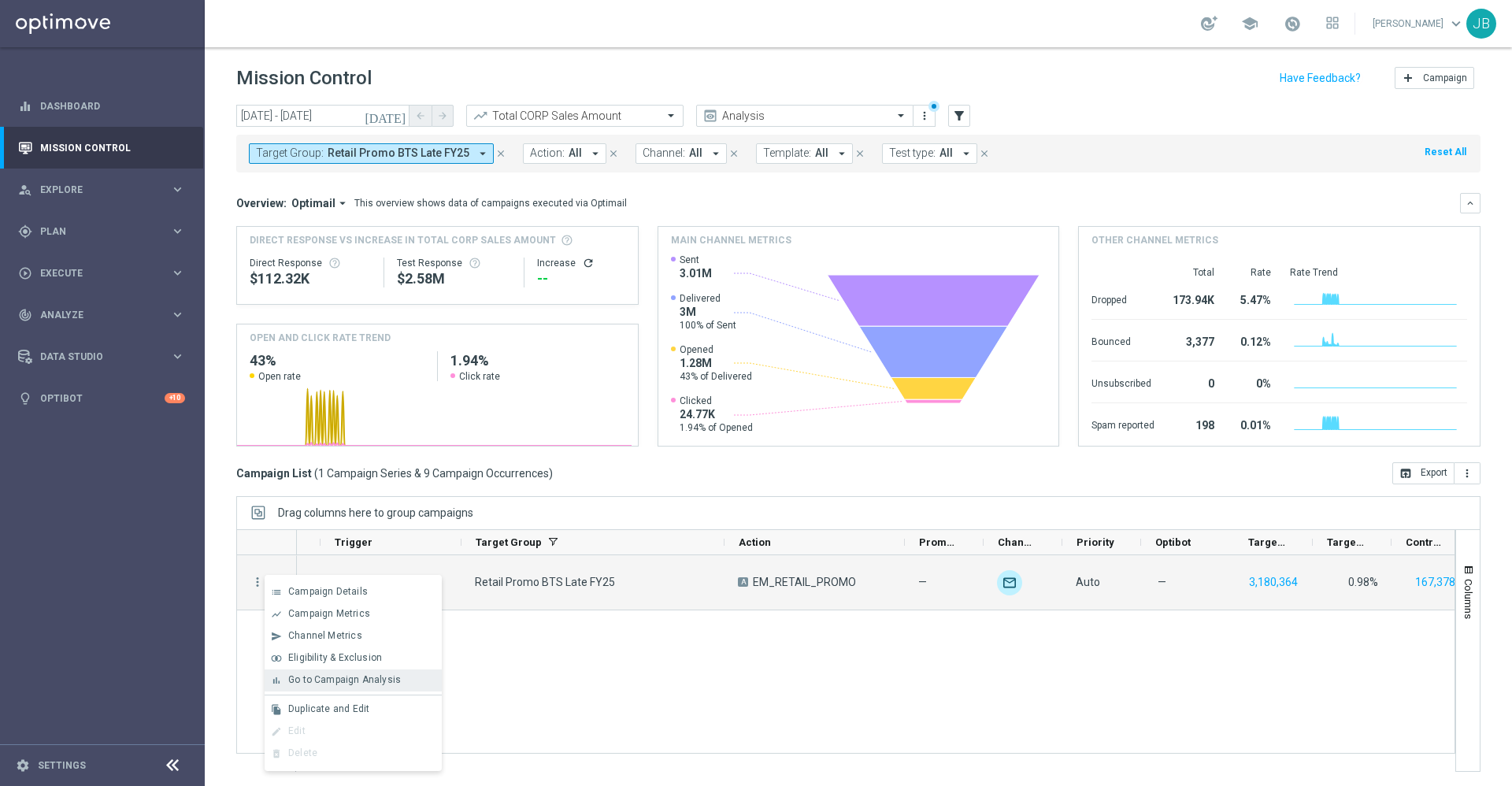
click at [323, 683] on span "Go to Campaign Analysis" at bounding box center [345, 680] width 113 height 11
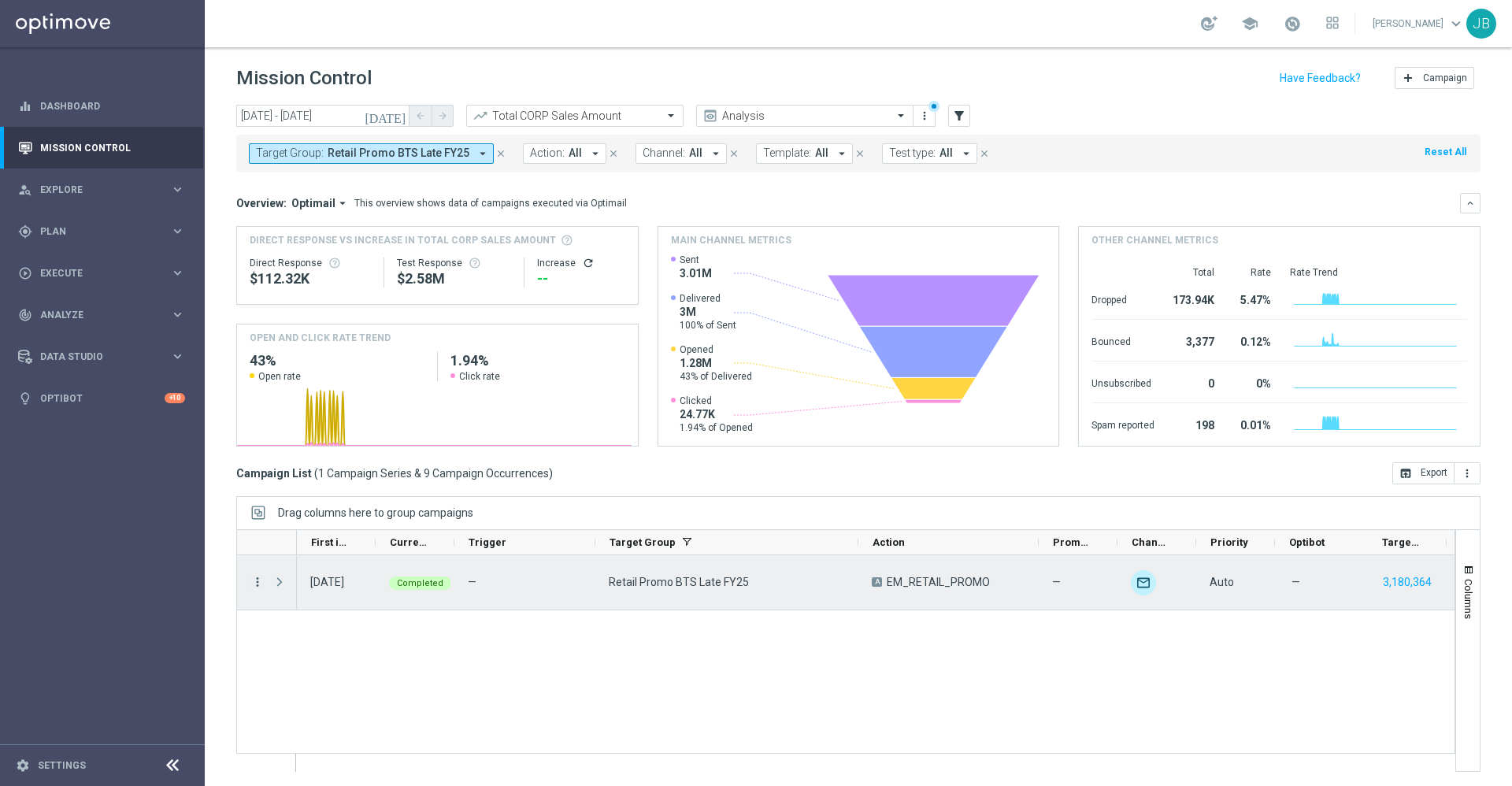
click at [260, 582] on icon "more_vert" at bounding box center [257, 581] width 14 height 14
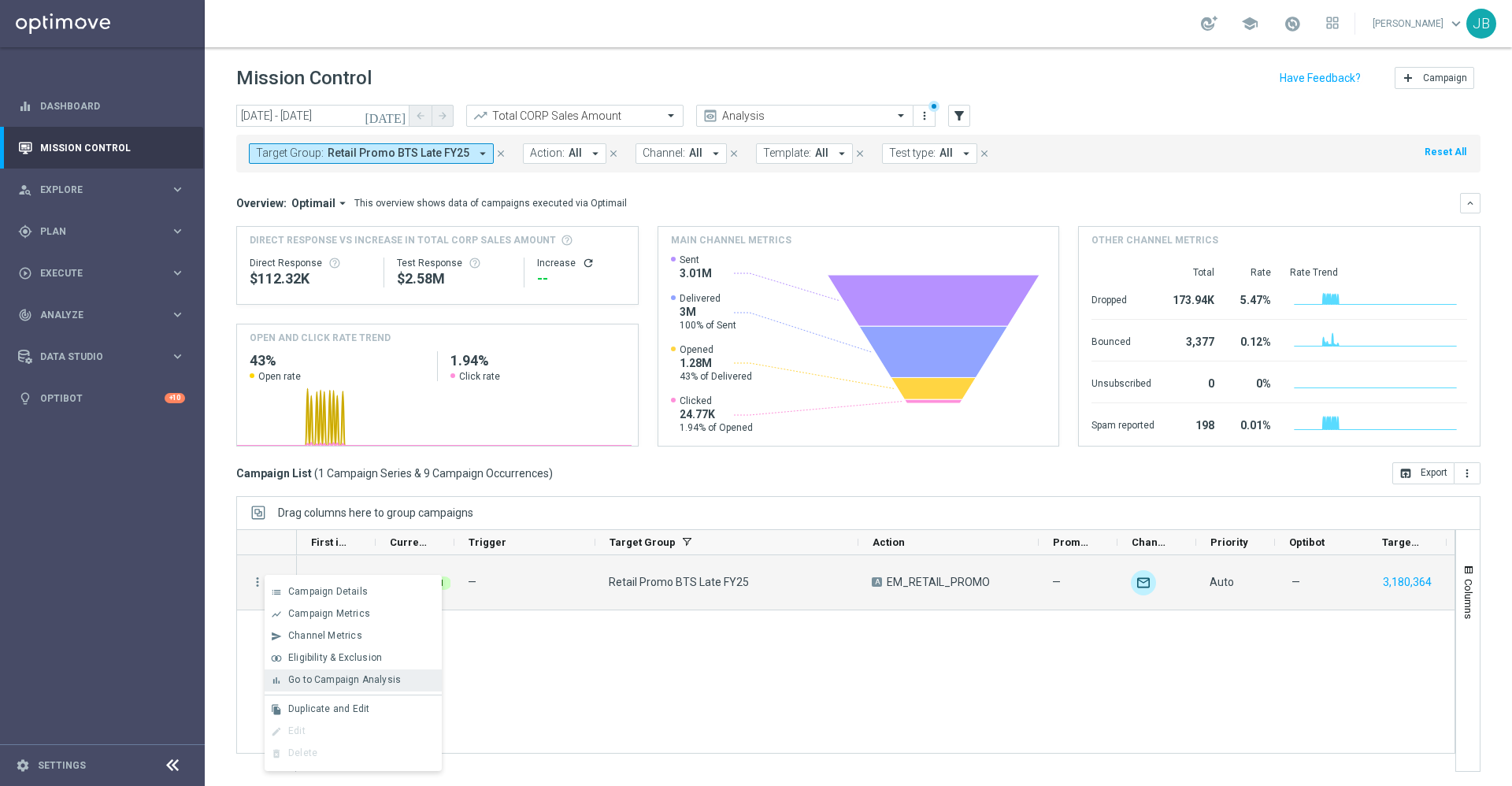
click at [319, 680] on span "Go to Campaign Analysis" at bounding box center [345, 680] width 113 height 11
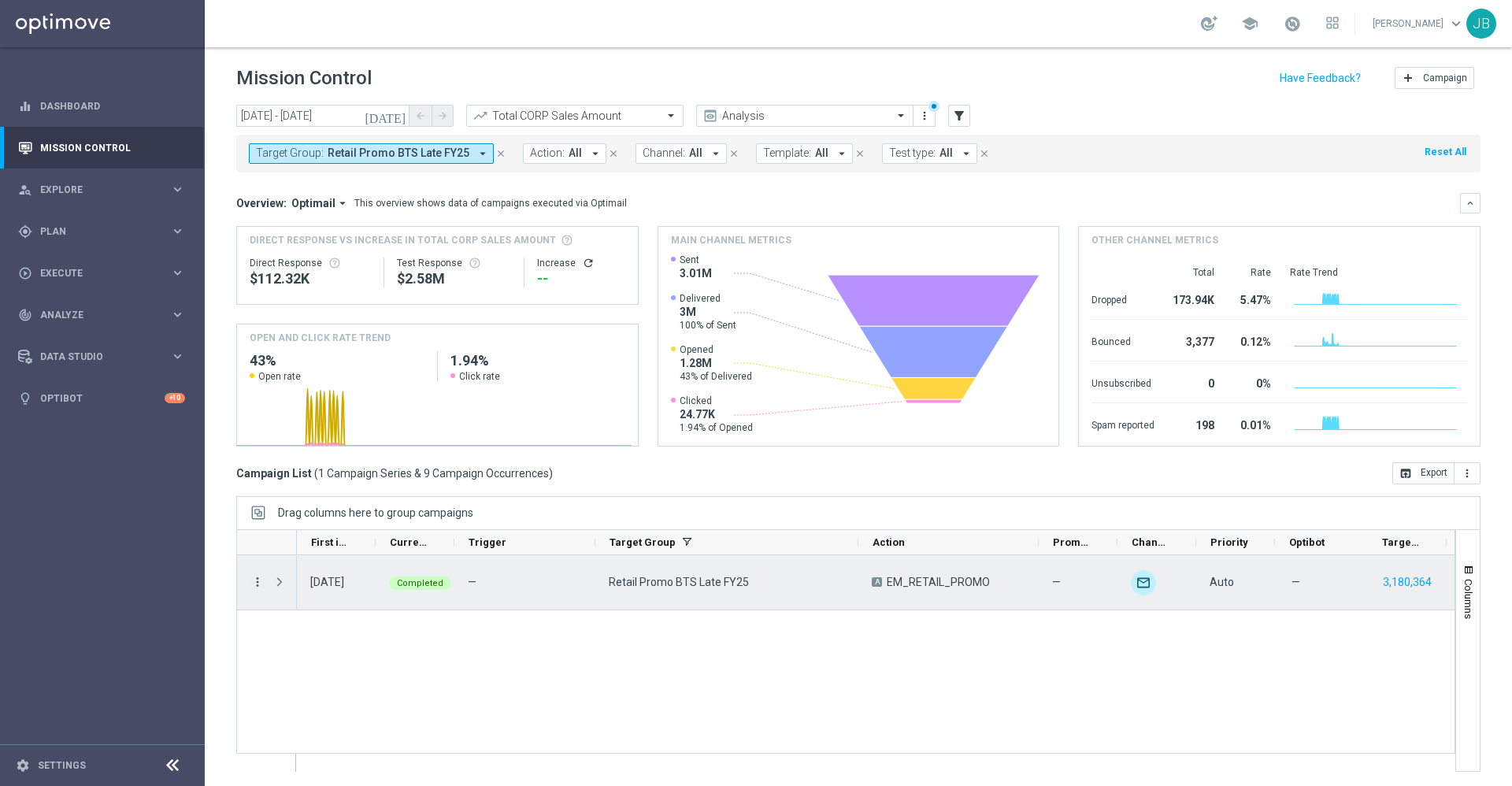
click at [253, 582] on icon "more_vert" at bounding box center [257, 581] width 14 height 14
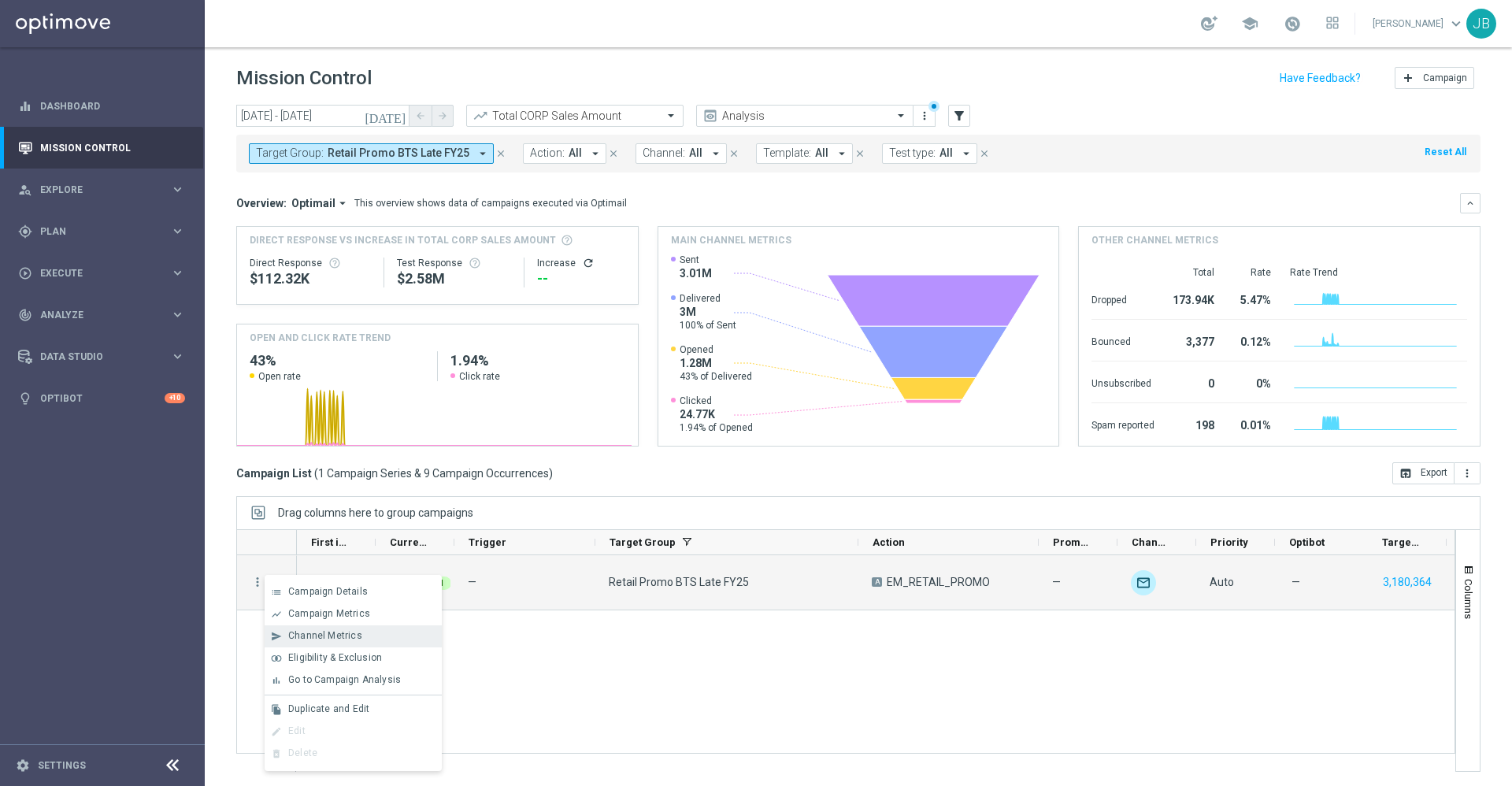
click at [305, 634] on span "Channel Metrics" at bounding box center [325, 635] width 74 height 11
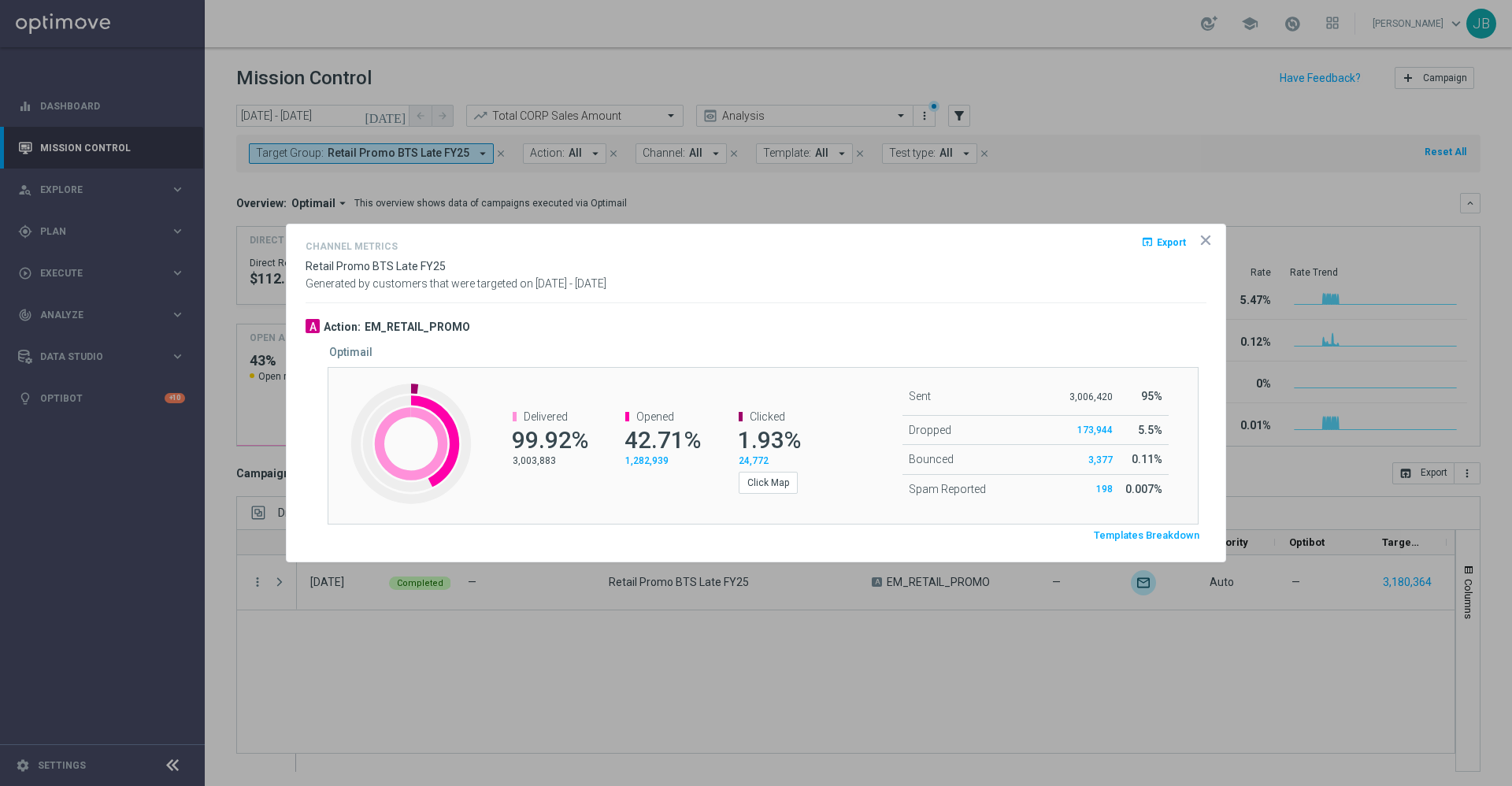
click at [1152, 538] on span "Templates Breakdown" at bounding box center [1147, 536] width 105 height 13
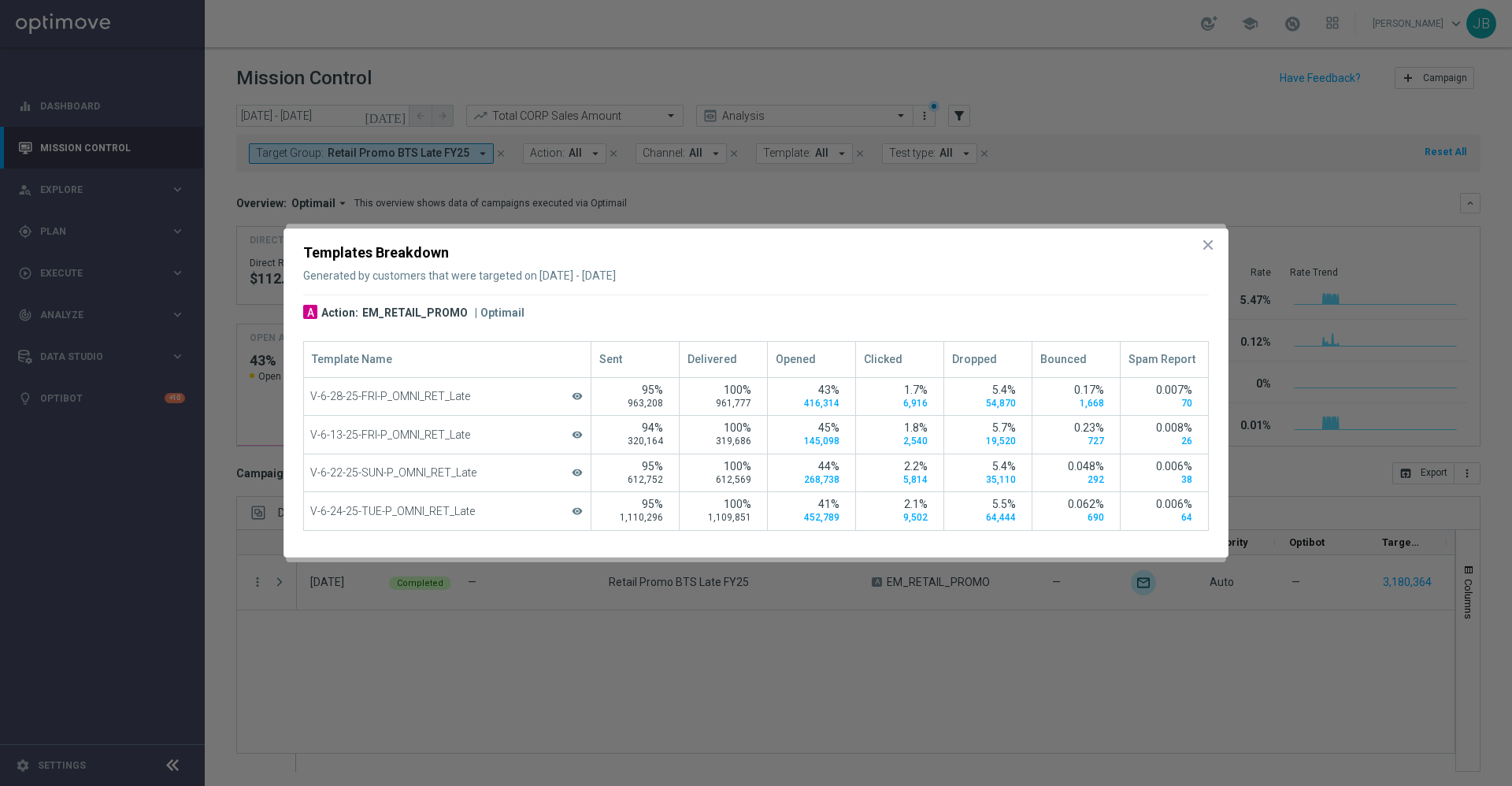
click at [506, 312] on h5 "Optimail" at bounding box center [500, 312] width 50 height 14
click at [1205, 248] on icon "icon" at bounding box center [1208, 245] width 8 height 8
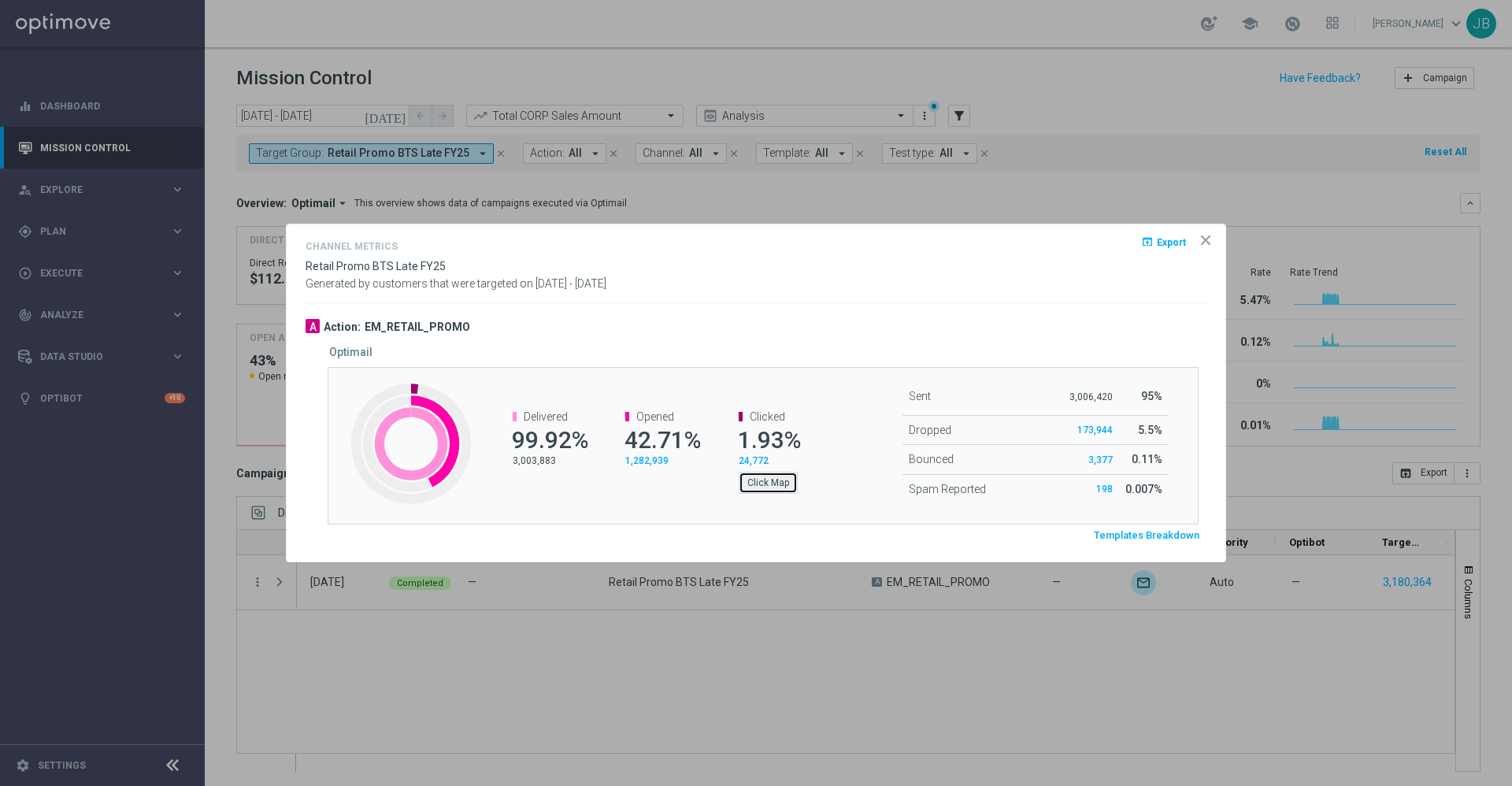
click at [772, 480] on button "Click Map" at bounding box center [768, 483] width 59 height 22
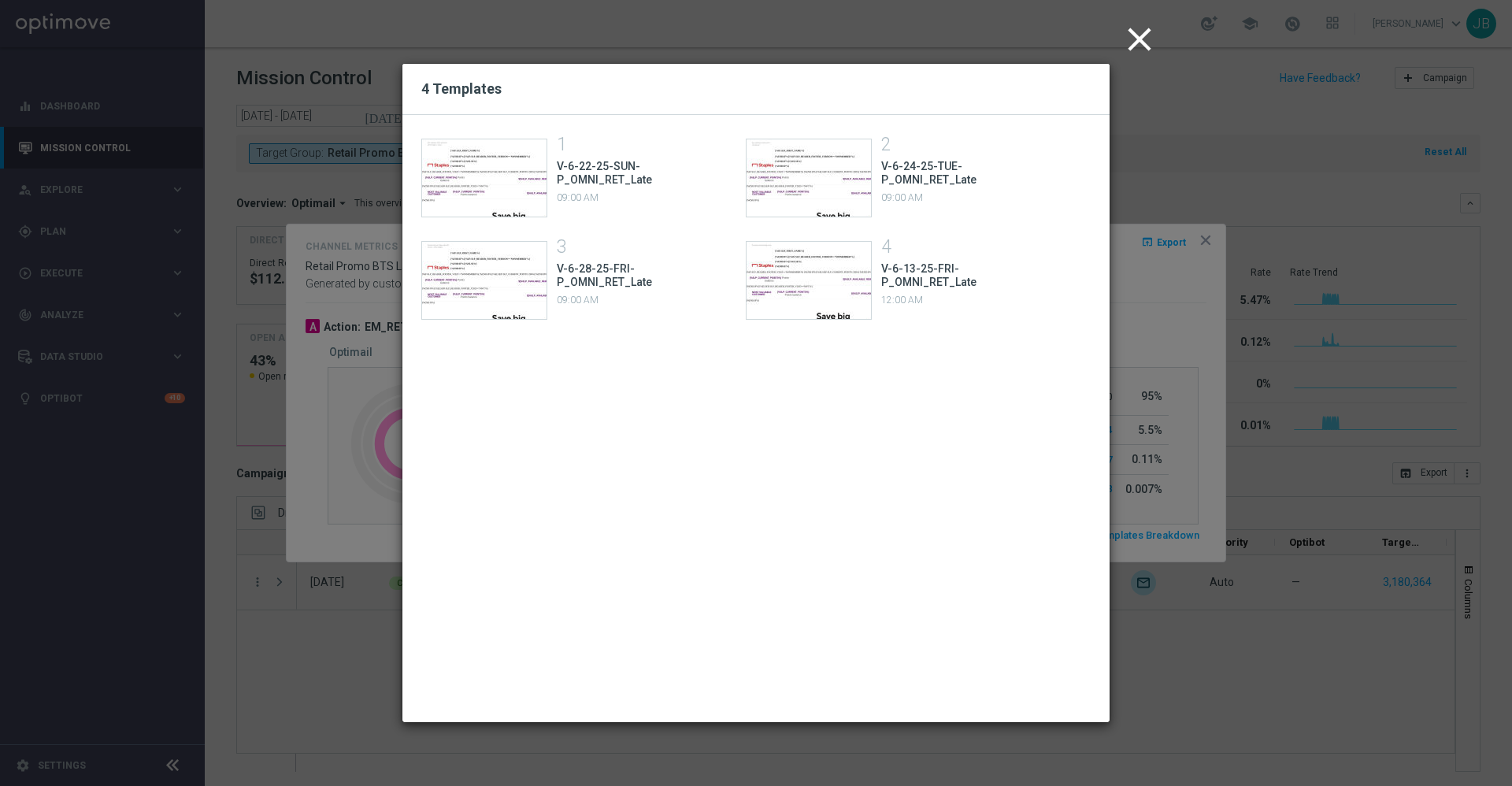
click at [1138, 38] on icon "close" at bounding box center [1140, 39] width 40 height 40
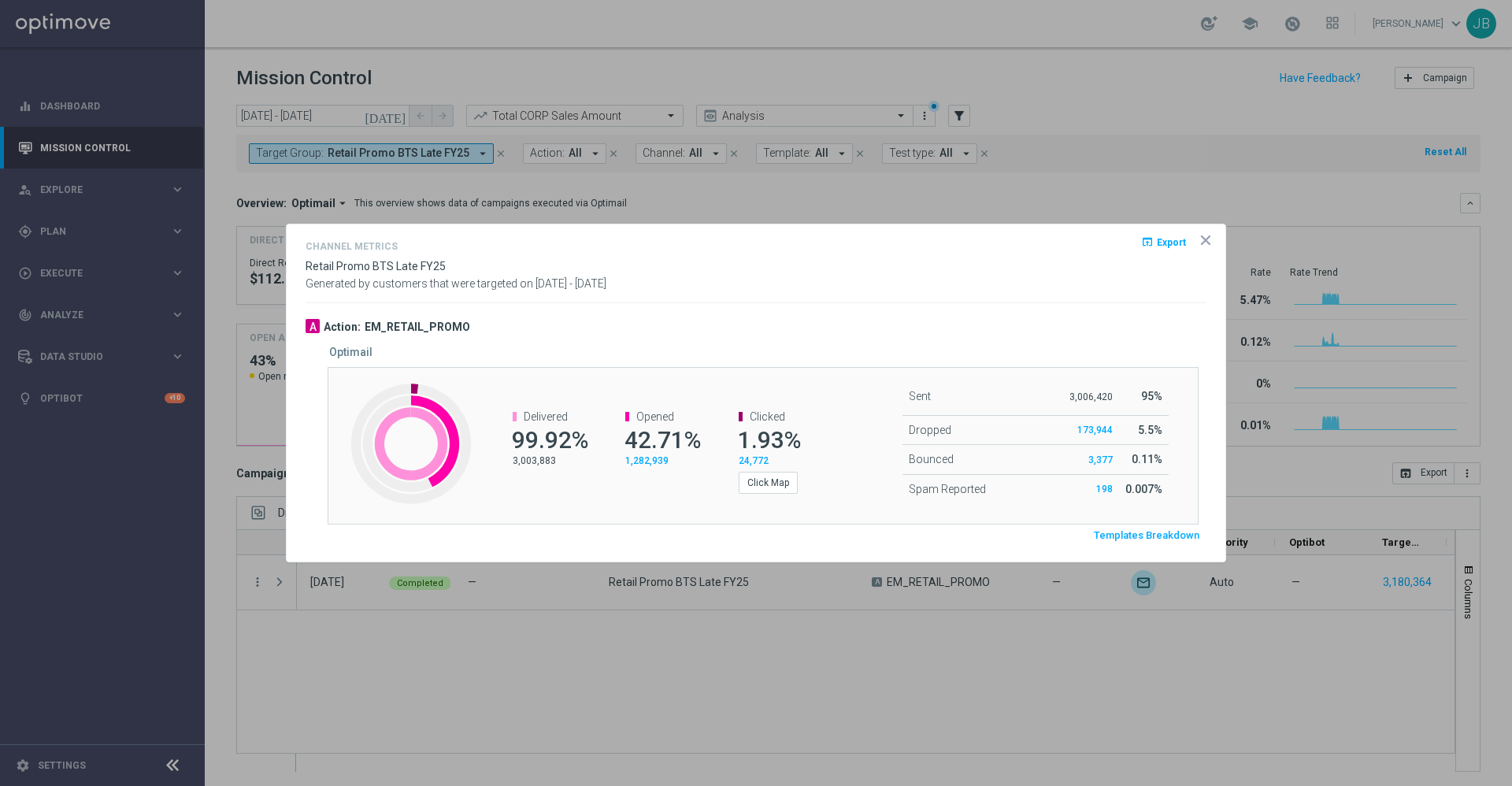
click at [1210, 238] on icon "icon" at bounding box center [1205, 239] width 16 height 16
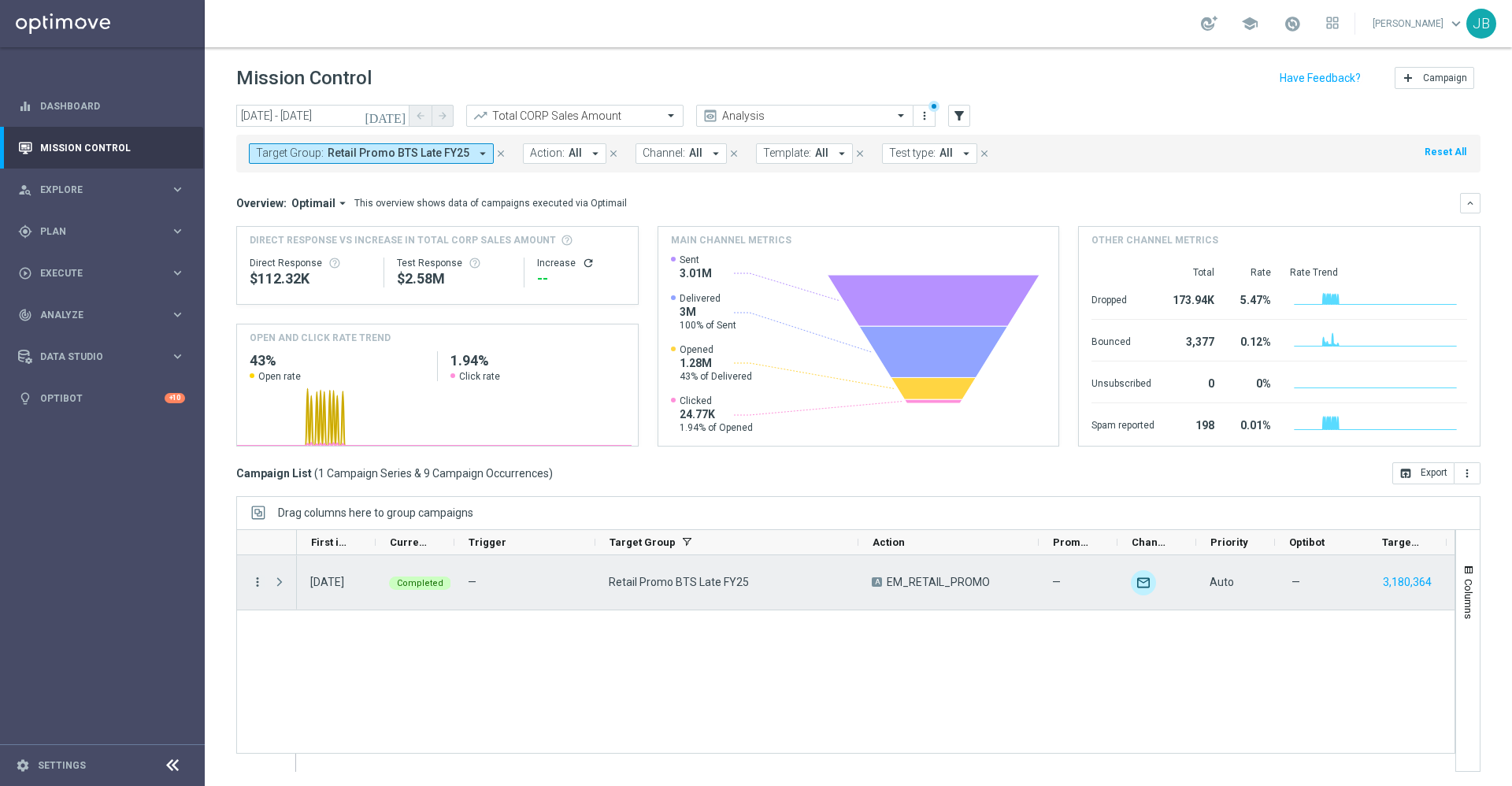
click at [258, 579] on icon "more_vert" at bounding box center [257, 581] width 14 height 14
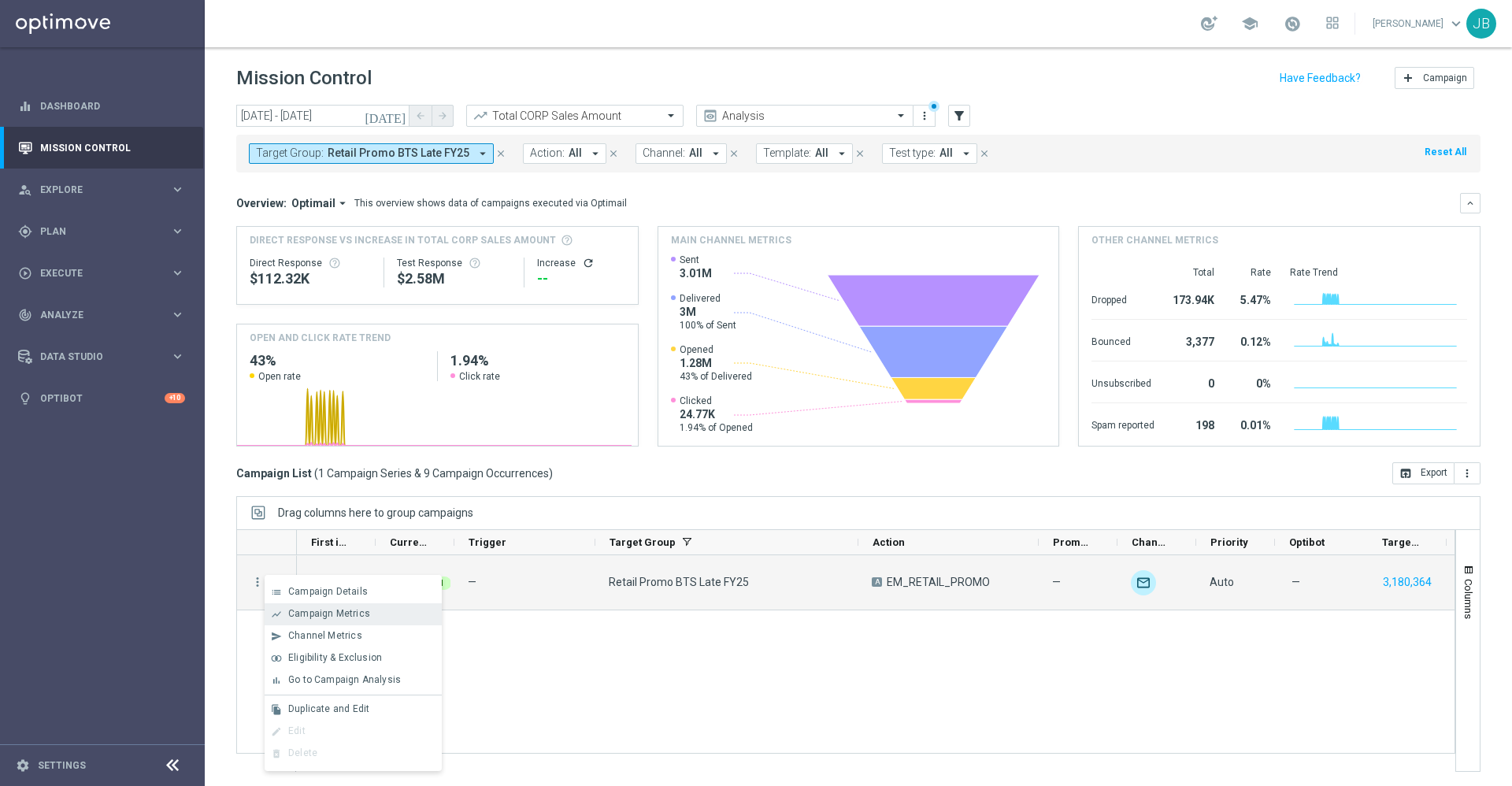
click at [360, 614] on span "Campaign Metrics" at bounding box center [329, 613] width 82 height 11
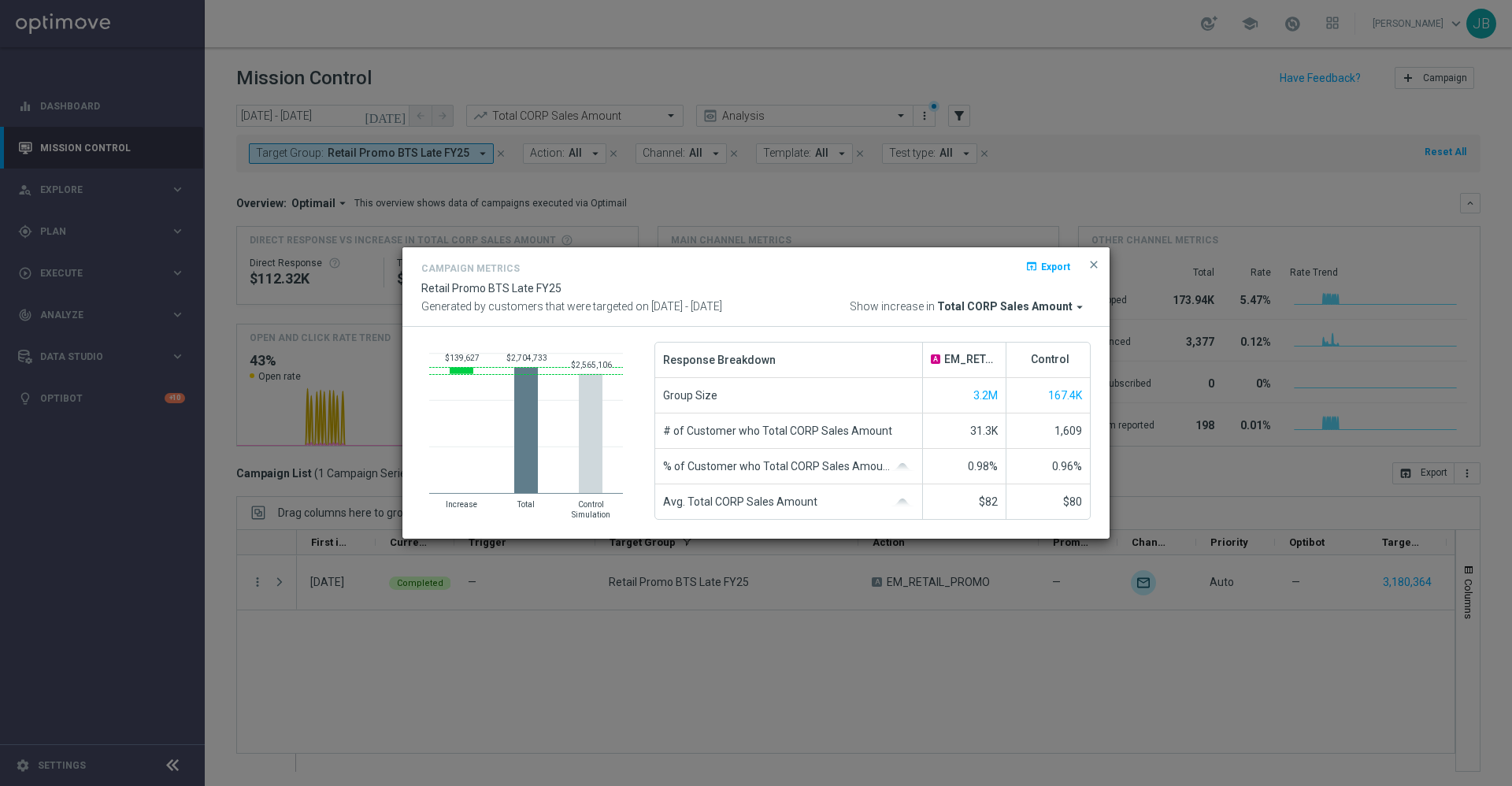
click at [1051, 269] on span "Export" at bounding box center [1056, 266] width 30 height 11
click at [1091, 263] on span "close" at bounding box center [1094, 265] width 13 height 13
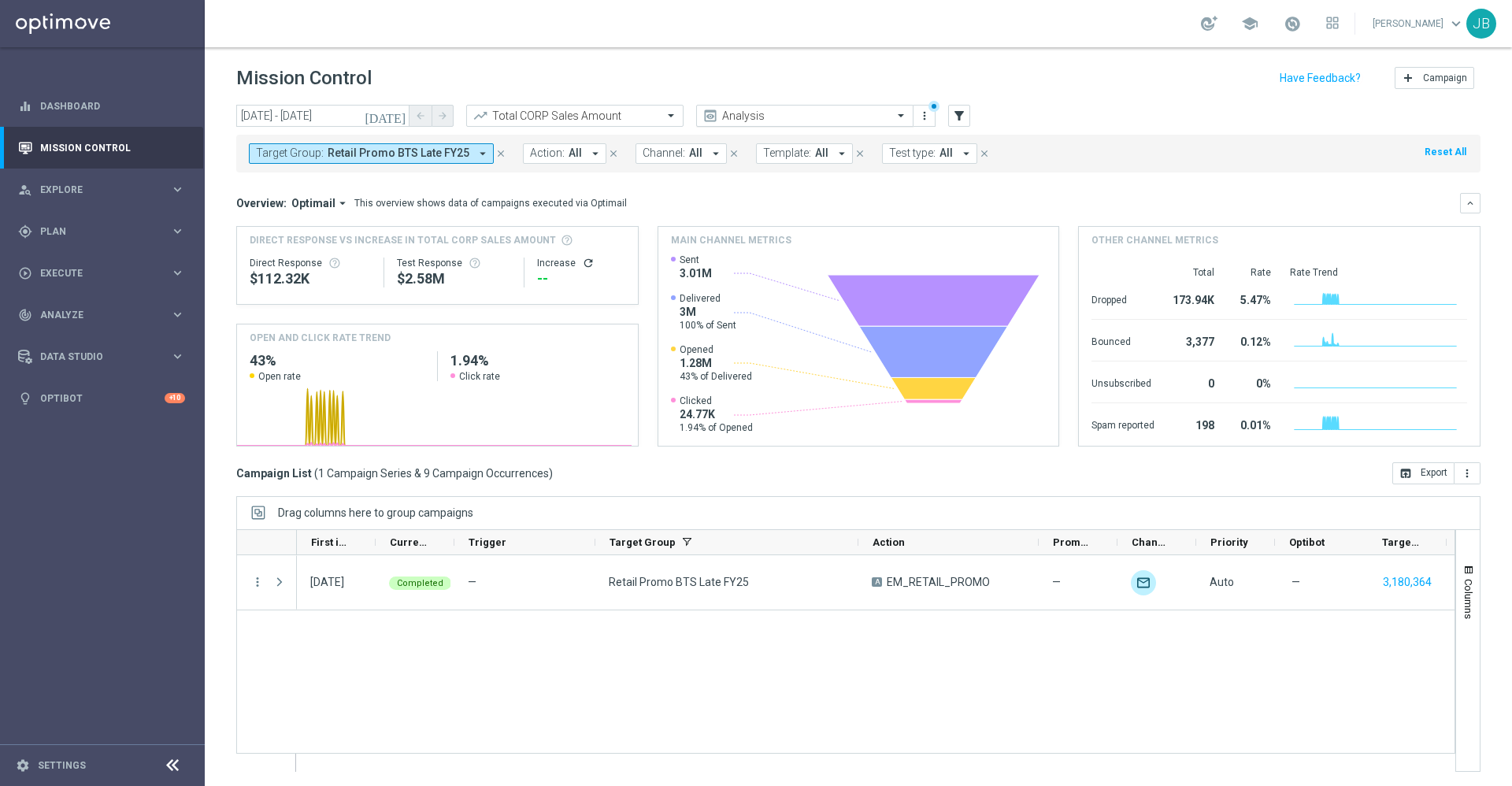
click at [751, 115] on input "text" at bounding box center [789, 115] width 168 height 13
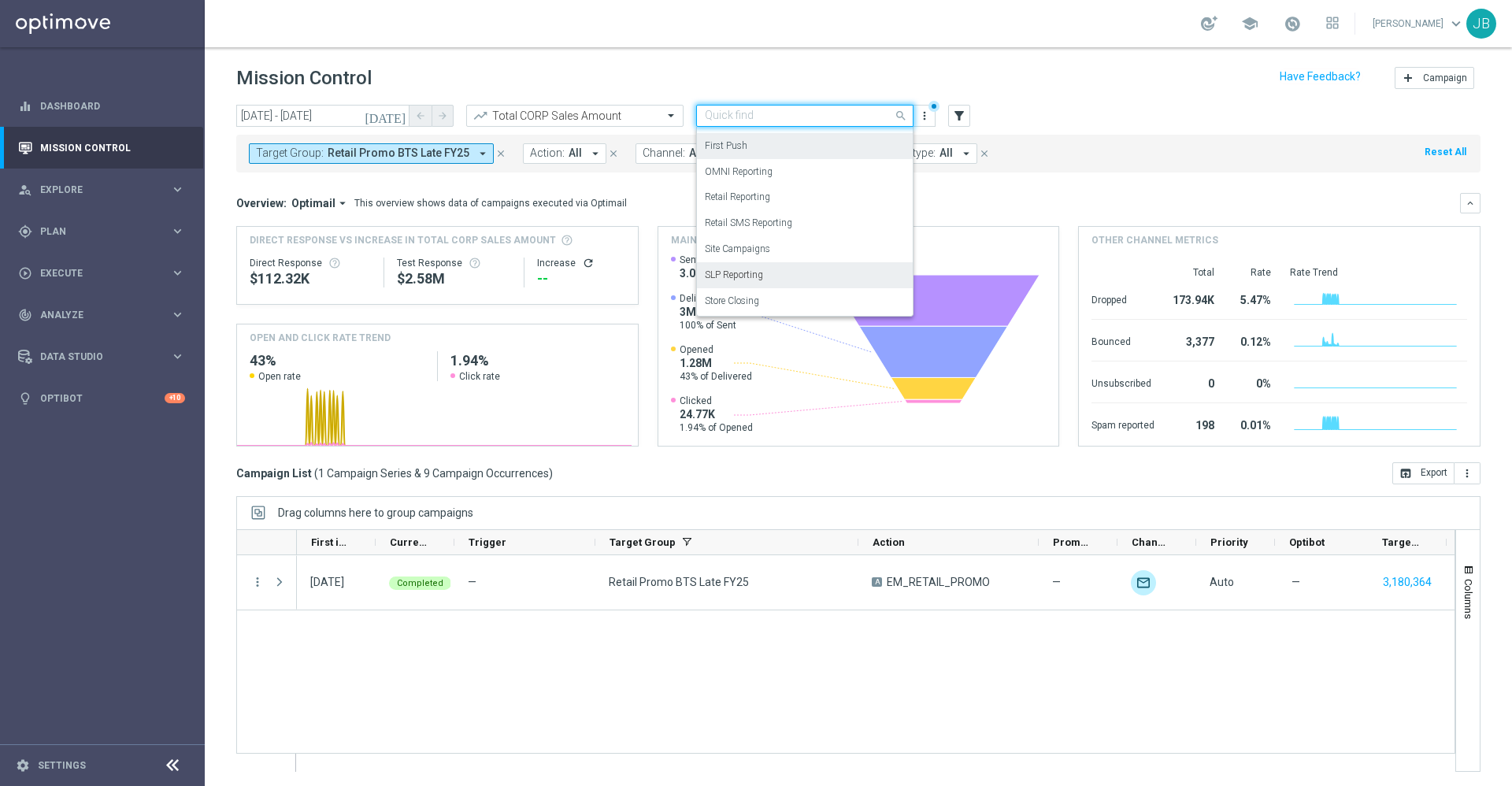
scroll to position [2, 0]
click at [767, 275] on div "SLP Reporting" at bounding box center [805, 273] width 200 height 26
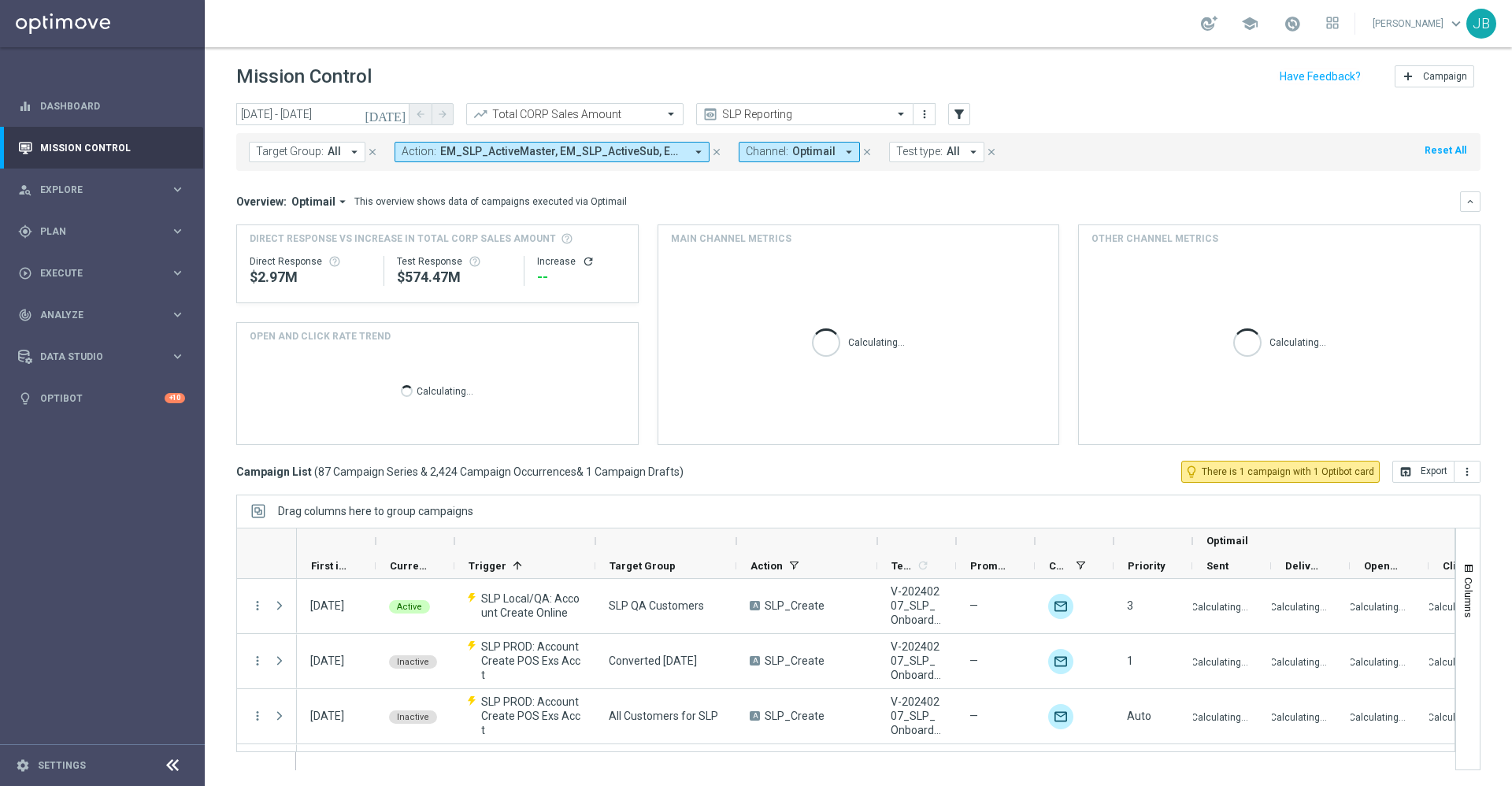
click at [727, 503] on div "Drag columns here to group campaigns" at bounding box center [859, 511] width 1245 height 33
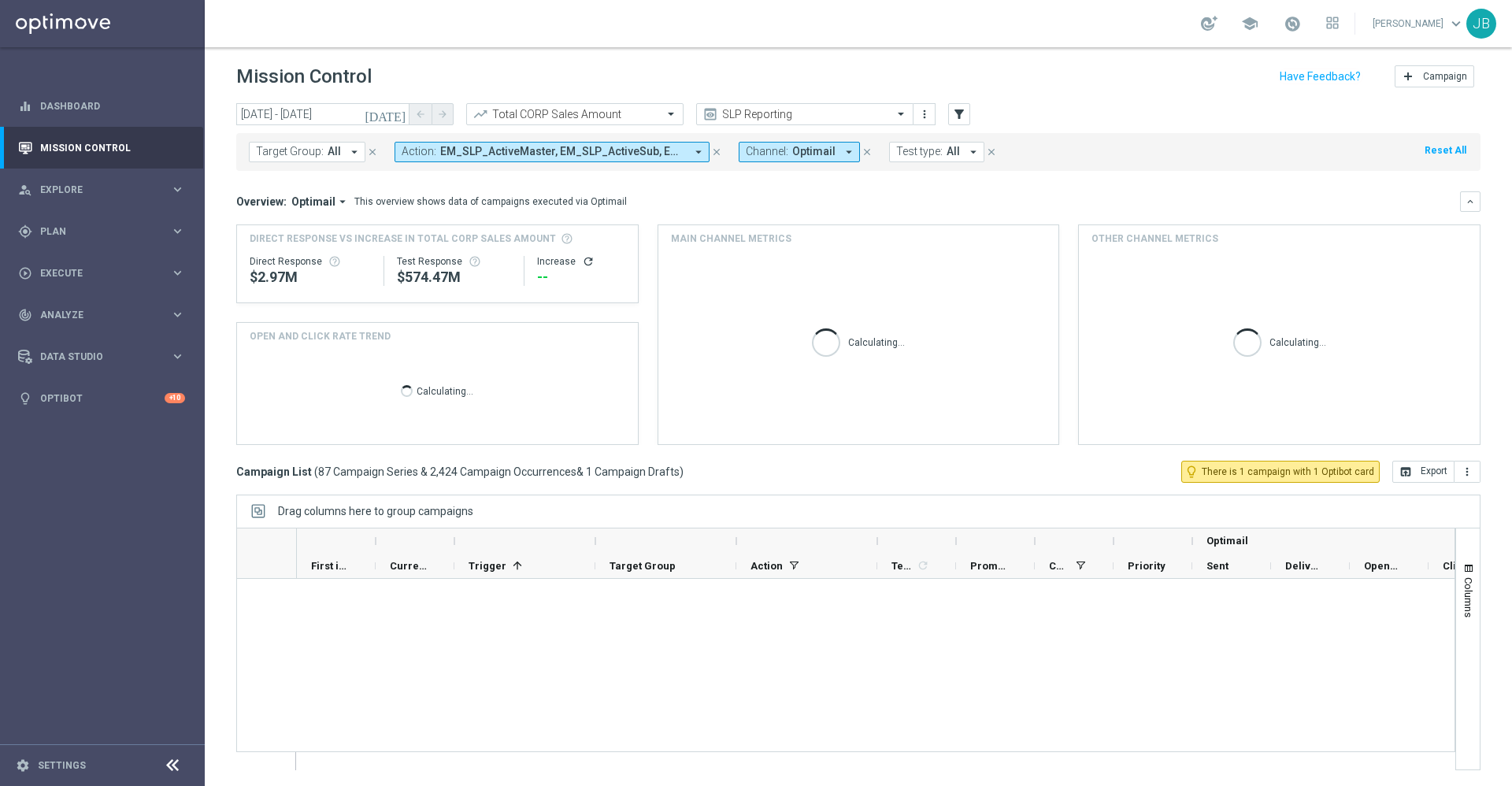
scroll to position [4677, 0]
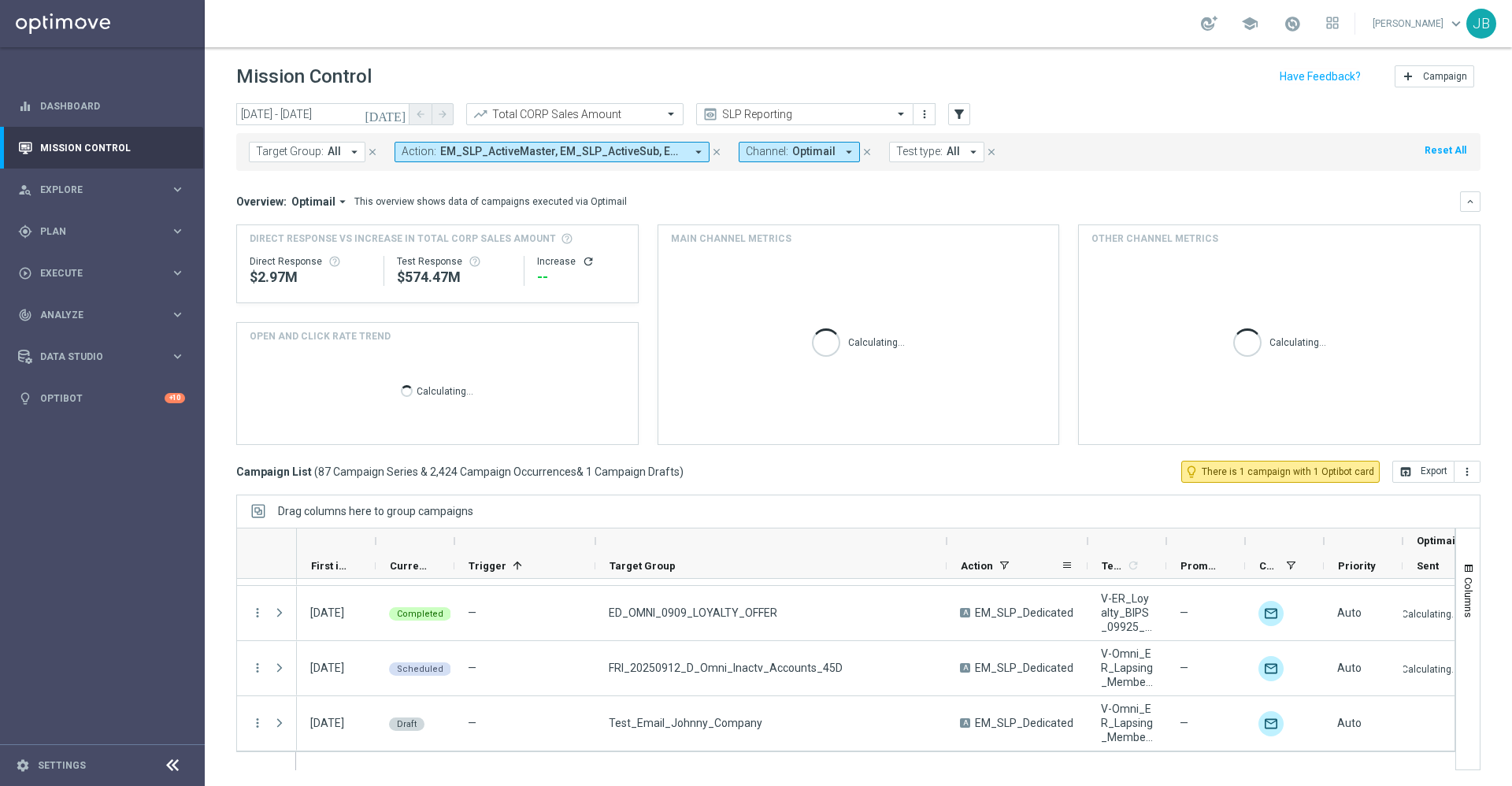
drag, startPoint x: 737, startPoint y: 541, endPoint x: 946, endPoint y: 568, distance: 210.7
click at [946, 568] on div "Optimail First in Range" at bounding box center [1048, 553] width 1504 height 51
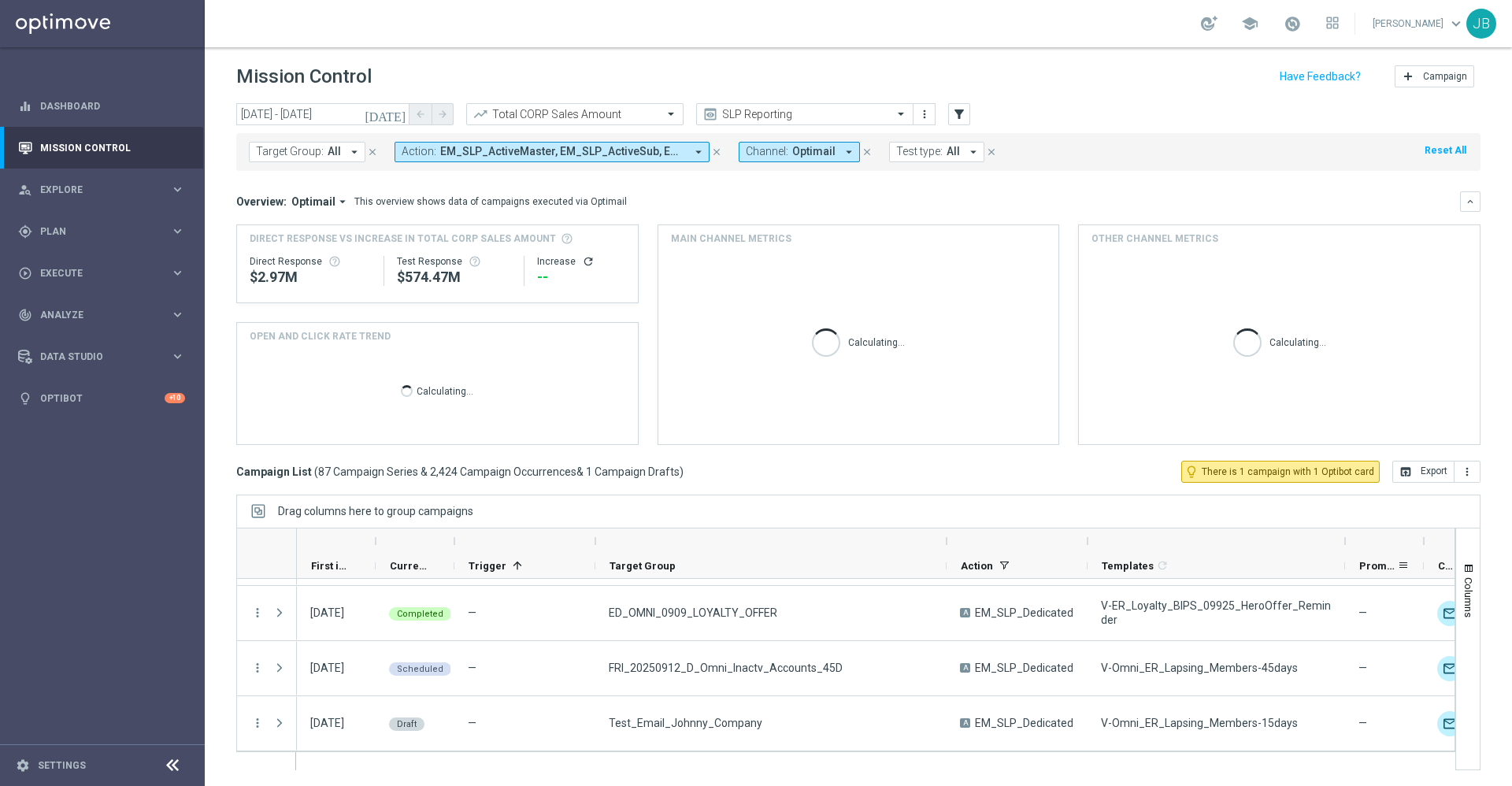
drag, startPoint x: 1168, startPoint y: 543, endPoint x: 1347, endPoint y: 560, distance: 179.8
click at [1347, 560] on div "First in Range" at bounding box center [1138, 553] width 1683 height 51
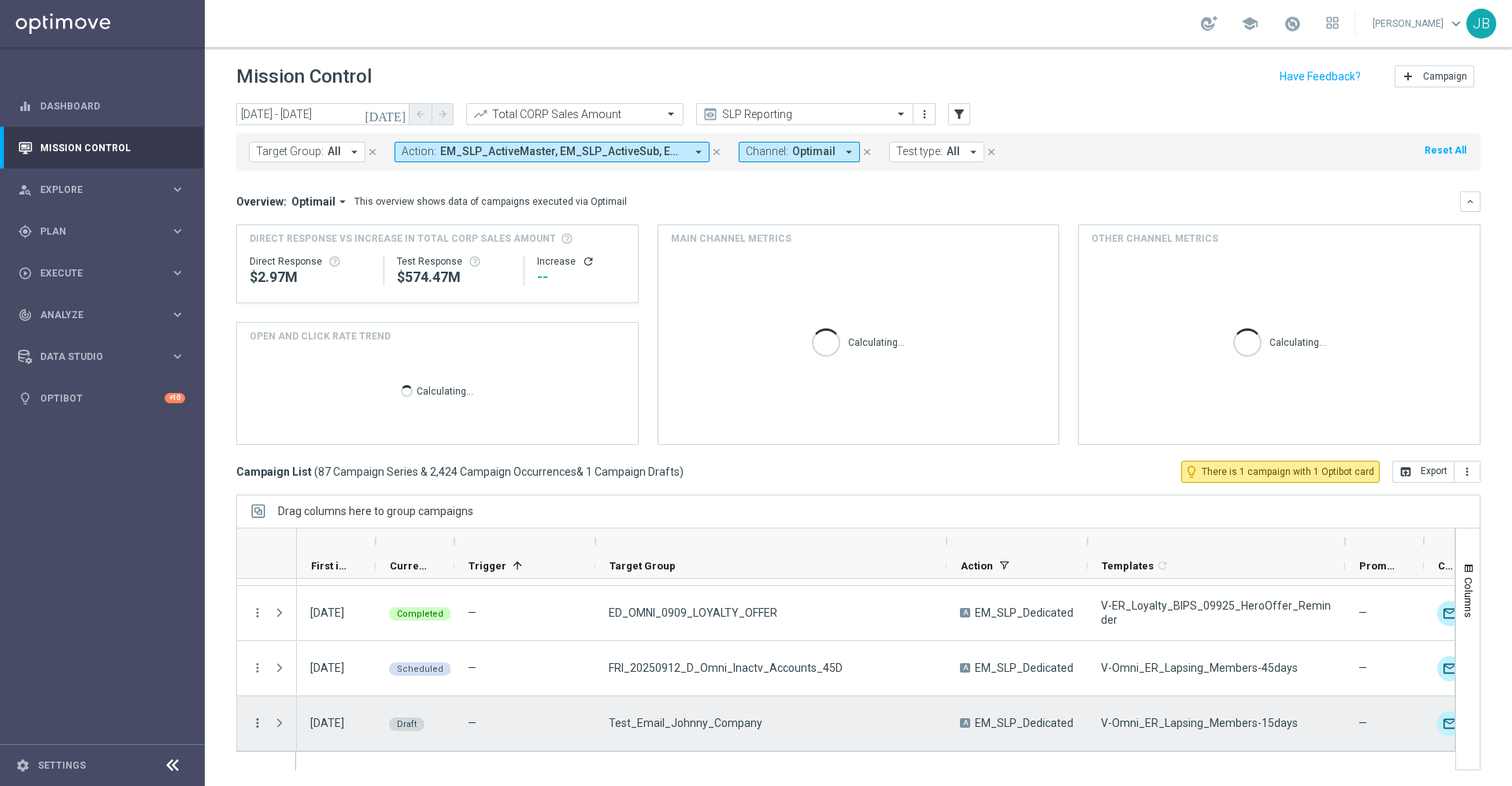
click at [254, 727] on icon "more_vert" at bounding box center [257, 722] width 14 height 14
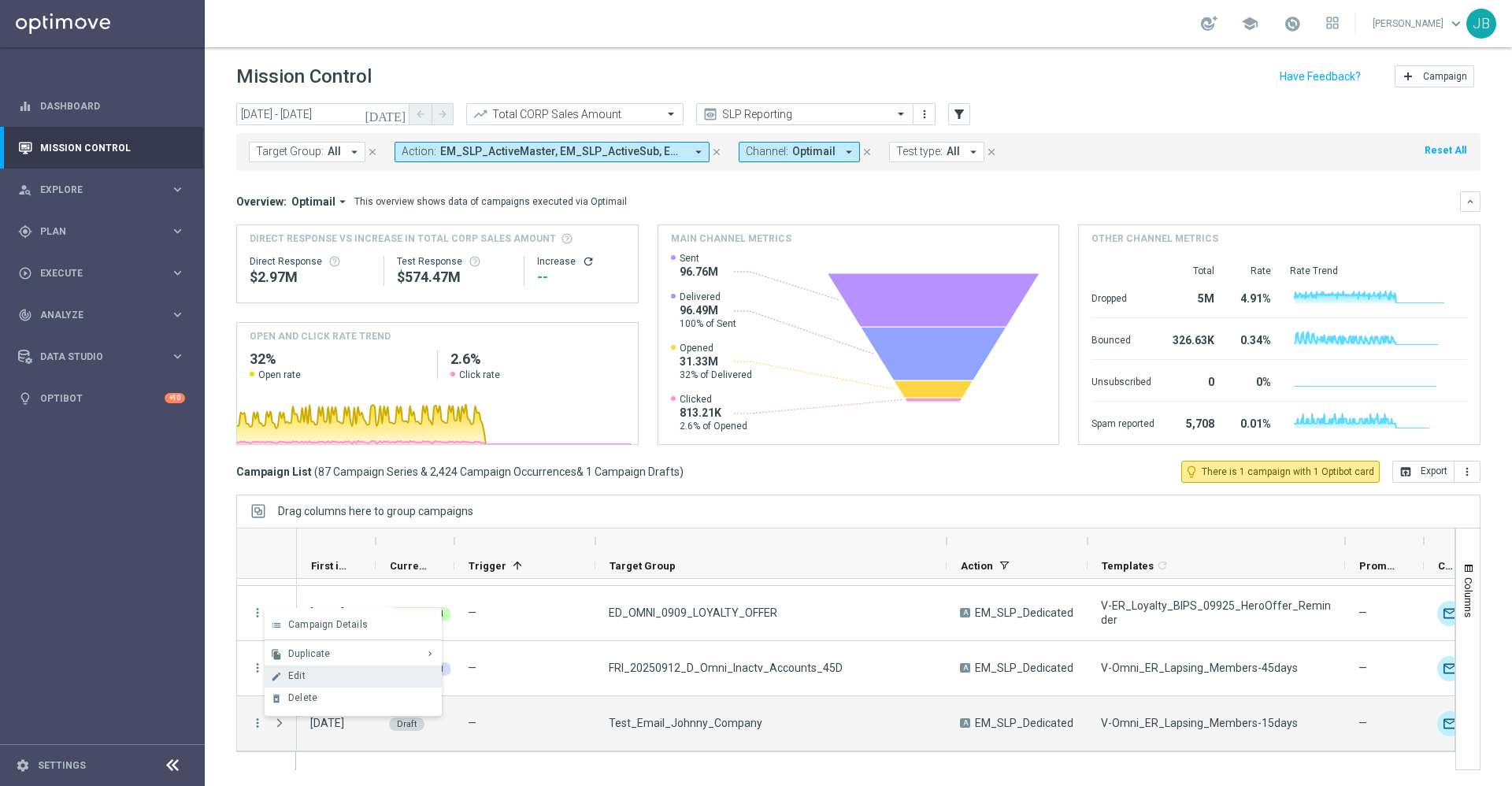
click at [301, 678] on span "Edit" at bounding box center [297, 675] width 18 height 11
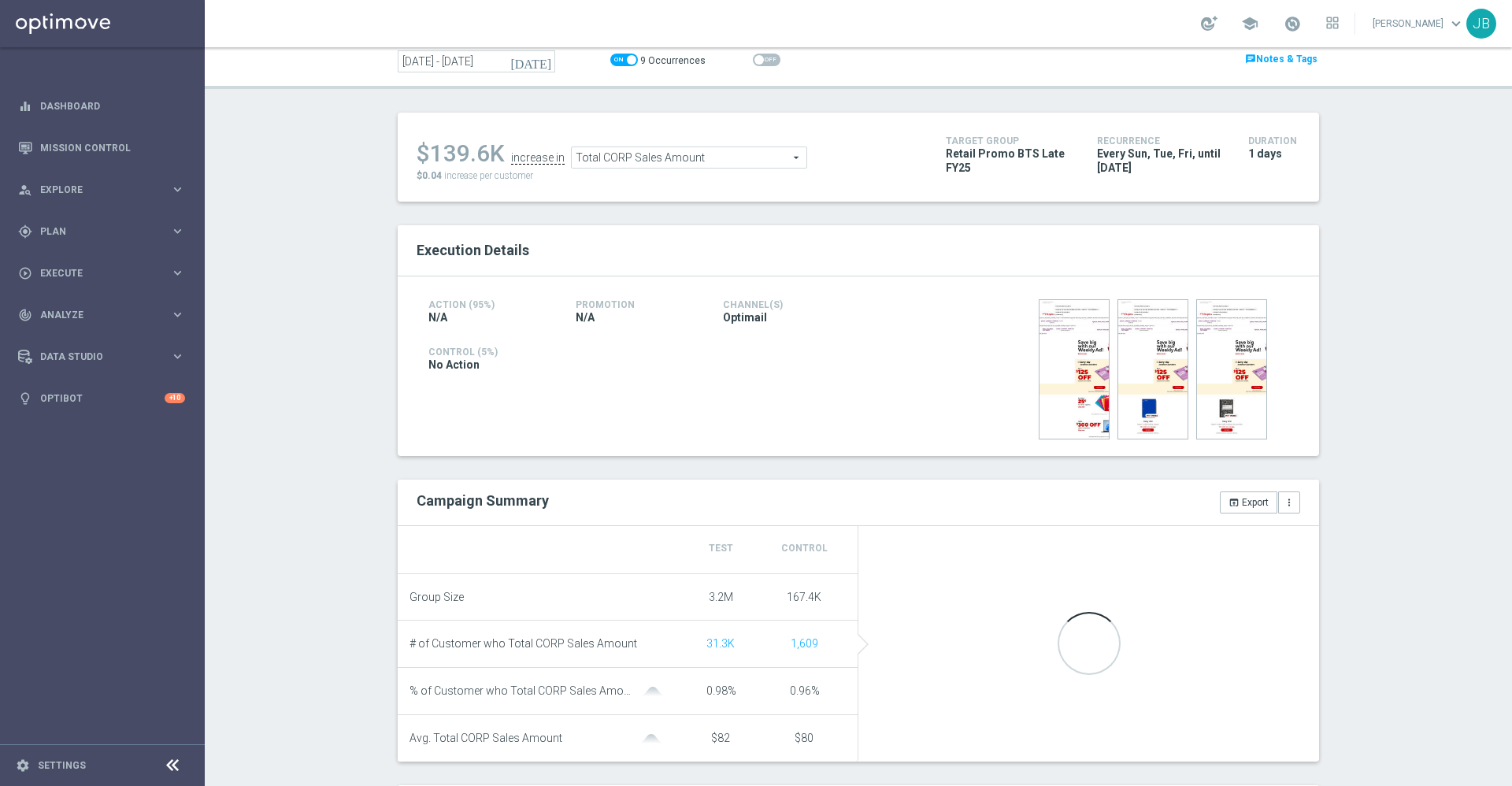
scroll to position [114, 0]
click at [665, 160] on span "Total CORP Sales Amount" at bounding box center [689, 160] width 235 height 20
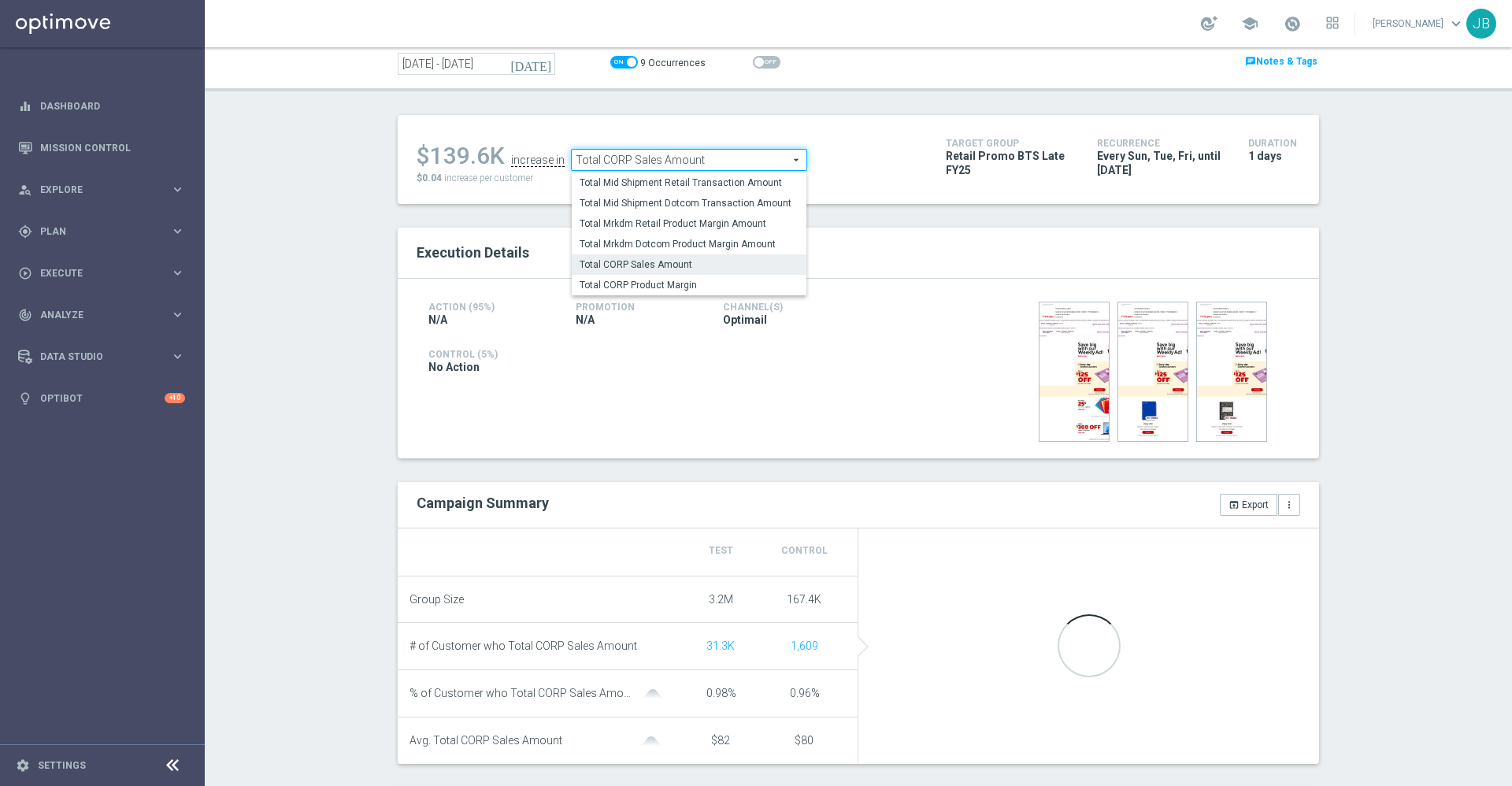
click at [665, 158] on span "Total CORP Sales Amount" at bounding box center [689, 160] width 235 height 20
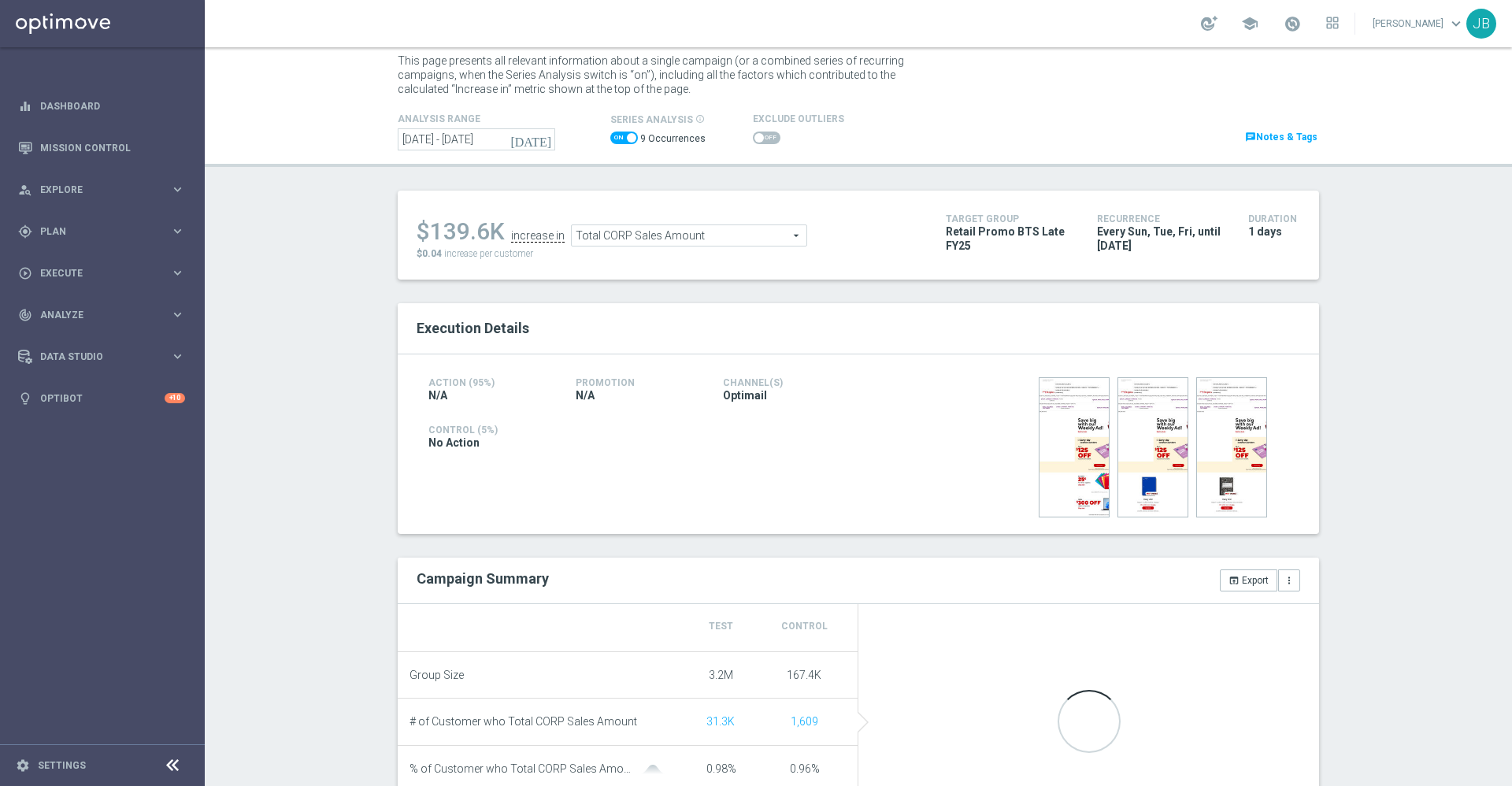
scroll to position [0, 0]
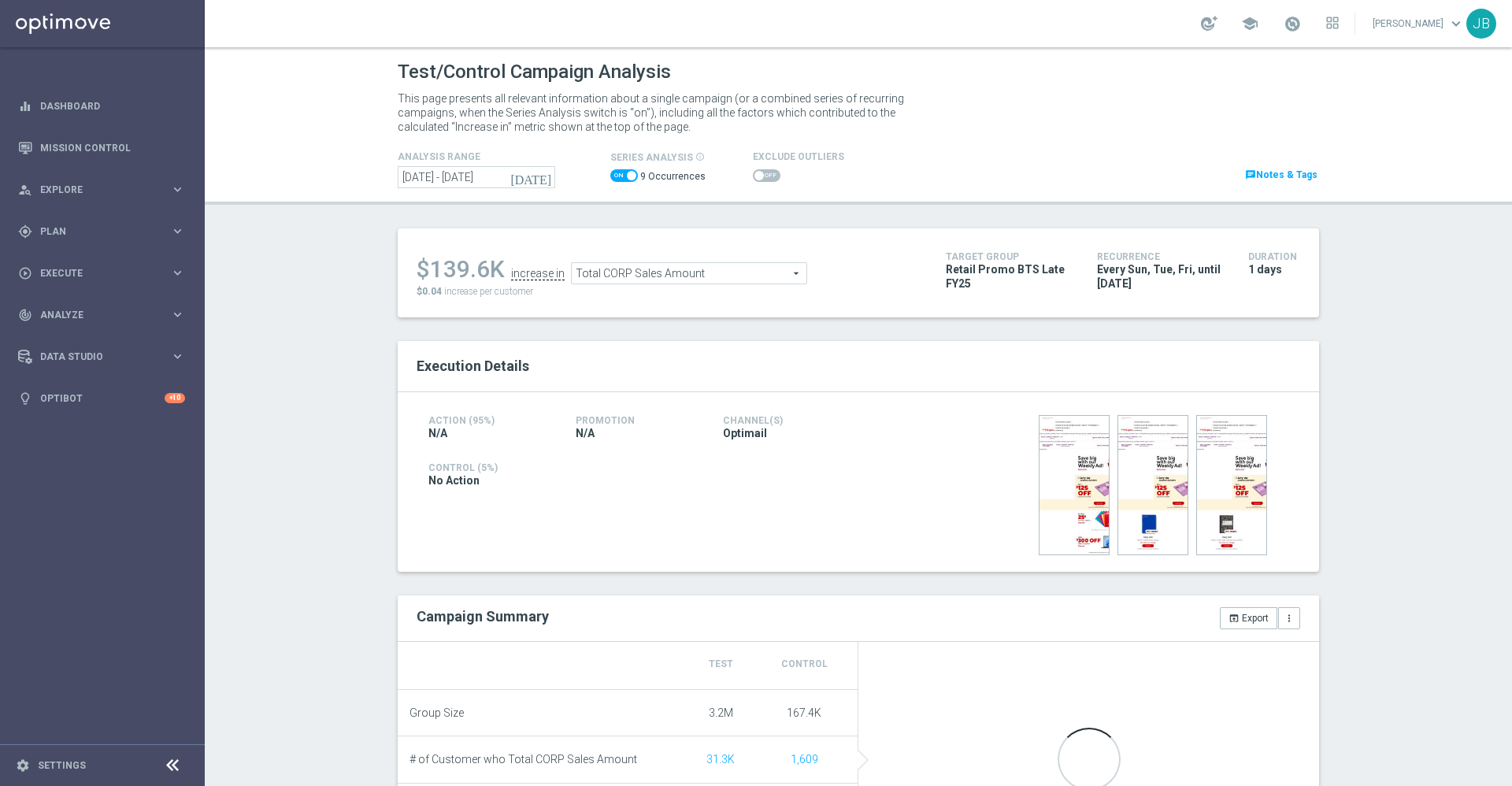
click at [1388, 278] on div "Test/Control Campaign Analysis This page presents all relevant information abou…" at bounding box center [859, 416] width 1308 height 738
click at [537, 179] on icon "[DATE]" at bounding box center [531, 176] width 43 height 14
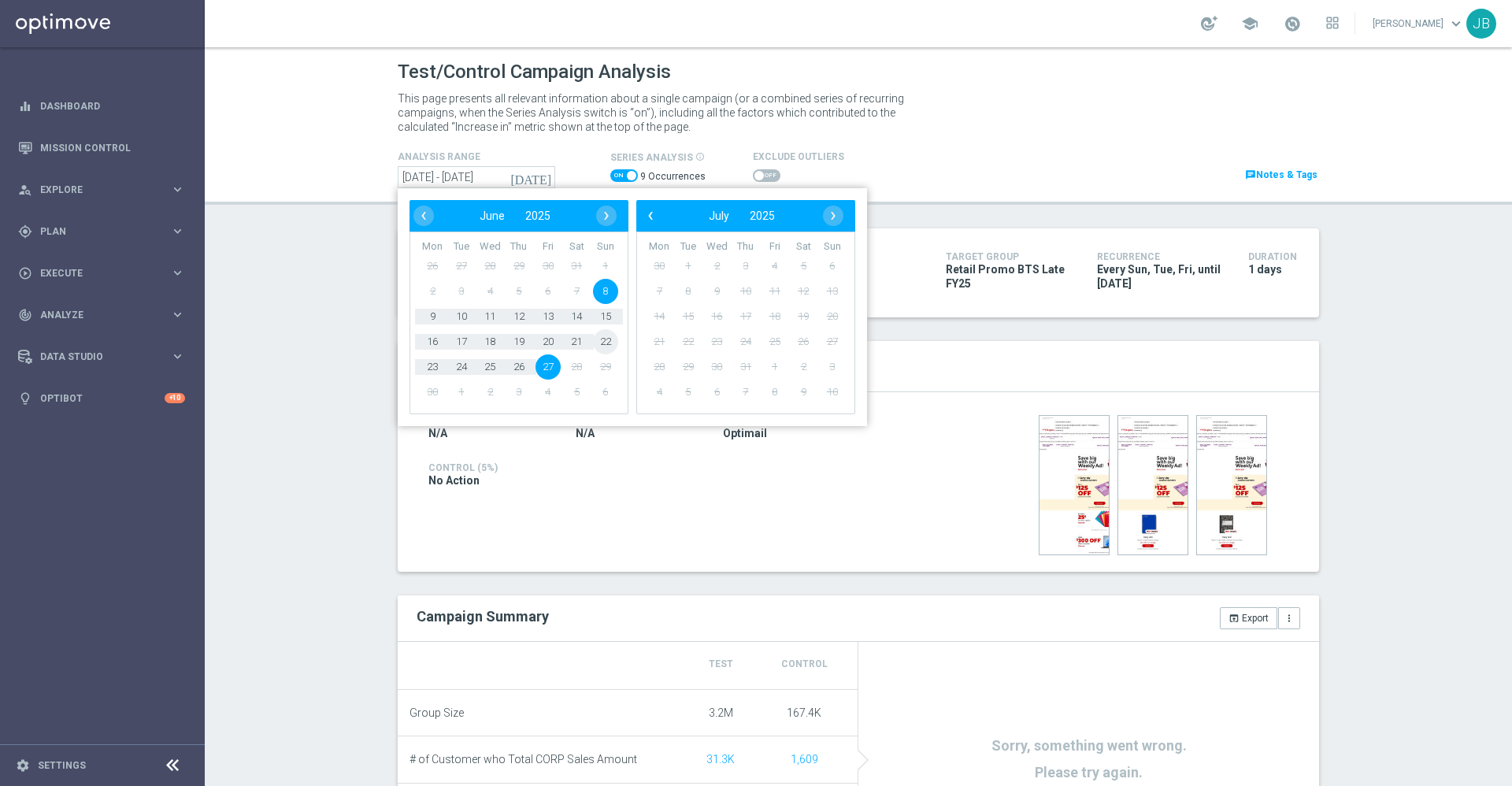
click at [598, 345] on span "22" at bounding box center [605, 341] width 25 height 25
type input "[DATE] - [DATE]"
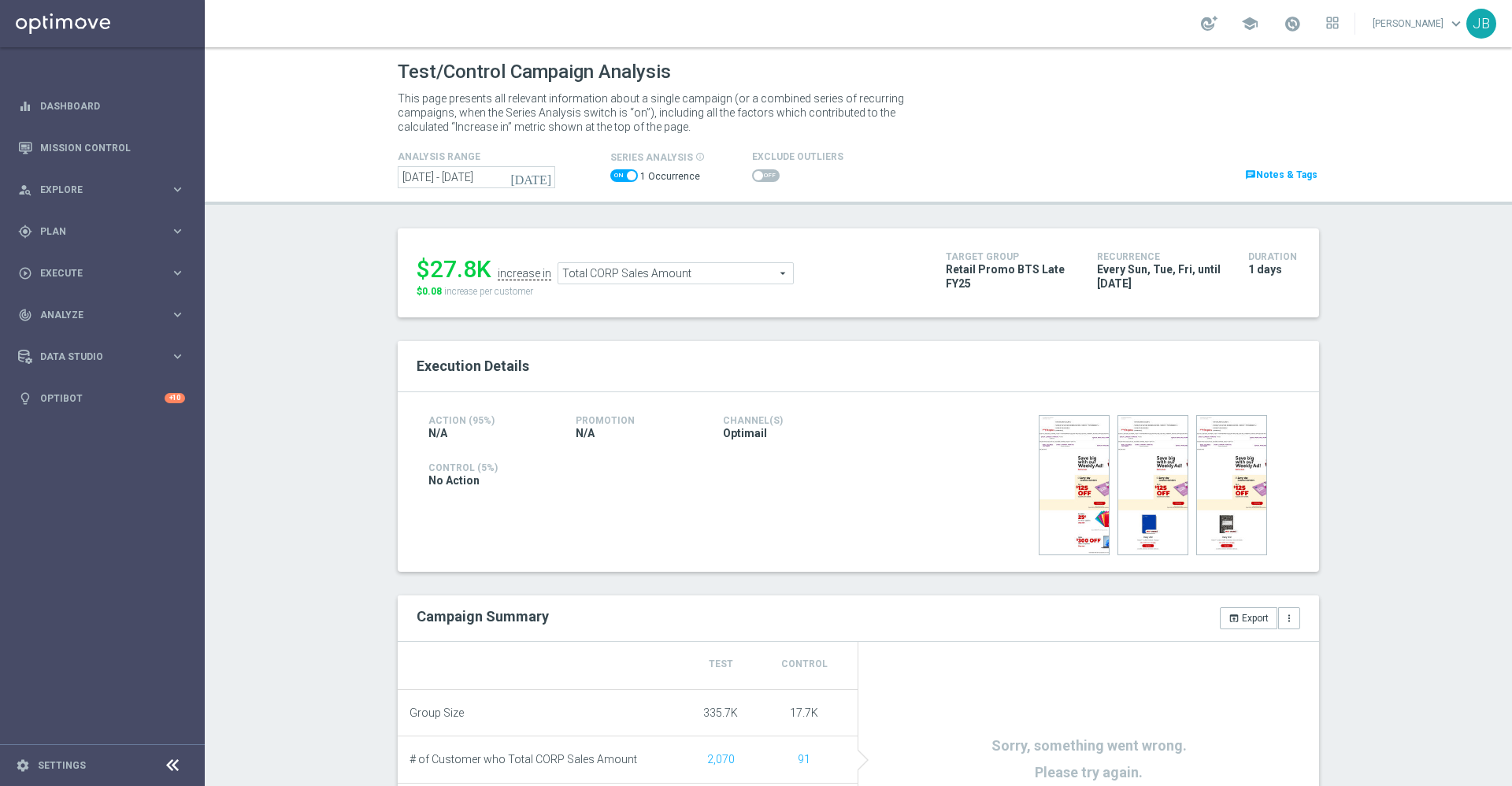
click at [627, 177] on span at bounding box center [631, 175] width 9 height 9
click at [621, 177] on input "checkbox" at bounding box center [625, 175] width 28 height 13
click at [618, 175] on span at bounding box center [625, 175] width 28 height 13
click at [618, 175] on input "checkbox" at bounding box center [625, 175] width 28 height 13
checkbox input "true"
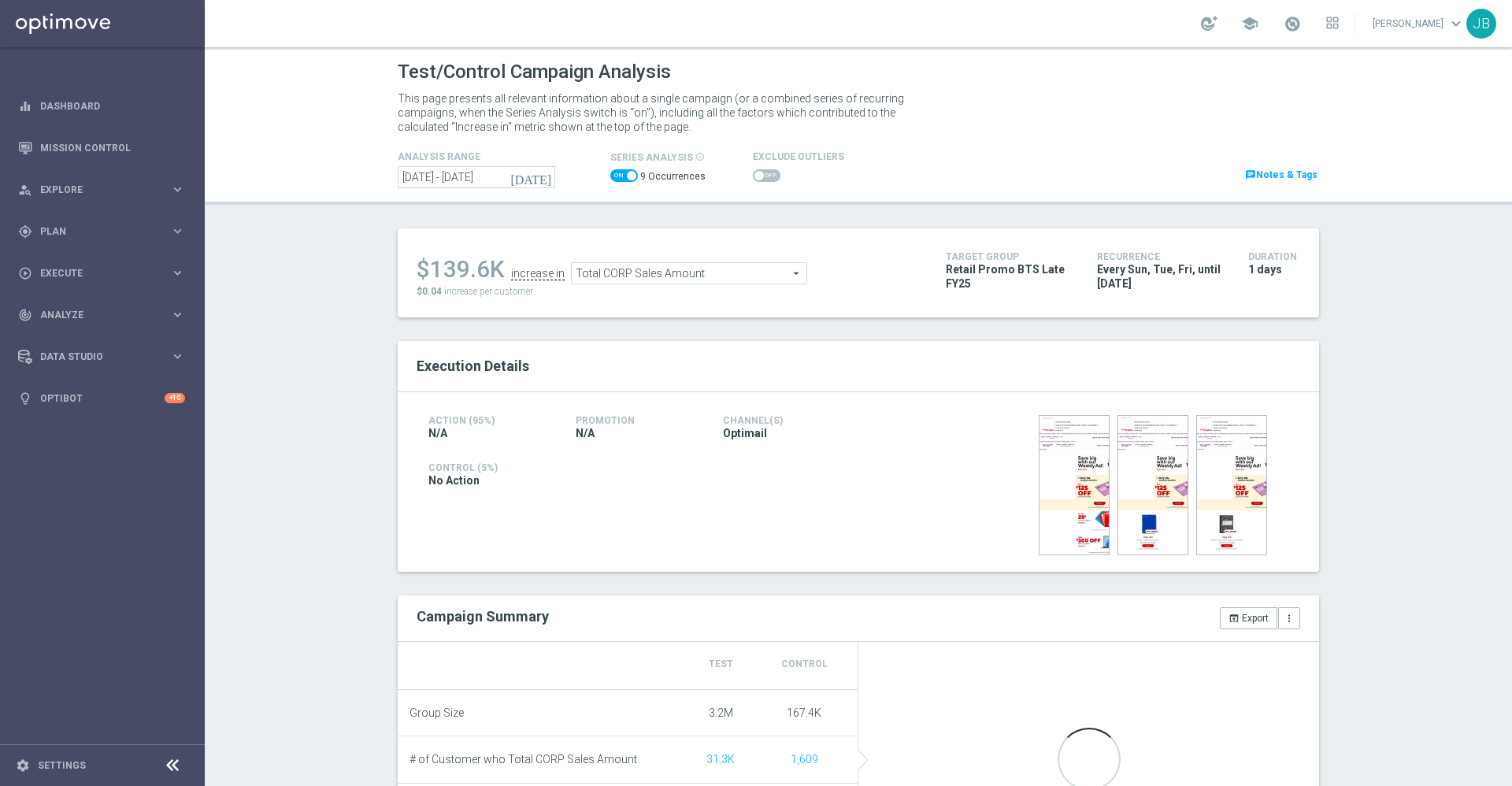
click at [536, 179] on icon "[DATE]" at bounding box center [531, 176] width 43 height 14
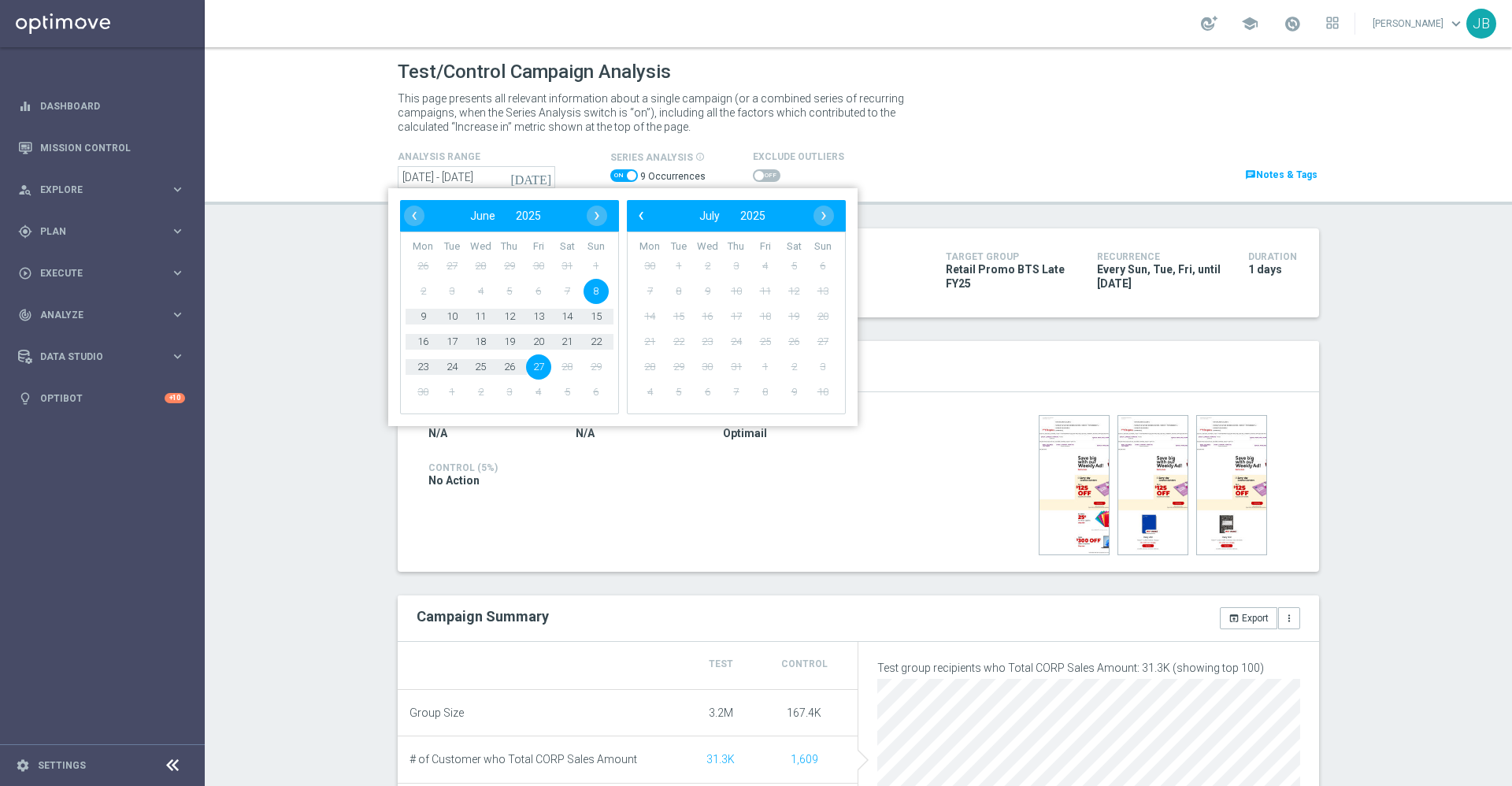
click at [946, 184] on div "Exclude Outliers" at bounding box center [898, 165] width 291 height 38
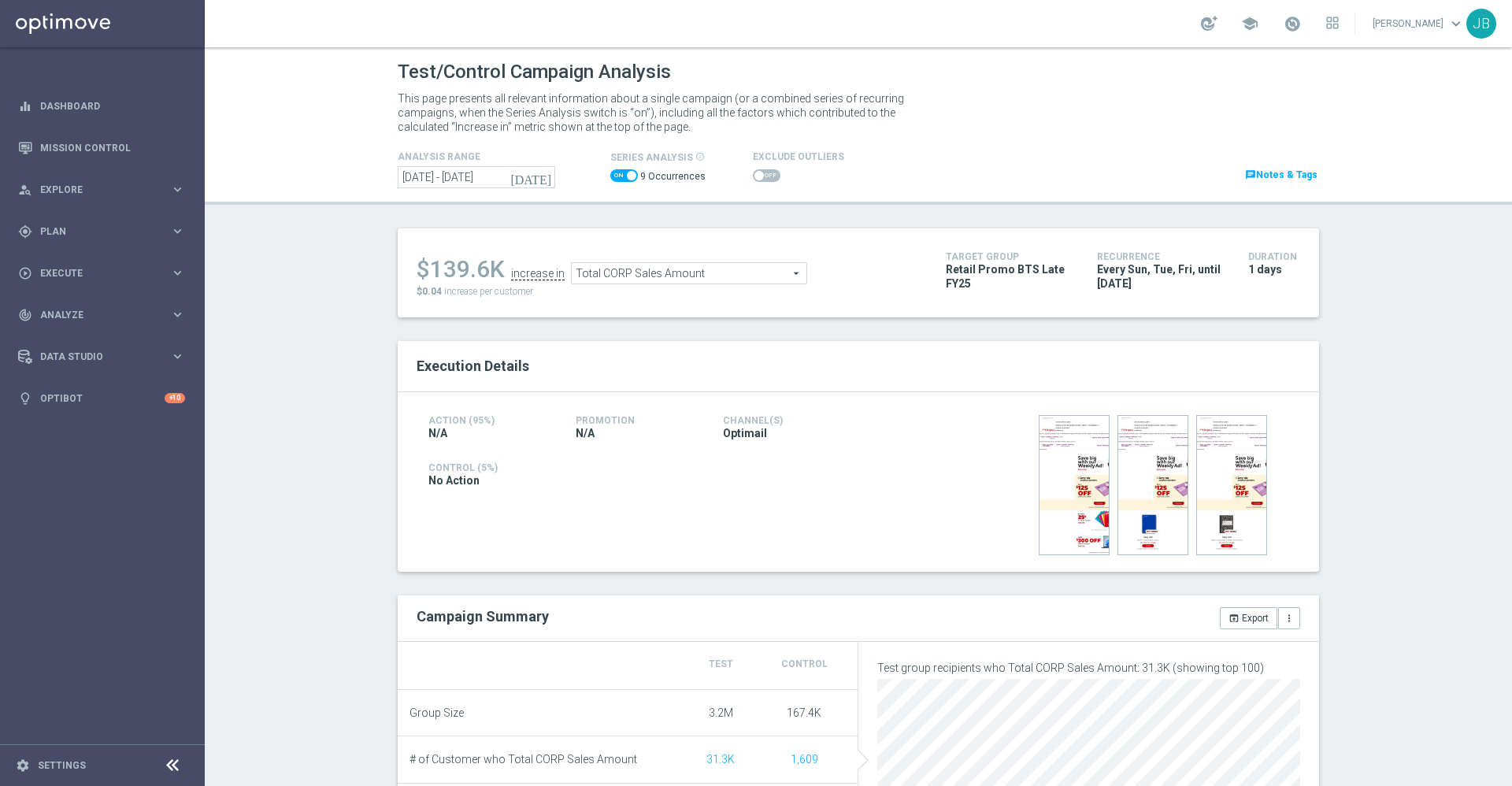
click at [534, 176] on icon "[DATE]" at bounding box center [531, 176] width 43 height 14
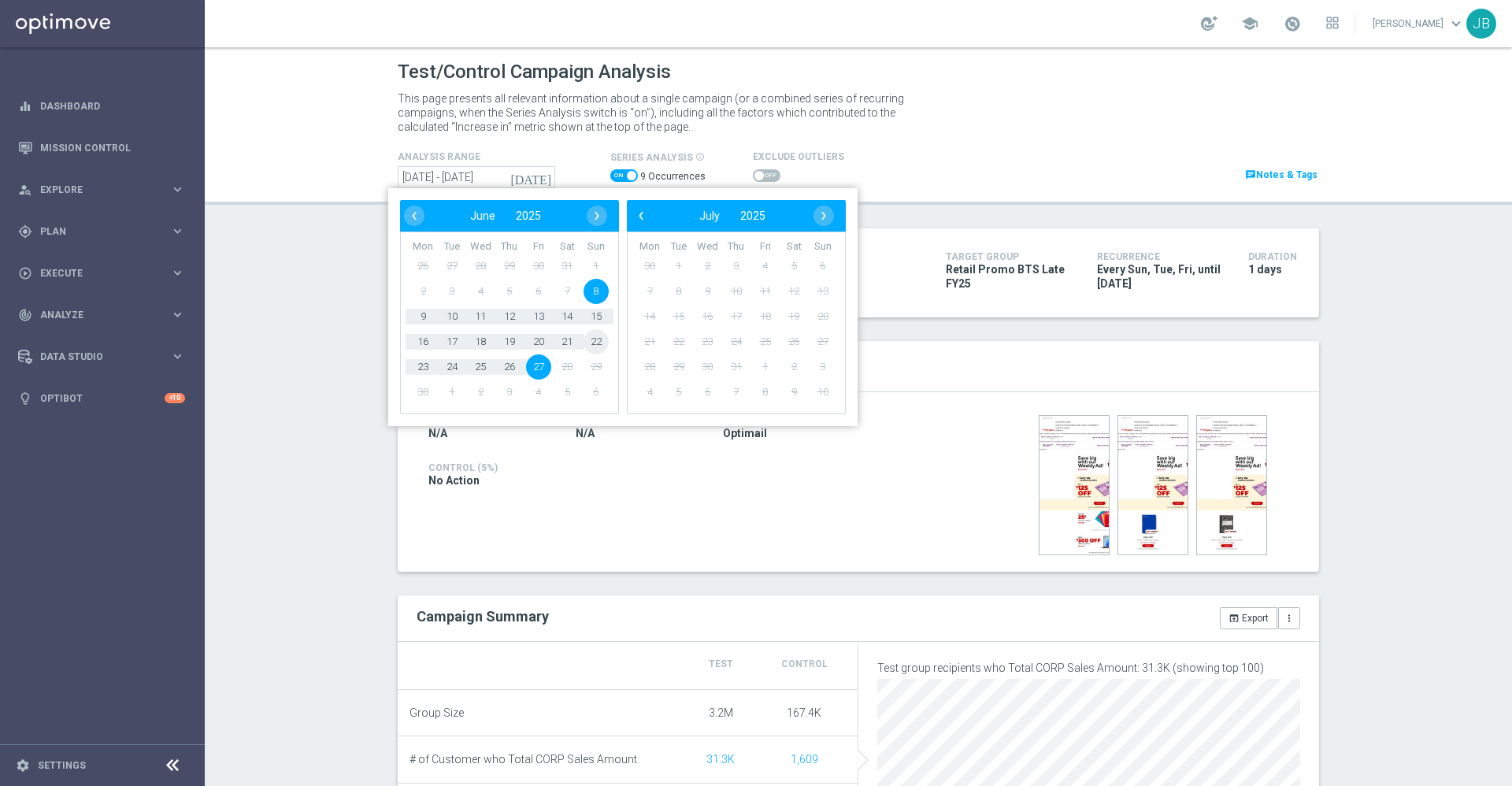
click at [598, 339] on span "22" at bounding box center [596, 341] width 25 height 25
type input "[DATE] - [DATE]"
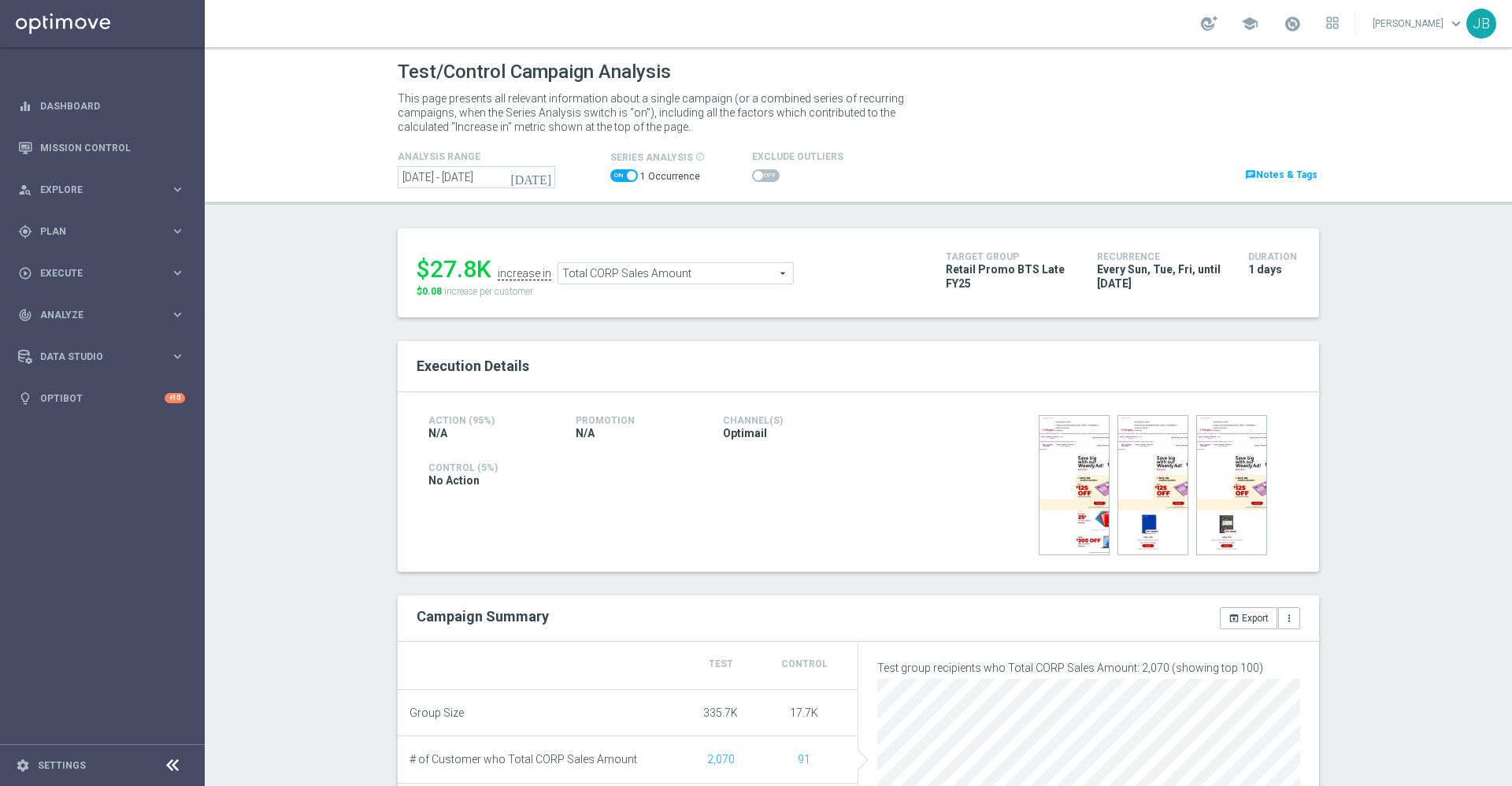
click at [627, 176] on span at bounding box center [631, 175] width 9 height 9
click at [622, 176] on input "checkbox" at bounding box center [625, 175] width 28 height 13
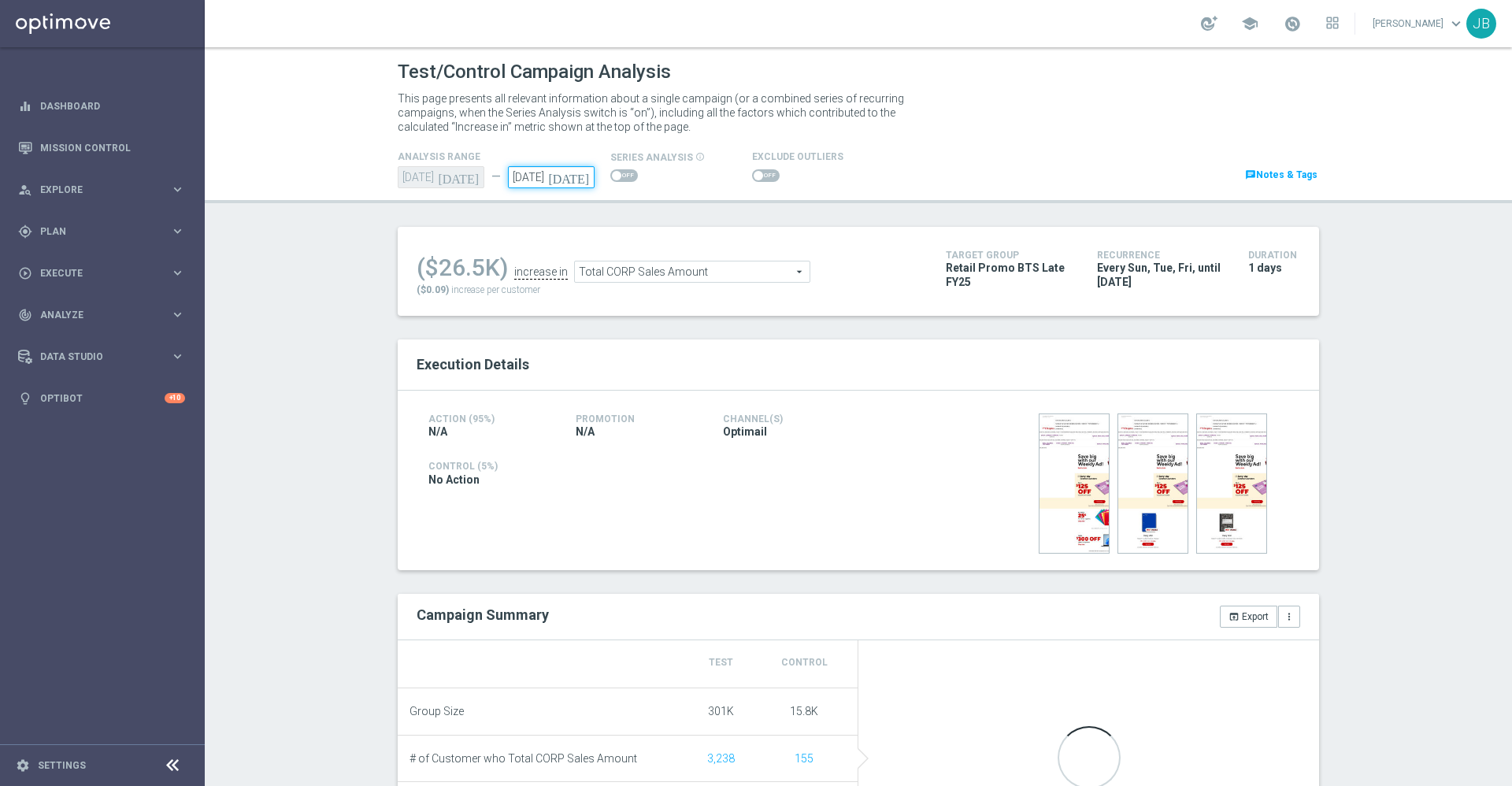
click at [512, 180] on input "[DATE]" at bounding box center [552, 177] width 87 height 22
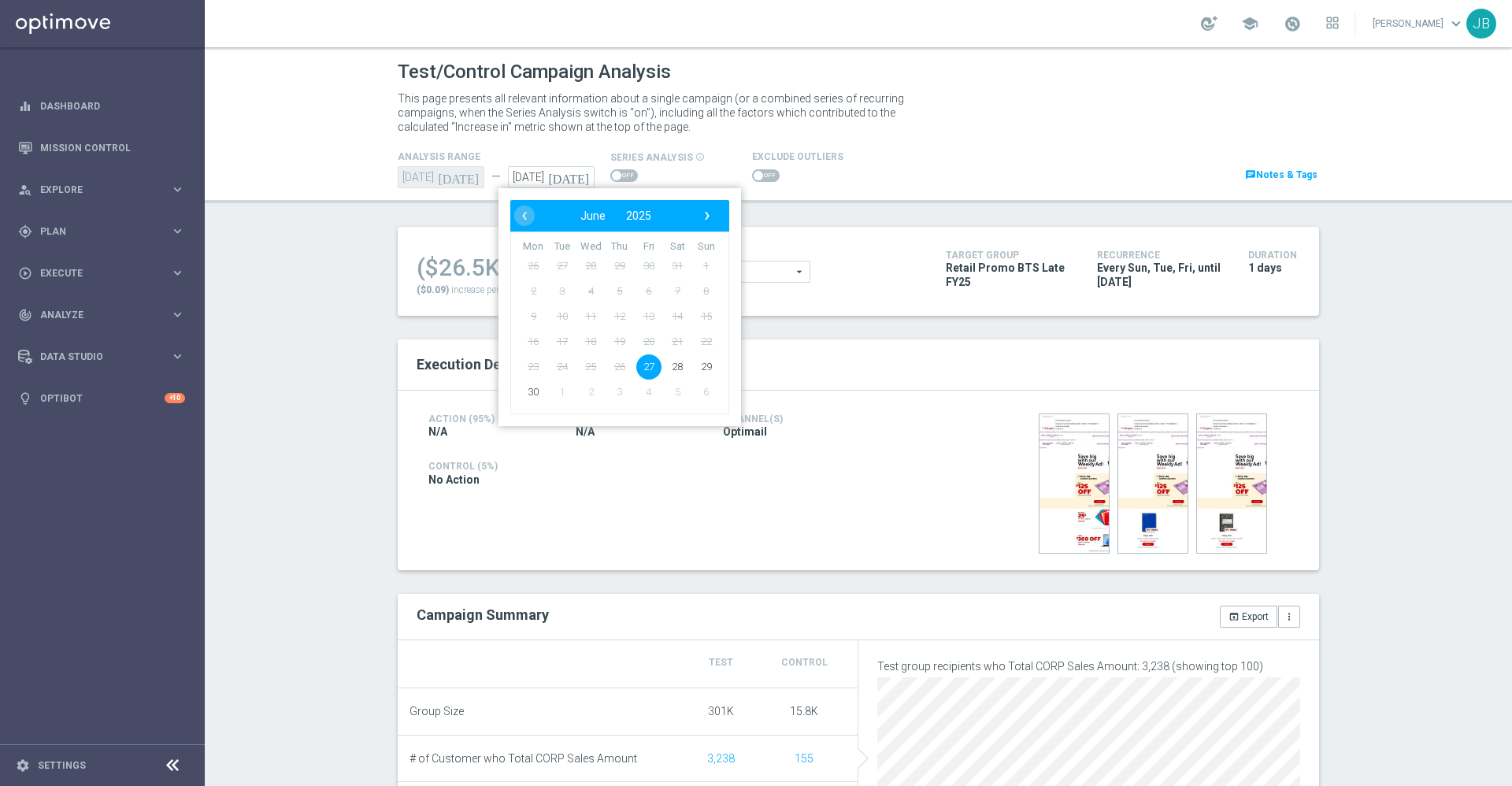
click at [441, 177] on div "[DATE] [DATE]" at bounding box center [441, 177] width 87 height 22
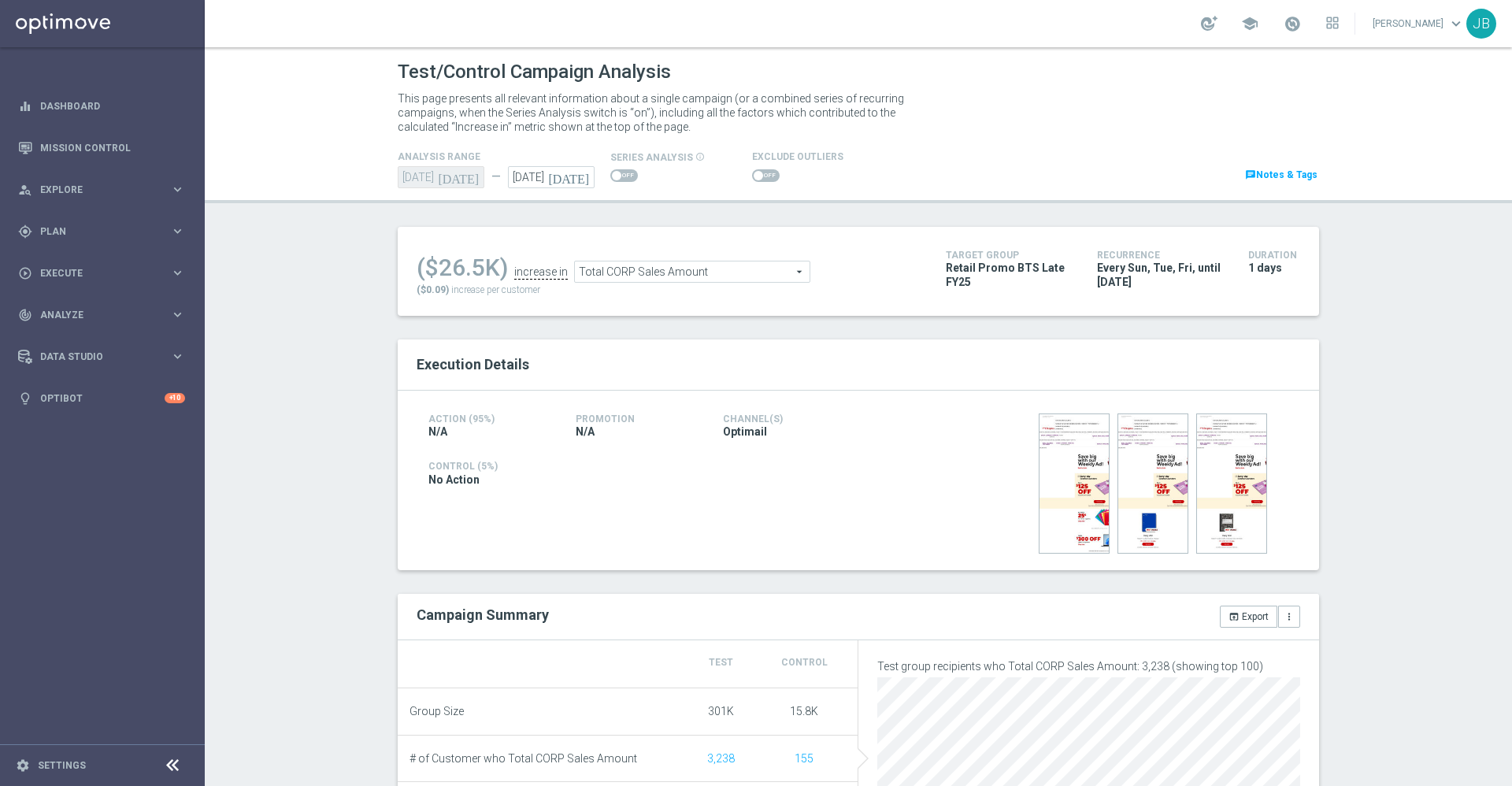
click at [461, 178] on icon "[DATE]" at bounding box center [461, 175] width 46 height 18
click at [574, 178] on icon "[DATE]" at bounding box center [571, 175] width 46 height 18
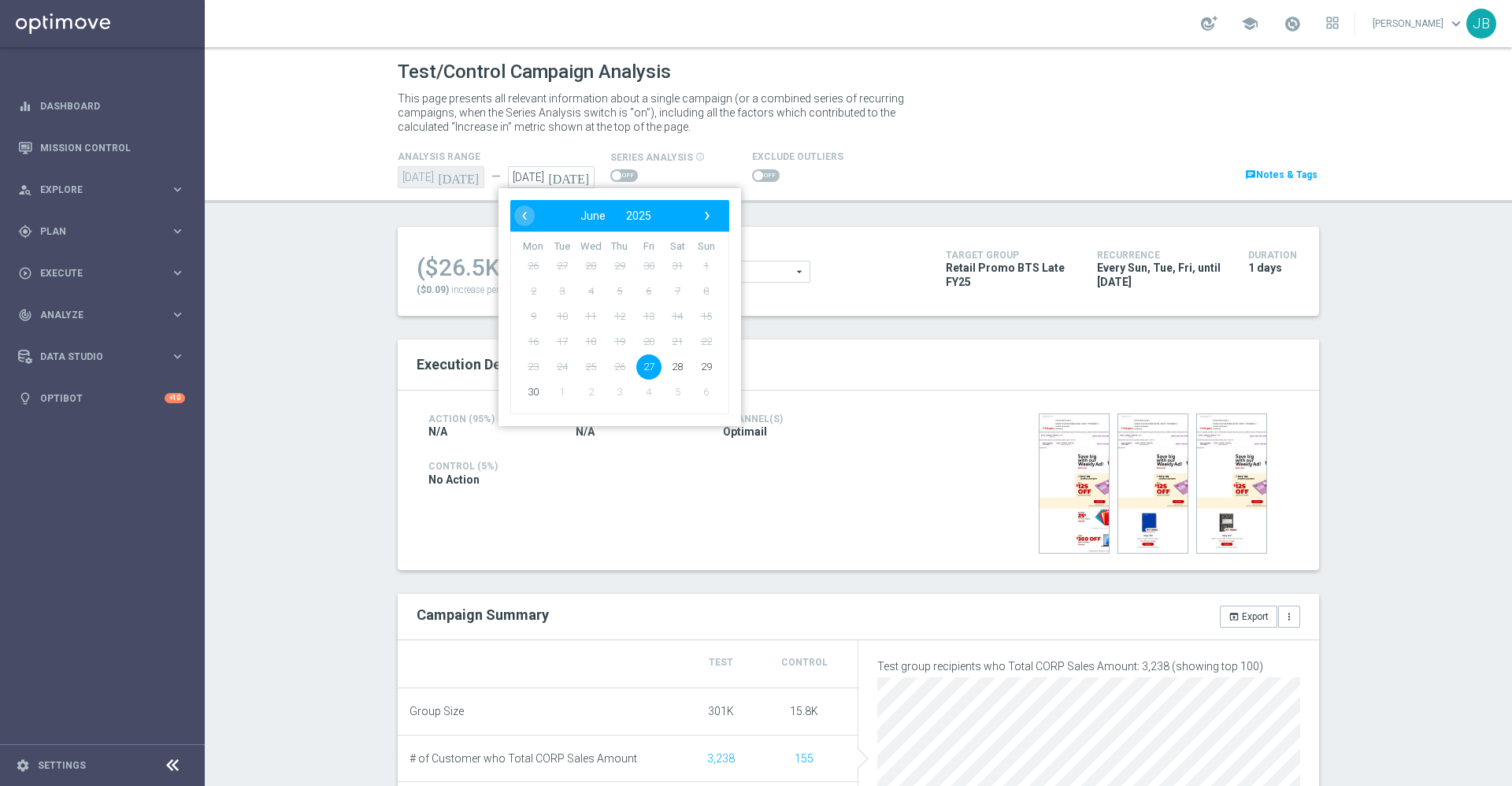
click at [862, 360] on h2 "Execution Details" at bounding box center [859, 364] width 884 height 18
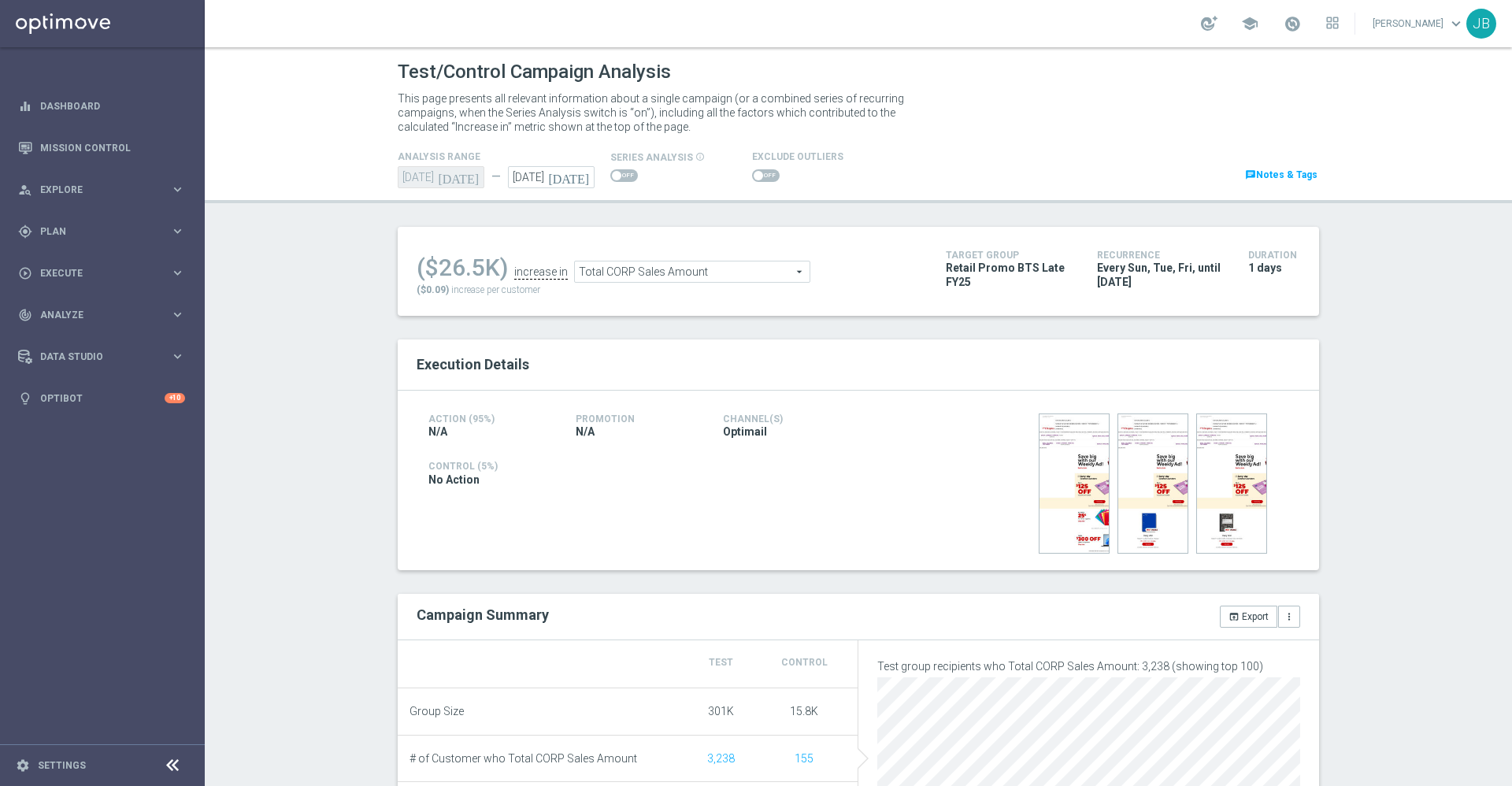
click at [459, 176] on icon "[DATE]" at bounding box center [461, 175] width 46 height 18
click at [612, 174] on span at bounding box center [625, 175] width 28 height 13
click at [612, 174] on input "checkbox" at bounding box center [625, 175] width 28 height 13
checkbox input "true"
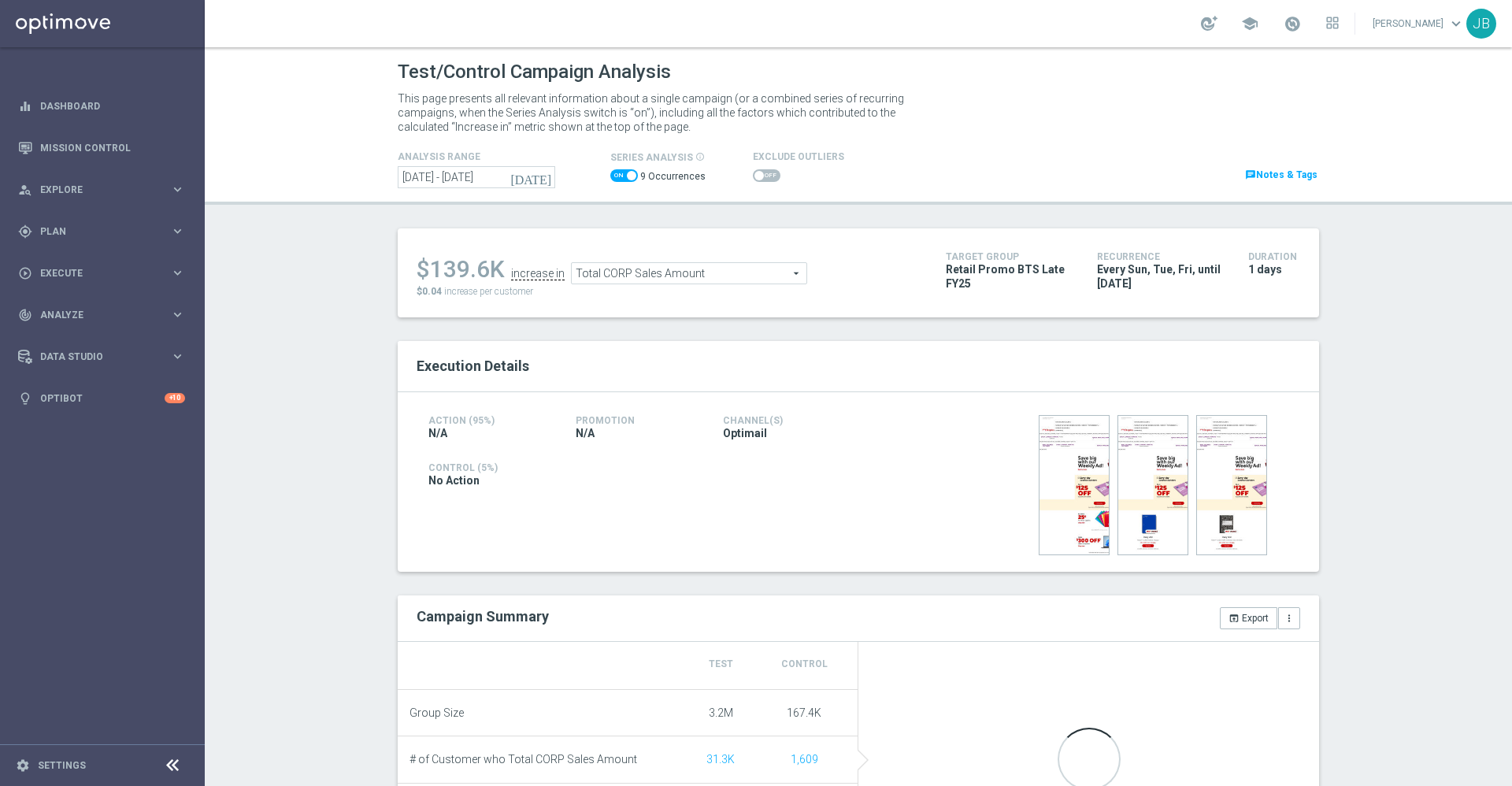
click at [535, 177] on icon "[DATE]" at bounding box center [531, 176] width 43 height 14
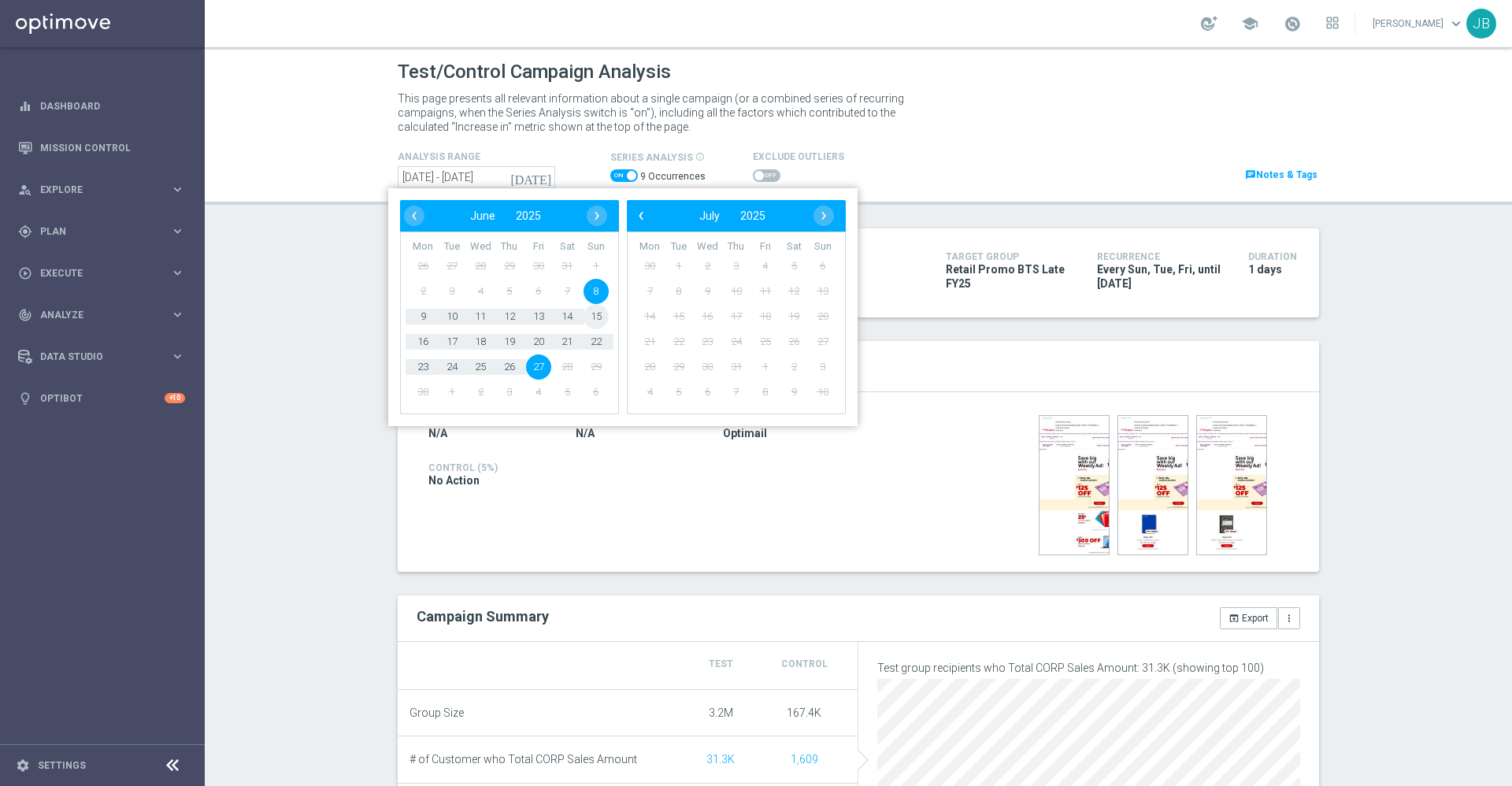
click at [593, 320] on span "15" at bounding box center [596, 316] width 25 height 25
click at [536, 368] on span "27" at bounding box center [538, 367] width 25 height 25
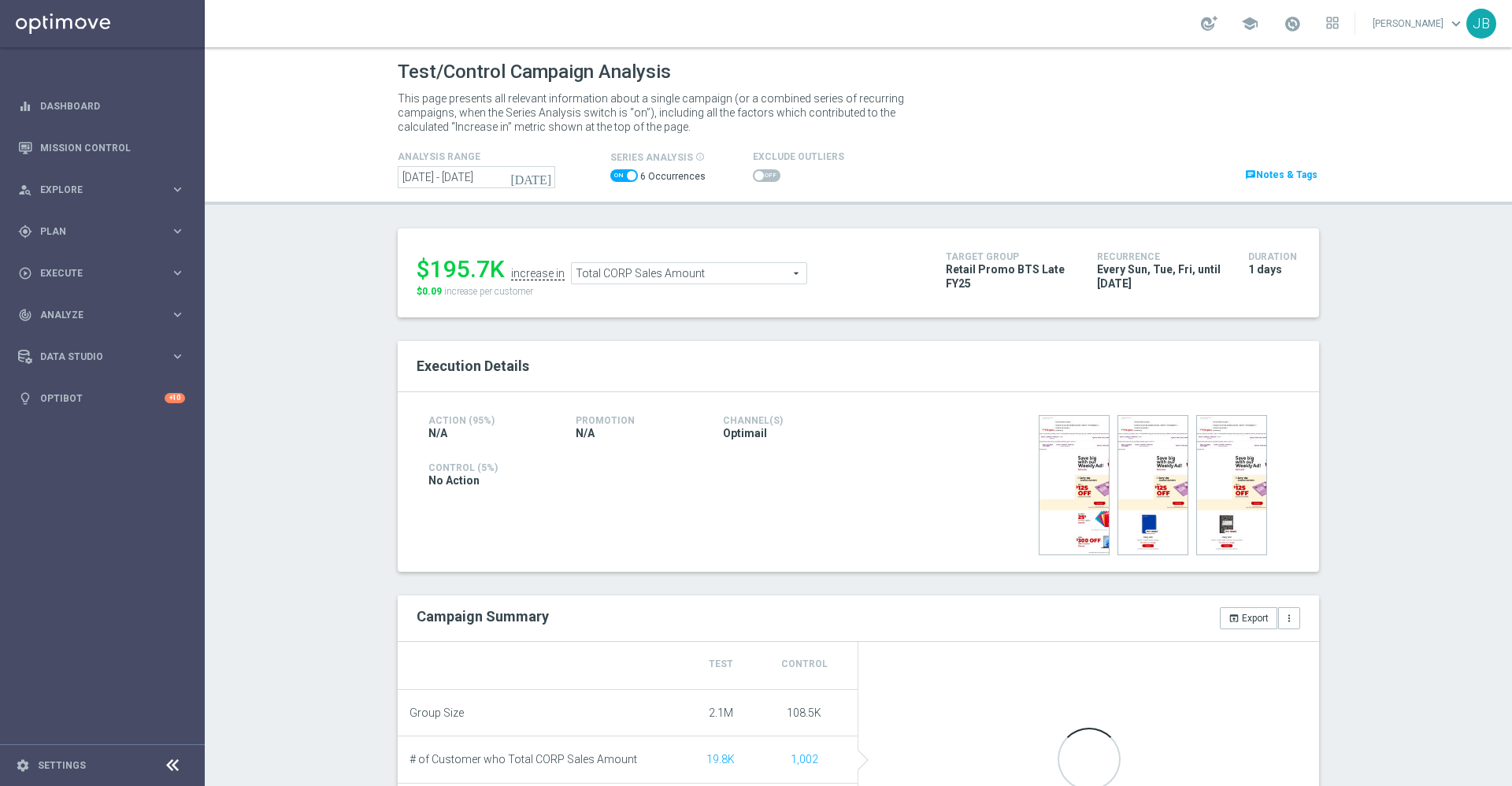
click at [533, 175] on icon "[DATE]" at bounding box center [531, 176] width 43 height 14
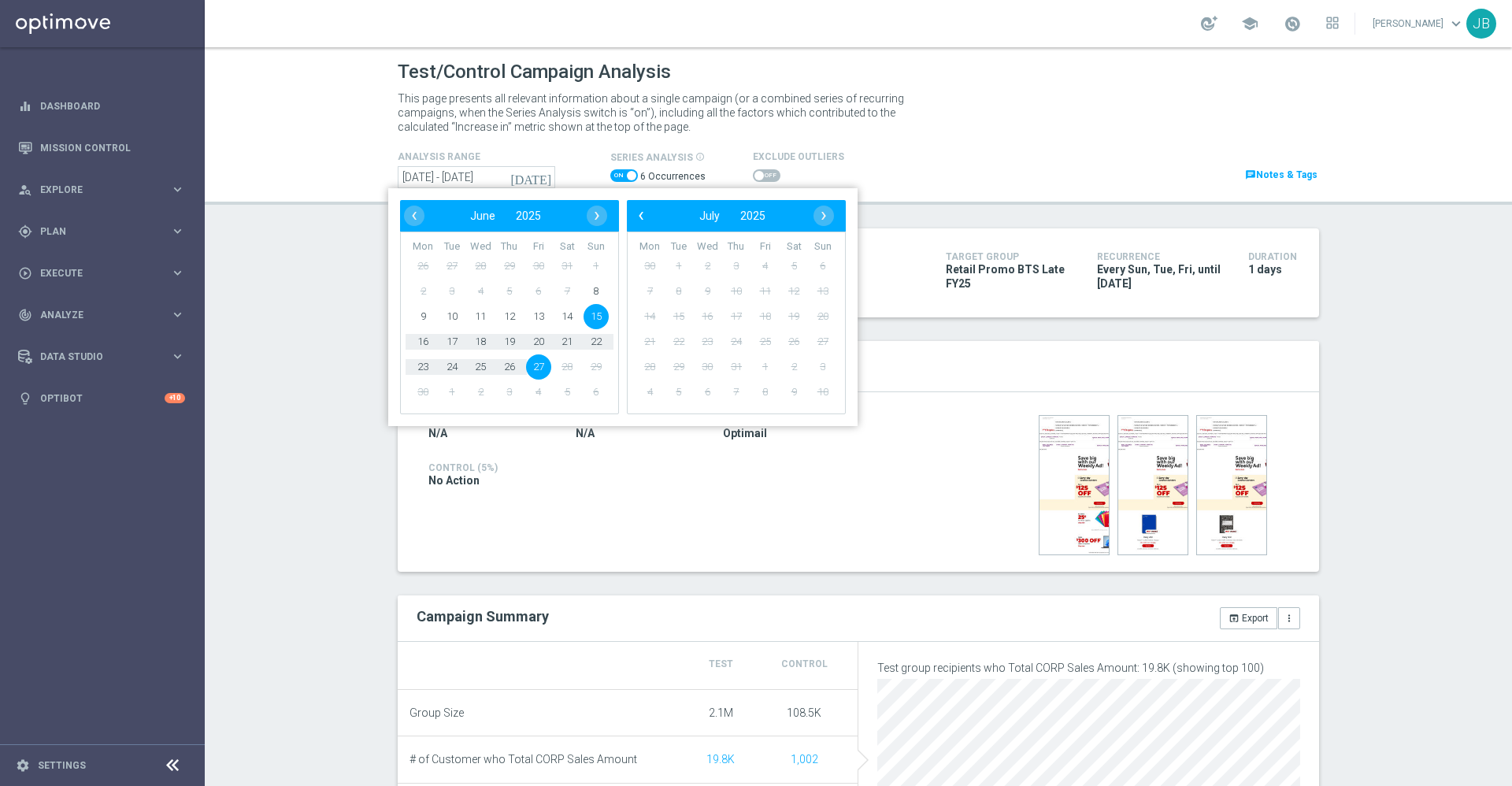
click at [595, 317] on span "15" at bounding box center [596, 316] width 25 height 25
click at [595, 290] on span "8" at bounding box center [596, 291] width 25 height 25
click at [540, 367] on span "27" at bounding box center [538, 367] width 25 height 25
type input "[DATE] - [DATE]"
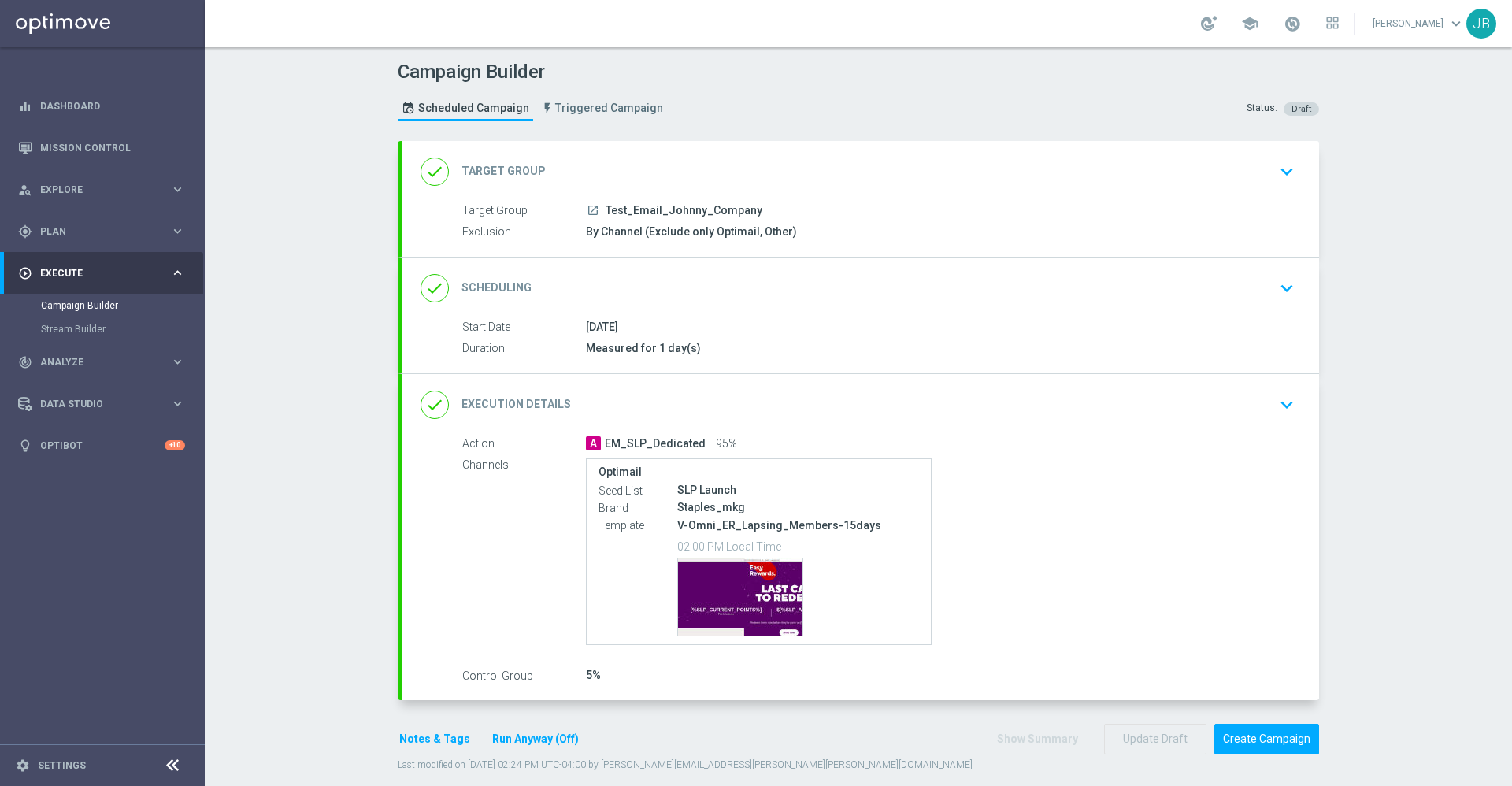
type input "Test_Email_Johnny_Company"
click at [472, 286] on h2 "Scheduling" at bounding box center [496, 287] width 70 height 15
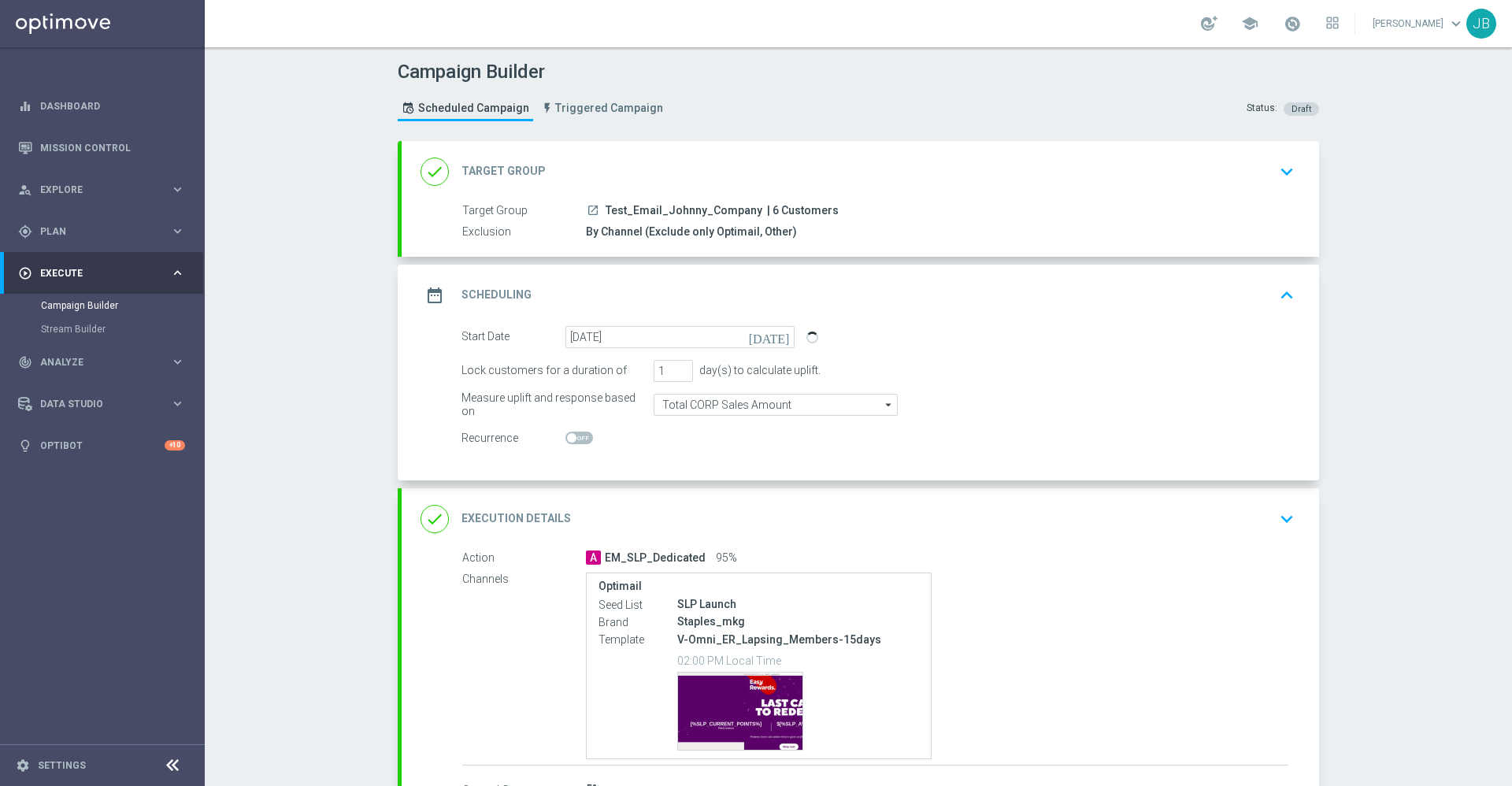
click at [776, 337] on icon "[DATE]" at bounding box center [773, 334] width 46 height 18
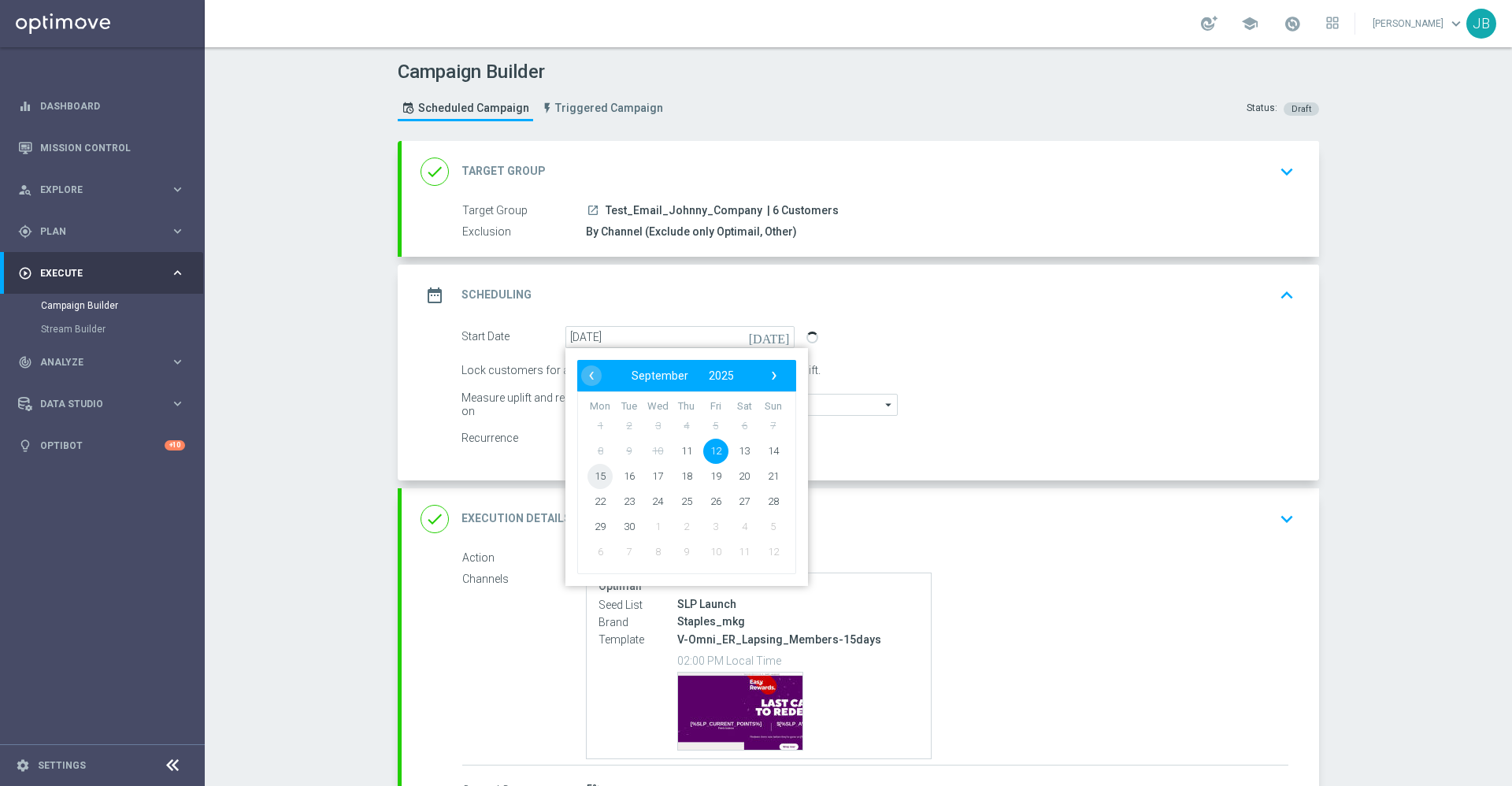
click at [597, 474] on span "15" at bounding box center [600, 475] width 25 height 25
type input "[DATE]"
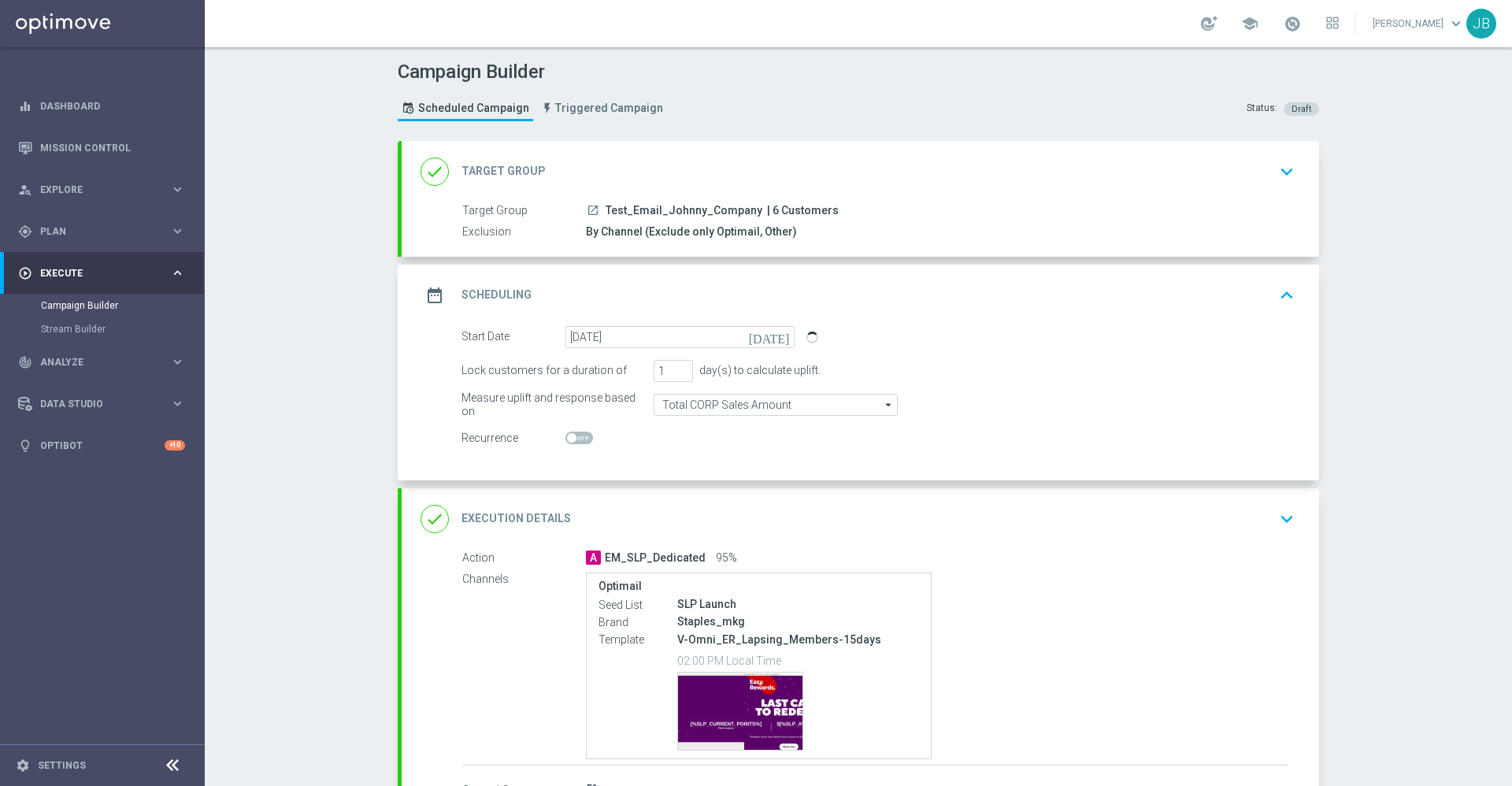
scroll to position [131, 0]
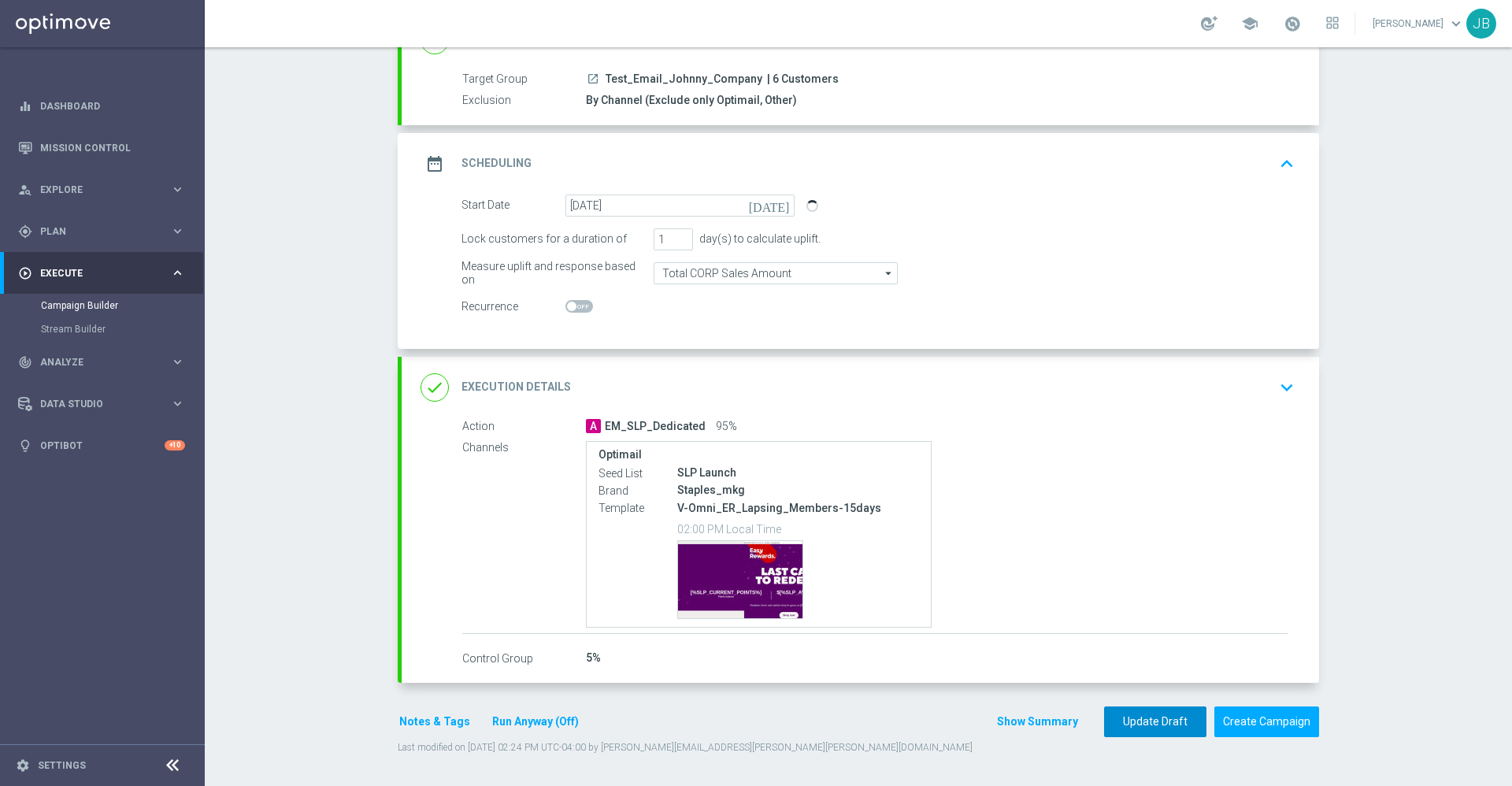
drag, startPoint x: 1152, startPoint y: 711, endPoint x: 1132, endPoint y: 413, distance: 298.7
click at [1132, 413] on form "done Target Group keyboard_arrow_down Target Group launch Test_Email_Johnny_Com…" at bounding box center [858, 381] width 921 height 744
click at [1150, 713] on button "Update Draft" at bounding box center [1155, 721] width 103 height 30
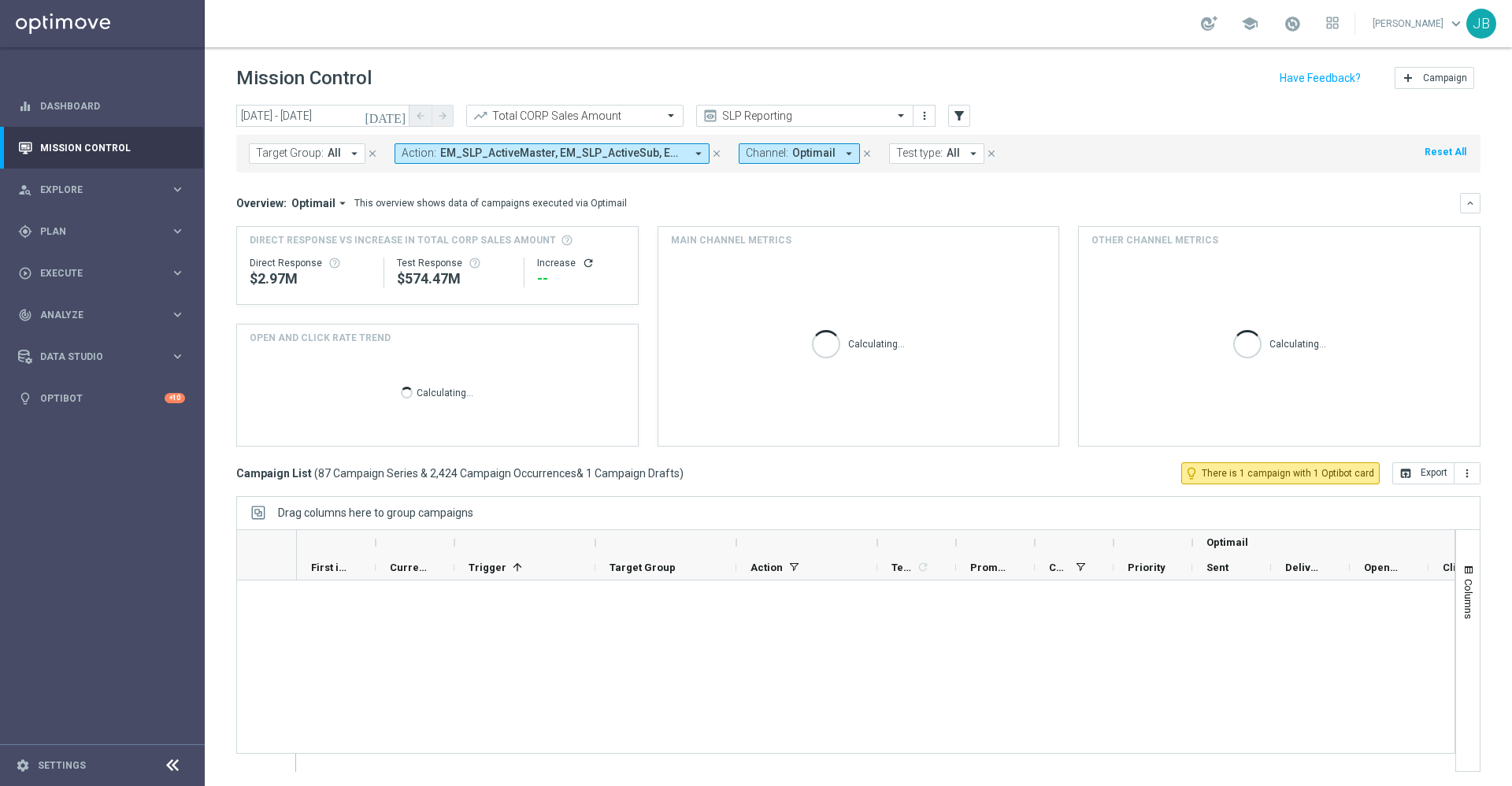
scroll to position [1542, 0]
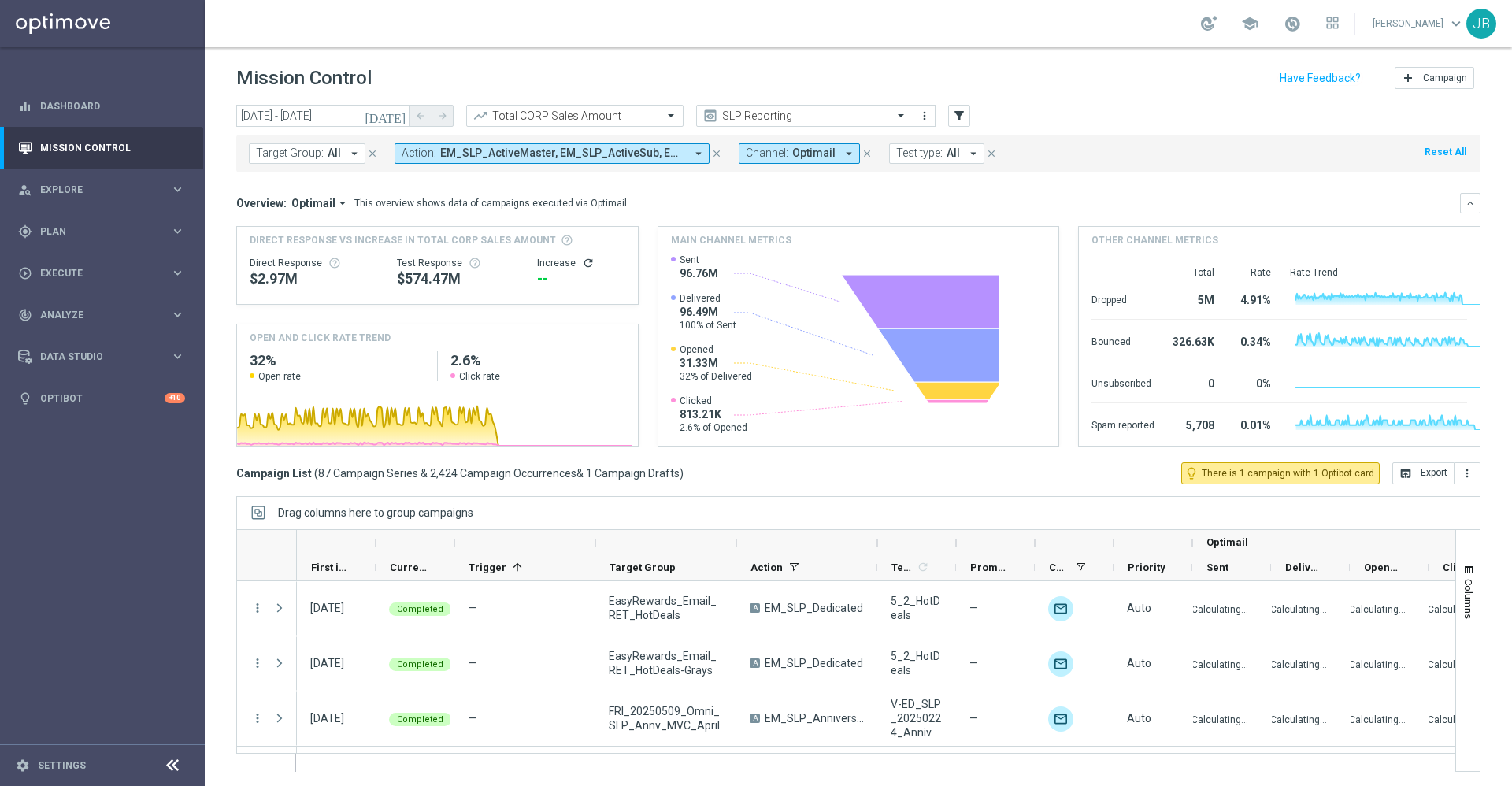
click at [397, 115] on icon "[DATE]" at bounding box center [386, 115] width 43 height 14
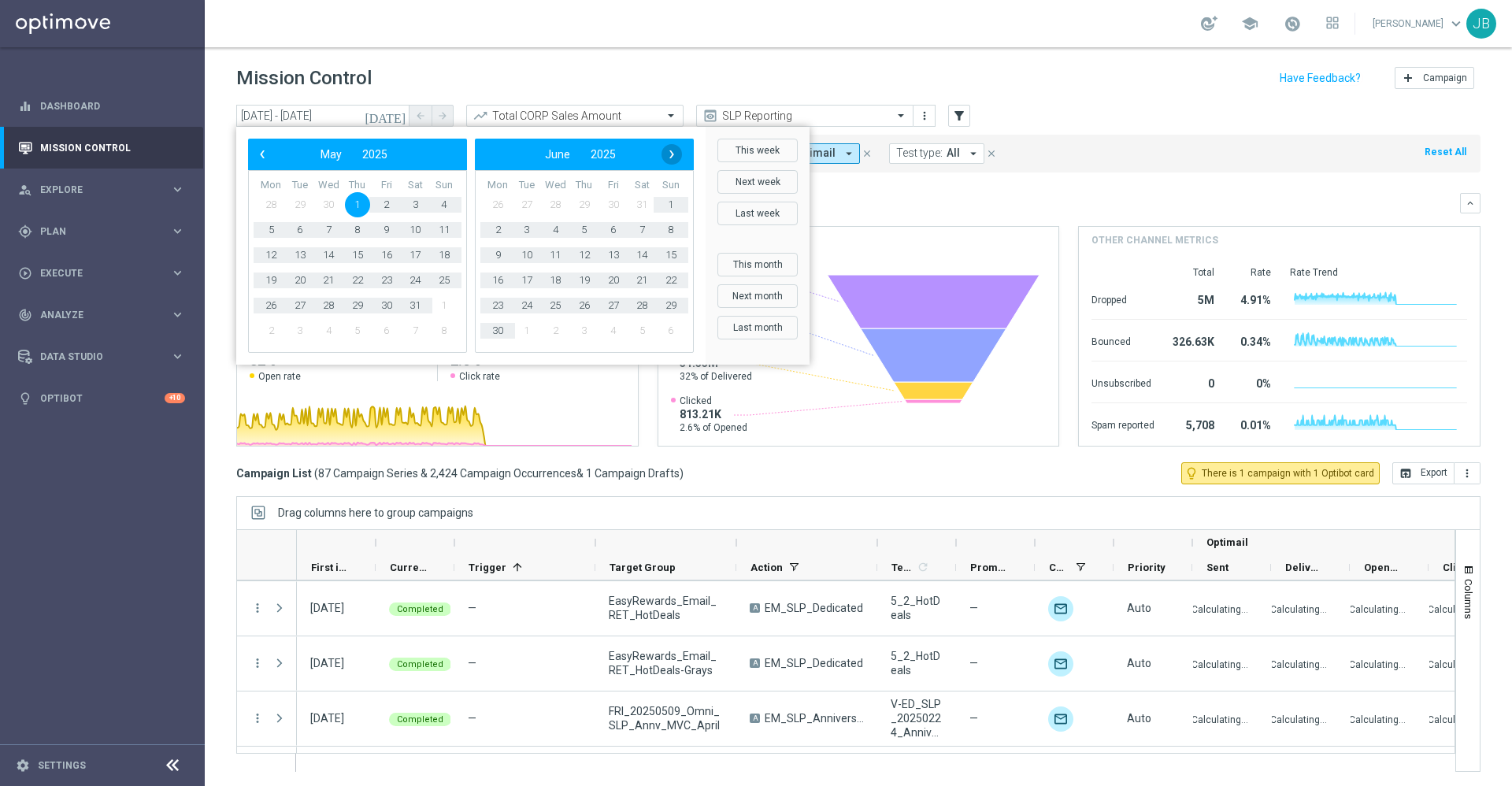
click at [673, 159] on span "›" at bounding box center [672, 154] width 20 height 20
click at [737, 154] on button "This week" at bounding box center [757, 151] width 80 height 24
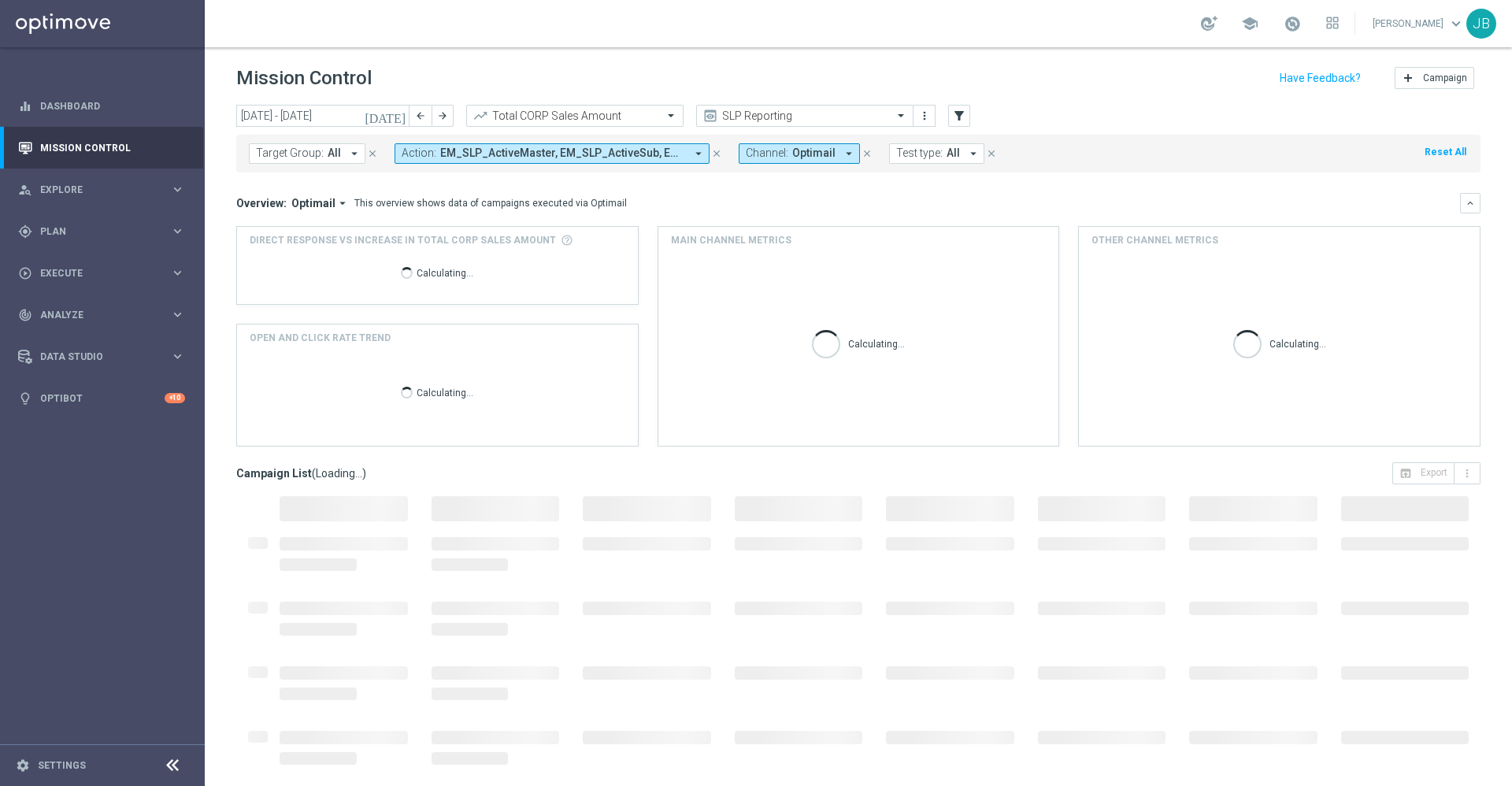
click at [399, 118] on icon "[DATE]" at bounding box center [386, 115] width 43 height 14
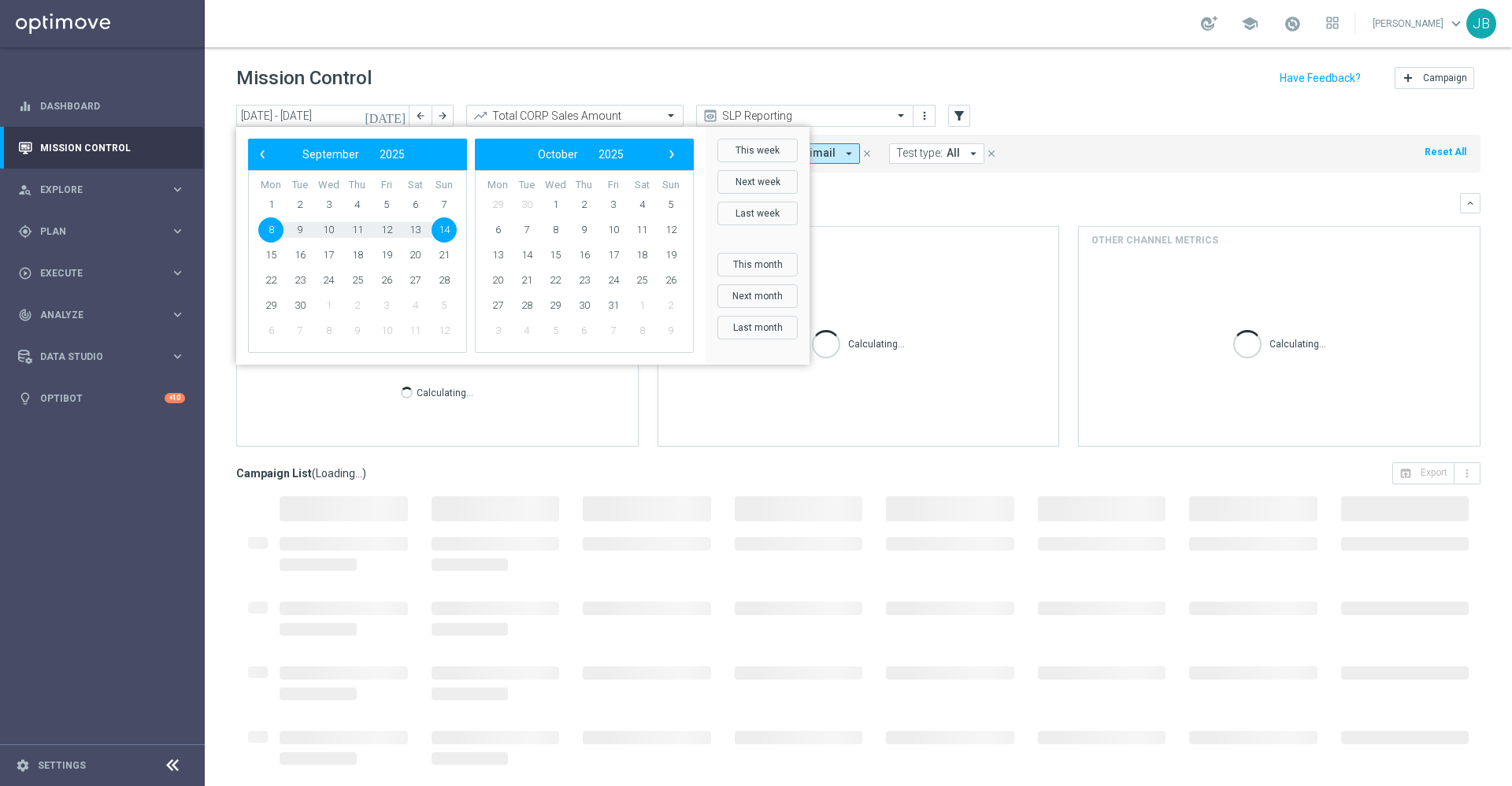
click at [274, 231] on span "8" at bounding box center [271, 229] width 25 height 25
click at [451, 256] on span "21" at bounding box center [444, 255] width 25 height 25
type input "[DATE] - [DATE]"
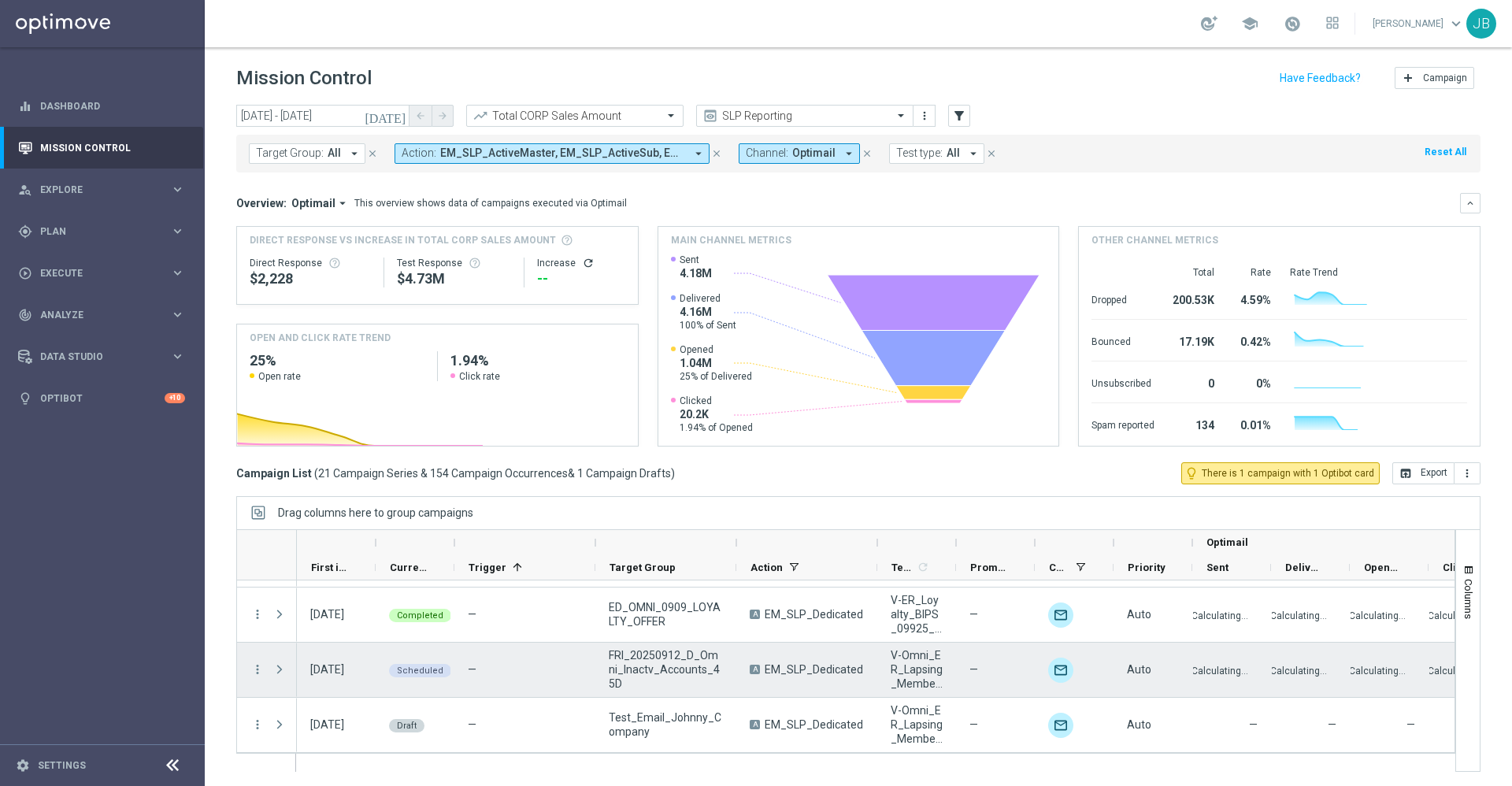
scroll to position [2, 0]
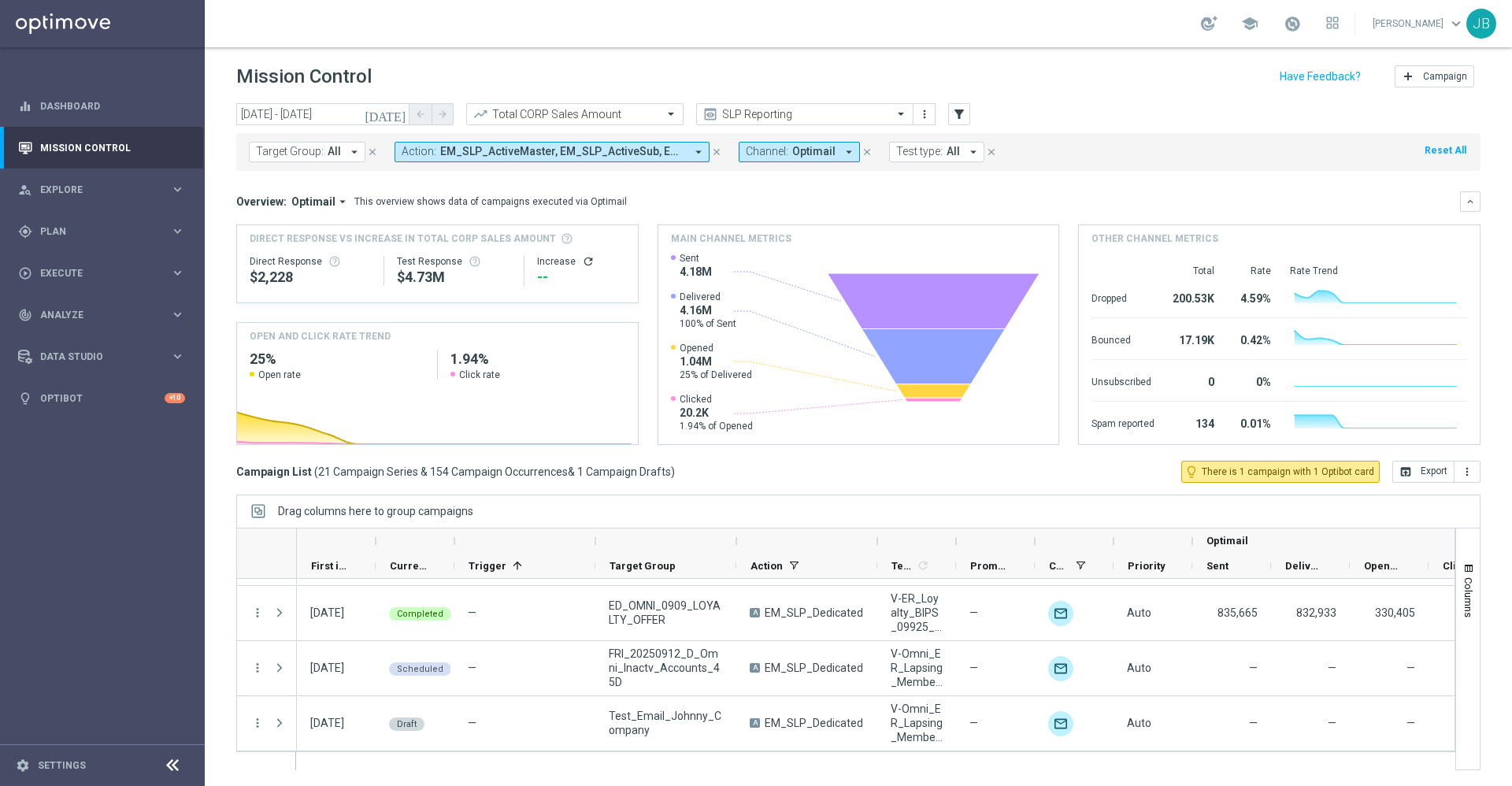
click at [348, 153] on icon "arrow_drop_down" at bounding box center [354, 151] width 14 height 14
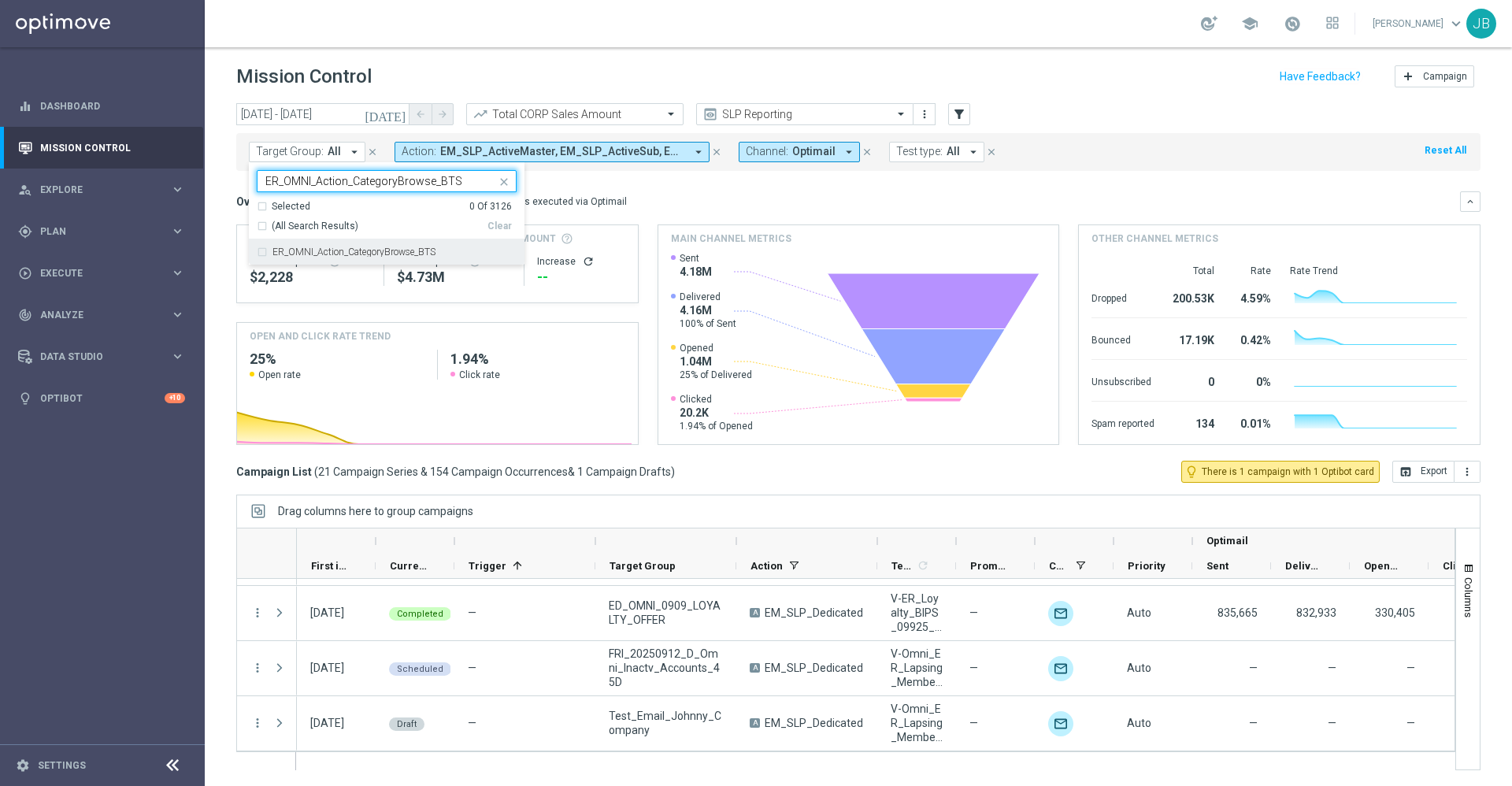
click at [353, 250] on label "ER_OMNI_Action_CategoryBrowse_BTS" at bounding box center [354, 252] width 163 height 9
type input "ER_OMNI_Action_CategoryBrowse_BTS"
drag, startPoint x: 471, startPoint y: 178, endPoint x: 224, endPoint y: 176, distance: 247.0
click at [224, 176] on div "[DATE] [DATE] - [DATE] arrow_back arrow_forward Total CORP Sales Amount trendin…" at bounding box center [859, 437] width 1308 height 667
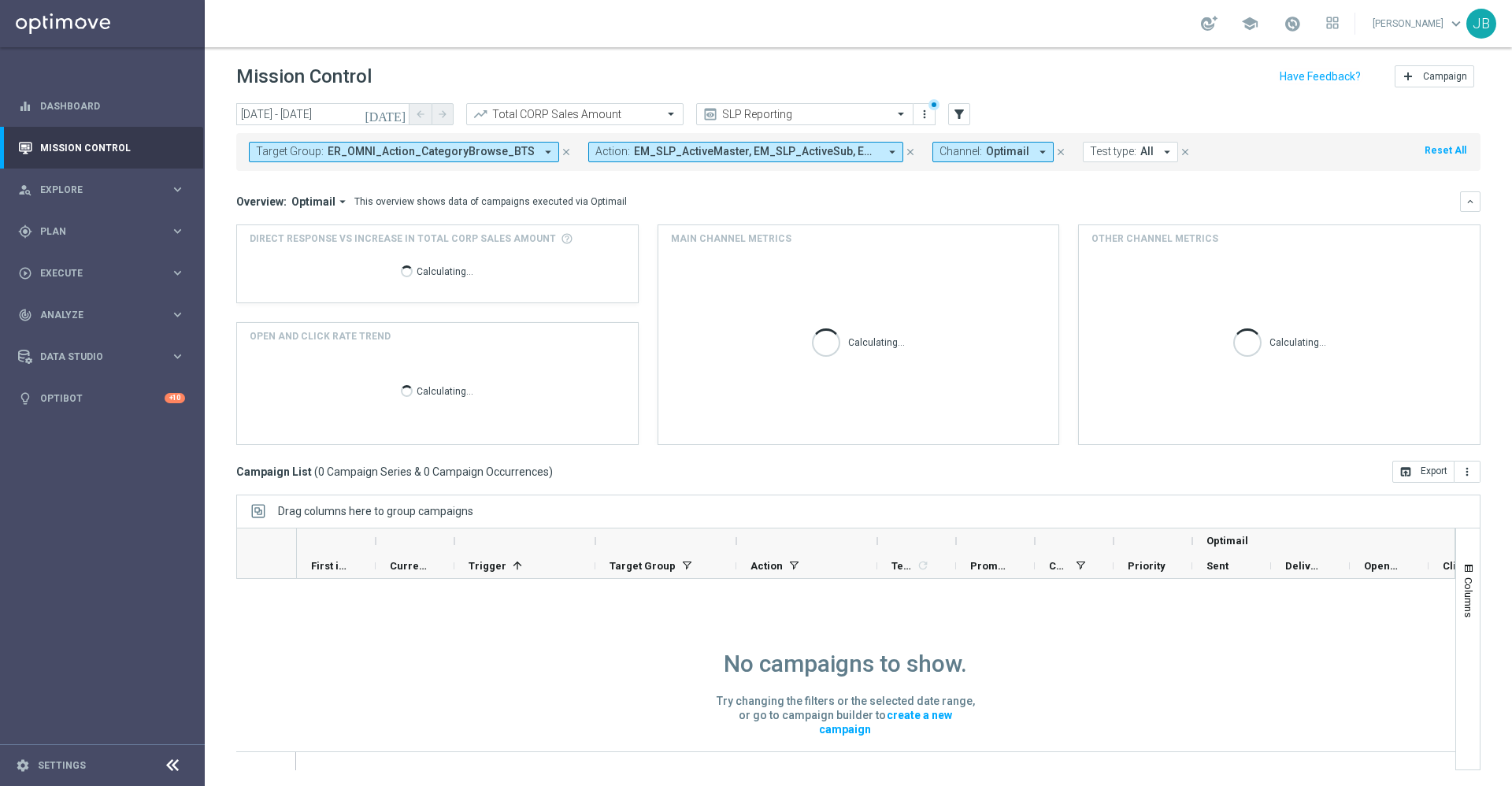
scroll to position [1, 0]
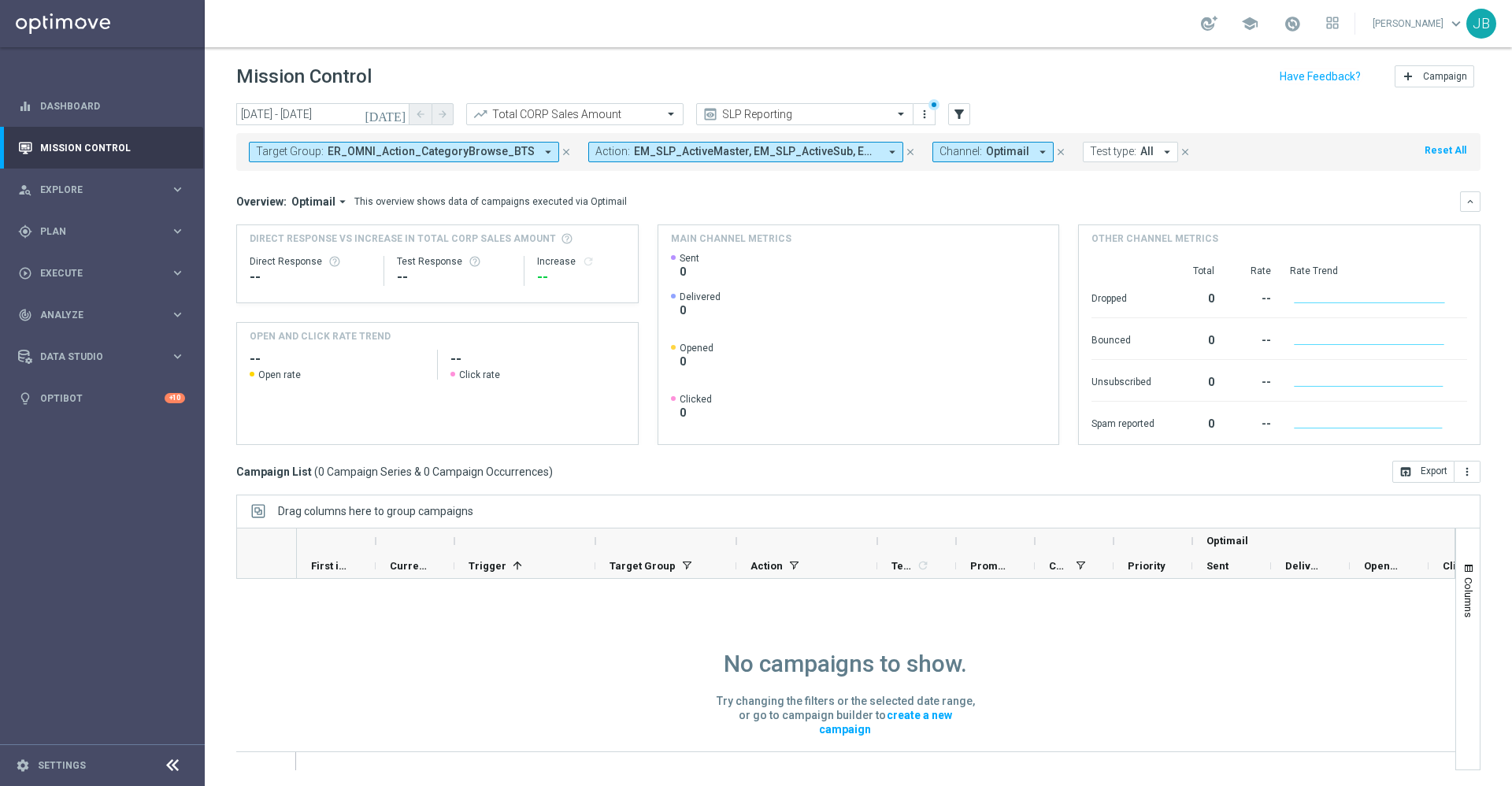
click at [371, 148] on span "ER_OMNI_Action_CategoryBrowse_BTS" at bounding box center [432, 151] width 207 height 13
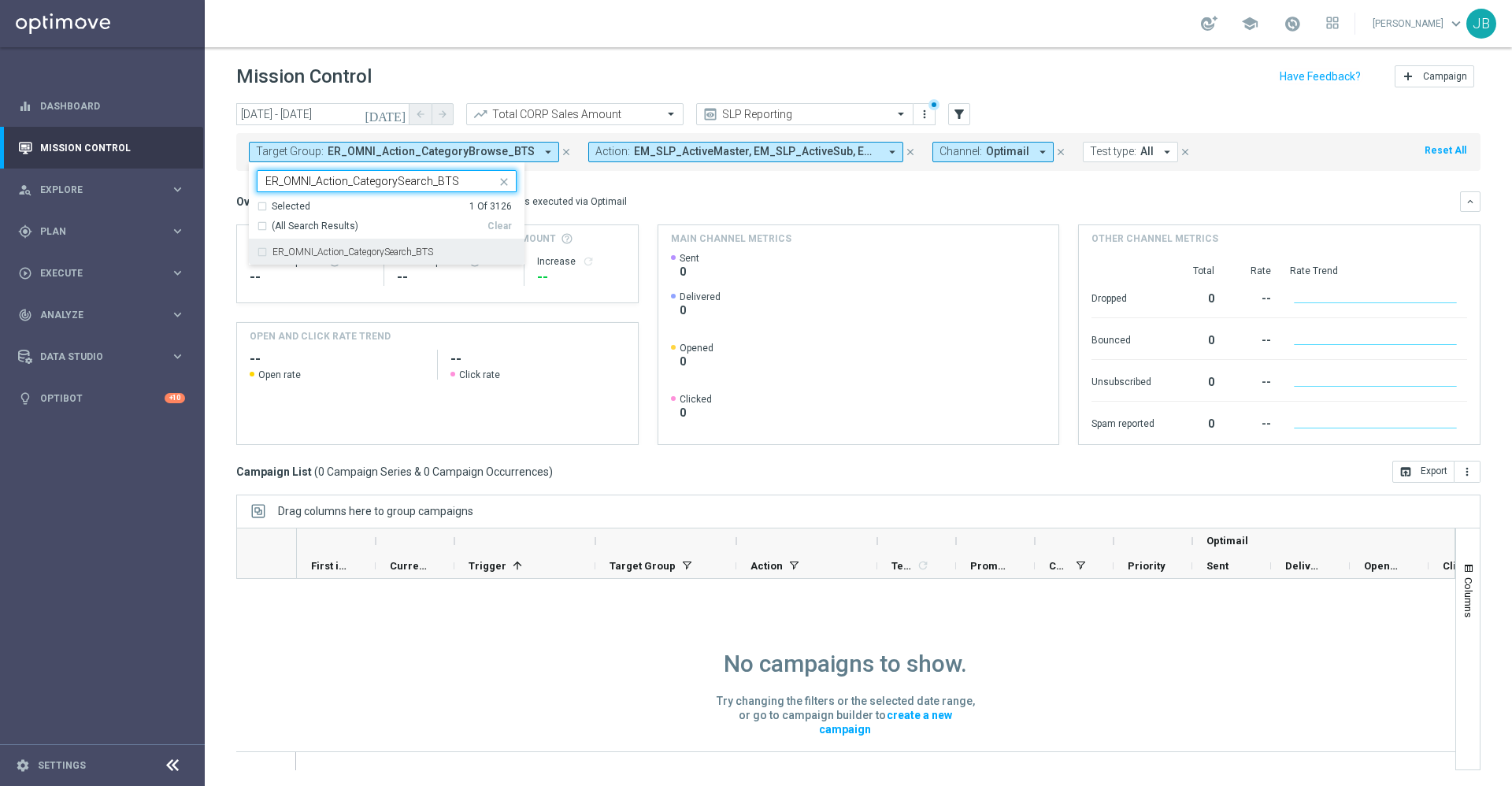
click at [385, 245] on div "ER_OMNI_Action_CategorySearch_BTS" at bounding box center [386, 251] width 260 height 25
type input "ER_OMNI_Action_CategorySearch_BTS"
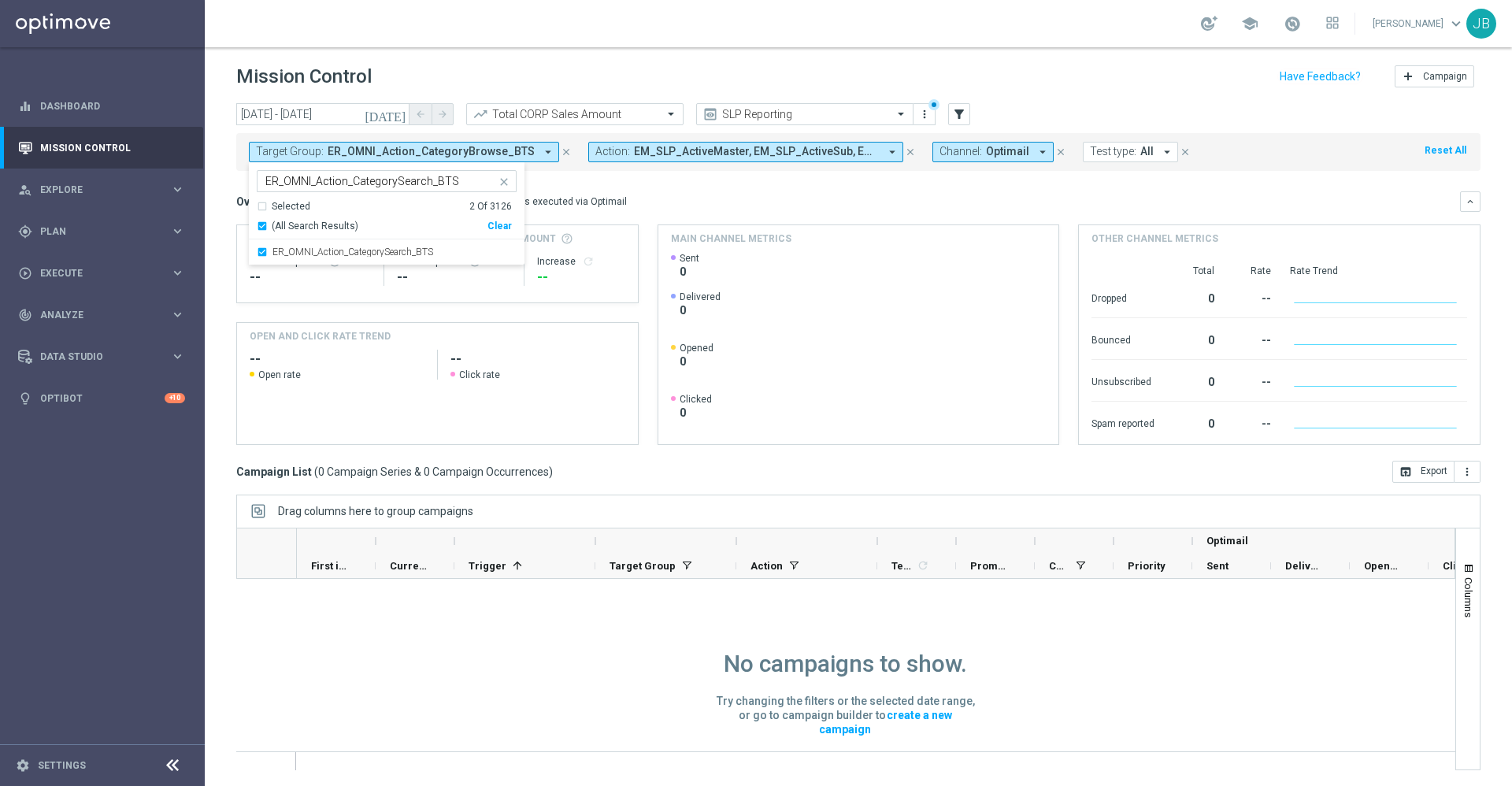
drag, startPoint x: 468, startPoint y: 166, endPoint x: 266, endPoint y: 187, distance: 203.1
click at [266, 187] on div "Selected 2 of 3126 ER_OMNI_Action_CategorySearch_BTS Selected 2 Of 3126 (All Se…" at bounding box center [386, 214] width 275 height 103
drag, startPoint x: 451, startPoint y: 178, endPoint x: 213, endPoint y: 171, distance: 238.1
click at [213, 171] on div "[DATE] [DATE] - [DATE] arrow_back arrow_forward Total CORP Sales Amount trendin…" at bounding box center [859, 437] width 1308 height 667
click at [365, 151] on span "ER_OMNI_Action_CategoryBrowse_BTS, ER_OMNI_Action_CategorySearch_BTS" at bounding box center [433, 151] width 212 height 13
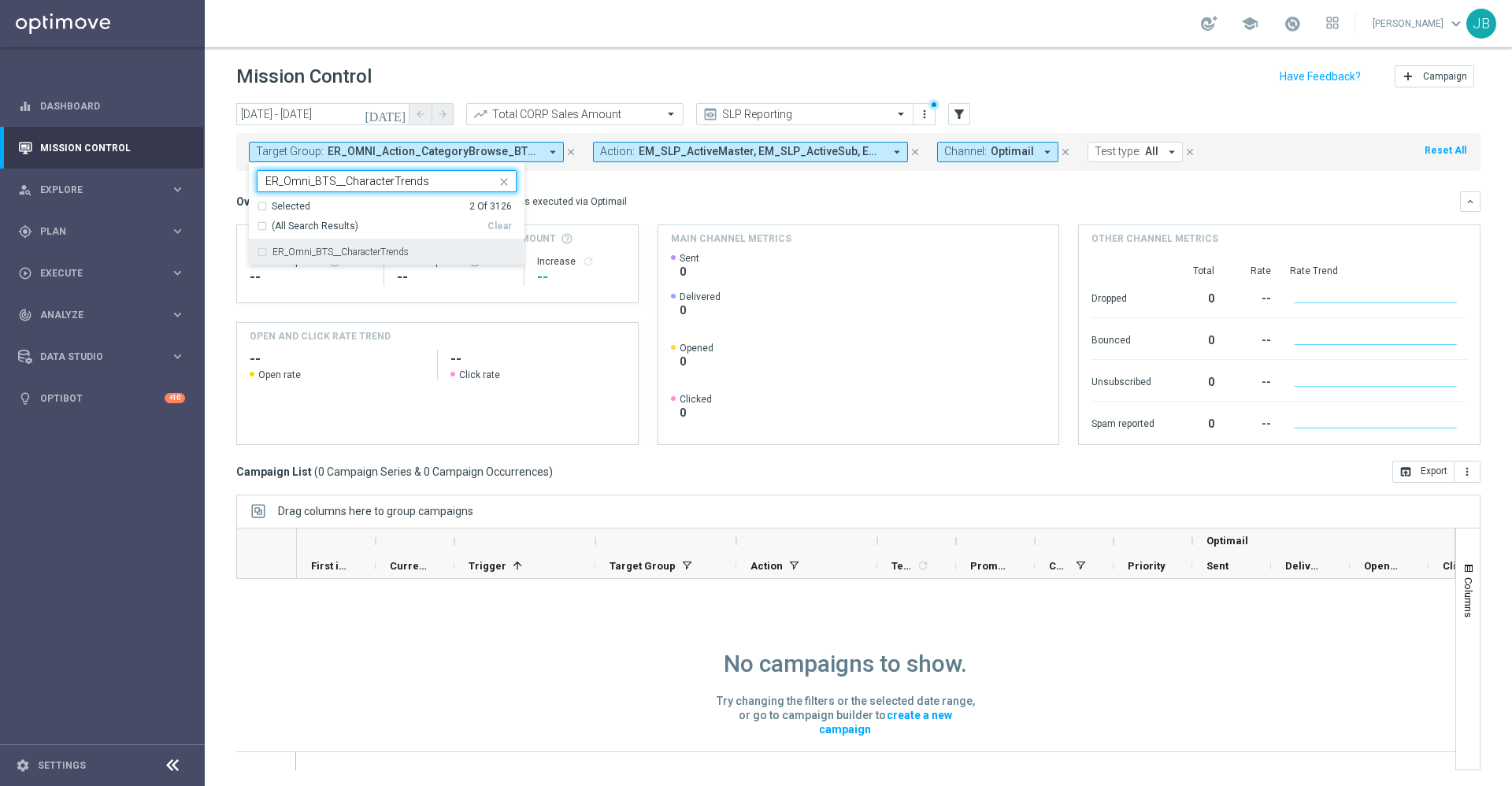
click at [373, 257] on div "ER_Omni_BTS__CharacterTrends" at bounding box center [386, 251] width 260 height 25
type input "ER_Omni_BTS__CharacterTrends"
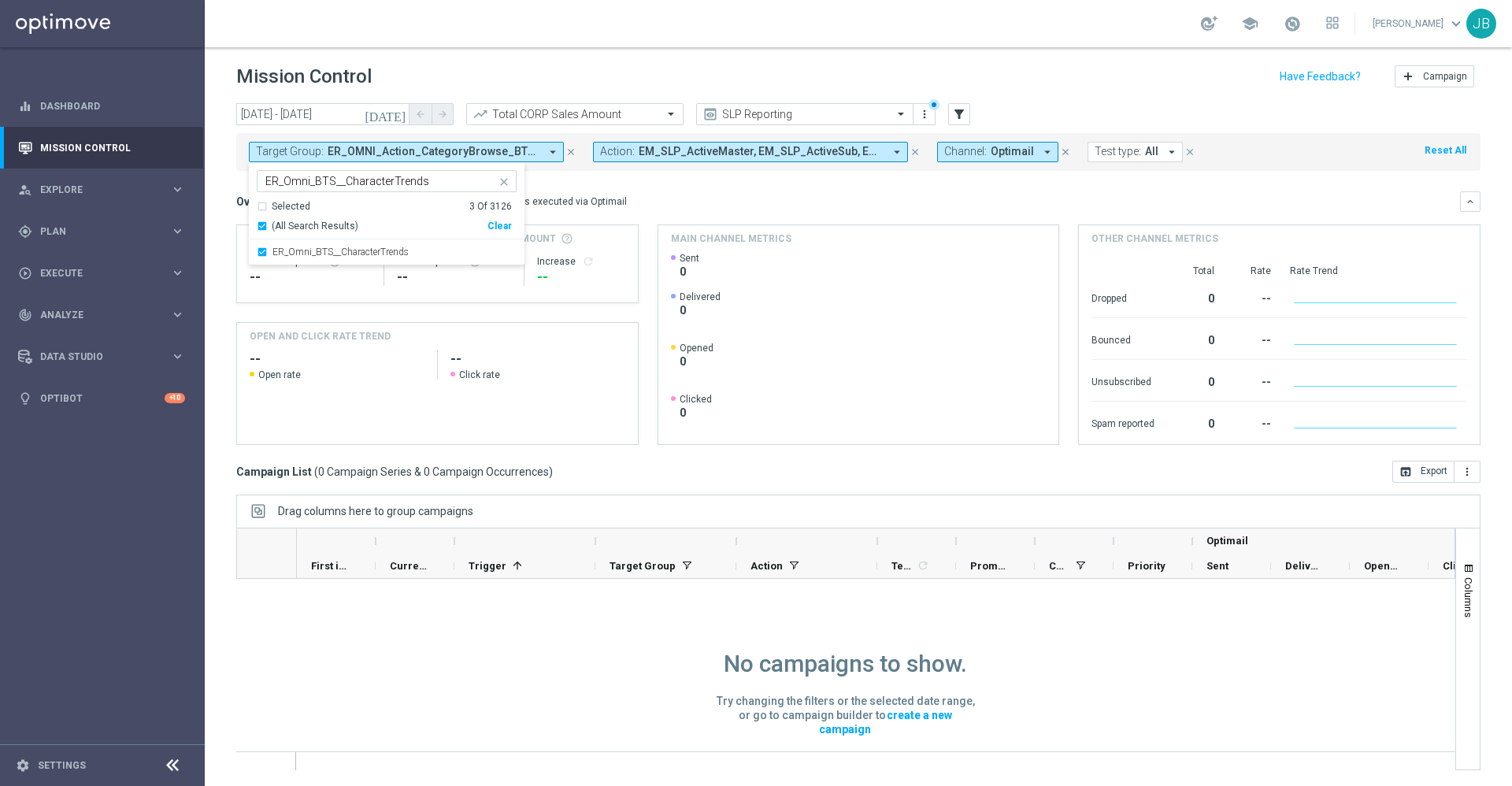
click at [797, 207] on div "Overview: Optimail arrow_drop_down This overview shows data of campaigns execut…" at bounding box center [848, 201] width 1224 height 14
click at [786, 116] on input "text" at bounding box center [789, 115] width 168 height 13
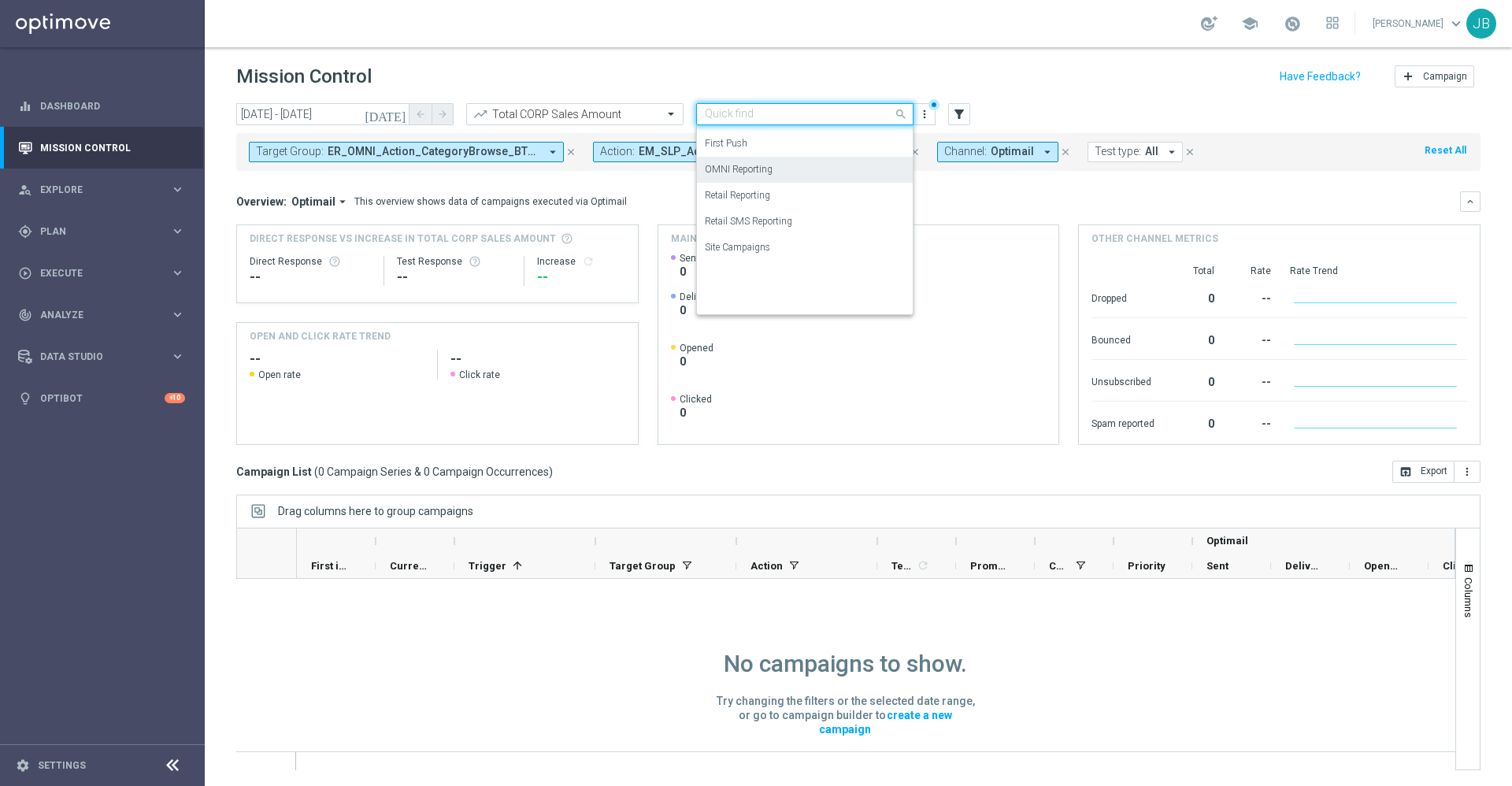
scroll to position [0, 0]
click at [735, 143] on label "Analysis" at bounding box center [723, 138] width 35 height 13
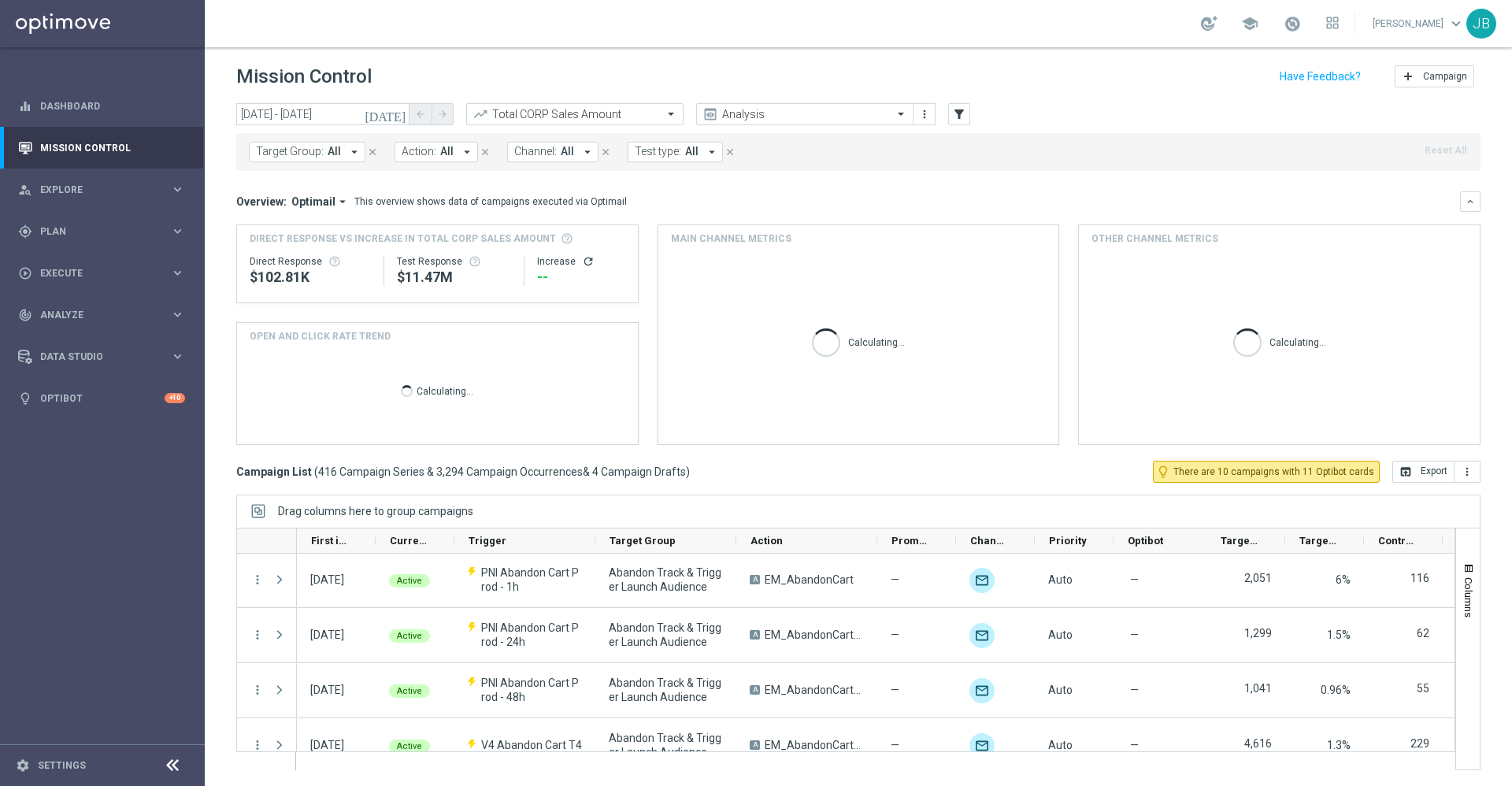
click at [336, 152] on span "All" at bounding box center [335, 151] width 13 height 13
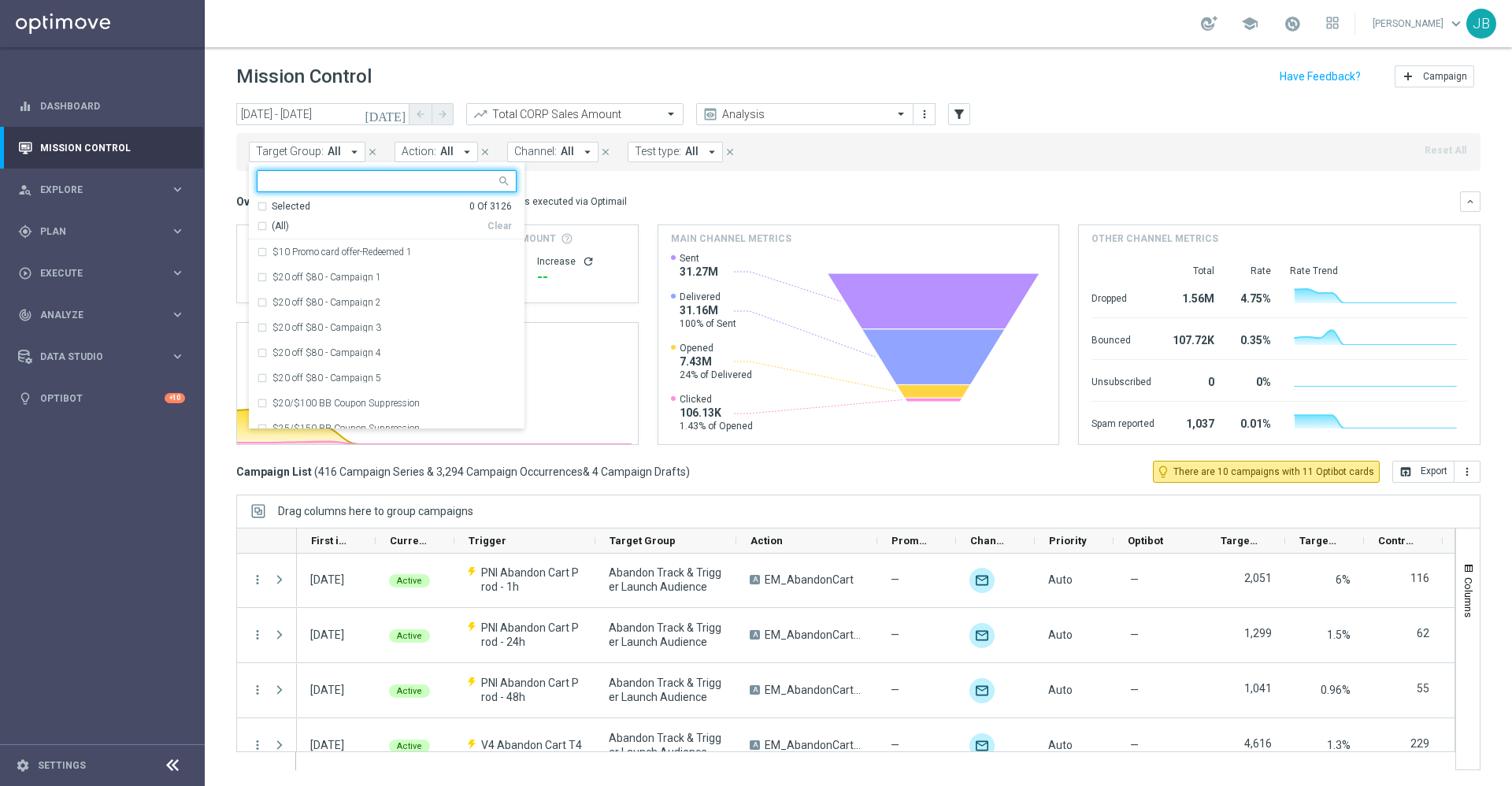
paste input "ER_OMNI_Action_CategoryBrowse_BTS"
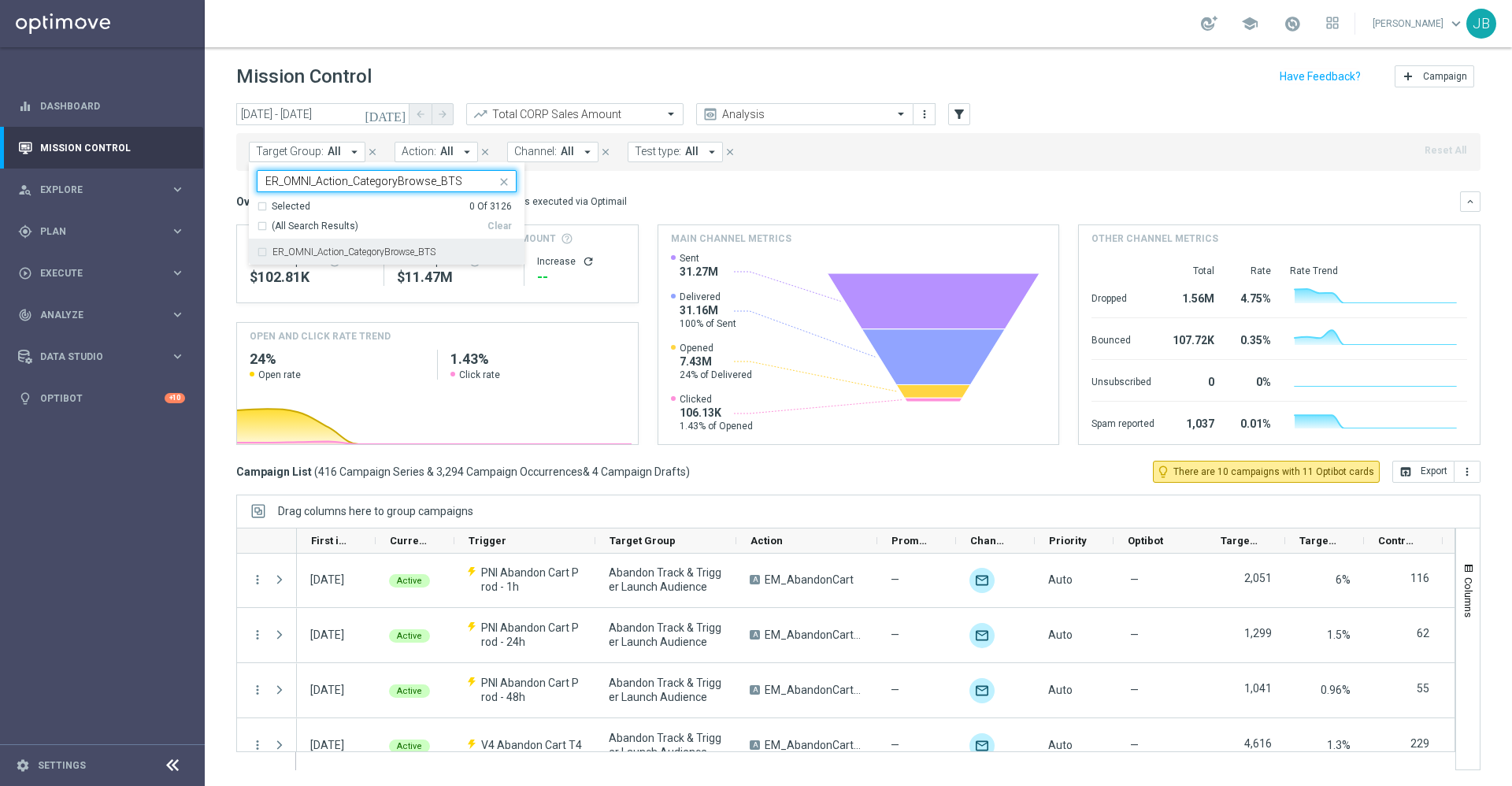
click at [376, 253] on label "ER_OMNI_Action_CategoryBrowse_BTS" at bounding box center [354, 252] width 163 height 9
type input "ER_OMNI_Action_CategoryBrowse_BTS"
drag, startPoint x: 347, startPoint y: 176, endPoint x: 234, endPoint y: 168, distance: 113.3
click at [234, 168] on div "today 08 Sep 2025 - 21 Sep 2025 arrow_back arrow_forward Total CORP Sales Amoun…" at bounding box center [859, 437] width 1308 height 667
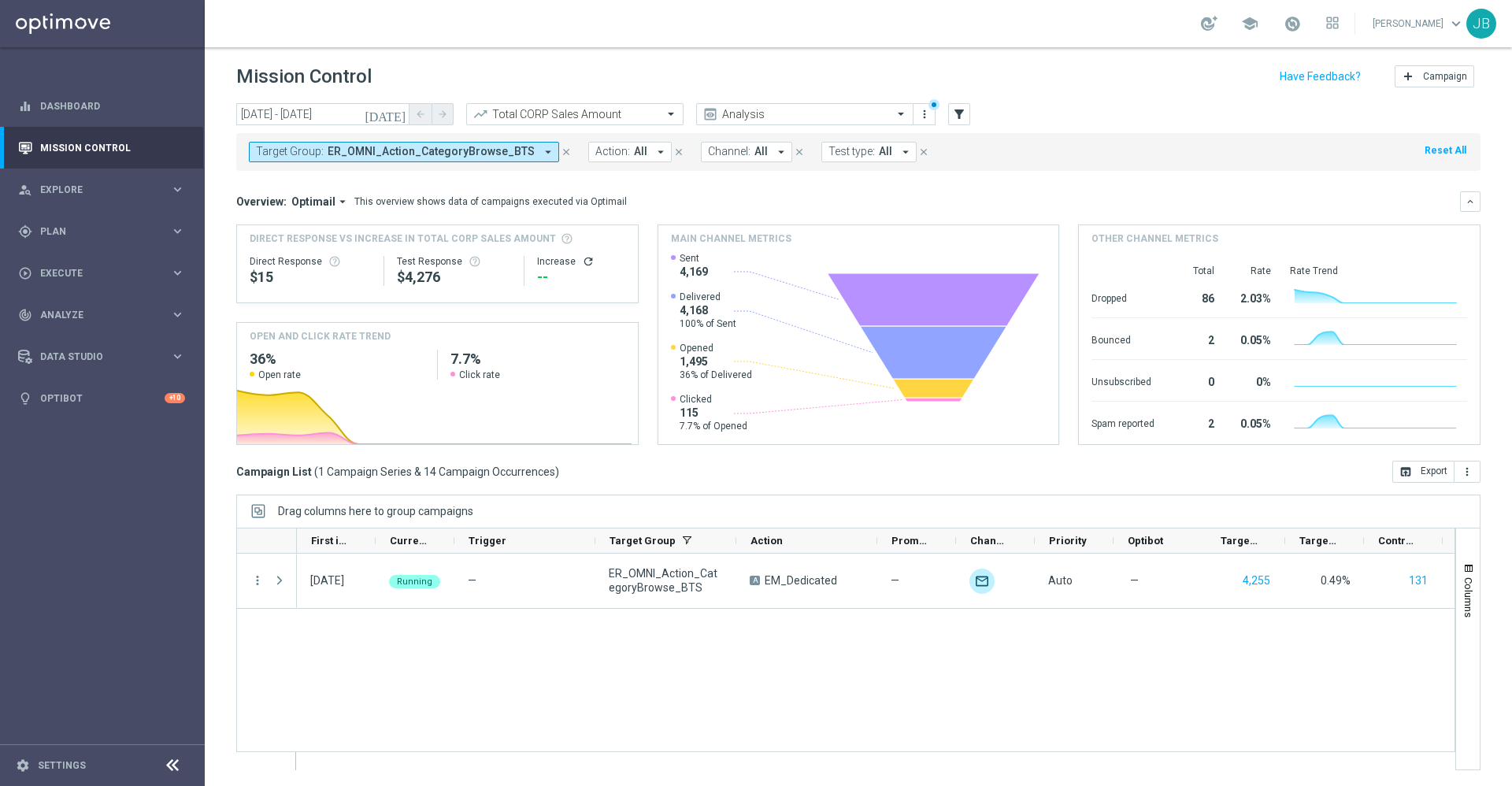
click at [303, 166] on div "Target Group: ER_OMNI_Action_CategoryBrowse_BTS arrow_drop_down close Action: A…" at bounding box center [859, 151] width 1245 height 38
click at [307, 151] on span "Target Group:" at bounding box center [289, 151] width 67 height 13
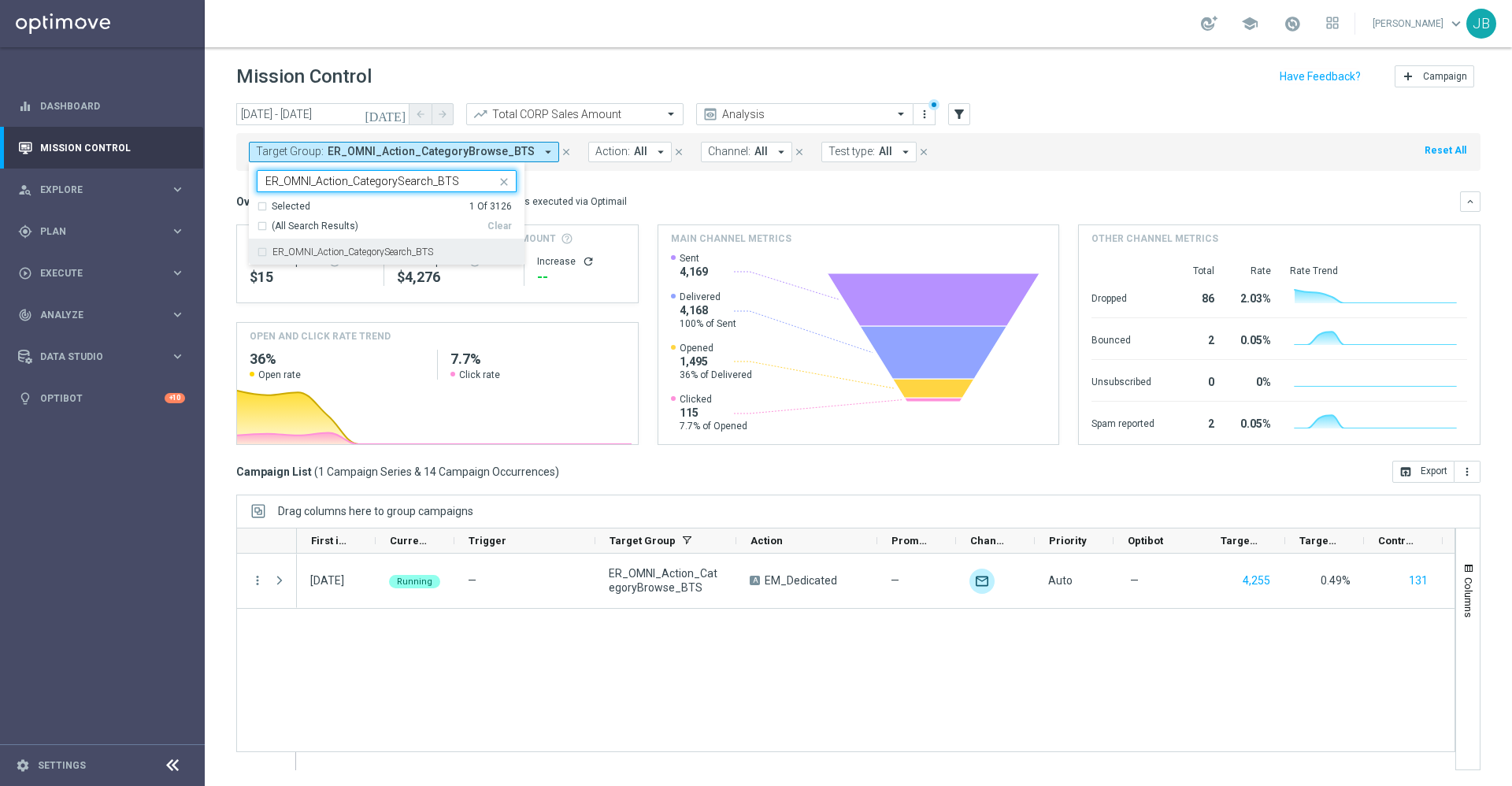
click at [354, 248] on label "ER_OMNI_Action_CategorySearch_BTS" at bounding box center [353, 252] width 161 height 9
type input "ER_OMNI_Action_CategorySearch_BTS"
drag, startPoint x: 462, startPoint y: 177, endPoint x: 194, endPoint y: 184, distance: 268.1
click at [194, 184] on main "equalizer Dashboard Mission Control" at bounding box center [756, 393] width 1512 height 786
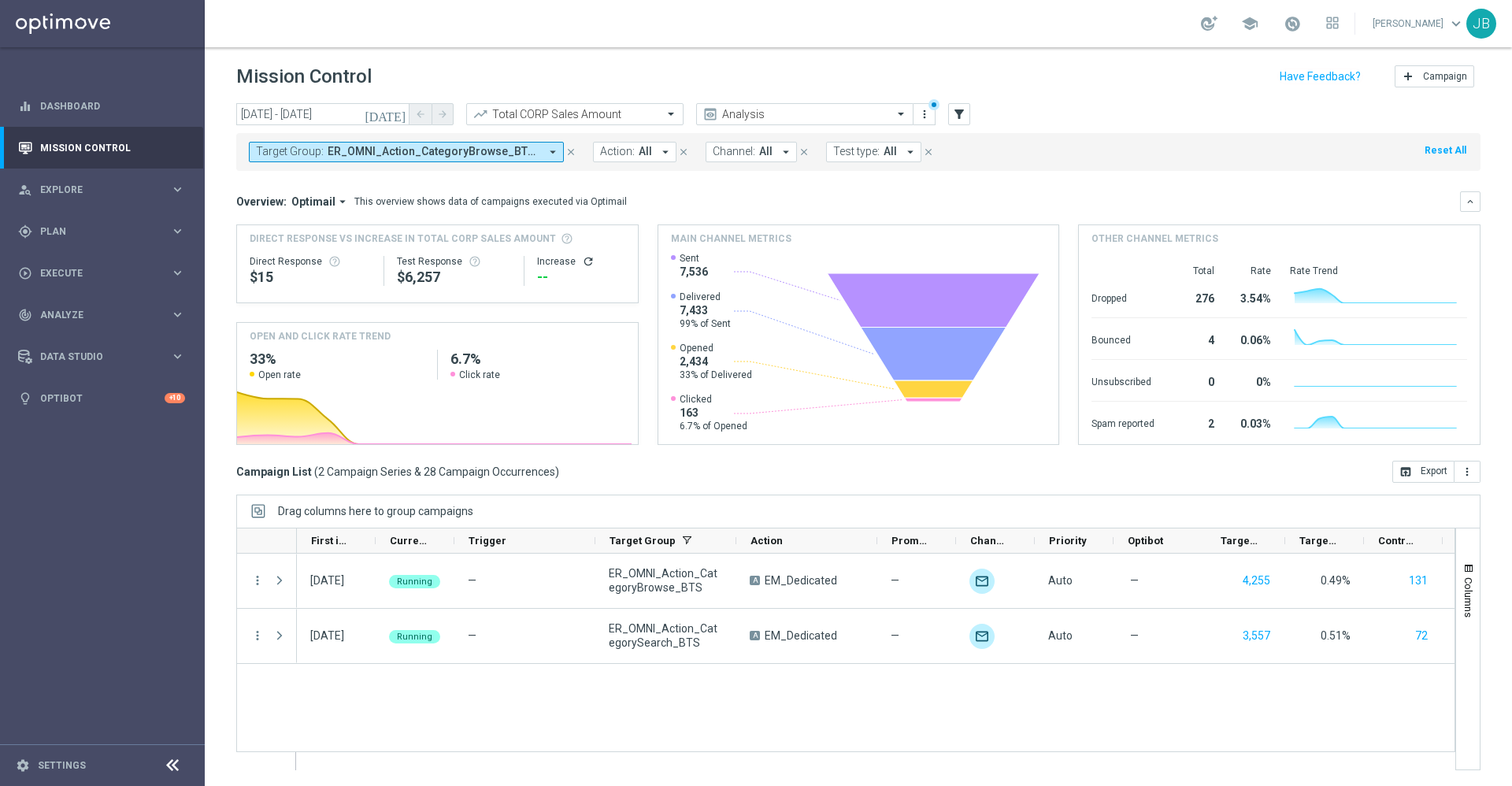
click at [337, 153] on span "ER_OMNI_Action_CategoryBrowse_BTS, ER_OMNI_Action_CategorySearch_BTS" at bounding box center [433, 151] width 212 height 13
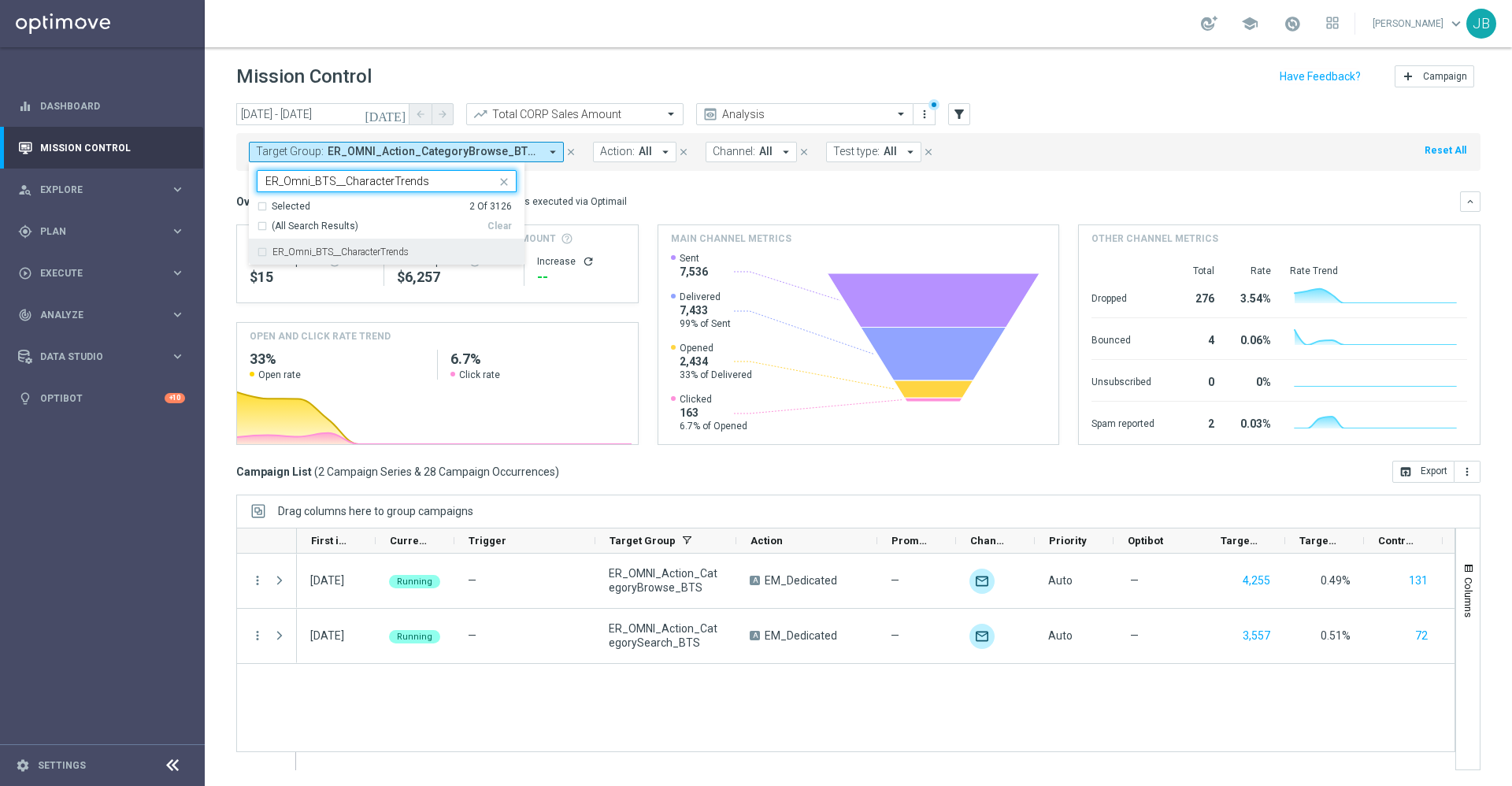
click at [359, 248] on label "ER_Omni_BTS__CharacterTrends" at bounding box center [340, 252] width 136 height 9
type input "ER_Omni_BTS__CharacterTrends"
drag, startPoint x: 431, startPoint y: 173, endPoint x: 255, endPoint y: 188, distance: 176.6
click at [255, 188] on ng-select "Selected 3 of 3126 ER_Omni_BTS__CharacterTrends Selected 3 Of 3126 (All Search …" at bounding box center [386, 217] width 275 height 95
drag, startPoint x: 445, startPoint y: 183, endPoint x: 247, endPoint y: 174, distance: 198.2
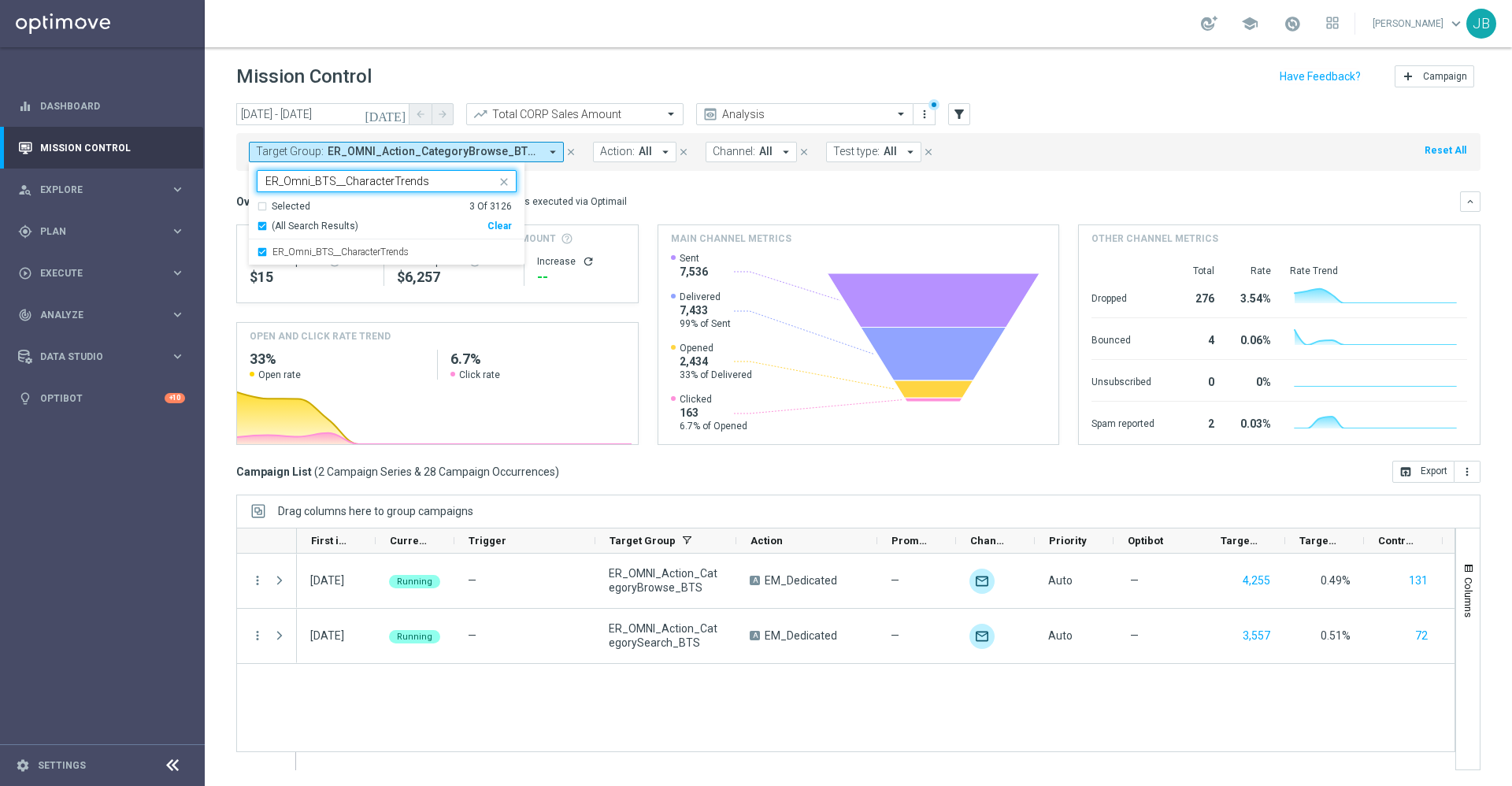
click at [247, 174] on div "today 08 Sep 2025 - 21 Sep 2025 arrow_back arrow_forward Total CORP Sales Amoun…" at bounding box center [859, 437] width 1308 height 667
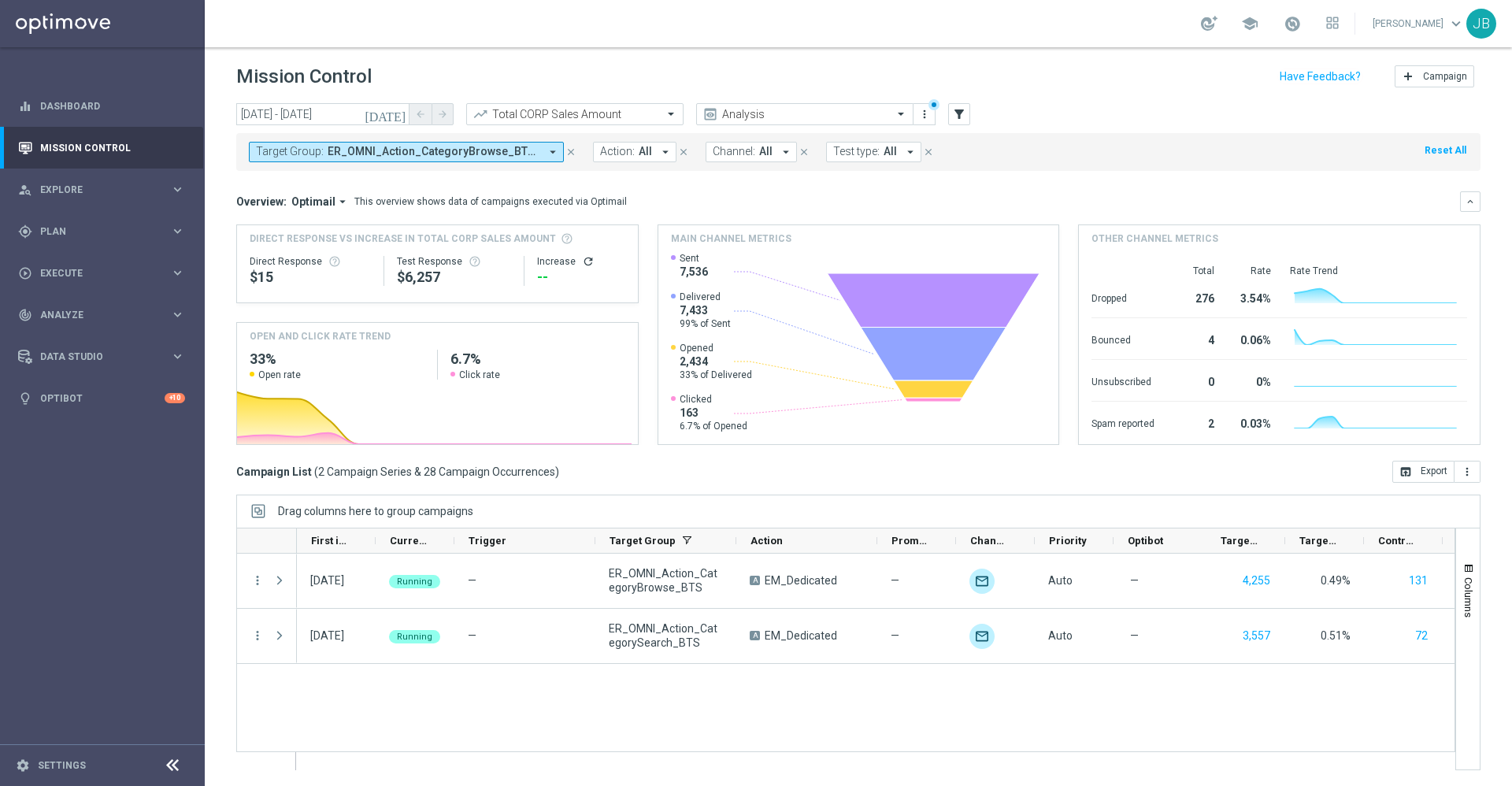
click at [297, 151] on span "Target Group:" at bounding box center [289, 151] width 67 height 13
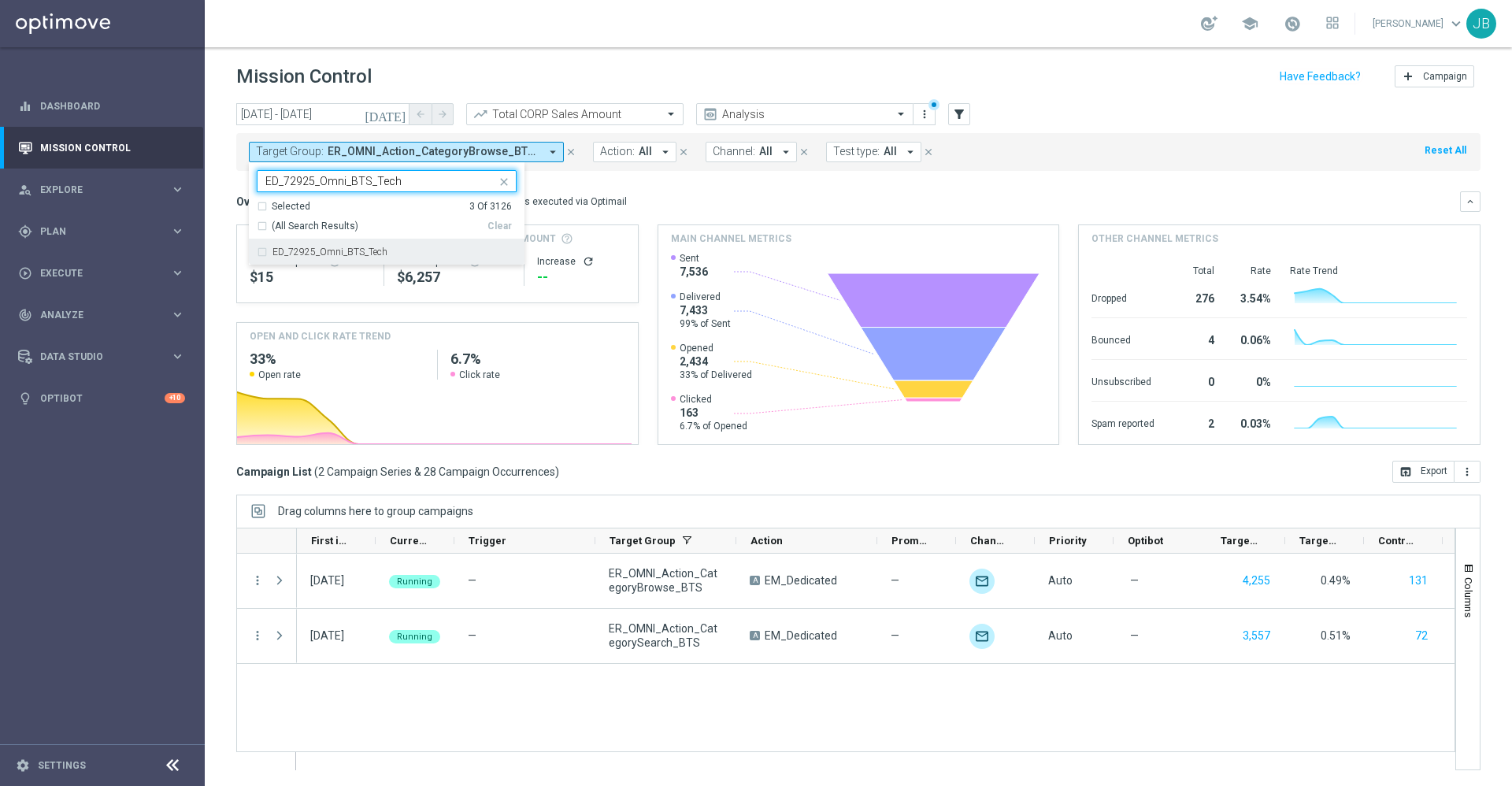
click at [344, 248] on label "ED_72925_Omni_BTS_Tech" at bounding box center [330, 252] width 115 height 9
type input "ED_72925_Omni_BTS_Tech"
drag, startPoint x: 414, startPoint y: 172, endPoint x: 247, endPoint y: 171, distance: 167.0
click at [247, 171] on div "today 08 Sep 2025 - 21 Sep 2025 arrow_back arrow_forward Total CORP Sales Amoun…" at bounding box center [859, 437] width 1308 height 667
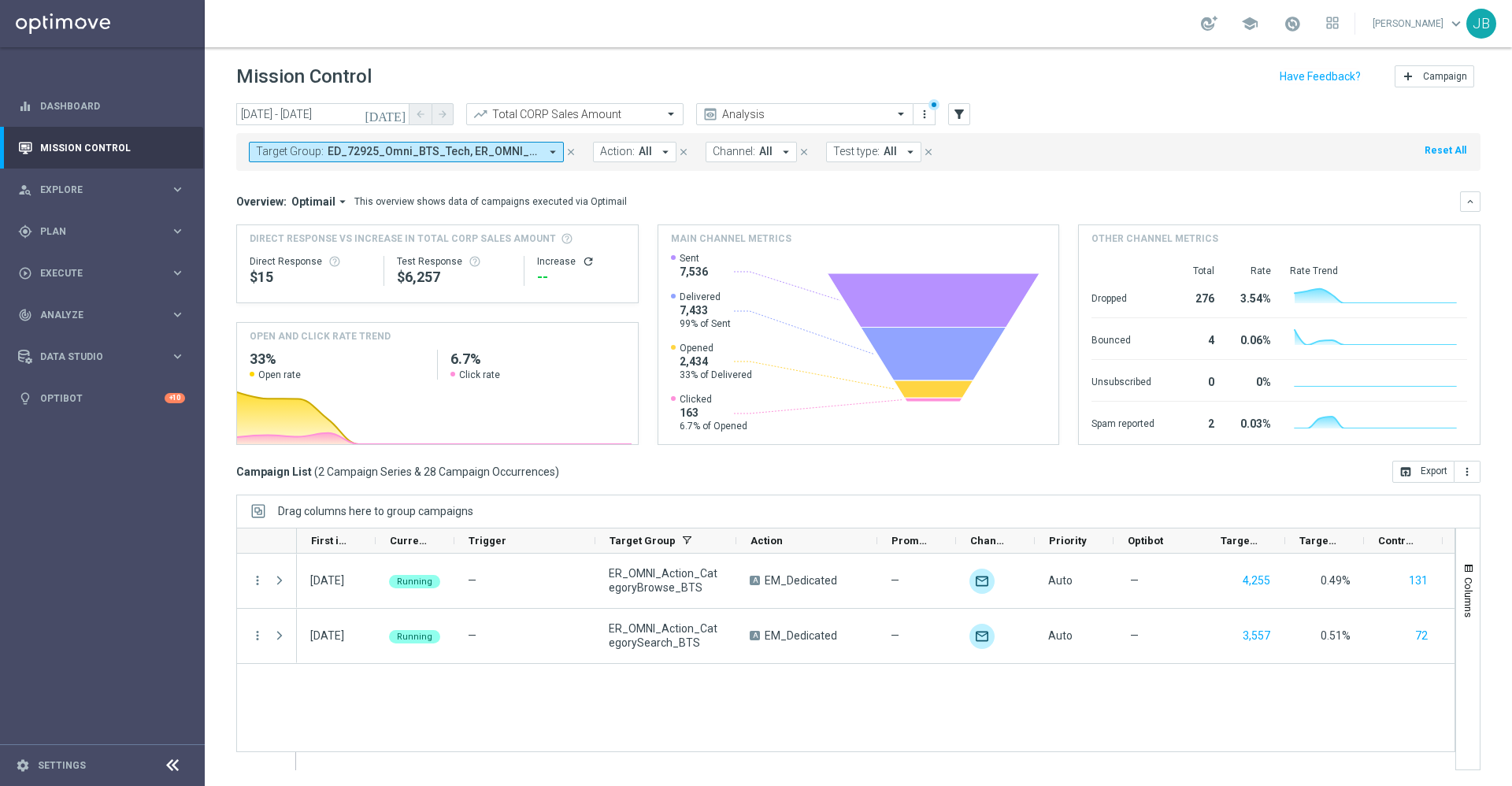
click at [421, 151] on span "ED_72925_Omni_BTS_Tech, ER_OMNI_Action_CategoryBrowse_BTS, ER_OMNI_Action_Categ…" at bounding box center [433, 151] width 212 height 13
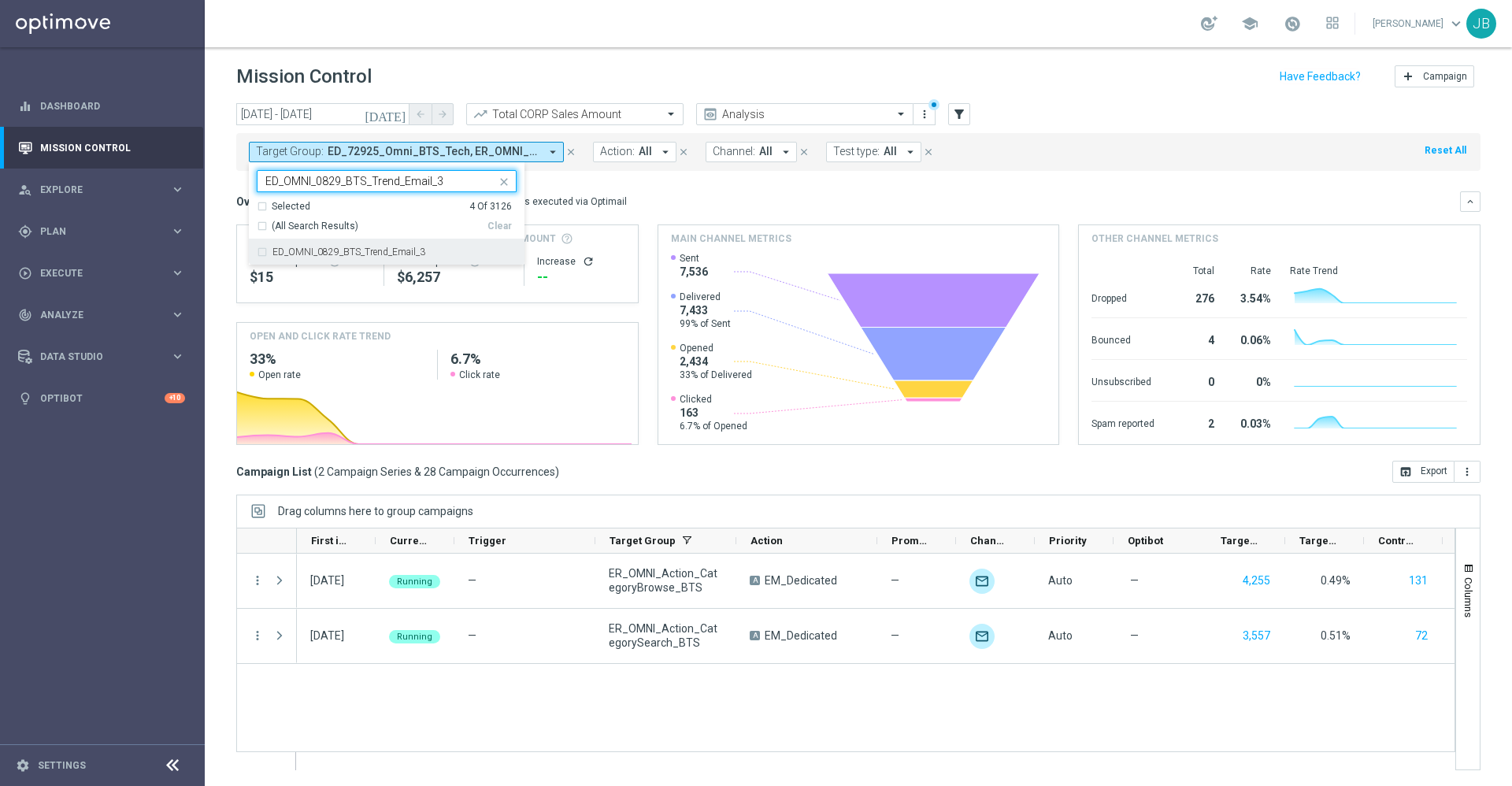
click at [390, 255] on label "ED_OMNI_0829_BTS_Trend_Email_3" at bounding box center [348, 252] width 152 height 9
type input "ED_OMNI_0829_BTS_Trend_Email_3"
drag, startPoint x: 448, startPoint y: 177, endPoint x: 252, endPoint y: 178, distance: 196.0
click at [252, 178] on ng-select "Selected 5 of 3126 ED_OMNI_0829_BTS_Trend_Email_3 Selected 5 Of 3126 (All Searc…" at bounding box center [386, 217] width 275 height 95
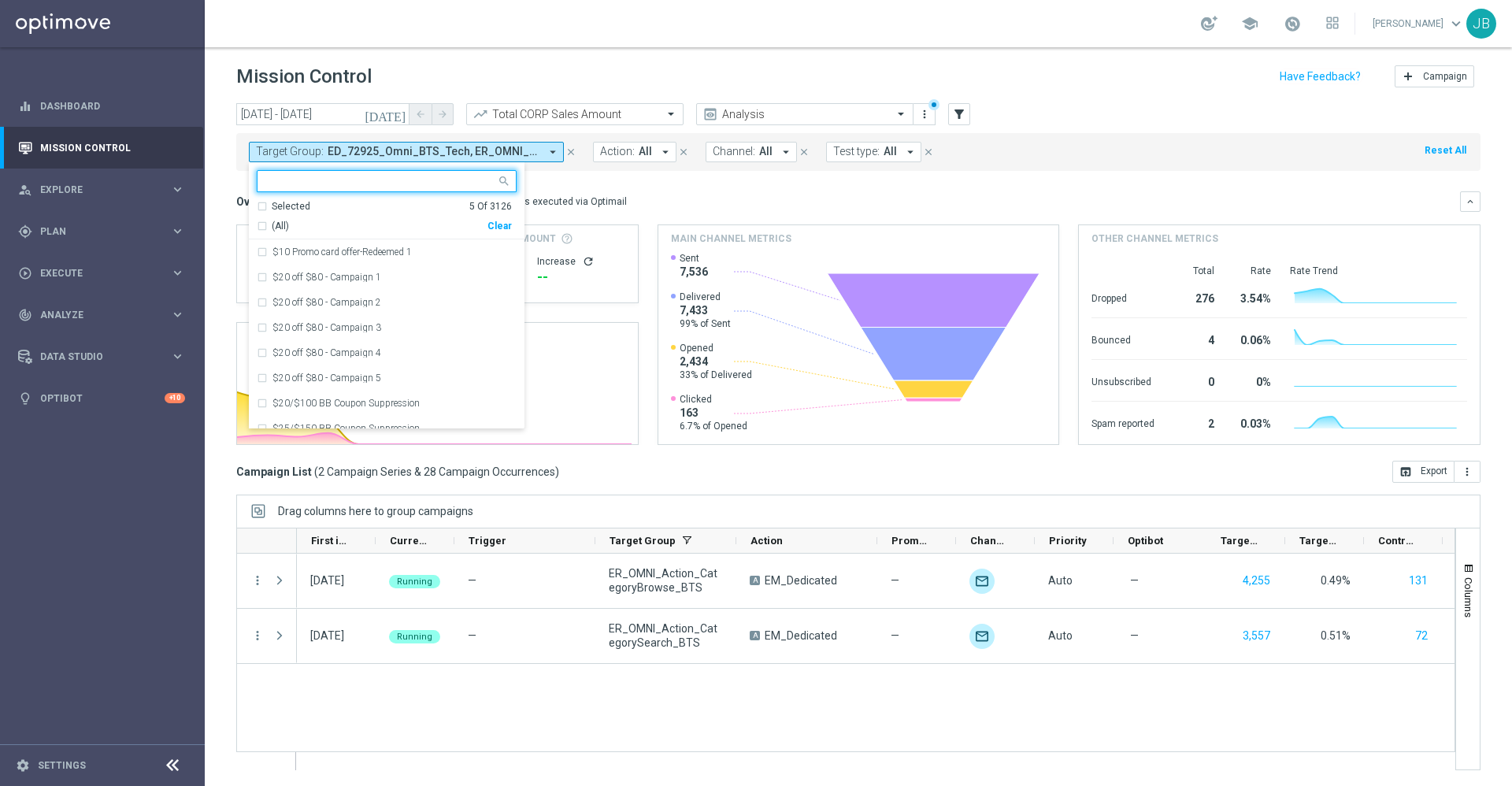
paste input "ER_OMNI_BTS_EMAIL_TEACHER1"
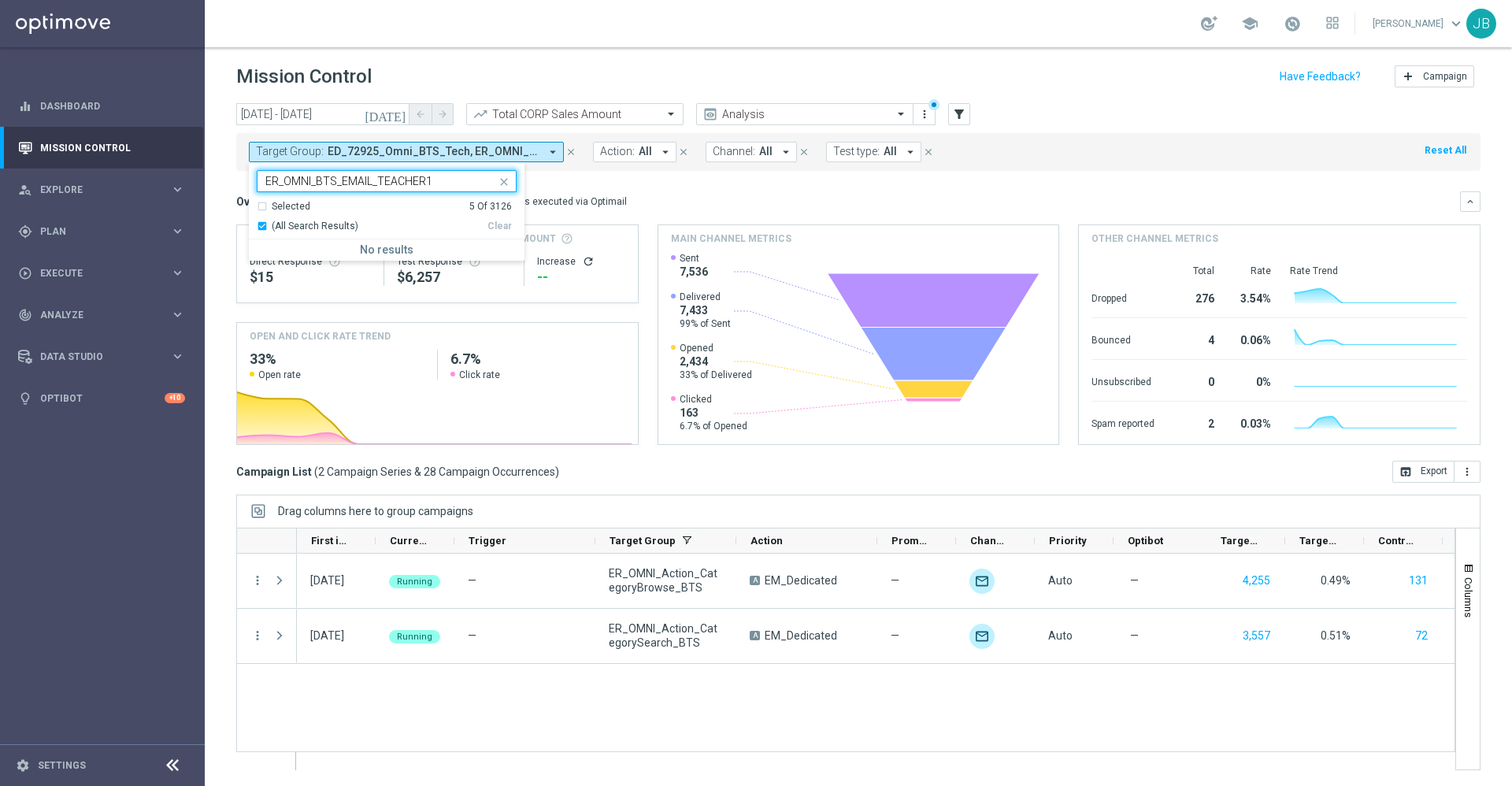
click at [264, 182] on div "ER_OMNI_BTS_EMAIL_TEACHER1" at bounding box center [380, 182] width 233 height 16
click at [271, 176] on input "ER_OMNI_BTS_EMAIL_TEACHER1" at bounding box center [381, 181] width 231 height 13
click at [266, 184] on input "ER_OMNI_BTS_EMAIL_TEACHER1" at bounding box center [381, 181] width 231 height 13
type input "ER_OMNI_BTS_EMAIL_TEACHER1"
drag, startPoint x: 450, startPoint y: 182, endPoint x: 262, endPoint y: 181, distance: 188.0
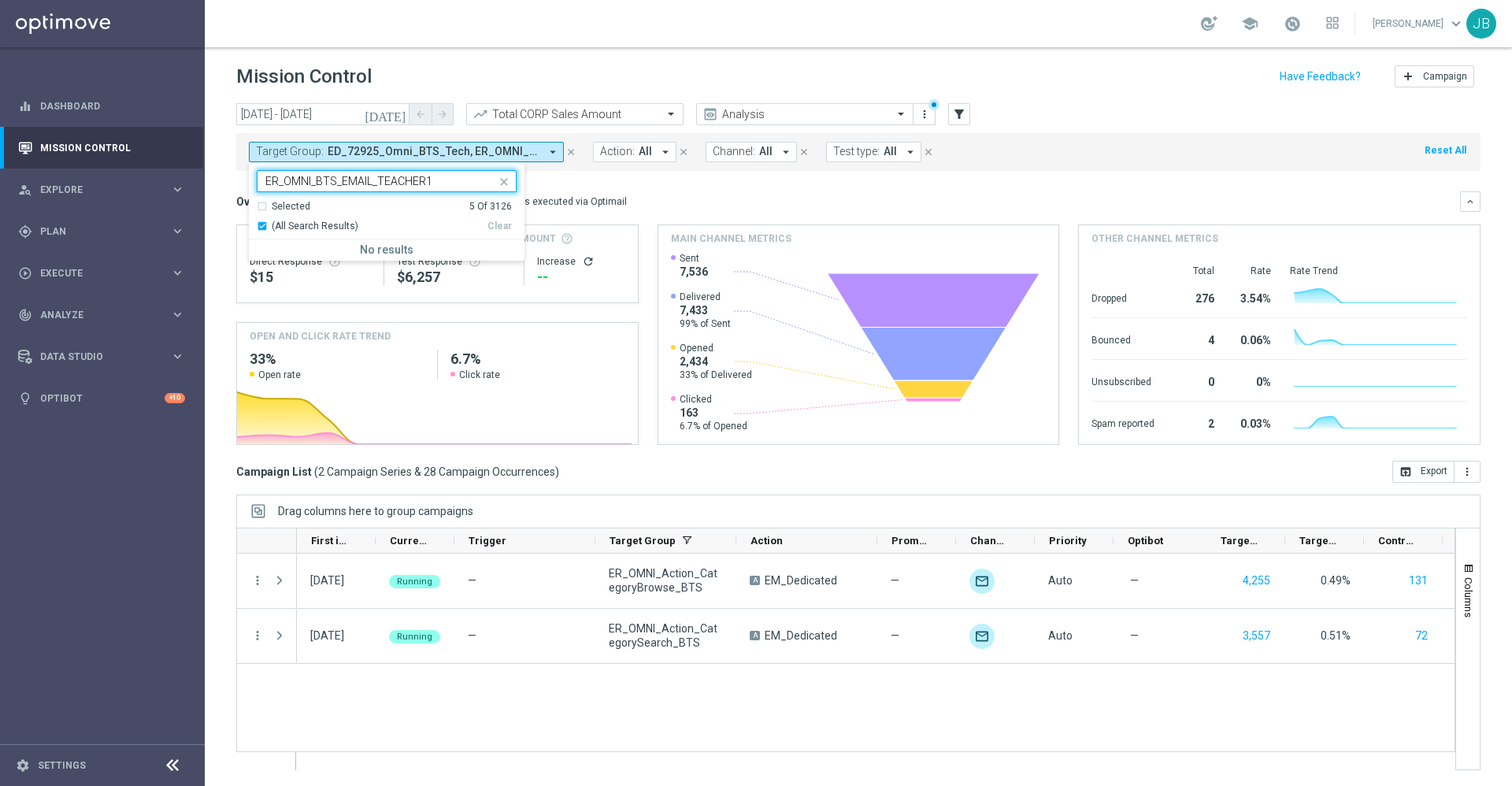
click at [262, 181] on div "Selected 5 of 3126 ER_OMNI_BTS_EMAIL_TEACHER1" at bounding box center [377, 180] width 238 height 19
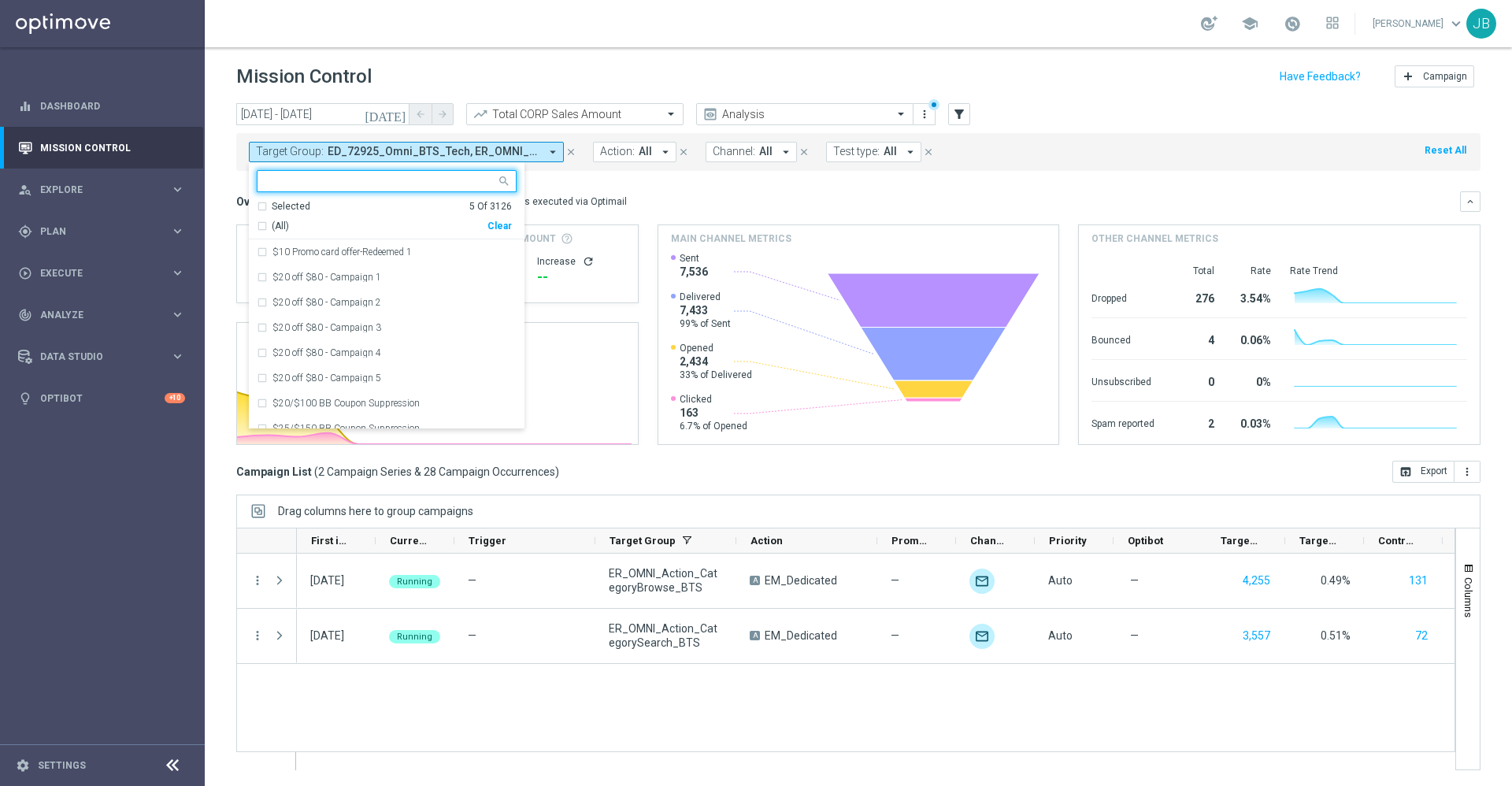
paste input "ER_OMNI_BTS_EMAIL_TEACHER2"
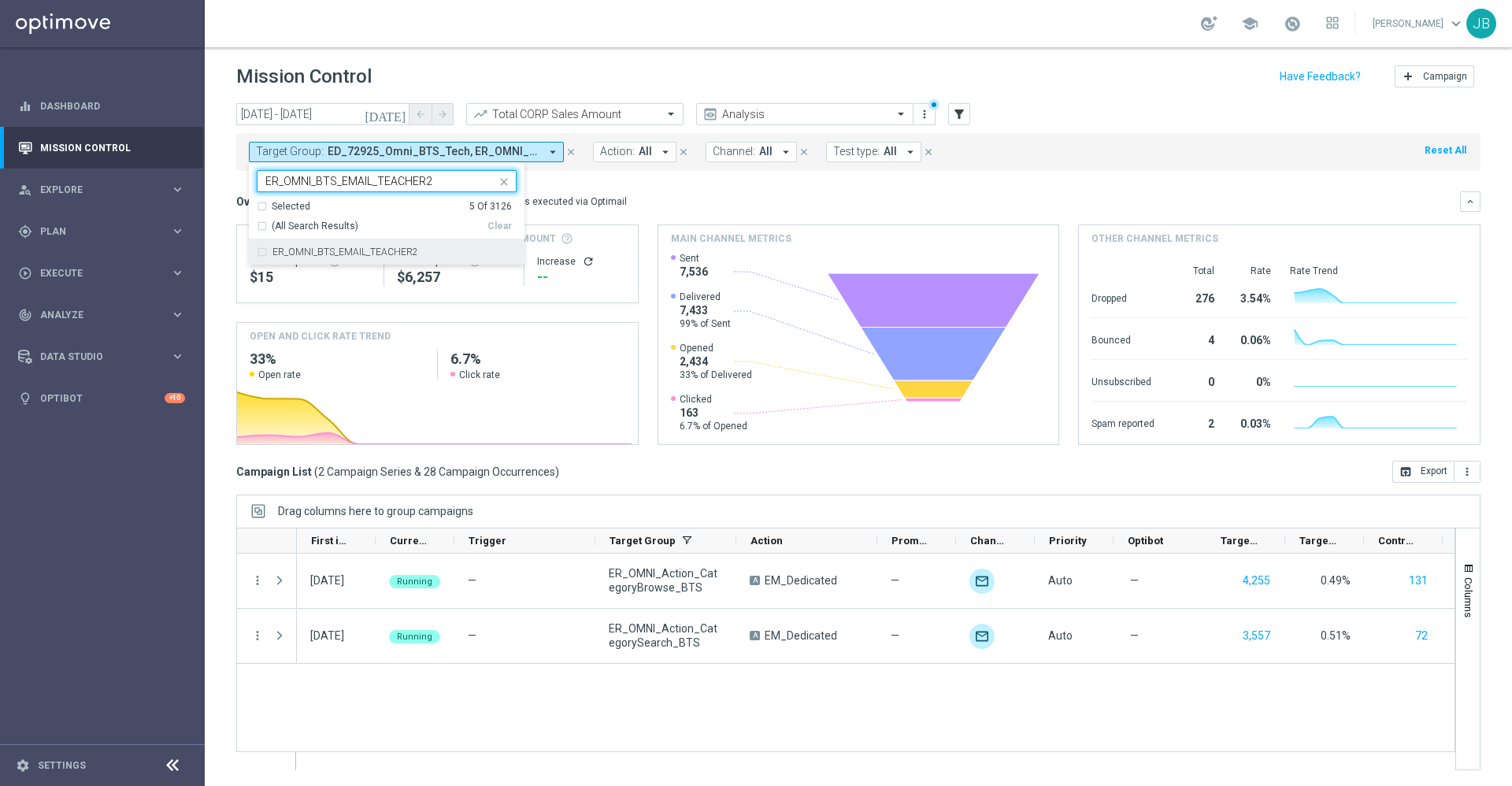
click at [349, 253] on label "ER_OMNI_BTS_EMAIL_TEACHER2" at bounding box center [346, 252] width 146 height 9
type input "ER_OMNI_BTS_EMAIL_TEACHER2"
drag, startPoint x: 443, startPoint y: 178, endPoint x: 214, endPoint y: 182, distance: 229.0
click at [214, 182] on div "today 08 Sep 2025 - 21 Sep 2025 arrow_back arrow_forward Total CORP Sales Amoun…" at bounding box center [859, 437] width 1308 height 667
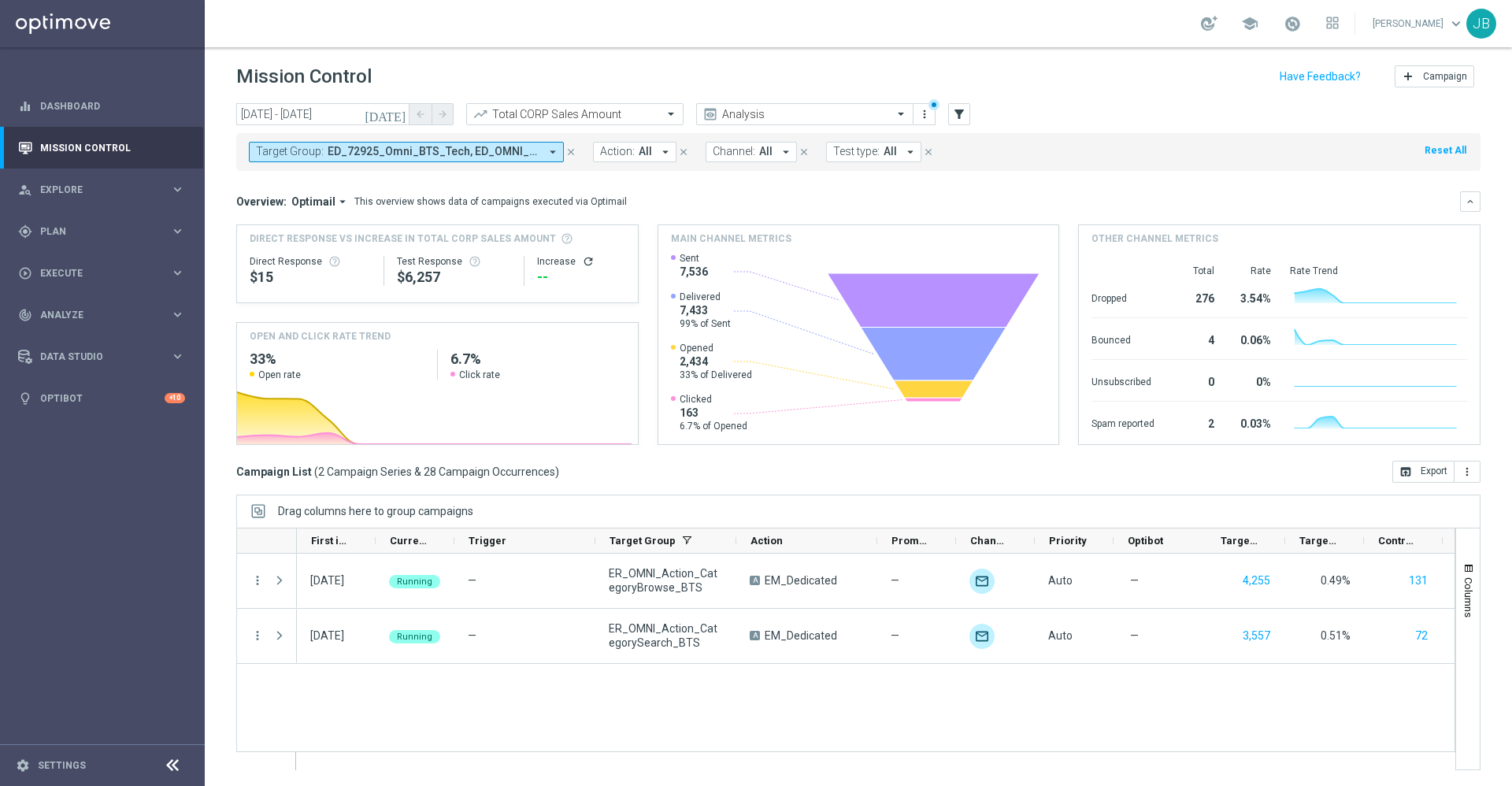
click at [327, 162] on button "Target Group: ED_72925_Omni_BTS_Tech, ED_OMNI_0829_BTS_Trend_Email_3, ER_OMNI_A…" at bounding box center [406, 151] width 315 height 20
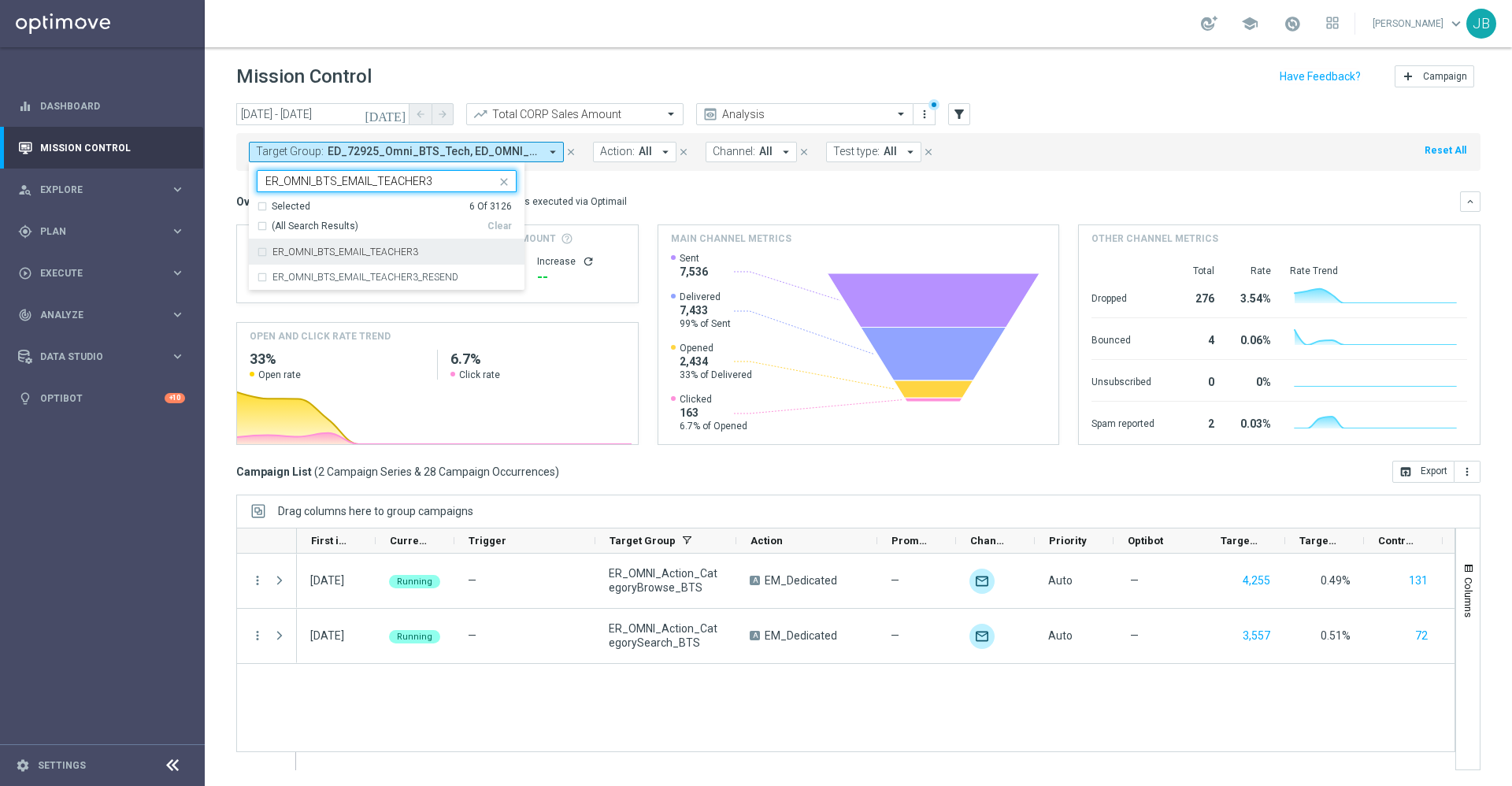
click at [358, 253] on label "ER_OMNI_BTS_EMAIL_TEACHER3" at bounding box center [346, 252] width 146 height 9
type input "ER_OMNI_BTS_EMAIL_TEACHER3"
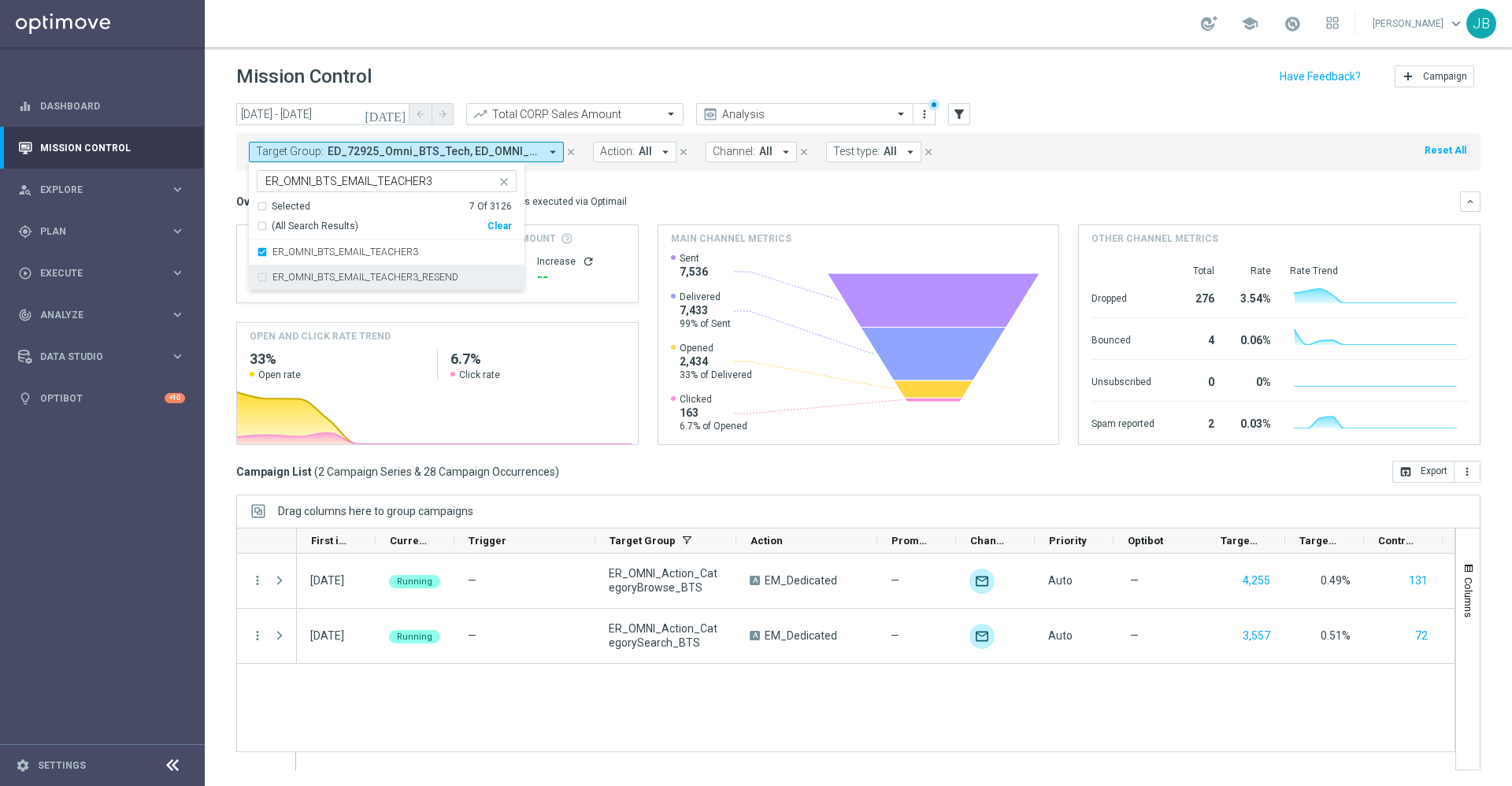
click at [363, 275] on label "ER_OMNI_BTS_EMAIL_TEACHER3_RESEND" at bounding box center [365, 277] width 186 height 9
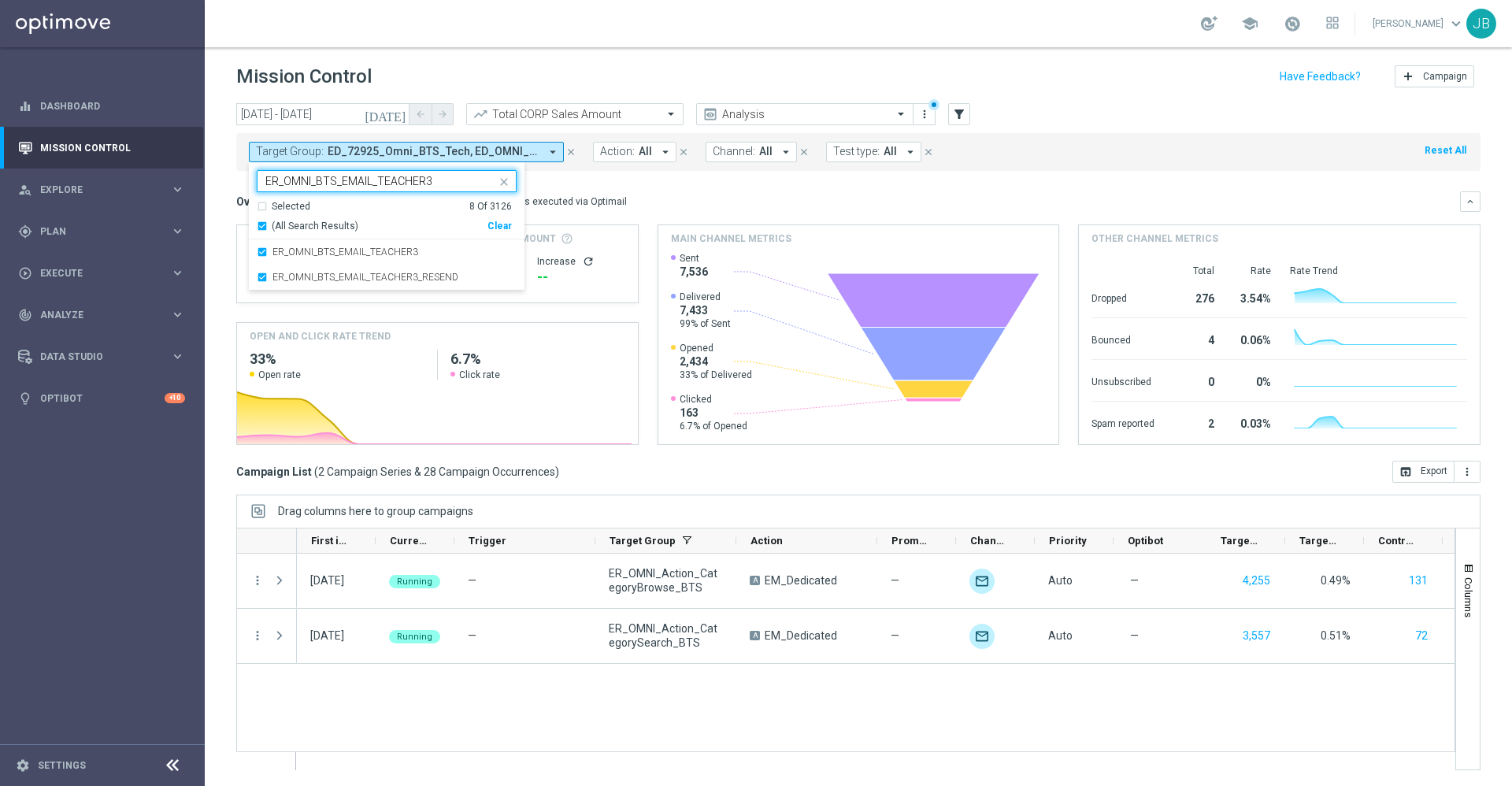
drag, startPoint x: 443, startPoint y: 179, endPoint x: 221, endPoint y: 177, distance: 222.0
click at [221, 177] on div "today 08 Sep 2025 - 21 Sep 2025 arrow_back arrow_forward Total CORP Sales Amoun…" at bounding box center [859, 437] width 1308 height 667
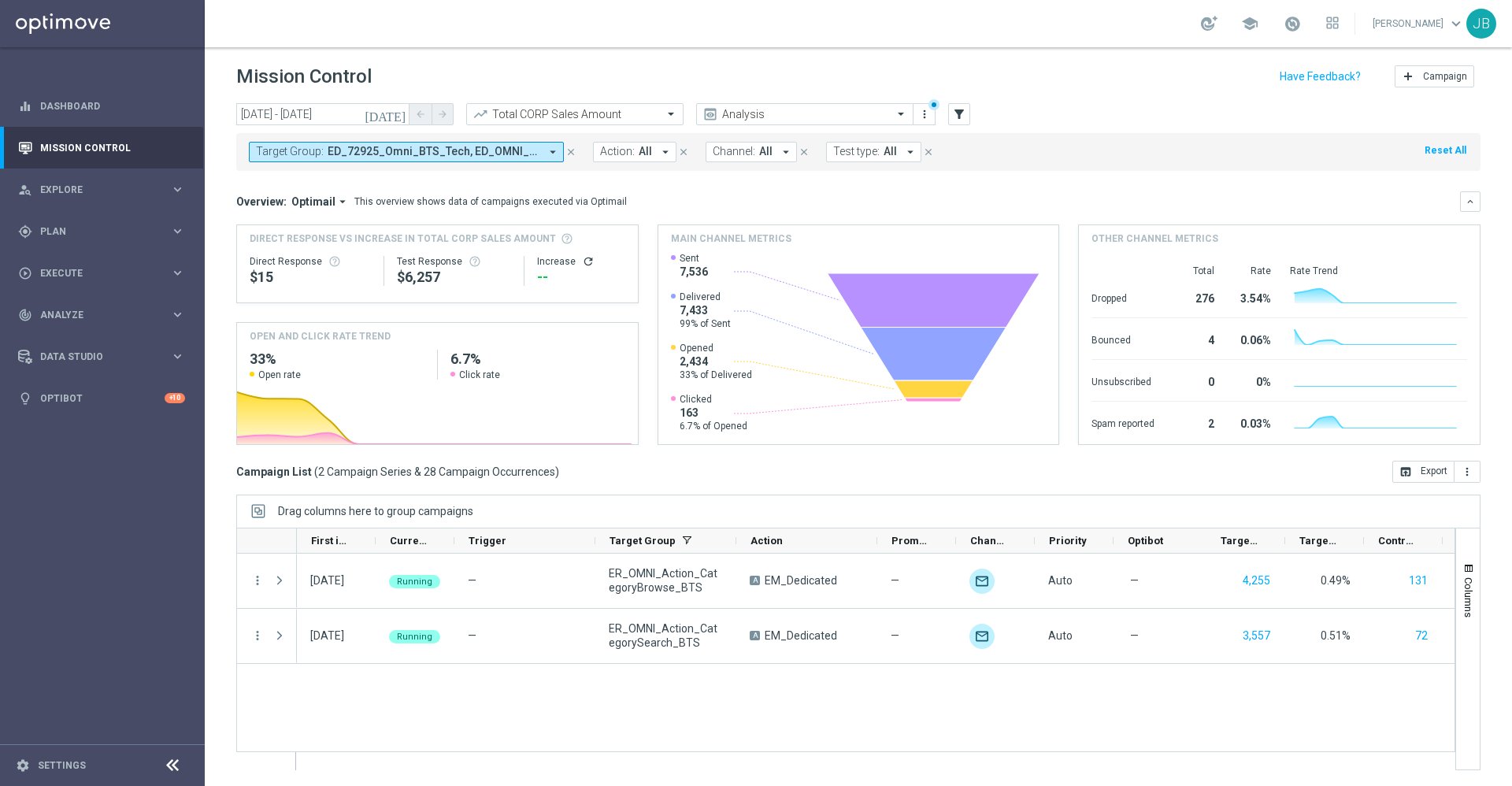
click at [291, 150] on span "Target Group:" at bounding box center [289, 151] width 67 height 13
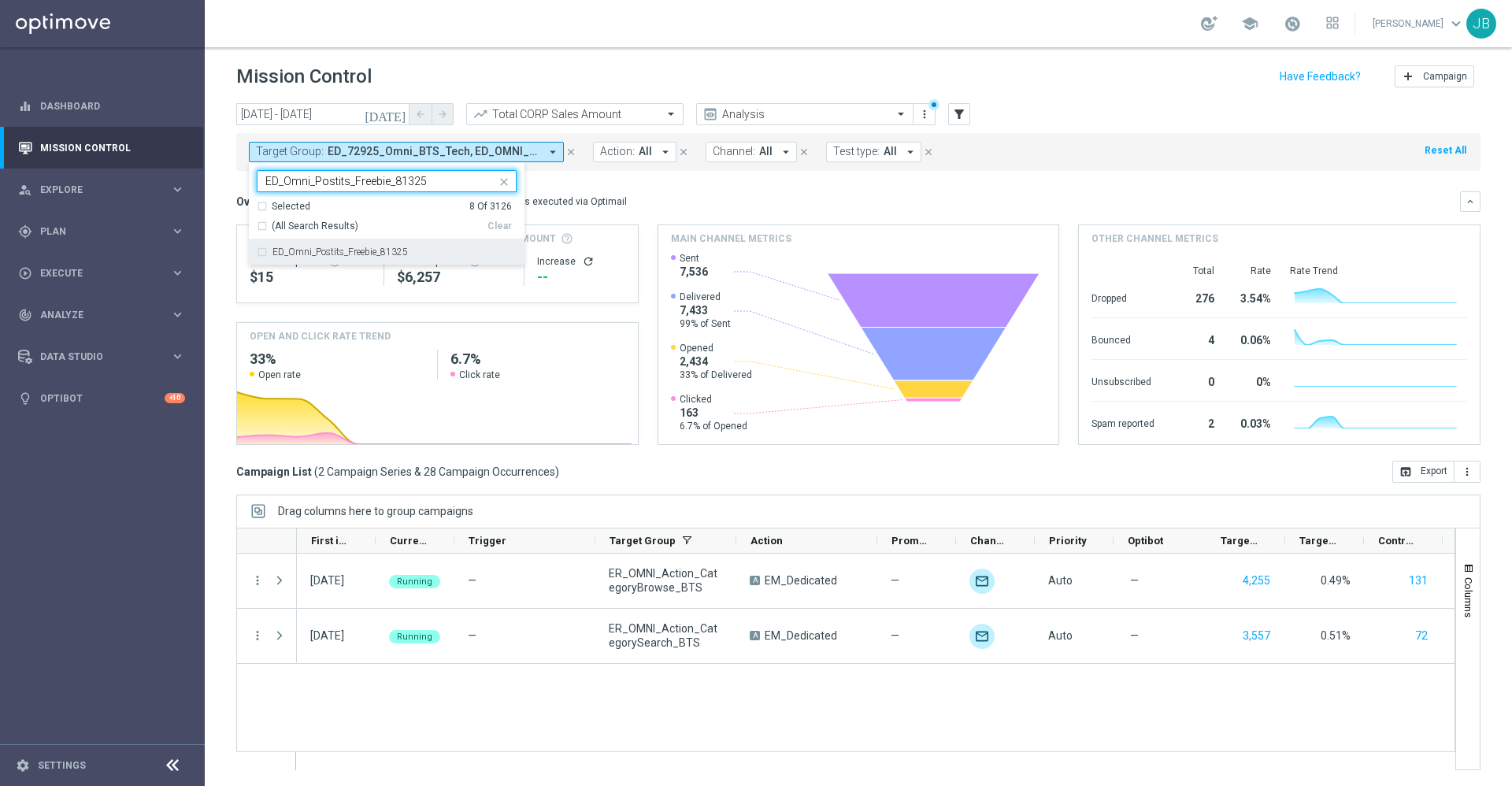
click at [334, 248] on label "ED_Omni_Postits_Freebie_81325" at bounding box center [340, 252] width 136 height 9
type input "ED_Omni_Postits_Freebie_81325"
drag, startPoint x: 429, startPoint y: 178, endPoint x: 245, endPoint y: 178, distance: 184.0
click at [245, 178] on div "today 08 Sep 2025 - 21 Sep 2025 arrow_back arrow_forward Total CORP Sales Amoun…" at bounding box center [859, 437] width 1308 height 667
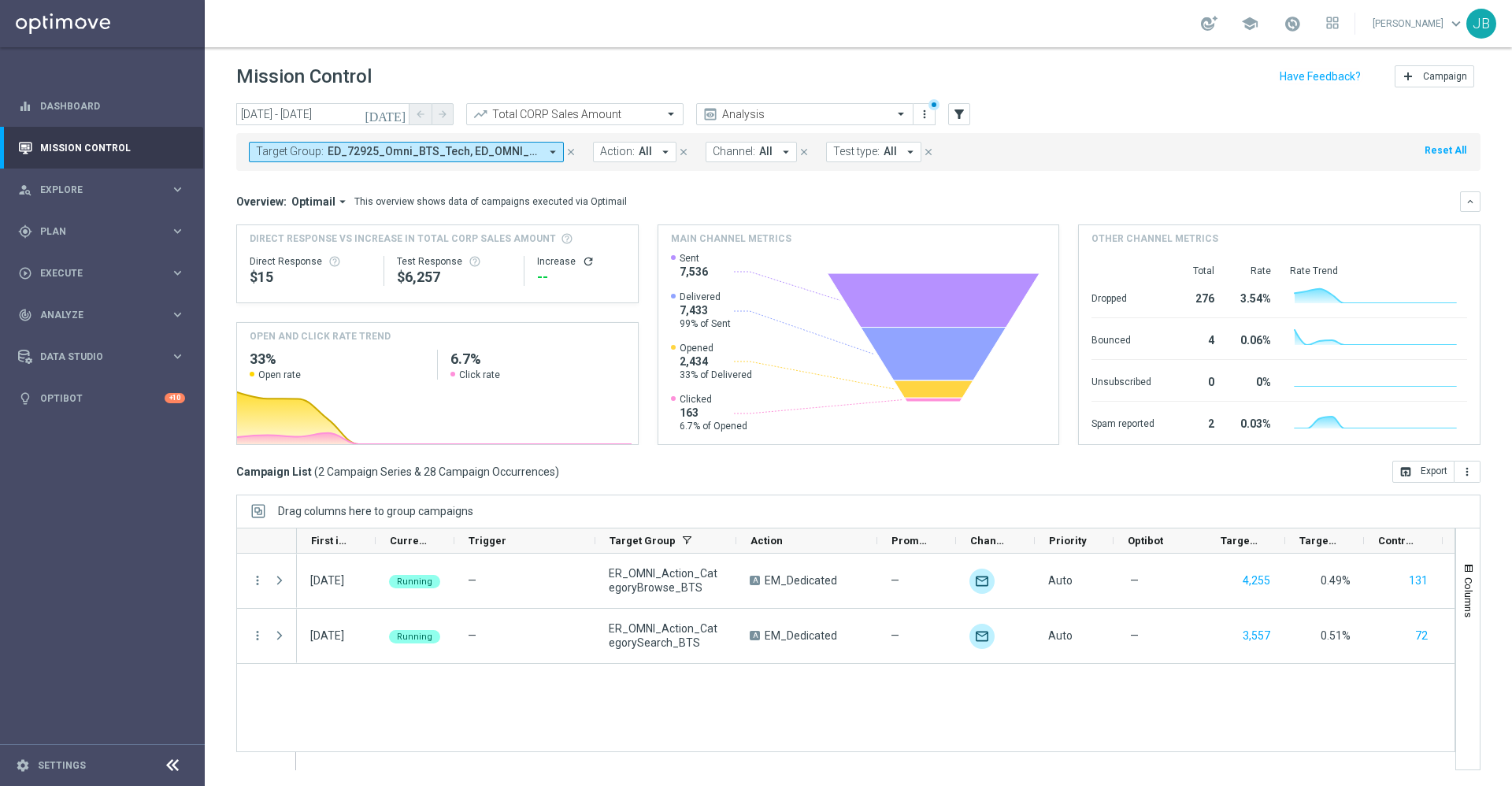
click at [301, 147] on span "Target Group:" at bounding box center [289, 151] width 67 height 13
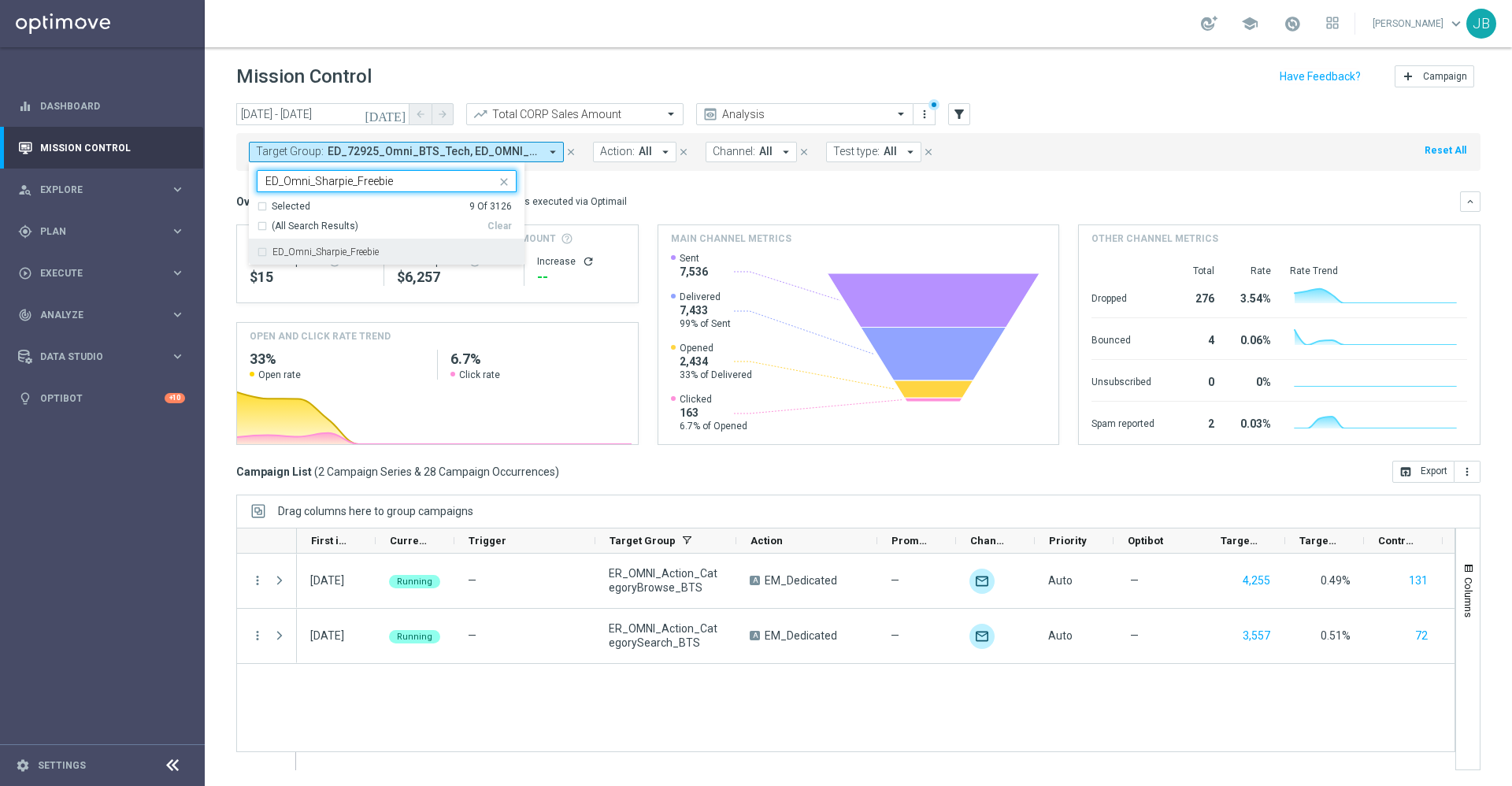
click at [338, 250] on label "ED_Omni_Sharpie_Freebie" at bounding box center [325, 252] width 106 height 9
type input "ED_Omni_Sharpie_Freebie"
click at [410, 179] on input "ED_Omni_Sharpie_Freebie" at bounding box center [381, 181] width 231 height 13
drag, startPoint x: 409, startPoint y: 178, endPoint x: 241, endPoint y: 181, distance: 168.0
click at [241, 181] on div "today 08 Sep 2025 - 21 Sep 2025 arrow_back arrow_forward Total CORP Sales Amoun…" at bounding box center [859, 437] width 1308 height 667
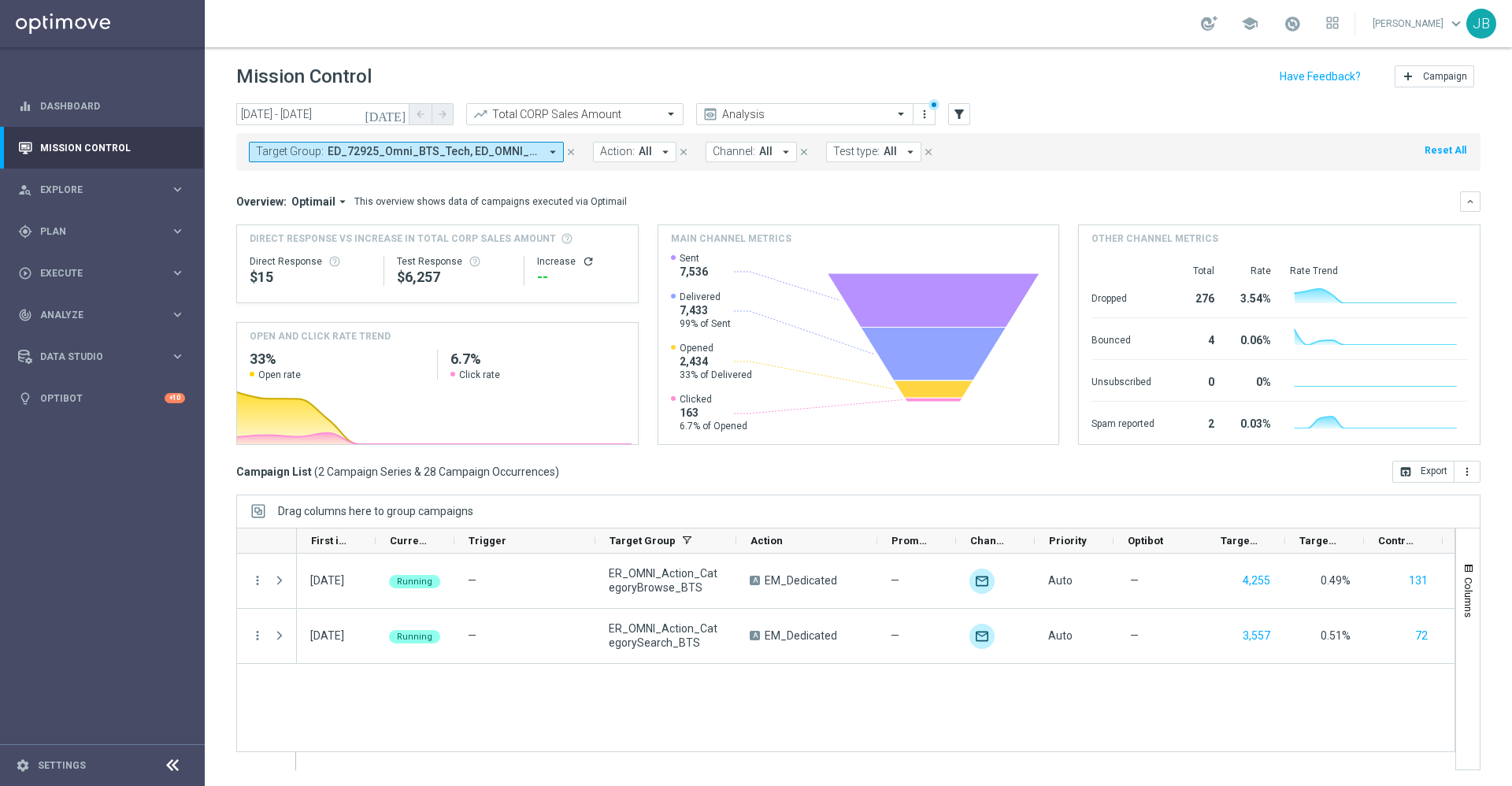
click at [298, 153] on span "Target Group:" at bounding box center [289, 151] width 67 height 13
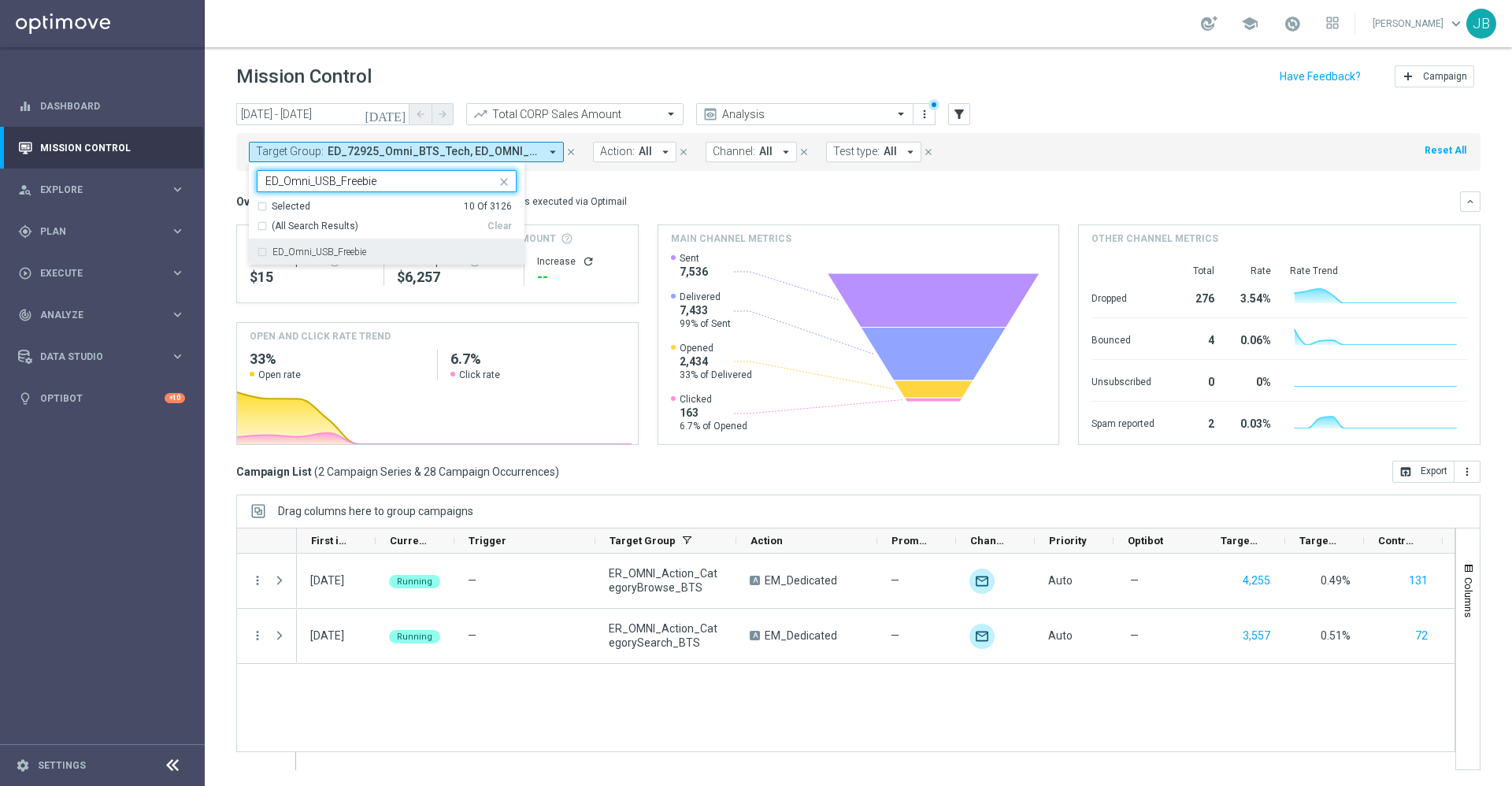
click at [350, 258] on div "ED_Omni_USB_Freebie" at bounding box center [386, 251] width 260 height 25
type input "ED_Omni_USB_Freebie"
drag, startPoint x: 382, startPoint y: 182, endPoint x: 239, endPoint y: 166, distance: 143.9
click at [239, 166] on div "Target Group: ED_72925_Omni_BTS_Tech, ED_OMNI_0829_BTS_Trend_Email_3, ED_Omni_P…" at bounding box center [859, 151] width 1245 height 38
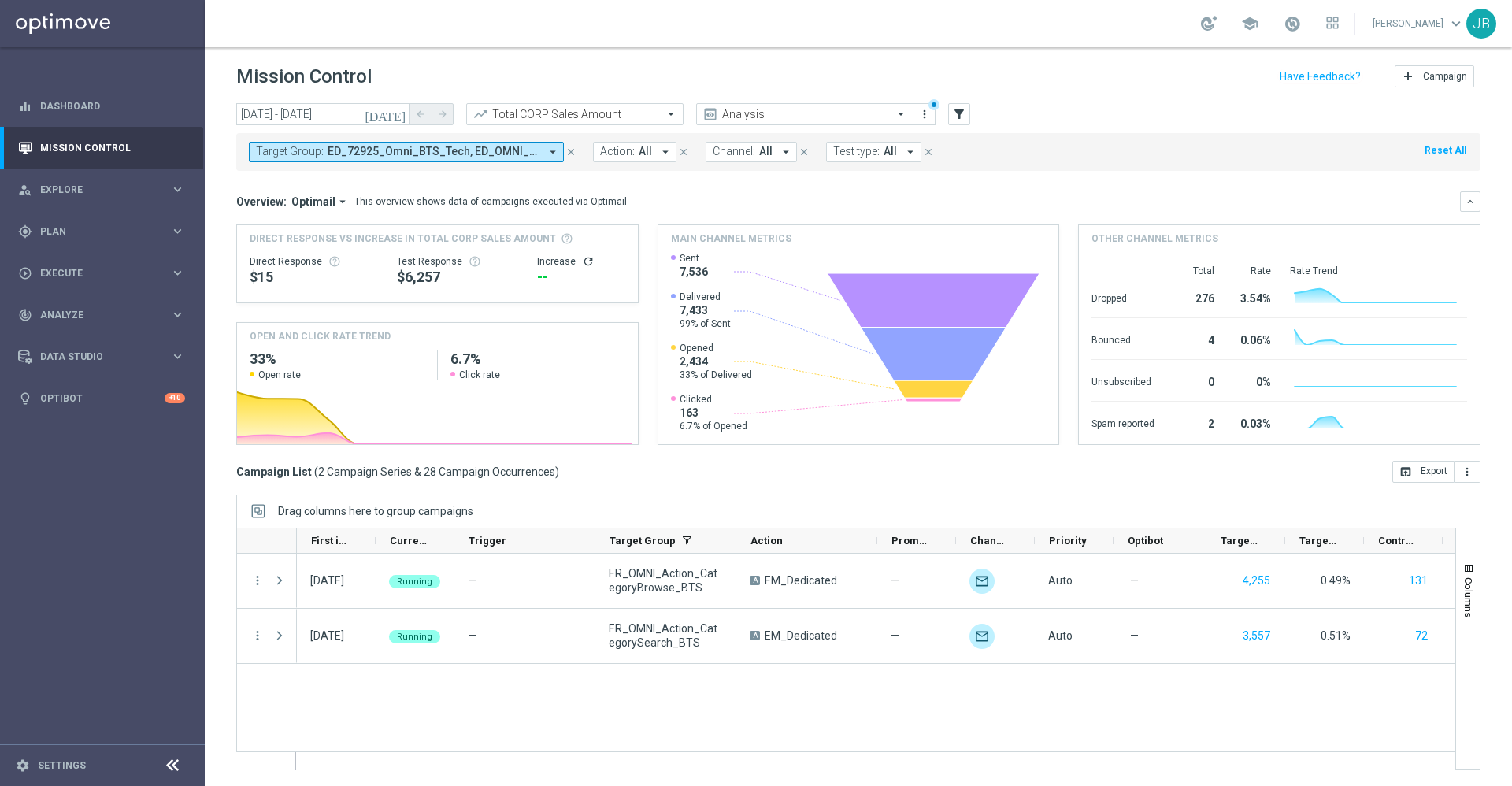
click at [280, 150] on span "Target Group:" at bounding box center [289, 151] width 67 height 13
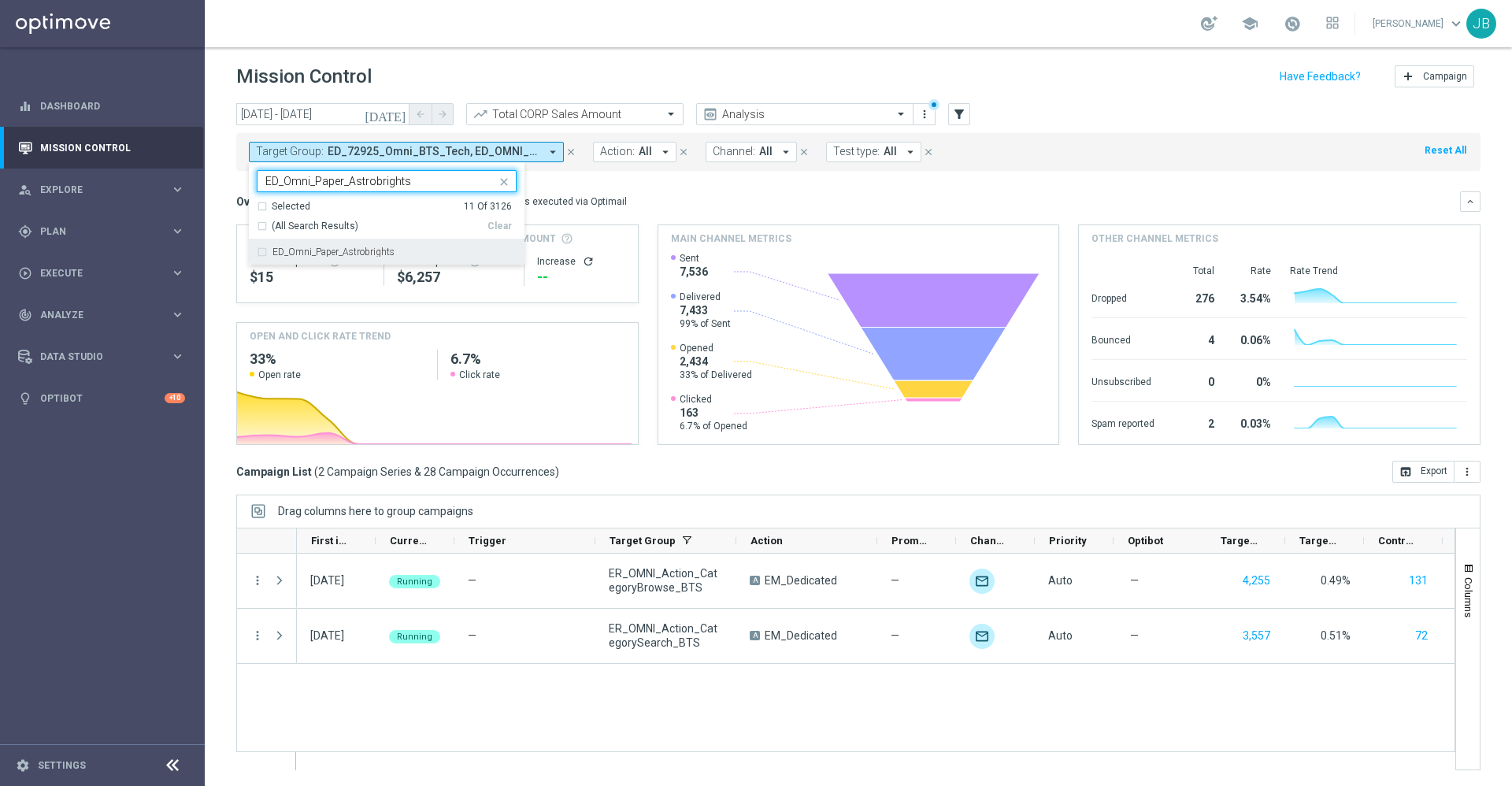
click at [404, 258] on div "ED_Omni_Paper_Astrobrights" at bounding box center [386, 251] width 260 height 25
type input "ED_Omni_Paper_Astrobrights"
drag, startPoint x: 413, startPoint y: 178, endPoint x: 232, endPoint y: 190, distance: 181.4
click at [232, 190] on div "today 08 Sep 2025 - 21 Sep 2025 arrow_back arrow_forward Total CORP Sales Amoun…" at bounding box center [859, 437] width 1308 height 667
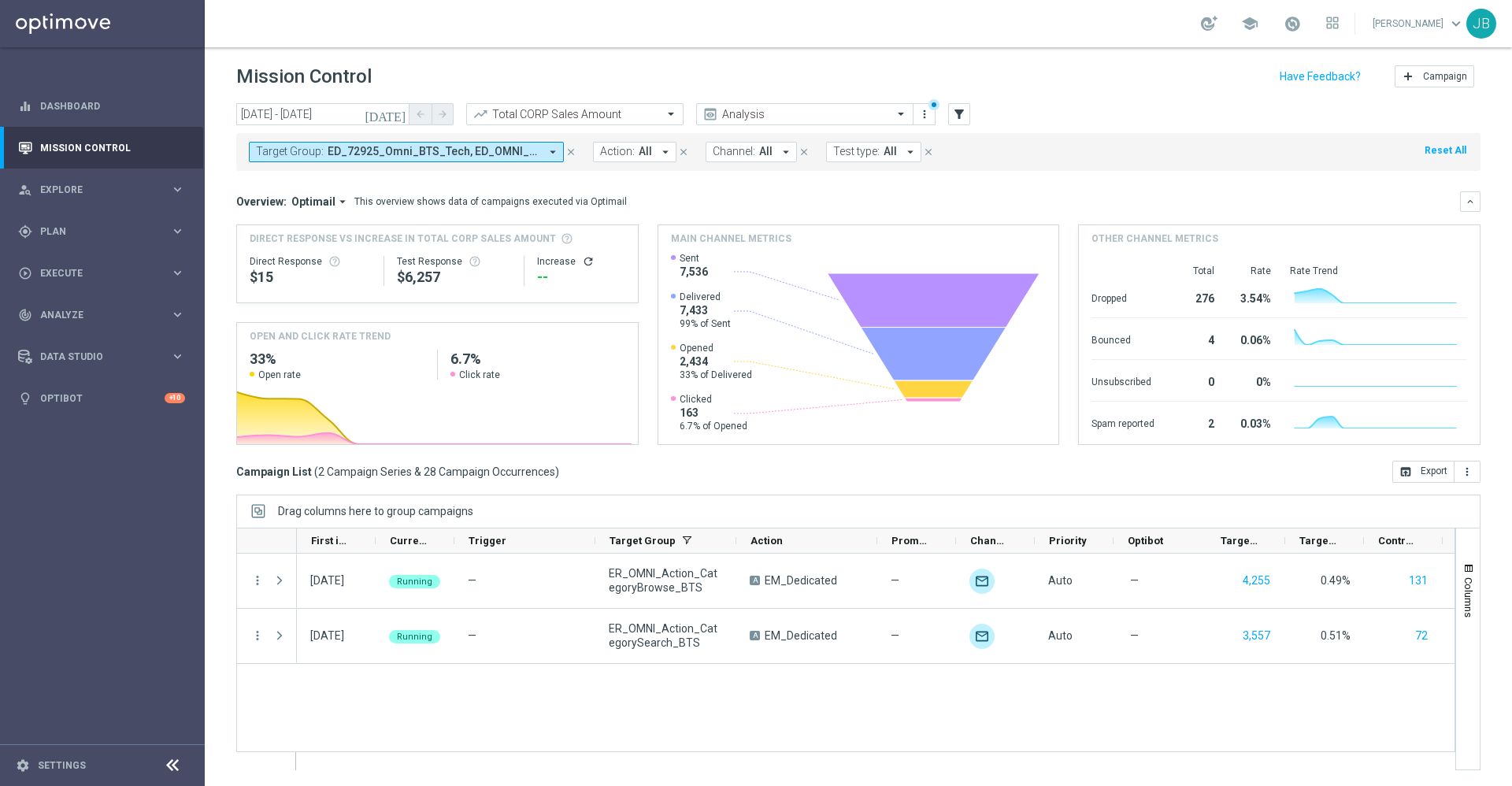
click at [317, 156] on span "Target Group:" at bounding box center [289, 151] width 67 height 13
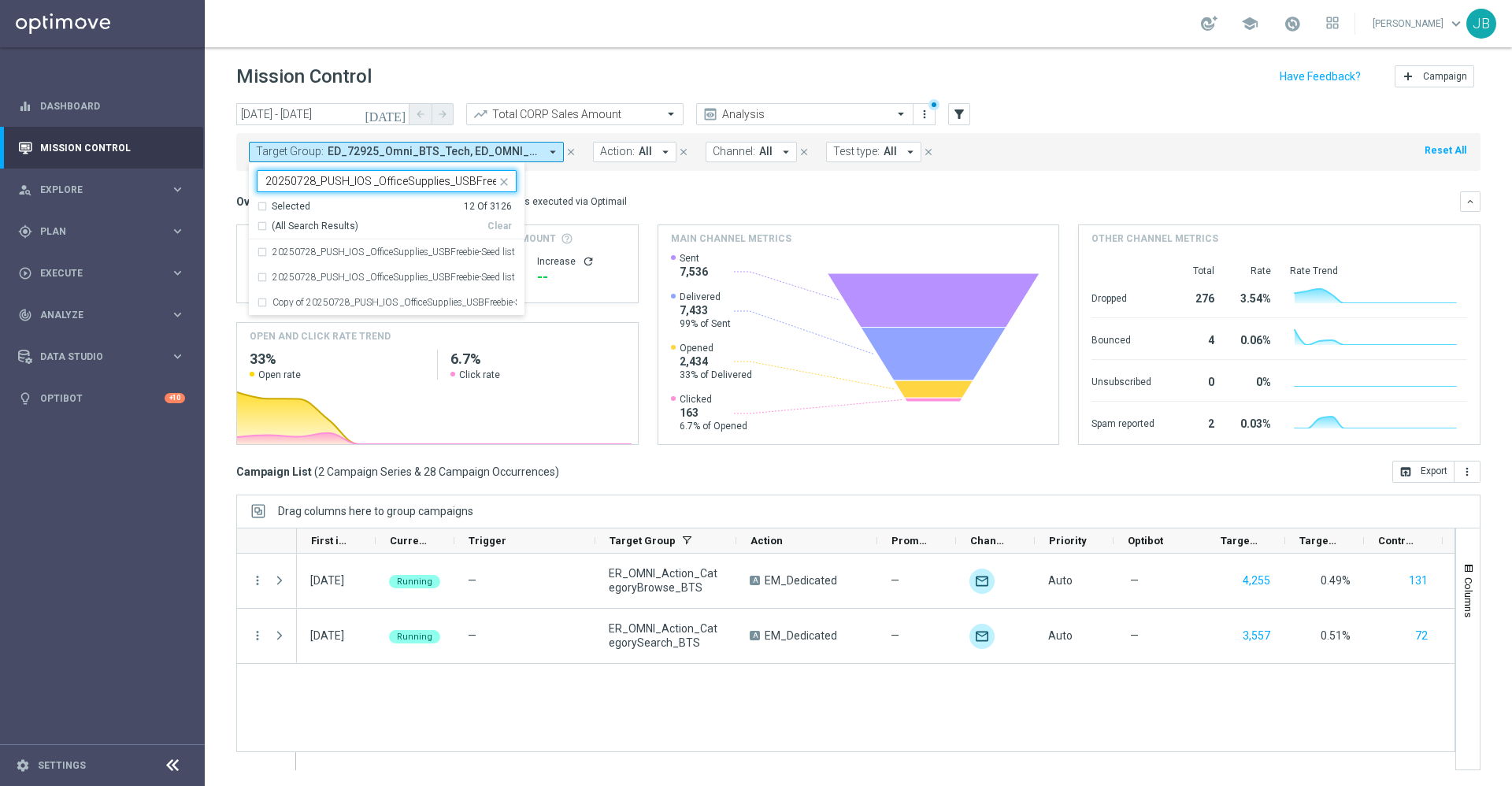
scroll to position [0, 55]
click at [357, 253] on label "20250728_PUSH_IOS _OfficeSupplies_USBFreebie-Seed list" at bounding box center [394, 252] width 243 height 9
type input "20250728_PUSH_IOS _OfficeSupplies_USBFreebie-Seed list"
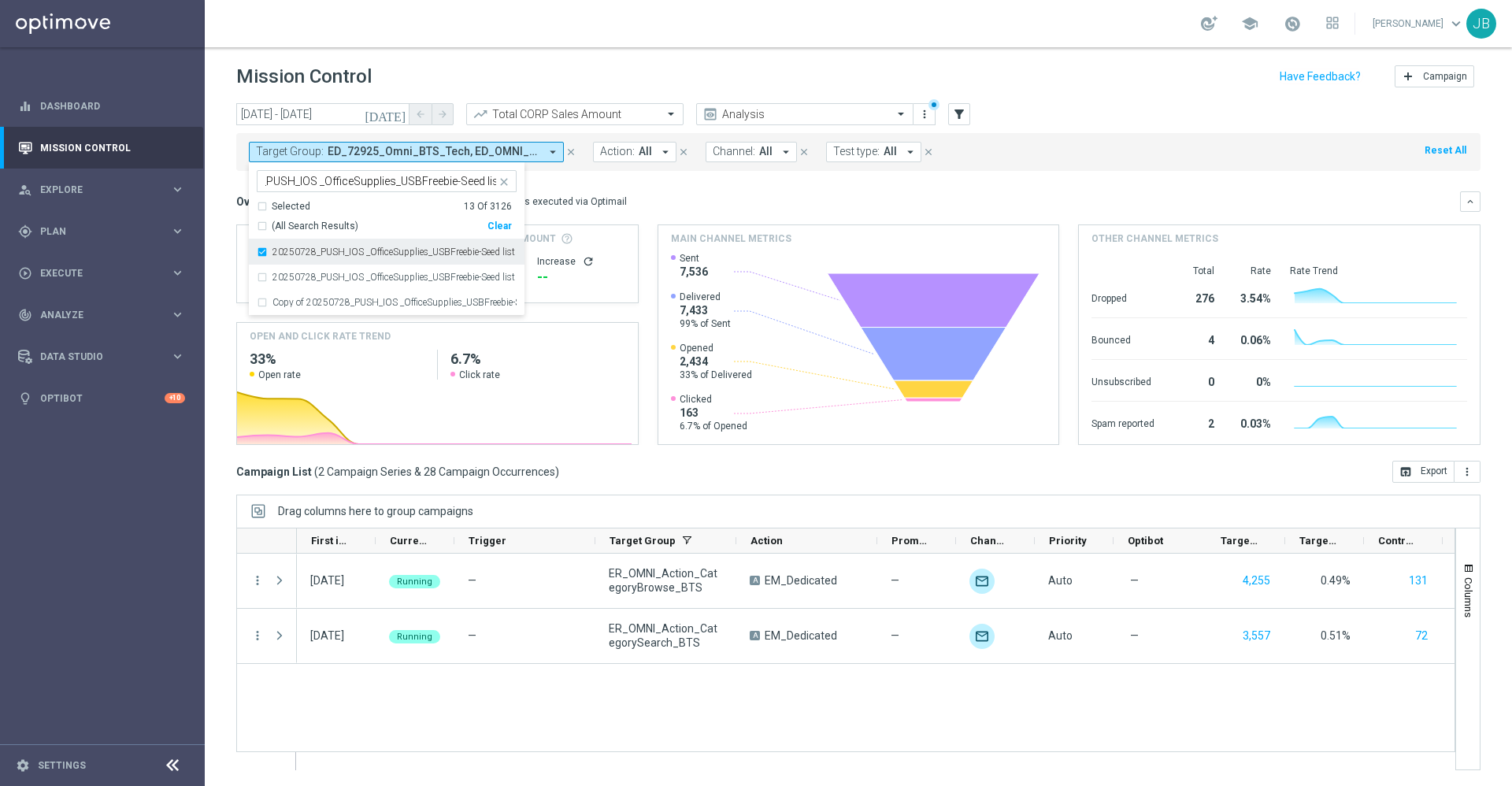
scroll to position [0, 0]
click at [362, 274] on label "20250728_PUSH_IOS _OfficeSupplies_USBFreebie-Seed list Resend" at bounding box center [395, 277] width 244 height 9
click at [651, 201] on div "Overview: Optimail arrow_drop_down This overview shows data of campaigns execut…" at bounding box center [848, 201] width 1224 height 14
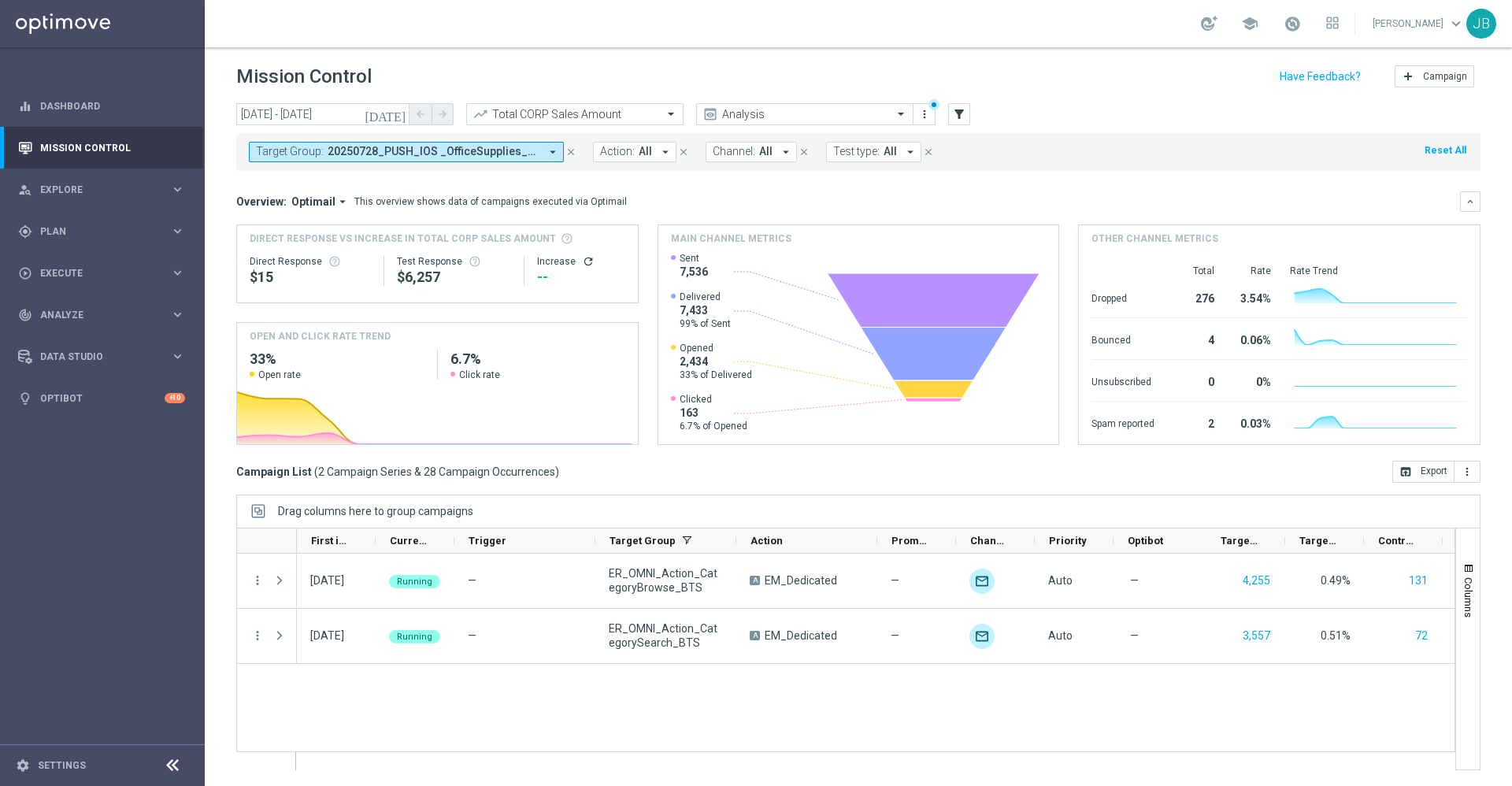
click at [401, 113] on icon "[DATE]" at bounding box center [386, 114] width 43 height 14
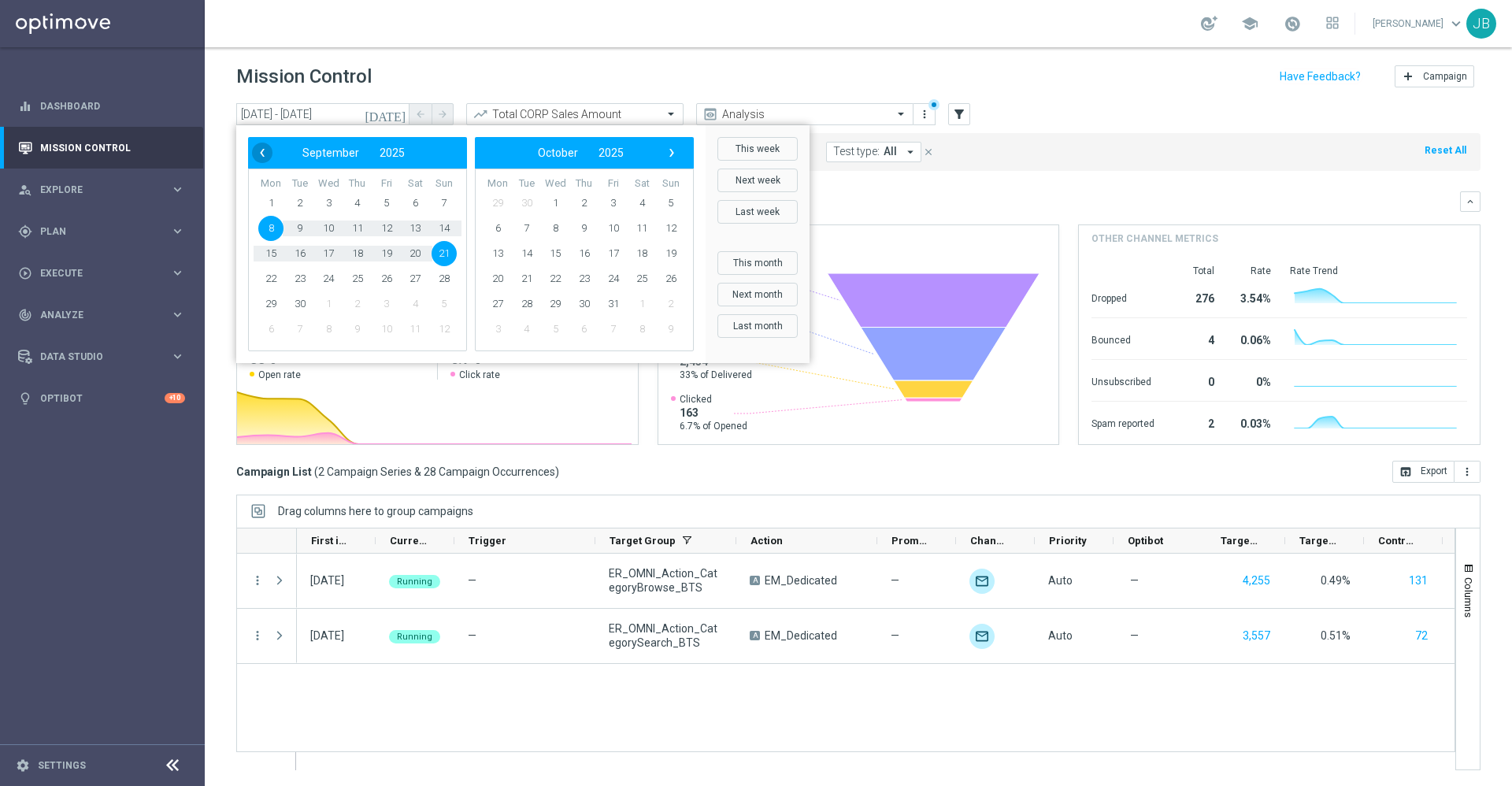
click at [270, 151] on span "‹" at bounding box center [262, 152] width 20 height 20
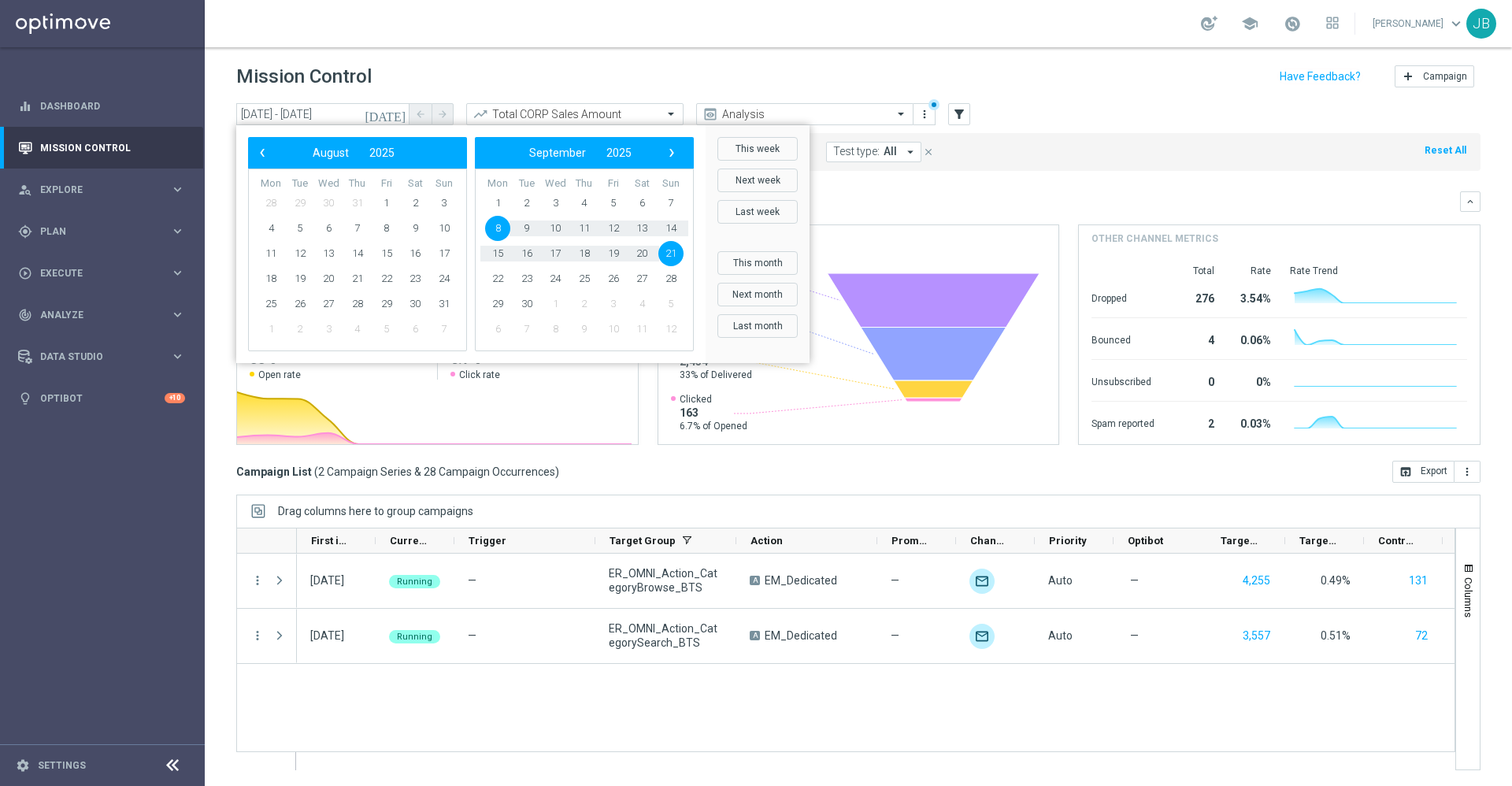
click at [270, 151] on span "‹" at bounding box center [262, 152] width 20 height 20
click at [299, 199] on span "1" at bounding box center [299, 202] width 25 height 25
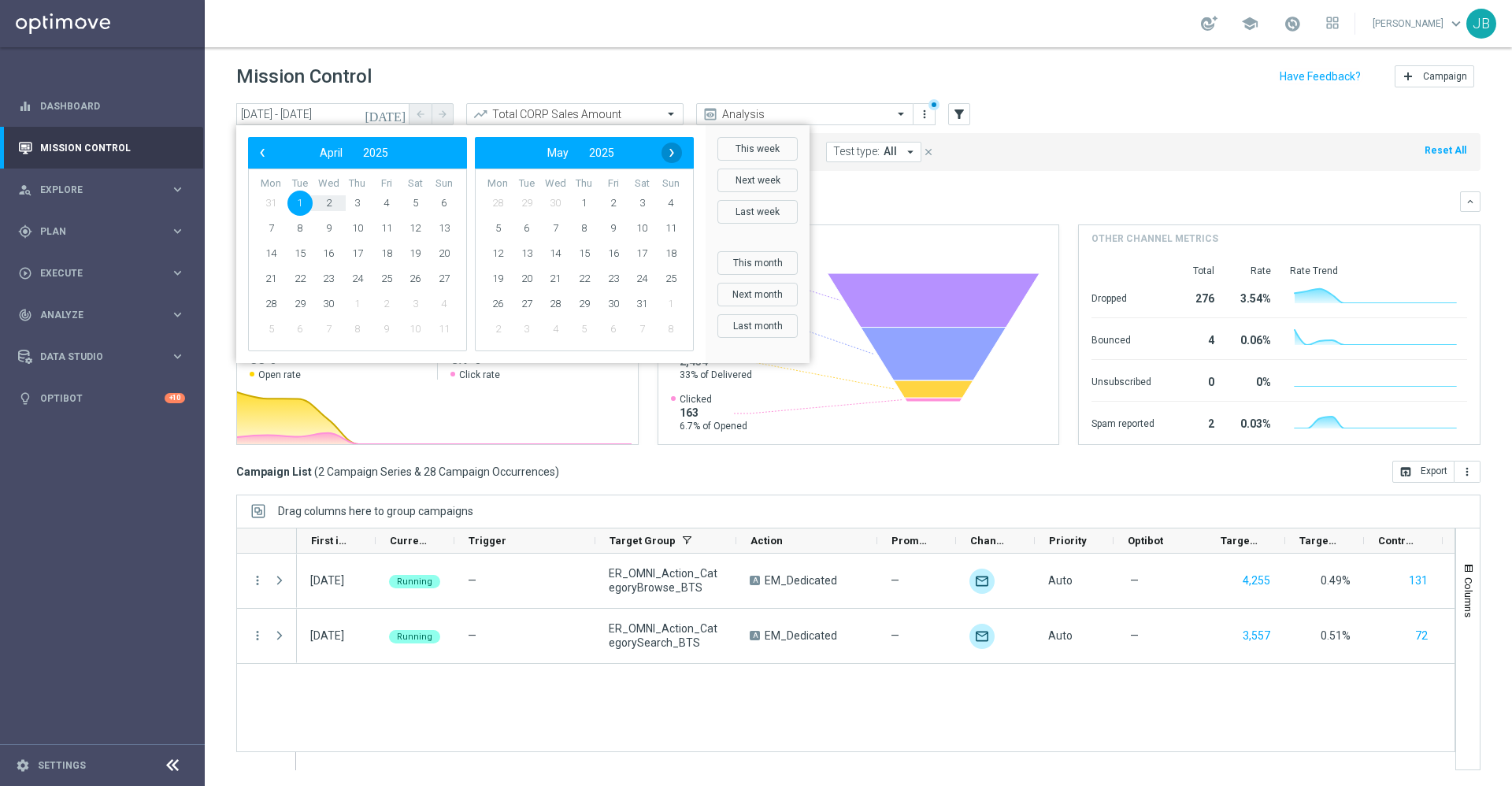
click at [672, 150] on span "›" at bounding box center [672, 152] width 20 height 20
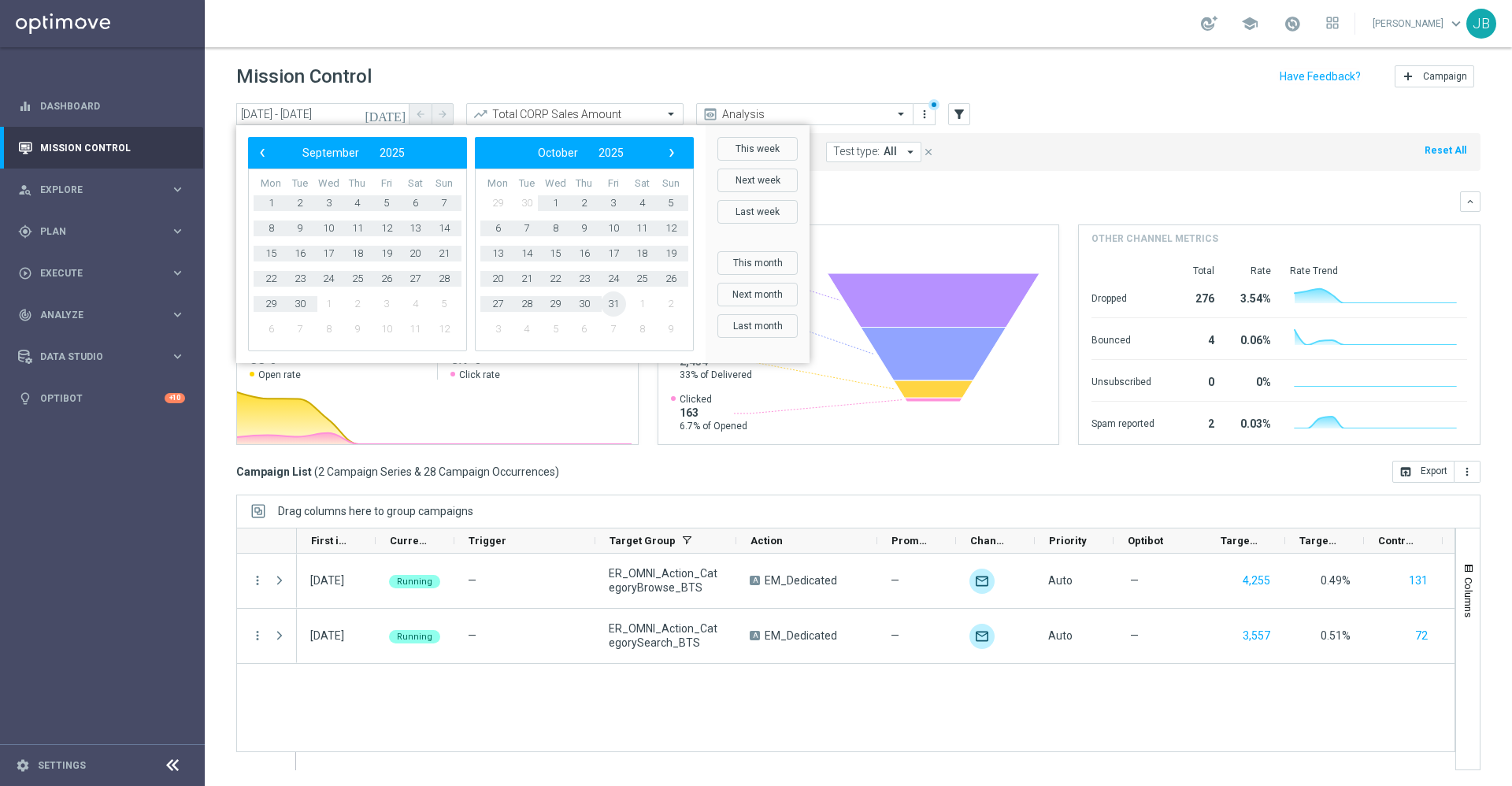
click at [615, 301] on span "31" at bounding box center [613, 303] width 25 height 25
type input "01 Apr 2025 - 31 Oct 2025"
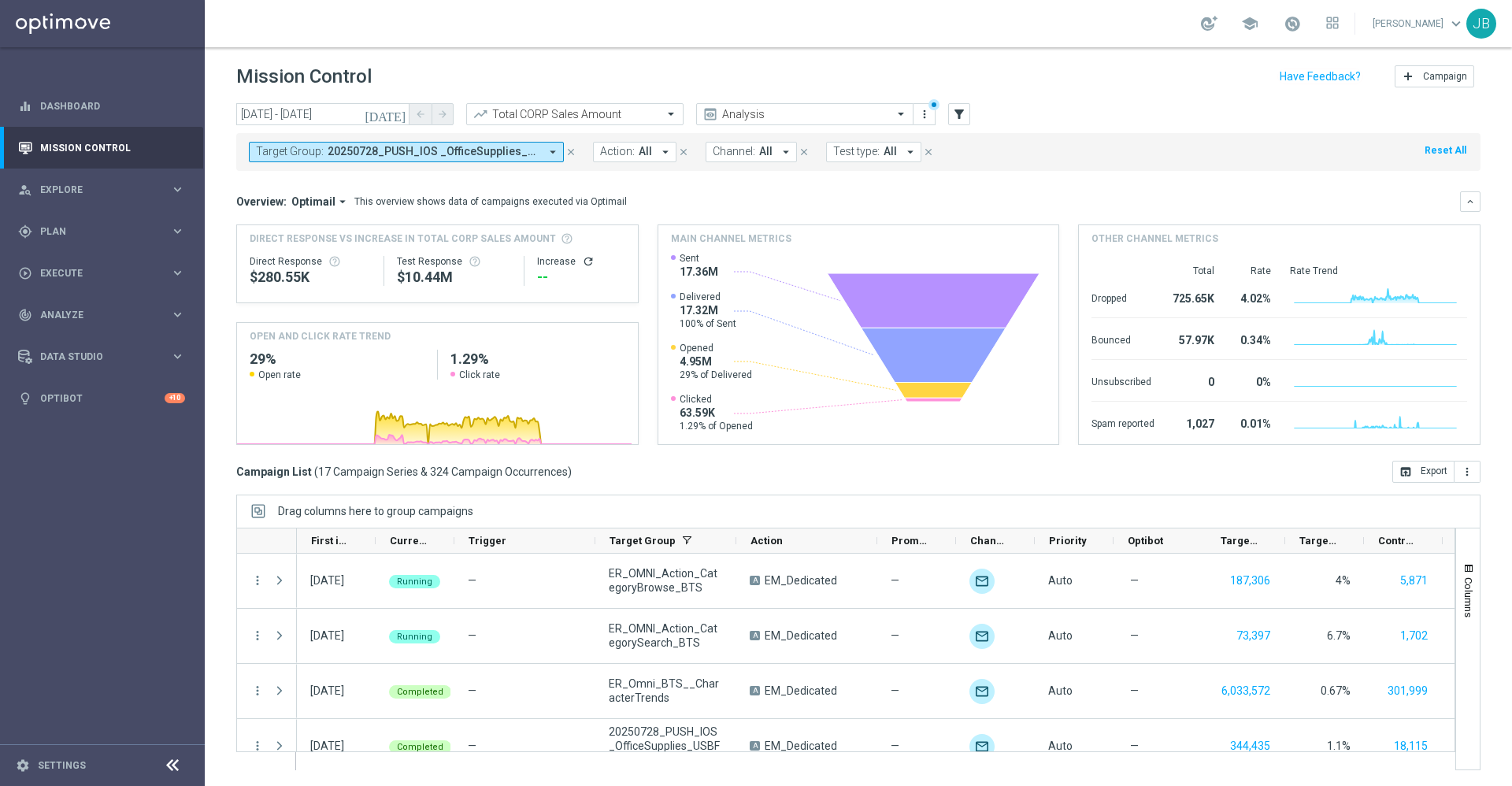
click at [582, 260] on icon "refresh" at bounding box center [589, 261] width 13 height 13
click at [1396, 470] on button "open_in_browser Export" at bounding box center [1423, 472] width 62 height 22
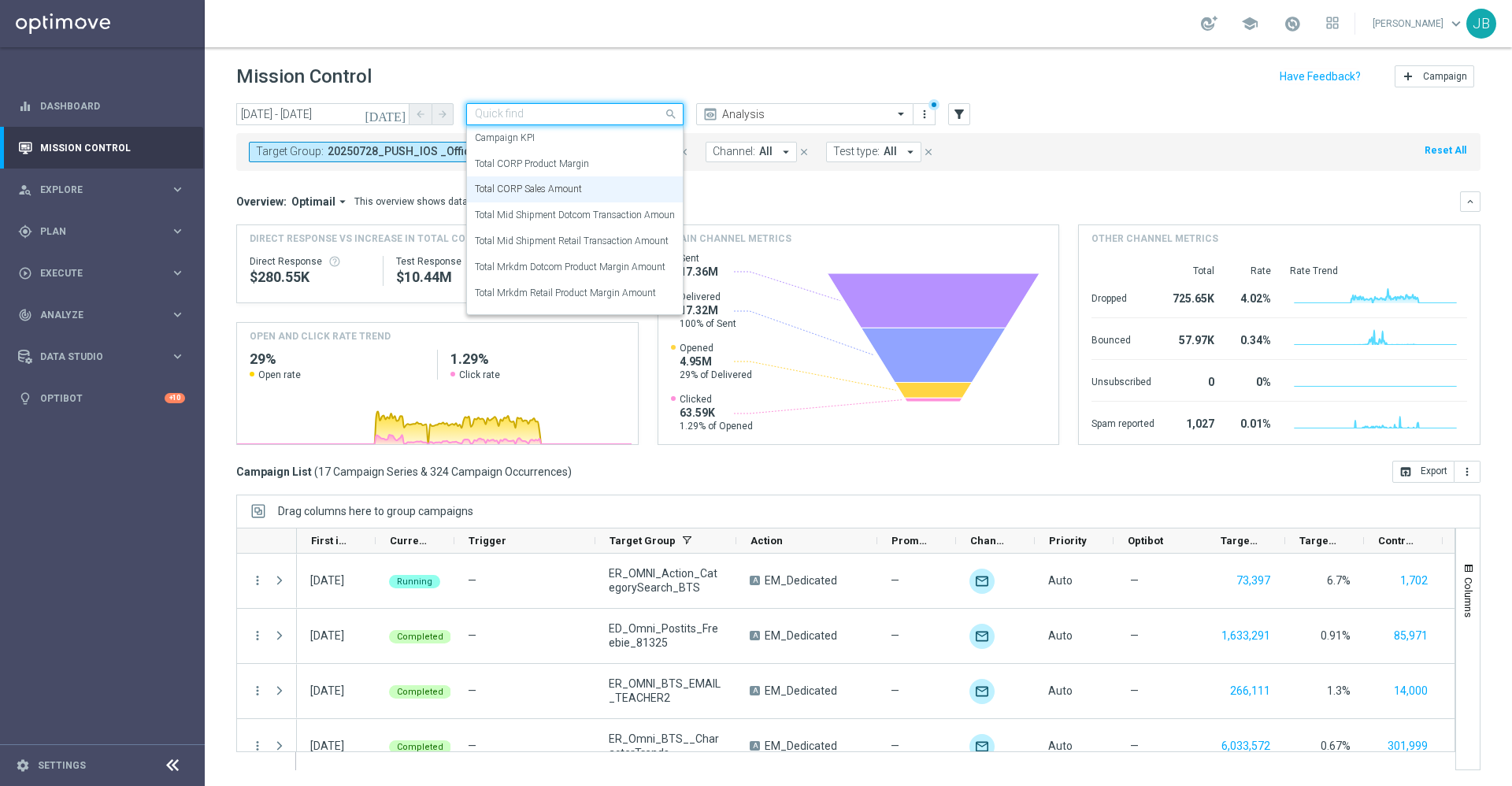
click at [591, 111] on input "text" at bounding box center [559, 115] width 168 height 13
click at [593, 157] on div "Total CORP Product Margin" at bounding box center [575, 164] width 200 height 26
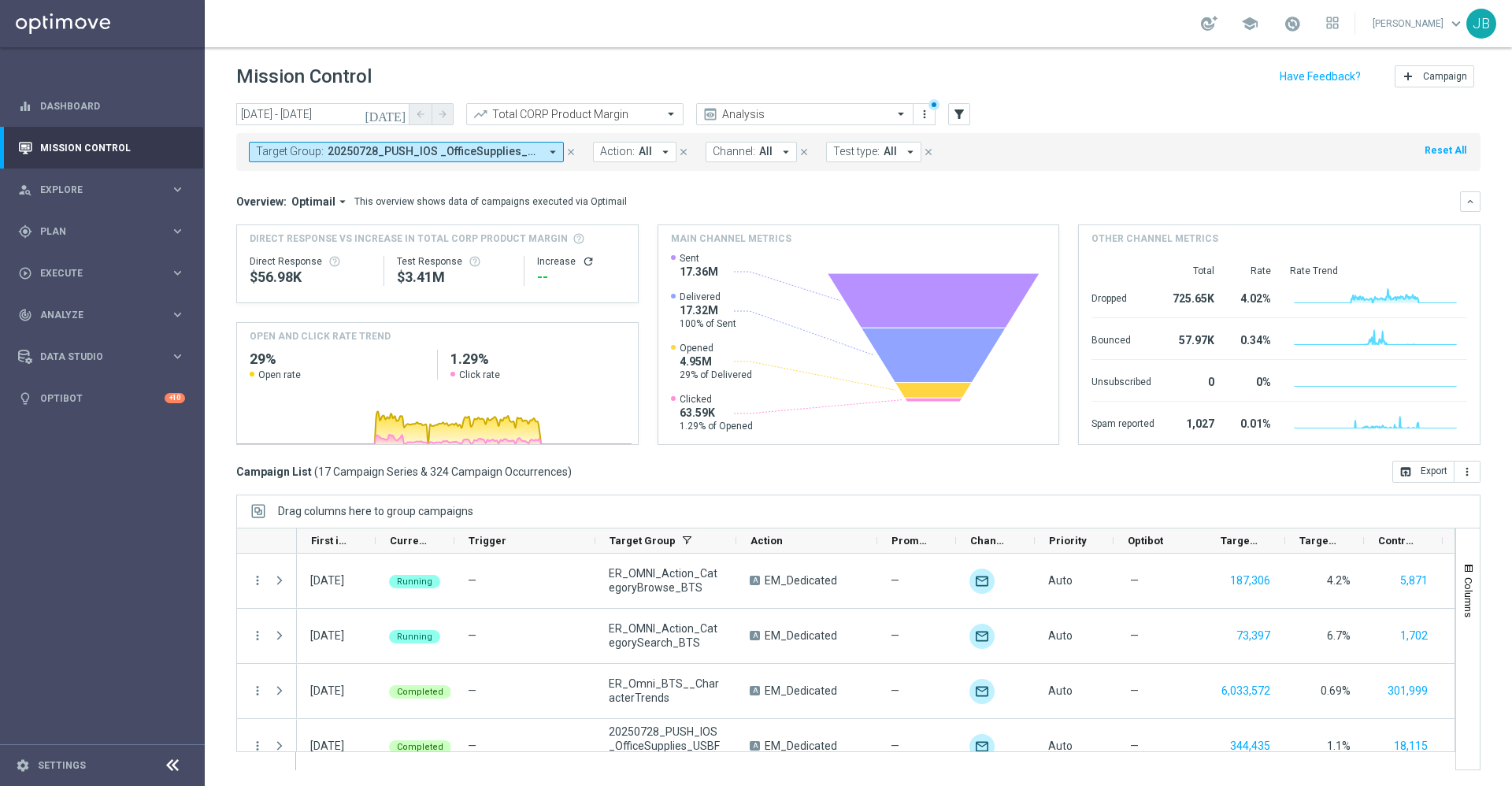
click at [583, 262] on icon "refresh" at bounding box center [589, 261] width 13 height 13
click at [1406, 472] on button "open_in_browser Export" at bounding box center [1423, 472] width 62 height 22
click at [96, 232] on span "Plan" at bounding box center [104, 231] width 130 height 9
click at [100, 264] on link "Target Groups" at bounding box center [102, 264] width 123 height 13
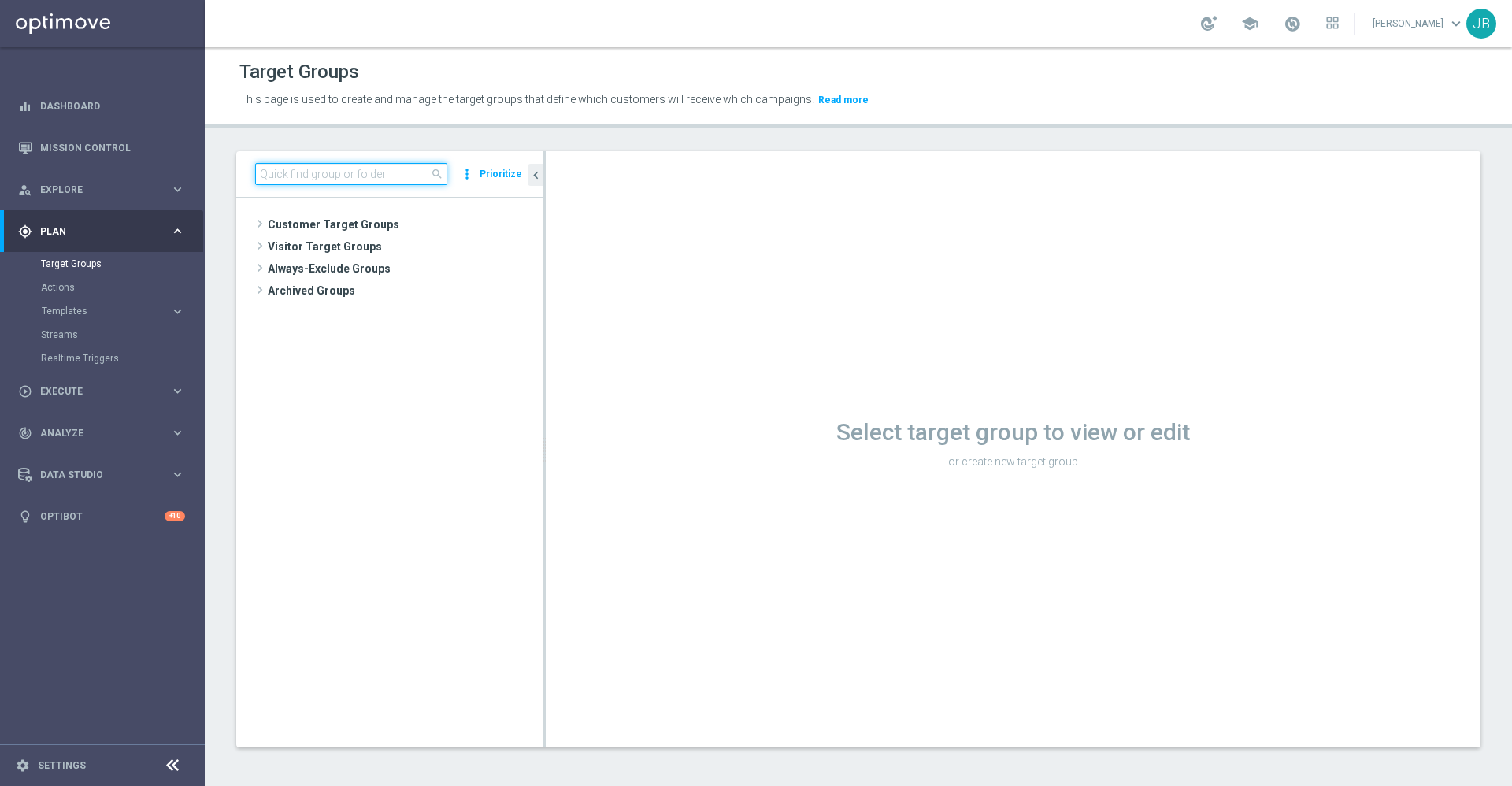
click at [285, 183] on input at bounding box center [351, 174] width 192 height 22
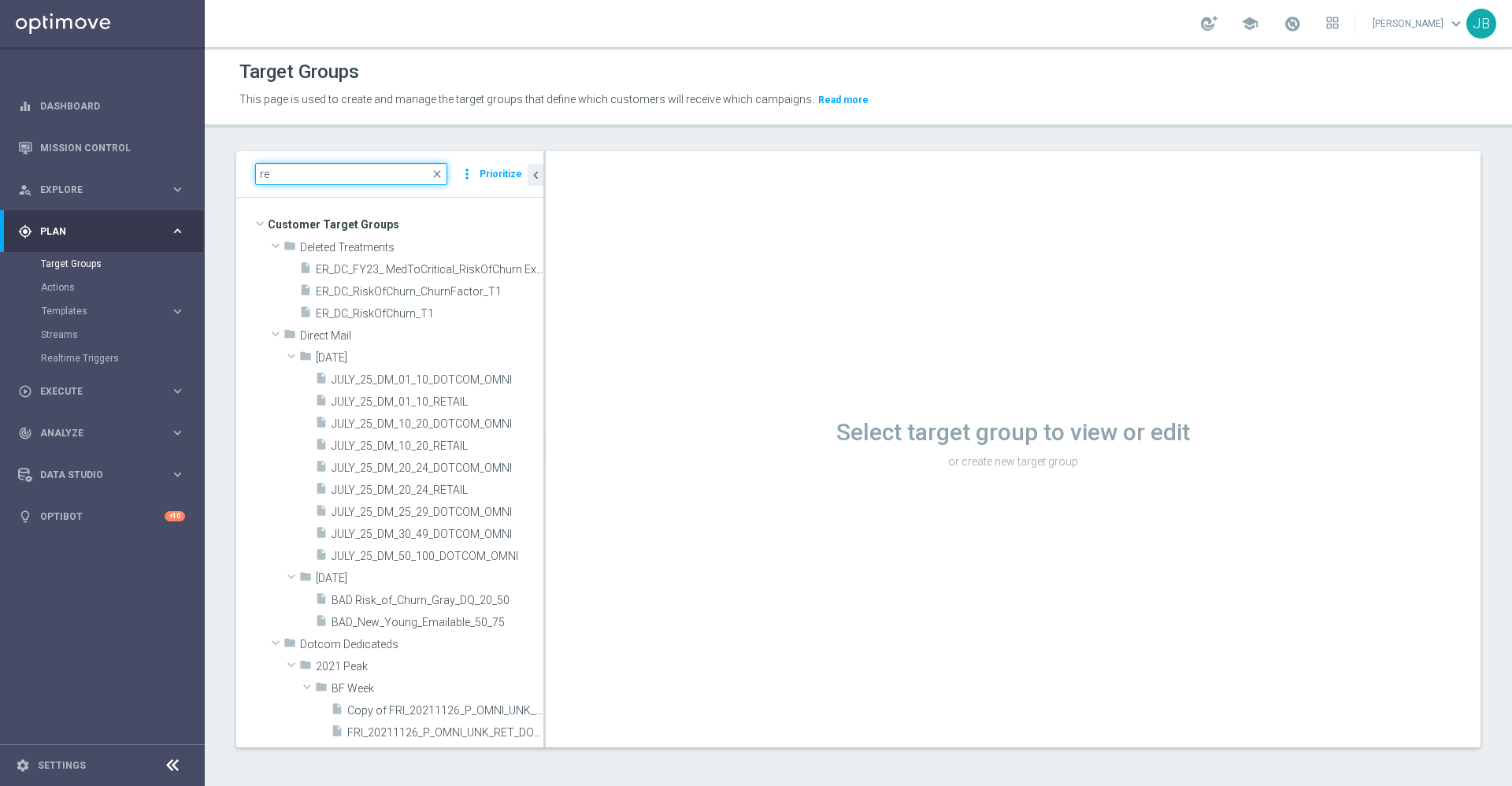
type input "r"
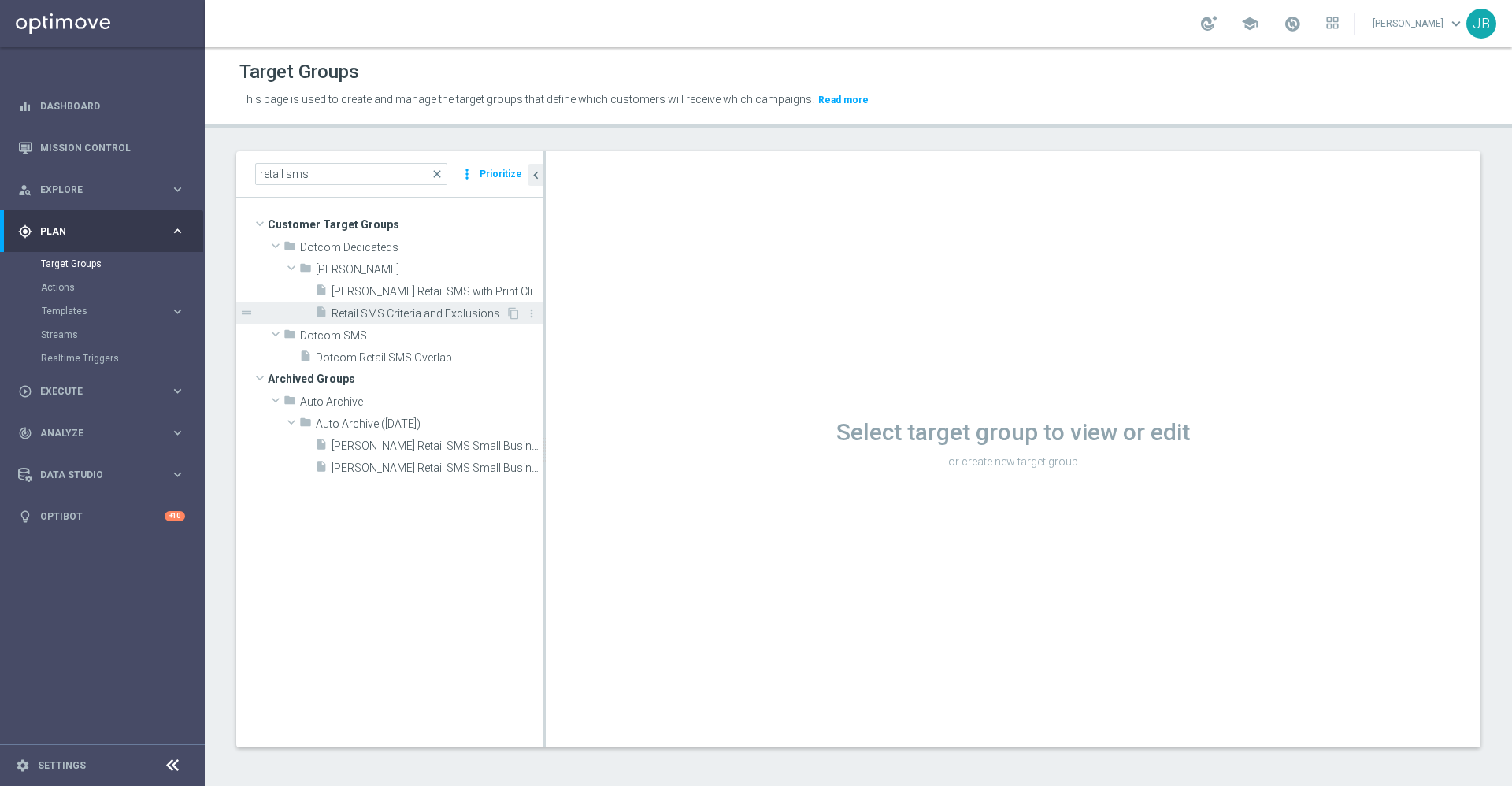
click at [406, 308] on span "Retail SMS Criteria and Exclusions" at bounding box center [419, 313] width 174 height 13
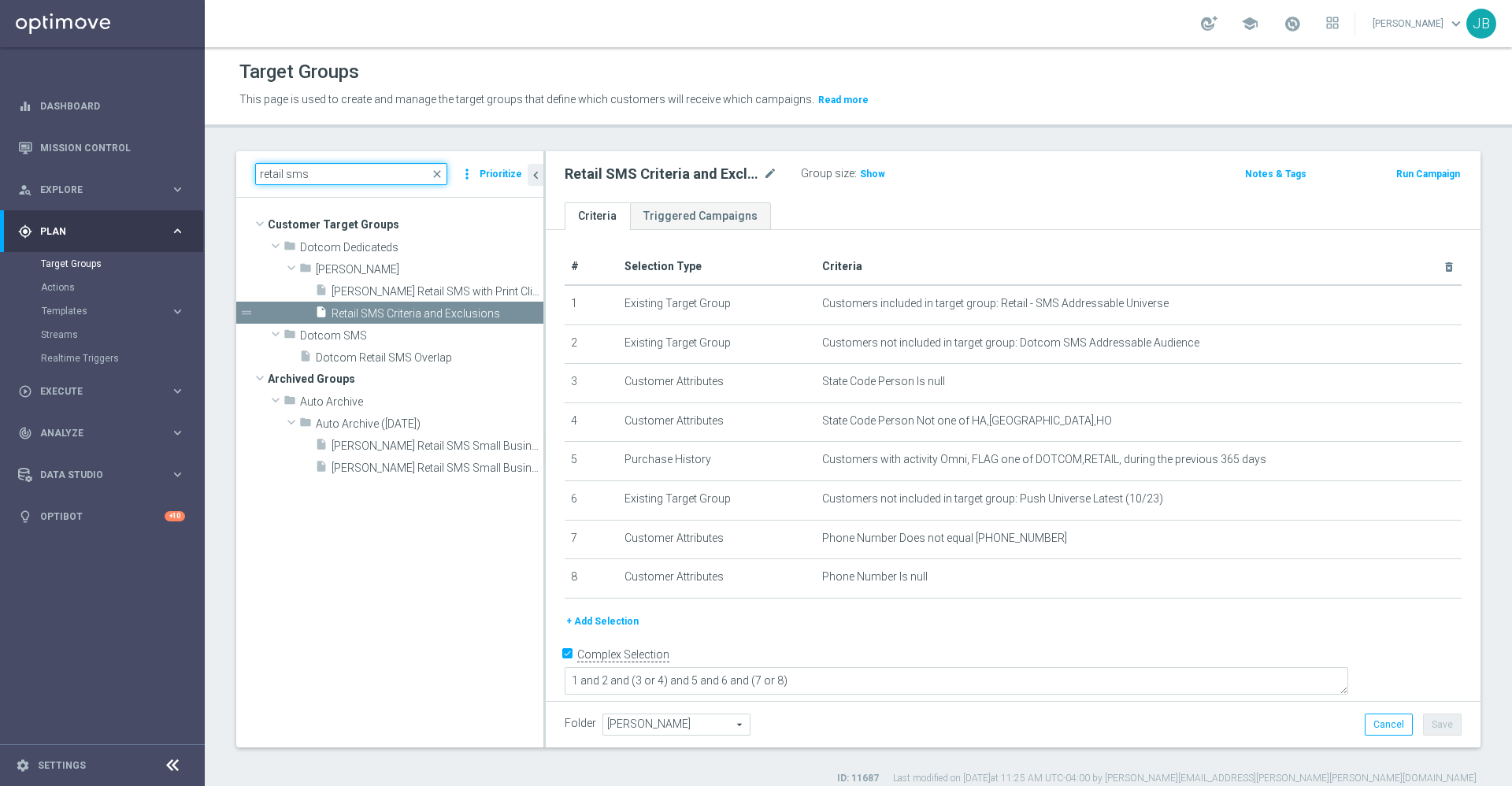
click at [288, 178] on input "retail sms" at bounding box center [351, 174] width 192 height 22
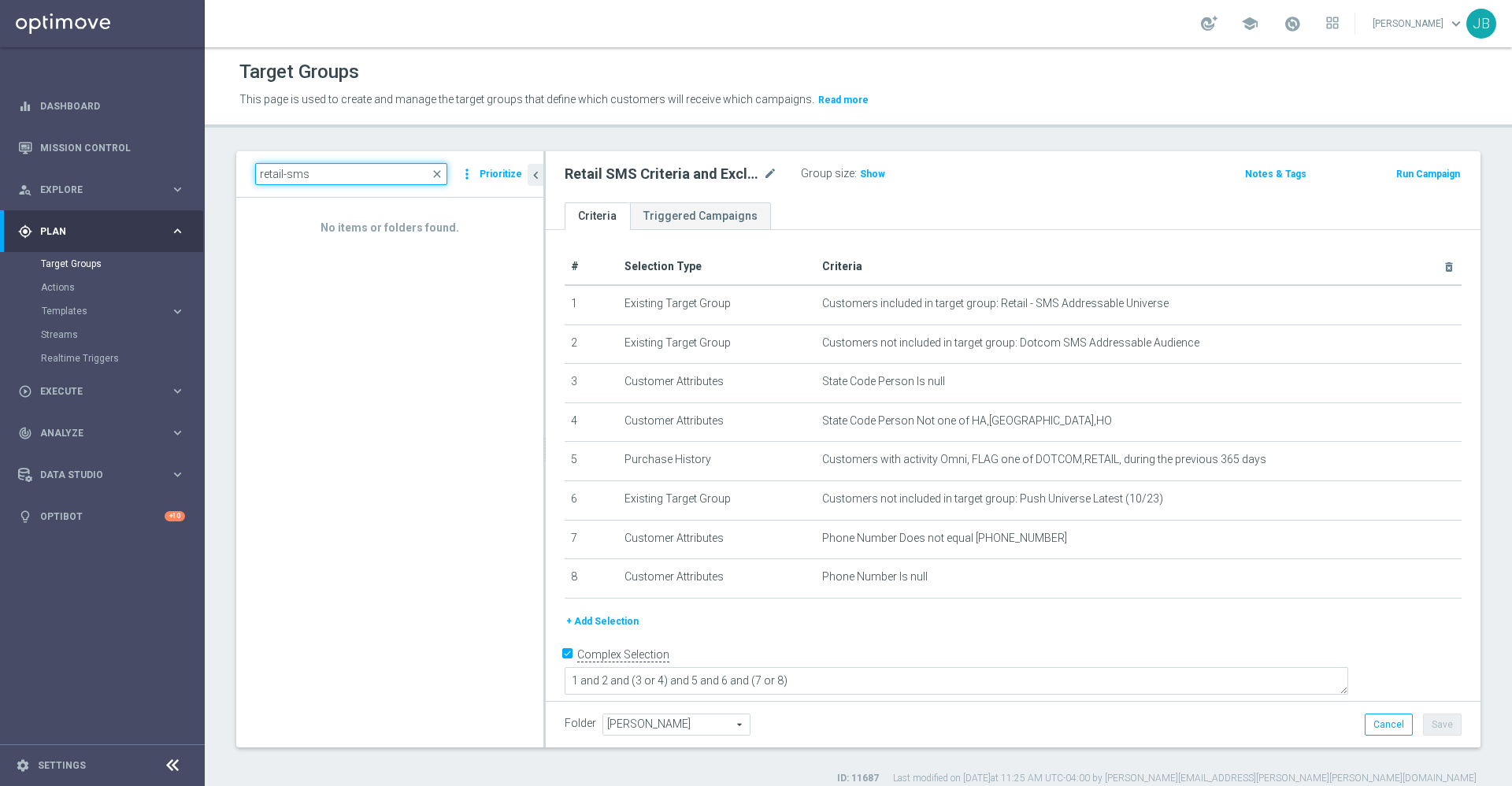
click at [282, 171] on input "retail-sms" at bounding box center [351, 174] width 192 height 22
click at [286, 176] on input "retail-sms" at bounding box center [351, 174] width 192 height 22
click at [283, 175] on input "retail- sms" at bounding box center [351, 174] width 192 height 22
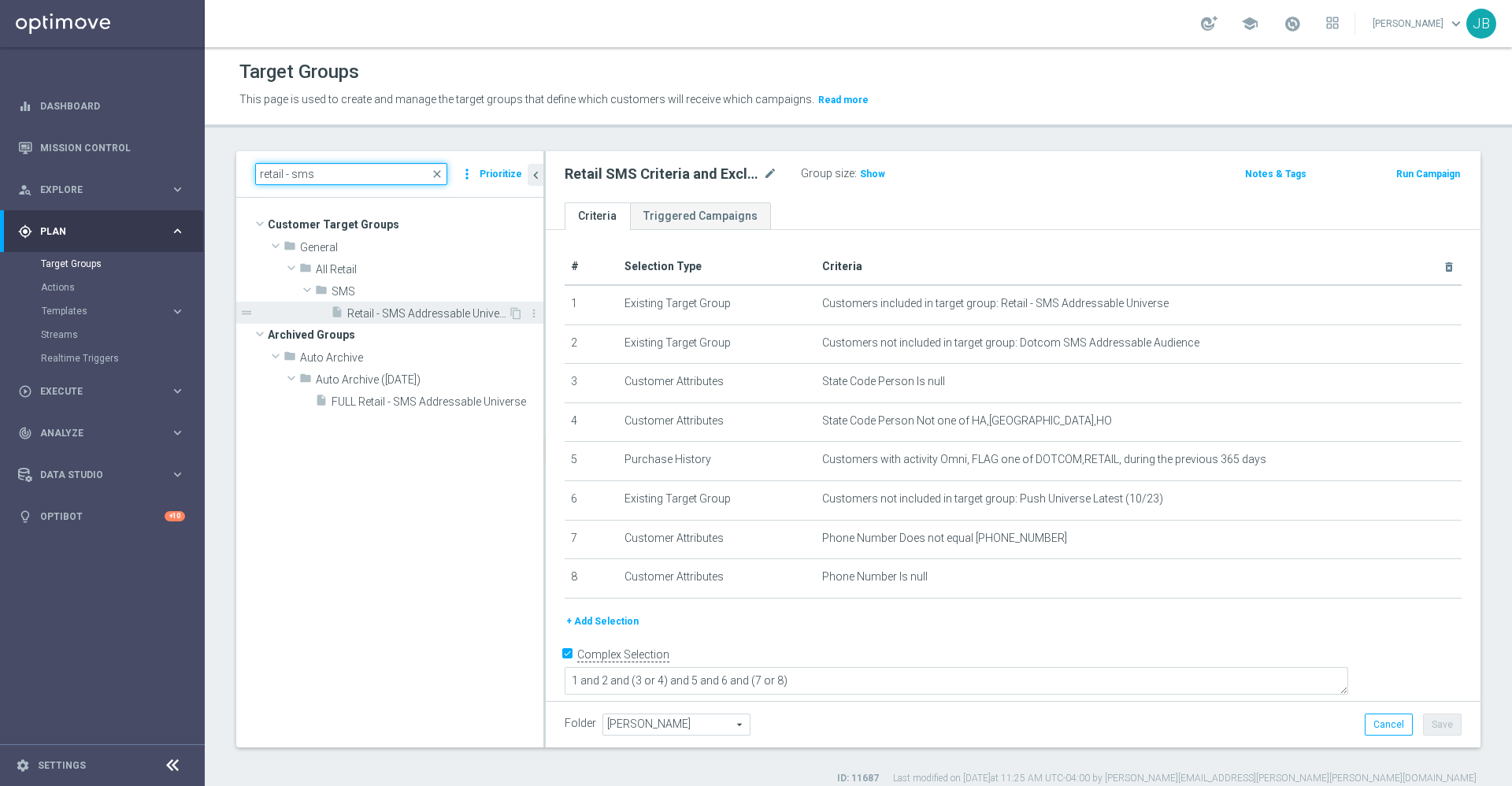
type input "retail - sms"
click at [383, 317] on span "Retail - SMS Addressable Universe" at bounding box center [428, 313] width 161 height 13
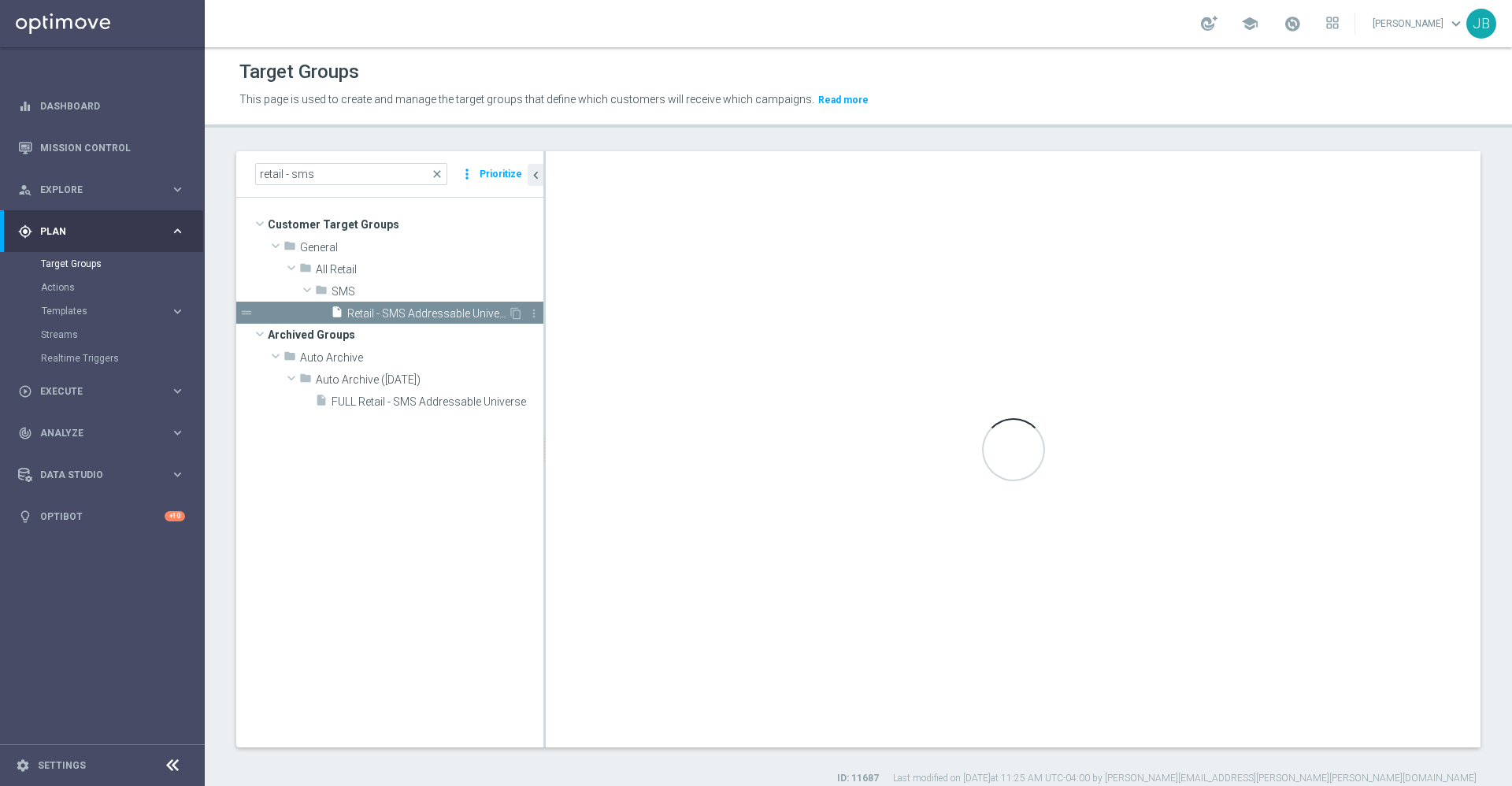
checkbox input "false"
type input "SMS"
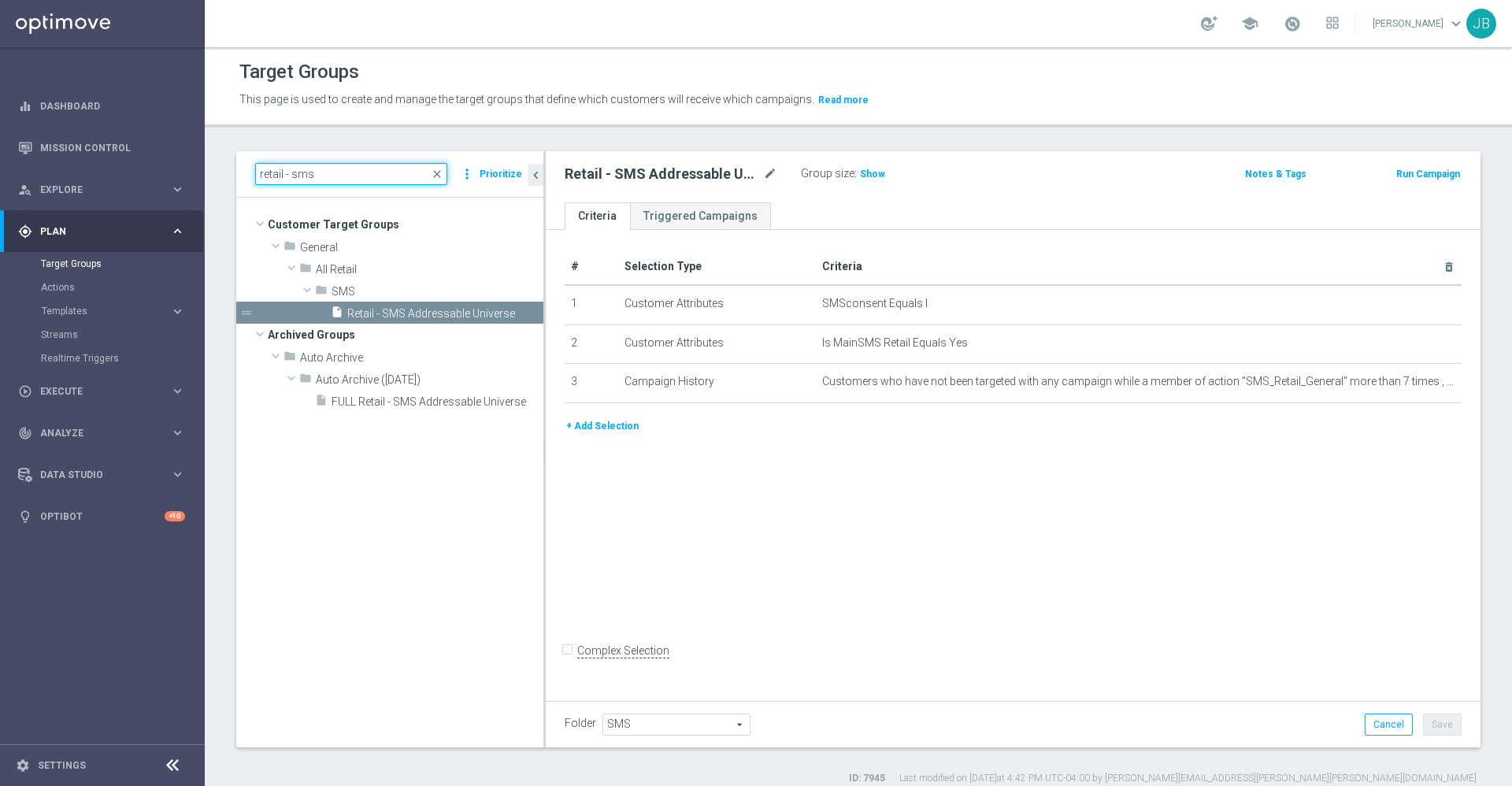
click at [374, 174] on input "retail - sms" at bounding box center [351, 174] width 192 height 22
type input "r"
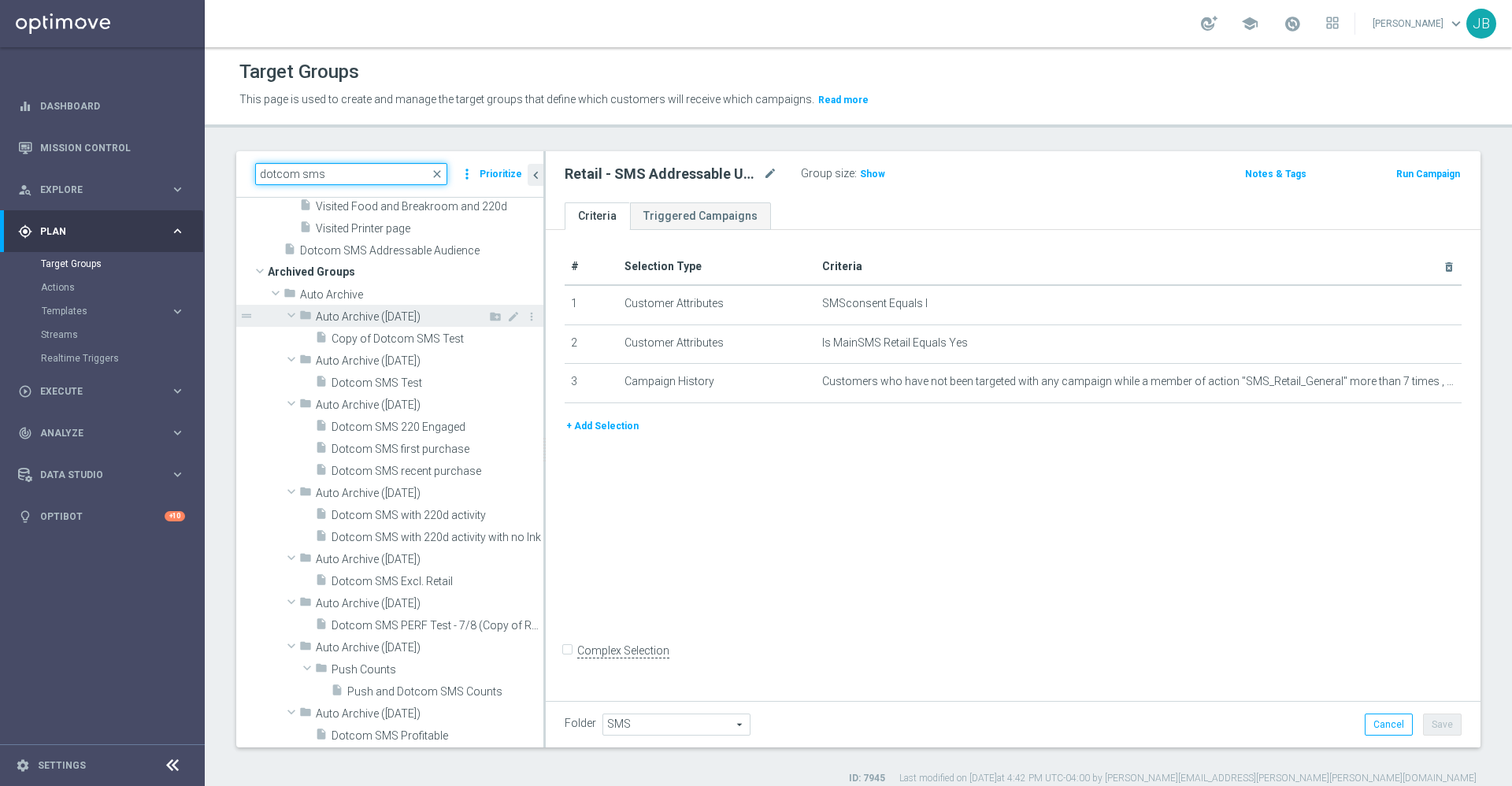
scroll to position [4074, 0]
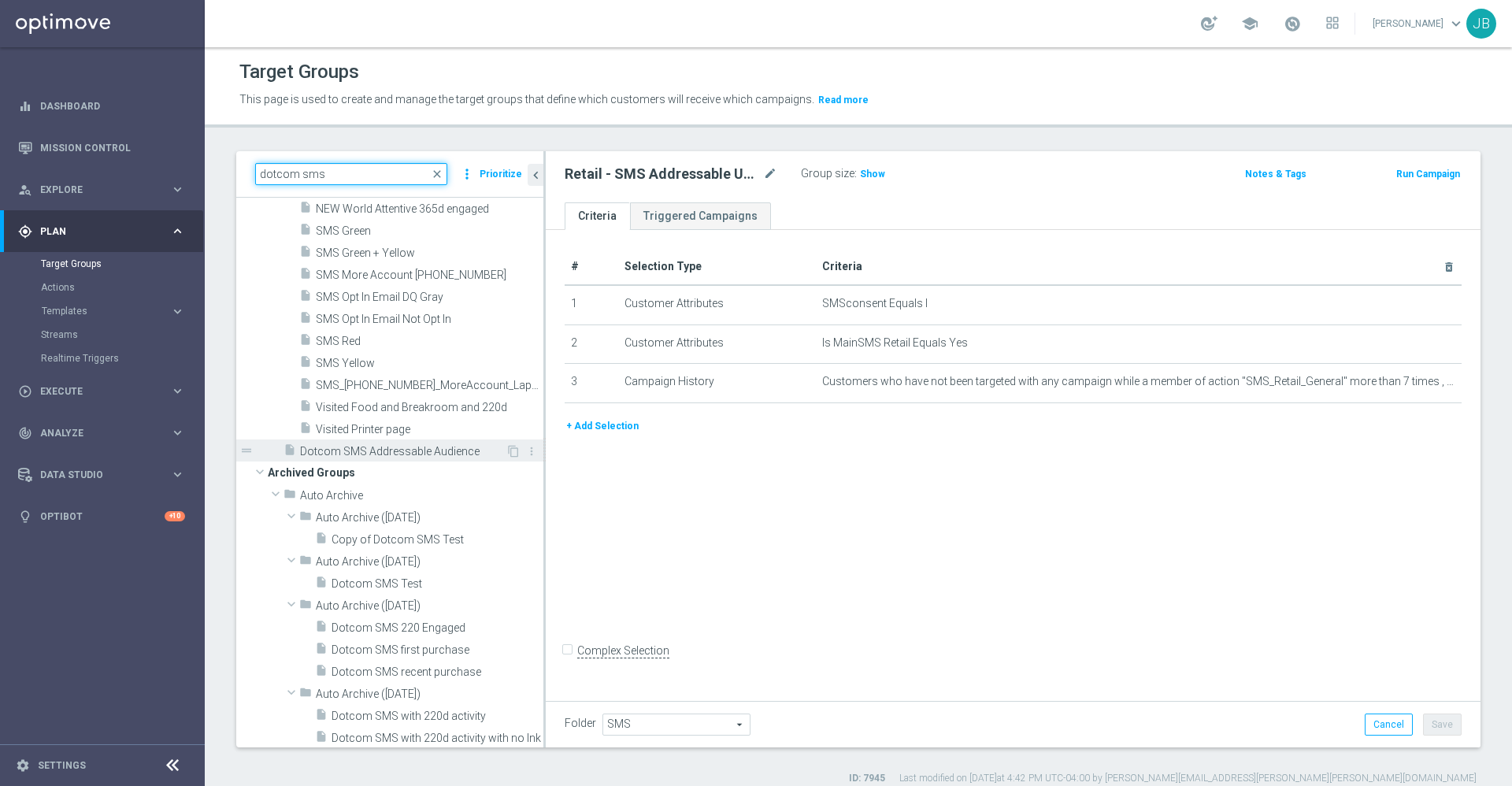
type input "dotcom sms"
click at [403, 451] on span "Dotcom SMS Addressable Audience" at bounding box center [403, 452] width 205 height 13
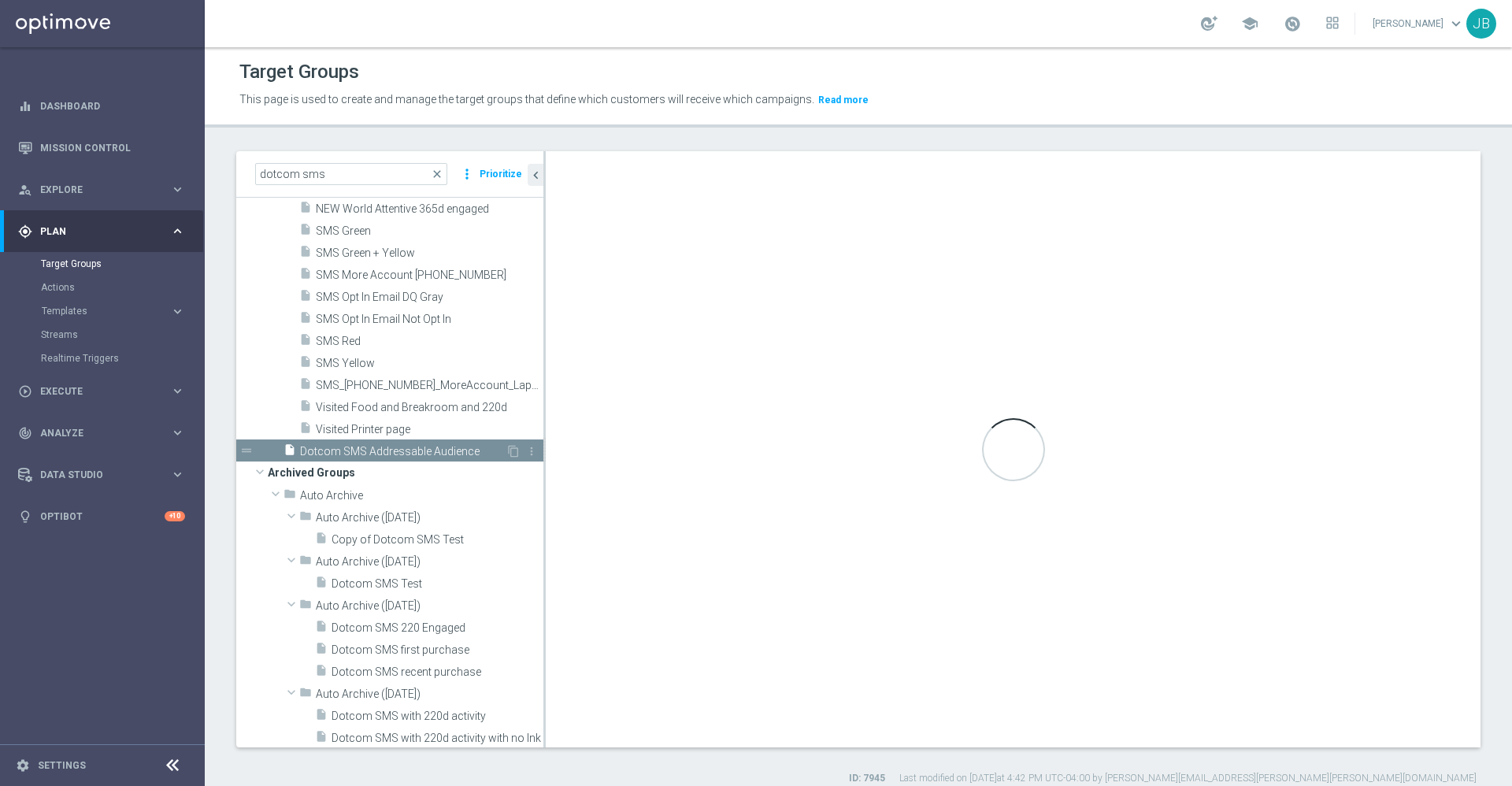
type input "Customer Target Groups"
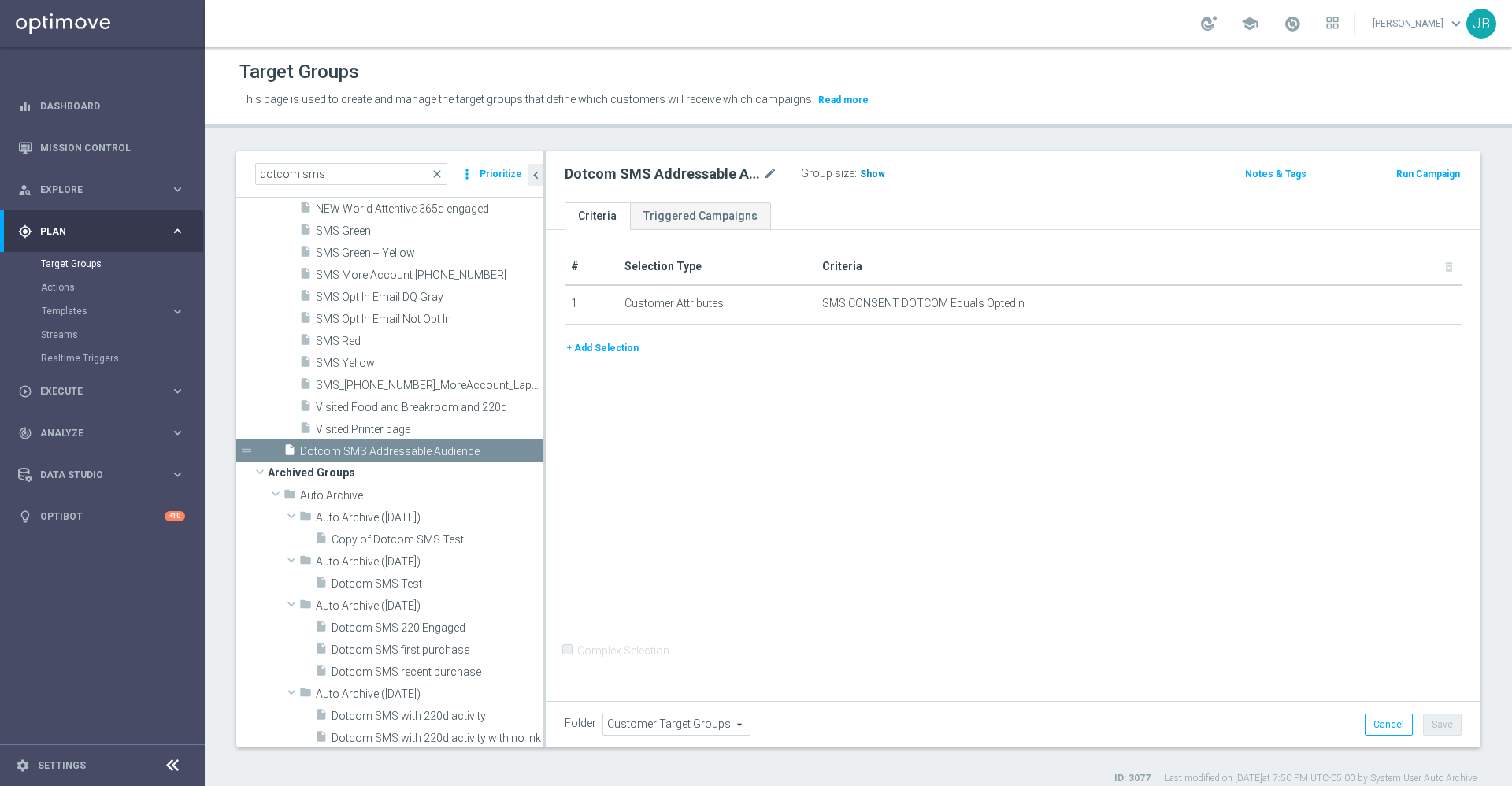
click at [877, 177] on span "Show" at bounding box center [872, 174] width 25 height 11
click at [611, 348] on button "+ Add Selection" at bounding box center [603, 347] width 76 height 18
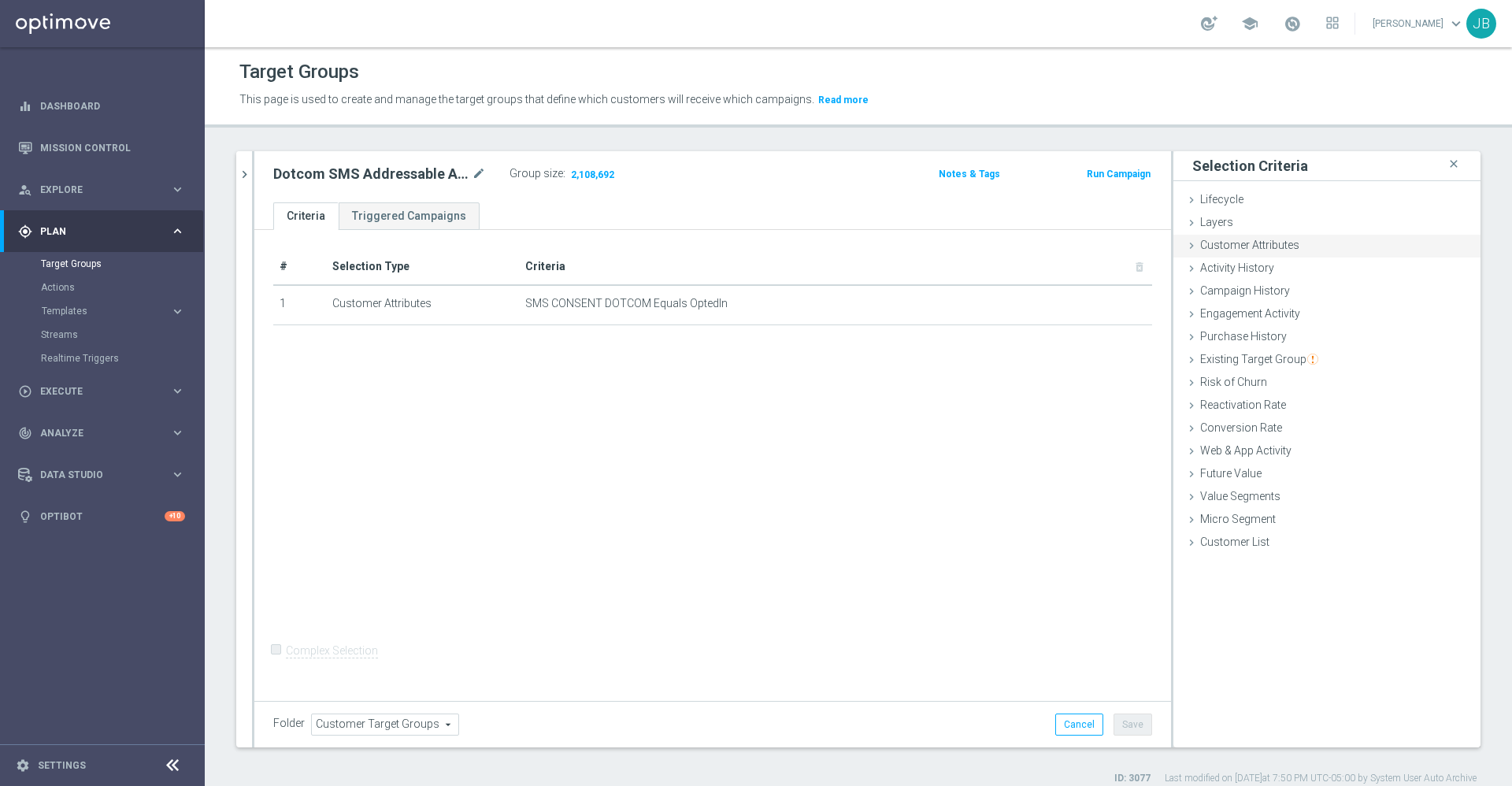
click at [1268, 248] on span "Customer Attributes" at bounding box center [1250, 245] width 99 height 13
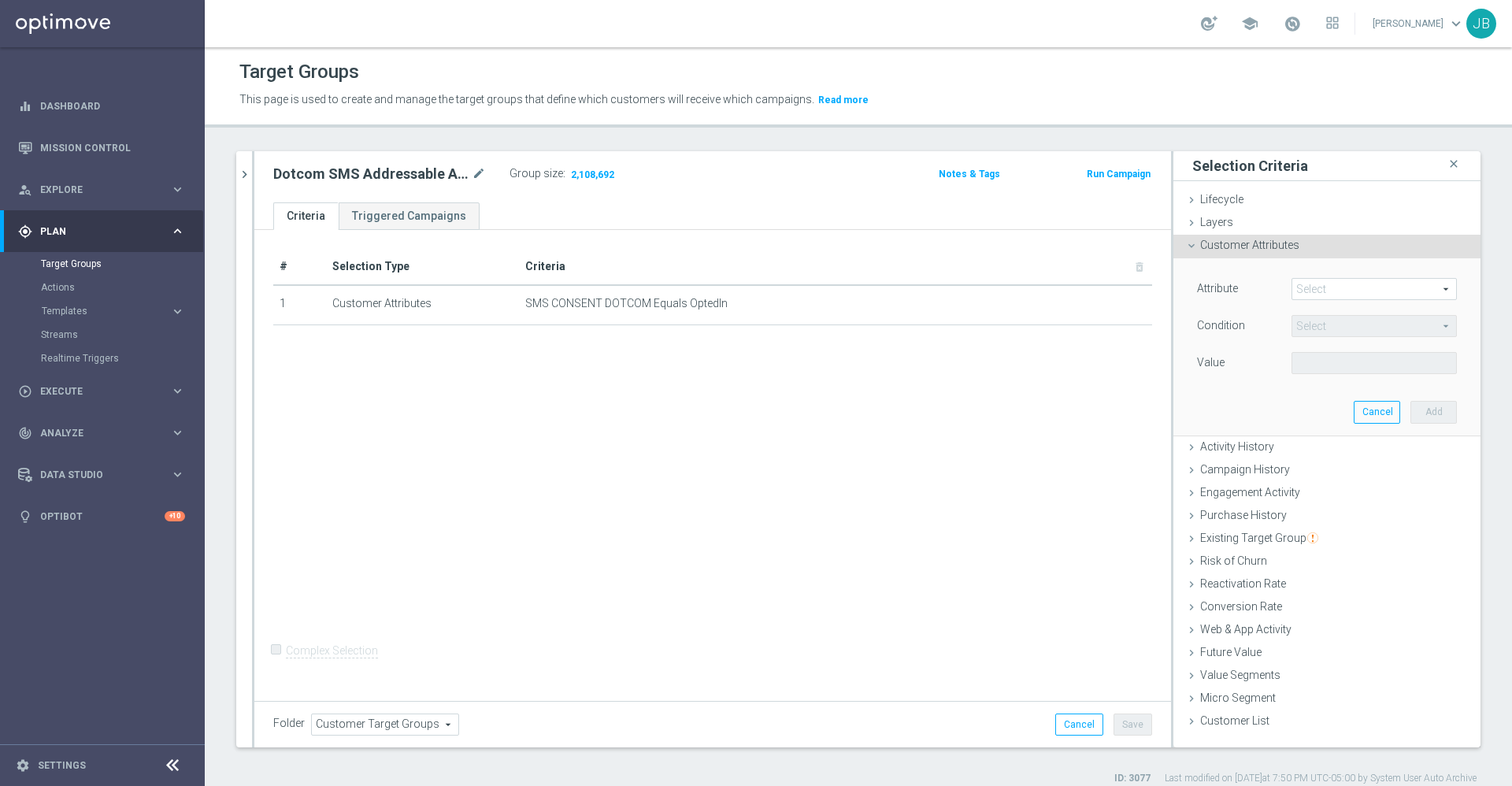
click at [1307, 282] on span at bounding box center [1374, 289] width 164 height 20
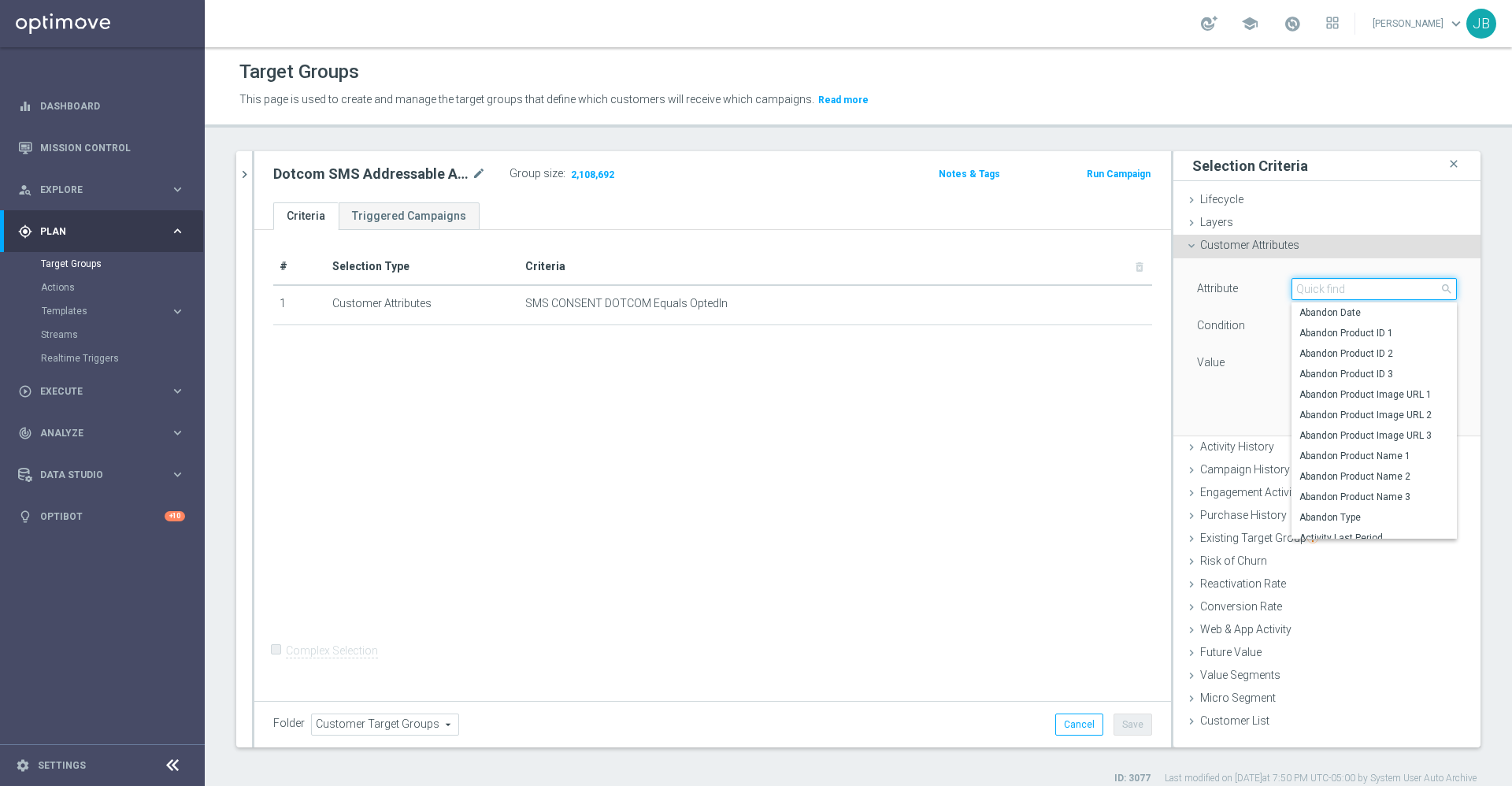
click at [1309, 284] on input "search" at bounding box center [1374, 289] width 165 height 22
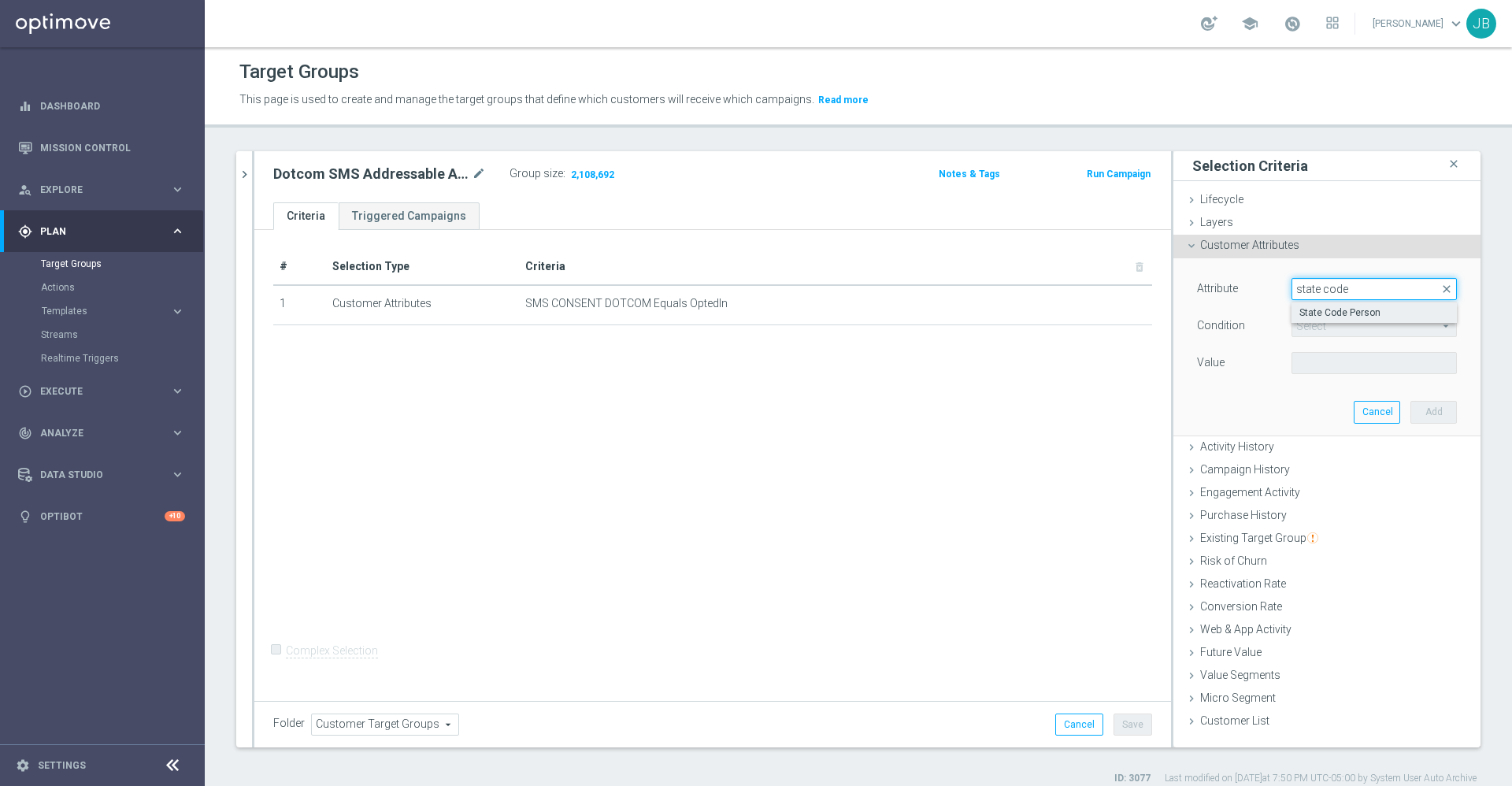
type input "state code"
click at [1342, 316] on span "State Code Person" at bounding box center [1374, 313] width 150 height 13
type input "State Code Person"
click at [1324, 333] on span "Equals" at bounding box center [1374, 326] width 164 height 20
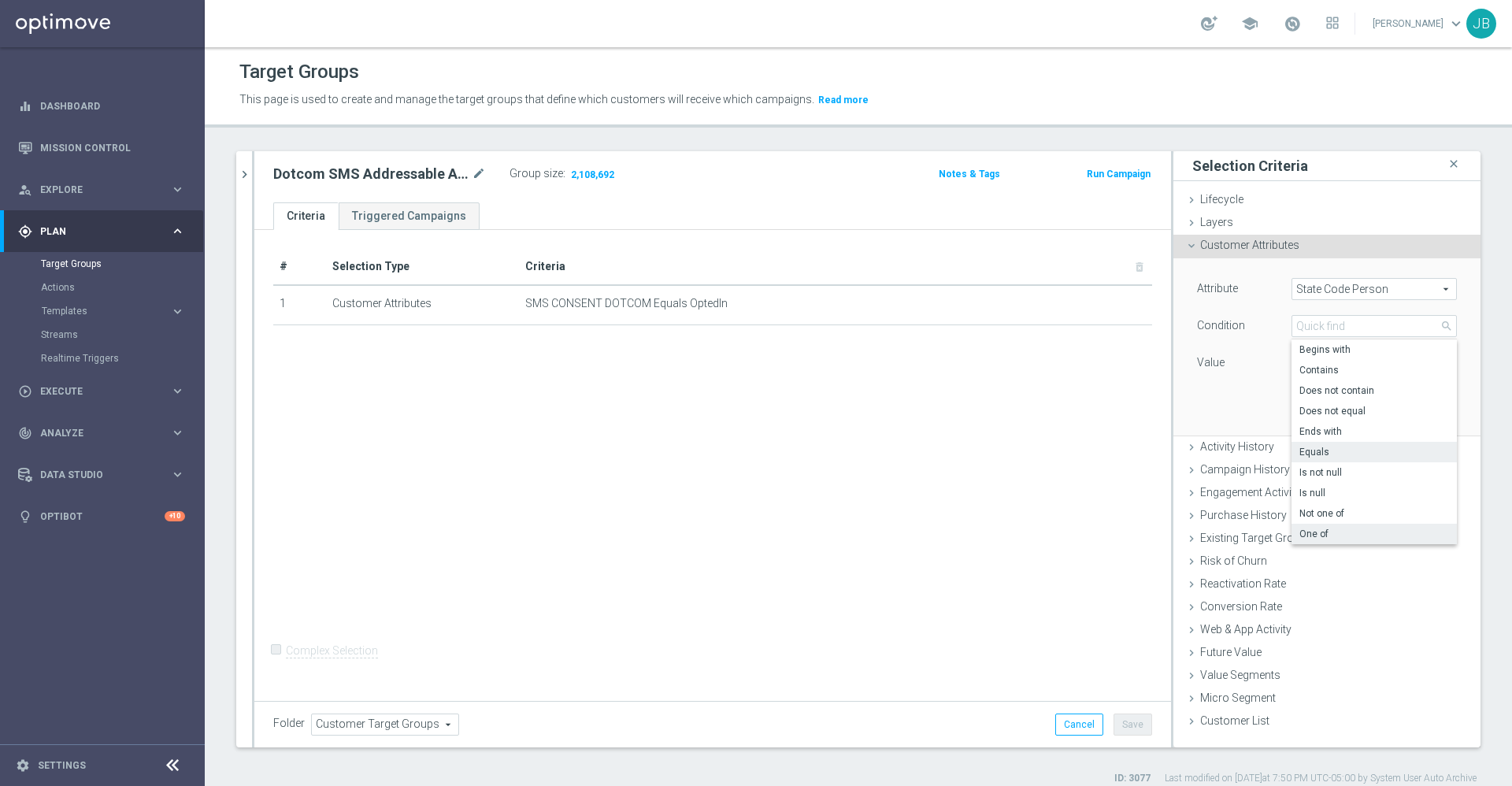
click at [1320, 536] on span "One of" at bounding box center [1374, 534] width 150 height 13
type input "One of"
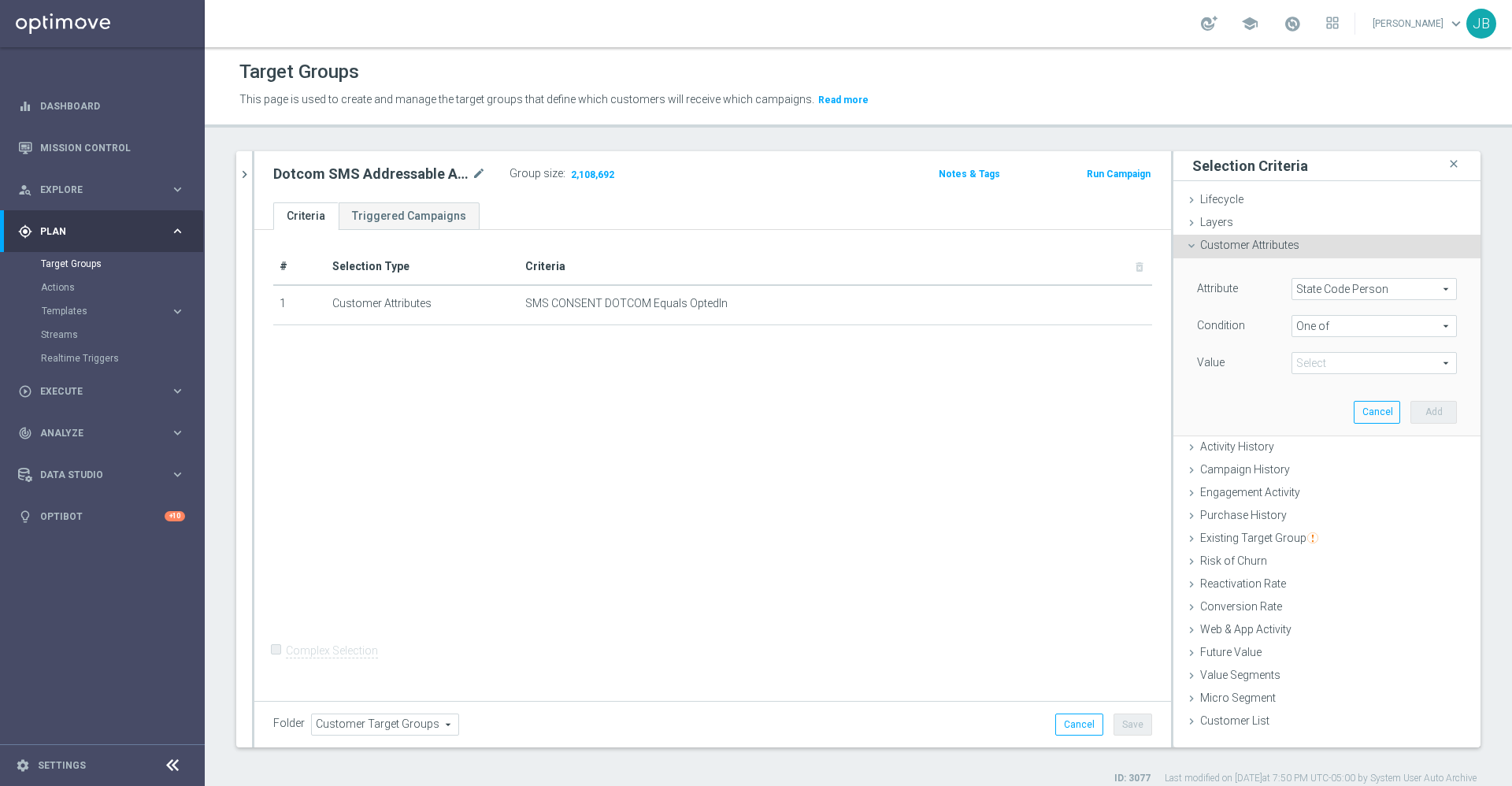
click at [1331, 363] on span at bounding box center [1374, 363] width 164 height 20
click at [1299, 396] on input "Show Selected" at bounding box center [1303, 396] width 10 height 10
click at [1299, 360] on input "search" at bounding box center [1374, 363] width 165 height 22
click at [1230, 393] on div "Attribute State Code Person State Code Person arrow_drop_down search Condition …" at bounding box center [1327, 346] width 284 height 176
click at [1303, 364] on span at bounding box center [1374, 363] width 164 height 20
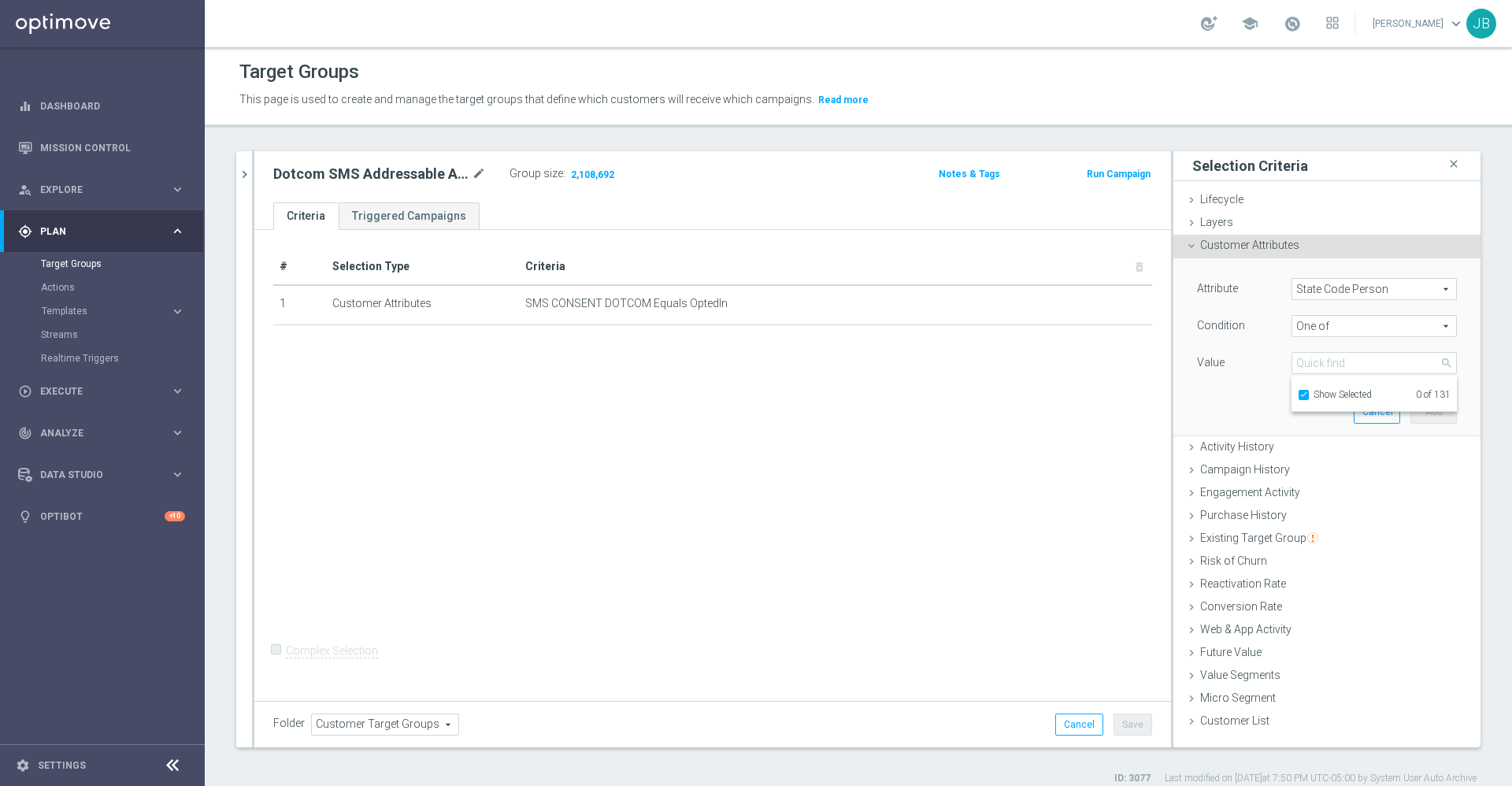
click at [1249, 399] on div "Attribute State Code Person State Code Person arrow_drop_down search Condition …" at bounding box center [1327, 346] width 284 height 176
click at [1316, 361] on span at bounding box center [1374, 363] width 164 height 20
click at [1299, 392] on input "Show Selected" at bounding box center [1303, 396] width 10 height 10
checkbox input "false"
click at [1336, 322] on span "One of" at bounding box center [1374, 326] width 164 height 20
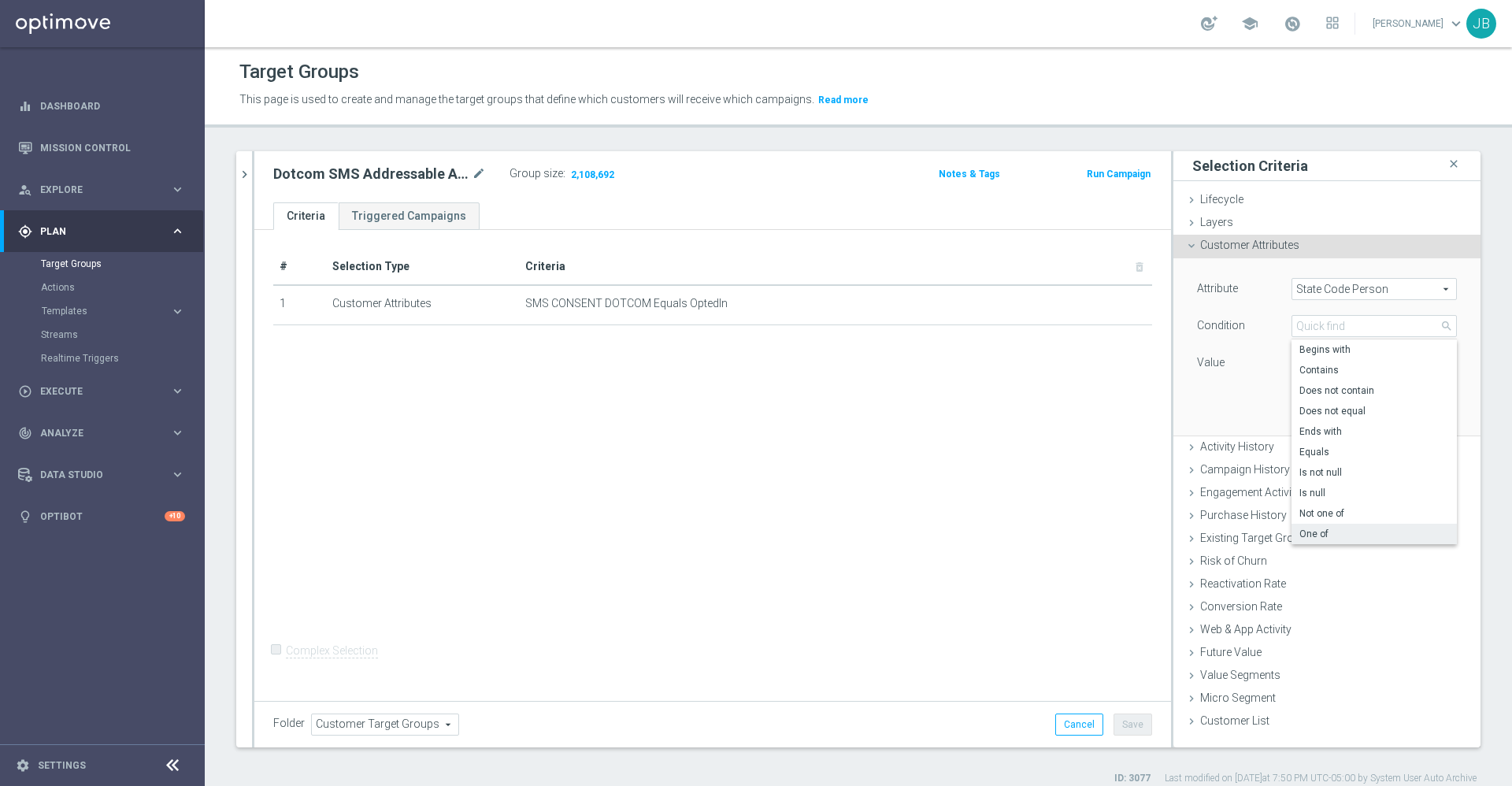
click at [1327, 537] on span "One of" at bounding box center [1374, 534] width 150 height 13
click at [1318, 363] on span at bounding box center [1374, 363] width 164 height 20
click at [1304, 423] on input "(All)" at bounding box center [1309, 422] width 10 height 10
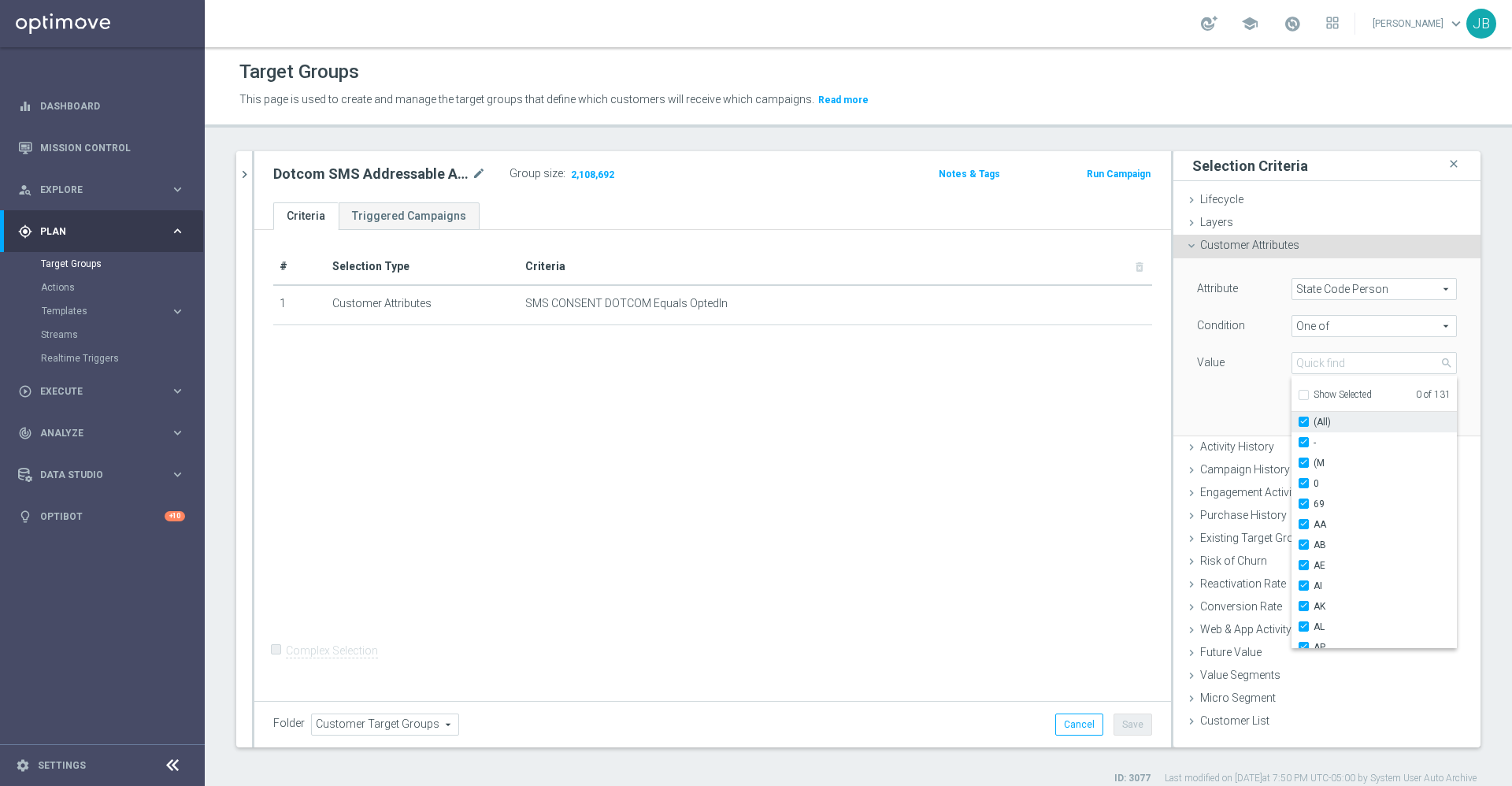
checkbox input "true"
type input "Selected 131 of 131"
checkbox input "true"
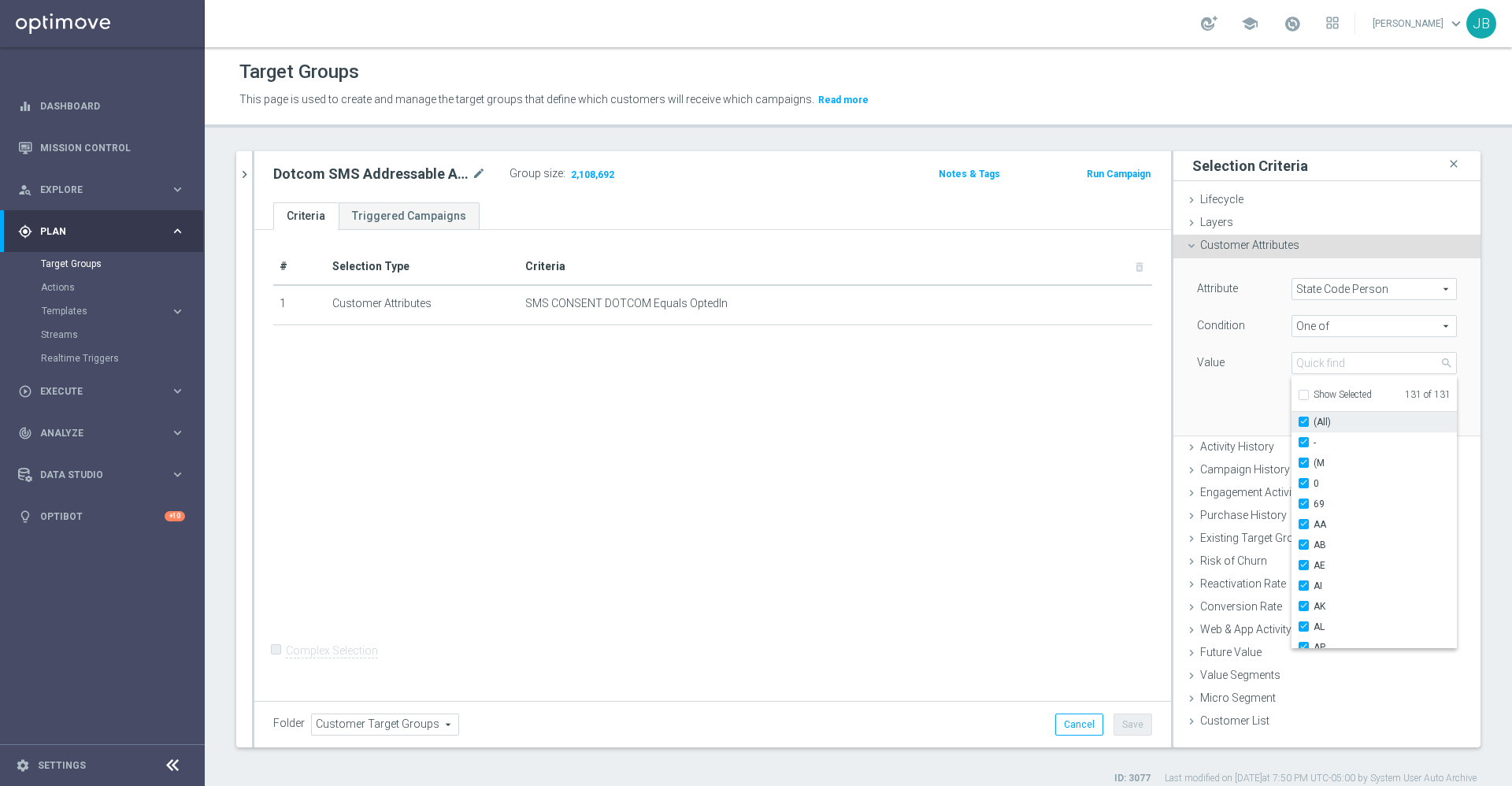
checkbox input "true"
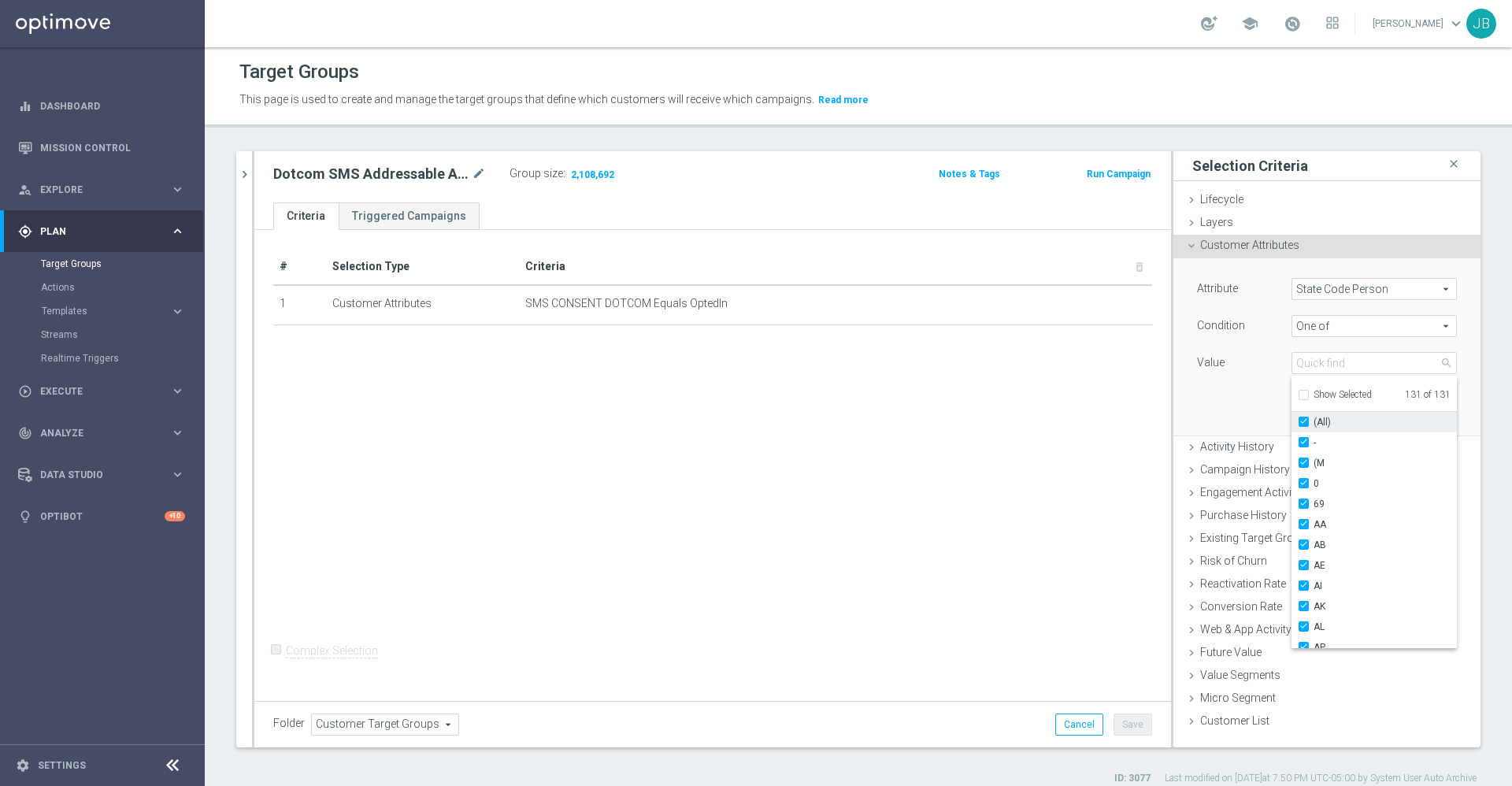
checkbox input "true"
click at [1225, 405] on div "Attribute State Code Person State Code Person arrow_drop_down search Condition …" at bounding box center [1327, 346] width 284 height 176
click at [1413, 409] on button "Add" at bounding box center [1433, 412] width 46 height 22
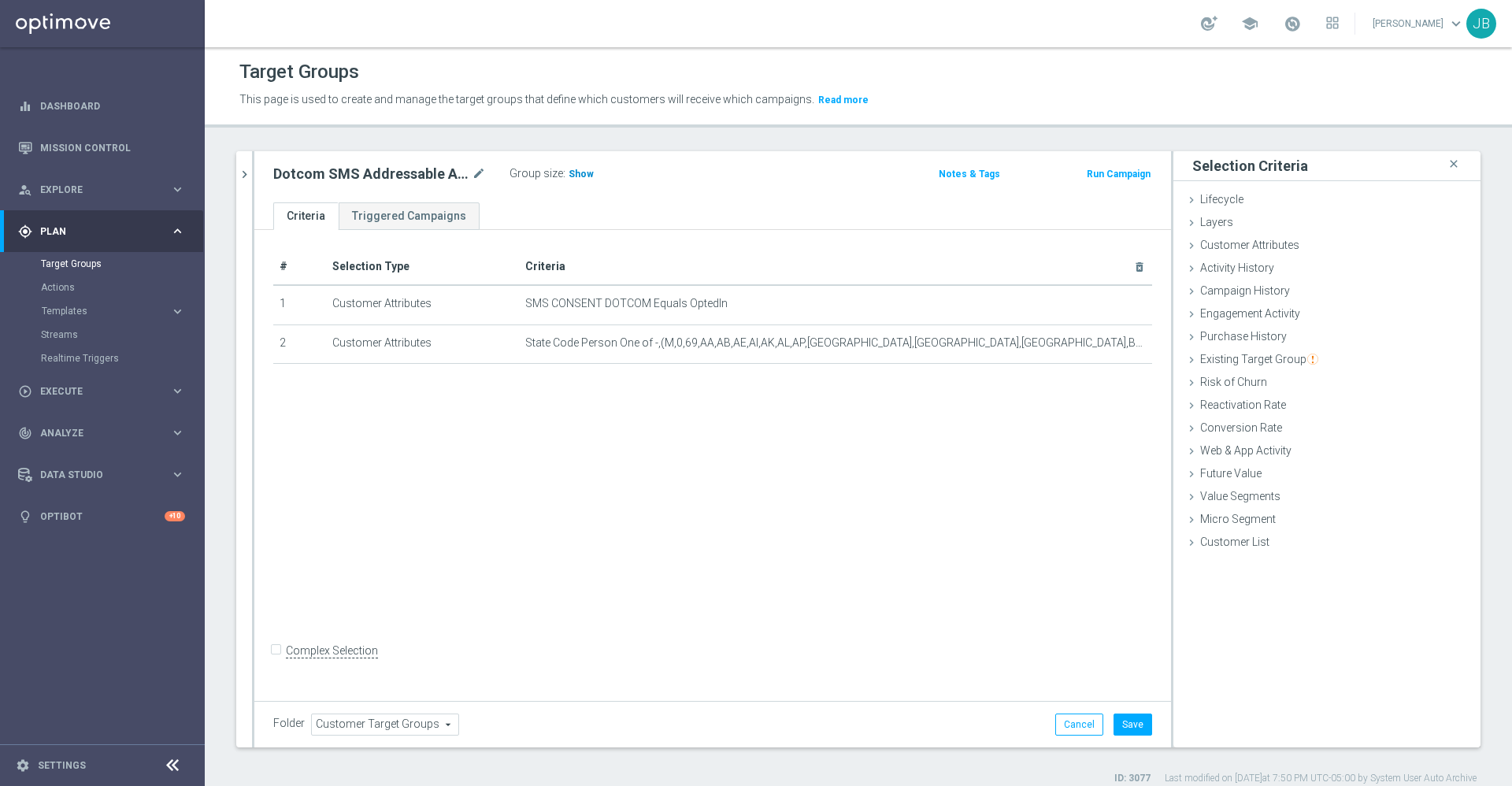
click at [574, 175] on span "Show" at bounding box center [580, 174] width 25 height 11
drag, startPoint x: 1063, startPoint y: 729, endPoint x: 909, endPoint y: 536, distance: 246.9
click at [909, 536] on div "Dotcom SMS Addressable Audience mode_edit Group size : 1,102,751 Notes & Tags R…" at bounding box center [713, 449] width 917 height 596
click at [1066, 723] on button "Cancel" at bounding box center [1079, 724] width 48 height 22
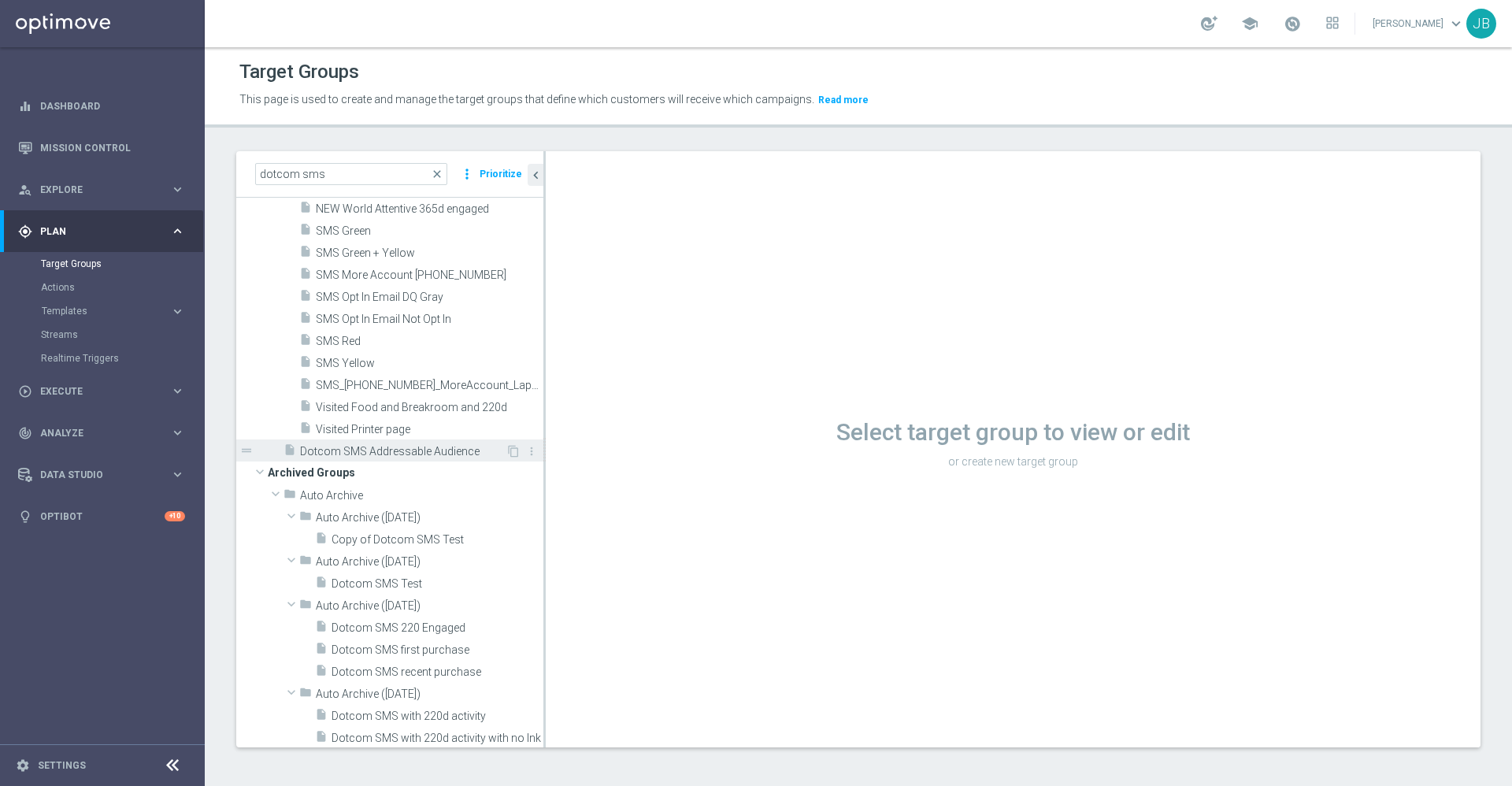
click at [372, 453] on span "Dotcom SMS Addressable Audience" at bounding box center [403, 452] width 205 height 13
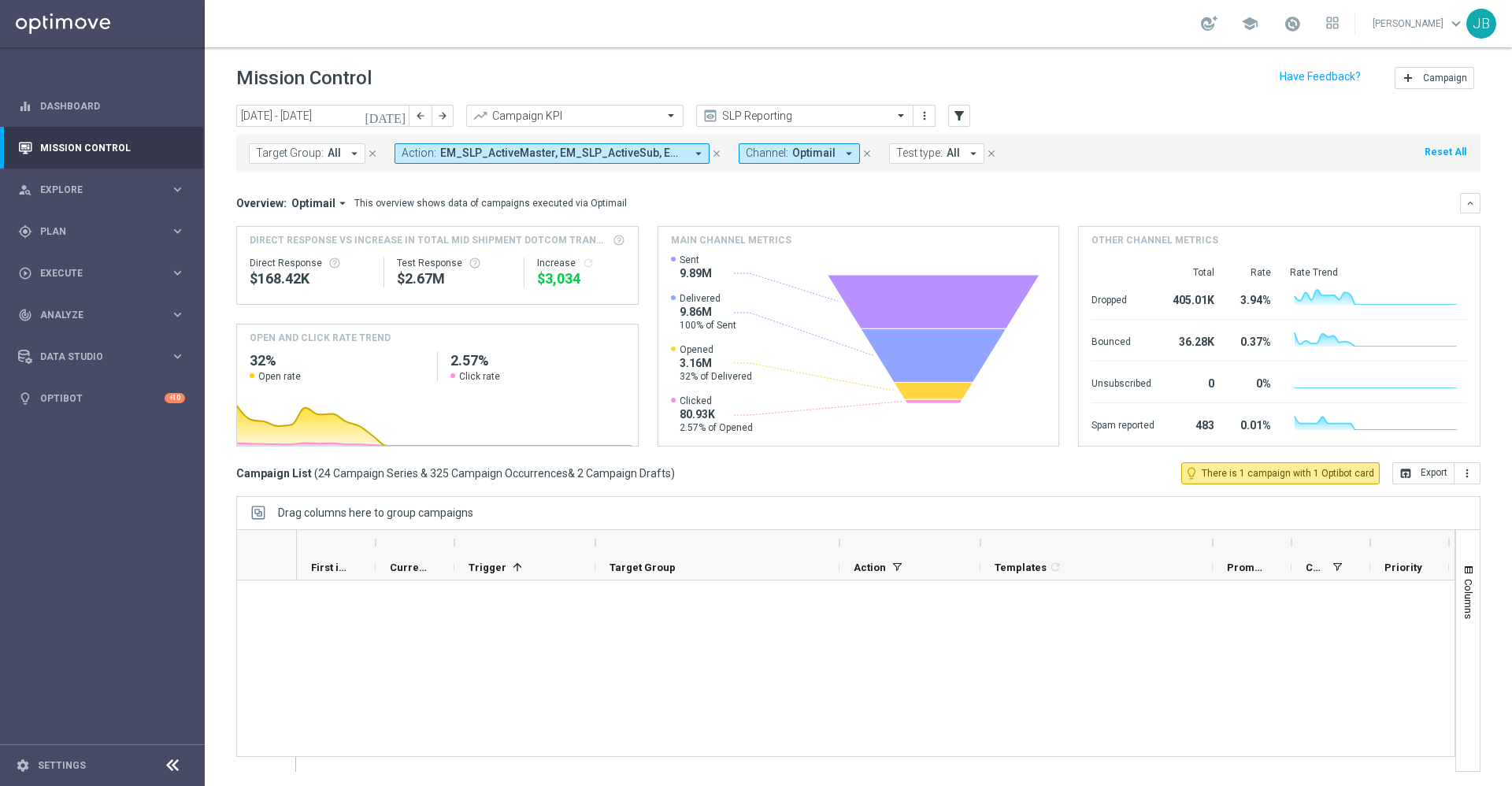
scroll to position [1257, 0]
